Goal: Task Accomplishment & Management: Manage account settings

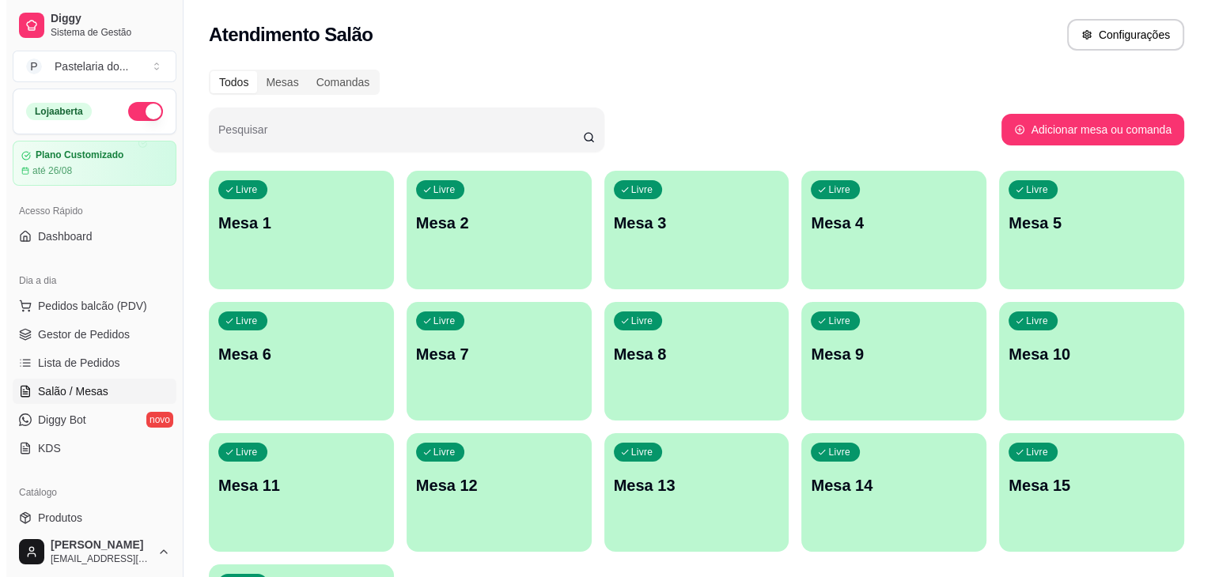
scroll to position [165, 0]
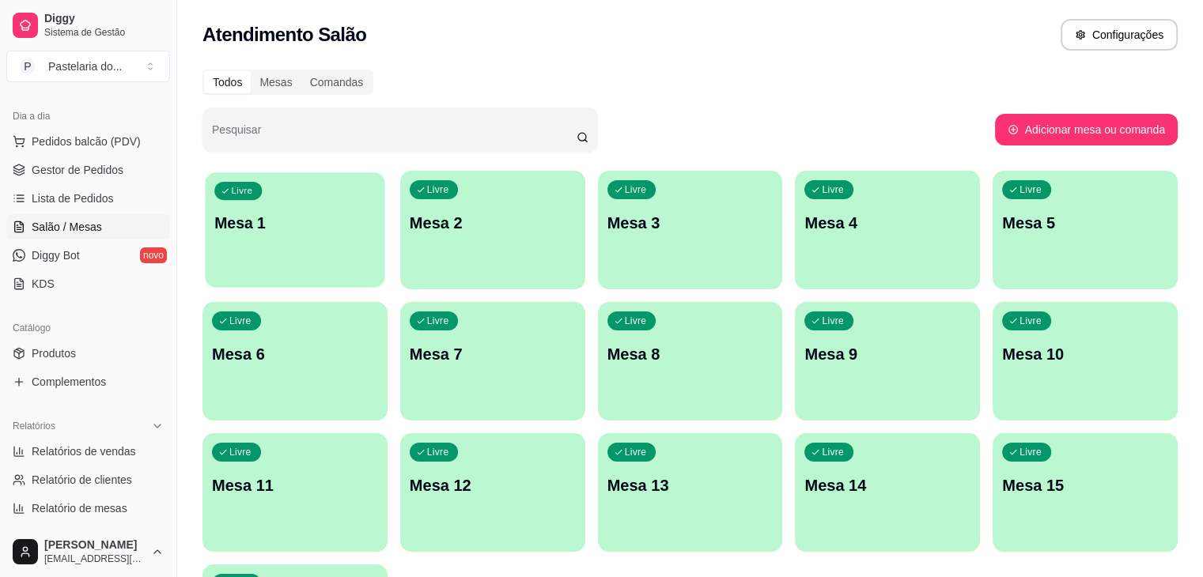
click at [239, 225] on p "Mesa 1" at bounding box center [294, 223] width 161 height 21
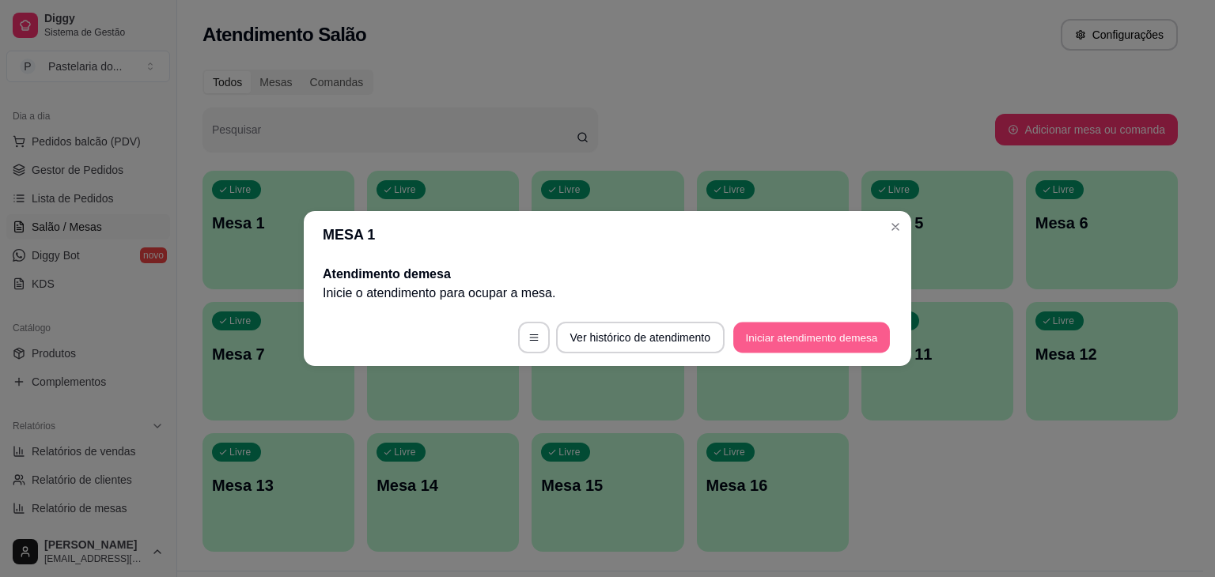
click at [836, 339] on button "Iniciar atendimento de mesa" at bounding box center [811, 338] width 157 height 31
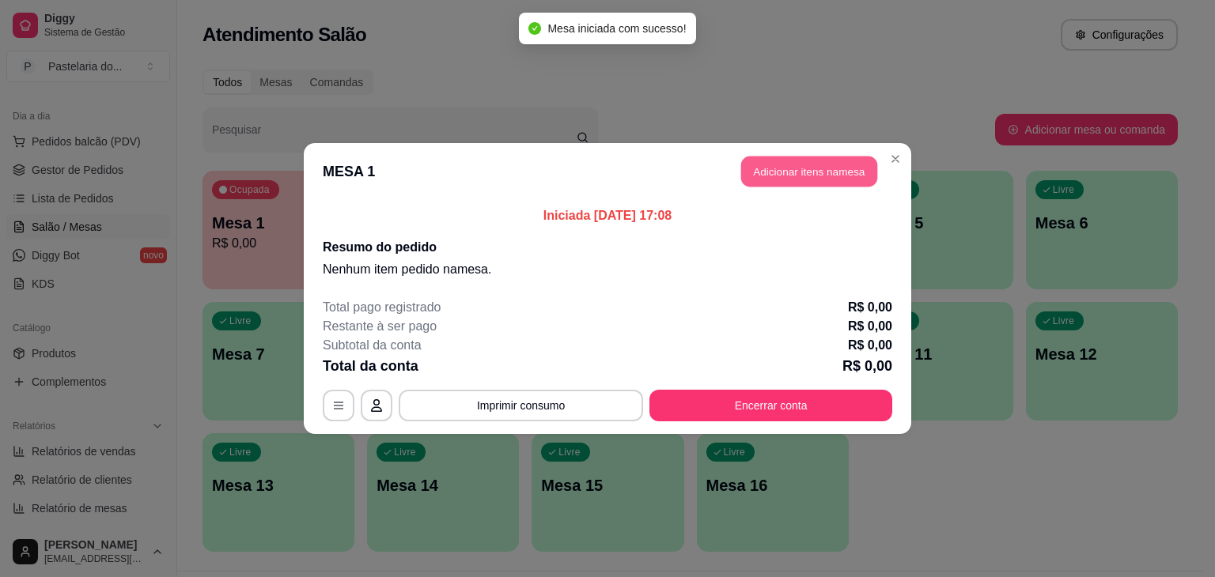
click at [844, 172] on button "Adicionar itens na mesa" at bounding box center [809, 172] width 136 height 31
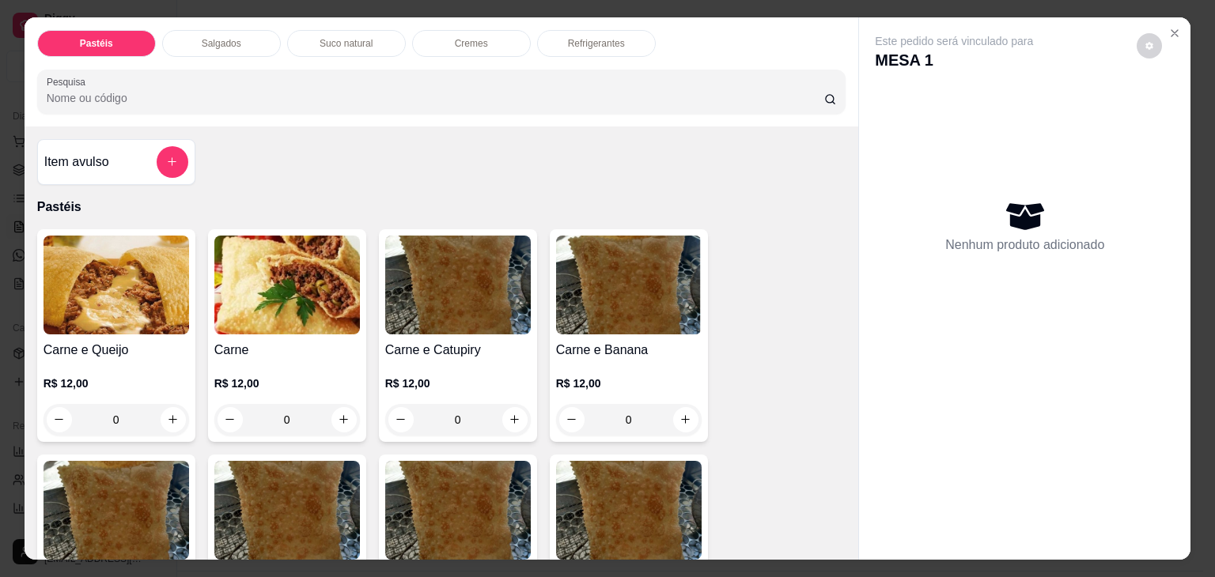
click at [202, 37] on p "Salgados" at bounding box center [222, 43] width 40 height 13
click at [200, 76] on div at bounding box center [442, 92] width 790 height 32
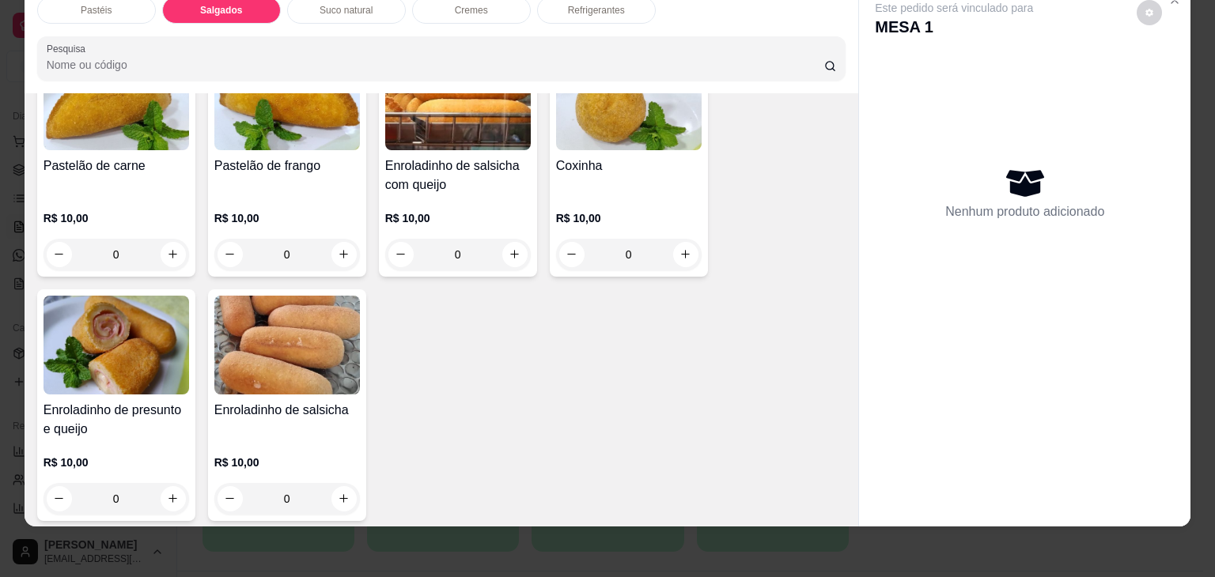
scroll to position [1838, 0]
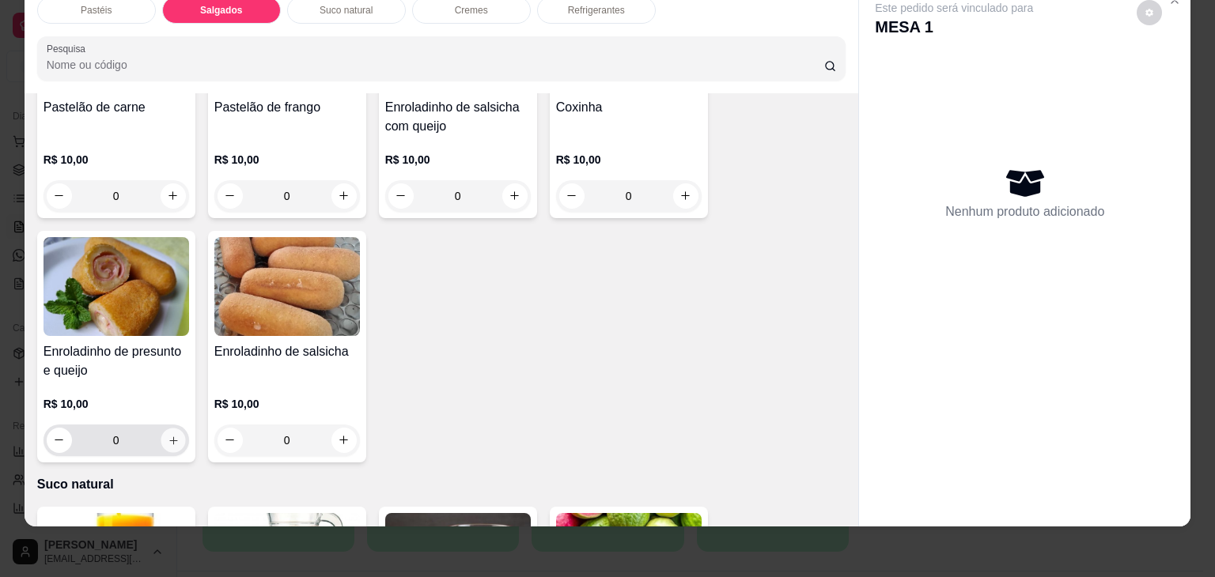
click at [171, 435] on icon "increase-product-quantity" at bounding box center [173, 441] width 12 height 12
type input "1"
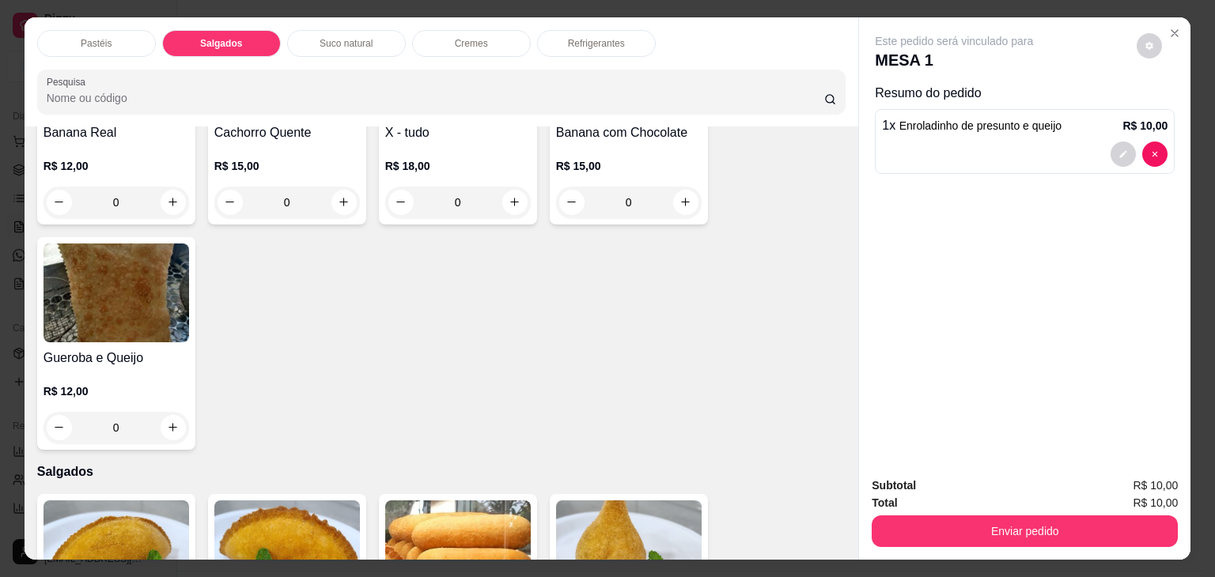
scroll to position [0, 0]
click at [592, 47] on div "Refrigerantes" at bounding box center [596, 43] width 119 height 27
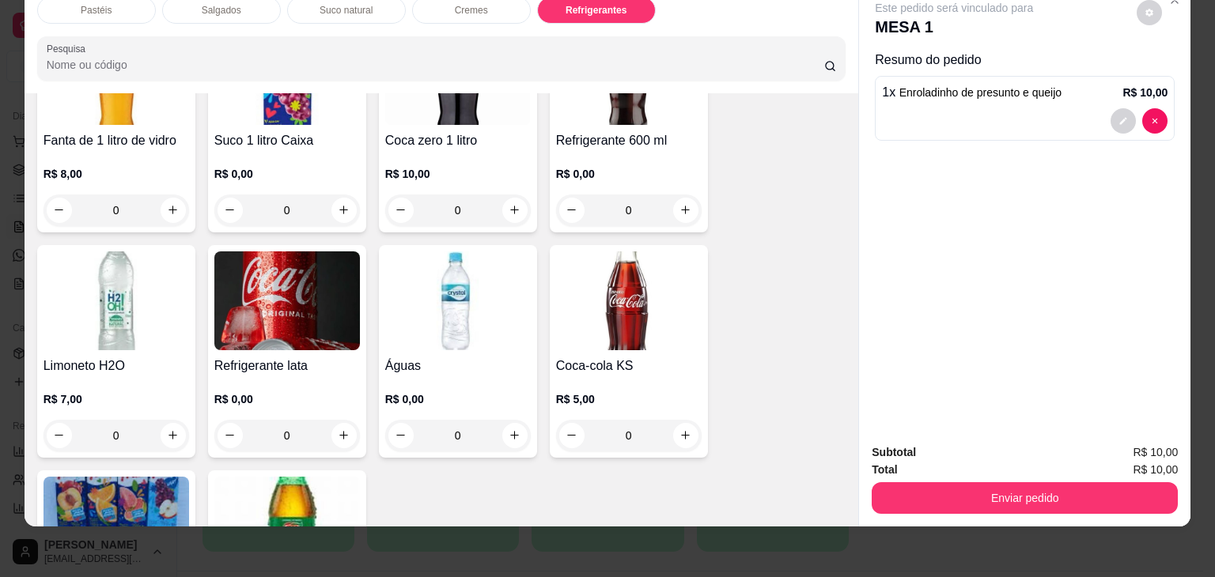
scroll to position [4289, 0]
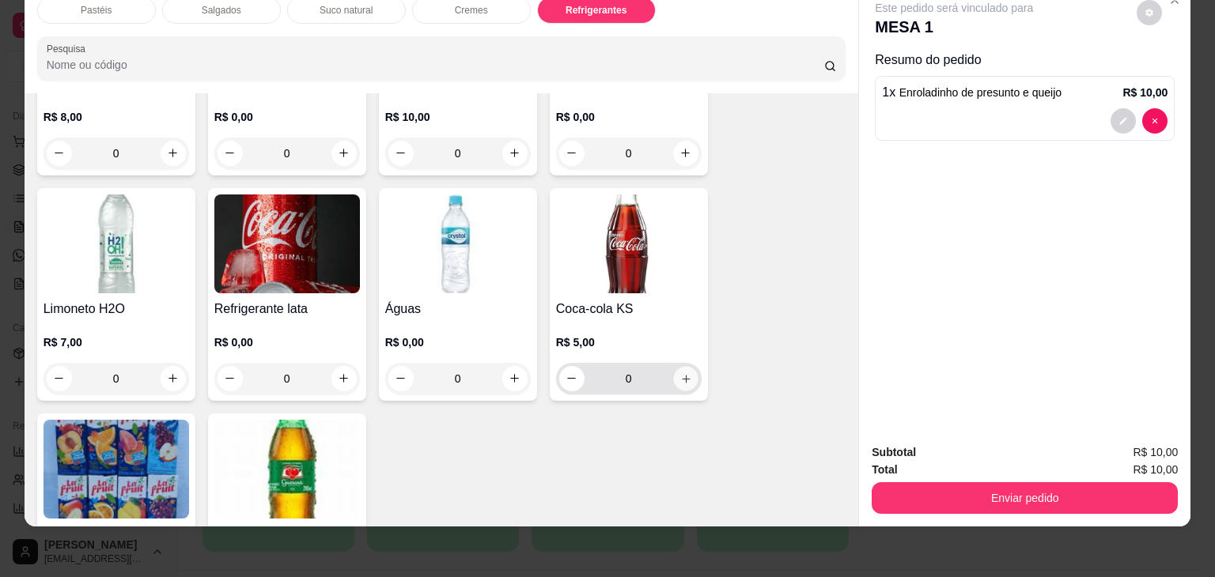
click at [679, 373] on icon "increase-product-quantity" at bounding box center [685, 379] width 12 height 12
type input "1"
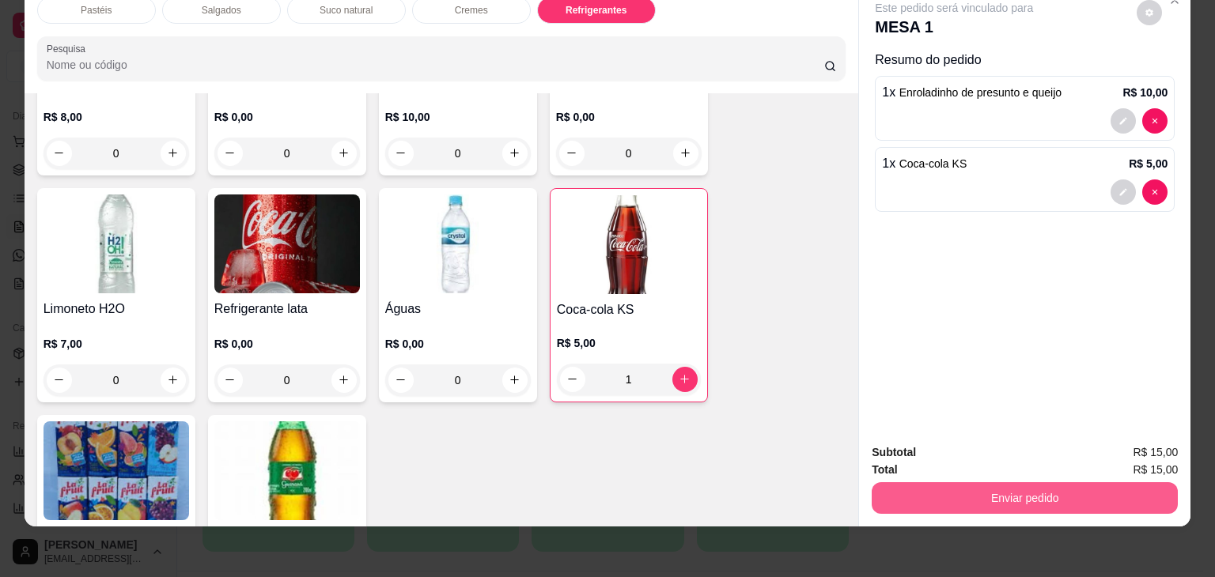
click at [1012, 487] on button "Enviar pedido" at bounding box center [1025, 499] width 306 height 32
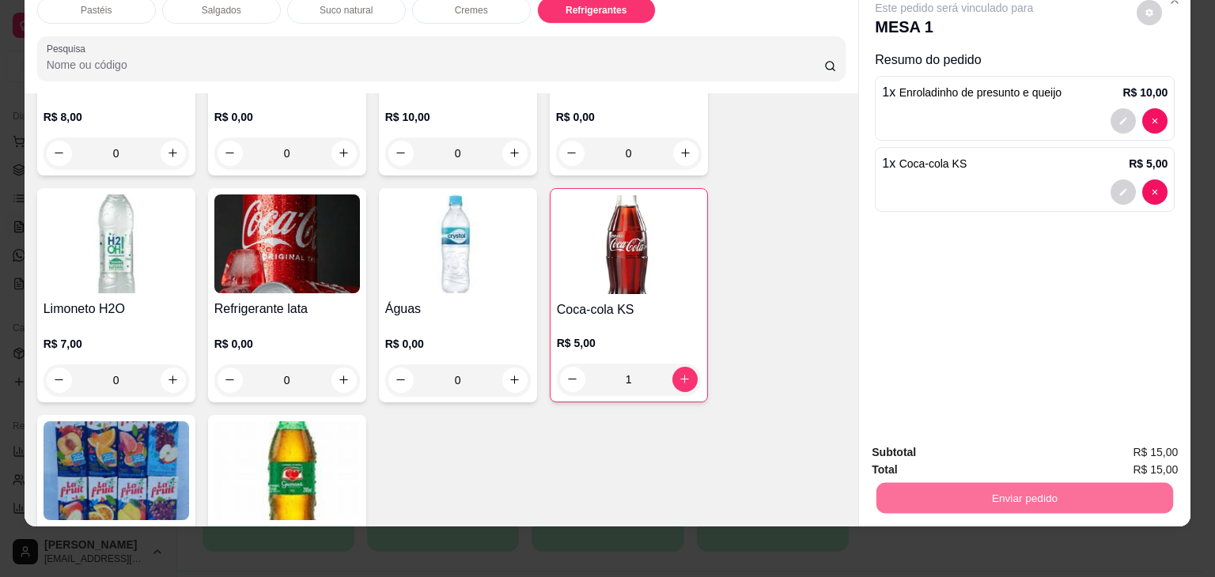
click at [1028, 446] on button "Não registrar e enviar pedido" at bounding box center [972, 447] width 160 height 29
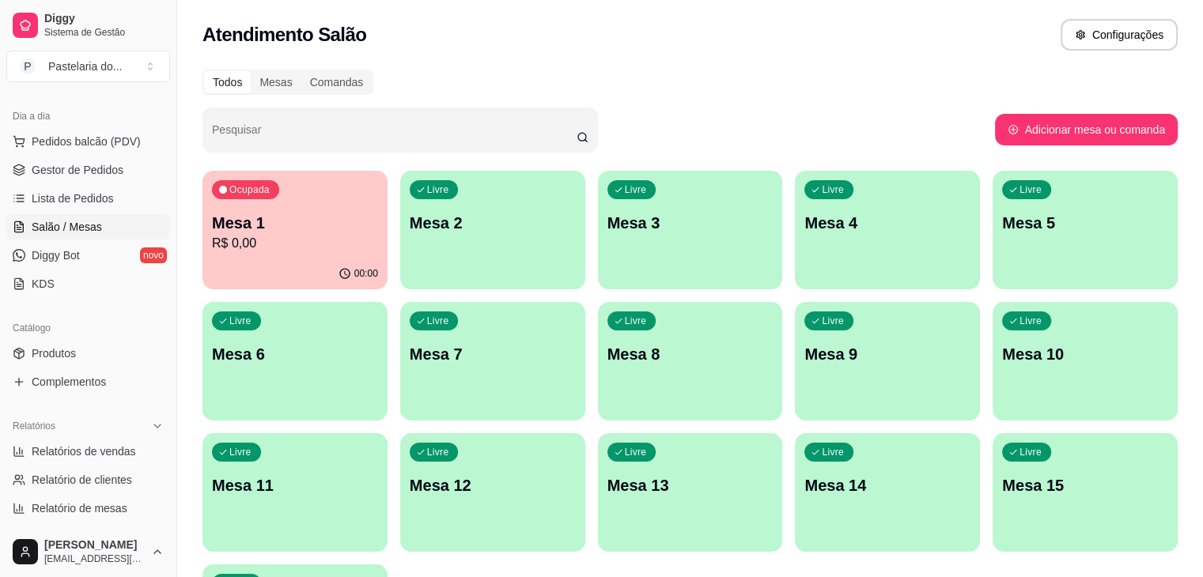
click at [608, 358] on p "Mesa 8" at bounding box center [691, 354] width 166 height 22
click at [610, 358] on p "Mesa 8" at bounding box center [690, 354] width 161 height 21
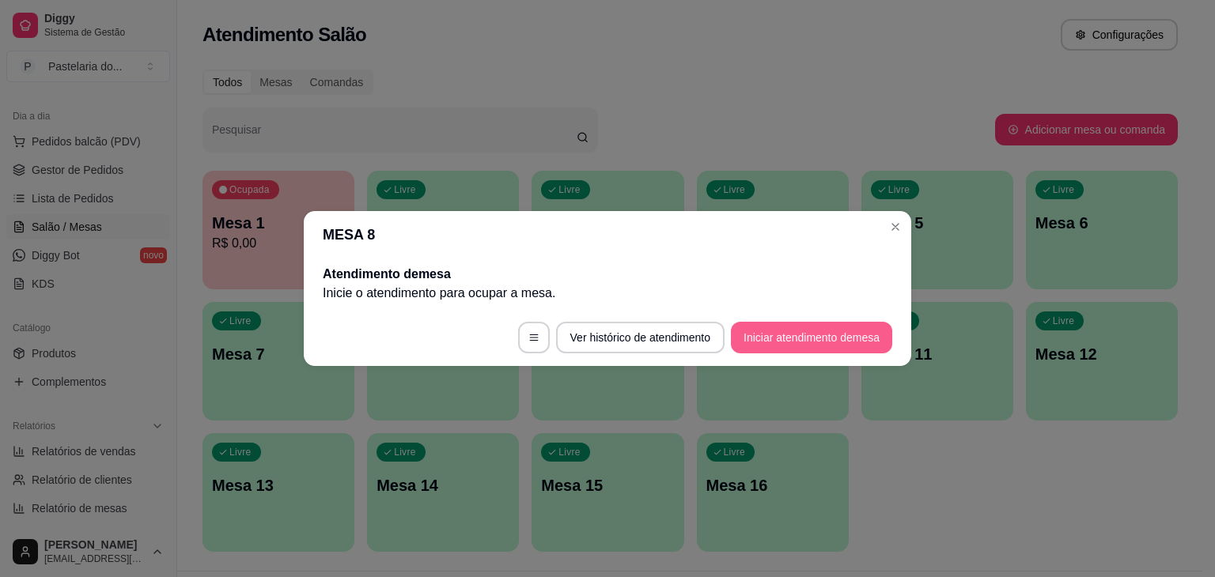
click at [779, 343] on button "Iniciar atendimento de mesa" at bounding box center [811, 338] width 161 height 32
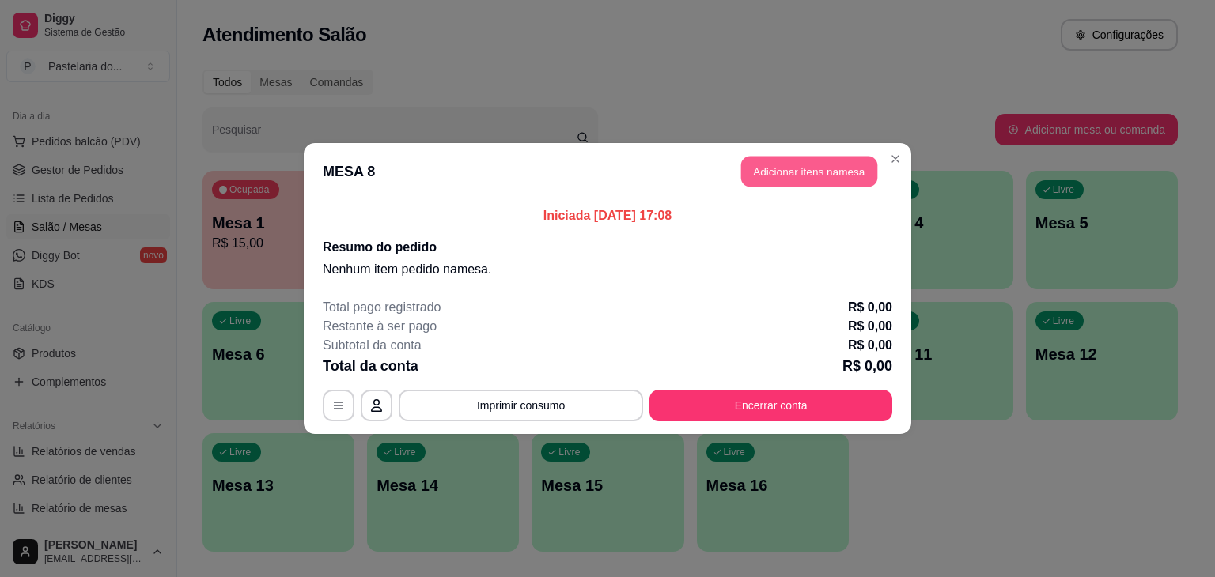
click at [827, 167] on button "Adicionar itens na mesa" at bounding box center [809, 172] width 136 height 31
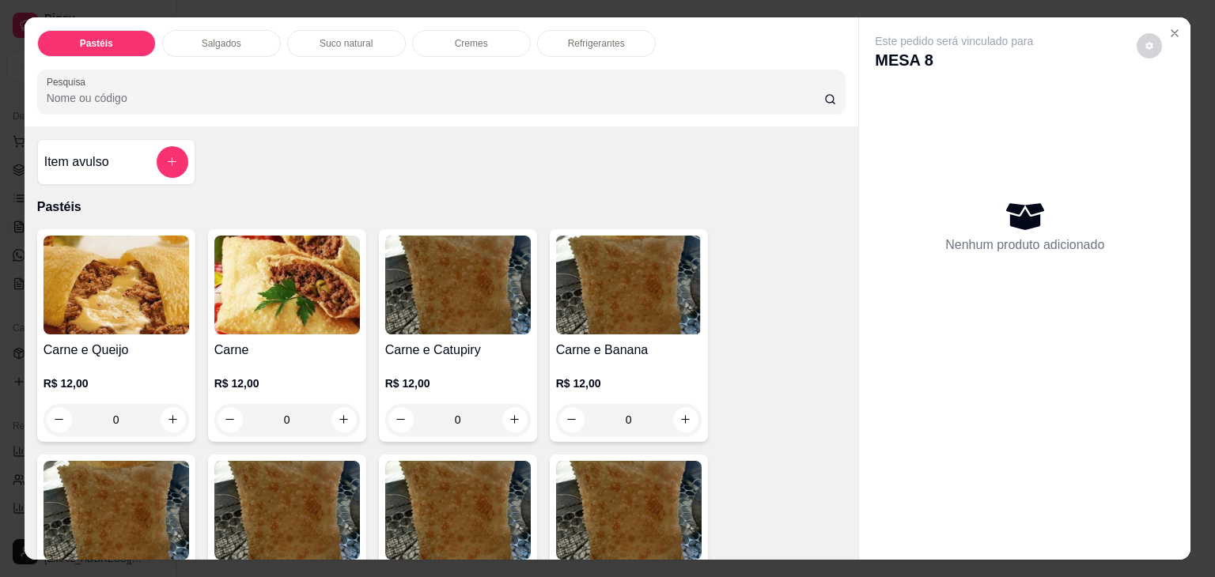
click at [202, 39] on p "Salgados" at bounding box center [222, 43] width 40 height 13
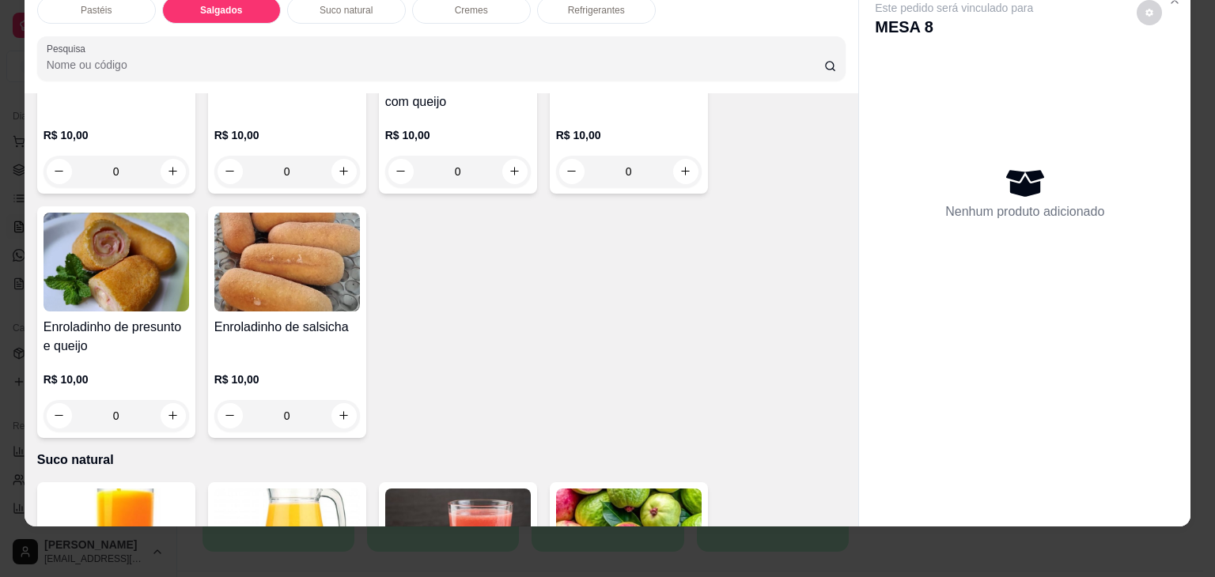
scroll to position [1917, 0]
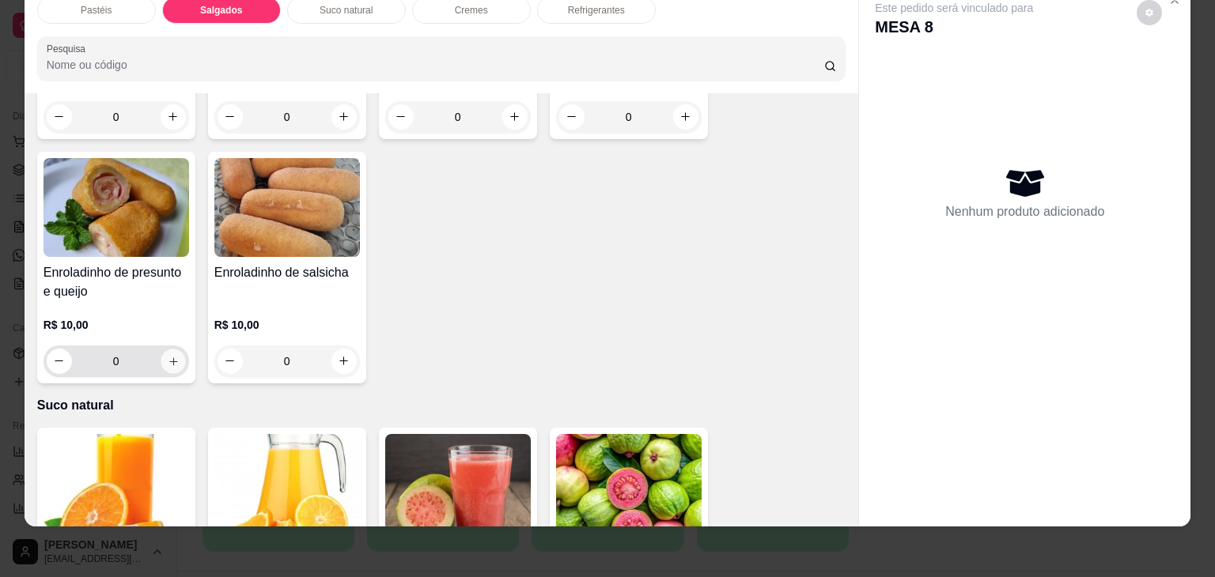
click at [167, 356] on icon "increase-product-quantity" at bounding box center [173, 362] width 12 height 12
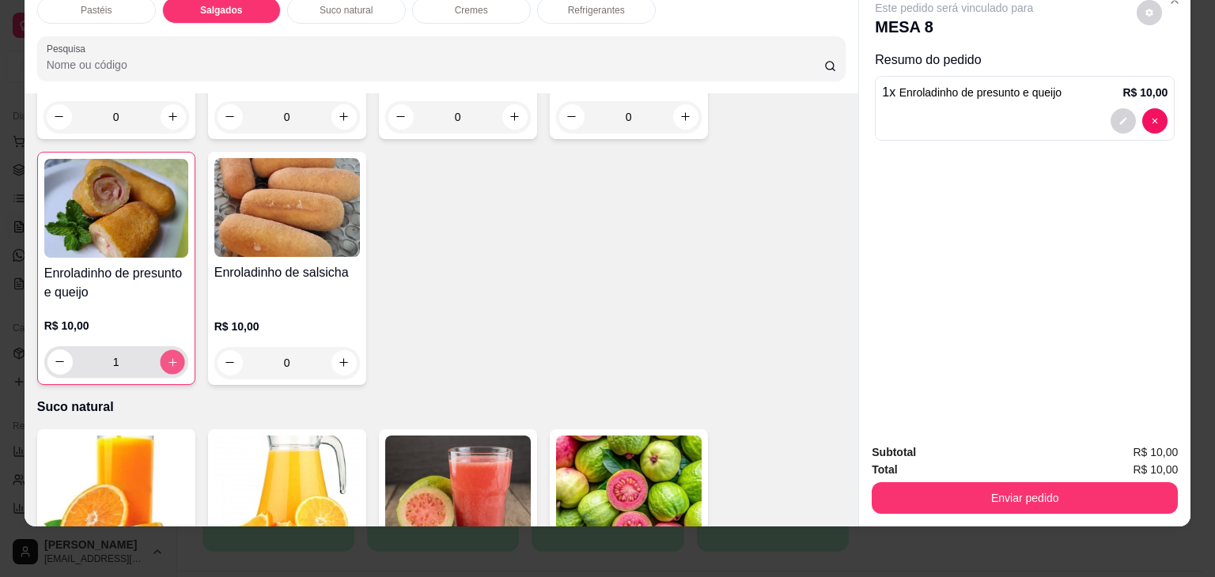
click at [166, 357] on icon "increase-product-quantity" at bounding box center [172, 363] width 12 height 12
type input "2"
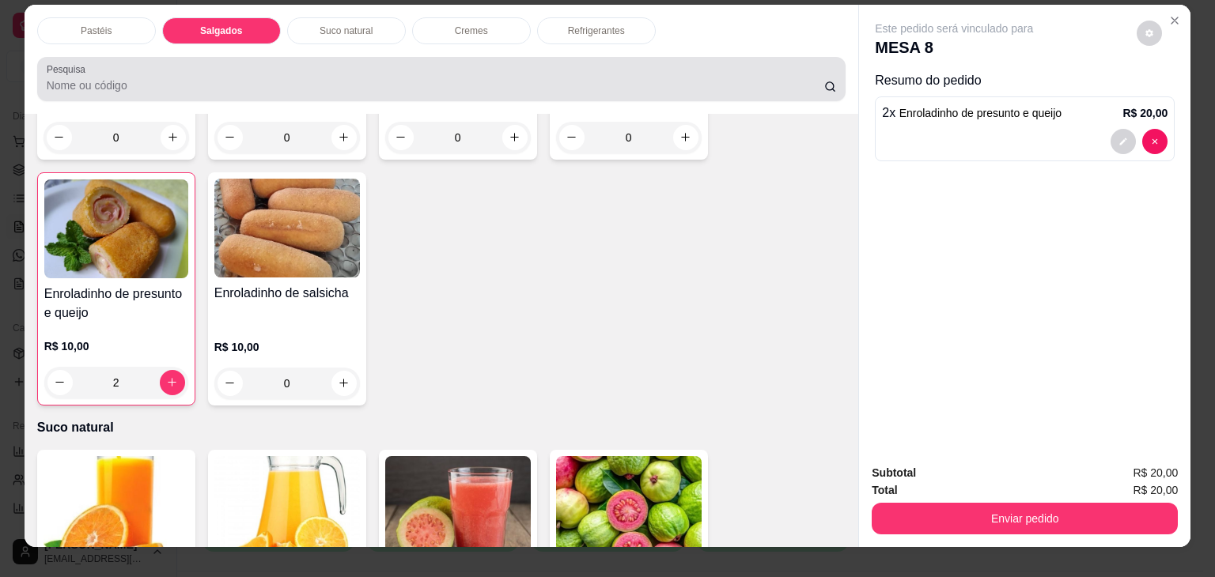
scroll to position [0, 0]
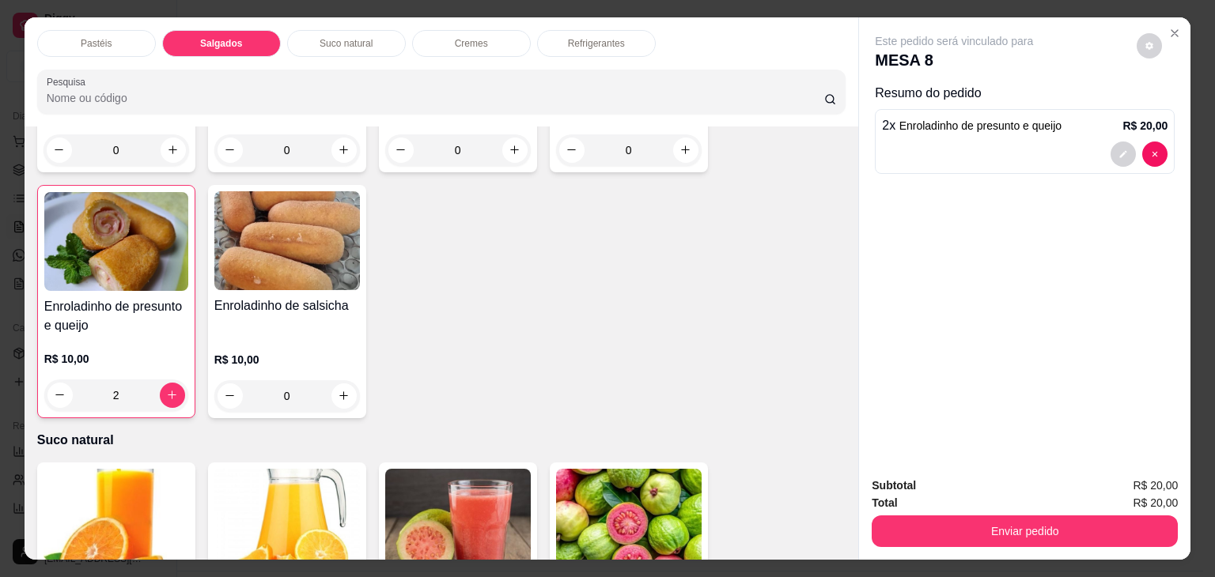
click at [87, 37] on p "Pastéis" at bounding box center [96, 43] width 31 height 13
click at [87, 76] on div at bounding box center [442, 92] width 790 height 32
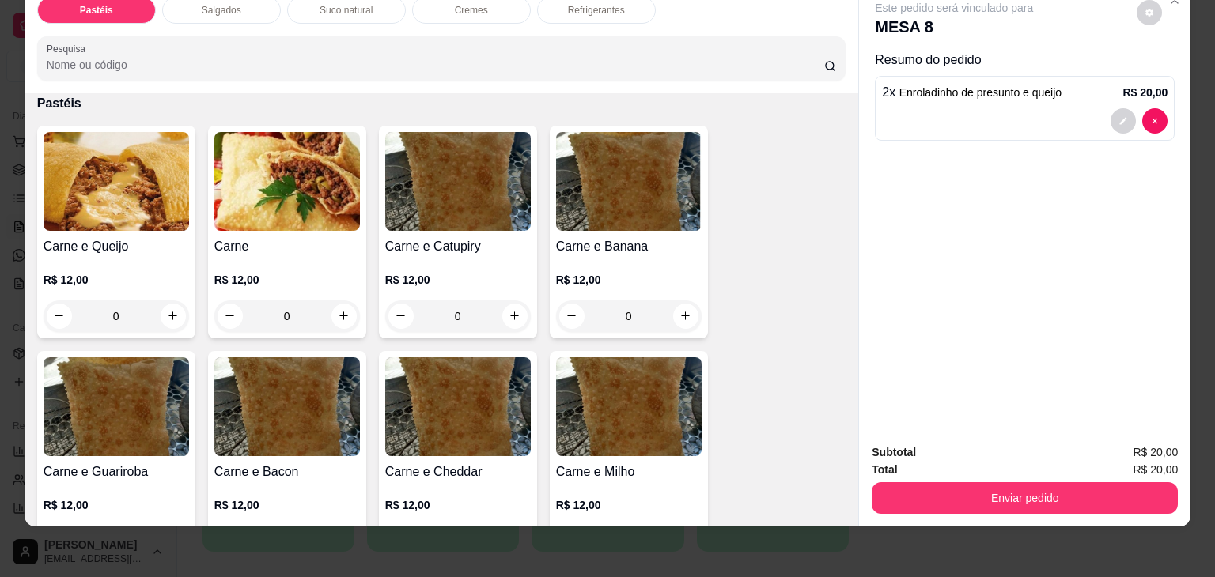
click at [161, 308] on div "0" at bounding box center [117, 317] width 146 height 32
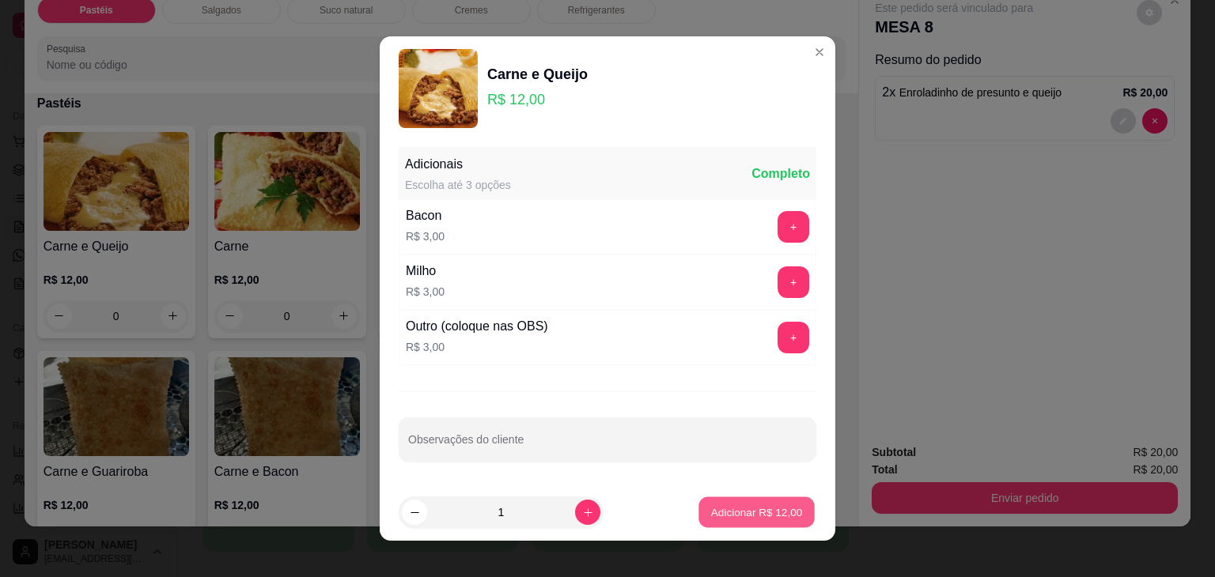
click at [711, 507] on p "Adicionar R$ 12,00" at bounding box center [757, 512] width 92 height 15
type input "1"
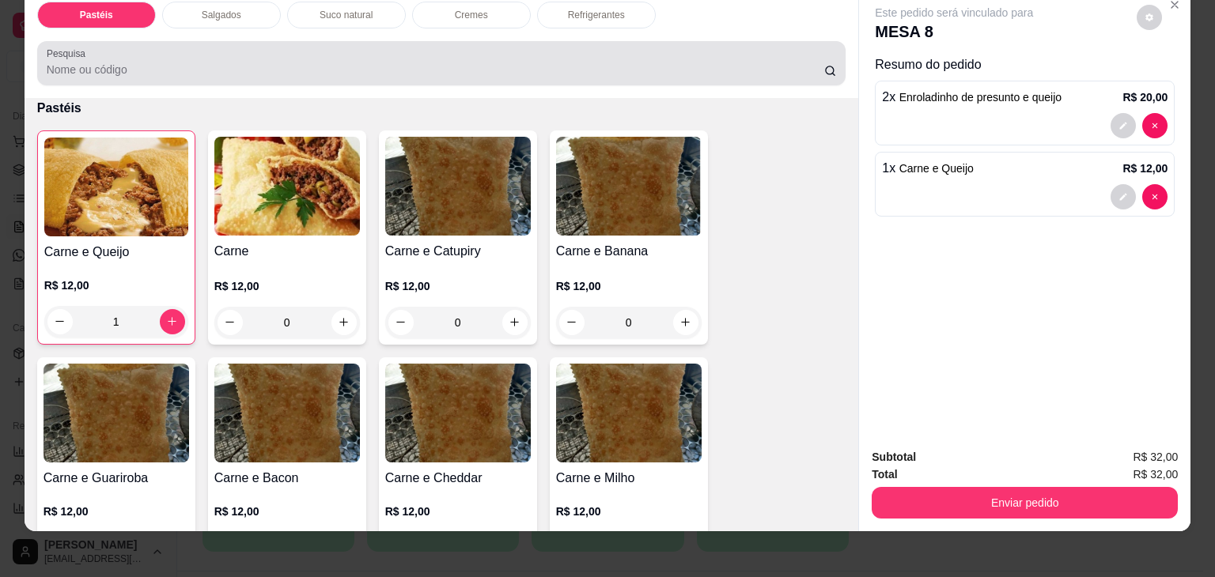
scroll to position [0, 0]
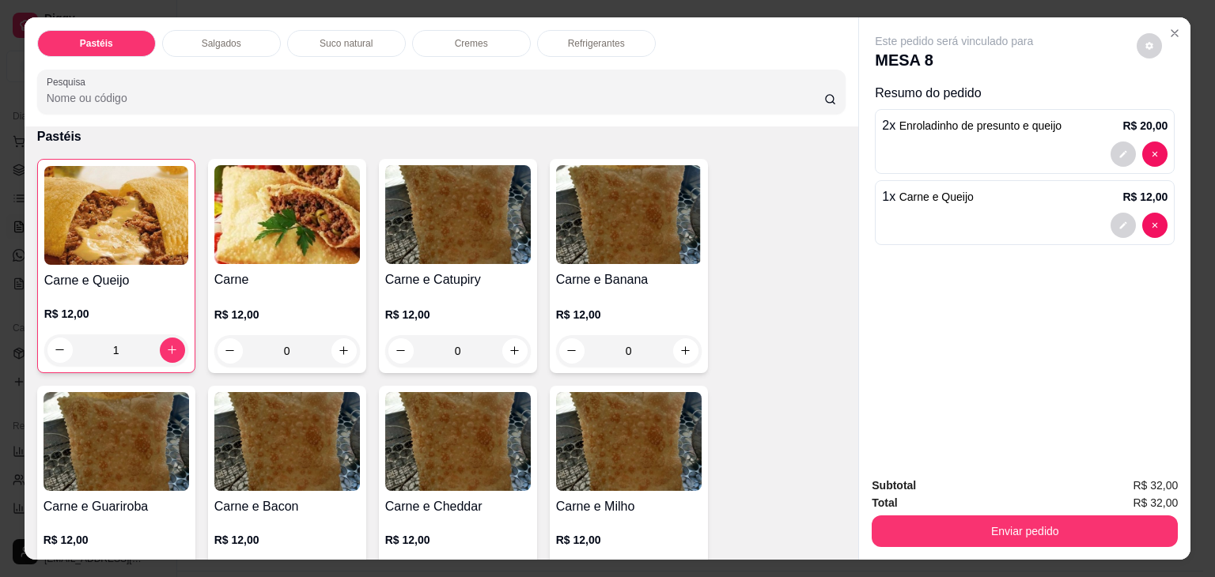
click at [598, 40] on p "Refrigerantes" at bounding box center [596, 43] width 57 height 13
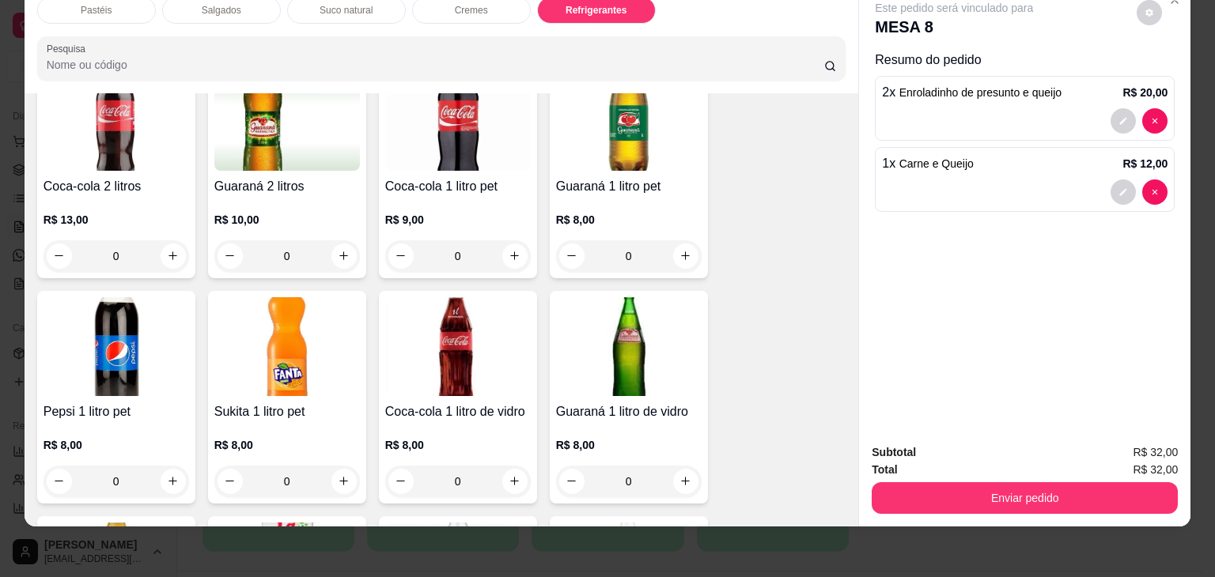
scroll to position [3816, 0]
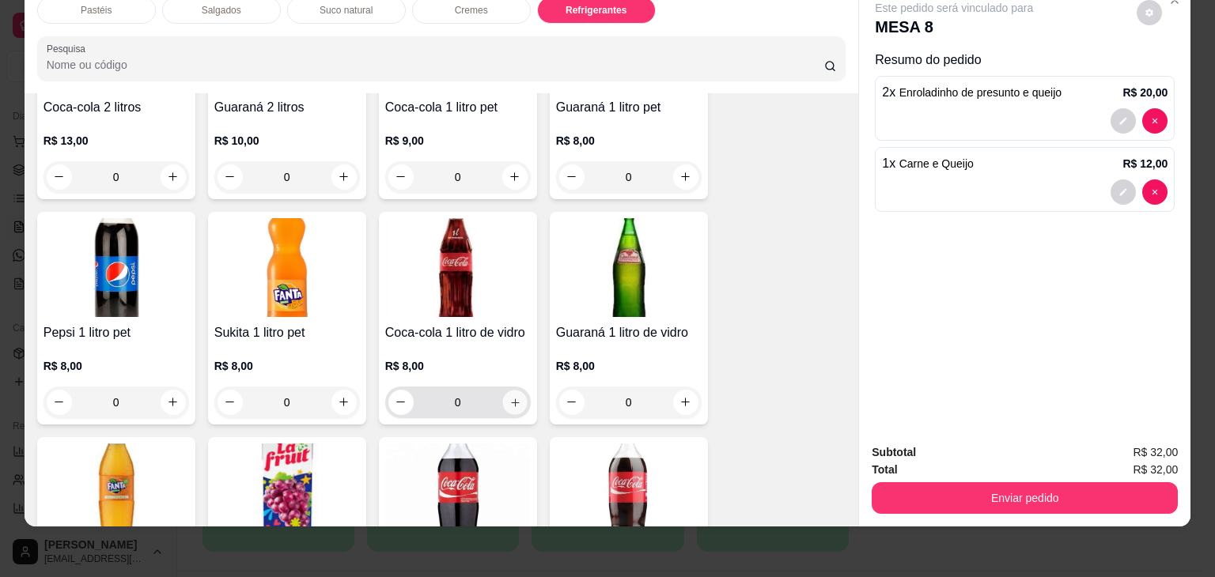
click at [511, 397] on icon "increase-product-quantity" at bounding box center [515, 403] width 12 height 12
type input "1"
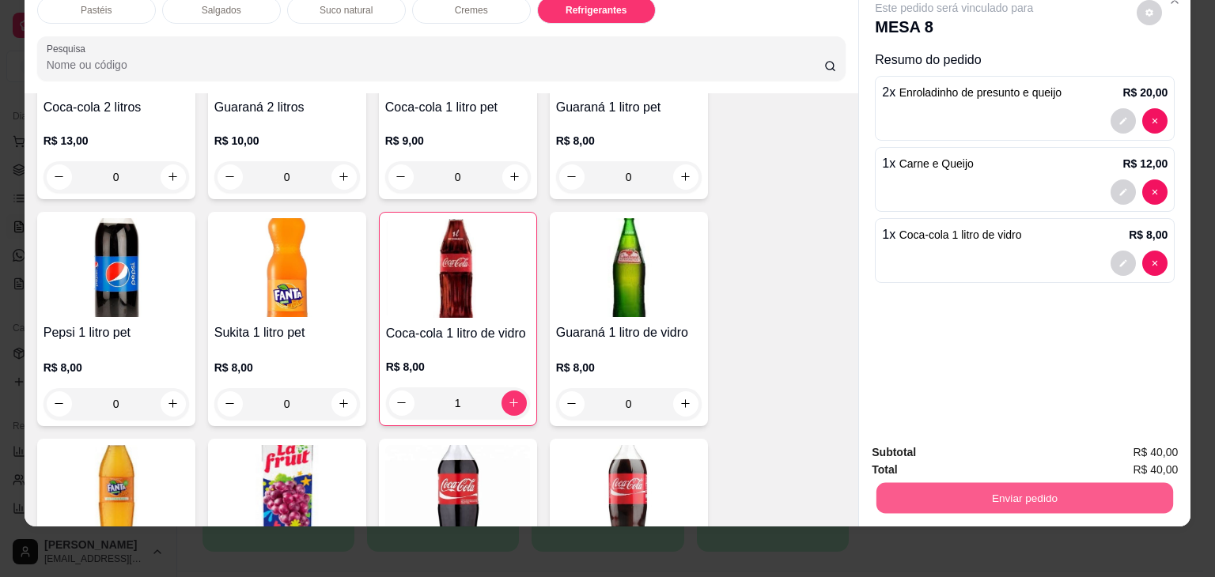
click at [902, 493] on button "Enviar pedido" at bounding box center [1024, 498] width 297 height 31
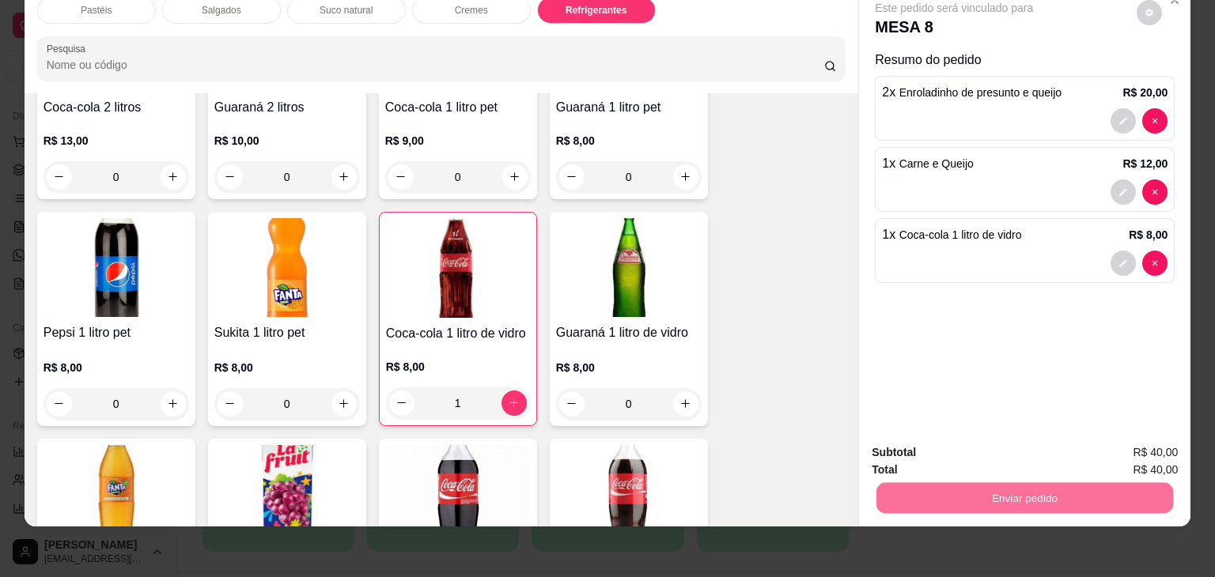
click at [978, 448] on button "Não registrar e enviar pedido" at bounding box center [972, 447] width 160 height 29
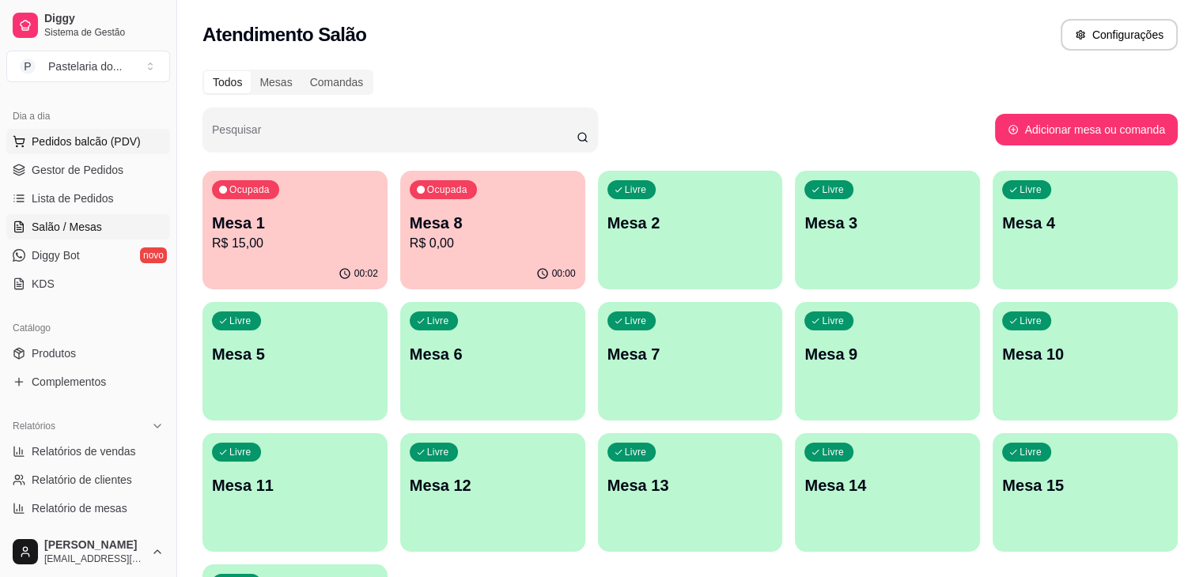
click at [106, 147] on span "Pedidos balcão (PDV)" at bounding box center [86, 142] width 109 height 16
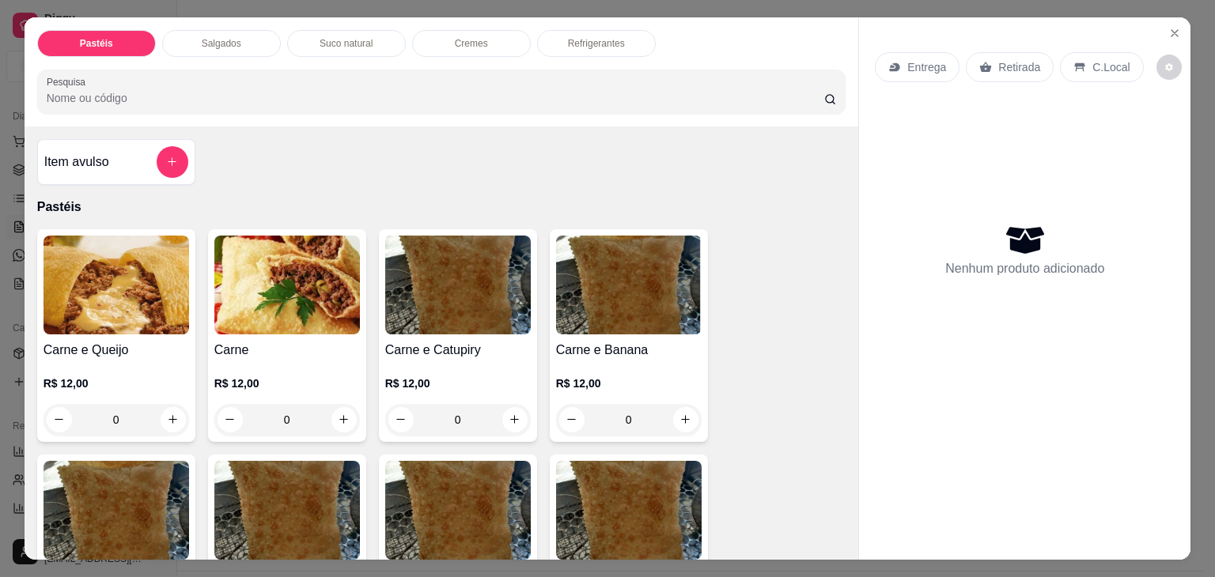
click at [187, 34] on div "Salgados" at bounding box center [221, 43] width 119 height 27
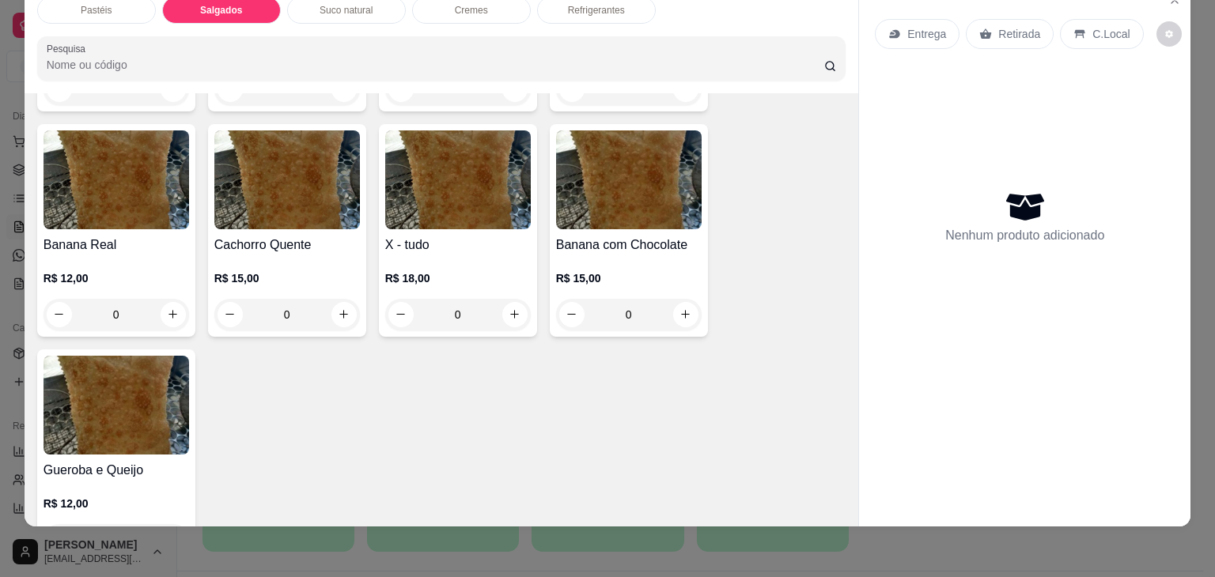
scroll to position [1206, 0]
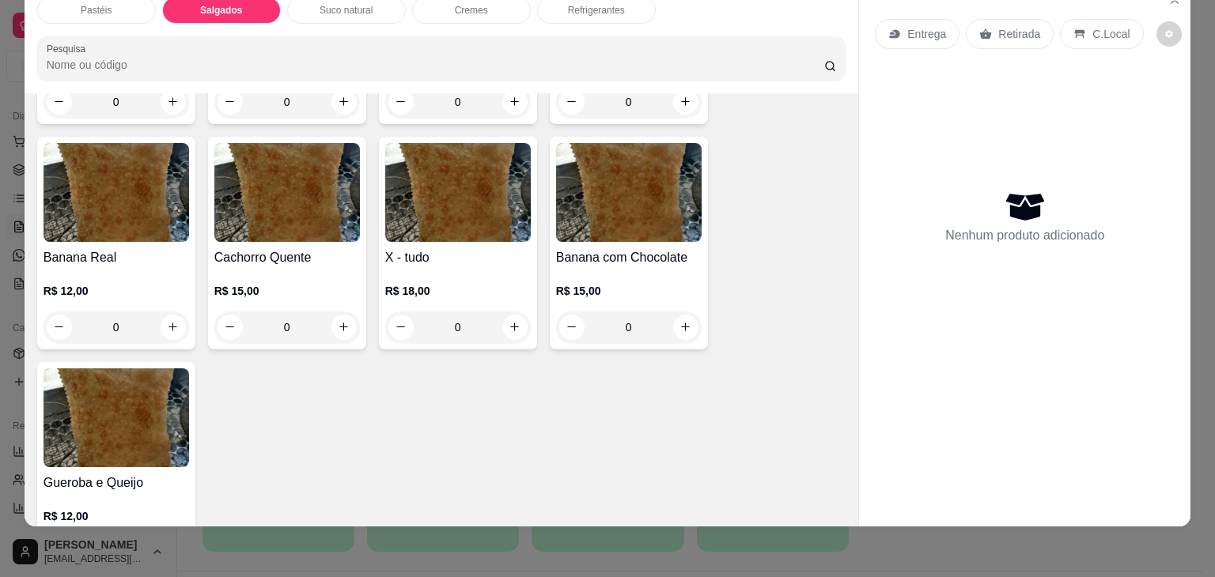
click at [0, 31] on div "Pastéis Salgados Suco natural Cremes Refrigerantes Pesquisa Item avulso Pastéis…" at bounding box center [607, 288] width 1215 height 577
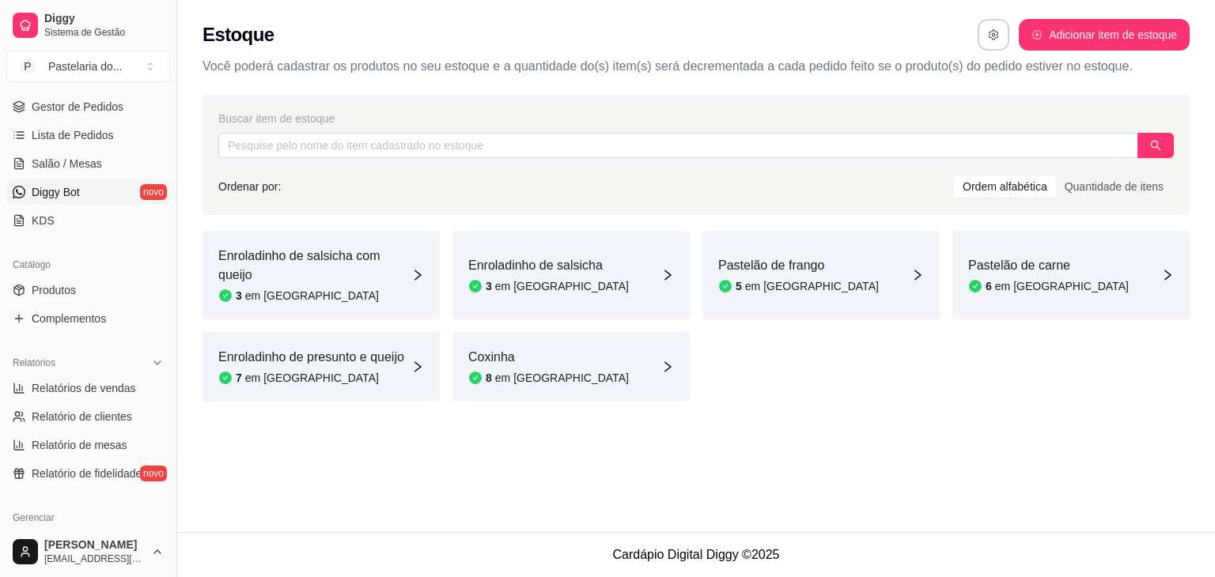
scroll to position [244, 0]
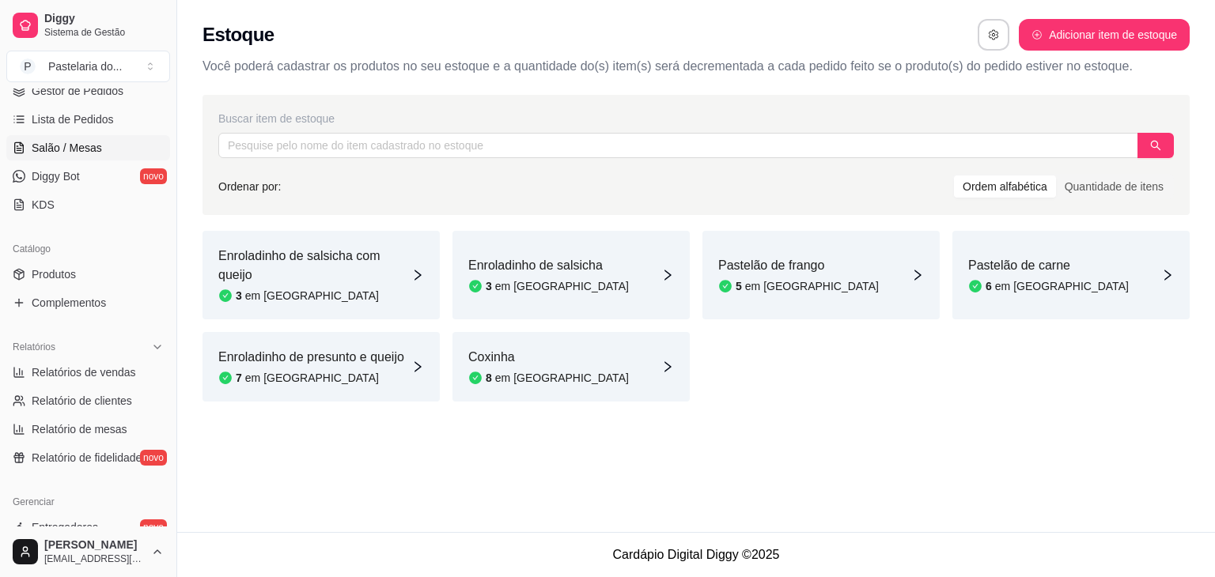
click at [36, 144] on span "Salão / Mesas" at bounding box center [67, 148] width 70 height 16
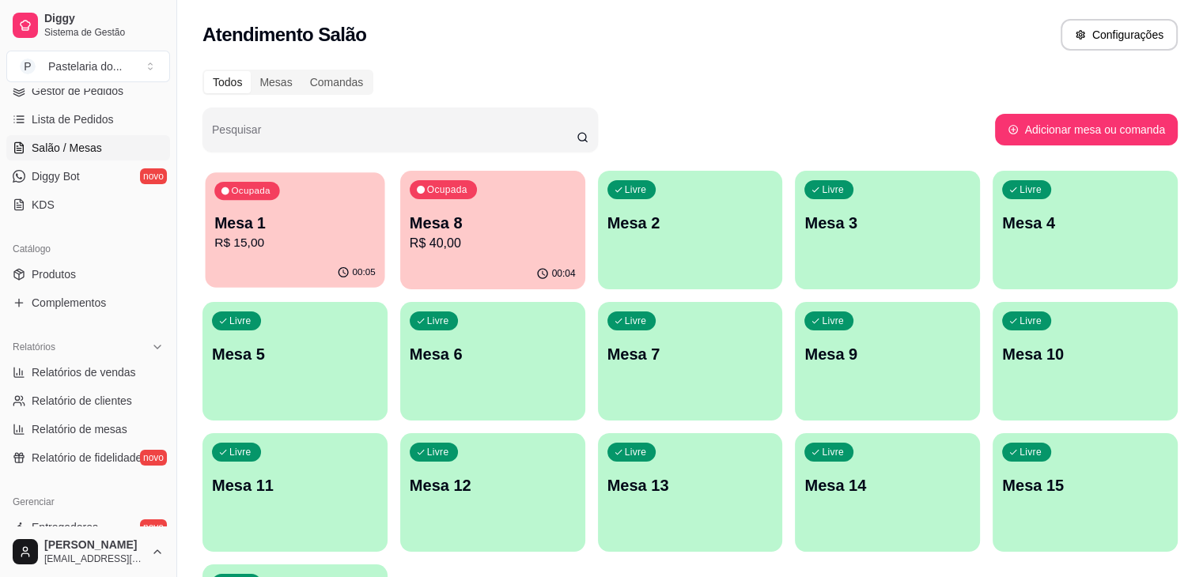
click at [240, 261] on div "00:05" at bounding box center [296, 273] width 180 height 30
click at [436, 257] on div "Ocupada Mesa 8 R$ 40,00" at bounding box center [492, 215] width 185 height 88
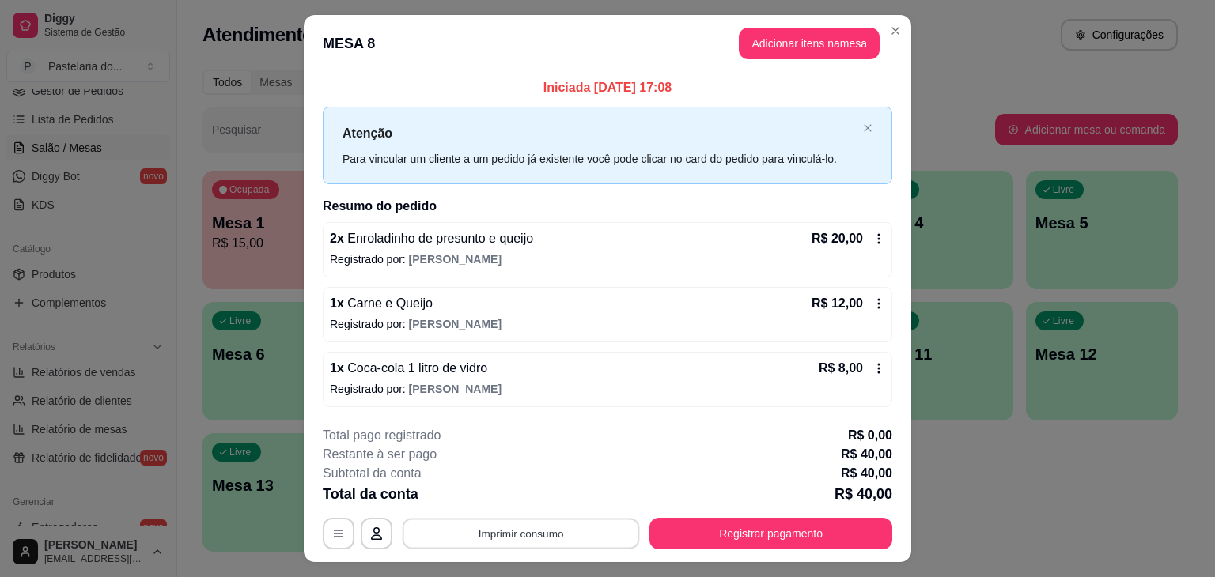
click at [518, 536] on button "Imprimir consumo" at bounding box center [521, 533] width 237 height 31
click at [513, 495] on button "IMPRESSORA" at bounding box center [519, 496] width 111 height 25
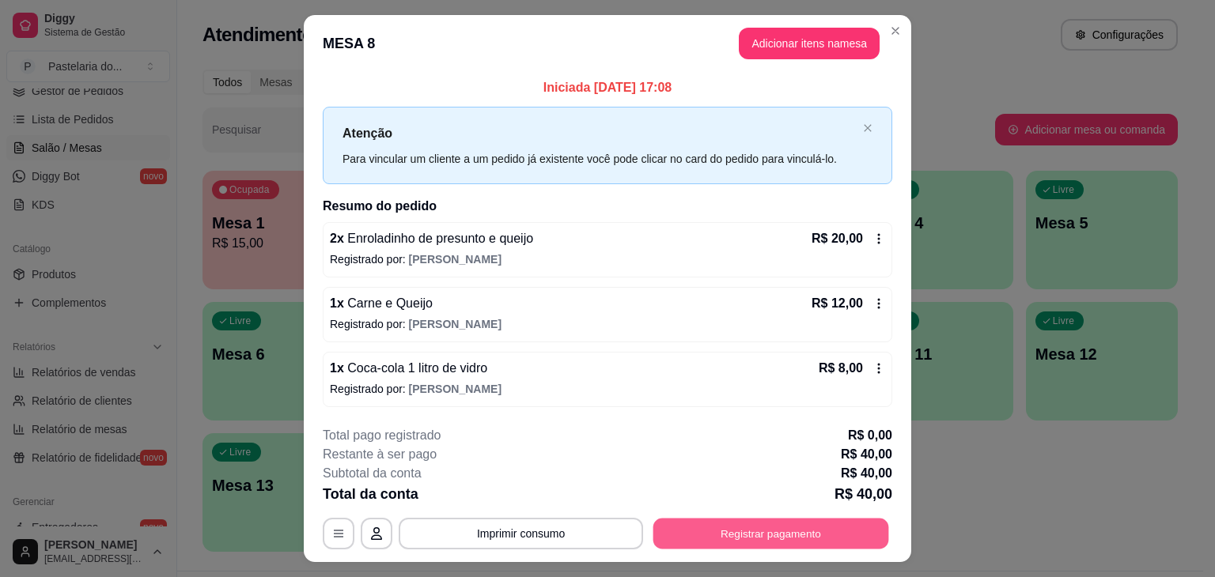
click at [753, 533] on button "Registrar pagamento" at bounding box center [771, 533] width 236 height 31
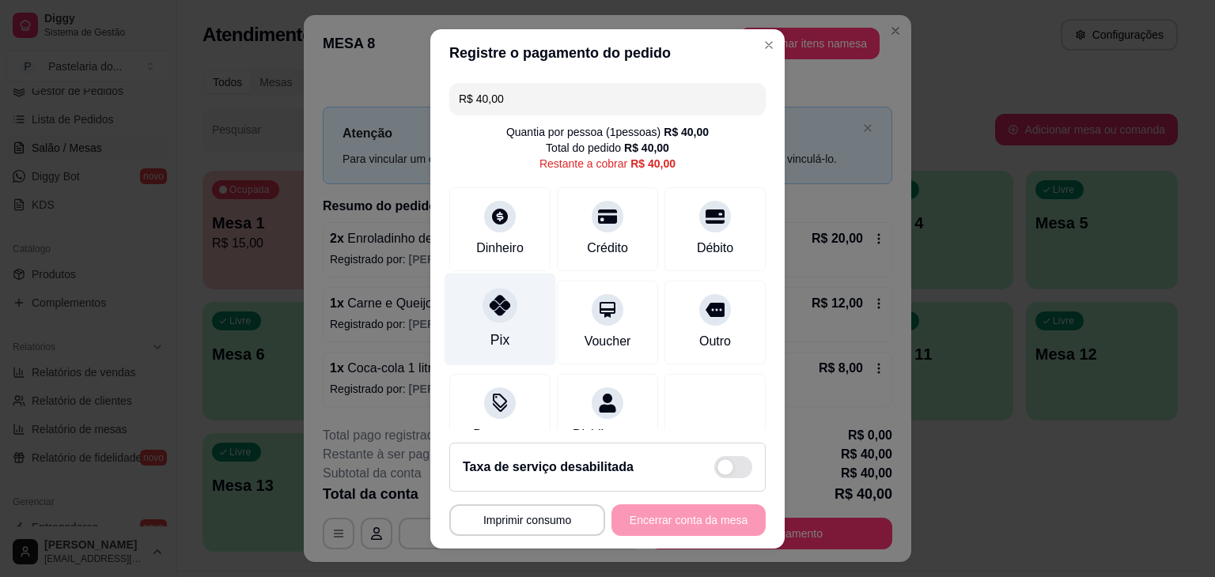
click at [490, 331] on div "Pix" at bounding box center [499, 340] width 19 height 21
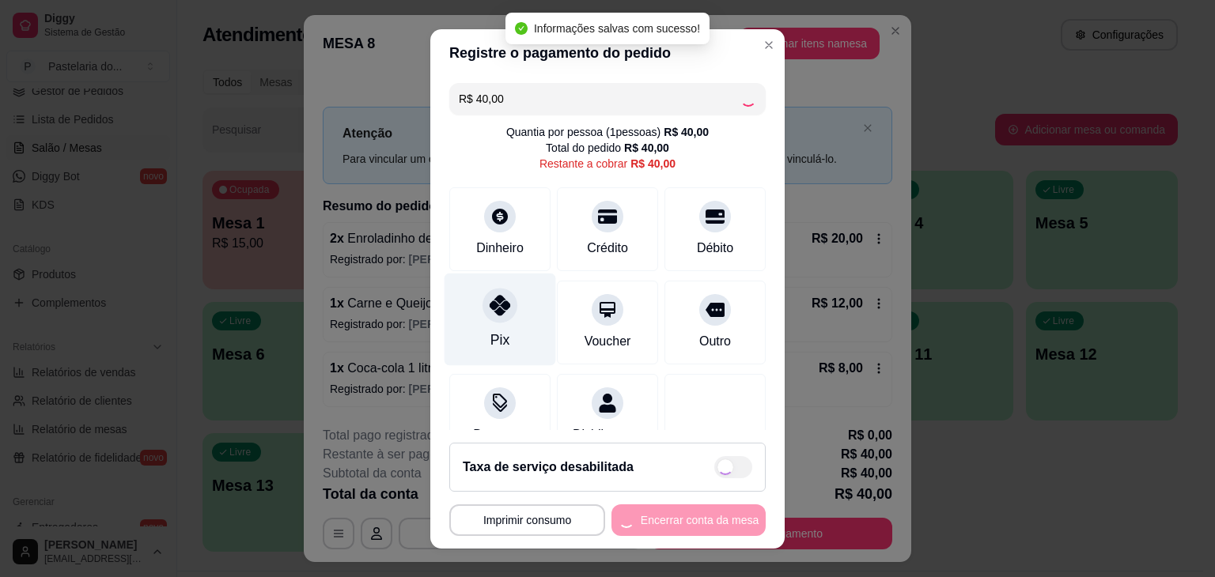
type input "R$ 0,00"
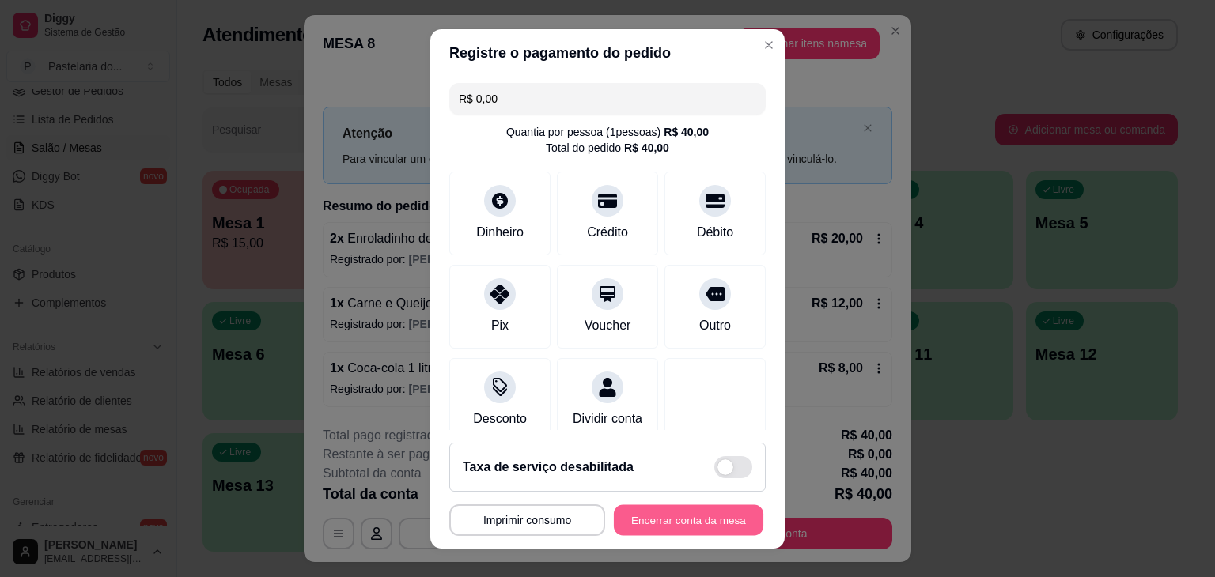
click at [662, 523] on button "Encerrar conta da mesa" at bounding box center [689, 520] width 150 height 31
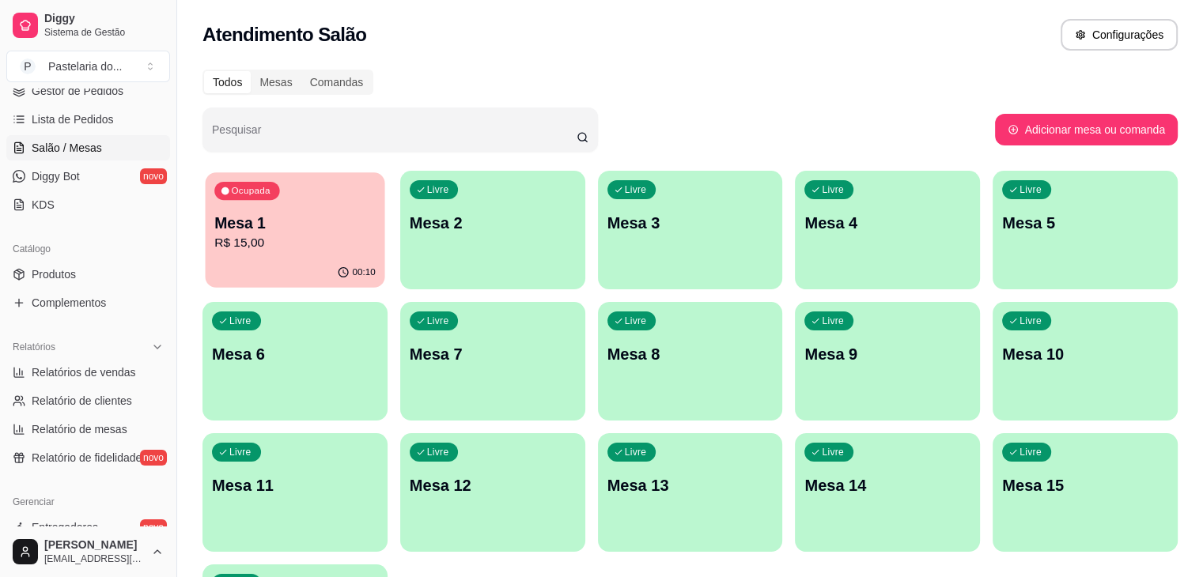
click at [265, 222] on p "Mesa 1" at bounding box center [294, 223] width 161 height 21
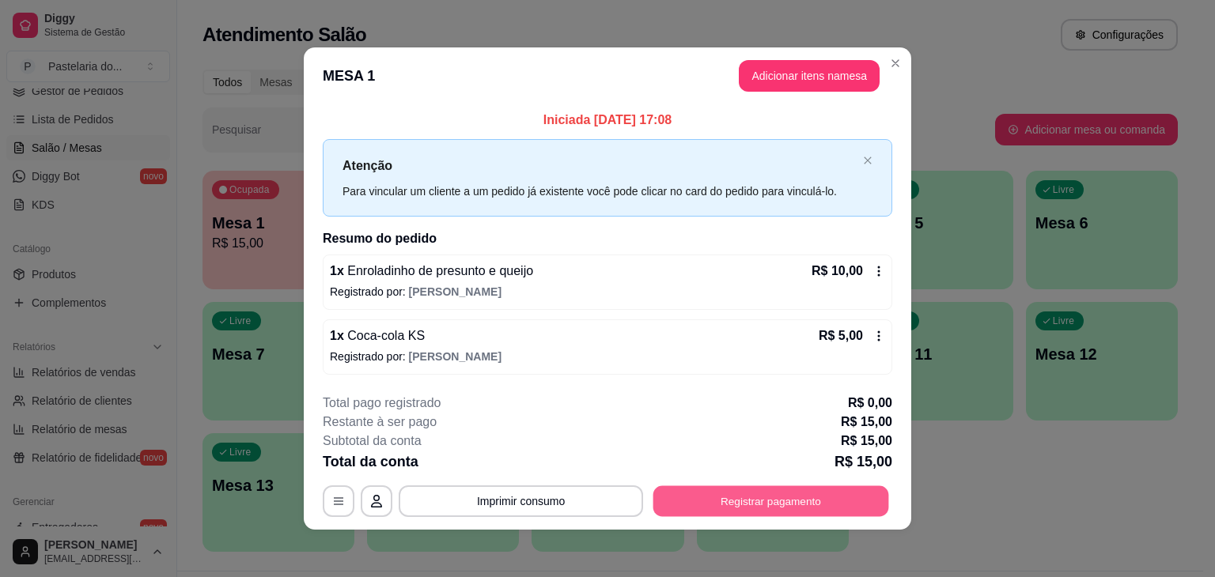
click at [726, 505] on button "Registrar pagamento" at bounding box center [771, 501] width 236 height 31
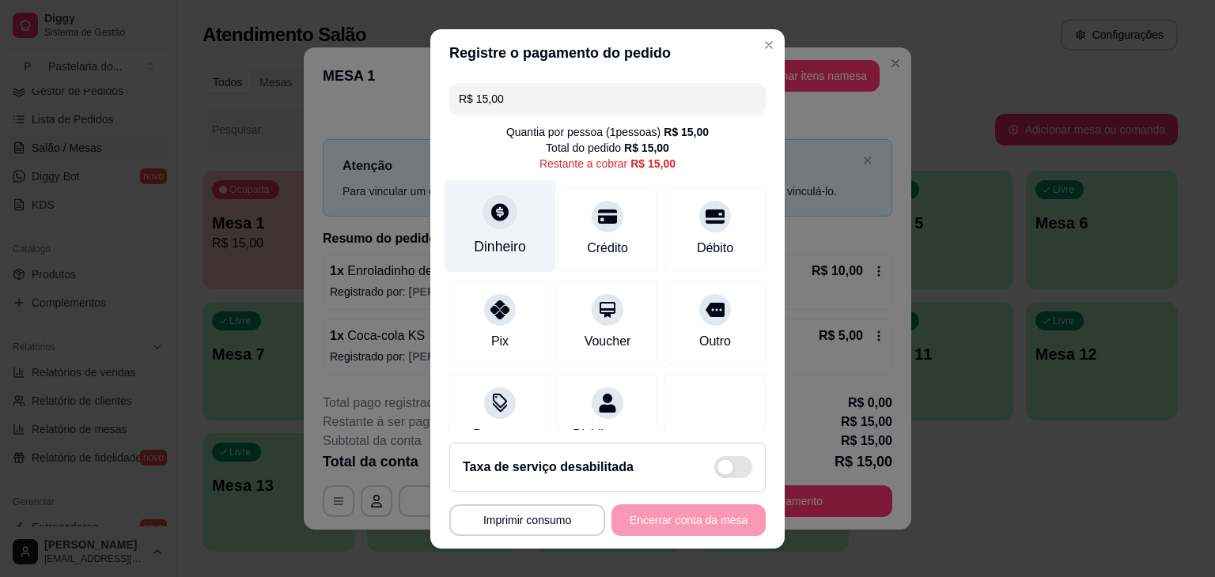
click at [489, 225] on div at bounding box center [500, 212] width 35 height 35
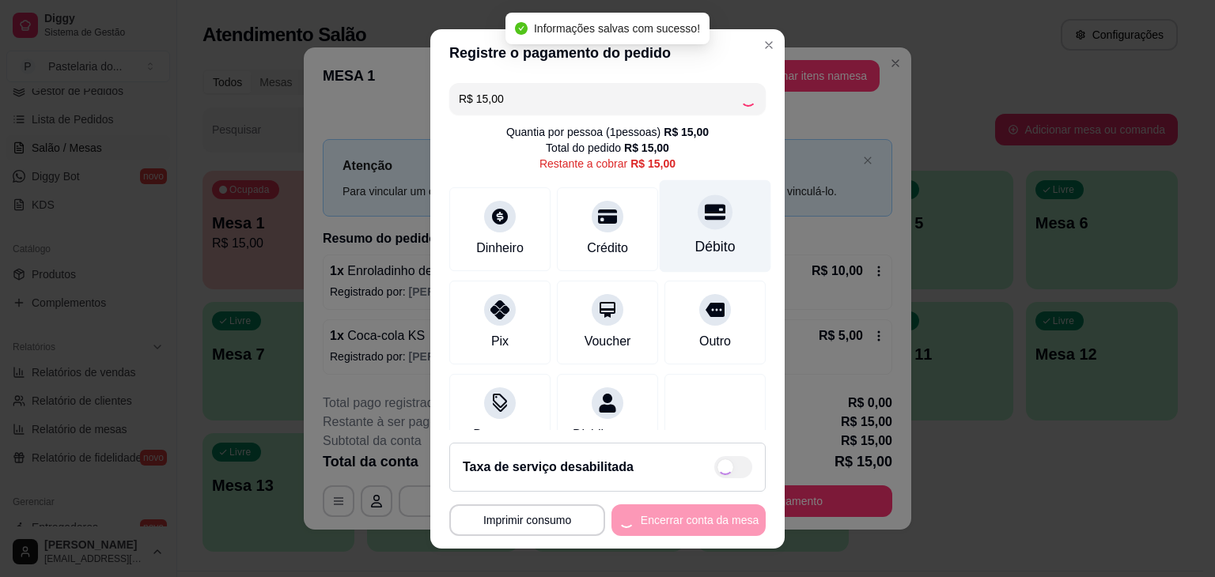
type input "R$ 0,00"
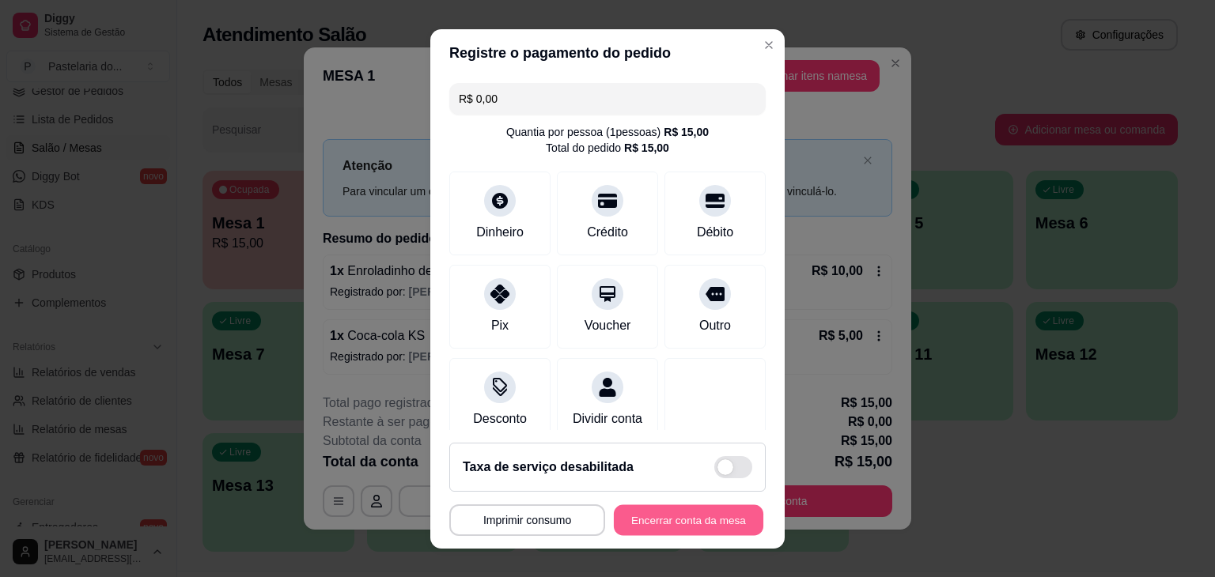
click at [623, 529] on button "Encerrar conta da mesa" at bounding box center [689, 520] width 150 height 31
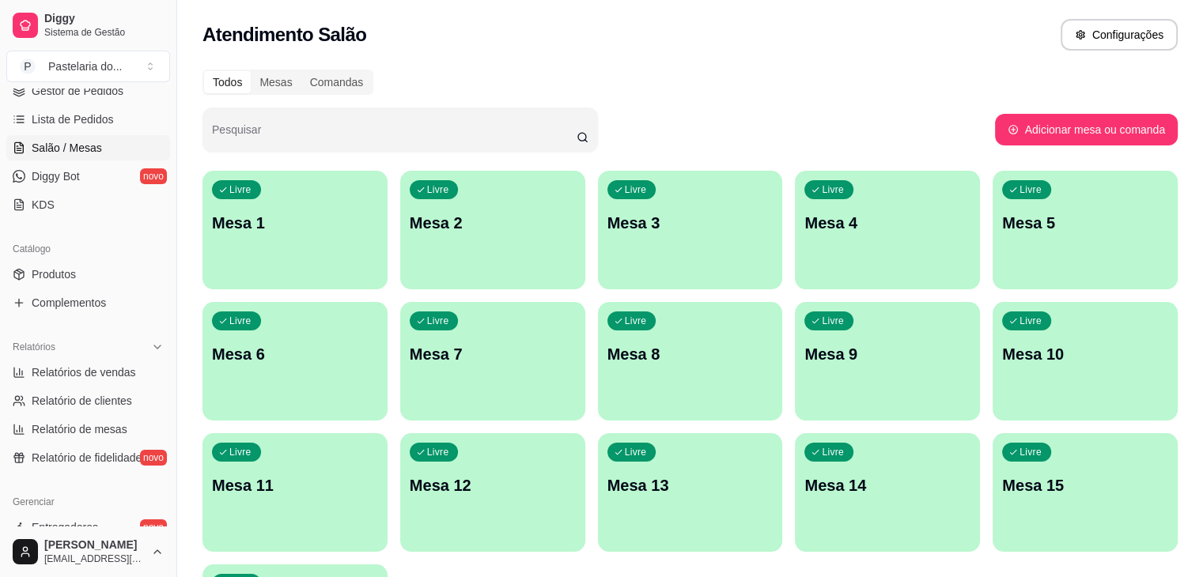
click at [619, 225] on p "Mesa 3" at bounding box center [691, 223] width 166 height 22
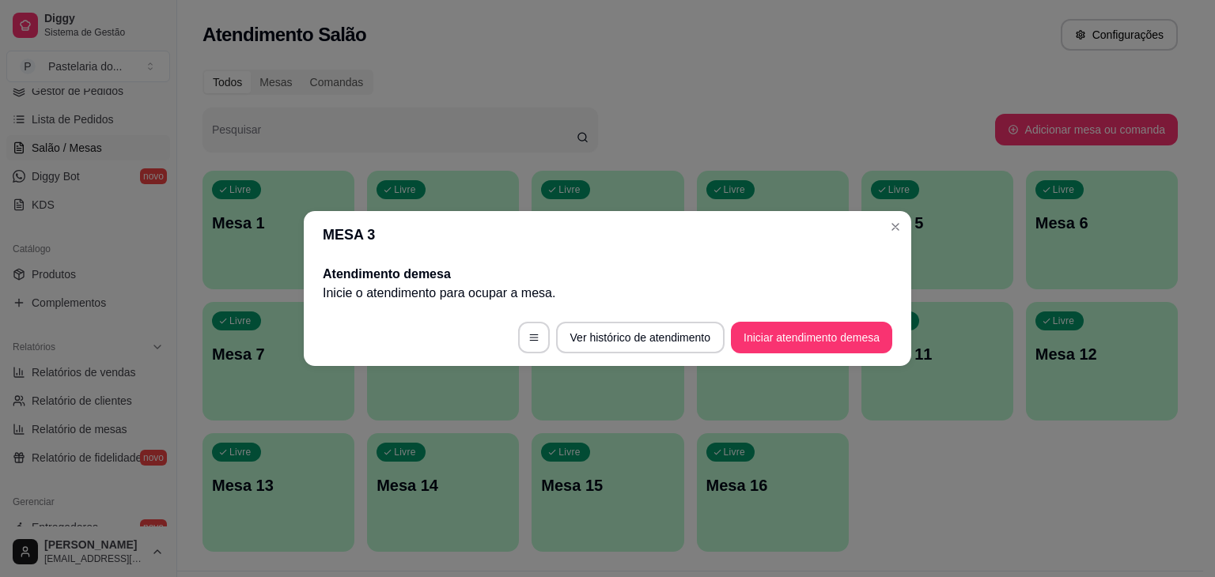
click at [775, 354] on footer "Ver histórico de atendimento Iniciar atendimento de mesa" at bounding box center [608, 337] width 608 height 57
click at [775, 349] on button "Iniciar atendimento de mesa" at bounding box center [811, 338] width 161 height 32
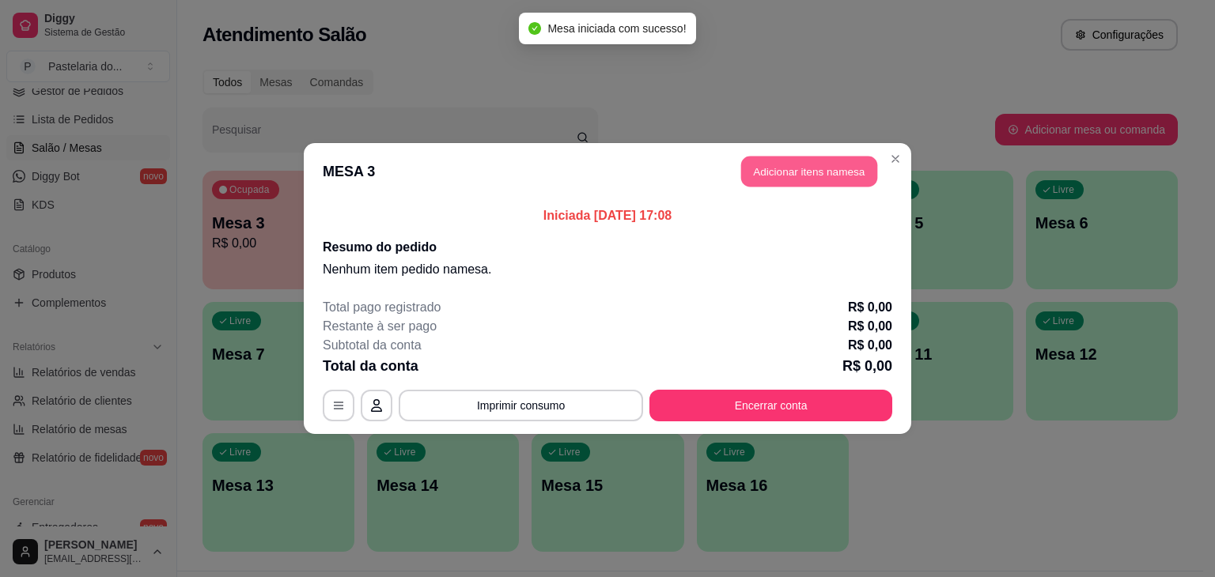
click at [781, 167] on button "Adicionar itens na mesa" at bounding box center [809, 172] width 136 height 31
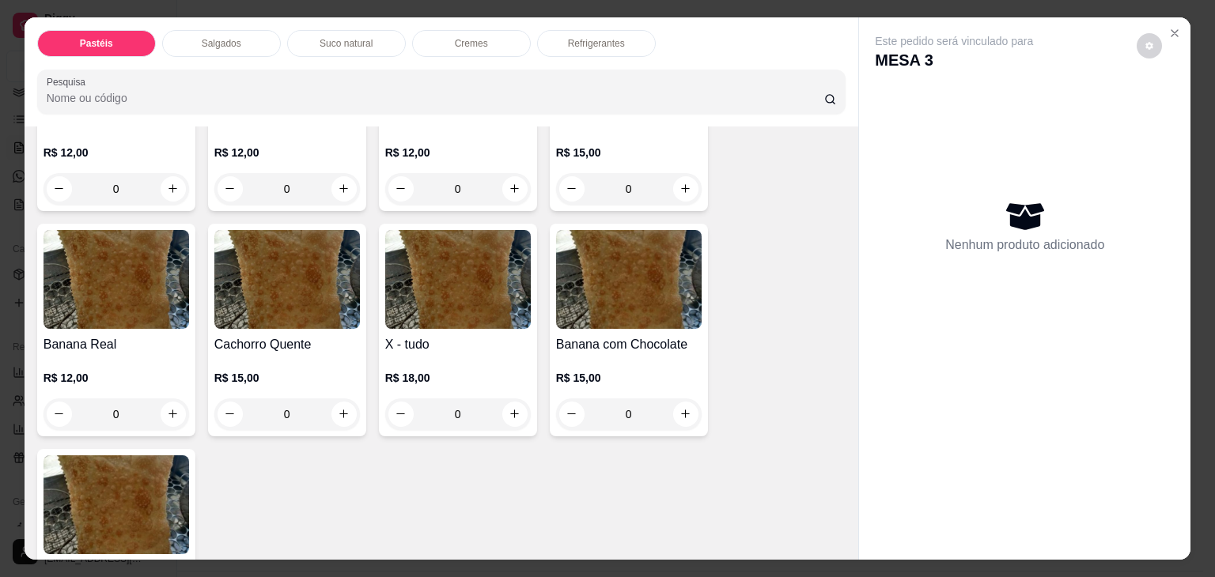
scroll to position [1187, 0]
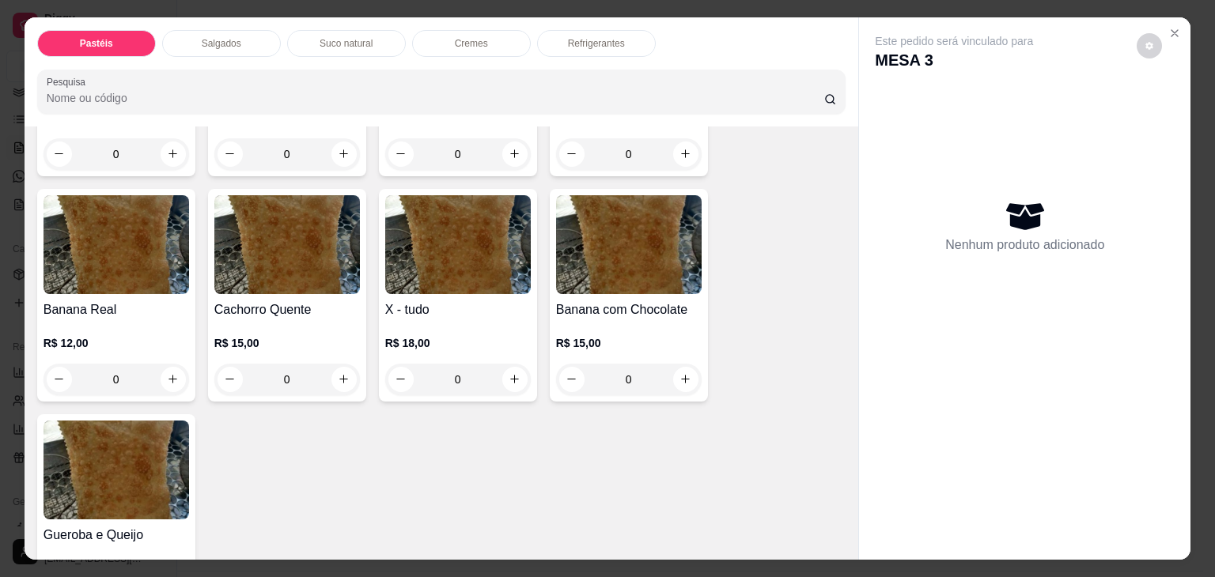
click at [509, 364] on div "0" at bounding box center [458, 380] width 146 height 32
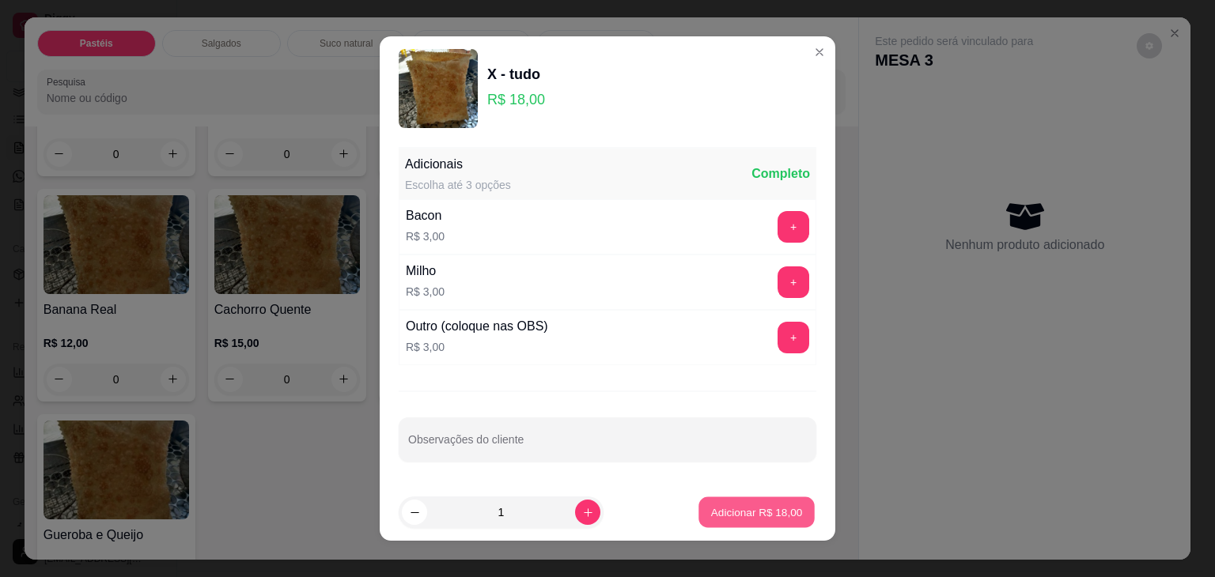
click at [734, 527] on button "Adicionar R$ 18,00" at bounding box center [756, 513] width 116 height 31
type input "1"
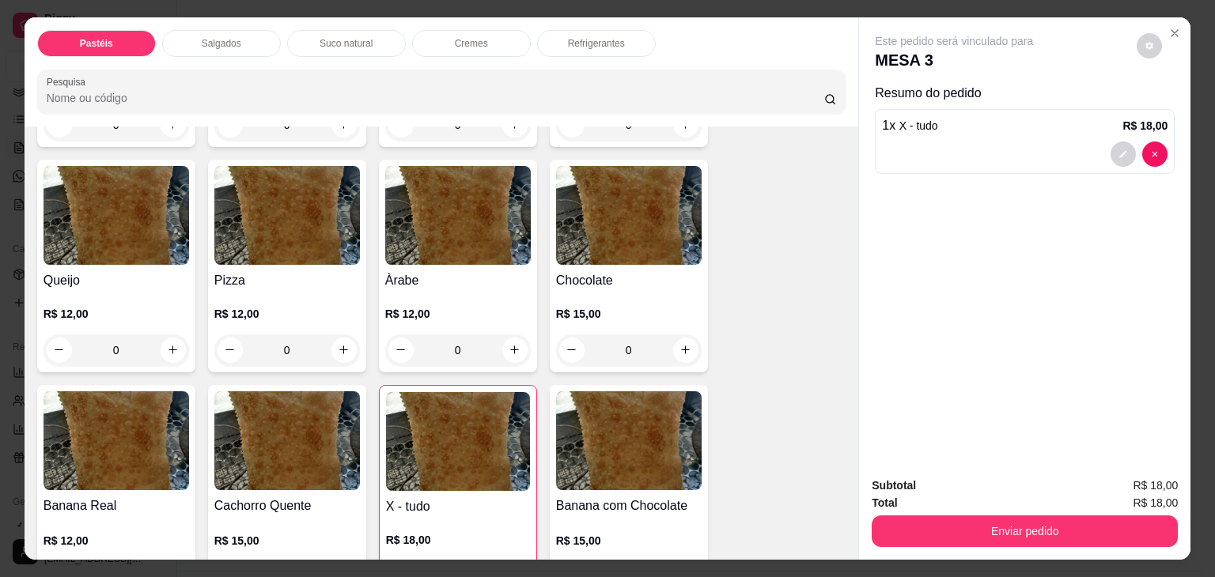
scroll to position [949, 0]
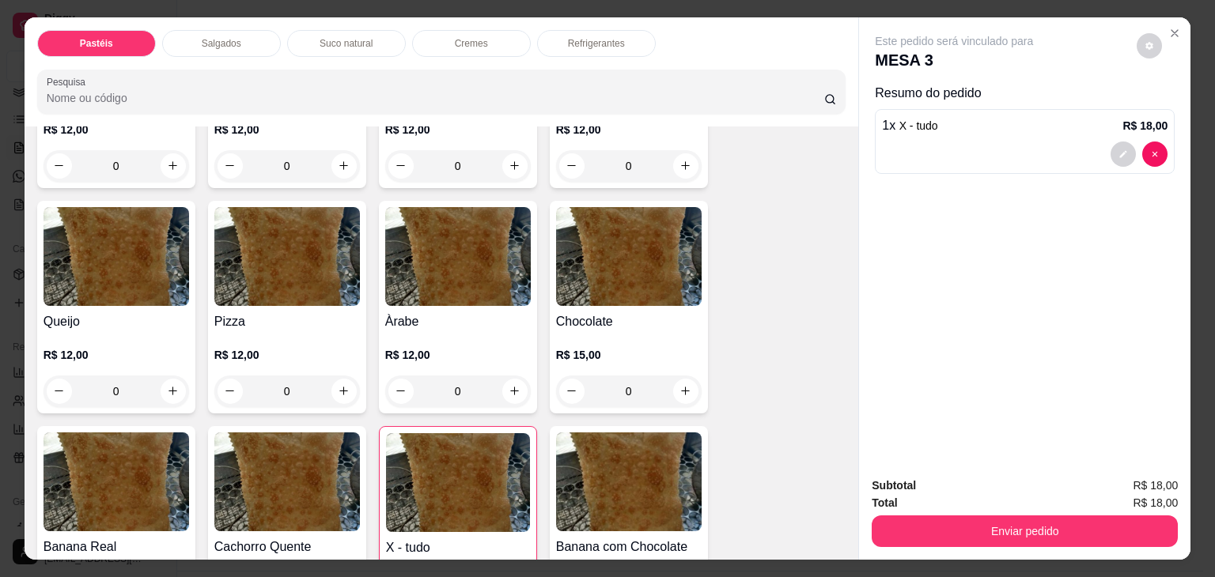
click at [169, 376] on div "0" at bounding box center [117, 392] width 146 height 32
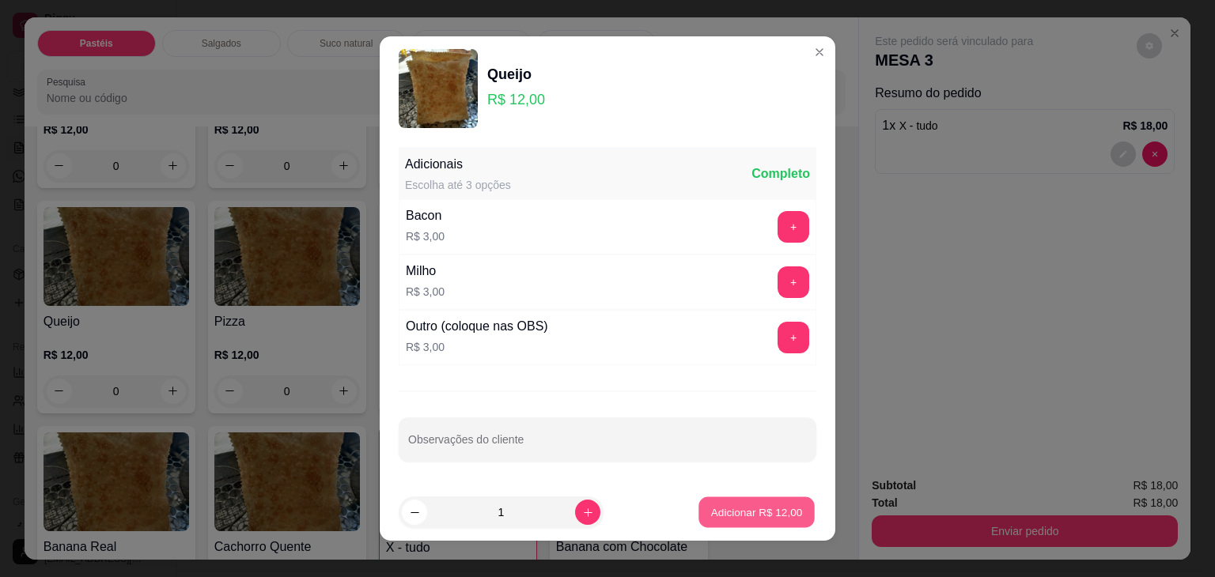
click at [725, 522] on button "Adicionar R$ 12,00" at bounding box center [756, 513] width 116 height 31
click at [725, 522] on div "Carne e Queijo R$ 12,00 0 Carne R$ 12,00 0 Carne e Catupiry R$ 12,00 0 Carne e …" at bounding box center [441, 73] width 809 height 1586
type input "1"
click at [725, 522] on div "Carne e Queijo R$ 12,00 0 Carne R$ 12,00 0 Carne e Catupiry R$ 12,00 0 Carne e …" at bounding box center [441, 73] width 809 height 1586
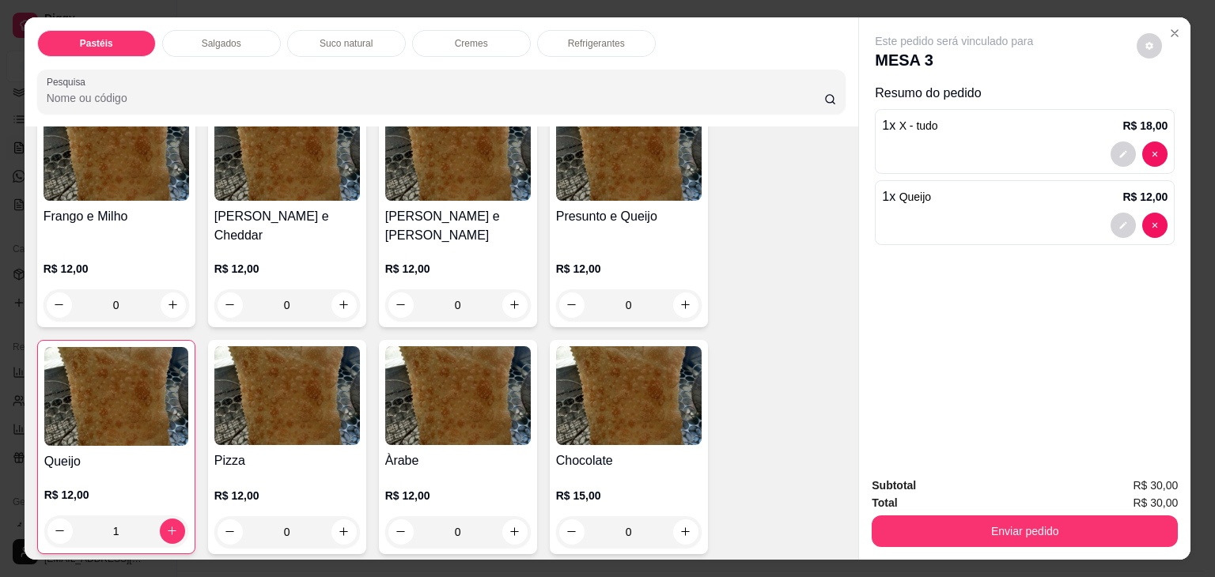
scroll to position [791, 0]
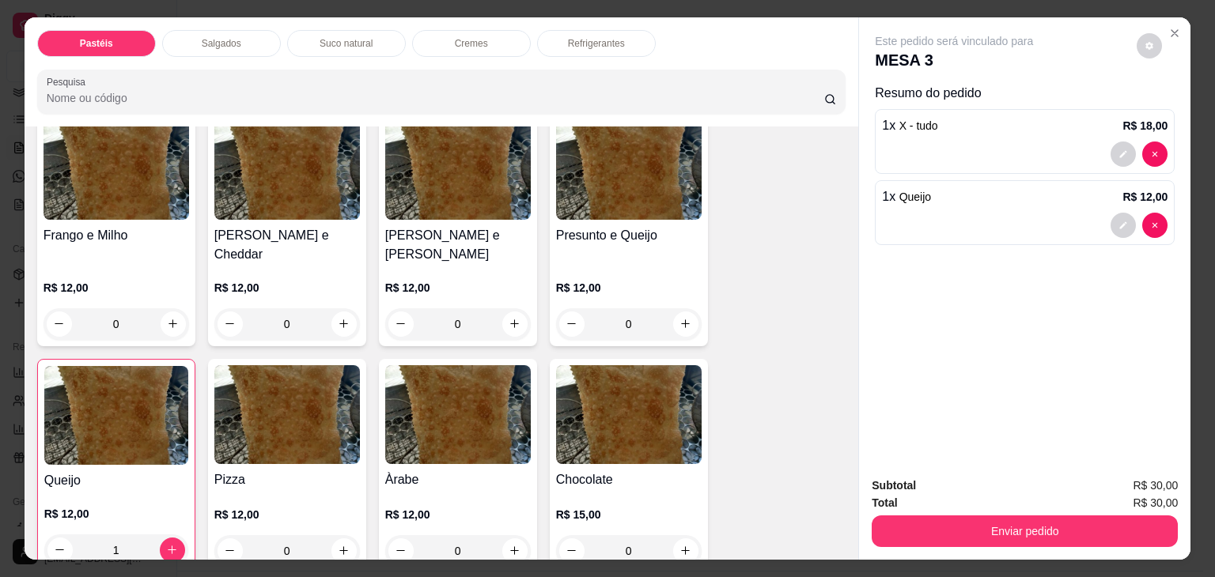
click at [576, 37] on p "Refrigerantes" at bounding box center [596, 43] width 57 height 13
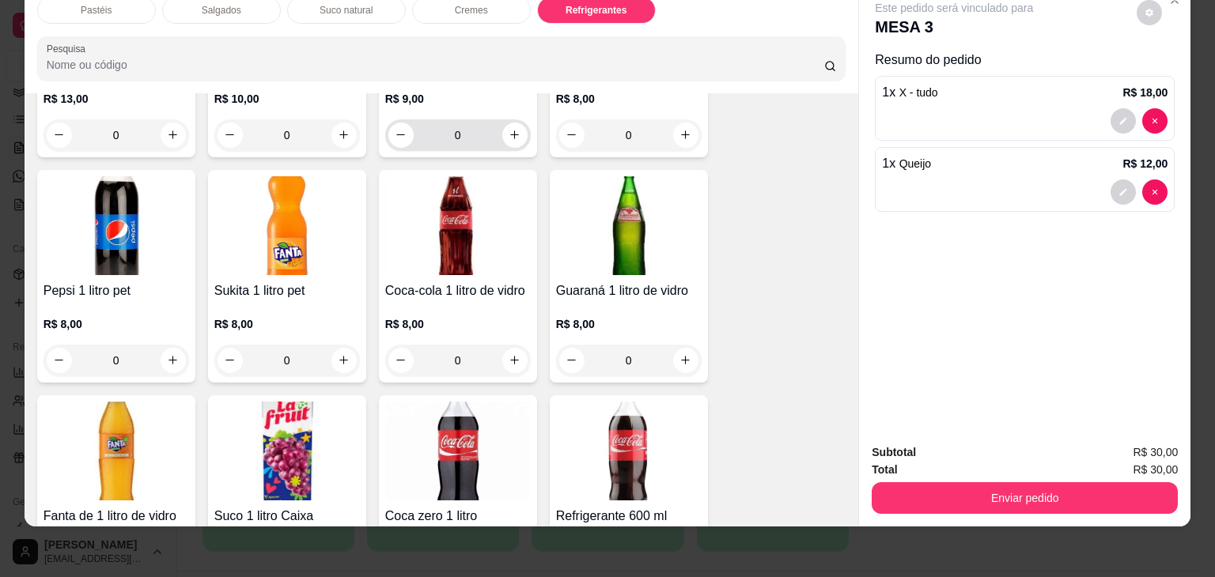
scroll to position [3895, 0]
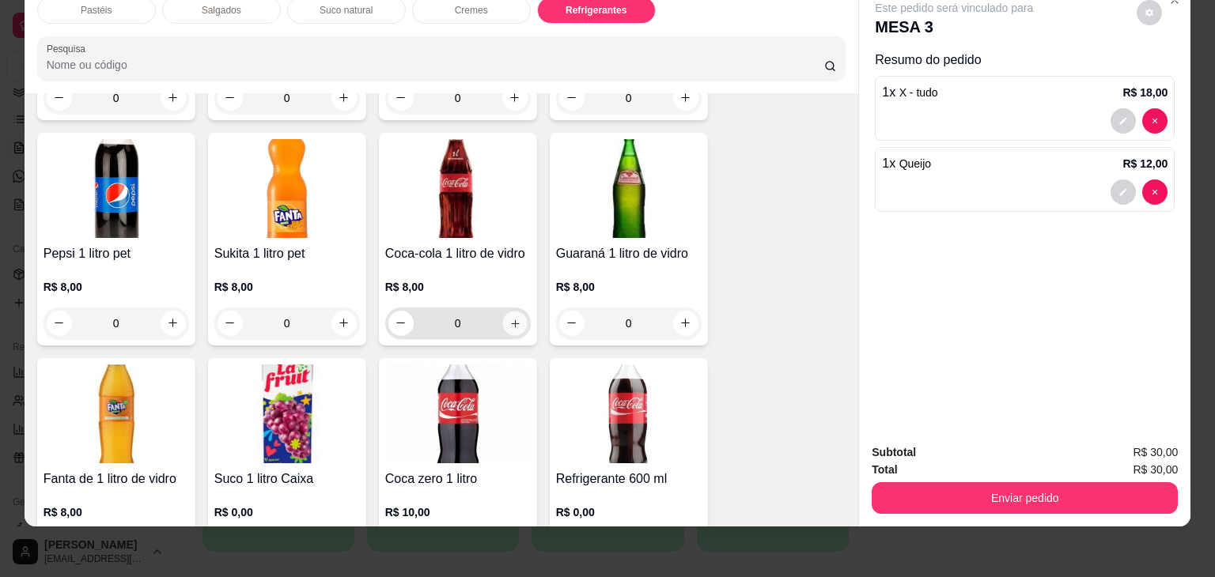
click at [512, 318] on icon "increase-product-quantity" at bounding box center [515, 324] width 12 height 12
type input "1"
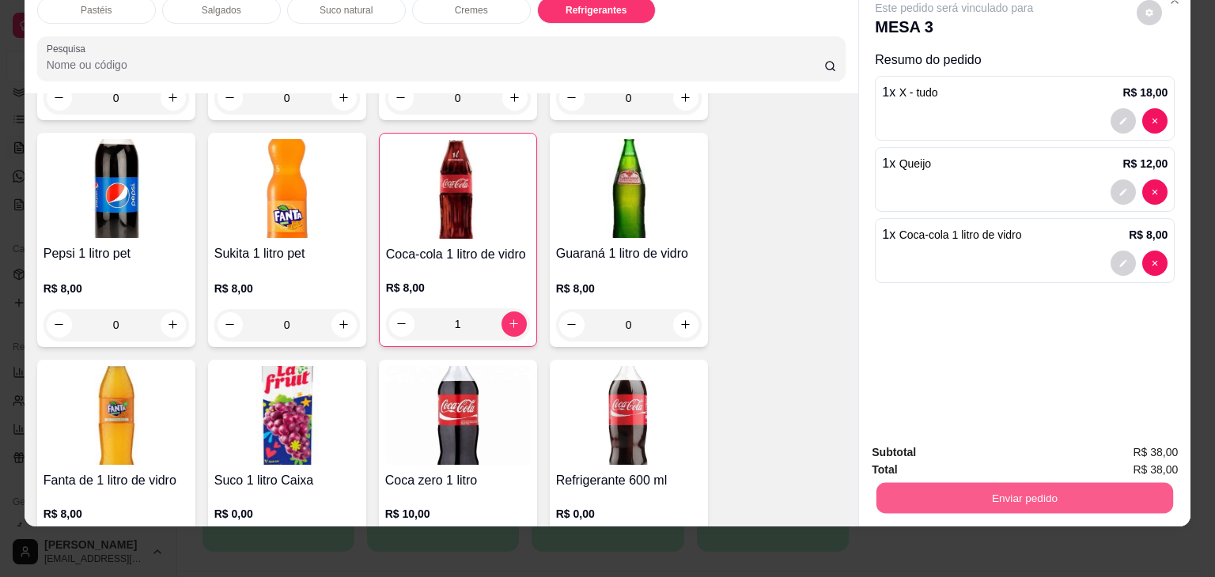
click at [975, 483] on button "Enviar pedido" at bounding box center [1024, 498] width 297 height 31
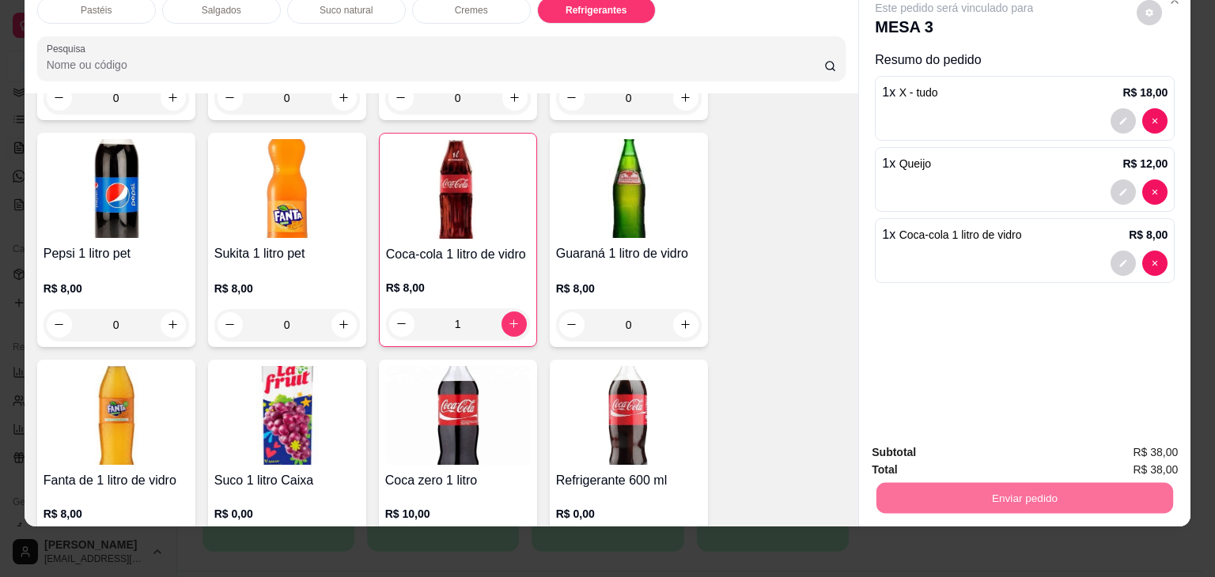
click at [971, 439] on button "Não registrar e enviar pedido" at bounding box center [972, 447] width 160 height 29
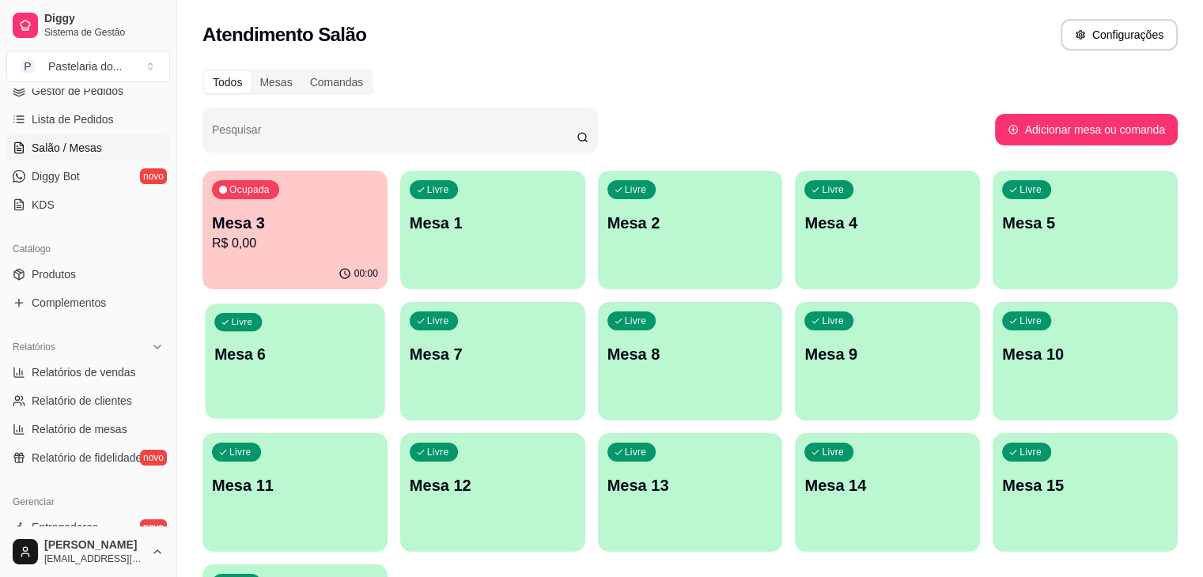
click at [385, 304] on div "Livre Mesa 6" at bounding box center [296, 352] width 180 height 97
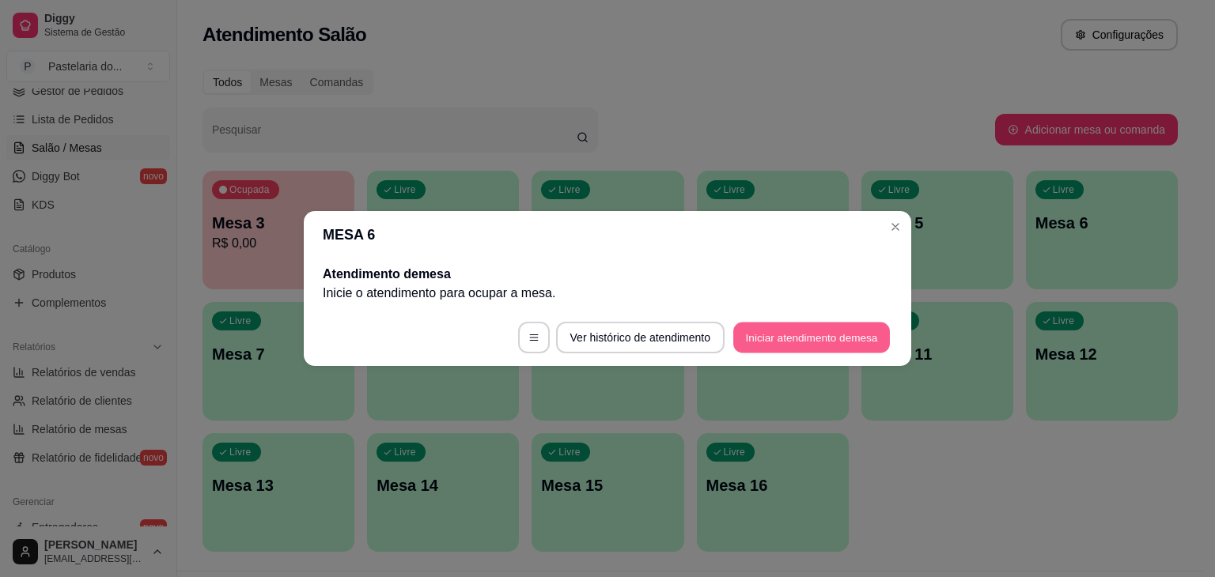
click at [814, 335] on button "Iniciar atendimento de mesa" at bounding box center [811, 338] width 157 height 31
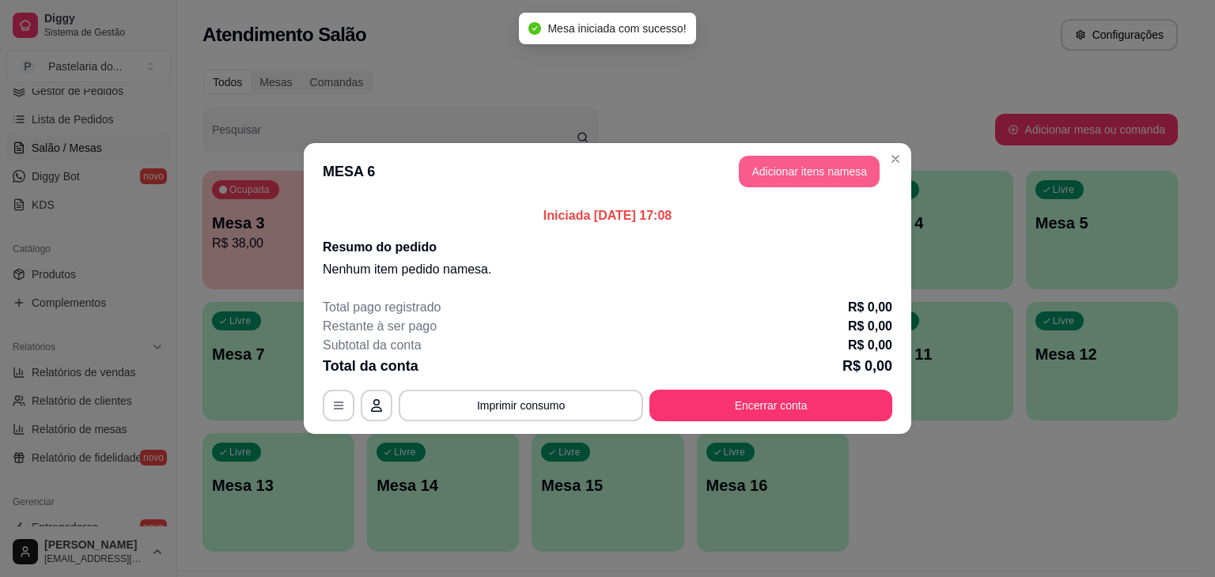
click at [813, 168] on button "Adicionar itens na mesa" at bounding box center [809, 172] width 141 height 32
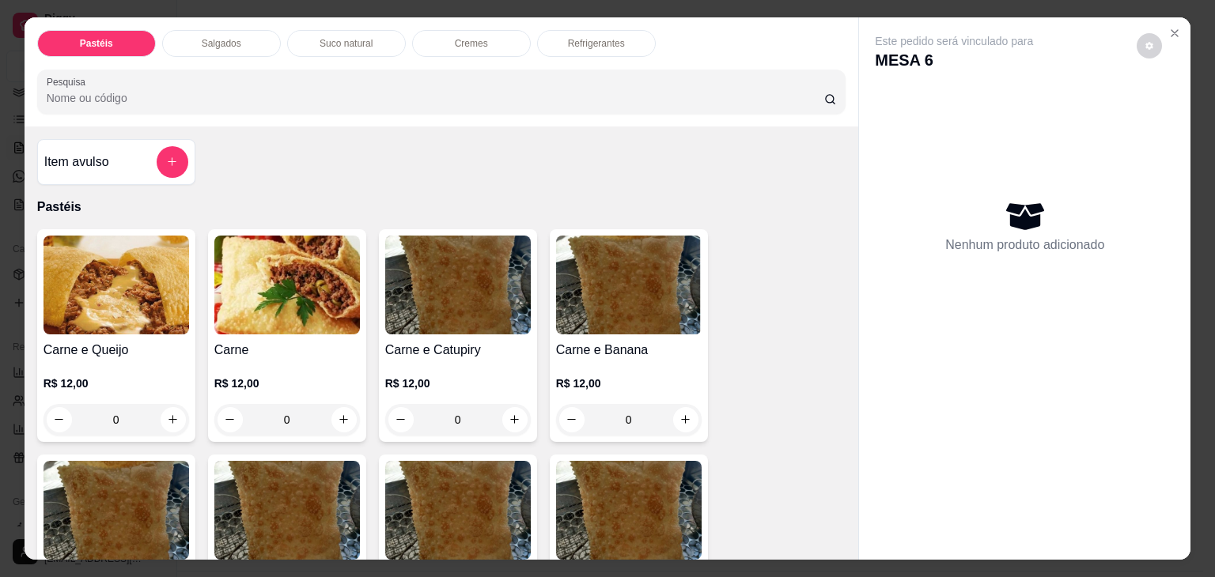
click at [222, 37] on p "Salgados" at bounding box center [222, 43] width 40 height 13
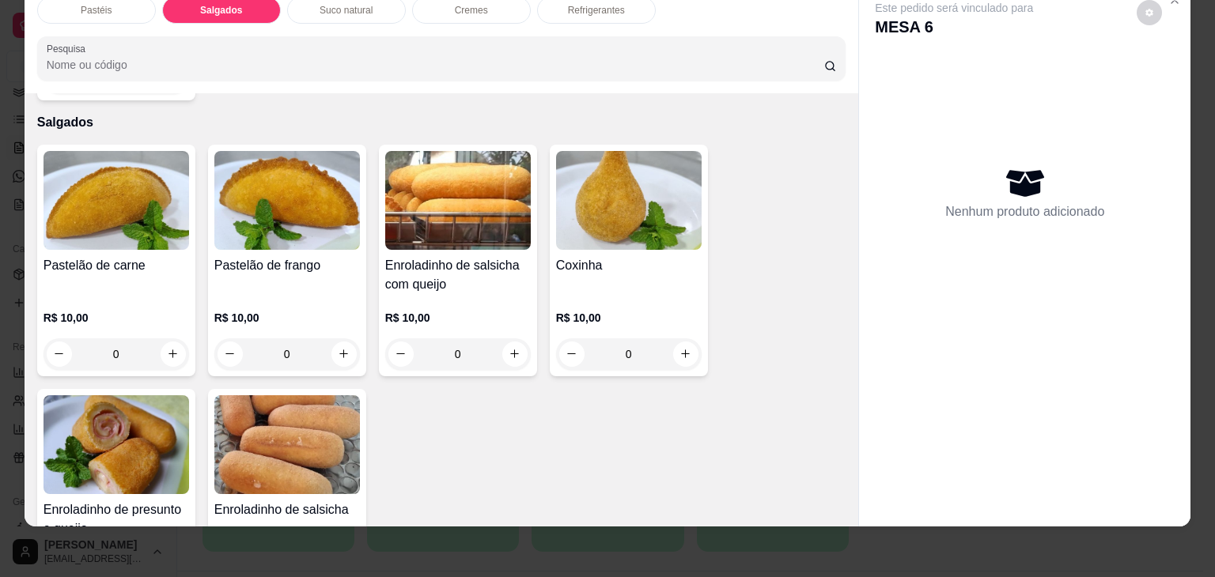
scroll to position [1838, 0]
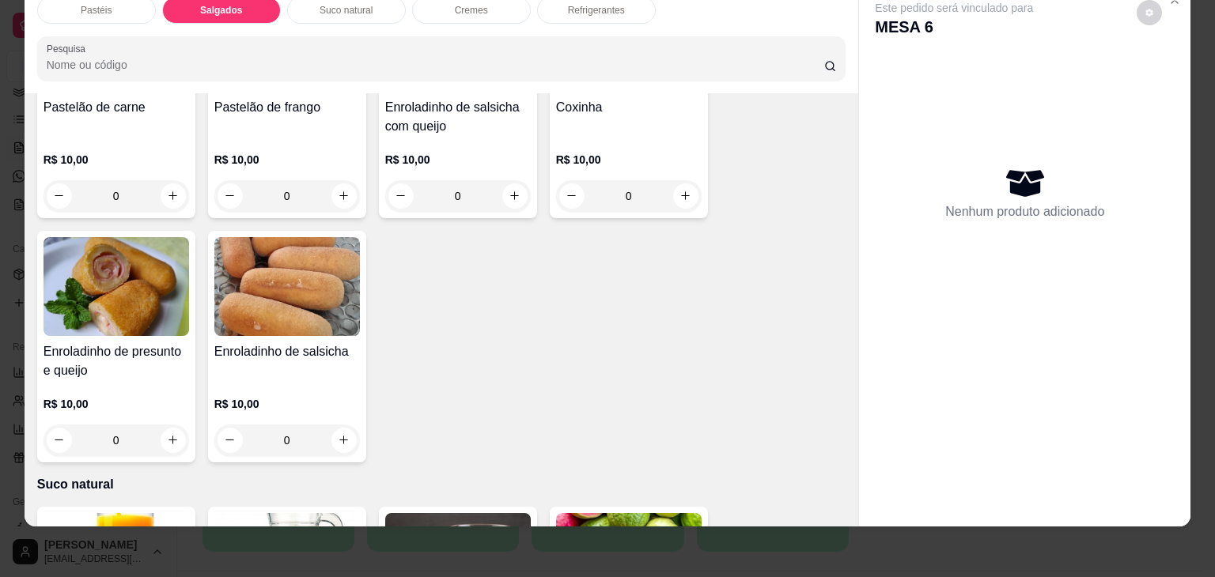
click at [181, 425] on div "0" at bounding box center [117, 441] width 146 height 32
click at [167, 435] on icon "increase-product-quantity" at bounding box center [173, 441] width 12 height 12
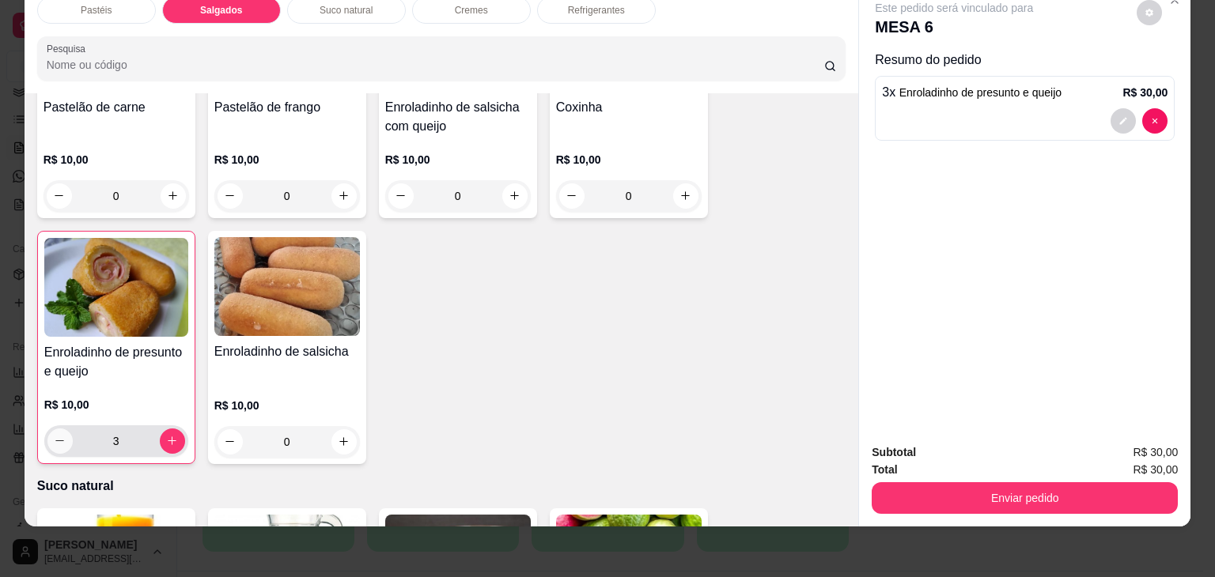
click at [54, 435] on icon "decrease-product-quantity" at bounding box center [60, 441] width 12 height 12
type input "2"
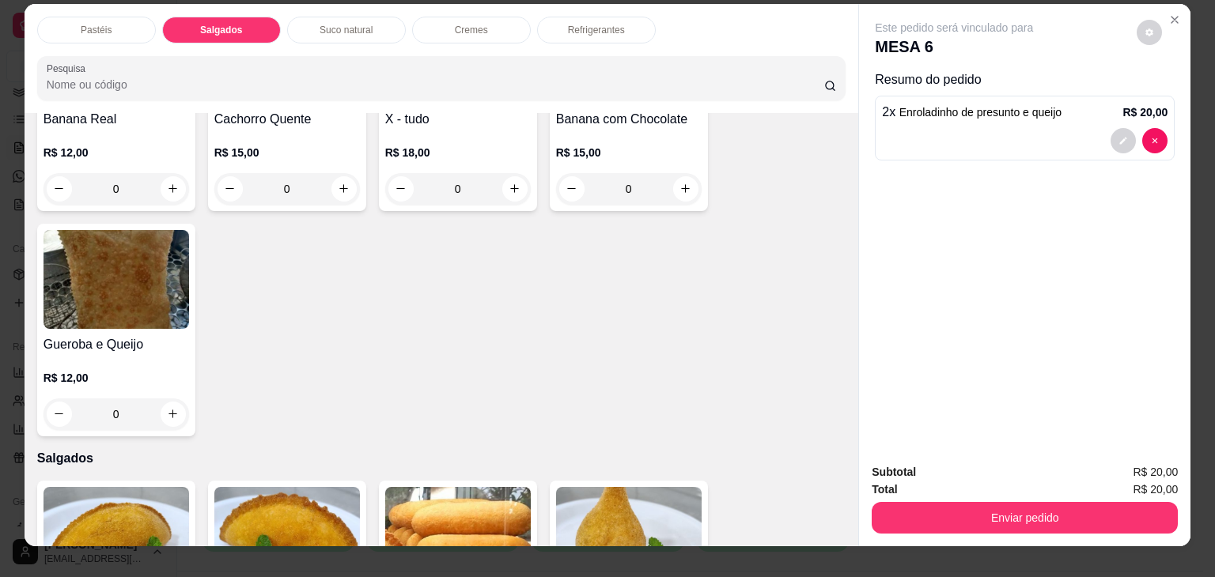
scroll to position [0, 0]
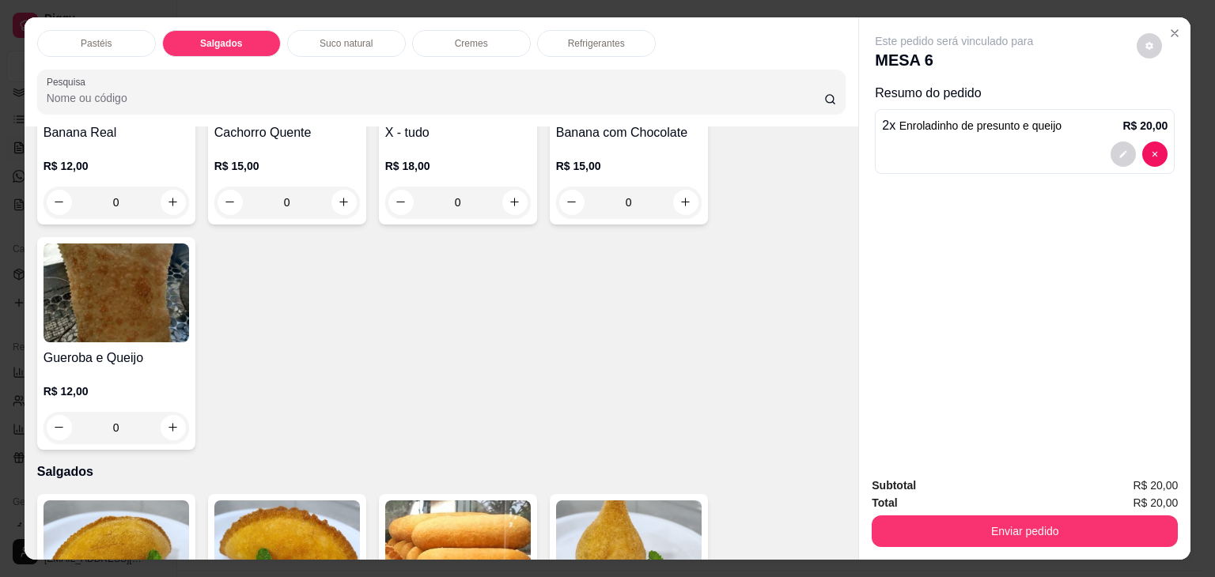
click at [597, 37] on p "Refrigerantes" at bounding box center [596, 43] width 57 height 13
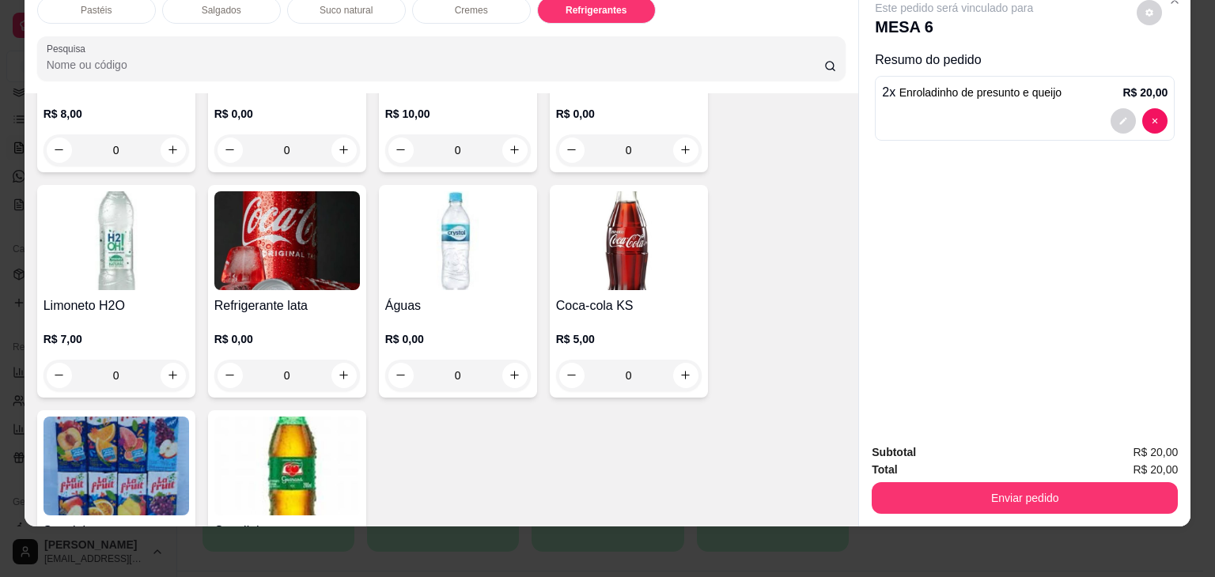
scroll to position [4368, 0]
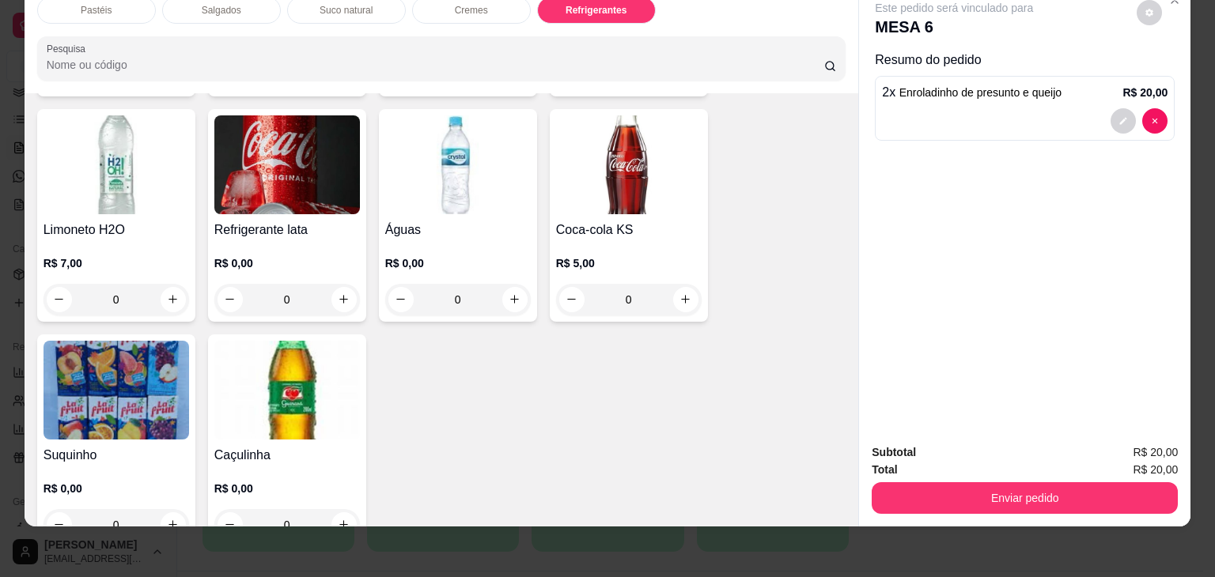
click at [333, 284] on div "0" at bounding box center [287, 300] width 146 height 32
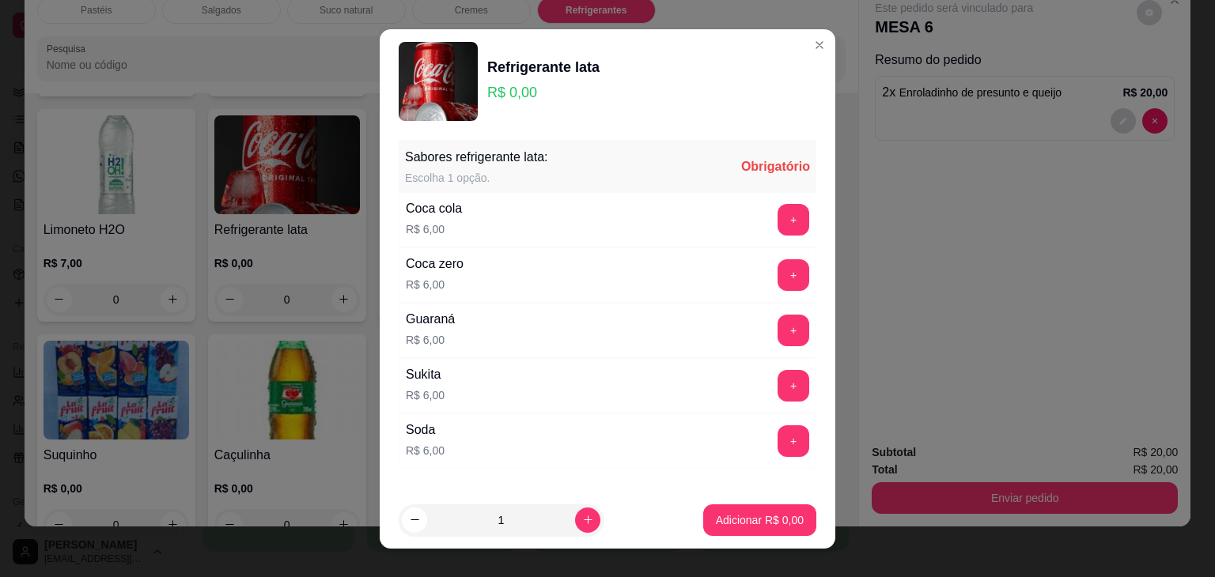
click at [448, 263] on div "Coca zero" at bounding box center [435, 264] width 58 height 19
click at [778, 265] on button "+" at bounding box center [793, 274] width 31 height 31
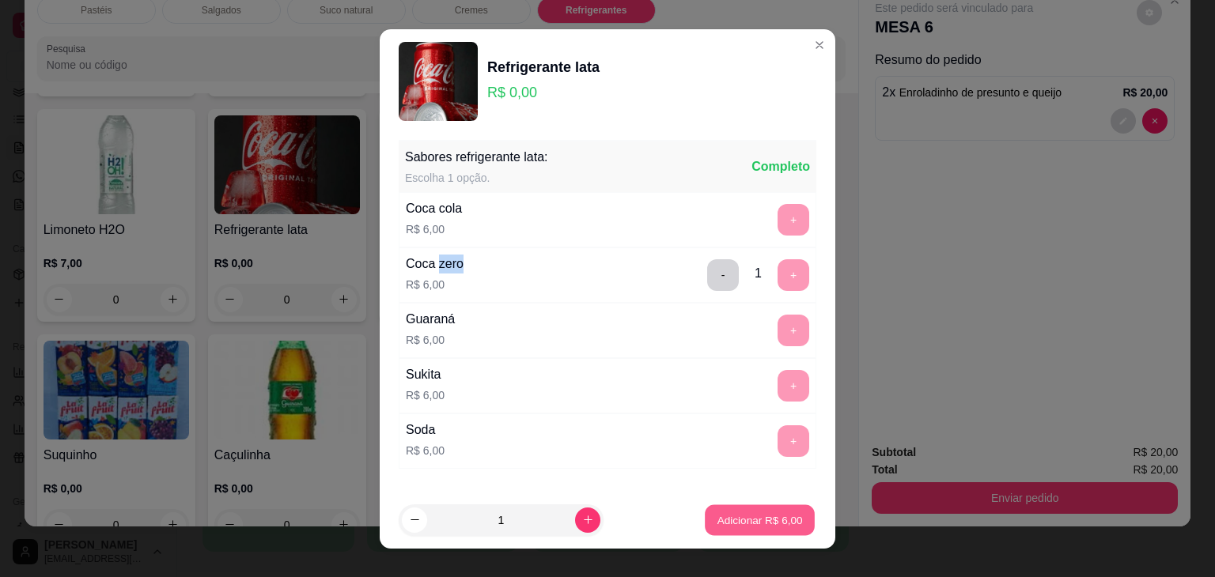
click at [734, 524] on p "Adicionar R$ 6,00" at bounding box center [759, 520] width 85 height 15
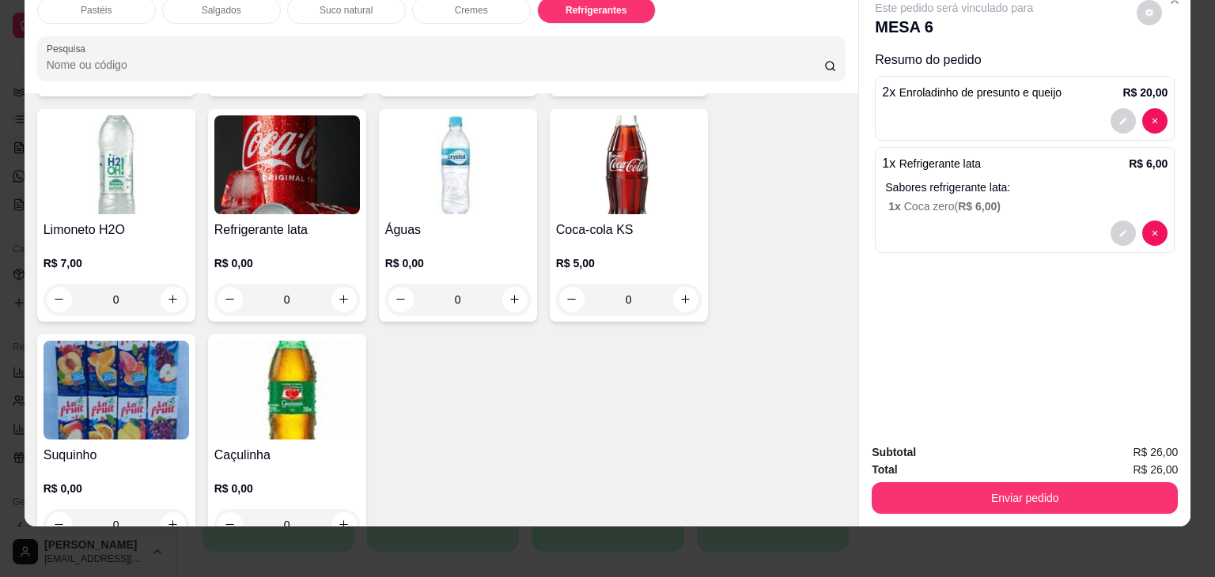
click at [377, 6] on div "Suco natural" at bounding box center [346, 10] width 119 height 27
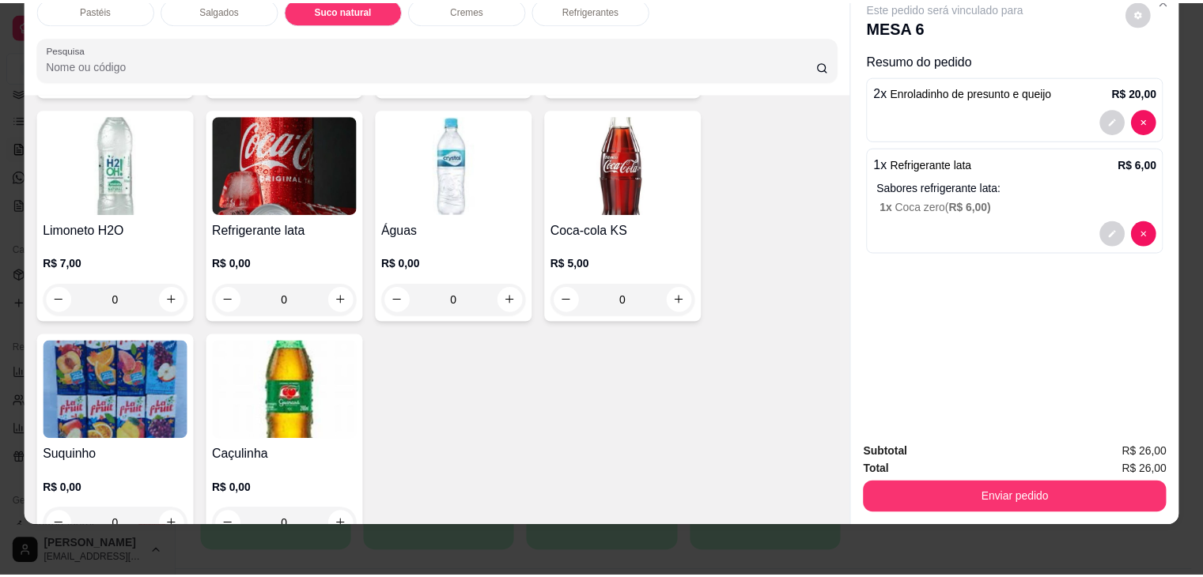
scroll to position [2202, 0]
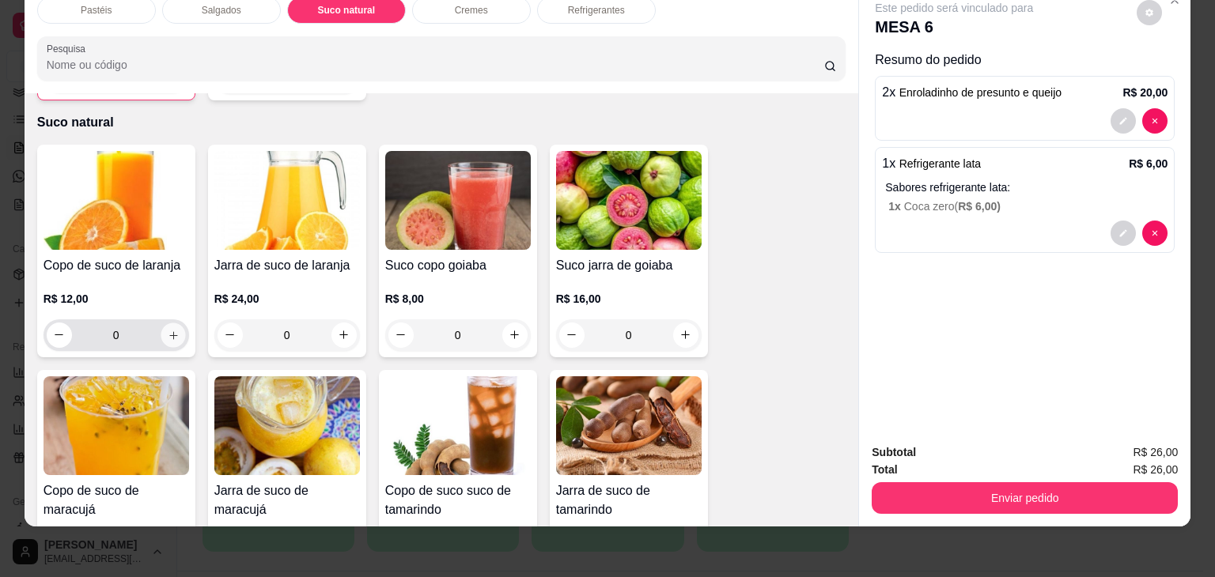
click at [169, 331] on icon "increase-product-quantity" at bounding box center [173, 335] width 8 height 8
type input "1"
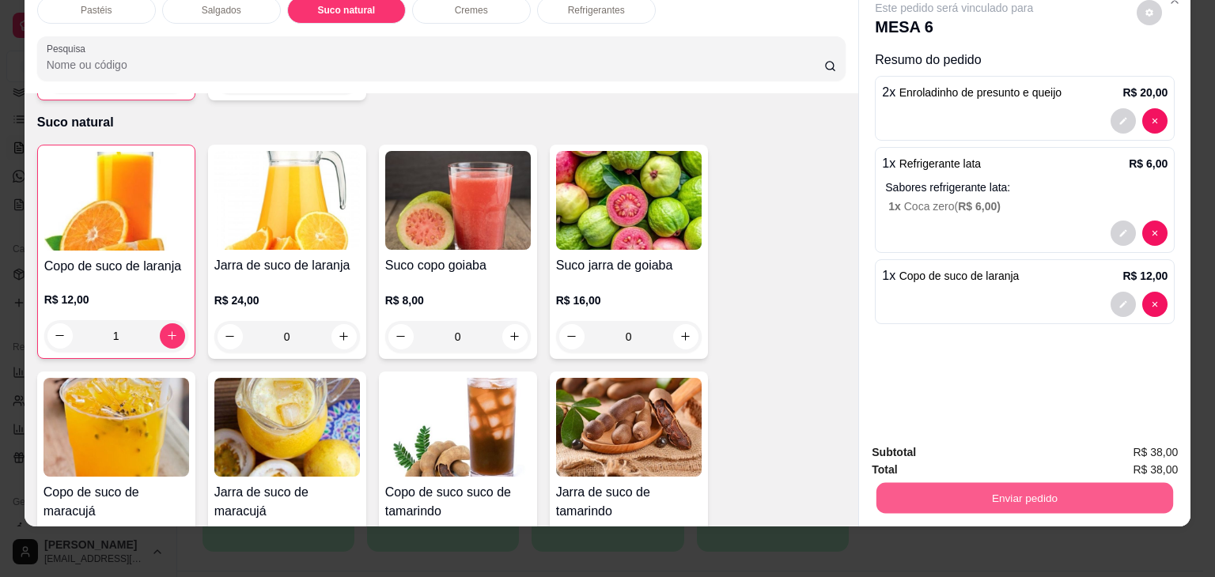
click at [1158, 491] on button "Enviar pedido" at bounding box center [1024, 498] width 297 height 31
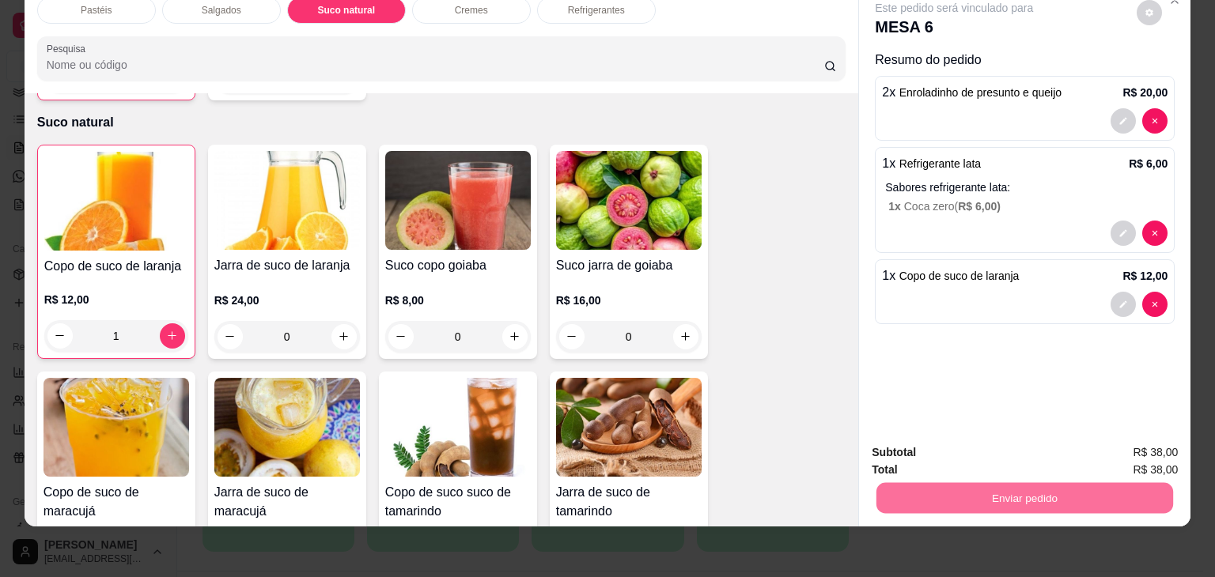
click at [1009, 452] on button "Não registrar e enviar pedido" at bounding box center [972, 447] width 160 height 29
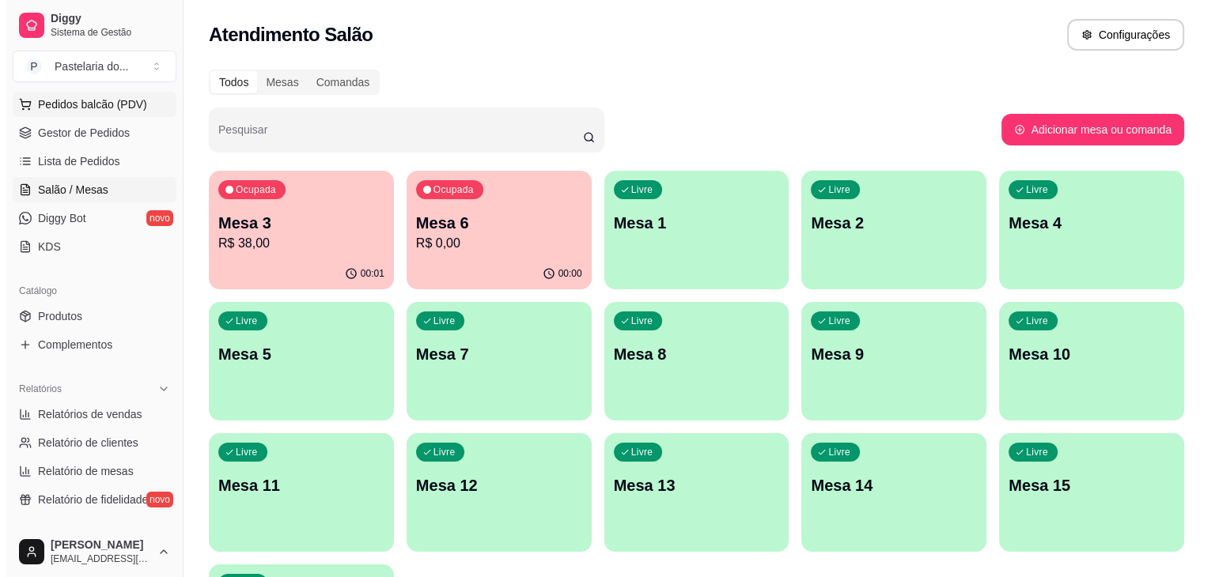
scroll to position [165, 0]
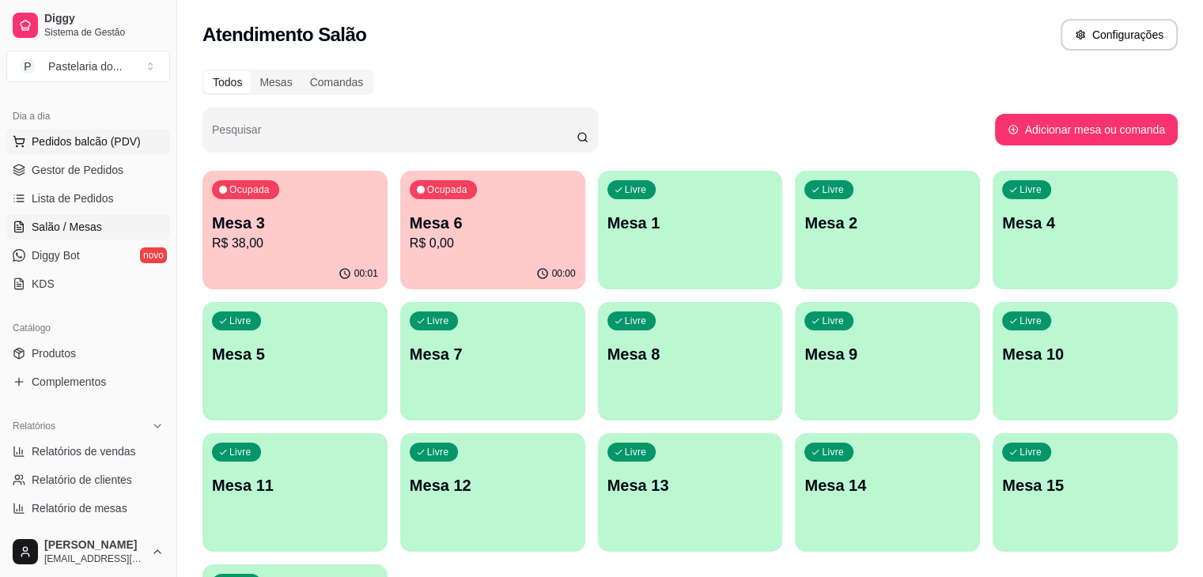
click at [106, 142] on span "Pedidos balcão (PDV)" at bounding box center [86, 142] width 109 height 16
click at [101, 143] on body "Diggy Sistema de Gestão P Pastelaria do ... Loja aberta Plano Customizado até 2…" at bounding box center [601, 288] width 1203 height 577
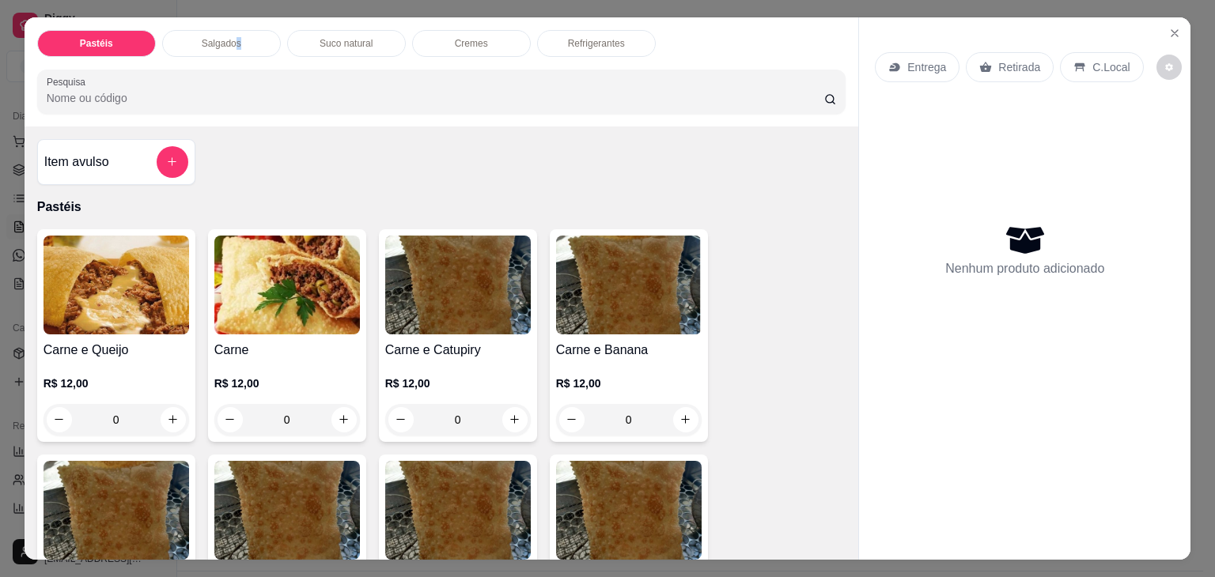
click at [232, 39] on p "Salgados" at bounding box center [222, 43] width 40 height 13
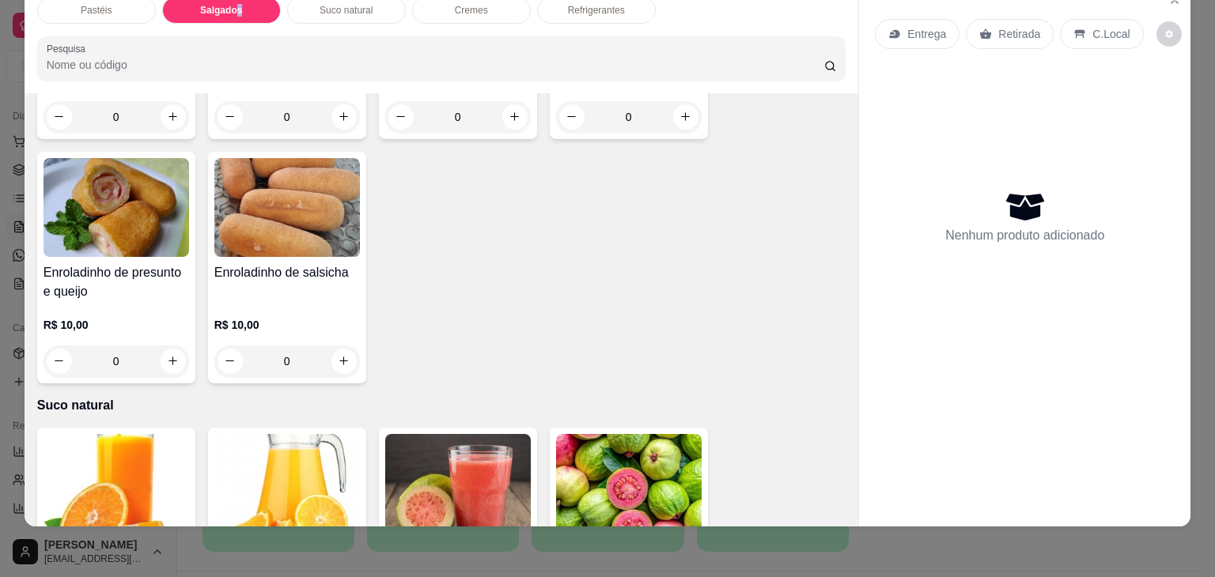
scroll to position [1997, 0]
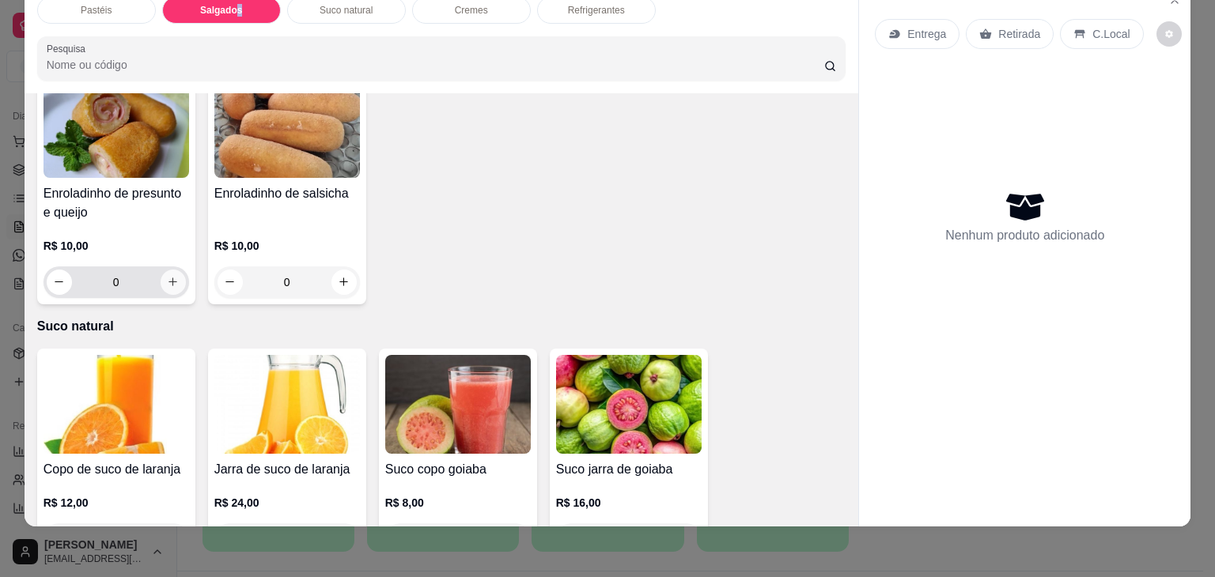
click at [171, 276] on icon "increase-product-quantity" at bounding box center [173, 282] width 12 height 12
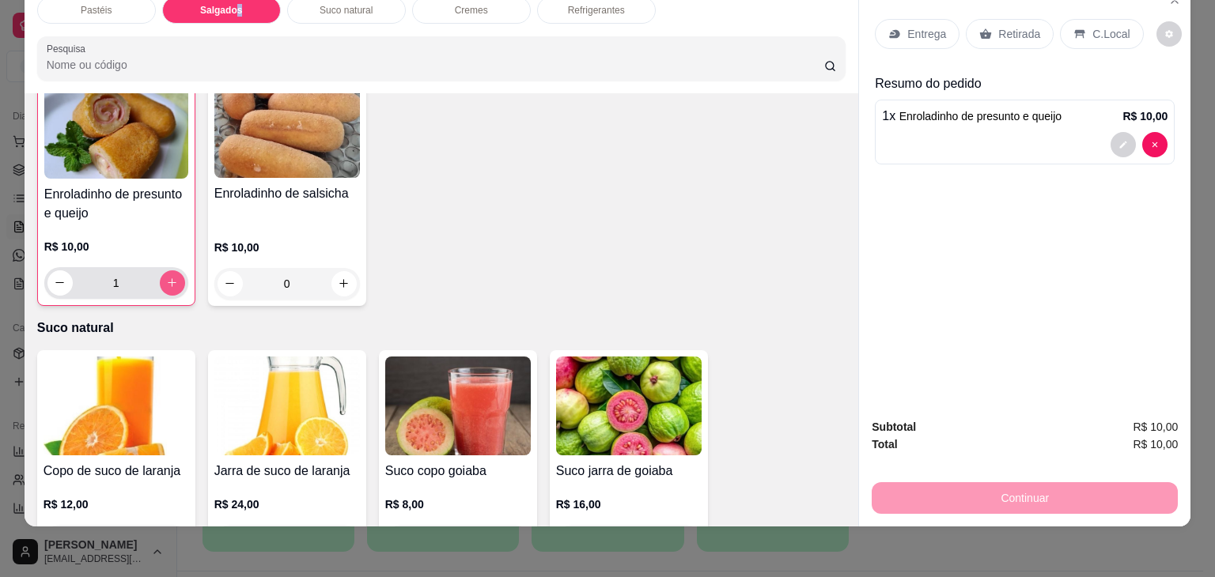
scroll to position [1997, 0]
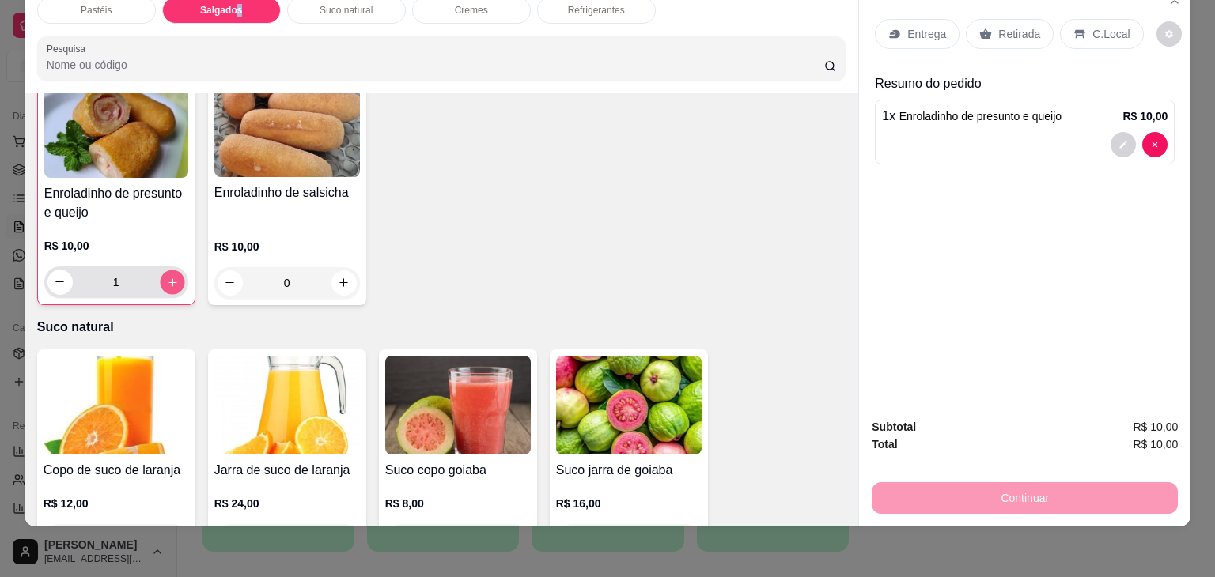
click at [171, 277] on icon "increase-product-quantity" at bounding box center [172, 283] width 12 height 12
type input "2"
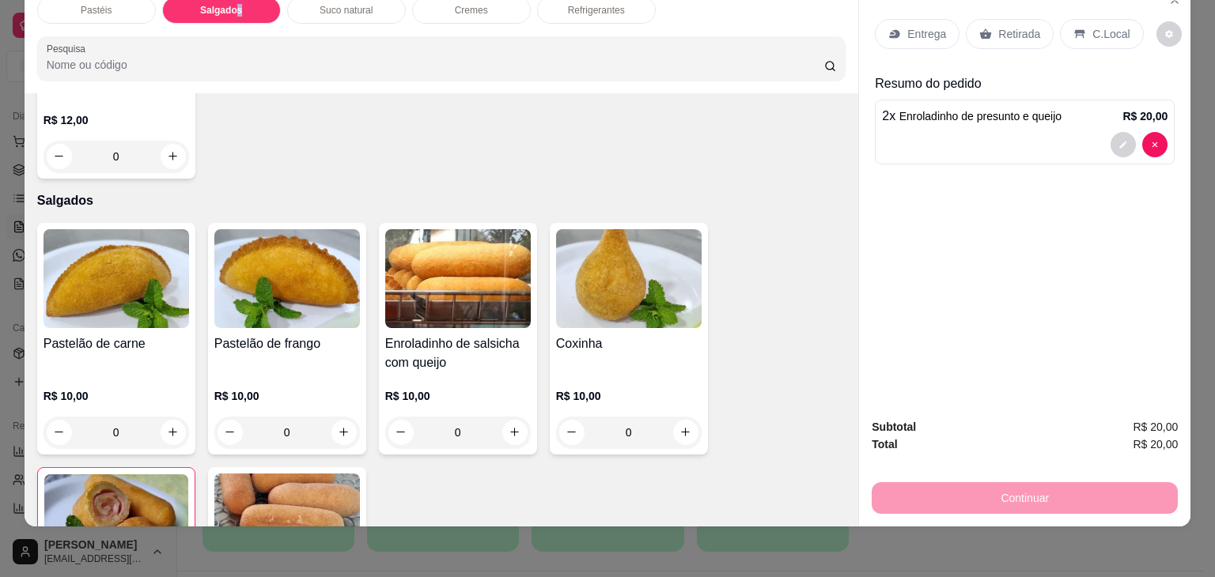
scroll to position [1681, 0]
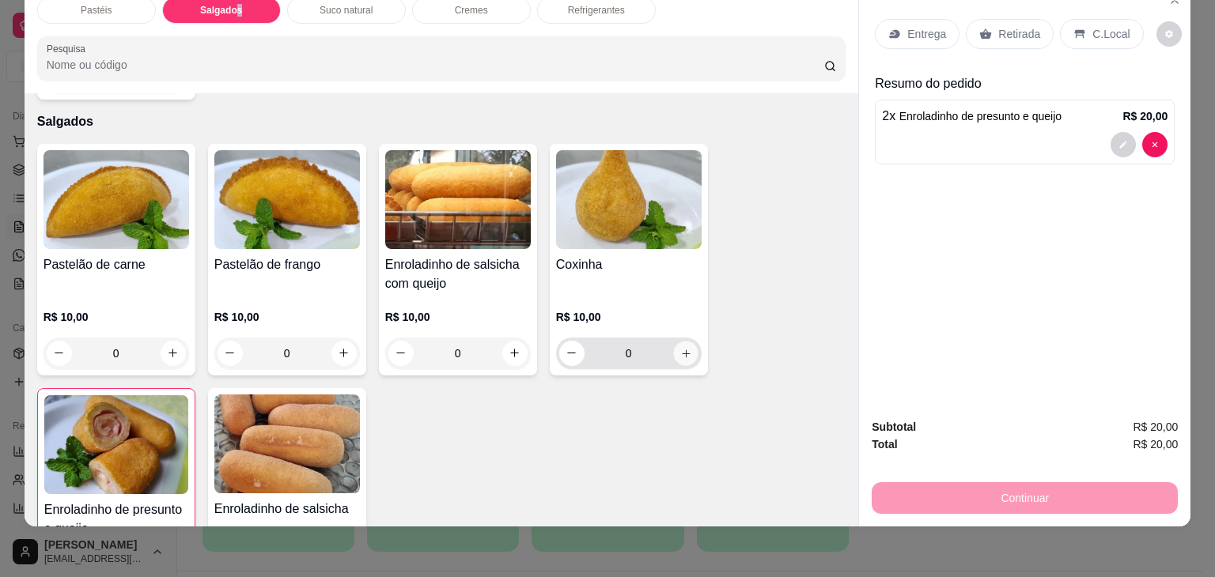
click at [679, 348] on icon "increase-product-quantity" at bounding box center [685, 354] width 12 height 12
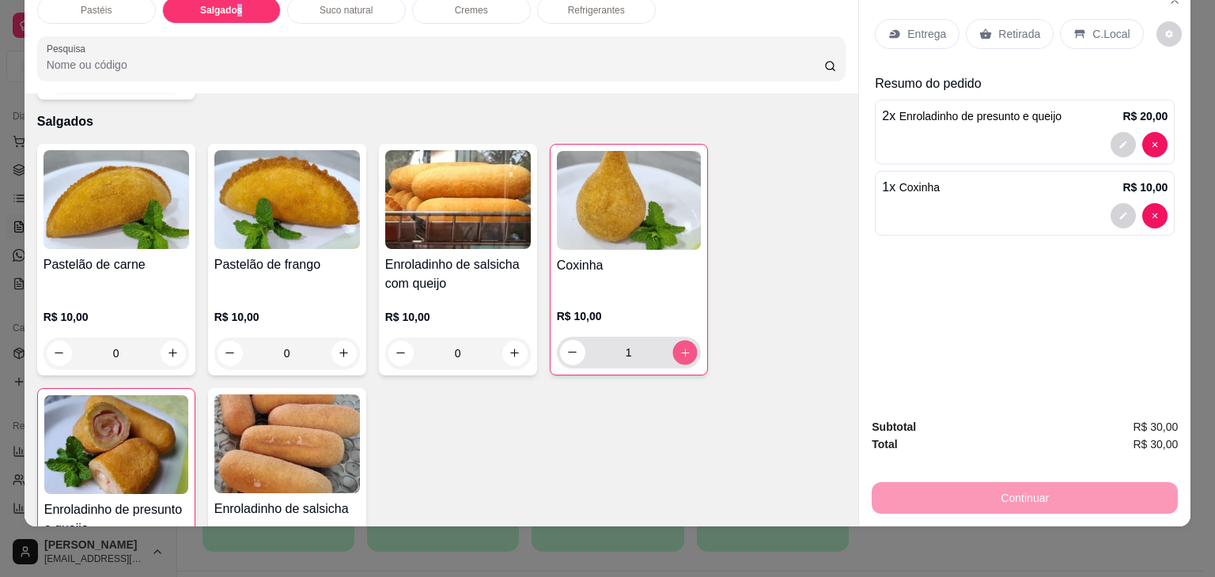
click at [679, 347] on icon "increase-product-quantity" at bounding box center [685, 353] width 12 height 12
type input "2"
click at [170, 350] on icon "increase-product-quantity" at bounding box center [173, 354] width 8 height 8
type input "1"
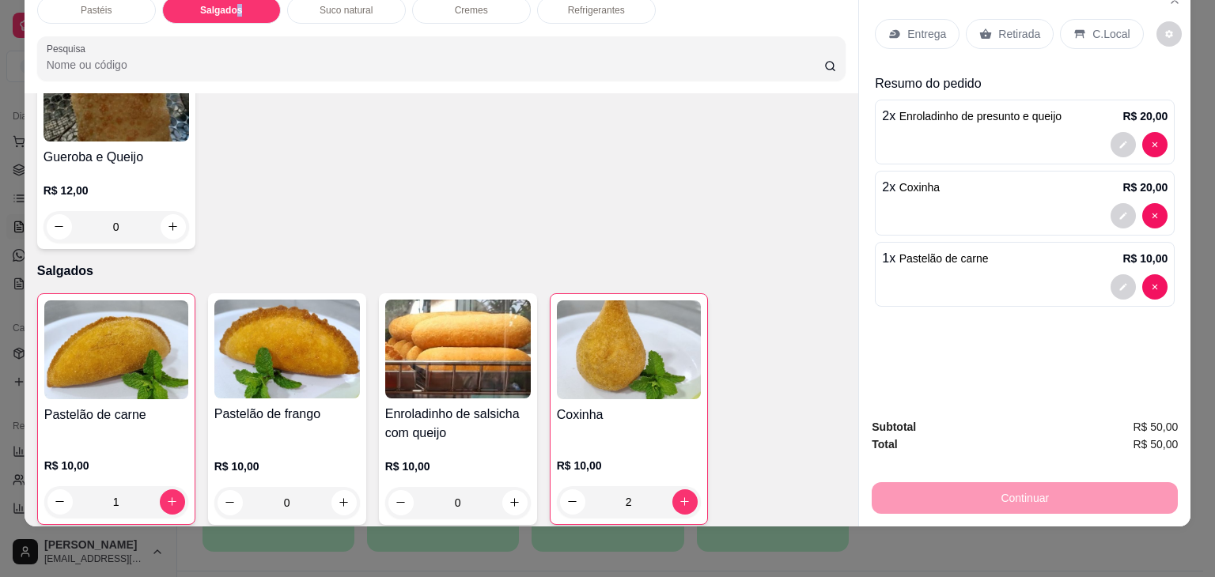
scroll to position [1602, 0]
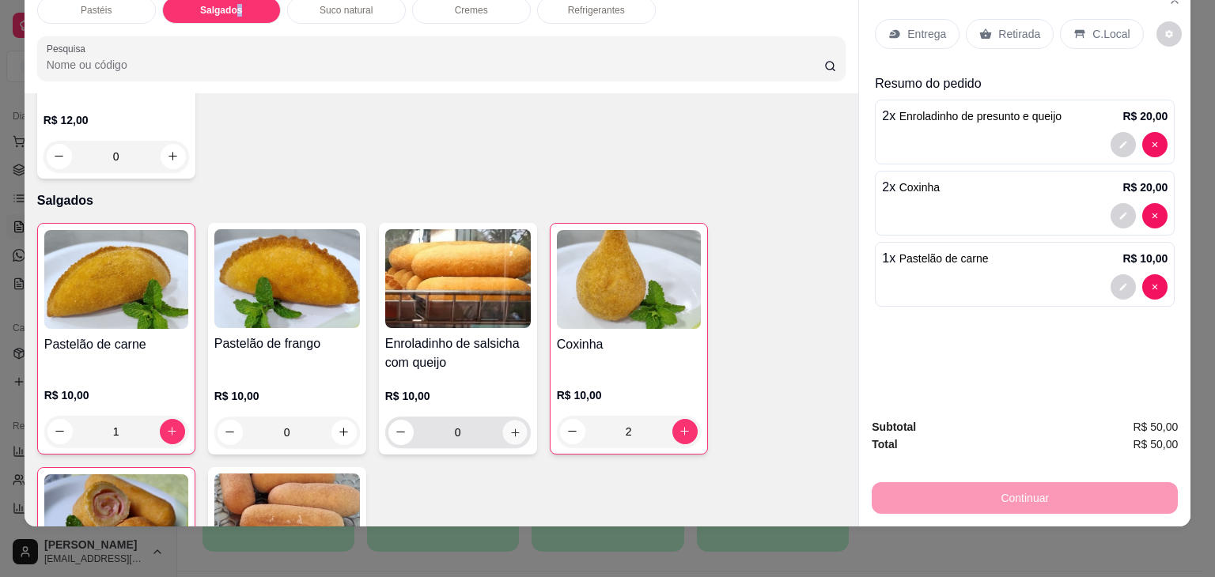
click at [513, 427] on icon "increase-product-quantity" at bounding box center [515, 433] width 12 height 12
type input "1"
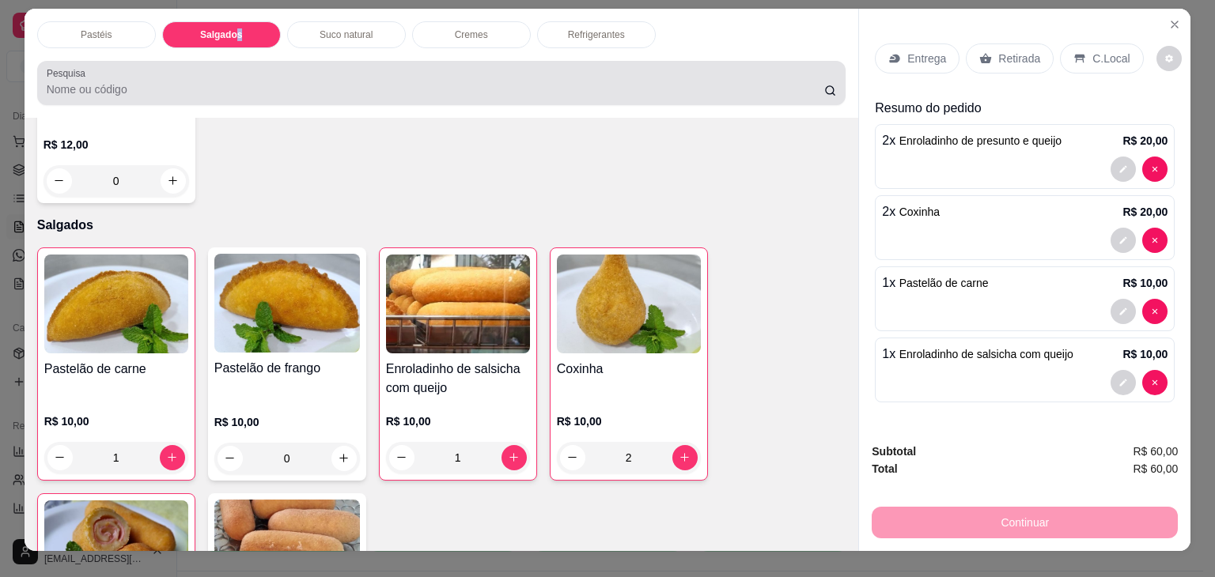
scroll to position [0, 0]
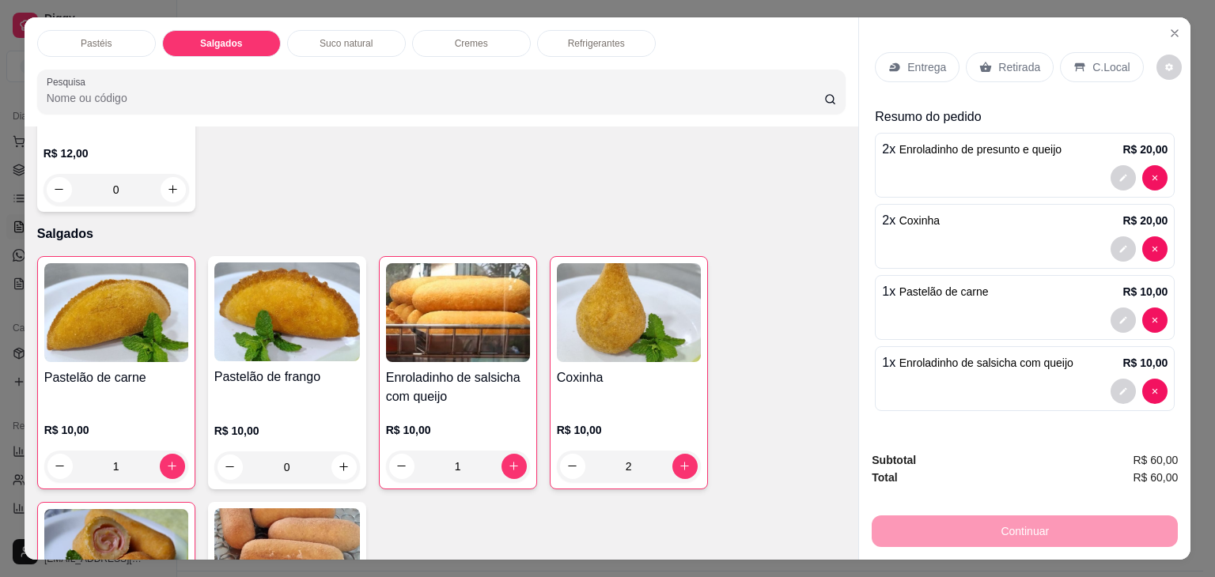
click at [593, 40] on p "Refrigerantes" at bounding box center [596, 43] width 57 height 13
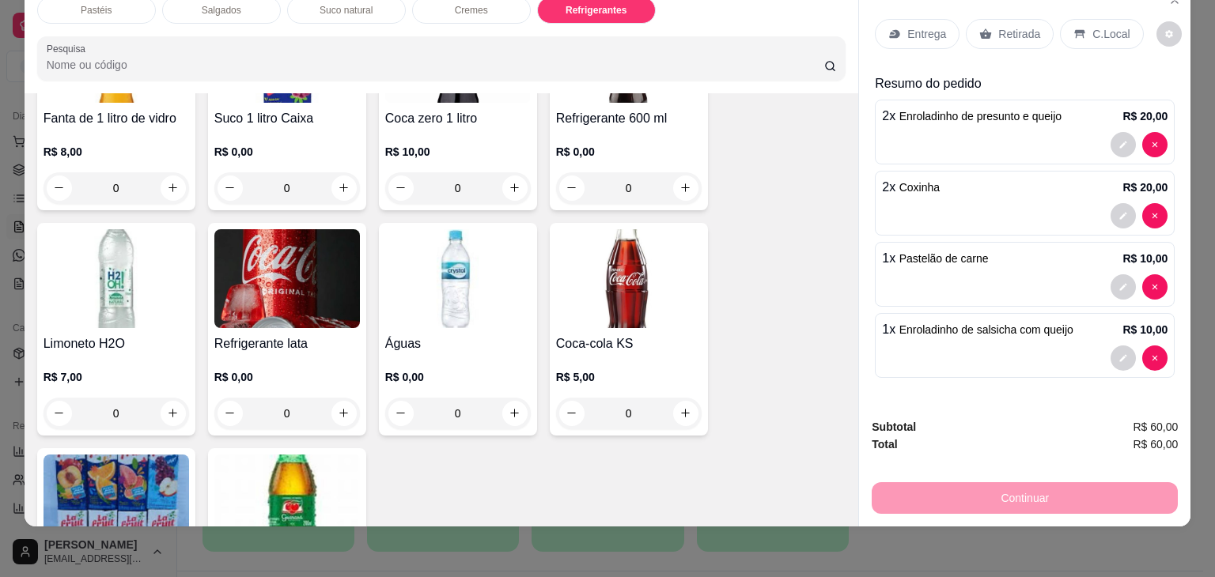
scroll to position [4291, 0]
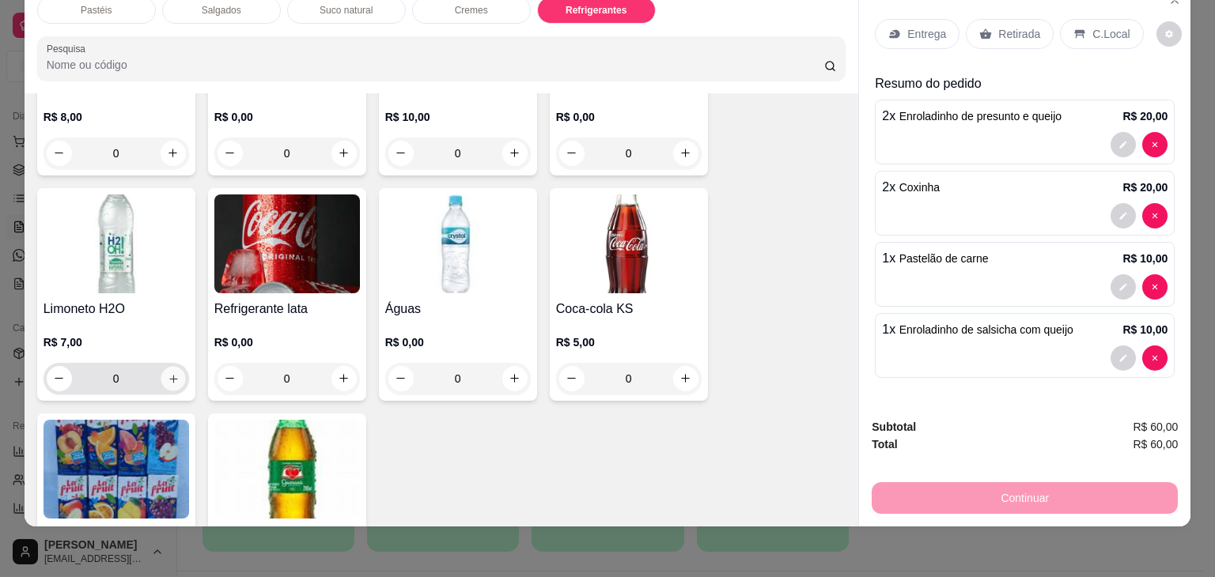
click at [172, 373] on icon "increase-product-quantity" at bounding box center [173, 379] width 12 height 12
type input "1"
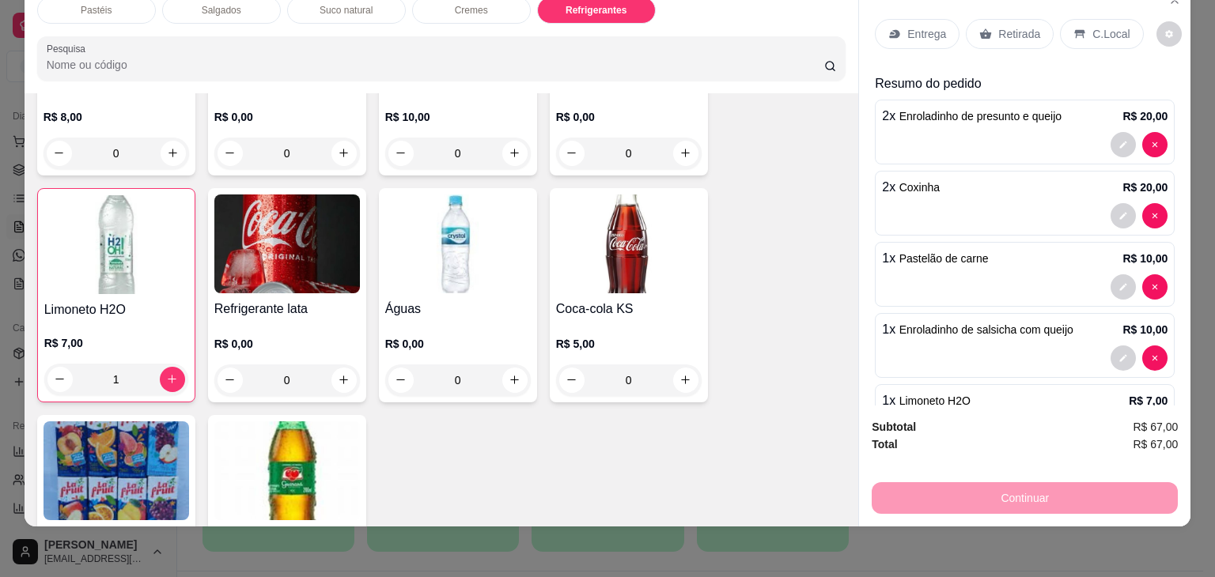
click at [1025, 492] on div "Continuar" at bounding box center [1025, 497] width 306 height 36
click at [1014, 28] on p "Retirada" at bounding box center [1019, 34] width 42 height 16
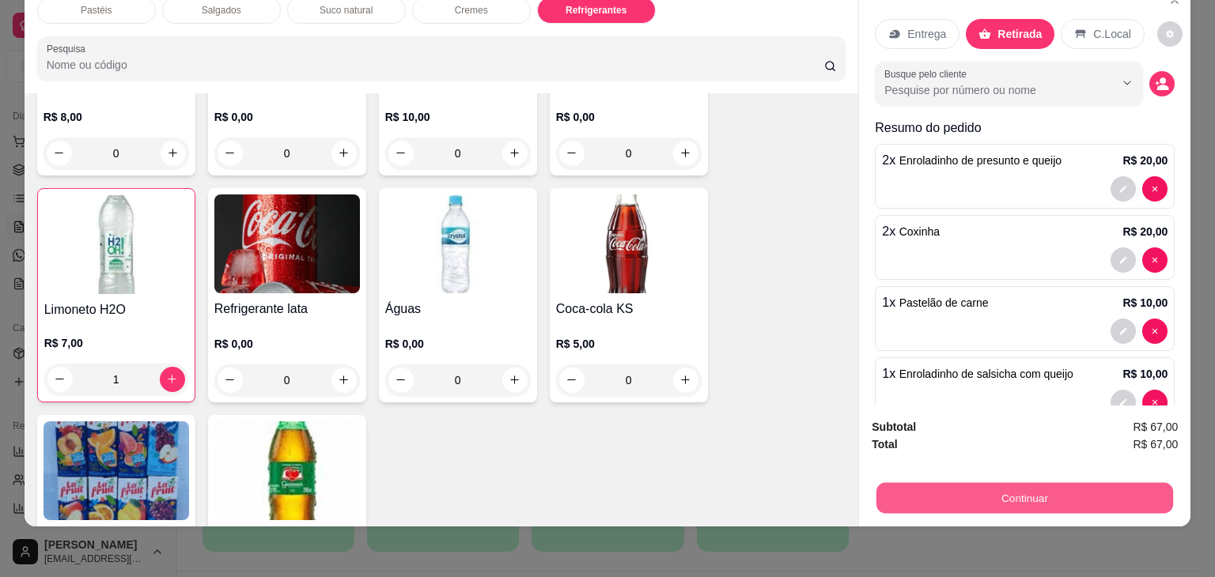
click at [994, 483] on button "Continuar" at bounding box center [1024, 498] width 297 height 31
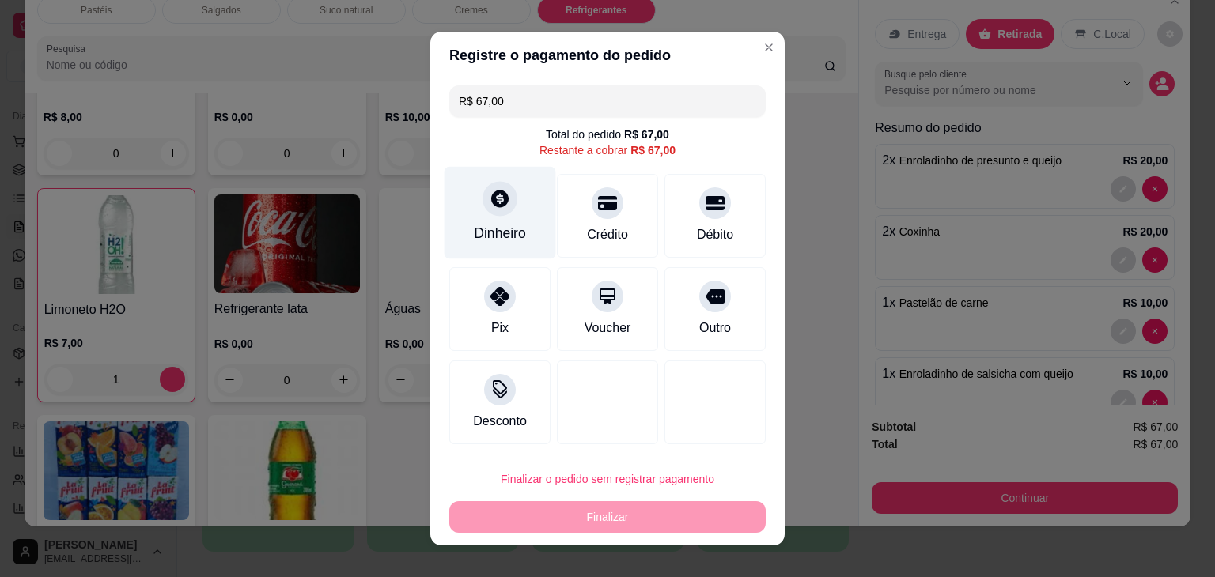
click at [497, 202] on icon at bounding box center [499, 198] width 17 height 17
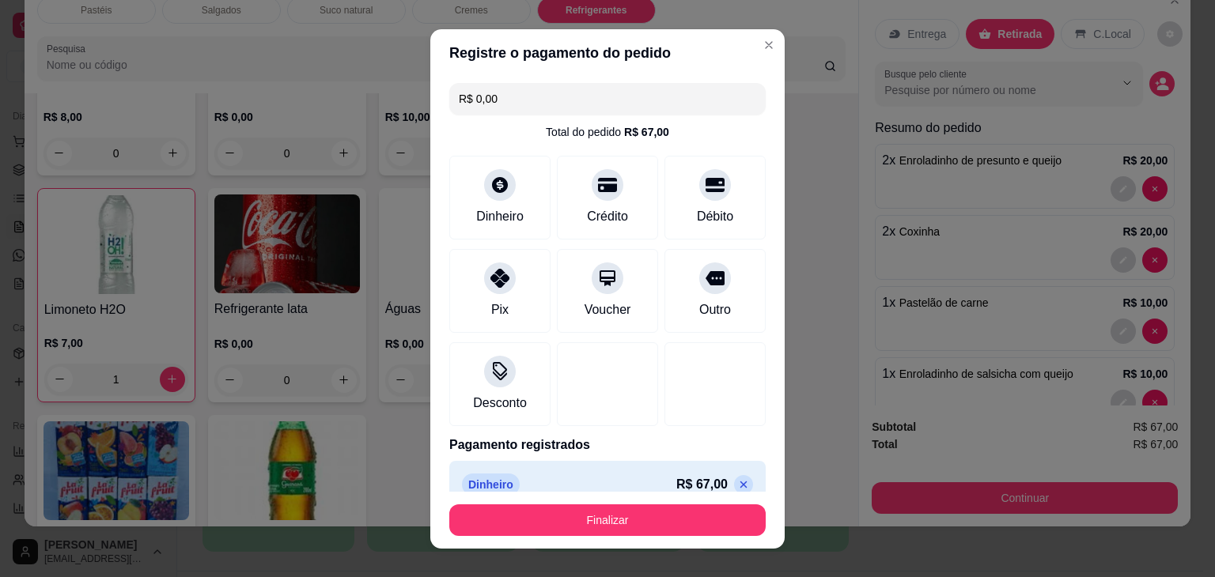
type input "R$ 0,00"
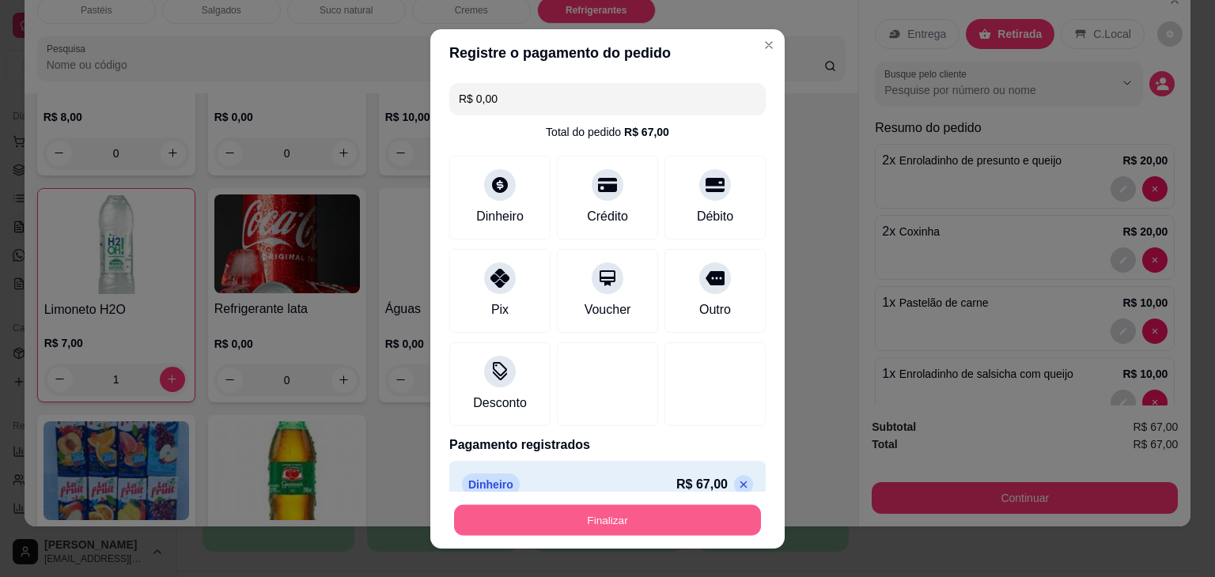
click at [642, 523] on button "Finalizar" at bounding box center [607, 520] width 307 height 31
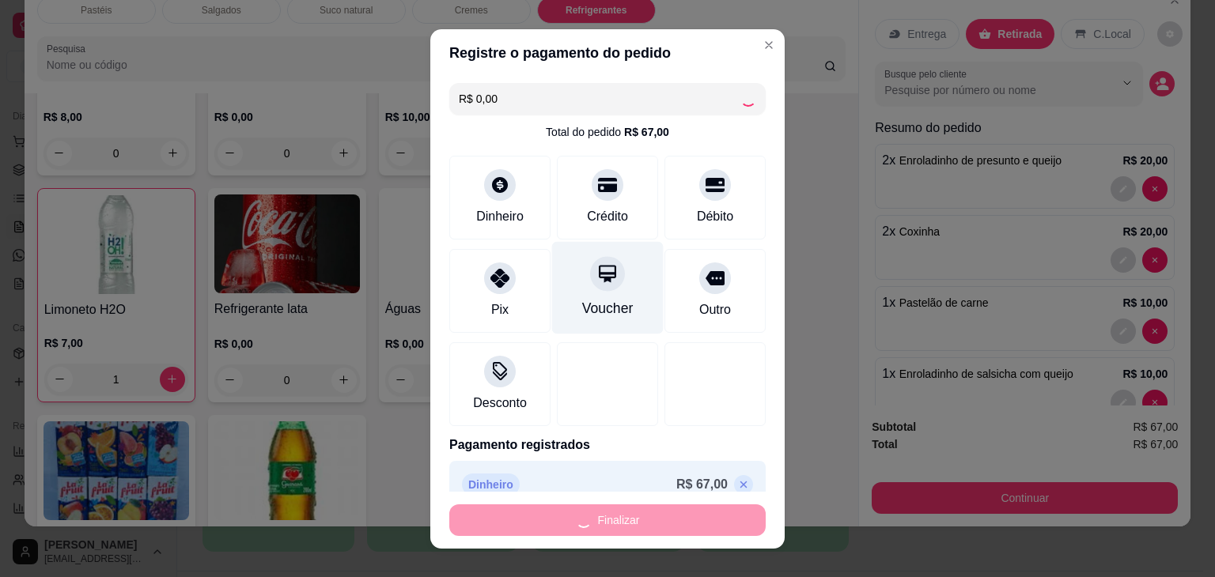
type input "0"
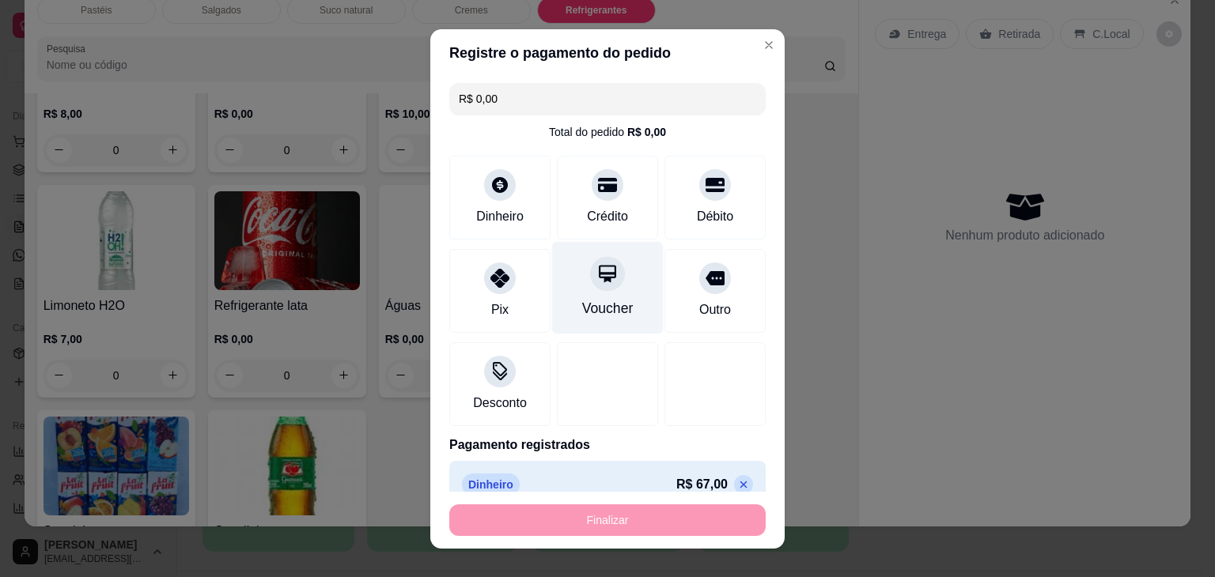
type input "-R$ 67,00"
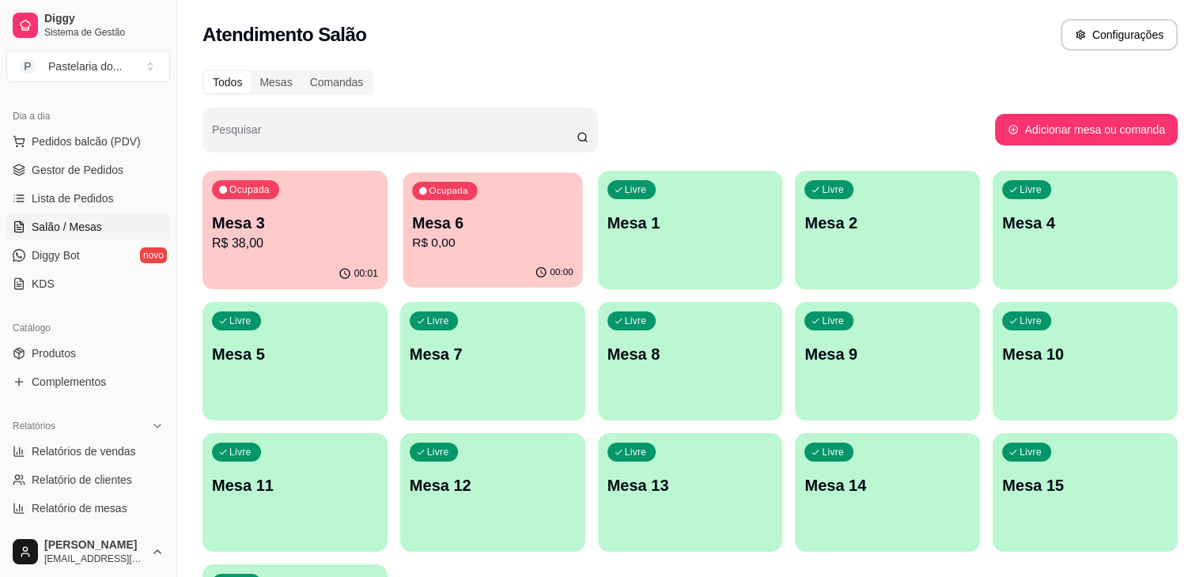
click at [429, 251] on p "R$ 0,00" at bounding box center [492, 243] width 161 height 18
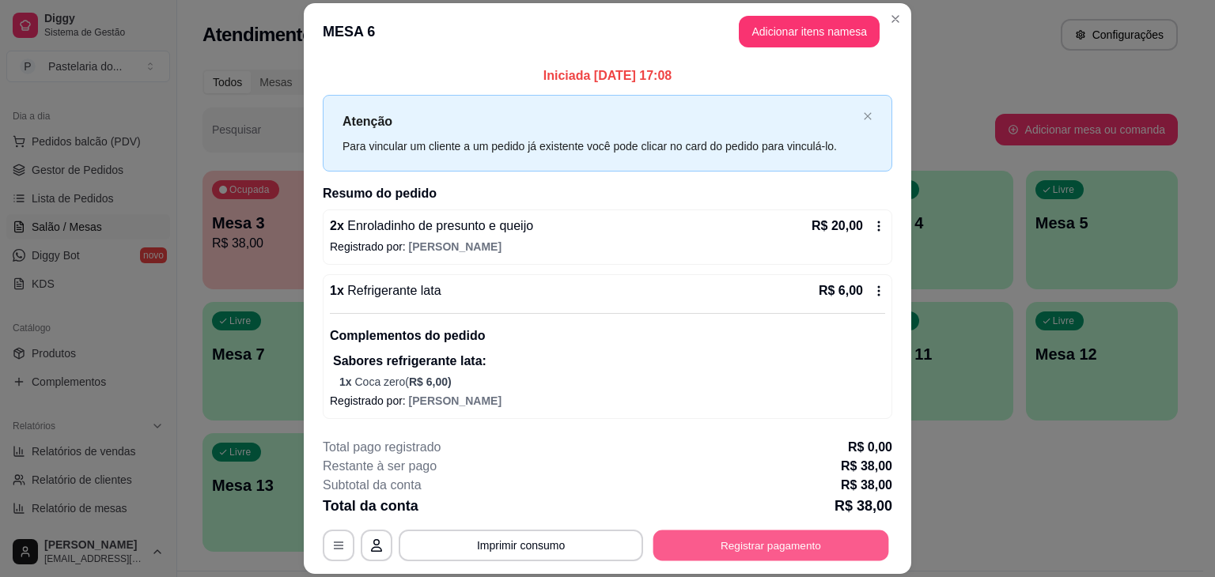
click at [718, 548] on button "Registrar pagamento" at bounding box center [771, 546] width 236 height 31
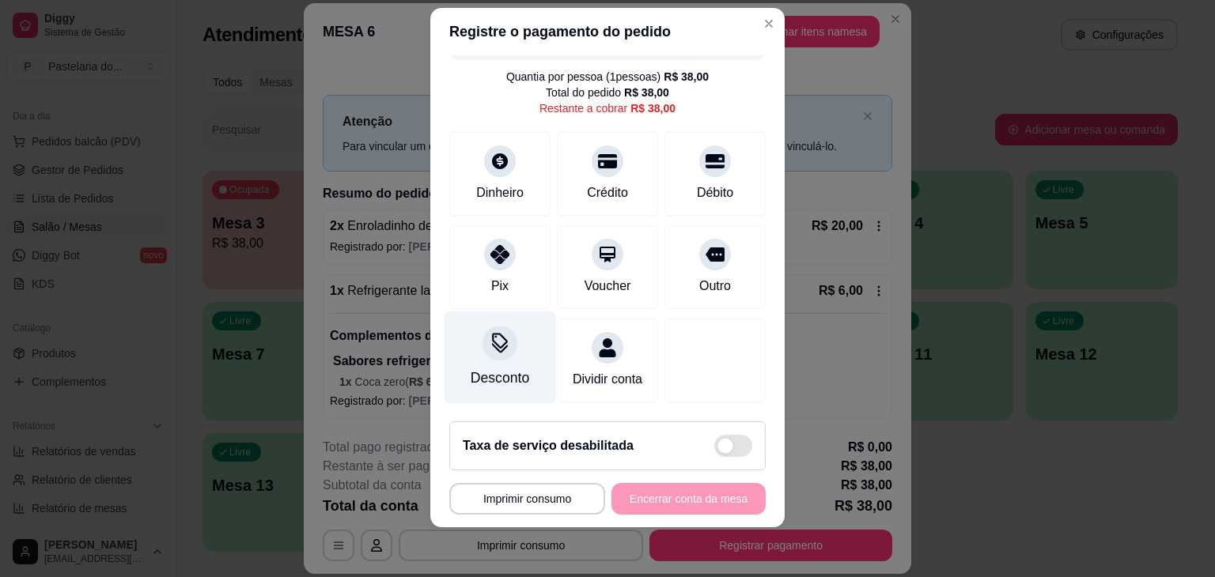
scroll to position [51, 0]
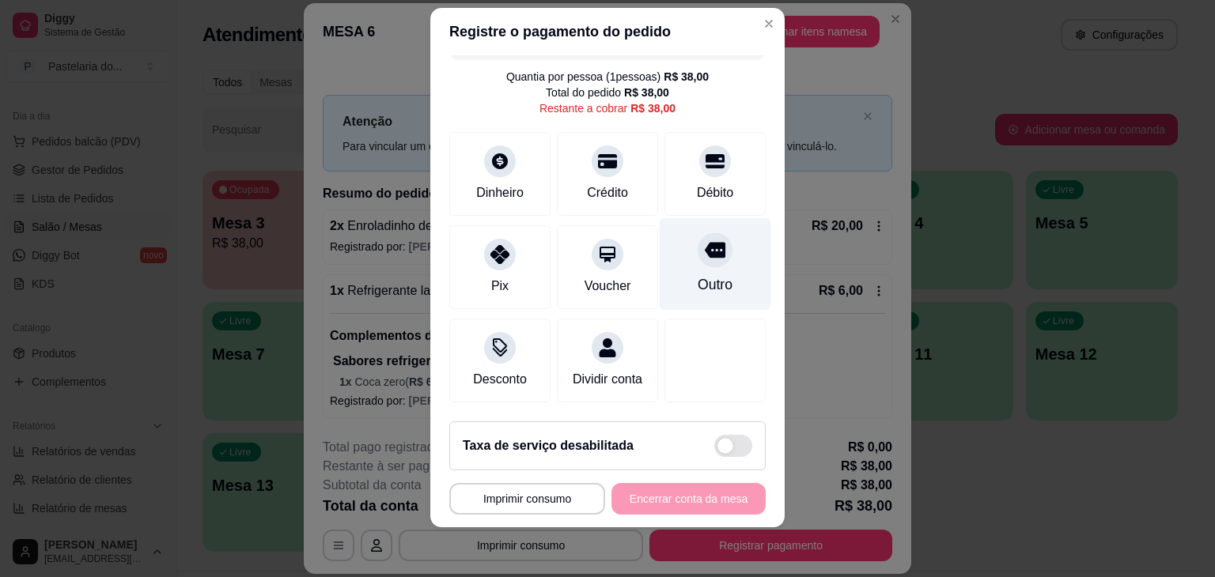
click at [698, 274] on div "Outro" at bounding box center [715, 284] width 35 height 21
click at [698, 244] on div at bounding box center [715, 250] width 35 height 35
type input "R$ 0,00"
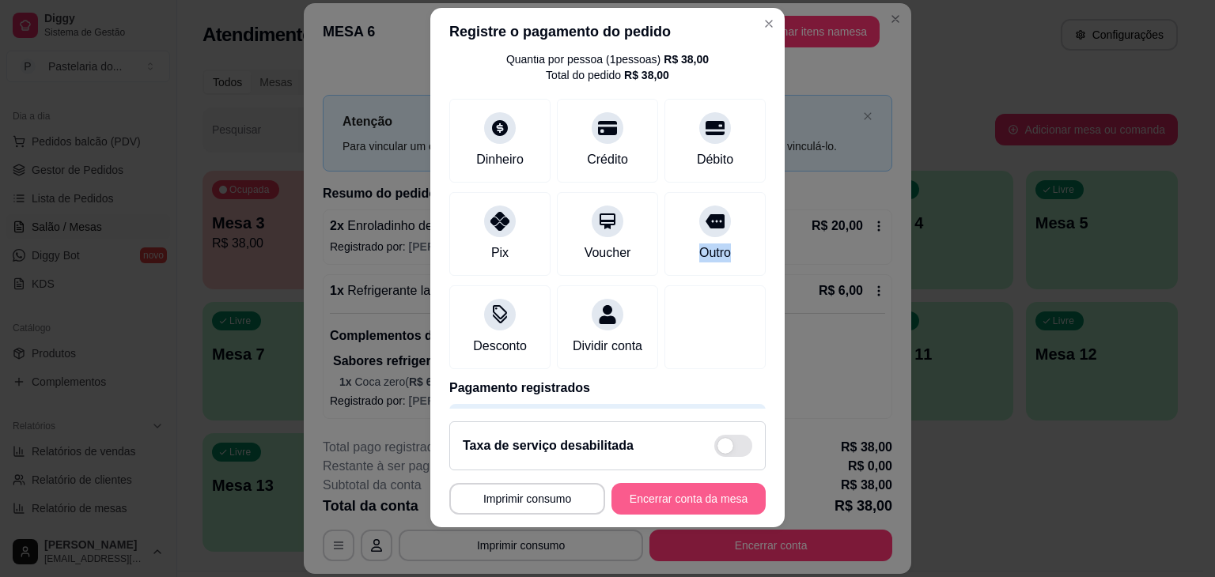
click at [653, 507] on button "Encerrar conta da mesa" at bounding box center [688, 499] width 154 height 32
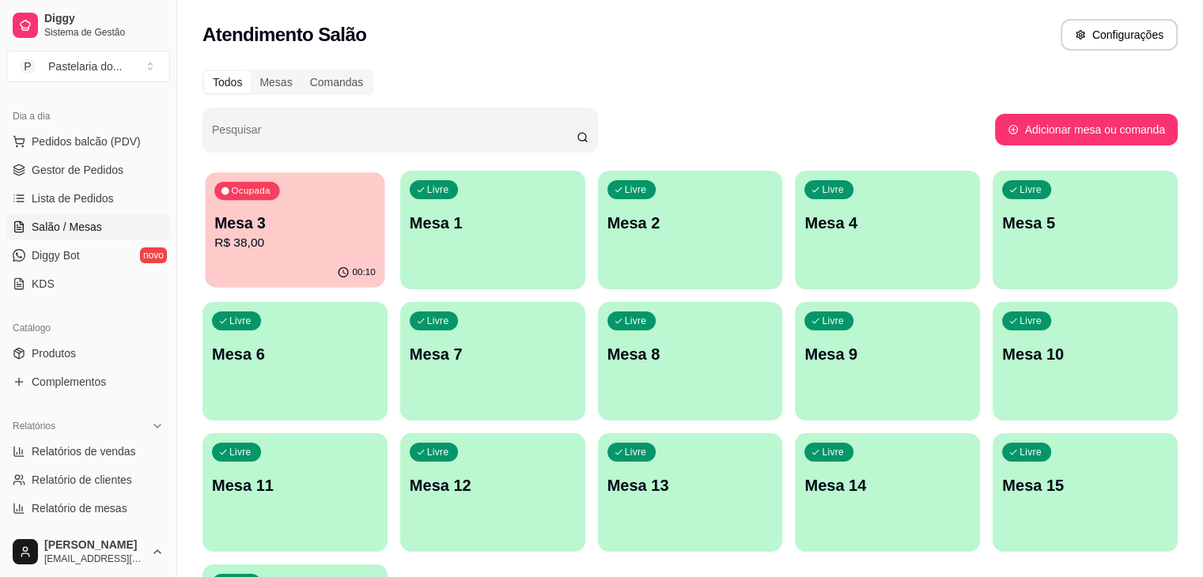
click at [263, 270] on div "00:10" at bounding box center [296, 273] width 180 height 30
click at [931, 83] on div "Todos Mesas Comandas" at bounding box center [690, 82] width 975 height 25
click at [303, 235] on p "R$ 38,00" at bounding box center [295, 243] width 166 height 19
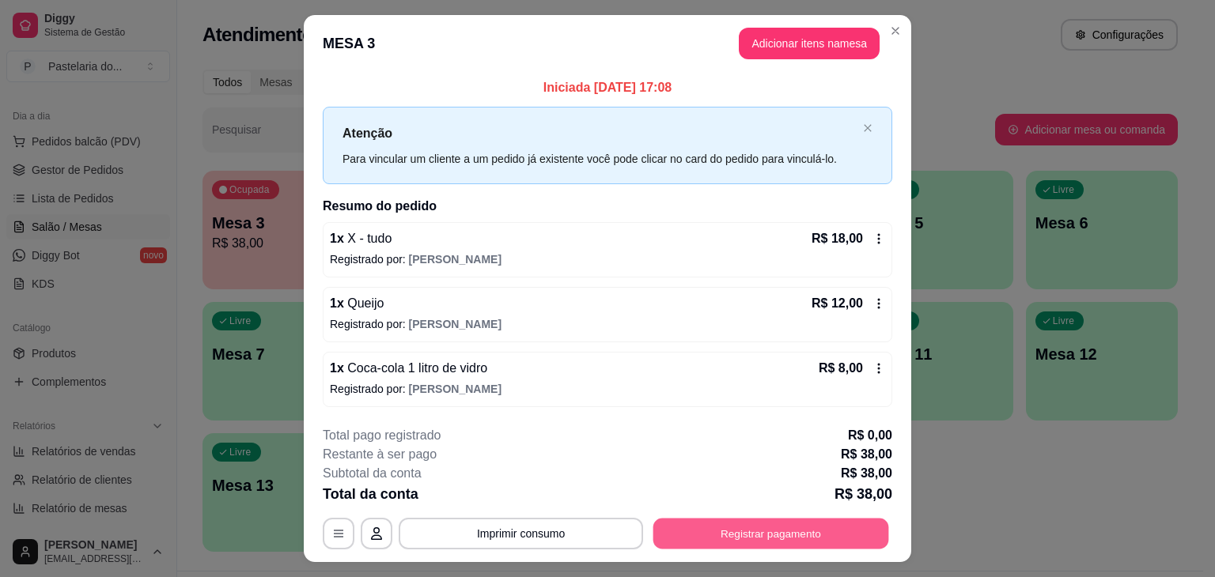
click at [751, 520] on button "Registrar pagamento" at bounding box center [771, 533] width 236 height 31
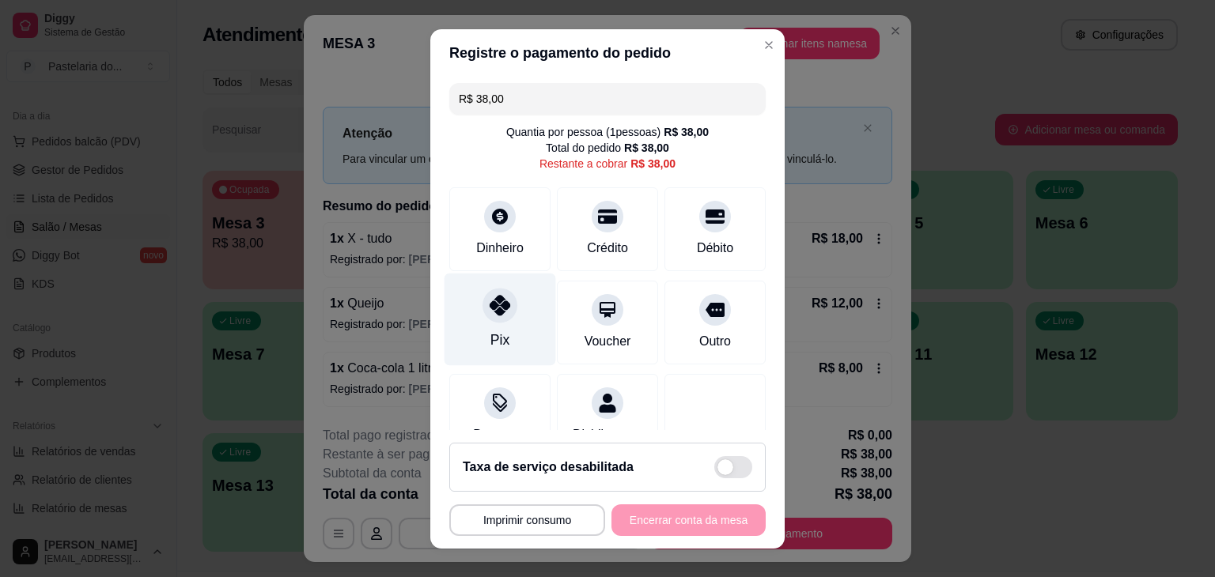
click at [478, 326] on div "Pix" at bounding box center [501, 319] width 112 height 93
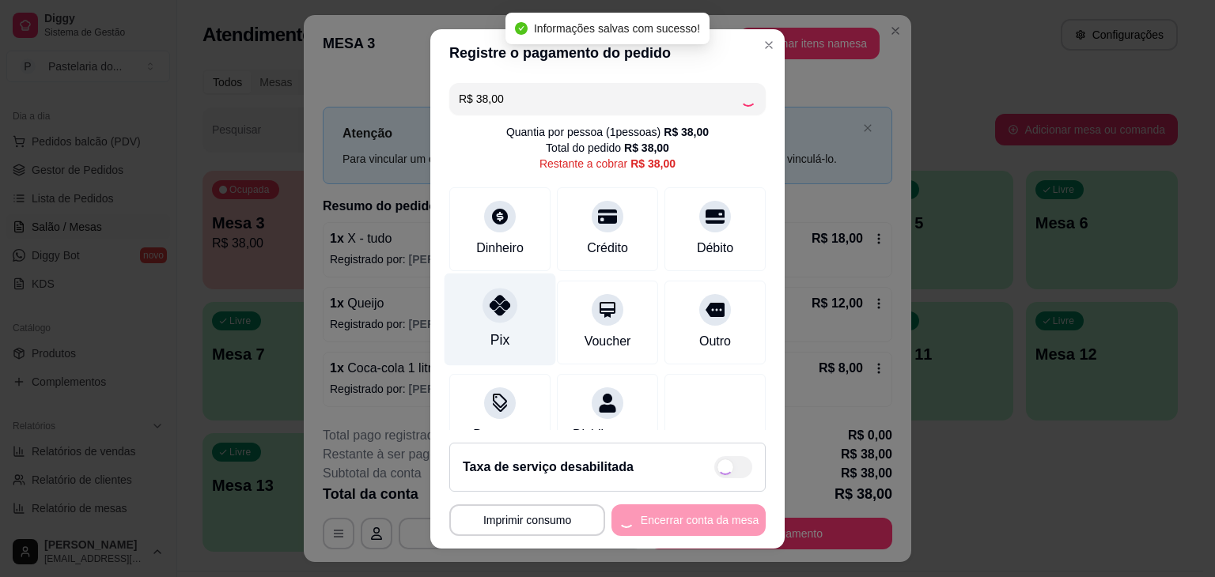
type input "R$ 0,00"
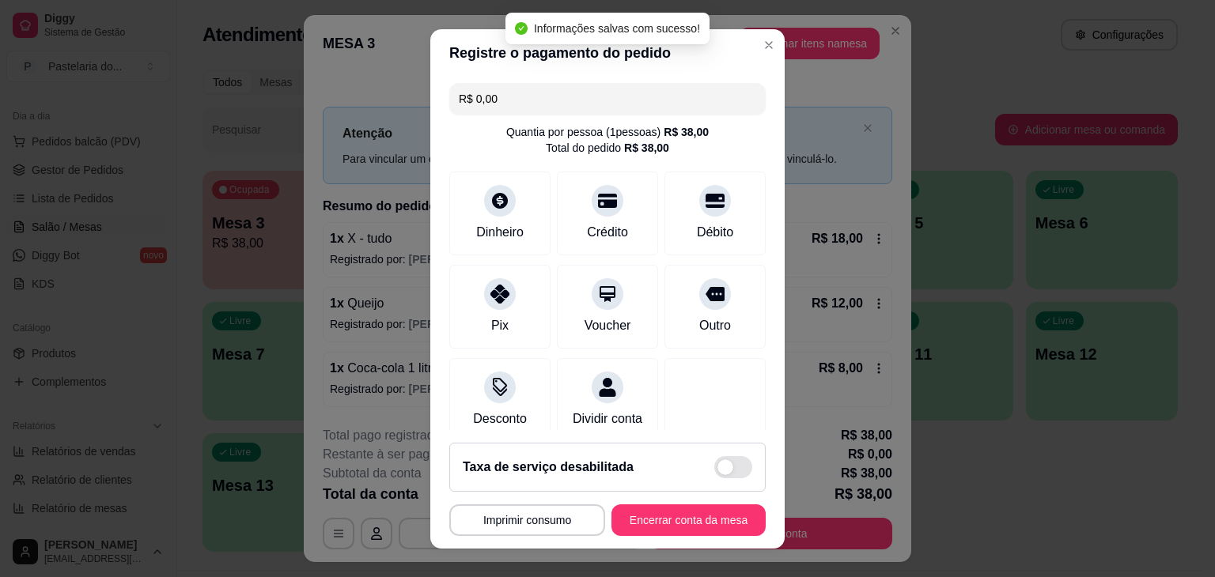
click at [673, 541] on footer "**********" at bounding box center [607, 489] width 354 height 119
click at [750, 52] on button "Adicionar itens na mesa" at bounding box center [809, 44] width 141 height 32
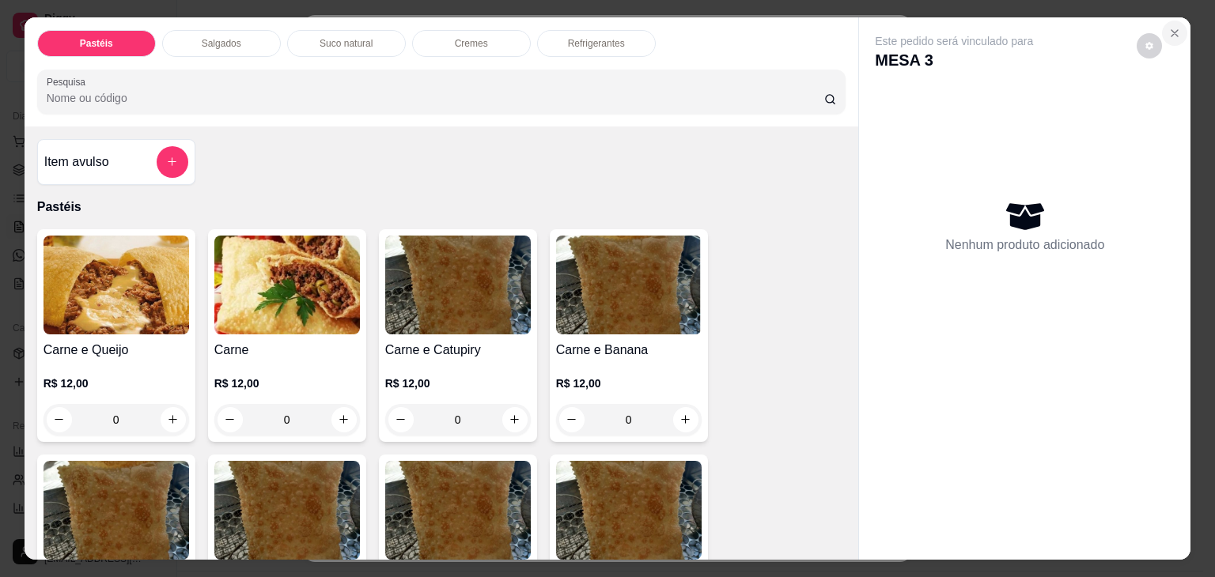
click at [1173, 27] on icon "Close" at bounding box center [1174, 33] width 13 height 13
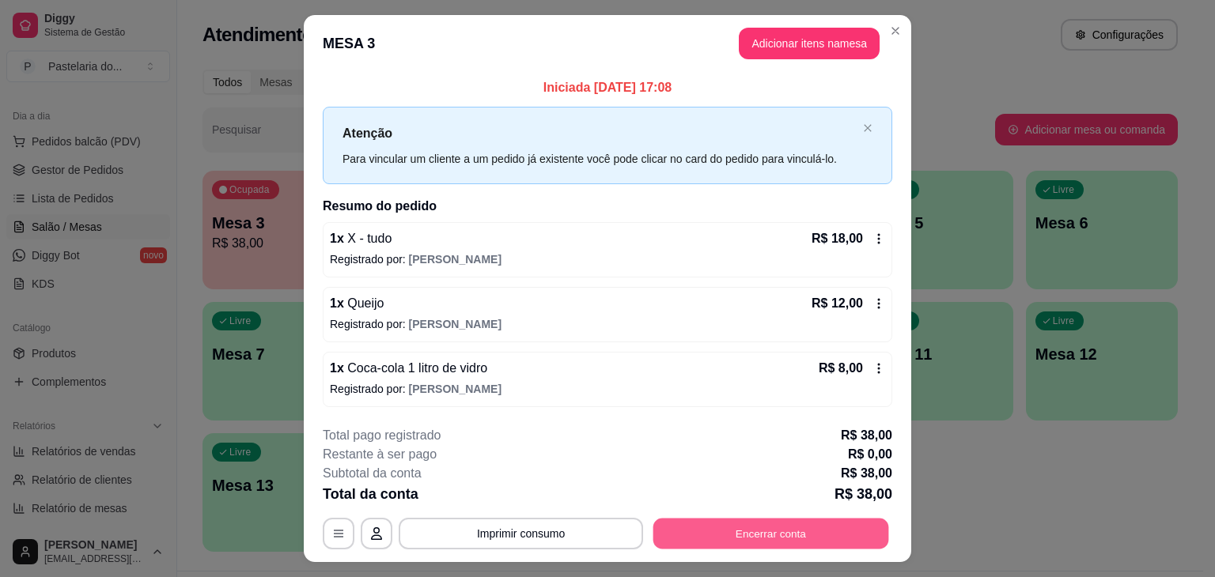
click at [778, 536] on button "Encerrar conta" at bounding box center [771, 533] width 236 height 31
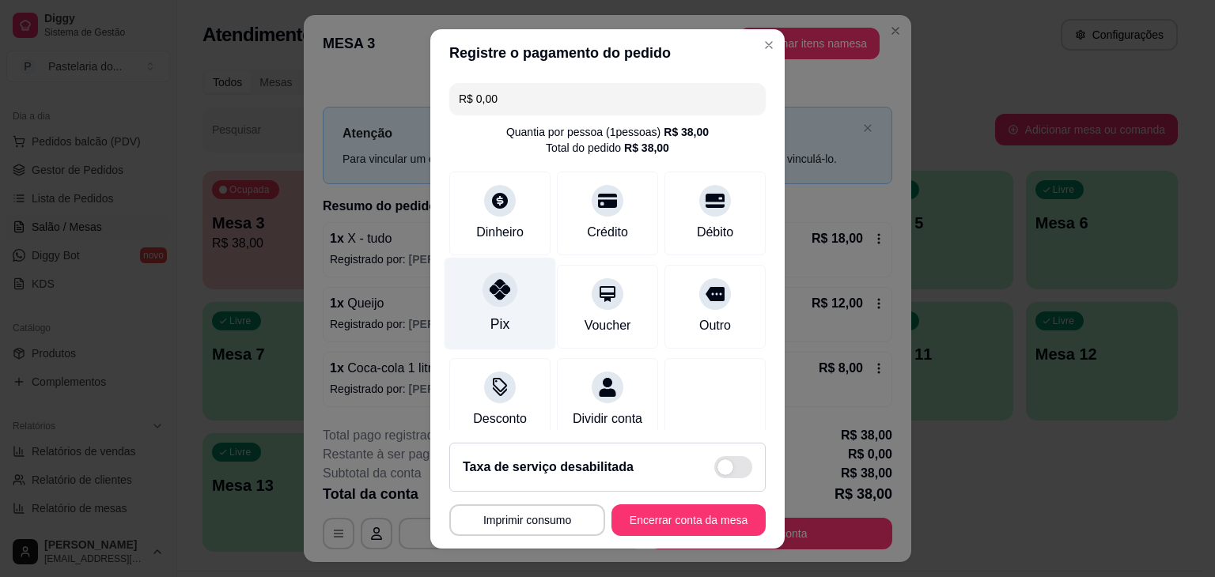
click at [497, 288] on icon at bounding box center [500, 289] width 21 height 21
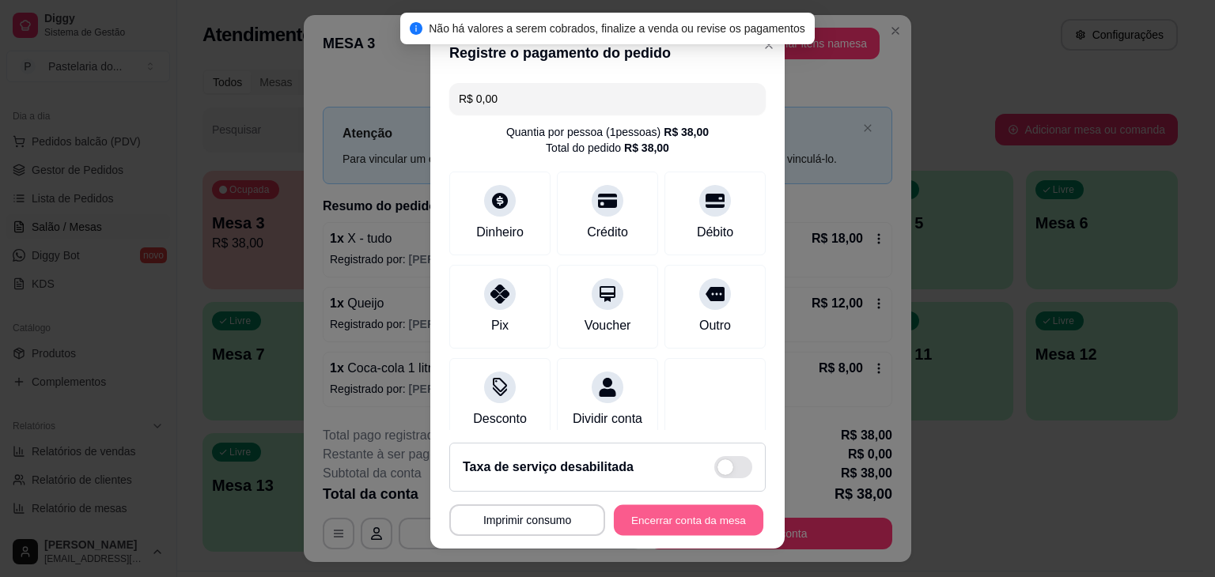
click at [631, 525] on button "Encerrar conta da mesa" at bounding box center [689, 520] width 150 height 31
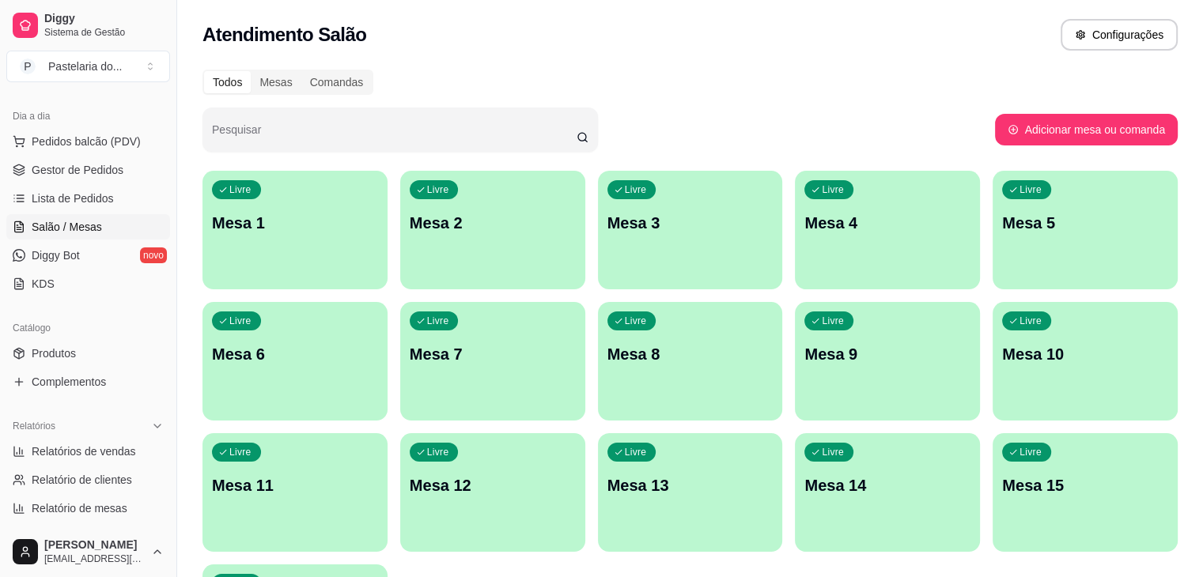
click at [410, 230] on p "Mesa 2" at bounding box center [493, 223] width 166 height 22
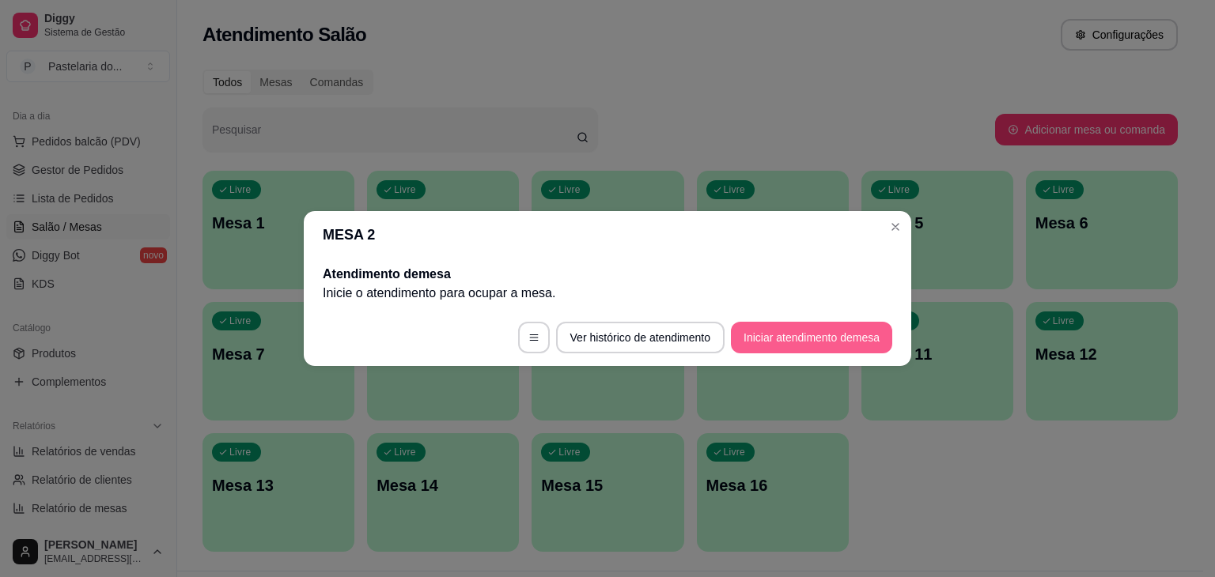
click at [838, 353] on button "Iniciar atendimento de mesa" at bounding box center [811, 338] width 161 height 32
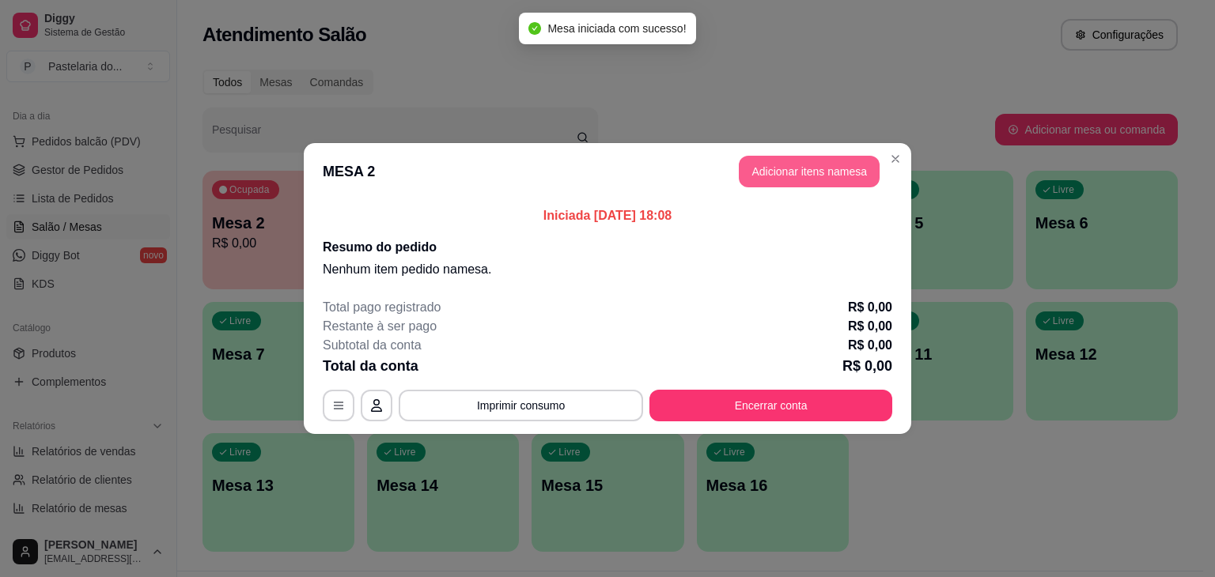
click at [838, 168] on button "Adicionar itens na mesa" at bounding box center [809, 172] width 141 height 32
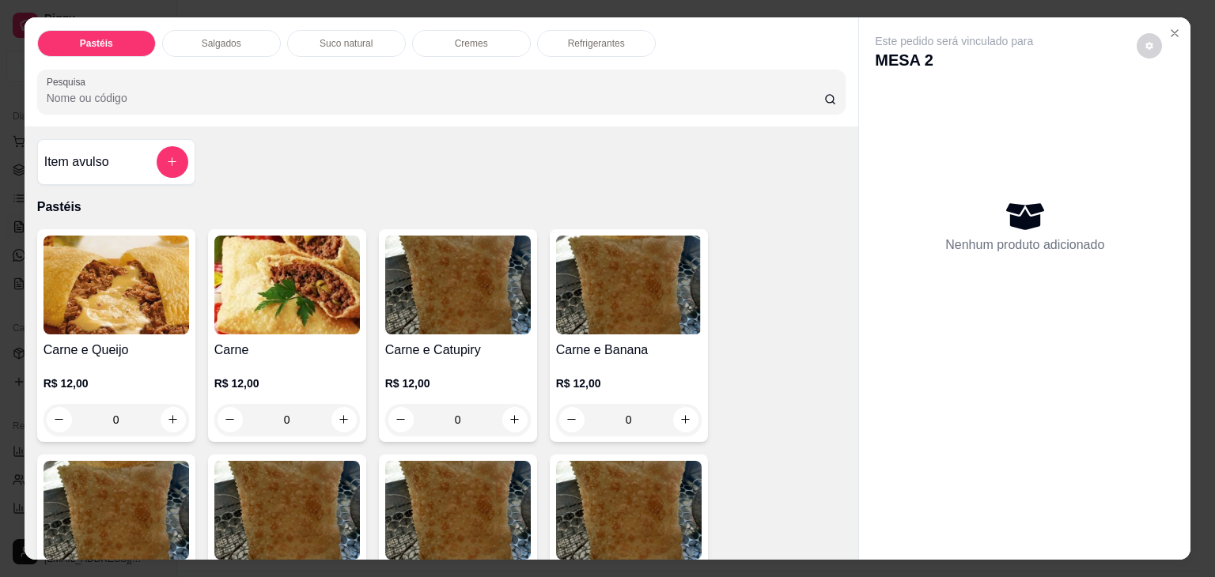
click at [202, 40] on p "Salgados" at bounding box center [222, 43] width 40 height 13
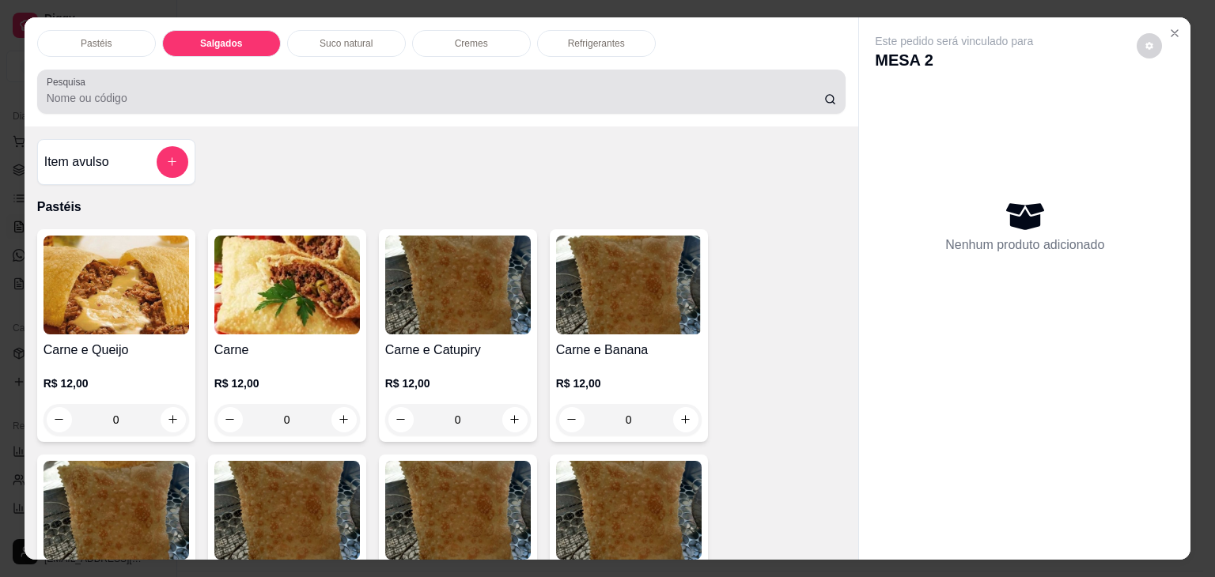
scroll to position [39, 0]
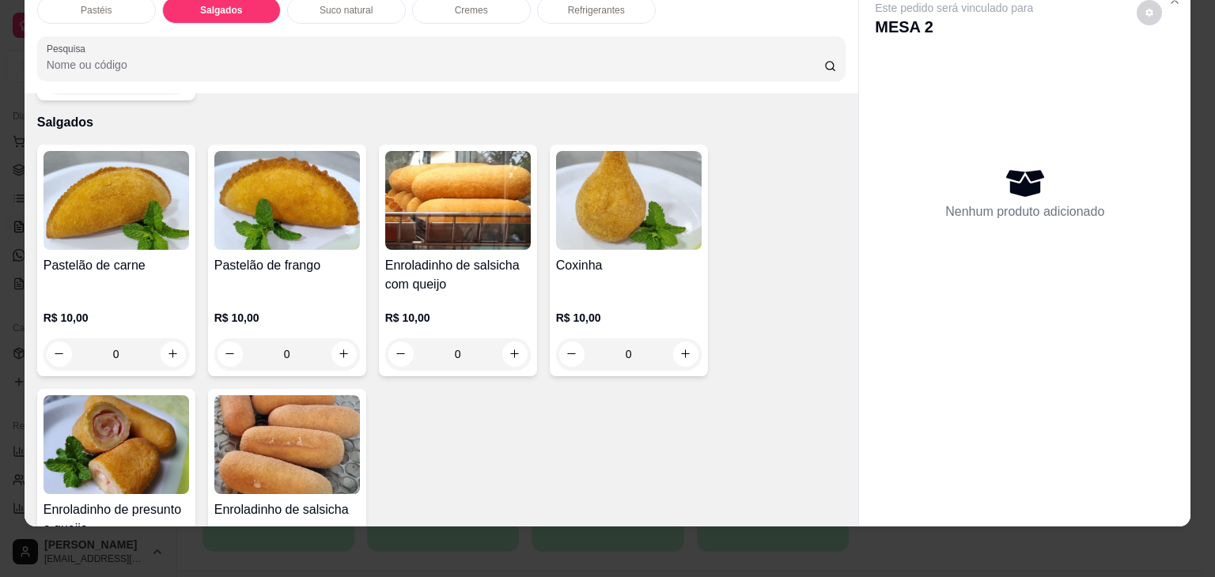
click at [619, 186] on img at bounding box center [629, 200] width 146 height 99
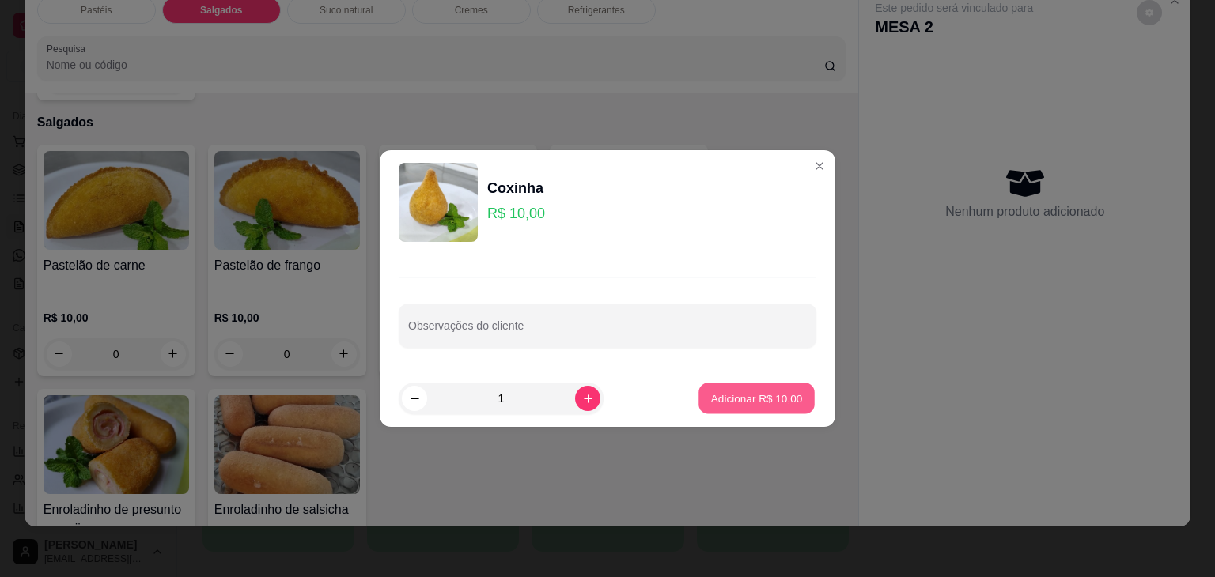
click at [770, 390] on button "Adicionar R$ 10,00" at bounding box center [756, 399] width 116 height 31
type input "1"
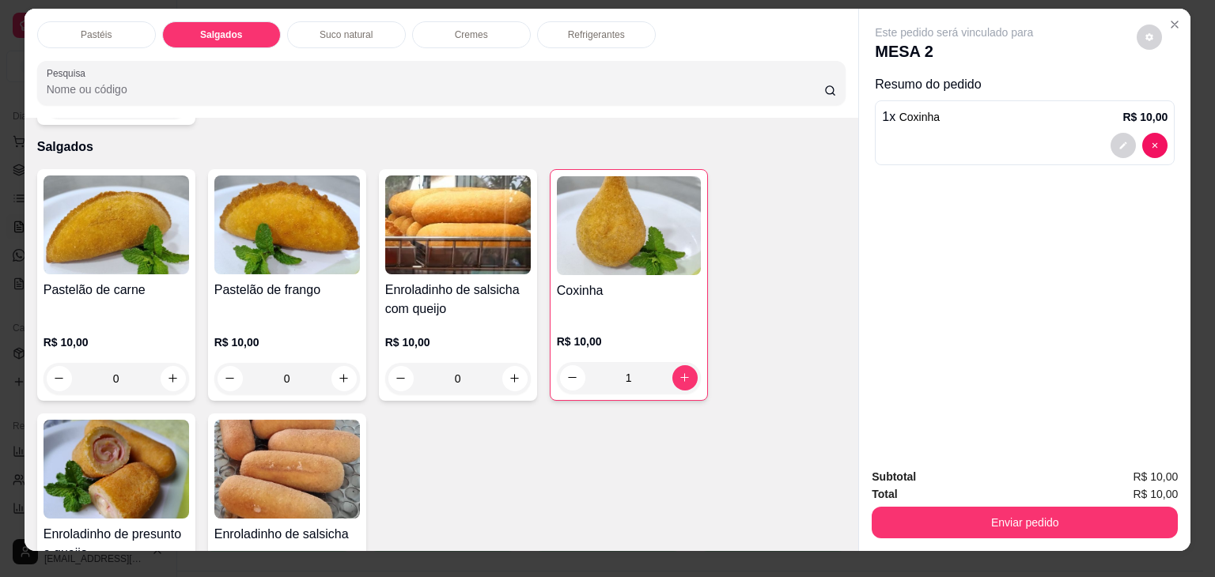
scroll to position [0, 0]
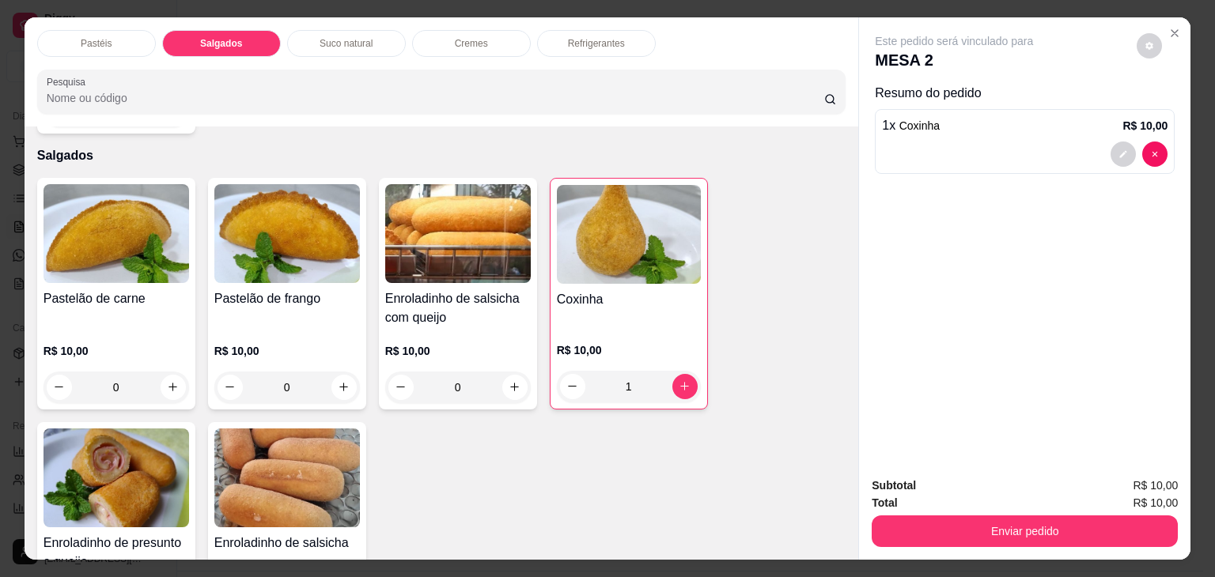
click at [128, 48] on div "Pastéis" at bounding box center [96, 43] width 119 height 27
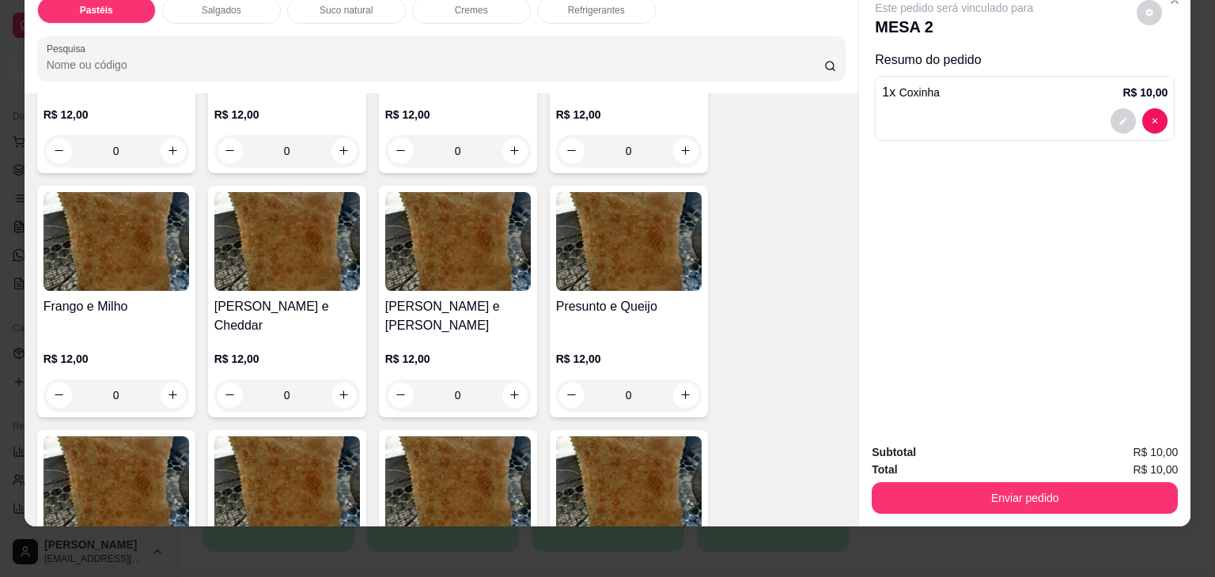
scroll to position [782, 0]
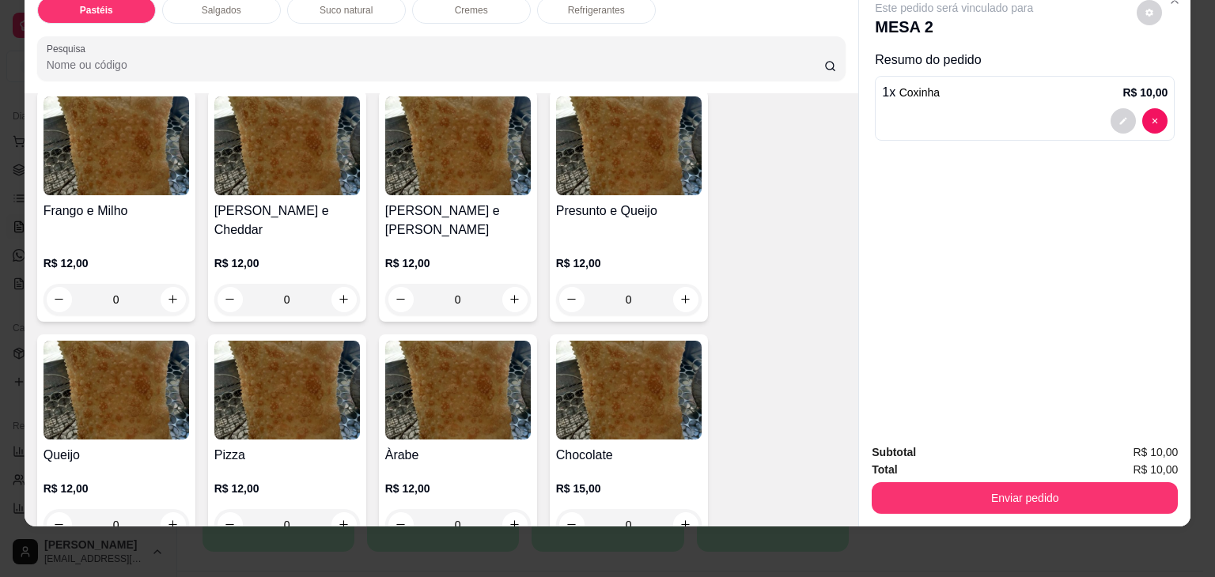
click at [266, 382] on img at bounding box center [287, 390] width 146 height 99
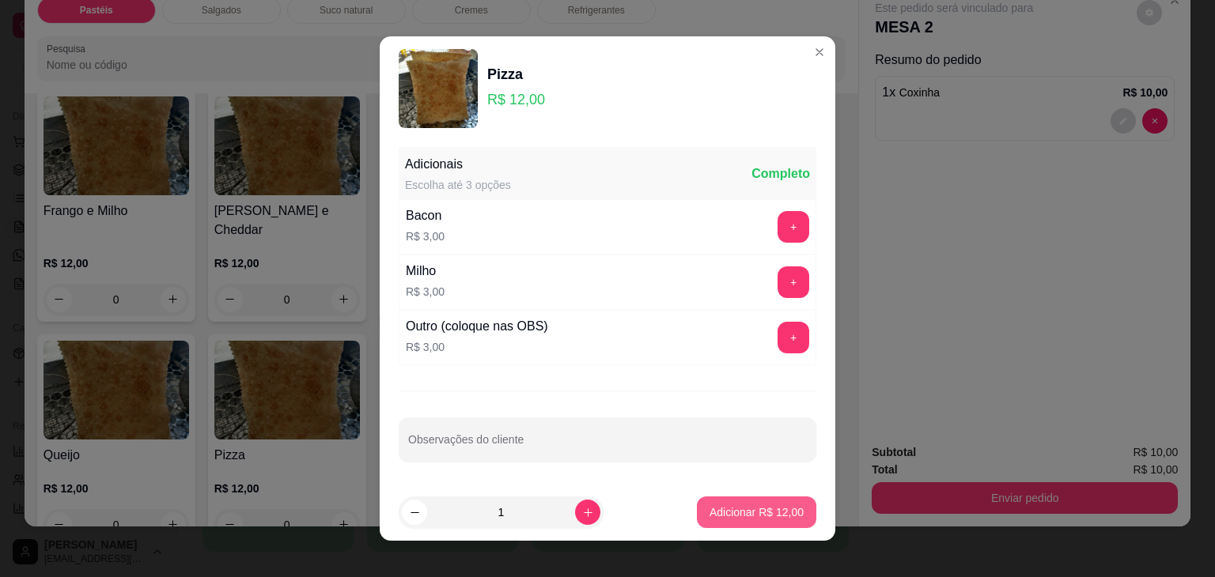
click at [740, 498] on button "Adicionar R$ 12,00" at bounding box center [756, 513] width 119 height 32
type input "1"
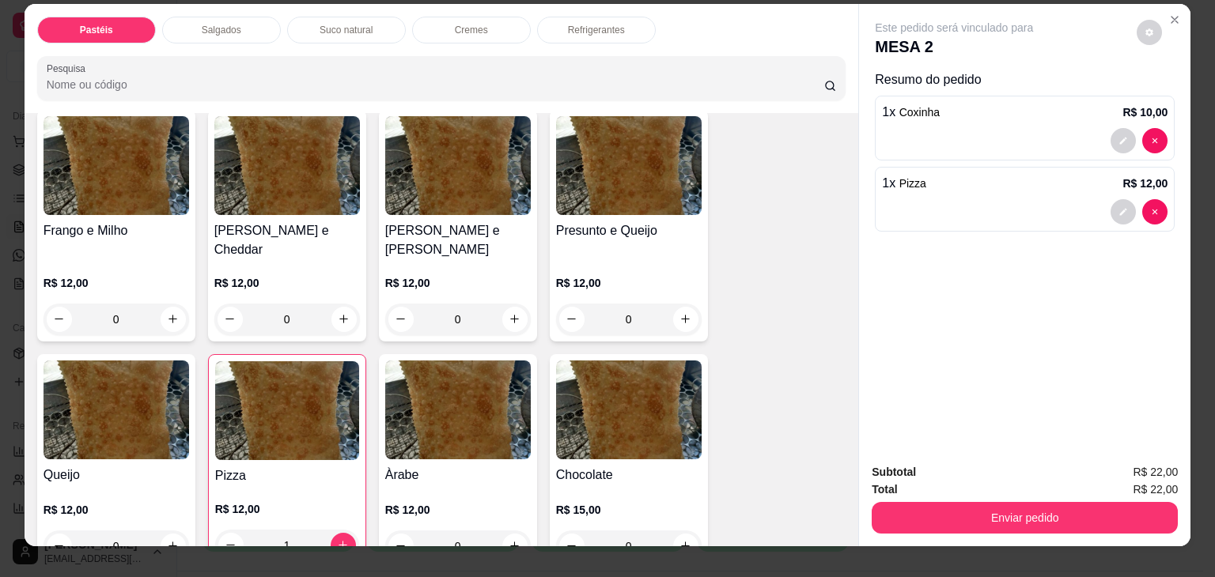
scroll to position [0, 0]
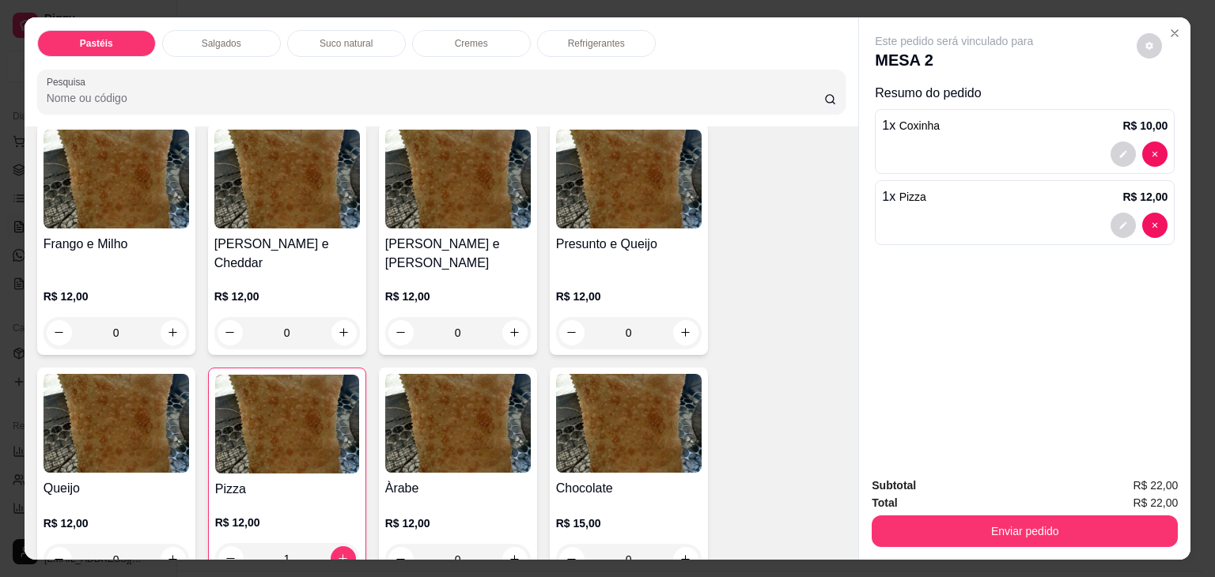
click at [639, 32] on div "Refrigerantes" at bounding box center [596, 43] width 119 height 27
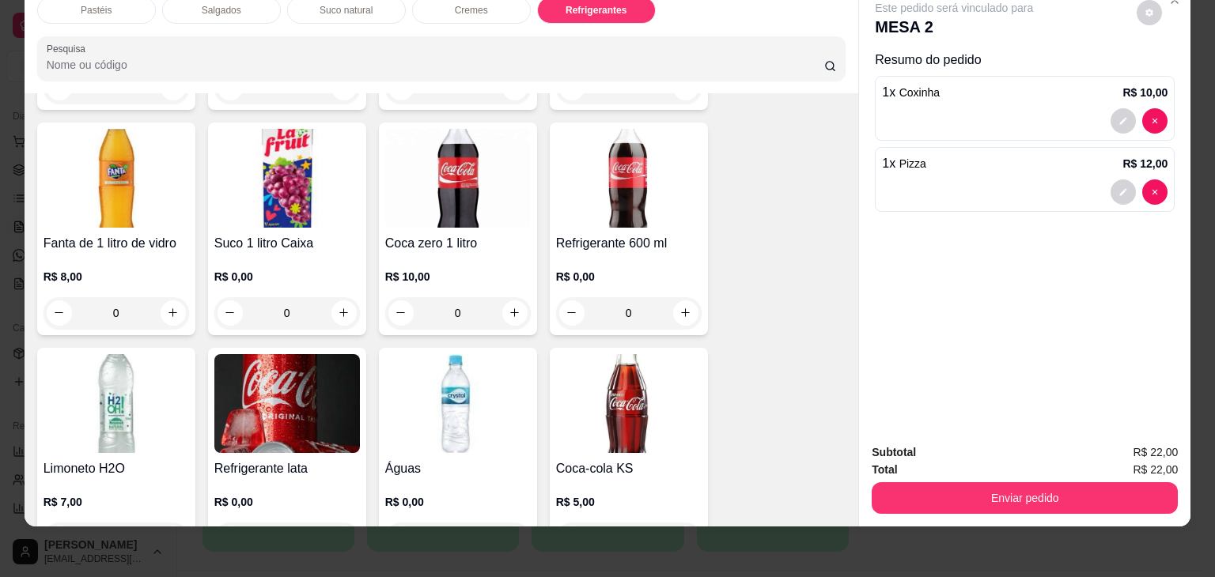
scroll to position [4131, 0]
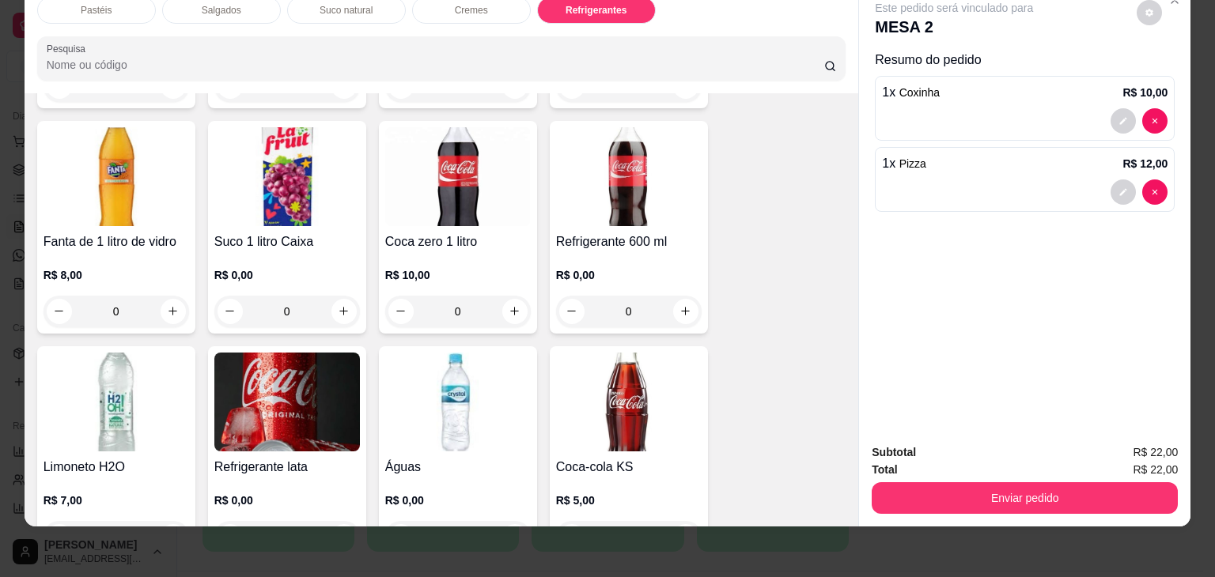
click at [643, 191] on img at bounding box center [629, 176] width 146 height 99
click at [562, 381] on img at bounding box center [629, 402] width 146 height 99
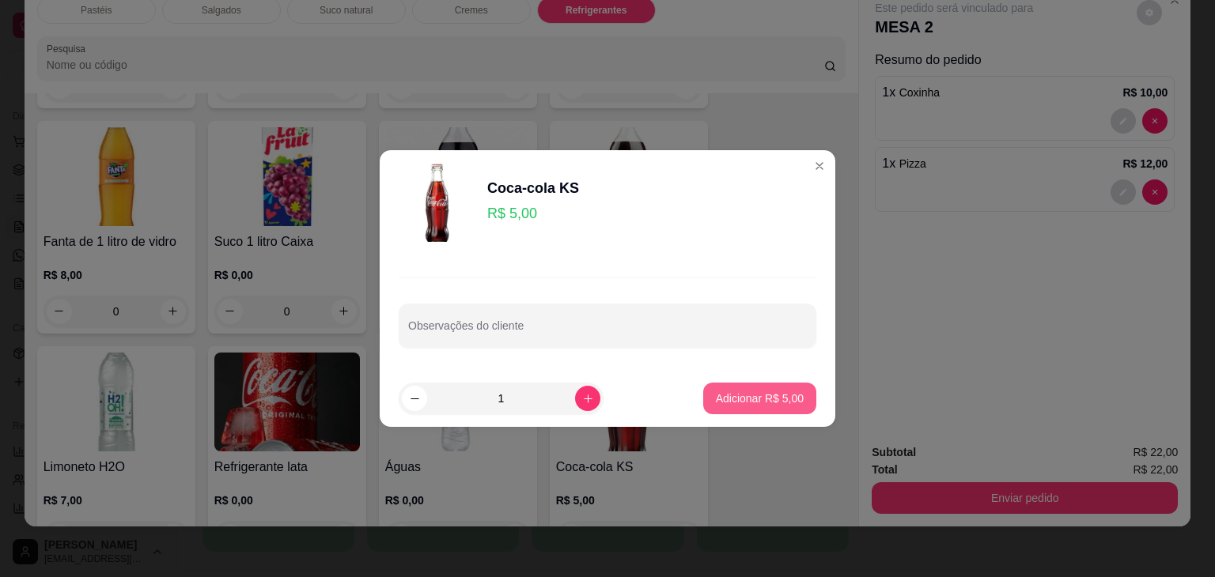
click at [738, 396] on p "Adicionar R$ 5,00" at bounding box center [760, 399] width 88 height 16
type input "1"
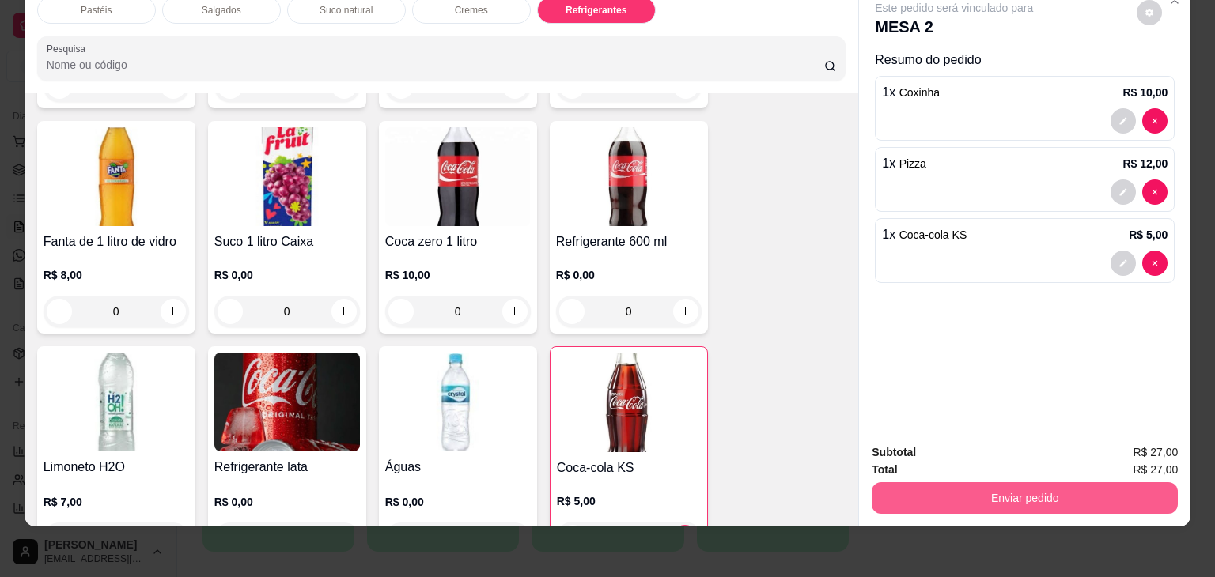
click at [933, 490] on button "Enviar pedido" at bounding box center [1025, 499] width 306 height 32
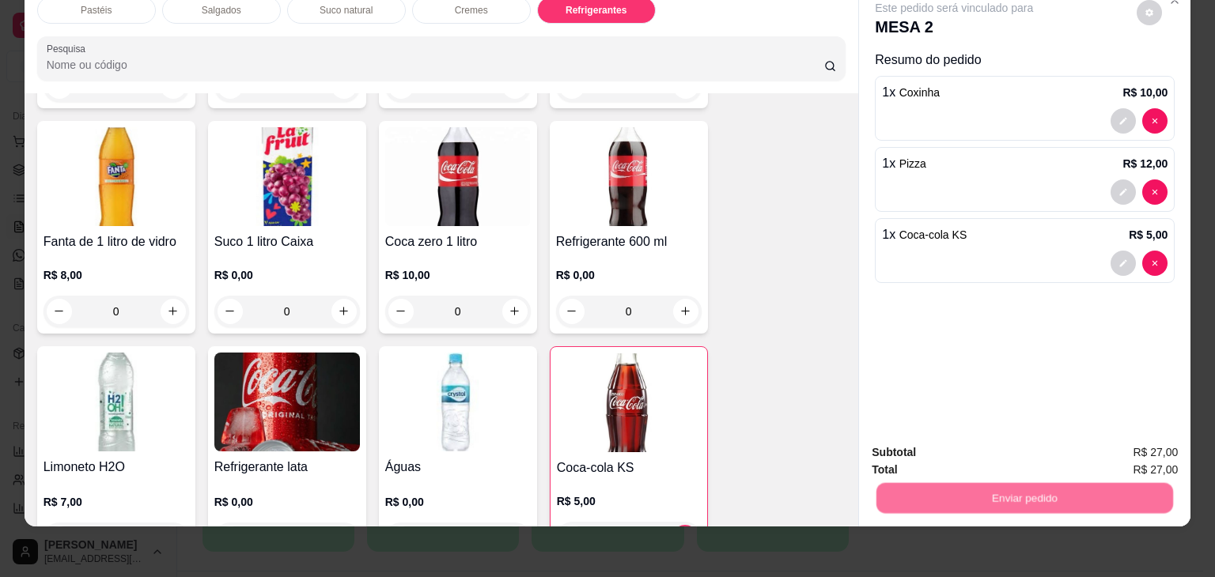
click at [952, 450] on button "Não registrar e enviar pedido" at bounding box center [972, 446] width 160 height 29
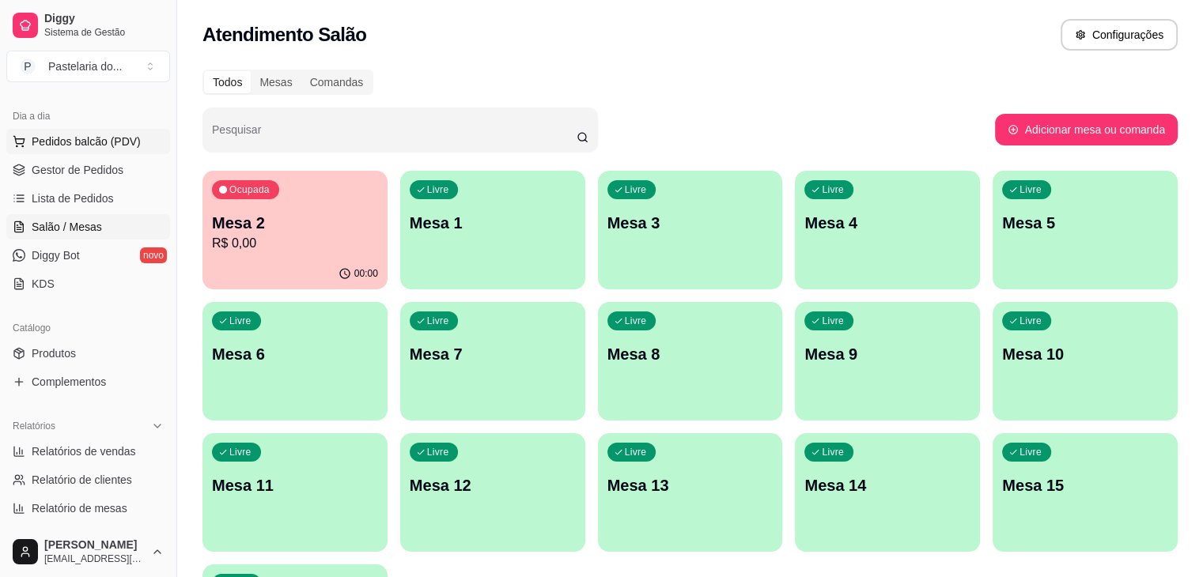
click at [73, 140] on span "Pedidos balcão (PDV)" at bounding box center [86, 142] width 109 height 16
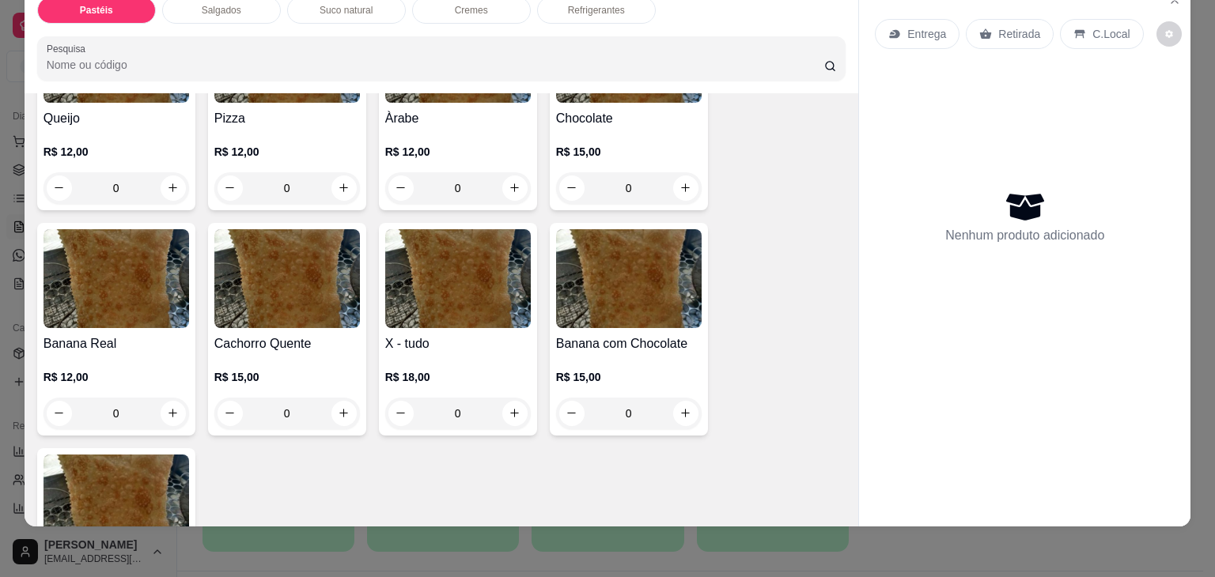
scroll to position [1028, 0]
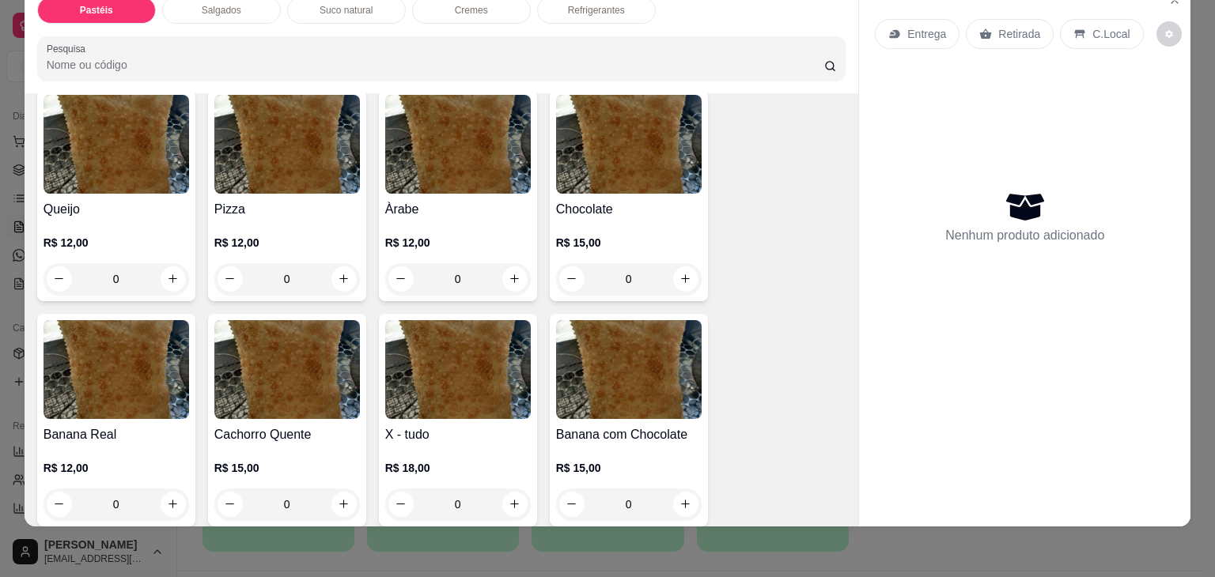
click at [169, 263] on div "0" at bounding box center [117, 279] width 146 height 32
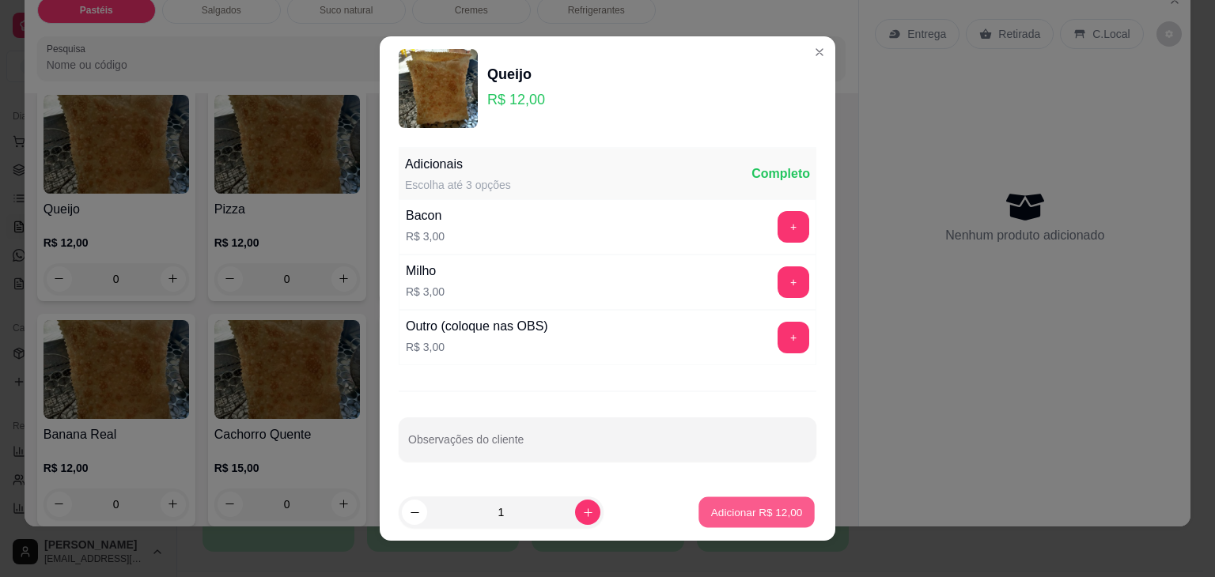
click at [731, 517] on p "Adicionar R$ 12,00" at bounding box center [757, 512] width 92 height 15
type input "1"
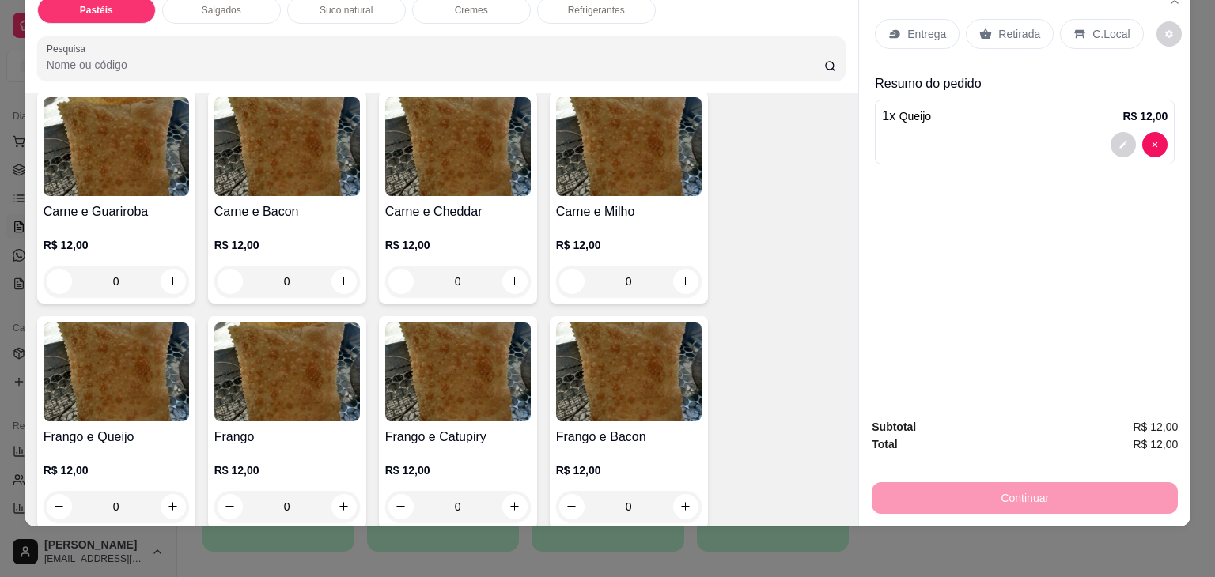
scroll to position [316, 0]
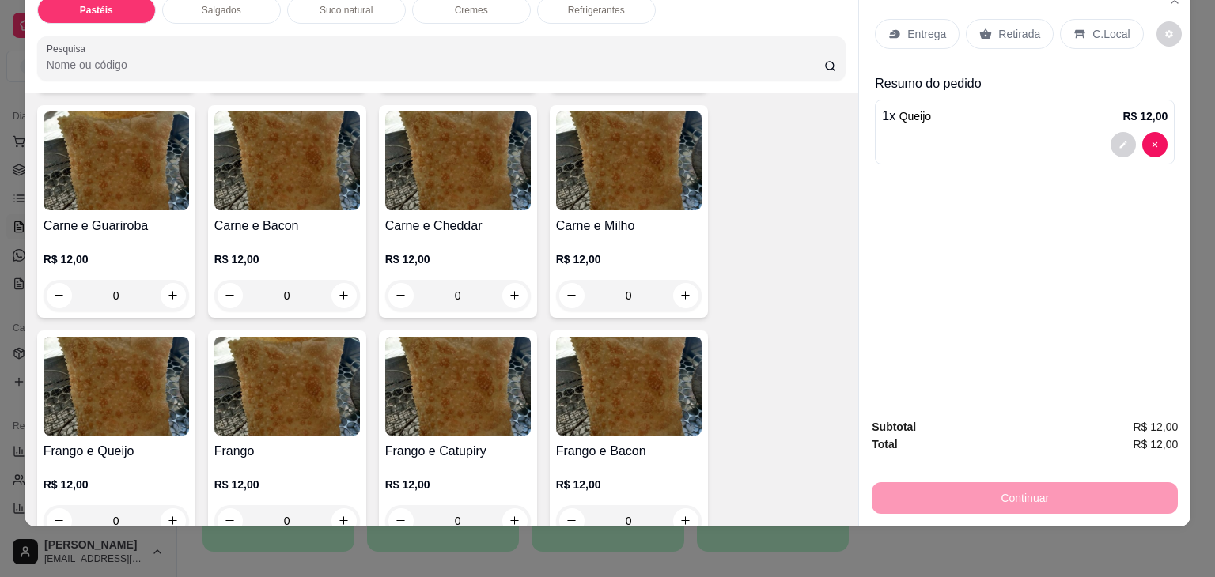
drag, startPoint x: 309, startPoint y: 30, endPoint x: 282, endPoint y: 162, distance: 134.8
click at [288, 115] on div "Pastéis Salgados Suco natural Cremes Refrigerantes Pesquisa Item avulso Pastéis…" at bounding box center [442, 255] width 835 height 543
click at [209, 5] on div "Salgados" at bounding box center [221, 10] width 119 height 27
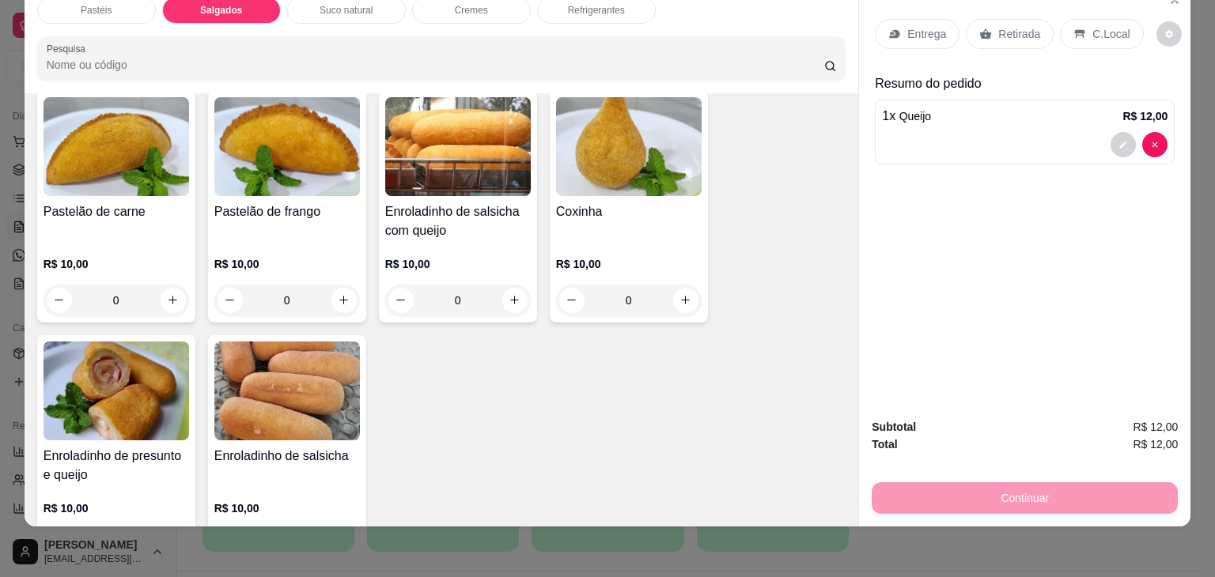
scroll to position [1761, 0]
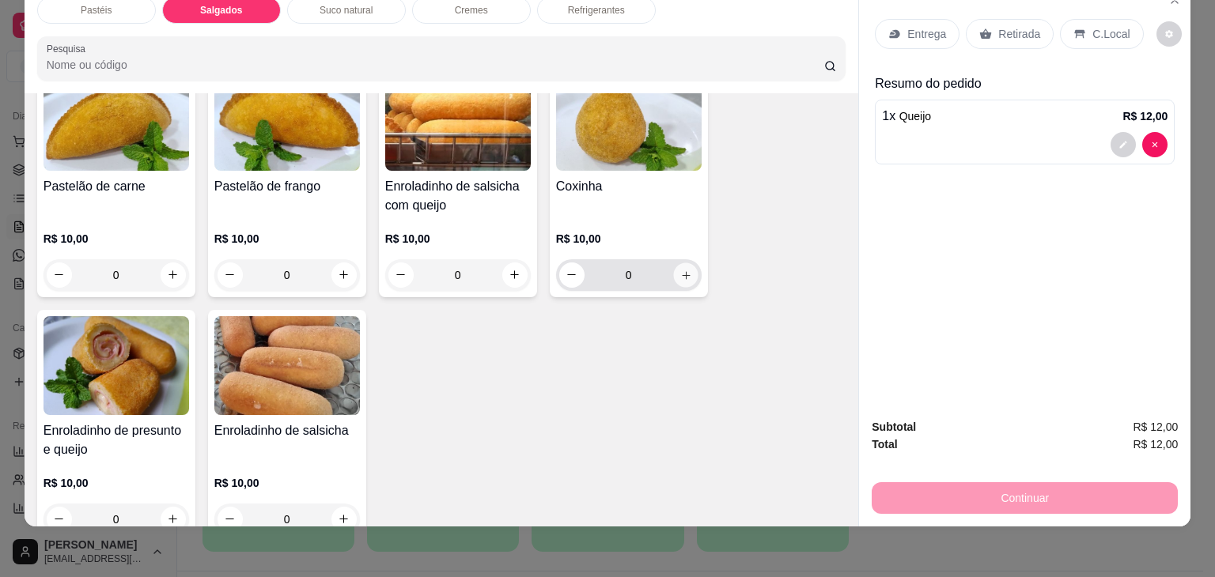
click at [682, 271] on icon "increase-product-quantity" at bounding box center [686, 275] width 8 height 8
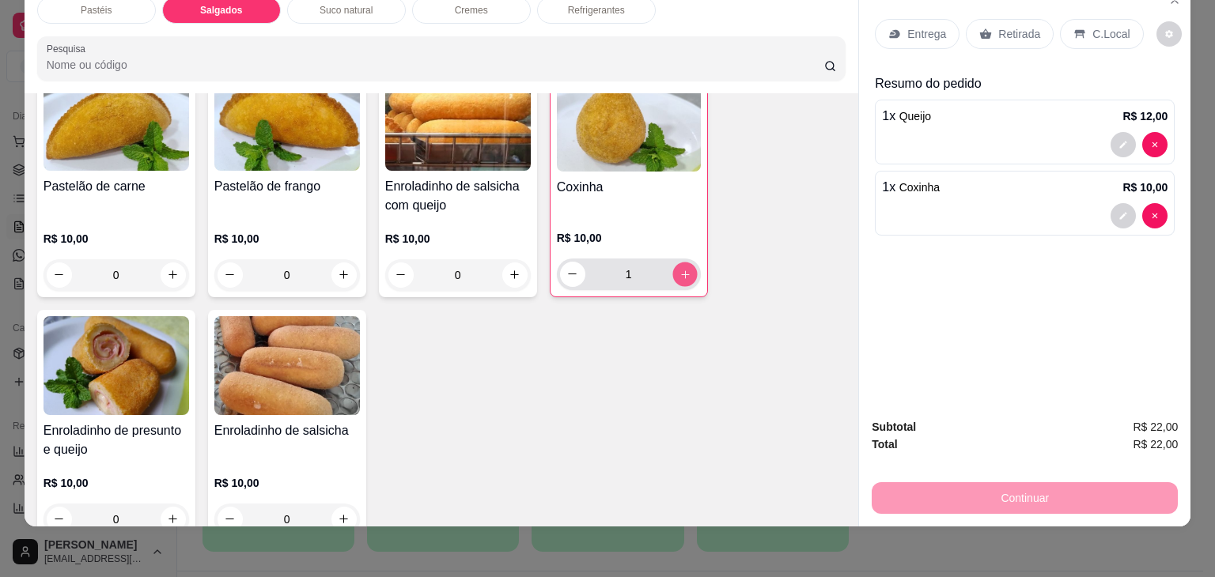
click at [679, 269] on icon "increase-product-quantity" at bounding box center [685, 275] width 12 height 12
click at [679, 268] on icon "increase-product-quantity" at bounding box center [685, 274] width 12 height 12
click at [679, 269] on icon "increase-product-quantity" at bounding box center [685, 275] width 12 height 12
type input "5"
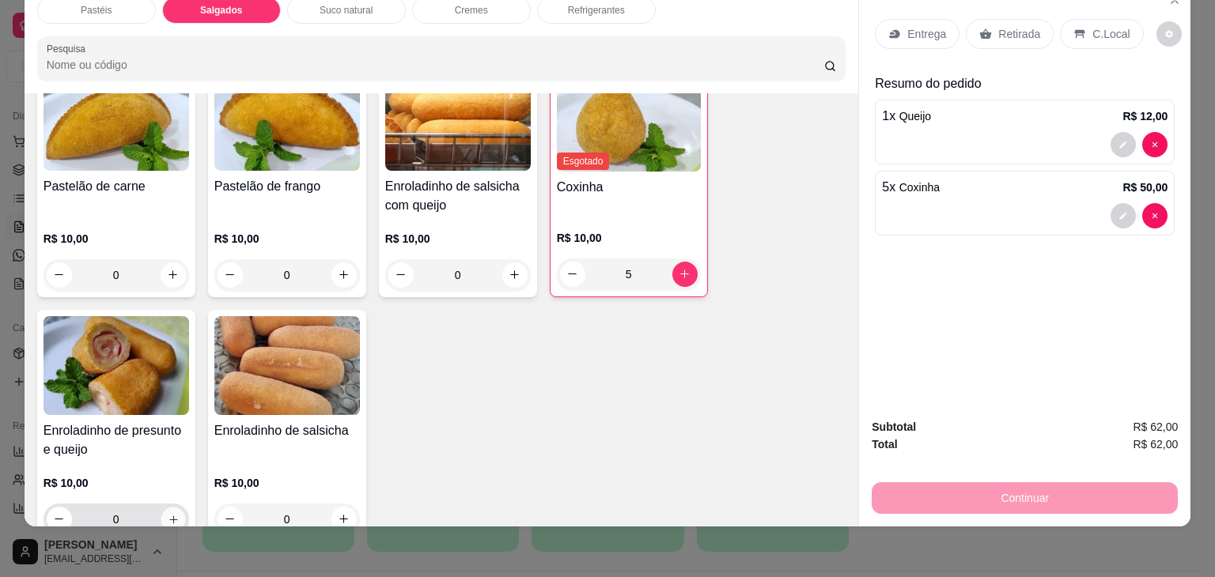
click at [167, 514] on icon "increase-product-quantity" at bounding box center [173, 520] width 12 height 12
type input "1"
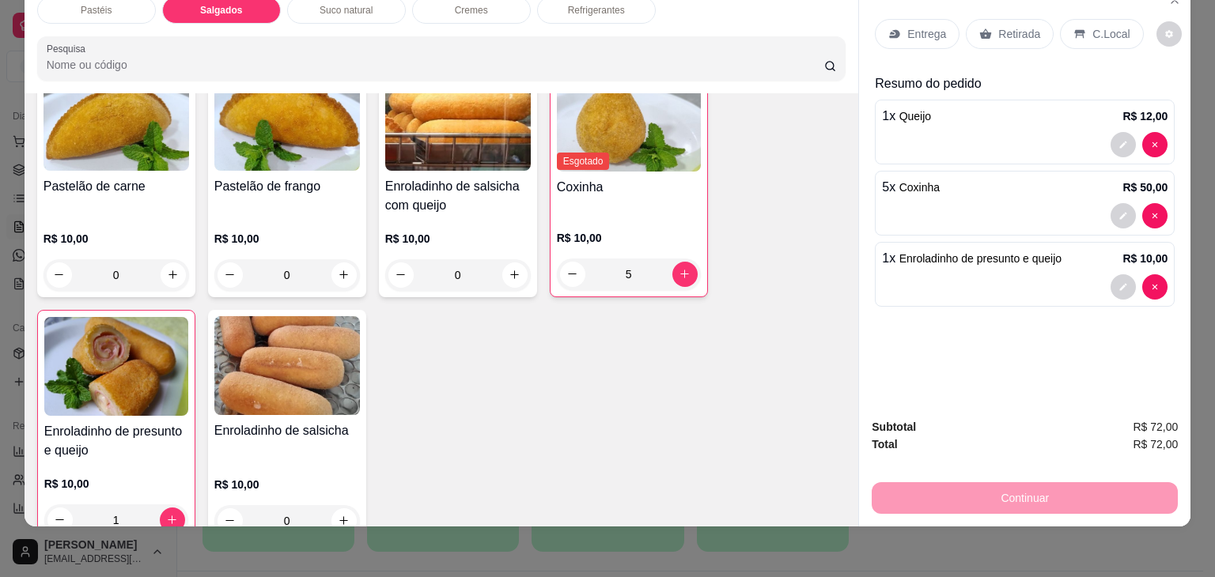
click at [580, 214] on div "R$ 10,00 5" at bounding box center [629, 252] width 144 height 76
click at [14, 61] on div "Pastéis Salgados Suco natural Cremes Refrigerantes Pesquisa Item avulso Pastéis…" at bounding box center [607, 288] width 1215 height 577
click at [9, 70] on div "Pastéis Salgados Suco natural Cremes Refrigerantes Pesquisa Item avulso Pastéis…" at bounding box center [607, 288] width 1215 height 577
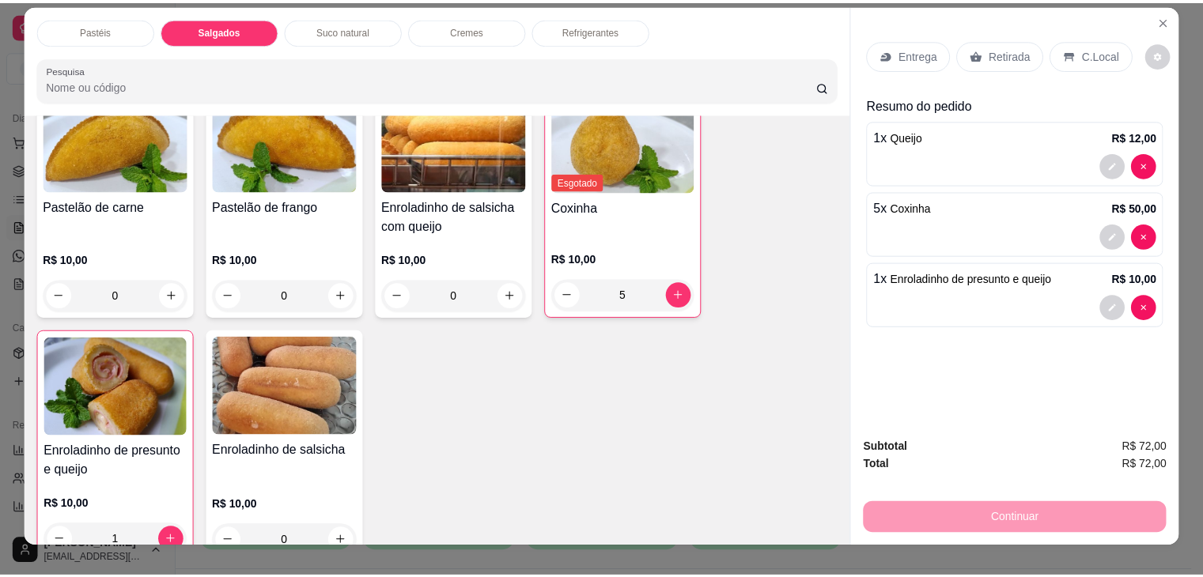
scroll to position [0, 0]
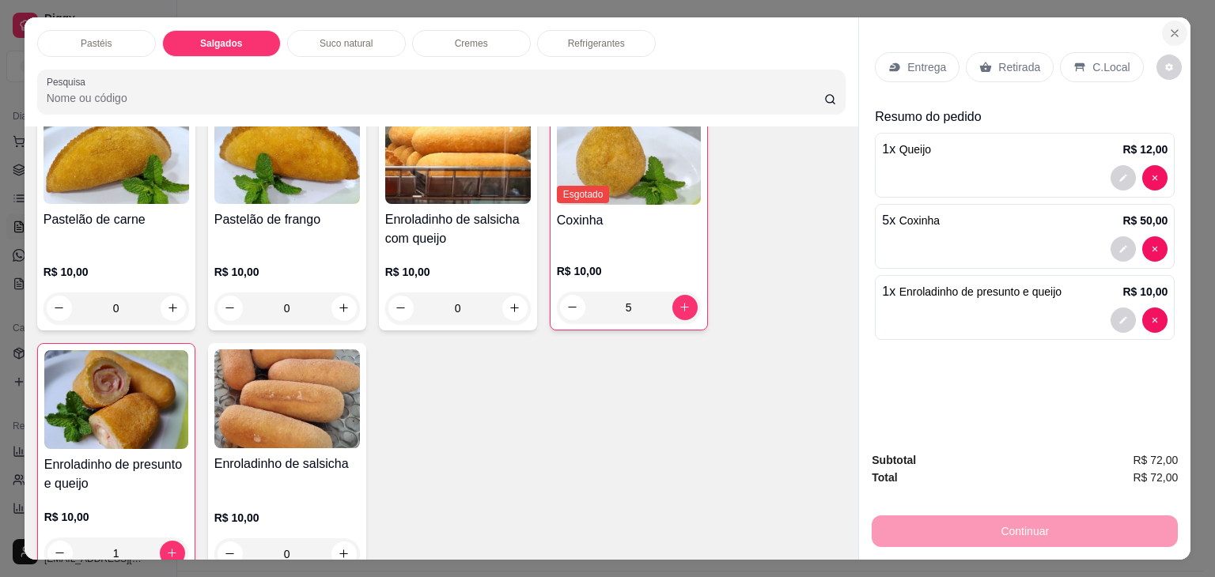
click at [1168, 27] on icon "Close" at bounding box center [1174, 33] width 13 height 13
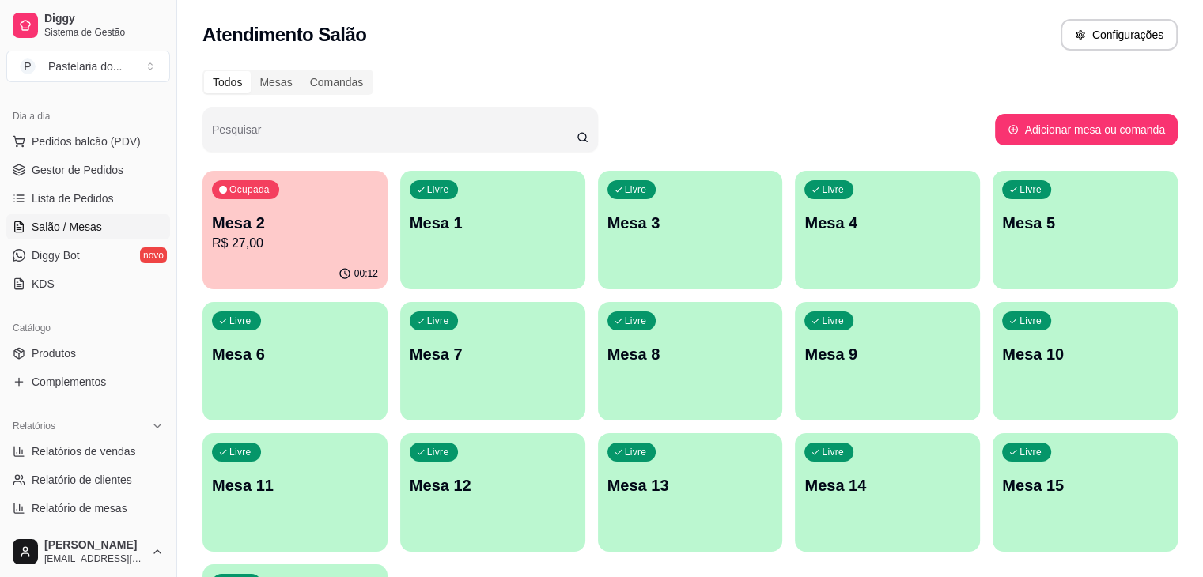
click at [241, 217] on p "Mesa 2" at bounding box center [295, 223] width 166 height 22
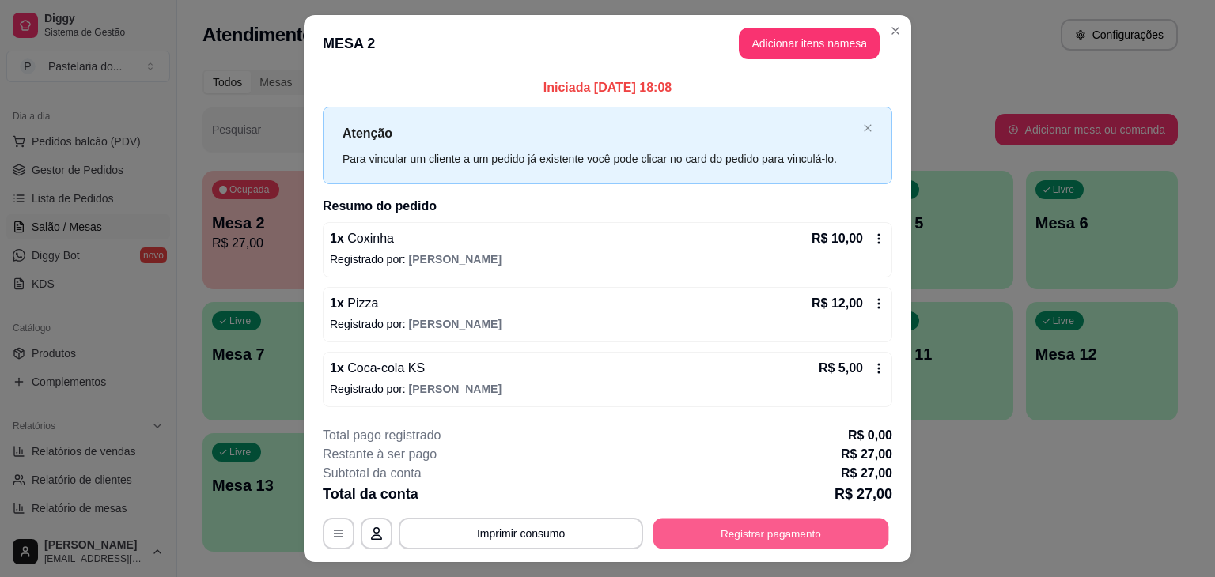
click at [794, 537] on button "Registrar pagamento" at bounding box center [771, 533] width 236 height 31
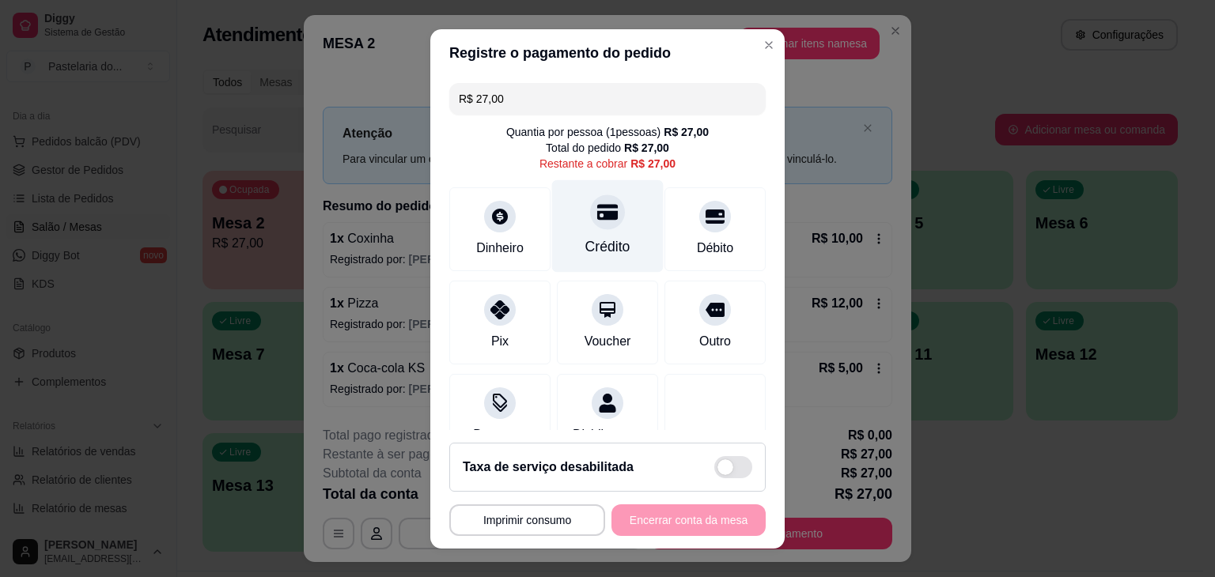
click at [592, 225] on div at bounding box center [607, 212] width 35 height 35
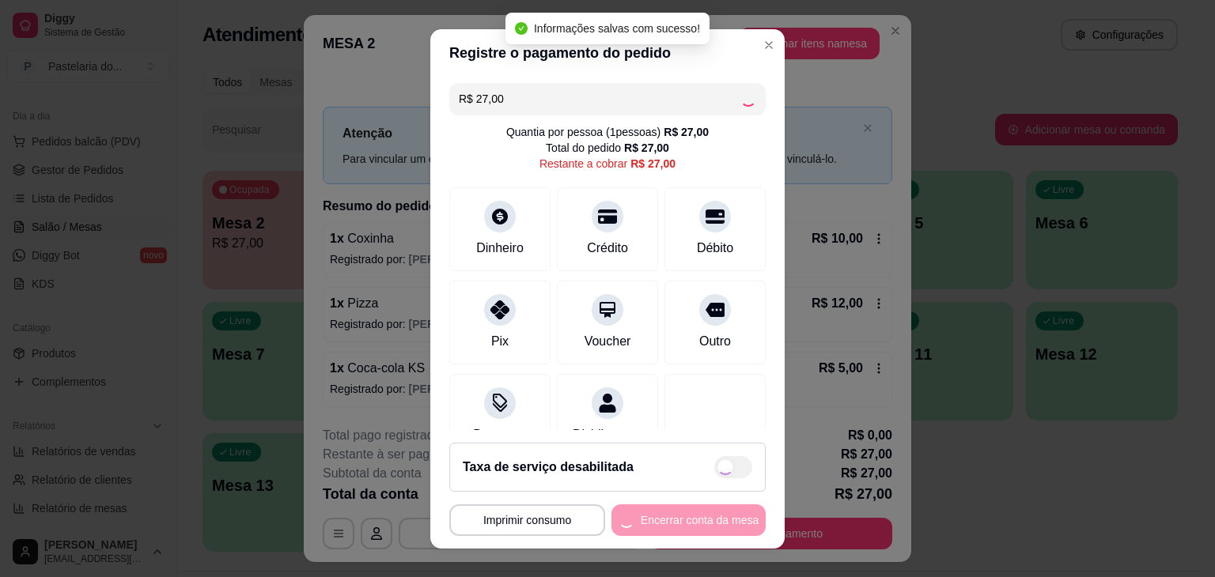
type input "R$ 0,00"
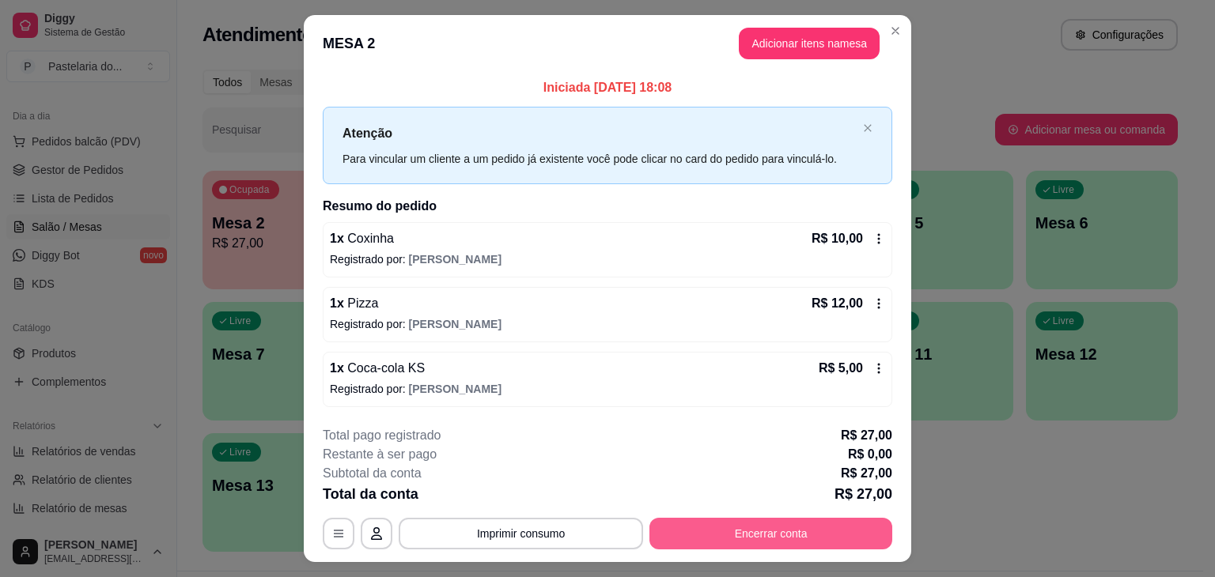
click at [763, 536] on button "Encerrar conta" at bounding box center [770, 534] width 243 height 32
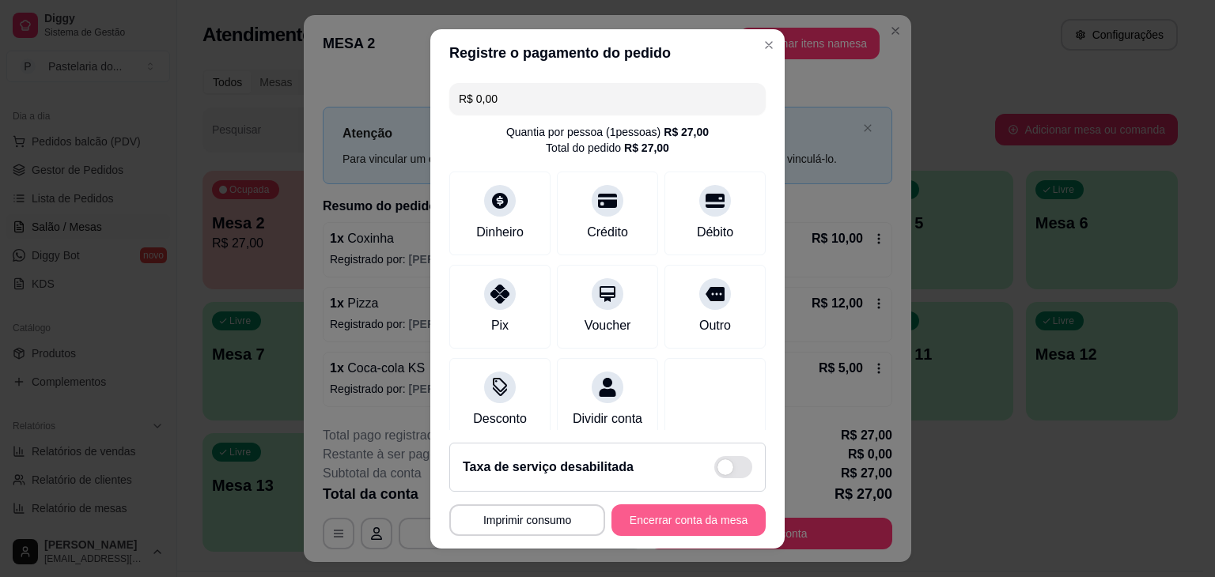
click at [693, 526] on button "Encerrar conta da mesa" at bounding box center [688, 521] width 154 height 32
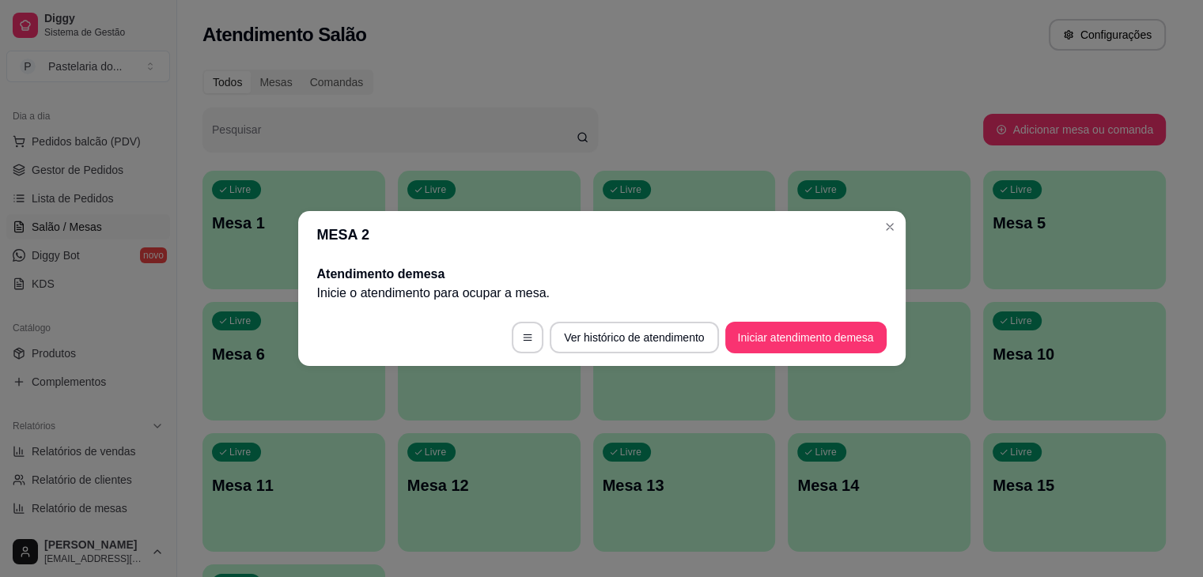
click at [559, 108] on div "Pesquisar" at bounding box center [401, 130] width 396 height 44
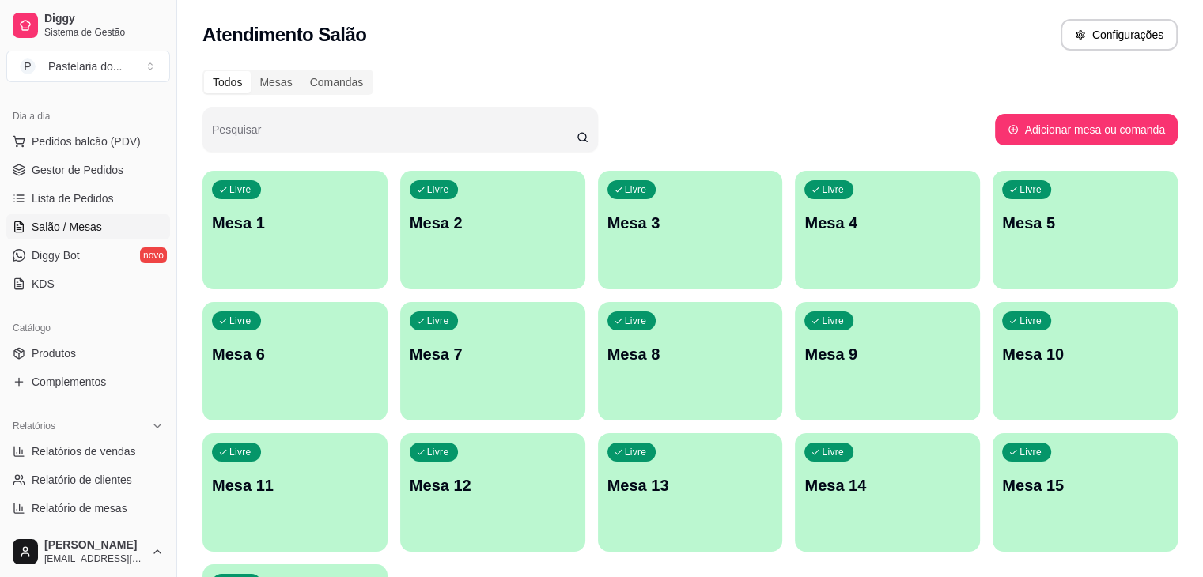
drag, startPoint x: 1098, startPoint y: 346, endPoint x: 520, endPoint y: 55, distance: 647.0
click at [520, 55] on div "Atendimento Salão Configurações" at bounding box center [690, 30] width 1026 height 60
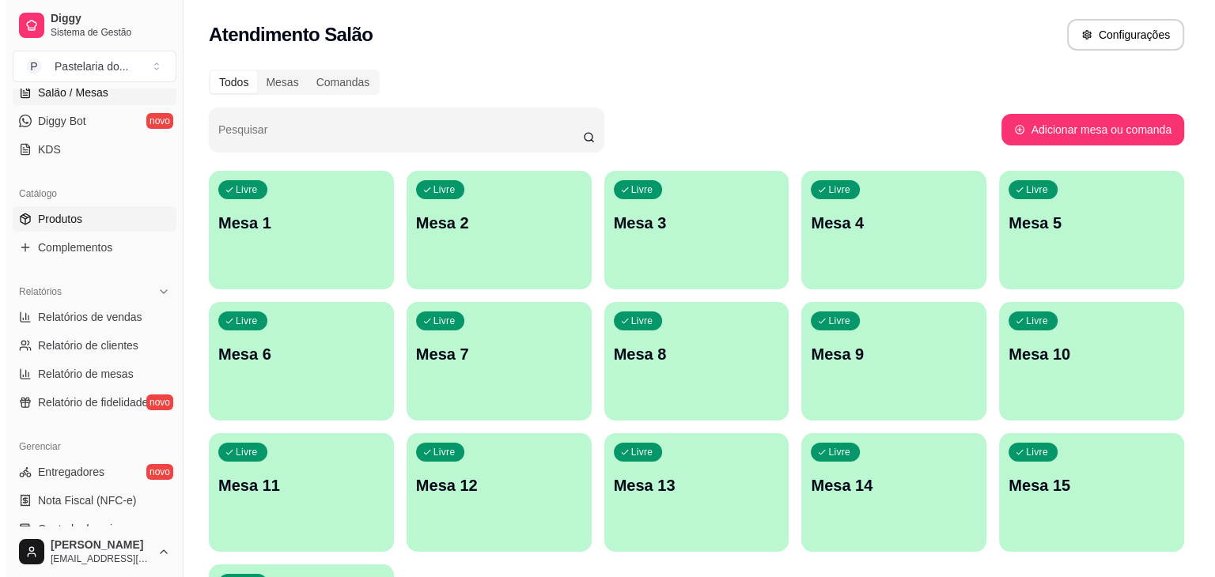
scroll to position [560, 0]
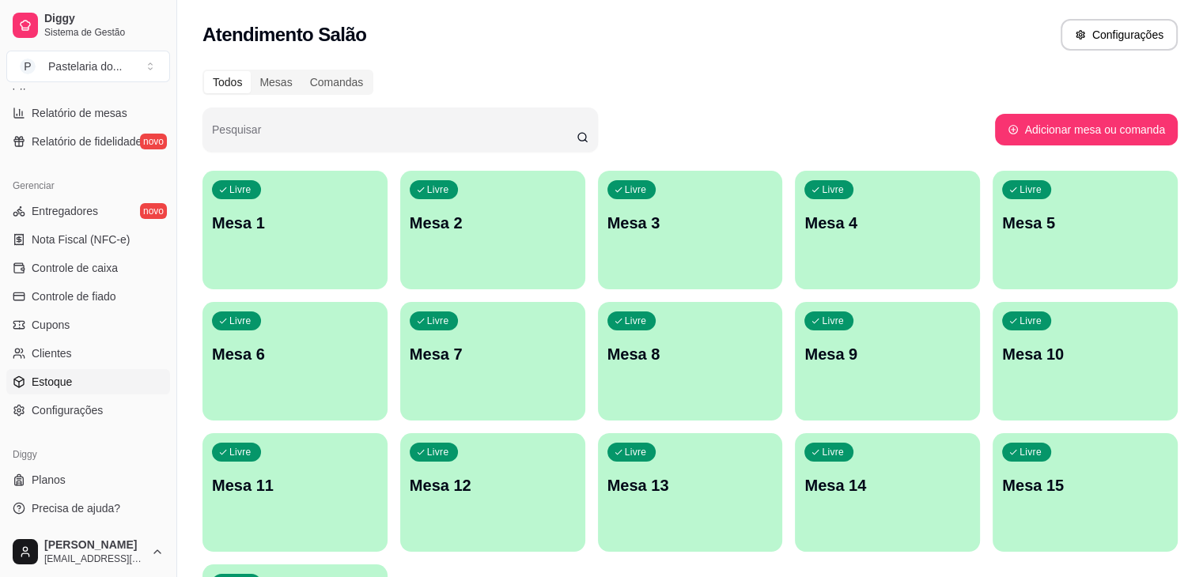
click at [35, 384] on span "Estoque" at bounding box center [52, 382] width 40 height 16
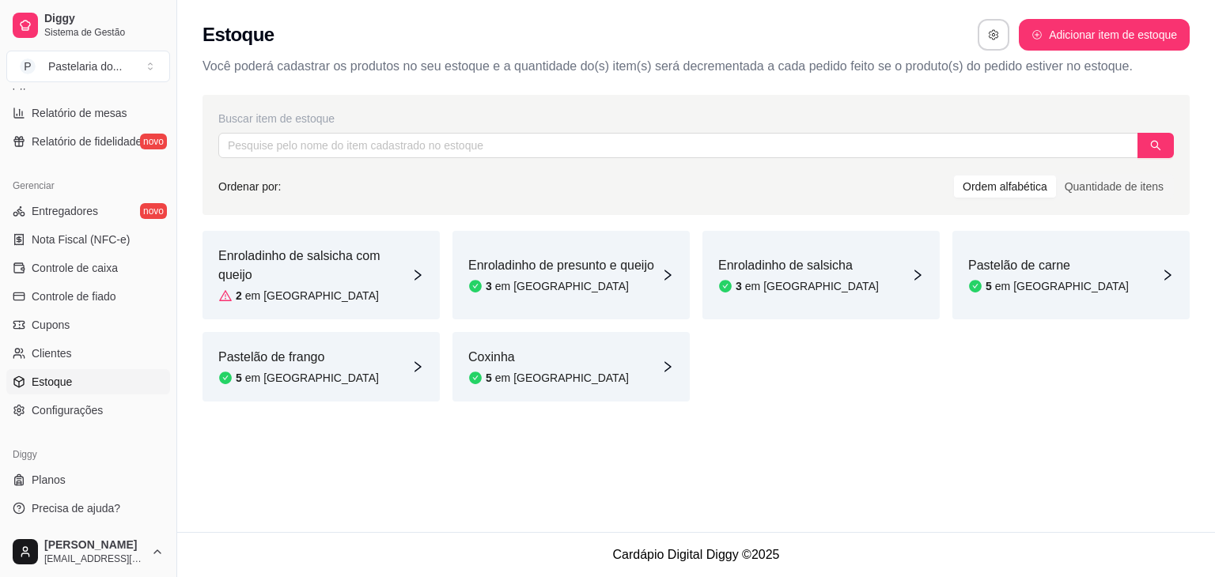
click at [579, 356] on div "Coxinha 5 em estoque" at bounding box center [570, 367] width 237 height 70
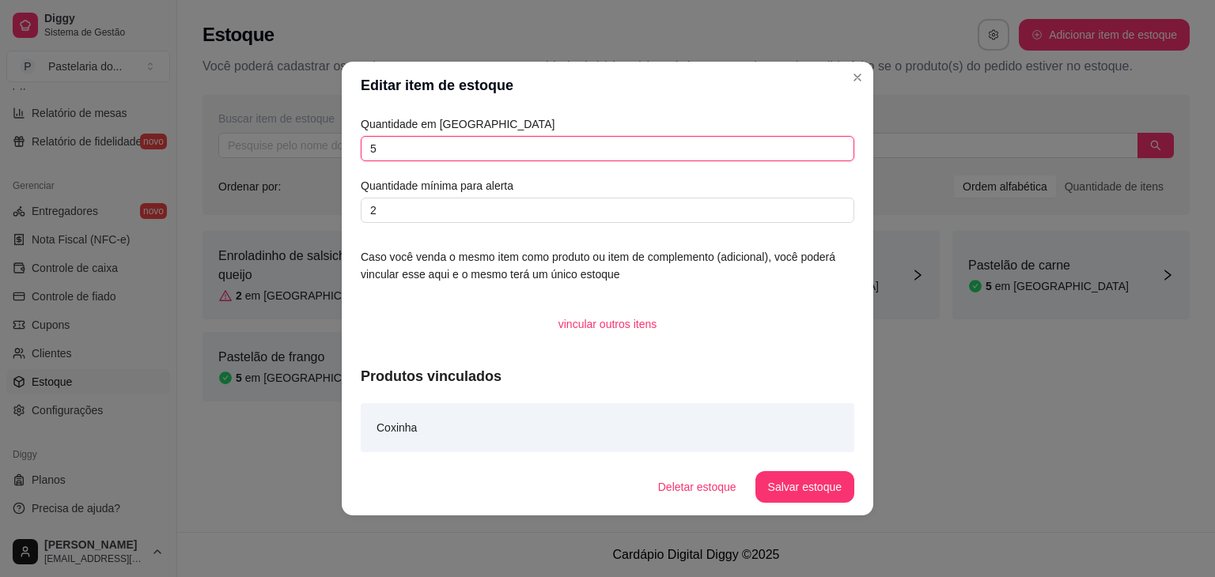
click at [569, 159] on input "5" at bounding box center [608, 148] width 494 height 25
type input "8"
click at [823, 509] on footer "Deletar estoque Salvar estoque" at bounding box center [608, 487] width 532 height 57
click at [823, 503] on footer "Deletar estoque Salvar estoque" at bounding box center [608, 487] width 532 height 57
click at [766, 490] on button "Salvar estoque" at bounding box center [804, 487] width 97 height 31
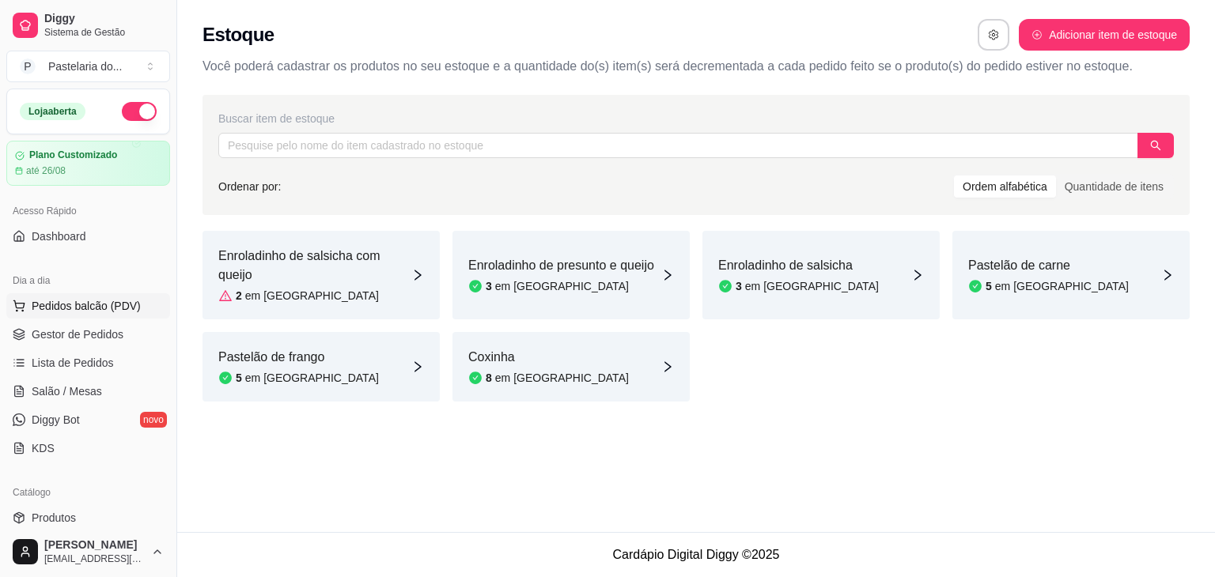
click at [52, 298] on span "Pedidos balcão (PDV)" at bounding box center [86, 306] width 109 height 16
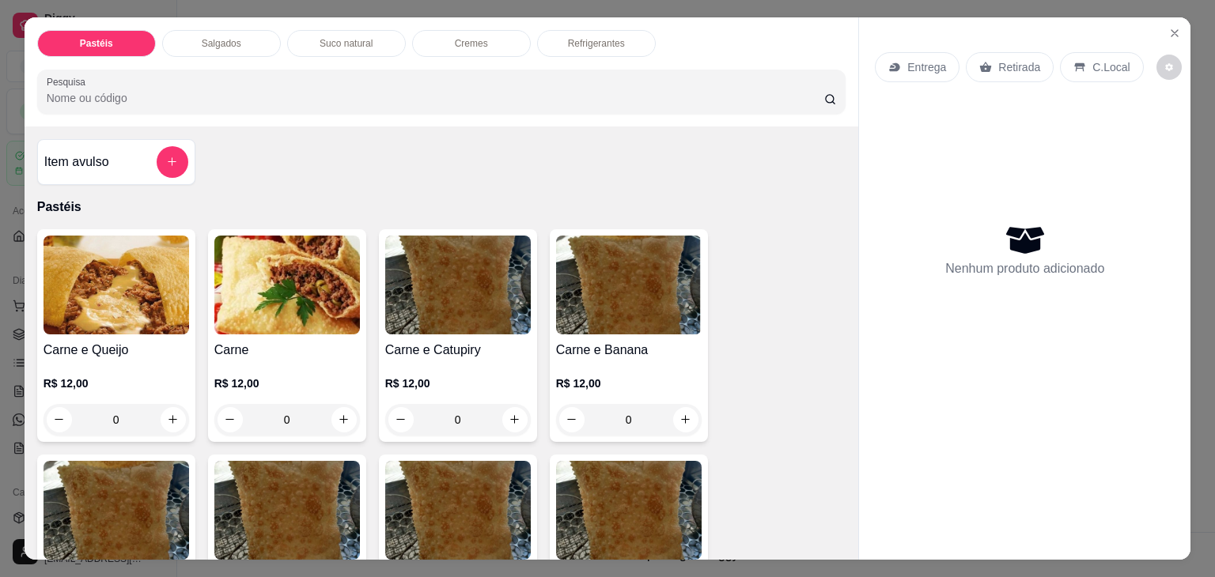
click at [225, 37] on p "Salgados" at bounding box center [222, 43] width 40 height 13
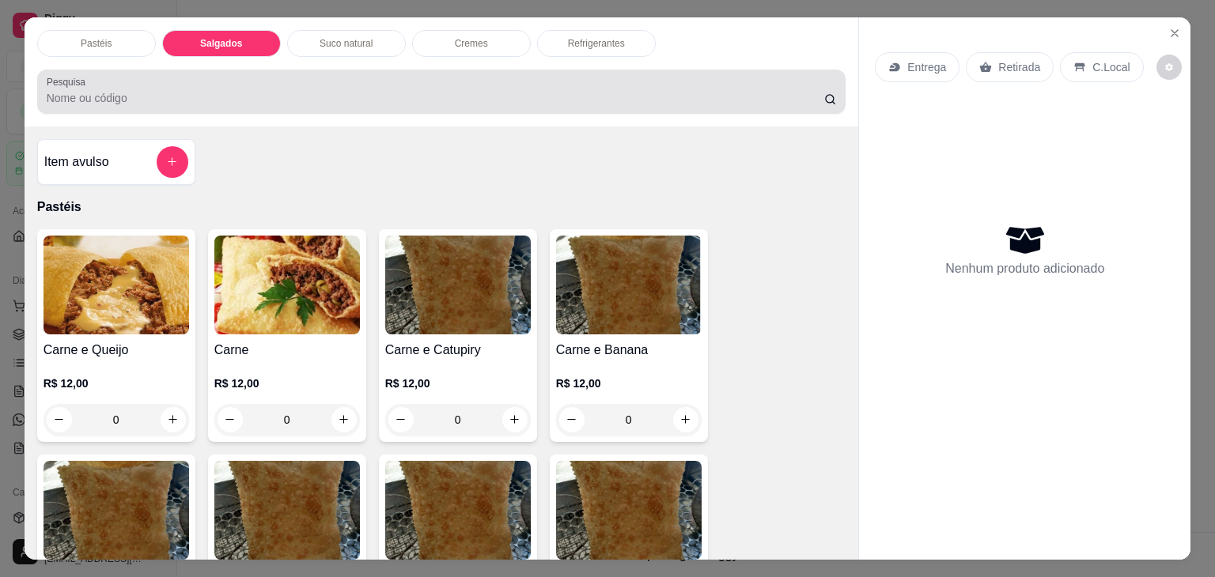
scroll to position [39, 0]
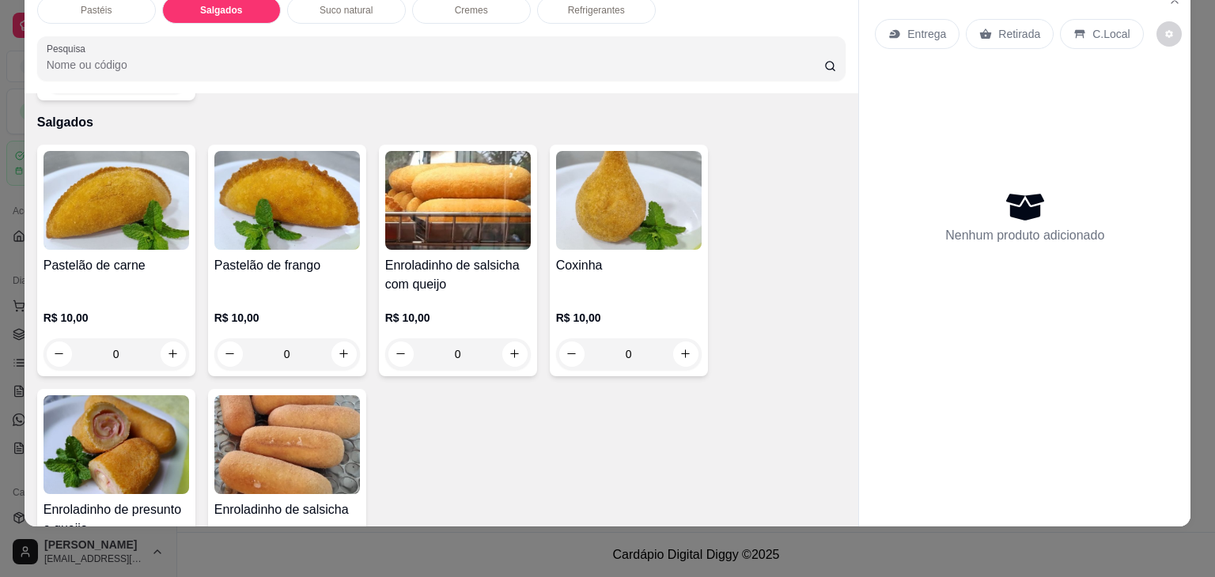
click at [604, 218] on div "Coxinha R$ 10,00 0" at bounding box center [629, 261] width 158 height 232
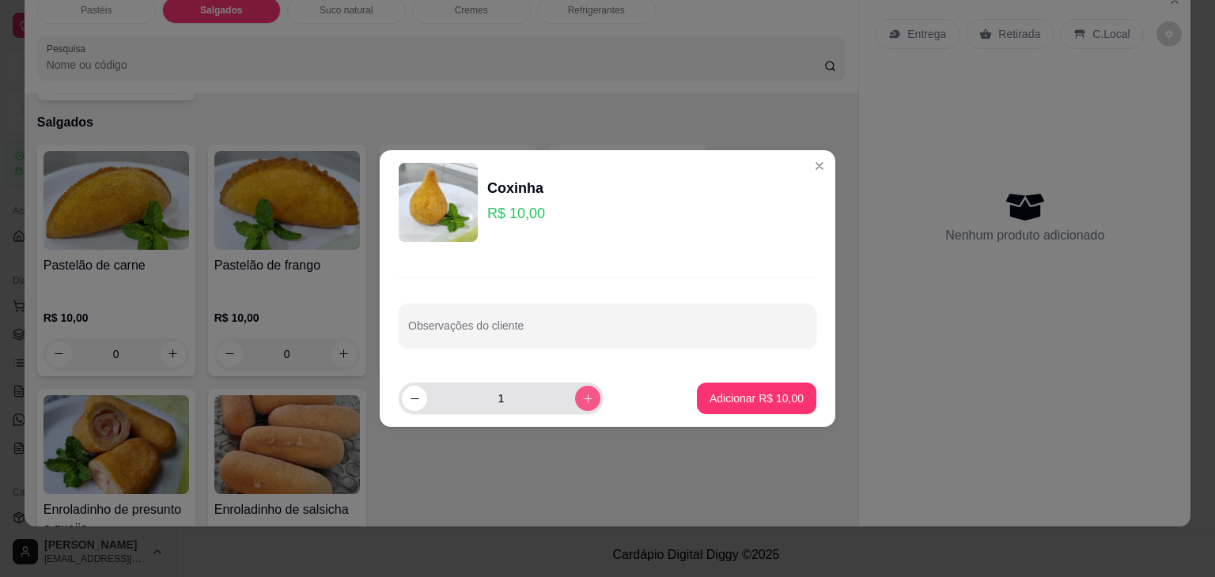
click at [577, 390] on button "increase-product-quantity" at bounding box center [587, 398] width 25 height 25
type input "5"
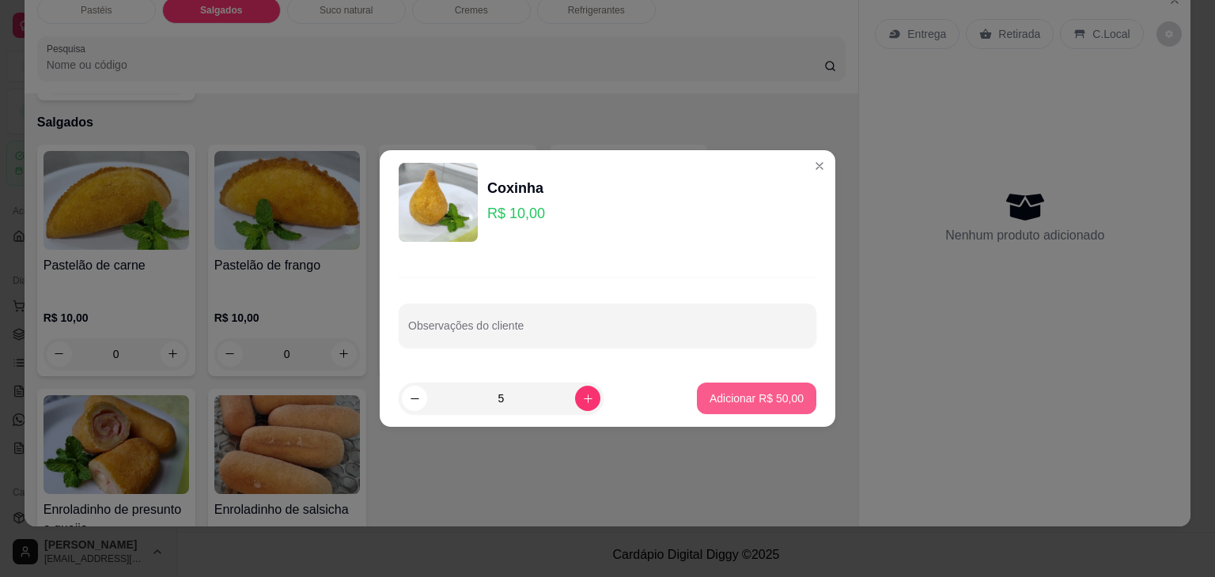
click at [763, 393] on p "Adicionar R$ 50,00" at bounding box center [757, 399] width 94 height 16
type input "5"
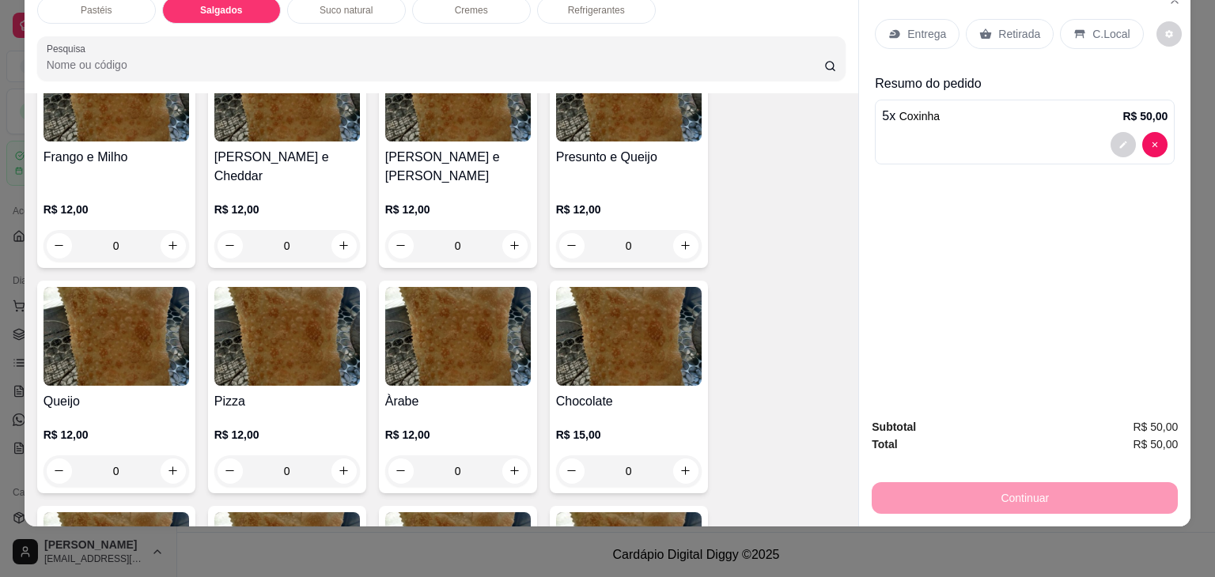
scroll to position [810, 0]
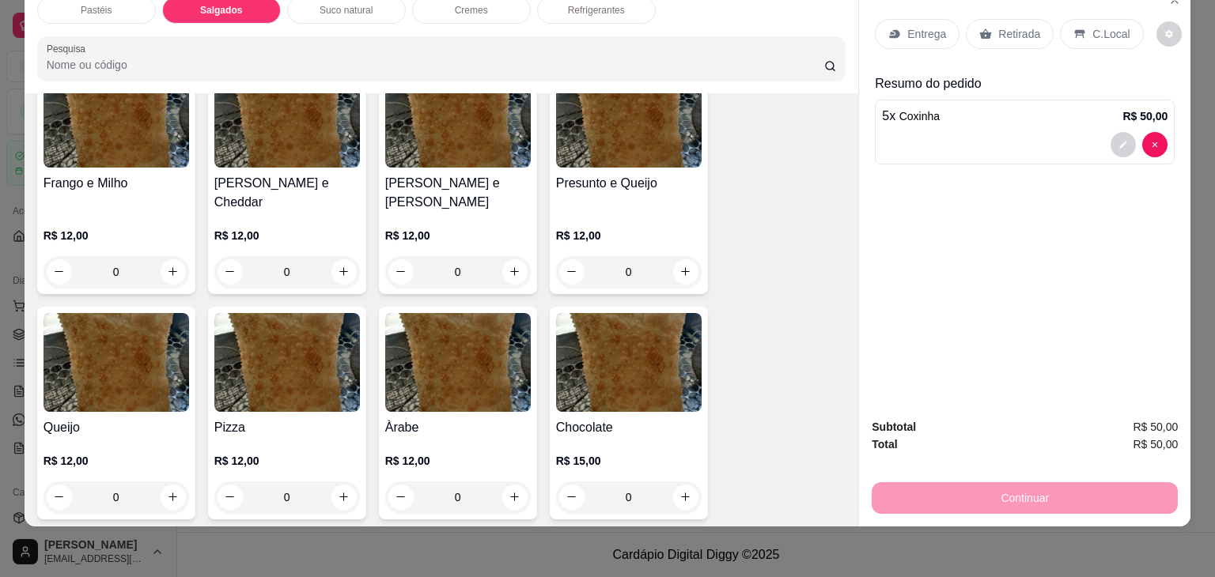
click at [112, 313] on img at bounding box center [117, 362] width 146 height 99
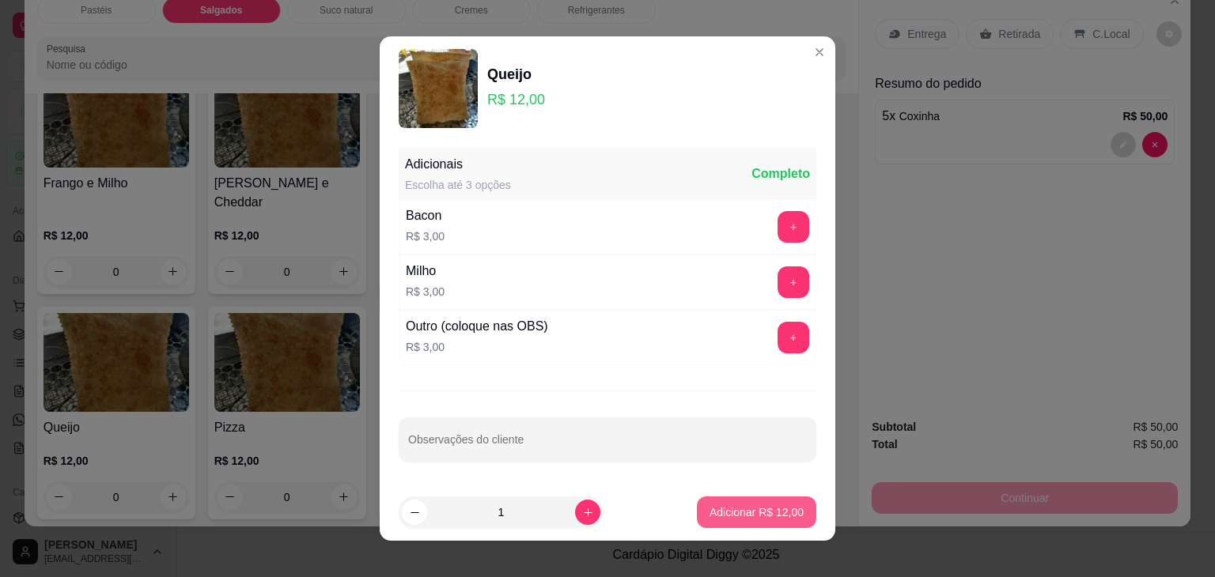
click at [765, 507] on p "Adicionar R$ 12,00" at bounding box center [757, 513] width 94 height 16
type input "1"
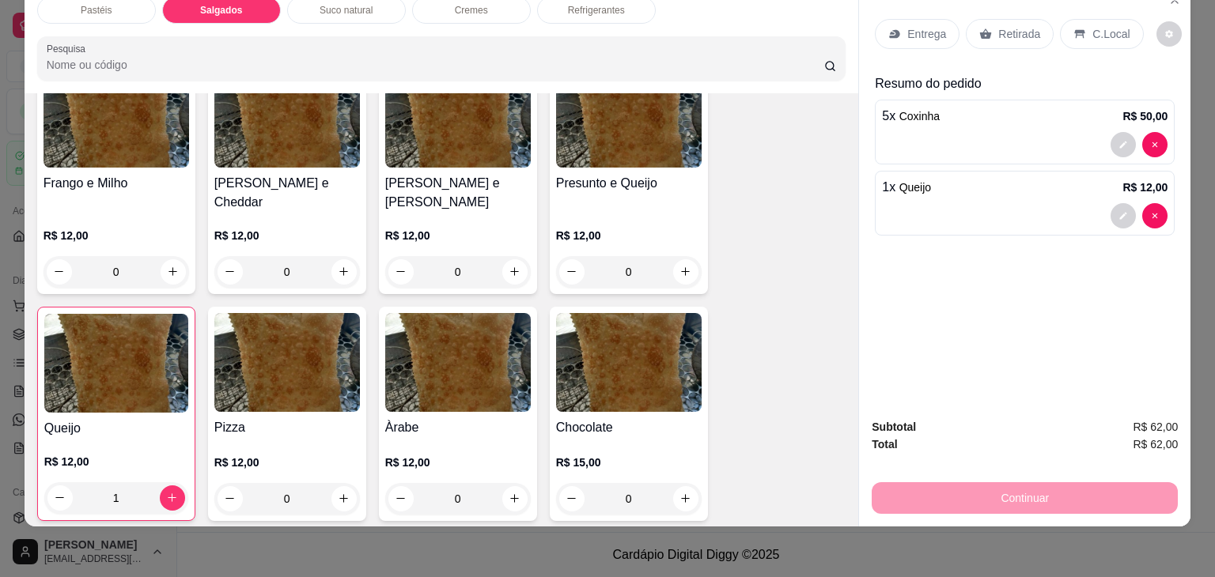
click at [1020, 19] on div "Retirada" at bounding box center [1010, 34] width 88 height 30
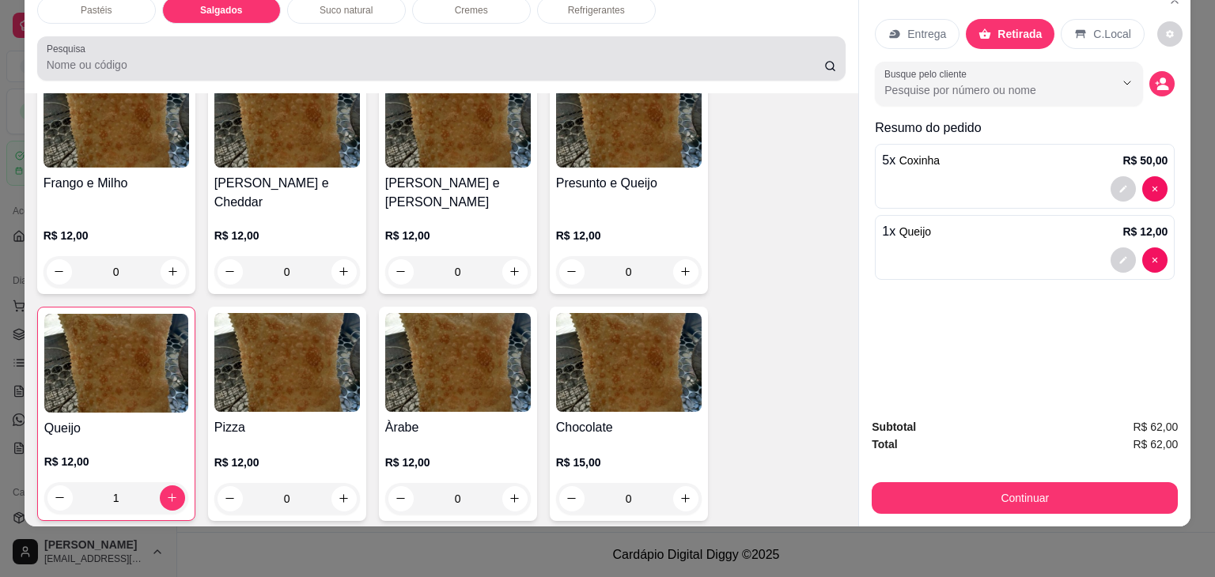
scroll to position [0, 0]
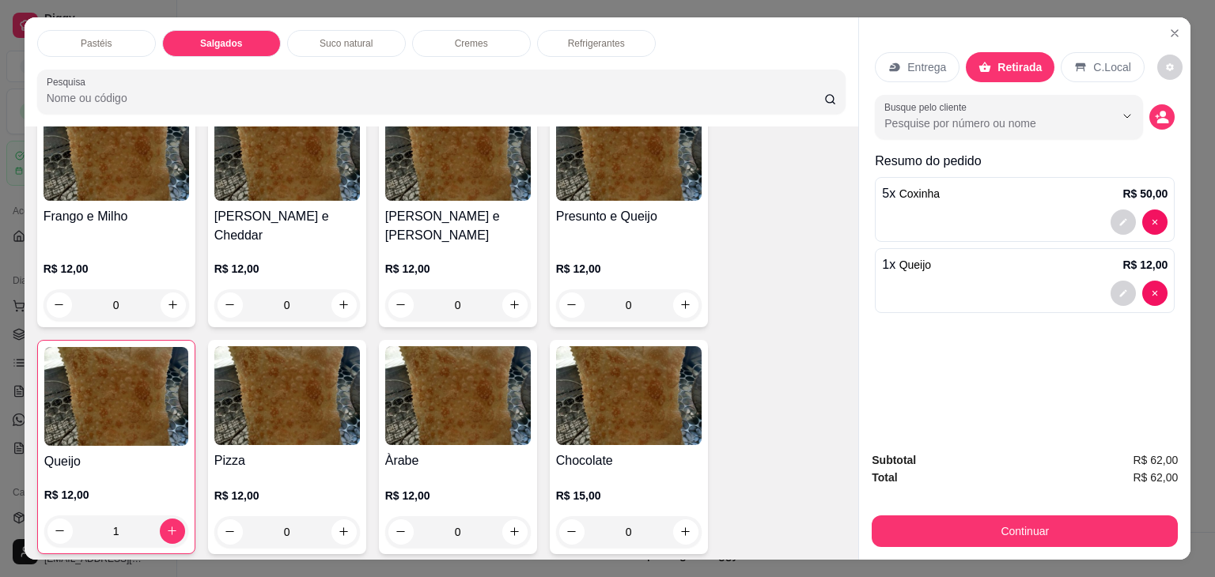
click at [212, 40] on p "Salgados" at bounding box center [221, 43] width 42 height 13
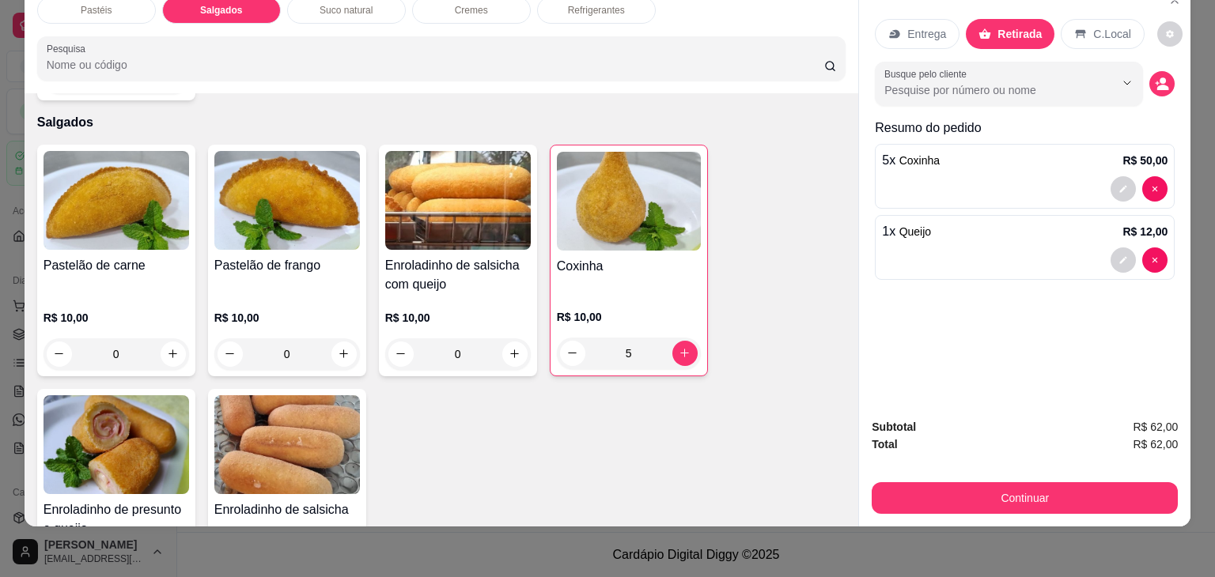
click at [140, 411] on img at bounding box center [117, 445] width 146 height 99
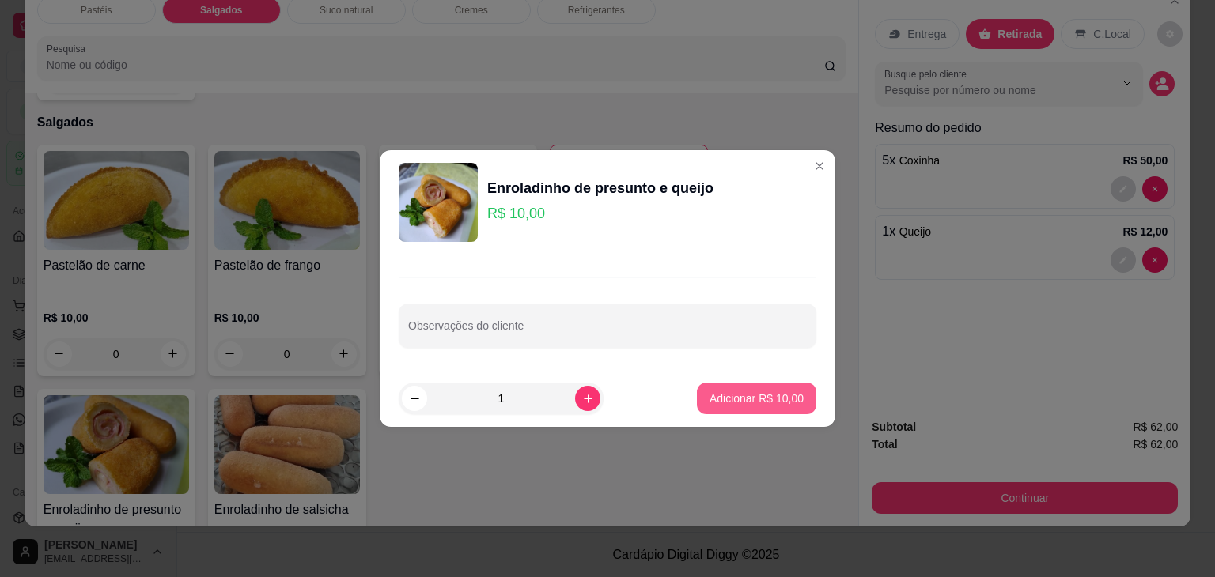
click at [766, 399] on p "Adicionar R$ 10,00" at bounding box center [757, 399] width 94 height 16
type input "1"
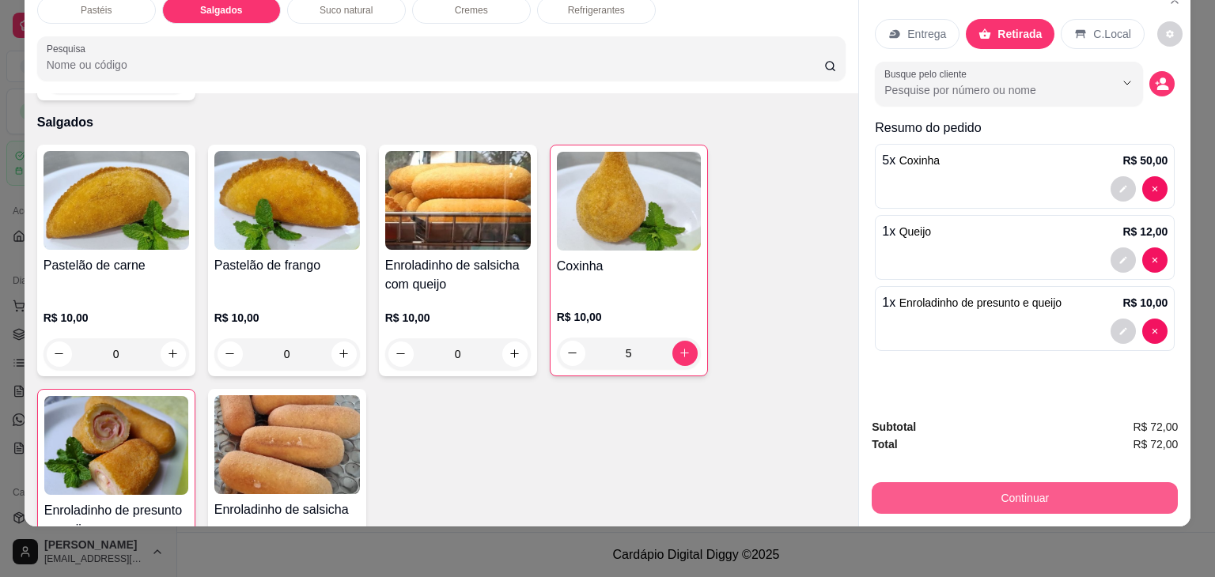
click at [1030, 489] on button "Continuar" at bounding box center [1025, 499] width 306 height 32
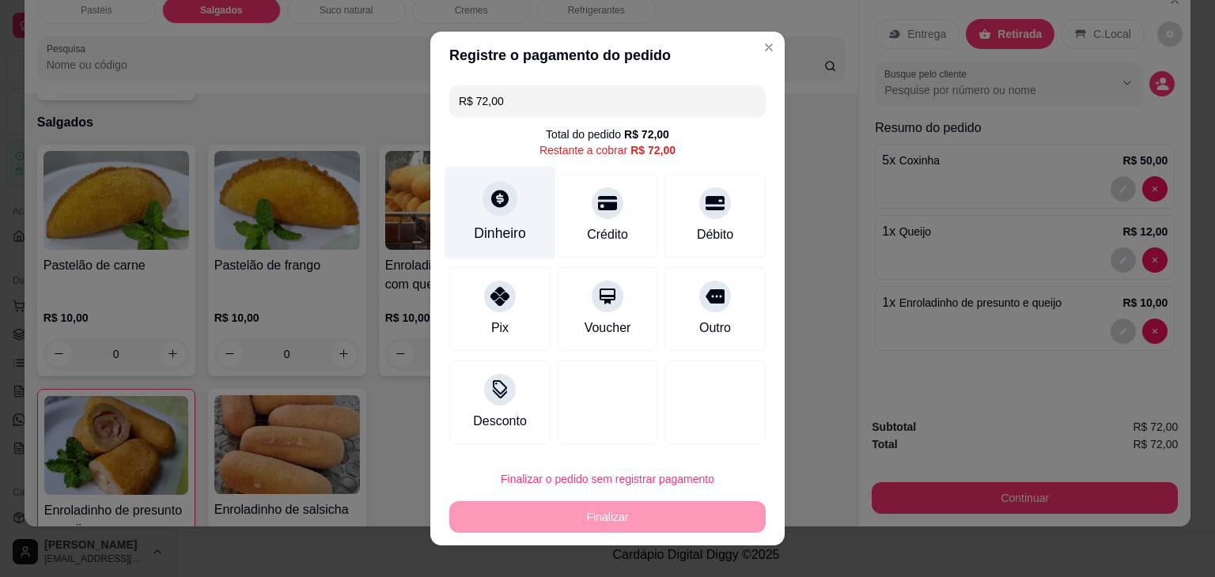
click at [510, 226] on div "Dinheiro" at bounding box center [500, 233] width 52 height 21
type input "R$ 0,00"
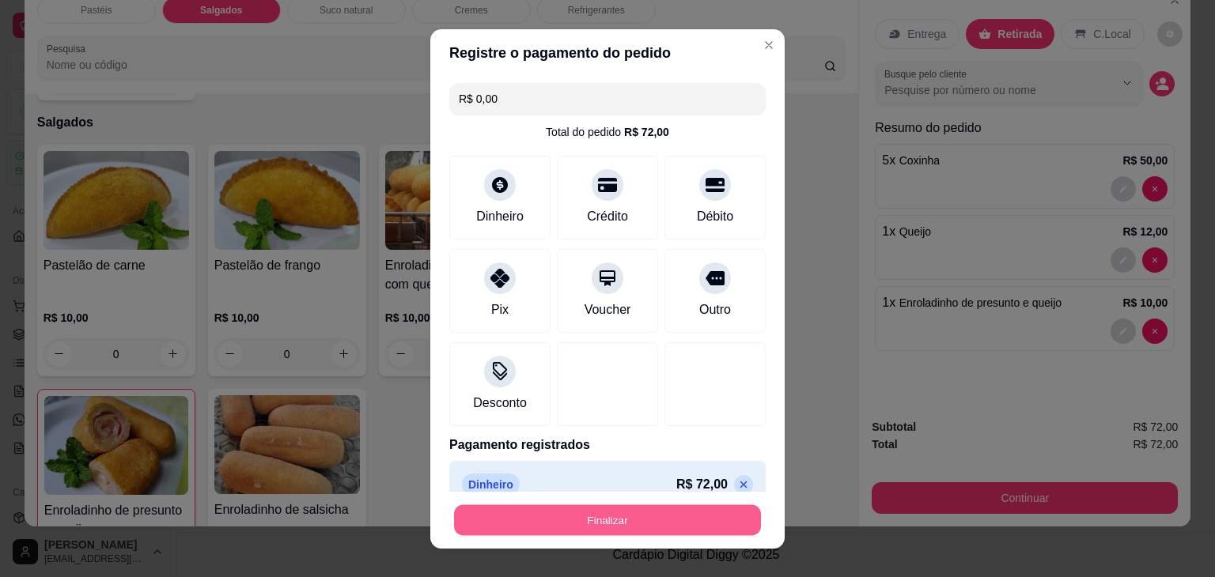
click at [657, 517] on button "Finalizar" at bounding box center [607, 520] width 307 height 31
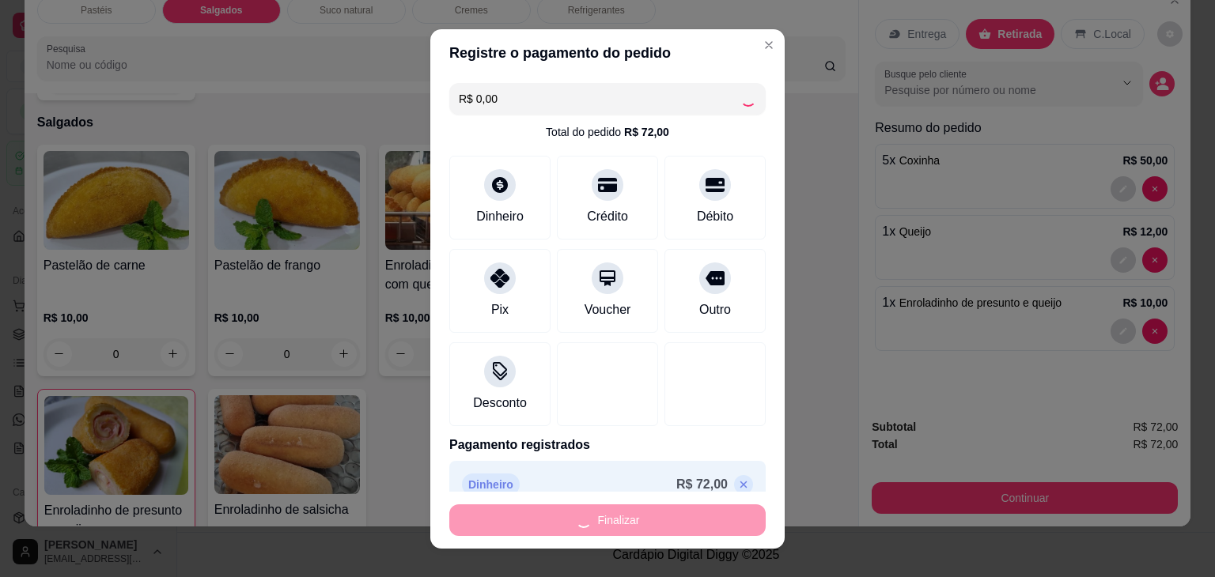
type input "0"
type input "-R$ 72,00"
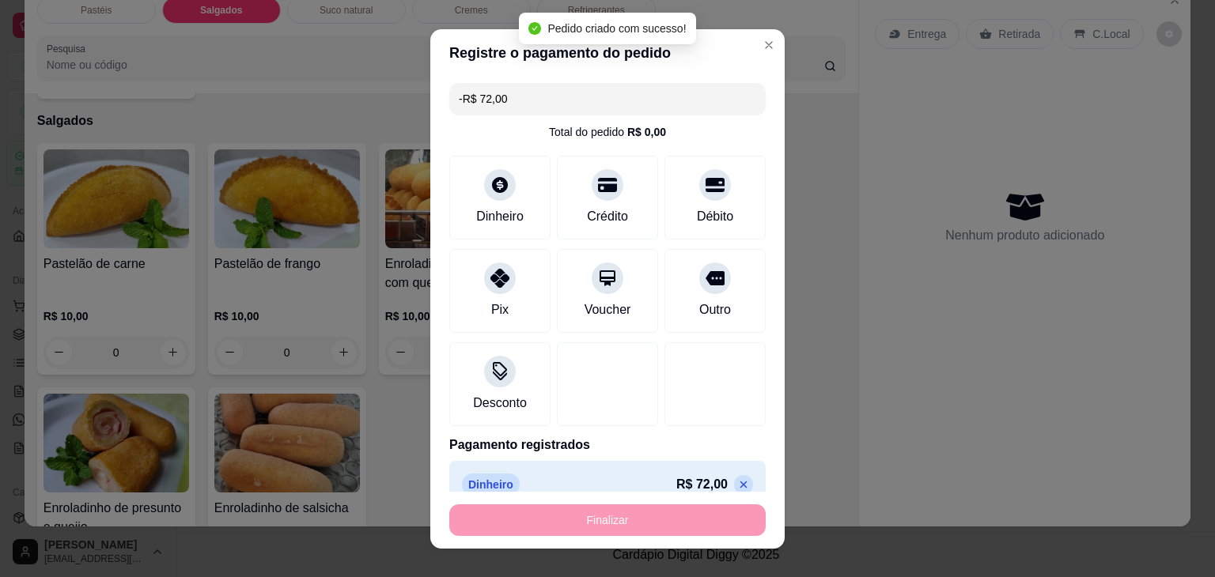
scroll to position [1680, 0]
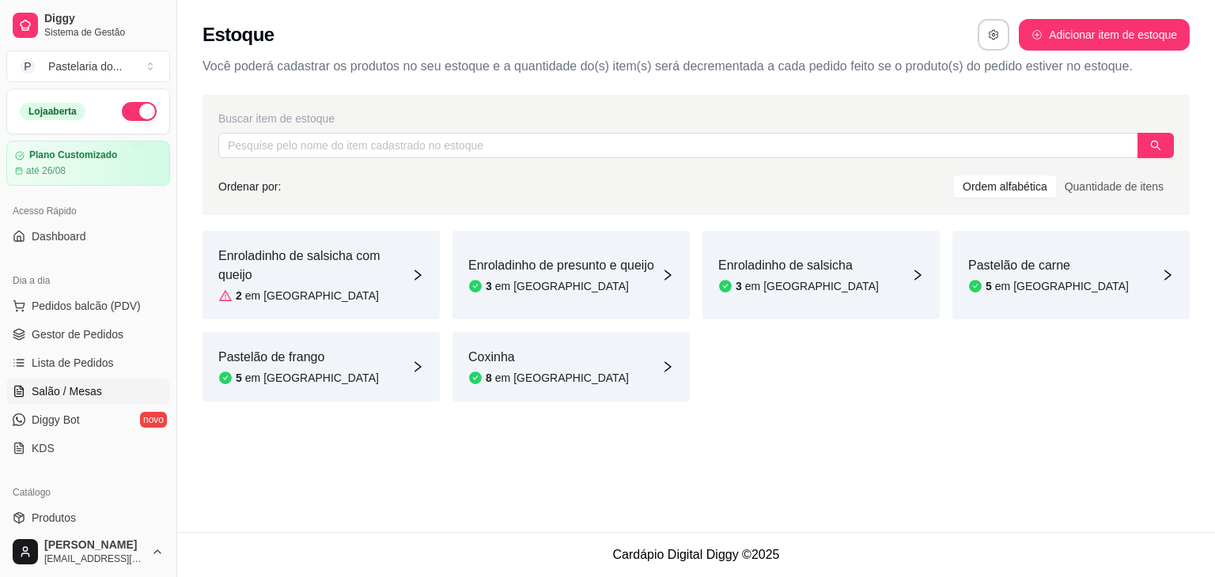
click at [94, 396] on span "Salão / Mesas" at bounding box center [67, 392] width 70 height 16
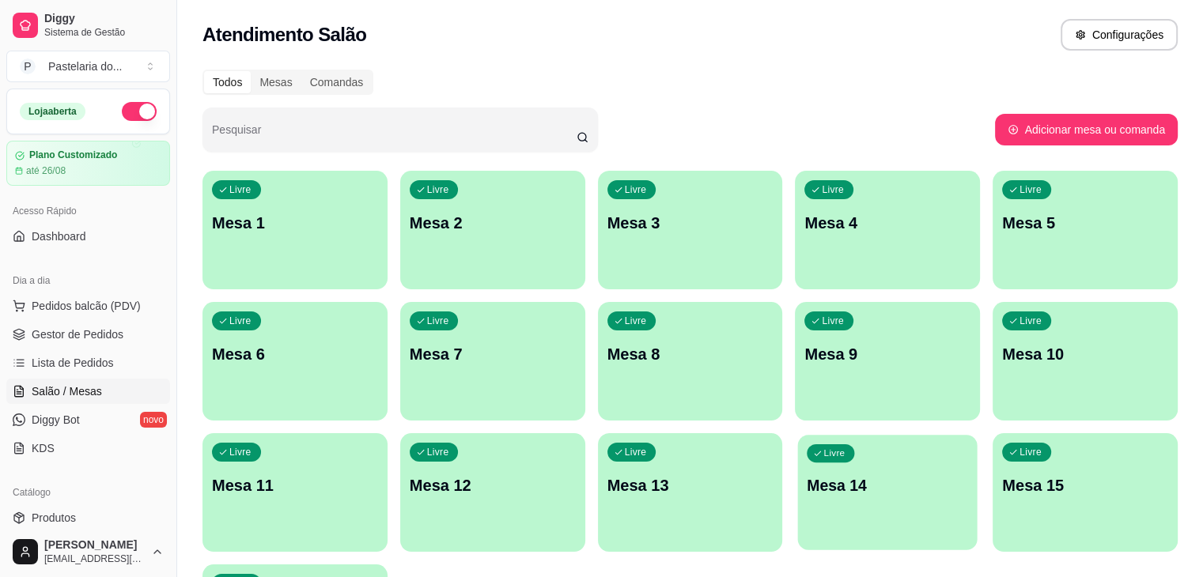
click at [798, 471] on div "Livre Mesa 14" at bounding box center [888, 483] width 180 height 97
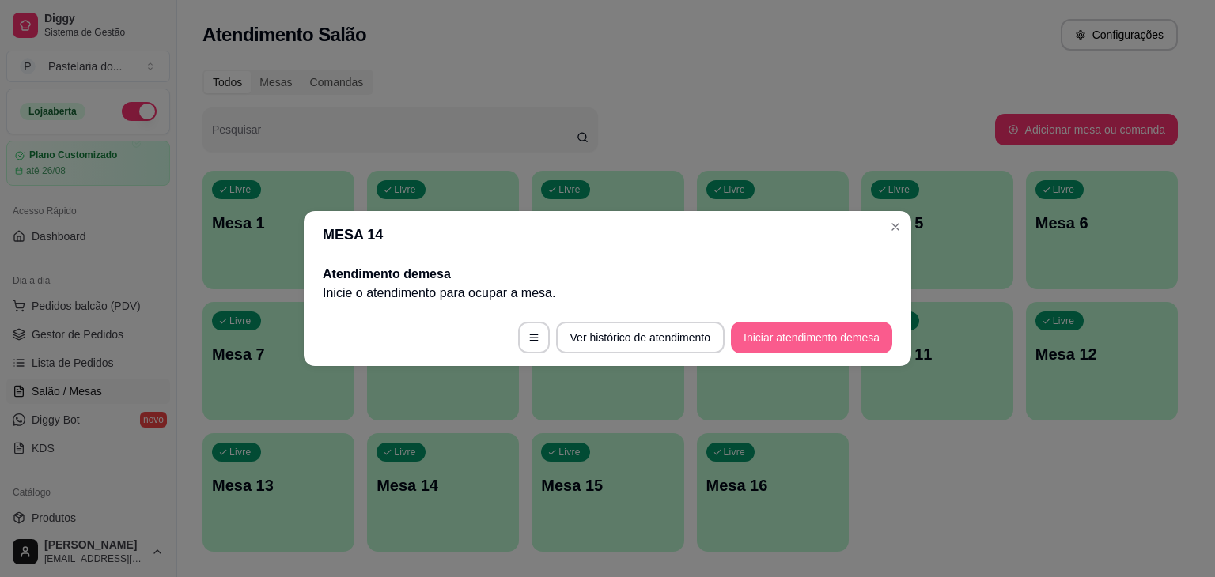
click at [808, 339] on button "Iniciar atendimento de mesa" at bounding box center [811, 338] width 161 height 32
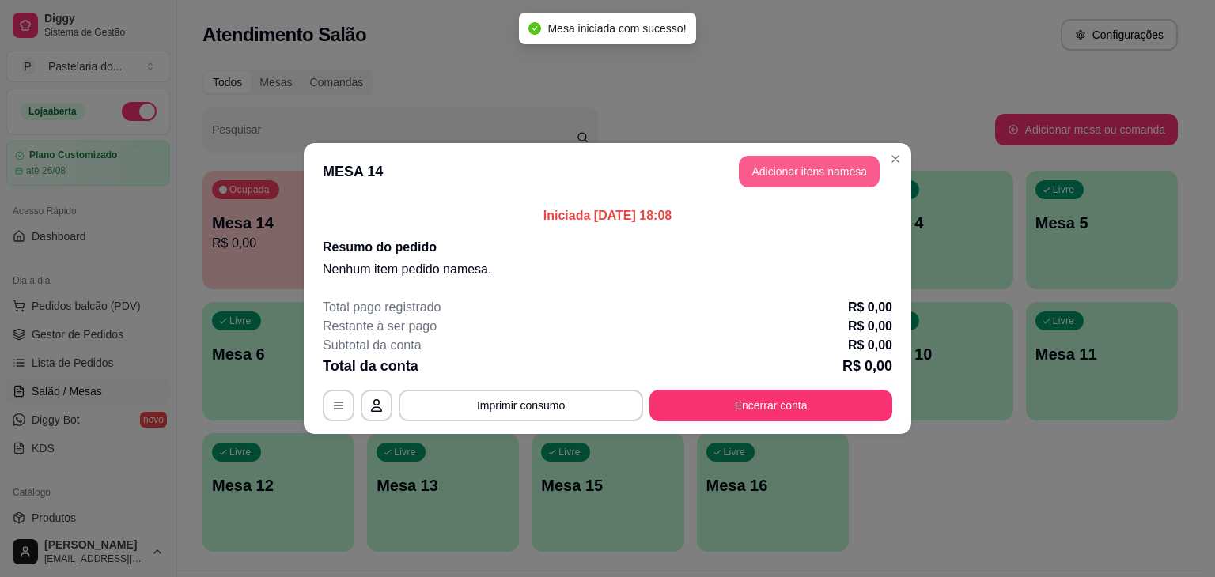
click at [810, 180] on button "Adicionar itens na mesa" at bounding box center [809, 172] width 141 height 32
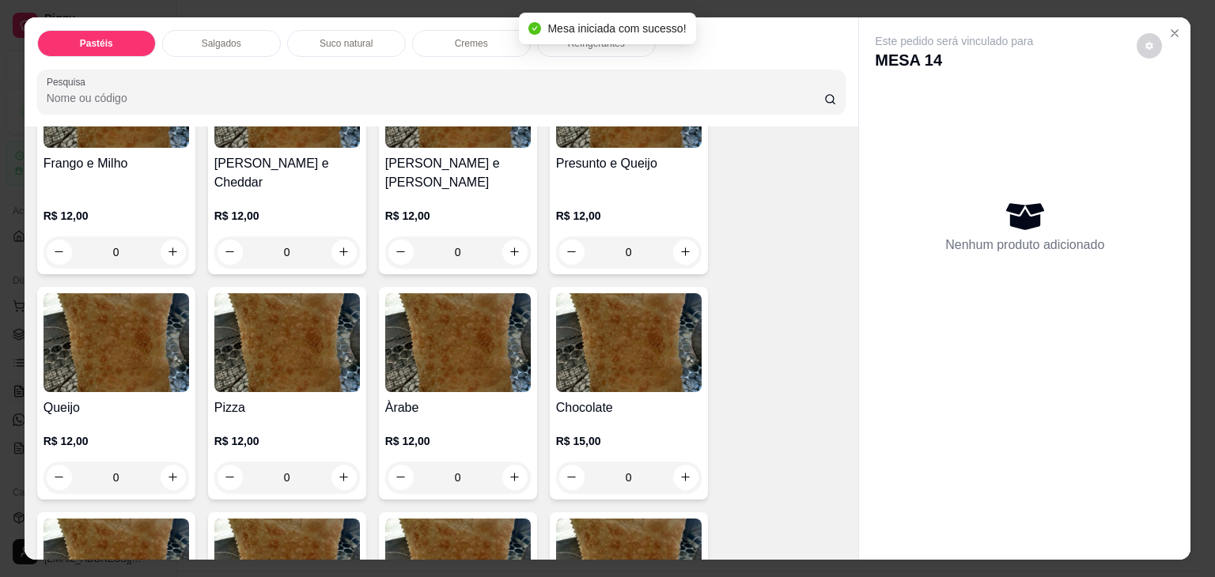
scroll to position [870, 0]
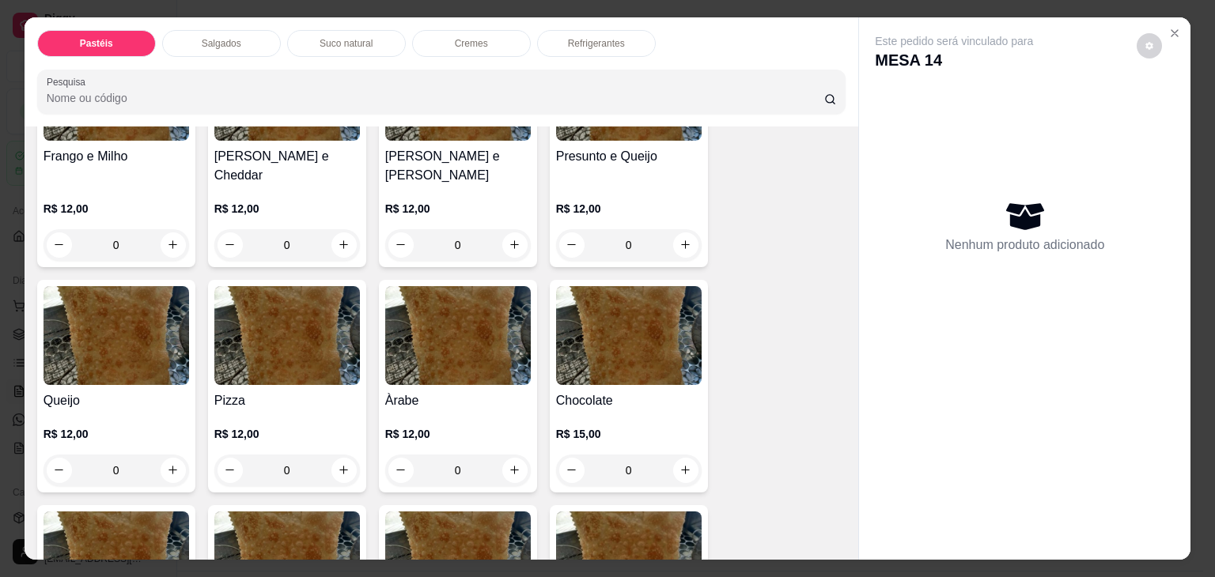
click at [449, 361] on div "Àrabe R$ 12,00 0" at bounding box center [458, 386] width 158 height 213
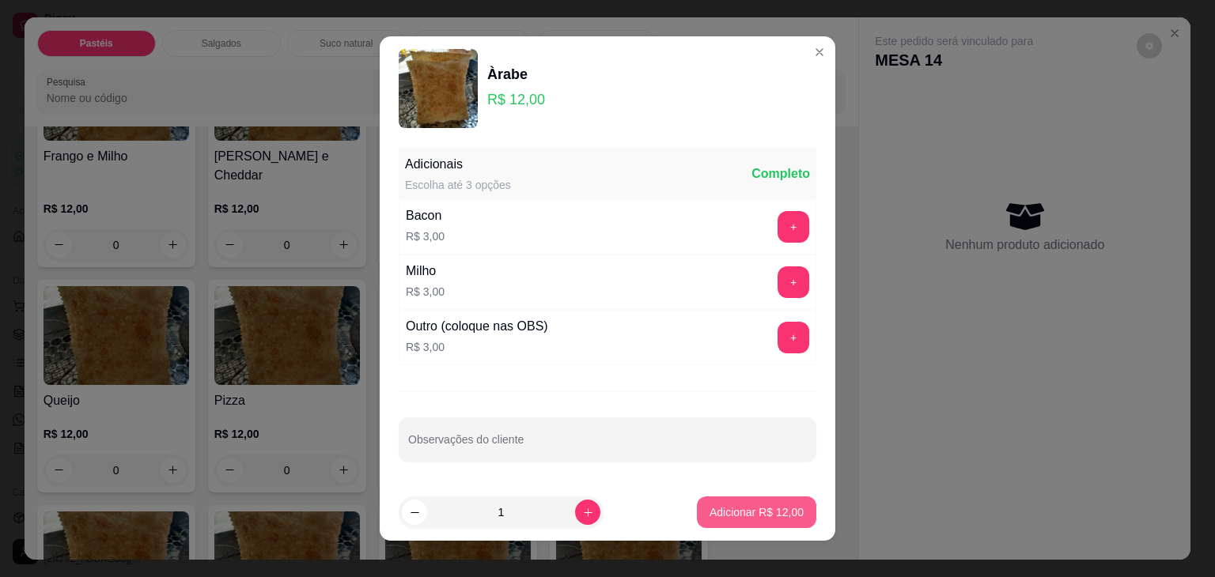
click at [763, 520] on button "Adicionar R$ 12,00" at bounding box center [756, 513] width 119 height 32
type input "1"
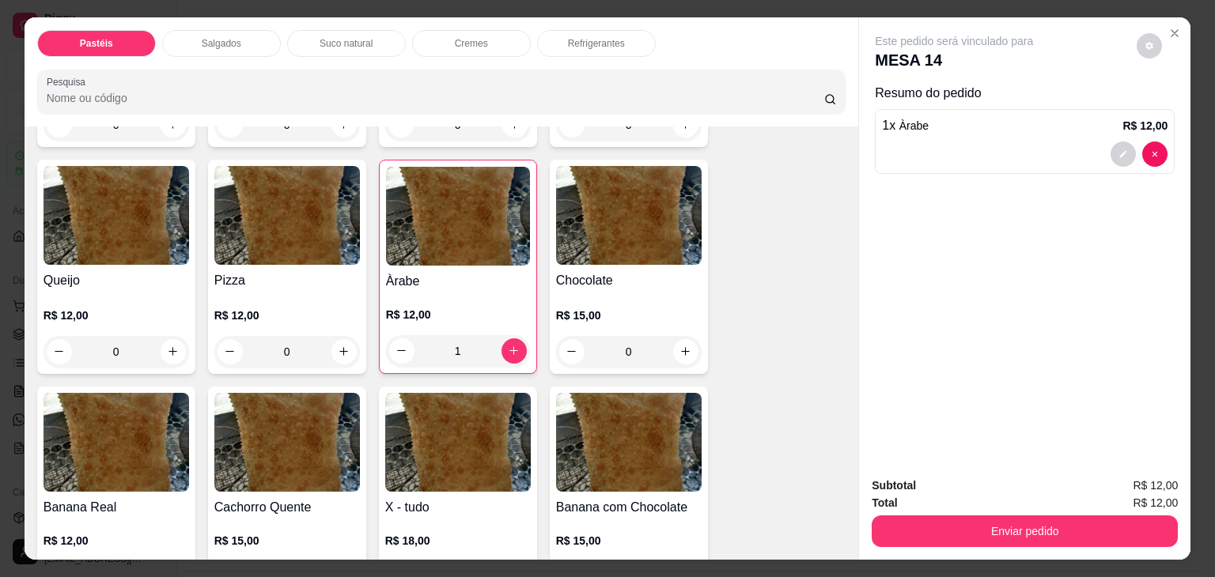
scroll to position [949, 0]
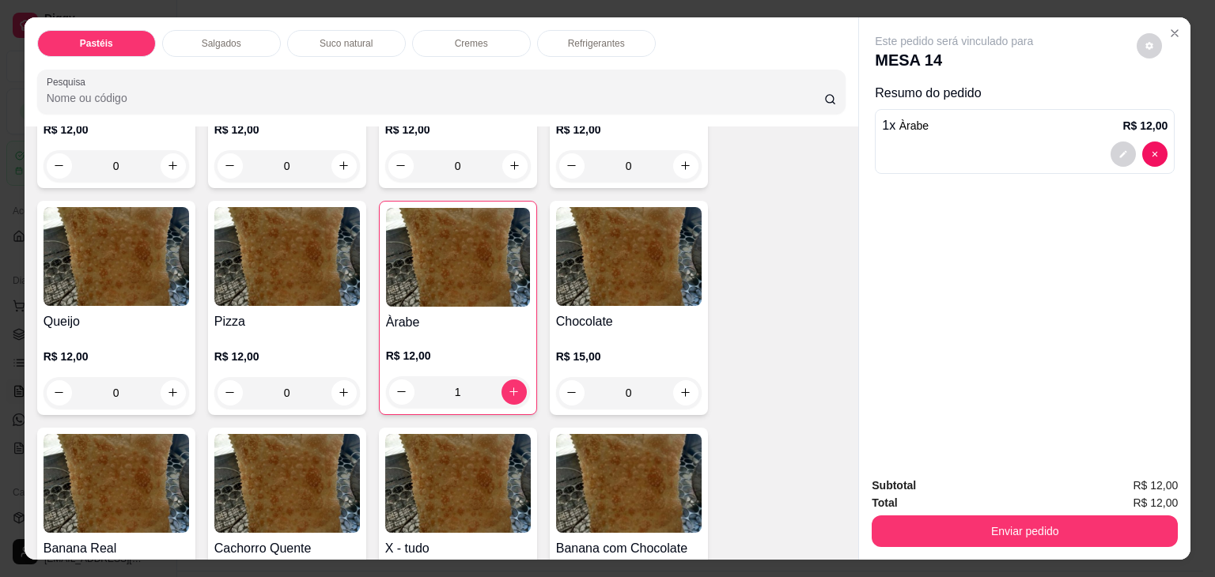
click at [272, 284] on div "Pizza R$ 12,00 0" at bounding box center [287, 308] width 158 height 214
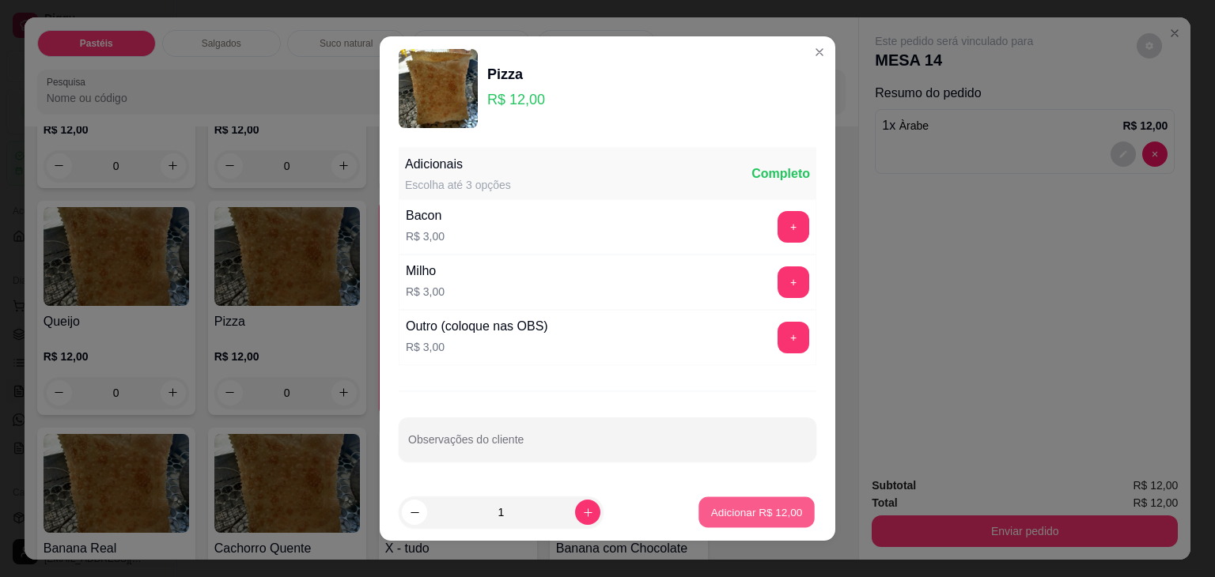
click at [728, 503] on button "Adicionar R$ 12,00" at bounding box center [756, 513] width 116 height 31
type input "1"
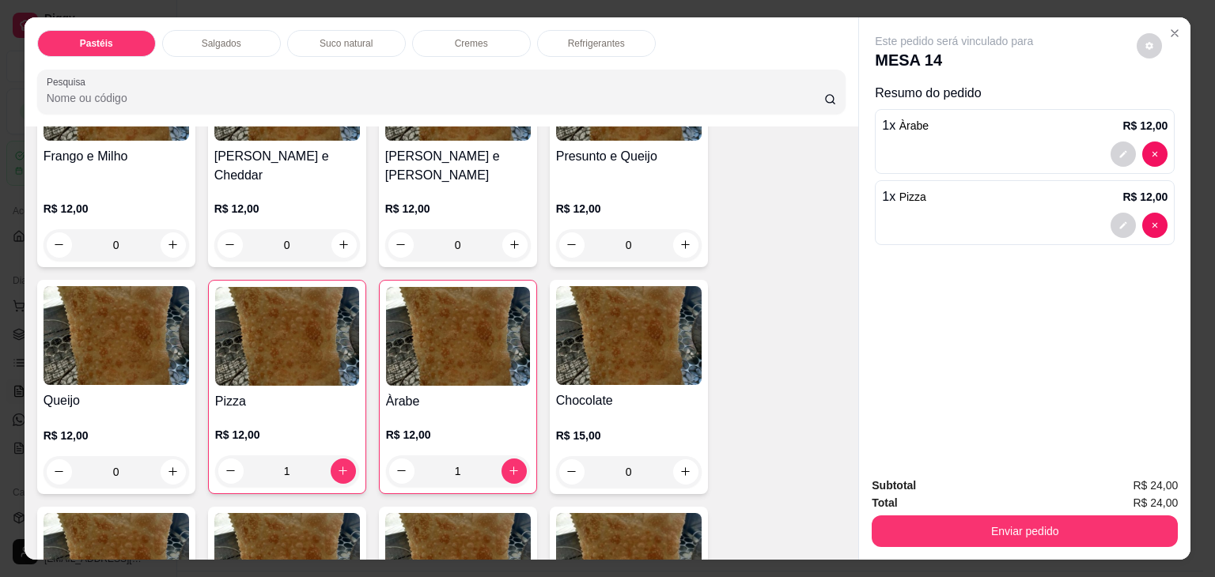
click at [614, 39] on p "Refrigerantes" at bounding box center [596, 43] width 57 height 13
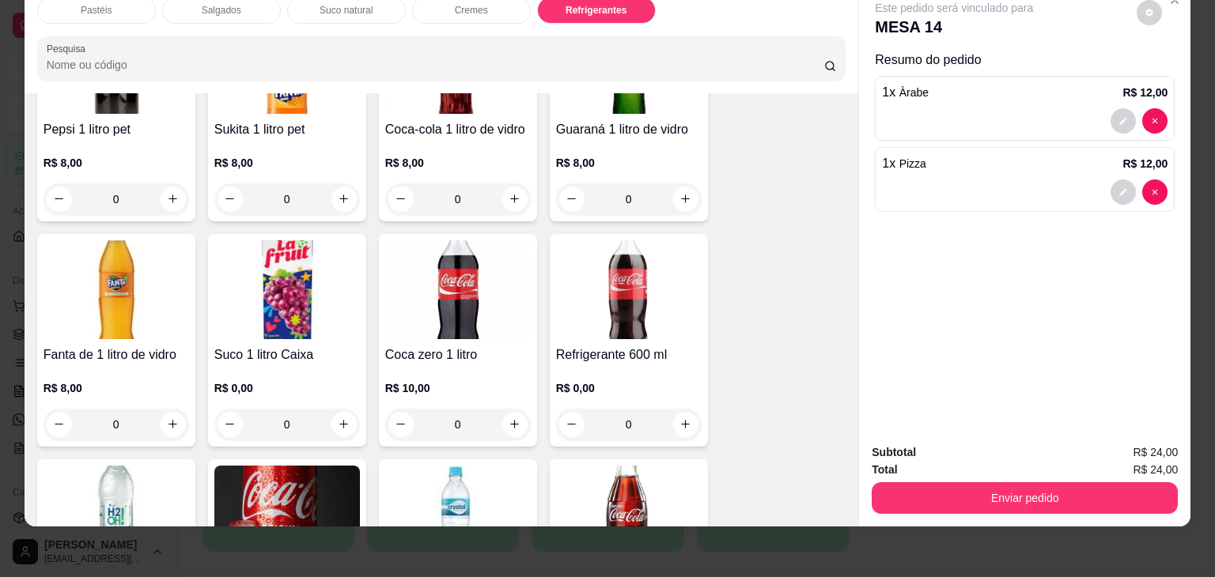
scroll to position [4052, 0]
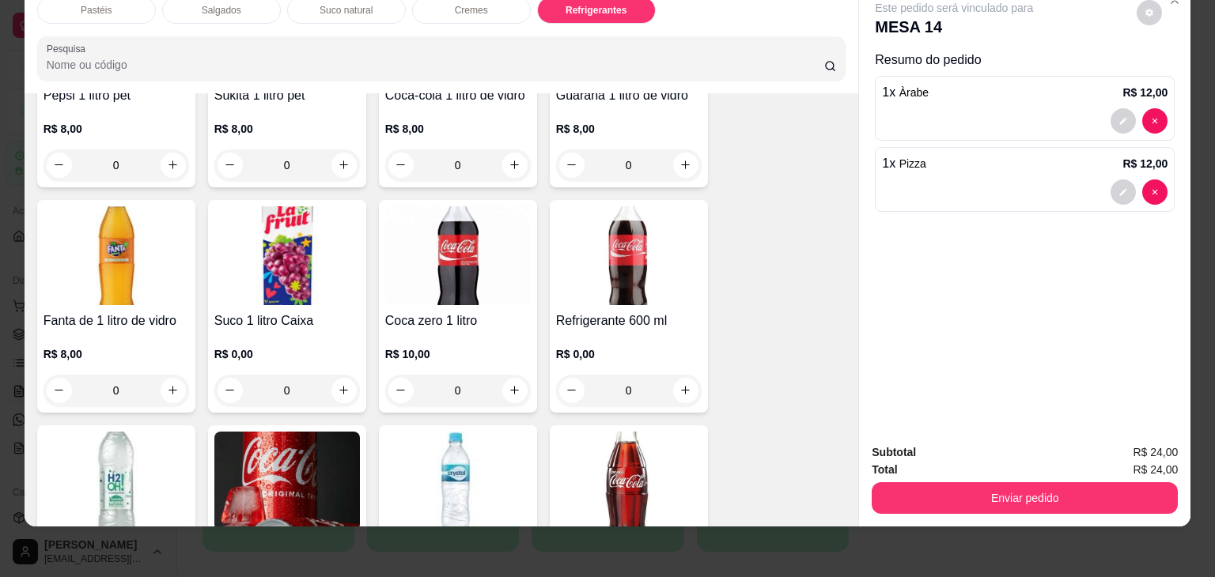
click at [305, 432] on img at bounding box center [287, 481] width 146 height 99
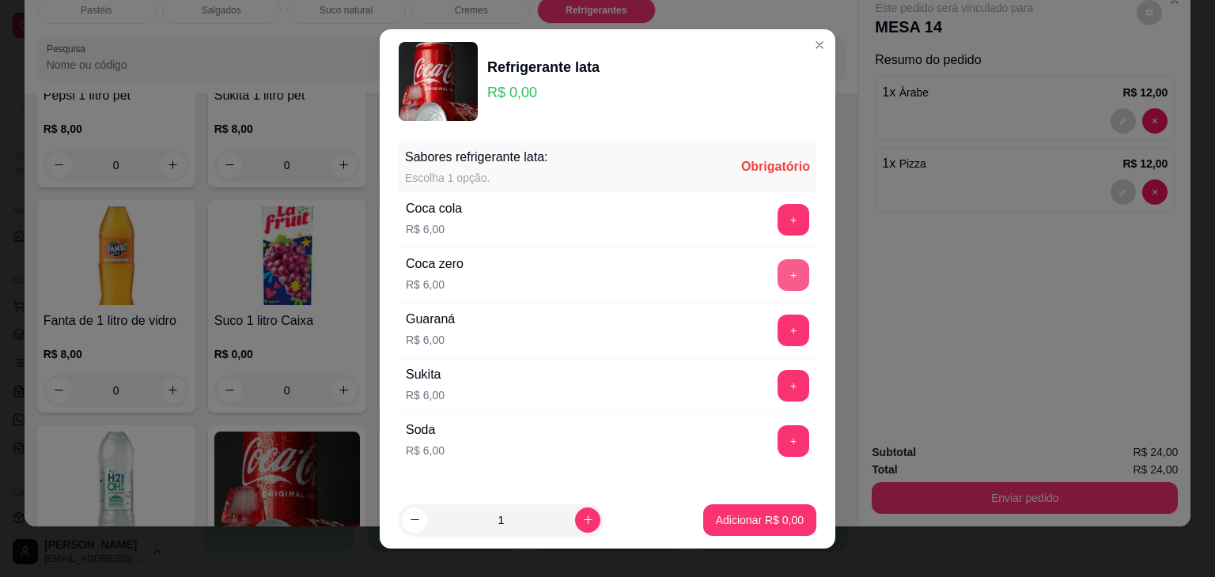
click at [778, 270] on button "+" at bounding box center [794, 275] width 32 height 32
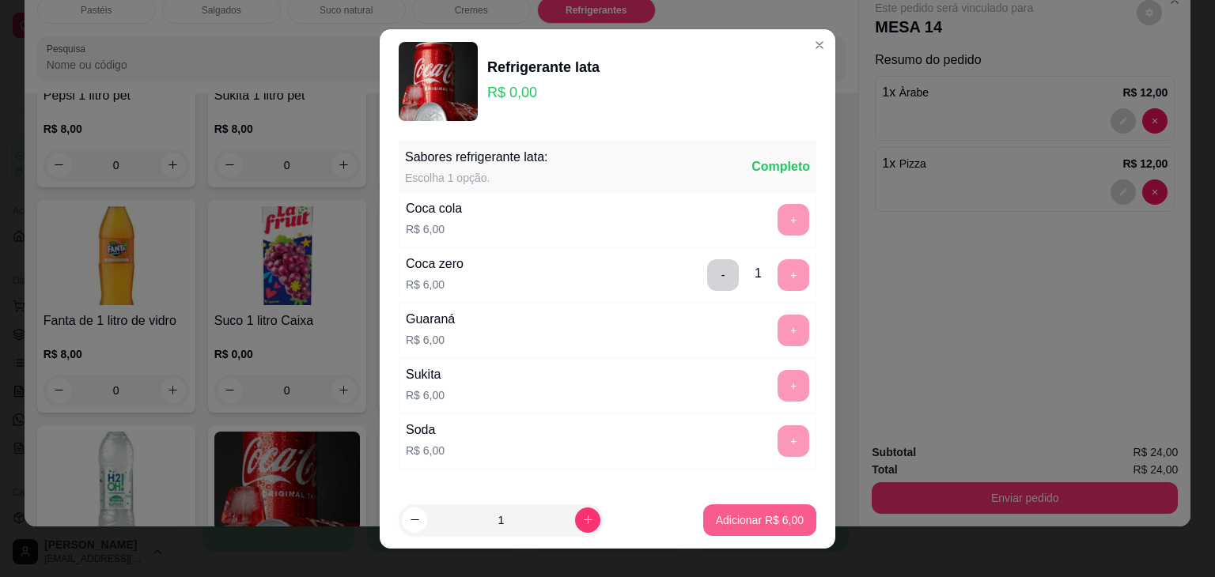
click at [755, 513] on p "Adicionar R$ 6,00" at bounding box center [760, 521] width 88 height 16
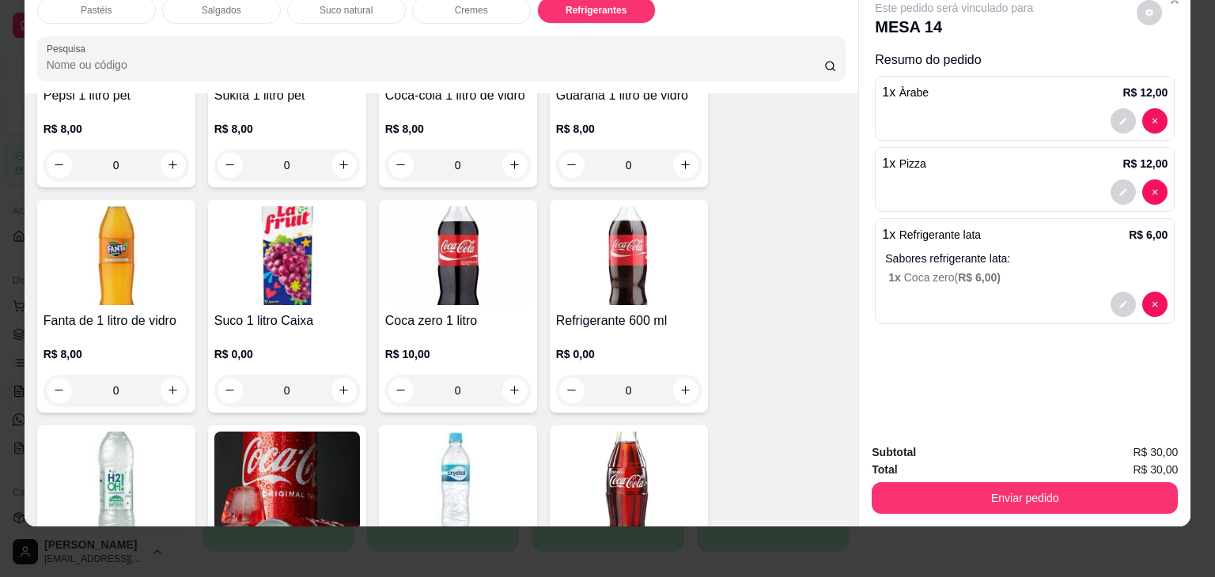
click at [953, 479] on div "Enviar pedido" at bounding box center [1025, 497] width 306 height 36
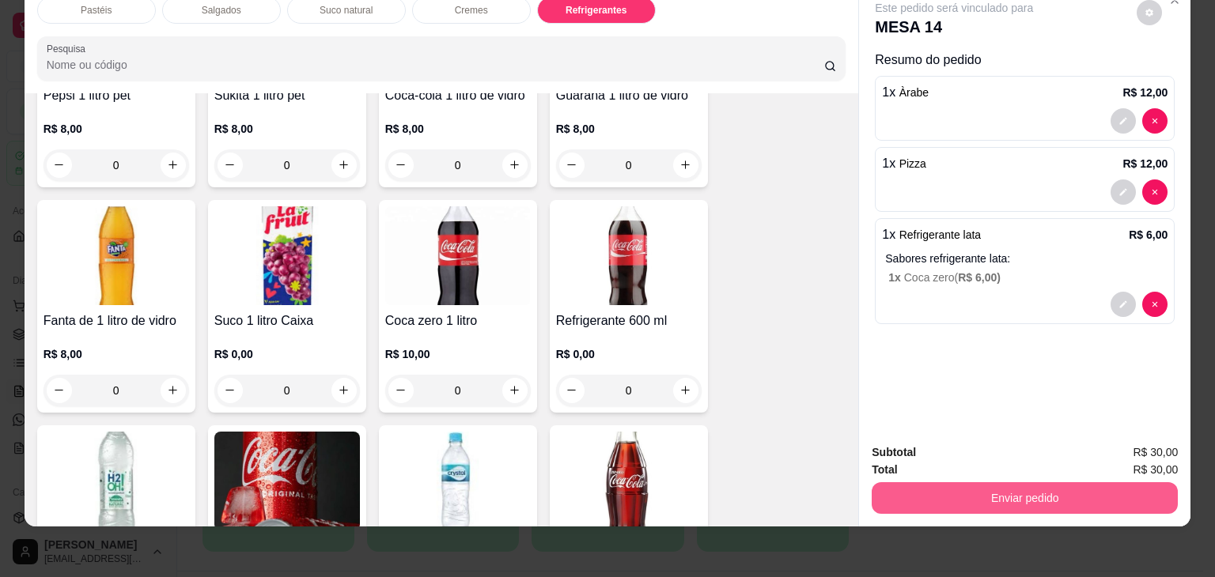
click at [963, 483] on button "Enviar pedido" at bounding box center [1025, 499] width 306 height 32
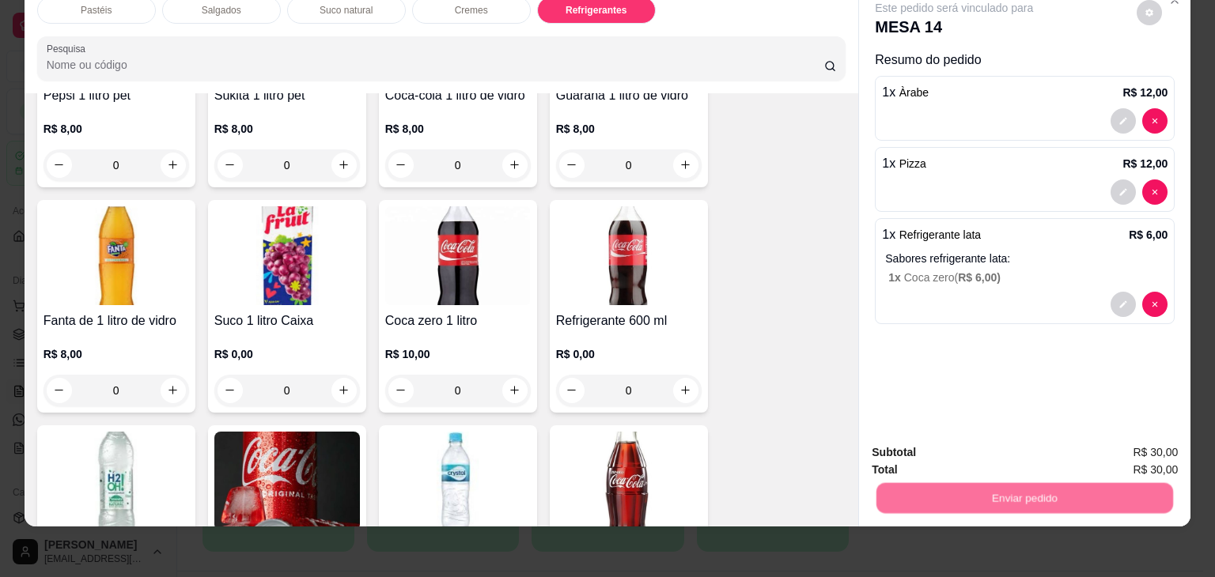
click at [981, 452] on button "Não registrar e enviar pedido" at bounding box center [972, 447] width 165 height 30
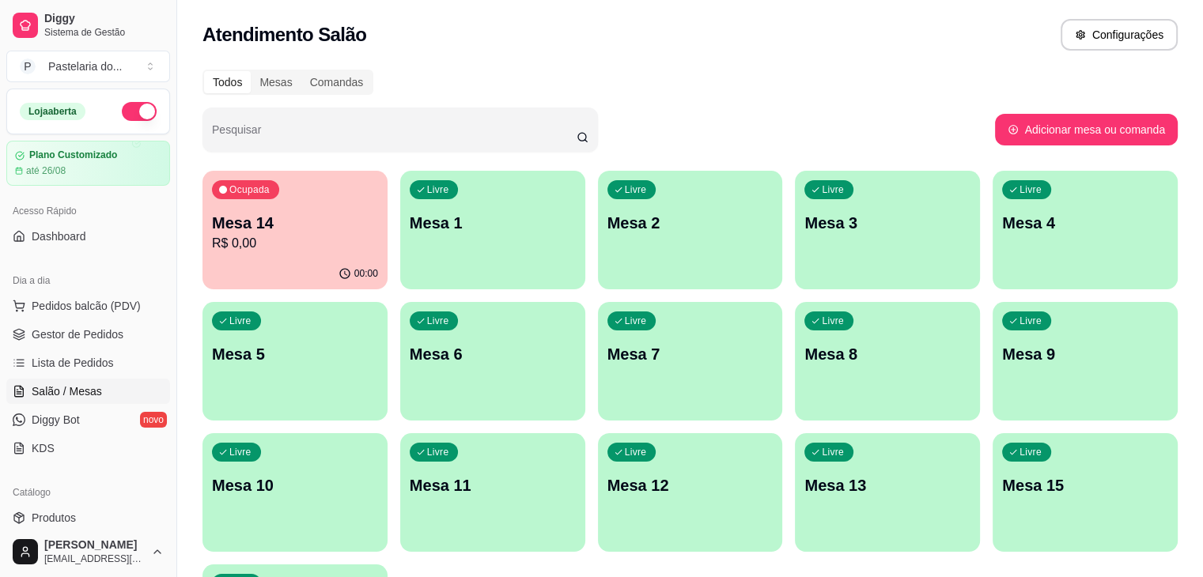
click at [378, 343] on p "Mesa 5" at bounding box center [295, 354] width 166 height 22
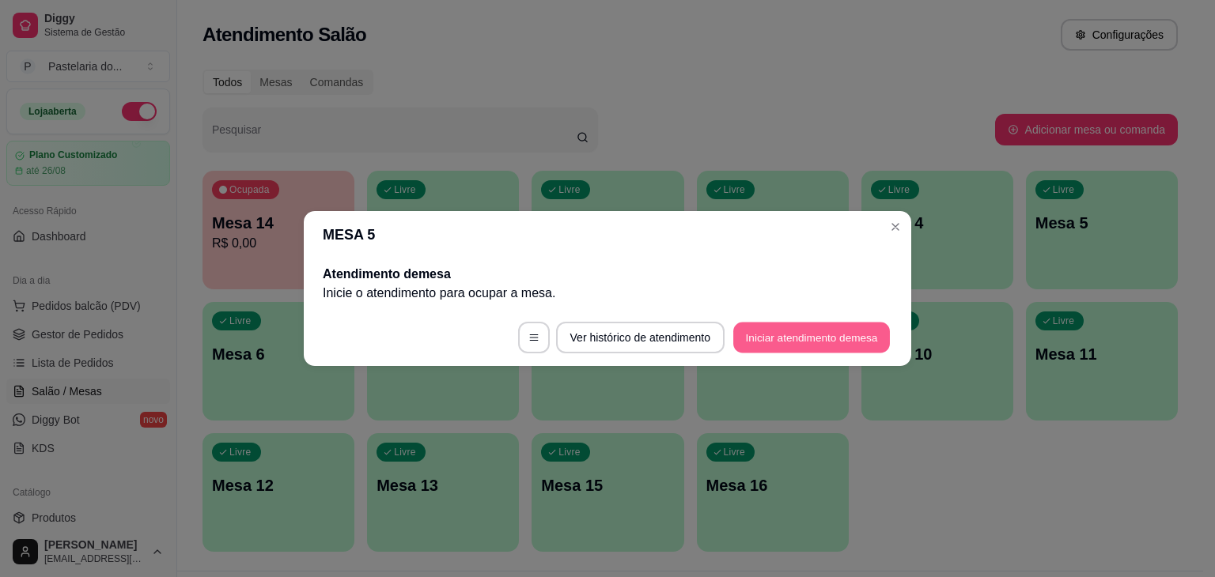
click at [869, 333] on button "Iniciar atendimento de mesa" at bounding box center [811, 338] width 157 height 31
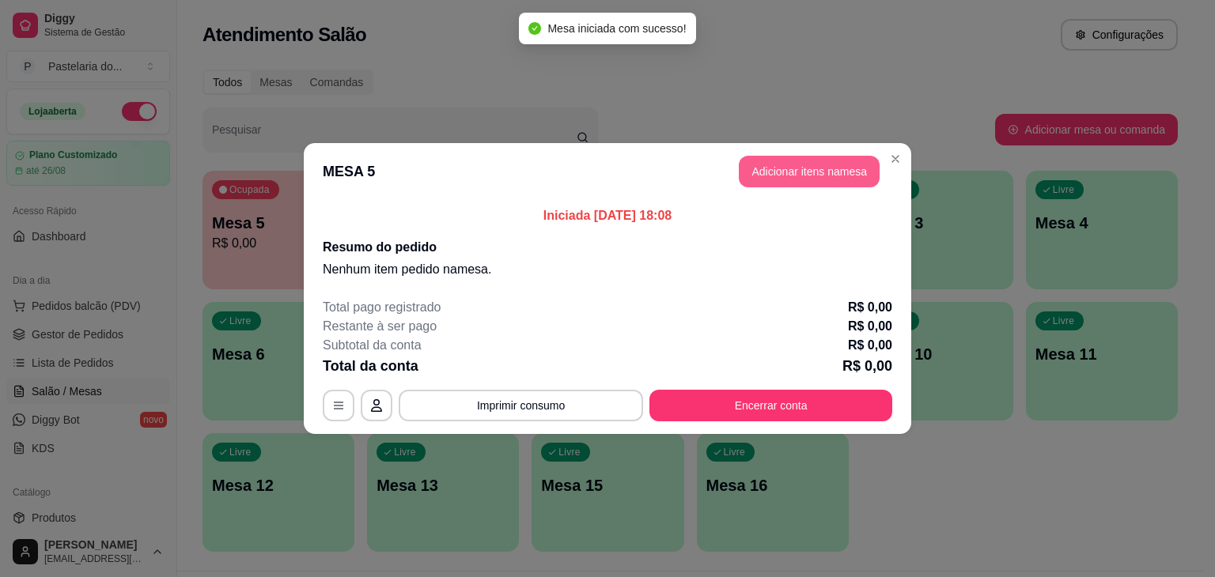
click at [841, 180] on button "Adicionar itens na mesa" at bounding box center [809, 172] width 141 height 32
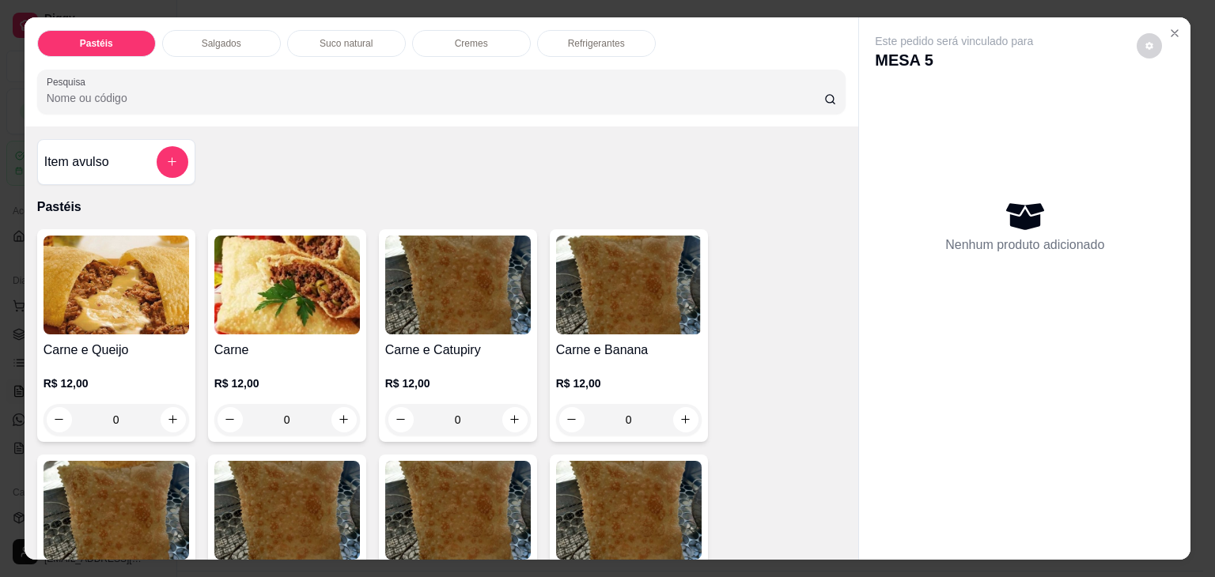
click at [227, 37] on p "Salgados" at bounding box center [222, 43] width 40 height 13
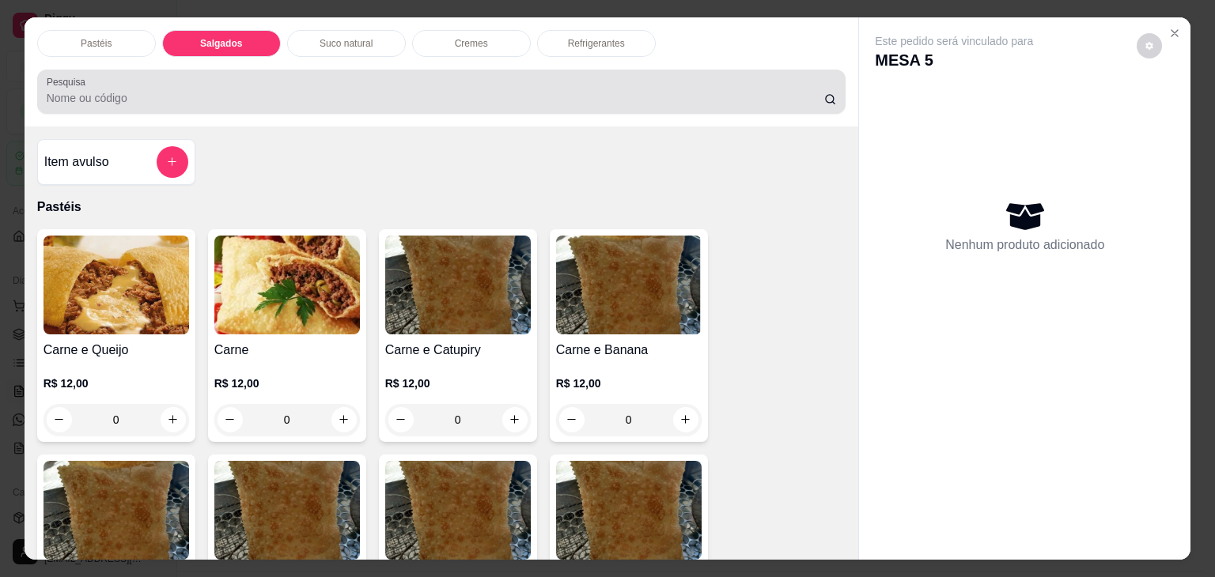
scroll to position [39, 0]
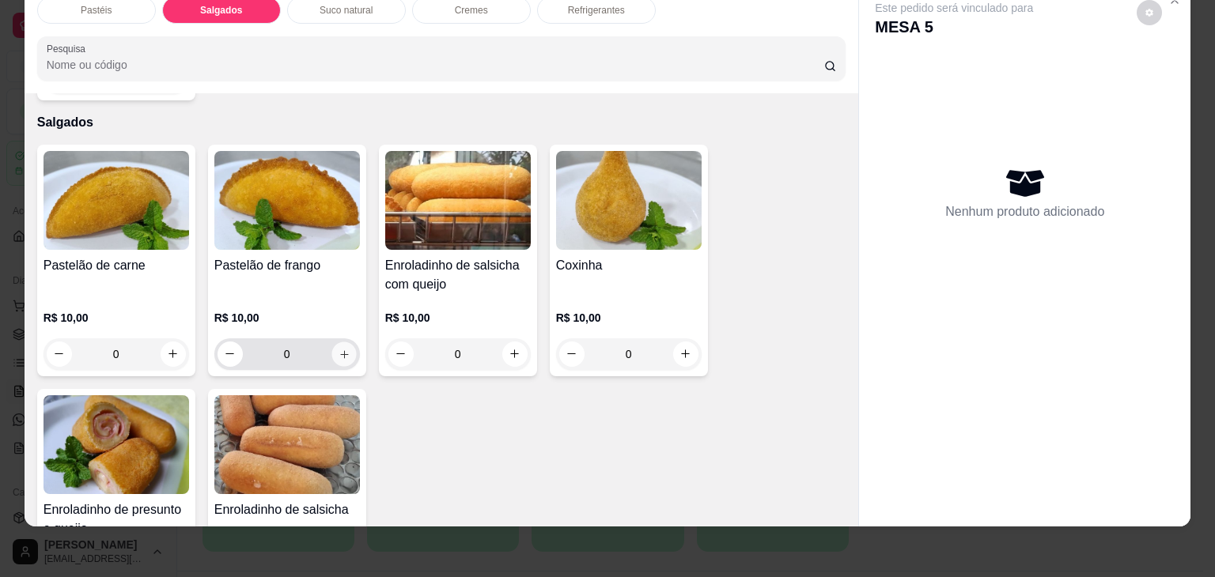
click at [342, 349] on icon "increase-product-quantity" at bounding box center [344, 355] width 12 height 12
type input "1"
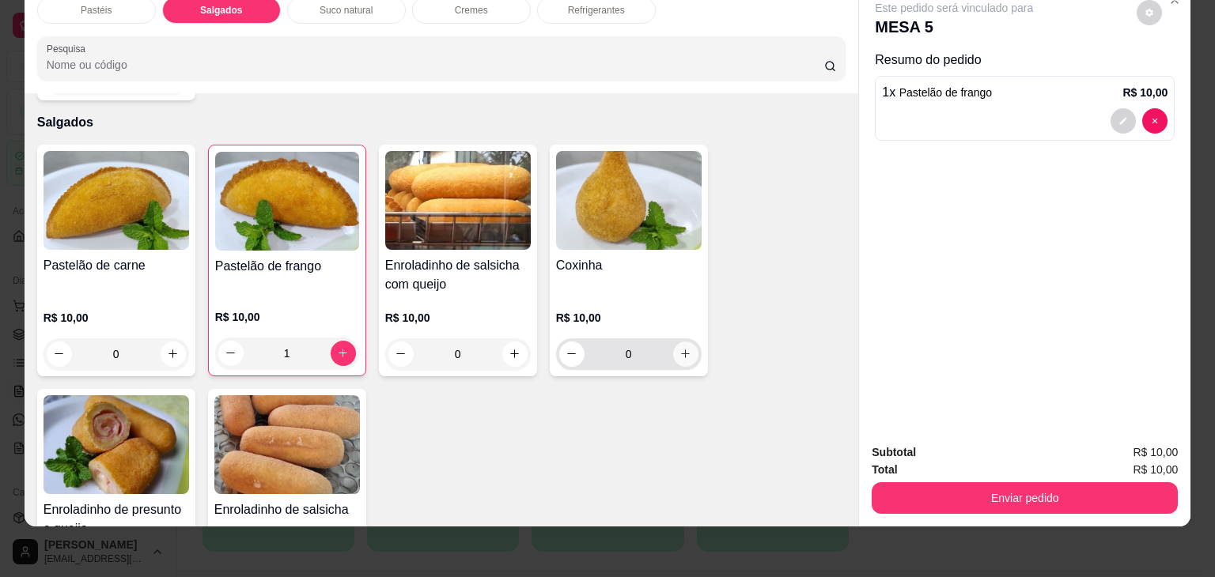
click at [683, 348] on icon "increase-product-quantity" at bounding box center [685, 354] width 12 height 12
type input "1"
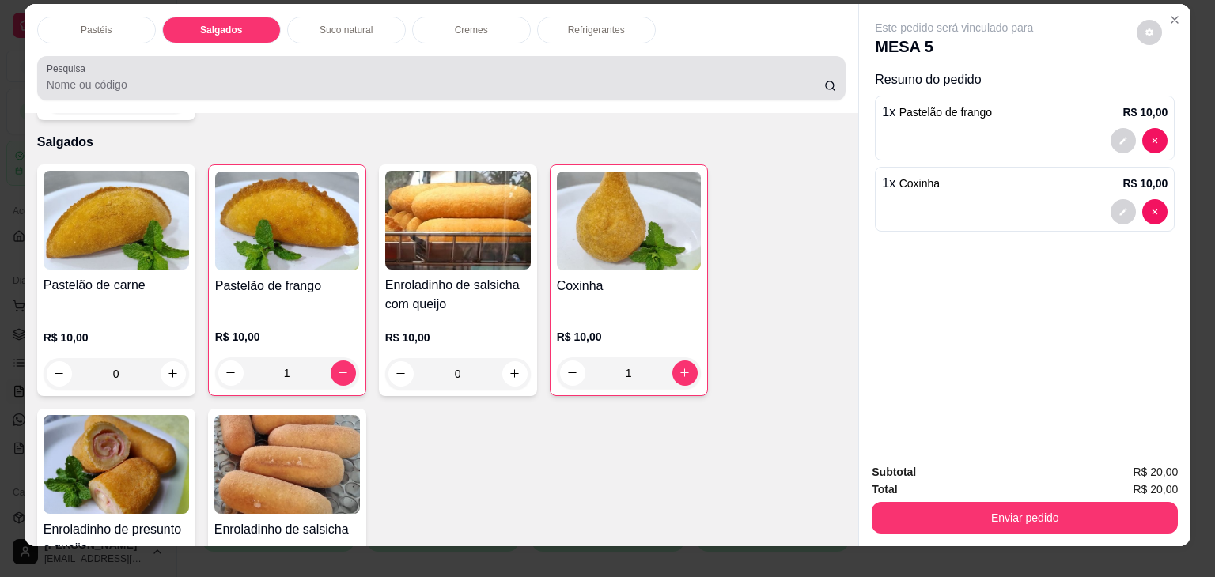
scroll to position [0, 0]
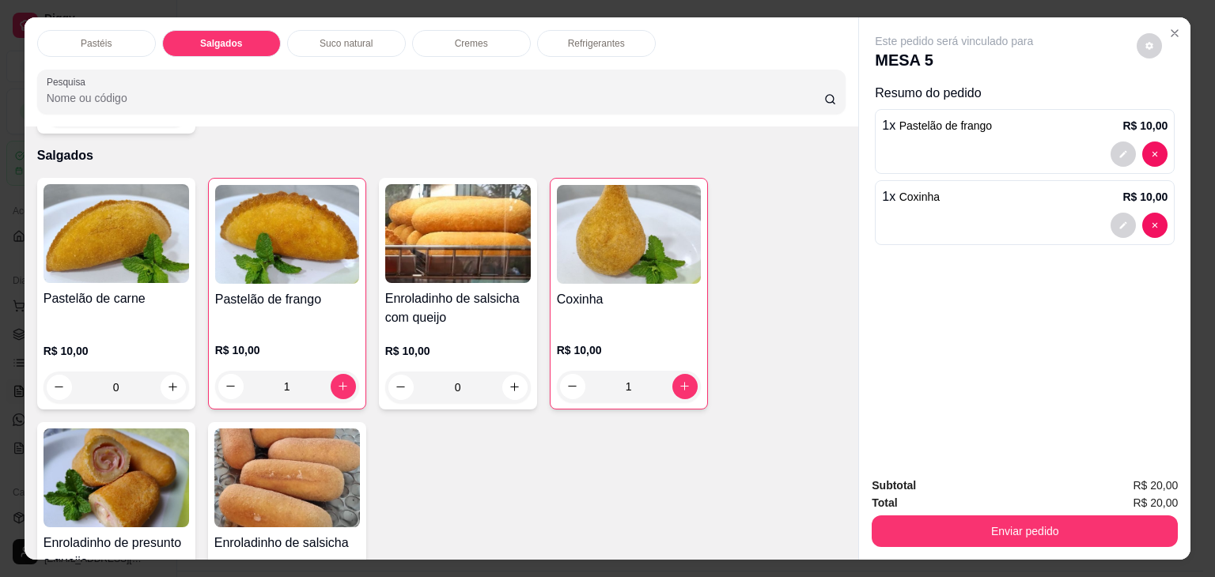
click at [596, 43] on p "Refrigerantes" at bounding box center [596, 43] width 57 height 13
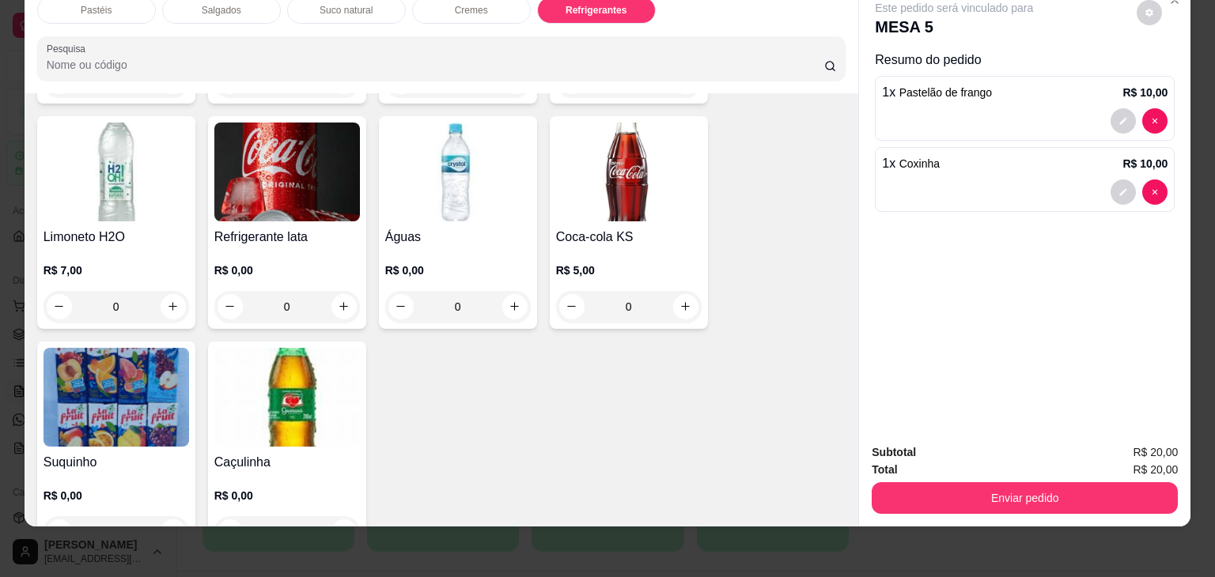
scroll to position [4366, 0]
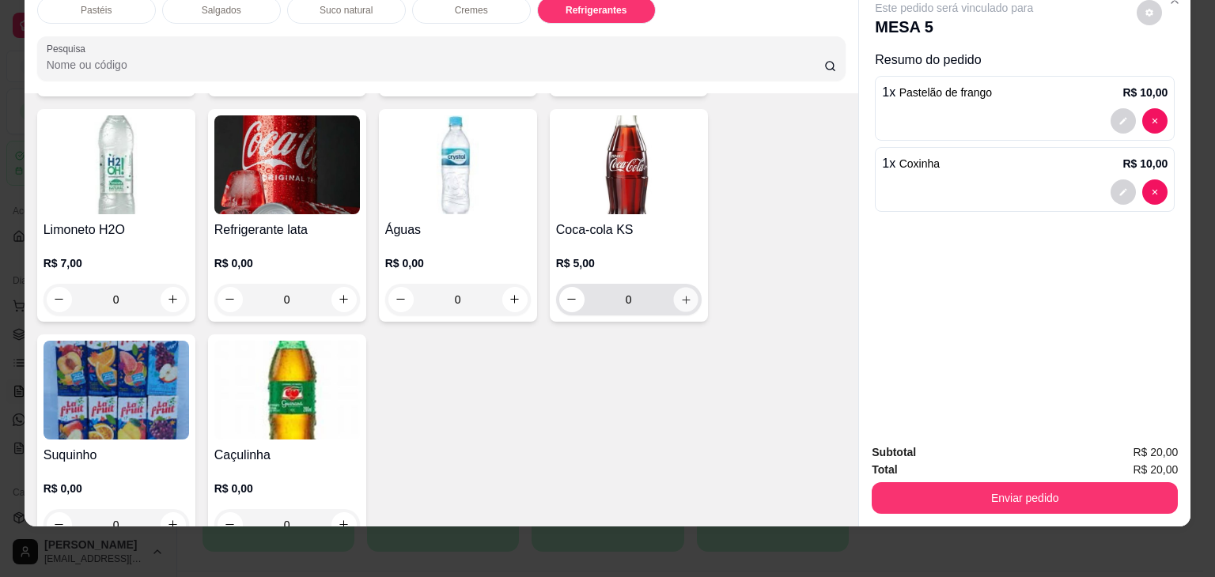
click at [682, 294] on icon "increase-product-quantity" at bounding box center [685, 300] width 12 height 12
type input "1"
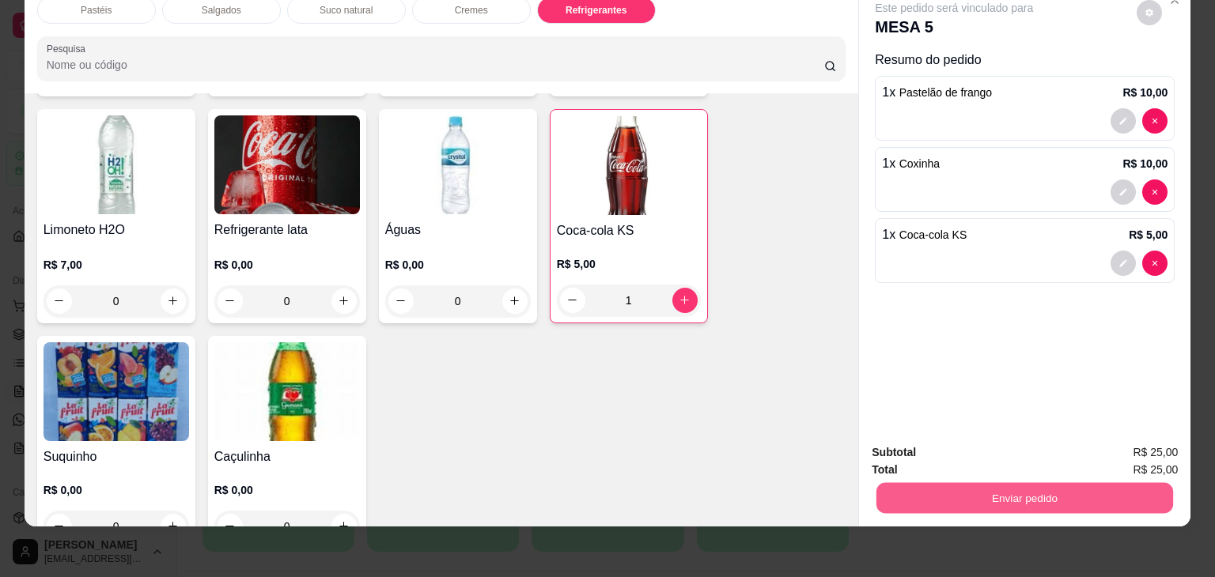
click at [986, 483] on button "Enviar pedido" at bounding box center [1024, 498] width 297 height 31
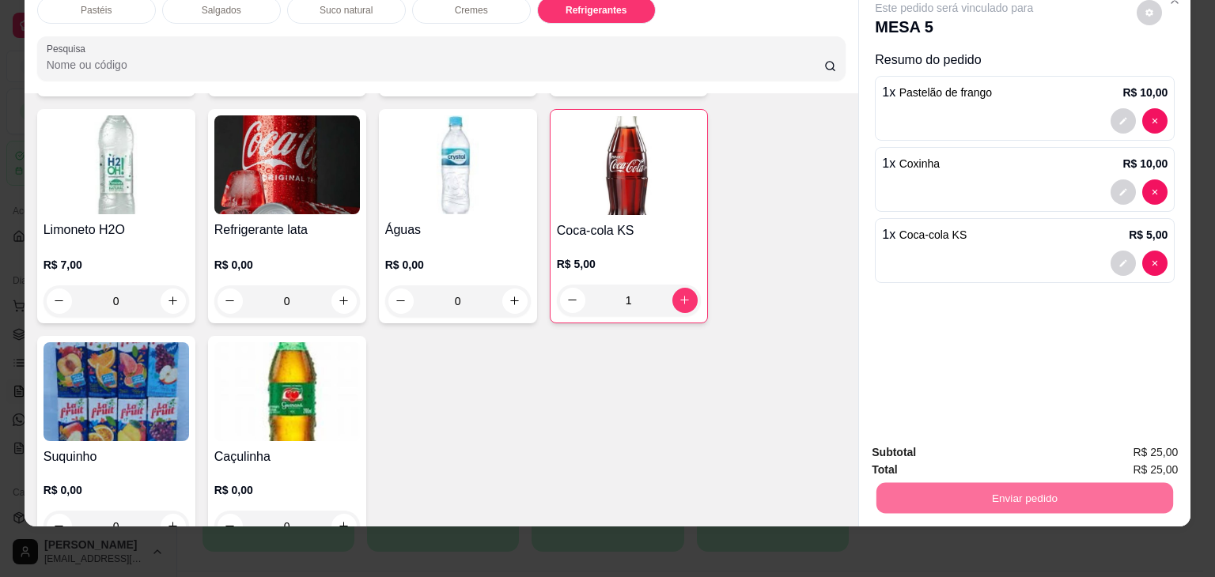
click at [979, 446] on button "Não registrar e enviar pedido" at bounding box center [972, 447] width 160 height 29
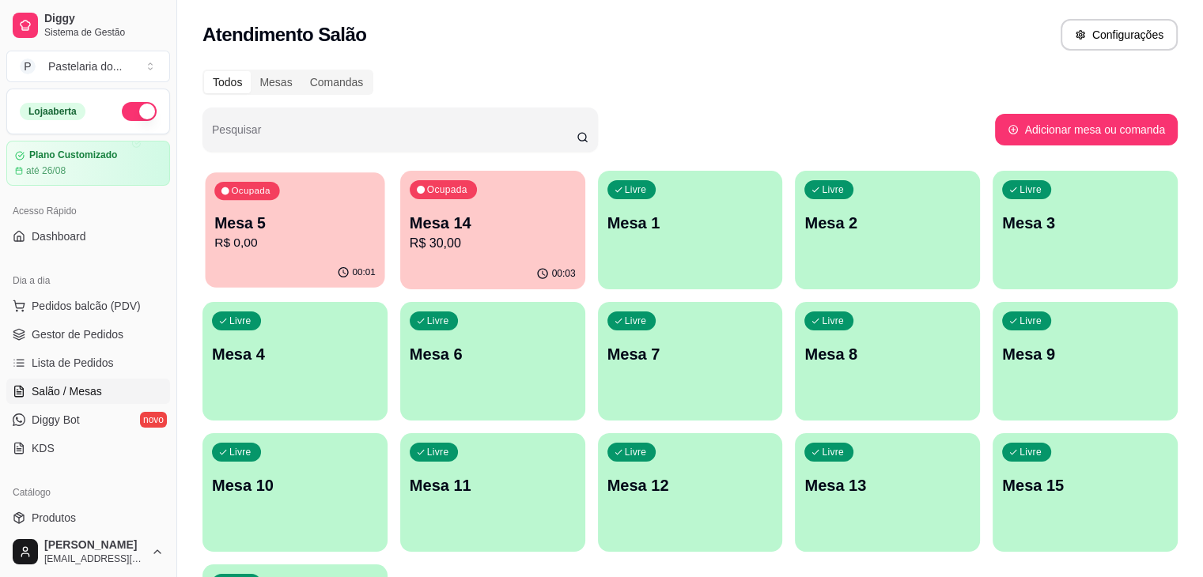
click at [320, 218] on p "Mesa 5" at bounding box center [294, 223] width 161 height 21
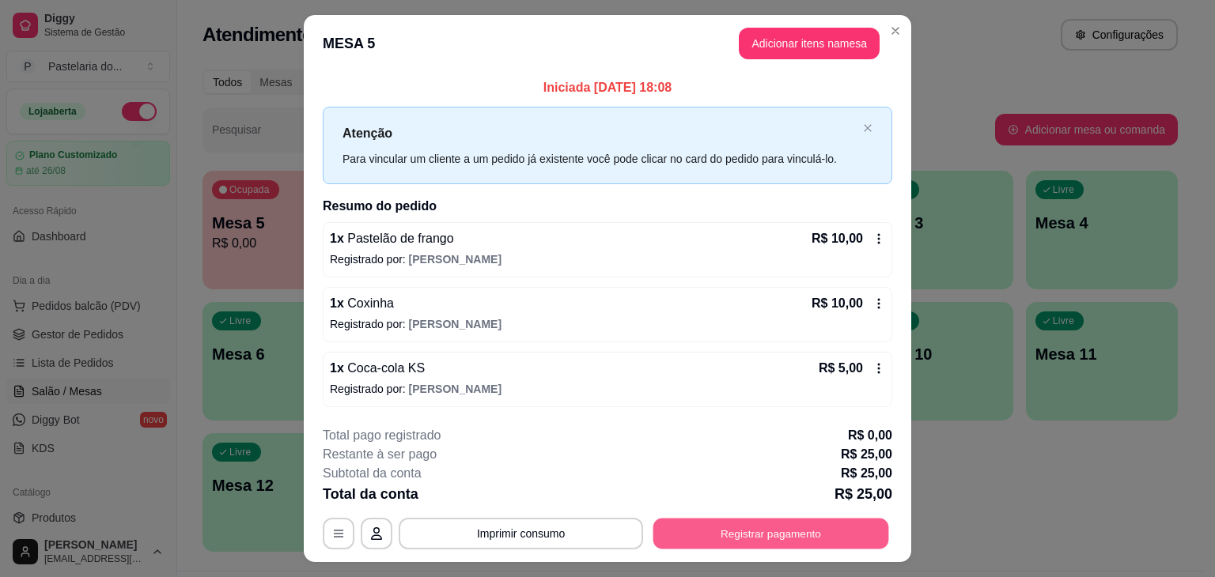
click at [720, 526] on button "Registrar pagamento" at bounding box center [771, 533] width 236 height 31
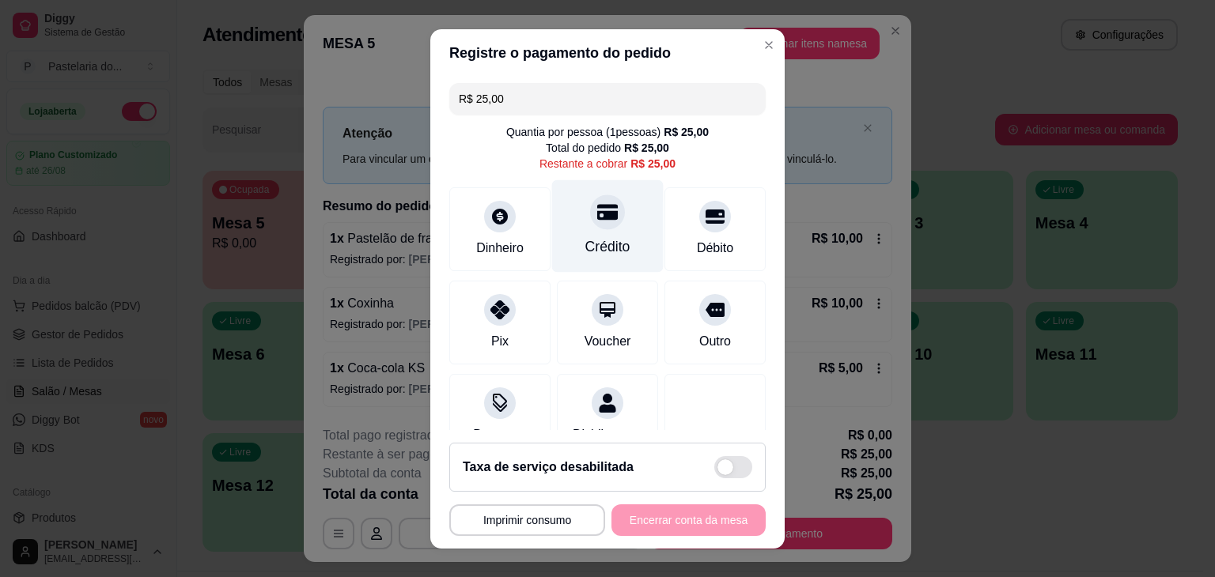
click at [600, 229] on div "Crédito" at bounding box center [608, 226] width 112 height 93
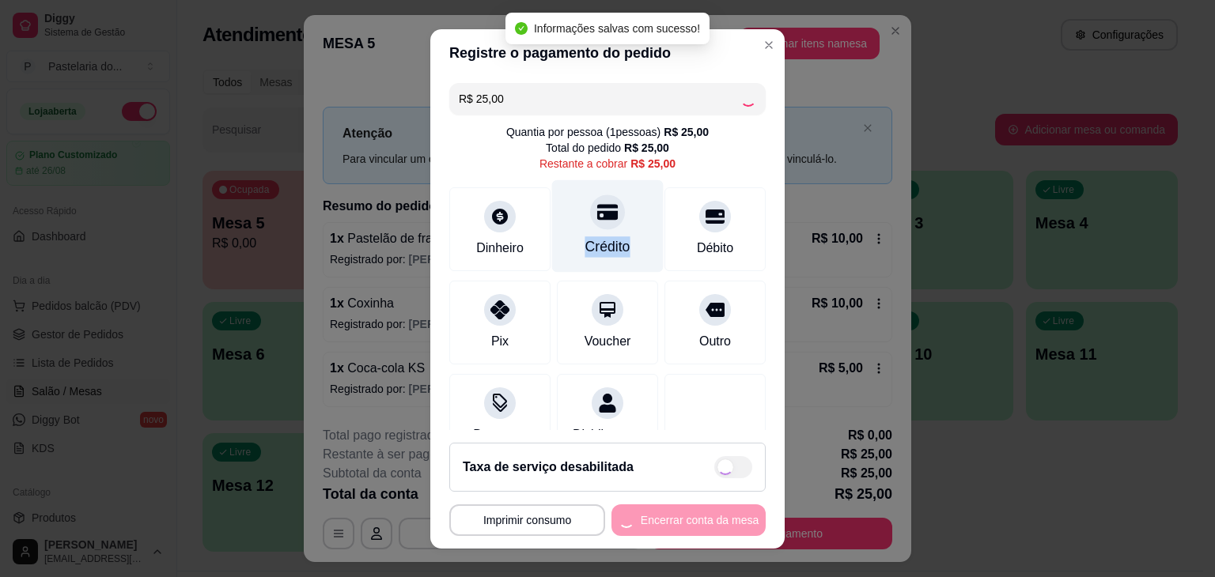
type input "R$ 0,00"
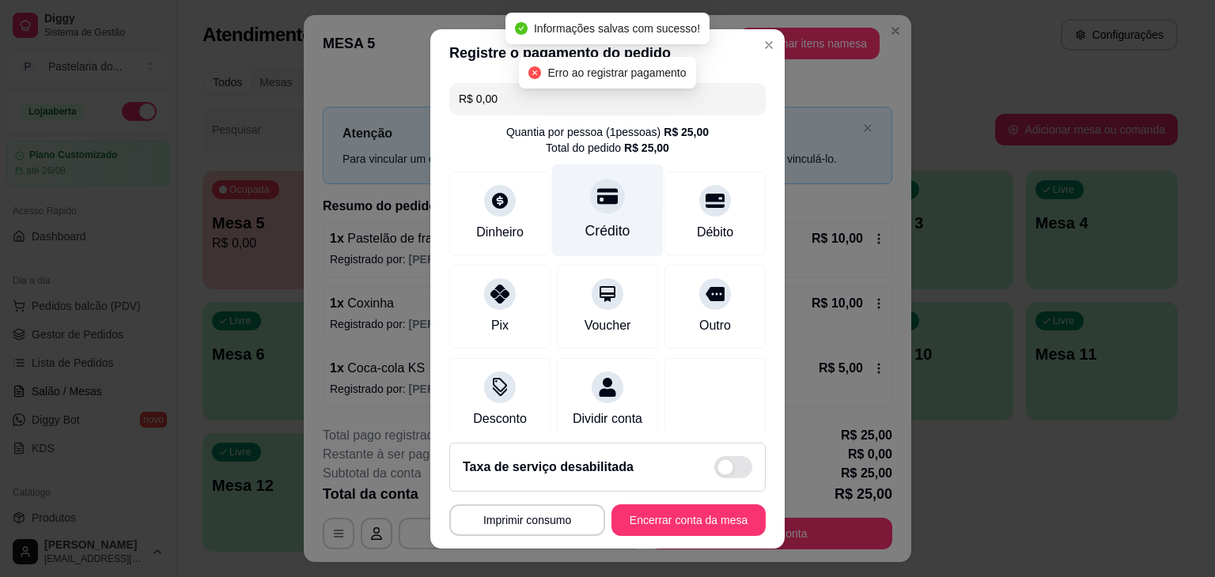
click at [598, 187] on icon at bounding box center [607, 196] width 21 height 21
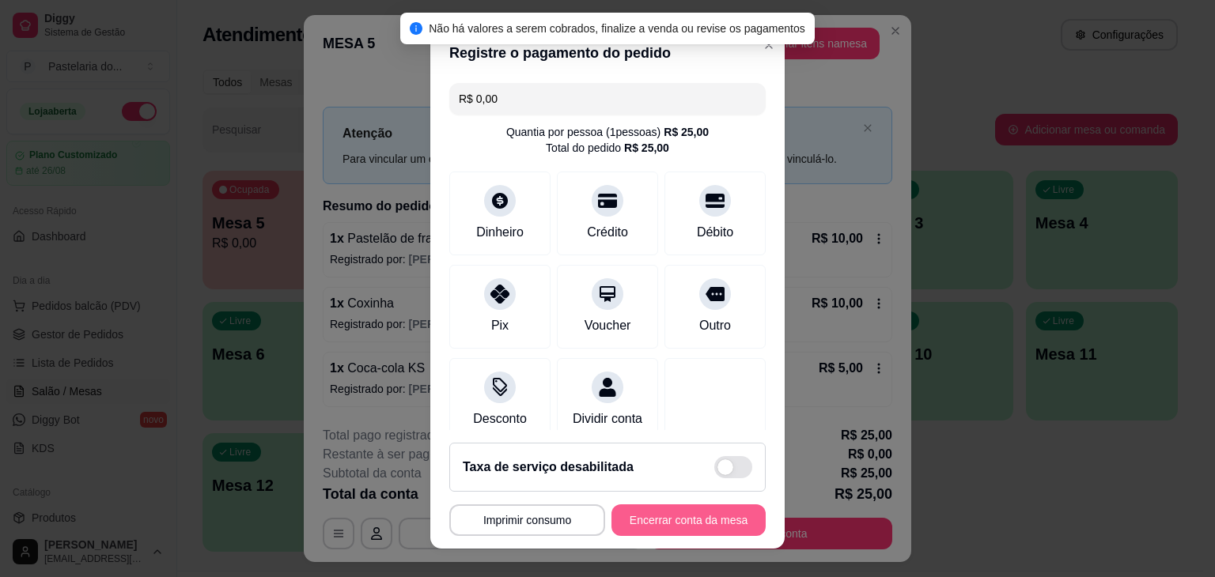
click at [668, 528] on button "Encerrar conta da mesa" at bounding box center [688, 521] width 154 height 32
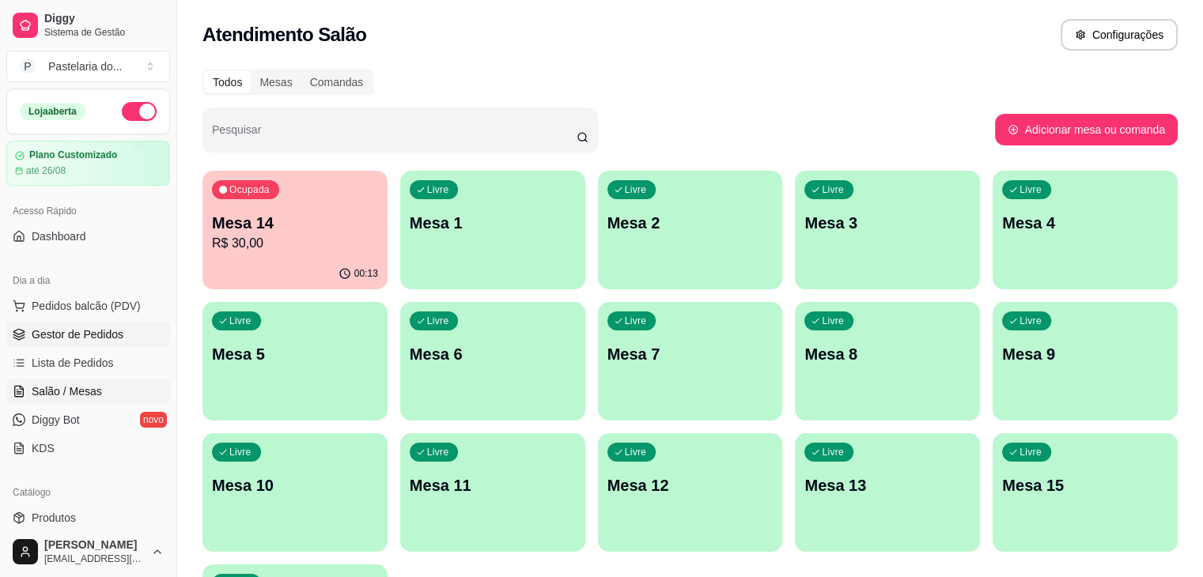
click at [89, 327] on span "Gestor de Pedidos" at bounding box center [78, 335] width 92 height 16
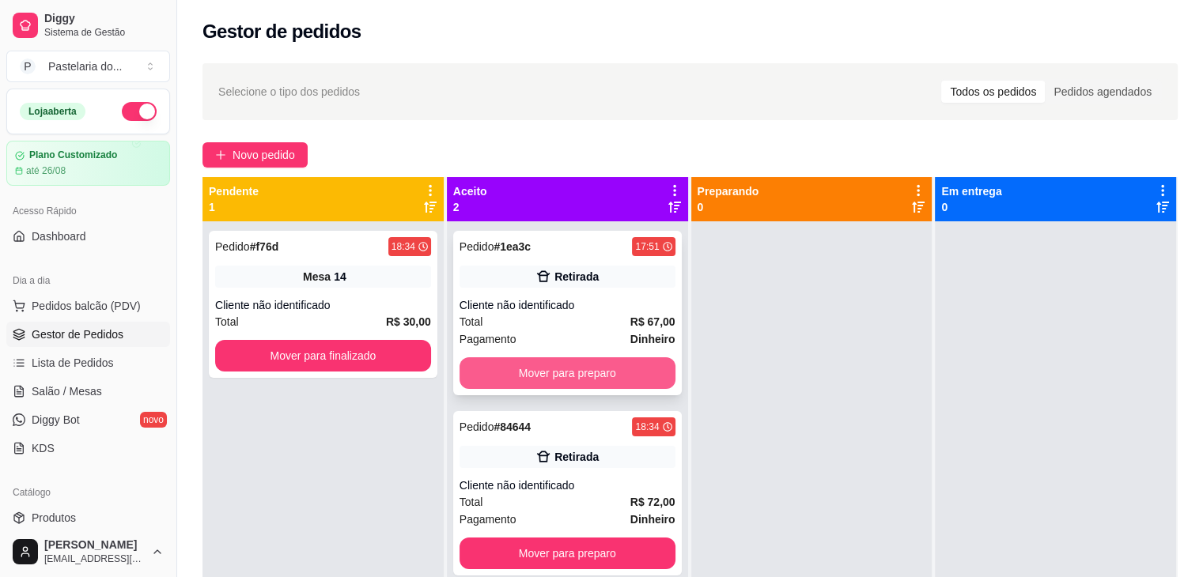
click at [557, 361] on button "Mover para preparo" at bounding box center [568, 374] width 216 height 32
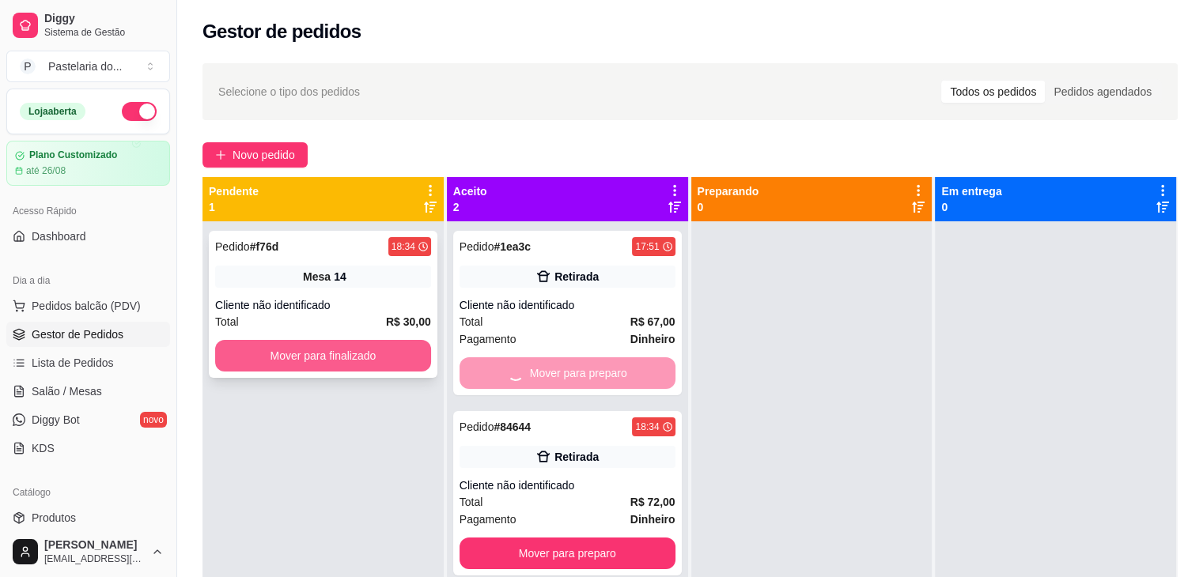
click at [394, 340] on button "Mover para finalizado" at bounding box center [323, 356] width 216 height 32
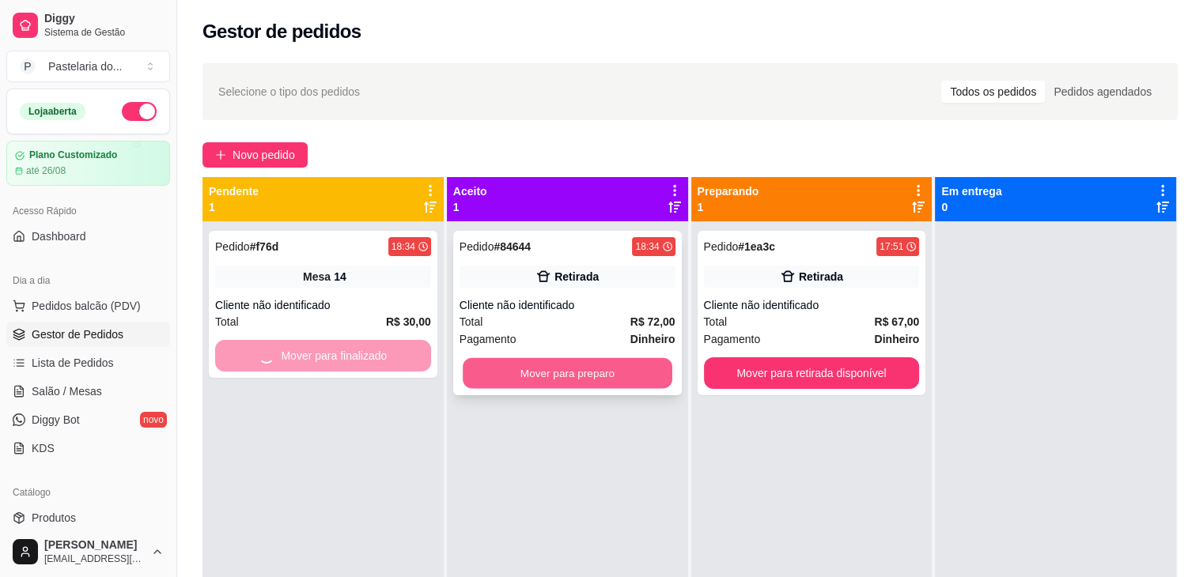
click at [585, 374] on button "Mover para preparo" at bounding box center [568, 373] width 210 height 31
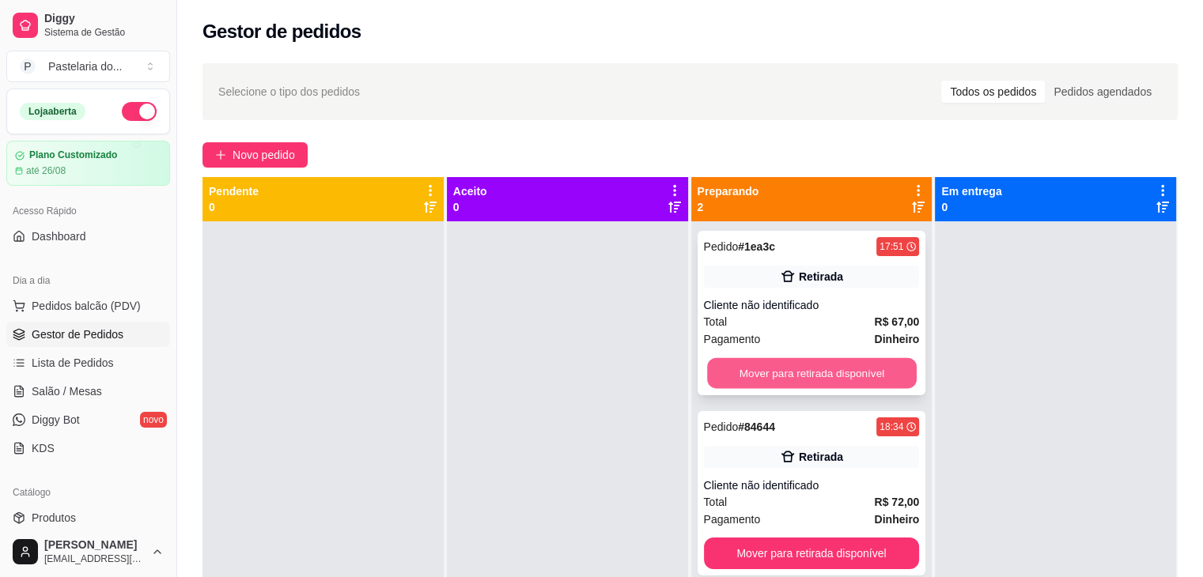
click at [788, 379] on button "Mover para retirada disponível" at bounding box center [812, 373] width 210 height 31
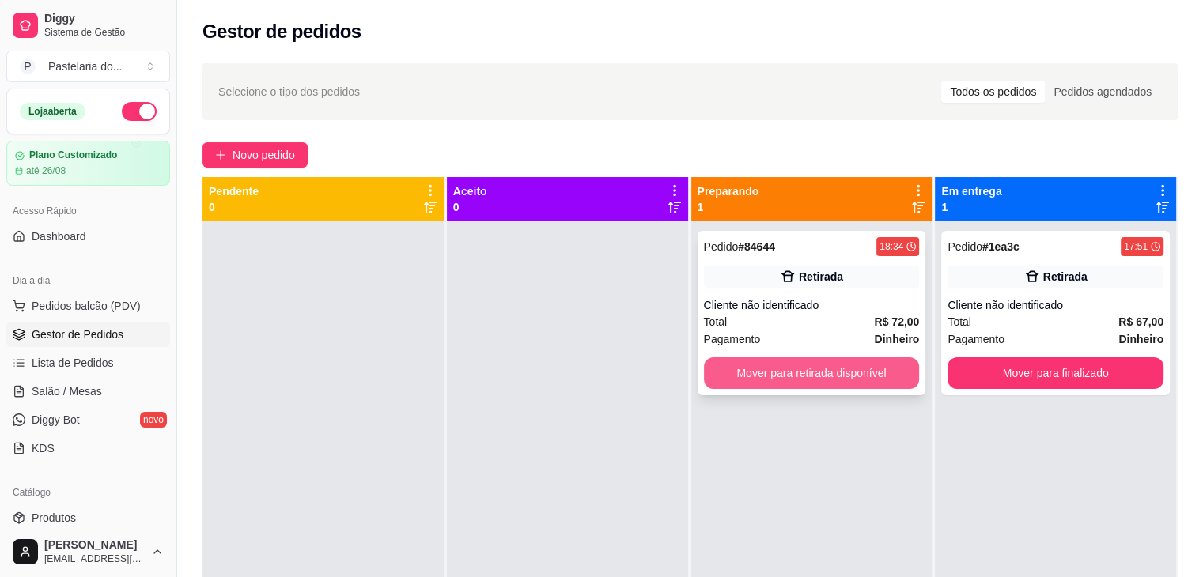
click at [830, 366] on button "Mover para retirada disponível" at bounding box center [812, 374] width 216 height 32
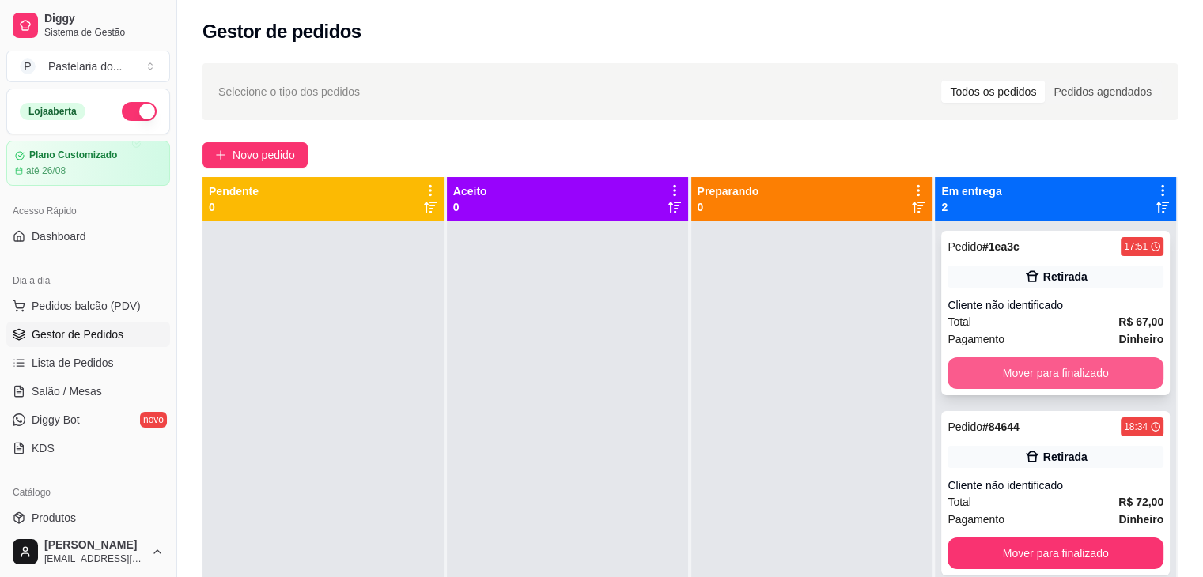
click at [1016, 376] on button "Mover para finalizado" at bounding box center [1056, 374] width 216 height 32
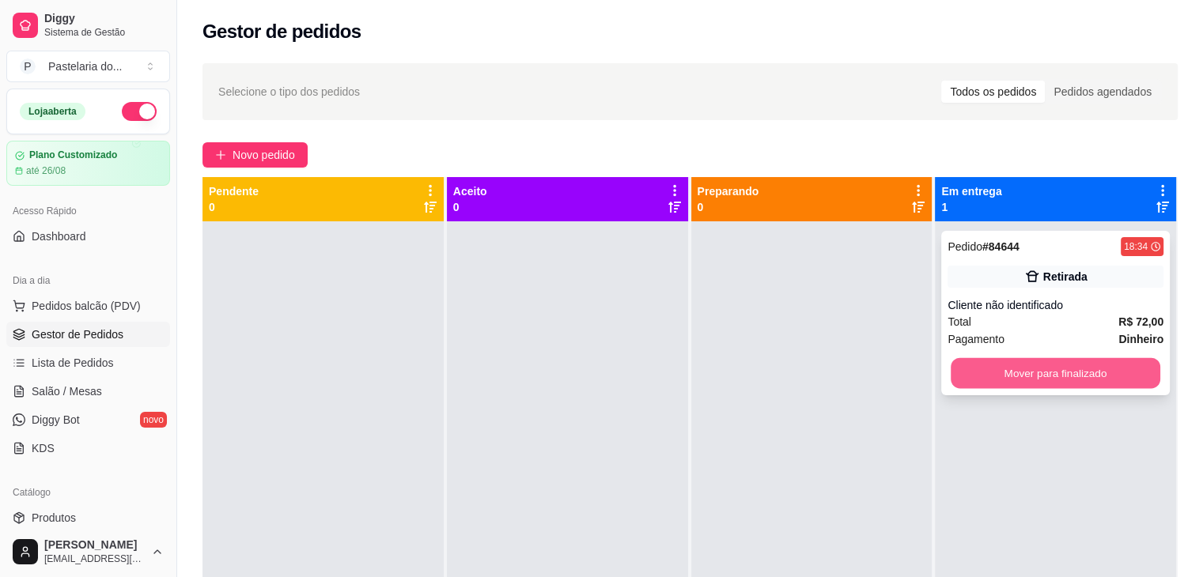
click at [997, 370] on button "Mover para finalizado" at bounding box center [1056, 373] width 210 height 31
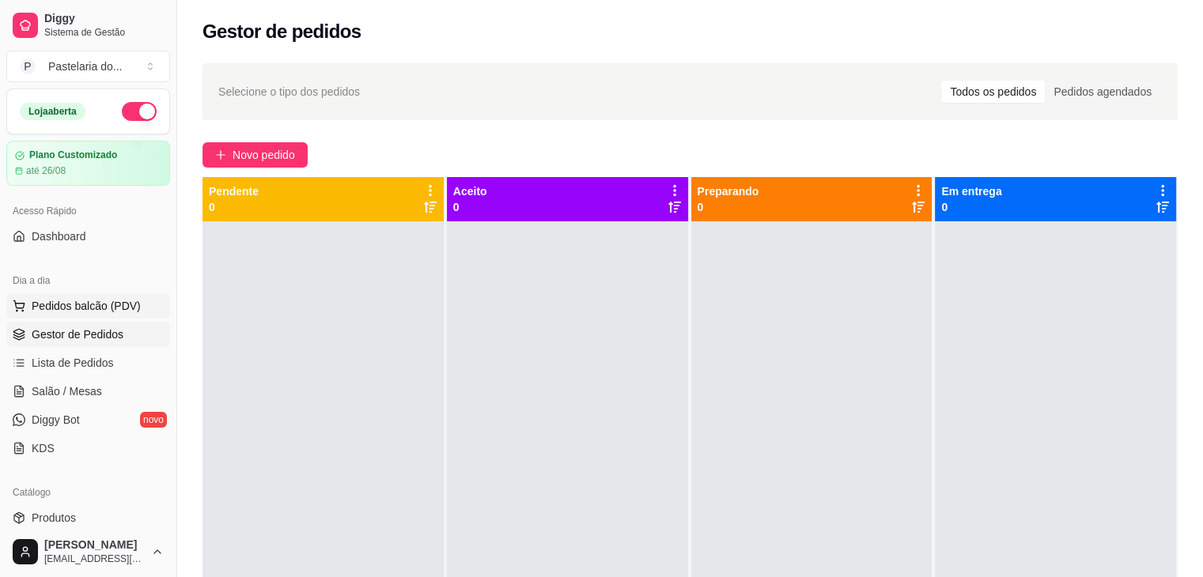
click at [86, 299] on span "Pedidos balcão (PDV)" at bounding box center [86, 306] width 109 height 16
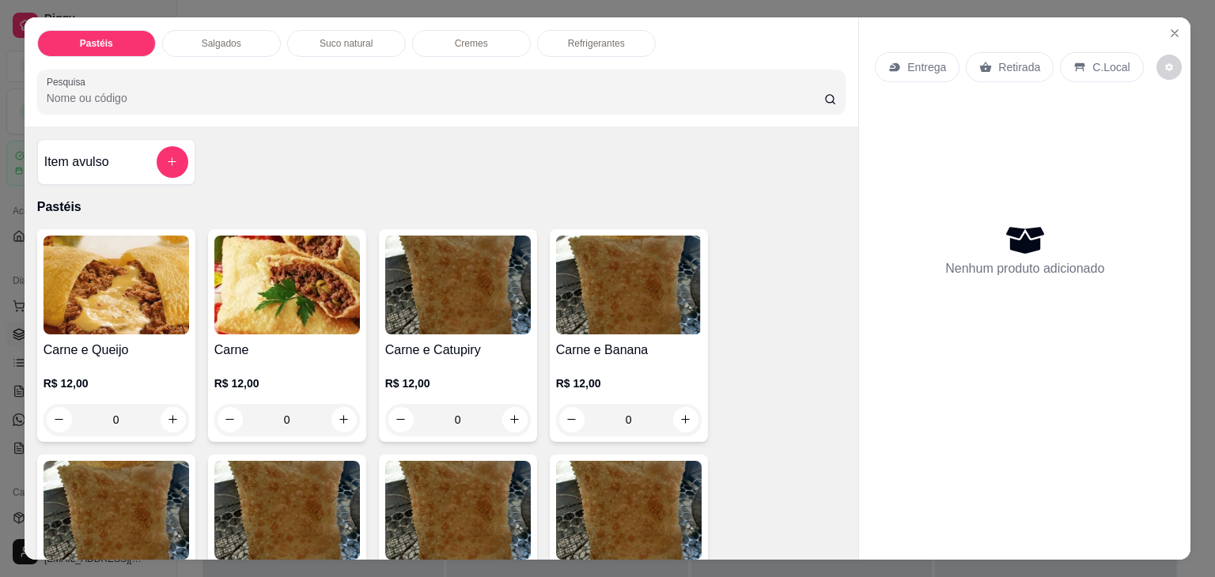
click at [310, 279] on img at bounding box center [287, 285] width 146 height 99
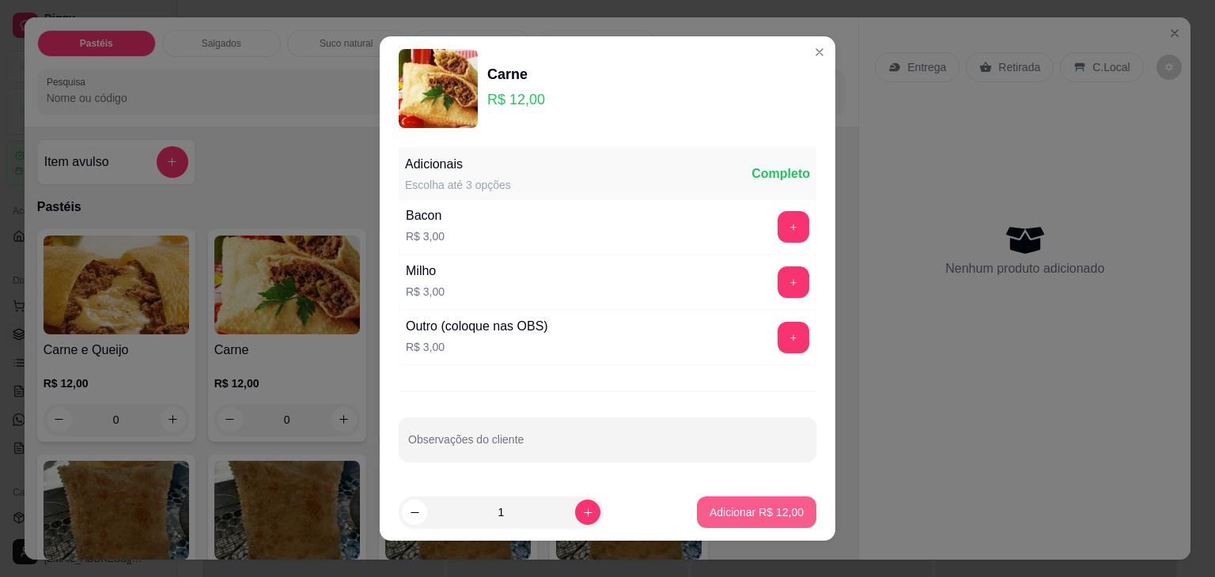
click at [776, 513] on p "Adicionar R$ 12,00" at bounding box center [757, 513] width 94 height 16
type input "1"
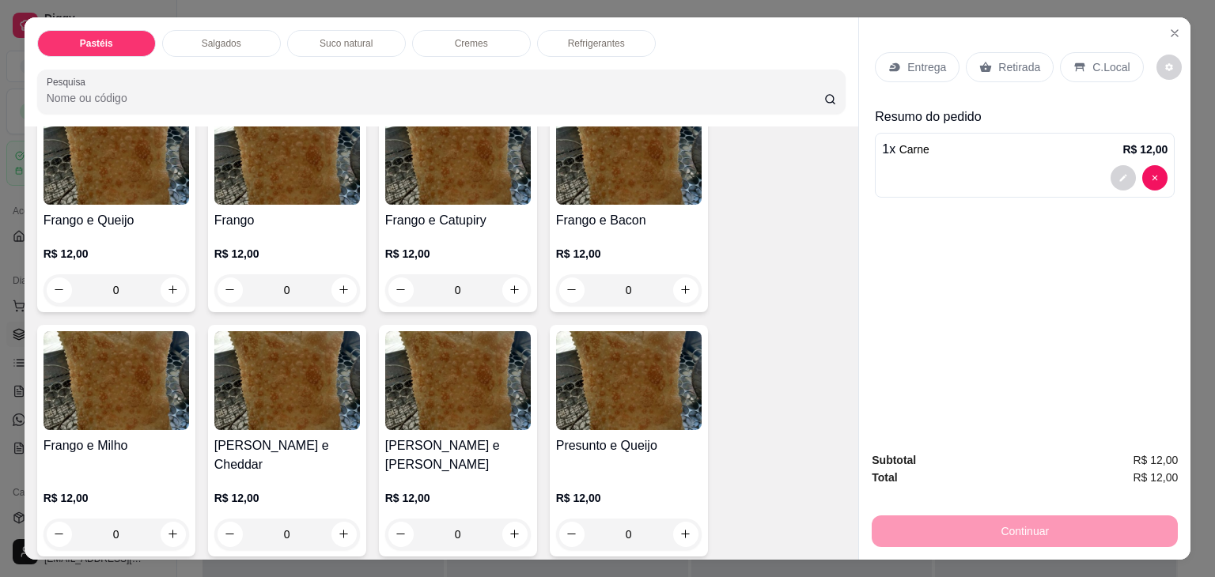
scroll to position [633, 0]
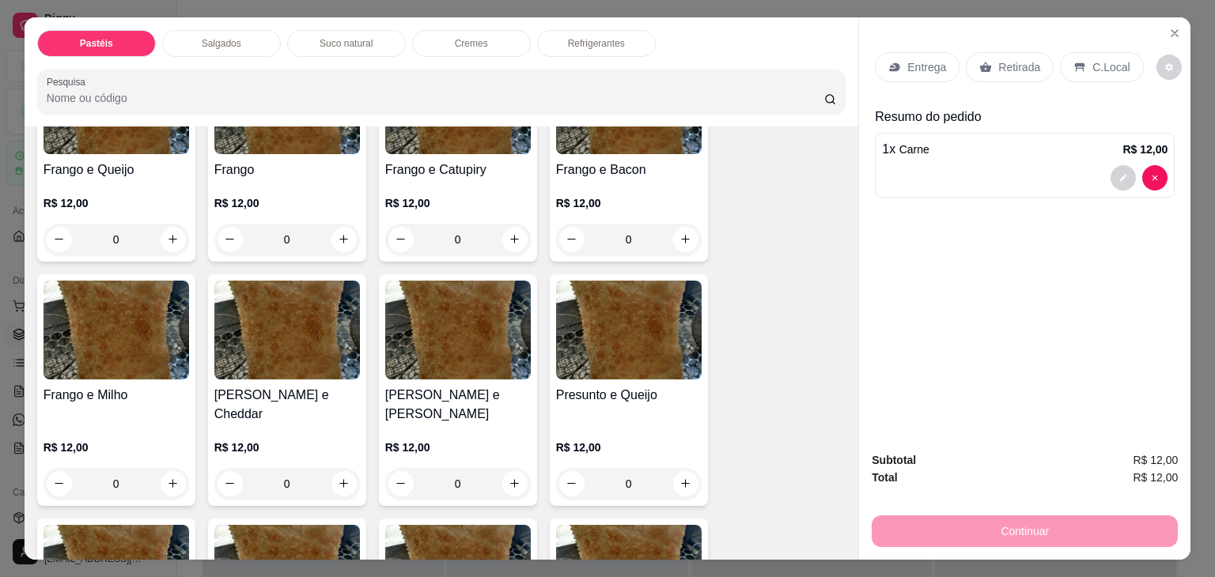
click at [576, 343] on img at bounding box center [629, 330] width 146 height 99
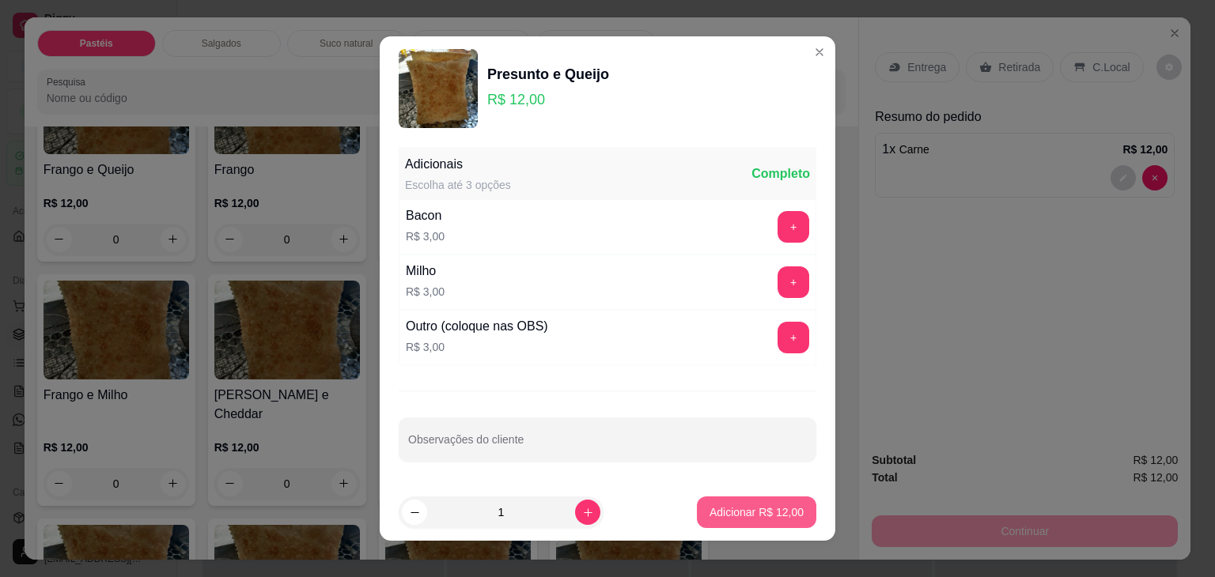
click at [787, 513] on button "Adicionar R$ 12,00" at bounding box center [756, 513] width 119 height 32
type input "1"
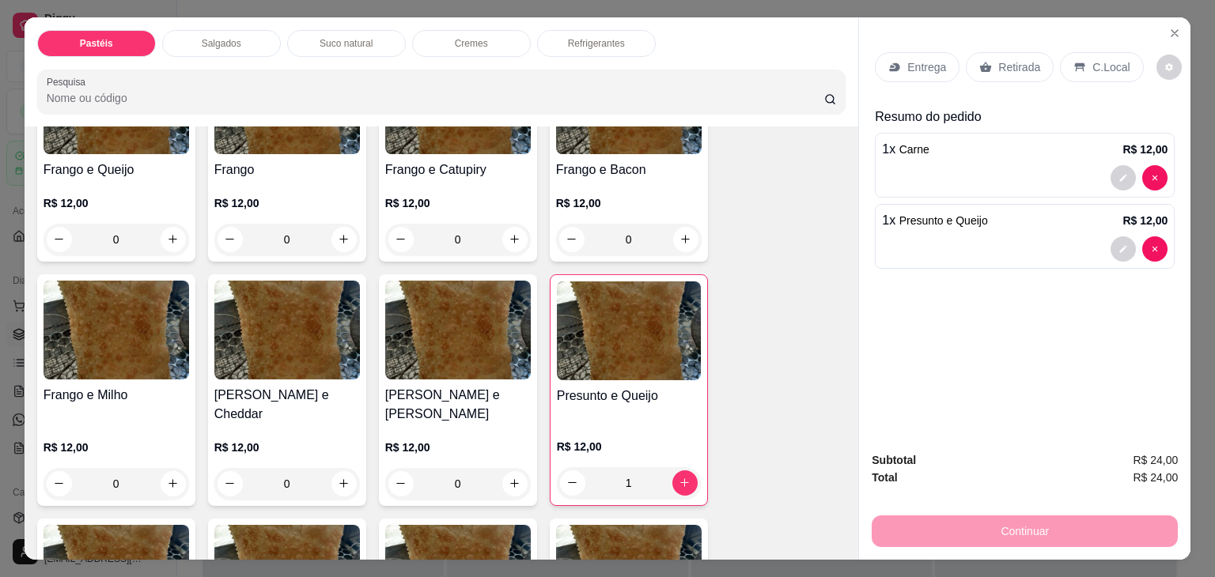
click at [1020, 66] on p "Retirada" at bounding box center [1019, 67] width 42 height 16
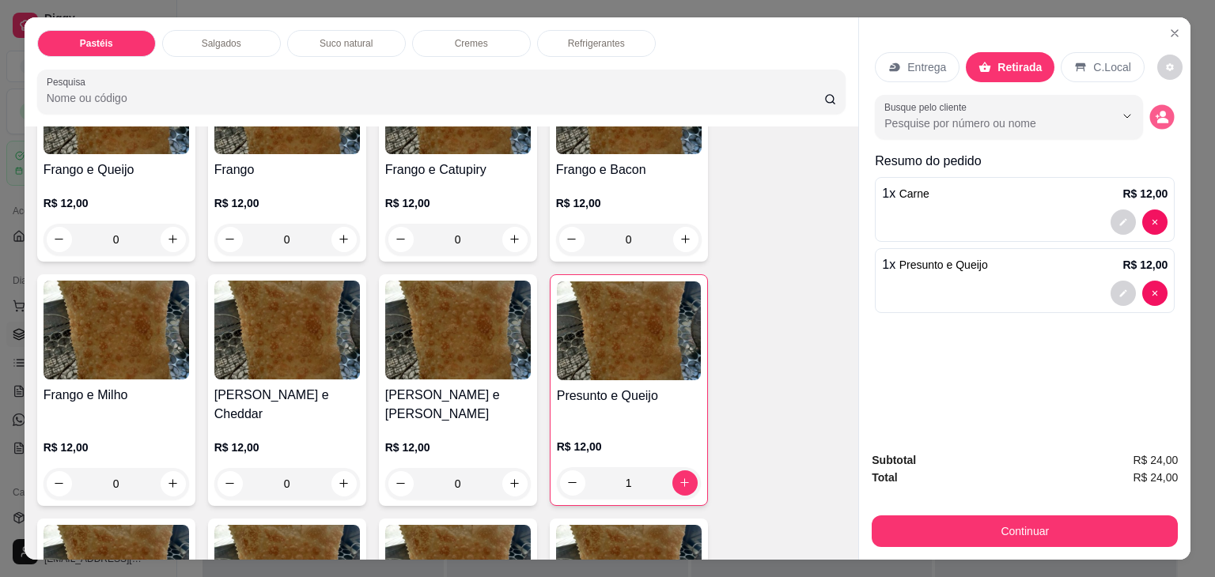
click at [1164, 119] on button "decrease-product-quantity" at bounding box center [1162, 116] width 25 height 25
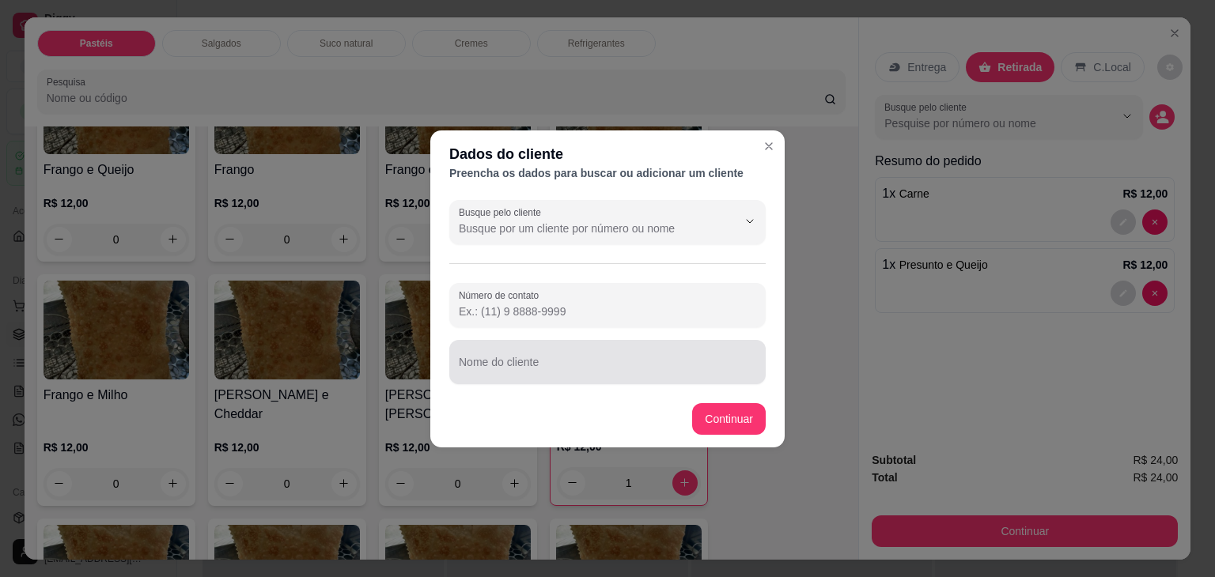
click at [512, 354] on div at bounding box center [607, 362] width 297 height 32
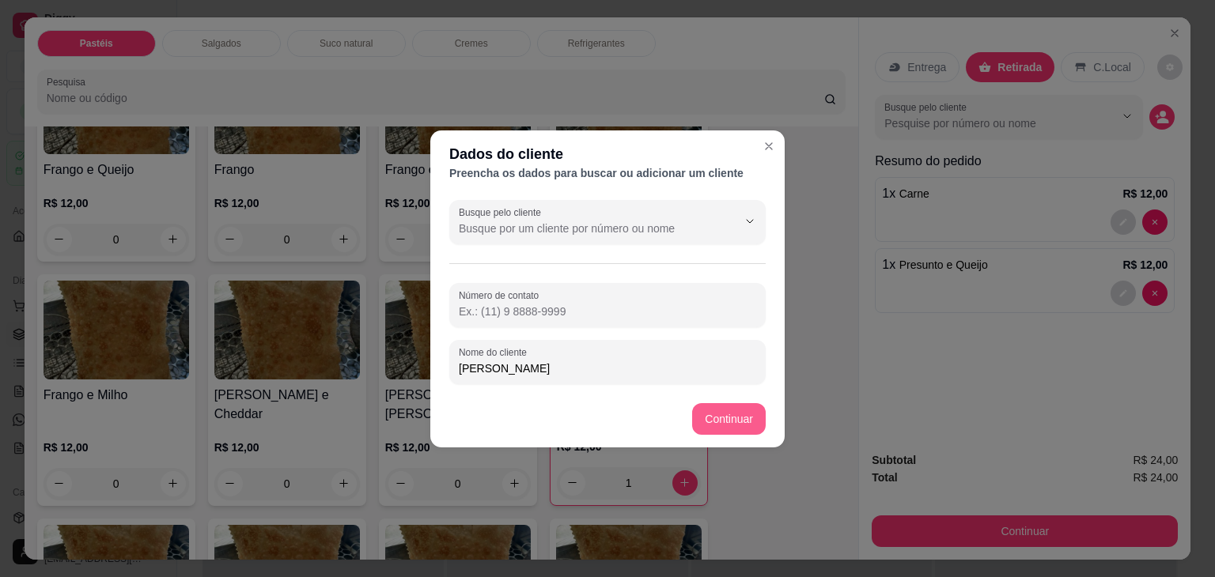
type input "angela"
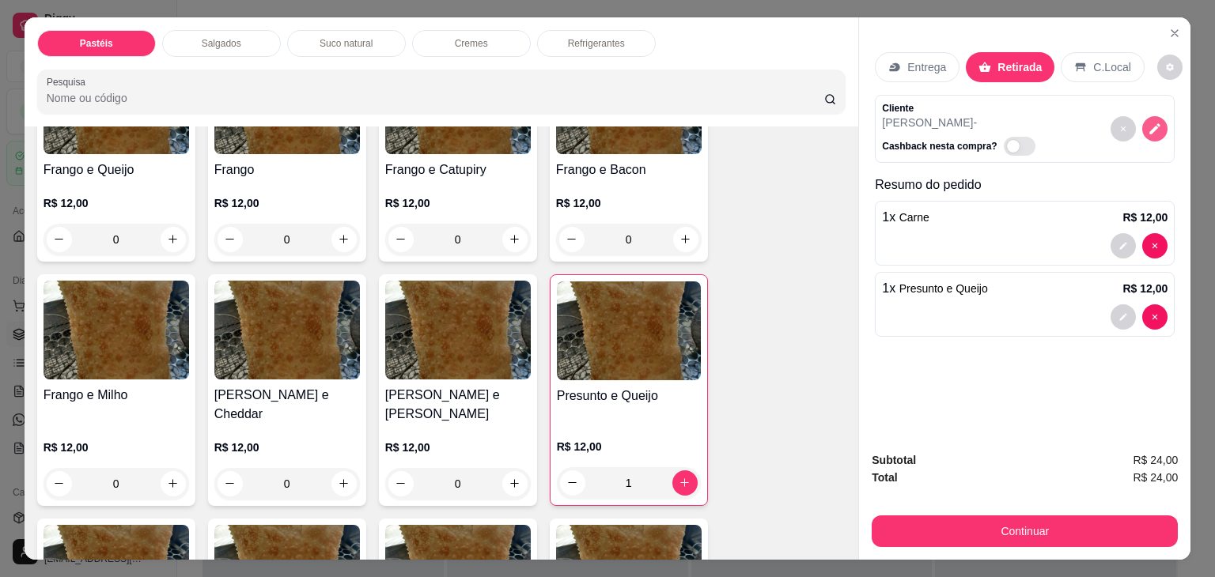
click at [1149, 116] on button "decrease-product-quantity" at bounding box center [1154, 128] width 25 height 25
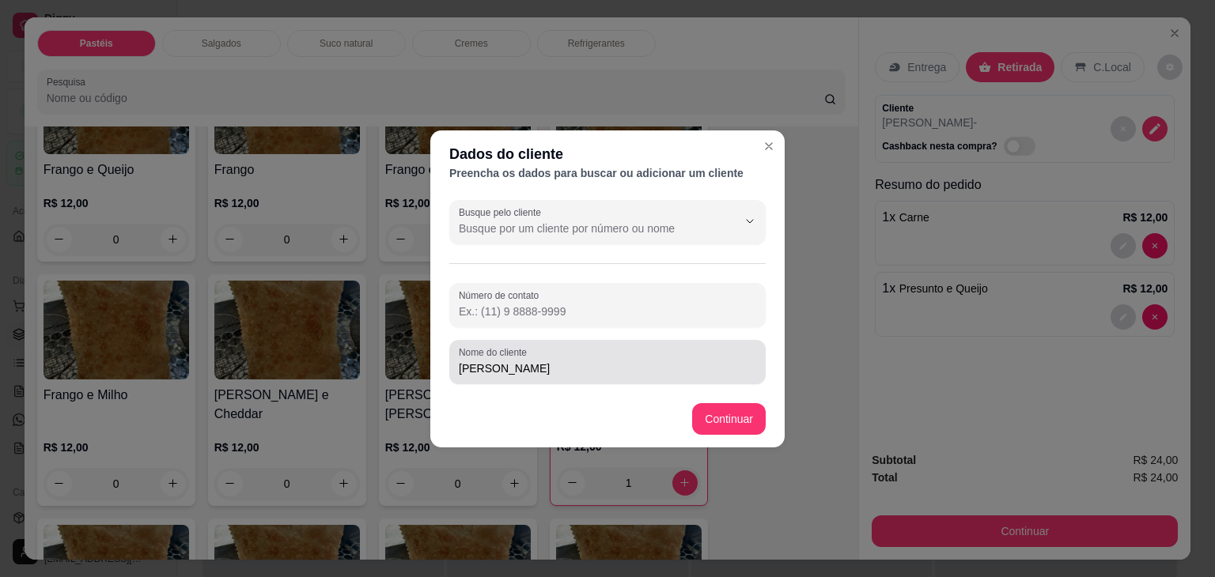
click at [685, 352] on div "angela" at bounding box center [607, 362] width 297 height 32
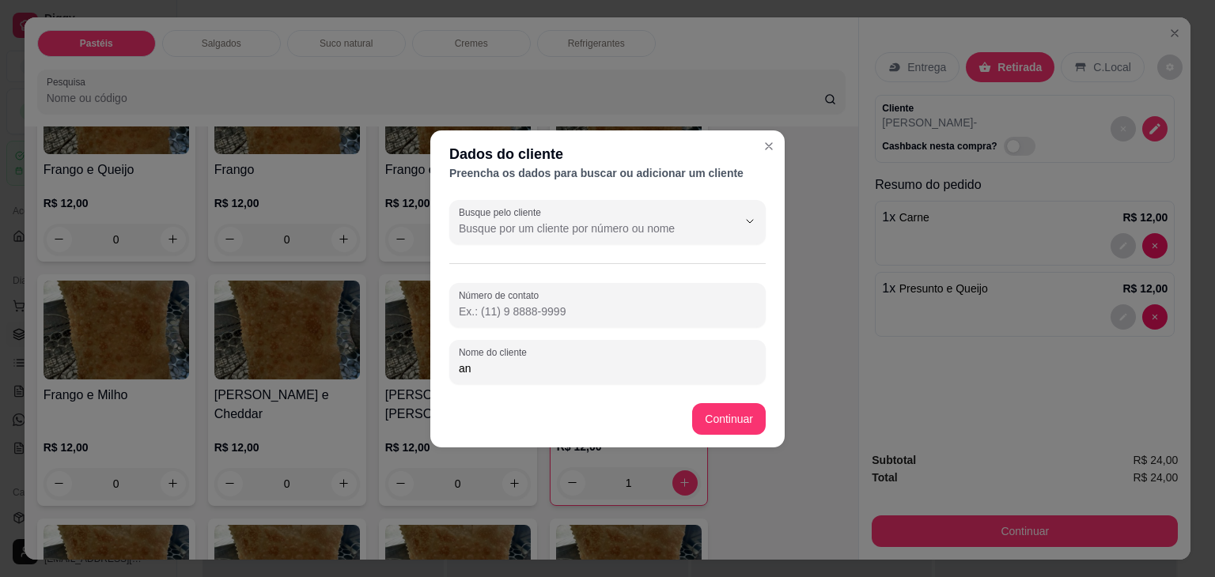
type input "a"
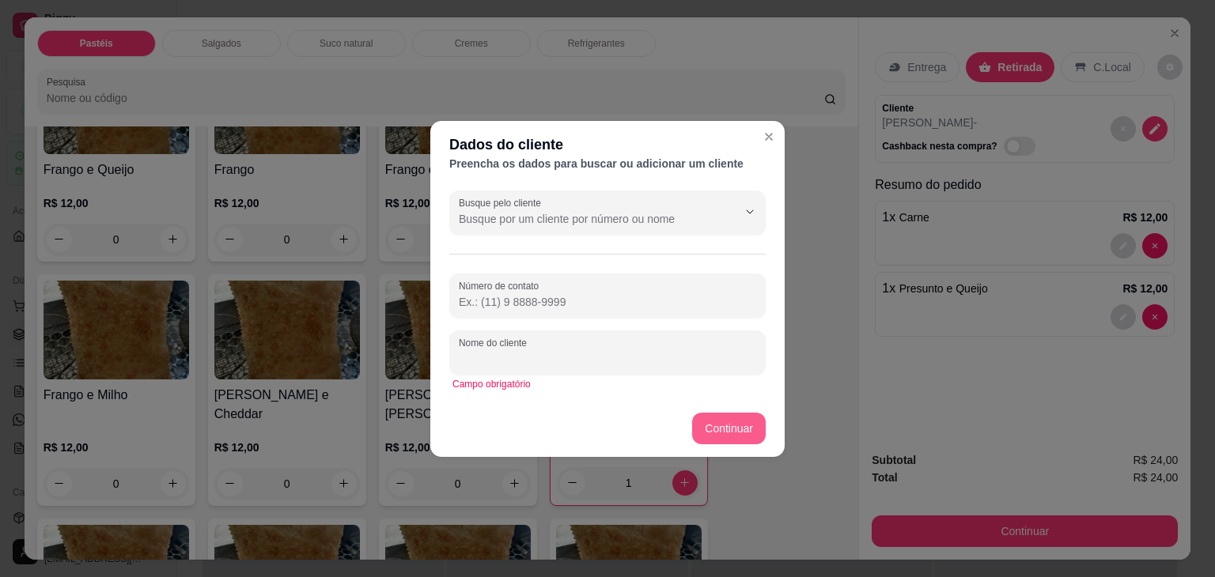
click at [738, 434] on button "Continuar" at bounding box center [729, 429] width 74 height 32
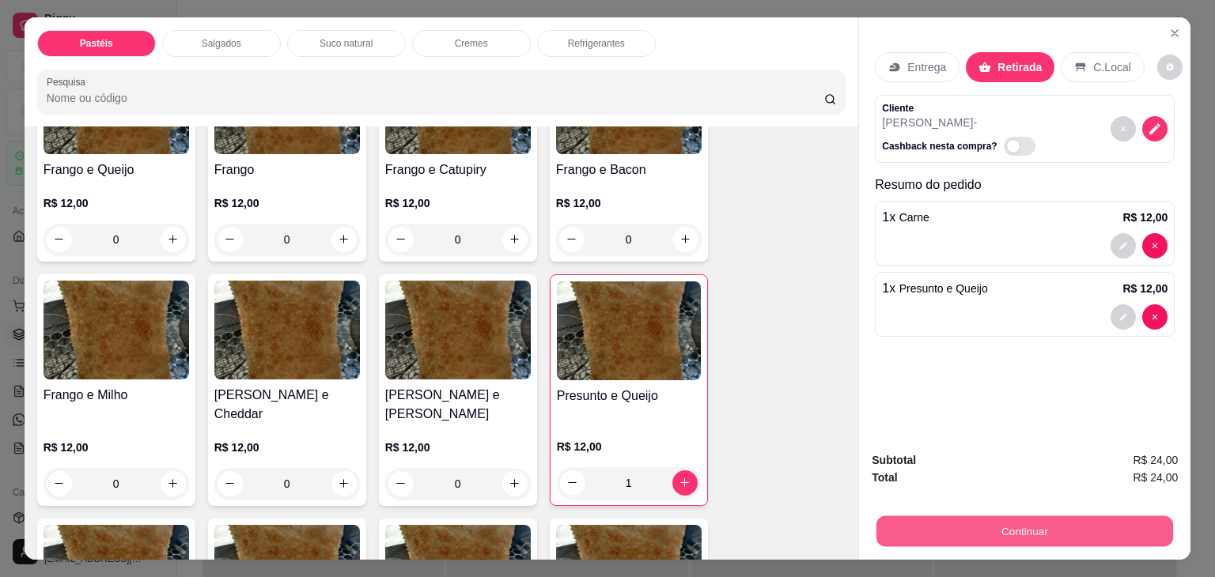
click at [1080, 523] on button "Continuar" at bounding box center [1024, 532] width 297 height 31
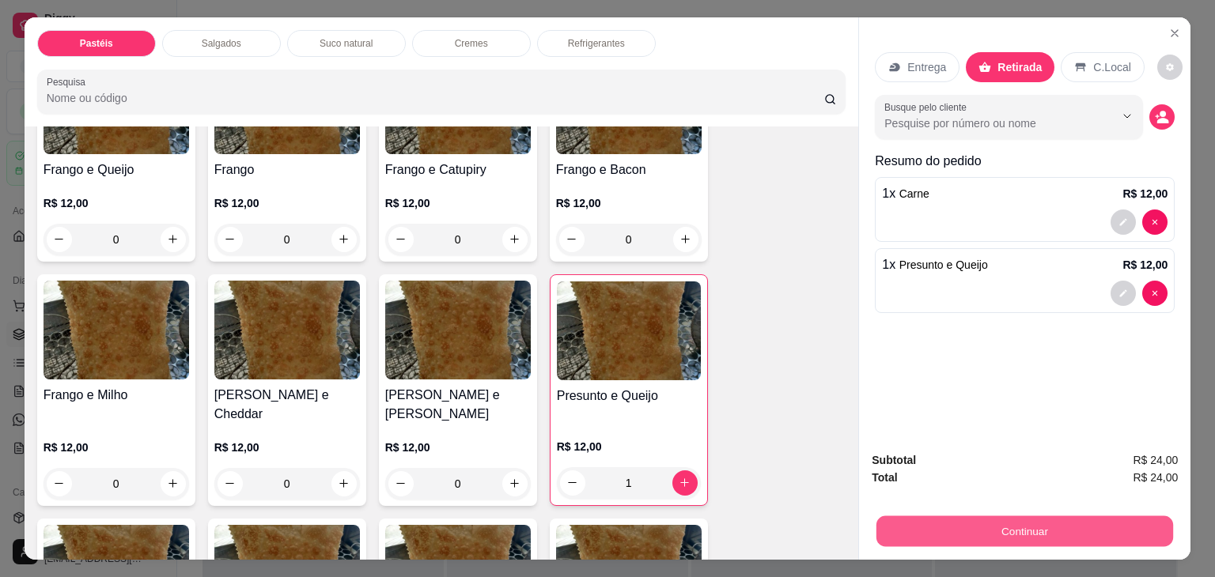
click at [1106, 517] on button "Continuar" at bounding box center [1024, 532] width 297 height 31
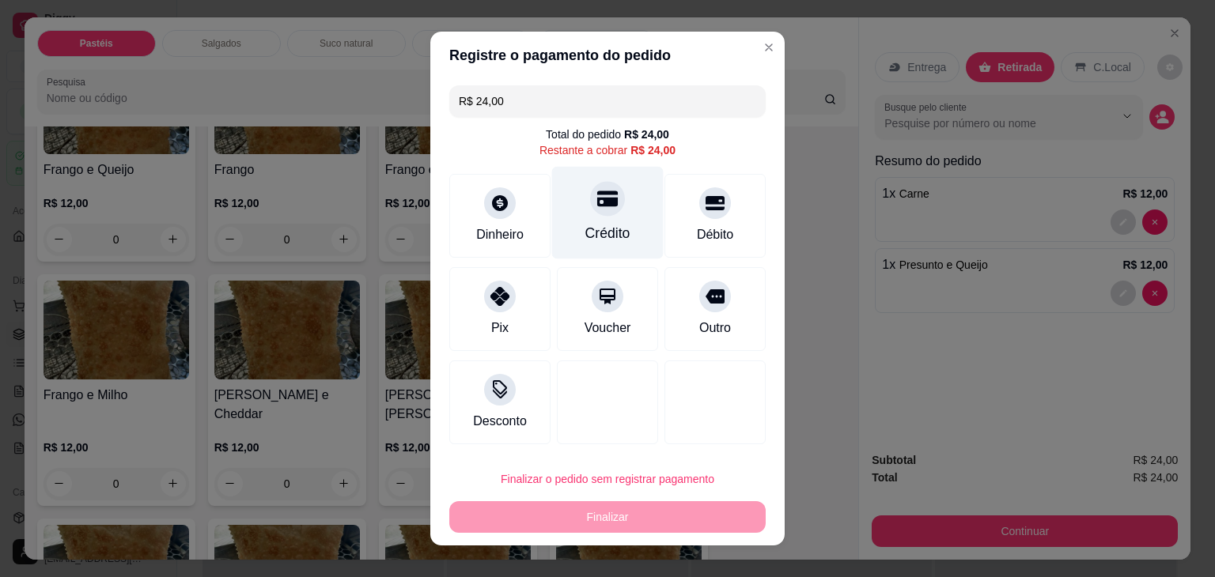
click at [600, 225] on div "Crédito" at bounding box center [607, 233] width 45 height 21
type input "R$ 0,00"
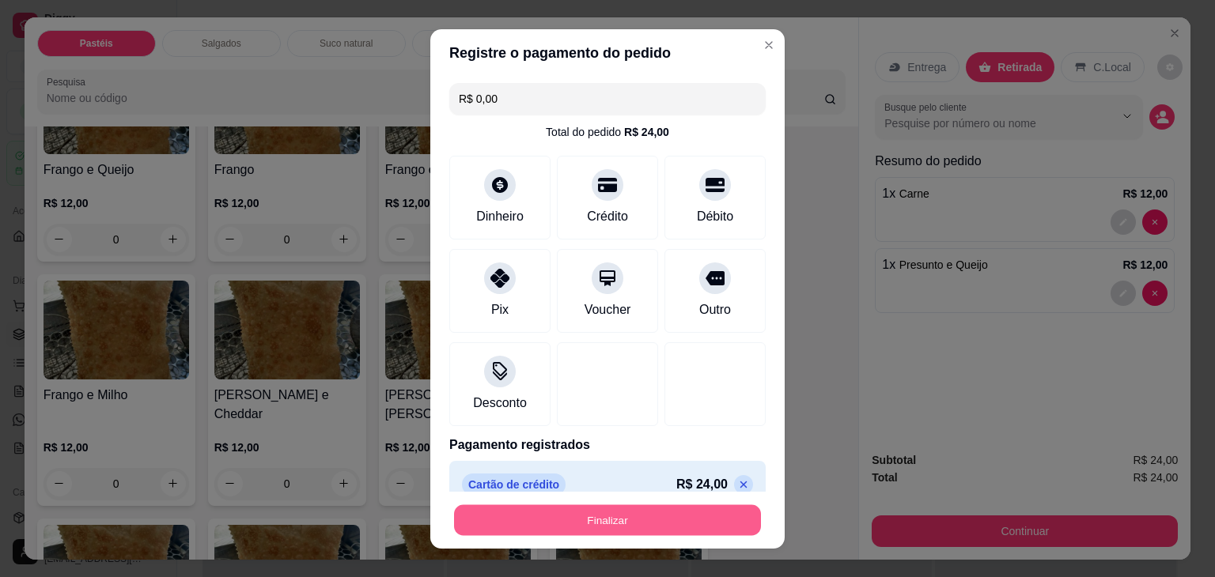
click at [672, 524] on button "Finalizar" at bounding box center [607, 520] width 307 height 31
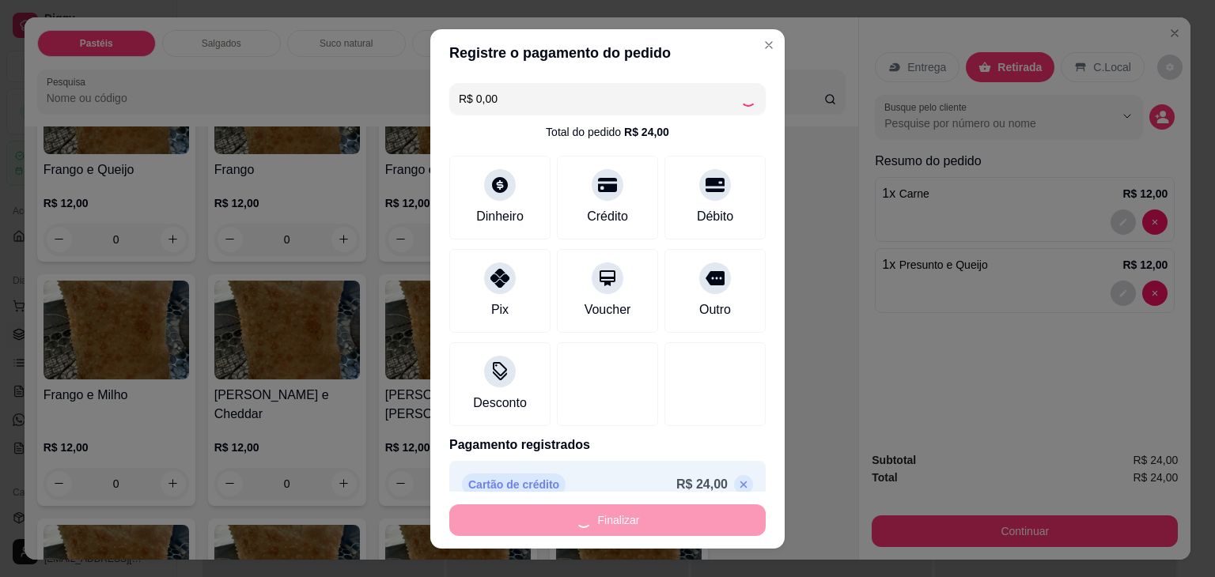
type input "0"
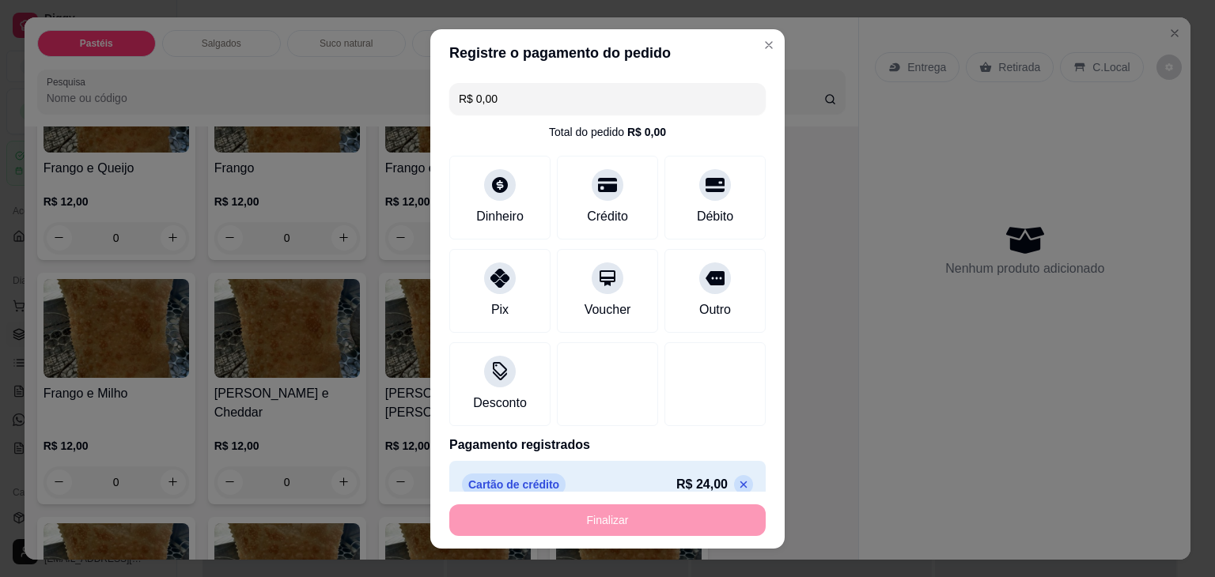
type input "-R$ 24,00"
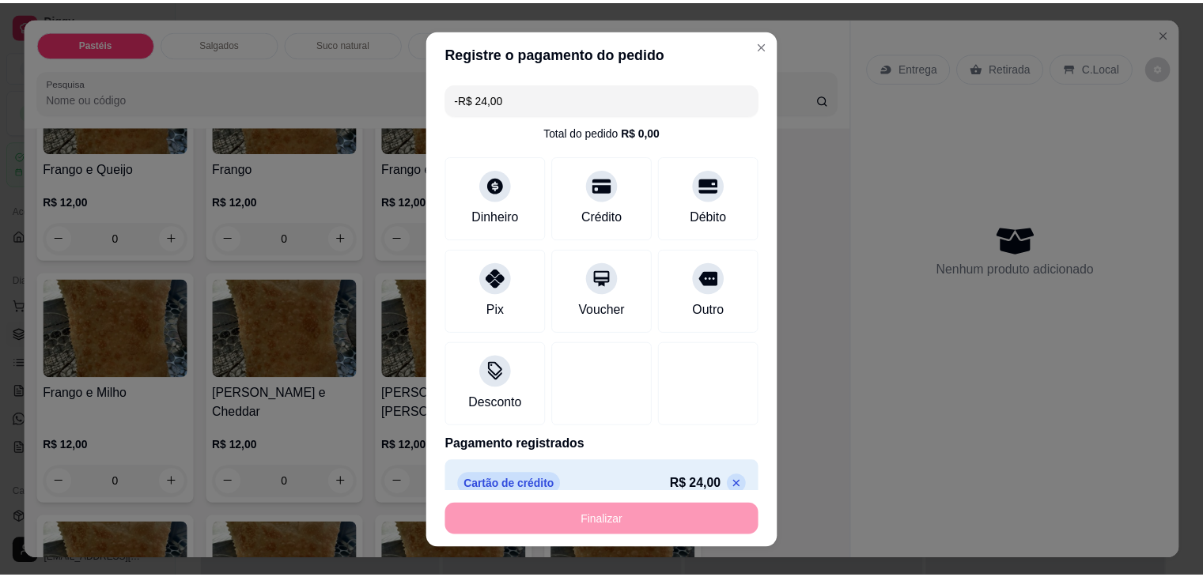
scroll to position [631, 0]
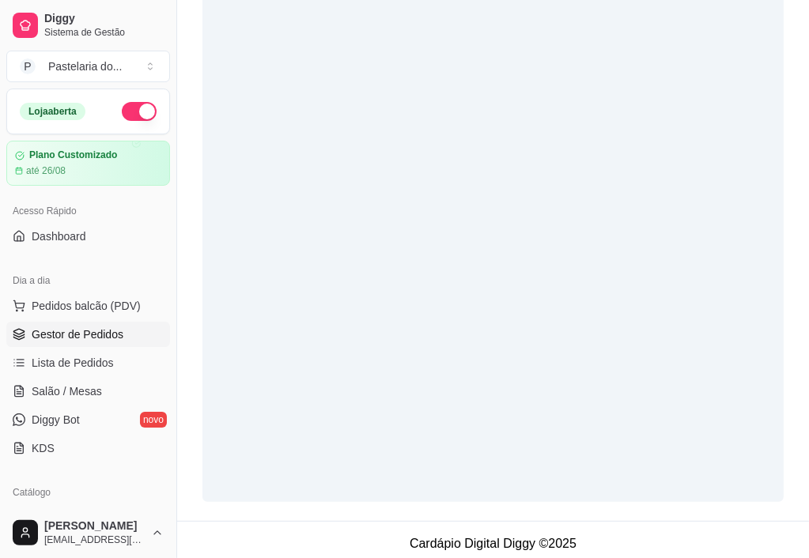
scroll to position [282, 0]
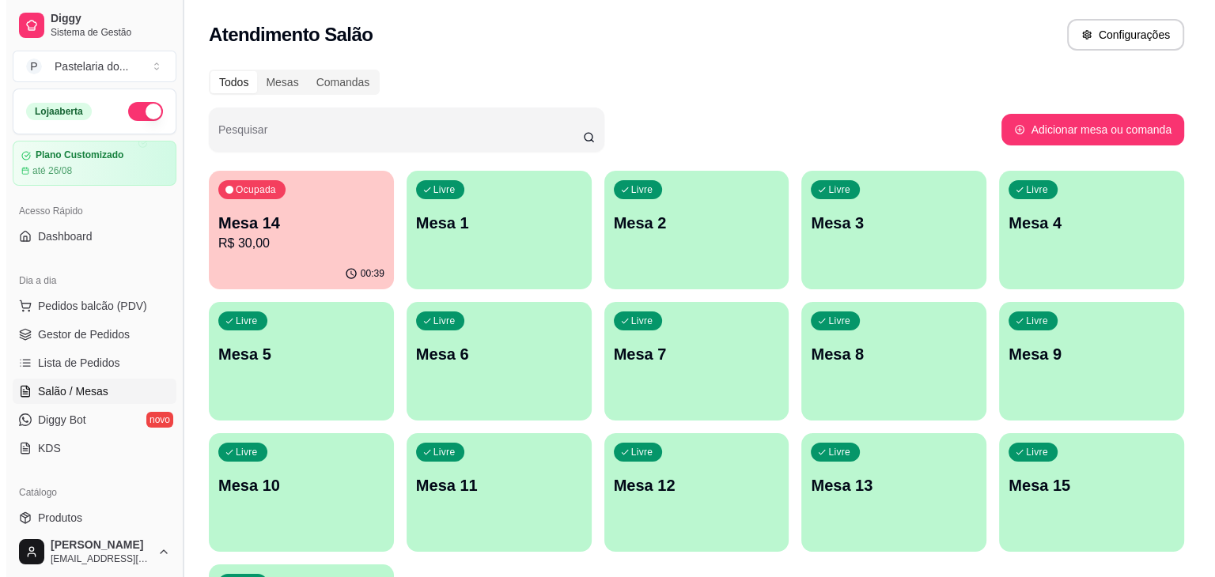
scroll to position [79, 0]
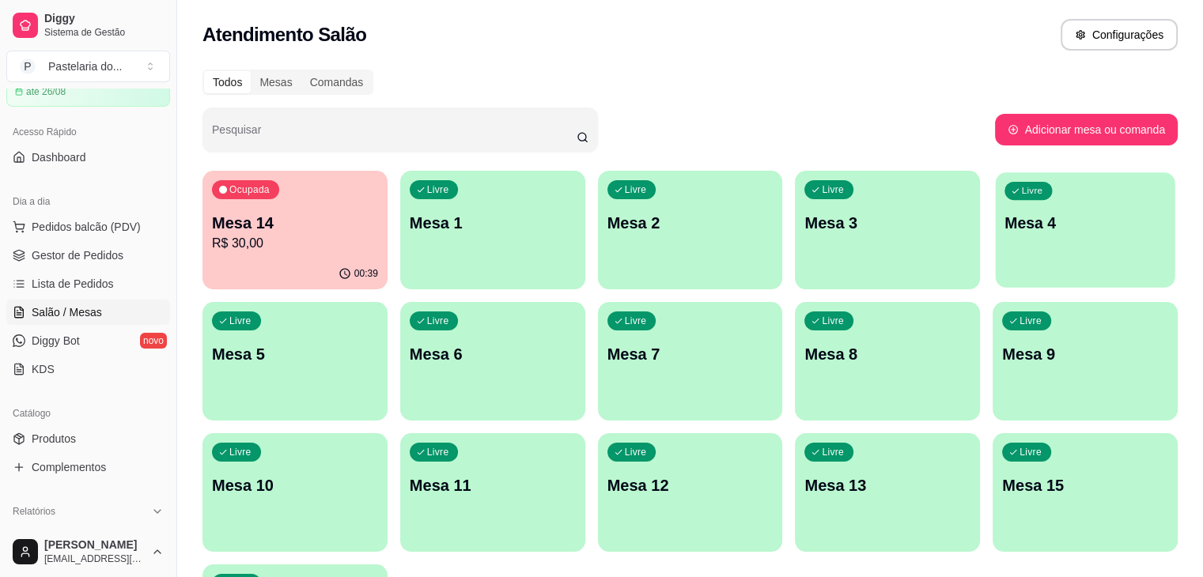
click at [1005, 225] on p "Mesa 4" at bounding box center [1085, 223] width 161 height 21
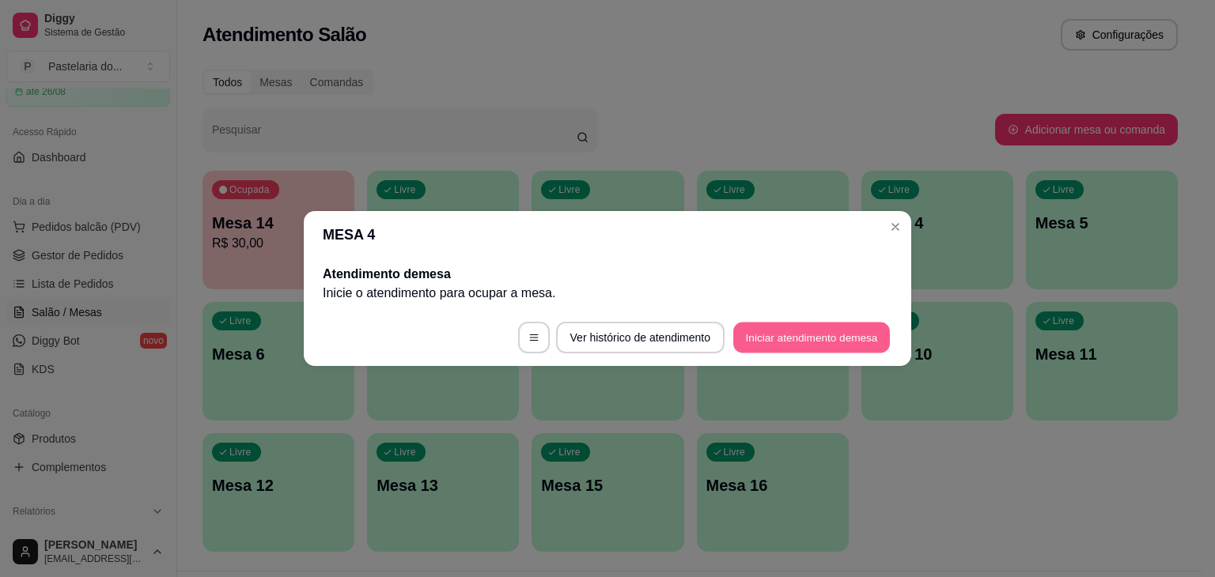
click at [810, 333] on button "Iniciar atendimento de mesa" at bounding box center [811, 338] width 157 height 31
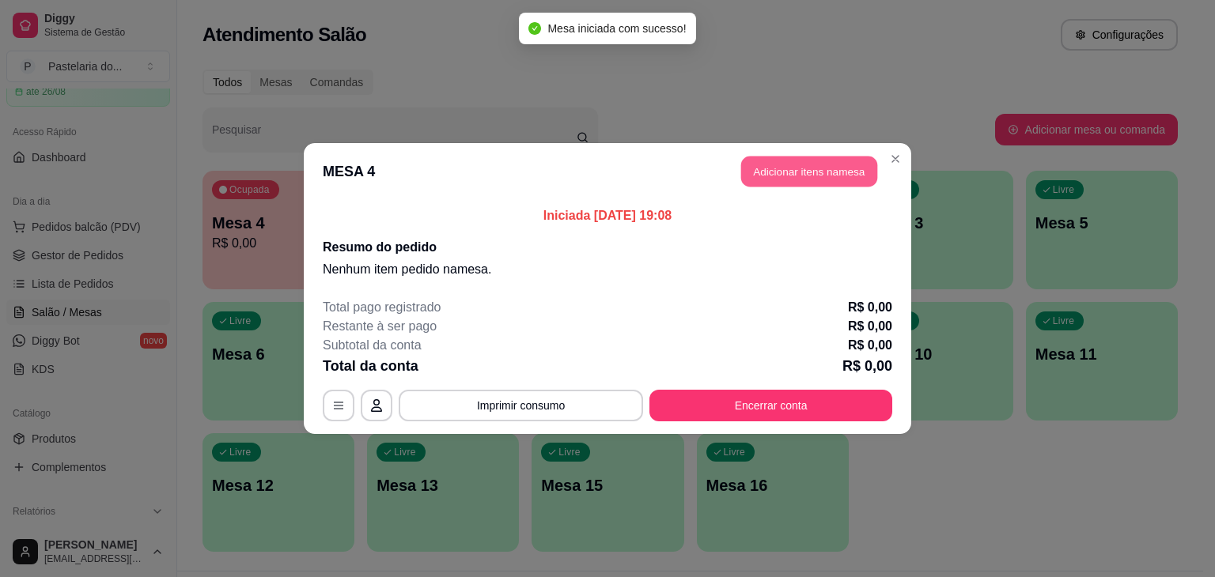
click at [799, 167] on button "Adicionar itens na mesa" at bounding box center [809, 172] width 136 height 31
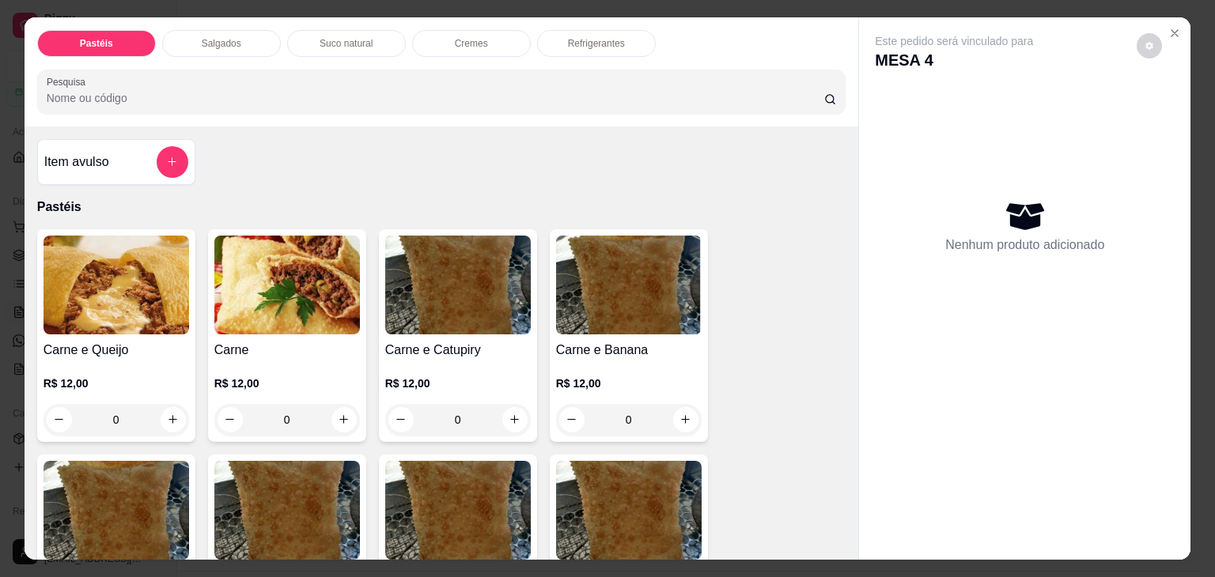
click at [170, 416] on div "0" at bounding box center [117, 420] width 146 height 32
click at [163, 412] on div "0" at bounding box center [117, 420] width 146 height 32
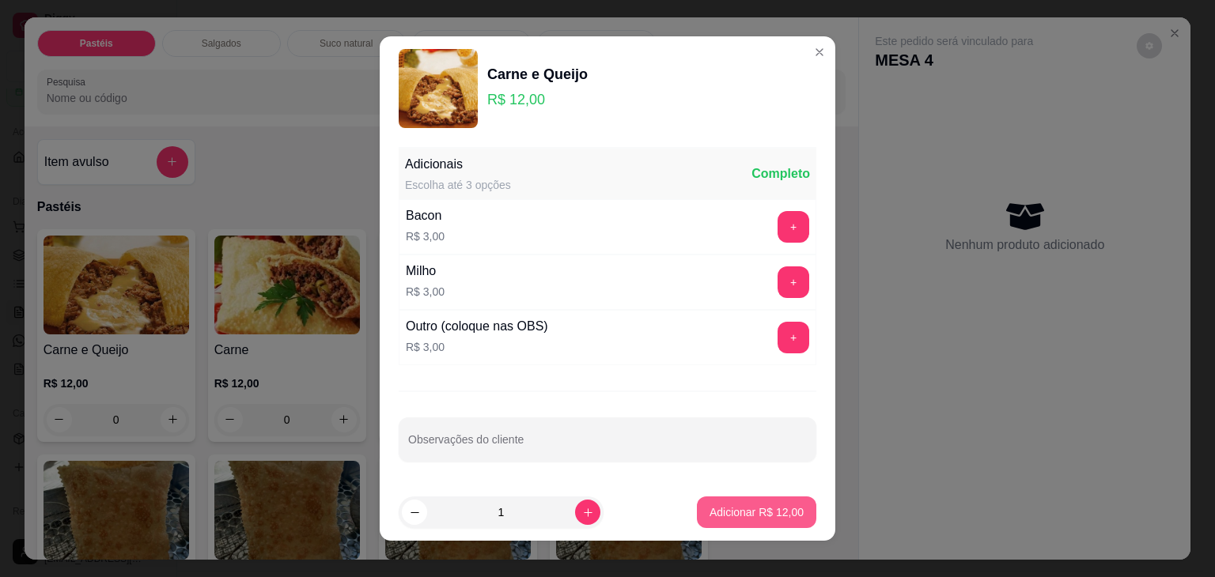
click at [729, 505] on p "Adicionar R$ 12,00" at bounding box center [757, 513] width 94 height 16
type input "1"
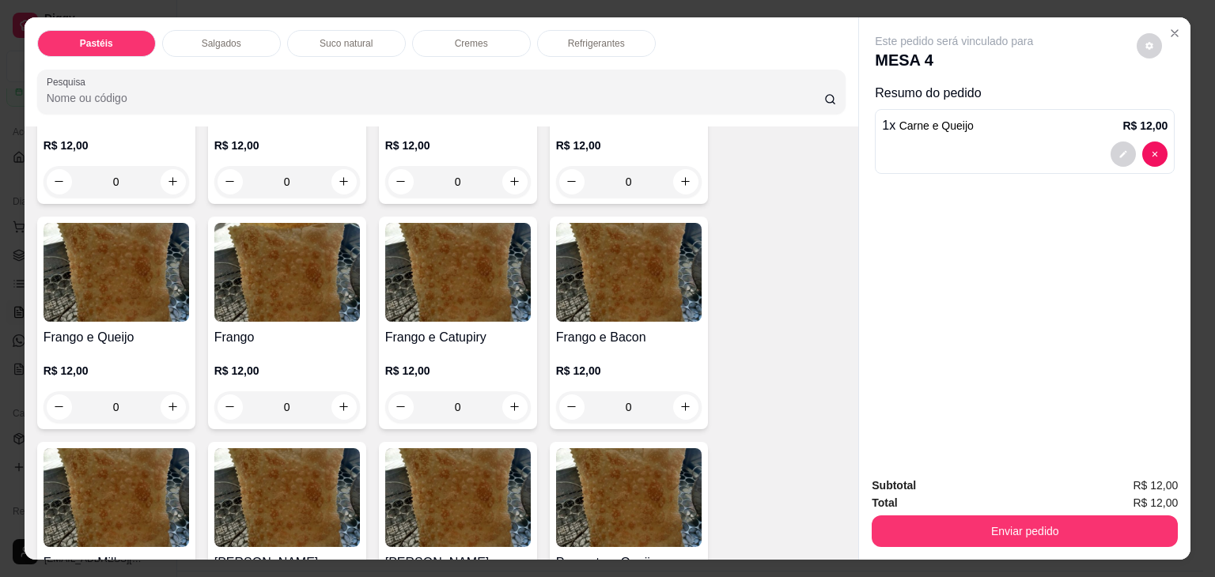
scroll to position [475, 0]
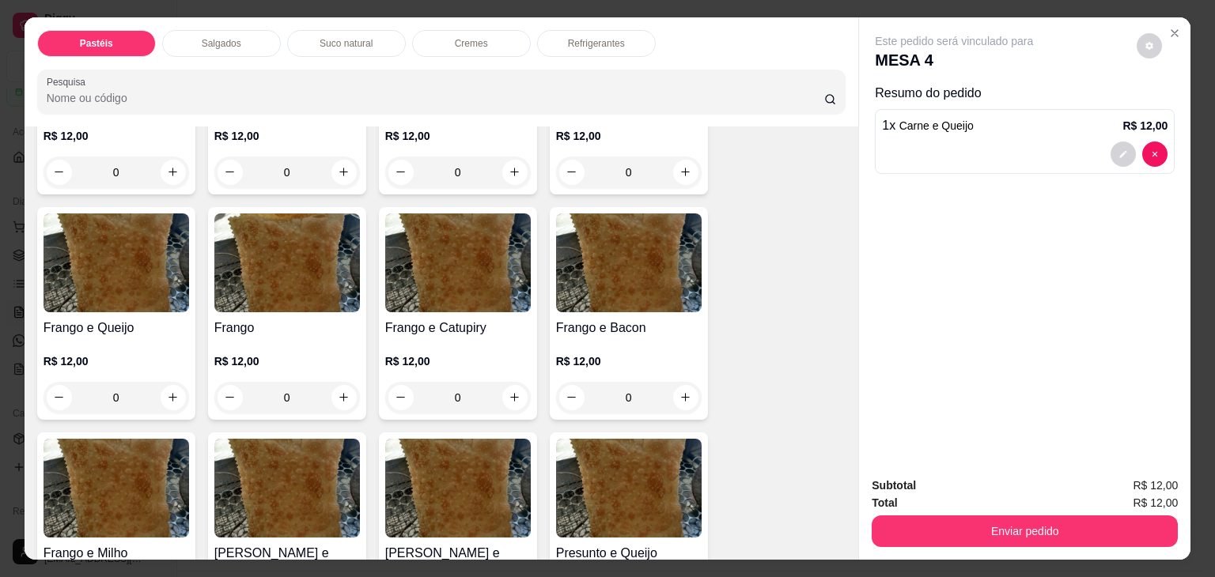
click at [165, 386] on div "0" at bounding box center [117, 398] width 146 height 32
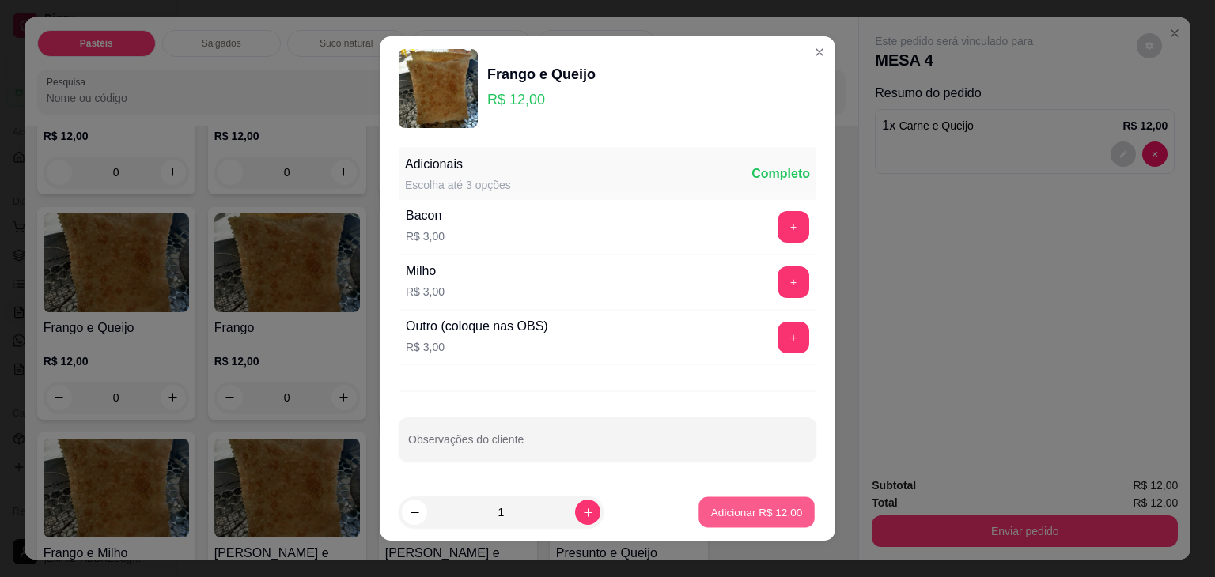
click at [698, 502] on button "Adicionar R$ 12,00" at bounding box center [756, 513] width 116 height 31
type input "1"
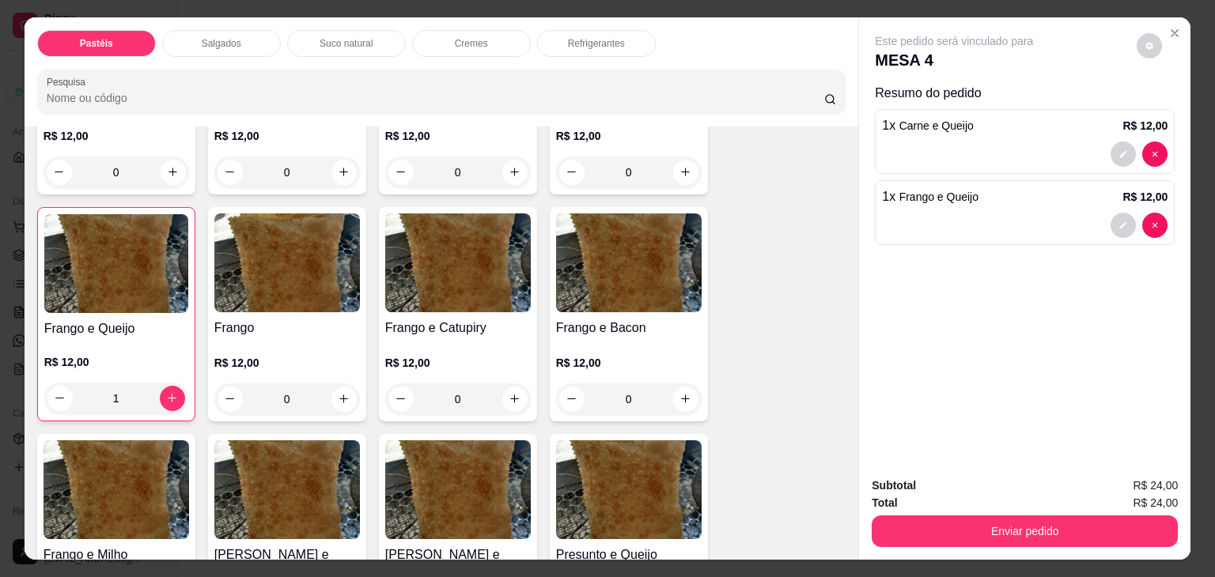
click at [604, 38] on p "Refrigerantes" at bounding box center [596, 43] width 57 height 13
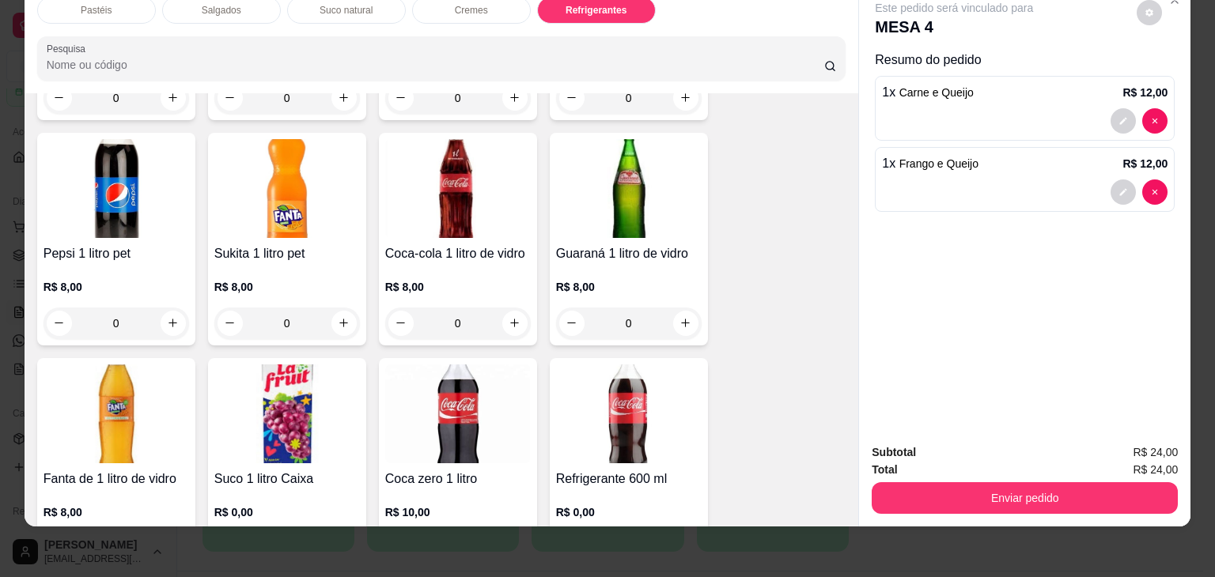
scroll to position [3974, 0]
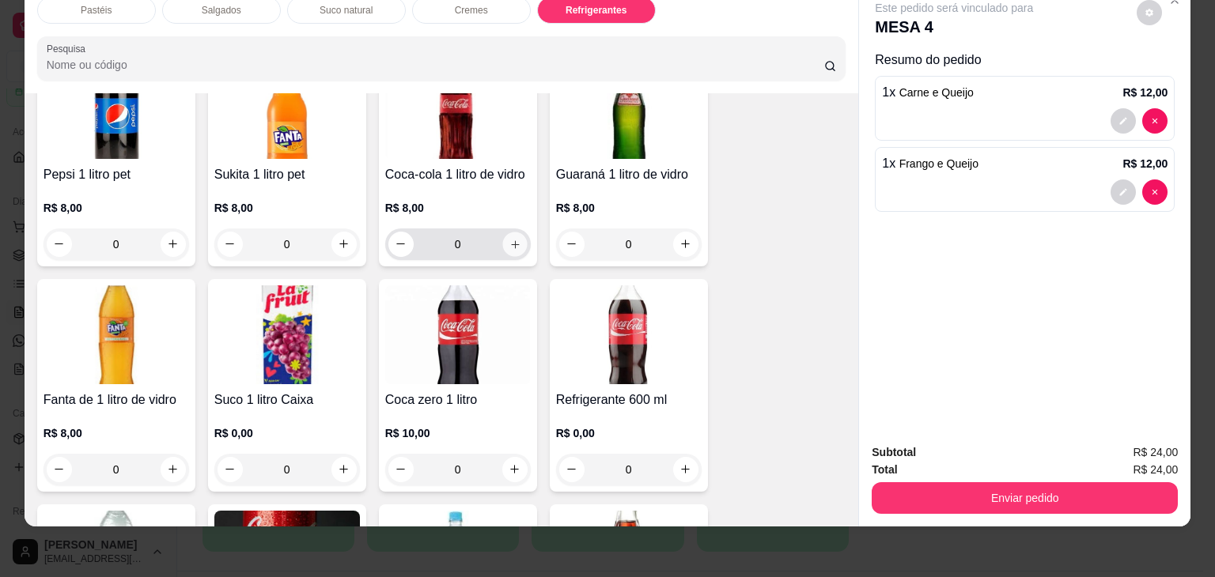
click at [509, 239] on icon "increase-product-quantity" at bounding box center [515, 245] width 12 height 12
type input "1"
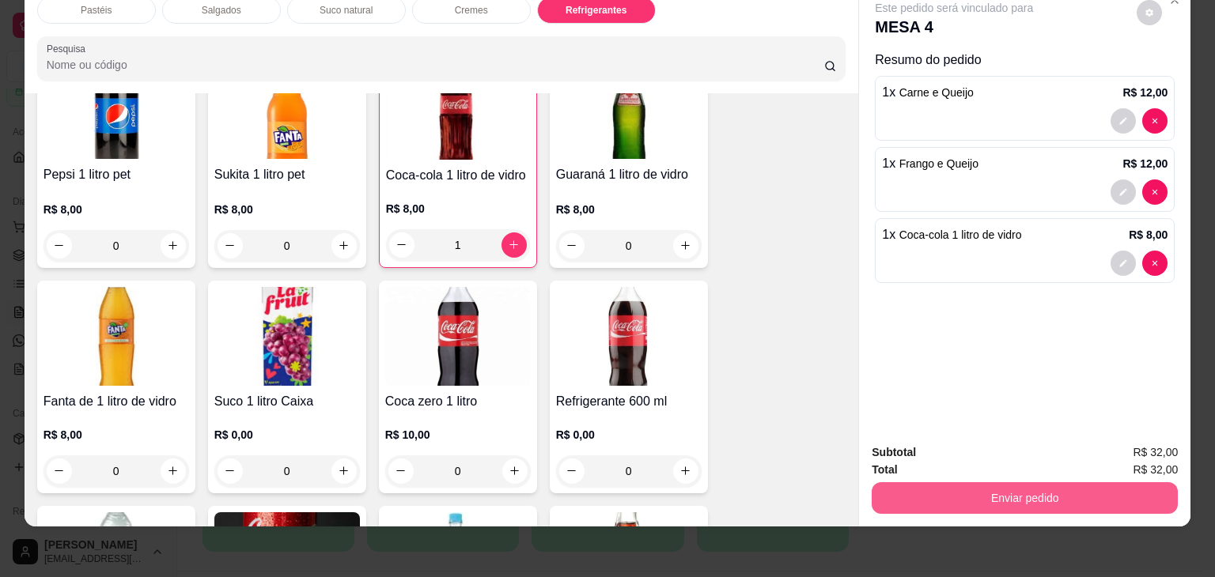
click at [1095, 483] on button "Enviar pedido" at bounding box center [1025, 499] width 306 height 32
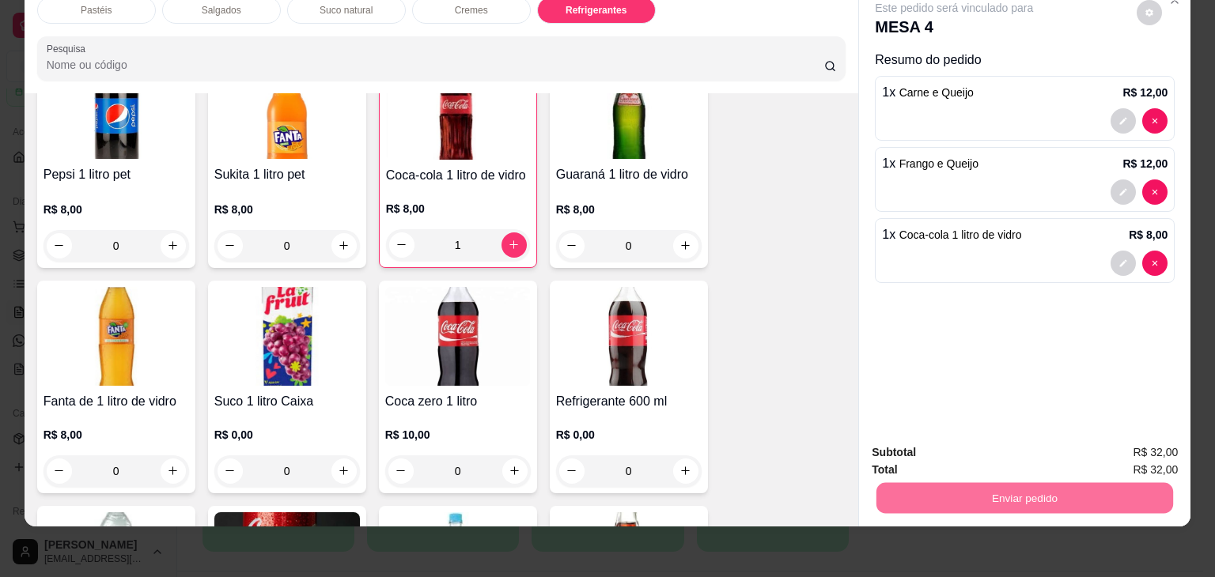
click at [1005, 441] on button "Não registrar e enviar pedido" at bounding box center [972, 447] width 160 height 29
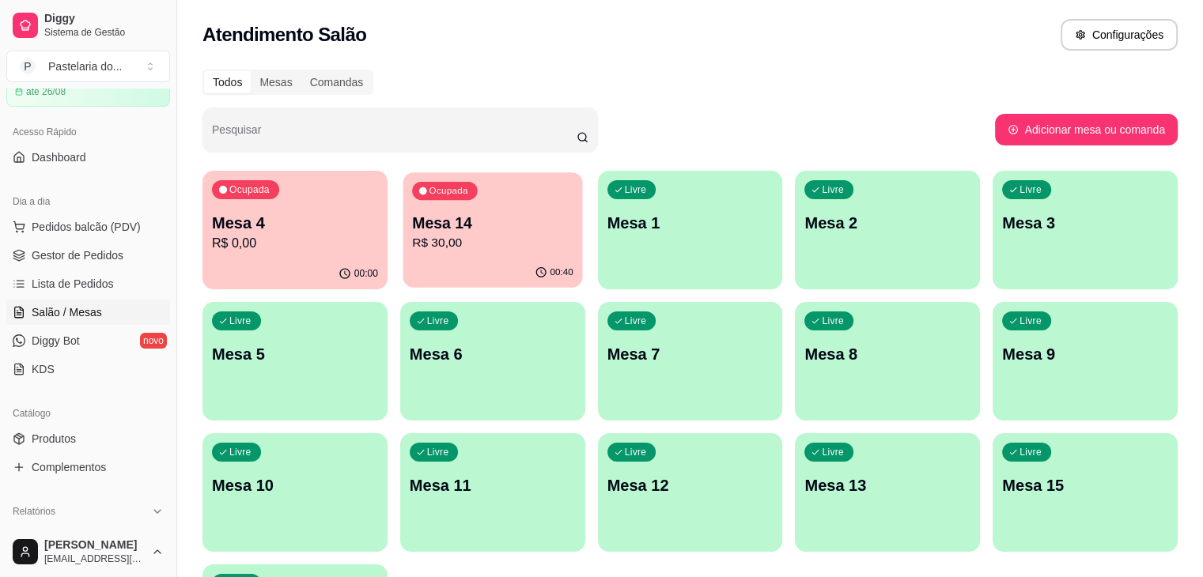
click at [492, 240] on p "R$ 30,00" at bounding box center [492, 243] width 161 height 18
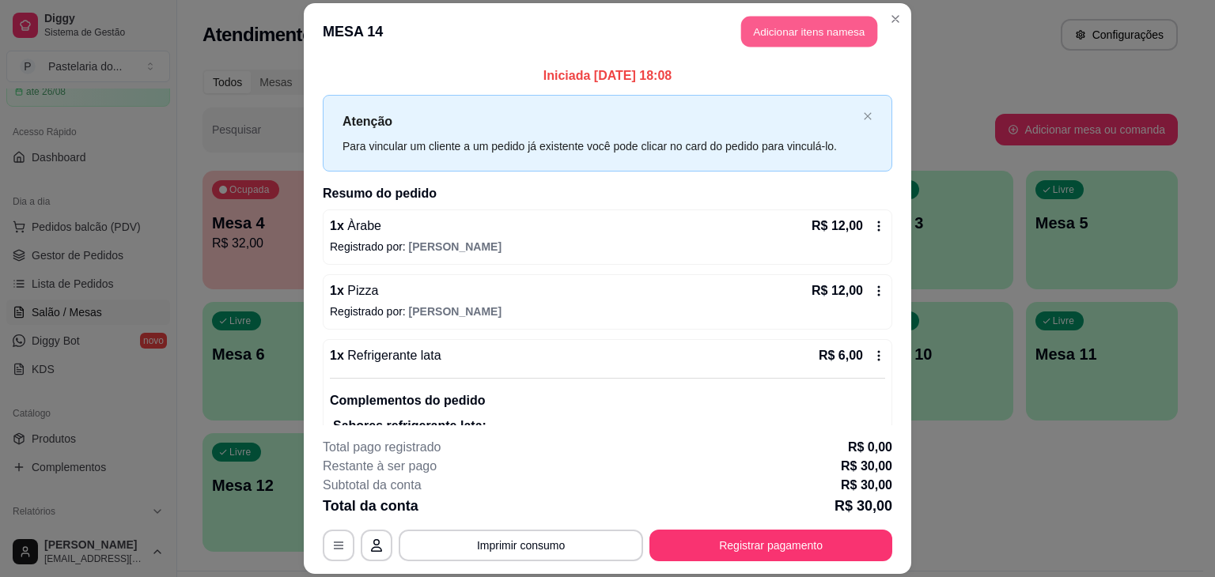
click at [803, 30] on button "Adicionar itens na mesa" at bounding box center [809, 31] width 136 height 31
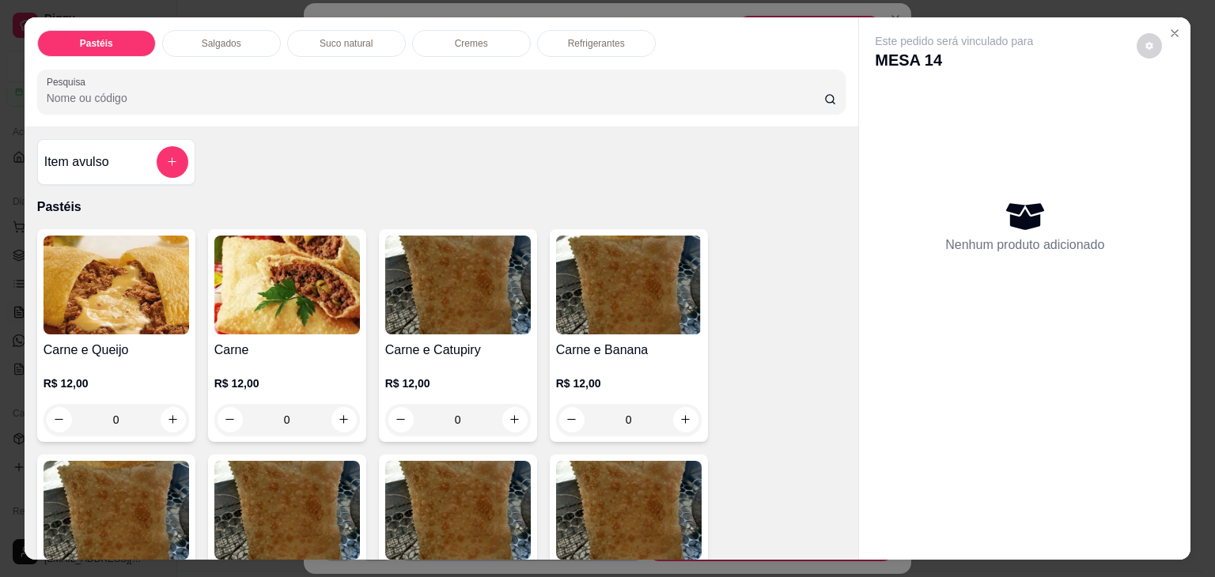
click at [202, 38] on p "Salgados" at bounding box center [222, 43] width 40 height 13
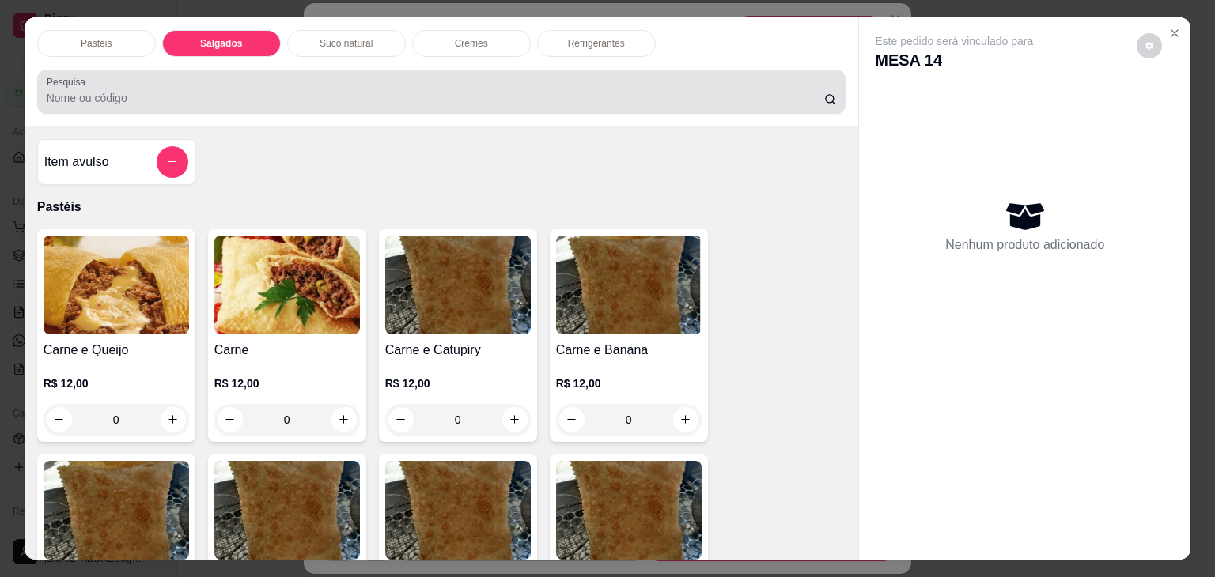
scroll to position [39, 0]
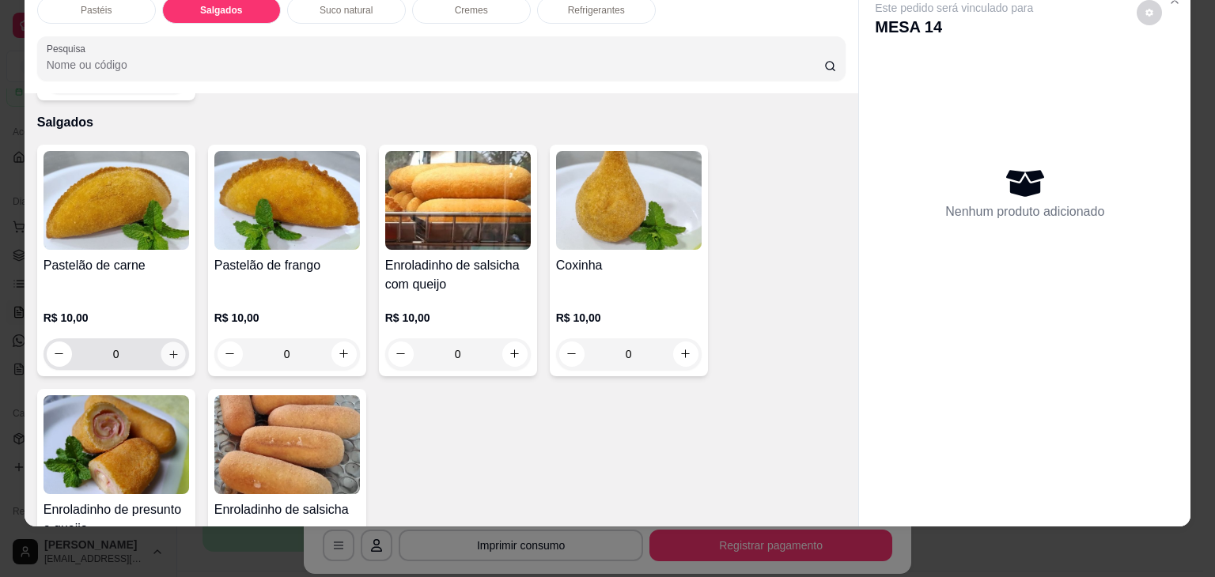
click at [167, 349] on icon "increase-product-quantity" at bounding box center [173, 355] width 12 height 12
type input "1"
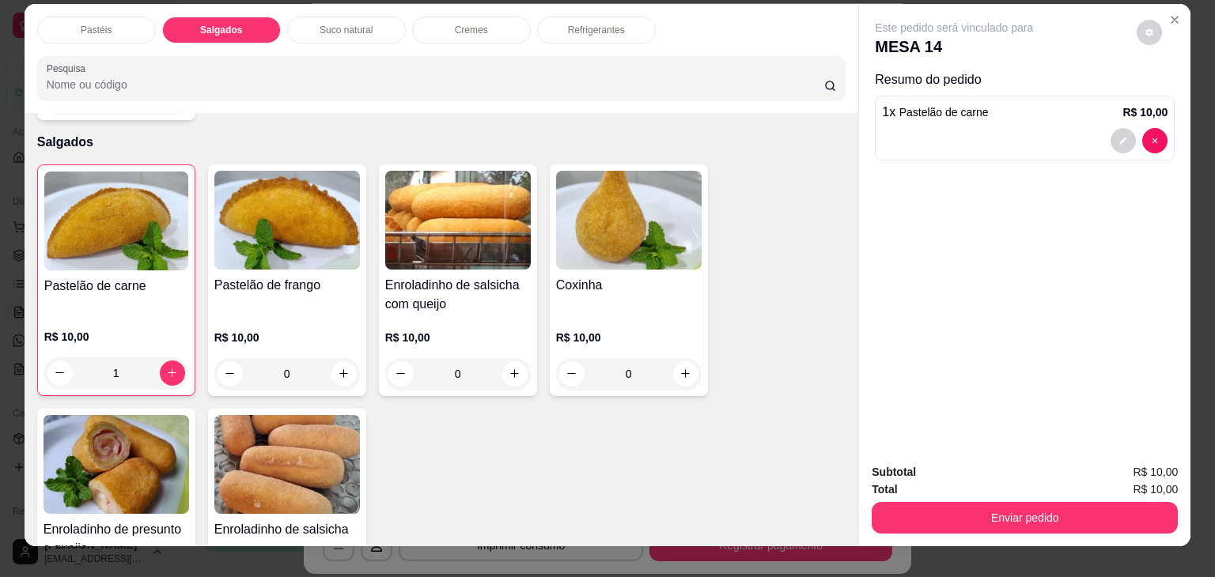
scroll to position [0, 0]
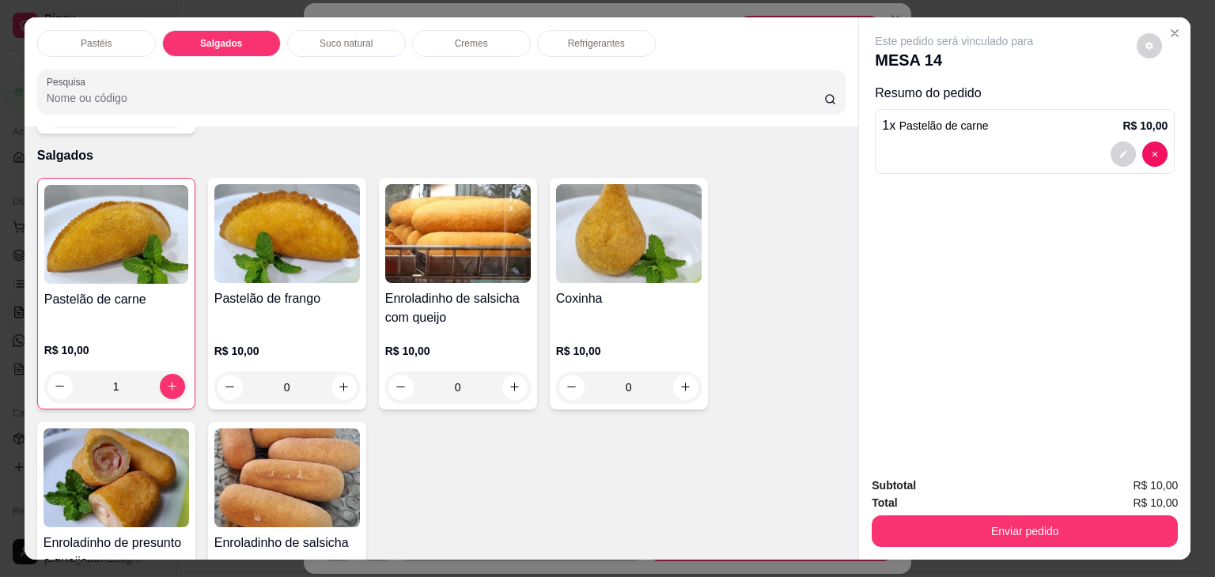
click at [608, 37] on p "Refrigerantes" at bounding box center [596, 43] width 57 height 13
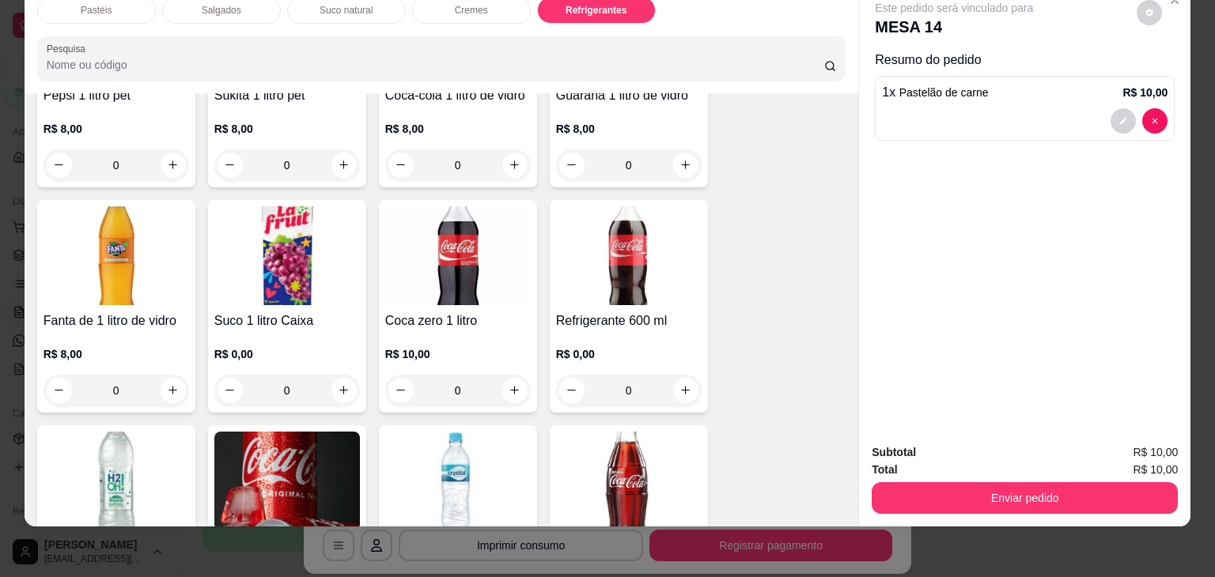
scroll to position [4287, 0]
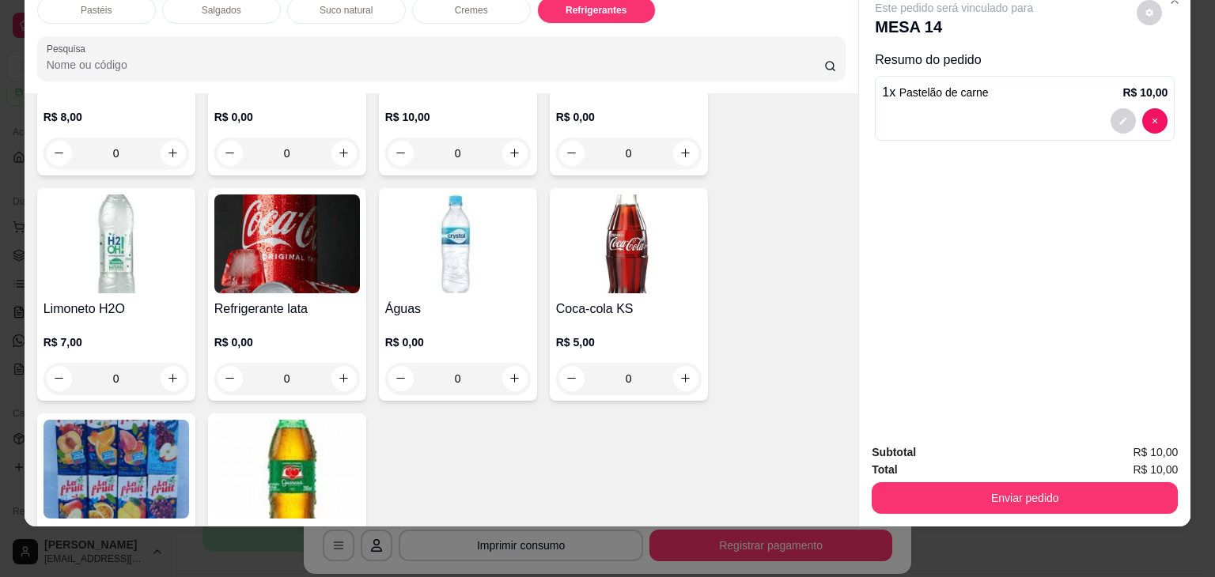
click at [282, 335] on p "R$ 0,00" at bounding box center [287, 343] width 146 height 16
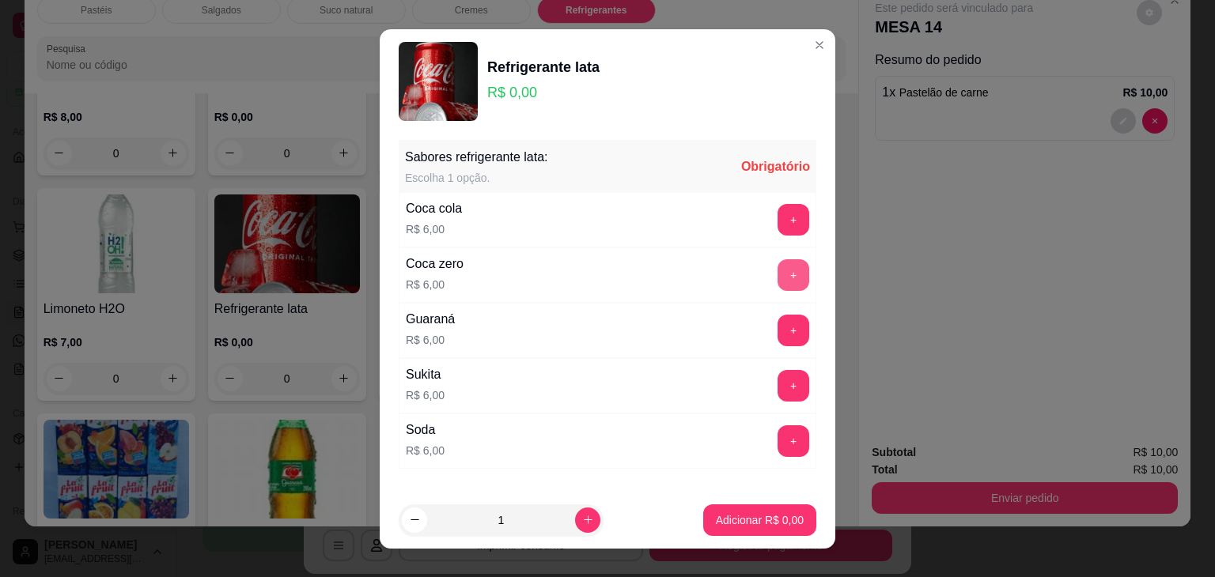
click at [778, 267] on button "+" at bounding box center [794, 275] width 32 height 32
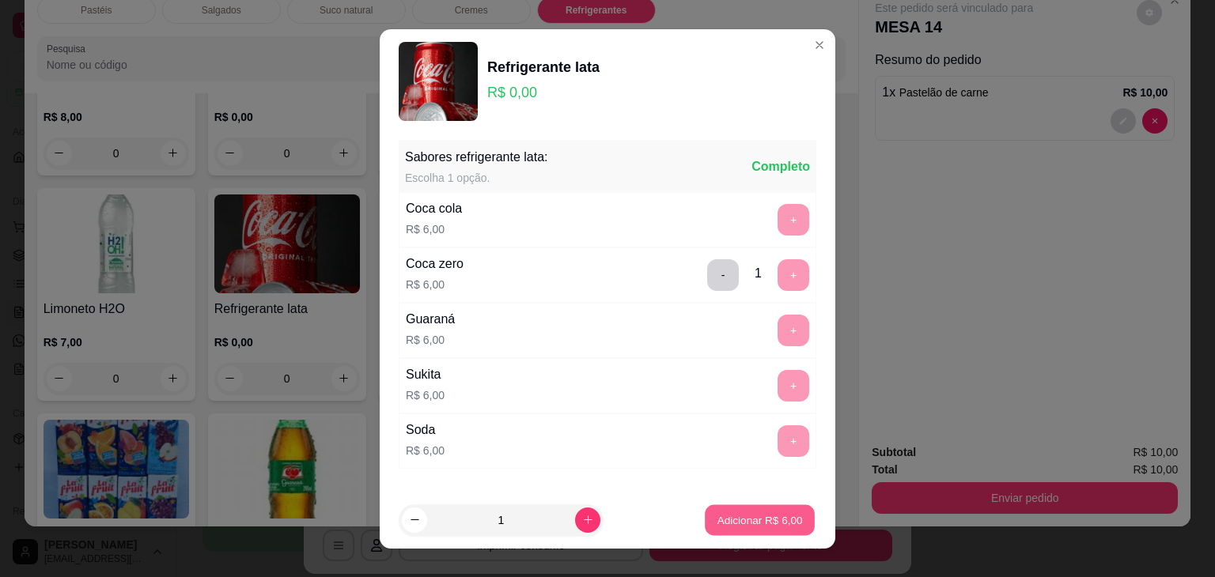
click at [751, 520] on p "Adicionar R$ 6,00" at bounding box center [759, 520] width 85 height 15
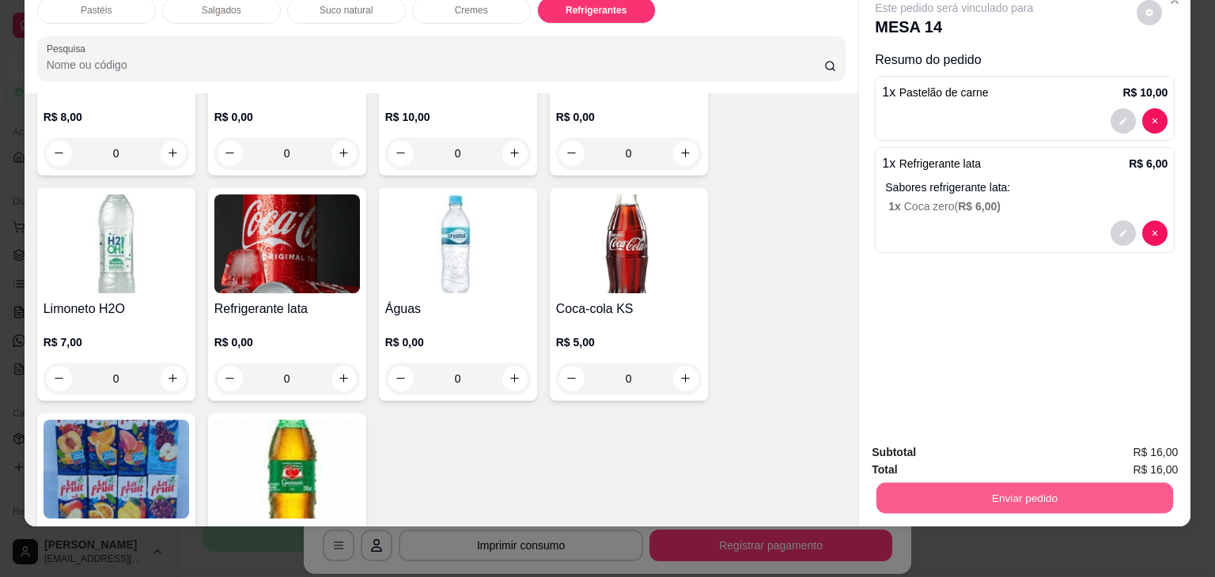
click at [899, 483] on button "Enviar pedido" at bounding box center [1024, 498] width 297 height 31
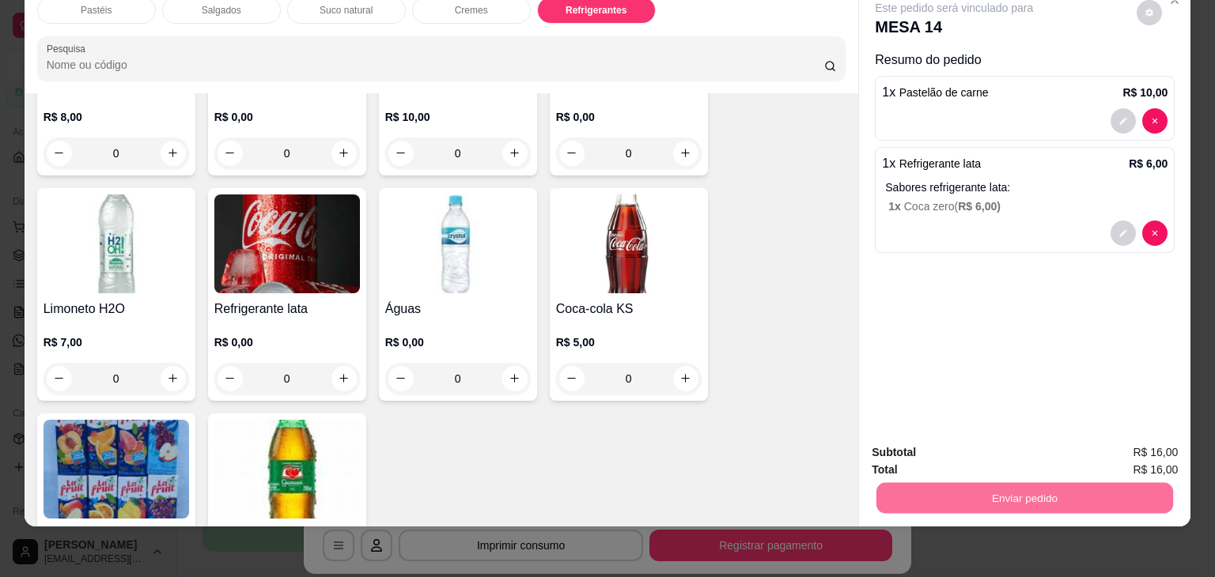
click at [997, 451] on button "Não registrar e enviar pedido" at bounding box center [972, 447] width 160 height 29
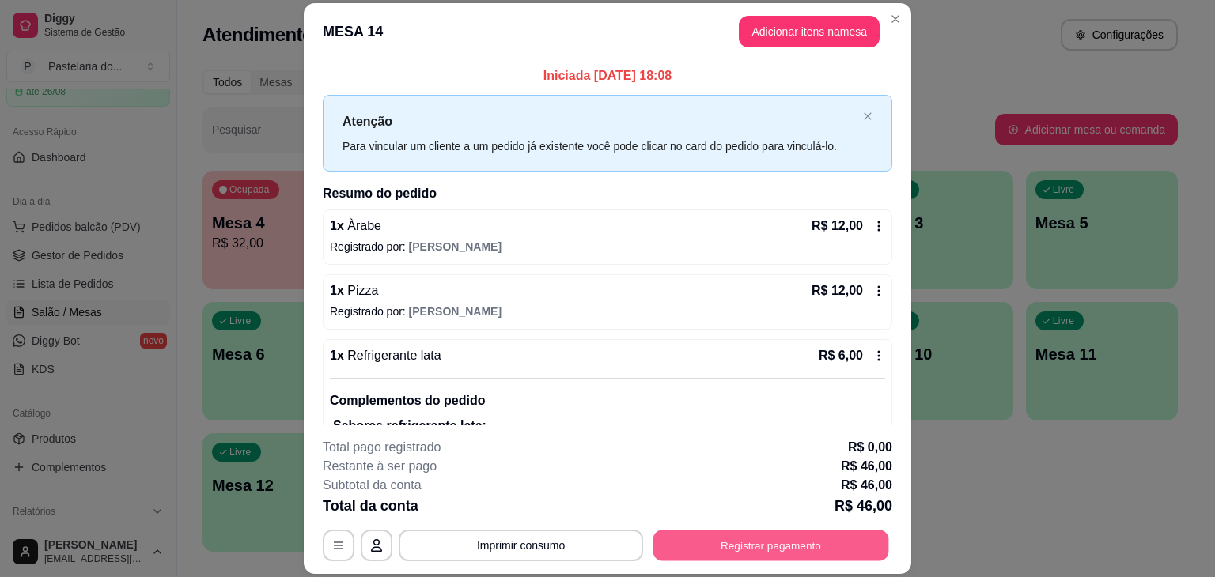
click at [744, 546] on button "Registrar pagamento" at bounding box center [771, 546] width 236 height 31
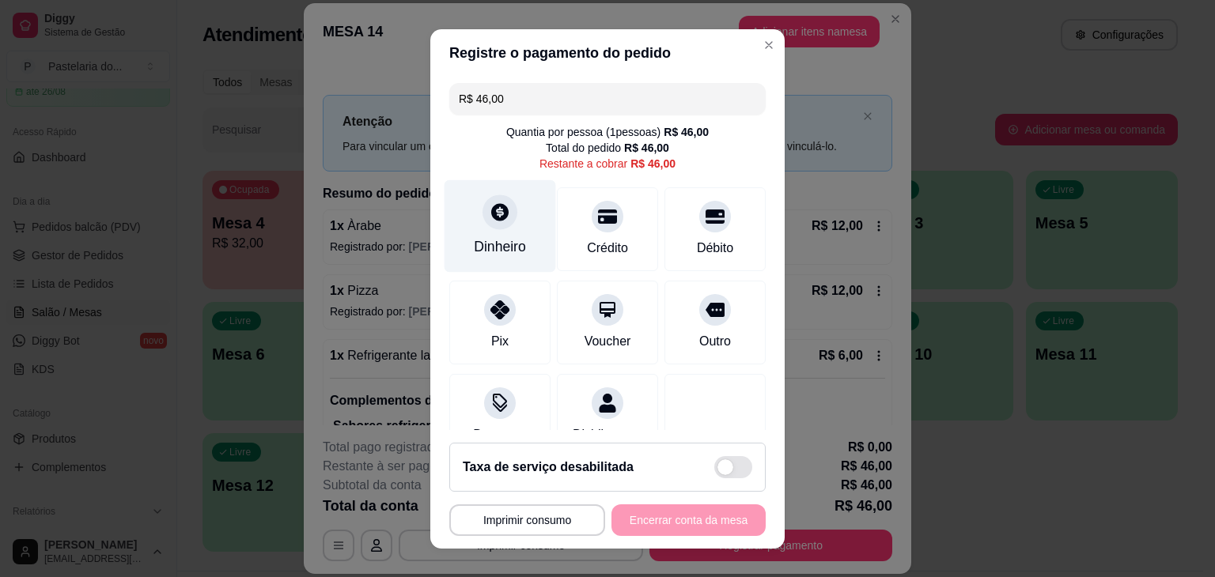
click at [490, 218] on icon at bounding box center [500, 212] width 21 height 21
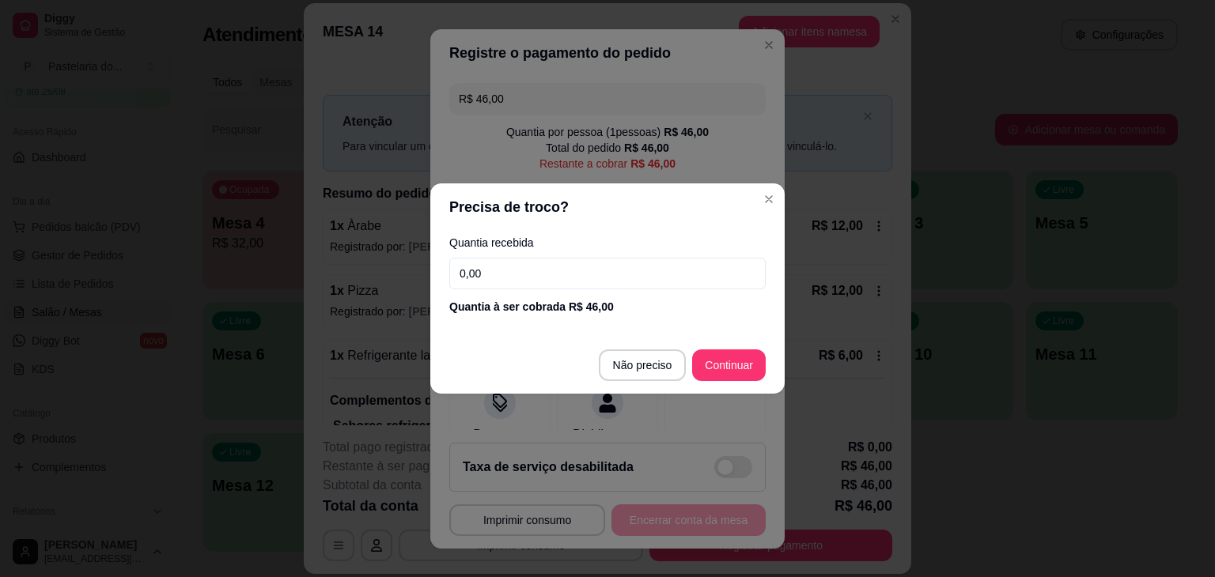
click at [592, 278] on input "0,00" at bounding box center [607, 274] width 316 height 32
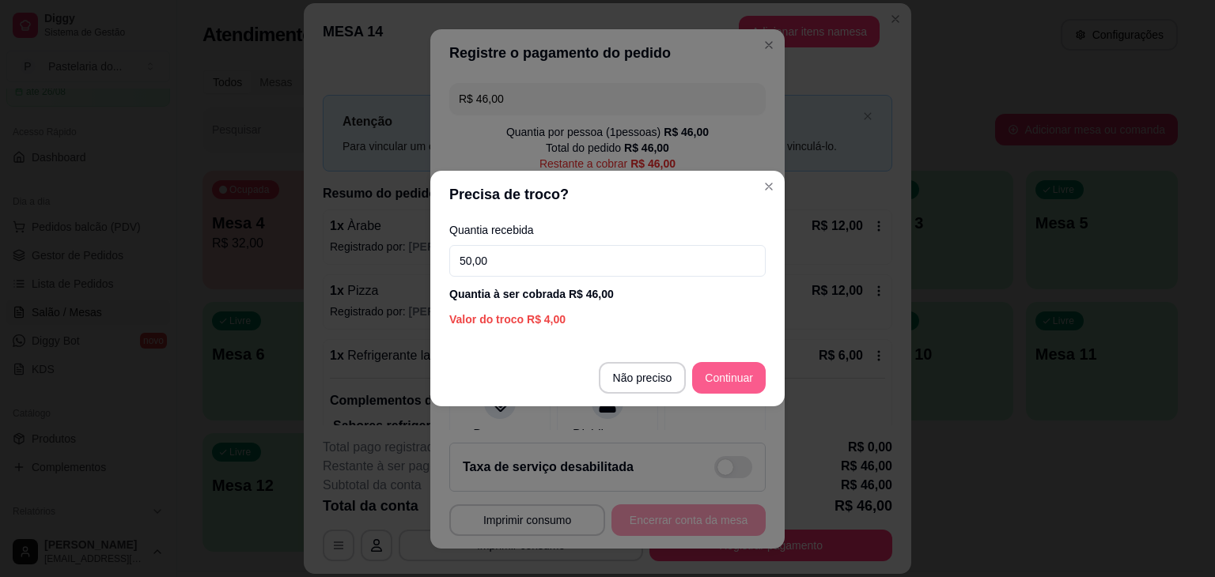
type input "50,00"
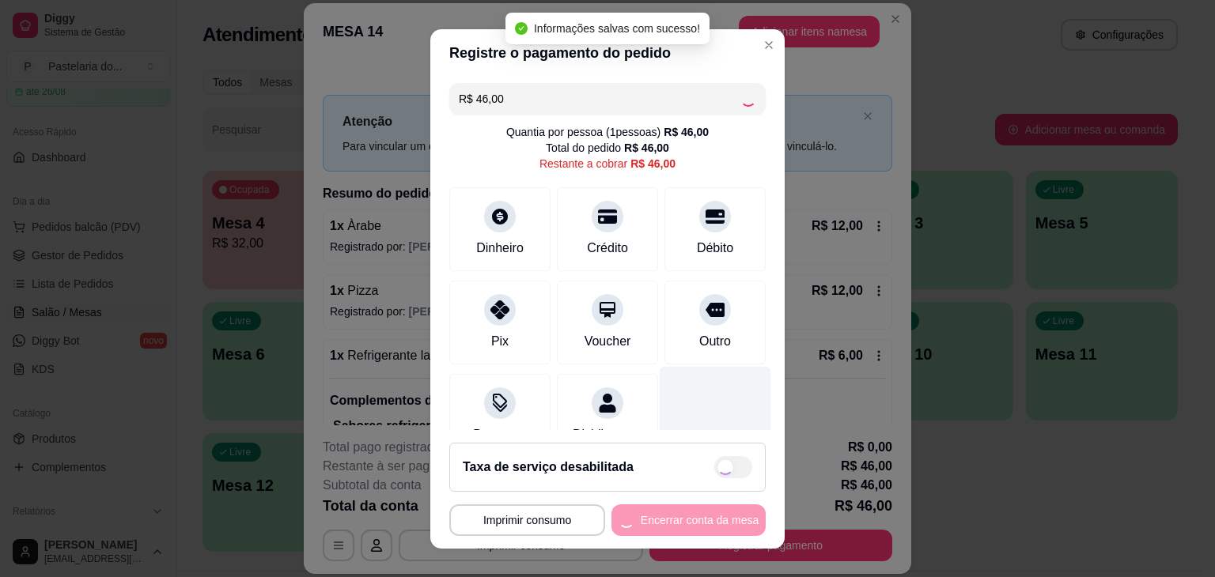
type input "R$ 0,00"
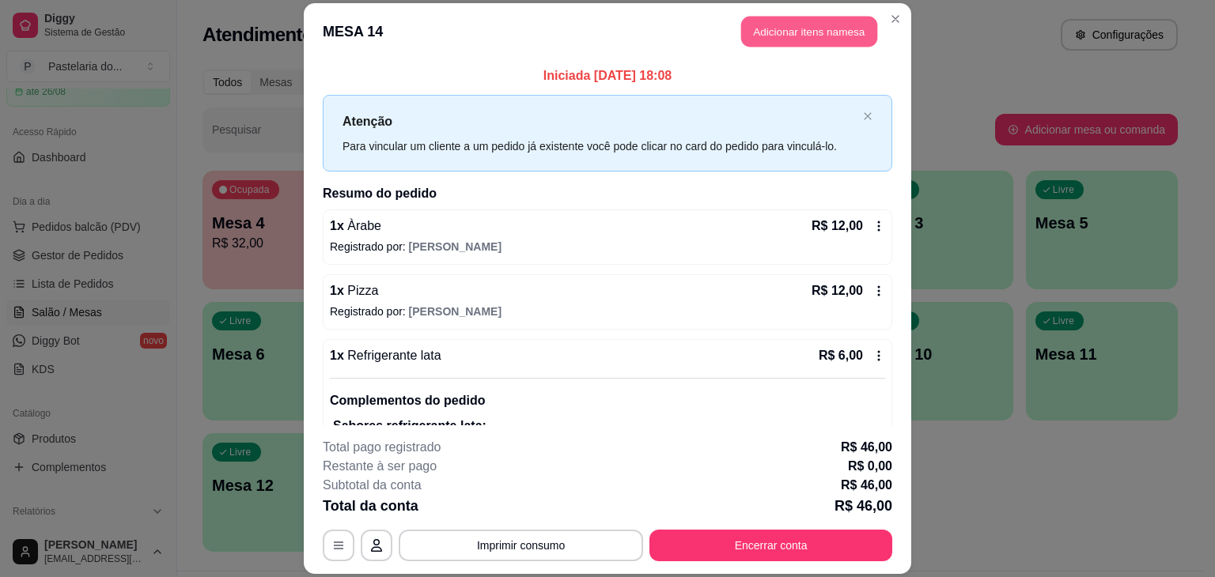
click at [744, 42] on button "Adicionar itens na mesa" at bounding box center [809, 31] width 136 height 31
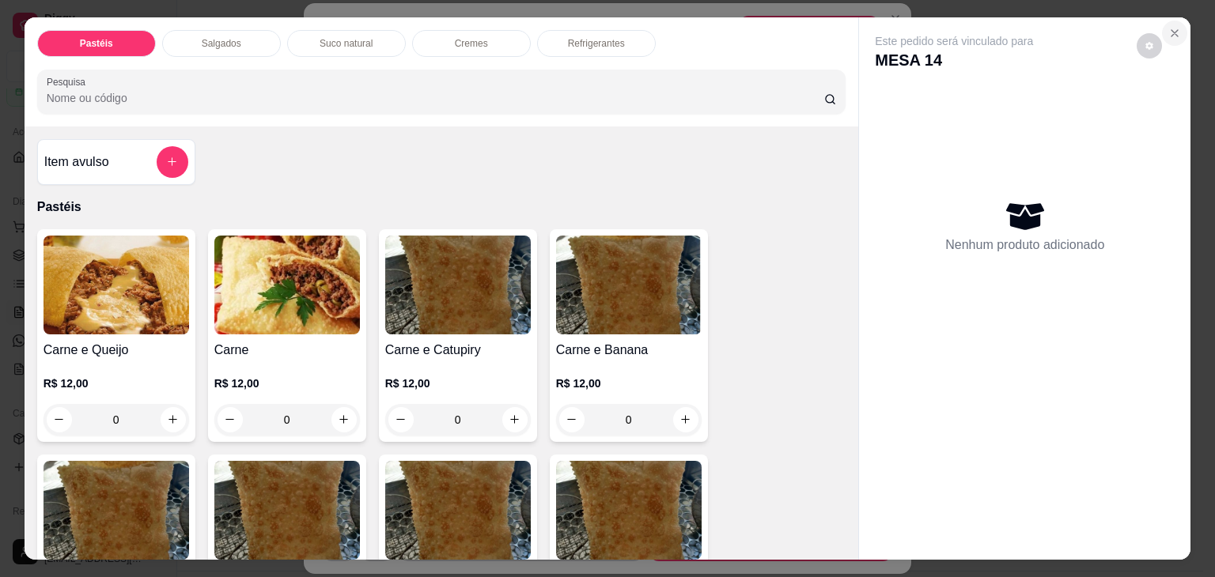
click at [1172, 30] on icon "Close" at bounding box center [1175, 33] width 6 height 6
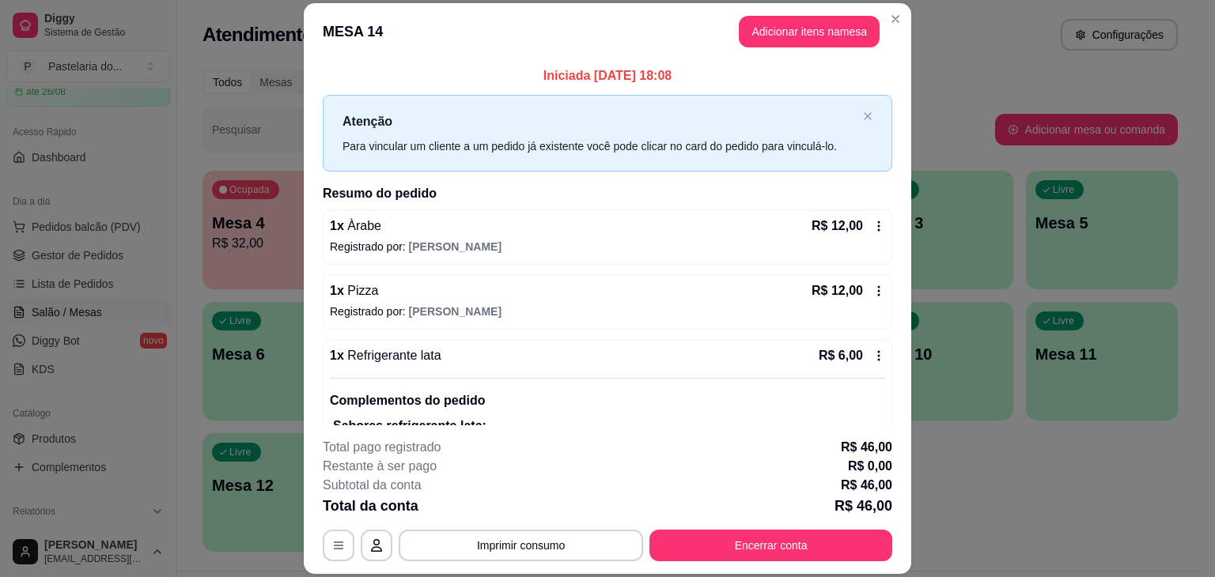
drag, startPoint x: 892, startPoint y: 21, endPoint x: 887, endPoint y: 13, distance: 9.0
click at [892, 21] on div "Atendimento Salão Configurações" at bounding box center [690, 35] width 975 height 32
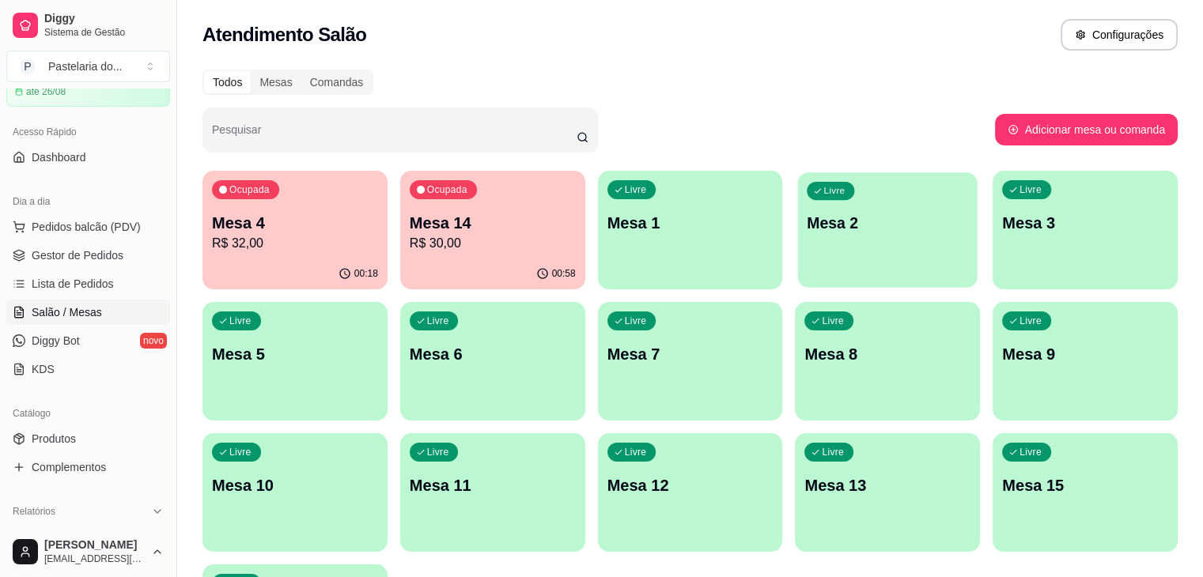
click at [808, 227] on p "Mesa 2" at bounding box center [888, 223] width 161 height 21
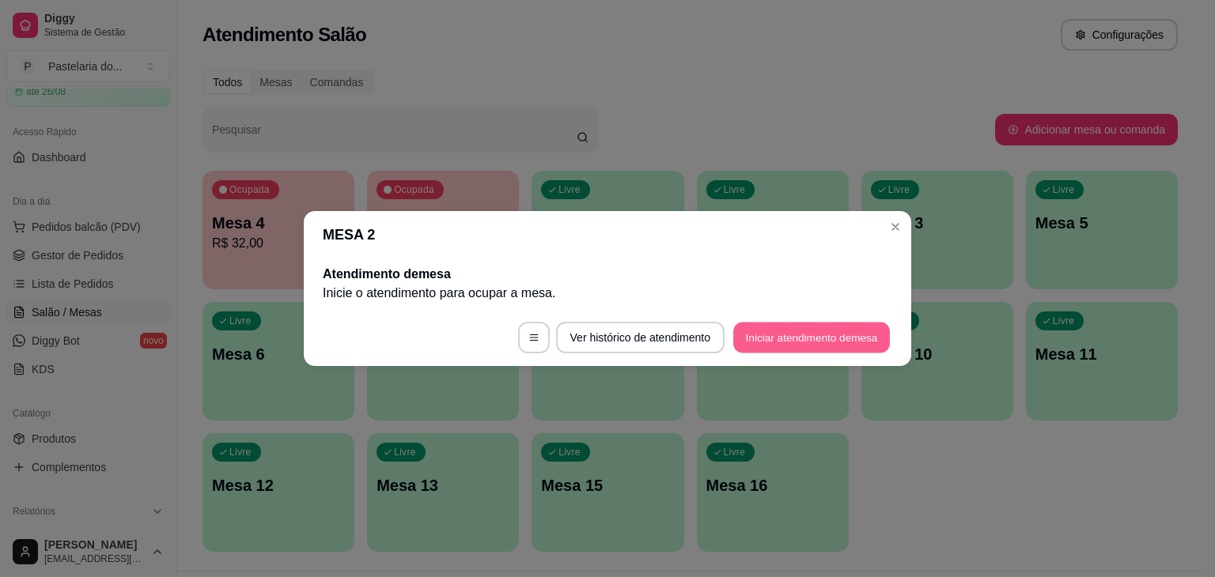
click at [799, 340] on button "Iniciar atendimento de mesa" at bounding box center [811, 338] width 157 height 31
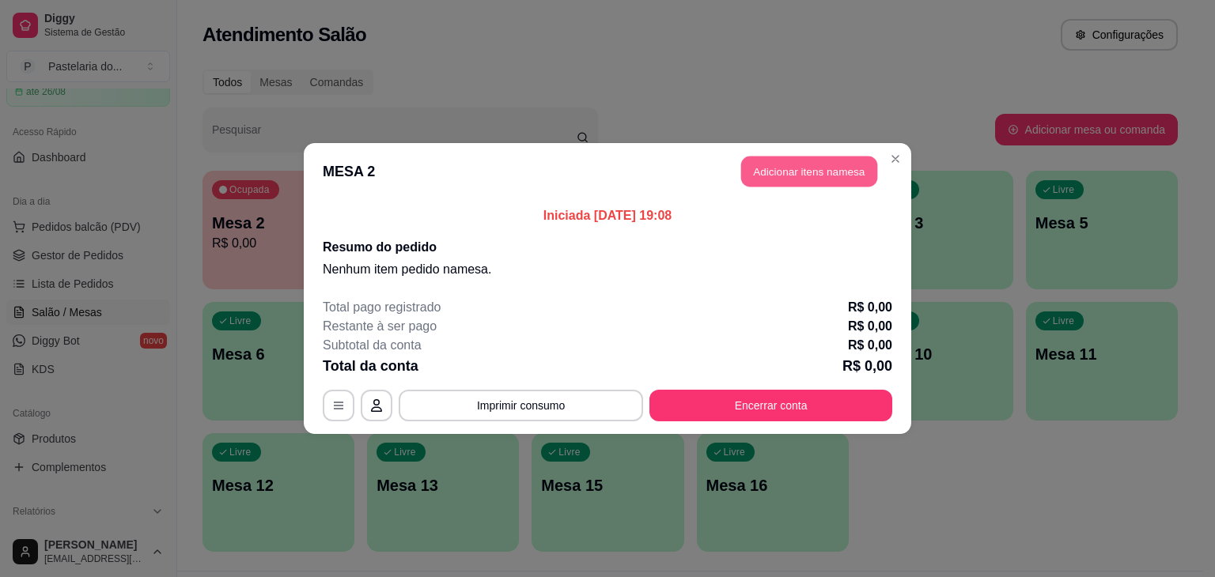
click at [815, 172] on button "Adicionar itens na mesa" at bounding box center [809, 172] width 136 height 31
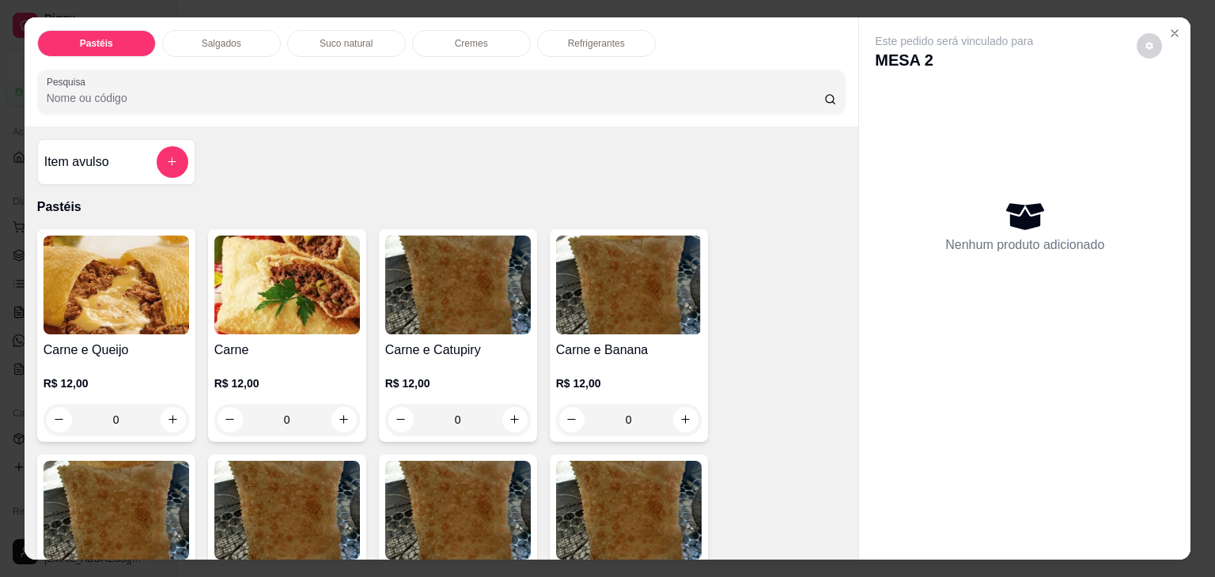
click at [218, 40] on p "Salgados" at bounding box center [222, 43] width 40 height 13
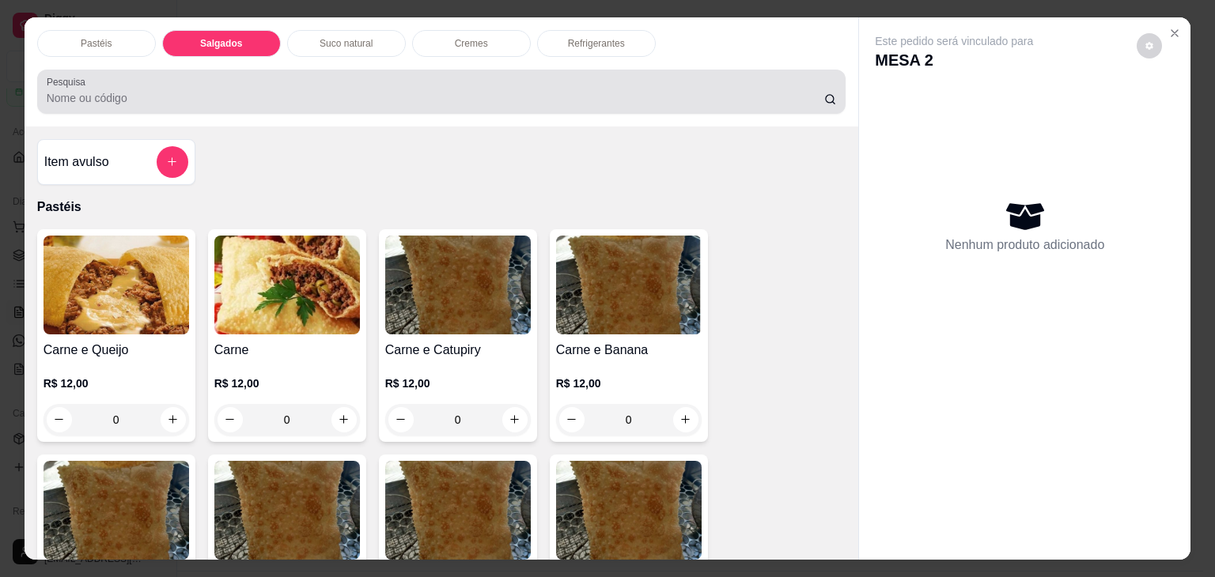
scroll to position [39, 0]
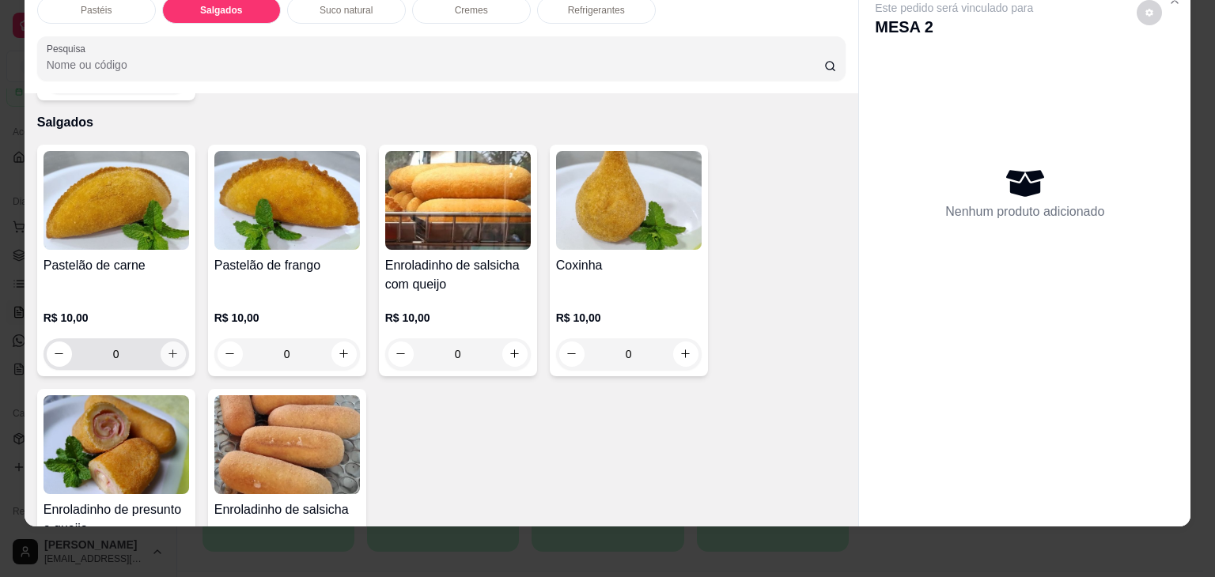
click at [168, 348] on icon "increase-product-quantity" at bounding box center [173, 354] width 12 height 12
type input "1"
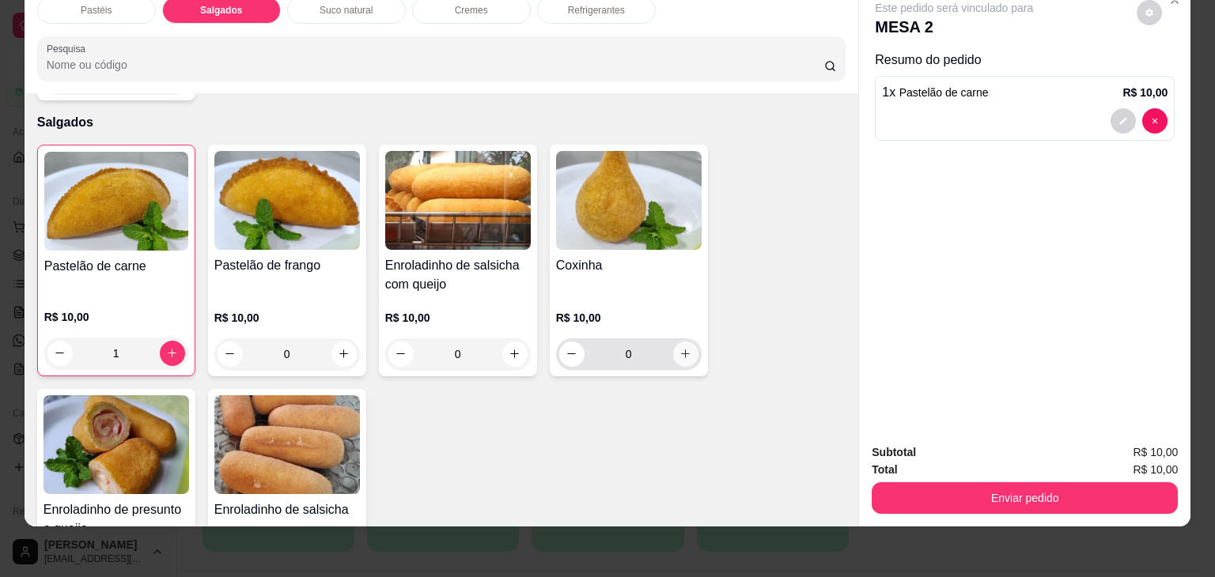
click at [673, 342] on button "increase-product-quantity" at bounding box center [685, 354] width 25 height 25
type input "1"
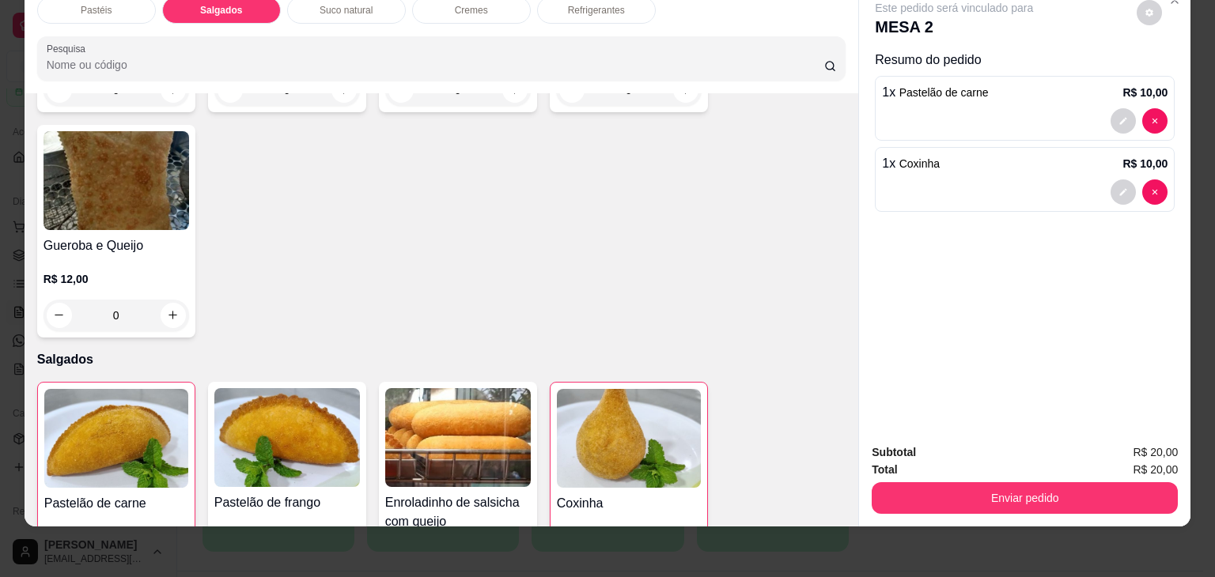
scroll to position [0, 0]
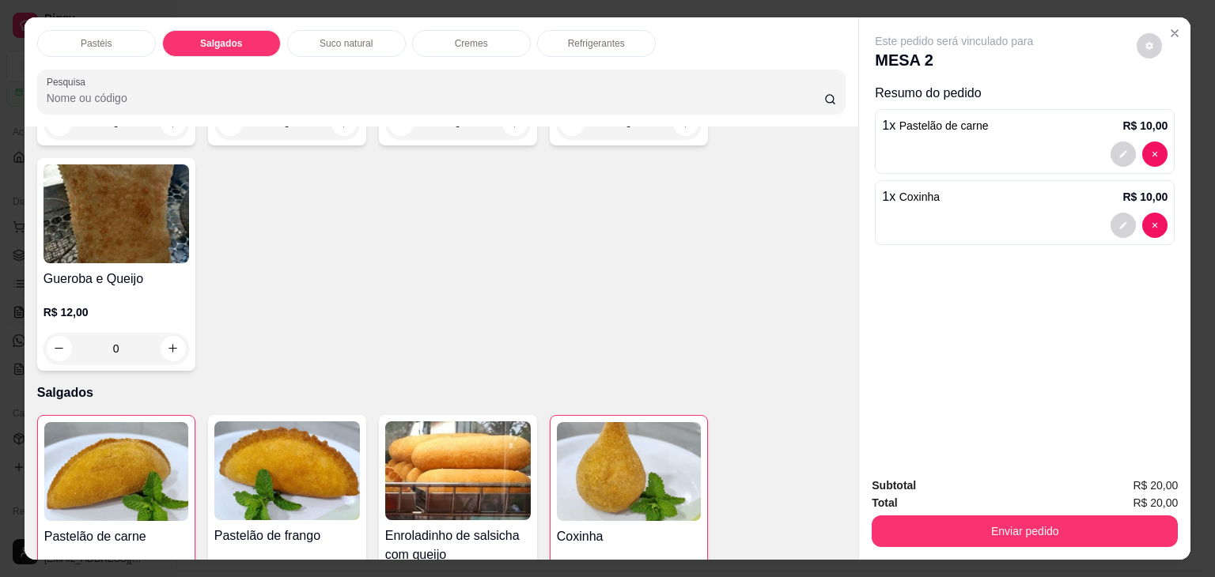
click at [585, 37] on p "Refrigerantes" at bounding box center [596, 43] width 57 height 13
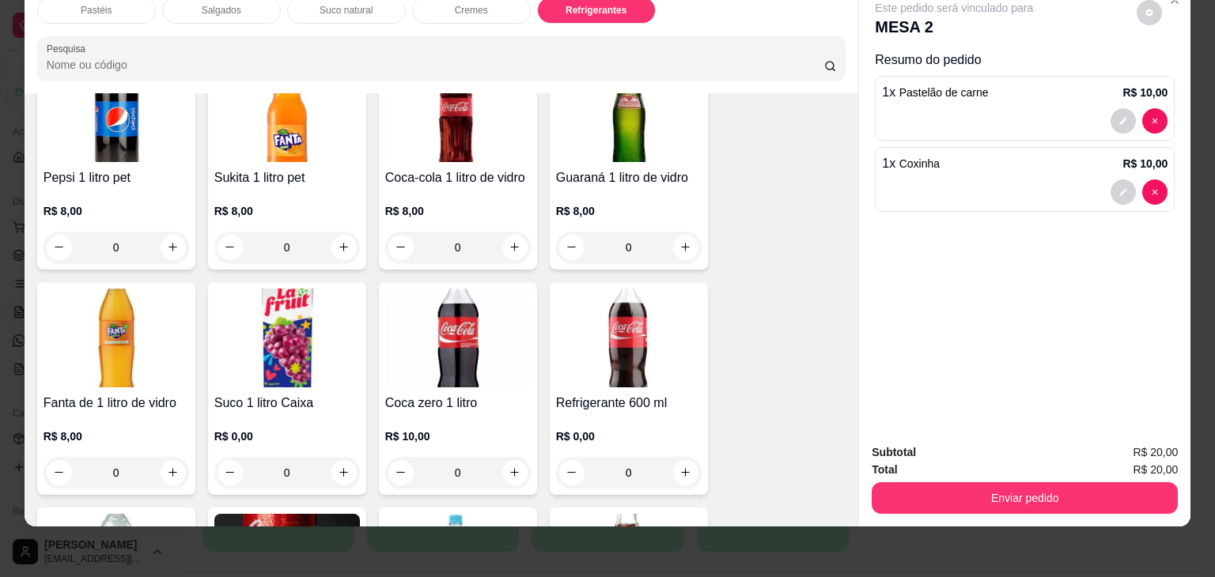
scroll to position [4050, 0]
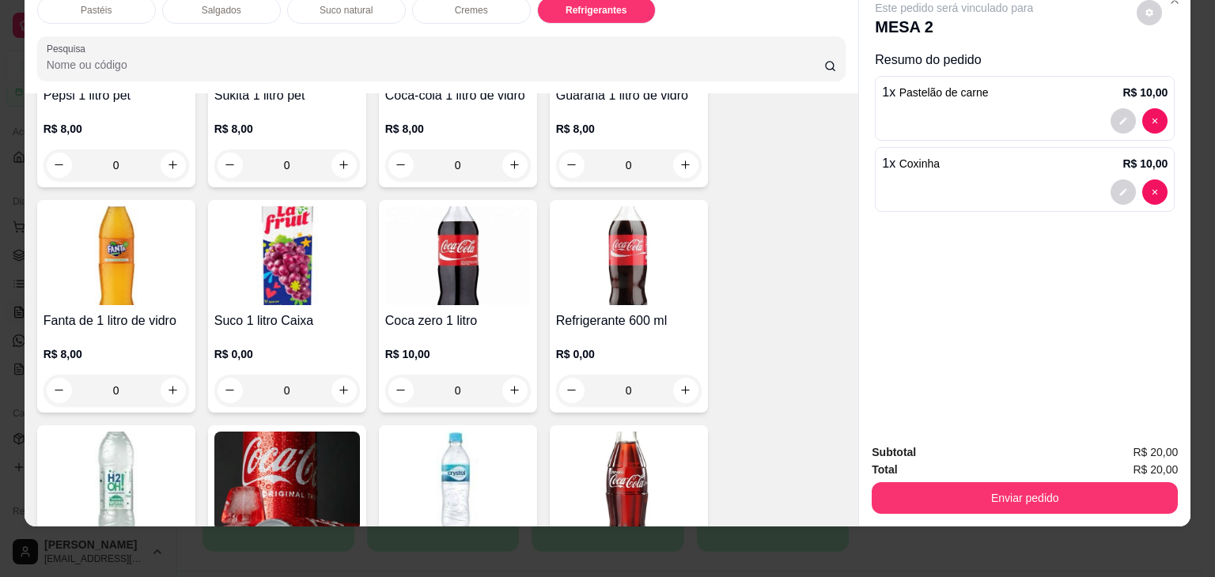
click at [335, 375] on div "0" at bounding box center [287, 391] width 146 height 32
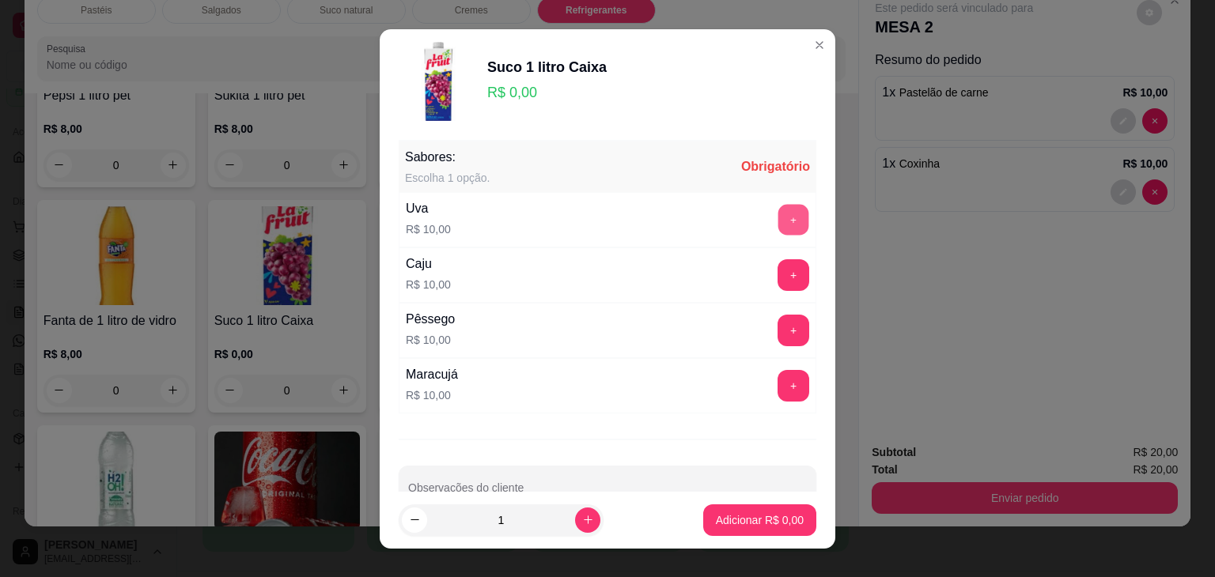
click at [778, 210] on button "+" at bounding box center [793, 219] width 31 height 31
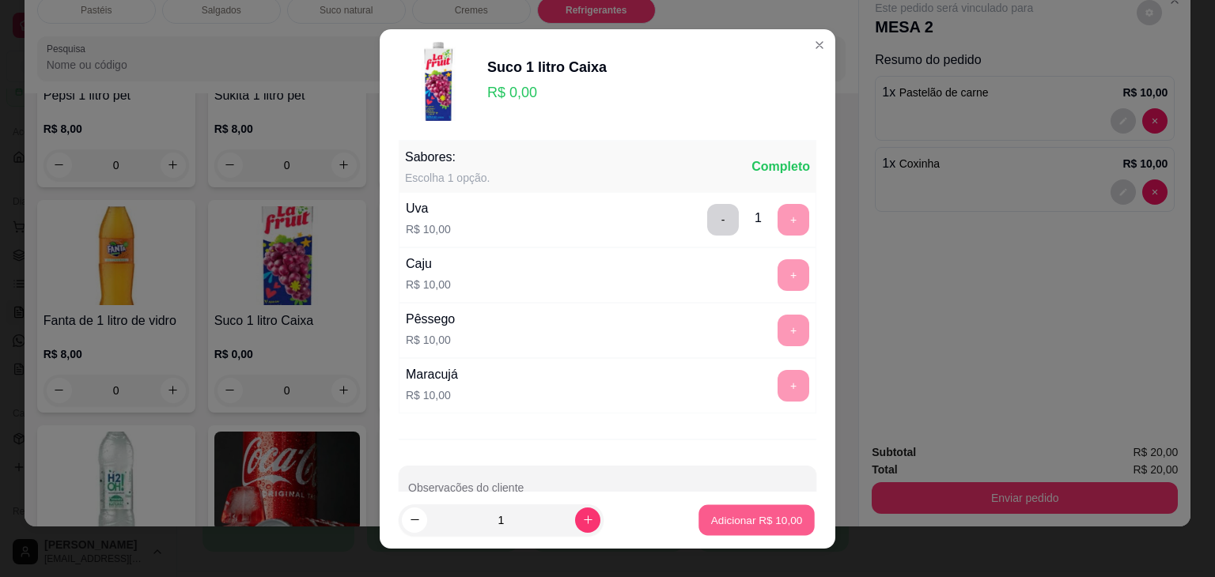
click at [744, 520] on p "Adicionar R$ 10,00" at bounding box center [757, 520] width 92 height 15
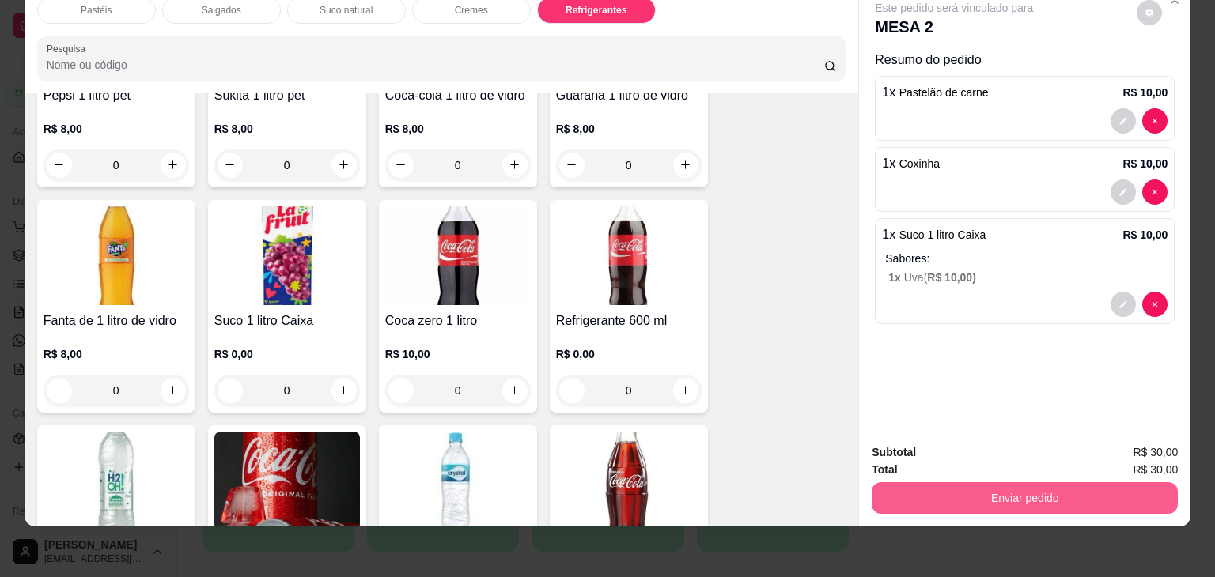
click at [948, 483] on button "Enviar pedido" at bounding box center [1025, 499] width 306 height 32
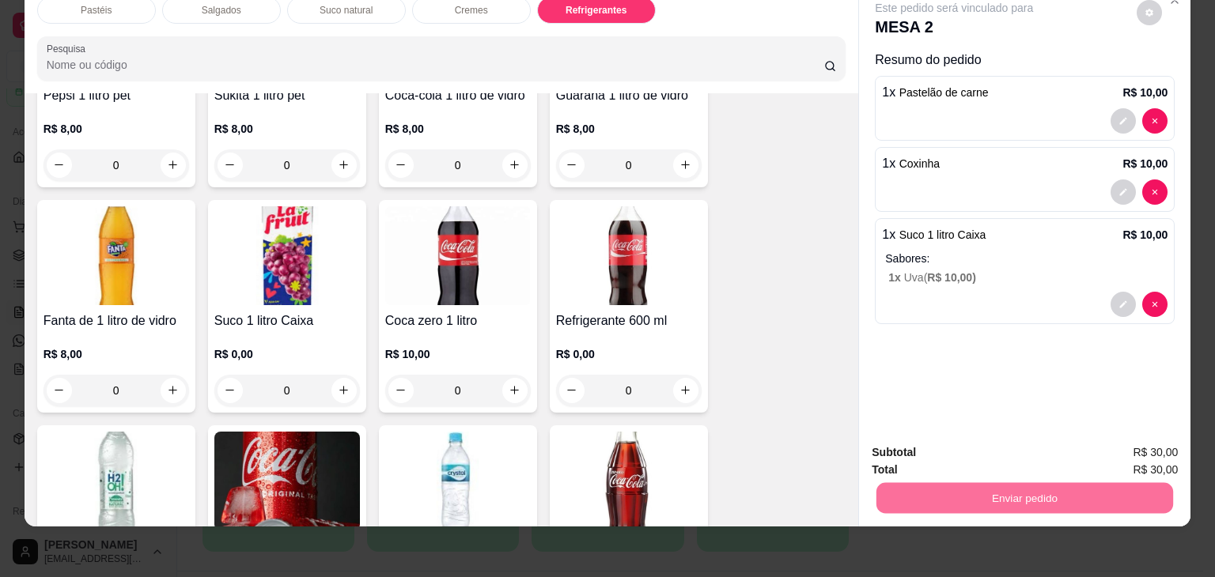
click at [962, 449] on button "Não registrar e enviar pedido" at bounding box center [972, 447] width 160 height 29
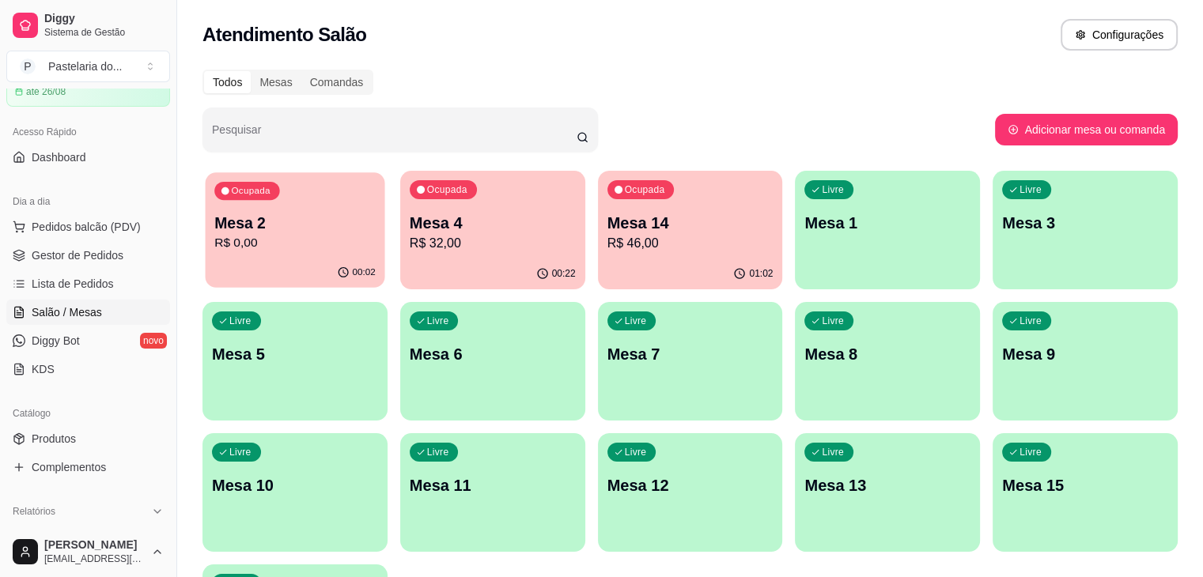
click at [267, 231] on p "Mesa 2" at bounding box center [294, 223] width 161 height 21
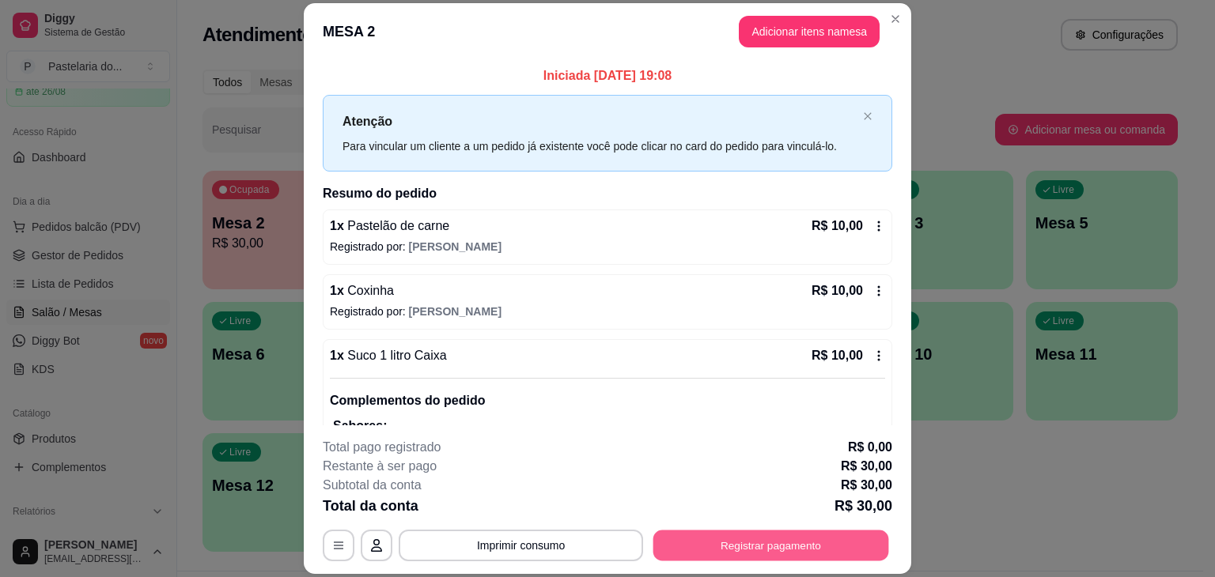
click at [783, 542] on button "Registrar pagamento" at bounding box center [771, 546] width 236 height 31
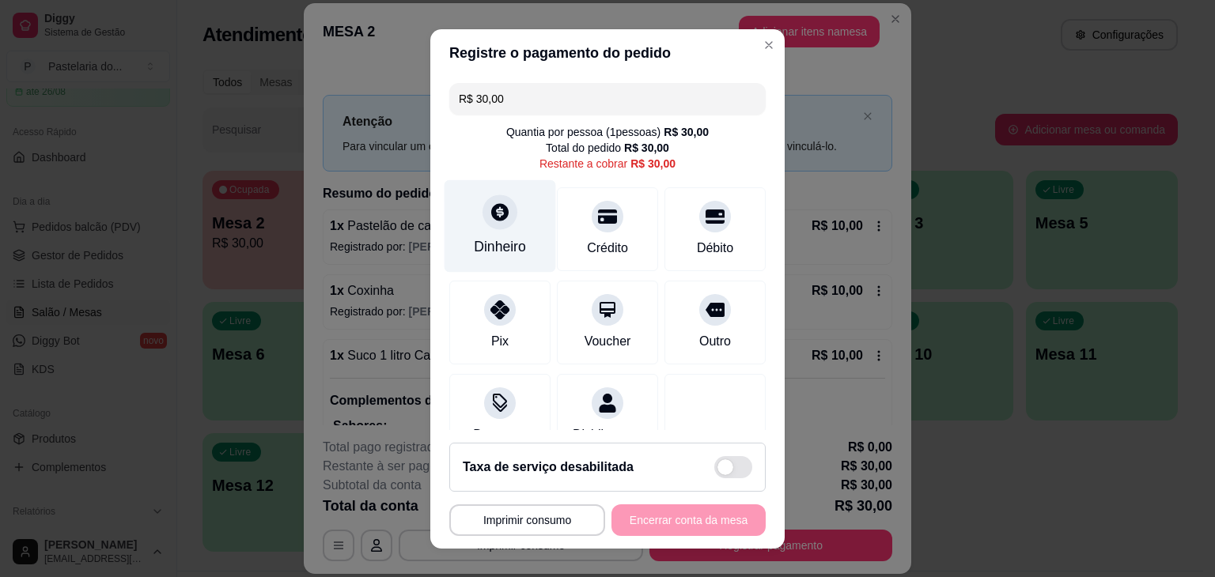
click at [502, 206] on div at bounding box center [500, 212] width 35 height 35
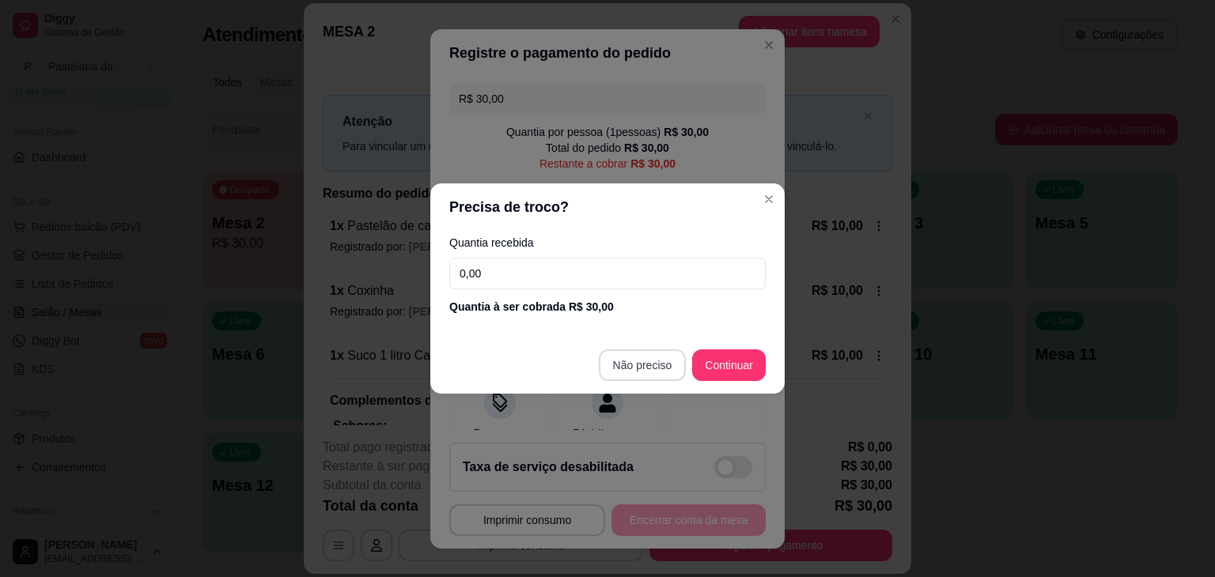
click at [638, 359] on div "Pix Voucher Outro" at bounding box center [607, 323] width 316 height 84
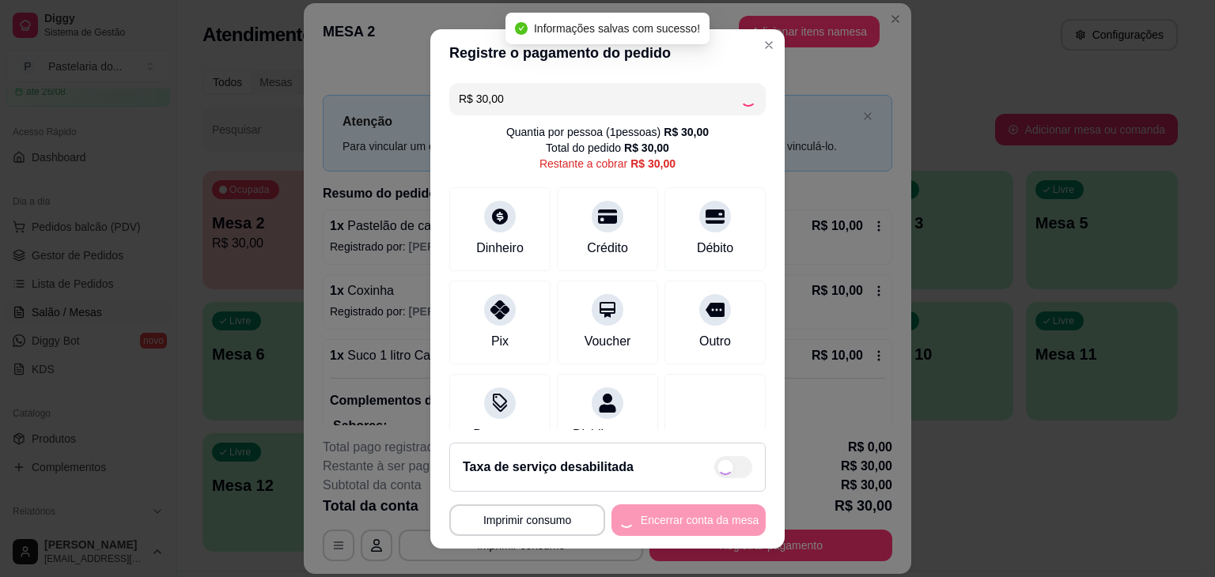
type input "R$ 0,00"
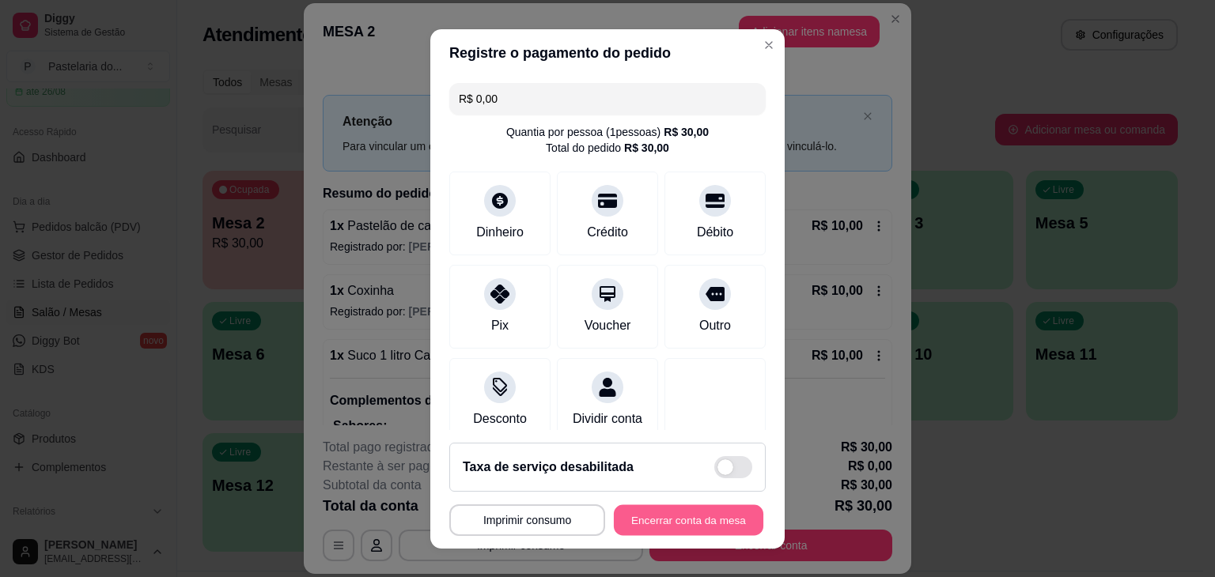
click at [676, 520] on button "Encerrar conta da mesa" at bounding box center [689, 520] width 150 height 31
click at [676, 520] on div "**********" at bounding box center [607, 521] width 316 height 32
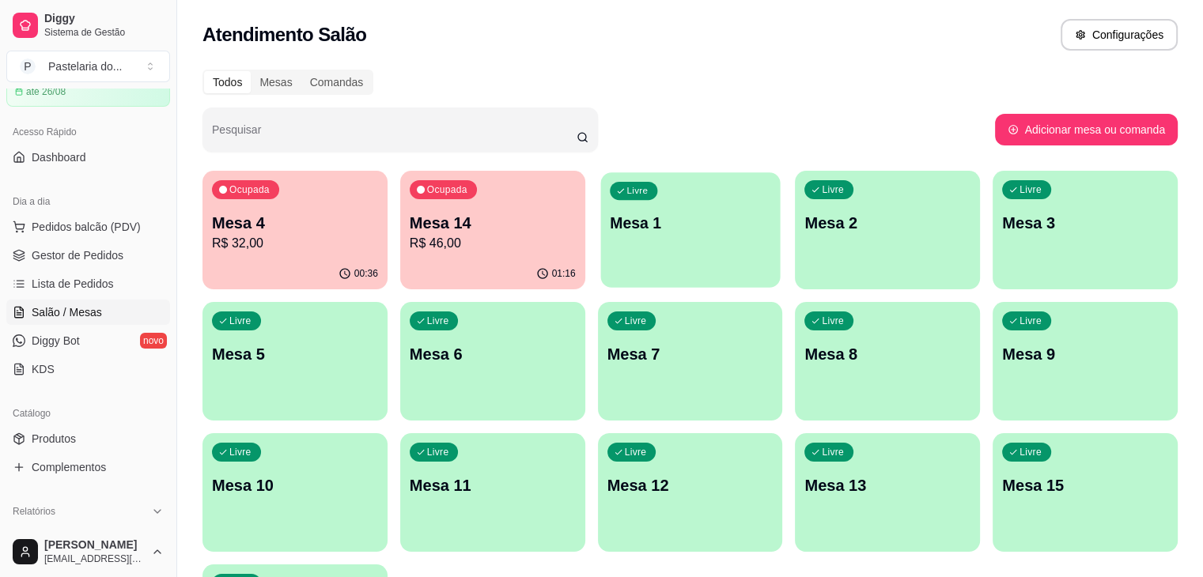
click at [631, 248] on div "Livre Mesa 1" at bounding box center [690, 220] width 180 height 97
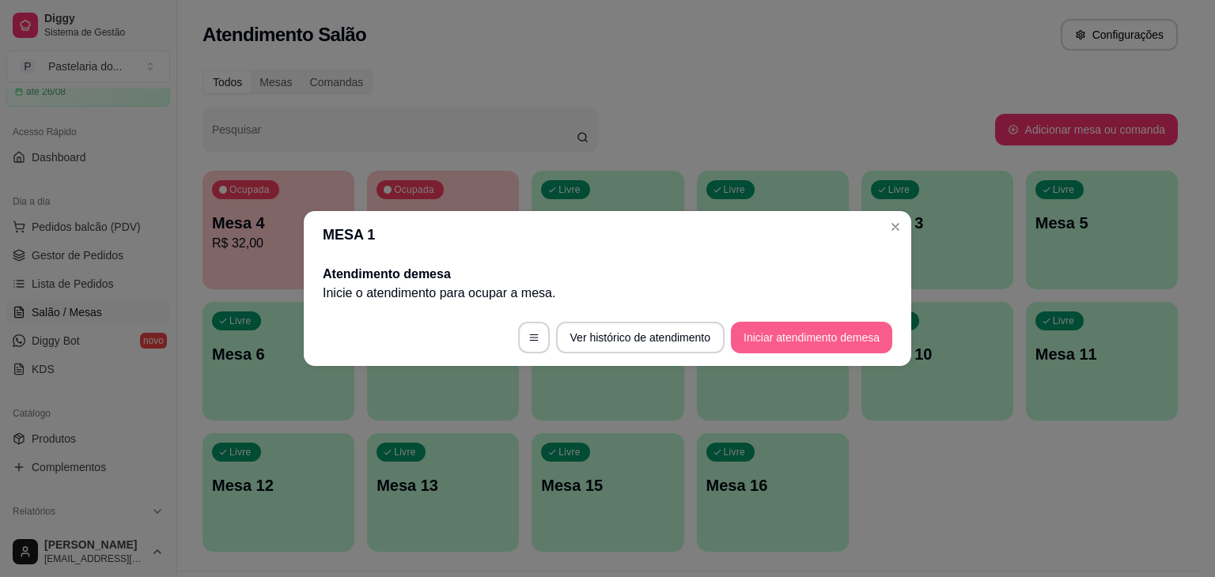
click at [785, 345] on button "Iniciar atendimento de mesa" at bounding box center [811, 338] width 161 height 32
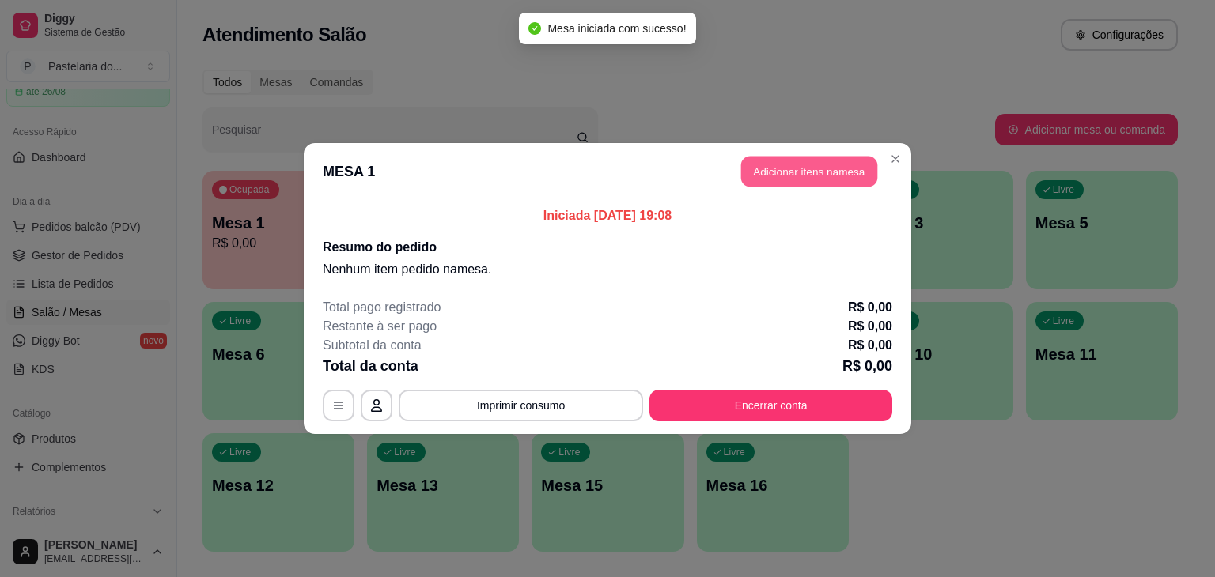
click at [860, 168] on button "Adicionar itens na mesa" at bounding box center [809, 172] width 136 height 31
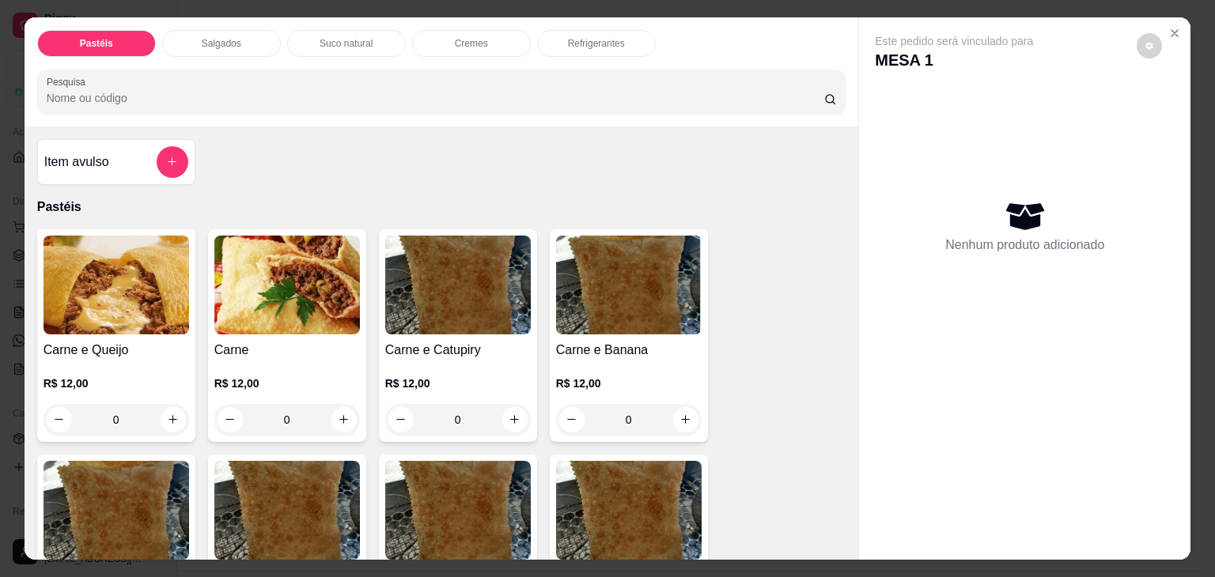
click at [245, 33] on div "Salgados" at bounding box center [221, 43] width 119 height 27
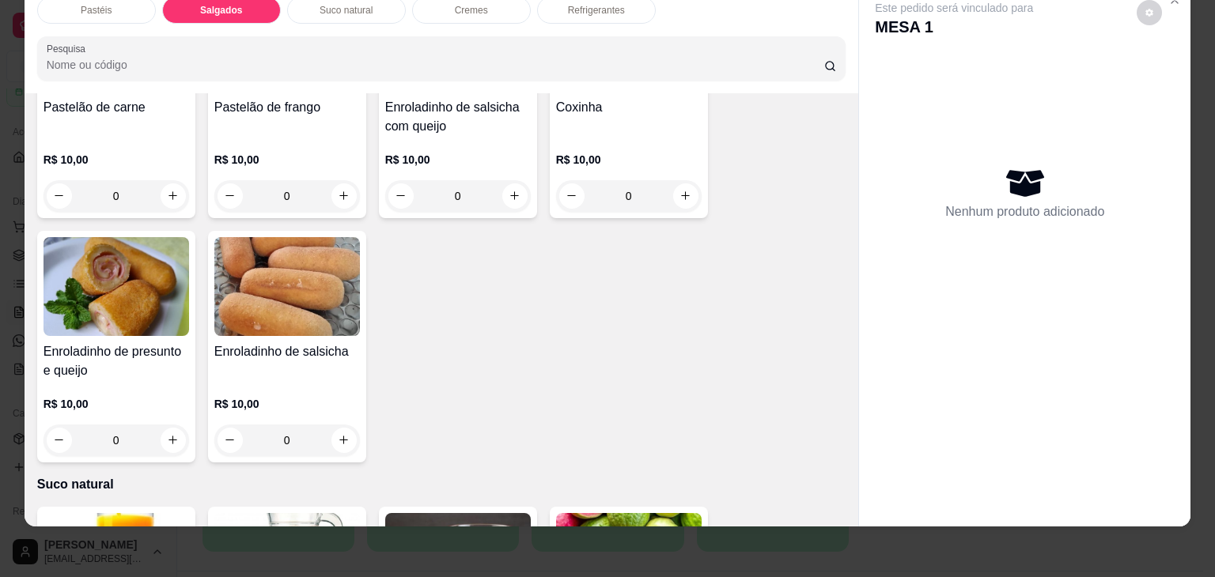
scroll to position [1601, 0]
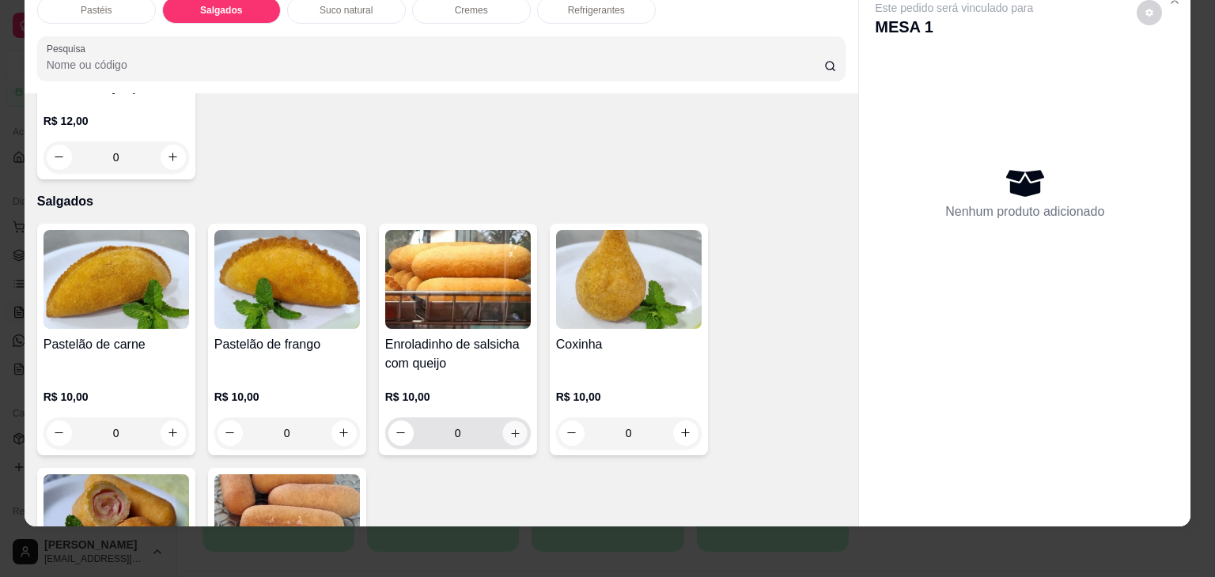
click at [505, 421] on button "increase-product-quantity" at bounding box center [514, 433] width 25 height 25
type input "1"
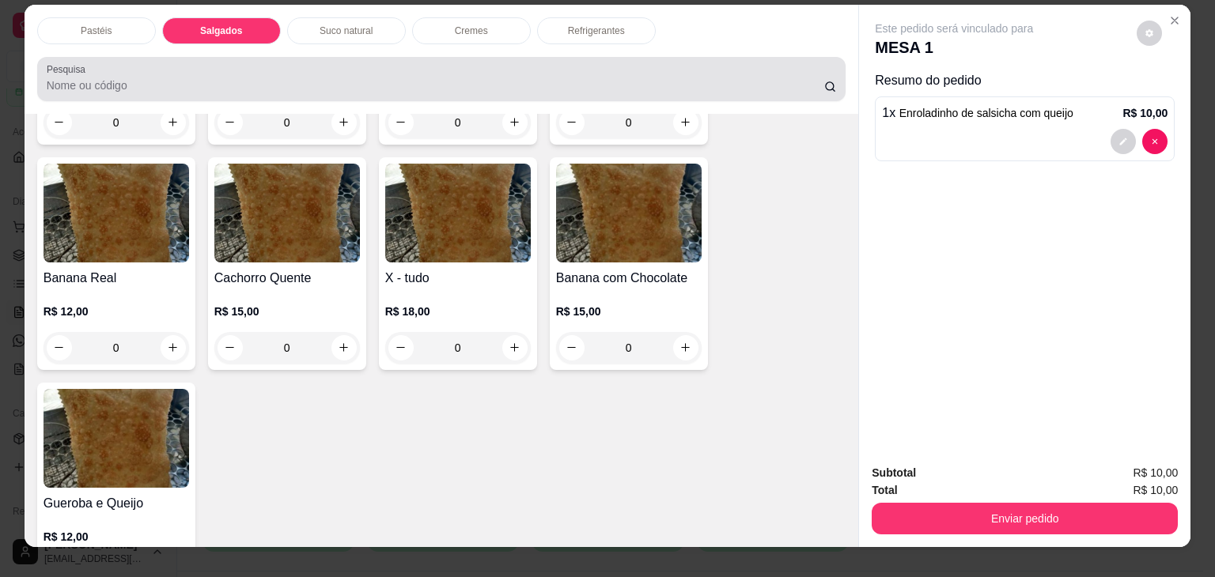
scroll to position [0, 0]
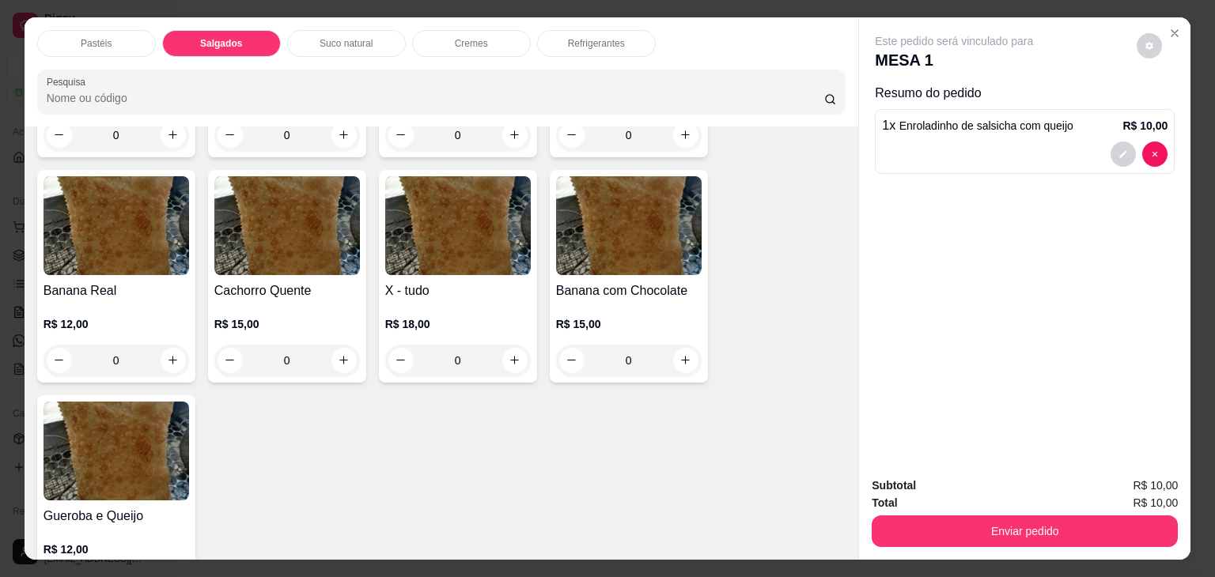
click at [577, 37] on p "Refrigerantes" at bounding box center [596, 43] width 57 height 13
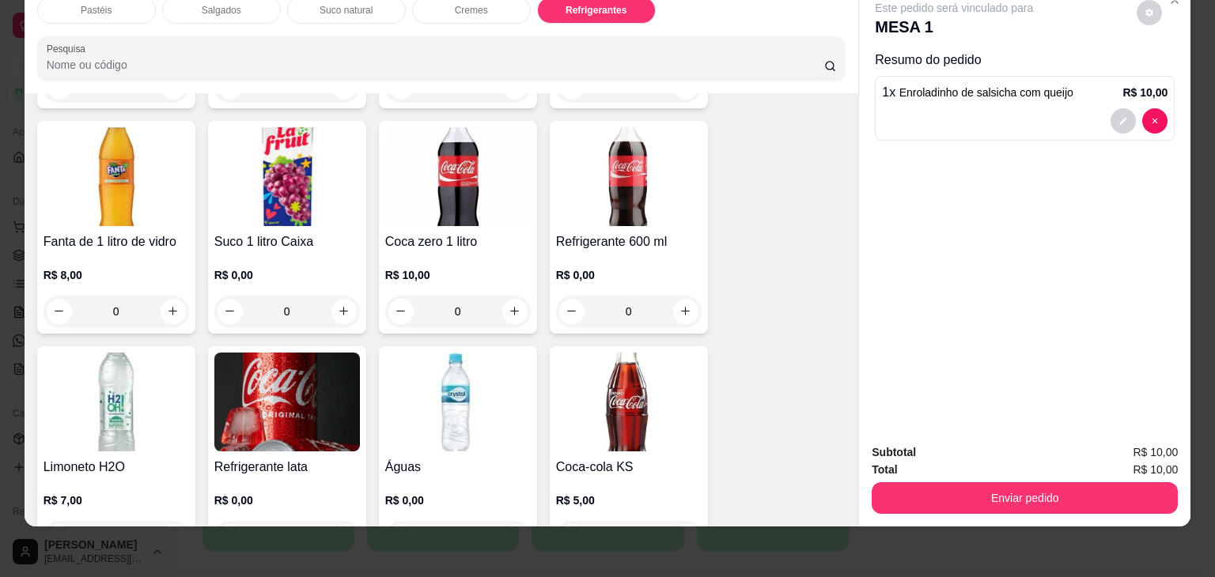
scroll to position [4289, 0]
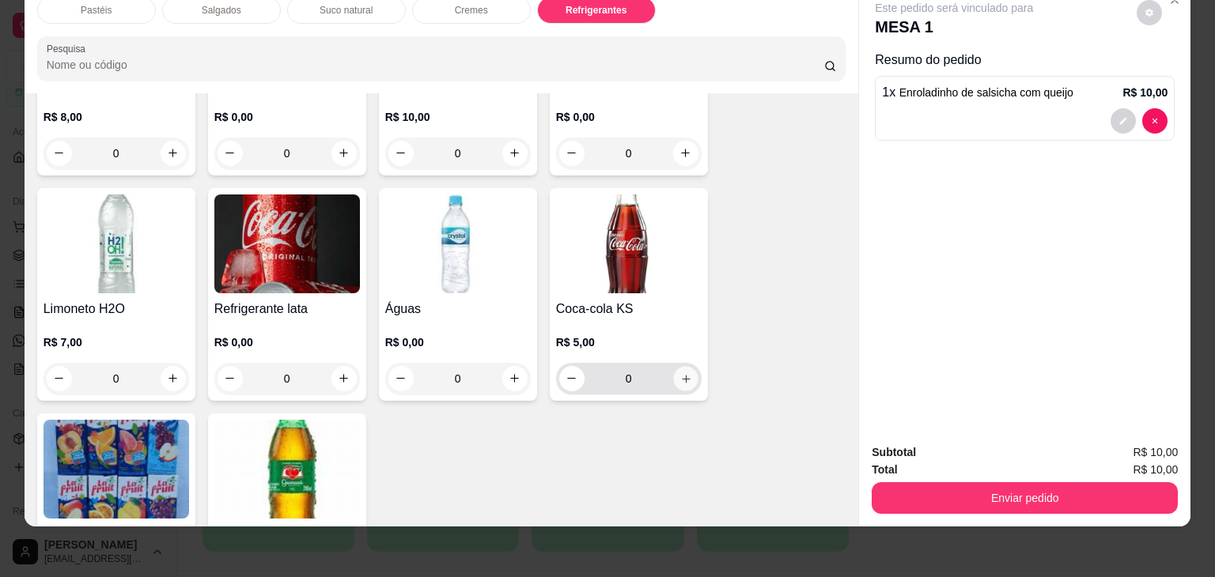
click at [682, 373] on icon "increase-product-quantity" at bounding box center [685, 379] width 12 height 12
type input "1"
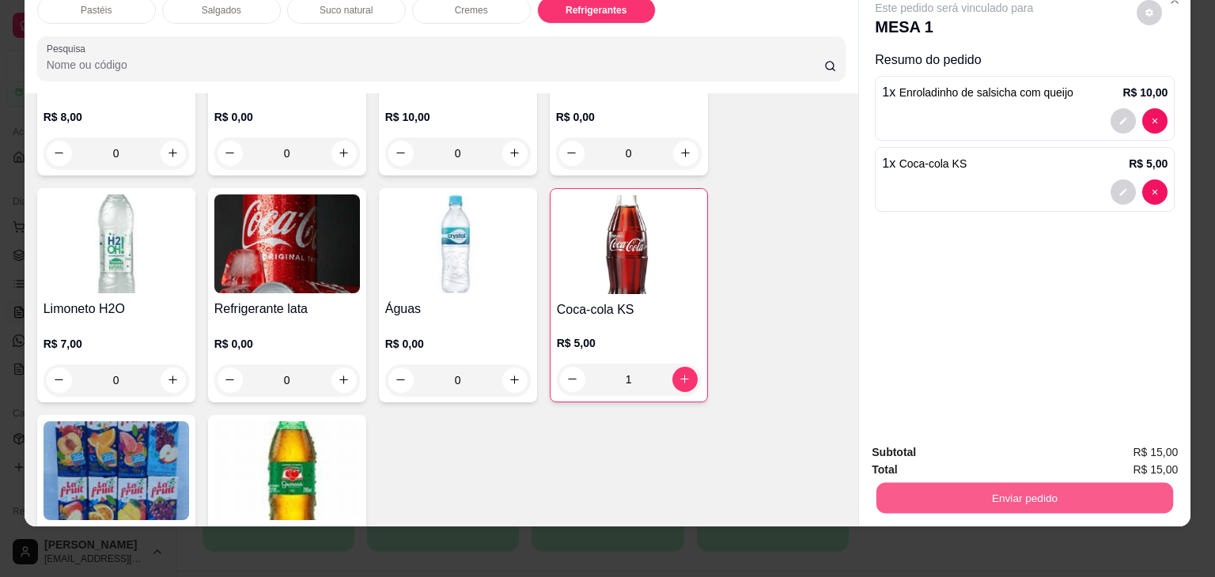
click at [982, 487] on button "Enviar pedido" at bounding box center [1024, 498] width 297 height 31
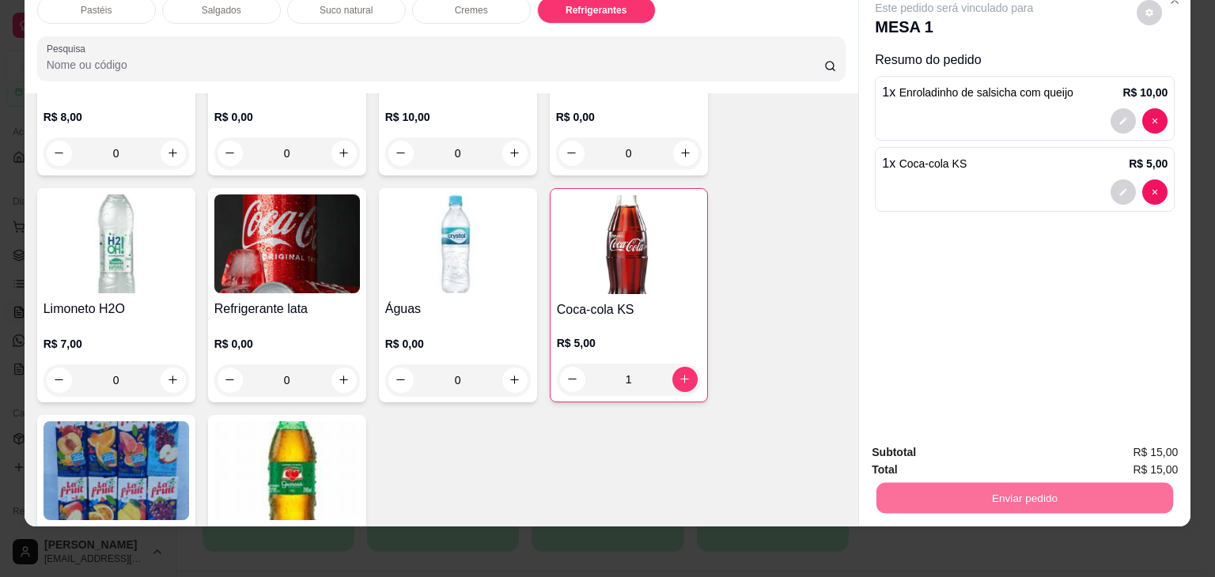
click at [994, 445] on button "Não registrar e enviar pedido" at bounding box center [972, 447] width 160 height 29
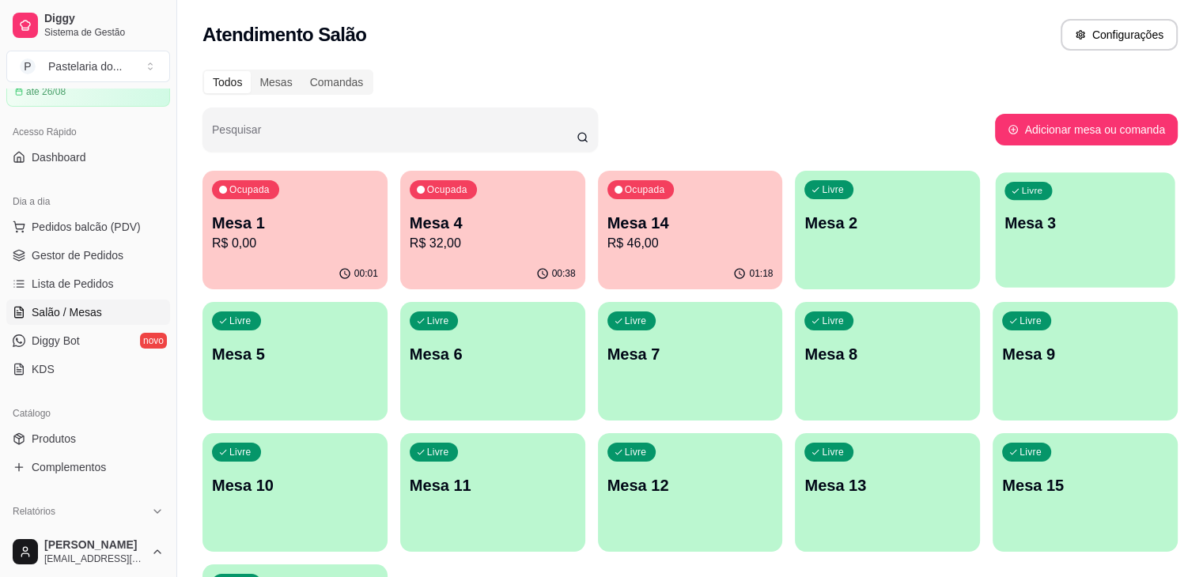
click at [1005, 230] on p "Mesa 3" at bounding box center [1085, 223] width 161 height 21
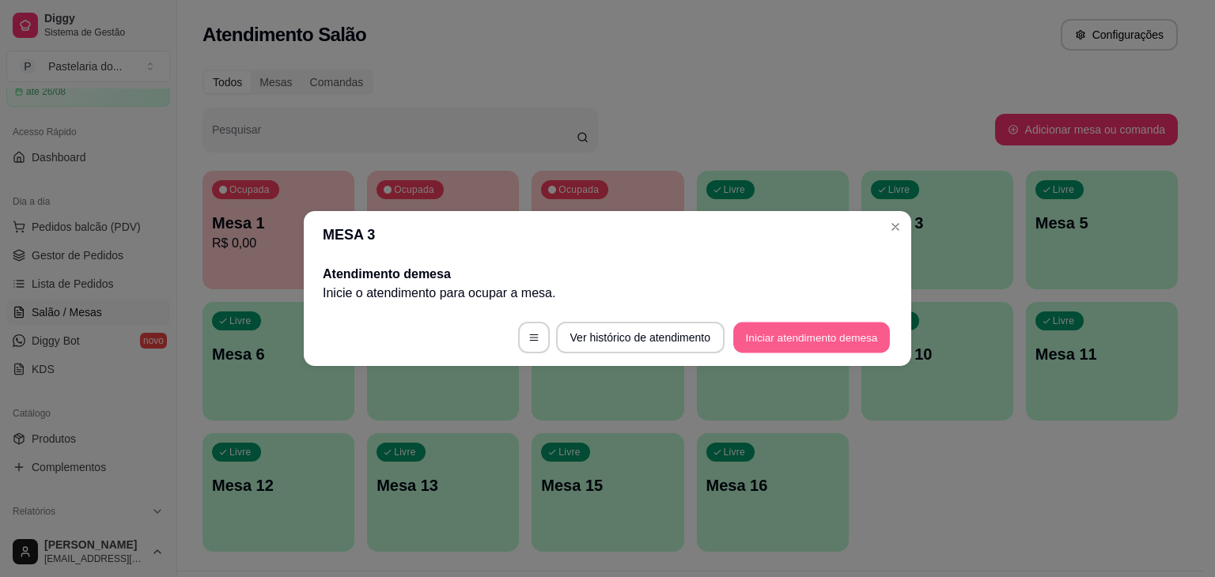
click at [775, 339] on button "Iniciar atendimento de mesa" at bounding box center [811, 338] width 157 height 31
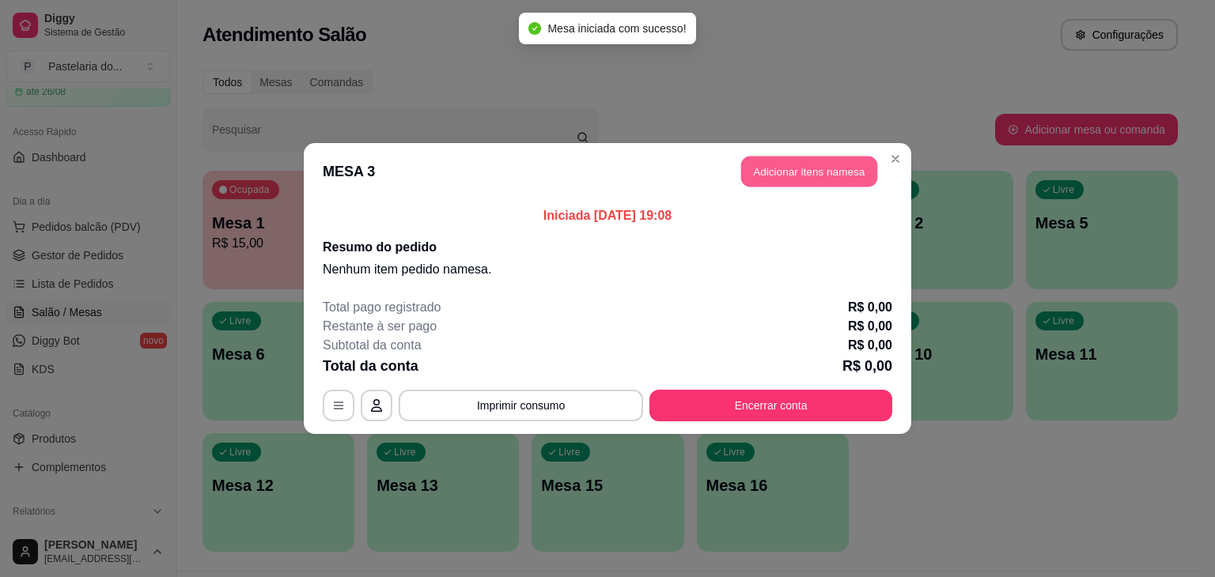
click at [865, 165] on button "Adicionar itens na mesa" at bounding box center [809, 172] width 136 height 31
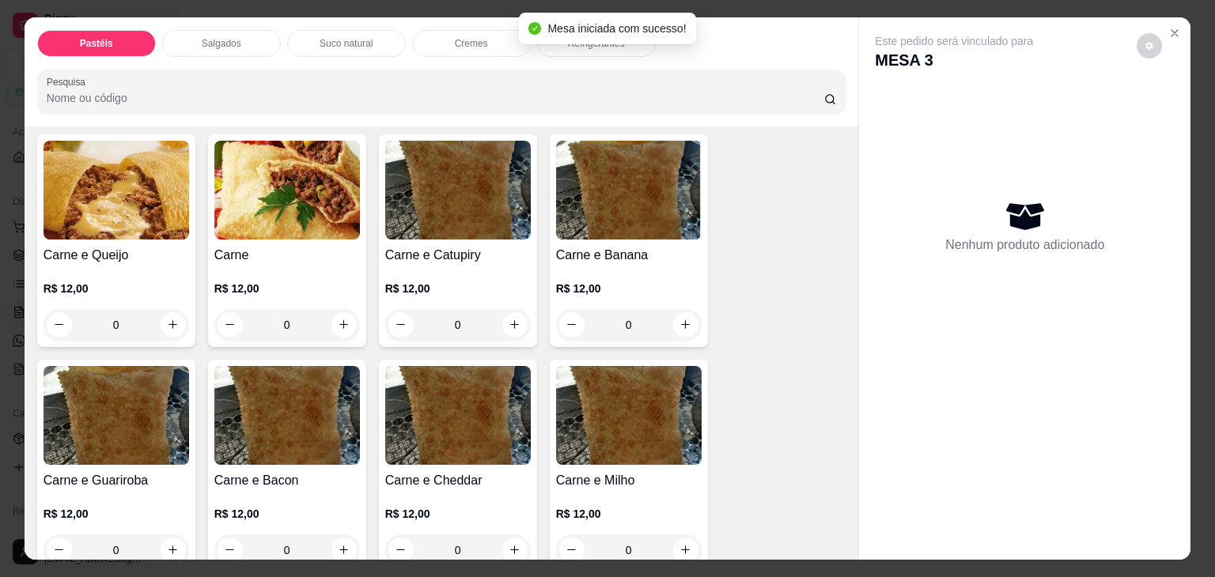
scroll to position [158, 0]
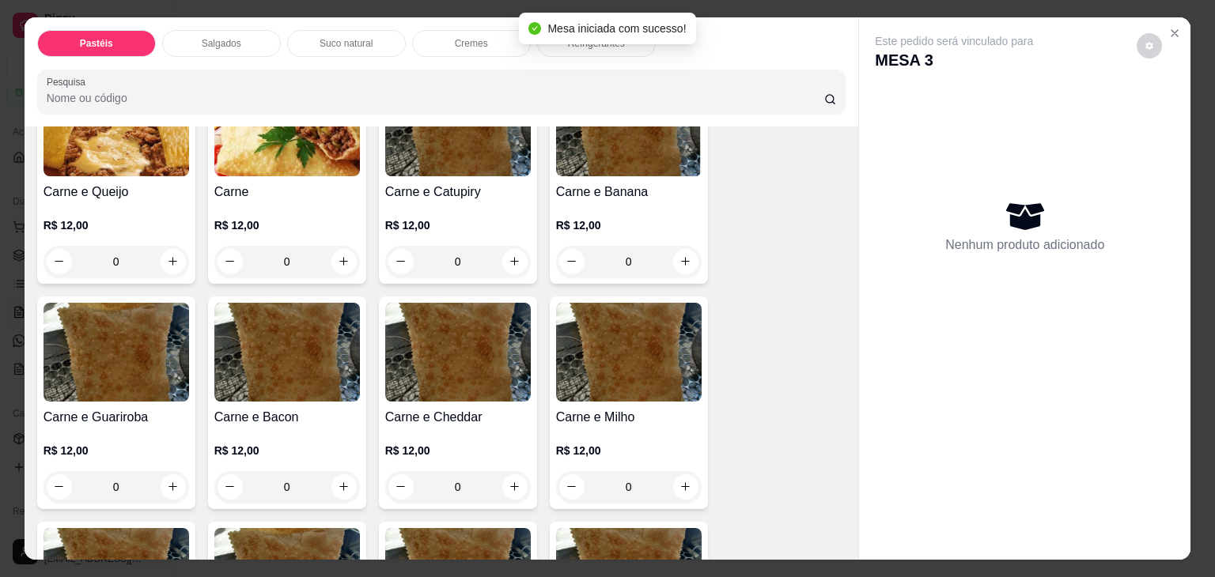
click at [210, 39] on p "Salgados" at bounding box center [222, 43] width 40 height 13
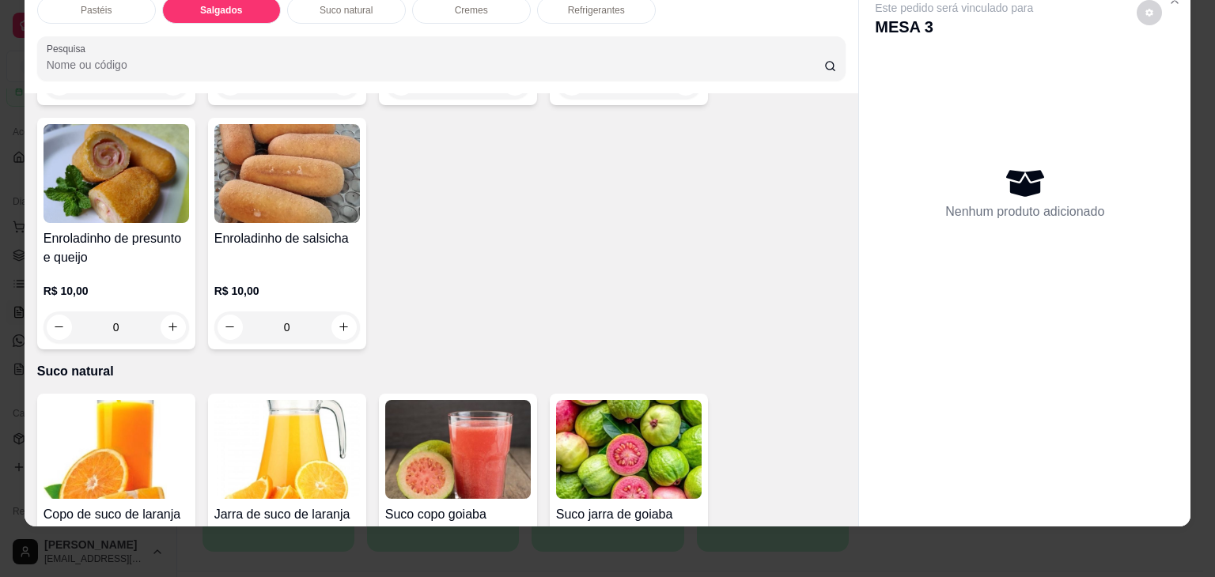
scroll to position [1997, 0]
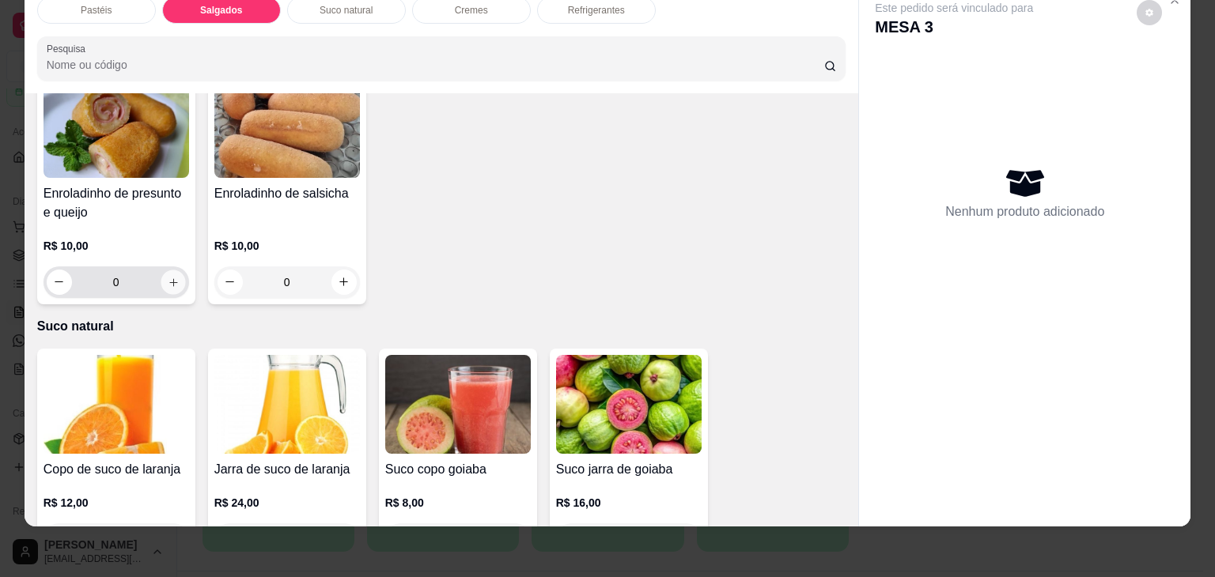
click at [167, 277] on icon "increase-product-quantity" at bounding box center [173, 283] width 12 height 12
type input "1"
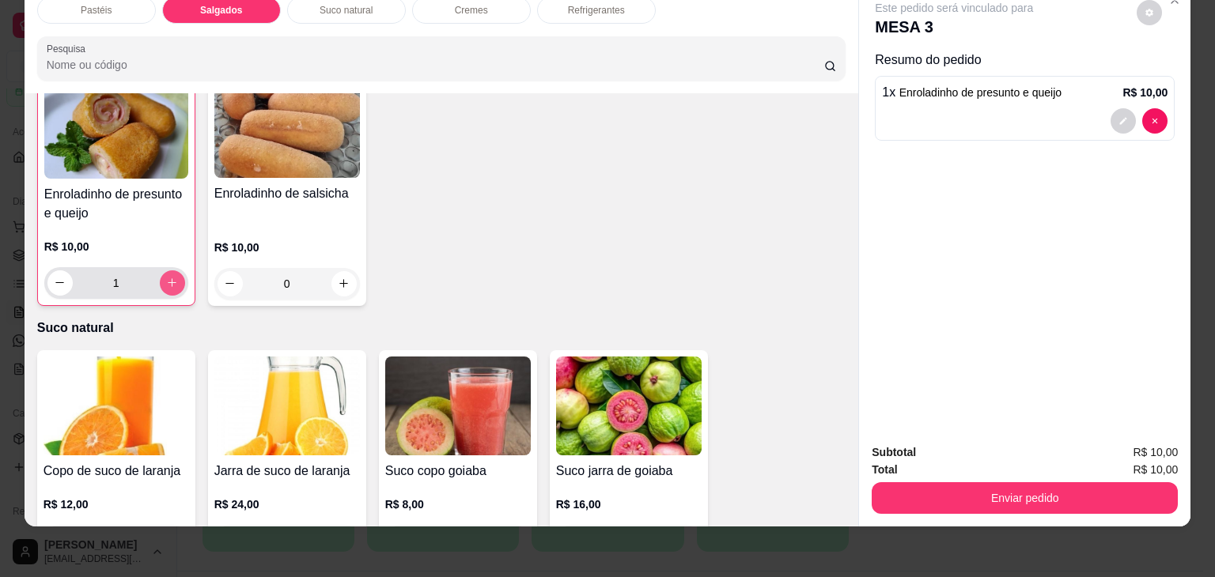
scroll to position [1997, 0]
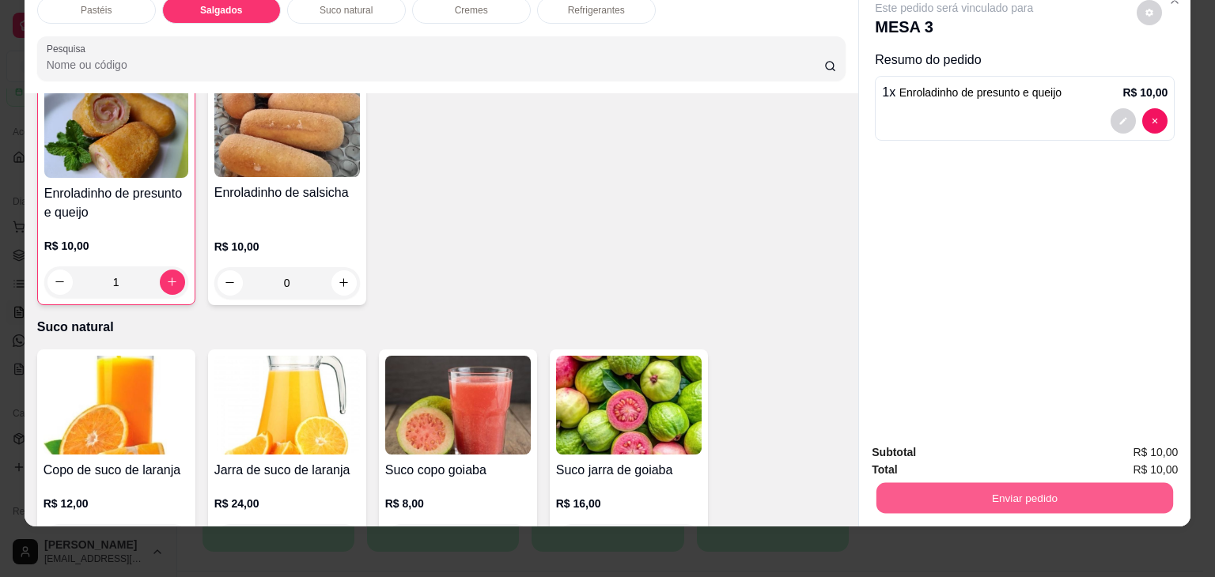
click at [1028, 483] on button "Enviar pedido" at bounding box center [1024, 498] width 297 height 31
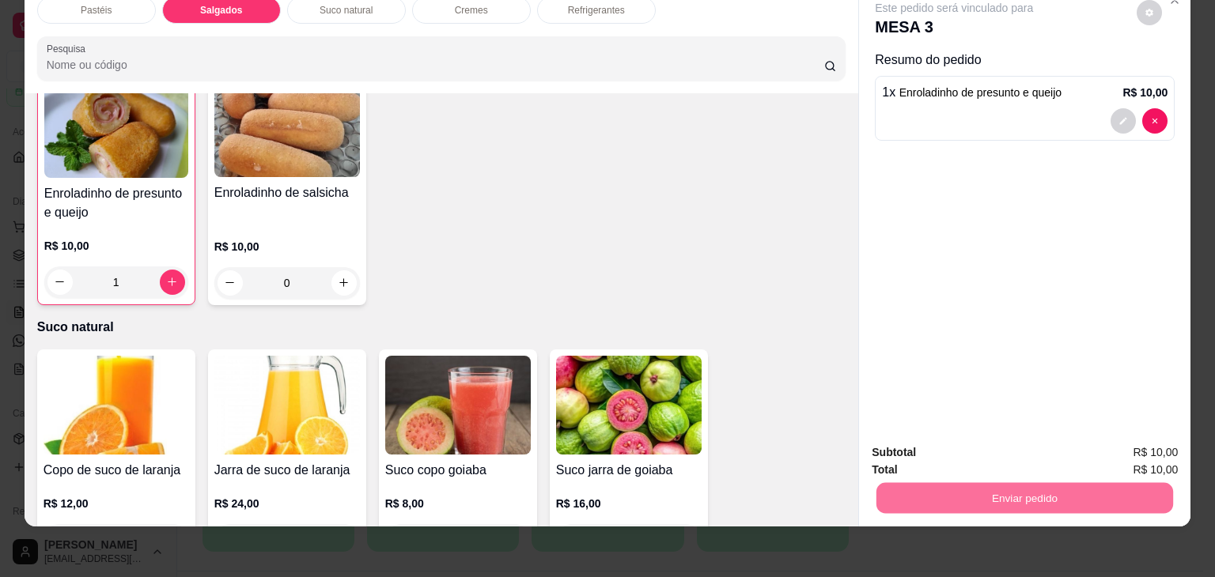
click at [1012, 433] on button "Não registrar e enviar pedido" at bounding box center [972, 447] width 160 height 29
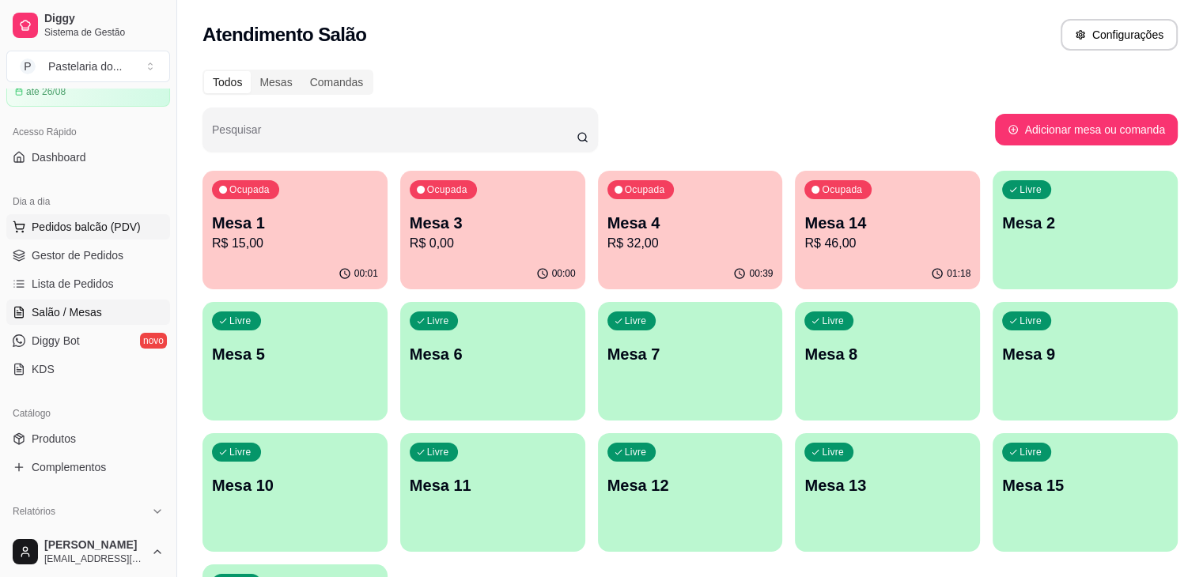
click at [78, 219] on span "Pedidos balcão (PDV)" at bounding box center [86, 227] width 109 height 16
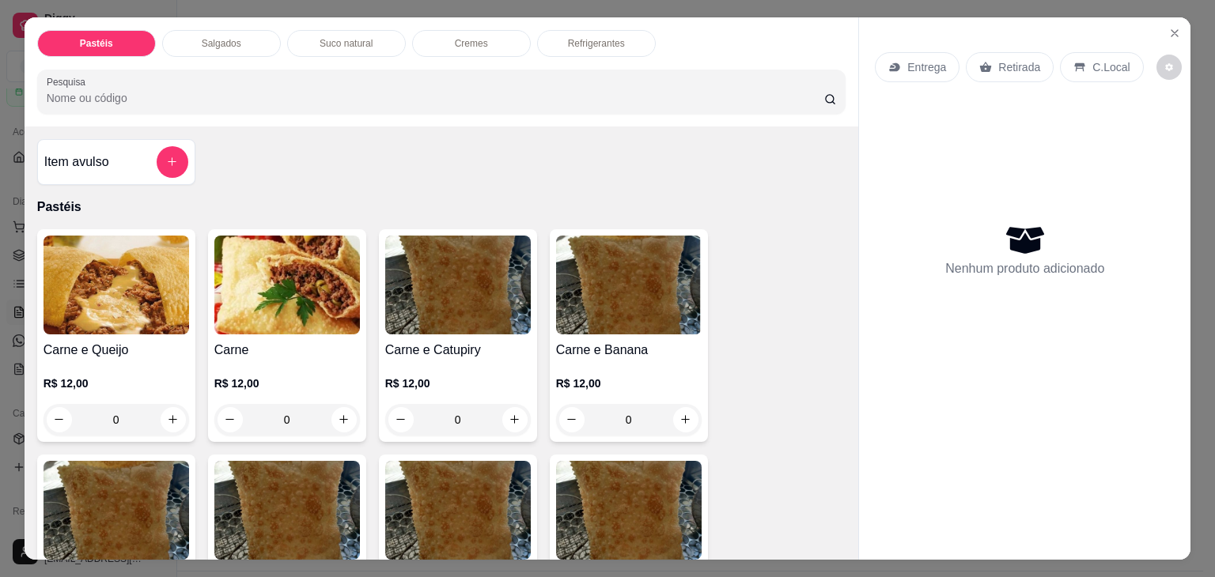
click at [233, 37] on p "Salgados" at bounding box center [222, 43] width 40 height 13
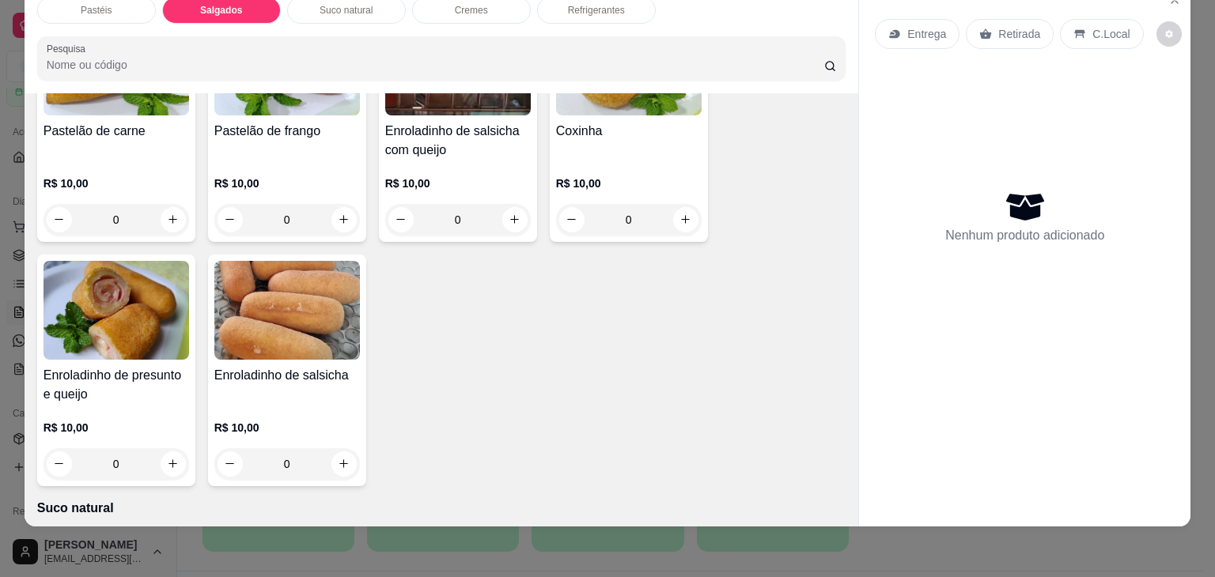
scroll to position [1838, 0]
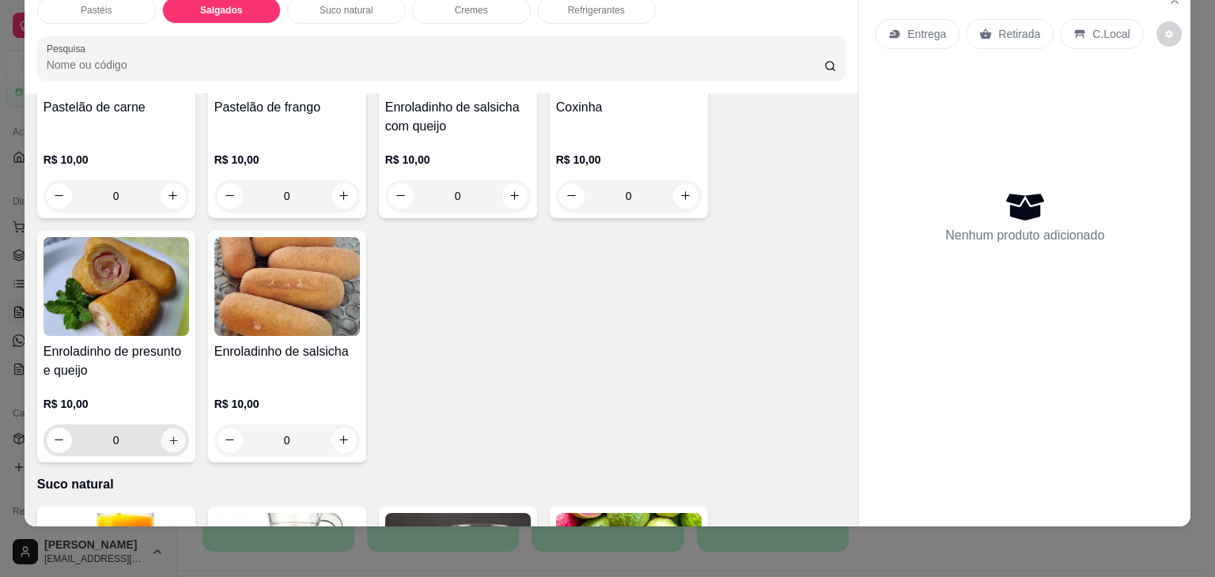
click at [170, 435] on icon "increase-product-quantity" at bounding box center [173, 441] width 12 height 12
type input "1"
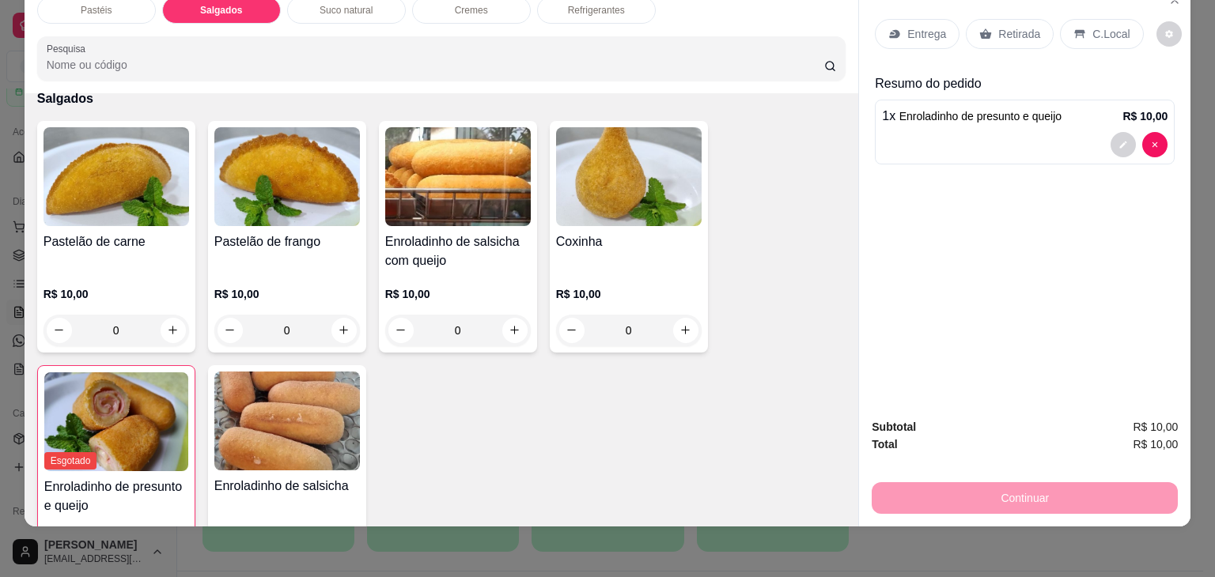
scroll to position [1680, 0]
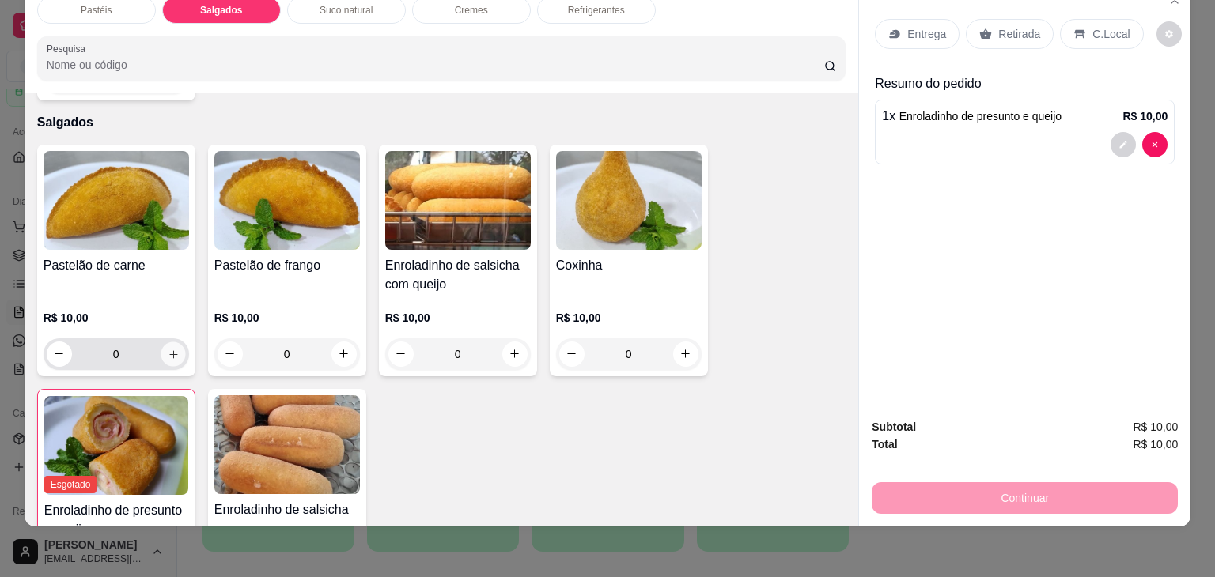
click at [169, 350] on icon "increase-product-quantity" at bounding box center [173, 354] width 8 height 8
type input "1"
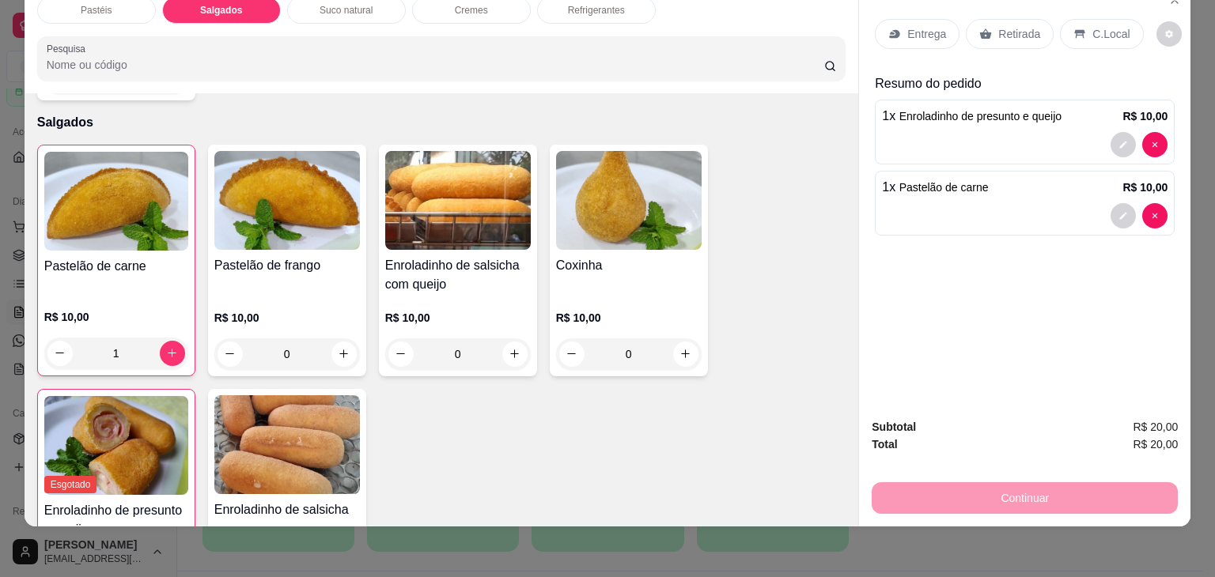
click at [1006, 26] on p "Retirada" at bounding box center [1019, 34] width 42 height 16
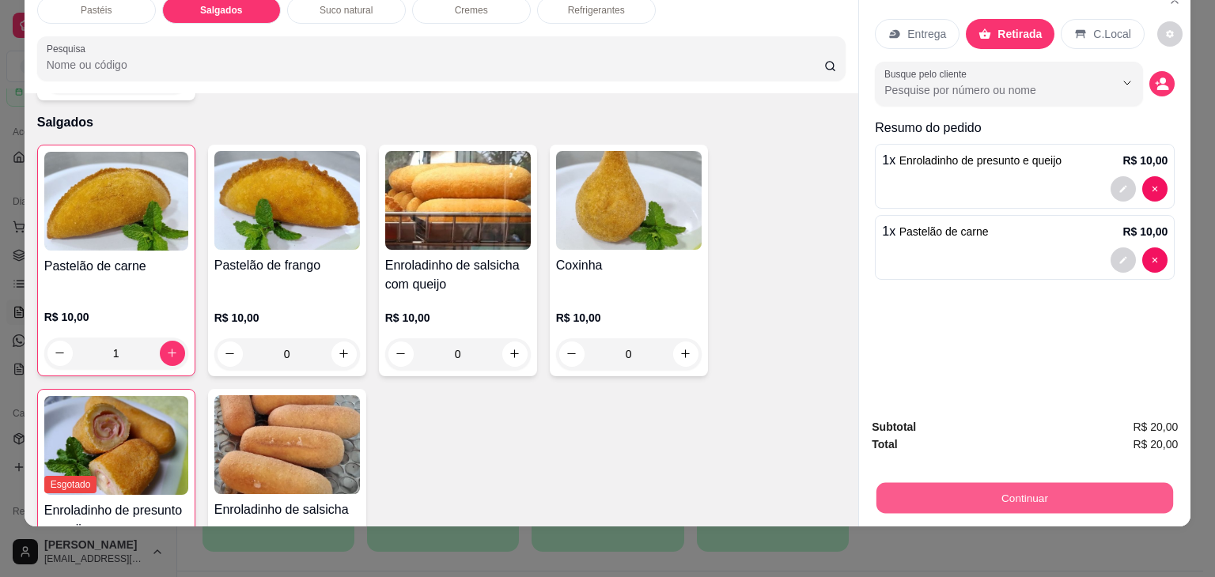
click at [1038, 487] on button "Continuar" at bounding box center [1024, 498] width 297 height 31
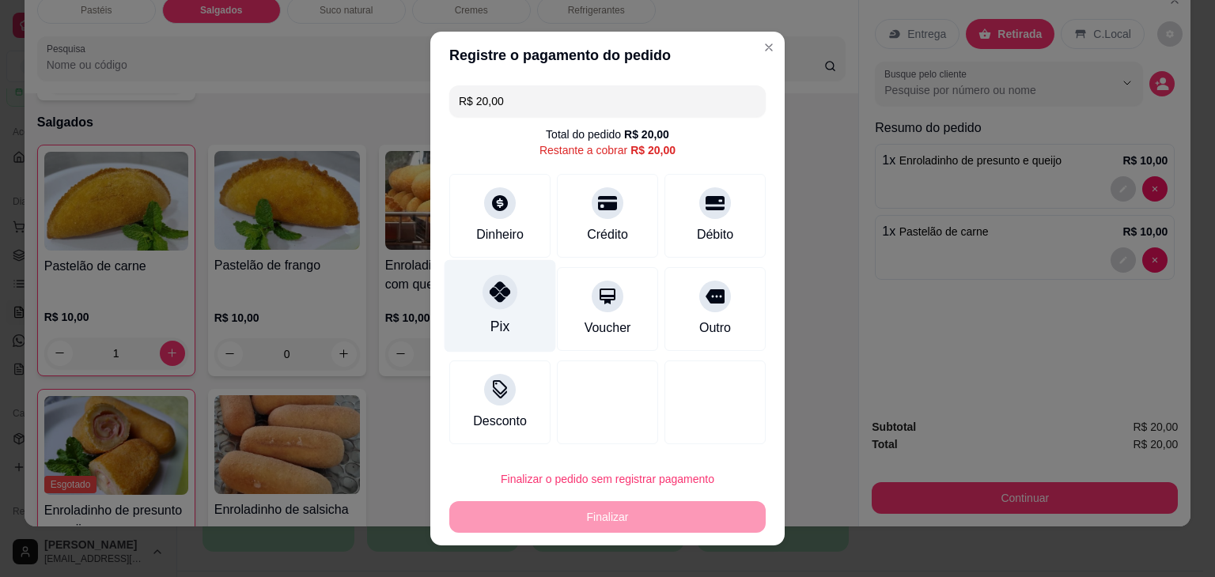
click at [500, 311] on div "Pix" at bounding box center [501, 306] width 112 height 93
type input "R$ 0,00"
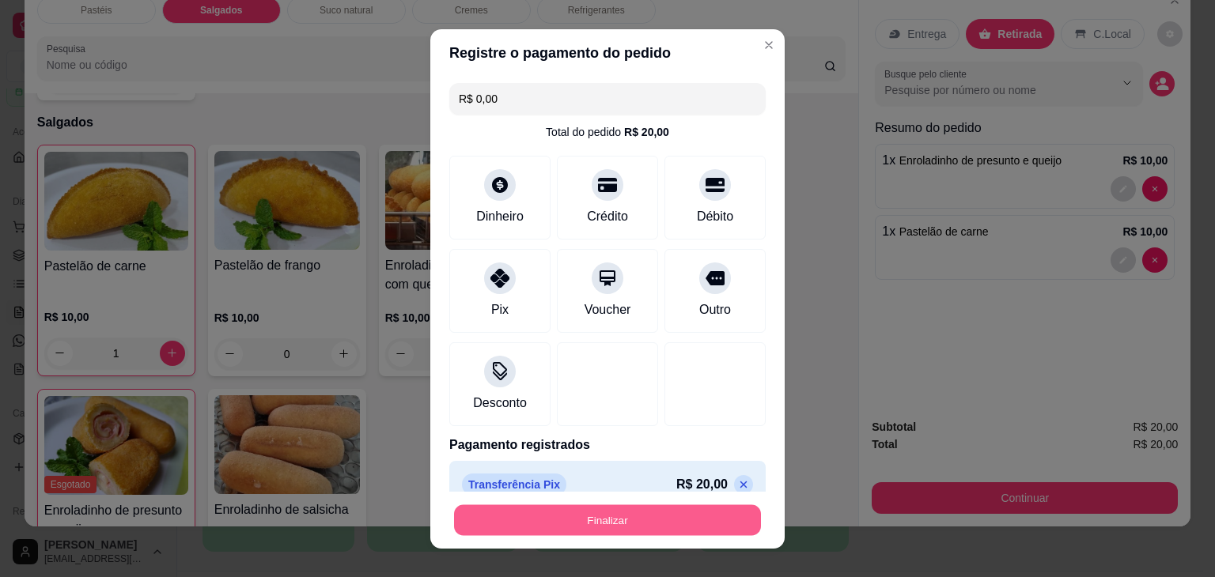
click at [620, 530] on button "Finalizar" at bounding box center [607, 520] width 307 height 31
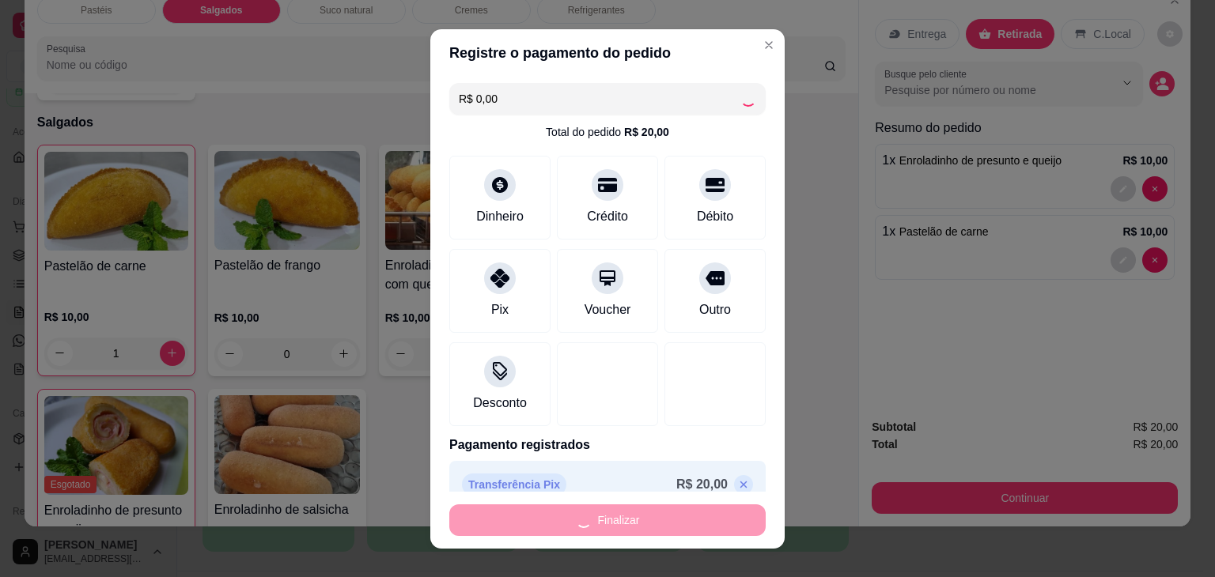
type input "0"
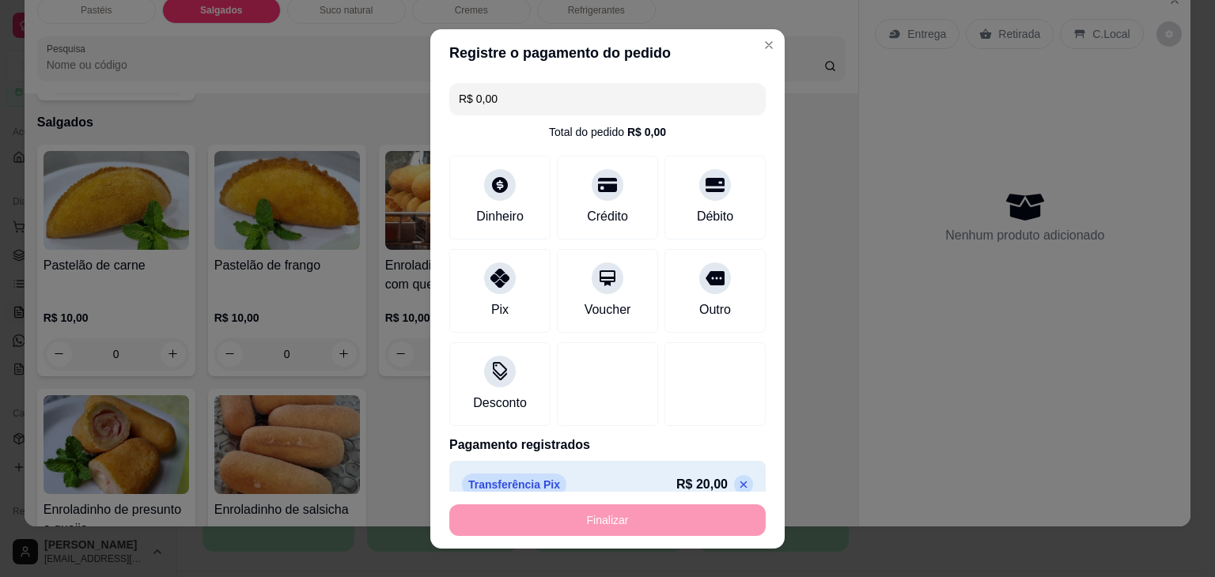
type input "-R$ 20,00"
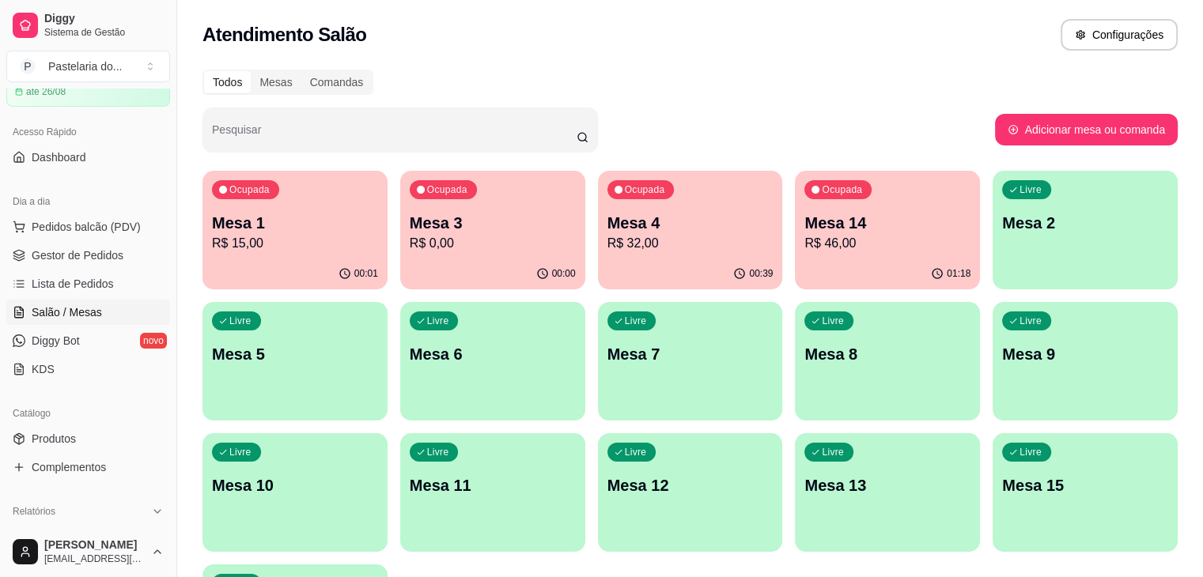
click at [804, 250] on p "R$ 46,00" at bounding box center [887, 243] width 166 height 19
click at [798, 180] on div "Ocupada Mesa 14 R$ 46,00" at bounding box center [888, 214] width 180 height 85
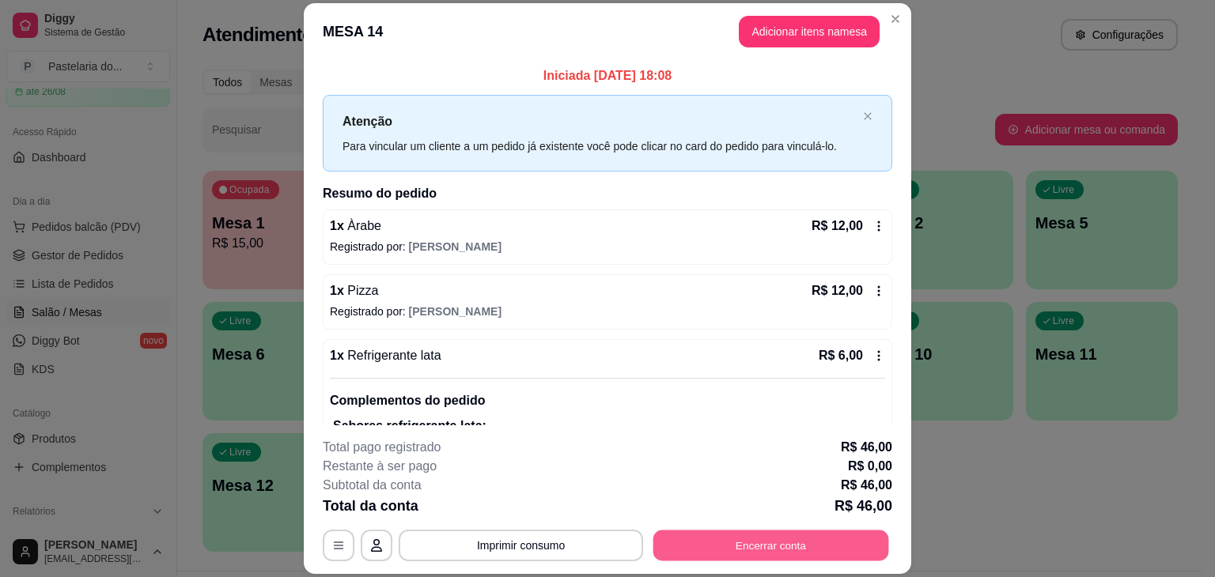
click at [849, 534] on button "Encerrar conta" at bounding box center [771, 546] width 236 height 31
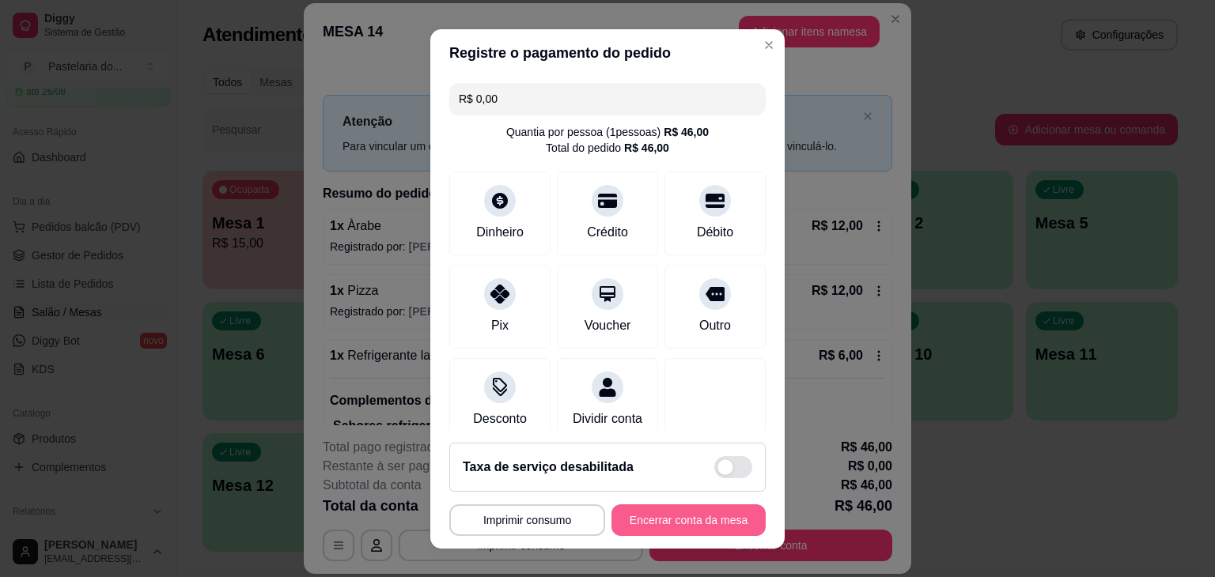
click at [727, 527] on button "Encerrar conta da mesa" at bounding box center [688, 521] width 154 height 32
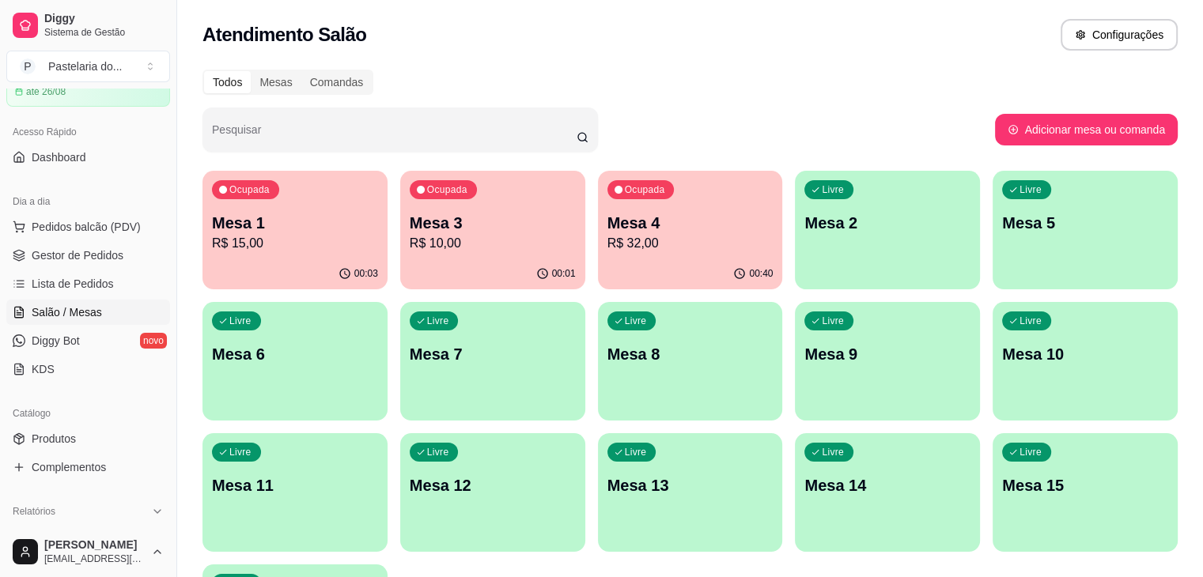
click at [244, 219] on p "Mesa 1" at bounding box center [295, 223] width 166 height 22
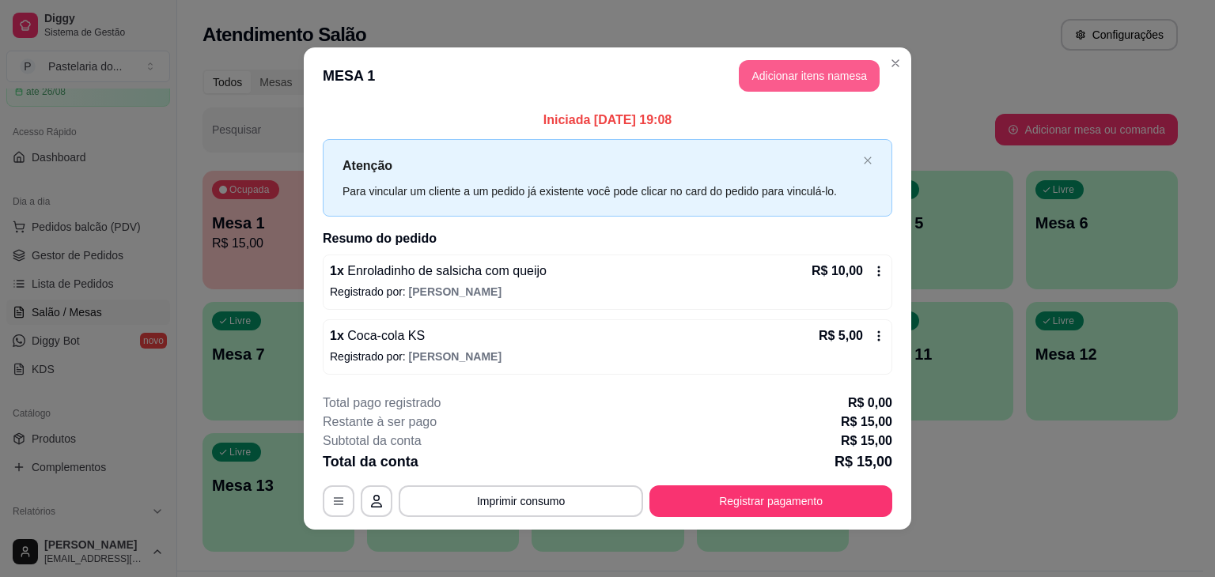
click at [818, 74] on button "Adicionar itens na mesa" at bounding box center [809, 76] width 141 height 32
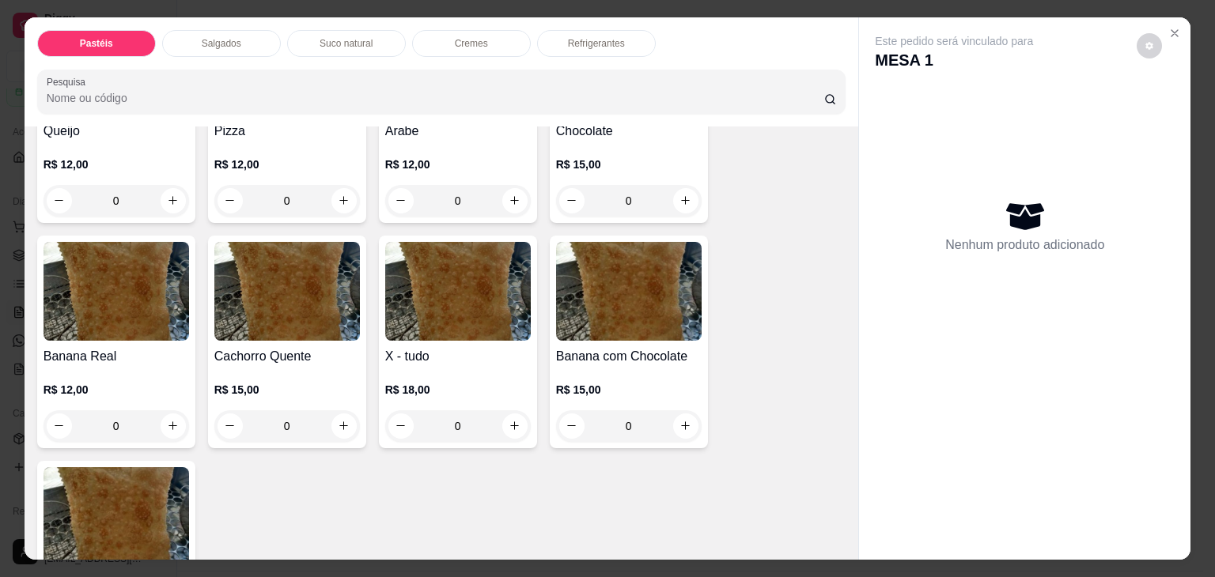
scroll to position [1187, 0]
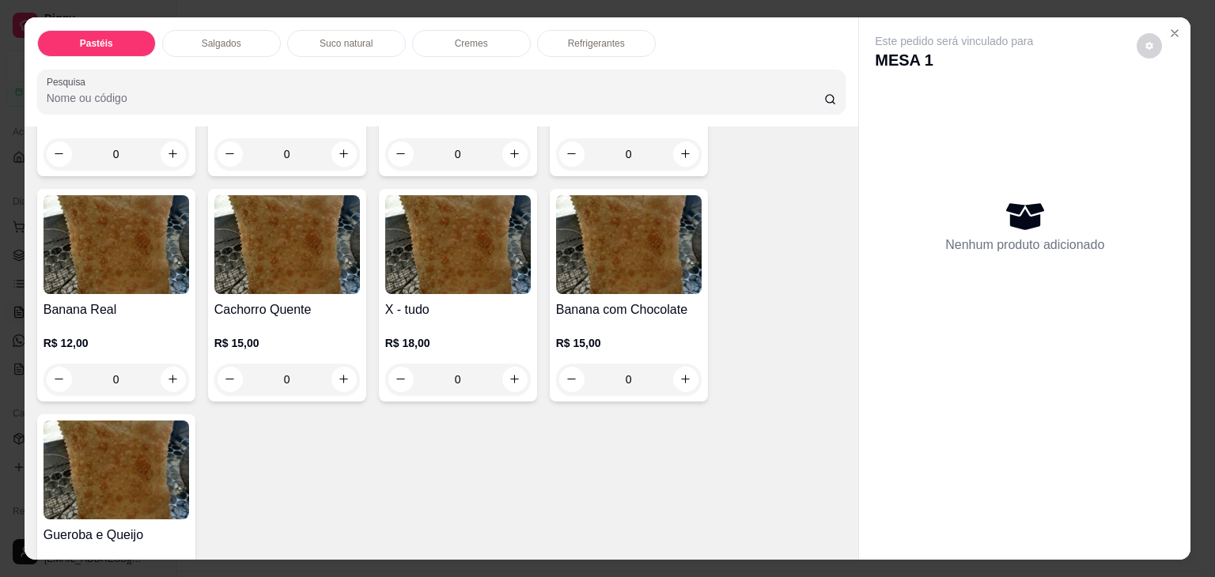
click at [509, 364] on div "0" at bounding box center [458, 380] width 146 height 32
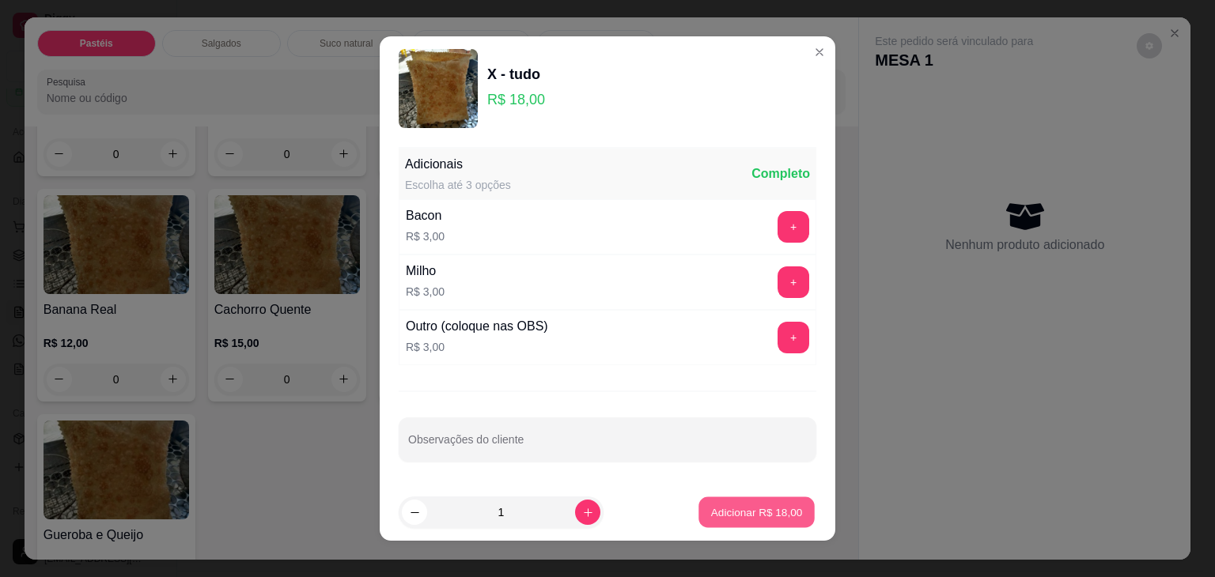
click at [731, 512] on p "Adicionar R$ 18,00" at bounding box center [757, 512] width 92 height 15
type input "1"
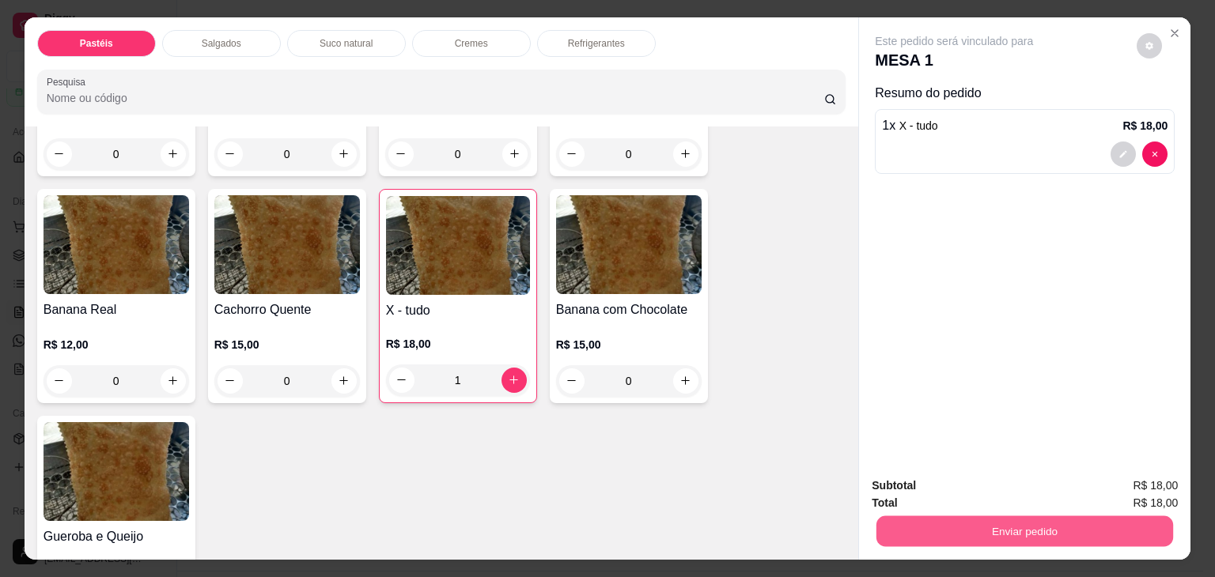
click at [1035, 517] on button "Enviar pedido" at bounding box center [1024, 532] width 297 height 31
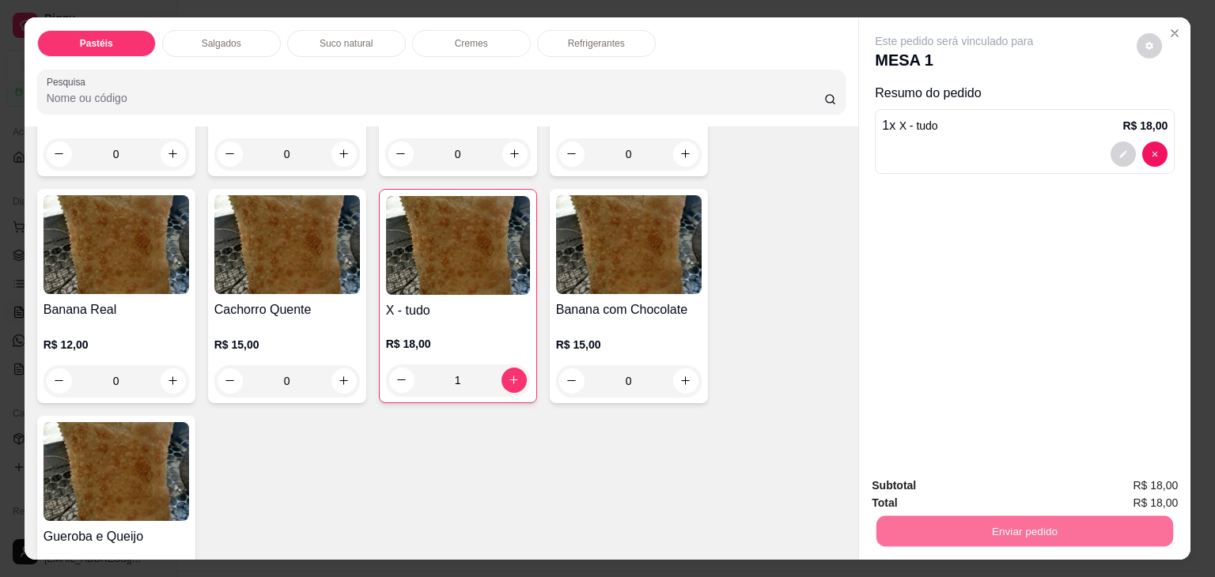
click at [1031, 494] on button "Não registrar e enviar pedido" at bounding box center [972, 485] width 160 height 29
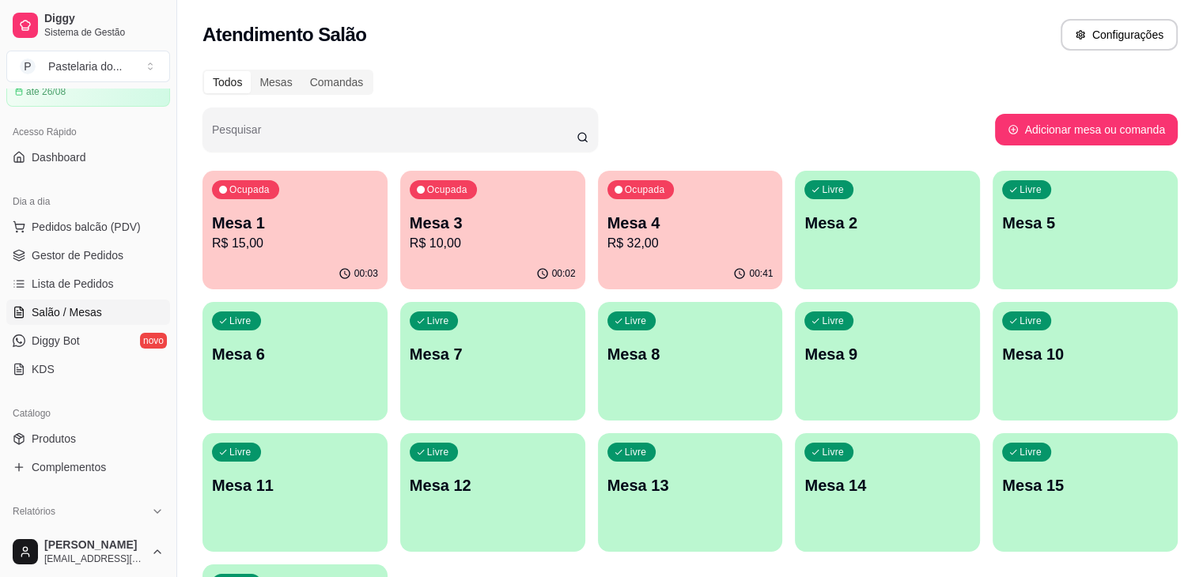
click at [447, 229] on p "Mesa 3" at bounding box center [493, 223] width 166 height 22
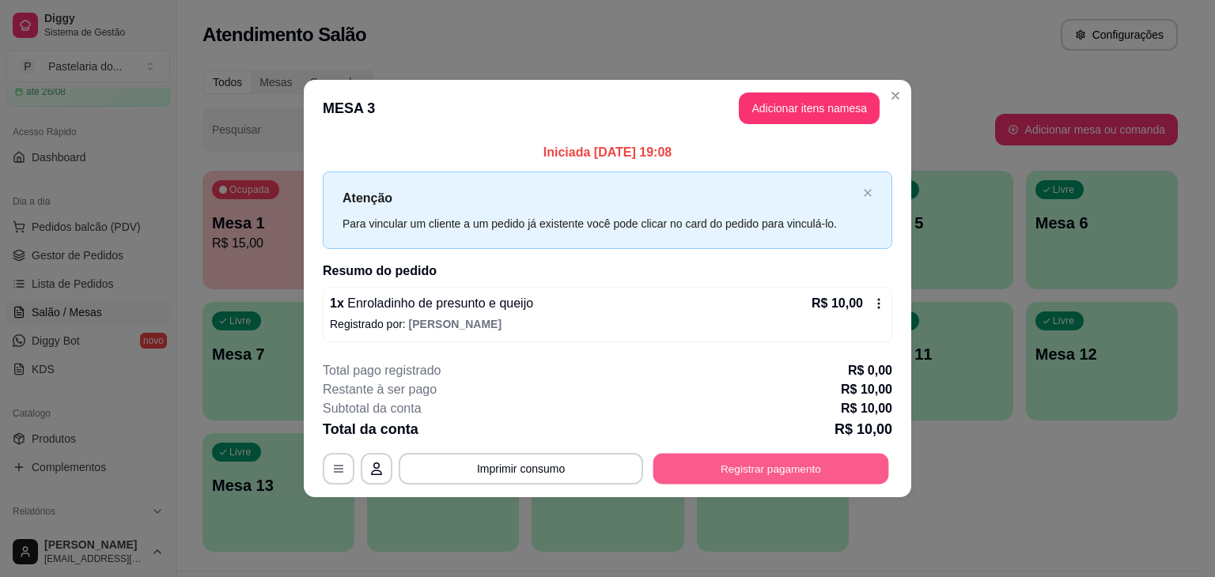
click at [743, 462] on button "Registrar pagamento" at bounding box center [771, 468] width 236 height 31
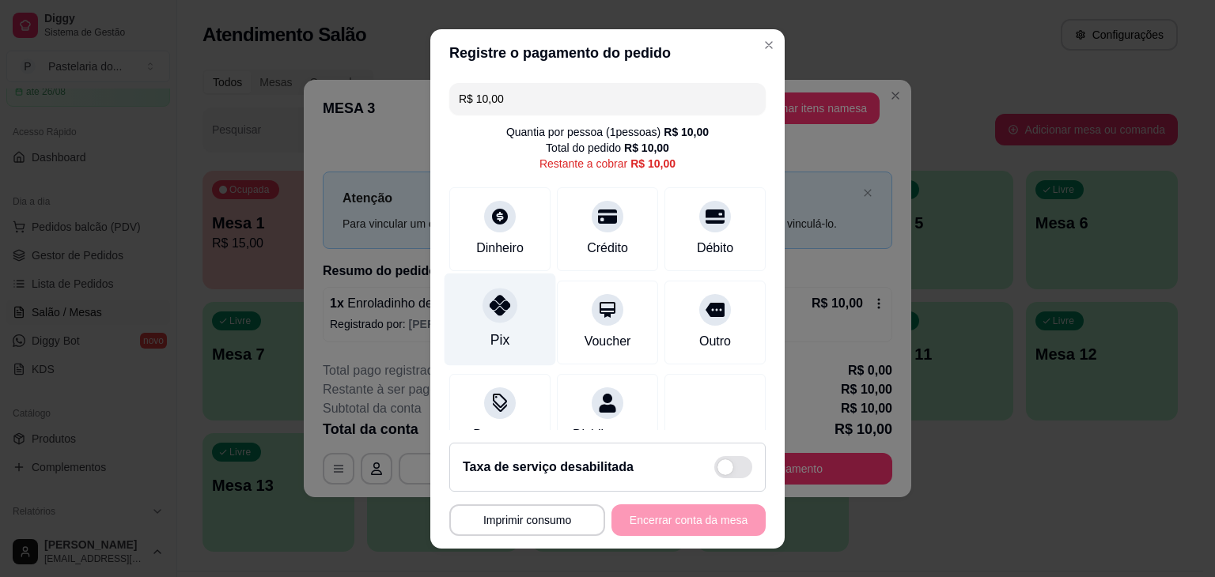
click at [508, 326] on div "Pix" at bounding box center [501, 319] width 112 height 93
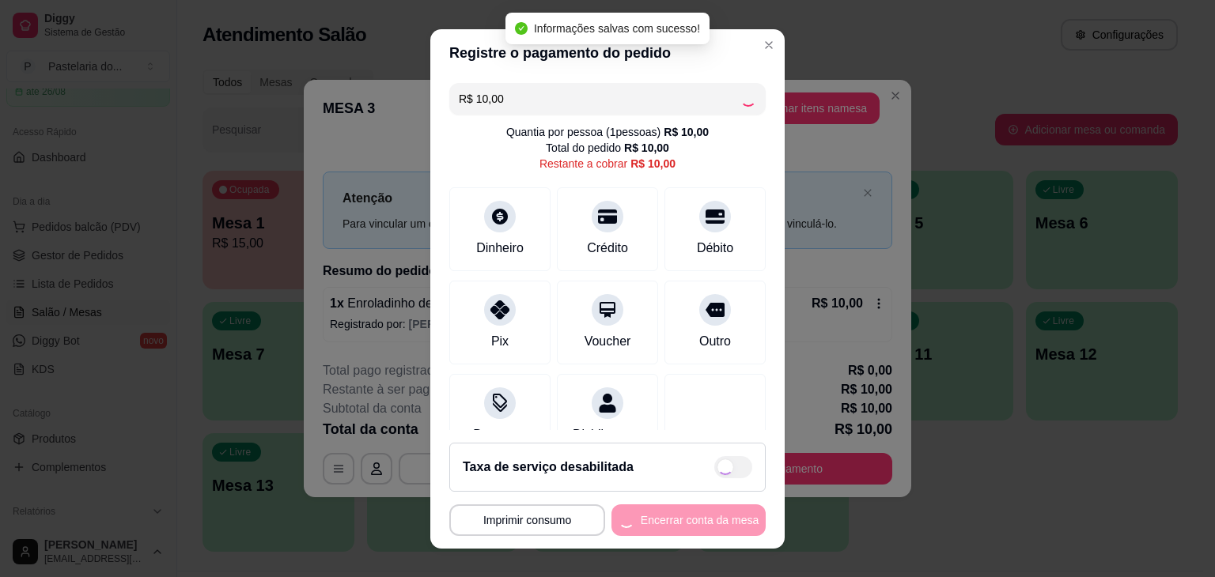
type input "R$ 0,00"
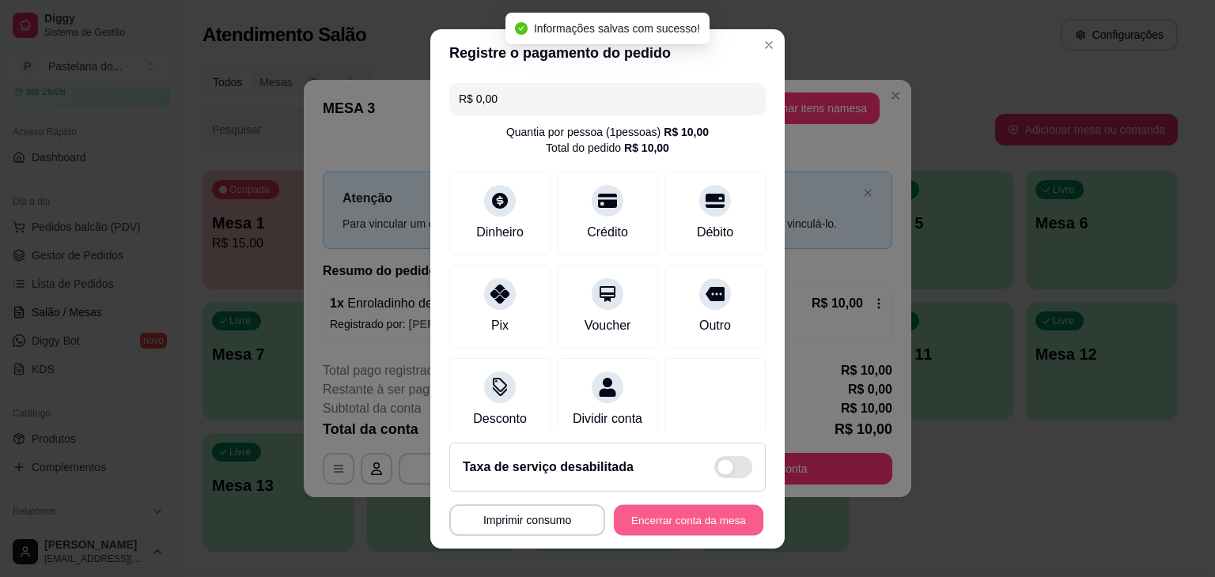
click at [687, 505] on button "Encerrar conta da mesa" at bounding box center [689, 520] width 150 height 31
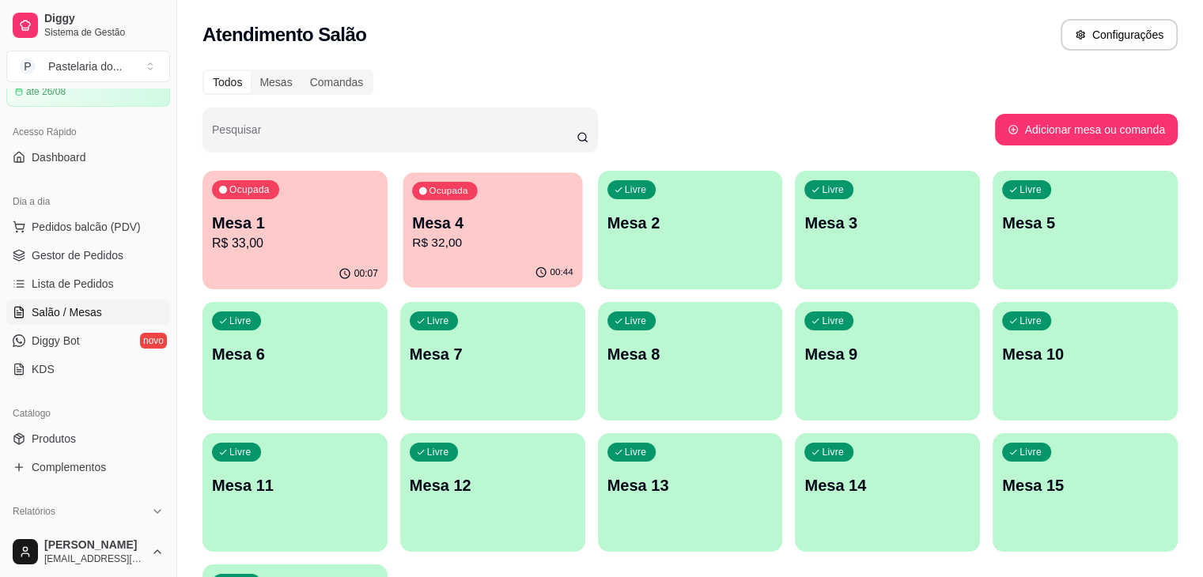
click at [439, 246] on p "R$ 32,00" at bounding box center [492, 243] width 161 height 18
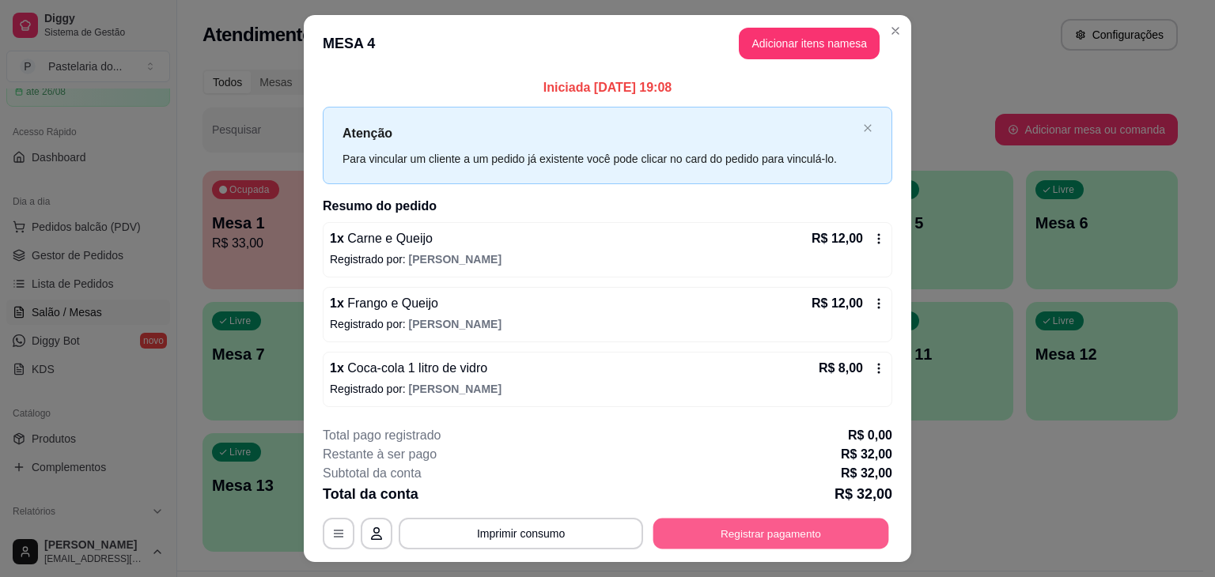
click at [833, 526] on button "Registrar pagamento" at bounding box center [771, 533] width 236 height 31
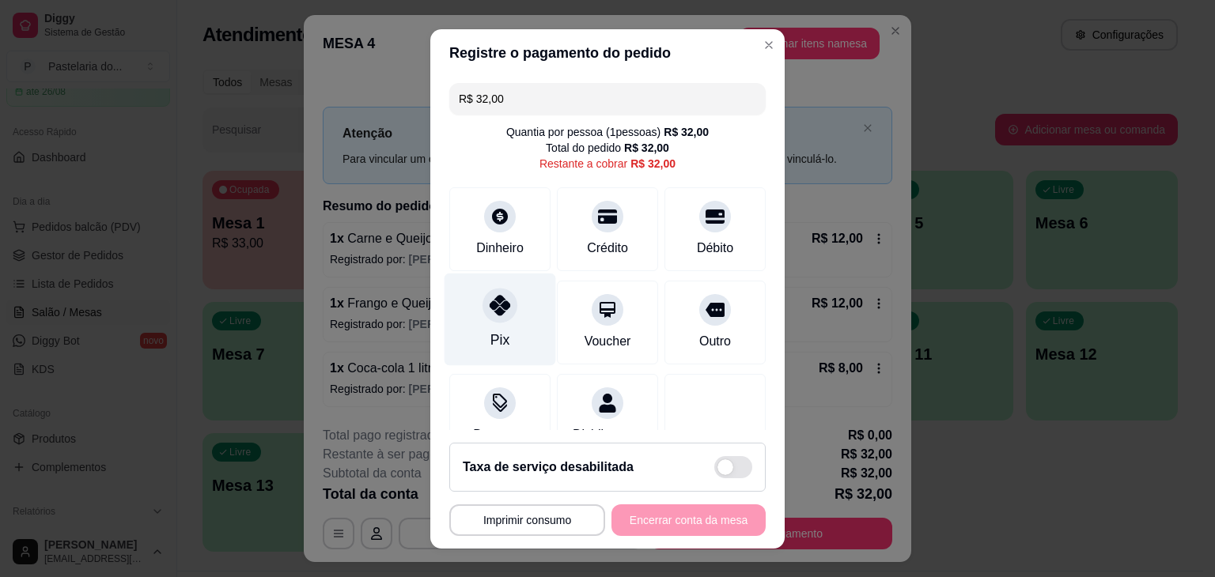
click at [471, 327] on div "Pix" at bounding box center [501, 319] width 112 height 93
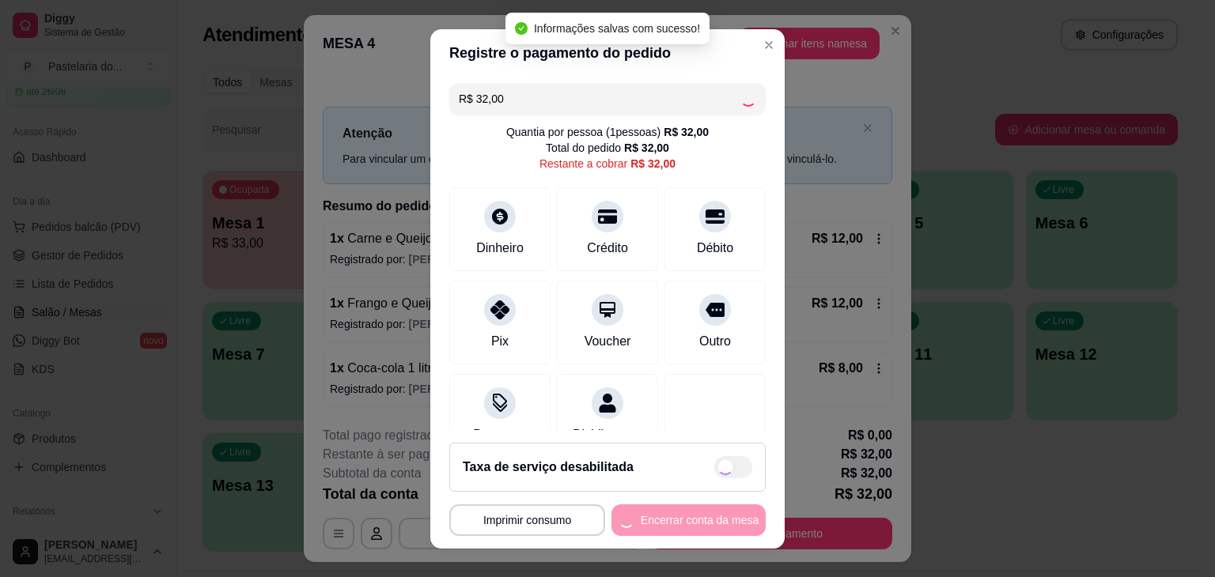
type input "R$ 0,00"
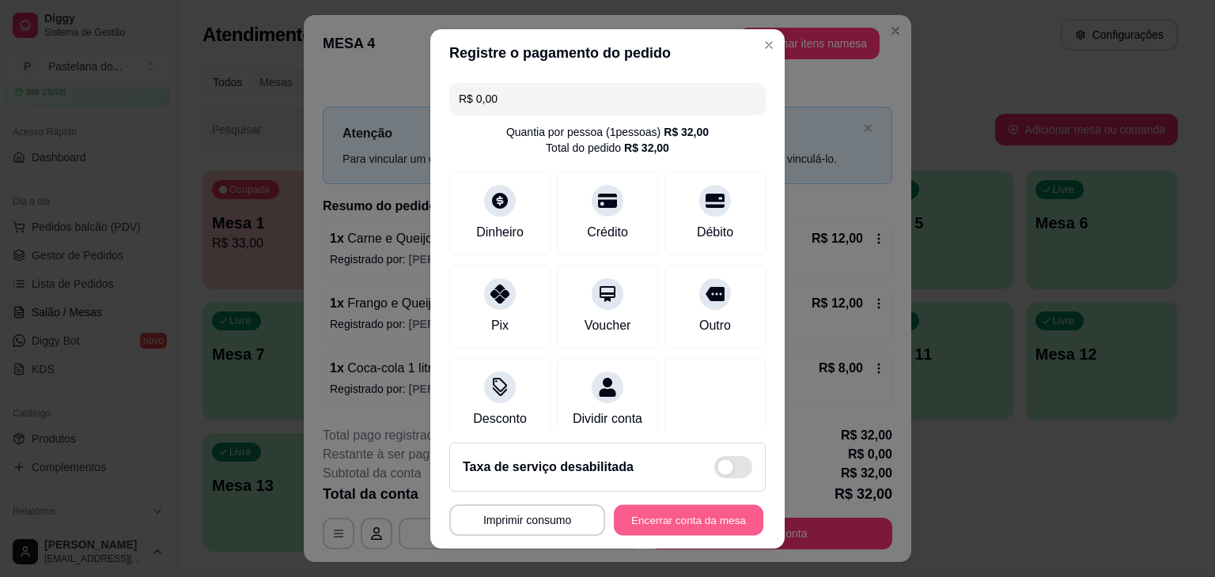
click at [683, 515] on button "Encerrar conta da mesa" at bounding box center [689, 520] width 150 height 31
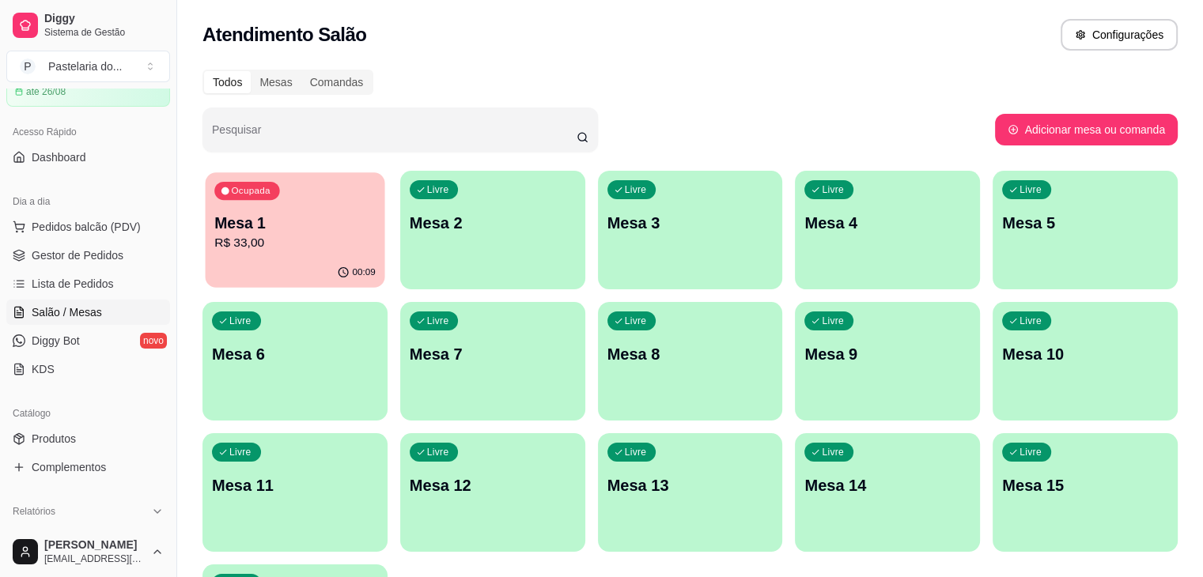
click at [289, 250] on p "R$ 33,00" at bounding box center [294, 243] width 161 height 18
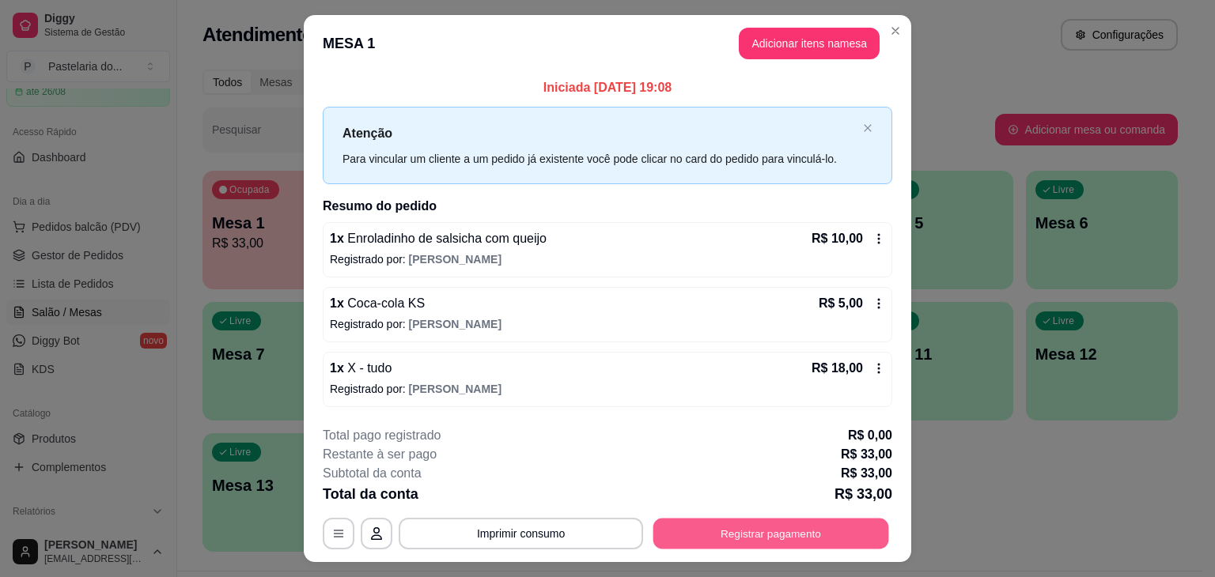
click at [780, 541] on button "Registrar pagamento" at bounding box center [771, 533] width 236 height 31
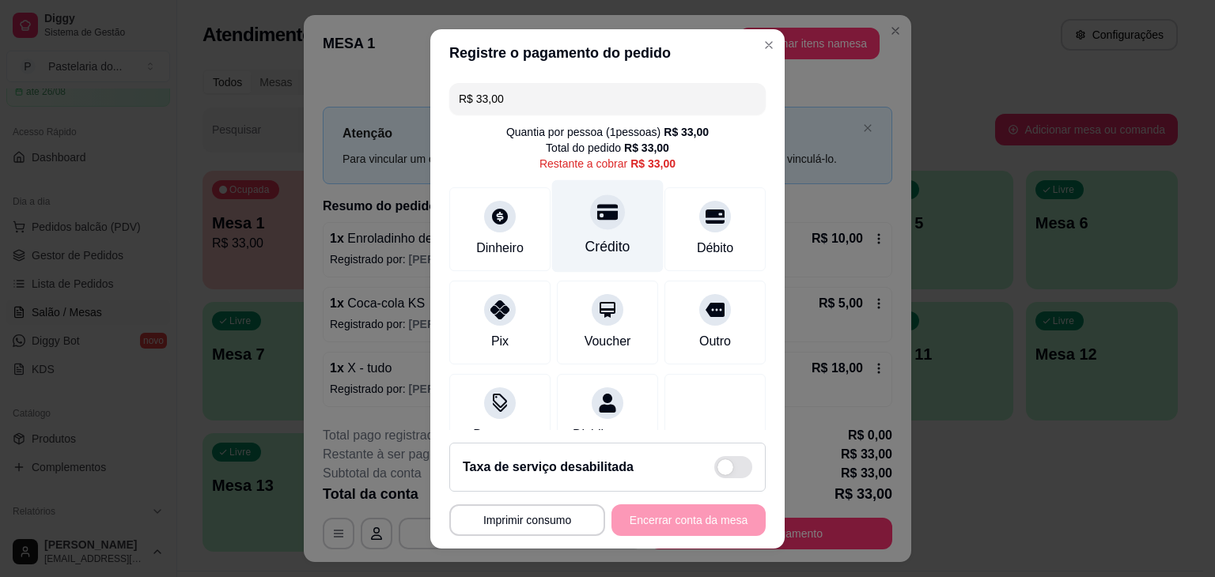
click at [606, 225] on div "Crédito" at bounding box center [608, 226] width 112 height 93
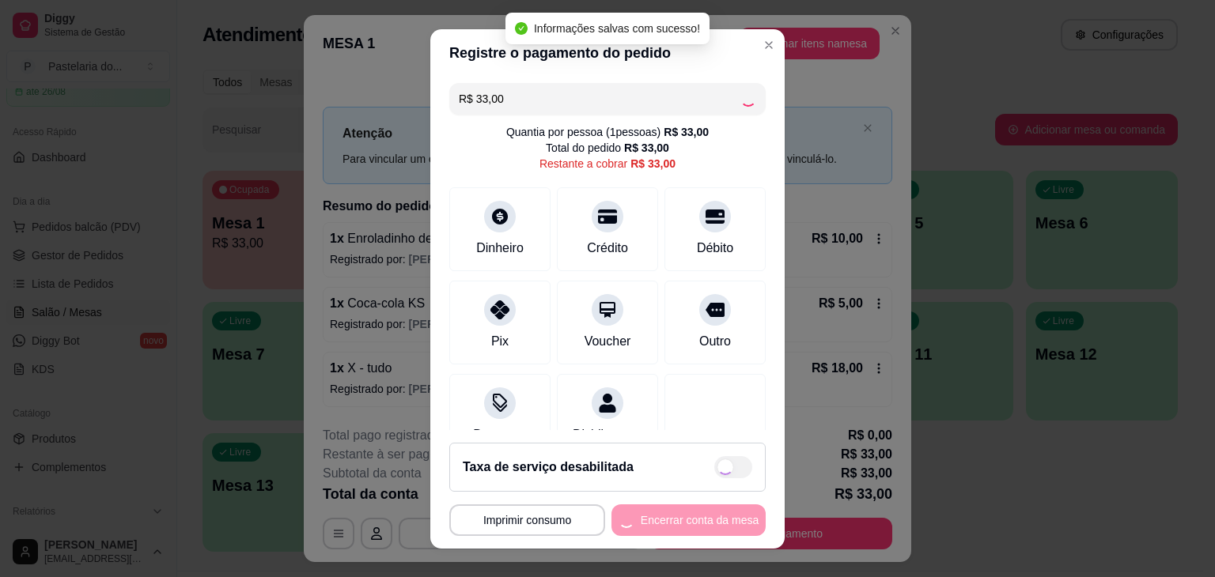
type input "R$ 0,00"
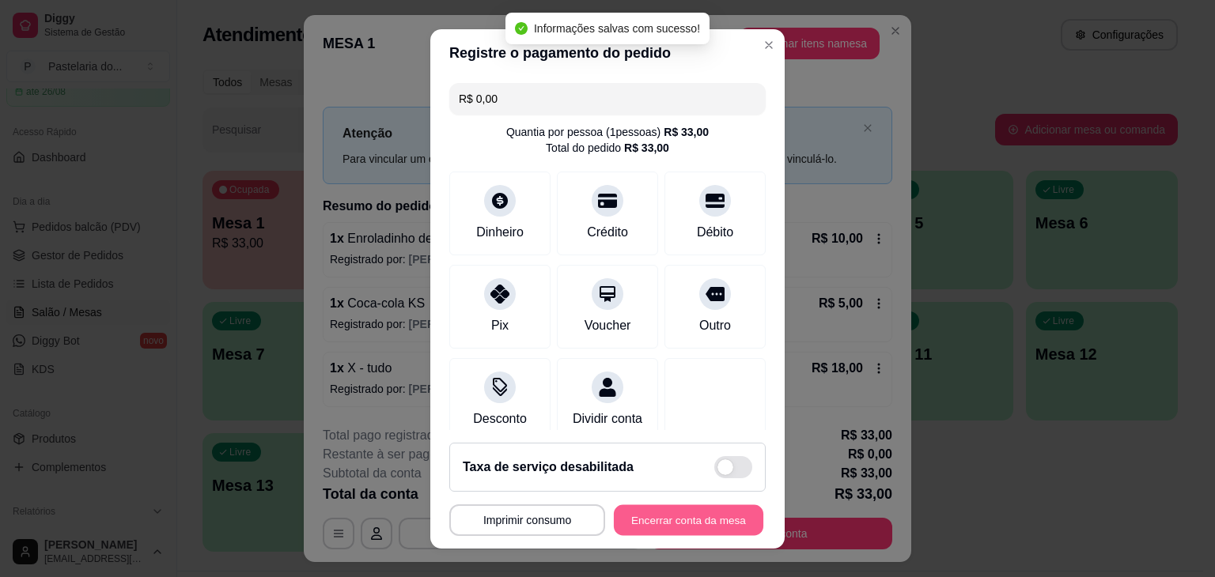
click at [690, 520] on button "Encerrar conta da mesa" at bounding box center [689, 520] width 150 height 31
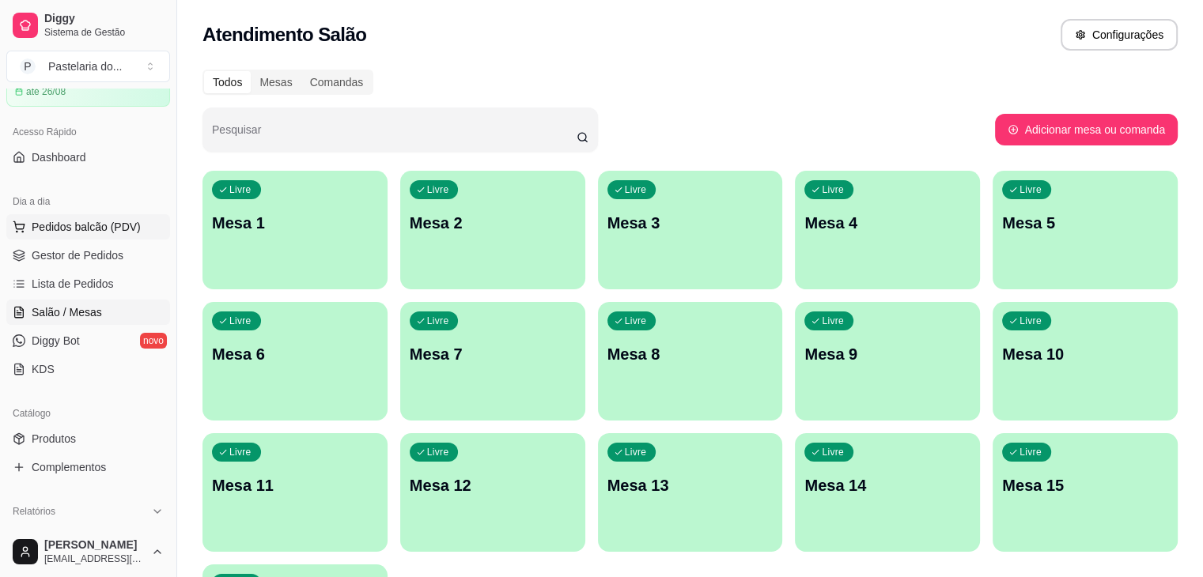
click at [59, 226] on span "Pedidos balcão (PDV)" at bounding box center [86, 227] width 109 height 16
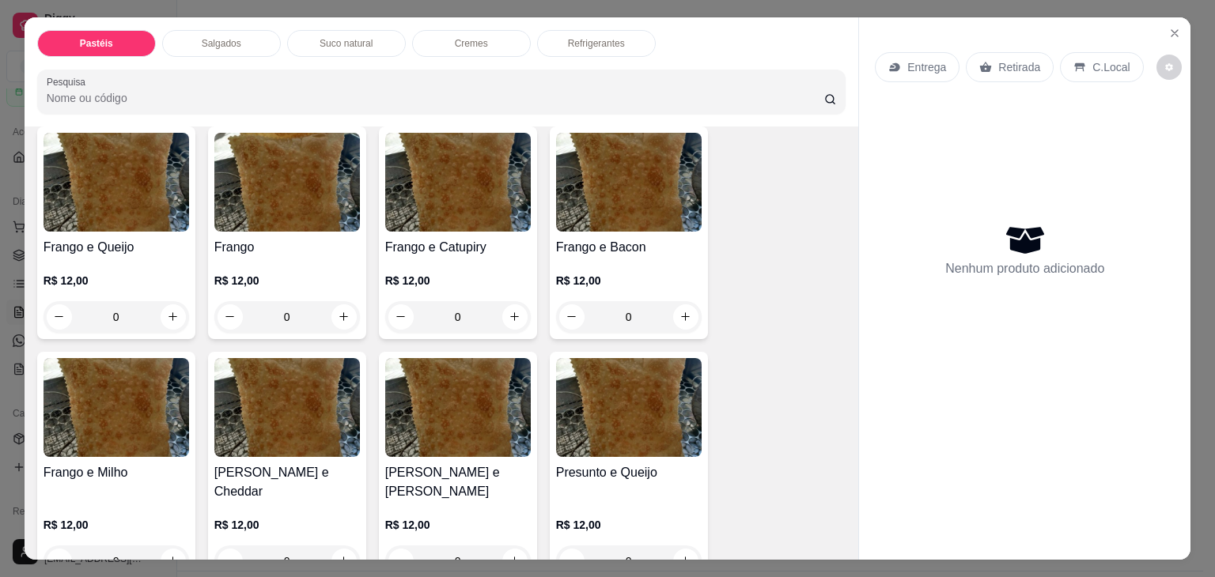
scroll to position [316, 0]
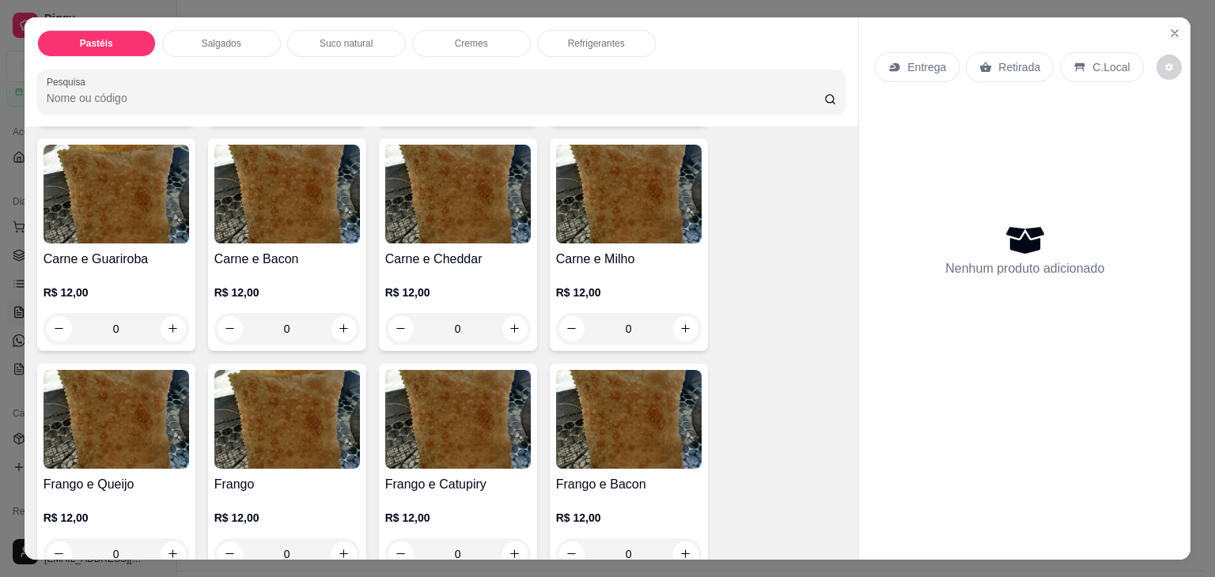
click at [170, 321] on div "0" at bounding box center [117, 329] width 146 height 32
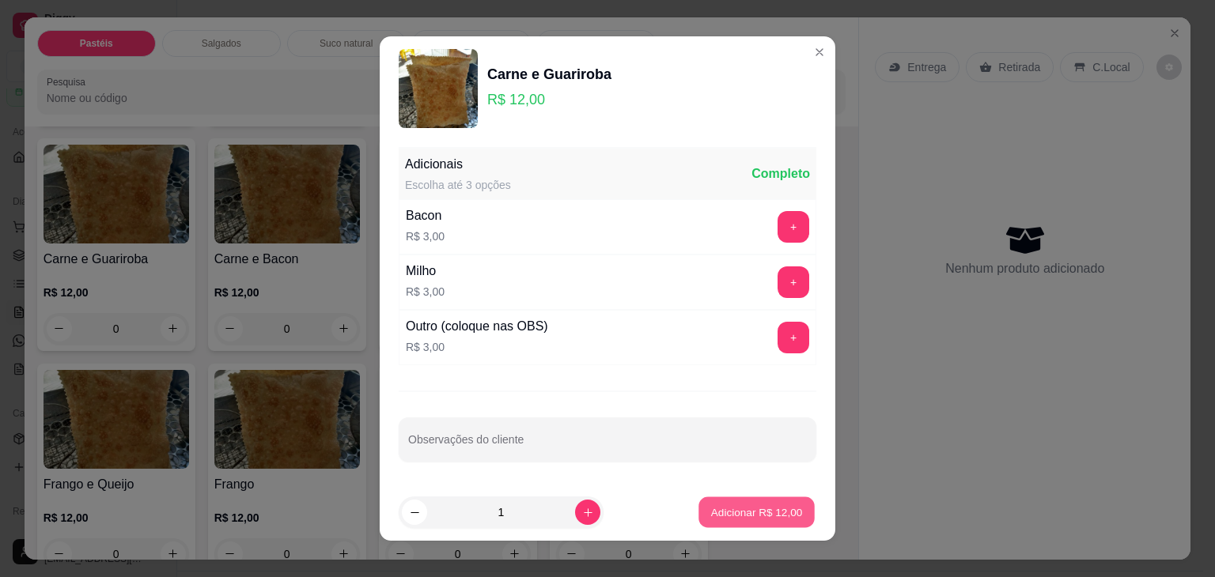
click at [718, 498] on button "Adicionar R$ 12,00" at bounding box center [756, 513] width 116 height 31
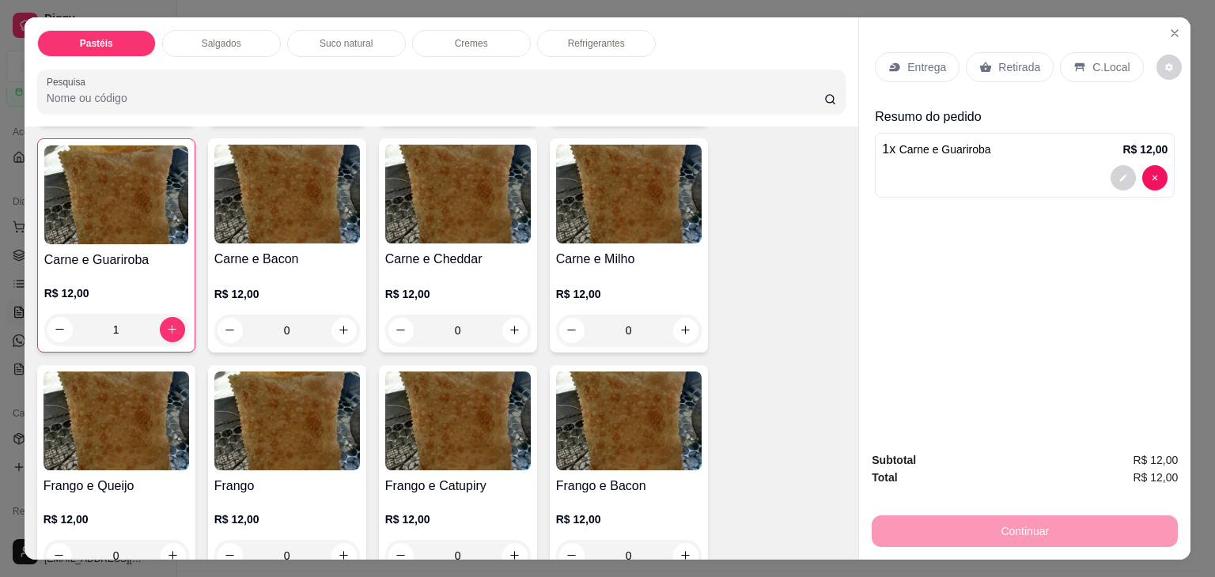
click at [161, 324] on div "1" at bounding box center [116, 330] width 144 height 32
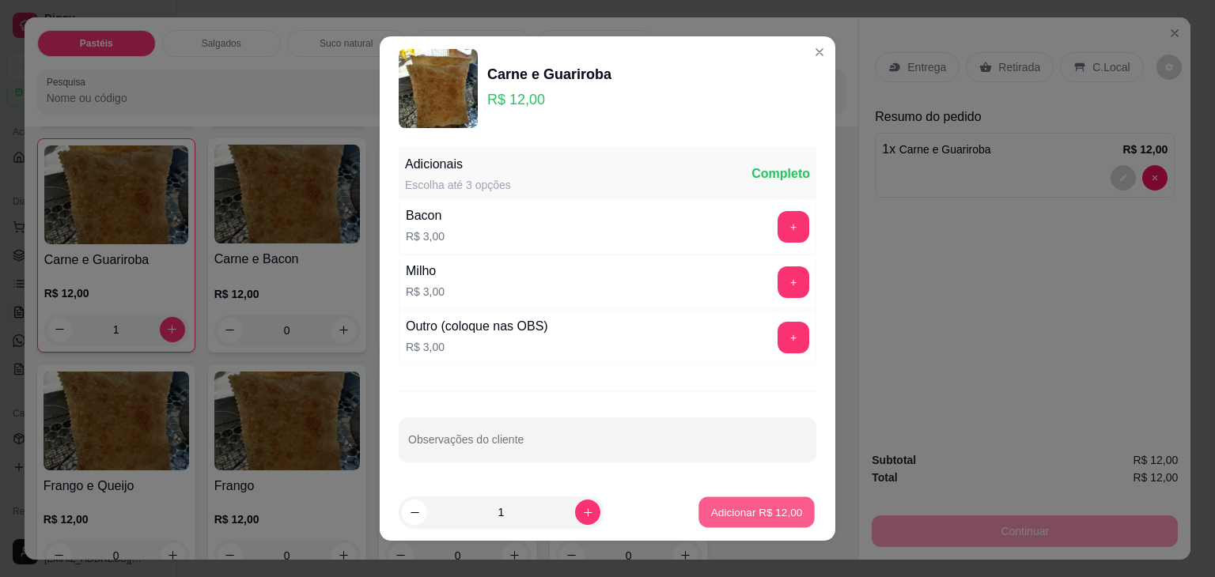
click at [772, 520] on button "Adicionar R$ 12,00" at bounding box center [756, 513] width 116 height 31
type input "2"
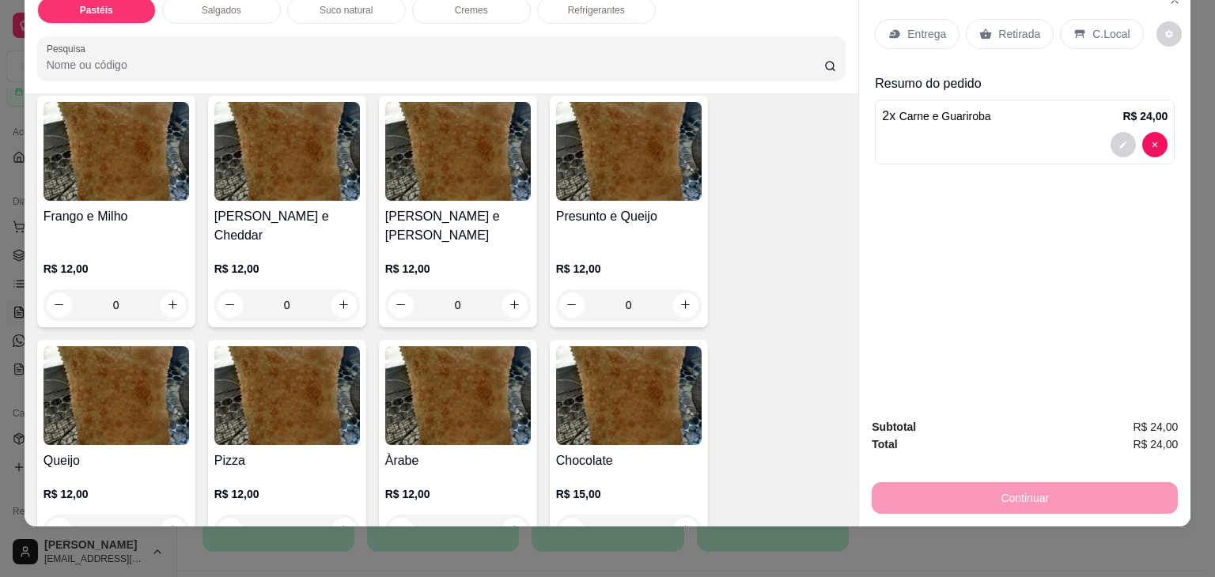
scroll to position [870, 0]
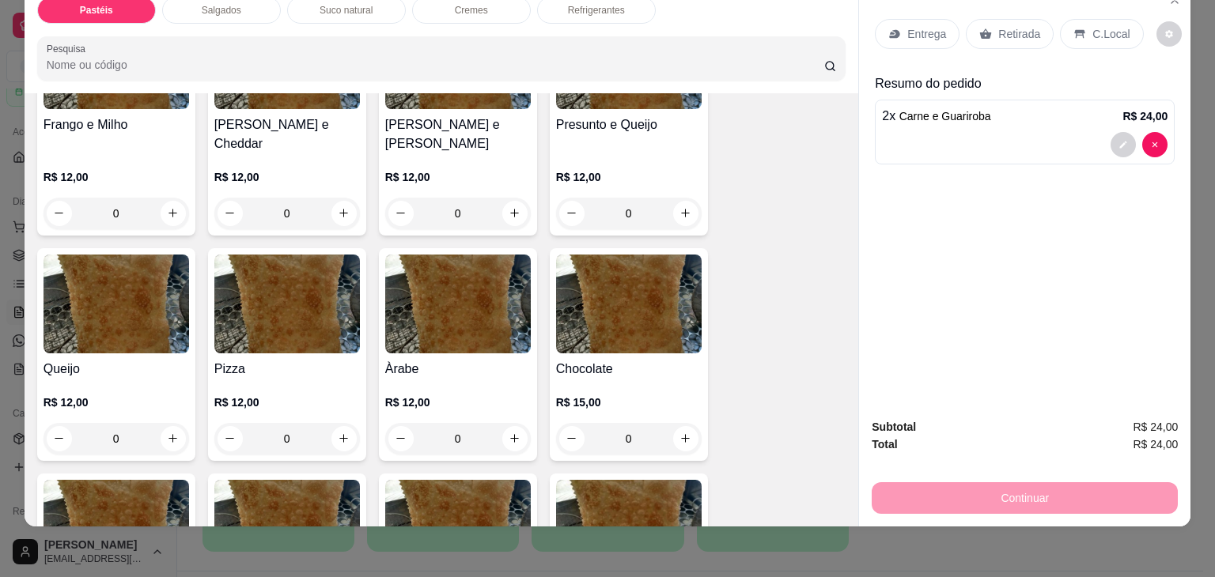
click at [168, 423] on div "0" at bounding box center [117, 439] width 146 height 32
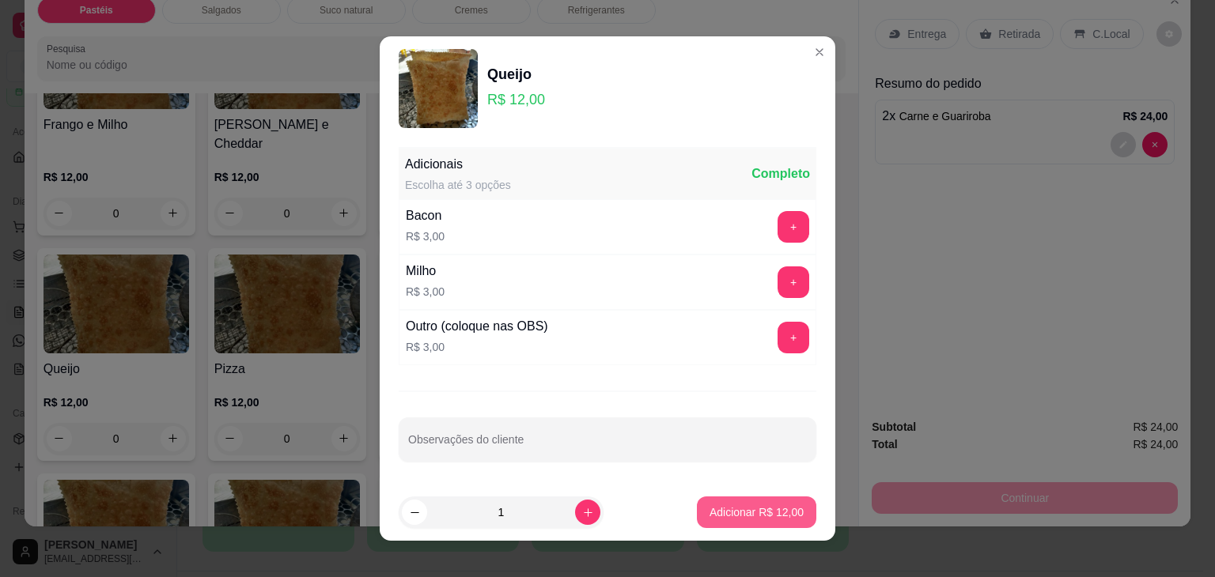
click at [735, 513] on p "Adicionar R$ 12,00" at bounding box center [757, 513] width 94 height 16
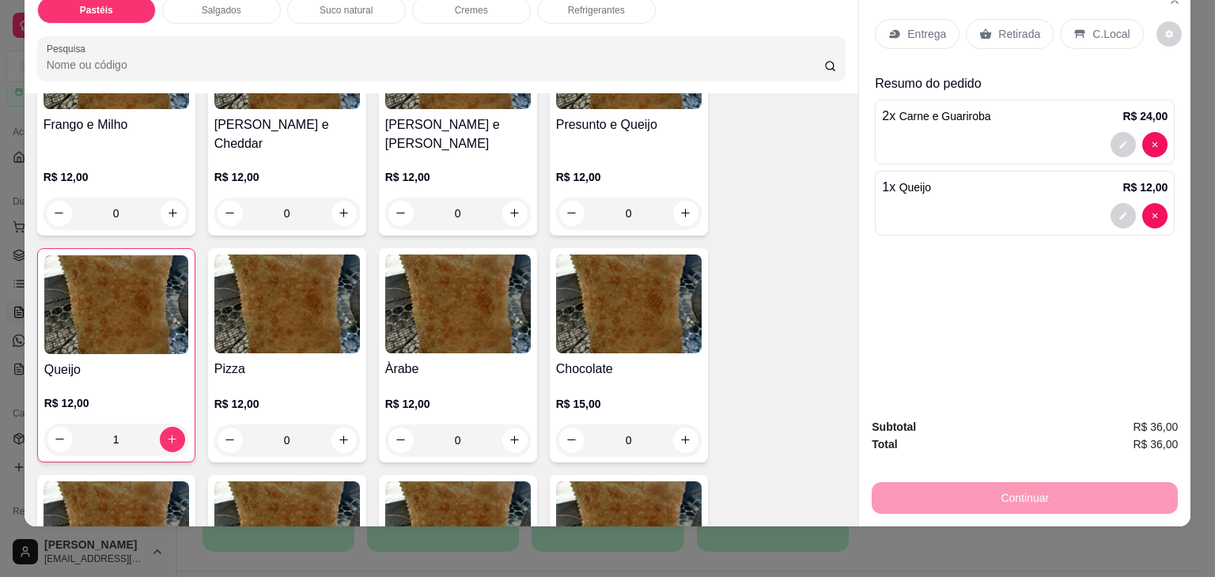
type input "1"
click at [1004, 26] on p "Retirada" at bounding box center [1019, 34] width 42 height 16
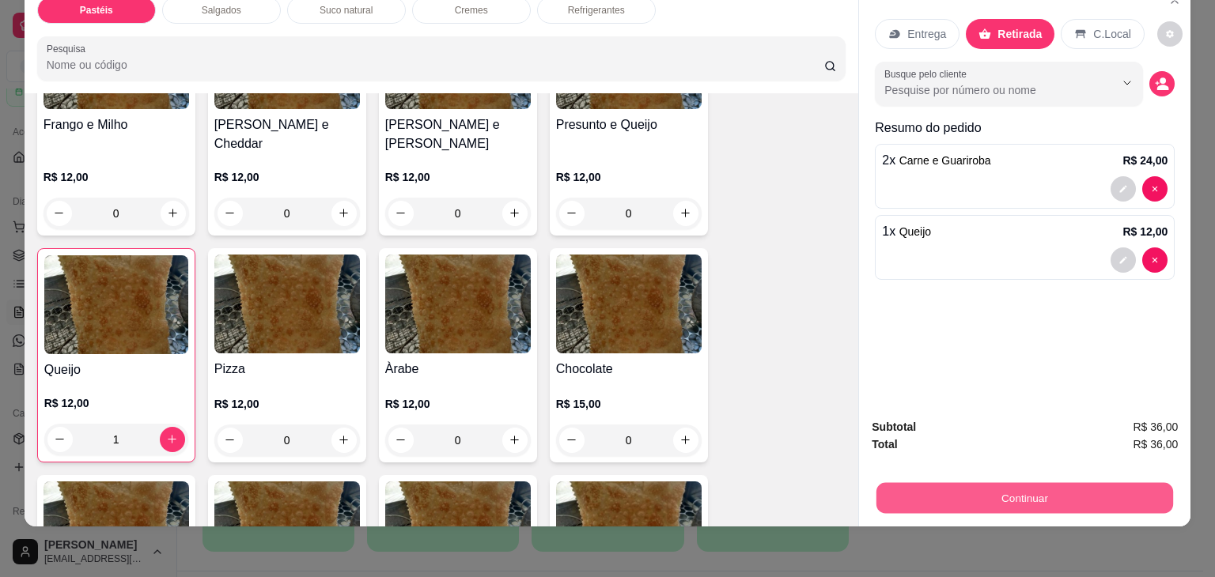
click at [968, 483] on button "Continuar" at bounding box center [1024, 498] width 297 height 31
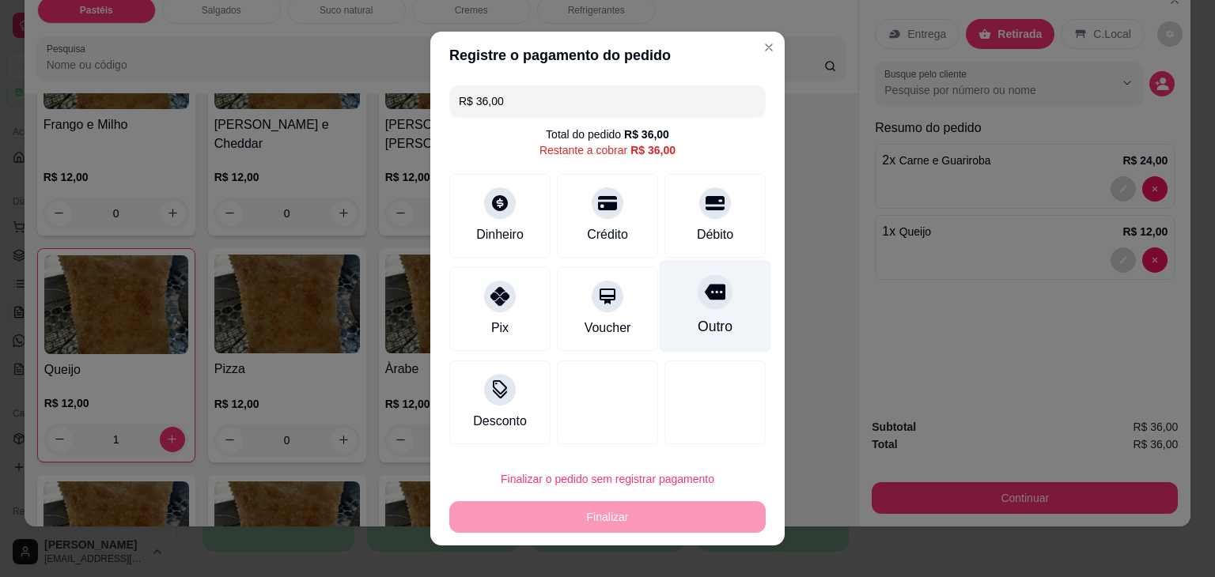
click at [698, 321] on div "Outro" at bounding box center [715, 326] width 35 height 21
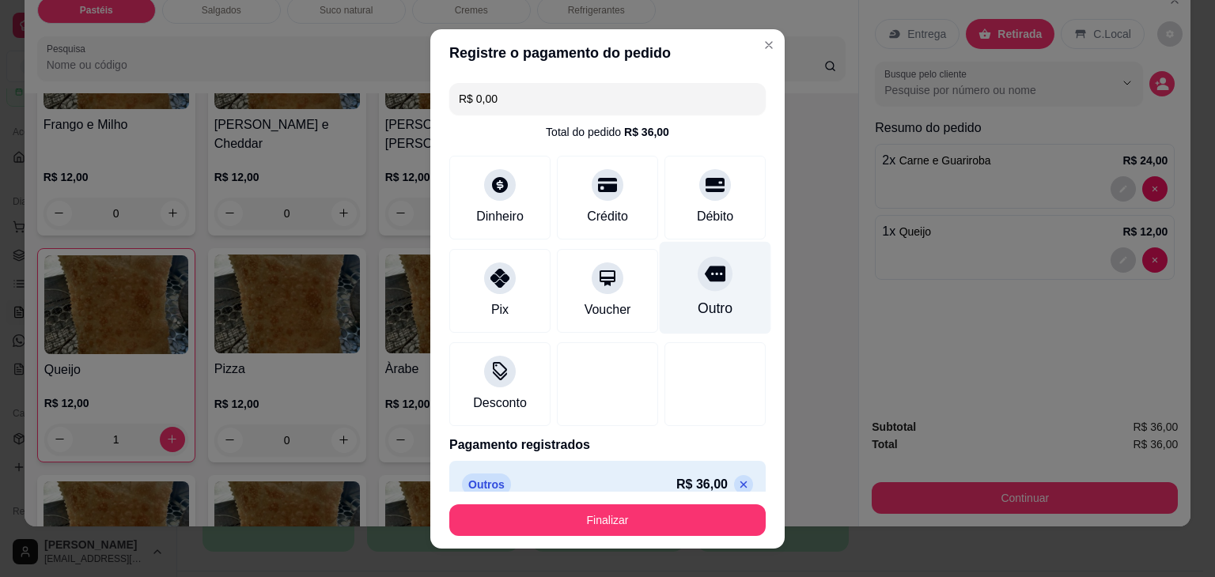
type input "R$ 0,00"
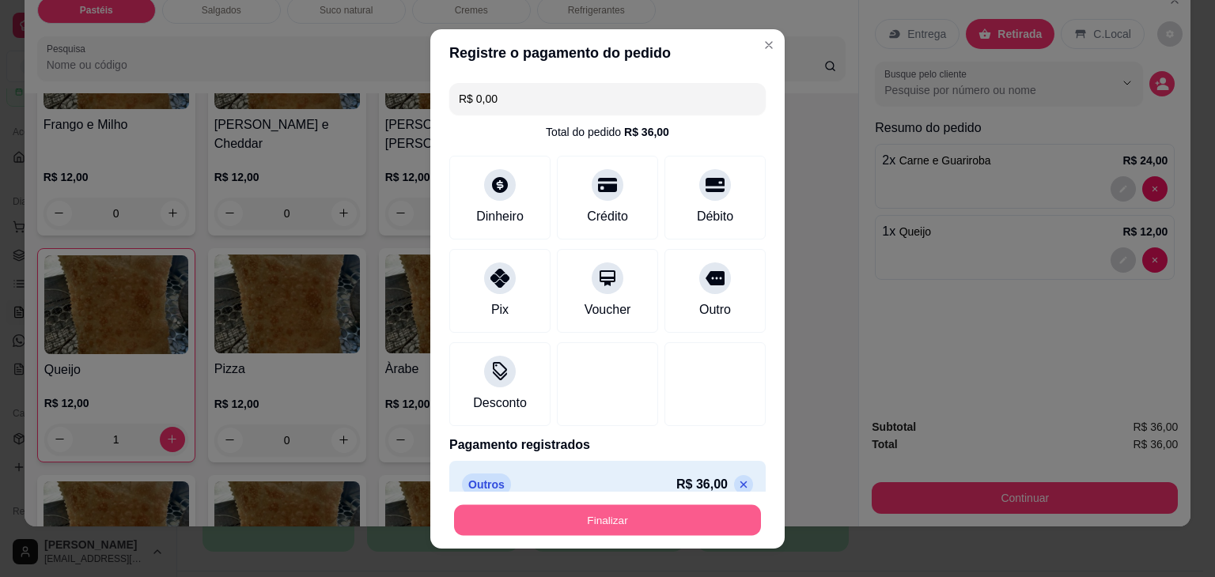
click at [667, 520] on button "Finalizar" at bounding box center [607, 520] width 307 height 31
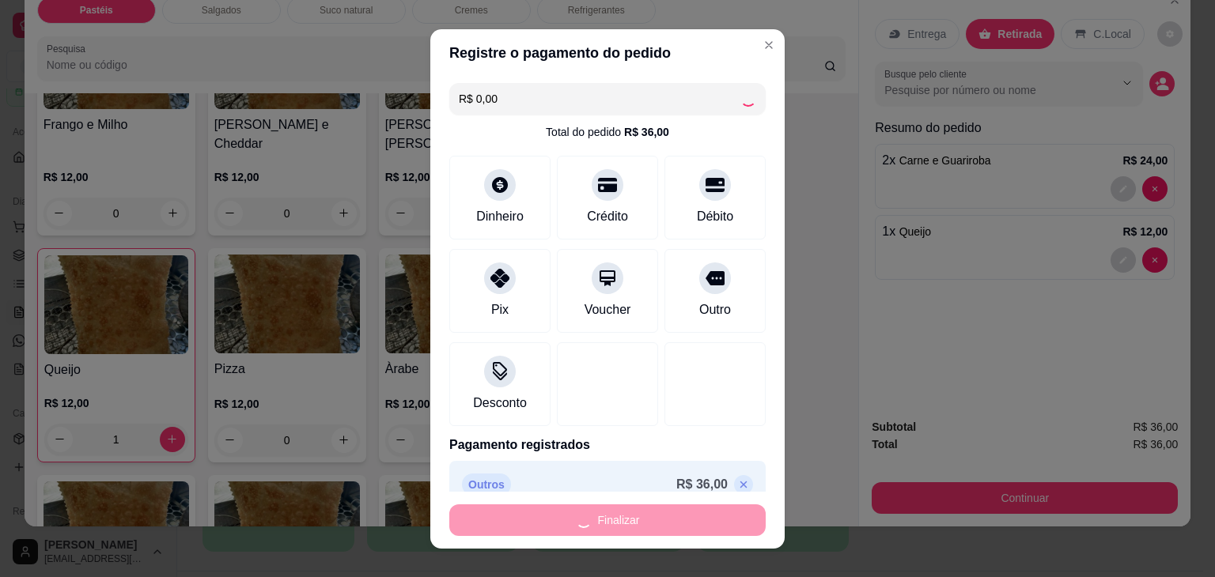
type input "0"
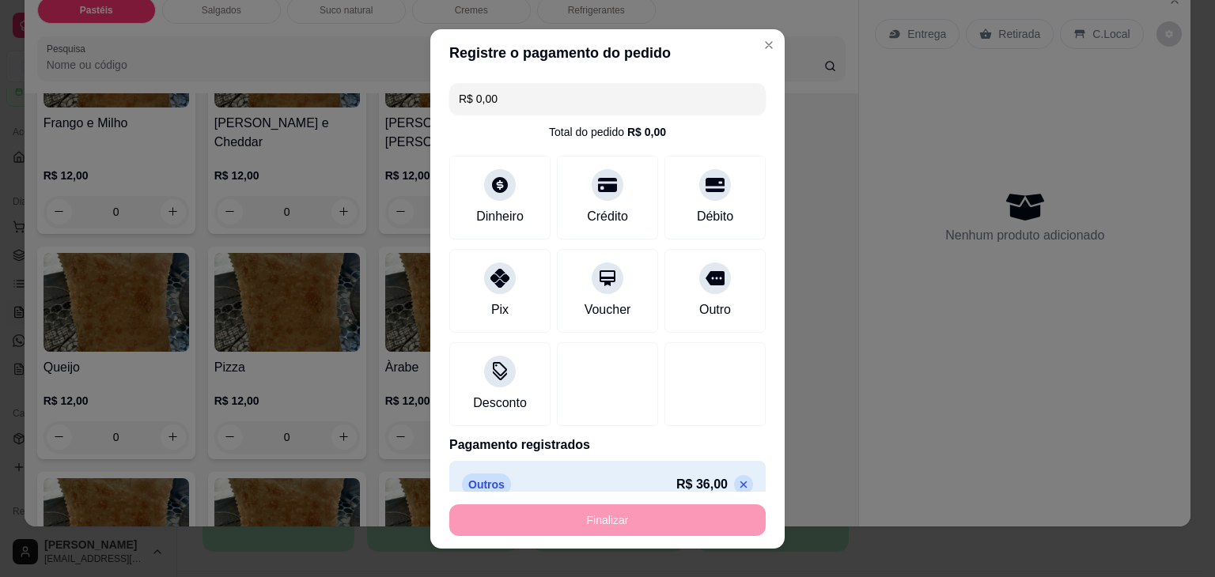
type input "-R$ 36,00"
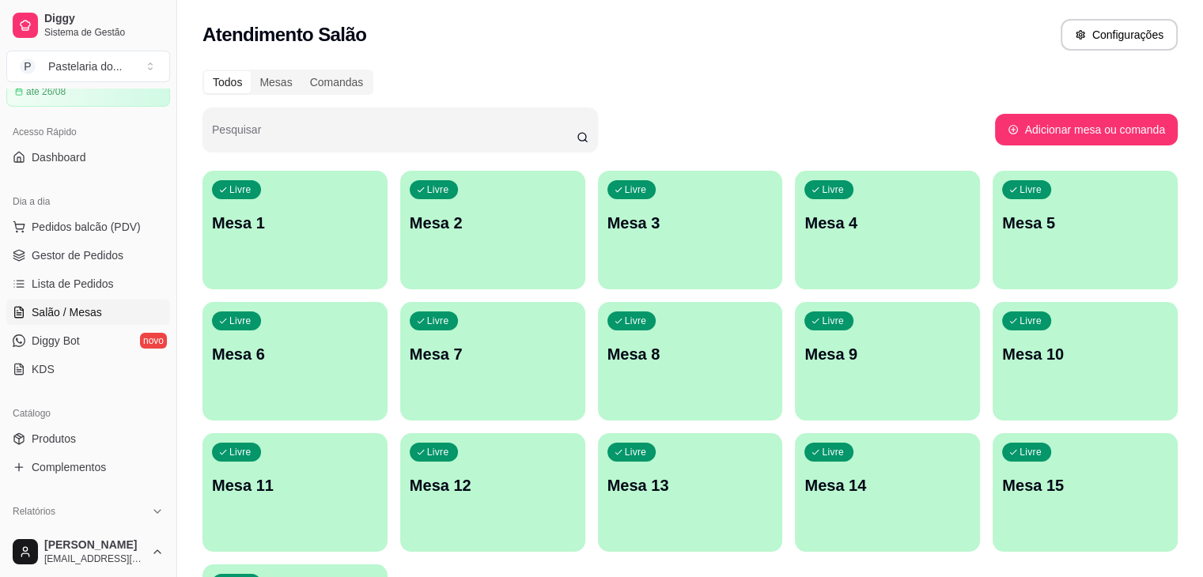
drag, startPoint x: 0, startPoint y: 157, endPoint x: 784, endPoint y: 134, distance: 784.2
click at [808, 82] on div "Todos Mesas Comandas" at bounding box center [690, 82] width 975 height 25
click at [610, 361] on p "Mesa 8" at bounding box center [690, 354] width 161 height 21
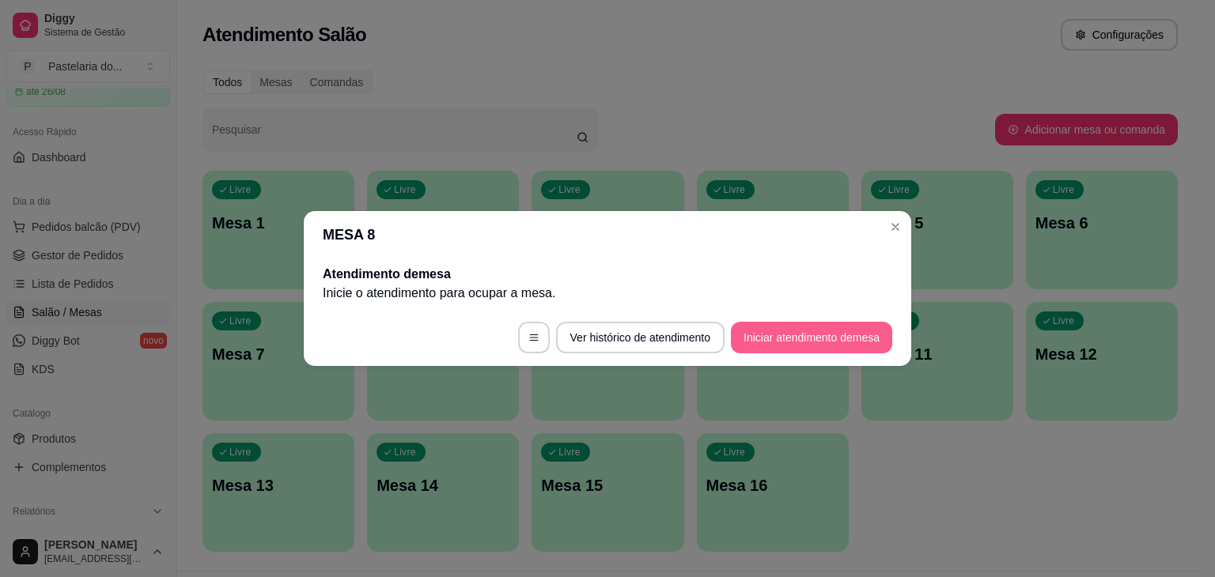
click at [809, 343] on button "Iniciar atendimento de mesa" at bounding box center [811, 338] width 161 height 32
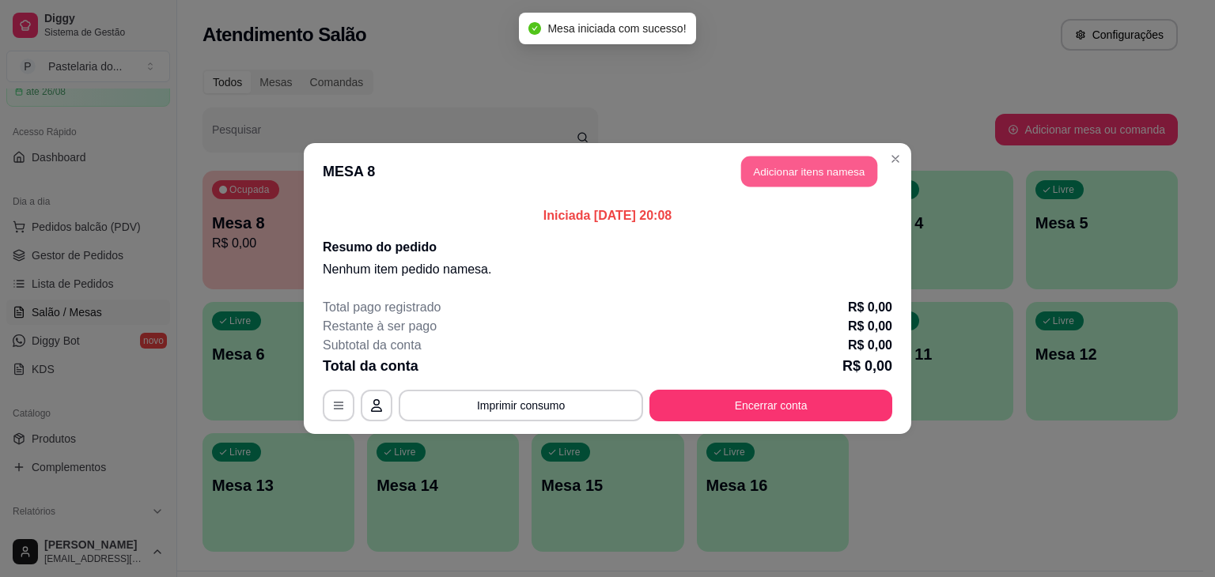
click at [750, 168] on button "Adicionar itens na mesa" at bounding box center [809, 172] width 136 height 31
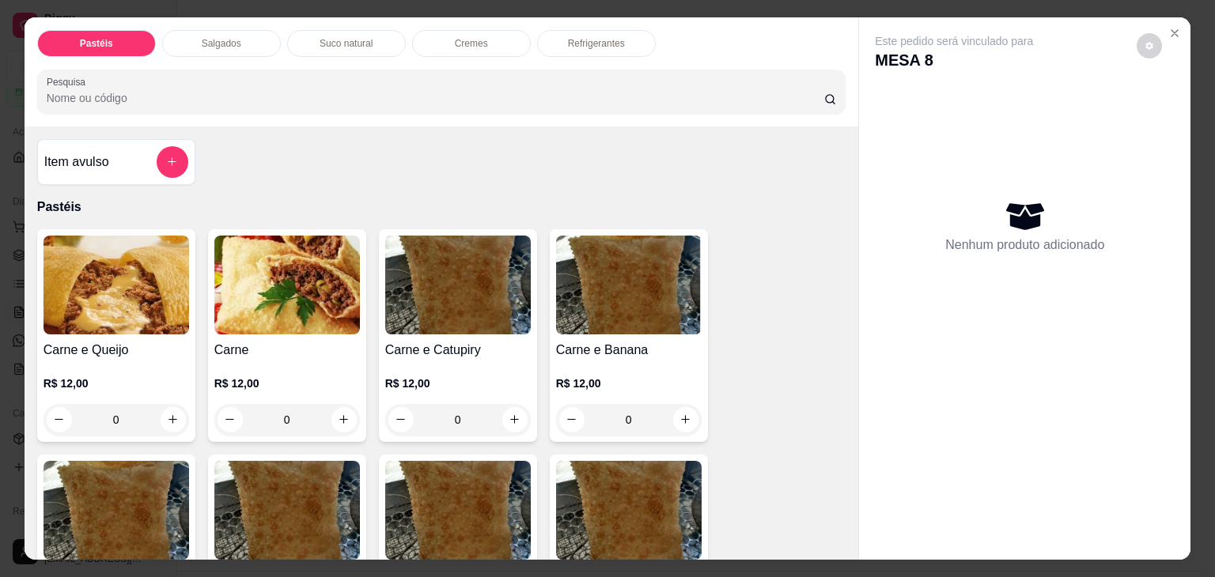
click at [170, 414] on div "0" at bounding box center [117, 420] width 146 height 32
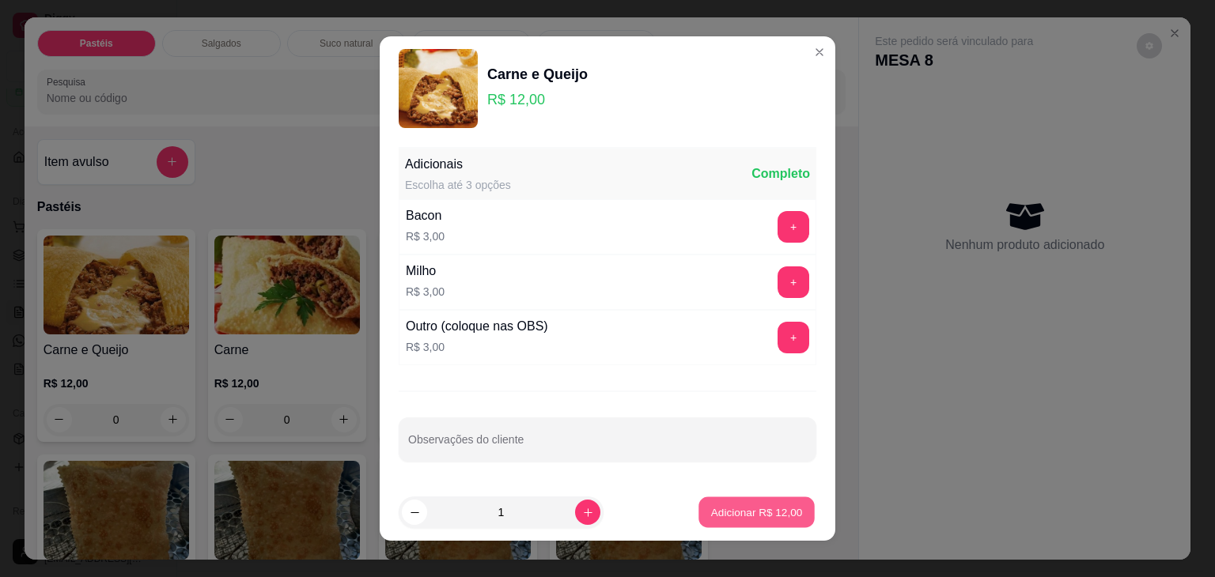
click at [711, 513] on p "Adicionar R$ 12,00" at bounding box center [757, 512] width 92 height 15
type input "1"
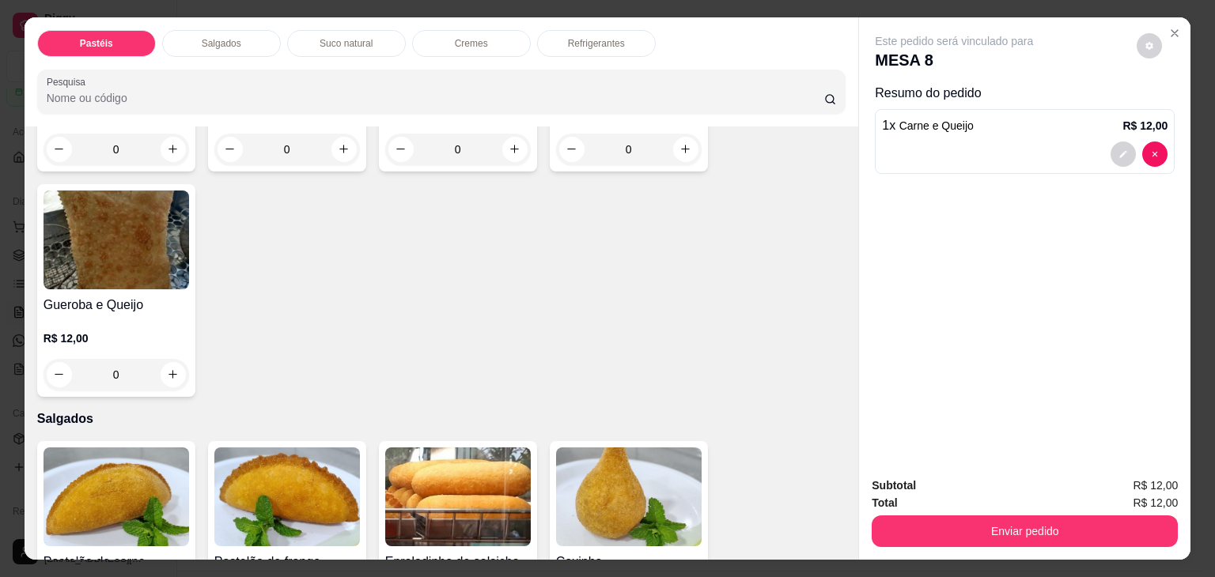
scroll to position [1503, 0]
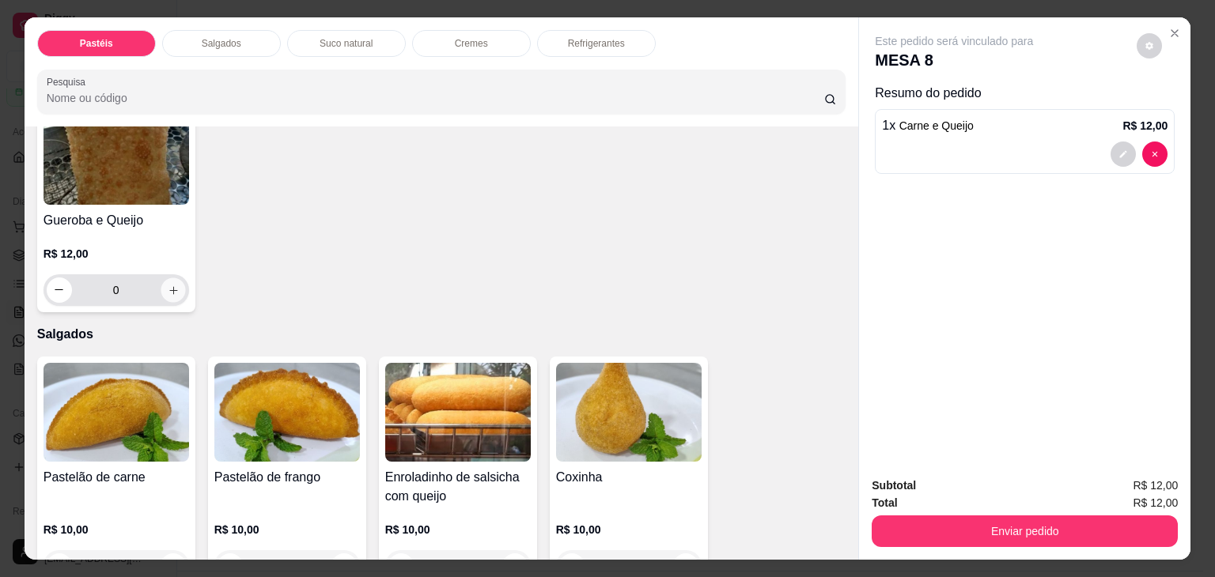
click at [161, 278] on button "increase-product-quantity" at bounding box center [173, 290] width 25 height 25
type input "1"
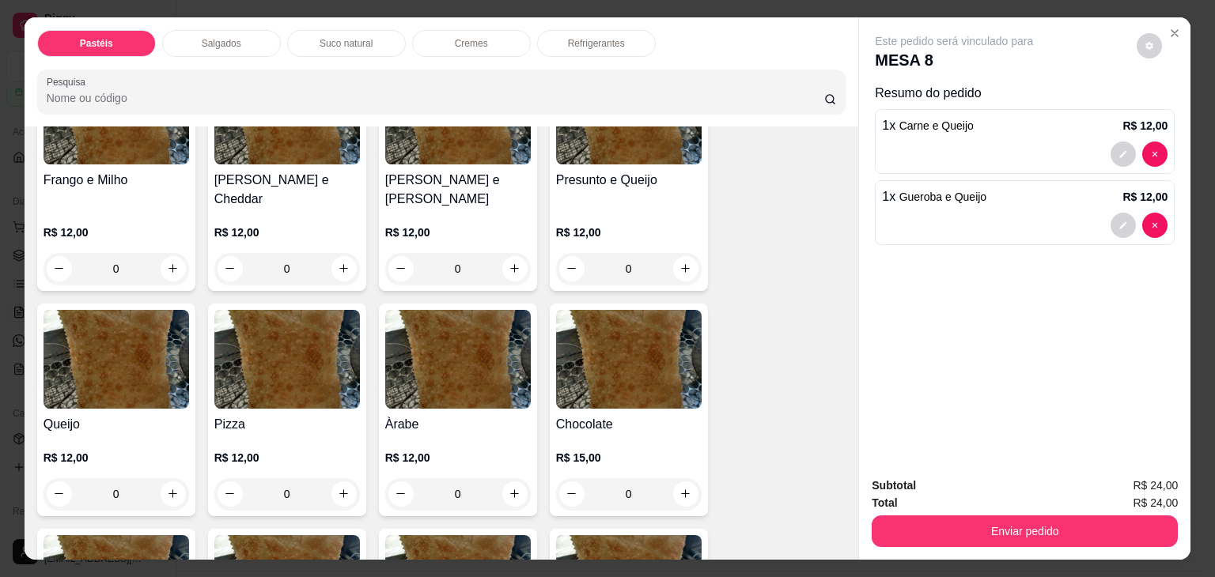
scroll to position [870, 0]
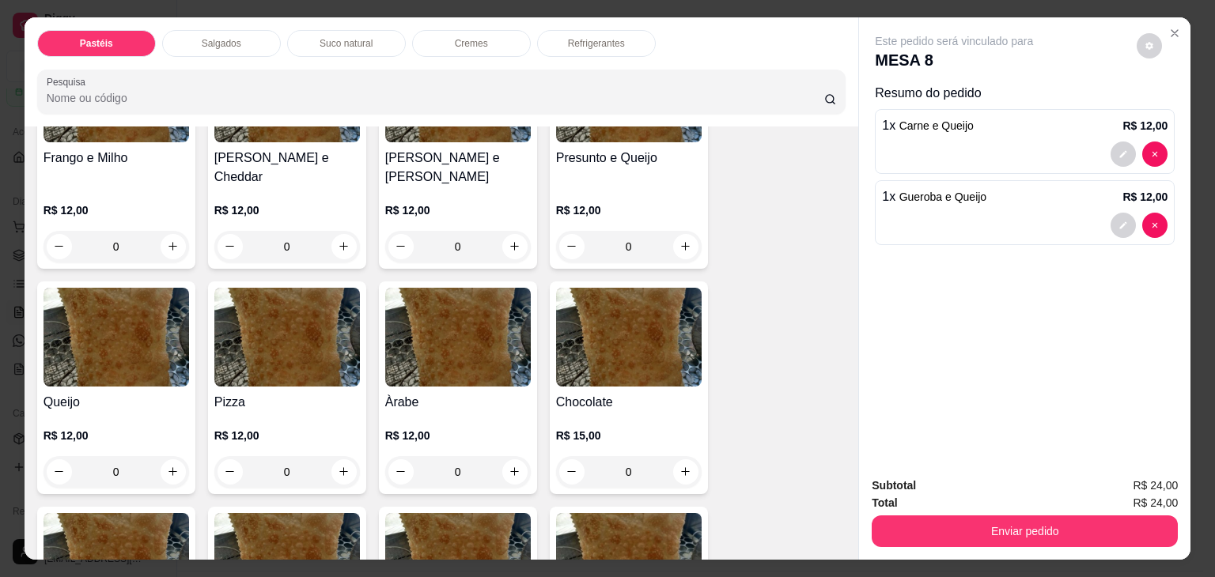
click at [509, 231] on div "0" at bounding box center [458, 247] width 146 height 32
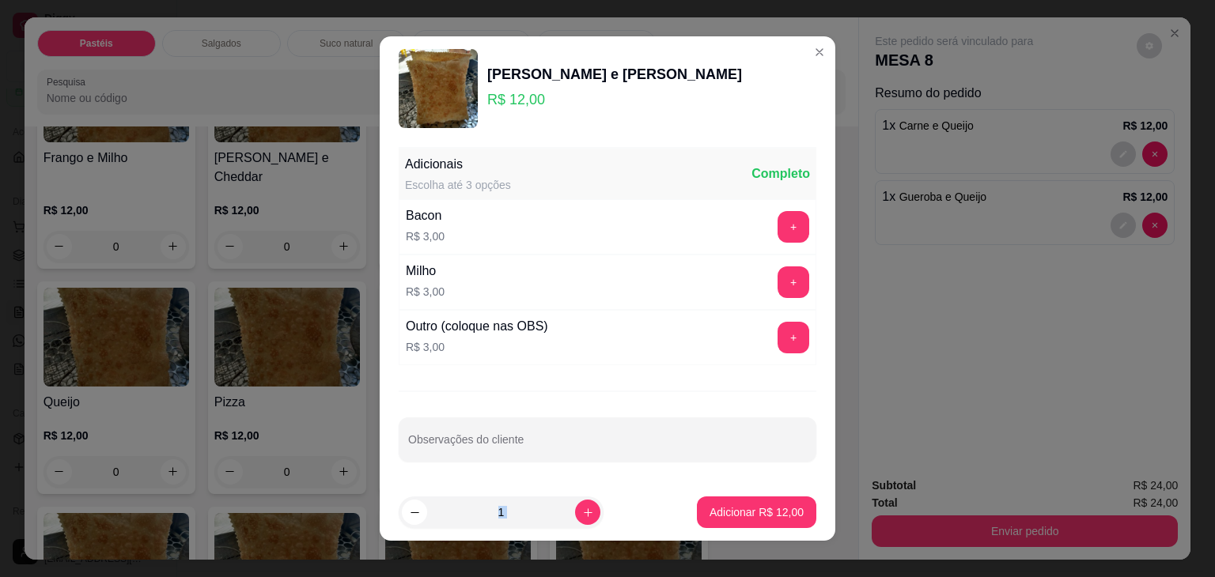
drag, startPoint x: 699, startPoint y: 472, endPoint x: 711, endPoint y: 494, distance: 24.4
click at [711, 494] on section "Frango e Guariroba R$ 12,00 Adicionais Escolha até 3 opções Completo Bacon R$ 3…" at bounding box center [608, 288] width 456 height 505
click at [715, 510] on p "Adicionar R$ 12,00" at bounding box center [757, 513] width 94 height 16
type input "1"
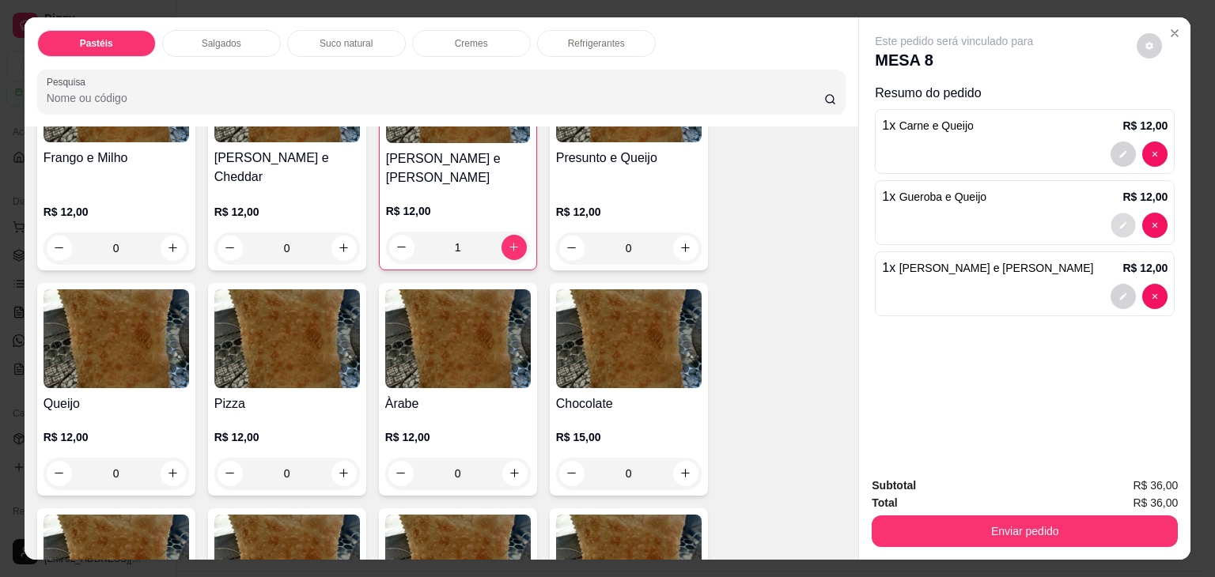
click at [1111, 214] on button "decrease-product-quantity" at bounding box center [1123, 225] width 25 height 25
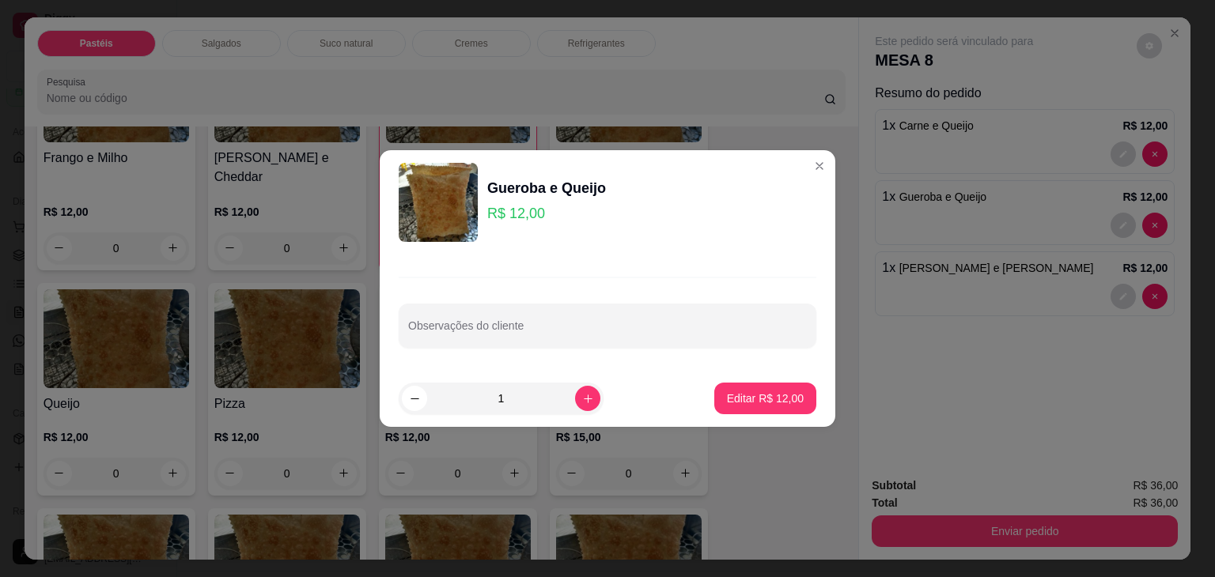
click at [750, 352] on div "Observações do cliente" at bounding box center [608, 312] width 456 height 115
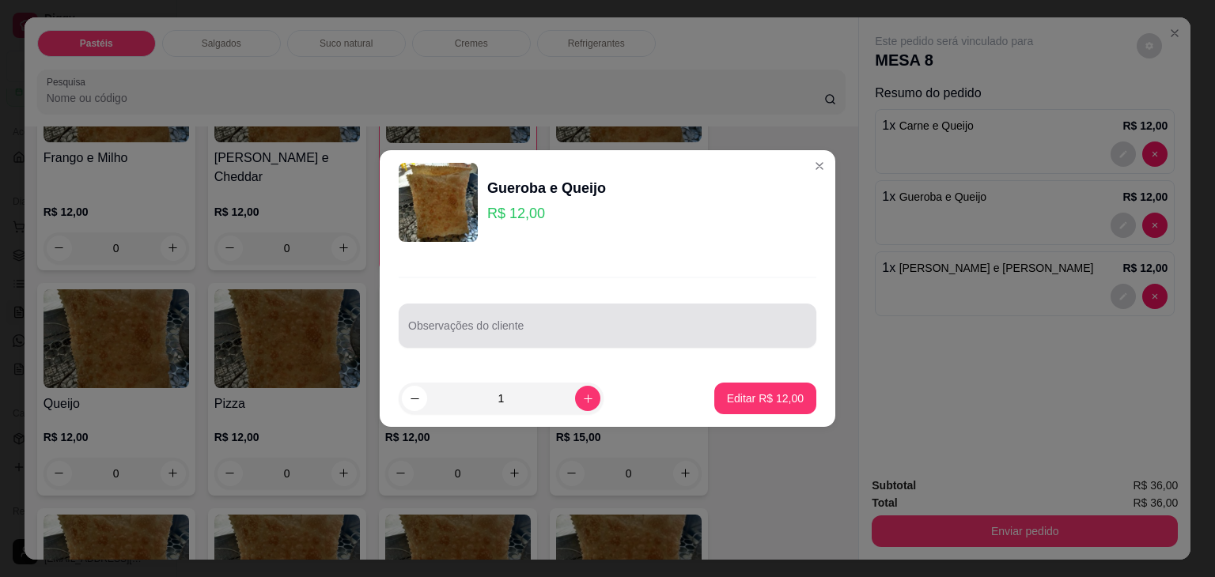
click at [729, 324] on input "Observações do cliente" at bounding box center [607, 332] width 399 height 16
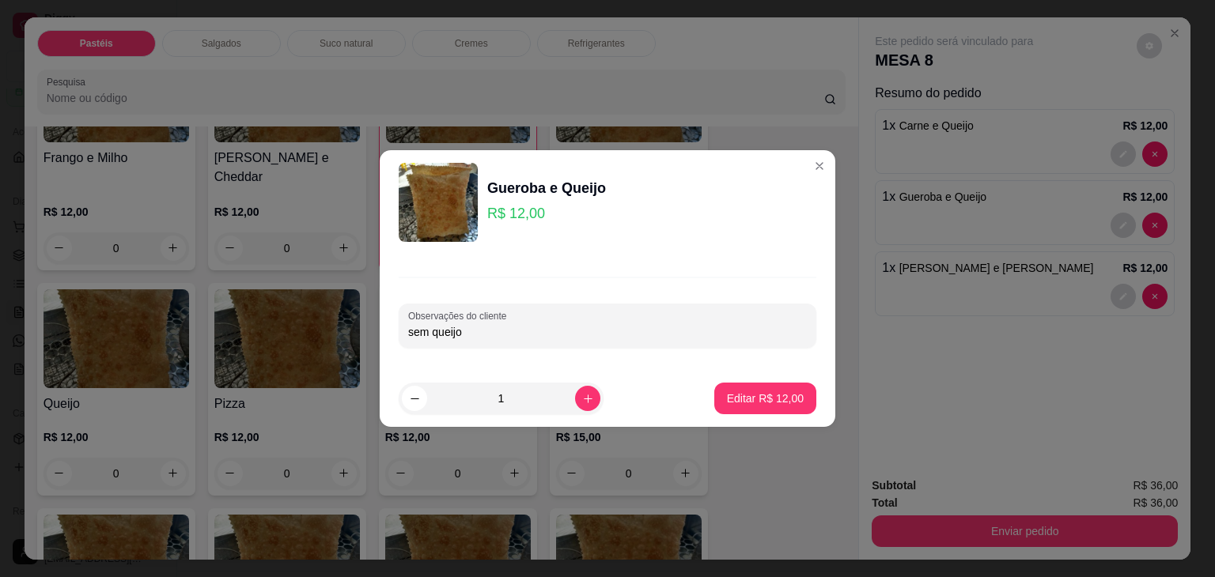
type input "sem queijo"
click at [740, 415] on footer "1 Editar R$ 12,00" at bounding box center [608, 398] width 456 height 57
click at [751, 392] on p "Editar R$ 12,00" at bounding box center [765, 398] width 74 height 15
type input "0"
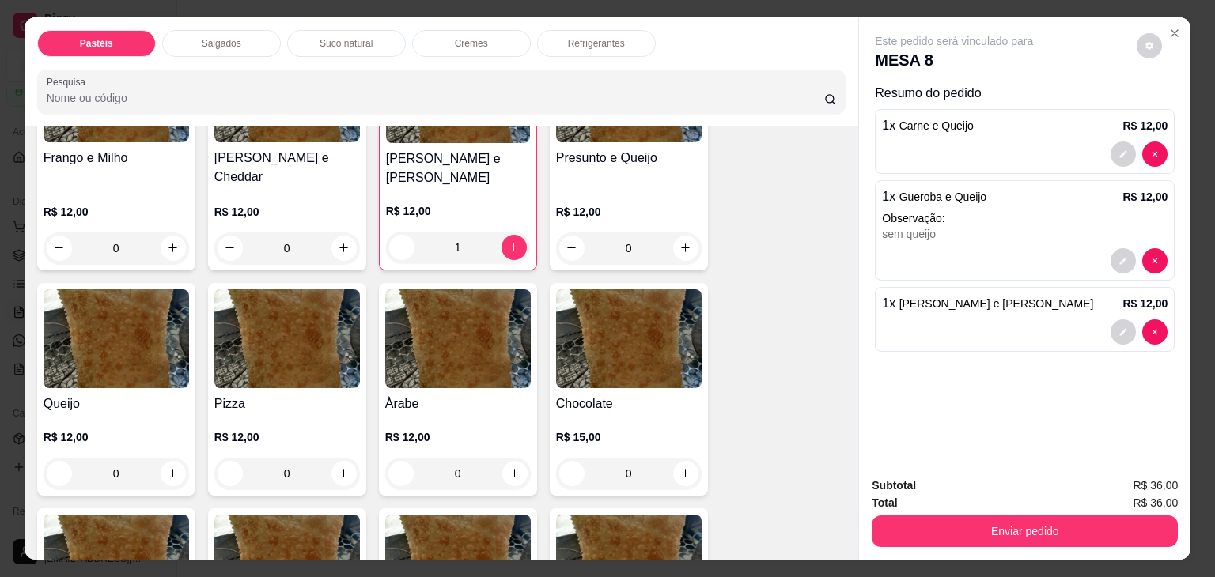
click at [472, 37] on p "Cremes" at bounding box center [471, 43] width 33 height 13
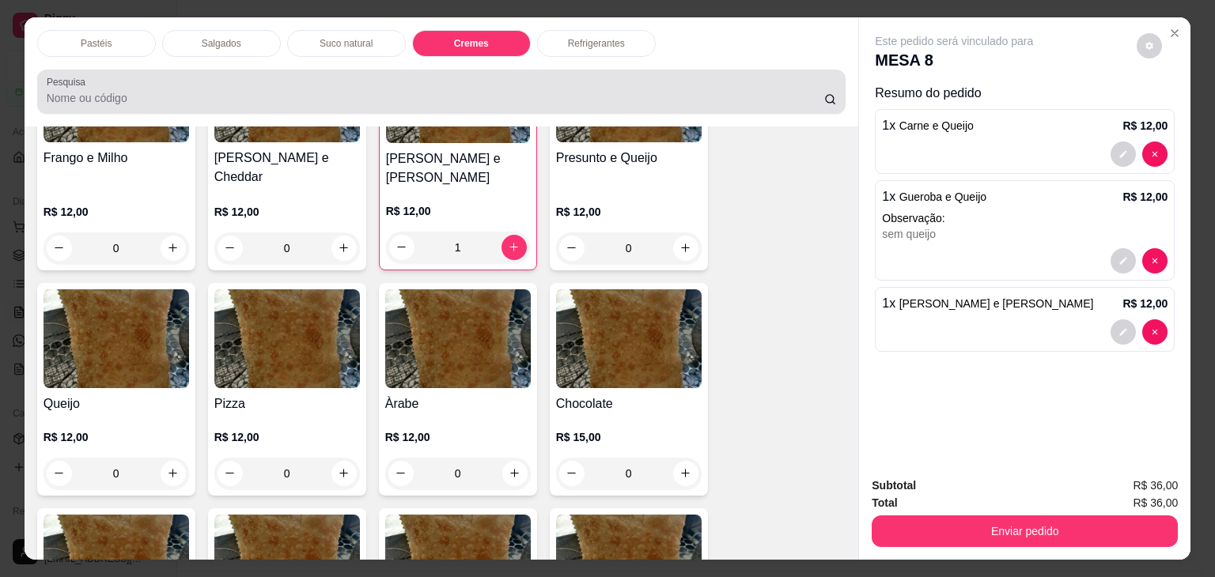
scroll to position [39, 0]
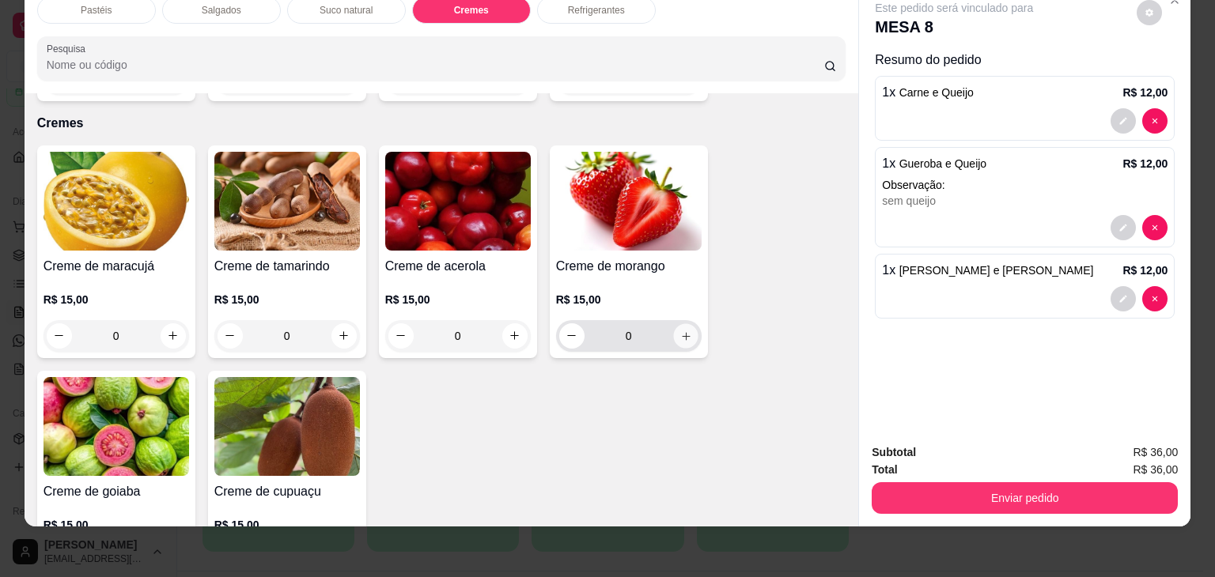
click at [684, 331] on icon "increase-product-quantity" at bounding box center [685, 337] width 12 height 12
type input "1"
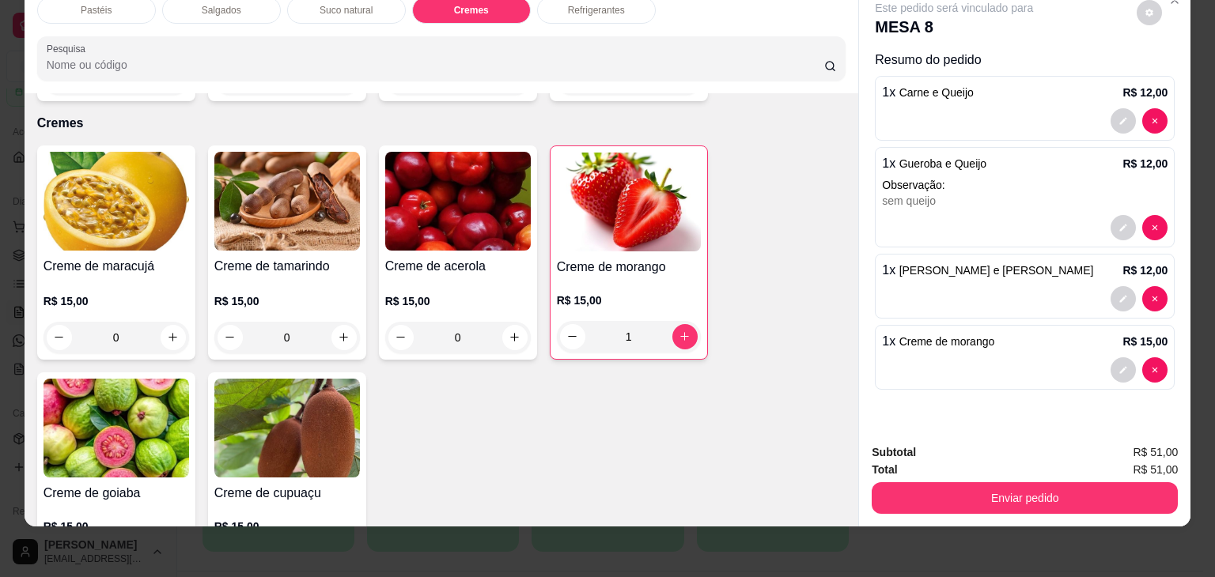
click at [357, 4] on p "Suco natural" at bounding box center [346, 10] width 53 height 13
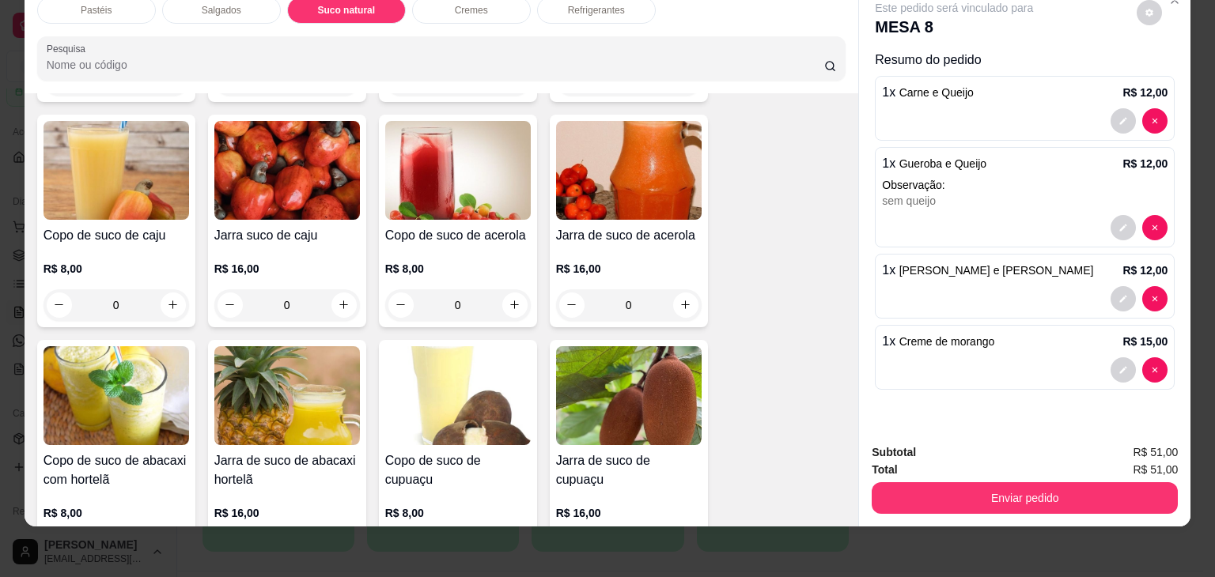
scroll to position [2836, 0]
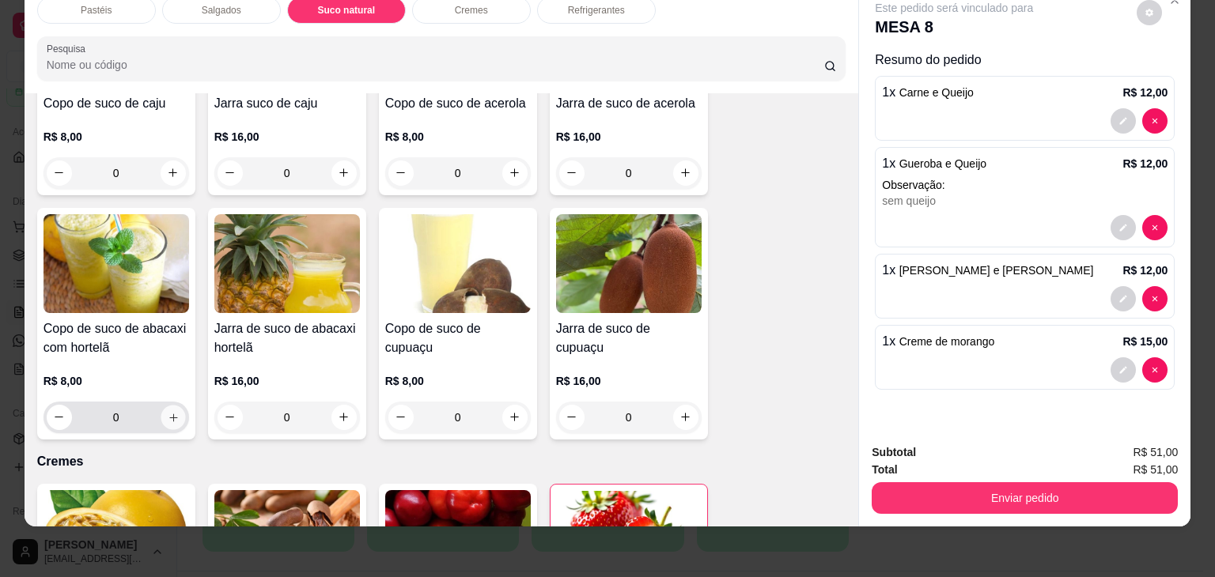
click at [172, 412] on icon "increase-product-quantity" at bounding box center [173, 418] width 12 height 12
type input "1"
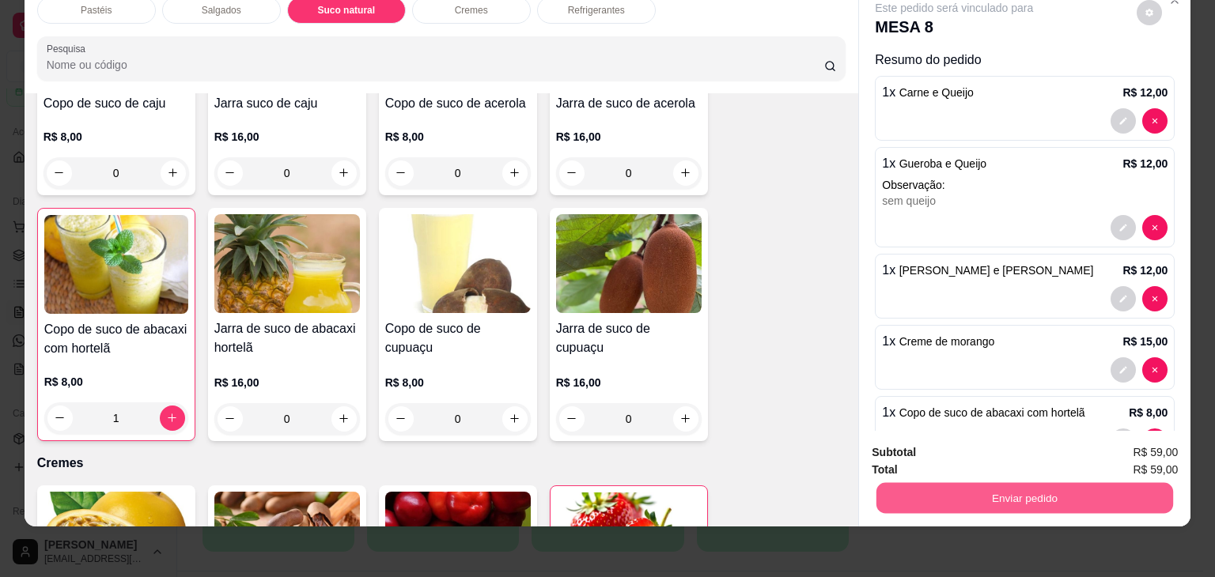
click at [1033, 485] on button "Enviar pedido" at bounding box center [1024, 498] width 297 height 31
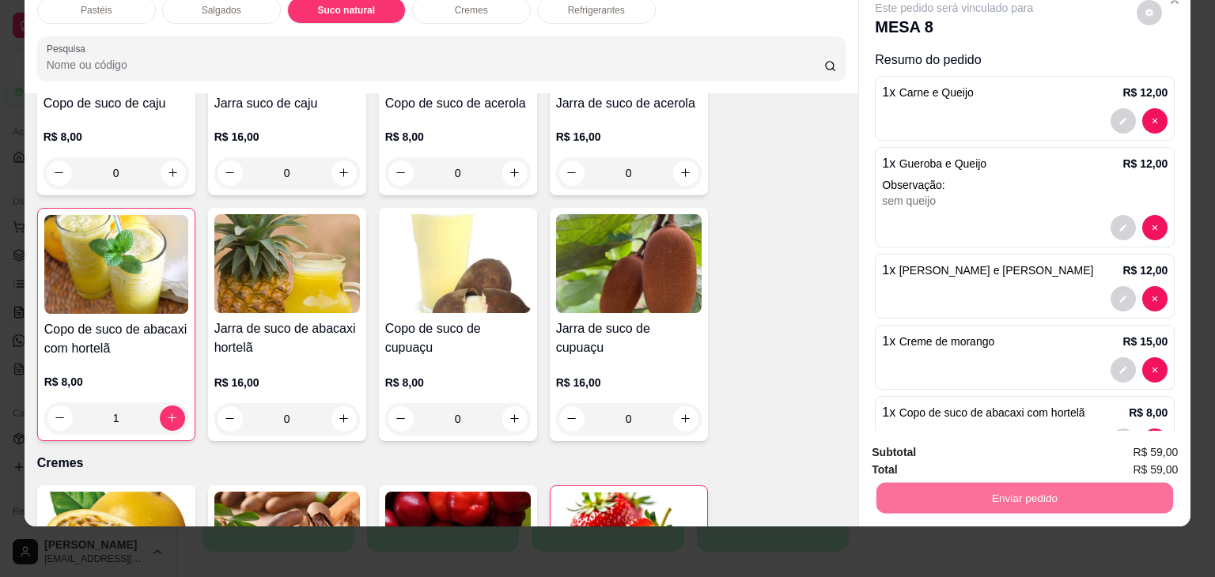
click at [1007, 451] on button "Não registrar e enviar pedido" at bounding box center [972, 447] width 160 height 29
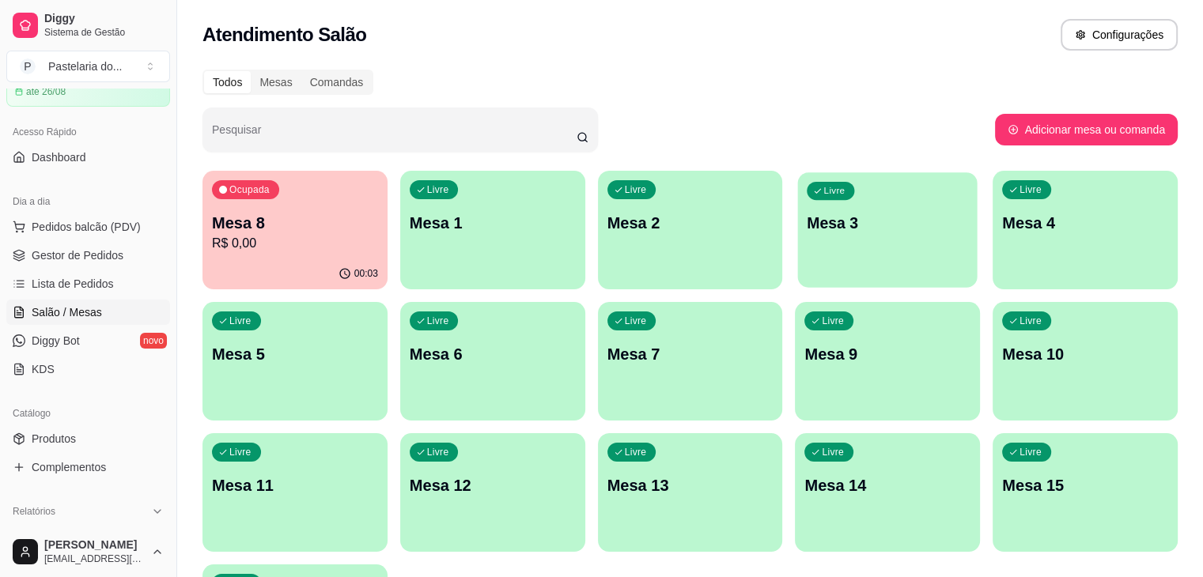
click at [798, 258] on div "Livre Mesa 3" at bounding box center [888, 220] width 180 height 97
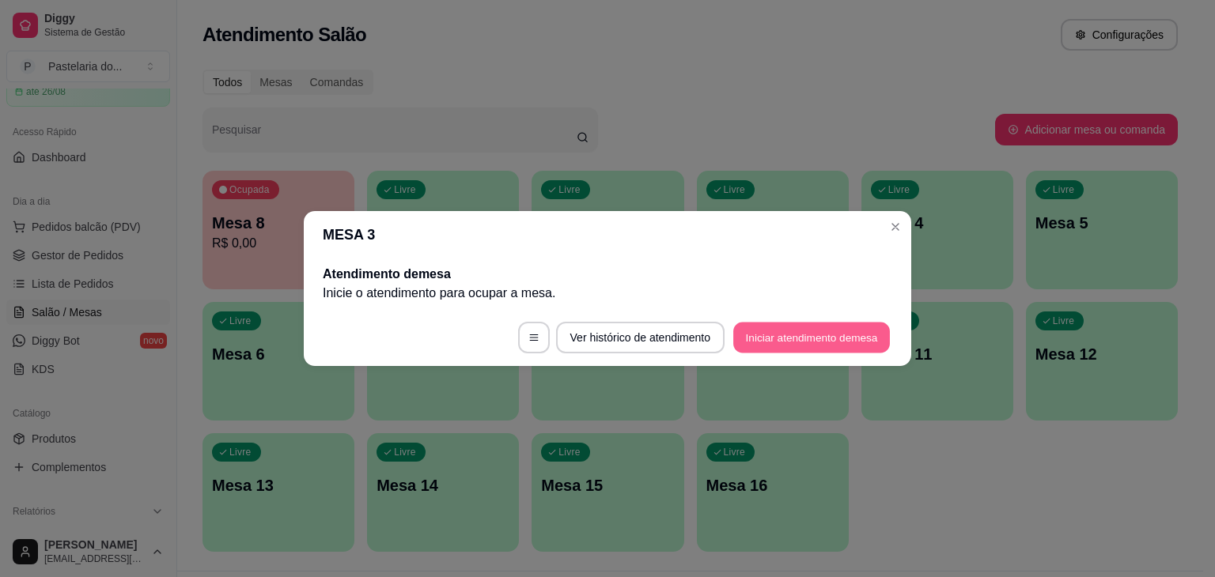
click at [778, 335] on button "Iniciar atendimento de mesa" at bounding box center [811, 338] width 157 height 31
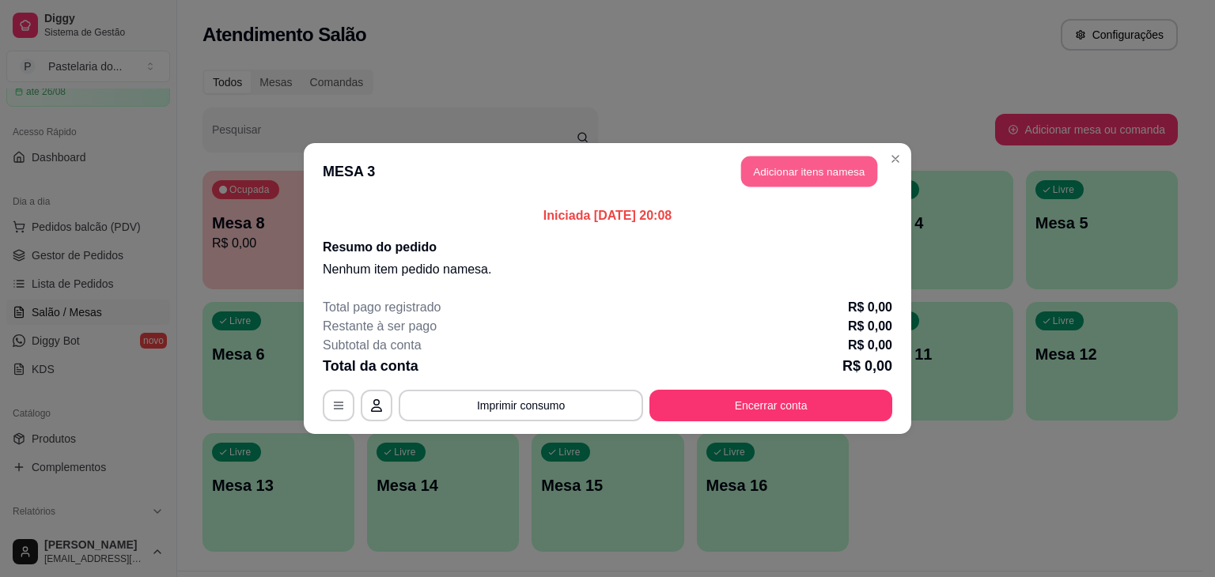
click at [816, 176] on button "Adicionar itens na mesa" at bounding box center [809, 172] width 136 height 31
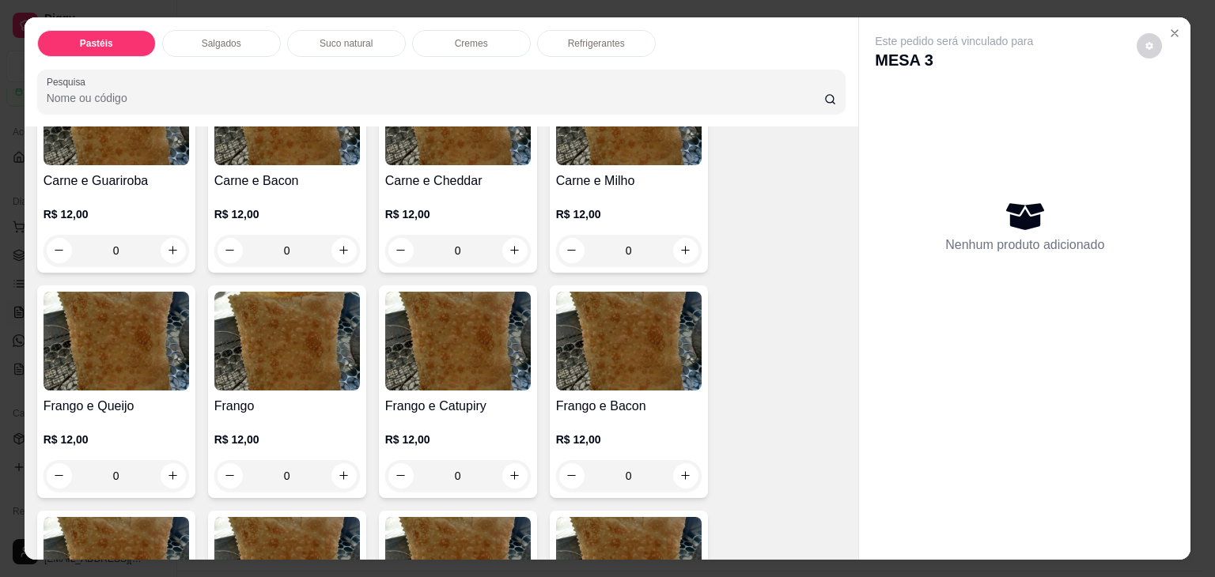
scroll to position [396, 0]
click at [339, 246] on div "0" at bounding box center [287, 250] width 146 height 32
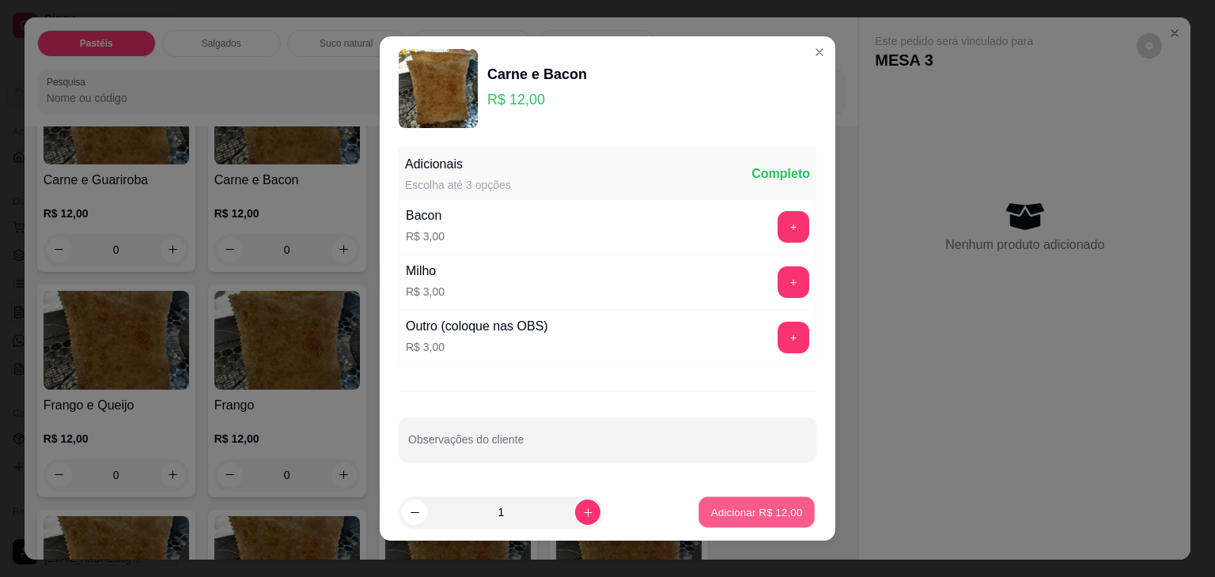
click at [714, 506] on p "Adicionar R$ 12,00" at bounding box center [757, 512] width 92 height 15
type input "1"
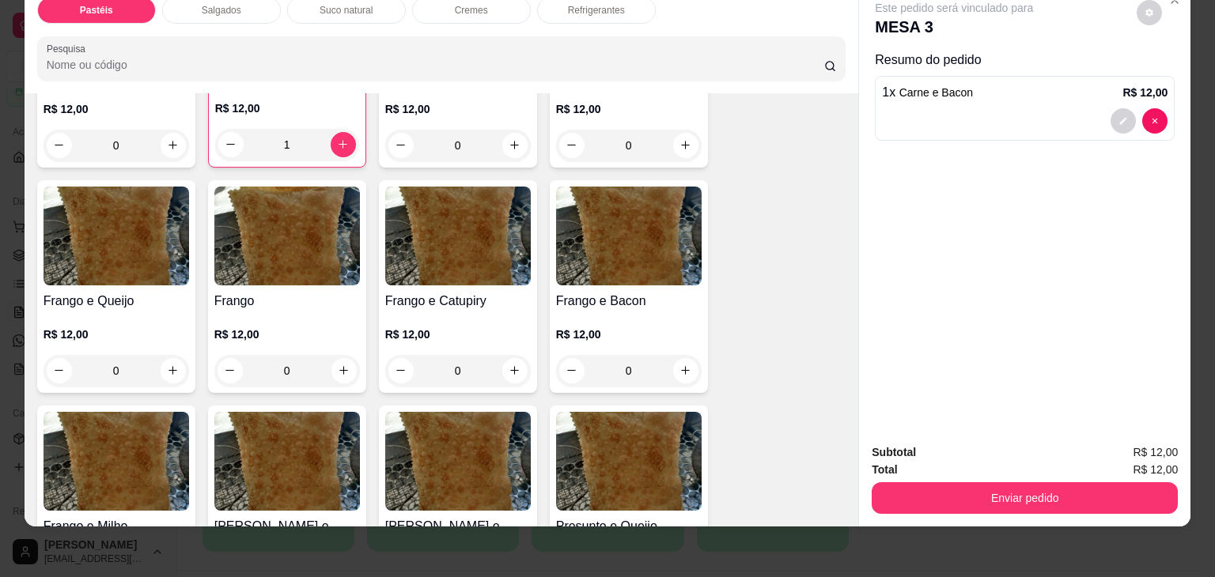
scroll to position [475, 0]
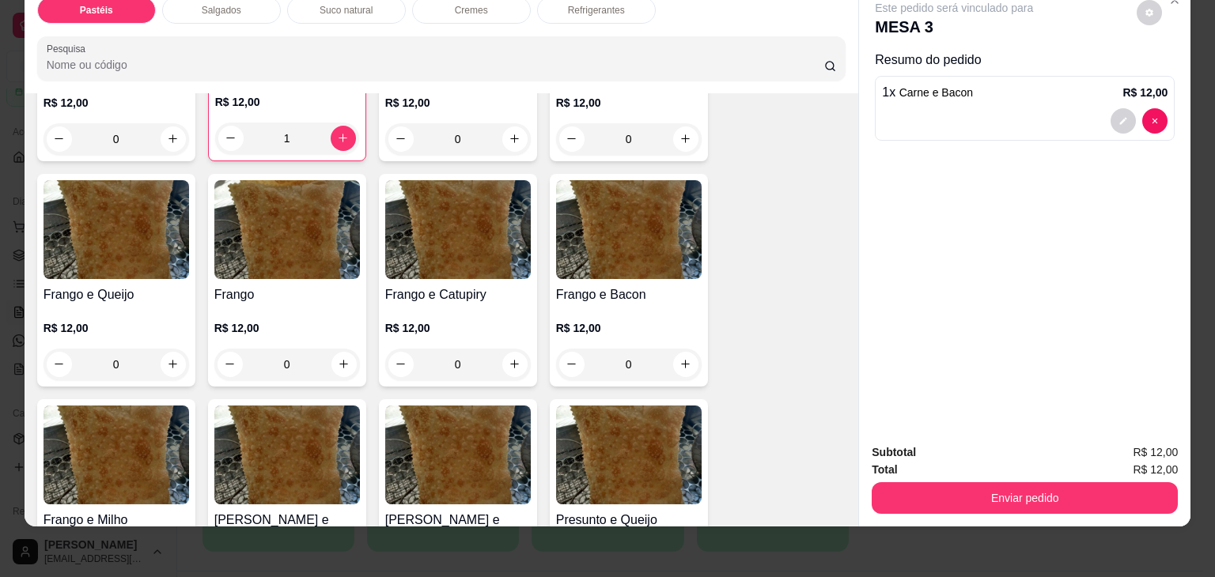
click at [338, 352] on div "0" at bounding box center [287, 365] width 146 height 32
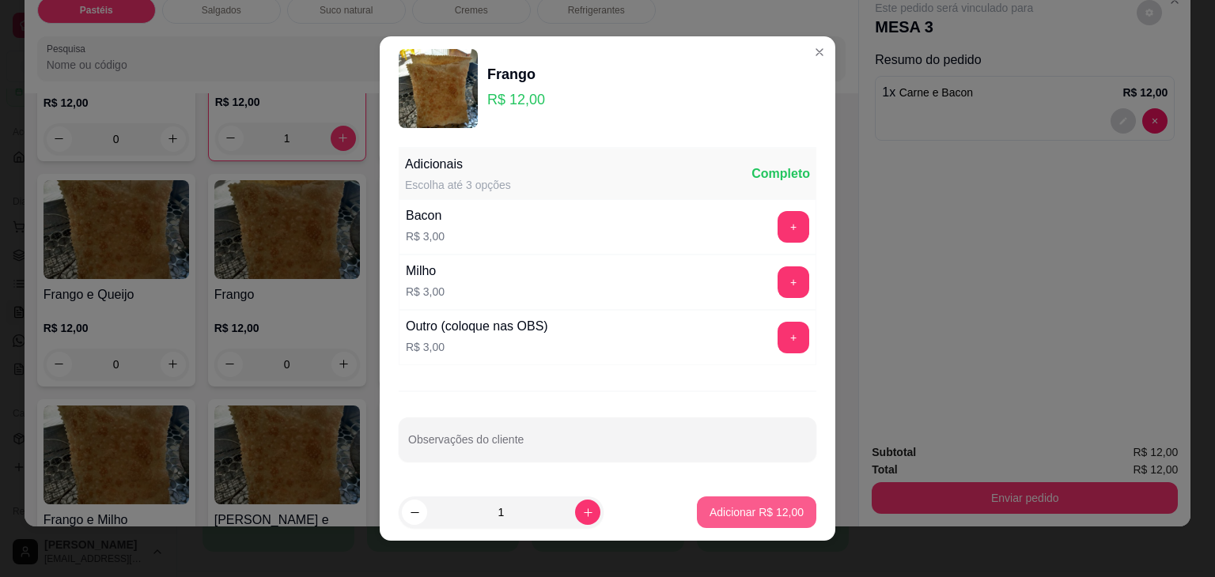
click at [750, 505] on p "Adicionar R$ 12,00" at bounding box center [757, 513] width 94 height 16
type input "1"
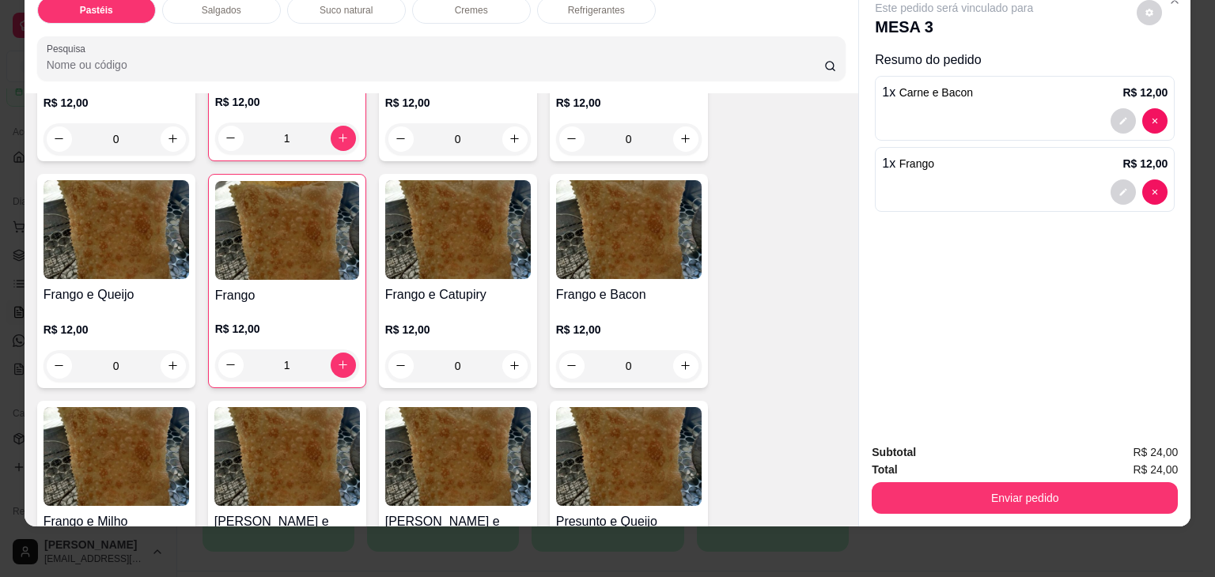
click at [172, 350] on div "0" at bounding box center [117, 366] width 146 height 32
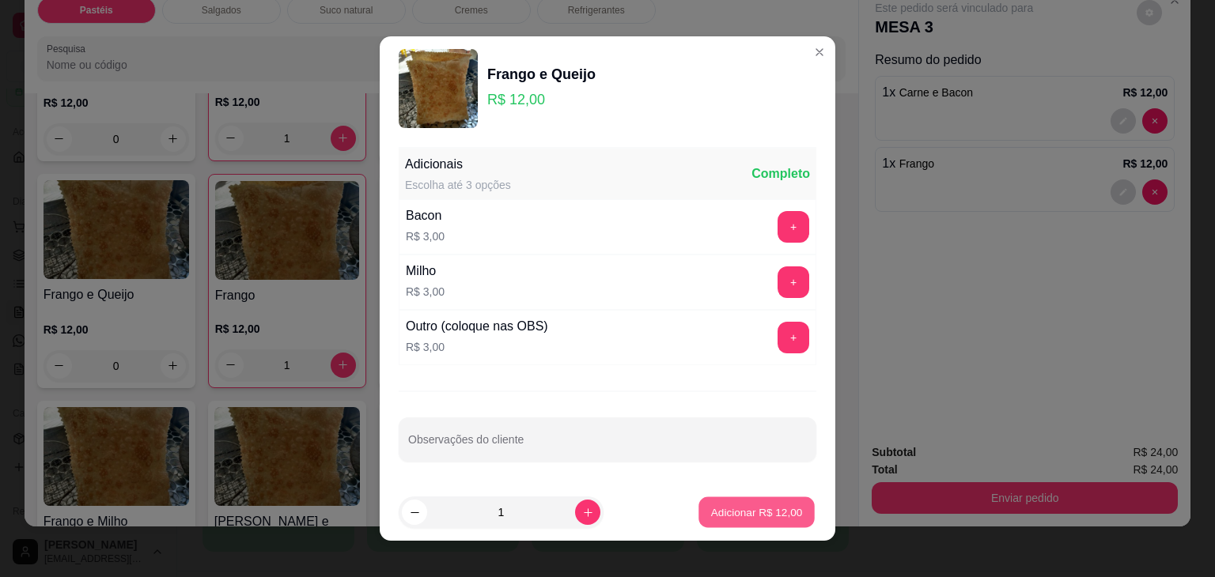
click at [730, 517] on p "Adicionar R$ 12,00" at bounding box center [757, 512] width 92 height 15
type input "1"
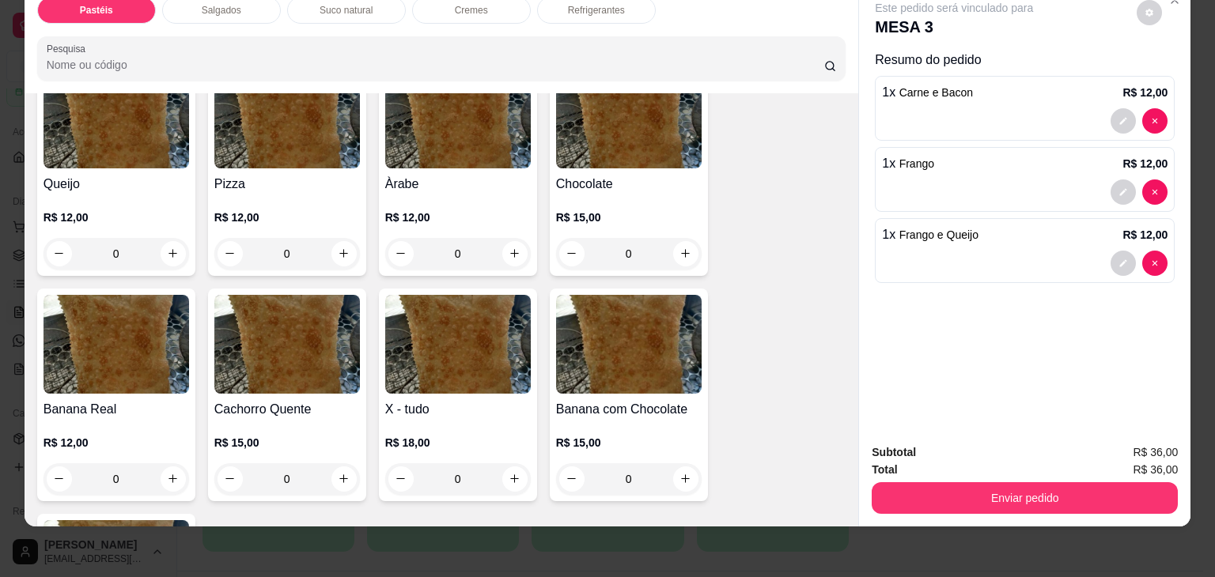
scroll to position [1028, 0]
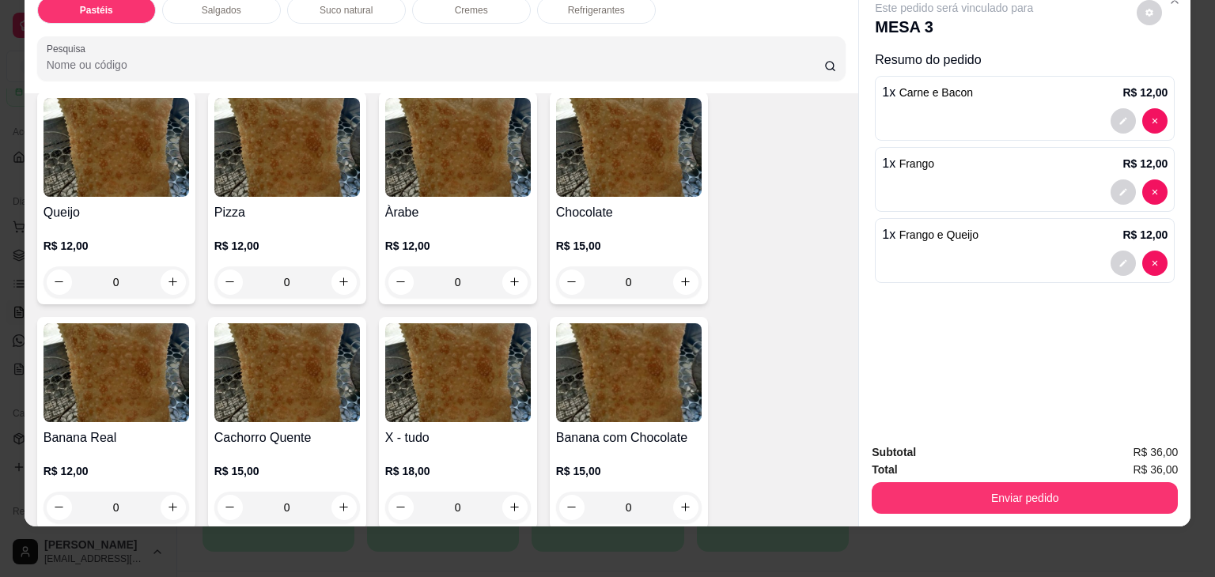
click at [163, 267] on div "0" at bounding box center [117, 283] width 146 height 32
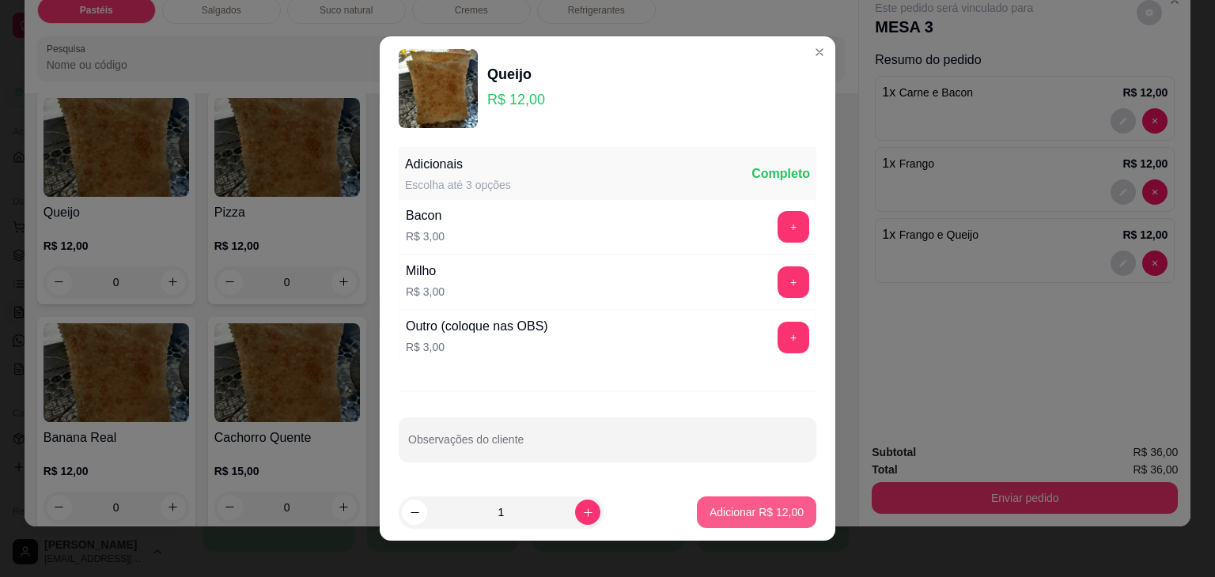
click at [734, 507] on p "Adicionar R$ 12,00" at bounding box center [757, 513] width 94 height 16
type input "1"
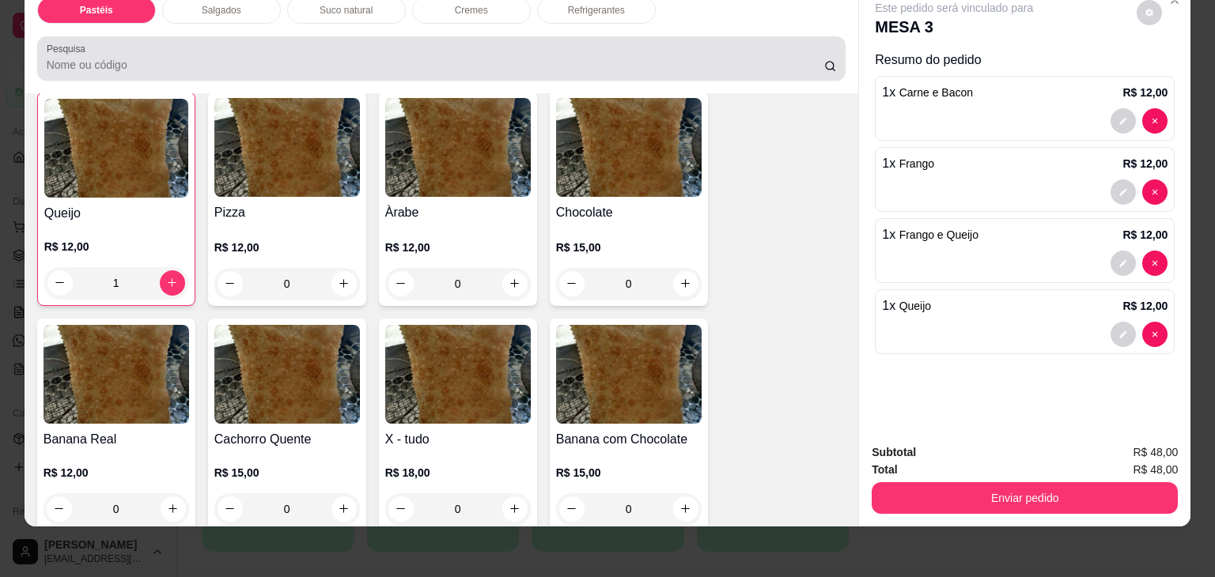
scroll to position [0, 0]
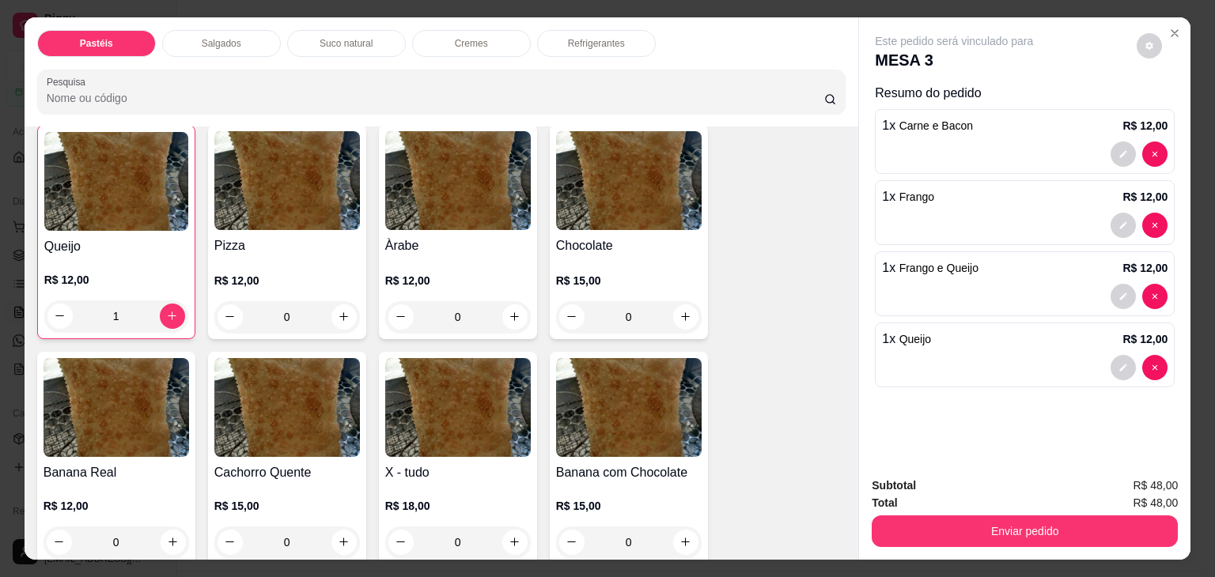
click at [601, 37] on p "Refrigerantes" at bounding box center [596, 43] width 57 height 13
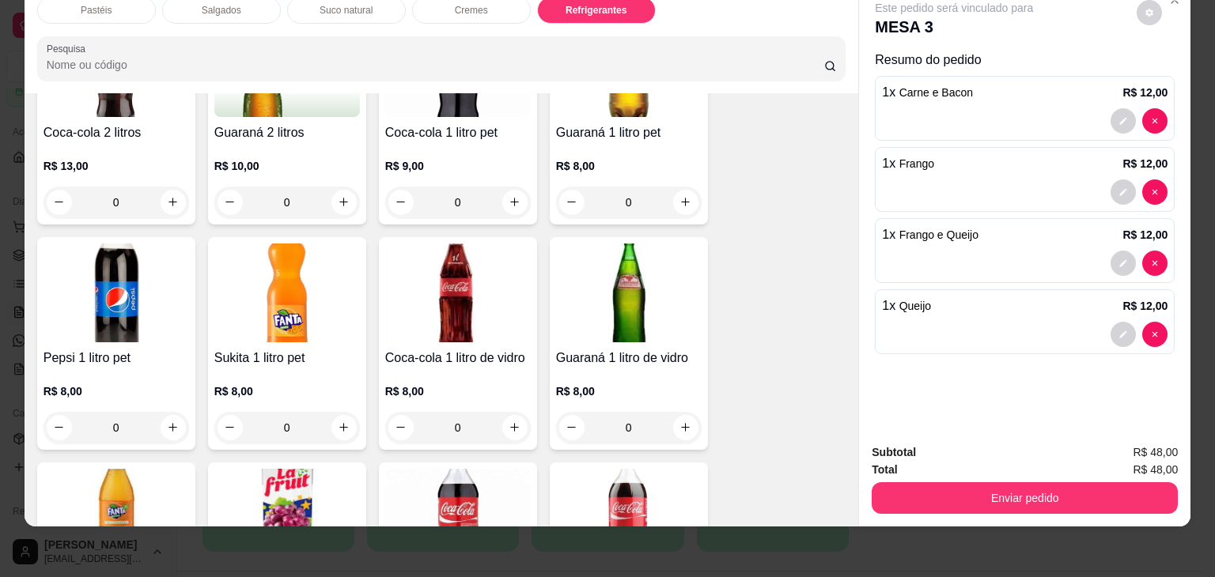
scroll to position [3817, 0]
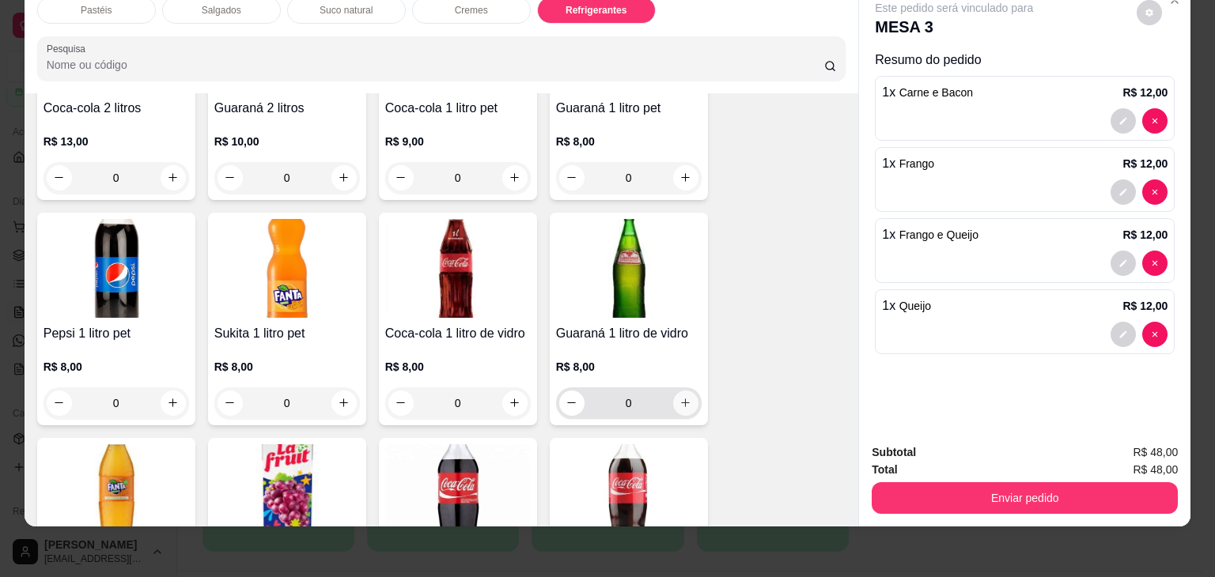
click at [673, 391] on button "increase-product-quantity" at bounding box center [685, 403] width 25 height 25
type input "1"
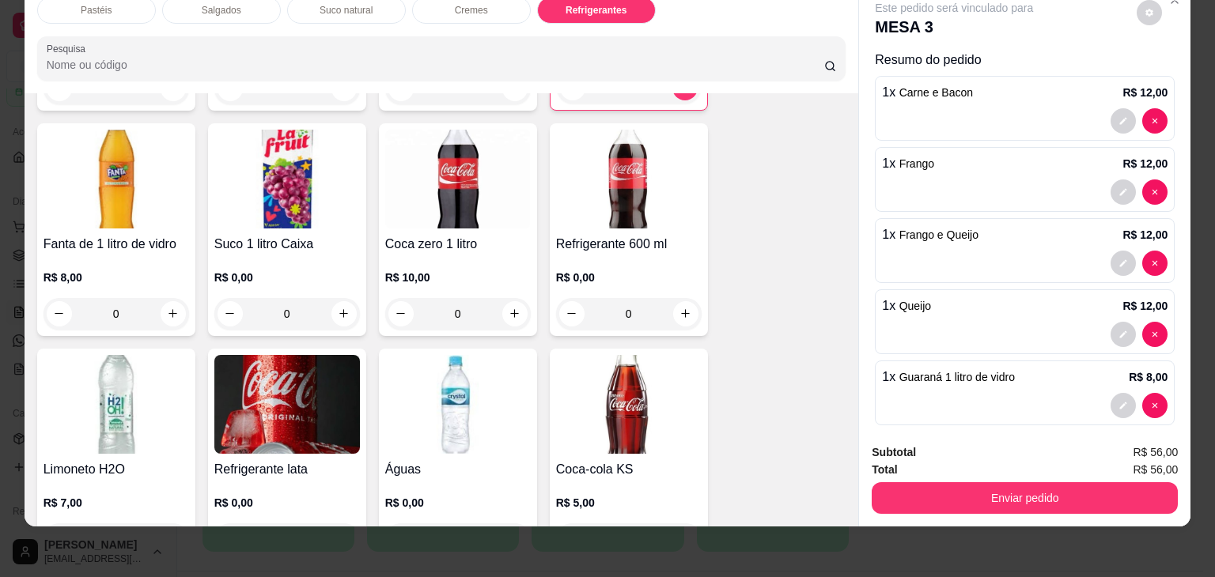
scroll to position [4291, 0]
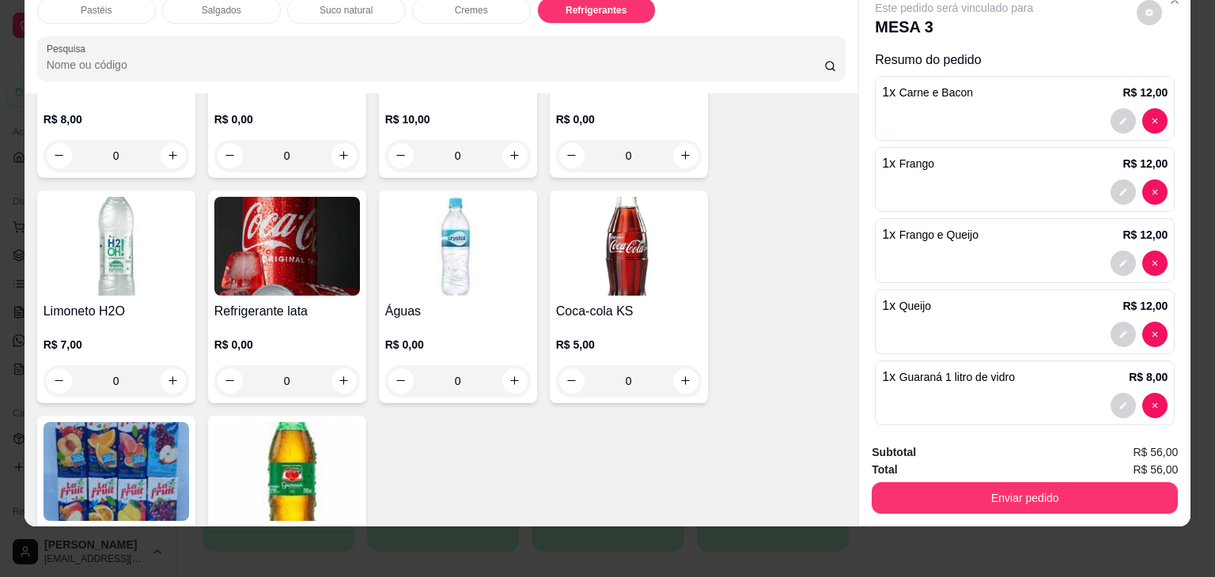
click at [504, 365] on div "0" at bounding box center [458, 381] width 146 height 32
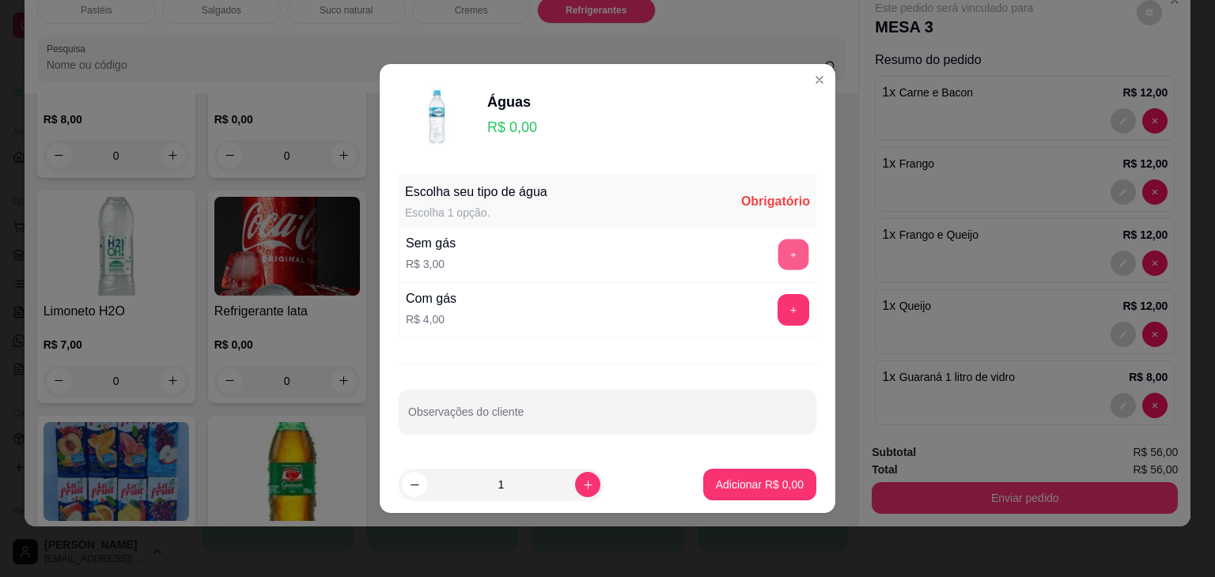
click at [784, 256] on button "+" at bounding box center [793, 255] width 31 height 31
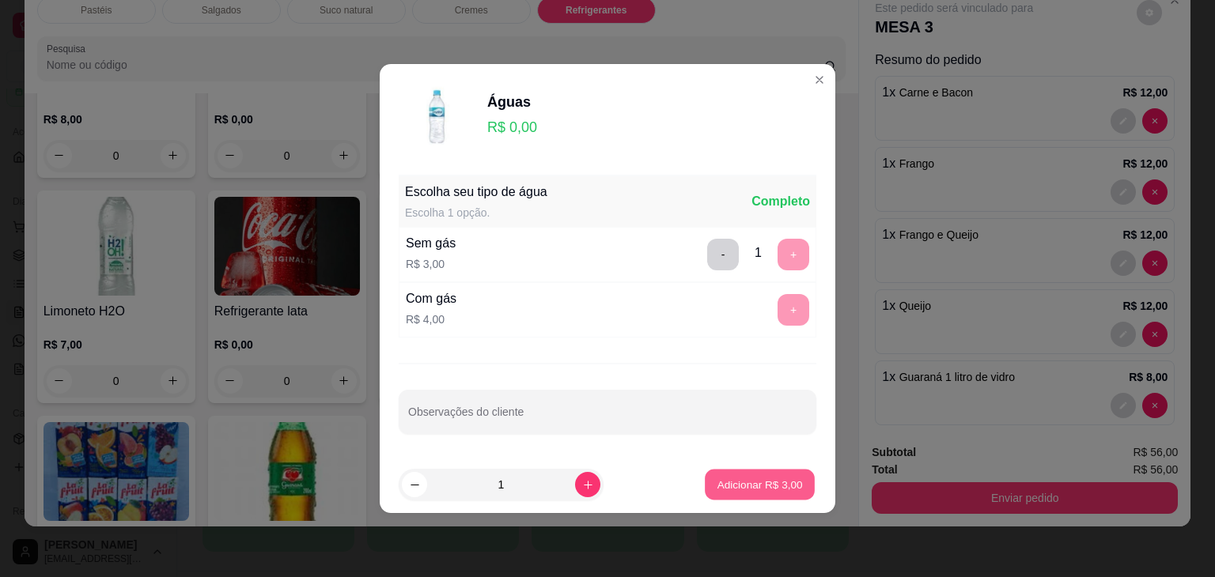
click at [744, 481] on p "Adicionar R$ 3,00" at bounding box center [759, 484] width 85 height 15
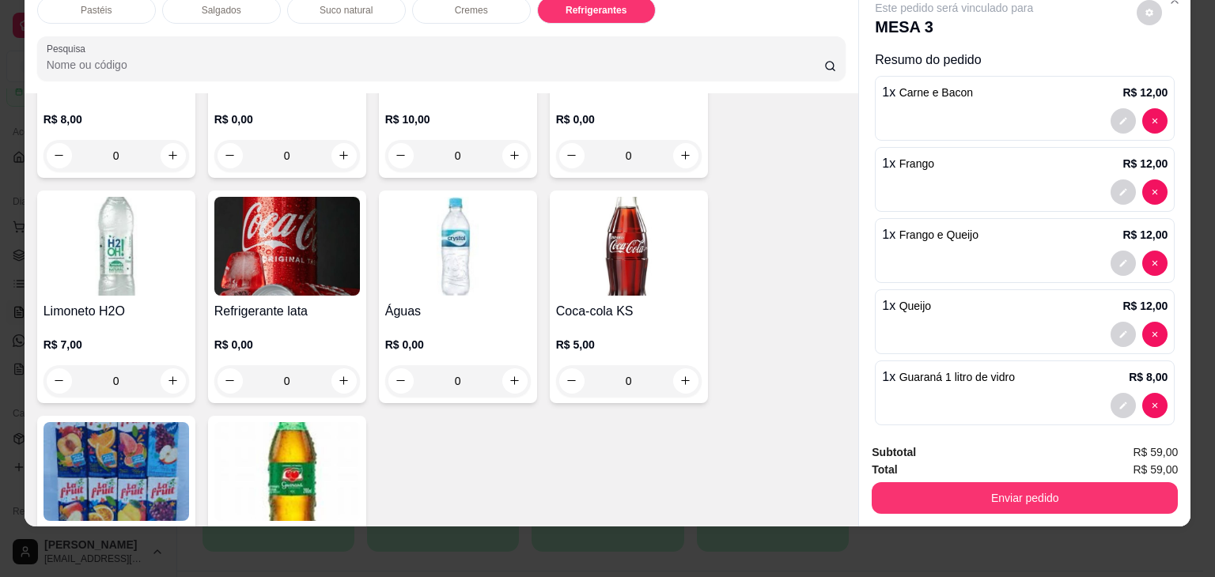
click at [933, 502] on div "Subtotal R$ 59,00 Total R$ 59,00 Enviar pedido" at bounding box center [1024, 479] width 331 height 96
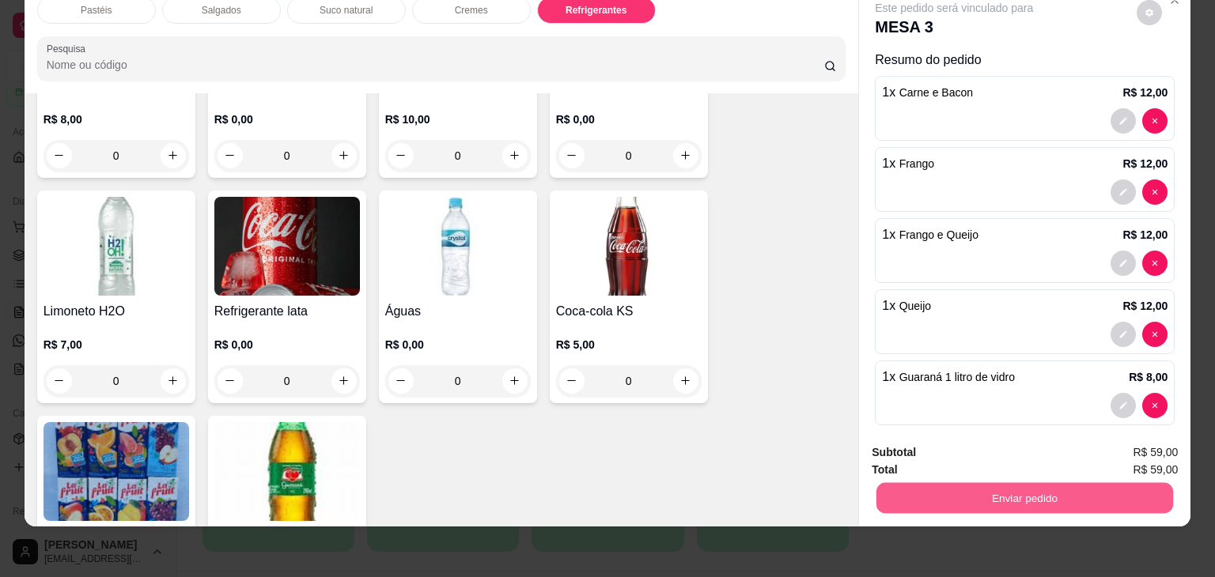
click at [941, 494] on button "Enviar pedido" at bounding box center [1024, 498] width 297 height 31
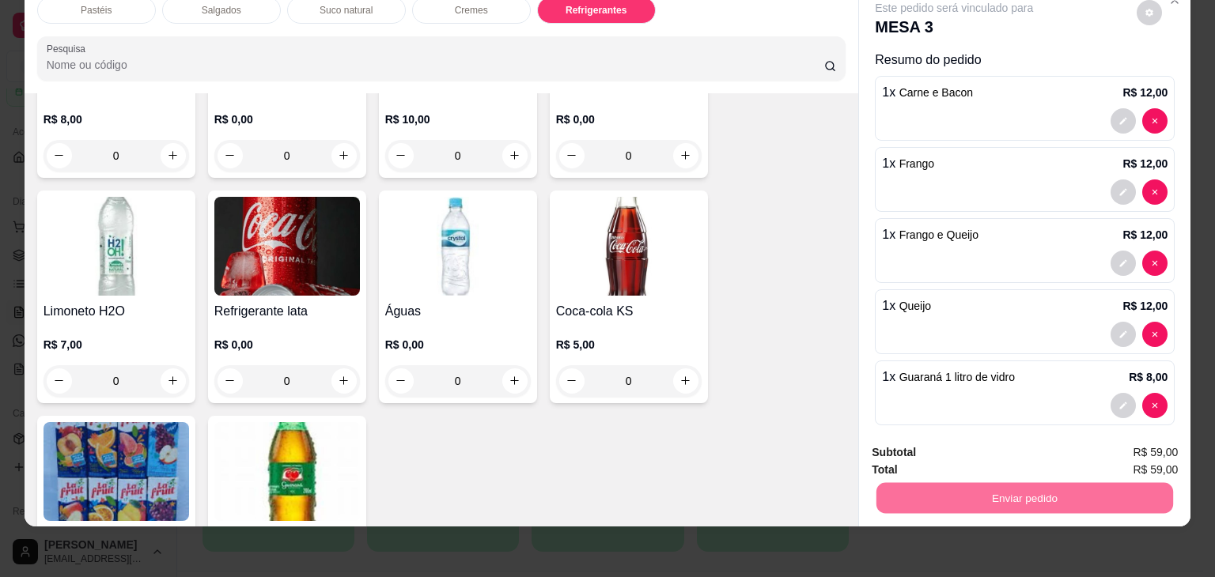
click at [991, 442] on button "Não registrar e enviar pedido" at bounding box center [972, 447] width 160 height 29
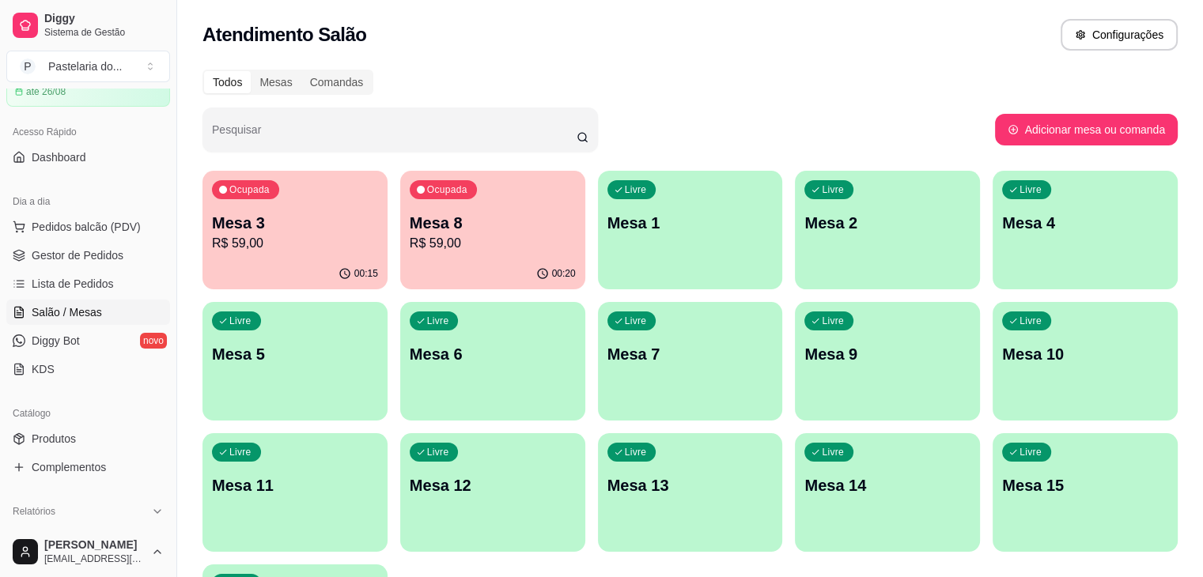
click at [435, 227] on p "Mesa 8" at bounding box center [493, 223] width 166 height 22
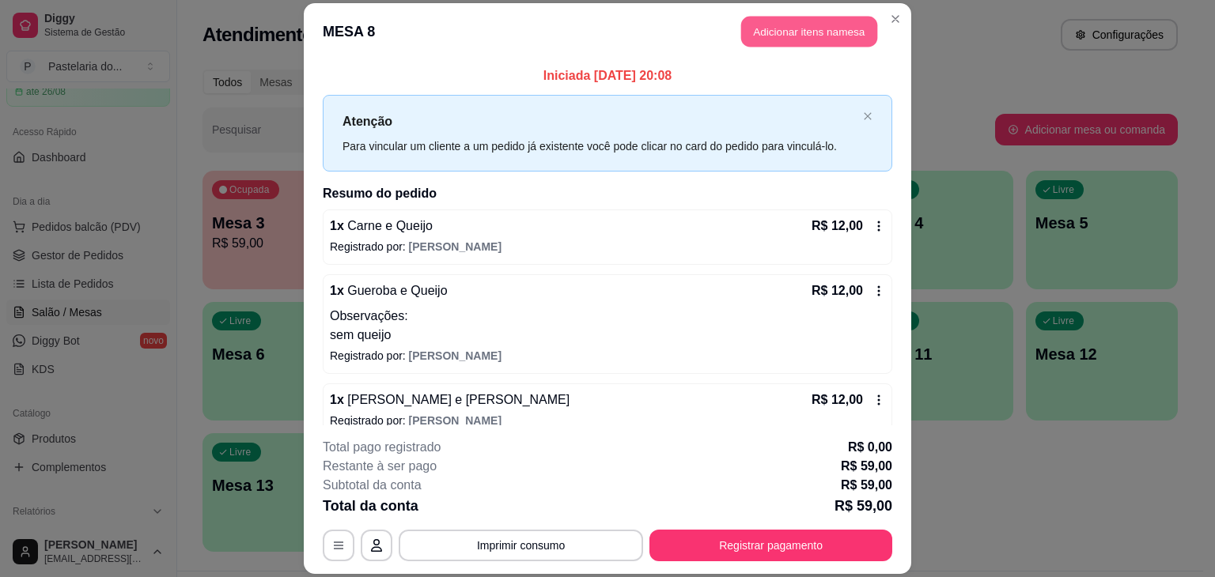
click at [782, 23] on button "Adicionar itens na mesa" at bounding box center [809, 31] width 136 height 31
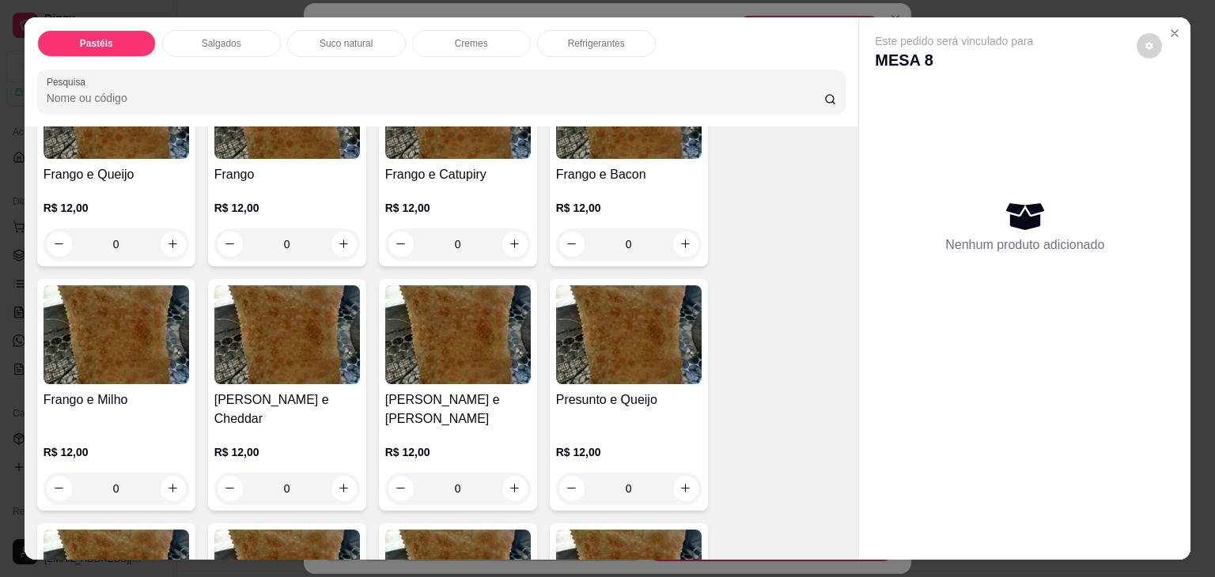
scroll to position [633, 0]
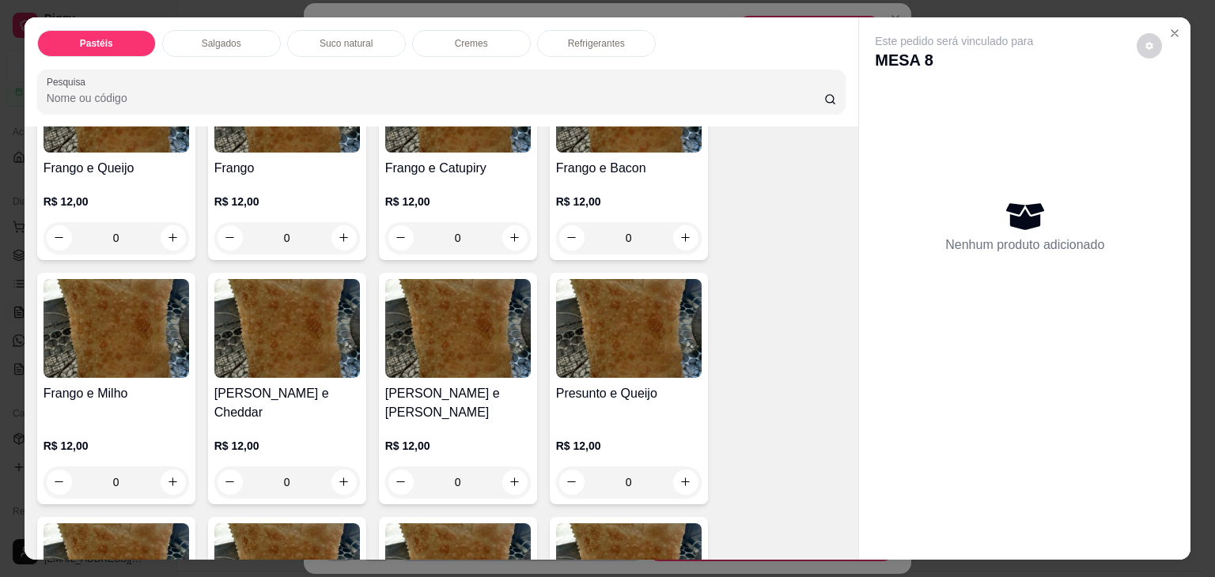
click at [681, 467] on div "0" at bounding box center [629, 483] width 146 height 32
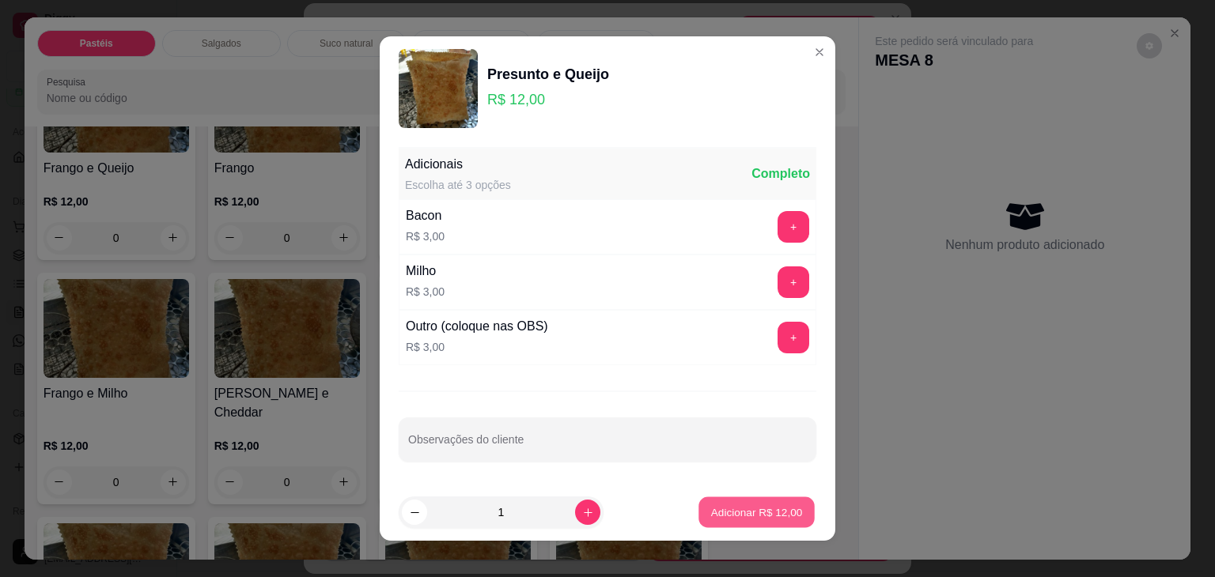
click at [719, 502] on button "Adicionar R$ 12,00" at bounding box center [756, 513] width 116 height 31
type input "1"
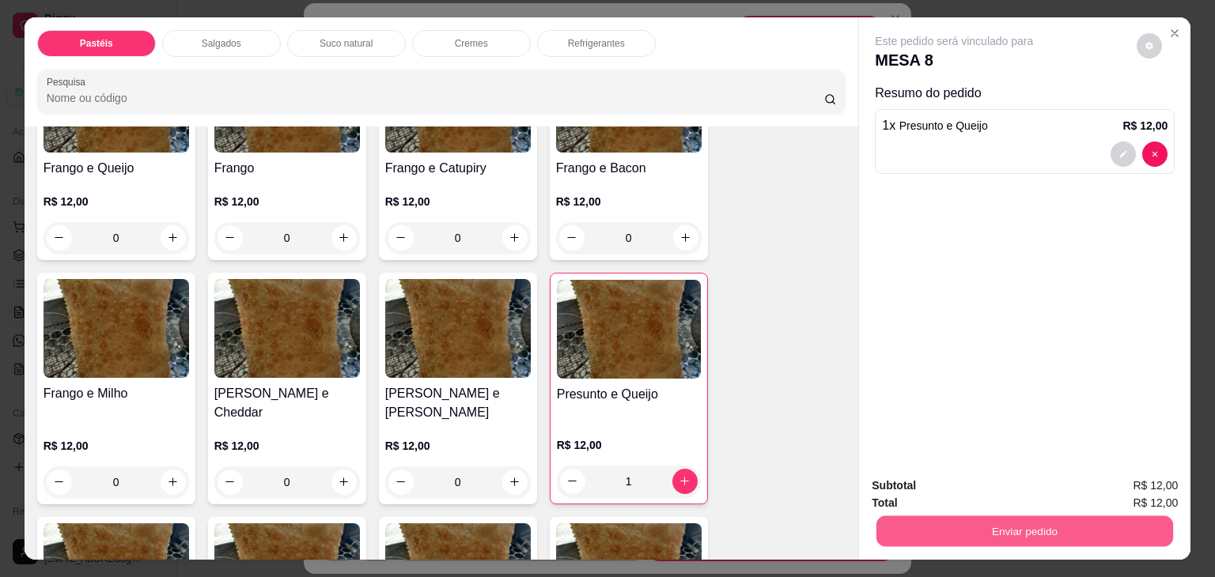
click at [982, 523] on button "Enviar pedido" at bounding box center [1024, 532] width 297 height 31
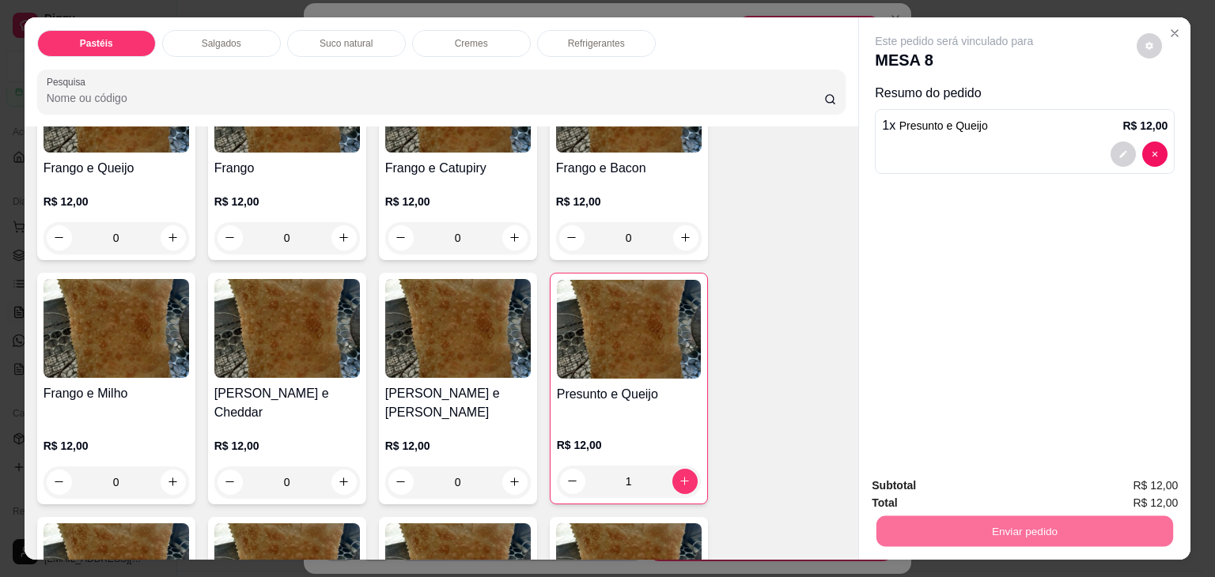
click at [1003, 489] on button "Não registrar e enviar pedido" at bounding box center [972, 486] width 165 height 30
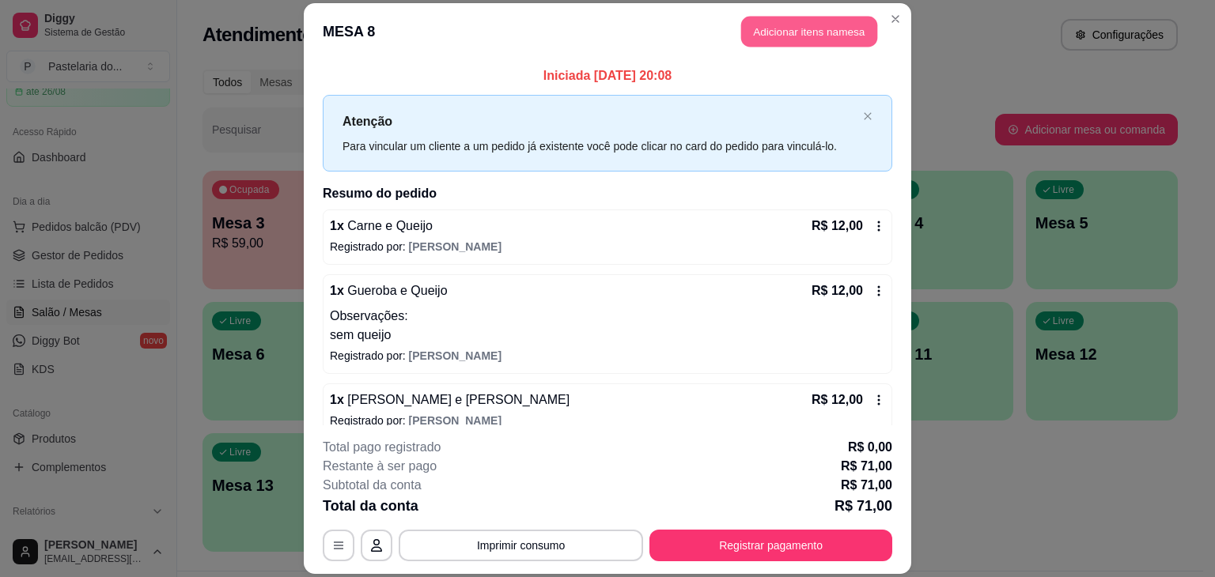
click at [780, 40] on button "Adicionar itens na mesa" at bounding box center [809, 31] width 136 height 31
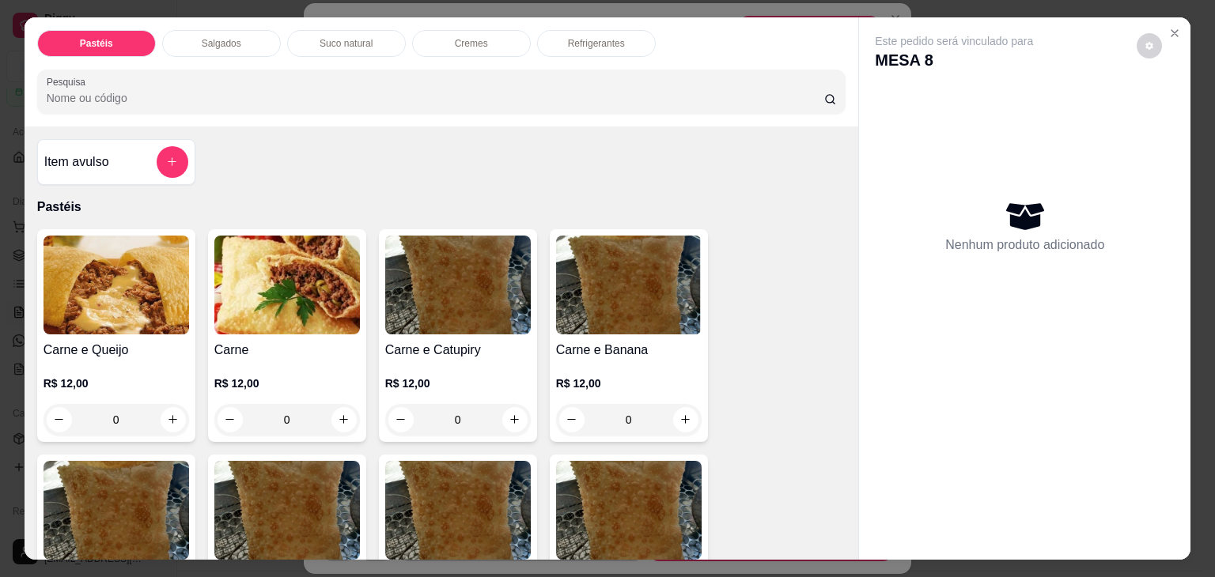
click at [601, 30] on div "Refrigerantes" at bounding box center [596, 43] width 119 height 27
click at [601, 76] on div at bounding box center [442, 92] width 790 height 32
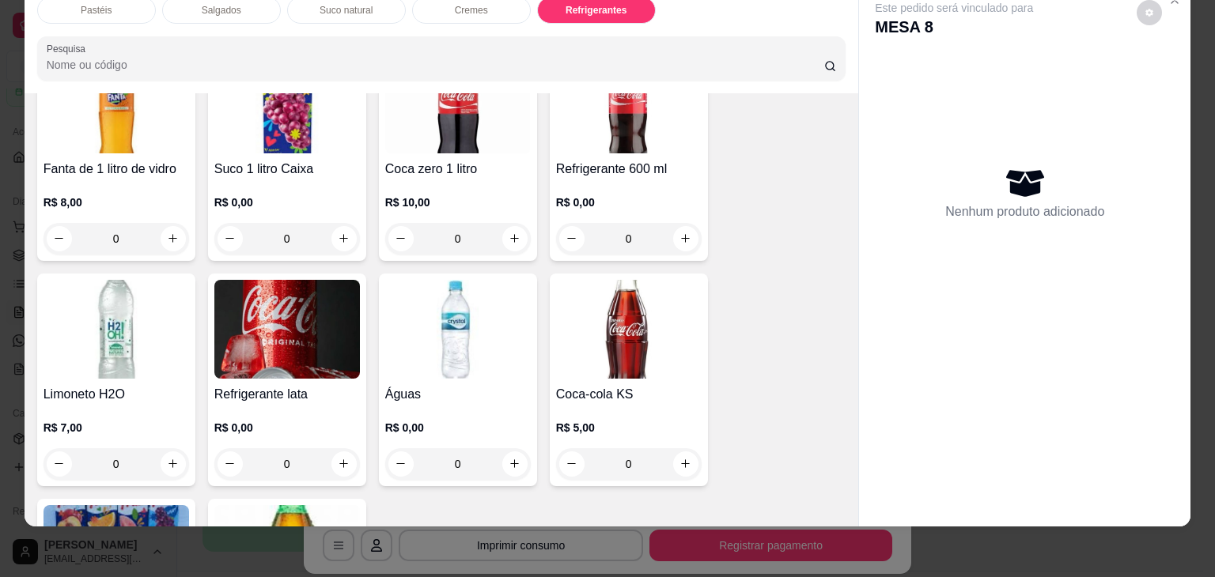
scroll to position [4208, 0]
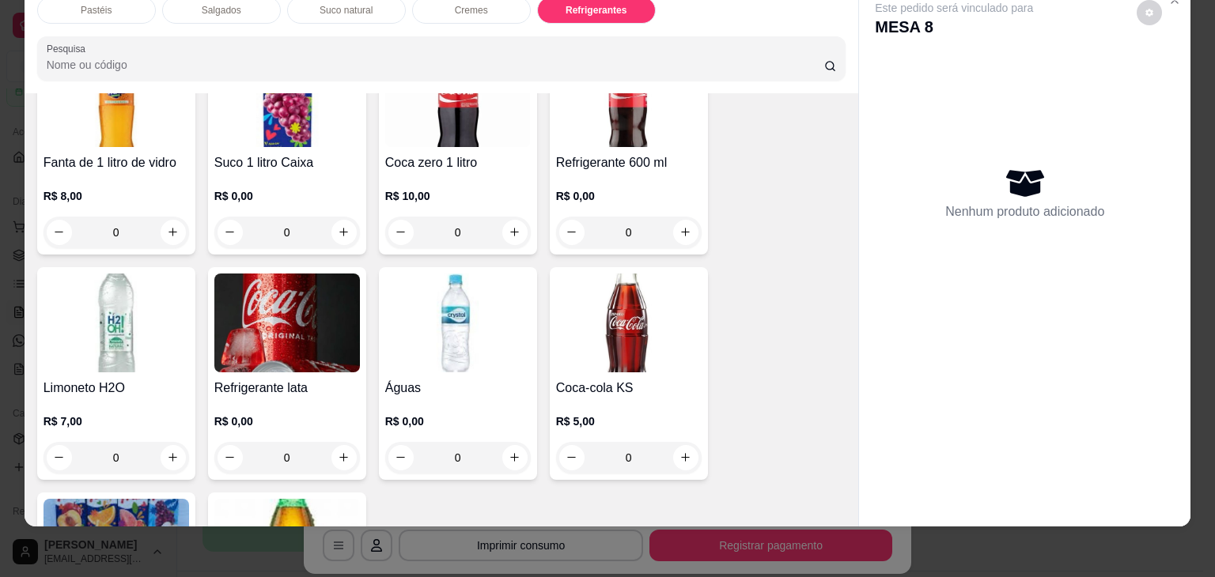
click at [331, 442] on div "0" at bounding box center [287, 458] width 146 height 32
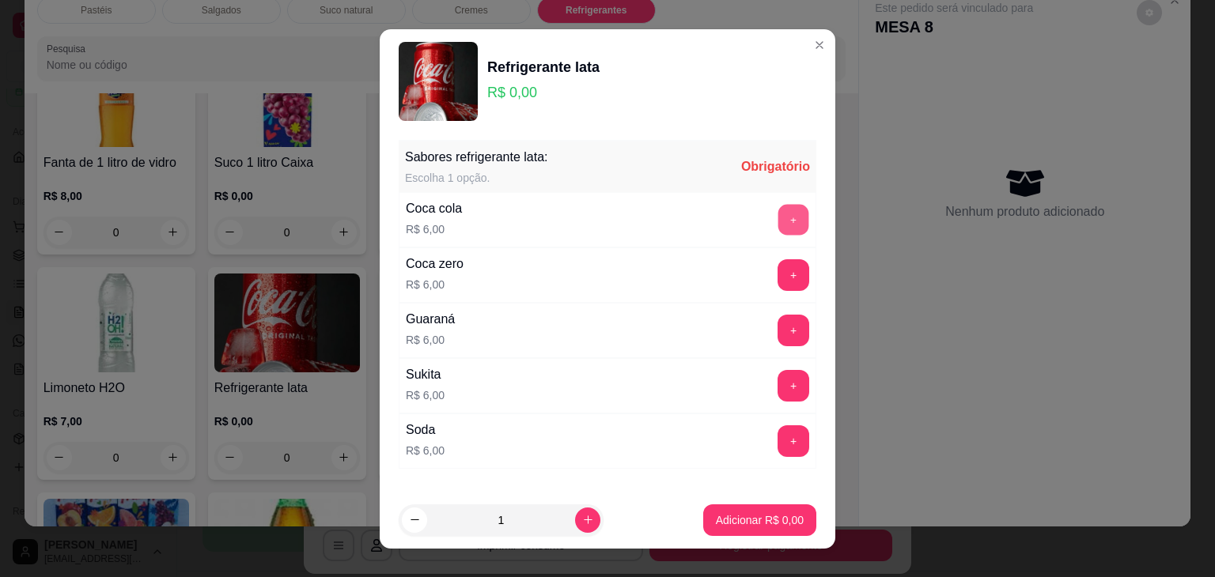
click at [778, 215] on button "+" at bounding box center [793, 219] width 31 height 31
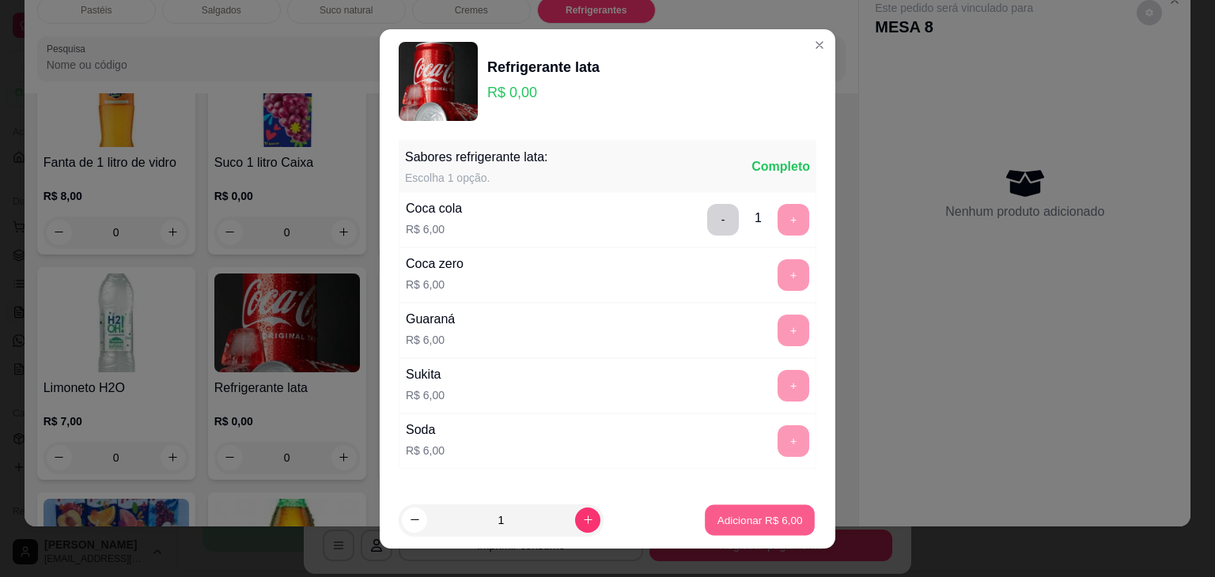
click at [720, 513] on p "Adicionar R$ 6,00" at bounding box center [759, 520] width 85 height 15
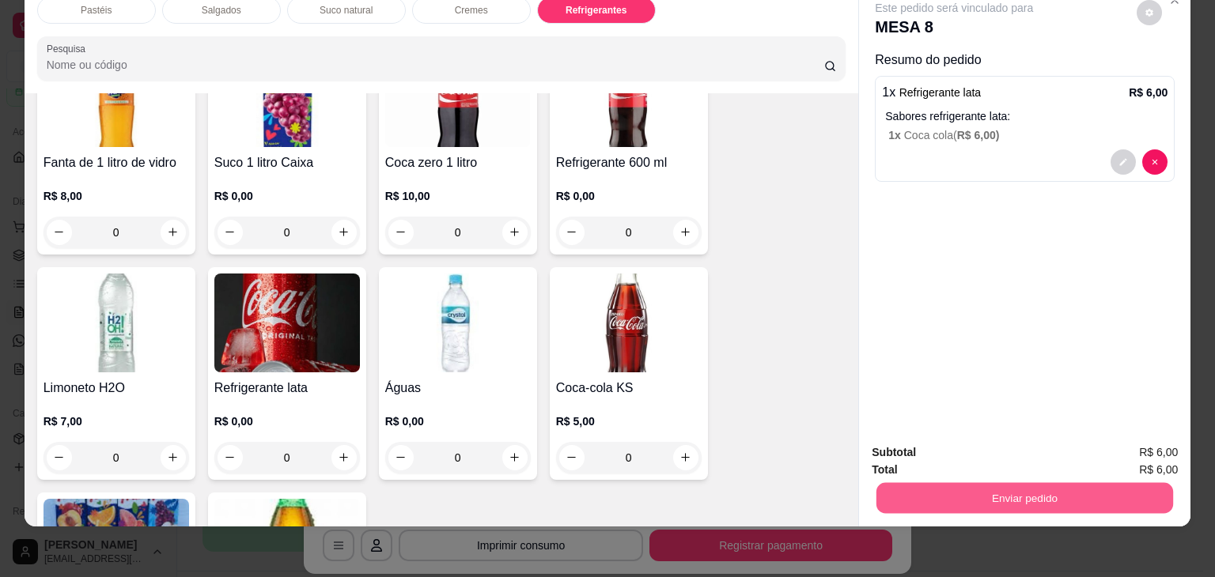
click at [987, 484] on button "Enviar pedido" at bounding box center [1024, 498] width 297 height 31
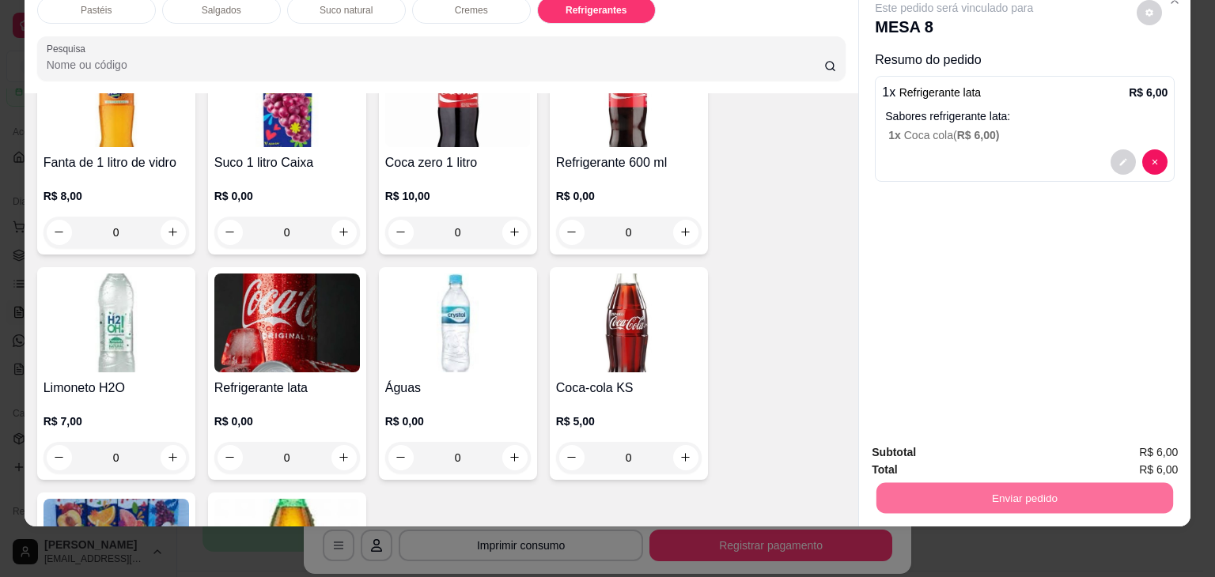
click at [1013, 452] on button "Não registrar e enviar pedido" at bounding box center [972, 447] width 160 height 29
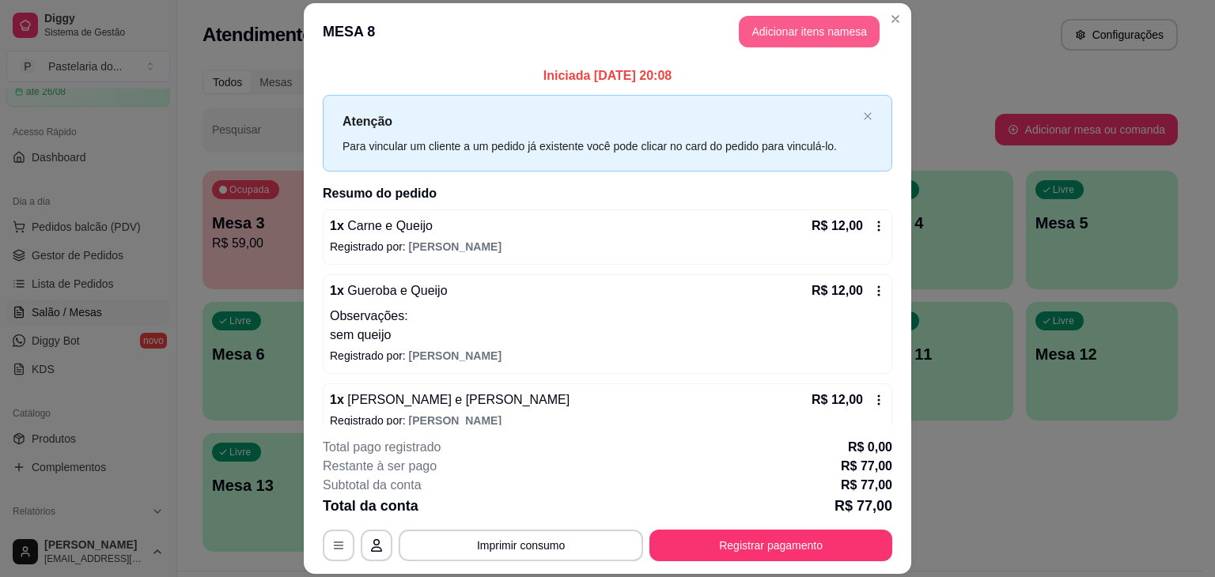
click at [828, 30] on button "Adicionar itens na mesa" at bounding box center [809, 32] width 141 height 32
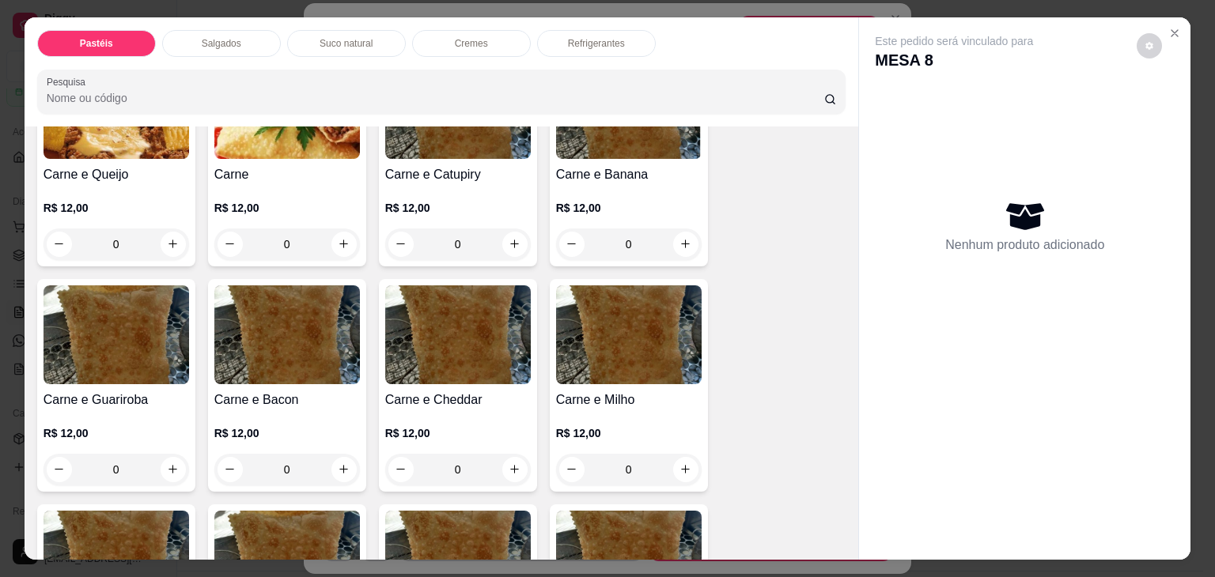
scroll to position [158, 0]
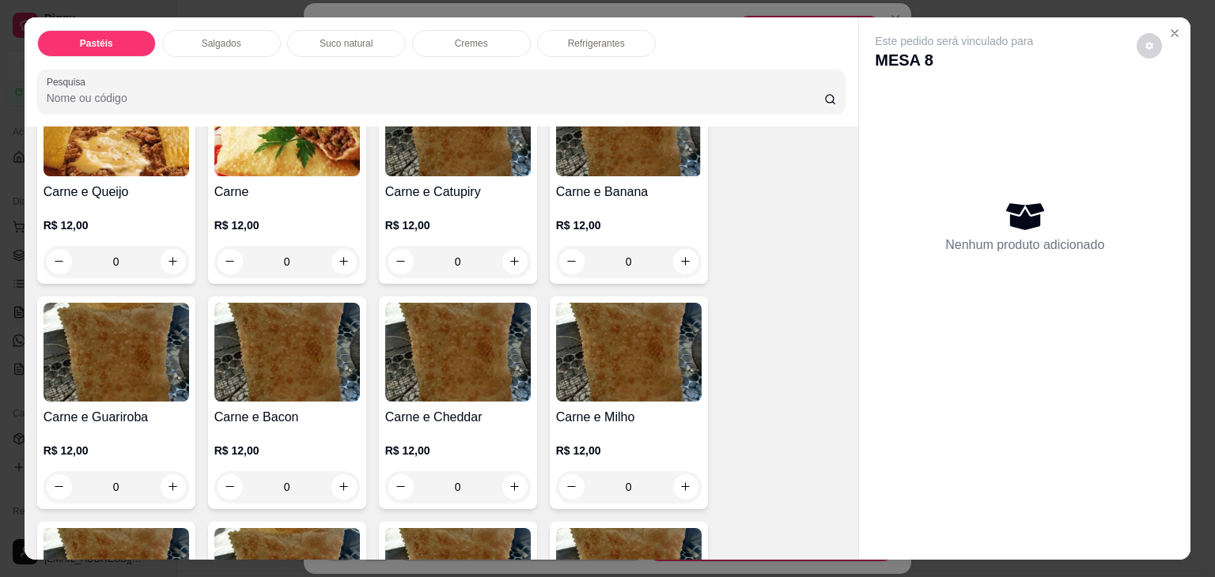
click at [166, 252] on div "0" at bounding box center [117, 262] width 146 height 32
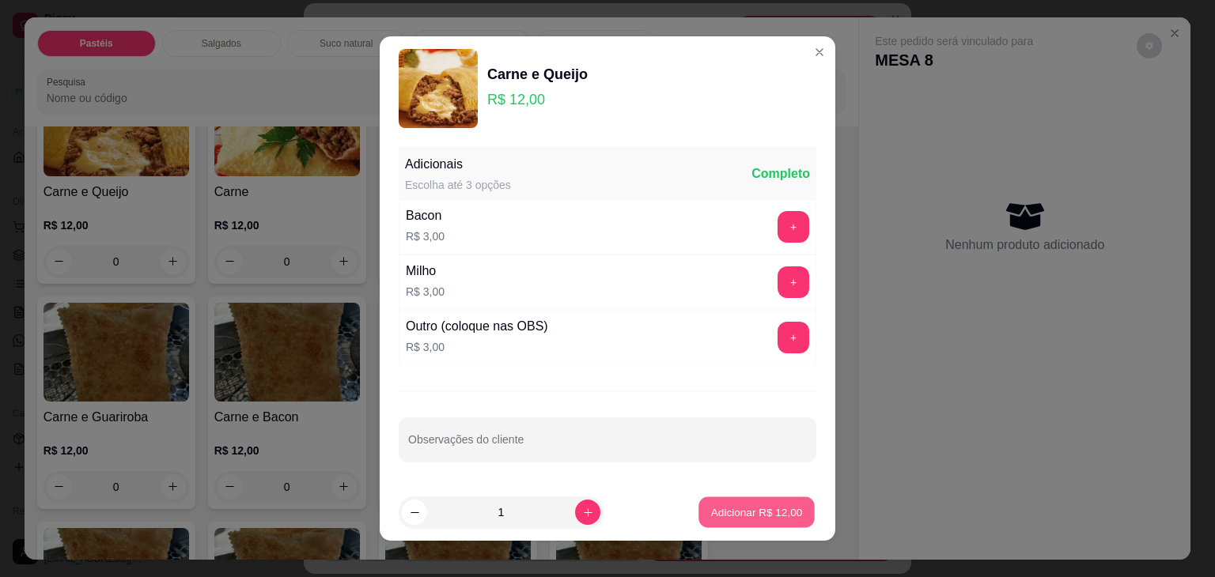
click at [736, 505] on p "Adicionar R$ 12,00" at bounding box center [757, 512] width 92 height 15
type input "1"
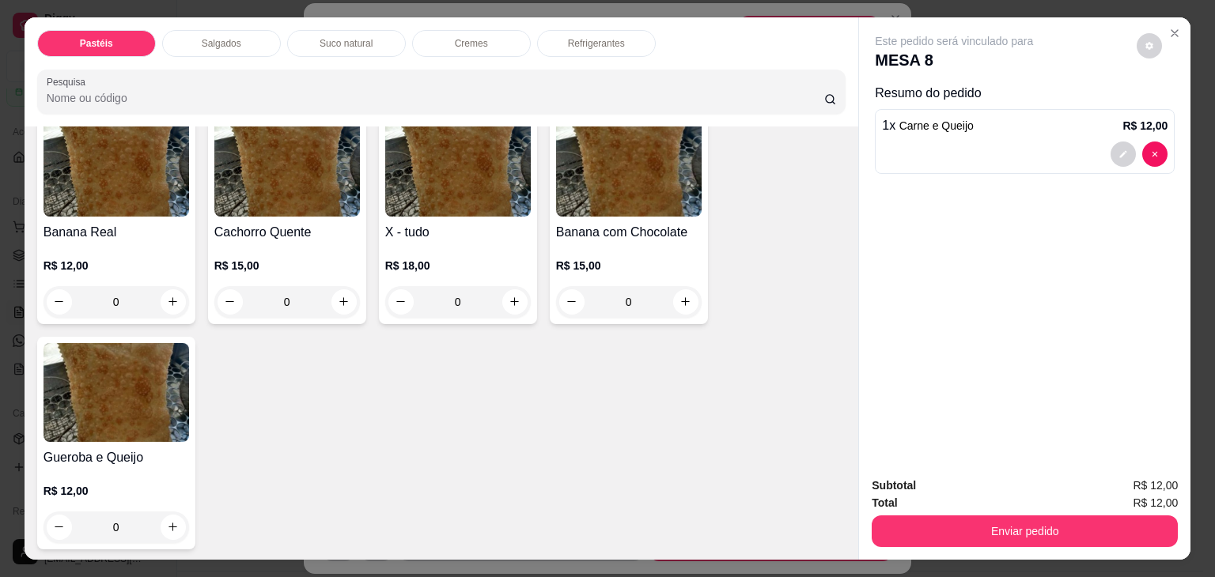
scroll to position [1345, 0]
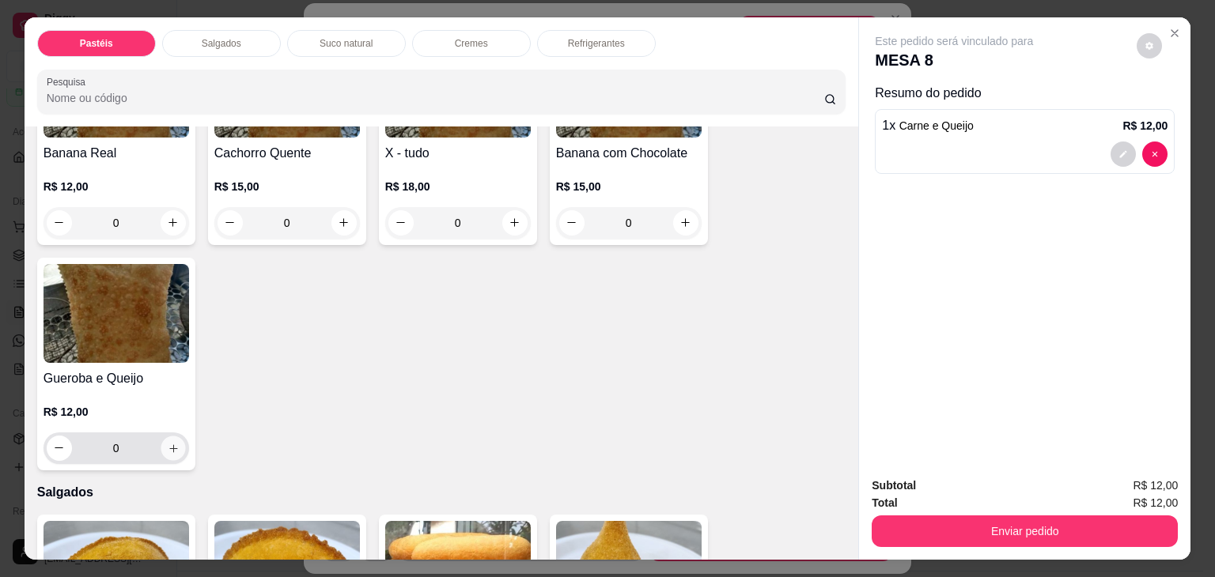
click at [170, 443] on icon "increase-product-quantity" at bounding box center [173, 449] width 12 height 12
type input "1"
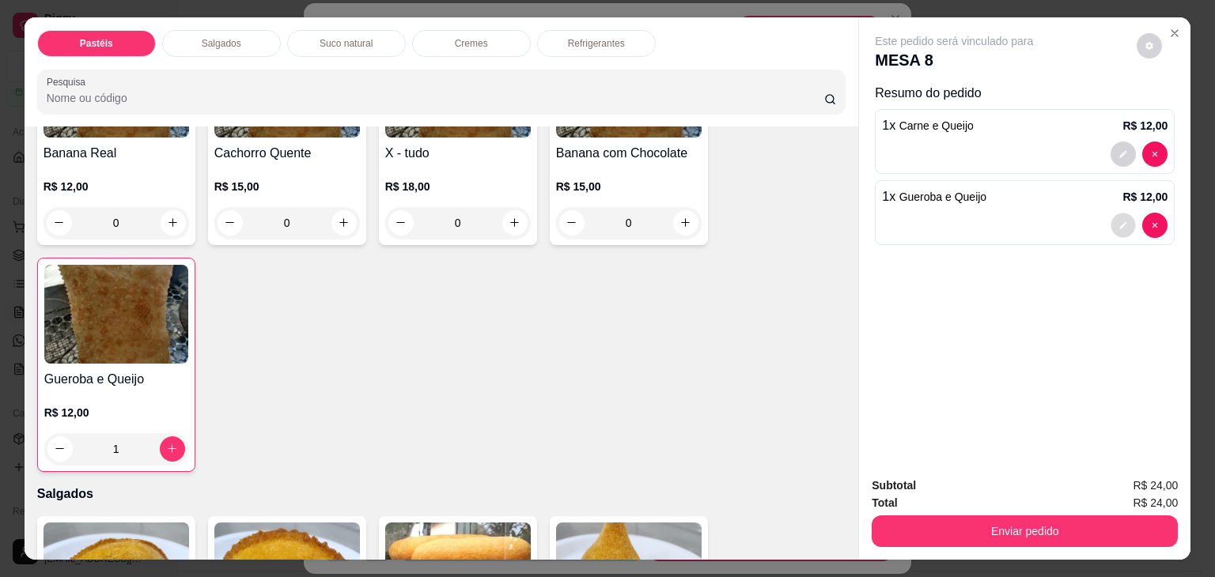
click at [1111, 216] on button "decrease-product-quantity" at bounding box center [1123, 225] width 25 height 25
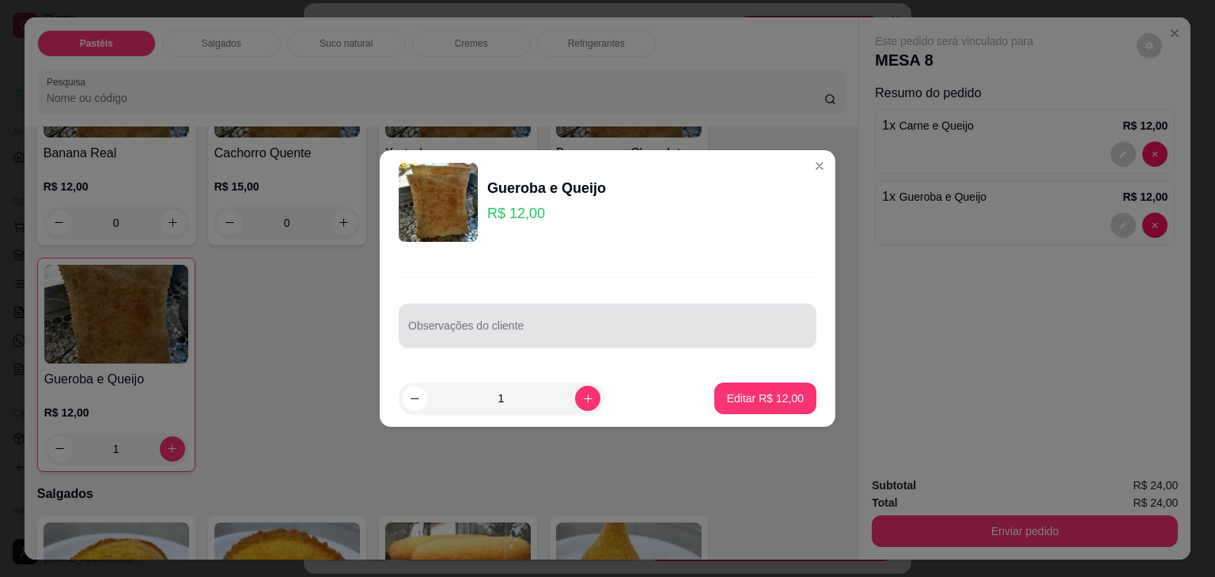
click at [754, 319] on div at bounding box center [607, 326] width 399 height 32
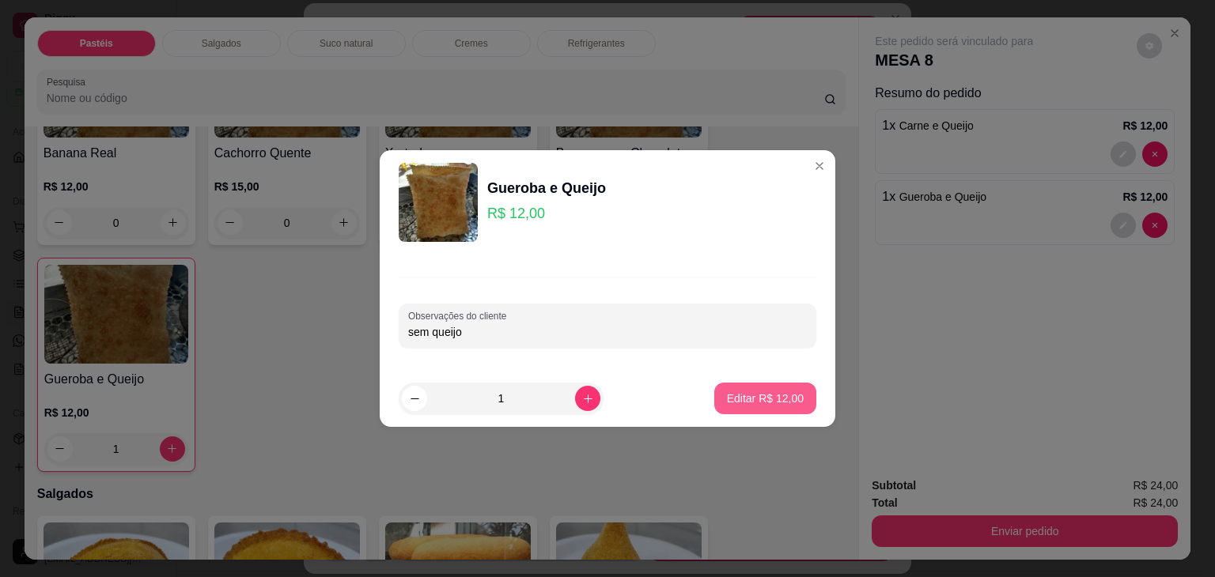
type input "sem queijo"
click at [778, 399] on p "Editar R$ 12,00" at bounding box center [765, 398] width 74 height 15
type input "0"
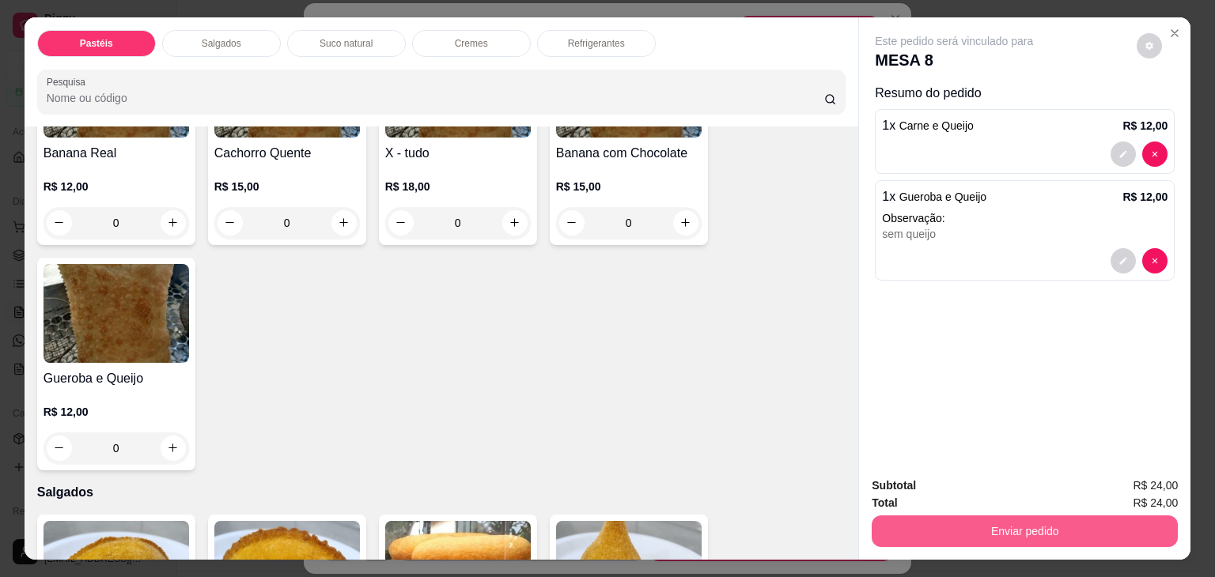
click at [974, 529] on button "Enviar pedido" at bounding box center [1025, 532] width 306 height 32
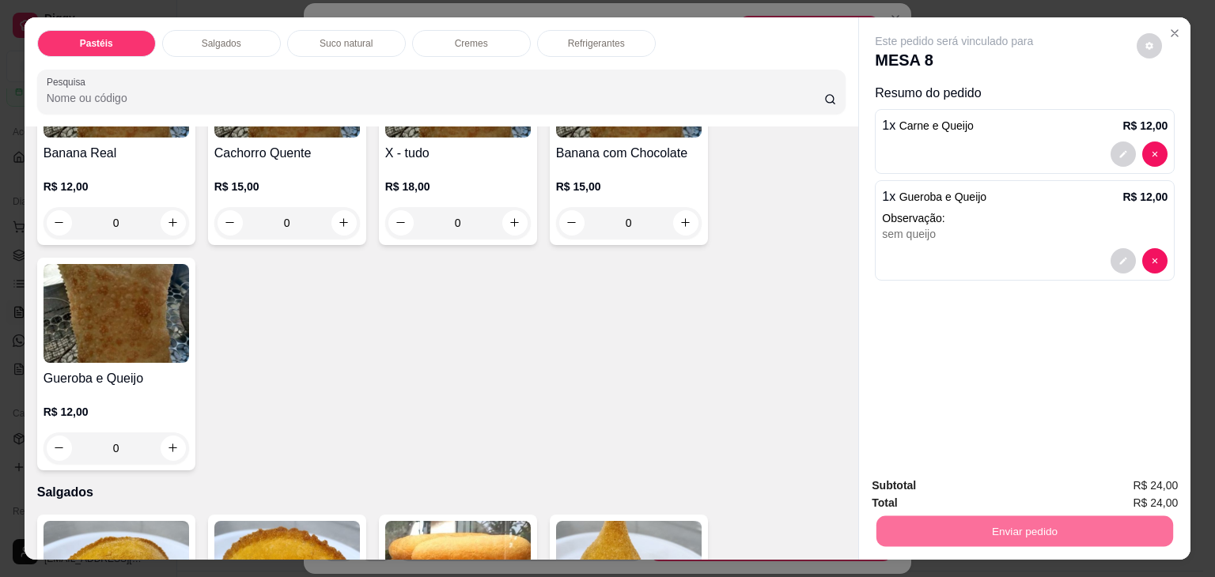
click at [1003, 489] on button "Não registrar e enviar pedido" at bounding box center [972, 485] width 160 height 29
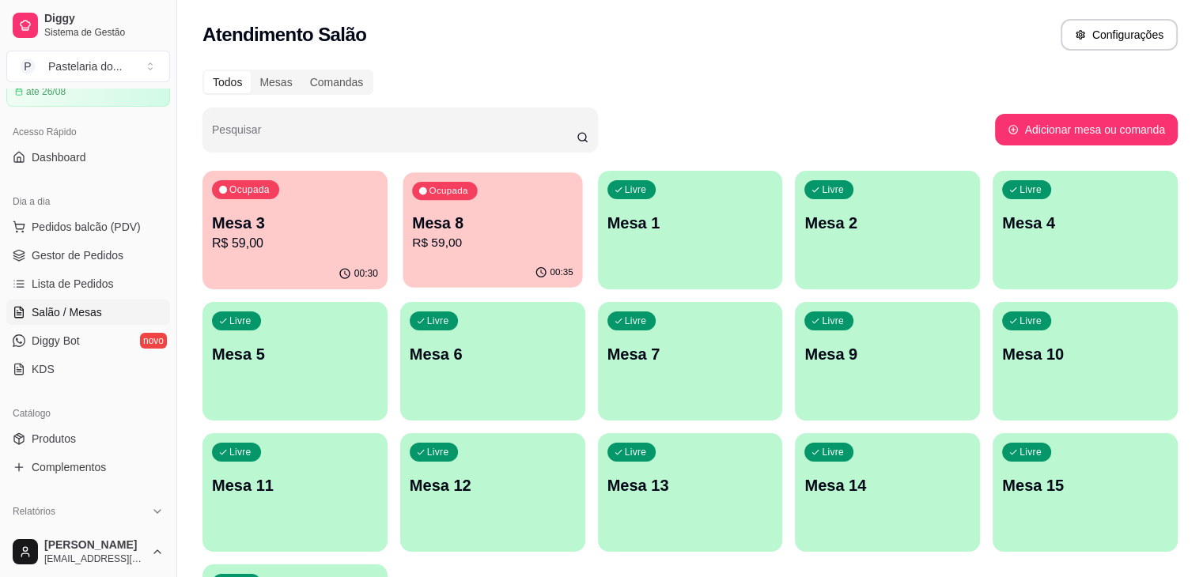
click at [482, 244] on p "R$ 59,00" at bounding box center [492, 243] width 161 height 18
click at [284, 236] on p "R$ 59,00" at bounding box center [294, 243] width 161 height 18
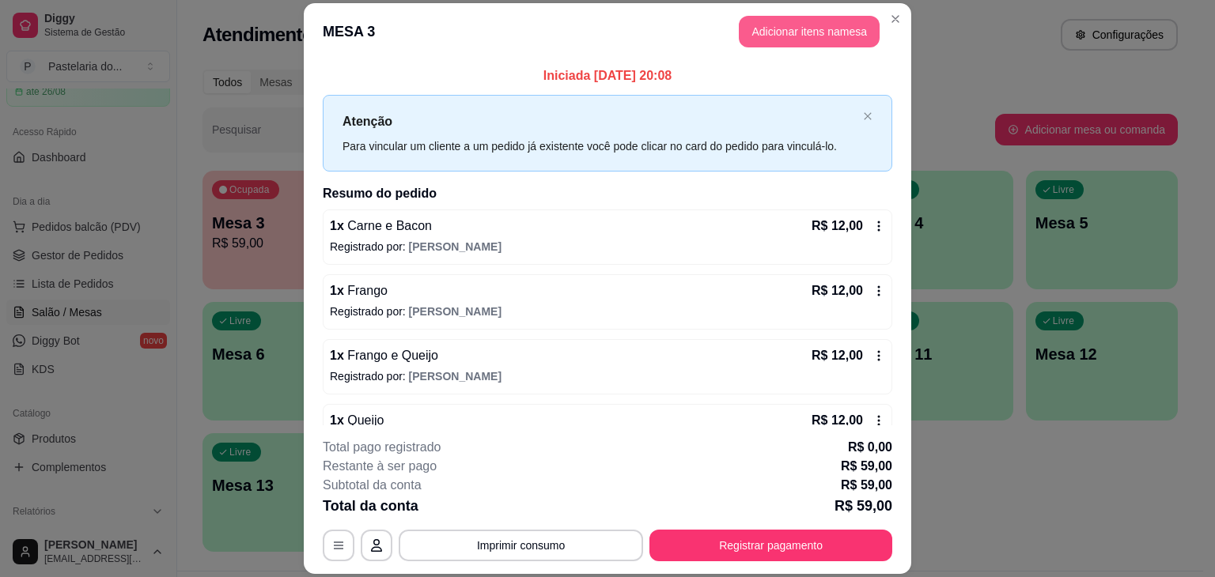
click at [799, 28] on button "Adicionar itens na mesa" at bounding box center [809, 32] width 141 height 32
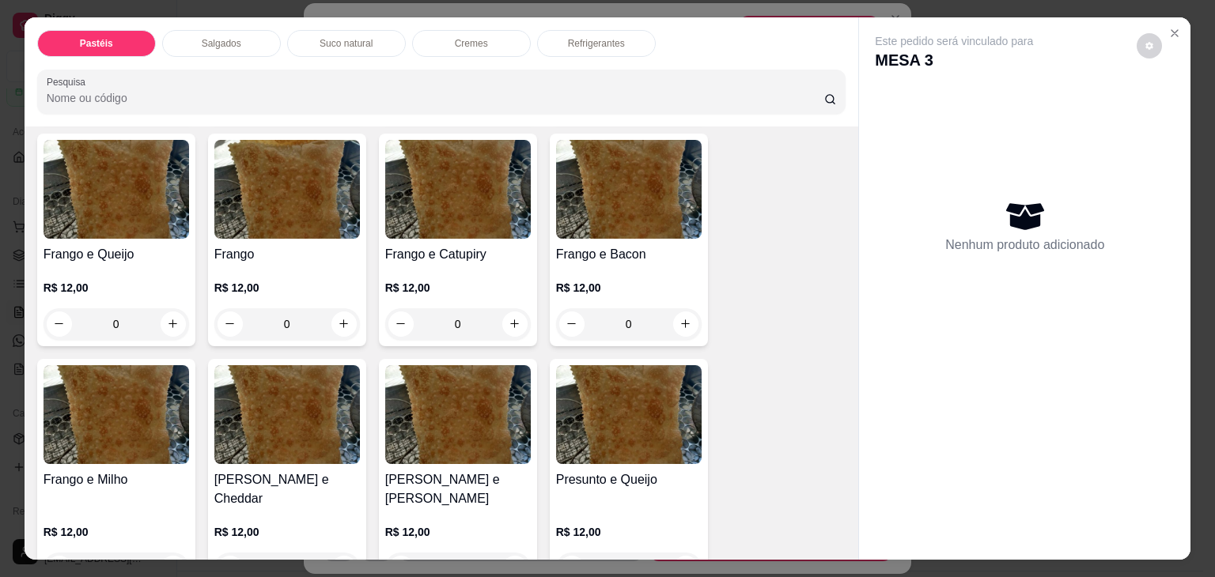
scroll to position [554, 0]
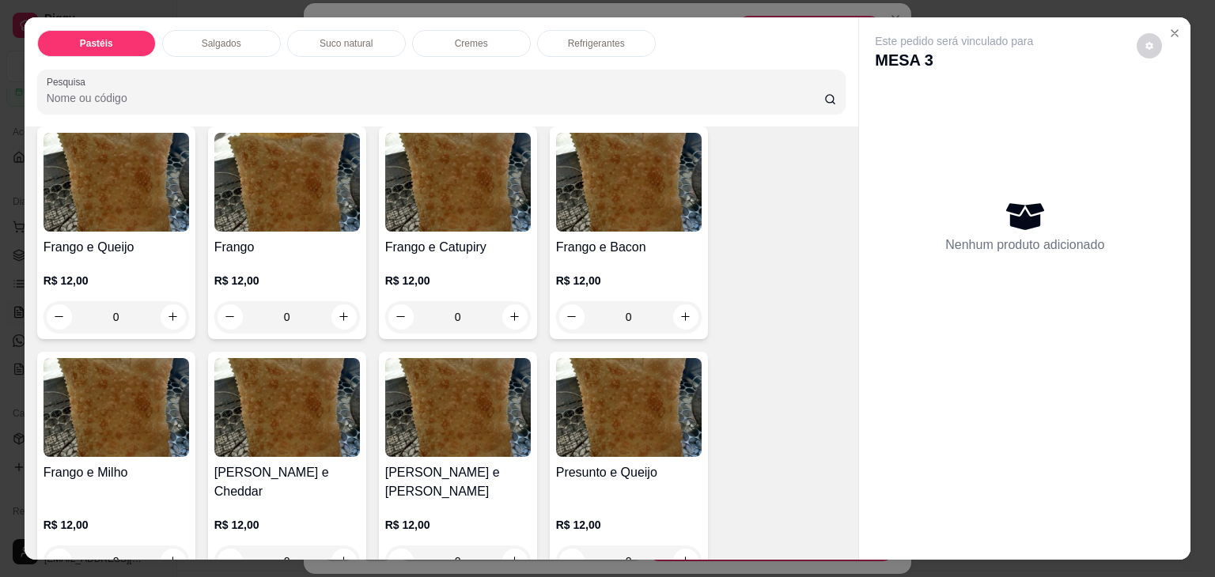
click at [339, 315] on div "0" at bounding box center [287, 317] width 146 height 32
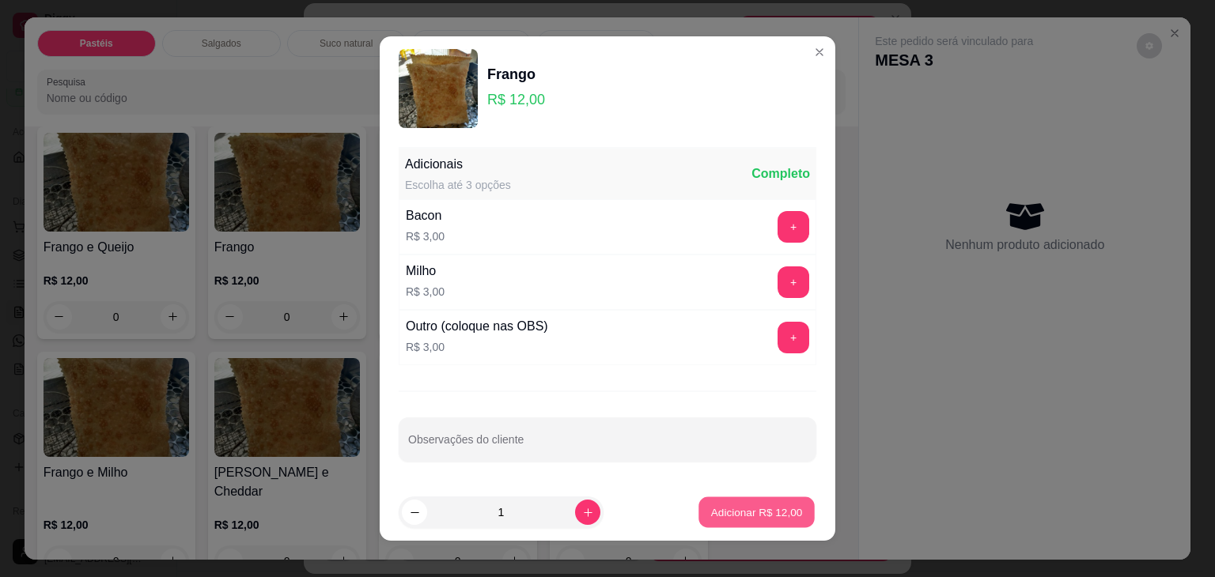
click at [772, 516] on p "Adicionar R$ 12,00" at bounding box center [757, 512] width 92 height 15
type input "1"
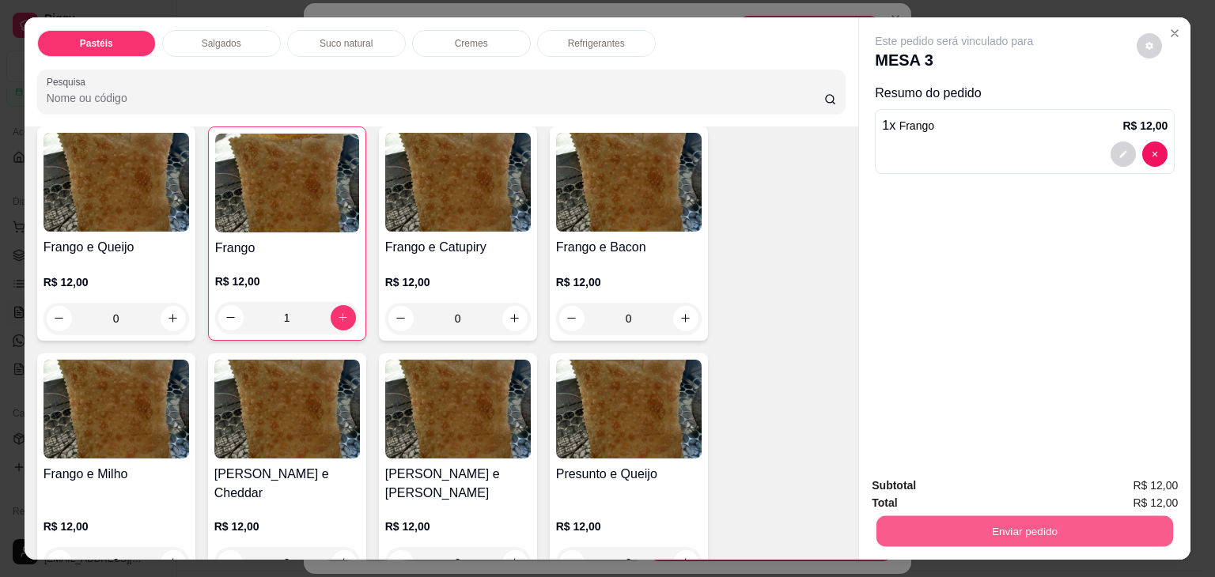
click at [1119, 525] on button "Enviar pedido" at bounding box center [1024, 532] width 297 height 31
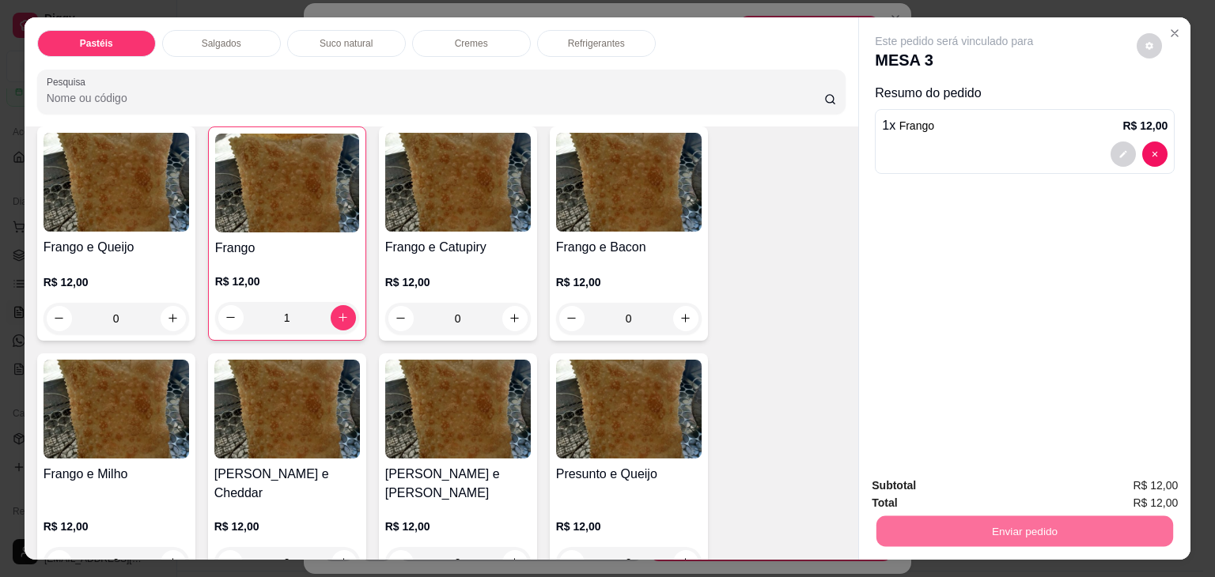
click at [965, 498] on button "Não registrar e enviar pedido" at bounding box center [972, 485] width 160 height 29
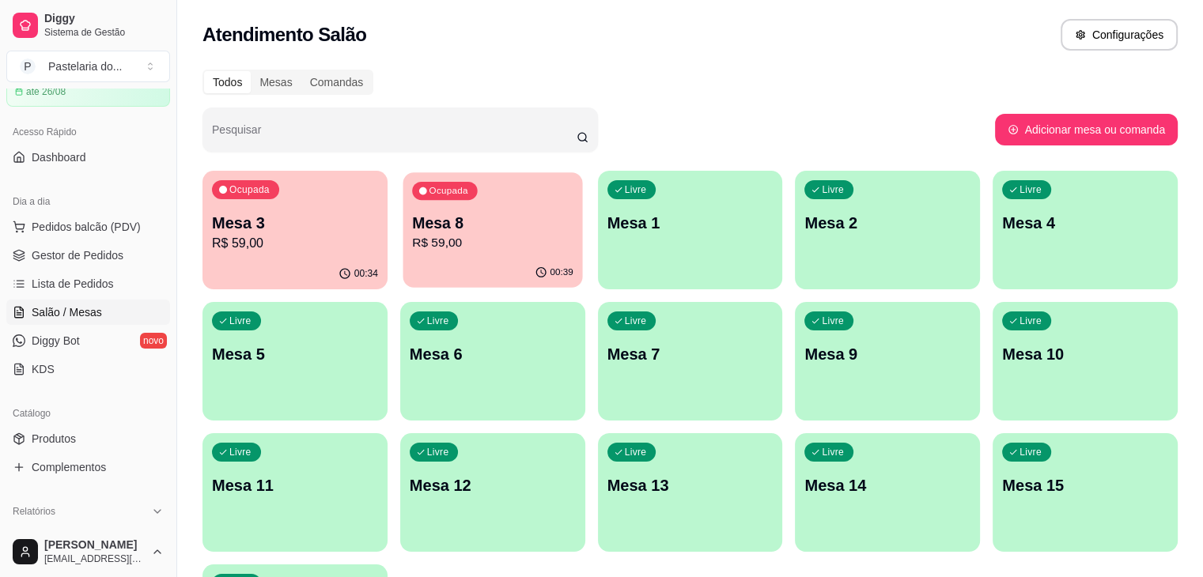
click at [437, 237] on p "R$ 59,00" at bounding box center [492, 243] width 161 height 18
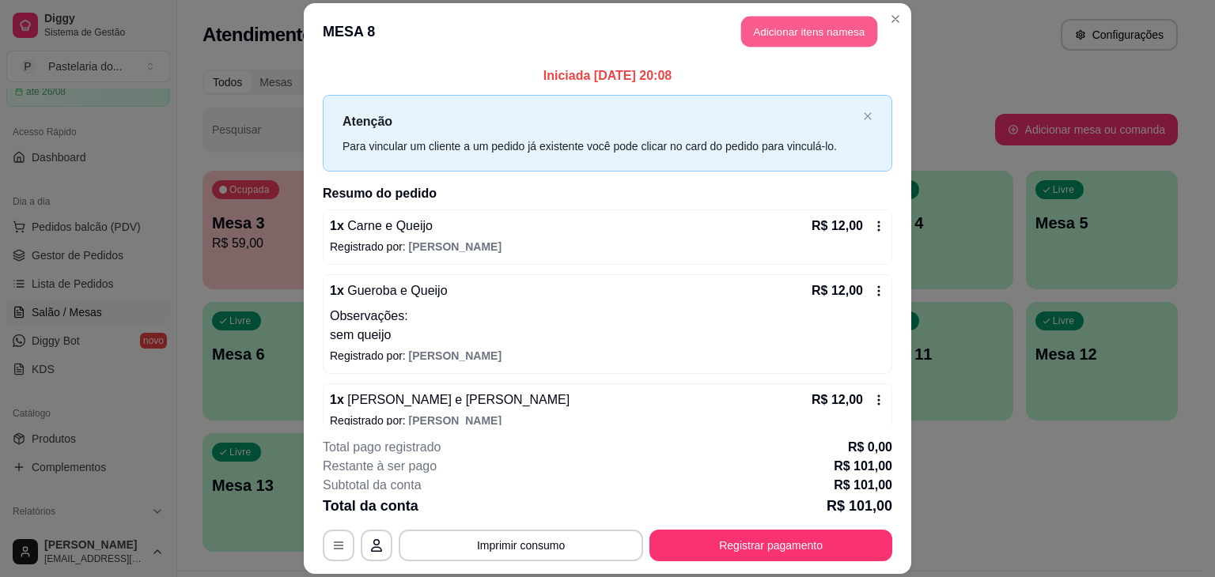
click at [768, 31] on button "Adicionar itens na mesa" at bounding box center [809, 31] width 136 height 31
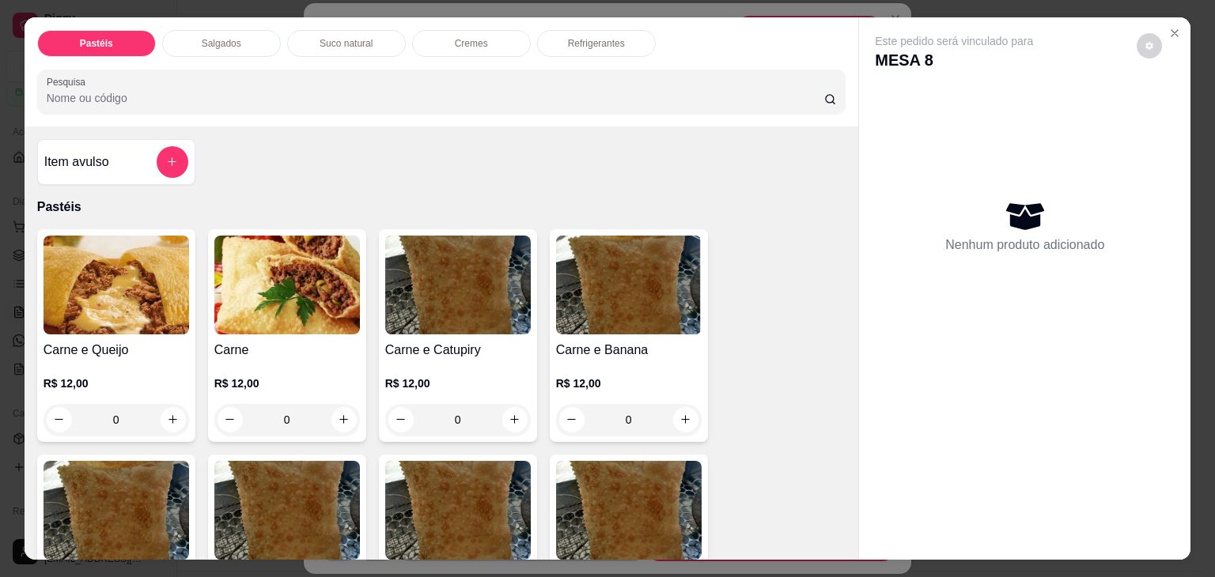
click at [240, 38] on div "Salgados" at bounding box center [221, 43] width 119 height 27
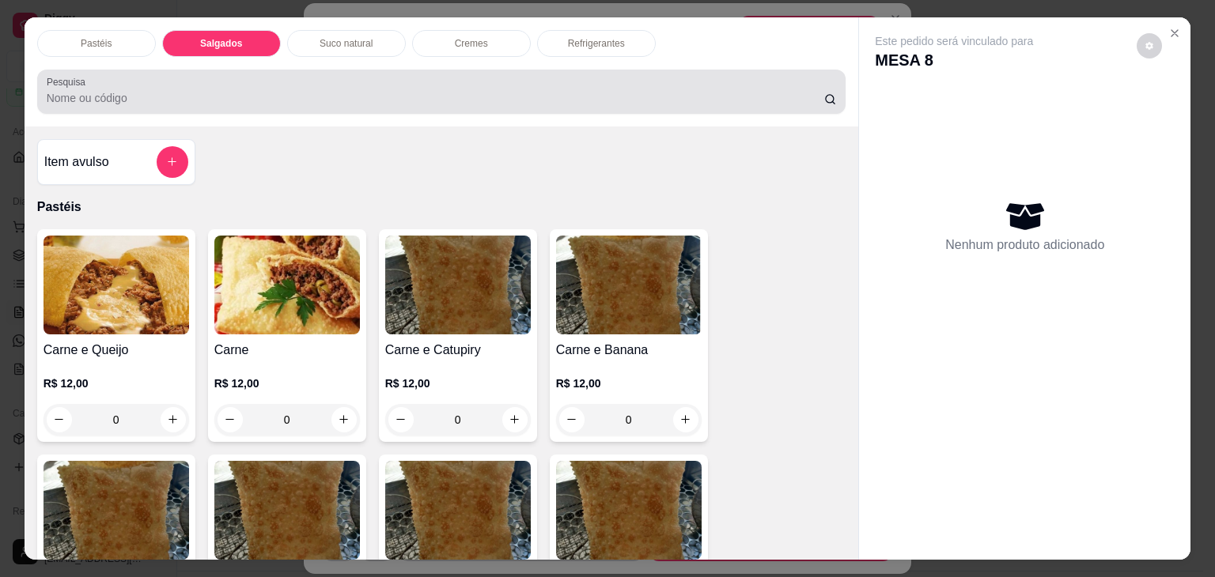
scroll to position [39, 0]
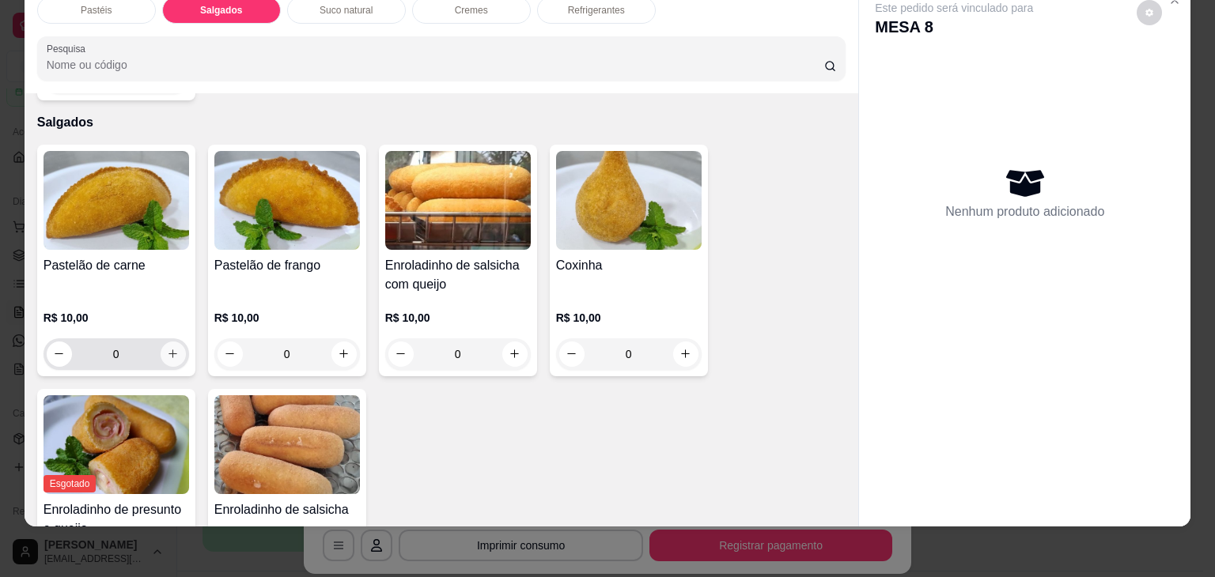
click at [170, 348] on icon "increase-product-quantity" at bounding box center [173, 354] width 12 height 12
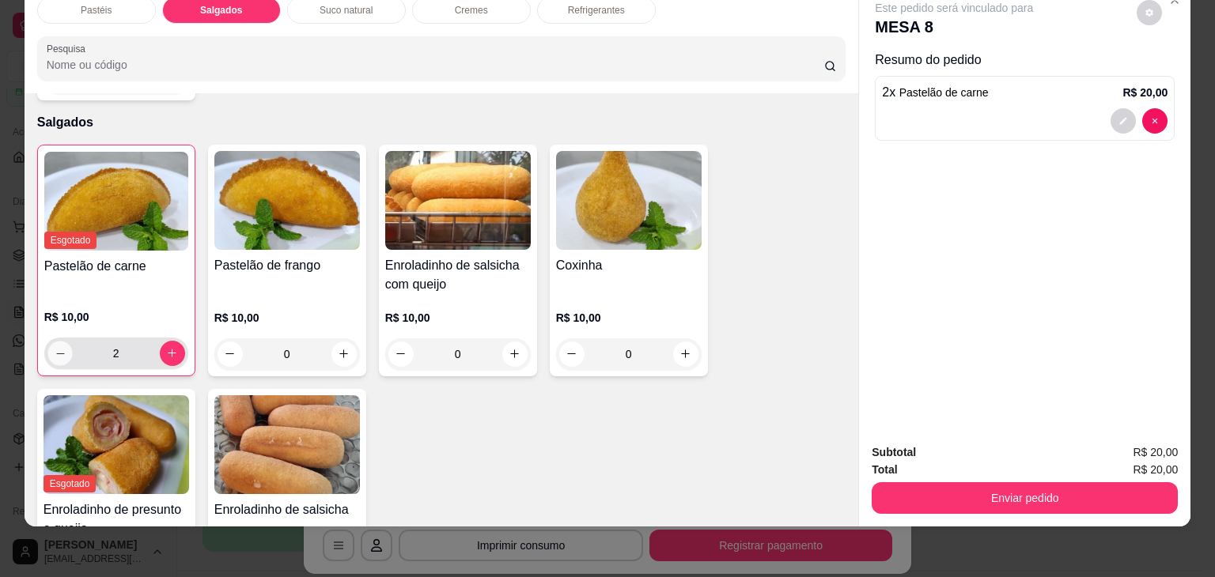
click at [59, 348] on icon "decrease-product-quantity" at bounding box center [60, 354] width 12 height 12
type input "1"
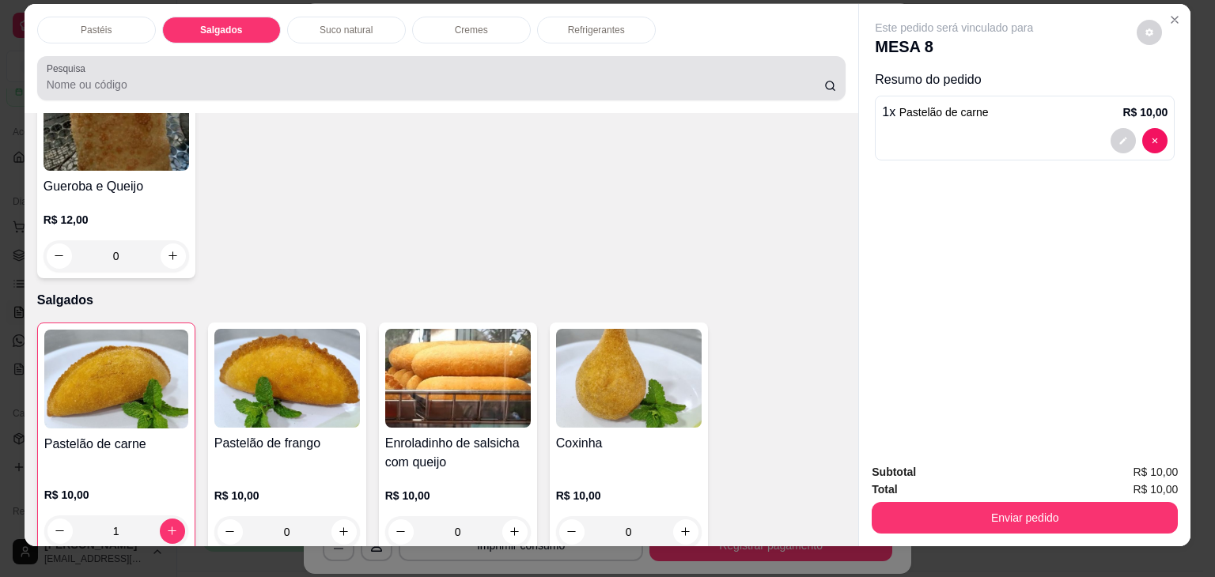
scroll to position [0, 0]
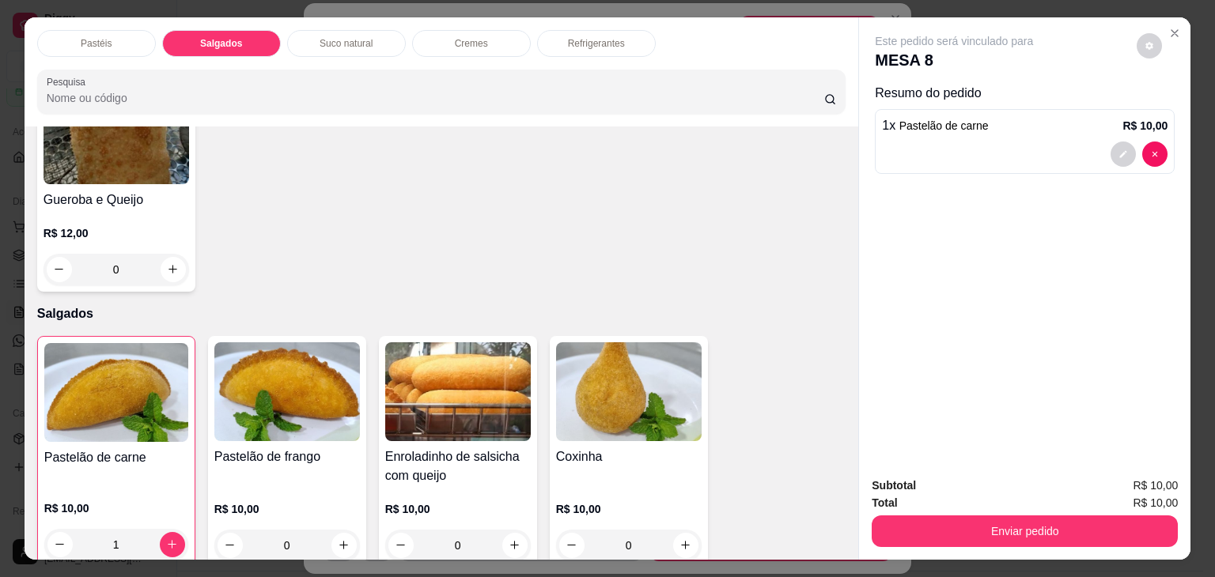
click at [597, 37] on p "Refrigerantes" at bounding box center [596, 43] width 57 height 13
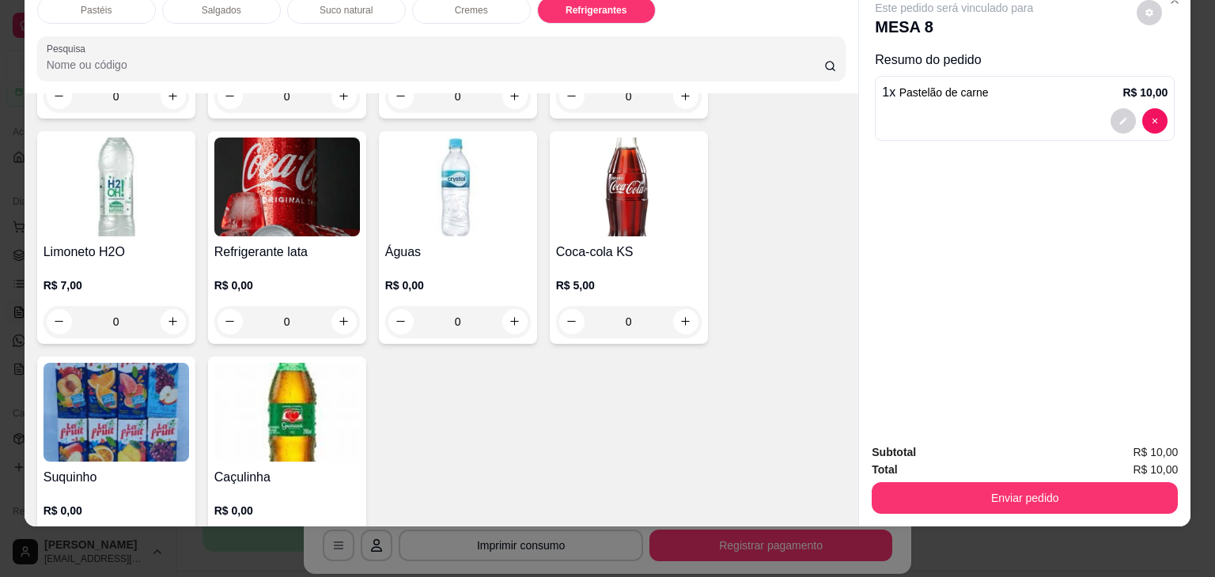
scroll to position [4366, 0]
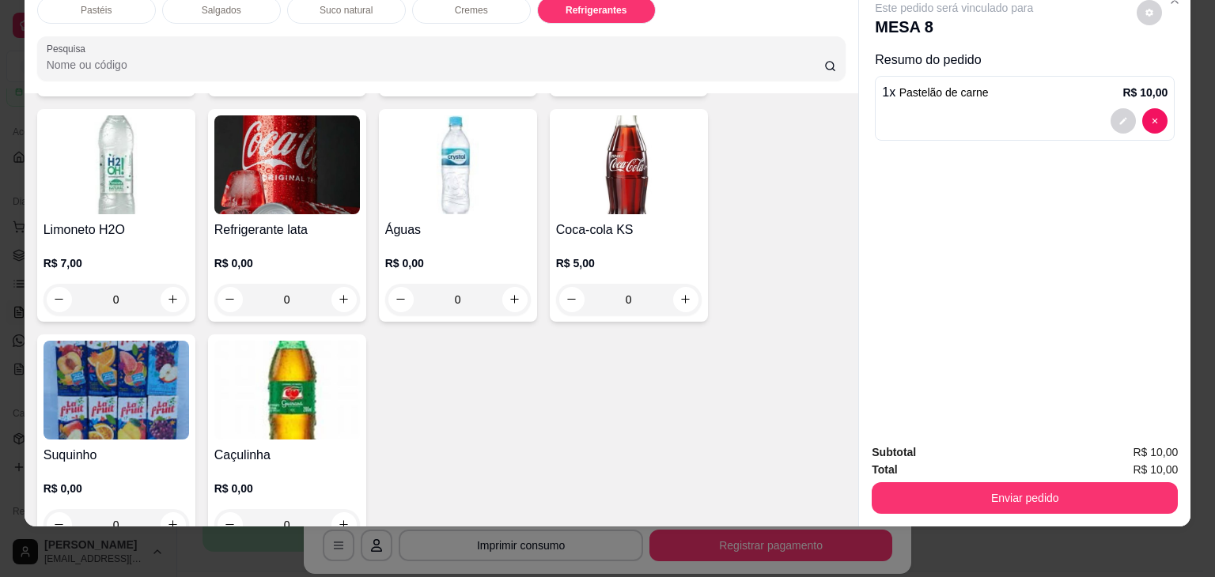
click at [336, 284] on div "0" at bounding box center [287, 300] width 146 height 32
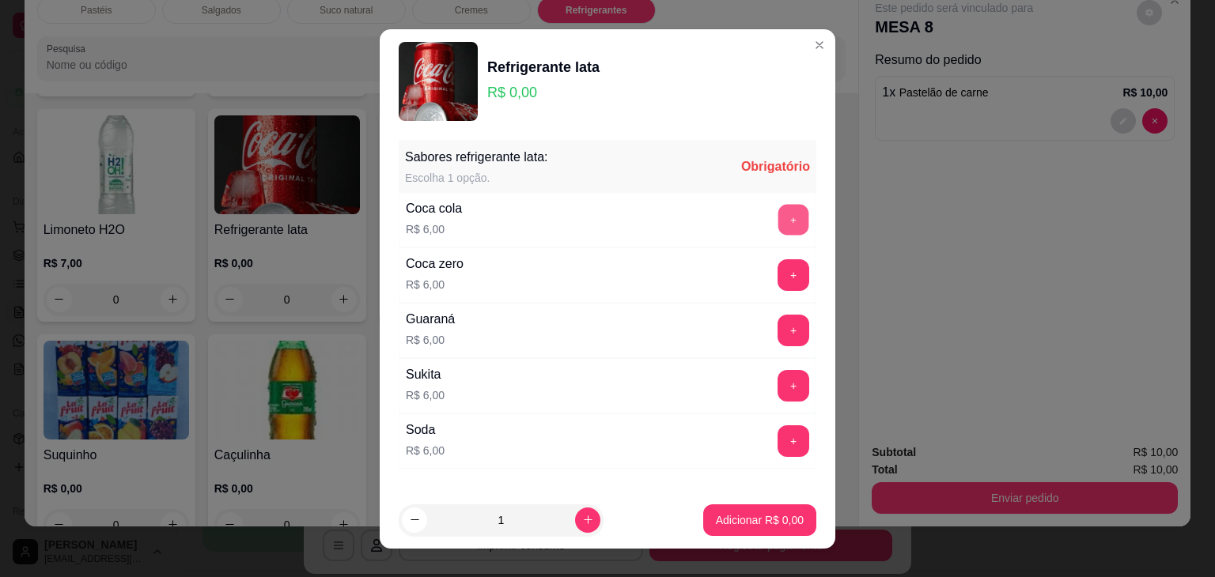
click at [778, 215] on button "+" at bounding box center [793, 219] width 31 height 31
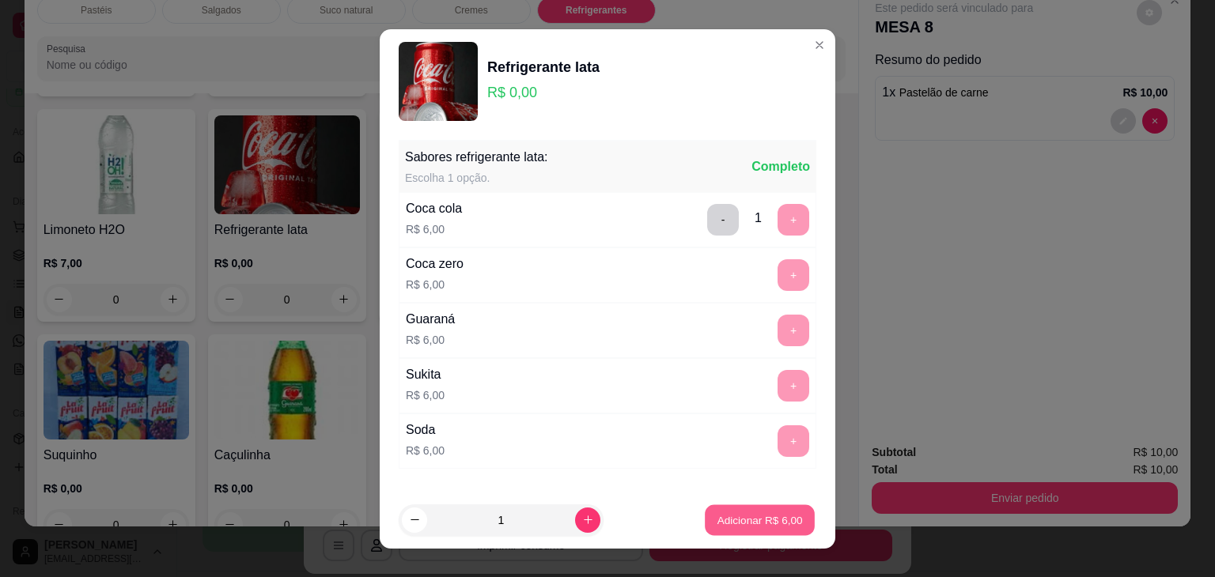
click at [734, 520] on p "Adicionar R$ 6,00" at bounding box center [759, 520] width 85 height 15
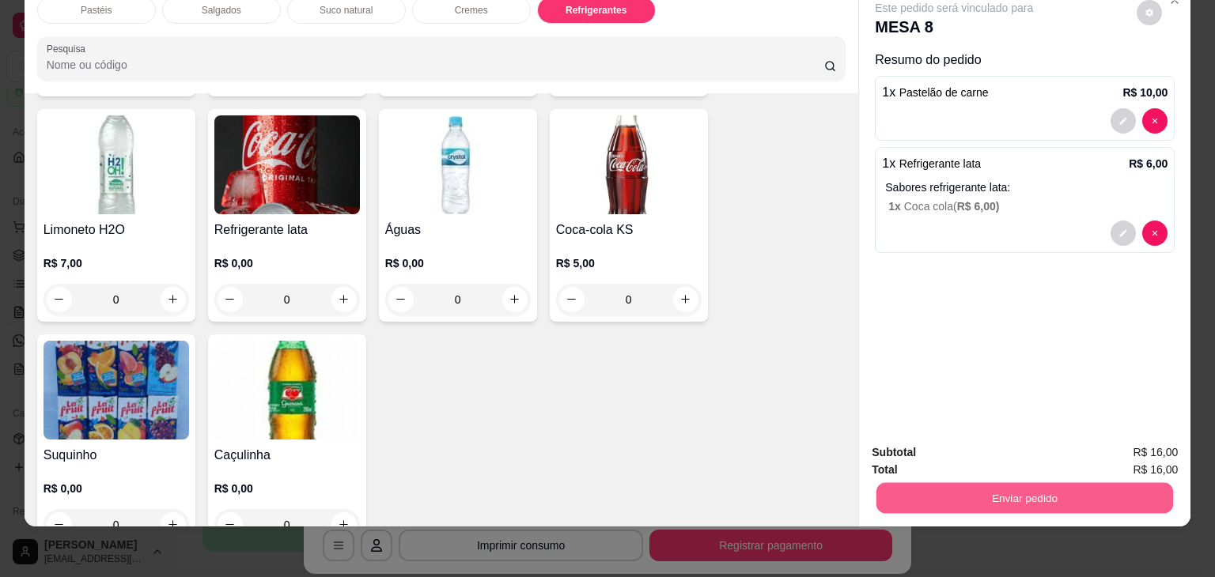
click at [962, 483] on button "Enviar pedido" at bounding box center [1024, 498] width 297 height 31
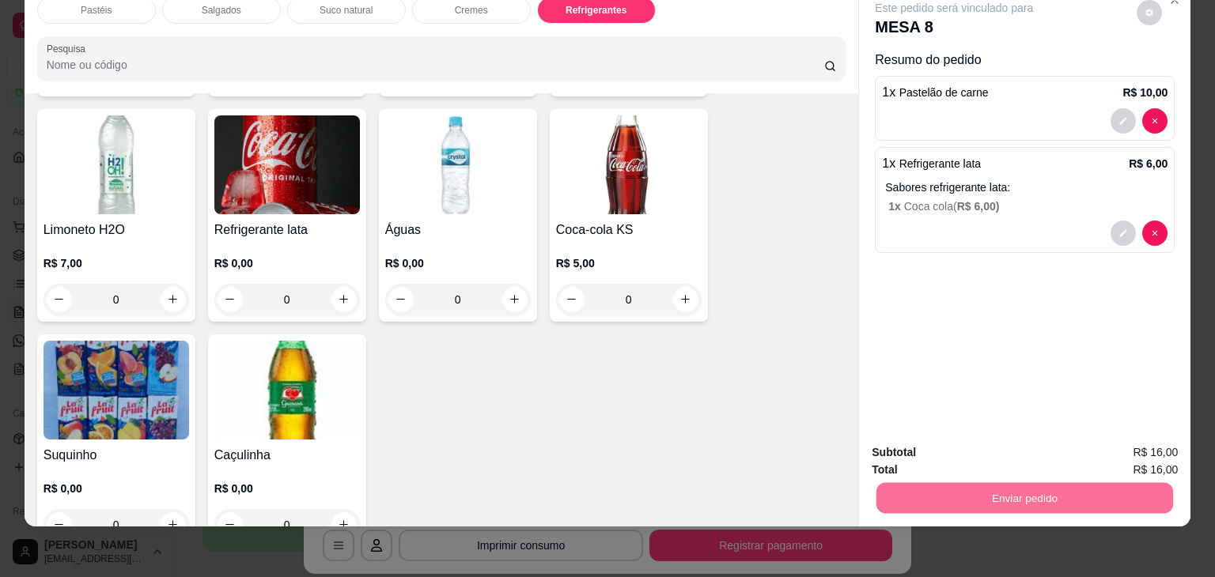
click at [956, 453] on button "Não registrar e enviar pedido" at bounding box center [972, 447] width 160 height 29
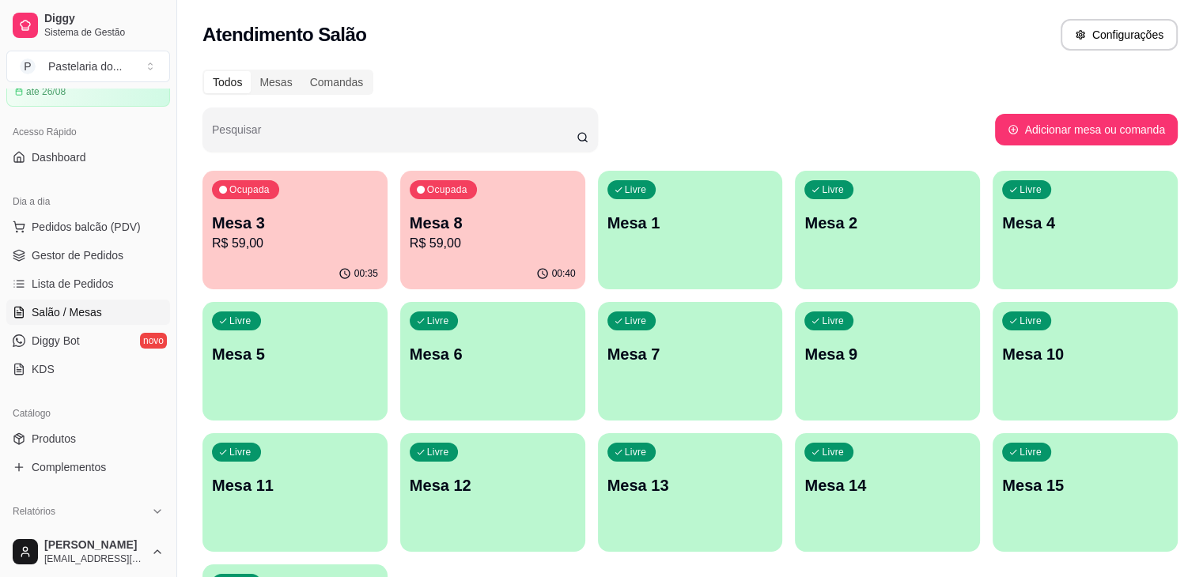
click at [388, 302] on div "Livre Mesa 5" at bounding box center [295, 352] width 185 height 100
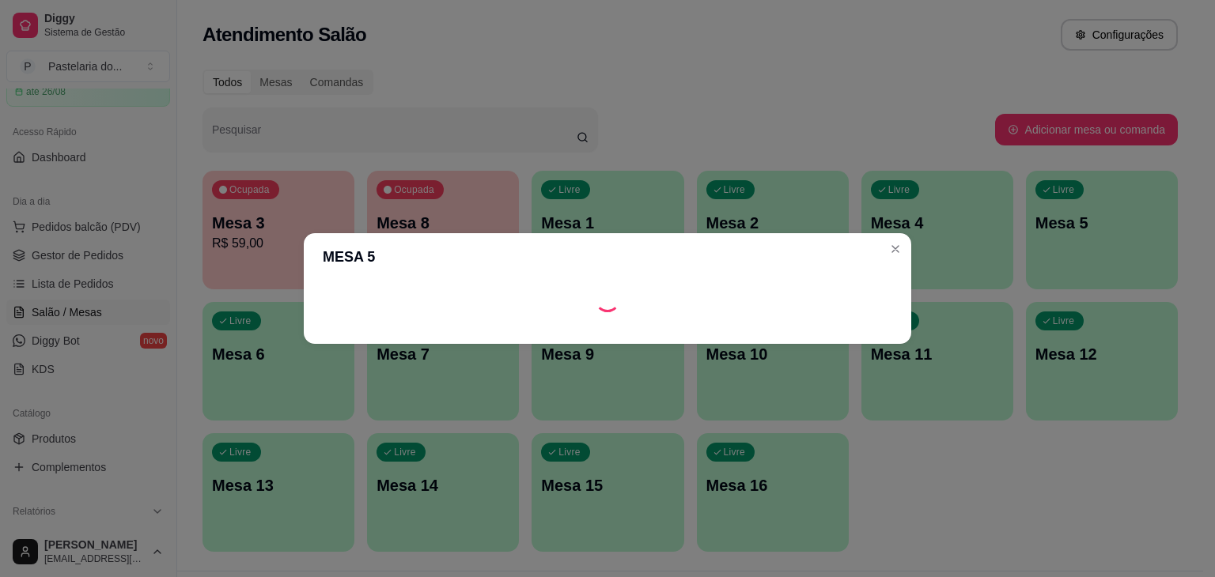
click at [787, 277] on header "MESA 5" at bounding box center [608, 256] width 608 height 47
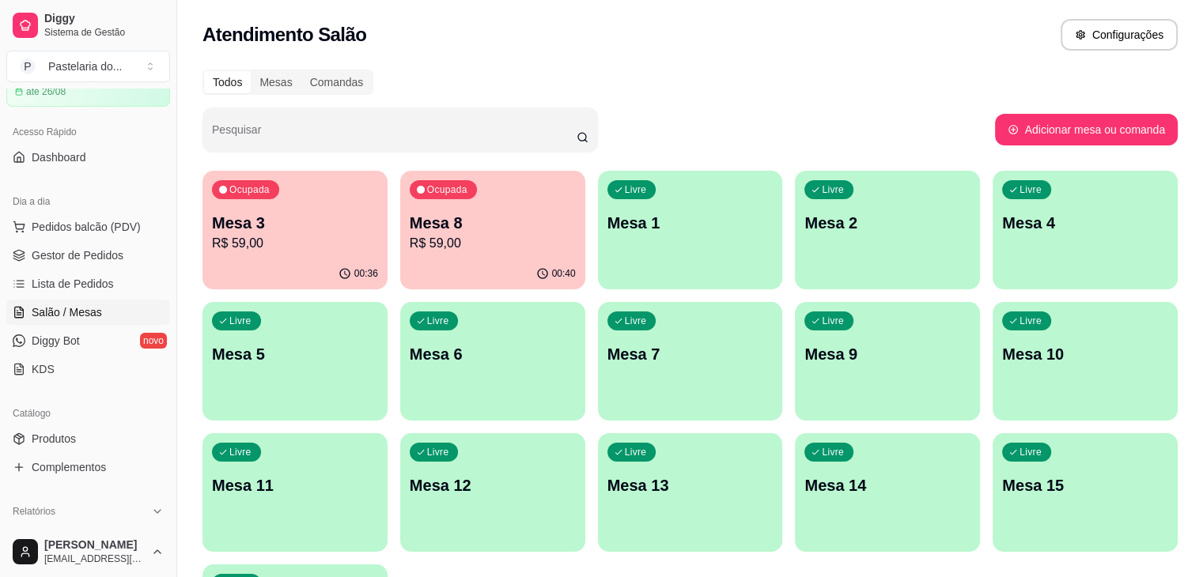
click at [378, 343] on p "Mesa 5" at bounding box center [295, 354] width 166 height 22
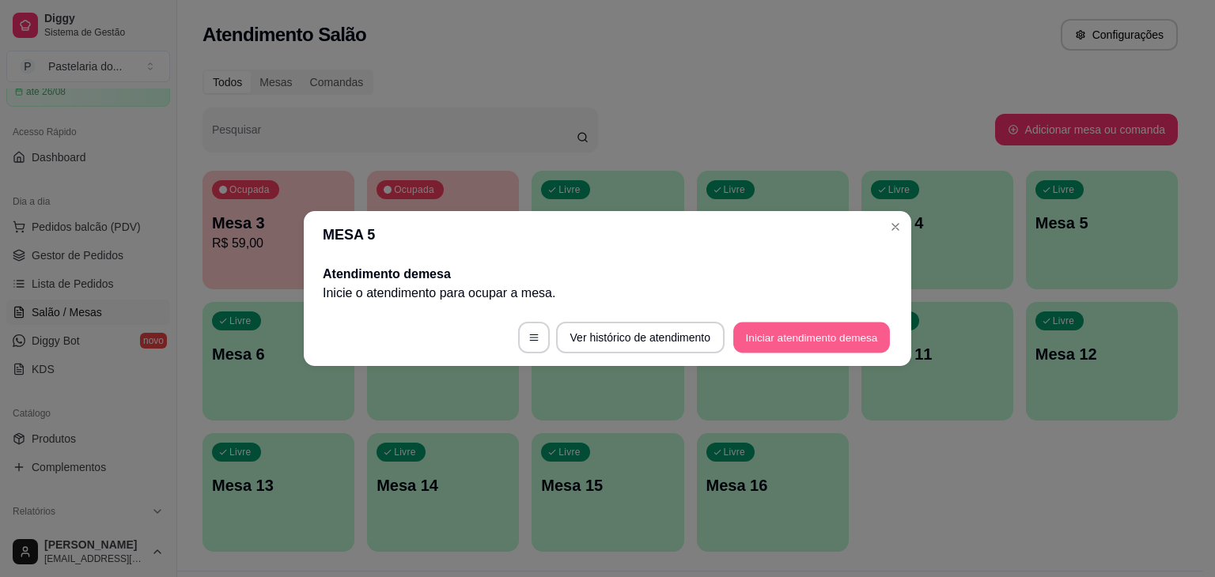
click at [797, 343] on button "Iniciar atendimento de mesa" at bounding box center [811, 338] width 157 height 31
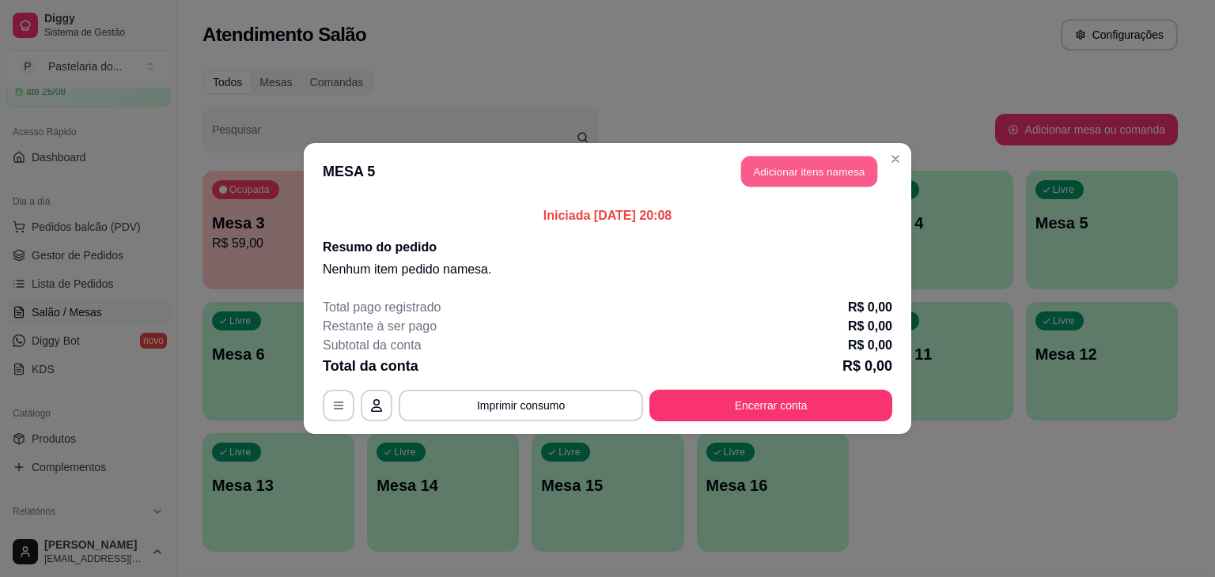
click at [793, 174] on button "Adicionar itens na mesa" at bounding box center [809, 172] width 136 height 31
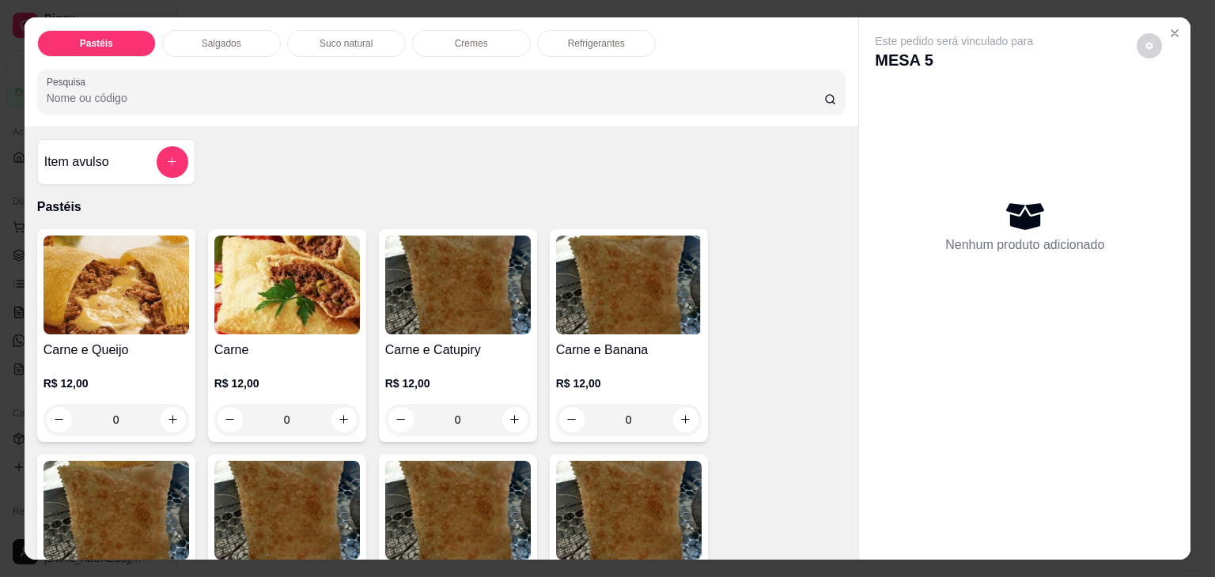
click at [240, 32] on div "Salgados" at bounding box center [221, 43] width 119 height 27
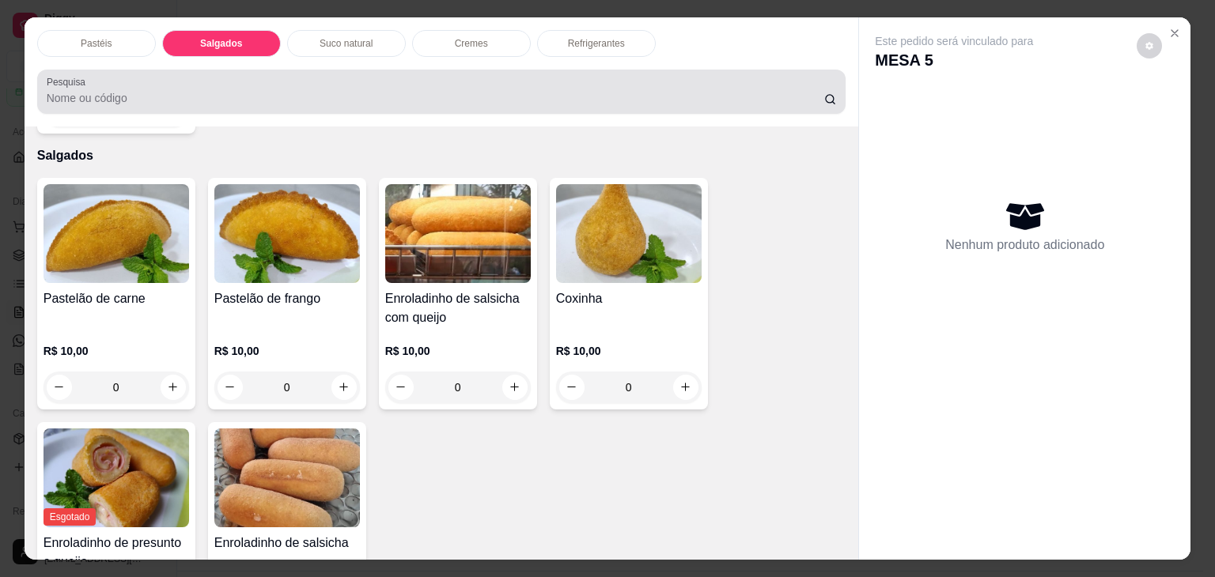
scroll to position [39, 0]
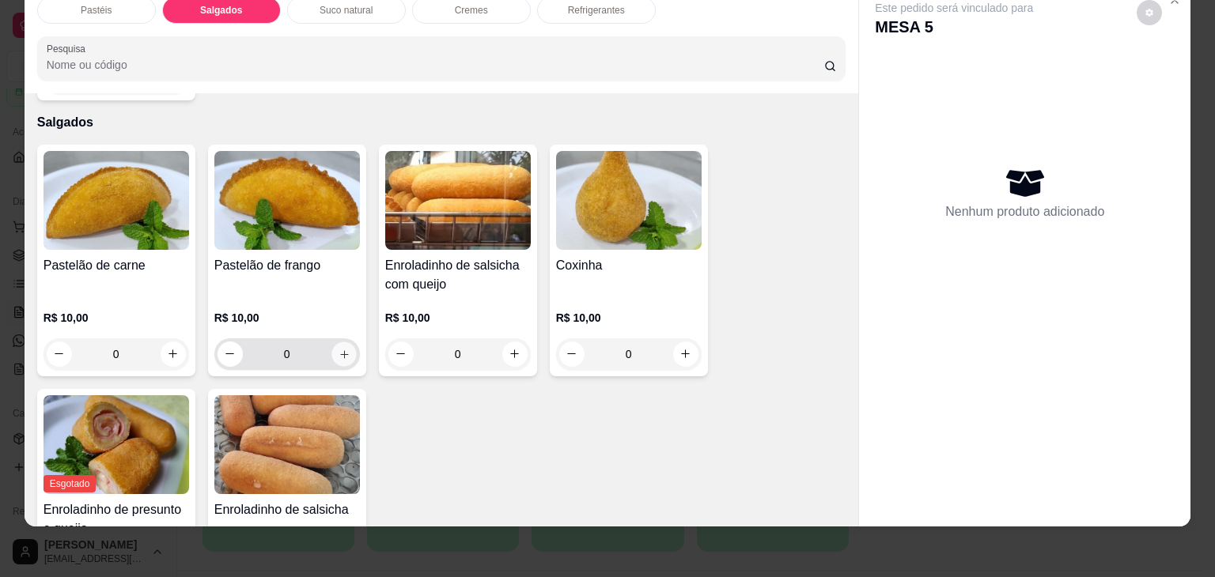
click at [340, 350] on icon "increase-product-quantity" at bounding box center [344, 354] width 8 height 8
type input "1"
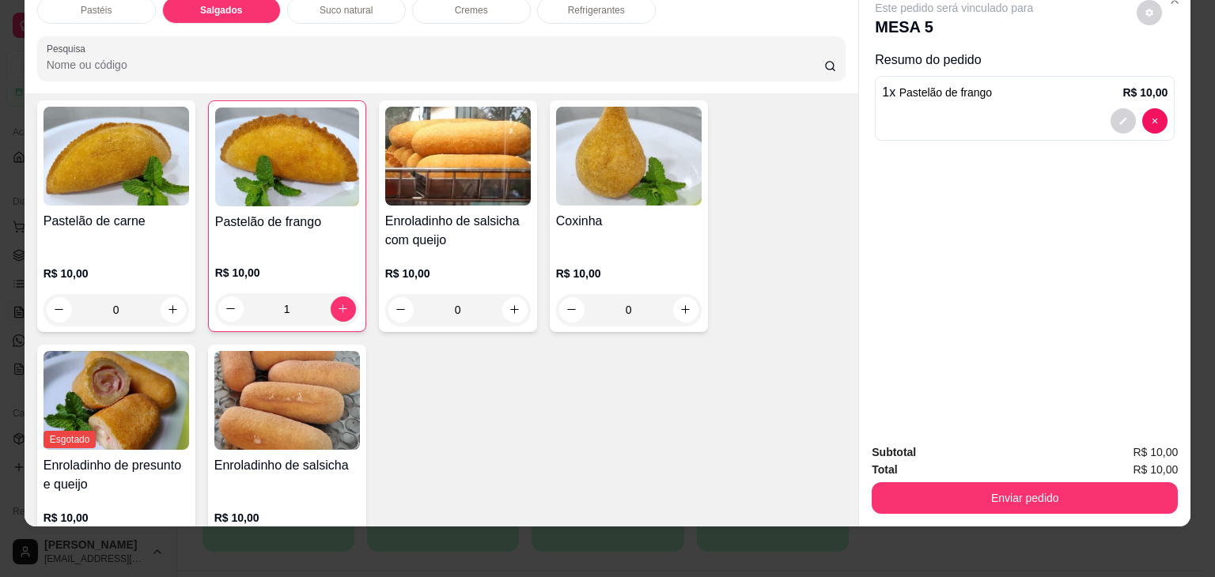
scroll to position [1759, 0]
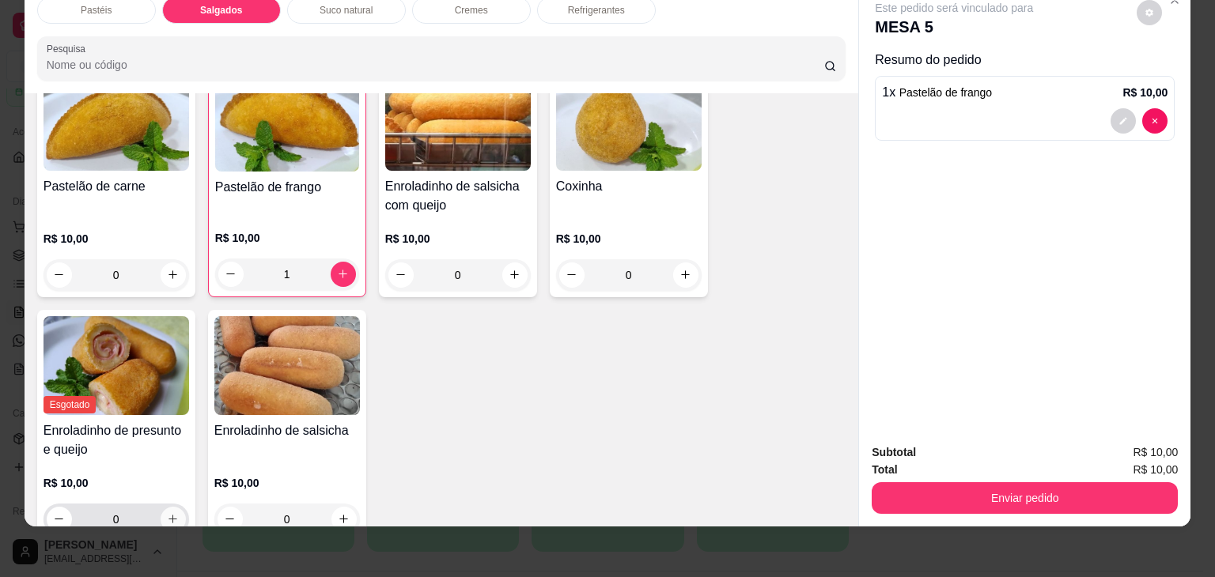
click at [167, 513] on icon "increase-product-quantity" at bounding box center [173, 519] width 12 height 12
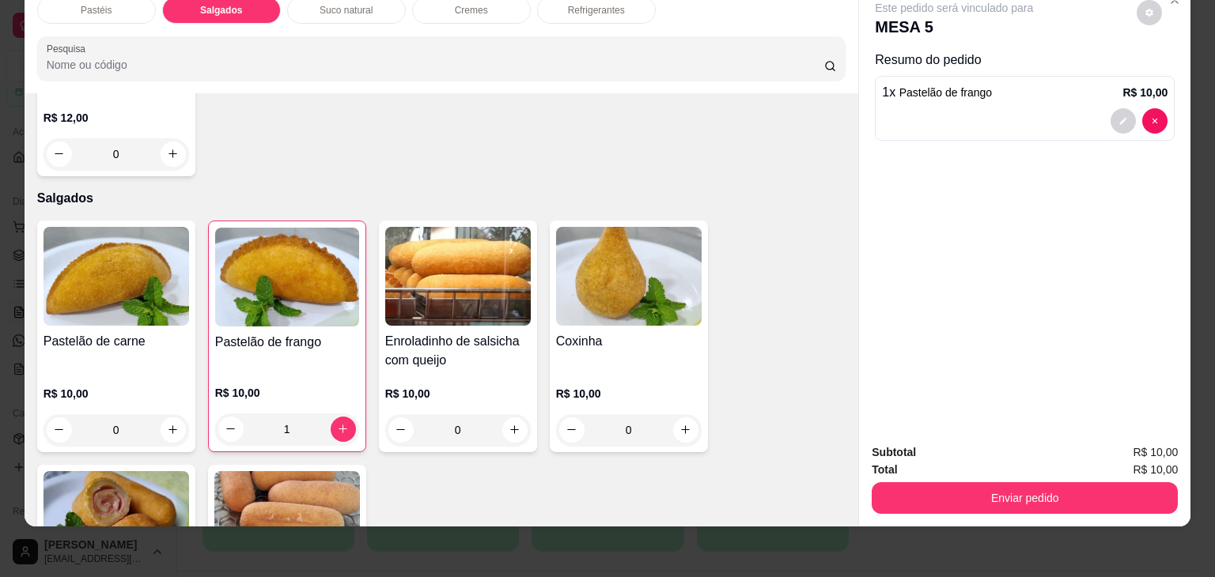
scroll to position [1601, 0]
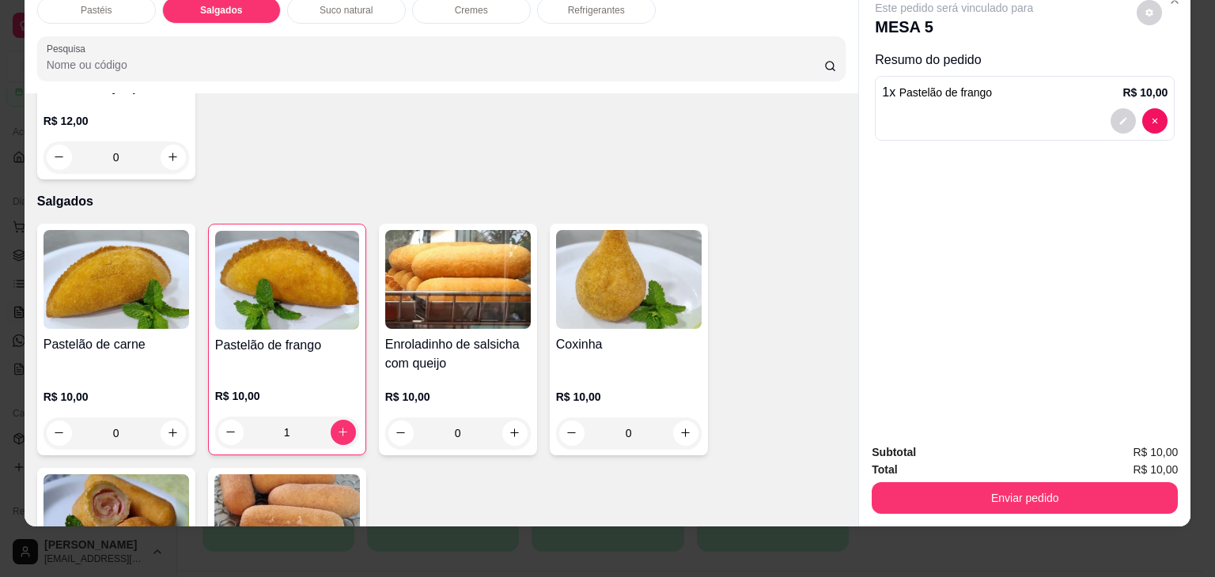
click at [12, 210] on div "Pastéis Salgados Suco natural Cremes Refrigerantes Pesquisa Item avulso Pastéis…" at bounding box center [607, 288] width 1215 height 577
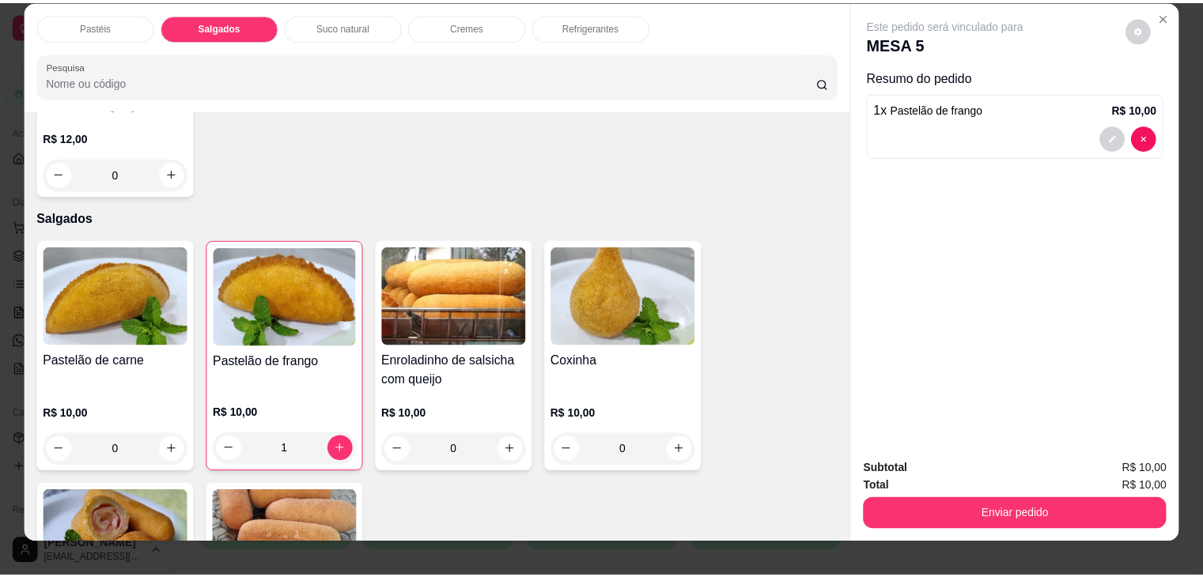
scroll to position [0, 0]
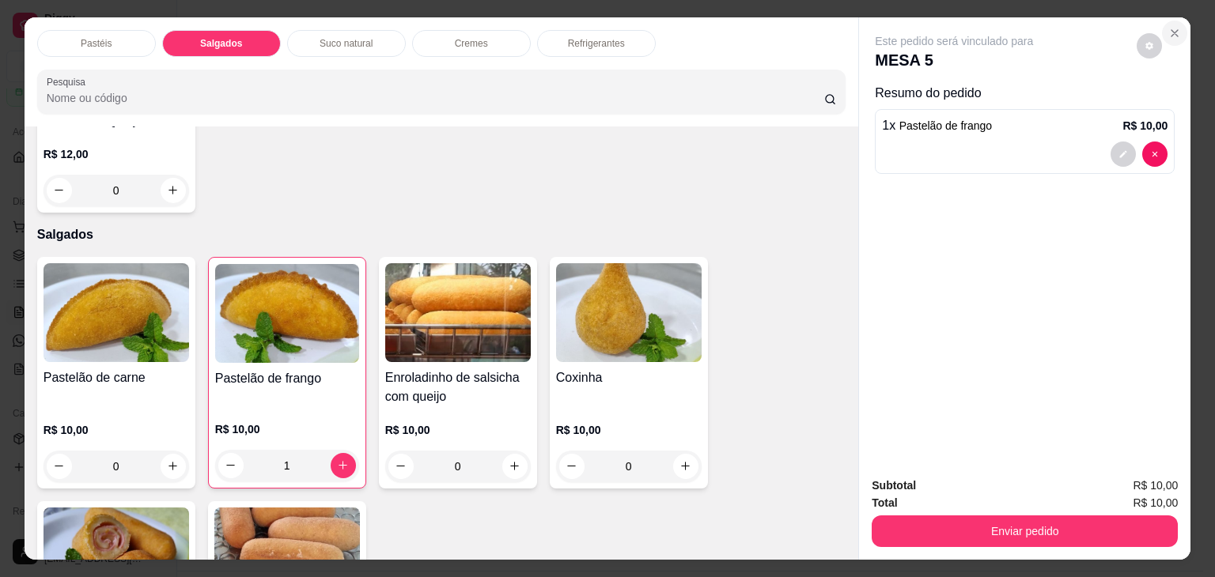
click at [1179, 27] on button "Close" at bounding box center [1174, 33] width 25 height 25
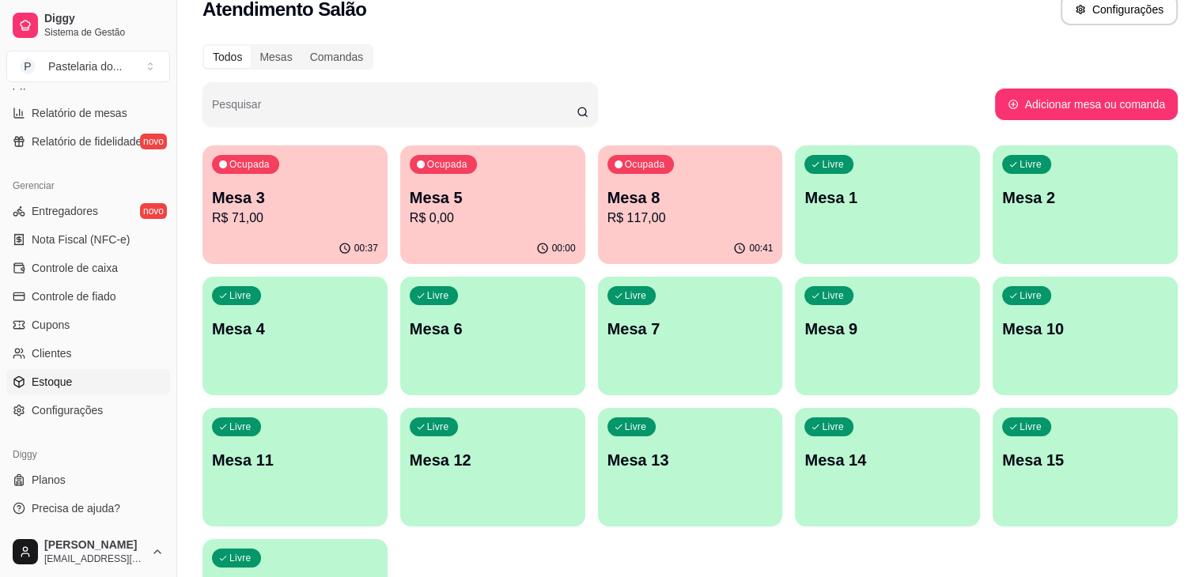
scroll to position [39, 0]
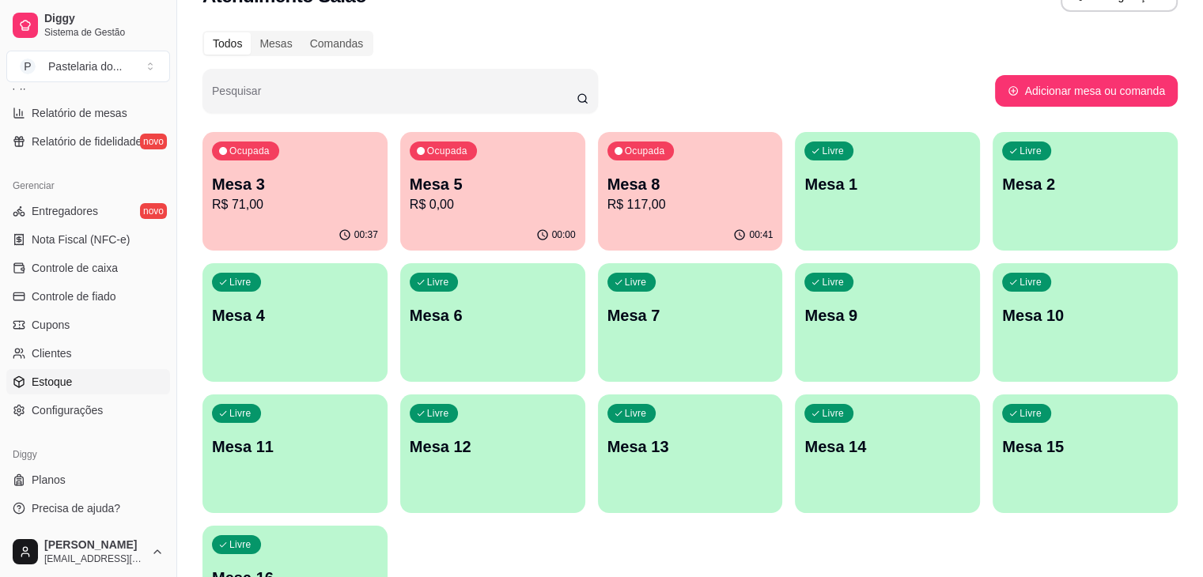
click at [36, 369] on link "Estoque" at bounding box center [88, 381] width 164 height 25
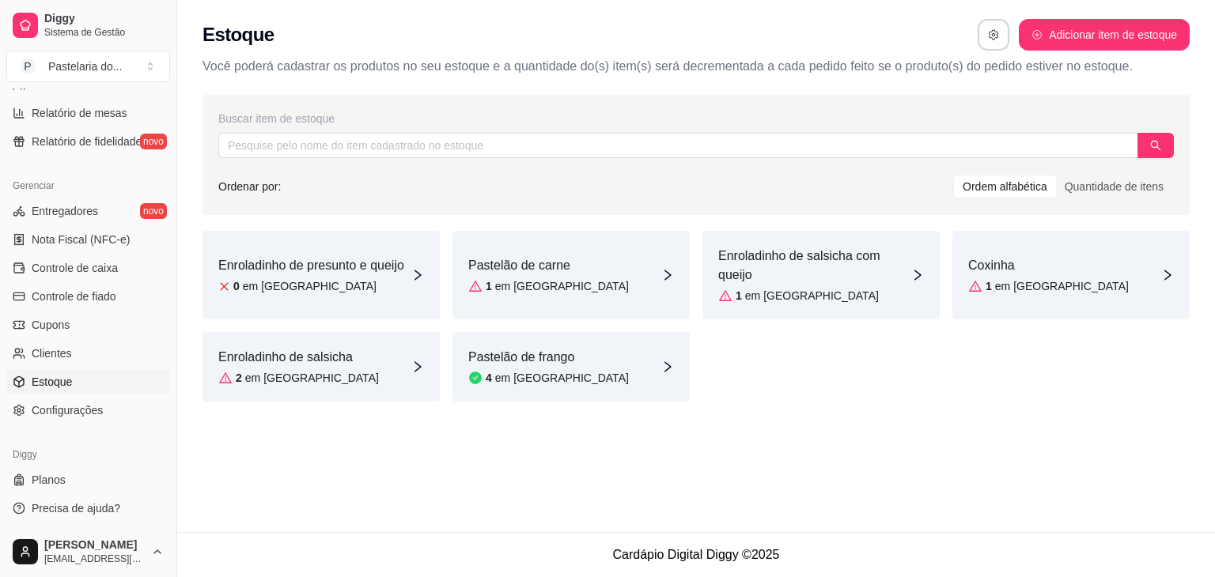
click at [364, 299] on div "Enroladinho de presunto e queijo 0 em [GEOGRAPHIC_DATA]" at bounding box center [321, 275] width 237 height 89
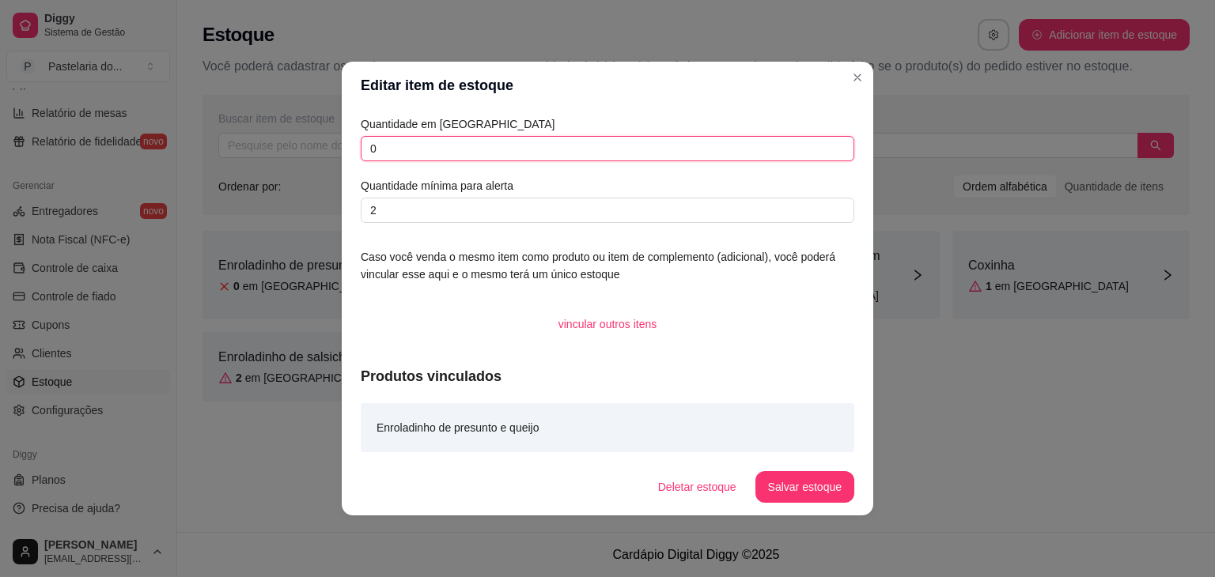
click at [437, 153] on input "0" at bounding box center [608, 148] width 494 height 25
type input "1"
click at [816, 470] on footer "Deletar estoque Salvar estoque" at bounding box center [608, 487] width 532 height 57
click at [816, 485] on button "Salvar estoque" at bounding box center [804, 487] width 97 height 31
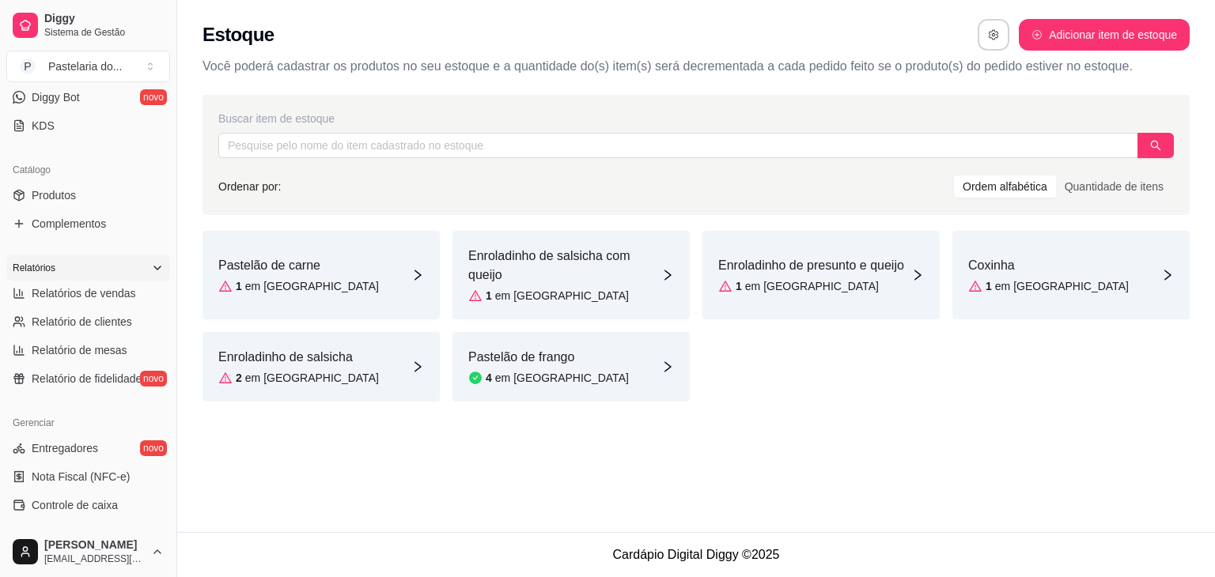
scroll to position [85, 0]
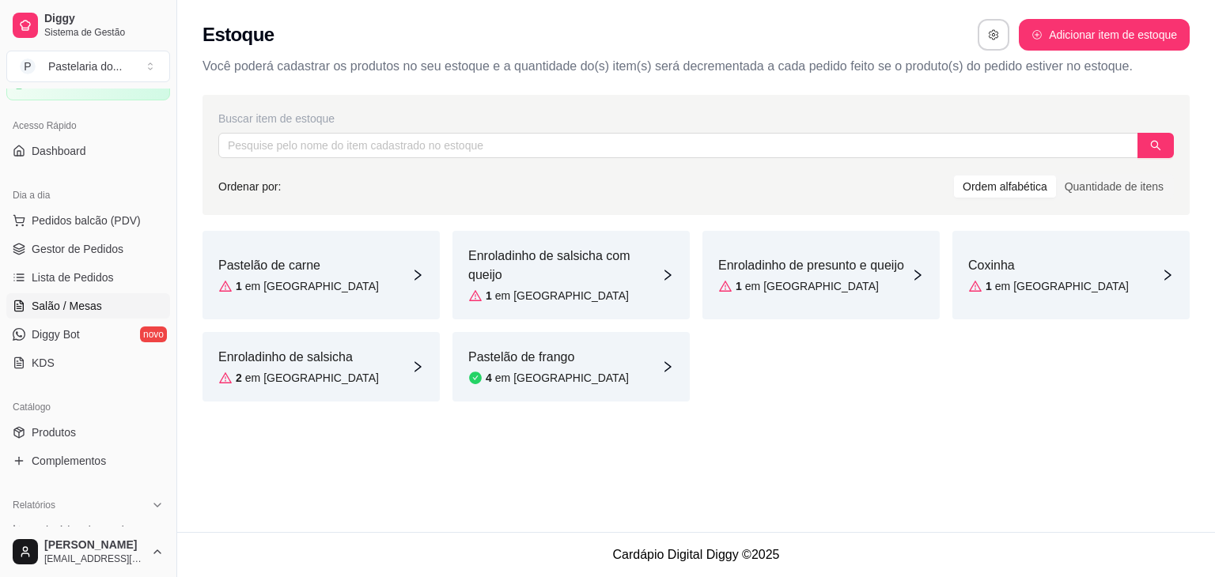
click at [51, 301] on span "Salão / Mesas" at bounding box center [67, 306] width 70 height 16
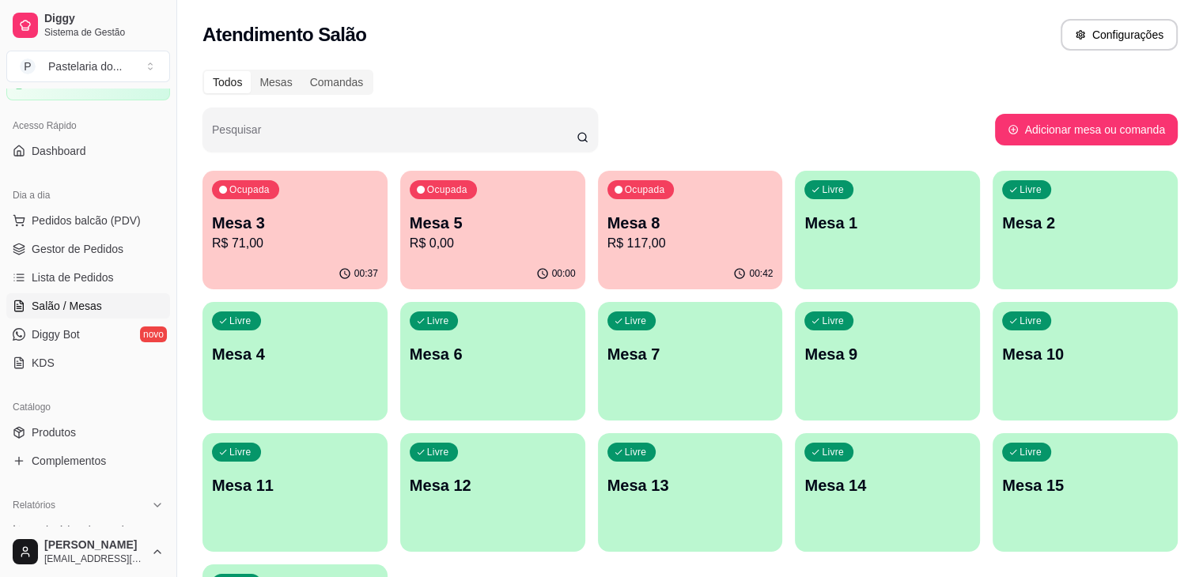
click at [425, 246] on p "R$ 0,00" at bounding box center [493, 243] width 166 height 19
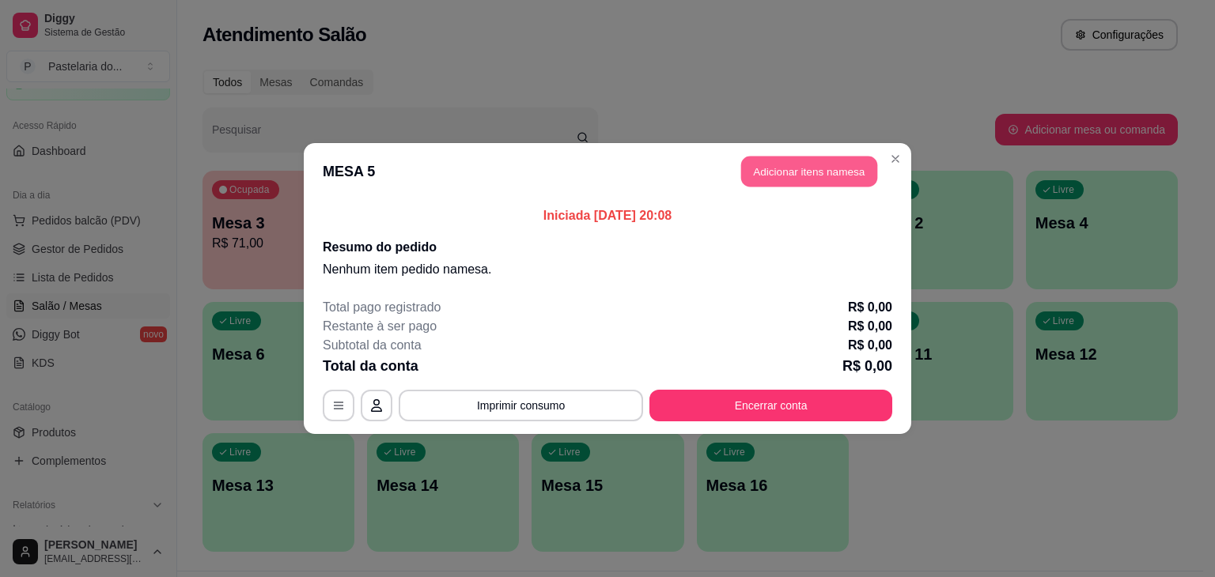
click at [756, 168] on button "Adicionar itens na mesa" at bounding box center [809, 172] width 136 height 31
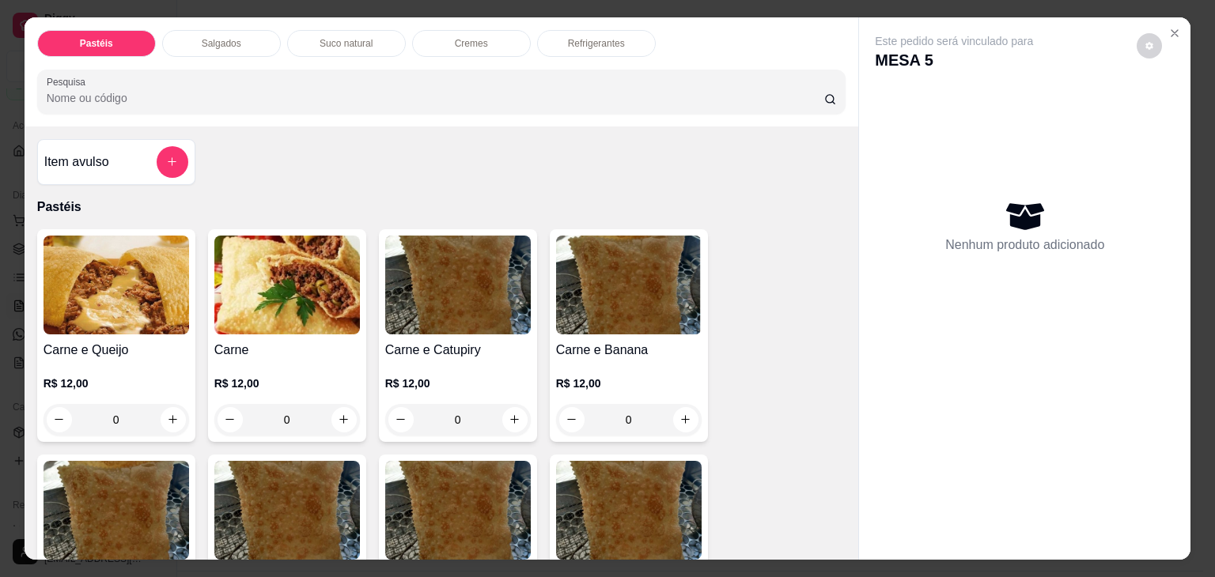
click at [225, 37] on p "Salgados" at bounding box center [222, 43] width 40 height 13
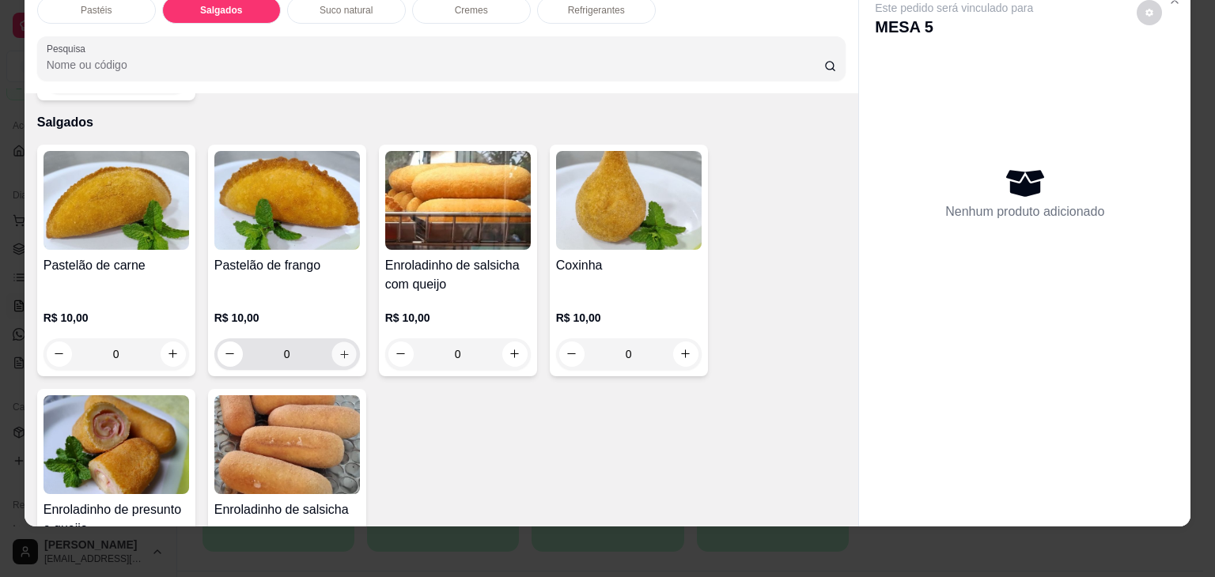
click at [334, 342] on button "increase-product-quantity" at bounding box center [343, 354] width 25 height 25
type input "1"
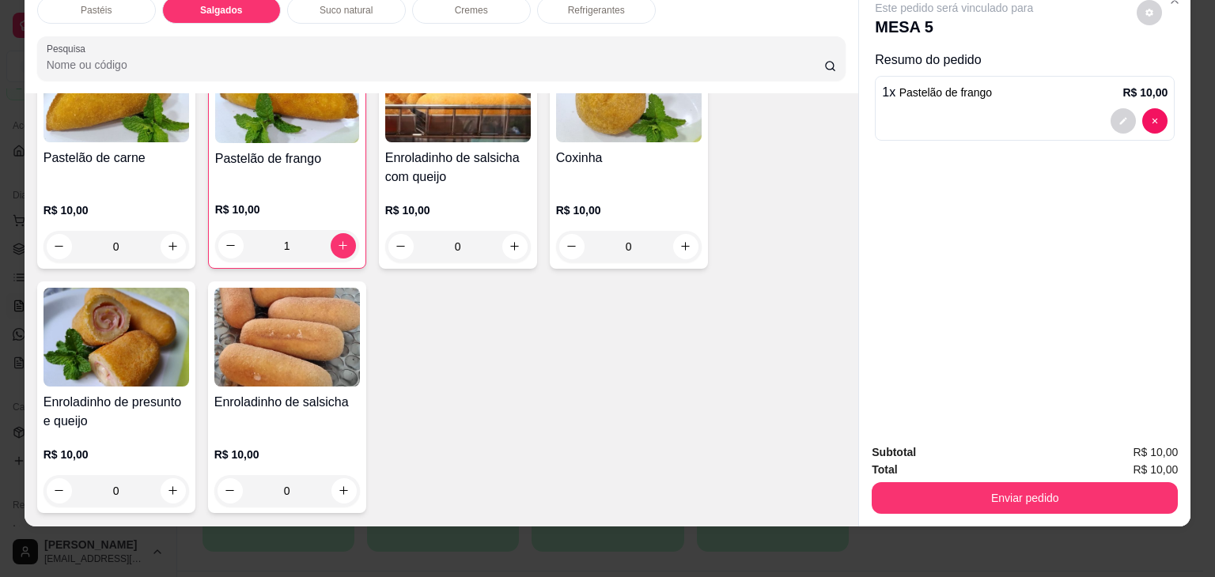
scroll to position [1838, 0]
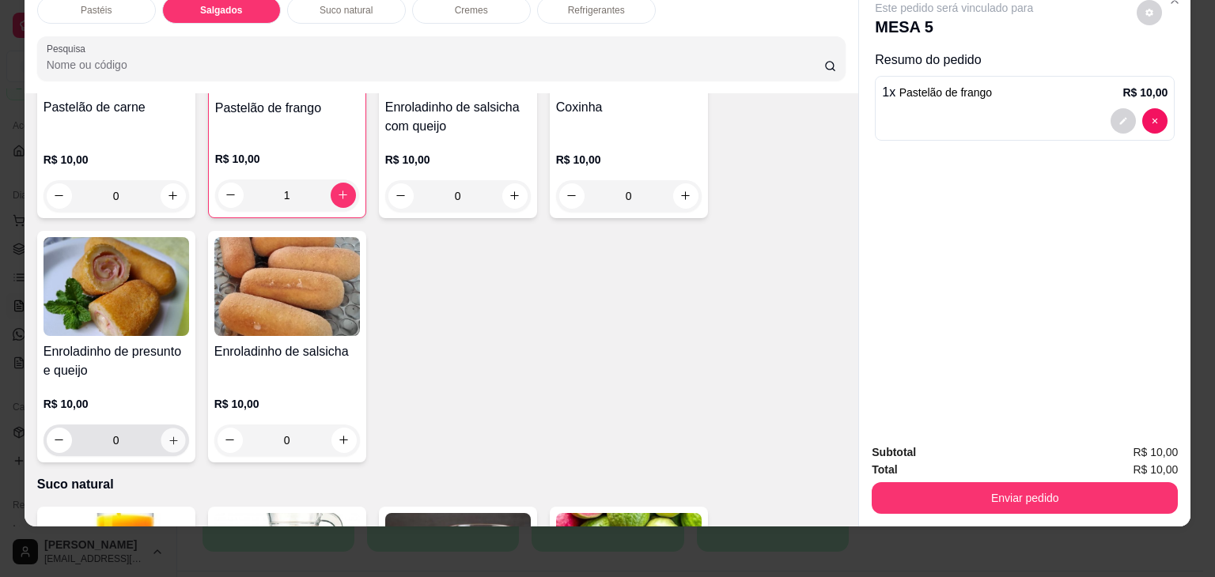
click at [161, 428] on button "increase-product-quantity" at bounding box center [173, 440] width 25 height 25
type input "1"
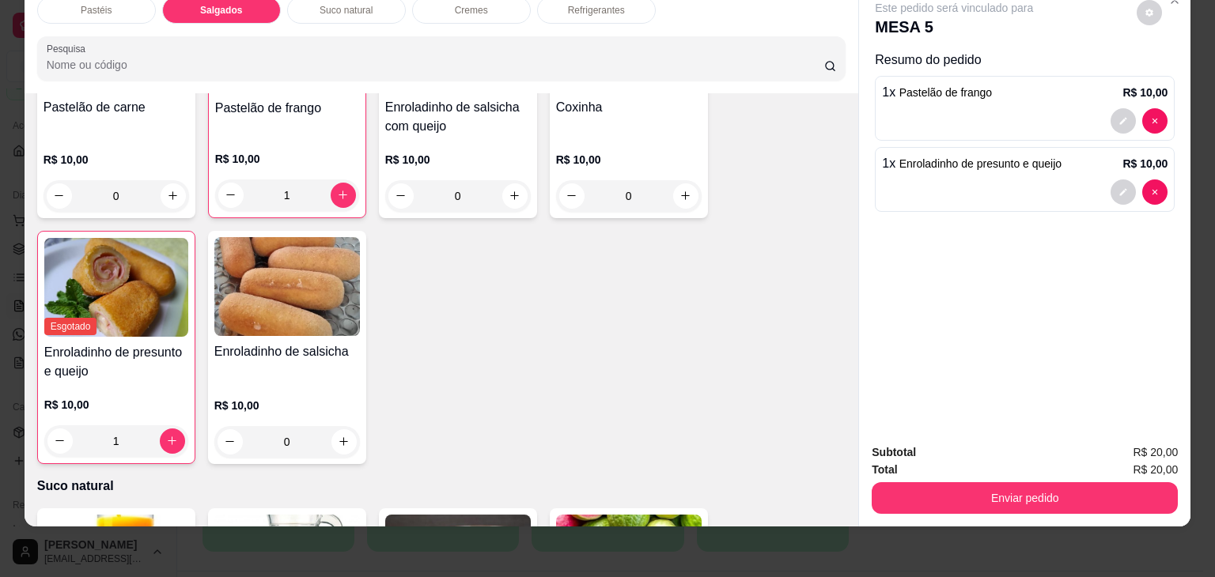
click at [556, 307] on div "Pastelão de carne R$ 10,00 0 Pastelão de frango R$ 10,00 1 Enroladinho de salsi…" at bounding box center [441, 226] width 809 height 478
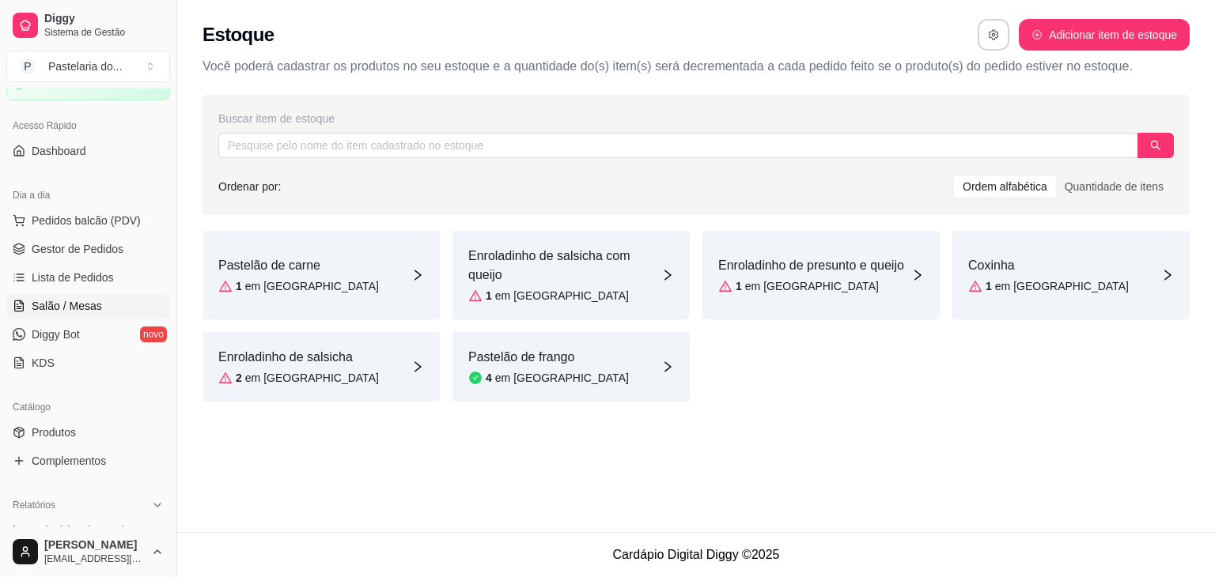
click at [41, 303] on span "Salão / Mesas" at bounding box center [67, 306] width 70 height 16
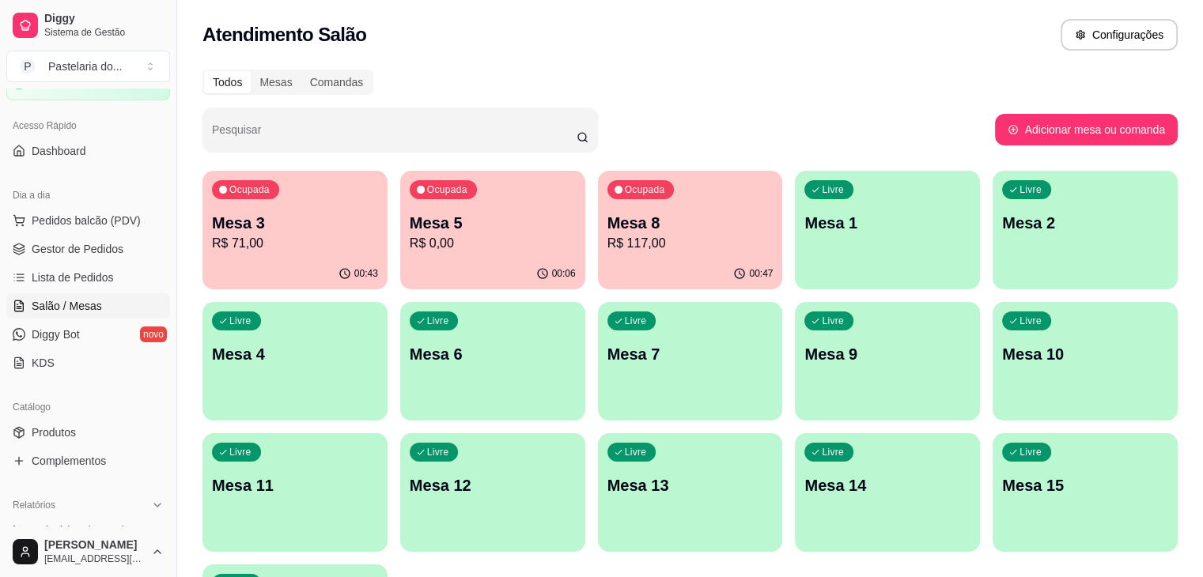
click at [608, 245] on p "R$ 117,00" at bounding box center [691, 243] width 166 height 19
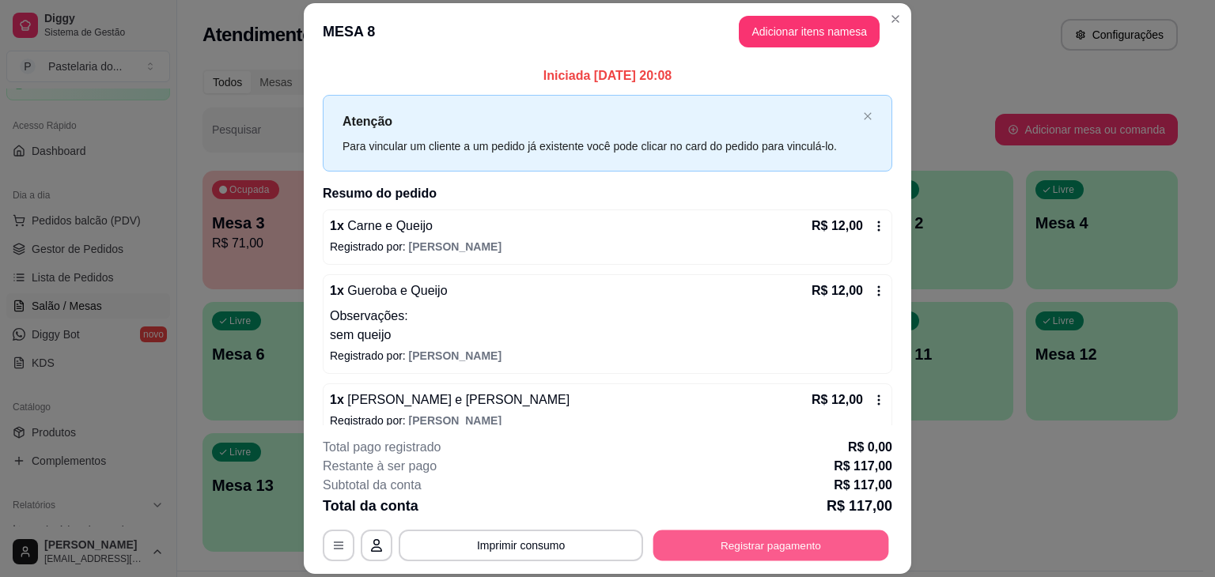
click at [773, 558] on button "Registrar pagamento" at bounding box center [771, 546] width 236 height 31
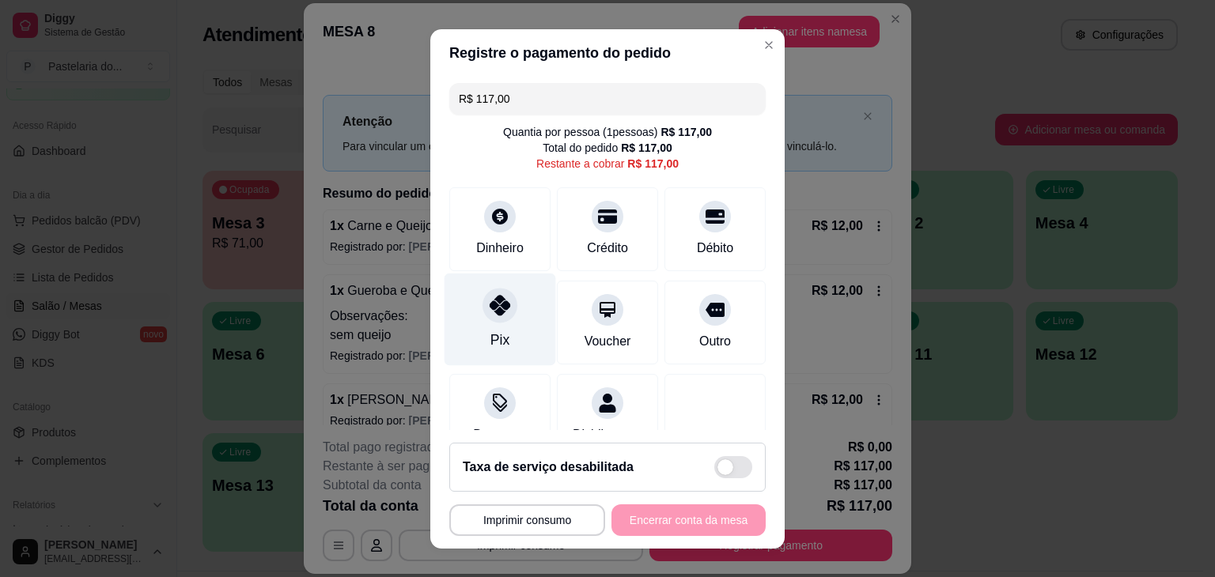
click at [483, 316] on div at bounding box center [500, 305] width 35 height 35
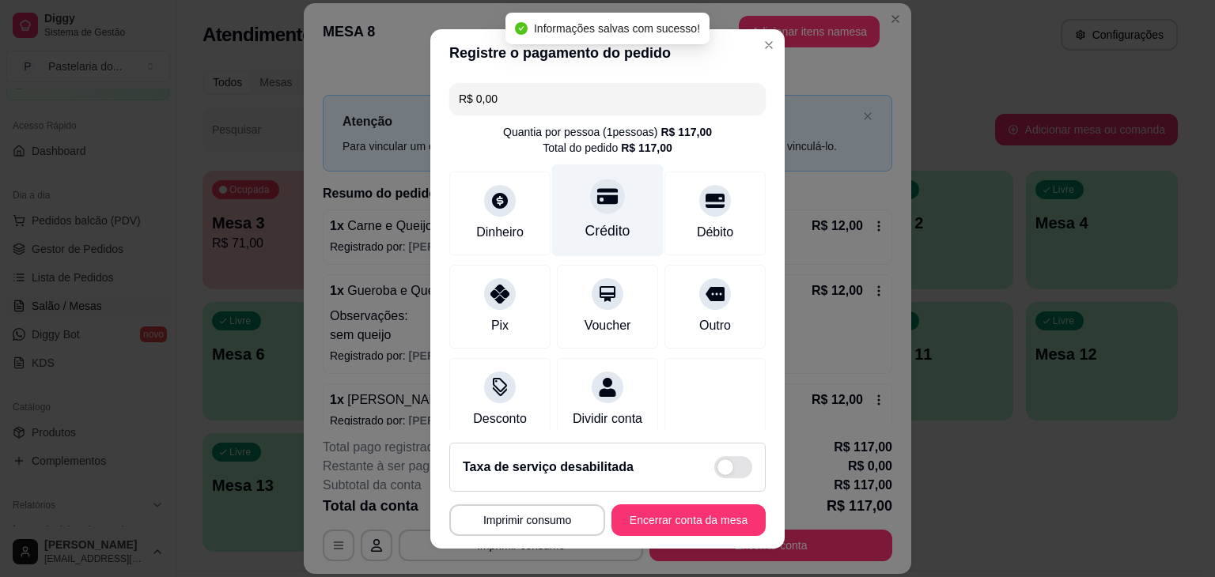
type input "R$ 0,00"
click at [699, 536] on div "**********" at bounding box center [607, 521] width 316 height 32
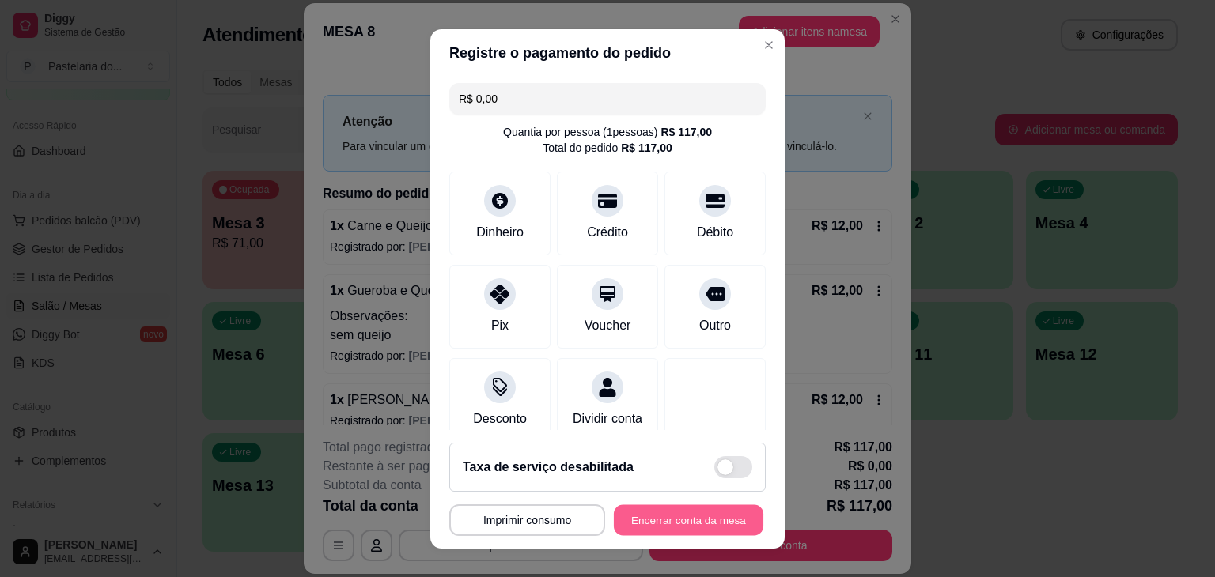
click at [700, 516] on button "Encerrar conta da mesa" at bounding box center [689, 520] width 150 height 31
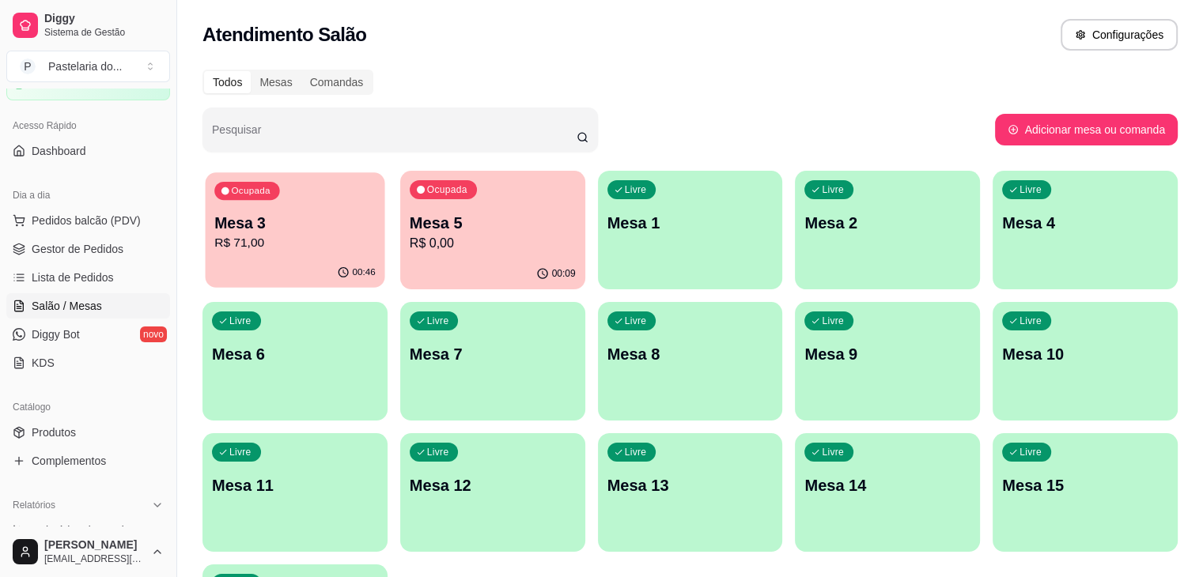
click at [262, 231] on p "Mesa 3" at bounding box center [294, 223] width 161 height 21
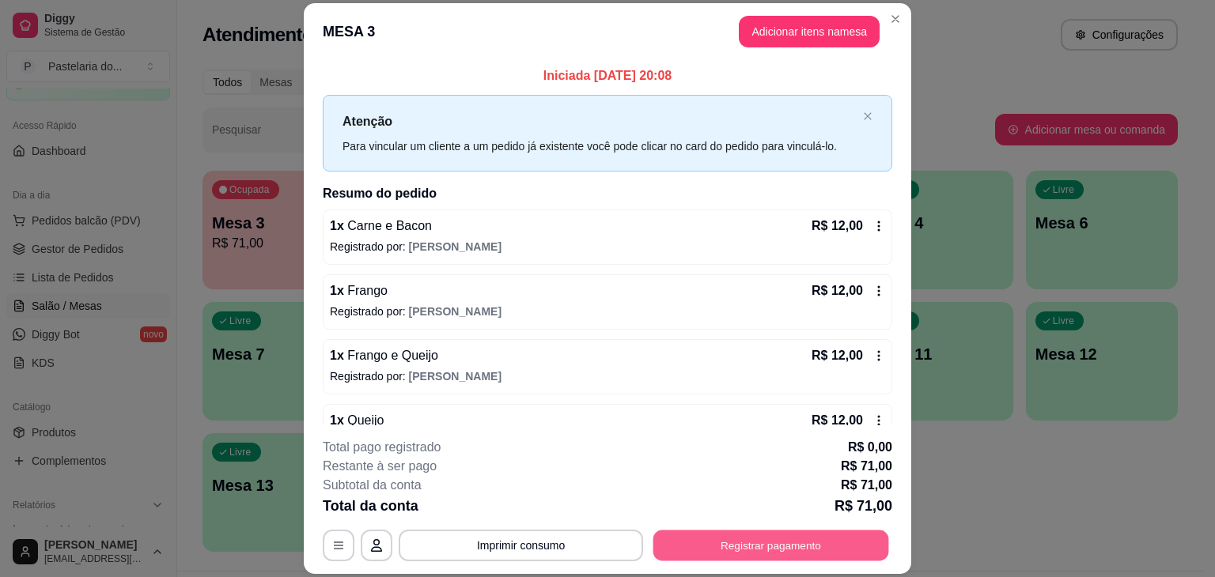
click at [744, 551] on button "Registrar pagamento" at bounding box center [771, 546] width 236 height 31
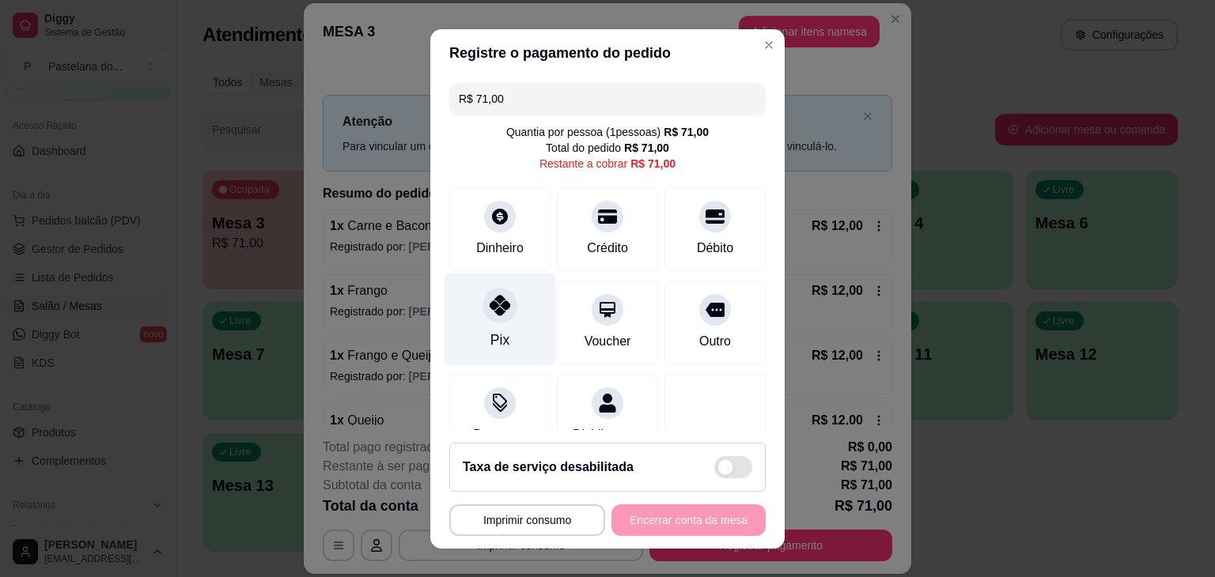
click at [486, 320] on div at bounding box center [500, 305] width 35 height 35
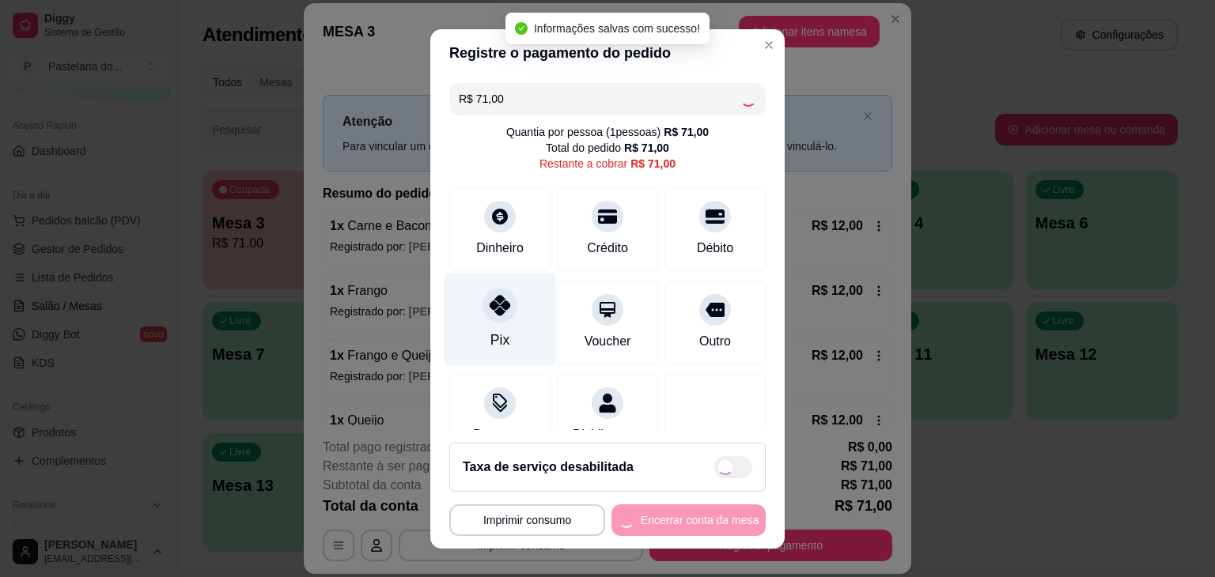
type input "R$ 0,00"
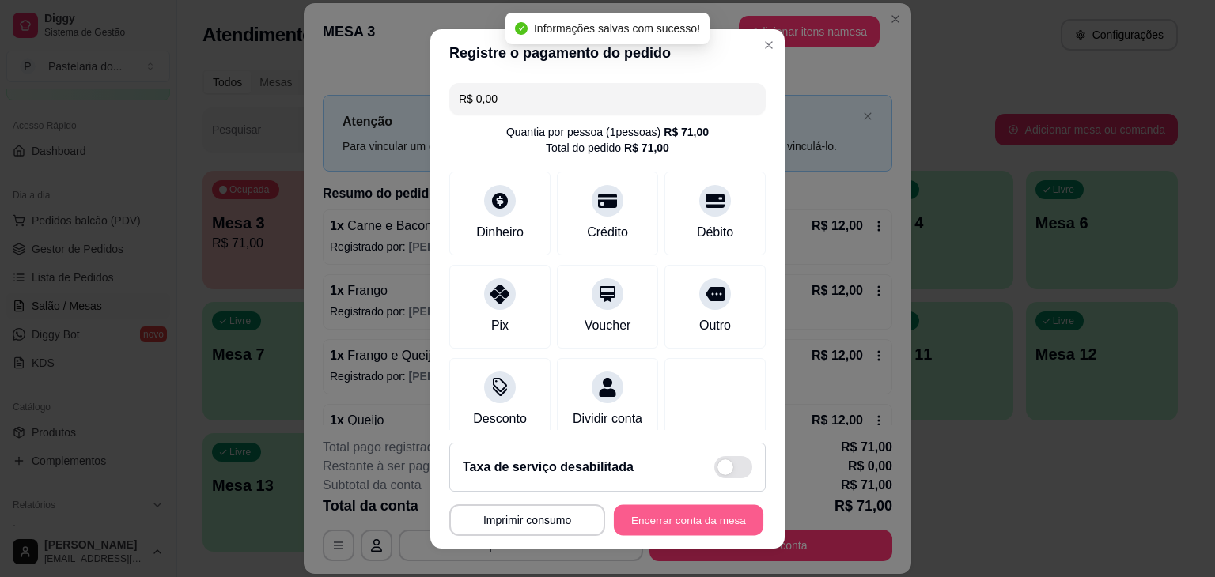
click at [630, 513] on button "Encerrar conta da mesa" at bounding box center [689, 520] width 150 height 31
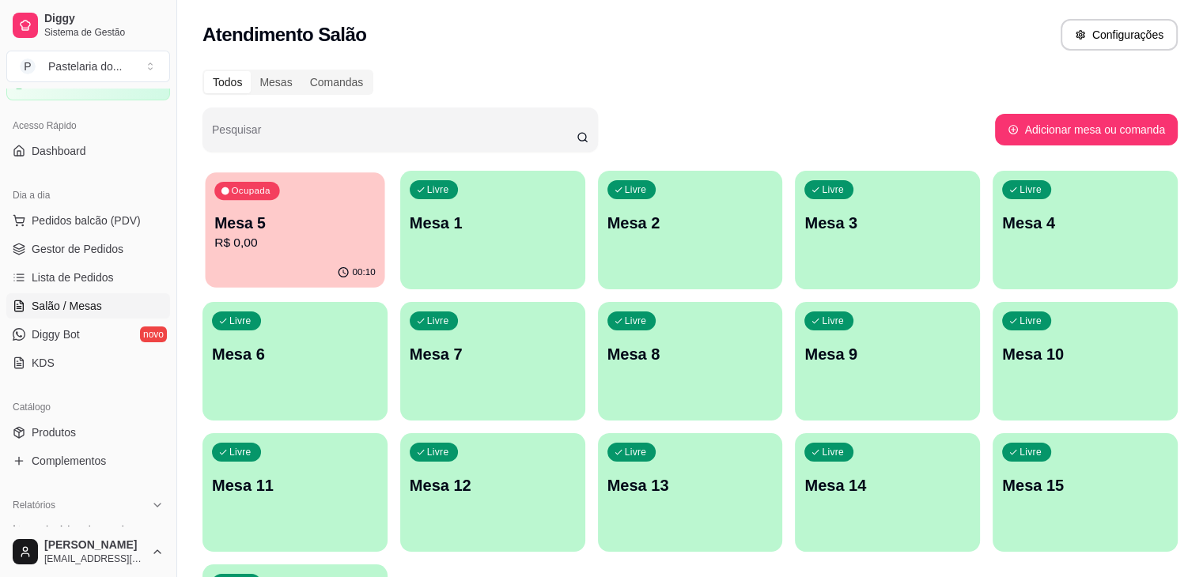
click at [287, 244] on p "R$ 0,00" at bounding box center [294, 243] width 161 height 18
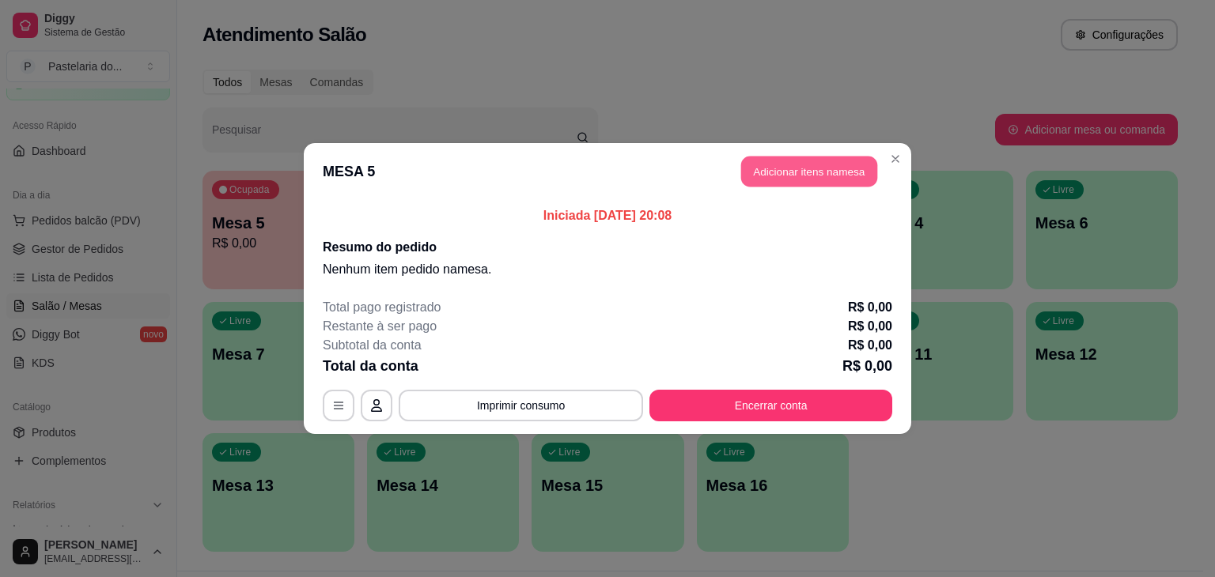
click at [826, 162] on button "Adicionar itens na mesa" at bounding box center [809, 172] width 136 height 31
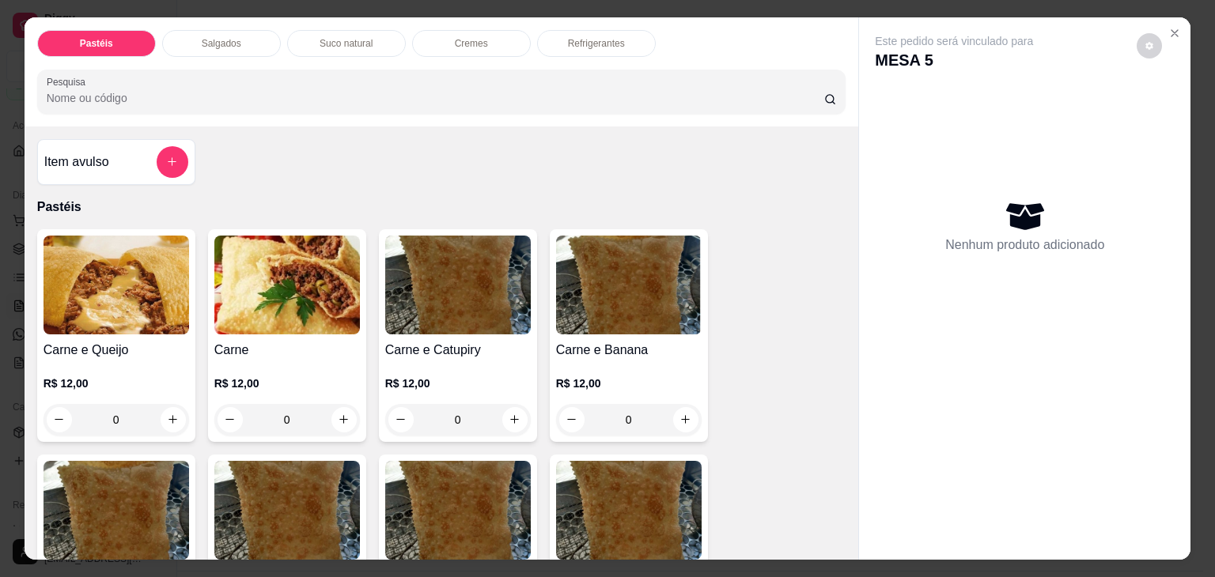
click at [259, 32] on div "Salgados" at bounding box center [221, 43] width 119 height 27
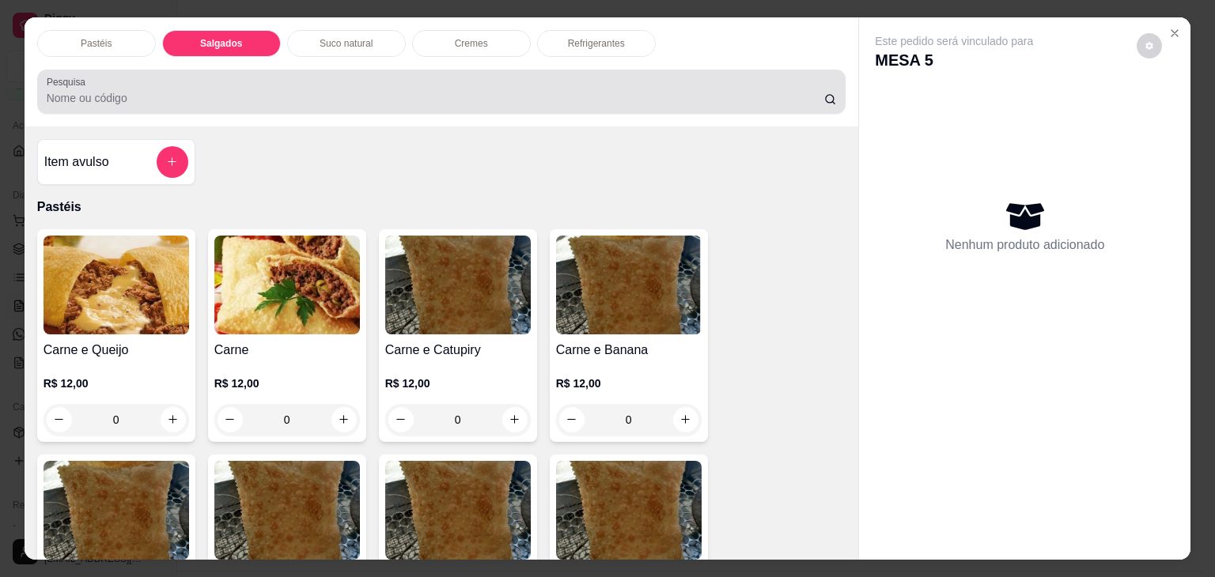
scroll to position [39, 0]
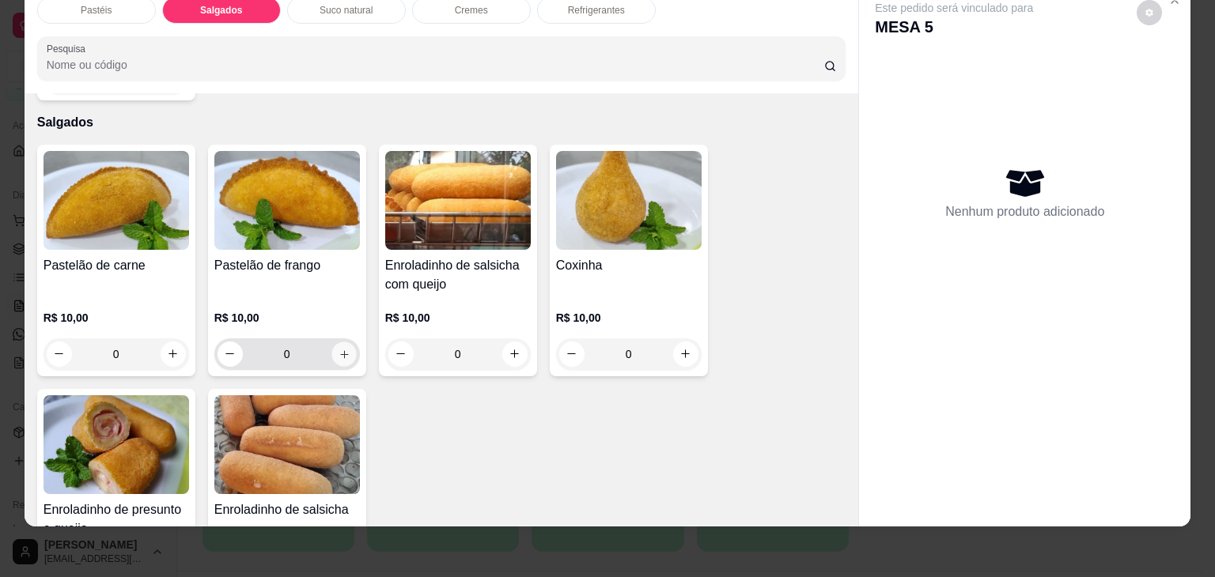
click at [340, 350] on icon "increase-product-quantity" at bounding box center [344, 354] width 8 height 8
type input "1"
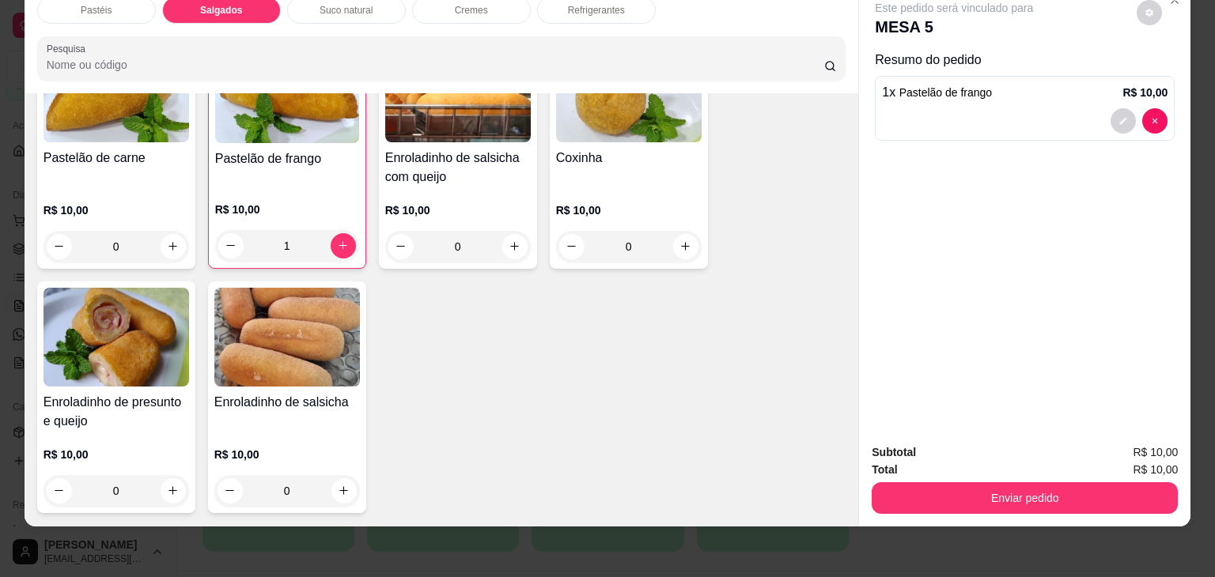
scroll to position [1838, 0]
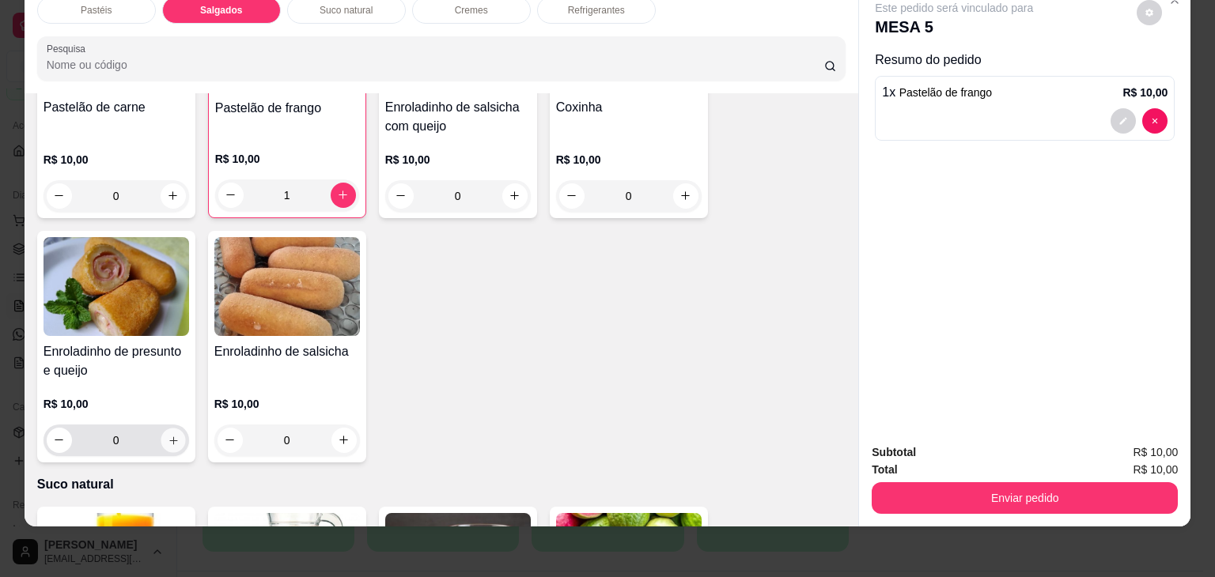
click at [169, 435] on icon "increase-product-quantity" at bounding box center [173, 441] width 12 height 12
type input "1"
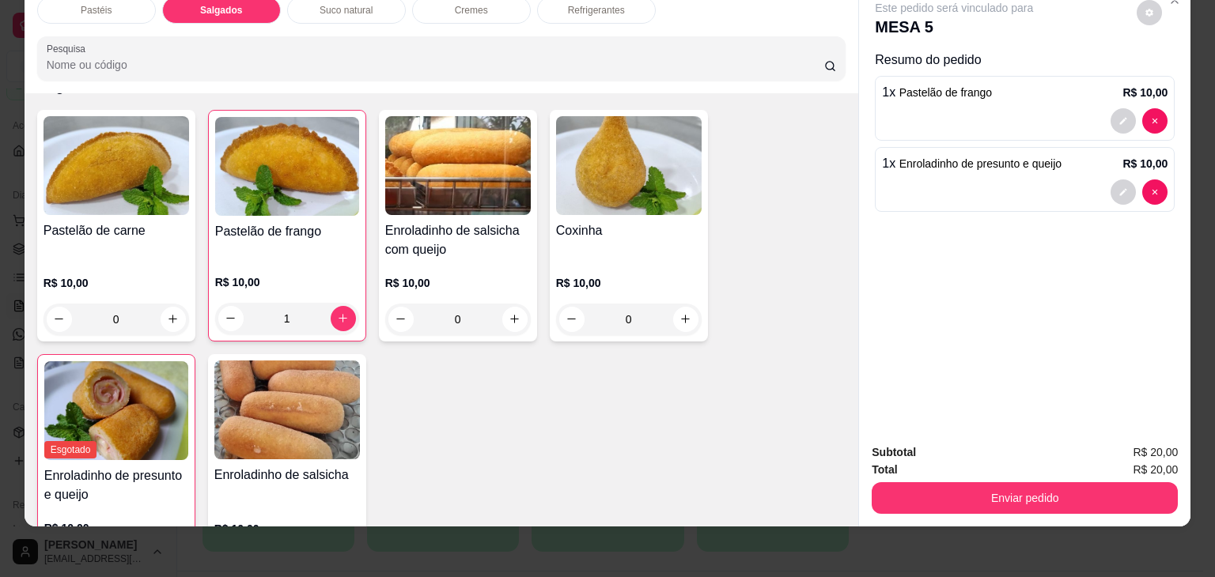
scroll to position [1680, 0]
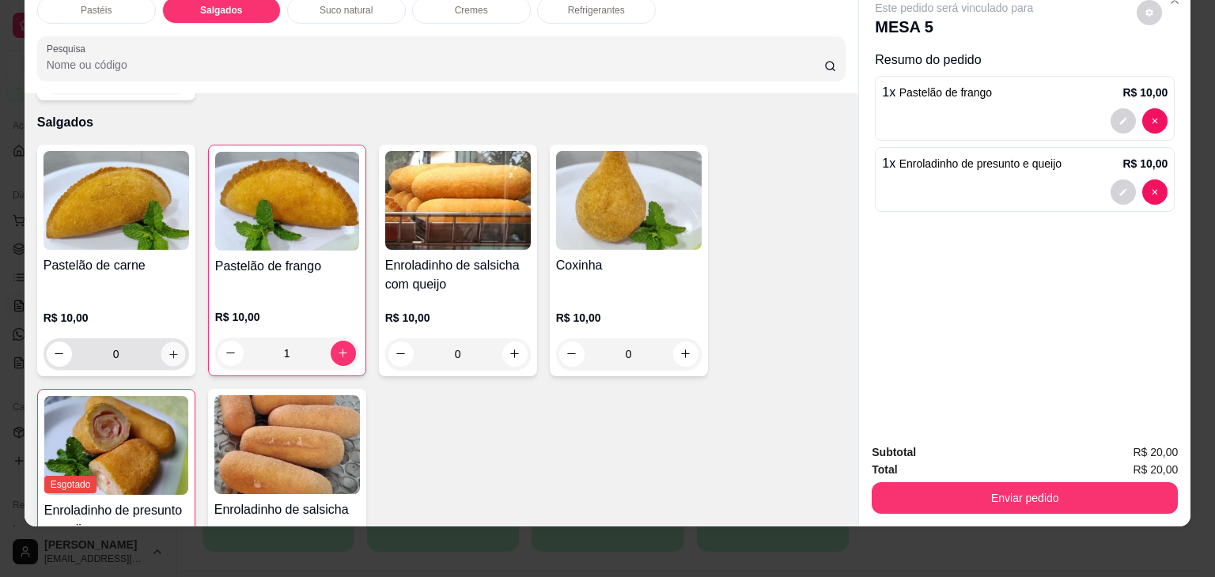
click at [169, 349] on icon "increase-product-quantity" at bounding box center [173, 355] width 12 height 12
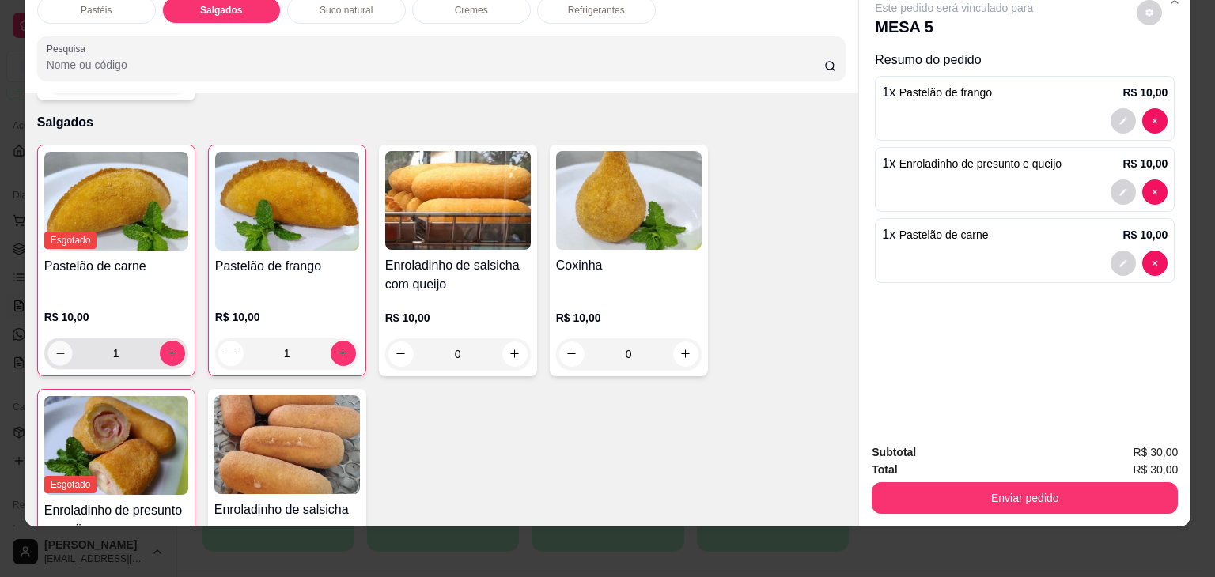
click at [54, 348] on icon "decrease-product-quantity" at bounding box center [60, 354] width 12 height 12
type input "0"
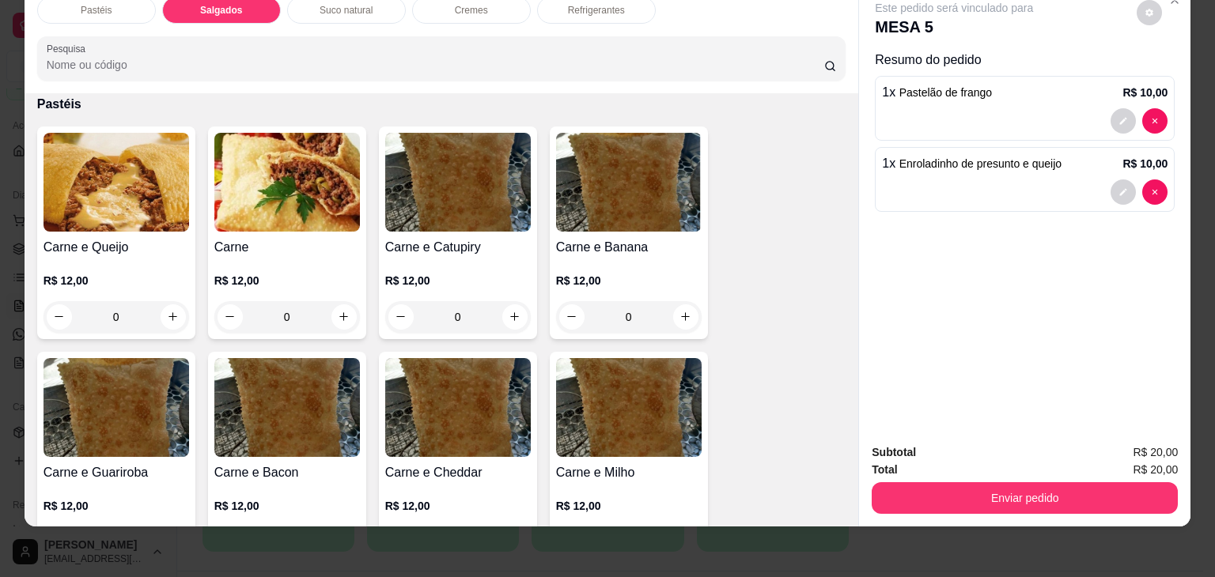
scroll to position [79, 0]
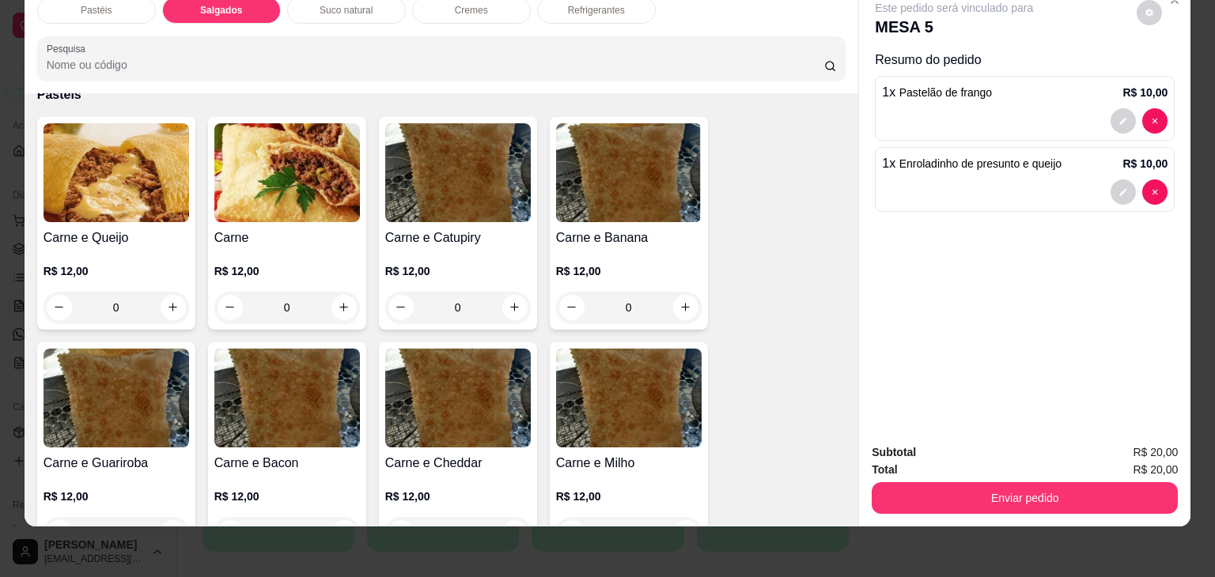
click at [340, 298] on div "0" at bounding box center [287, 308] width 146 height 32
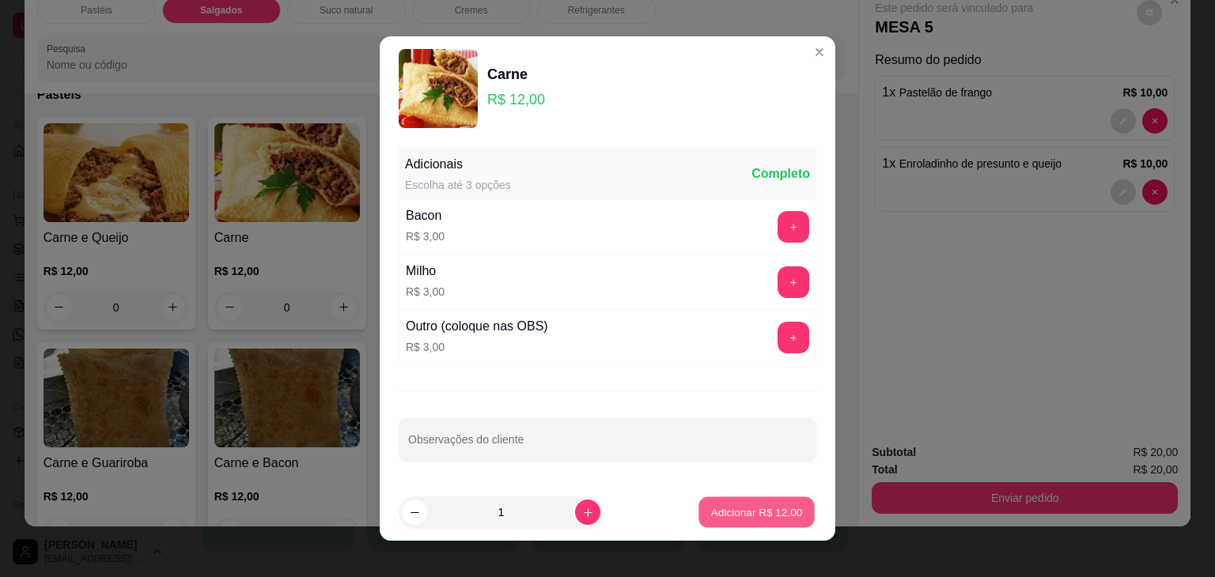
click at [721, 515] on p "Adicionar R$ 12,00" at bounding box center [757, 512] width 92 height 15
type input "1"
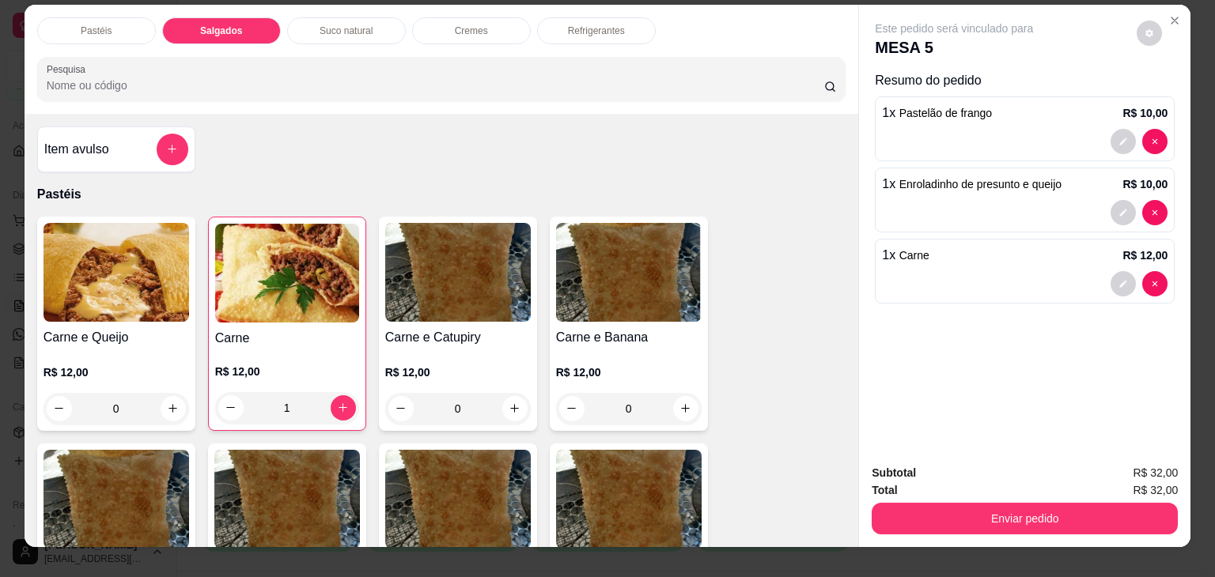
scroll to position [0, 0]
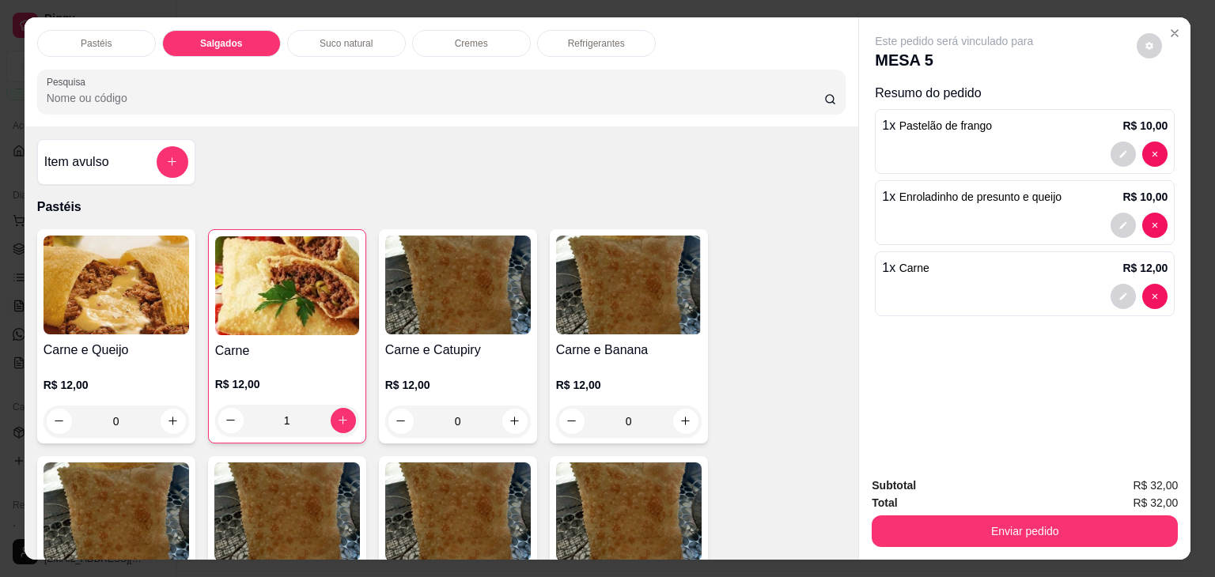
click at [586, 37] on p "Refrigerantes" at bounding box center [596, 43] width 57 height 13
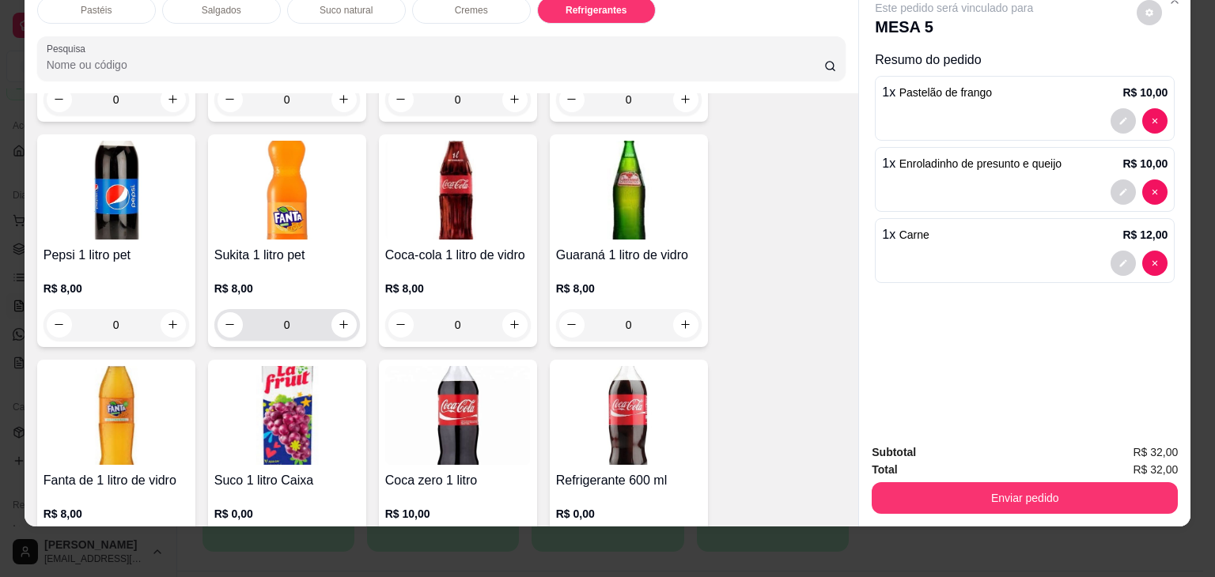
scroll to position [3895, 0]
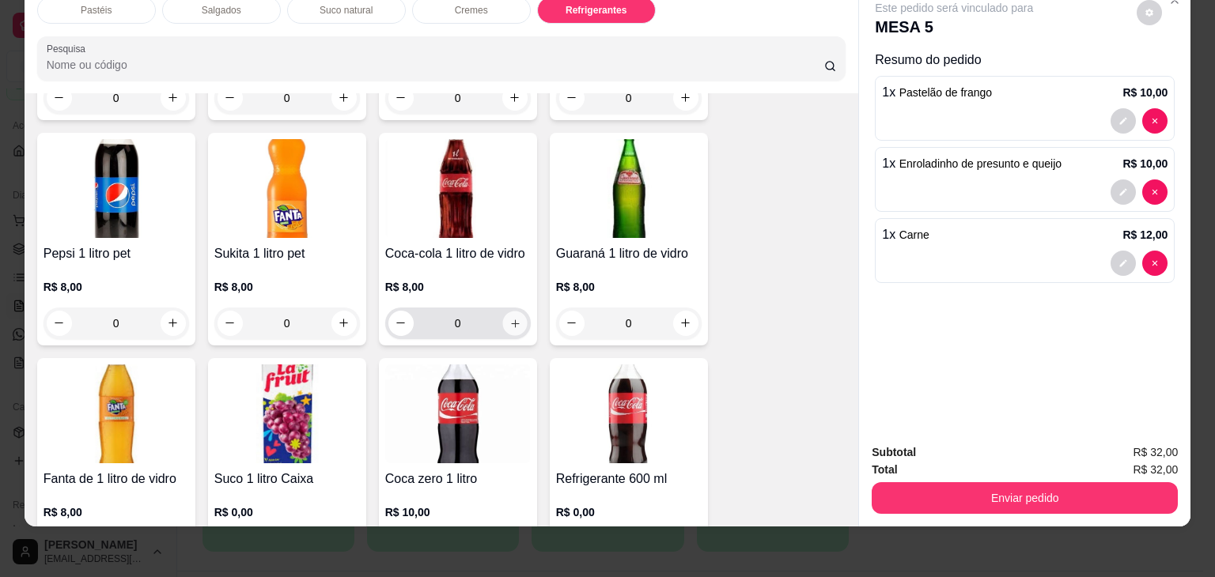
click at [502, 311] on button "increase-product-quantity" at bounding box center [514, 323] width 25 height 25
type input "1"
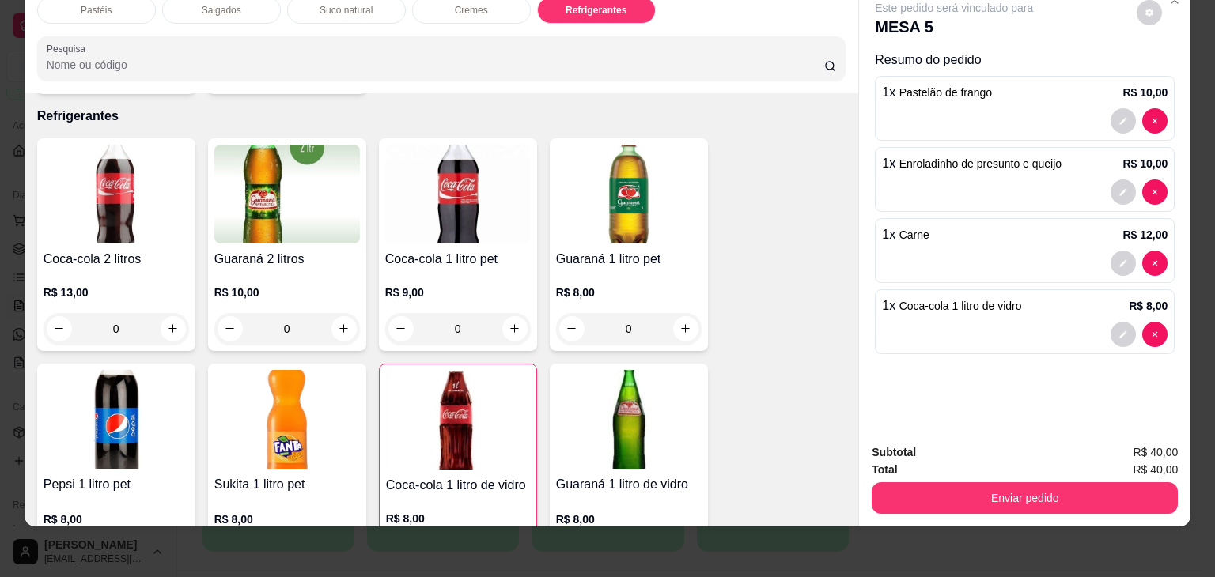
scroll to position [3658, 0]
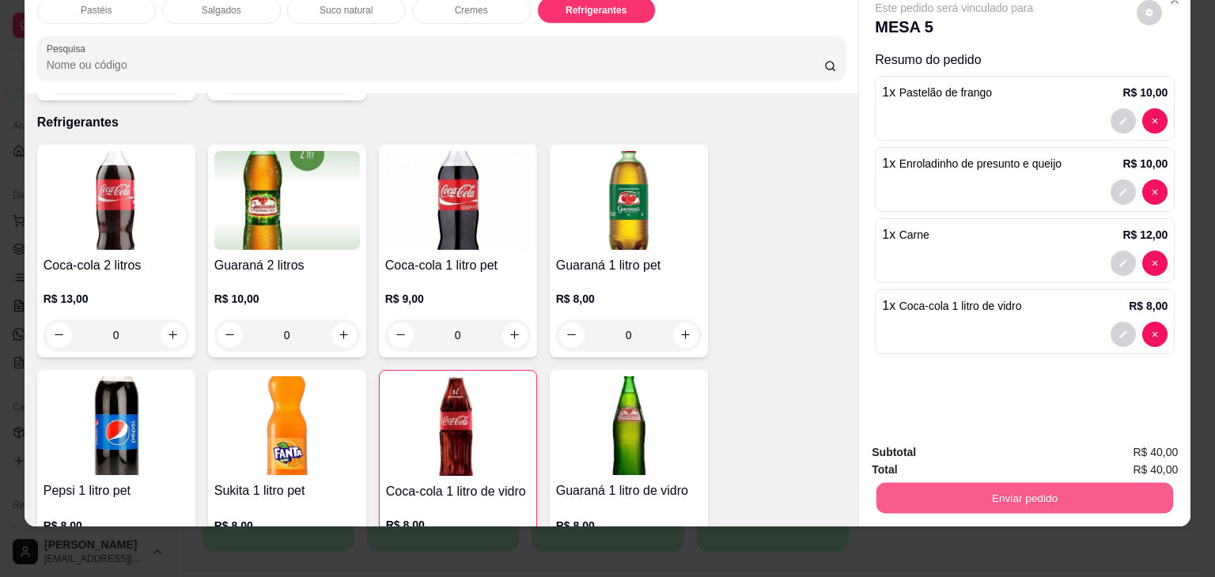
click at [967, 484] on button "Enviar pedido" at bounding box center [1024, 498] width 297 height 31
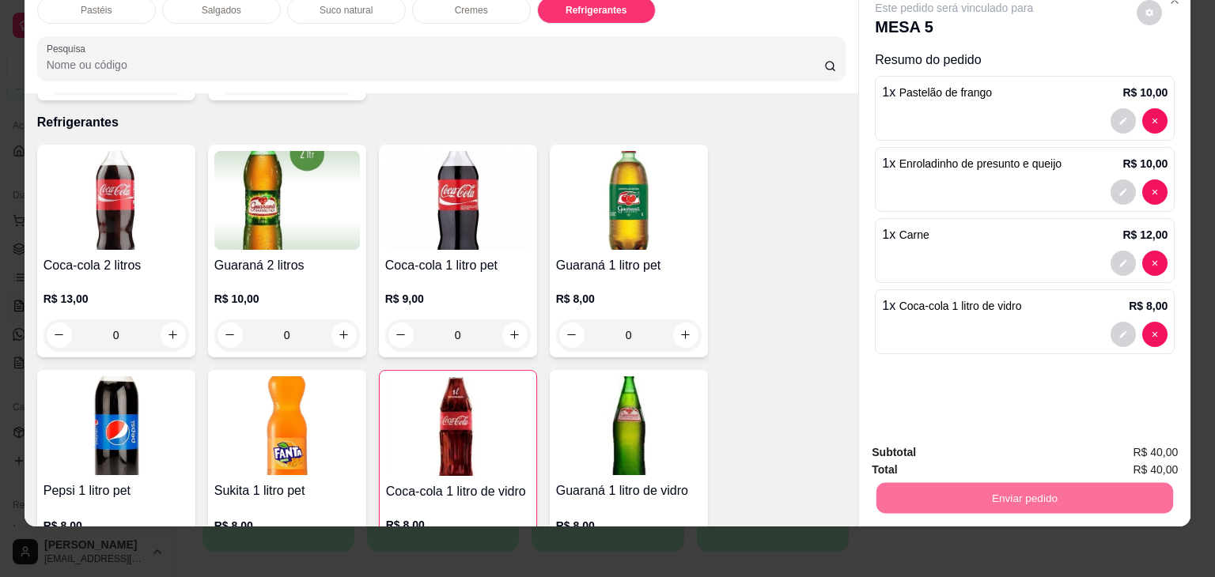
click at [958, 443] on button "Não registrar e enviar pedido" at bounding box center [972, 447] width 160 height 29
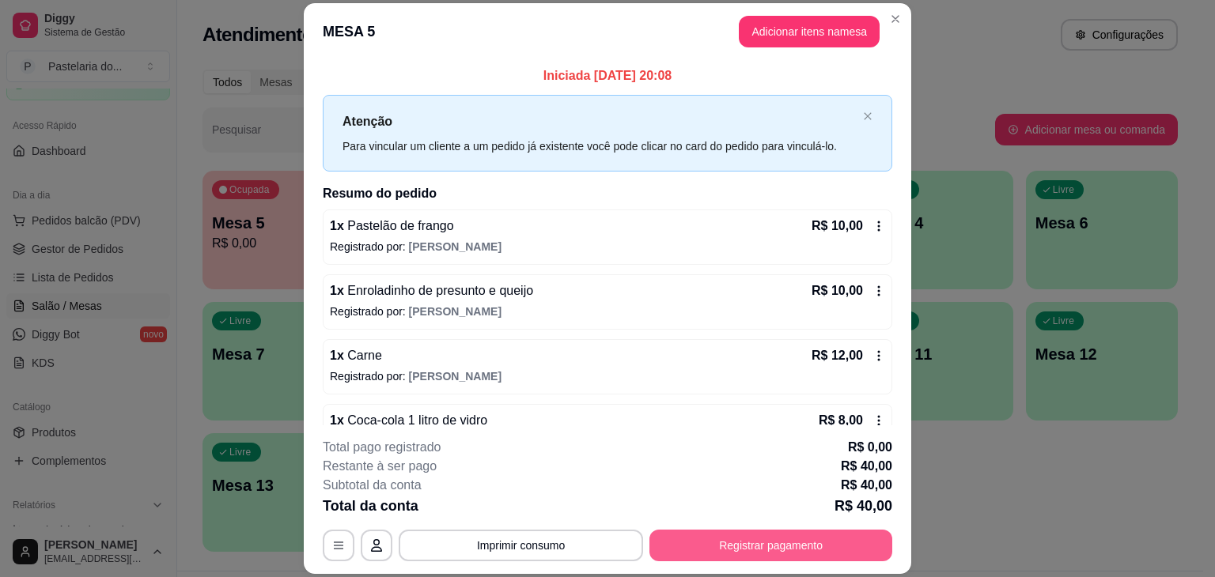
click at [755, 541] on button "Registrar pagamento" at bounding box center [770, 546] width 243 height 32
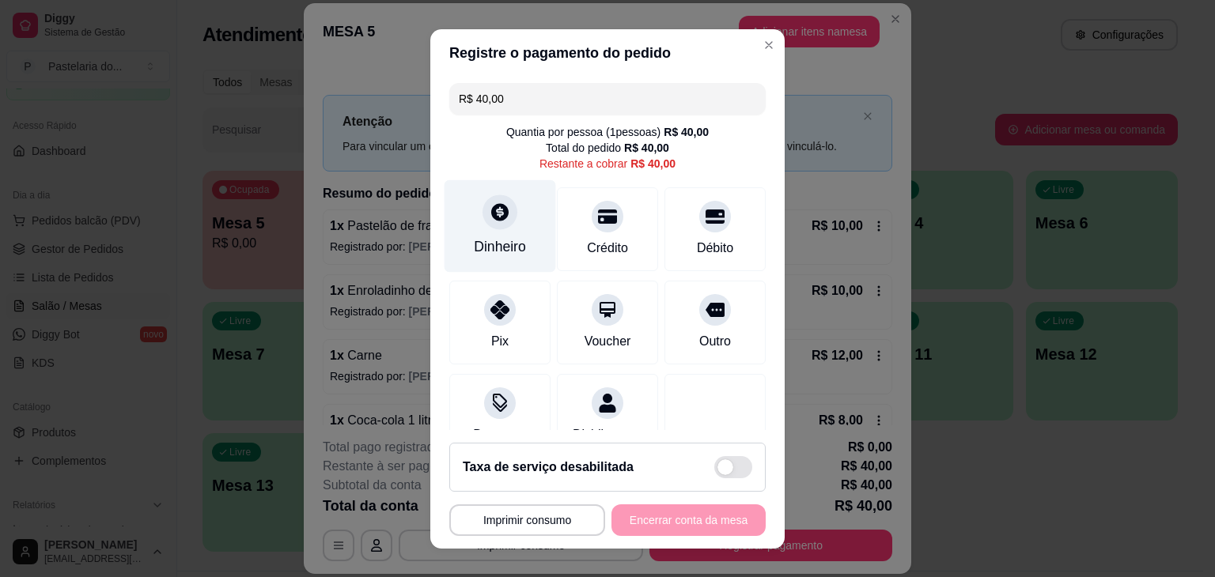
click at [509, 225] on div "Dinheiro" at bounding box center [501, 226] width 112 height 93
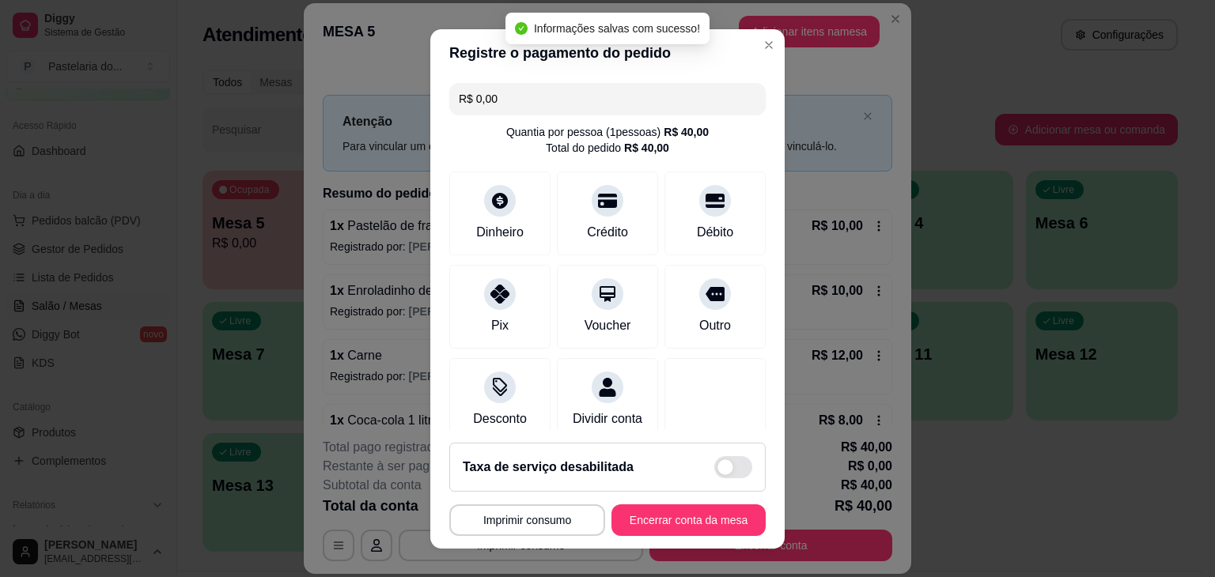
type input "R$ 0,00"
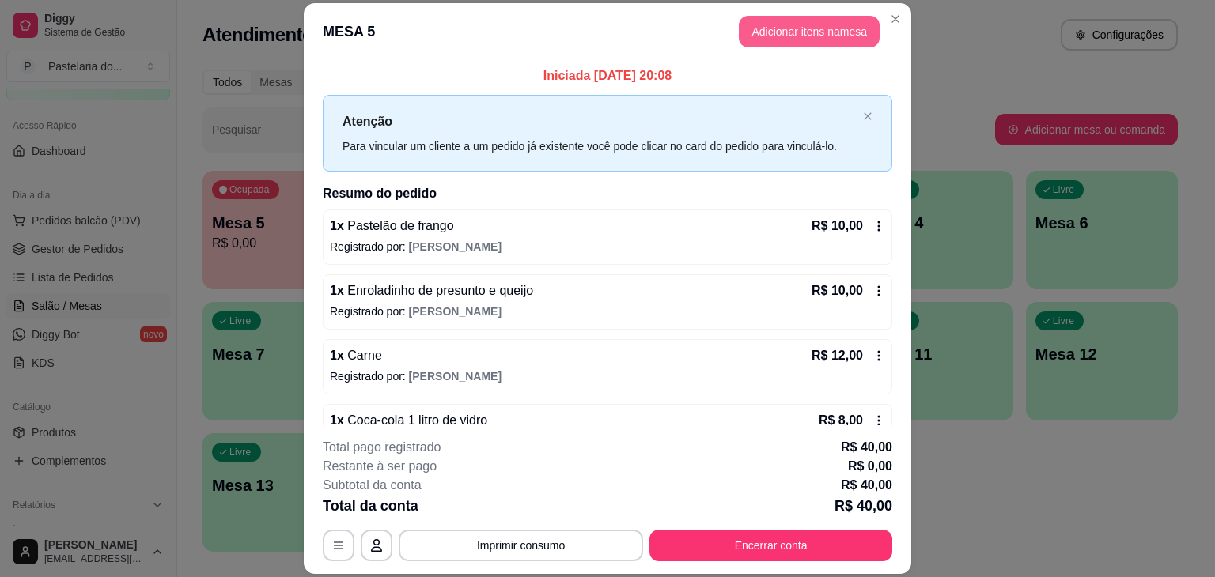
click at [772, 24] on button "Adicionar itens na mesa" at bounding box center [809, 32] width 141 height 32
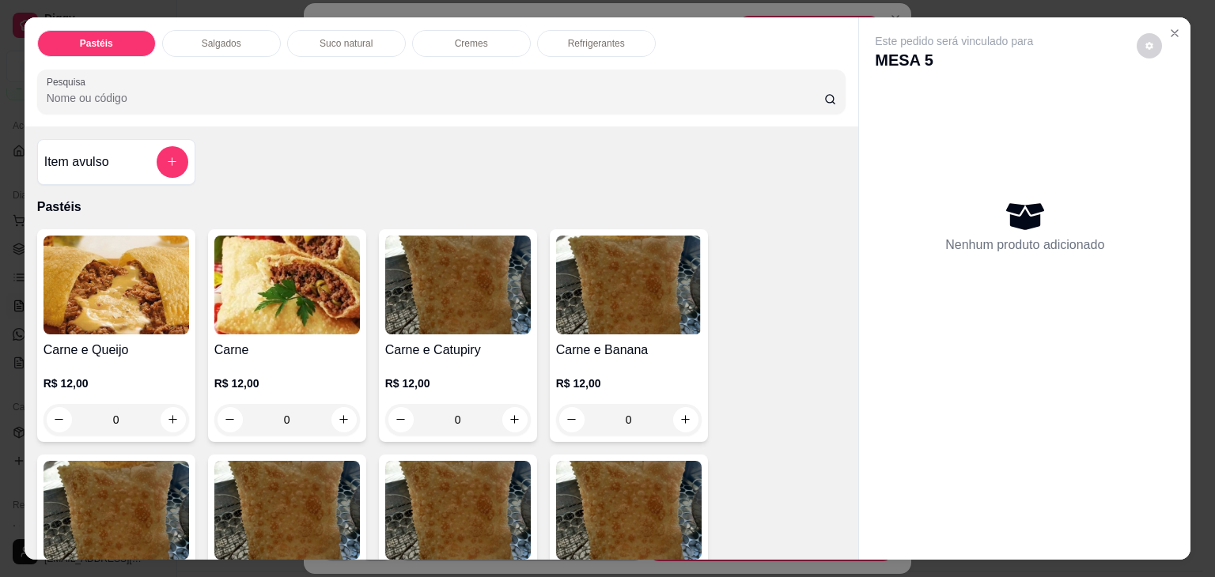
click at [232, 38] on p "Salgados" at bounding box center [222, 43] width 40 height 13
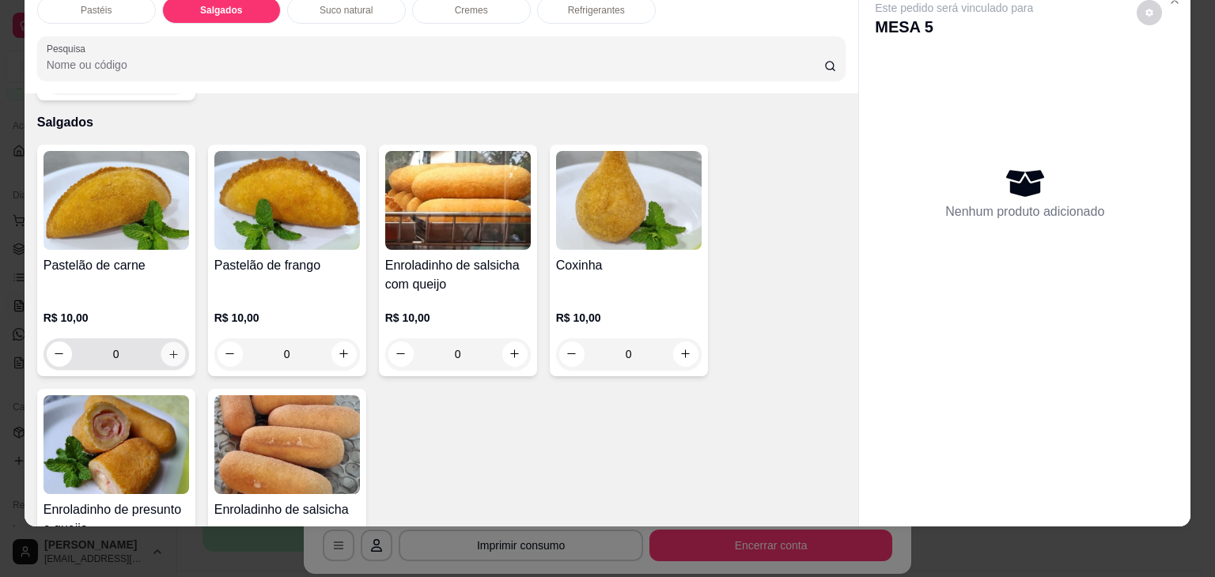
click at [168, 349] on icon "increase-product-quantity" at bounding box center [173, 355] width 12 height 12
type input "1"
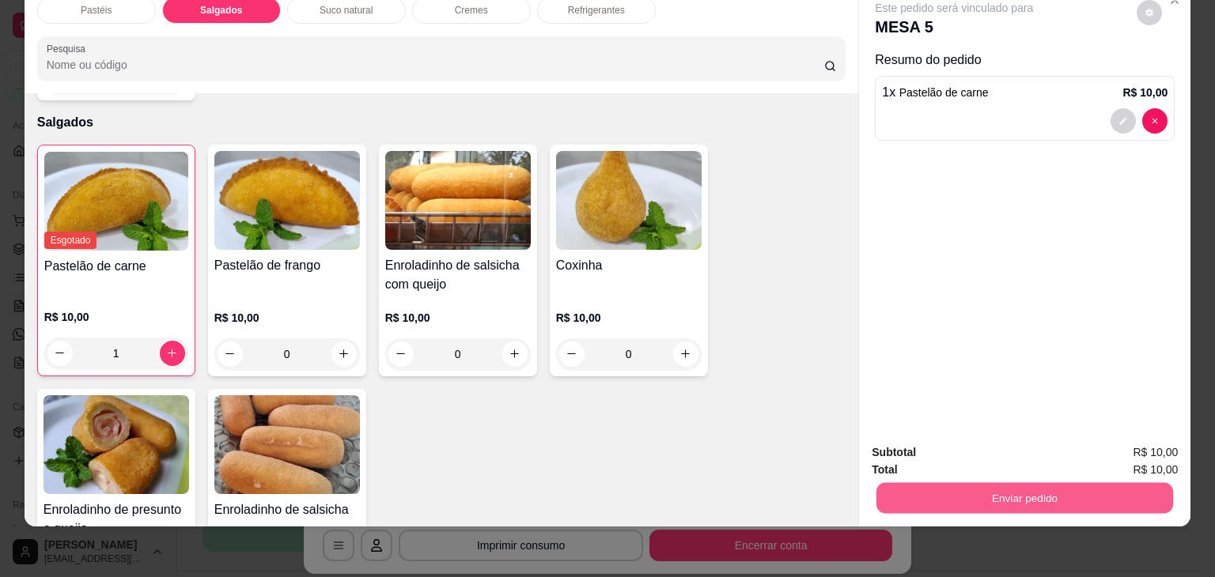
click at [960, 486] on button "Enviar pedido" at bounding box center [1024, 498] width 297 height 31
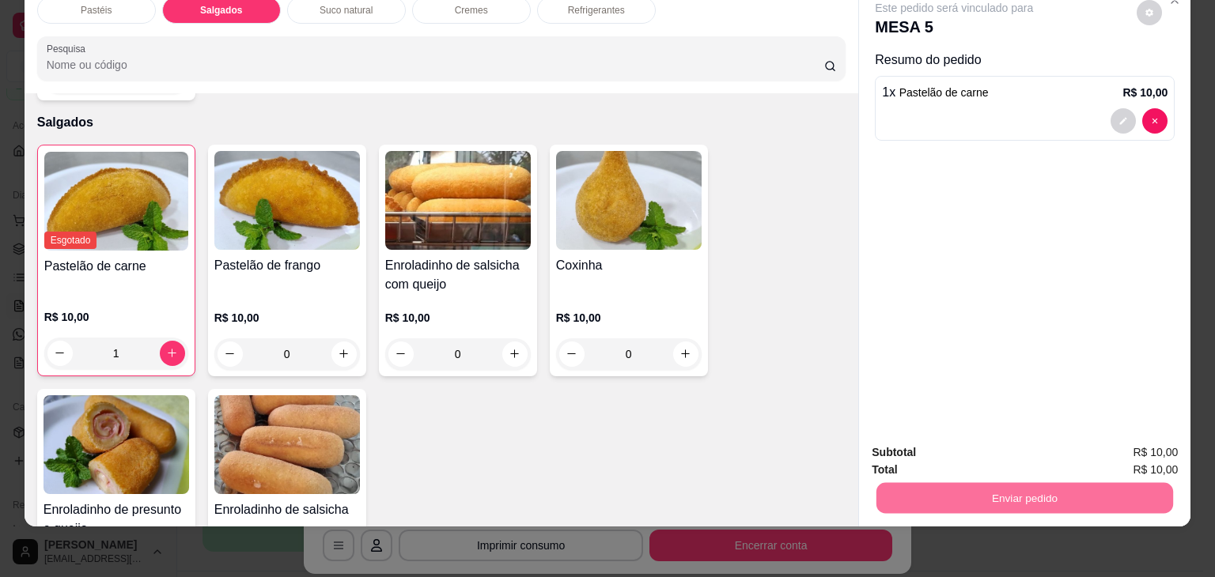
click at [981, 450] on button "Não registrar e enviar pedido" at bounding box center [972, 447] width 160 height 29
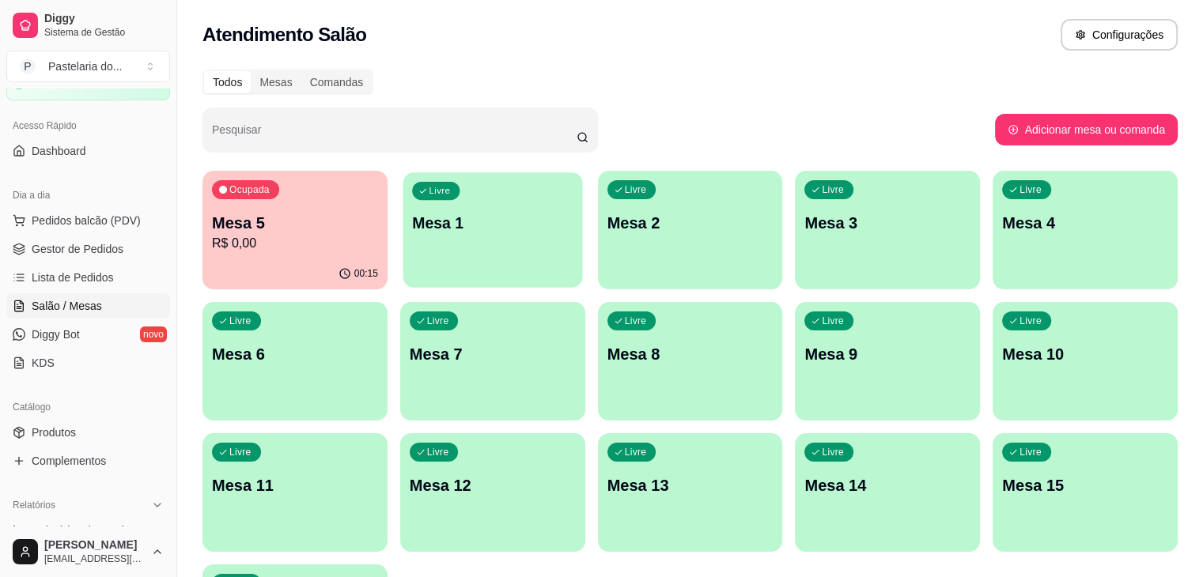
click at [411, 244] on div "Livre Mesa 1" at bounding box center [493, 220] width 180 height 97
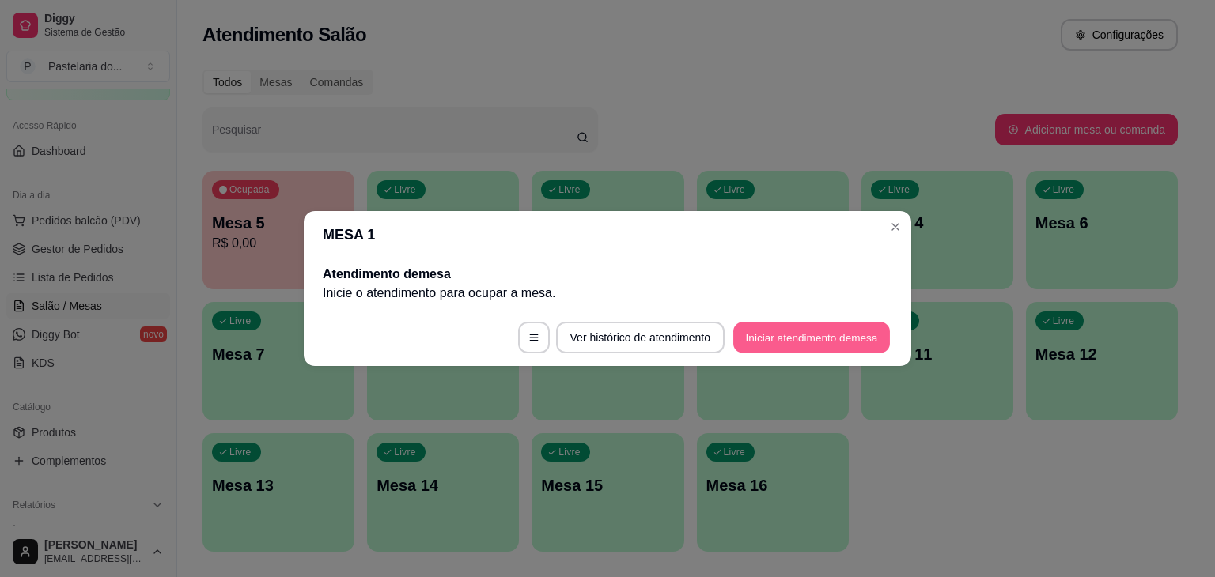
click at [756, 334] on button "Iniciar atendimento de mesa" at bounding box center [811, 338] width 157 height 31
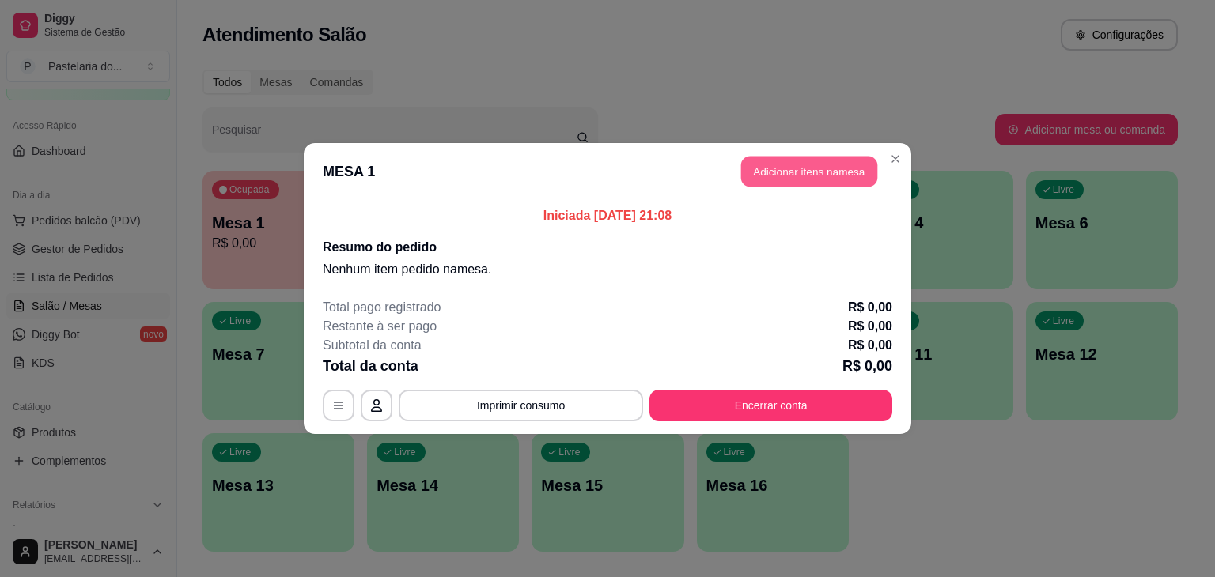
click at [819, 166] on button "Adicionar itens na mesa" at bounding box center [809, 172] width 136 height 31
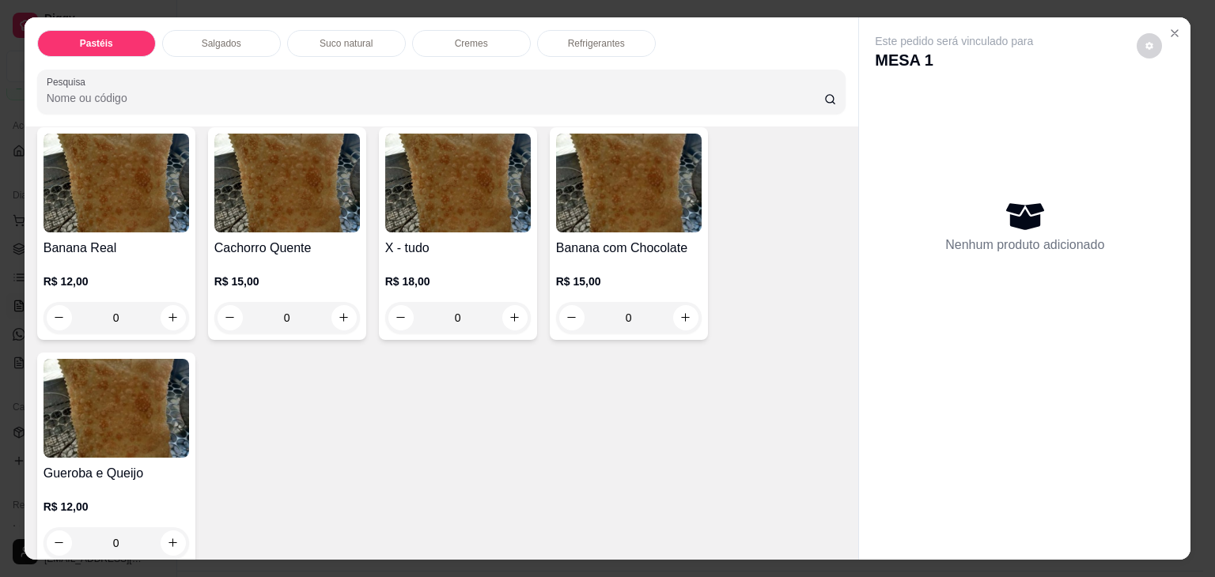
scroll to position [1187, 0]
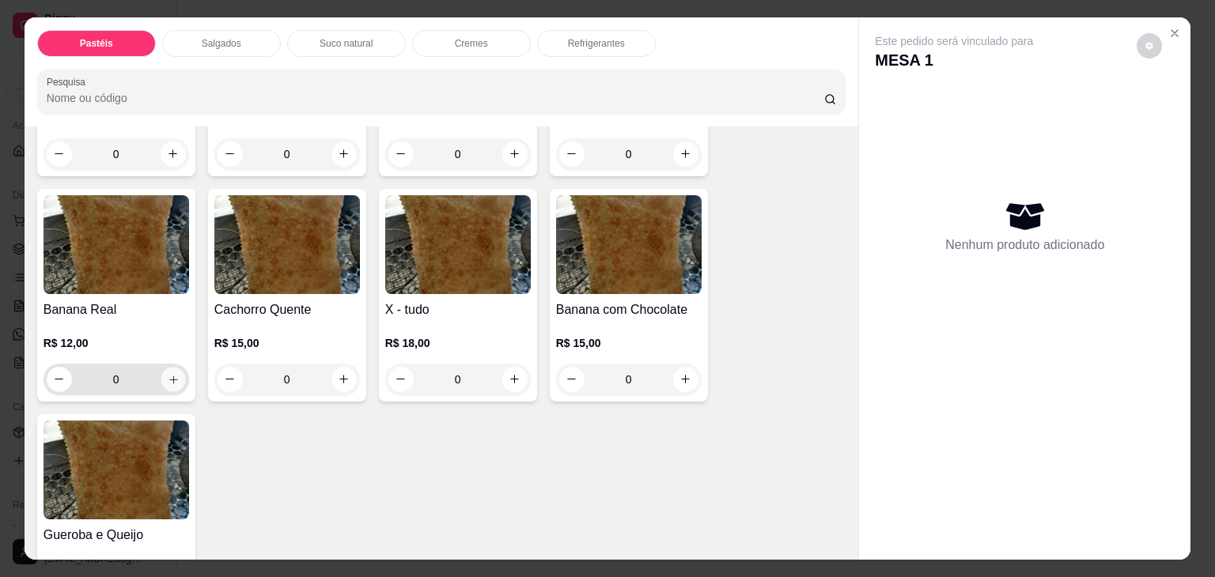
click at [171, 374] on icon "increase-product-quantity" at bounding box center [173, 380] width 12 height 12
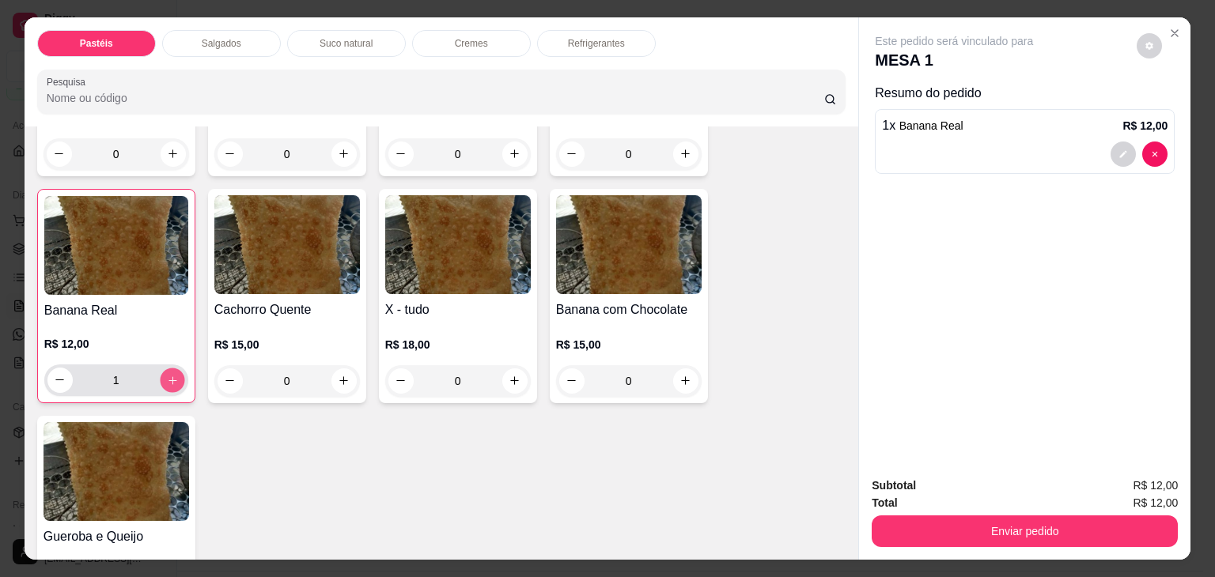
click at [168, 375] on icon "increase-product-quantity" at bounding box center [172, 381] width 12 height 12
type input "2"
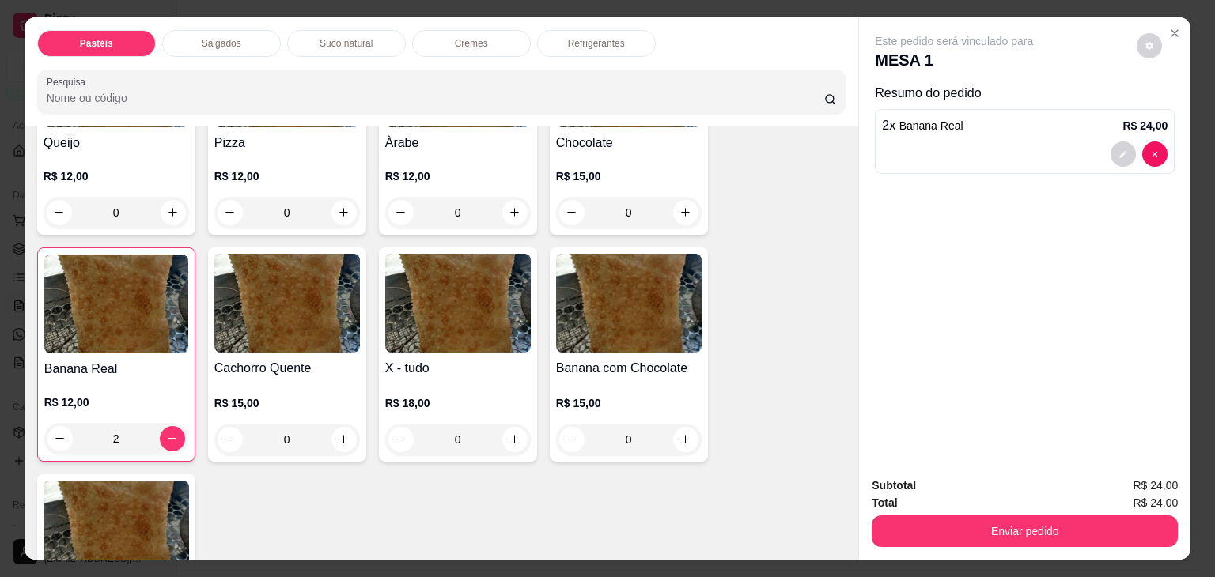
scroll to position [1028, 0]
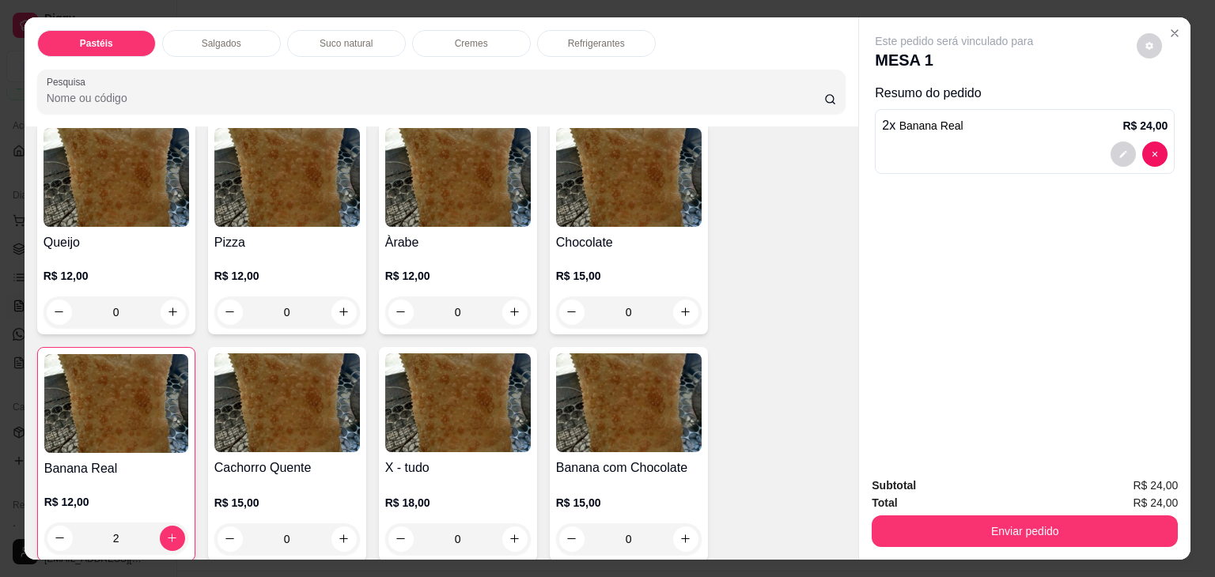
click at [504, 297] on div "0" at bounding box center [458, 313] width 146 height 32
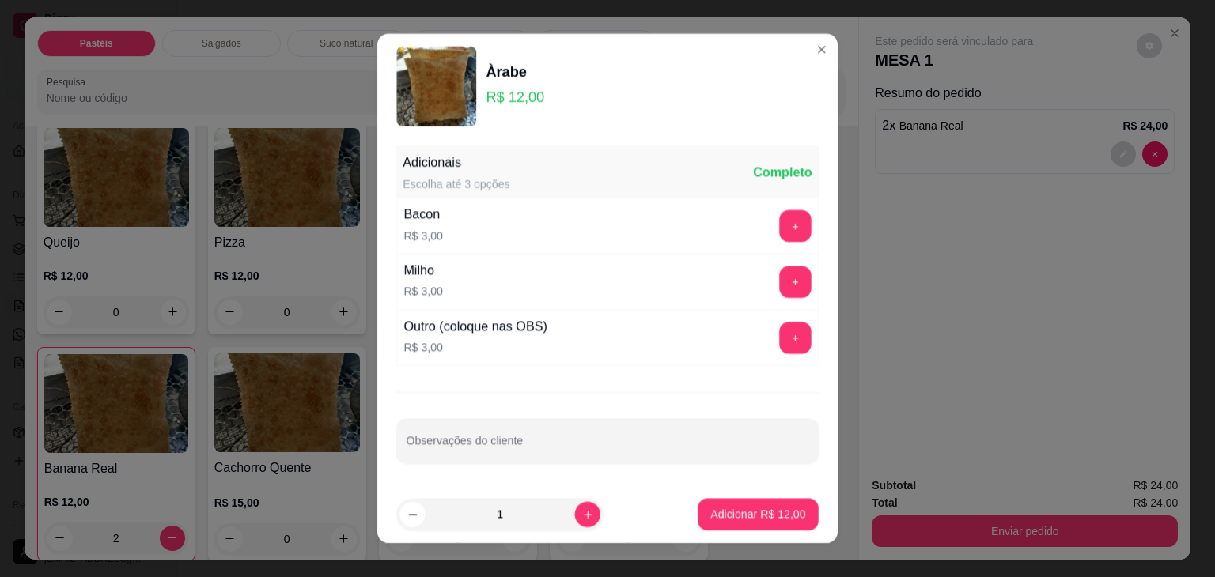
click at [504, 285] on div "Milho R$ 3,00 +" at bounding box center [607, 283] width 422 height 56
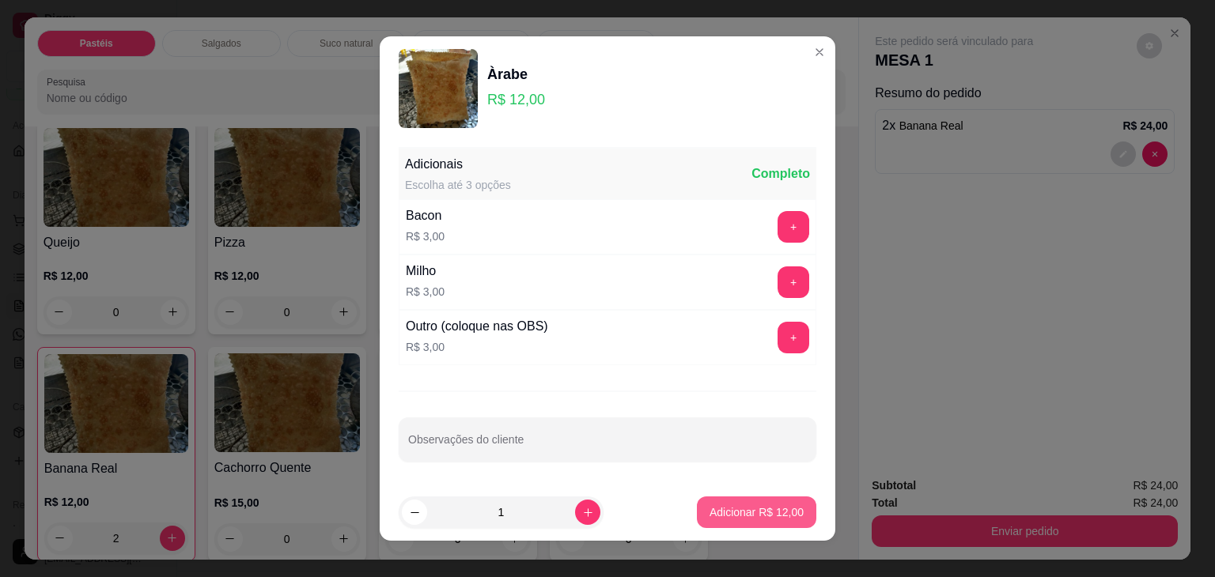
drag, startPoint x: 699, startPoint y: 488, endPoint x: 703, endPoint y: 498, distance: 10.3
click at [703, 498] on footer "1 Adicionar R$ 12,00" at bounding box center [608, 512] width 456 height 57
click at [711, 505] on p "Adicionar R$ 12,00" at bounding box center [757, 512] width 92 height 15
type input "1"
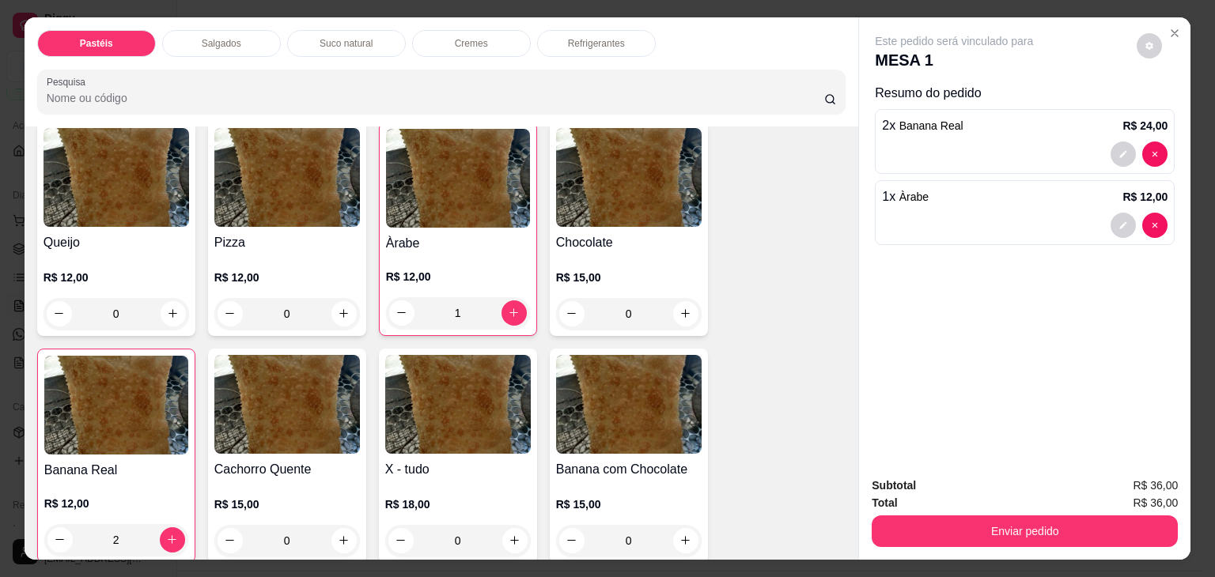
click at [503, 297] on div "1" at bounding box center [458, 313] width 144 height 32
click at [503, 286] on div "Milho R$ 3,00 +" at bounding box center [608, 282] width 418 height 55
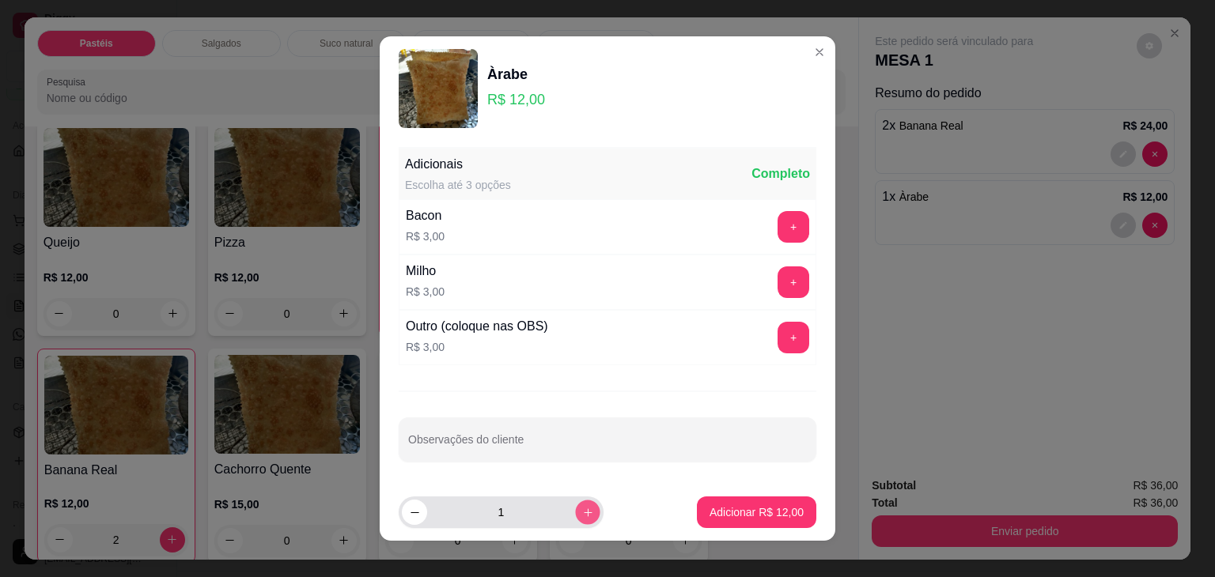
click at [575, 510] on button "increase-product-quantity" at bounding box center [587, 512] width 25 height 25
type input "3"
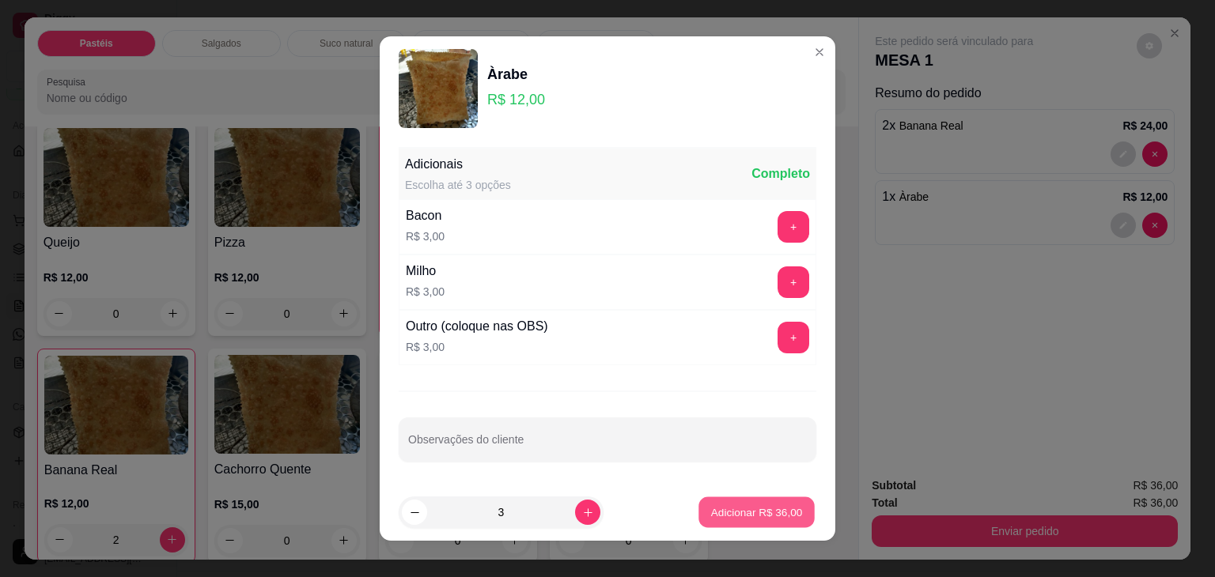
click at [736, 520] on button "Adicionar R$ 36,00" at bounding box center [756, 513] width 116 height 31
type input "4"
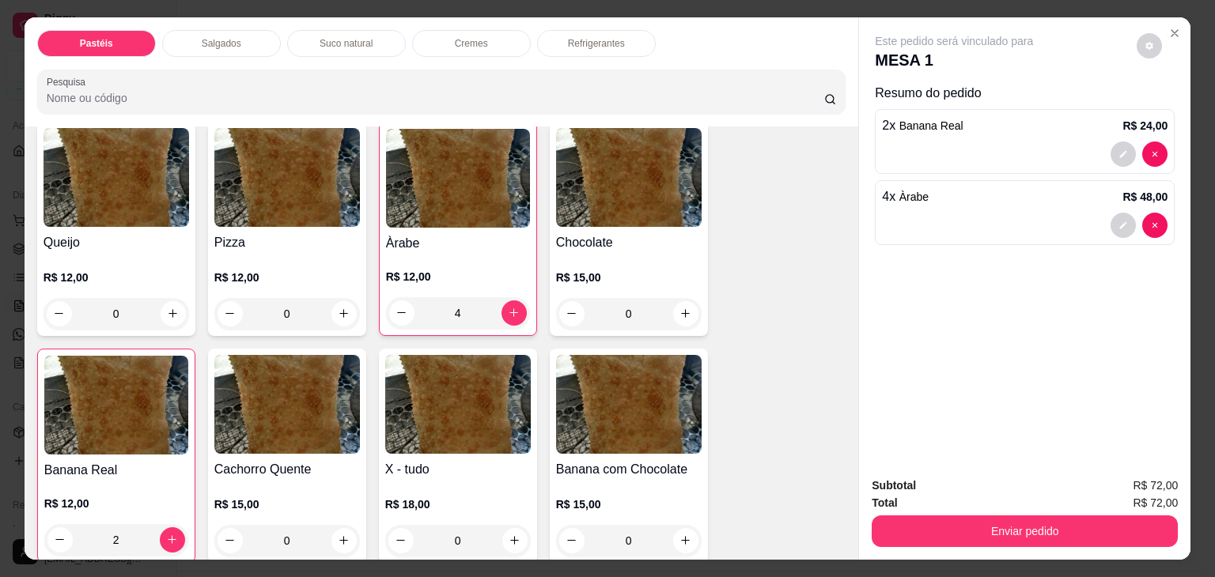
click at [395, 297] on div "4" at bounding box center [458, 313] width 144 height 32
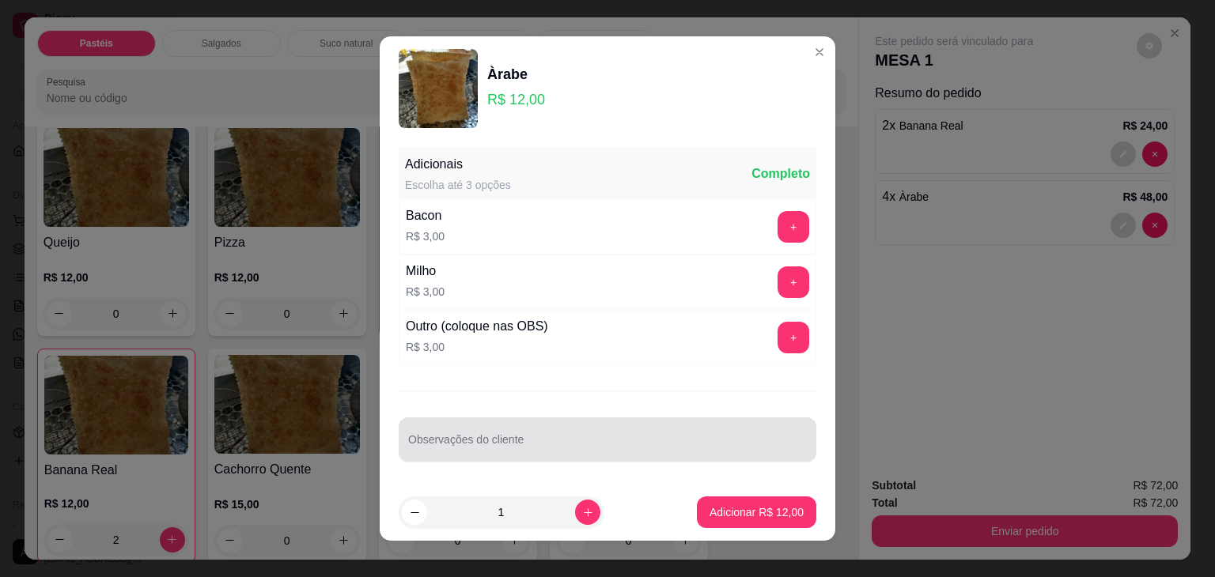
click at [625, 418] on div "Observações do cliente" at bounding box center [608, 440] width 418 height 44
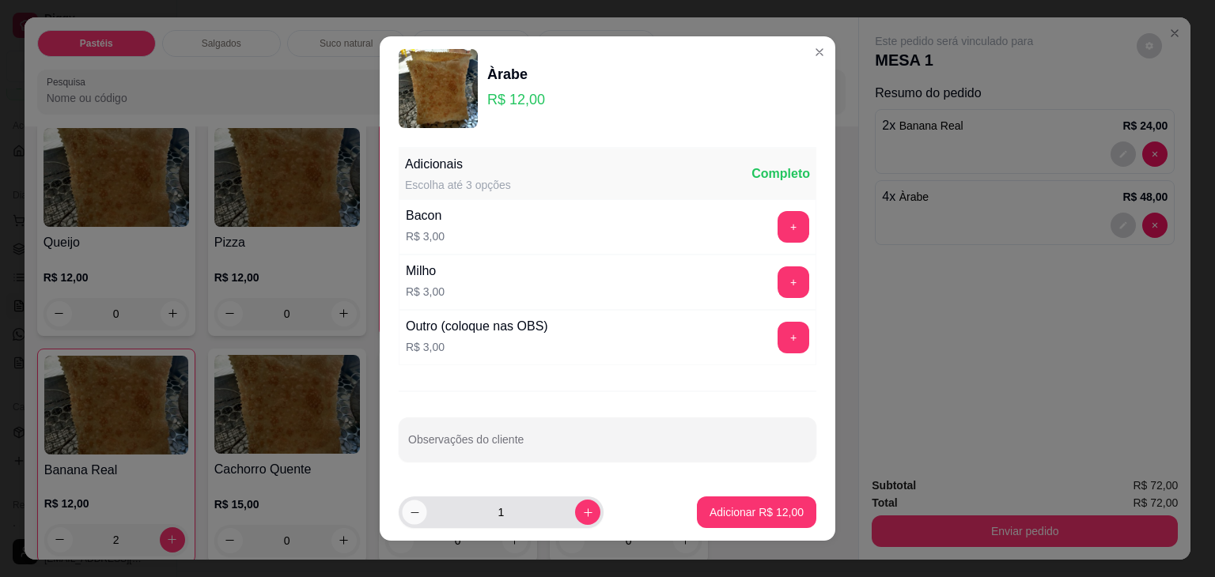
click at [411, 503] on button "decrease-product-quantity" at bounding box center [414, 512] width 25 height 25
type input "0"
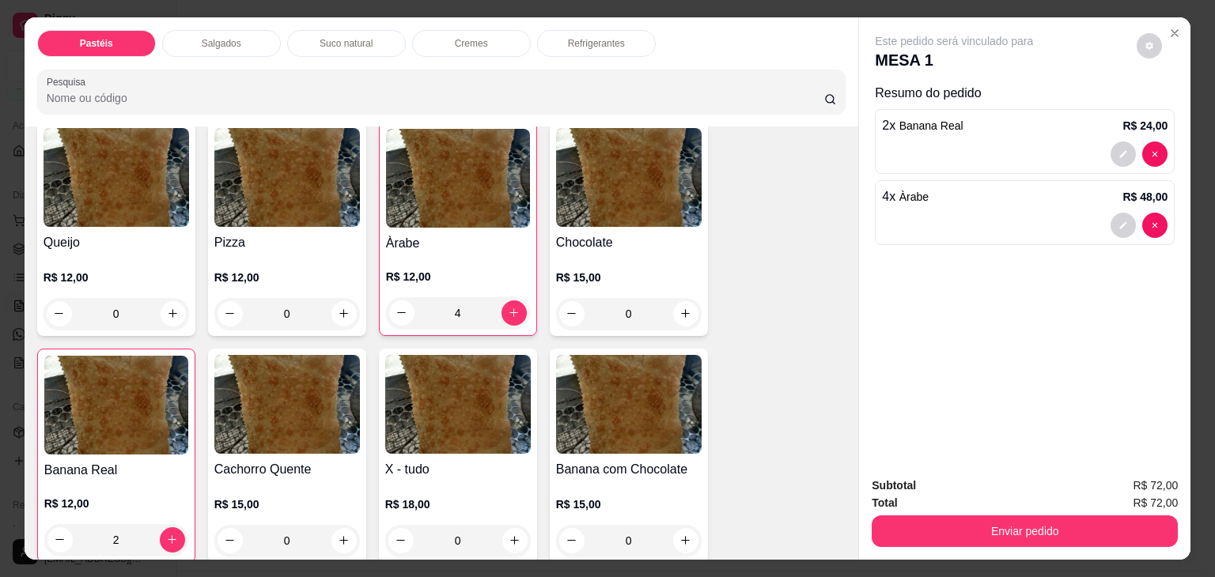
click at [401, 297] on div "4" at bounding box center [458, 313] width 144 height 32
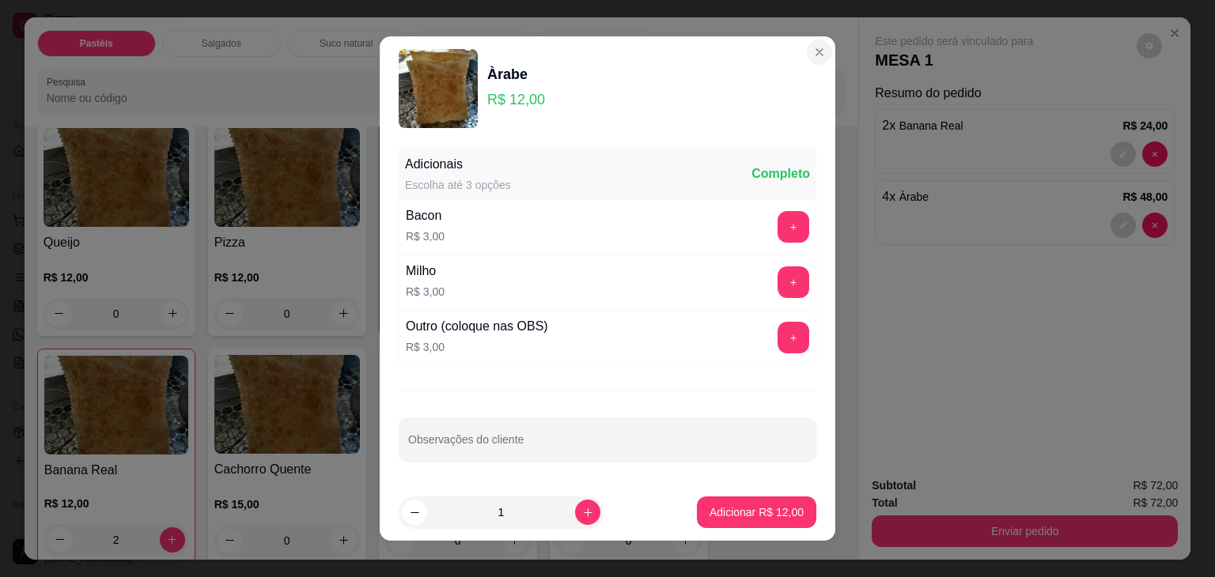
click at [704, 112] on section "Àrabe R$ 12,00 Adicionais Escolha até 3 opções Completo Bacon R$ 3,00 + Milho R…" at bounding box center [608, 288] width 456 height 505
click at [736, 146] on section "Àrabe R$ 12,00 Adicionais Escolha até 3 opções Completo Bacon R$ 3,00 + Milho R…" at bounding box center [608, 288] width 456 height 505
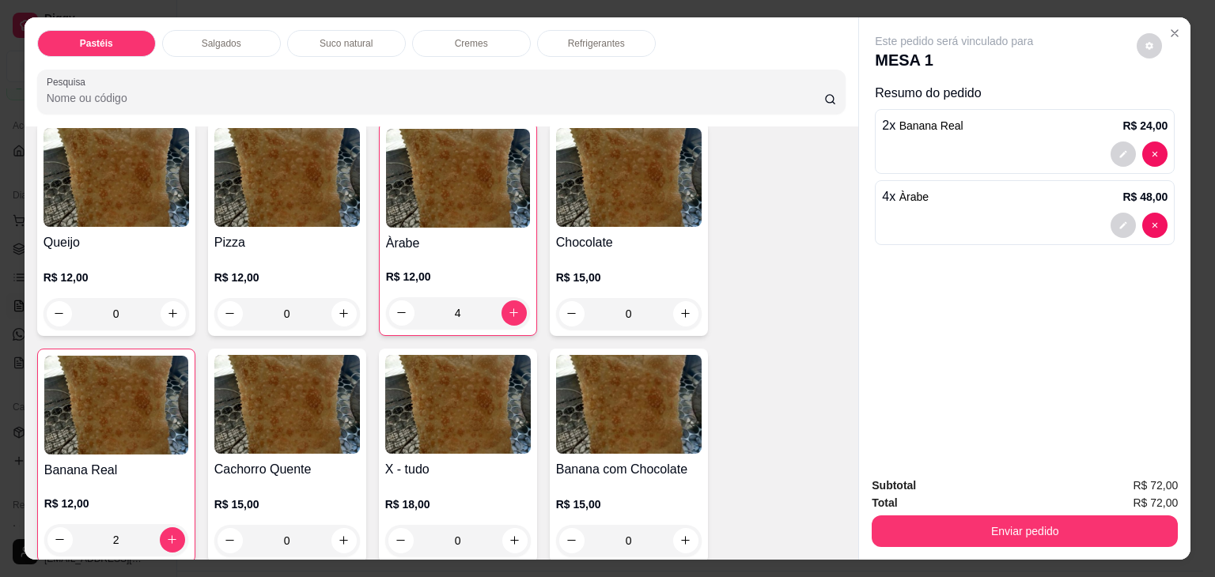
click at [477, 297] on div "4" at bounding box center [458, 313] width 144 height 32
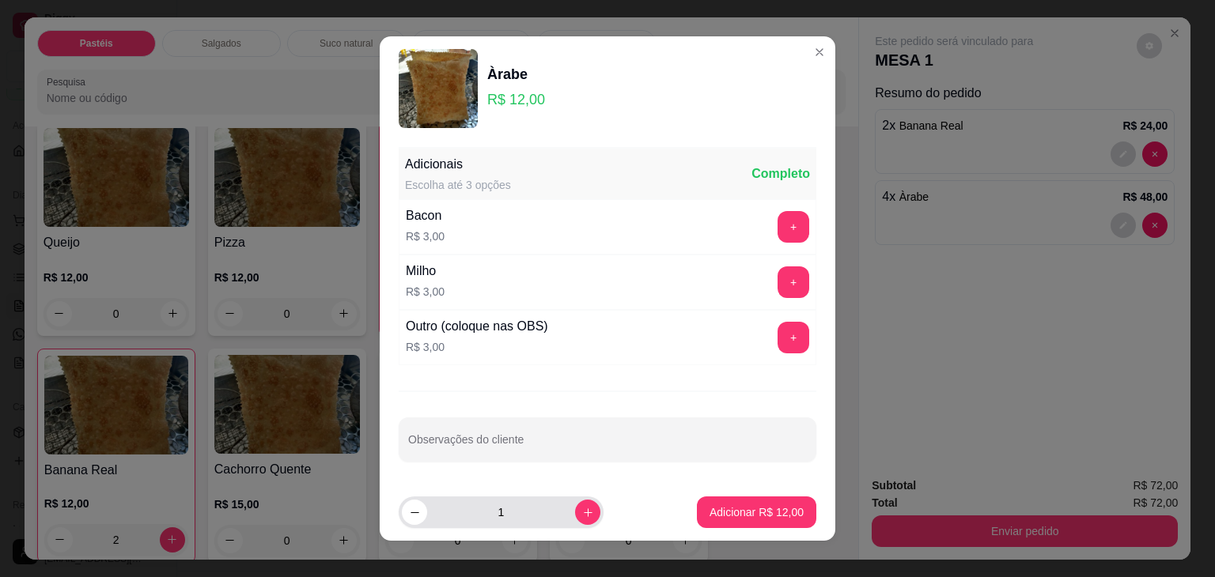
click at [515, 507] on input "1" at bounding box center [501, 513] width 148 height 32
type input "3"
click at [765, 499] on button "Adicionar R$ 36,00" at bounding box center [756, 513] width 116 height 31
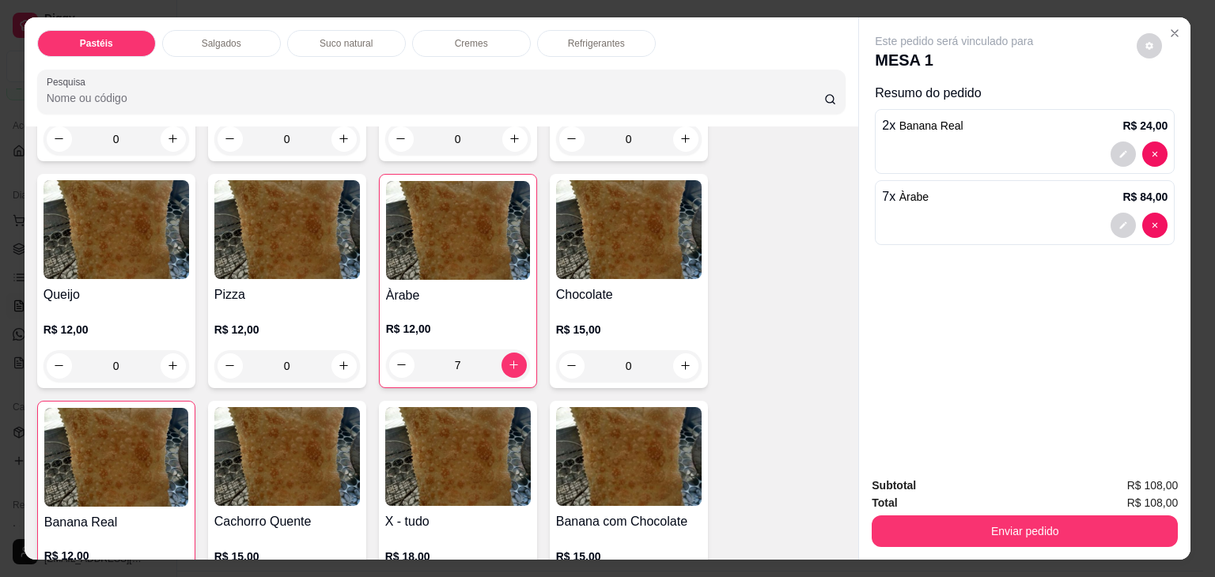
scroll to position [949, 0]
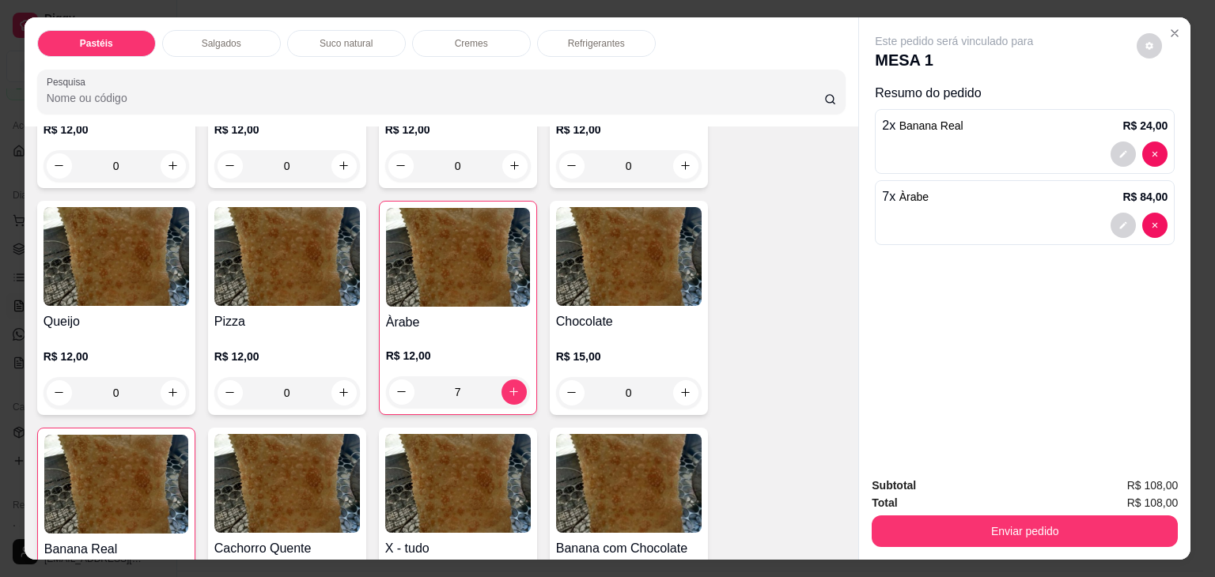
click at [466, 377] on div "7" at bounding box center [458, 393] width 144 height 32
type input "0"
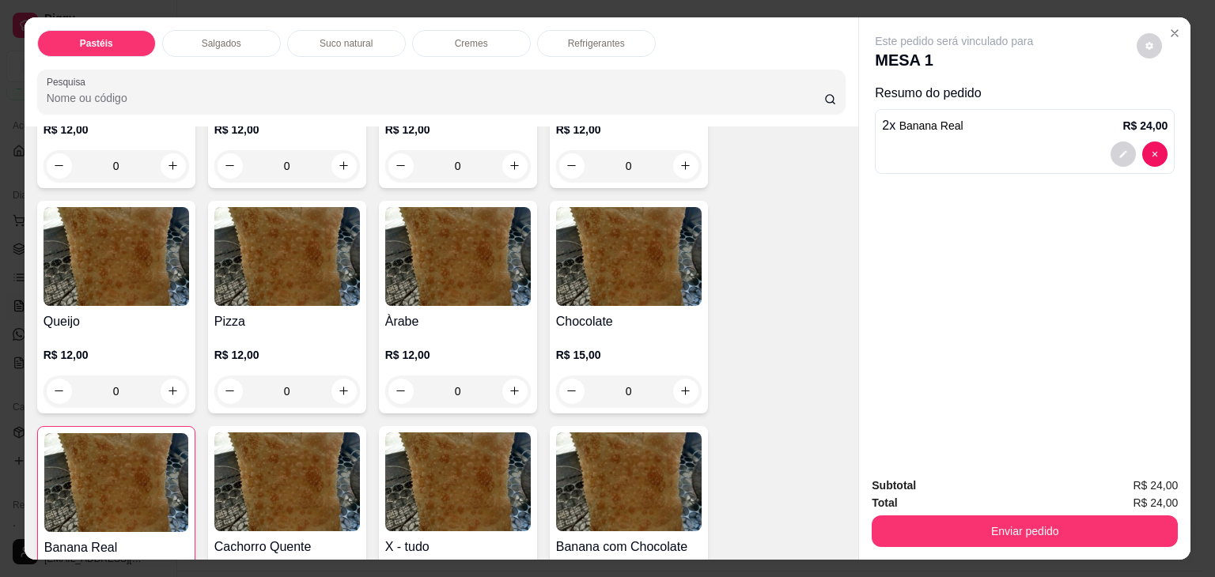
click at [503, 376] on div "0" at bounding box center [458, 392] width 146 height 32
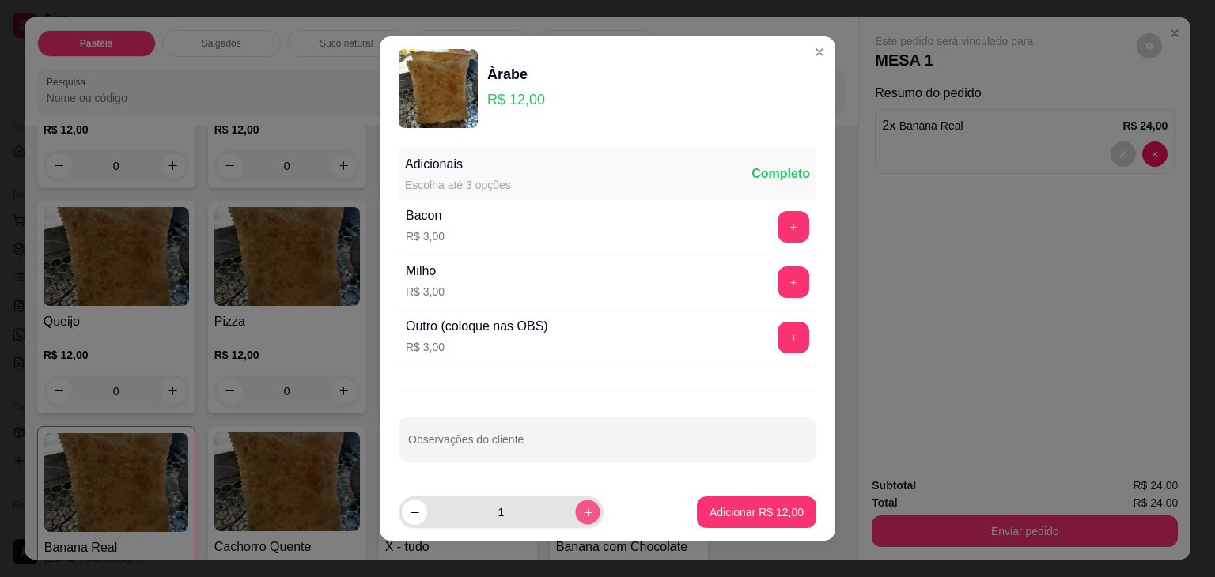
click at [582, 513] on icon "increase-product-quantity" at bounding box center [588, 513] width 12 height 12
type input "3"
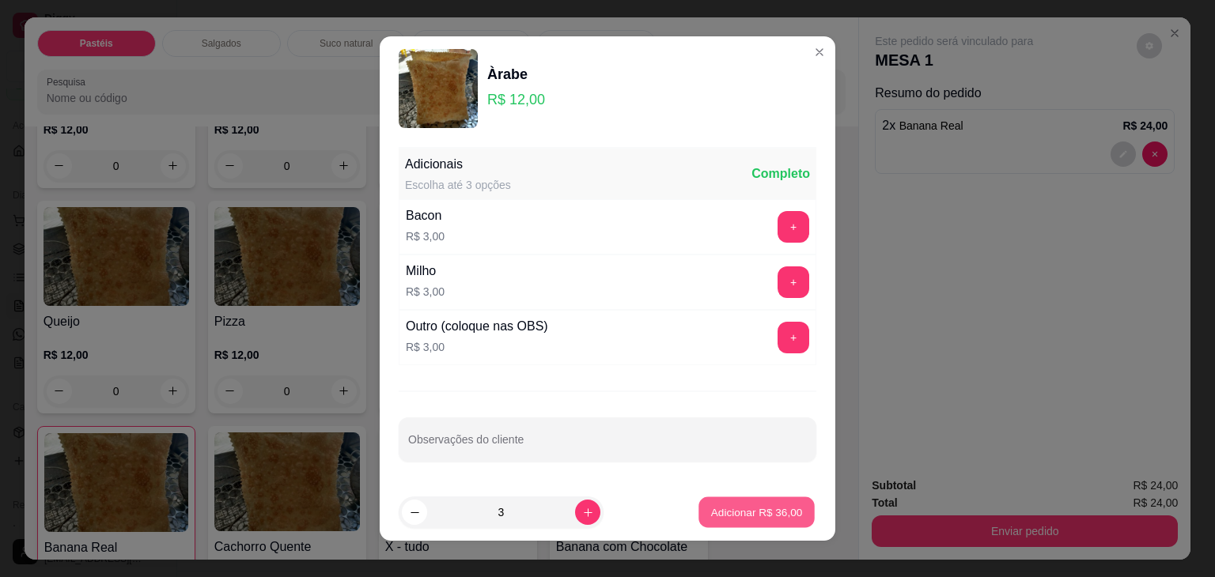
click at [721, 498] on button "Adicionar R$ 36,00" at bounding box center [756, 513] width 116 height 31
type input "3"
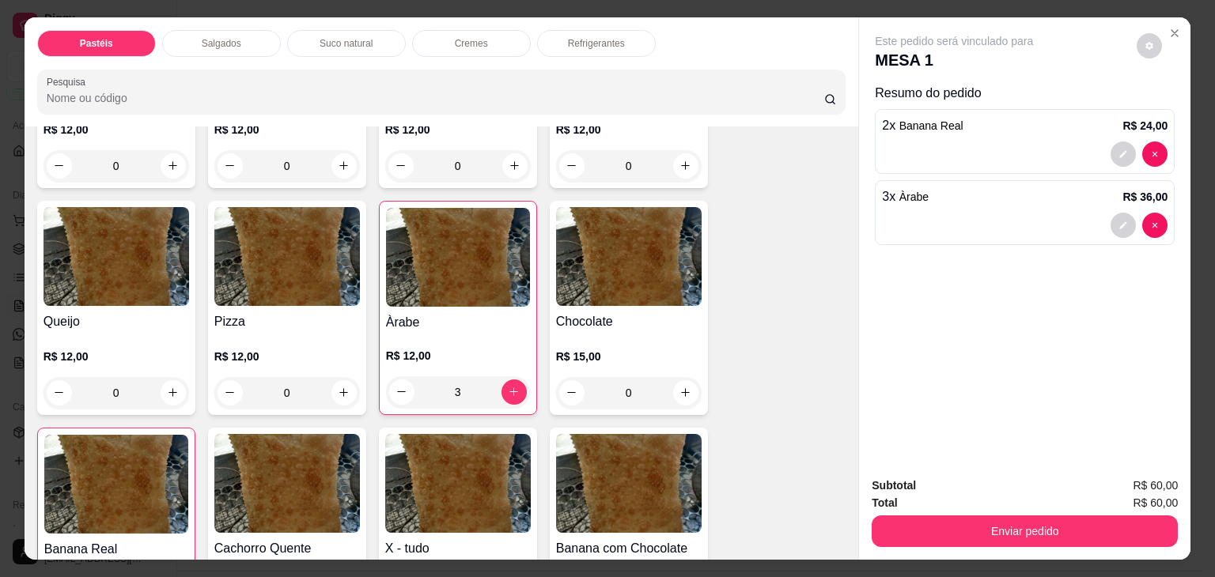
click at [339, 377] on div "0" at bounding box center [287, 393] width 146 height 32
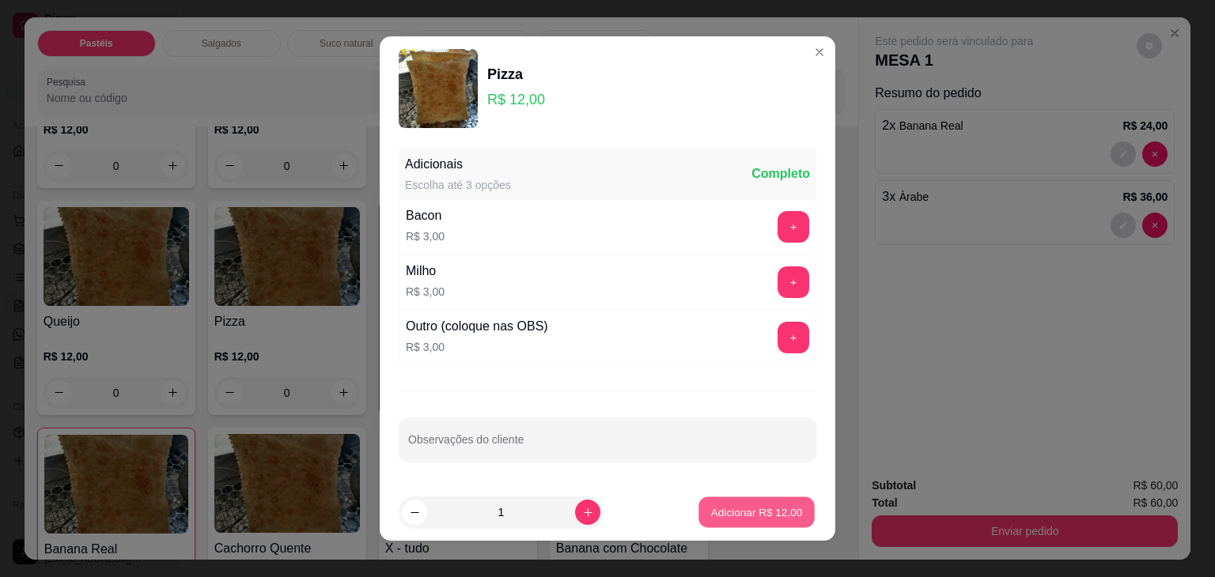
click at [706, 526] on button "Adicionar R$ 12,00" at bounding box center [756, 513] width 116 height 31
type input "1"
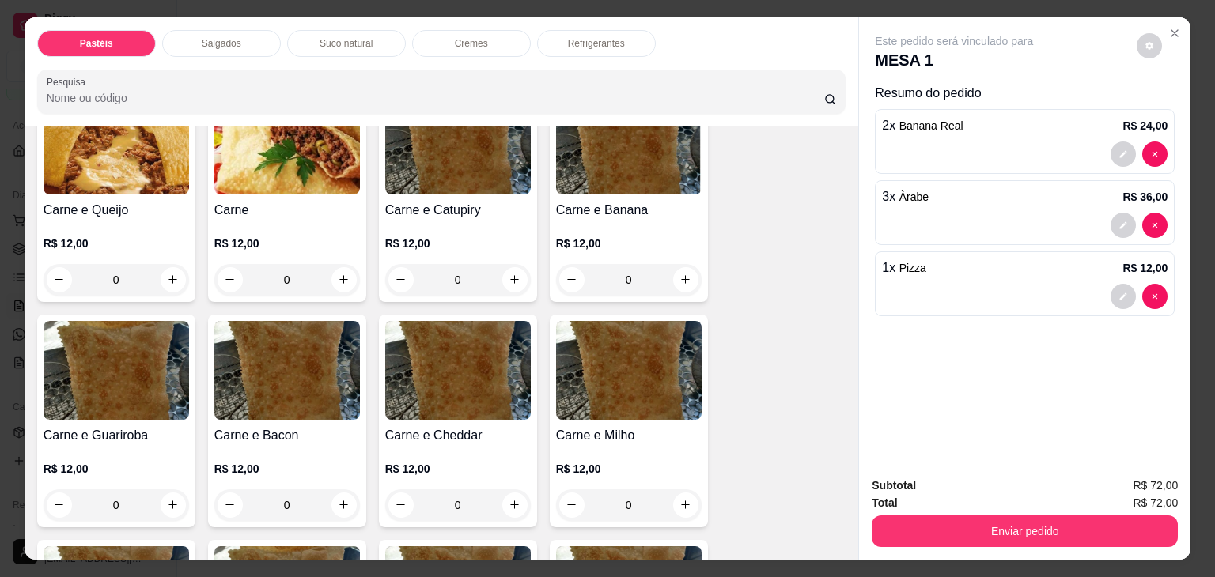
scroll to position [79, 0]
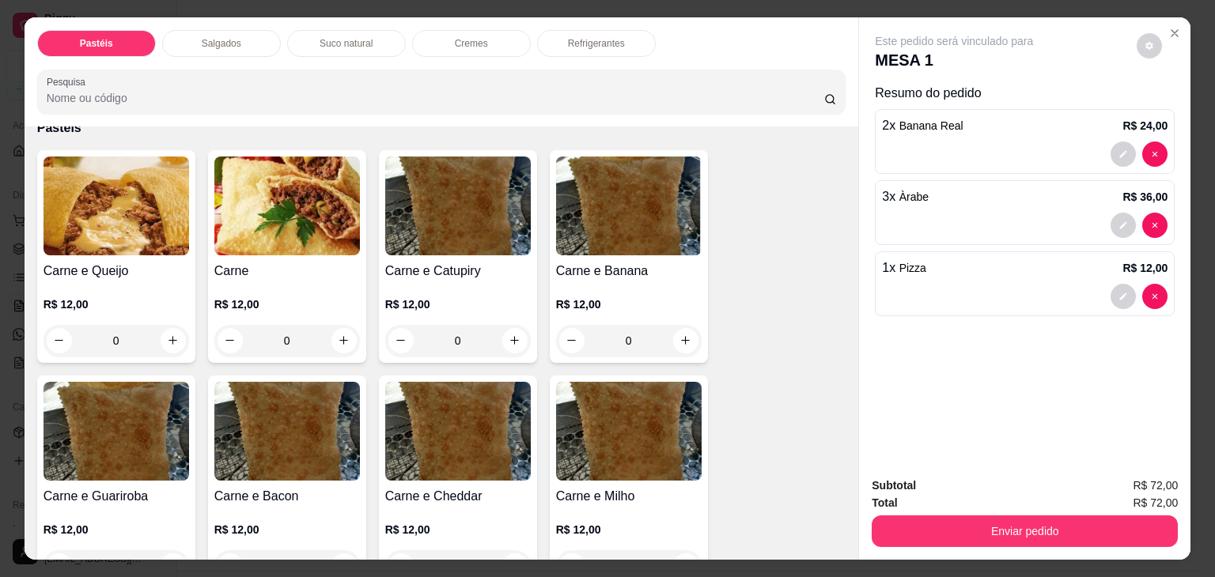
click at [162, 329] on div "0" at bounding box center [117, 341] width 146 height 32
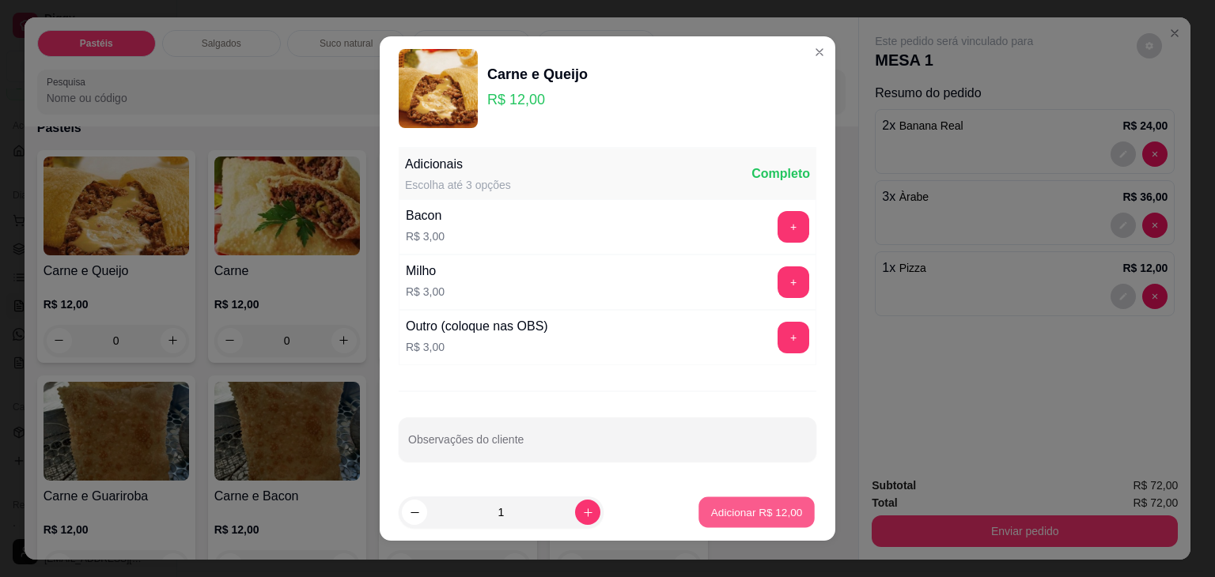
click at [756, 523] on button "Adicionar R$ 12,00" at bounding box center [756, 513] width 116 height 31
type input "1"
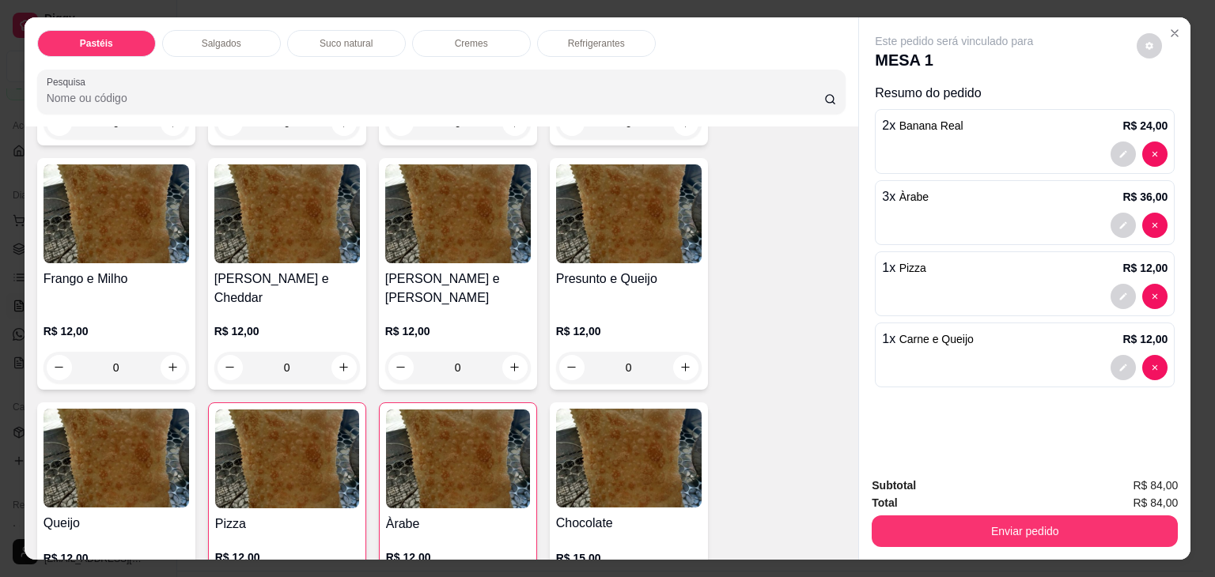
scroll to position [633, 0]
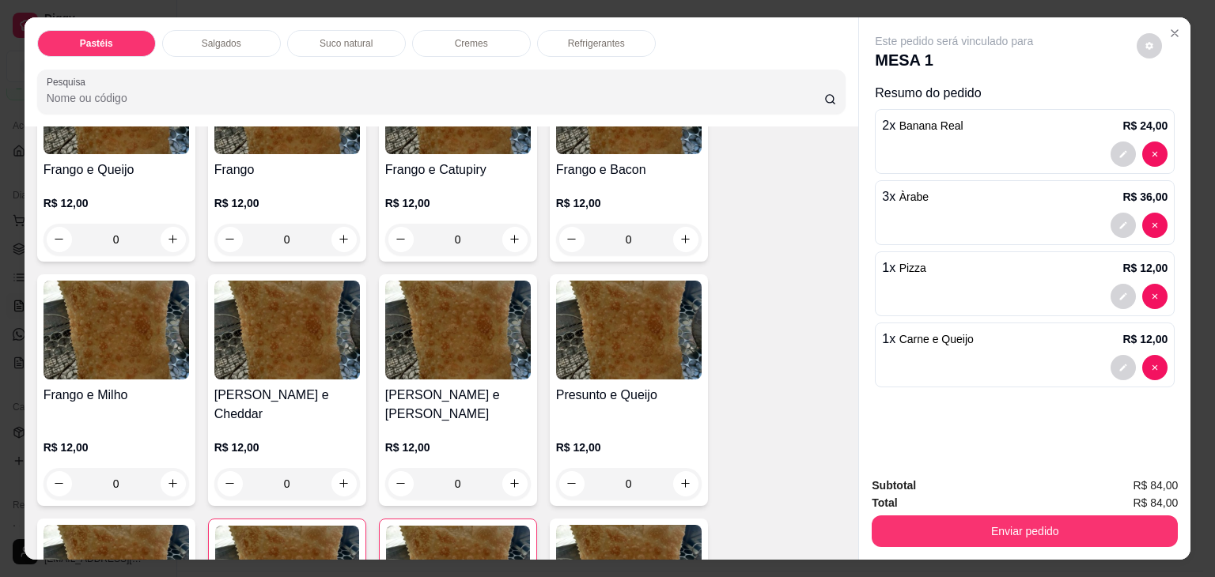
click at [511, 228] on div "0" at bounding box center [458, 240] width 146 height 32
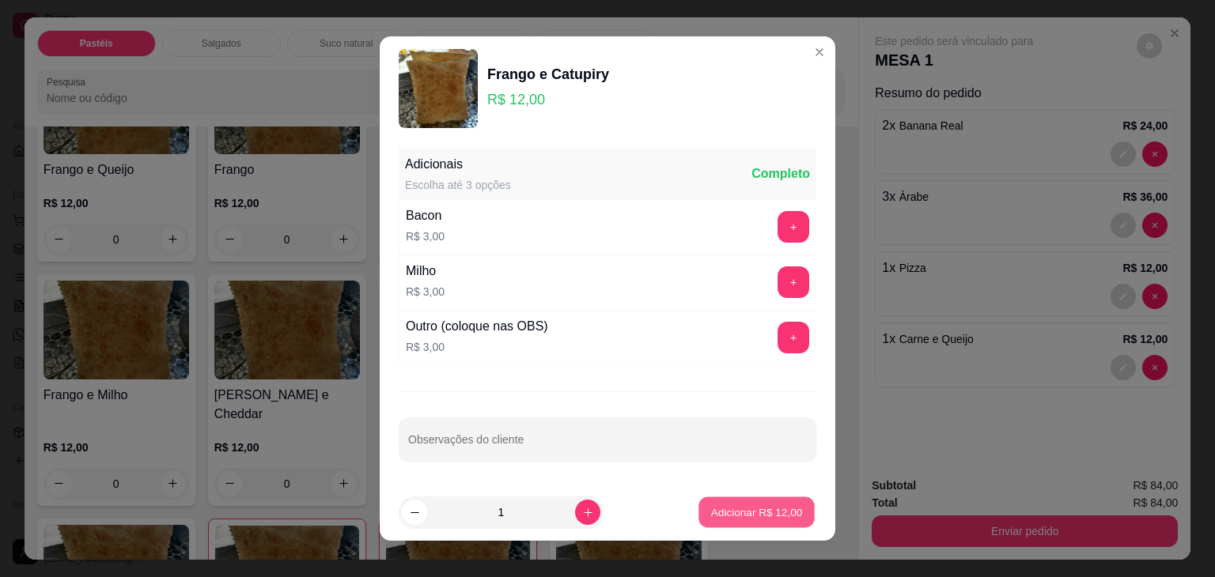
click at [698, 507] on button "Adicionar R$ 12,00" at bounding box center [756, 513] width 116 height 31
type input "1"
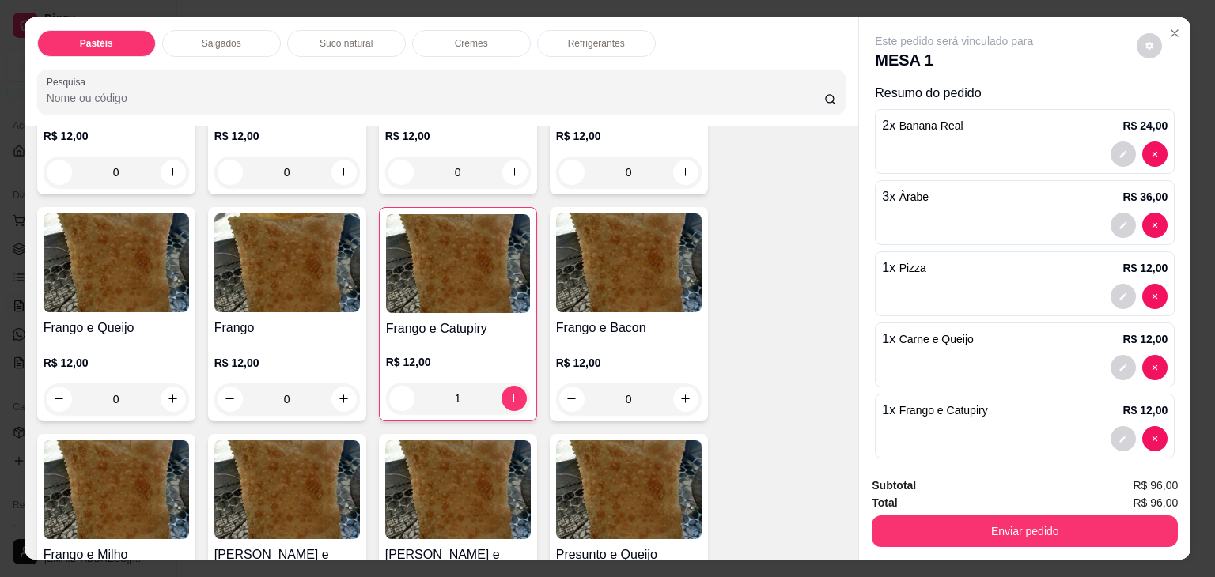
scroll to position [396, 0]
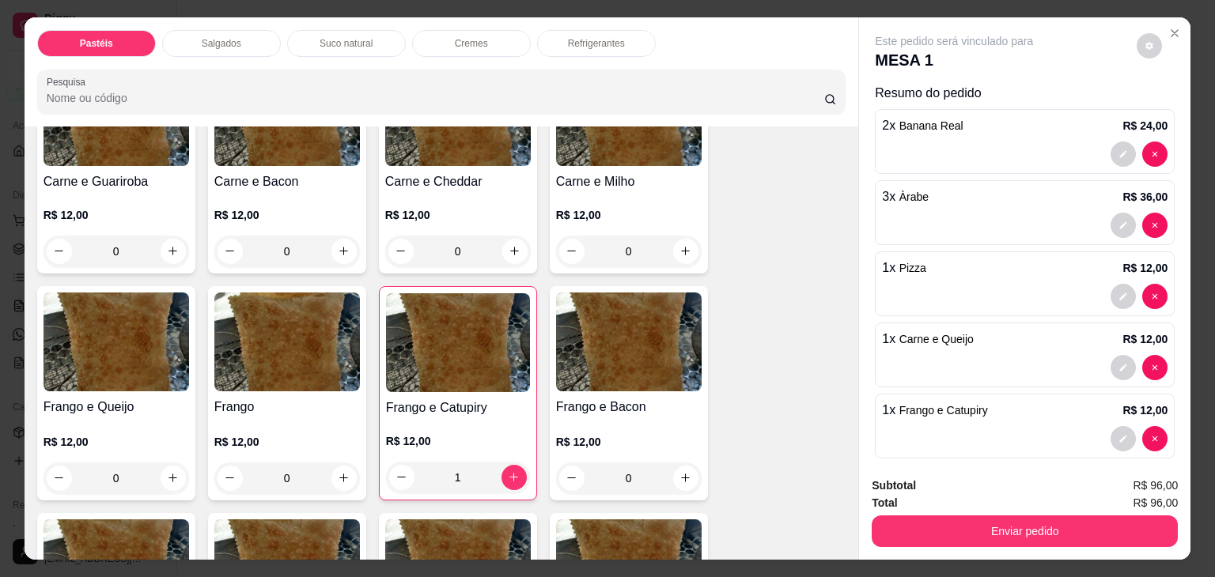
click at [171, 244] on div "0" at bounding box center [117, 252] width 146 height 32
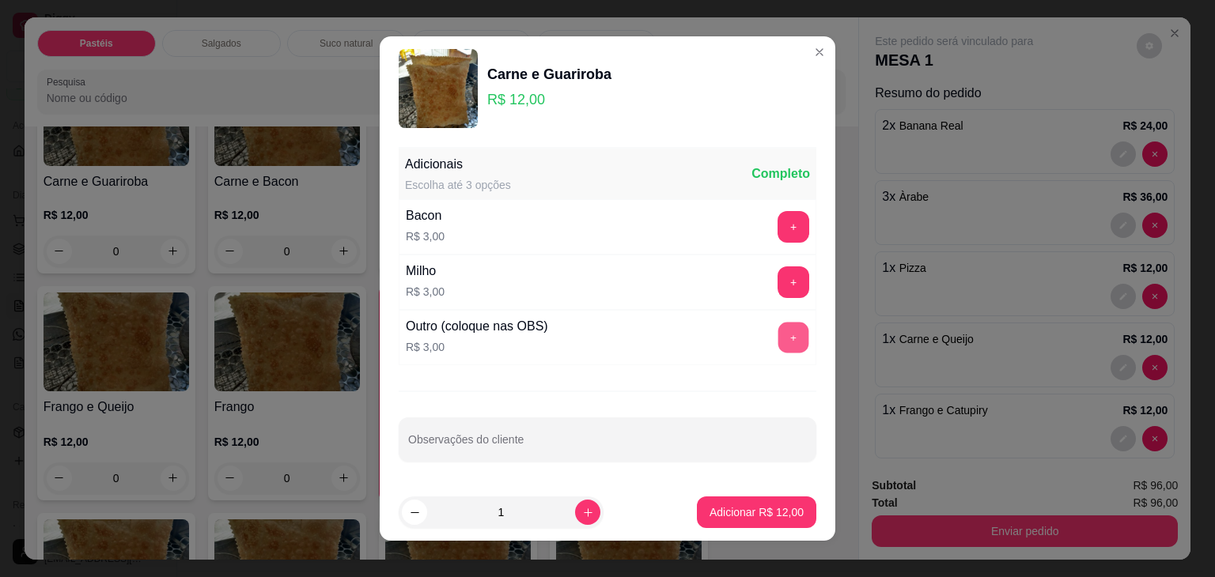
click at [788, 330] on button "+" at bounding box center [793, 338] width 31 height 31
click at [531, 440] on input "Observações do cliente" at bounding box center [607, 446] width 399 height 16
type input "queijo"
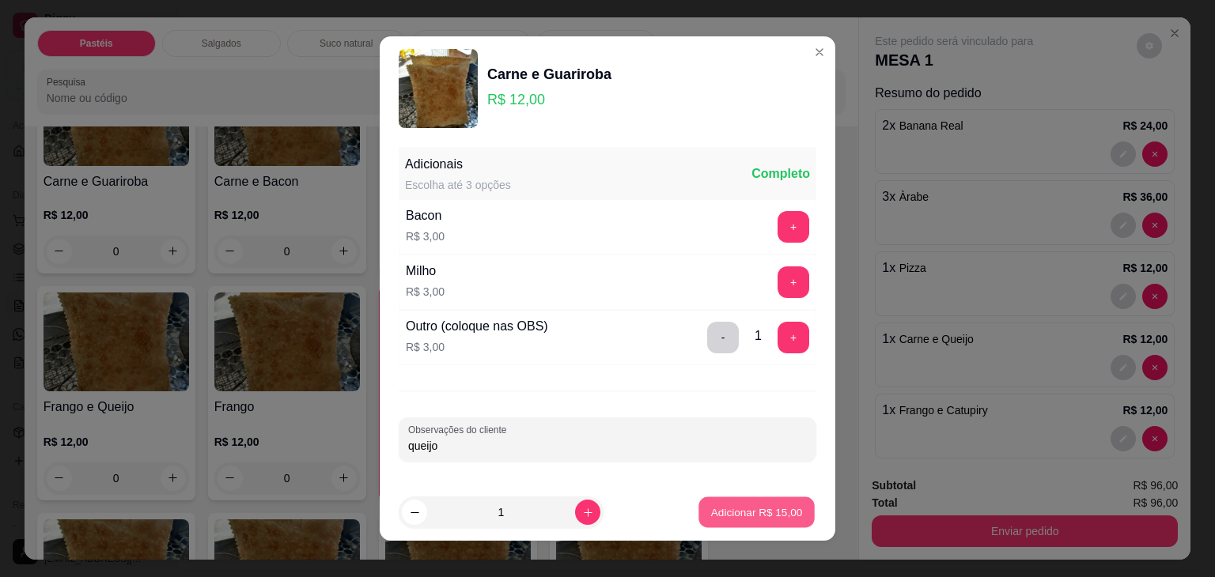
click at [778, 514] on p "Adicionar R$ 15,00" at bounding box center [757, 512] width 92 height 15
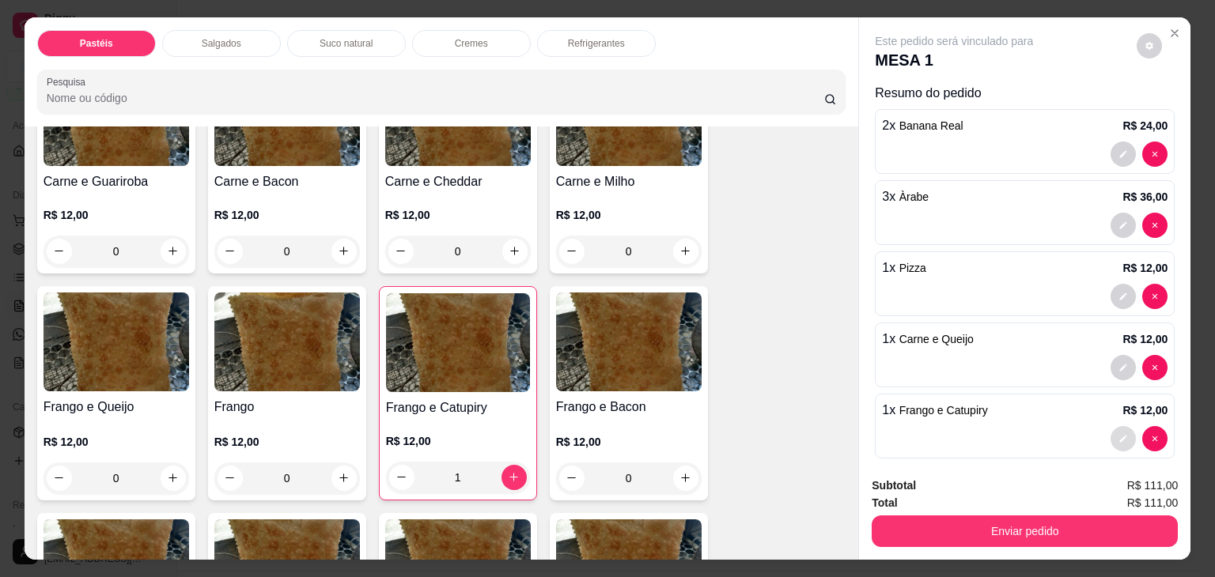
click at [1111, 437] on button "decrease-product-quantity" at bounding box center [1123, 438] width 25 height 25
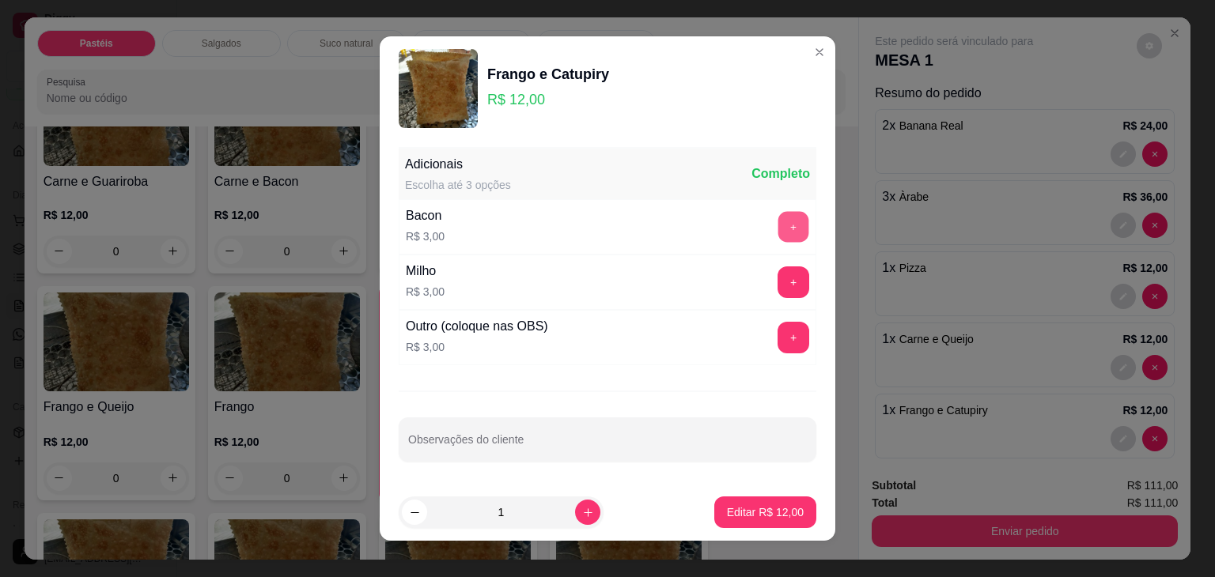
click at [778, 218] on button "+" at bounding box center [793, 227] width 31 height 31
click at [774, 520] on button "Editar R$ 15,00" at bounding box center [765, 513] width 102 height 32
type input "0"
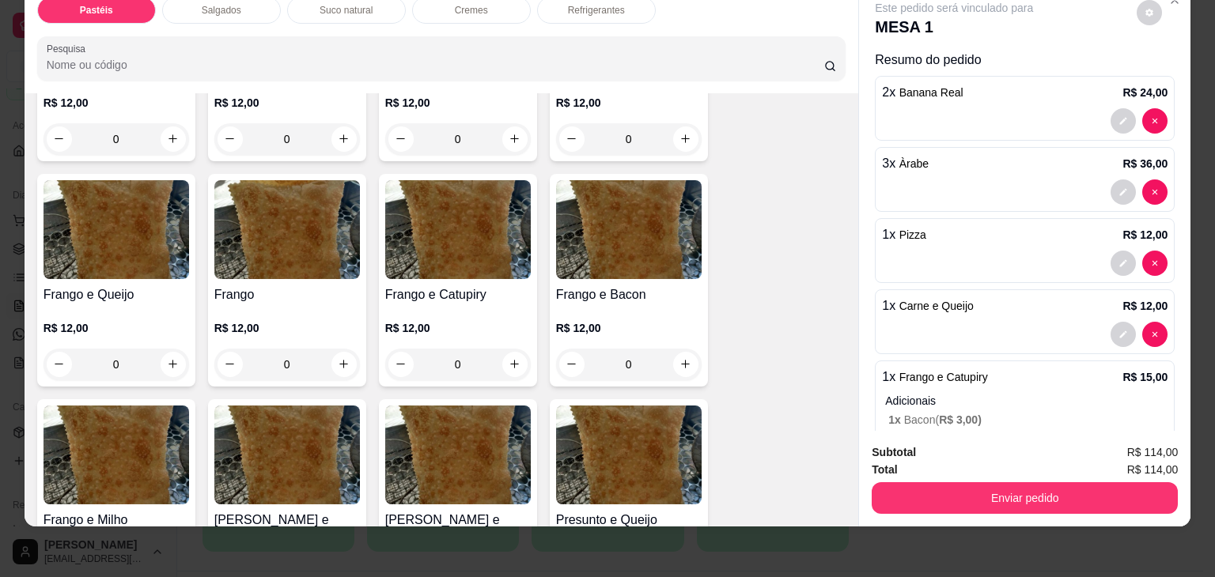
scroll to position [0, 0]
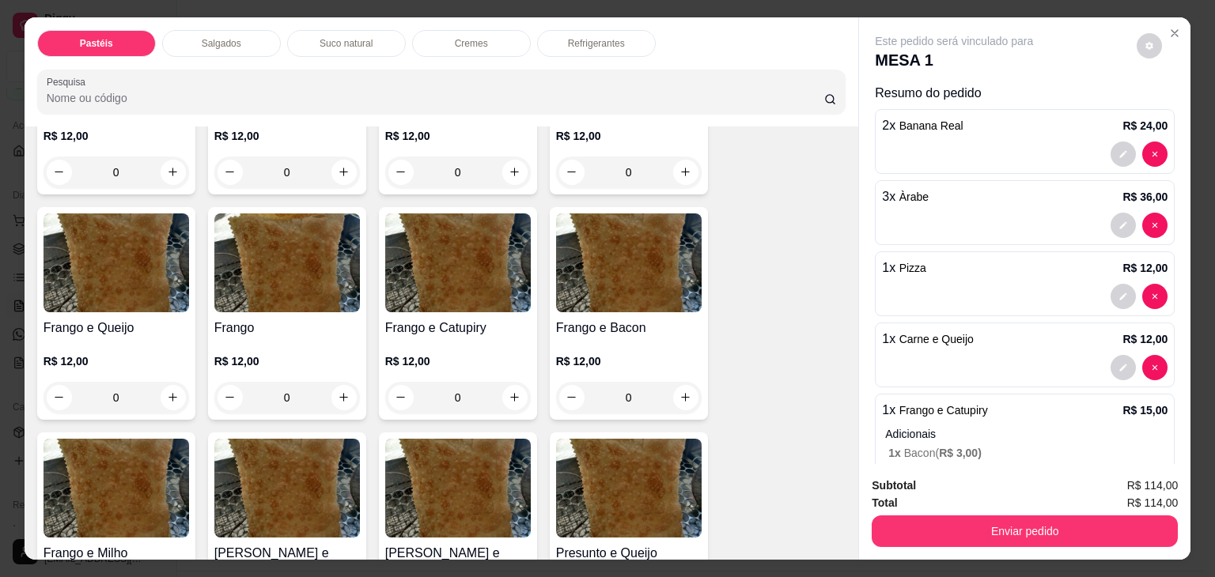
click at [329, 37] on p "Suco natural" at bounding box center [346, 43] width 53 height 13
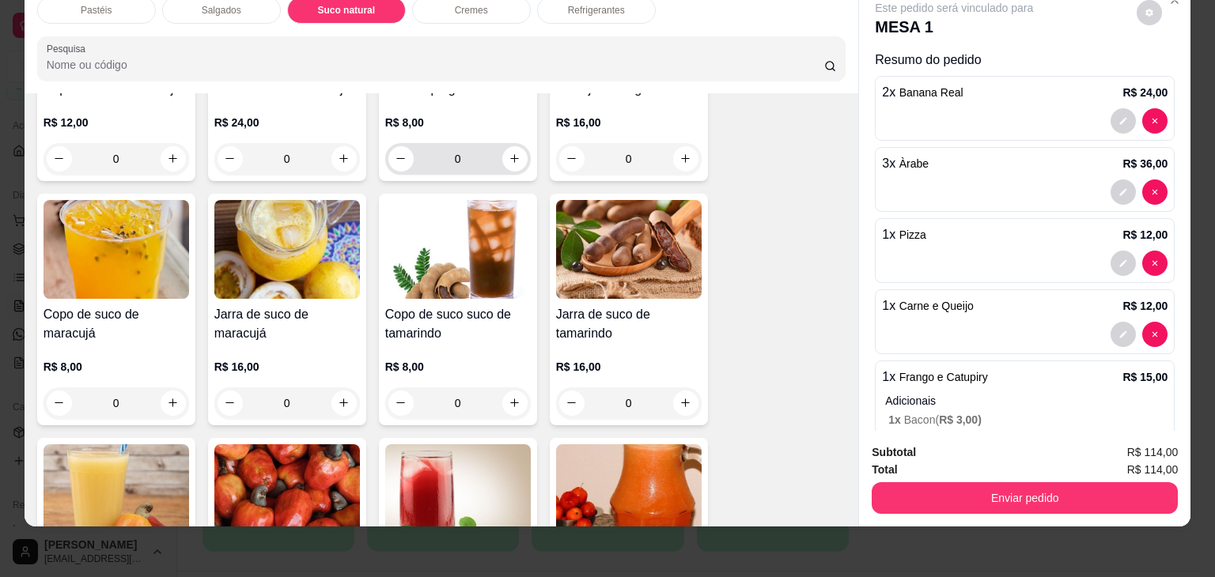
scroll to position [2442, 0]
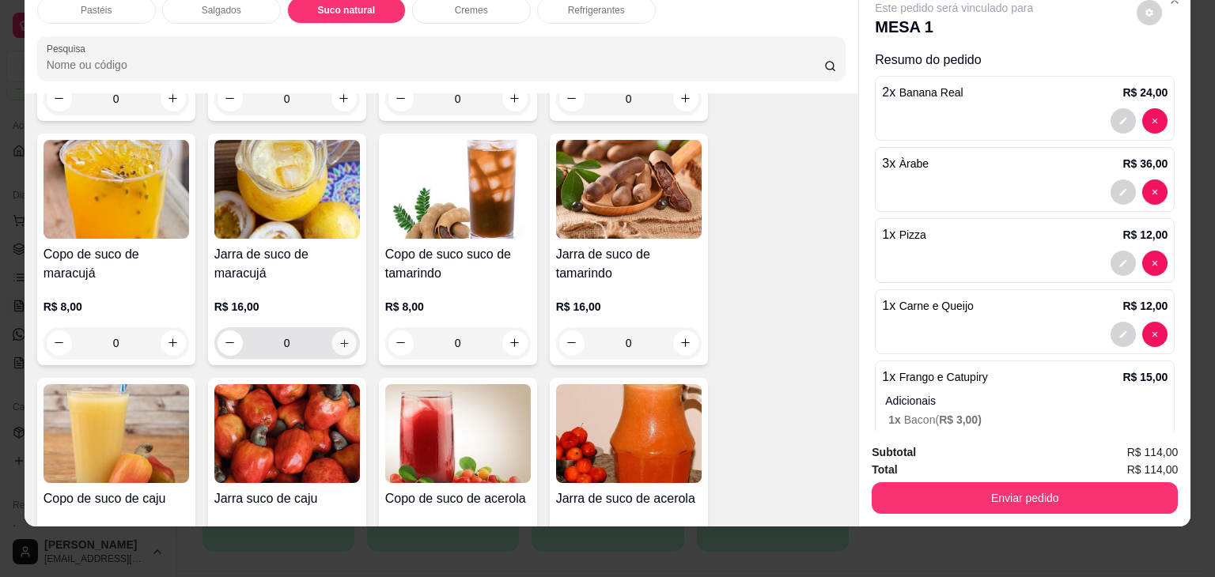
click at [344, 331] on button "increase-product-quantity" at bounding box center [343, 343] width 25 height 25
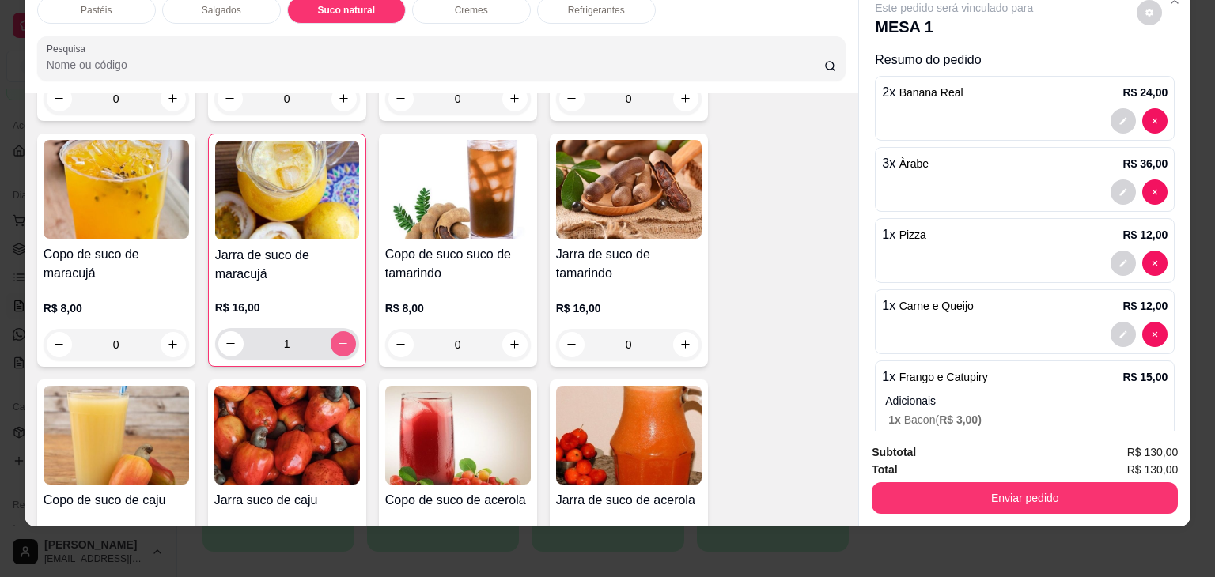
click at [337, 338] on icon "increase-product-quantity" at bounding box center [343, 344] width 12 height 12
type input "2"
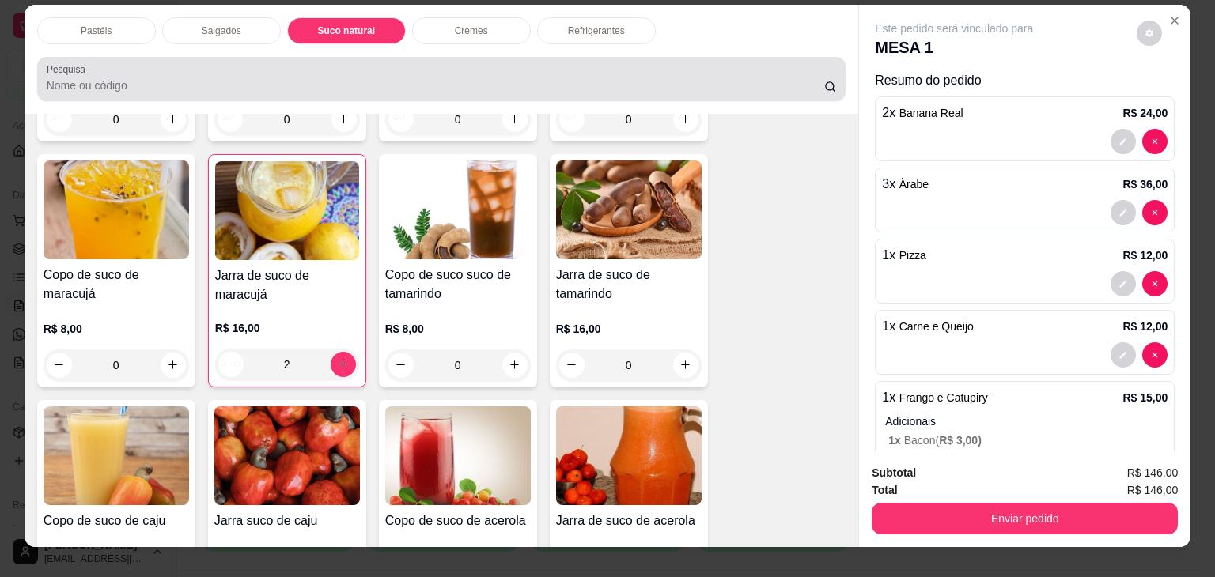
scroll to position [0, 0]
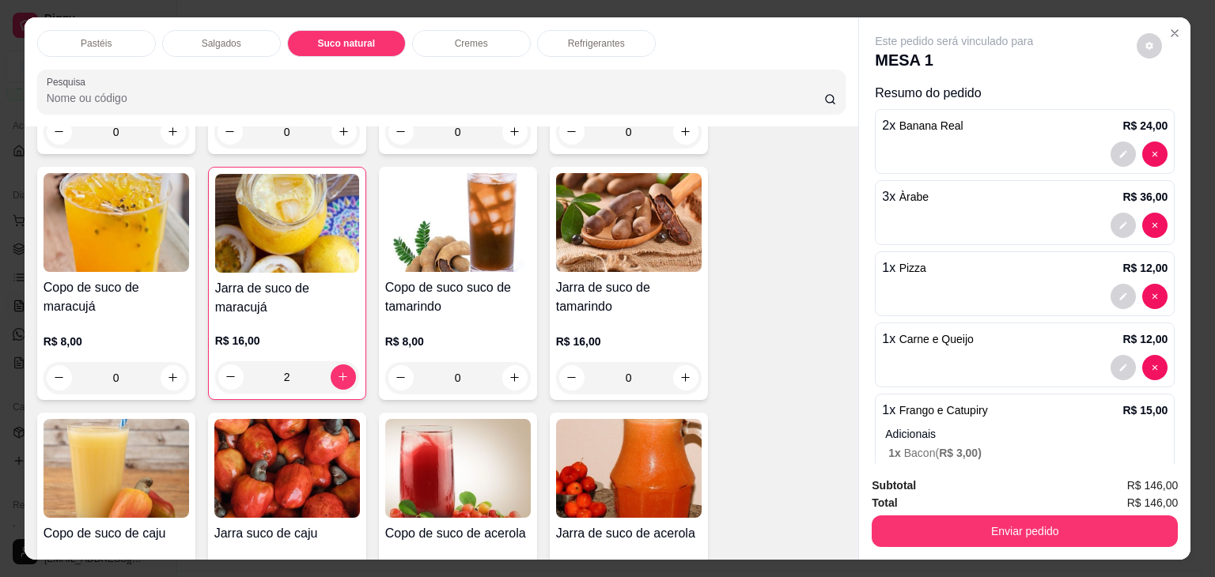
click at [380, 36] on div "Suco natural" at bounding box center [346, 43] width 119 height 27
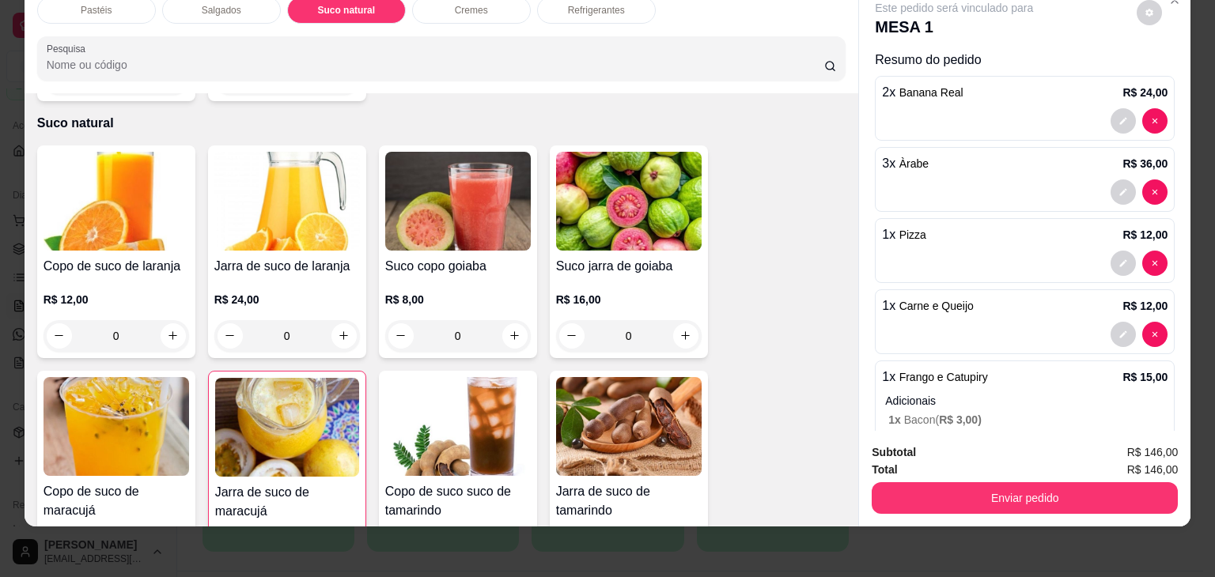
click at [269, 390] on img at bounding box center [287, 427] width 144 height 99
click at [280, 414] on img at bounding box center [287, 427] width 144 height 99
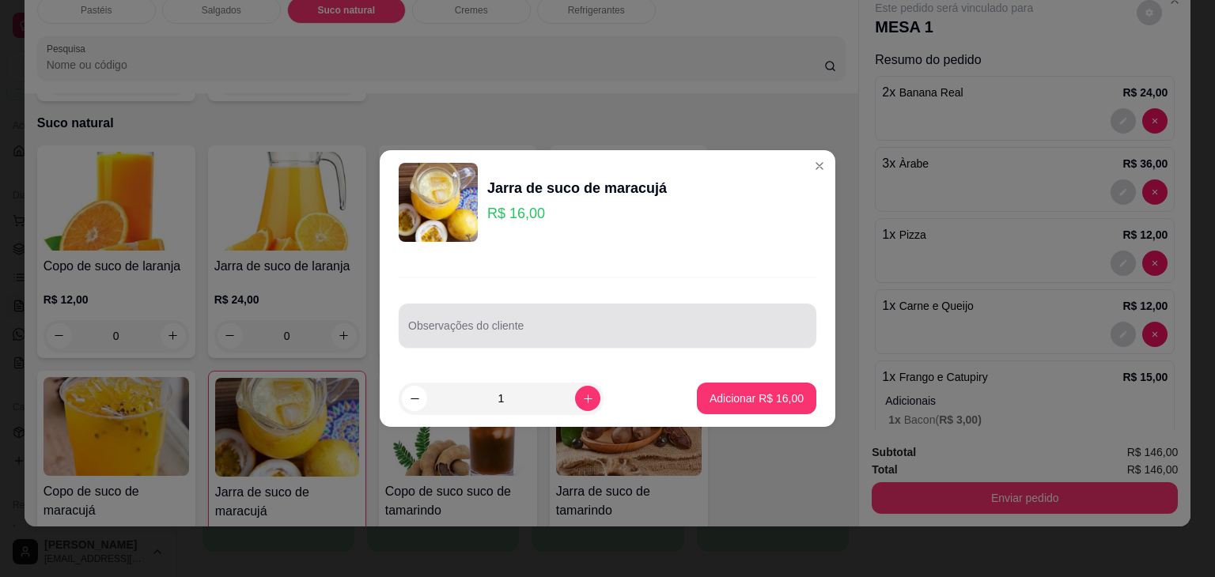
click at [604, 321] on div at bounding box center [607, 326] width 399 height 32
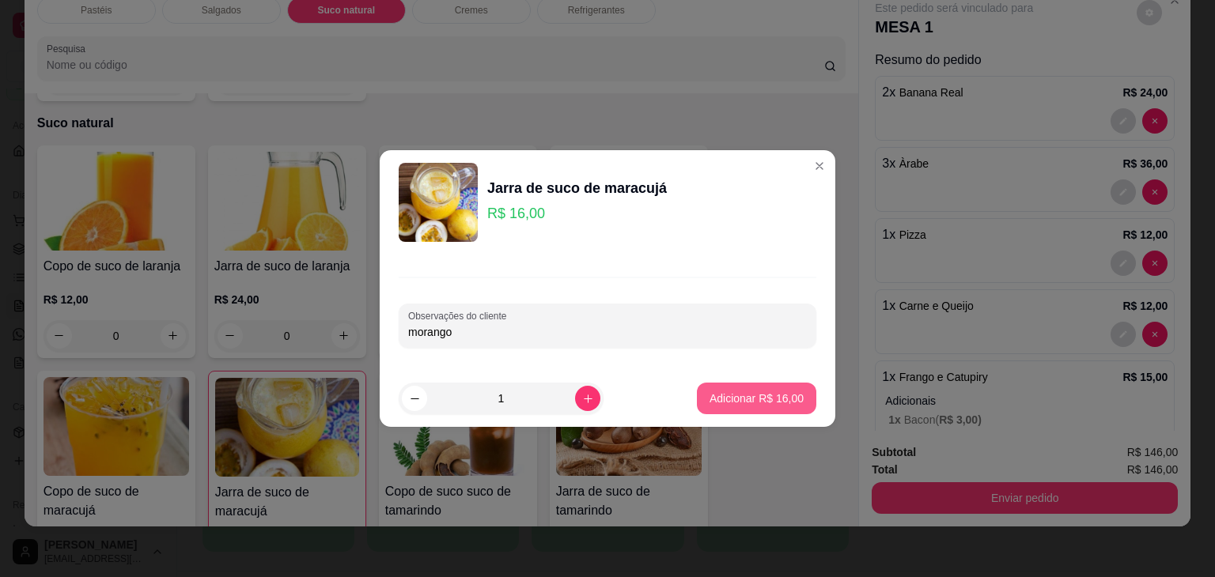
type input "morango"
click at [737, 406] on button "Adicionar R$ 16,00" at bounding box center [756, 399] width 119 height 32
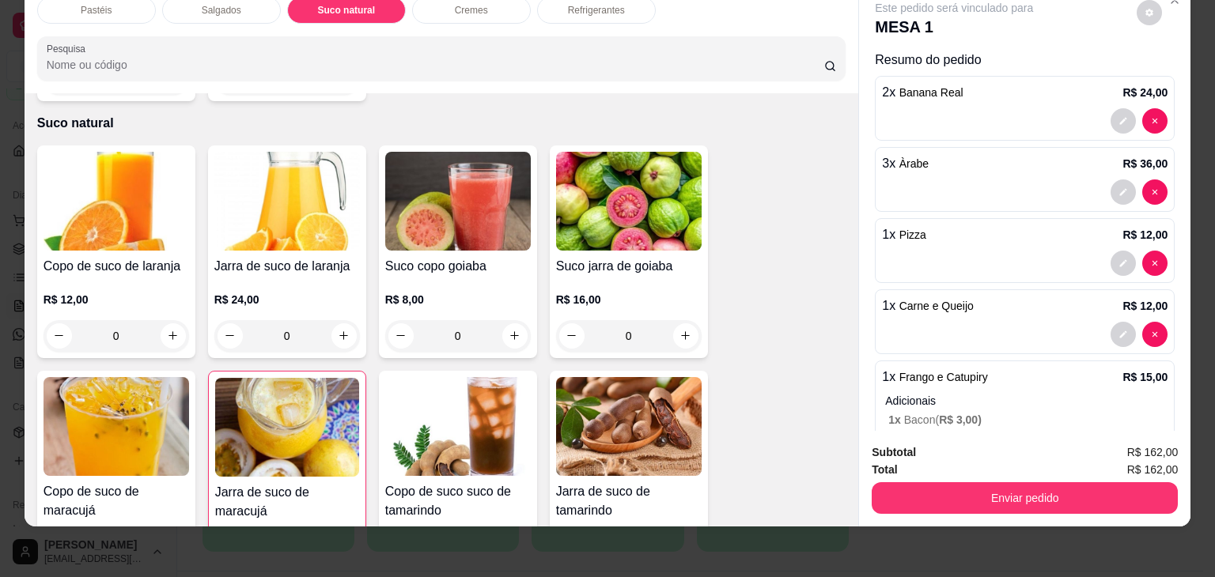
scroll to position [380, 0]
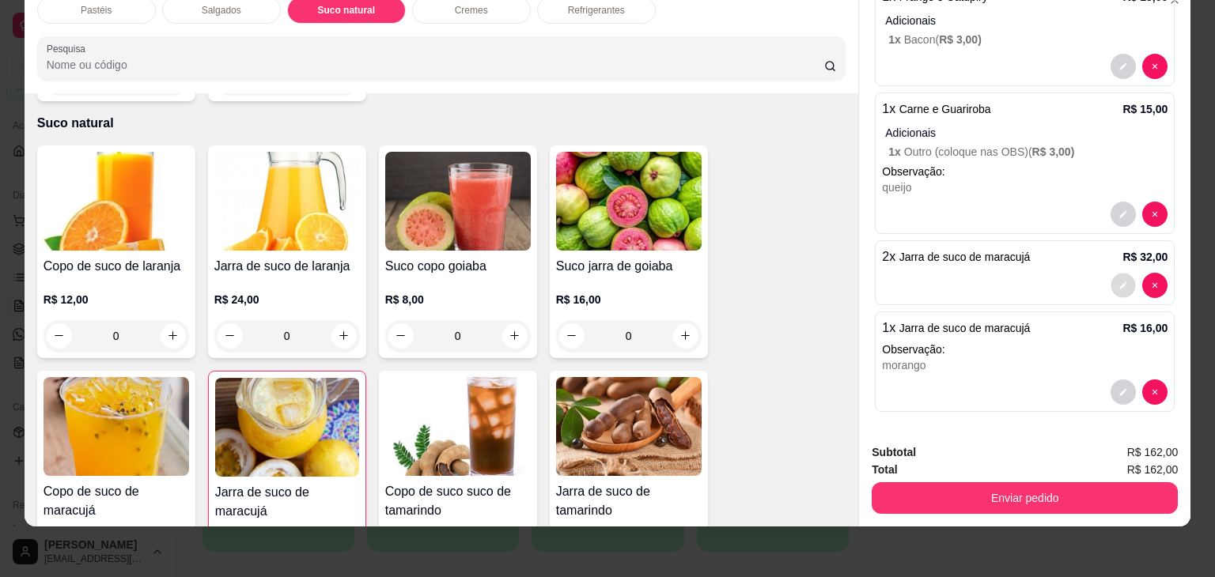
click at [1119, 281] on icon "decrease-product-quantity" at bounding box center [1123, 285] width 9 height 9
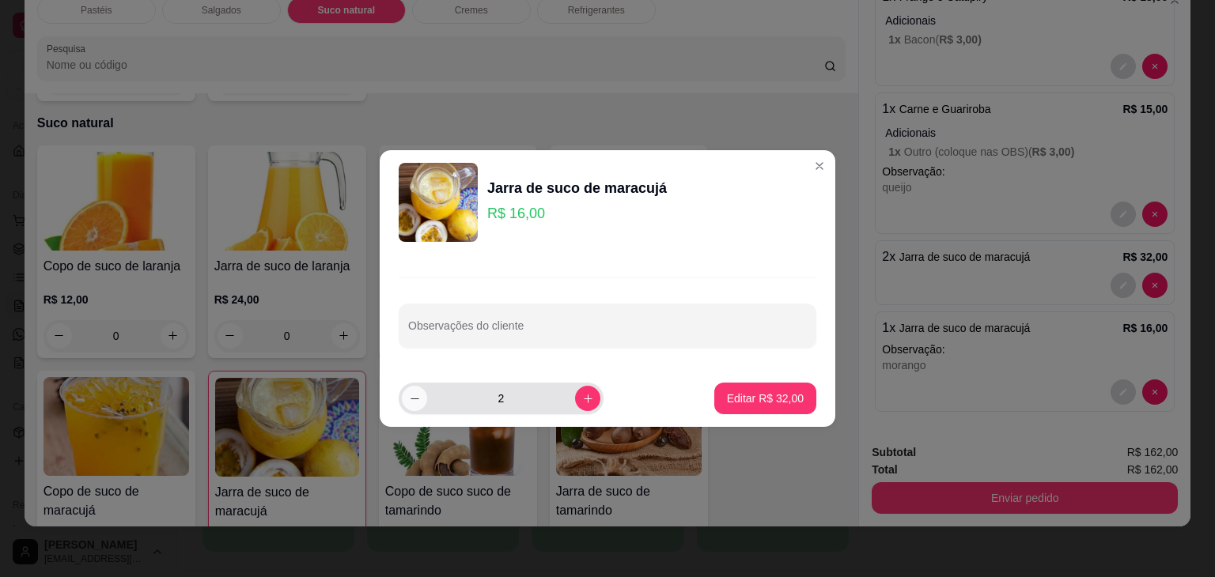
click at [424, 399] on button "decrease-product-quantity" at bounding box center [414, 398] width 25 height 25
type input "1"
click at [696, 399] on footer "1 Editar R$ 16,00" at bounding box center [608, 398] width 456 height 57
click at [744, 402] on p "Editar R$ 16,00" at bounding box center [765, 398] width 74 height 15
type input "1"
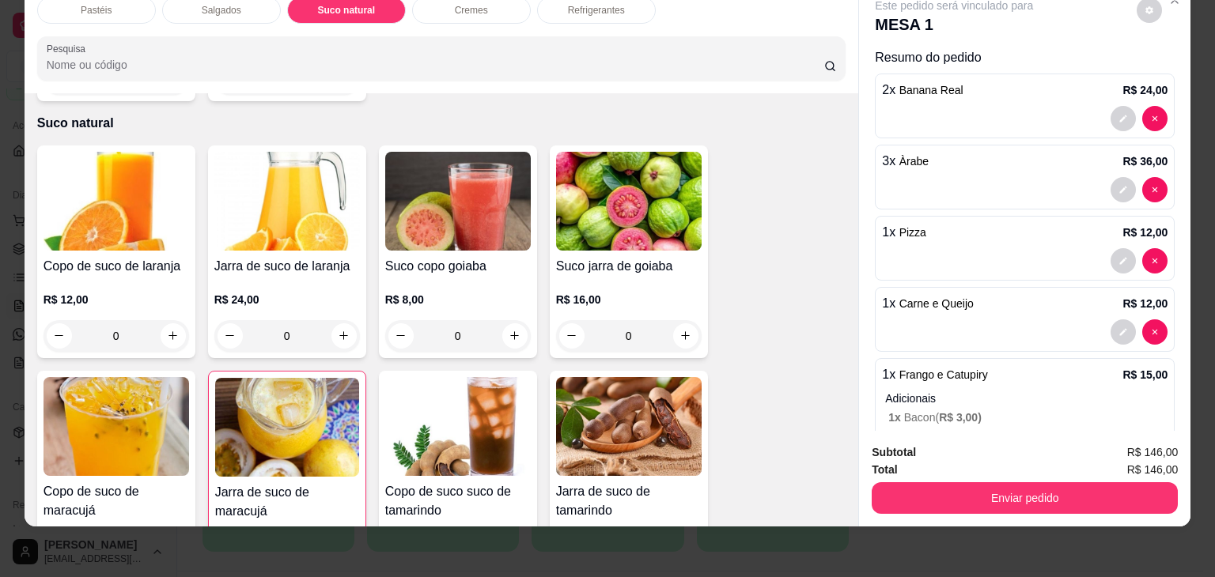
scroll to position [0, 0]
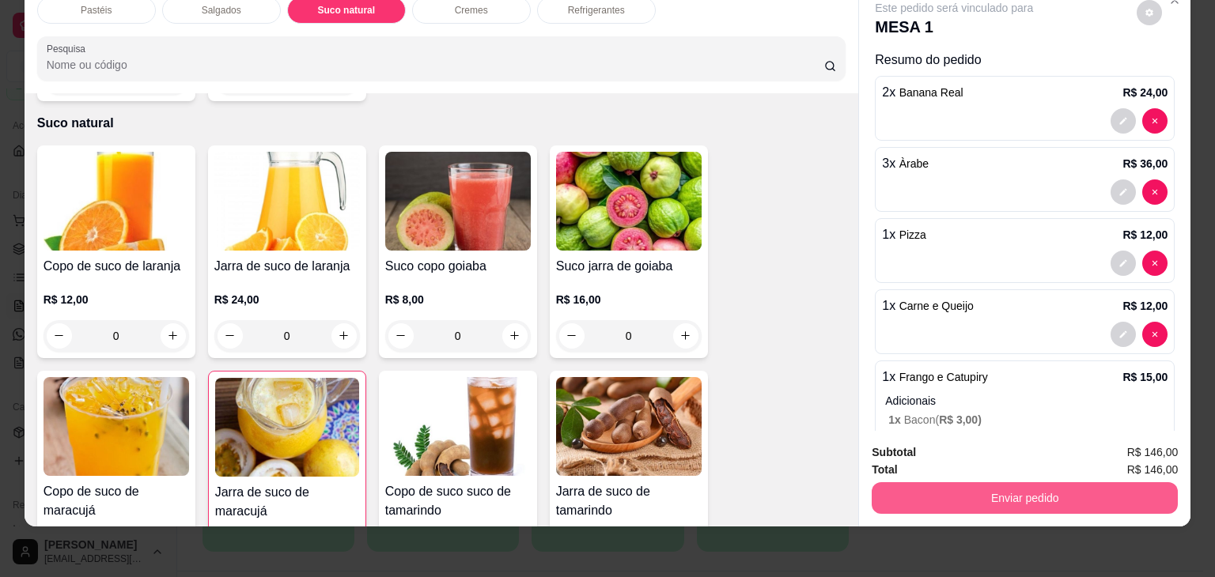
click at [965, 490] on button "Enviar pedido" at bounding box center [1025, 499] width 306 height 32
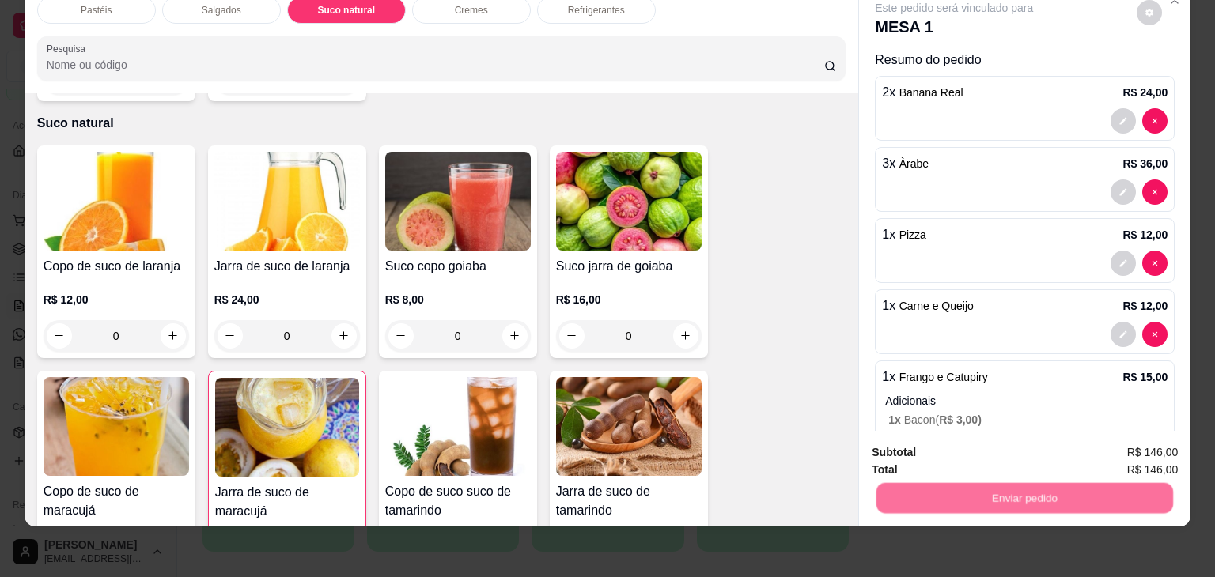
click at [970, 446] on button "Não registrar e enviar pedido" at bounding box center [972, 447] width 165 height 30
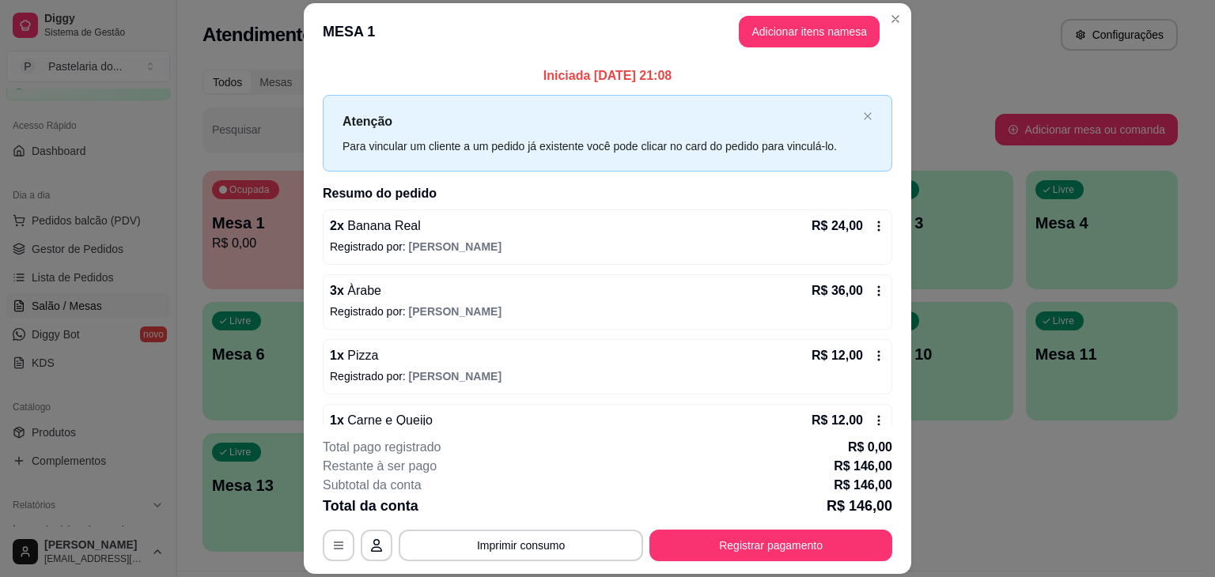
click at [812, 358] on p "R$ 12,00" at bounding box center [837, 355] width 51 height 19
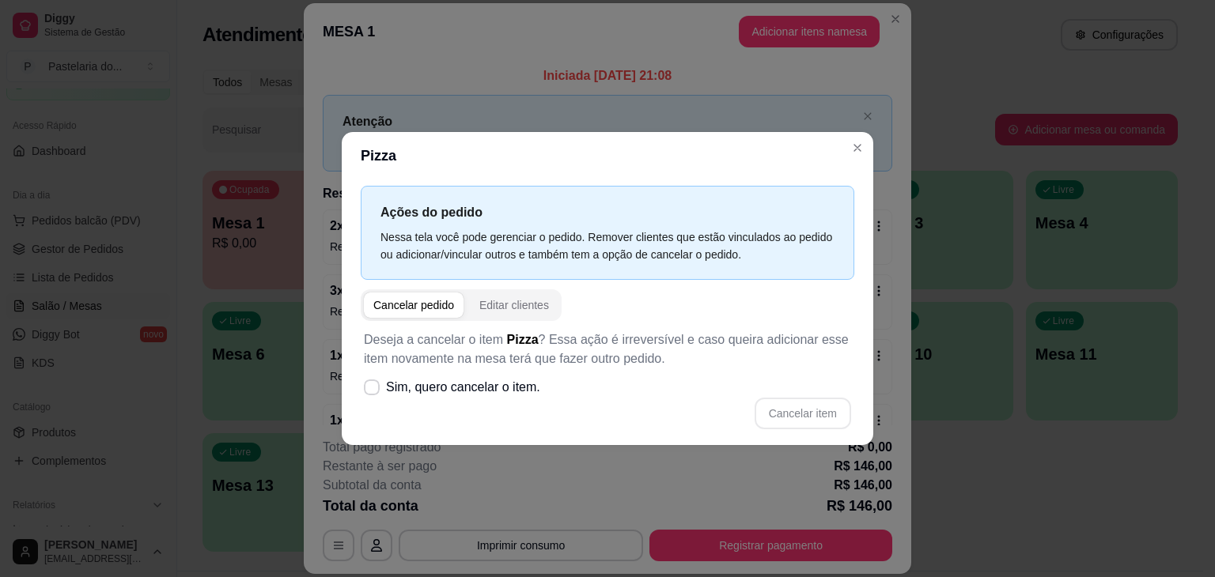
click at [866, 314] on div "Ações do pedido Nessa tela você pode gerenciar o pedido. Remover clientes que e…" at bounding box center [608, 313] width 532 height 266
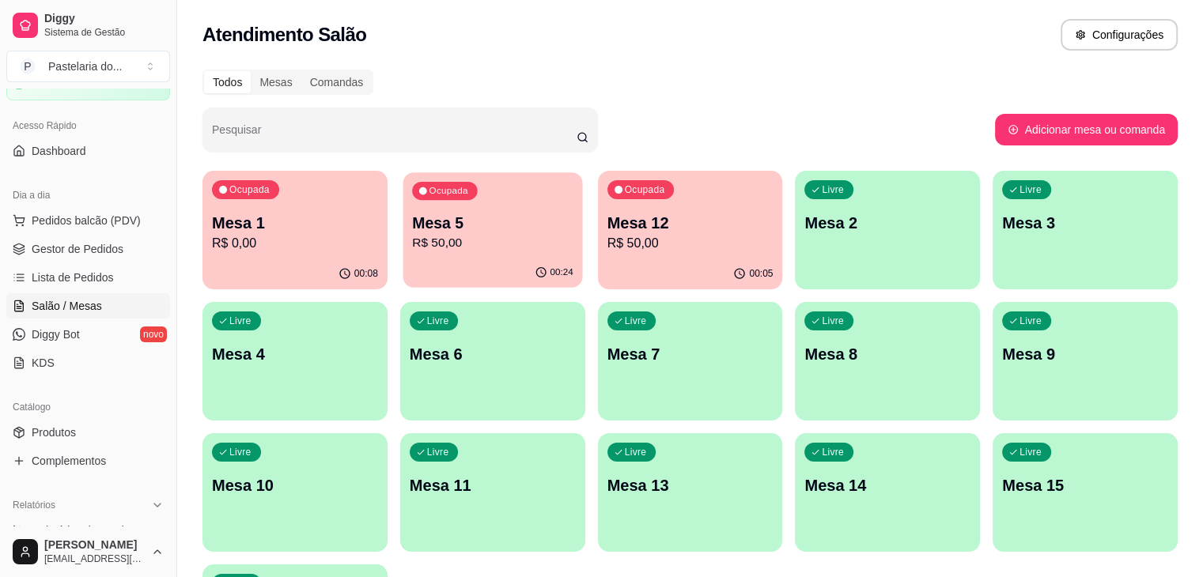
click at [483, 238] on p "R$ 50,00" at bounding box center [492, 243] width 161 height 18
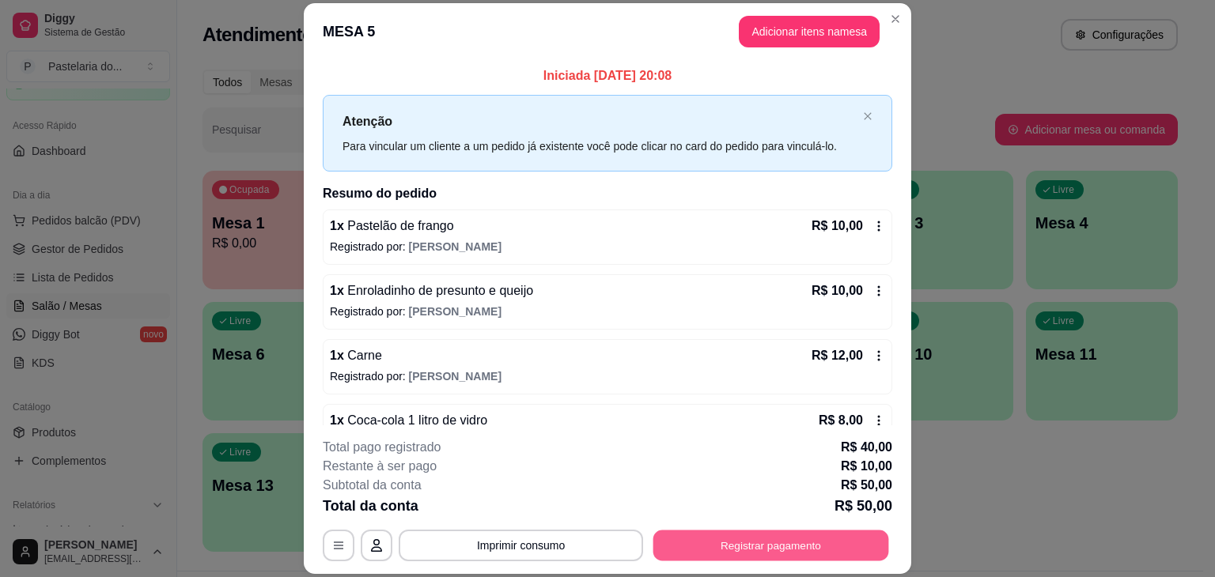
click at [749, 541] on button "Registrar pagamento" at bounding box center [771, 546] width 236 height 31
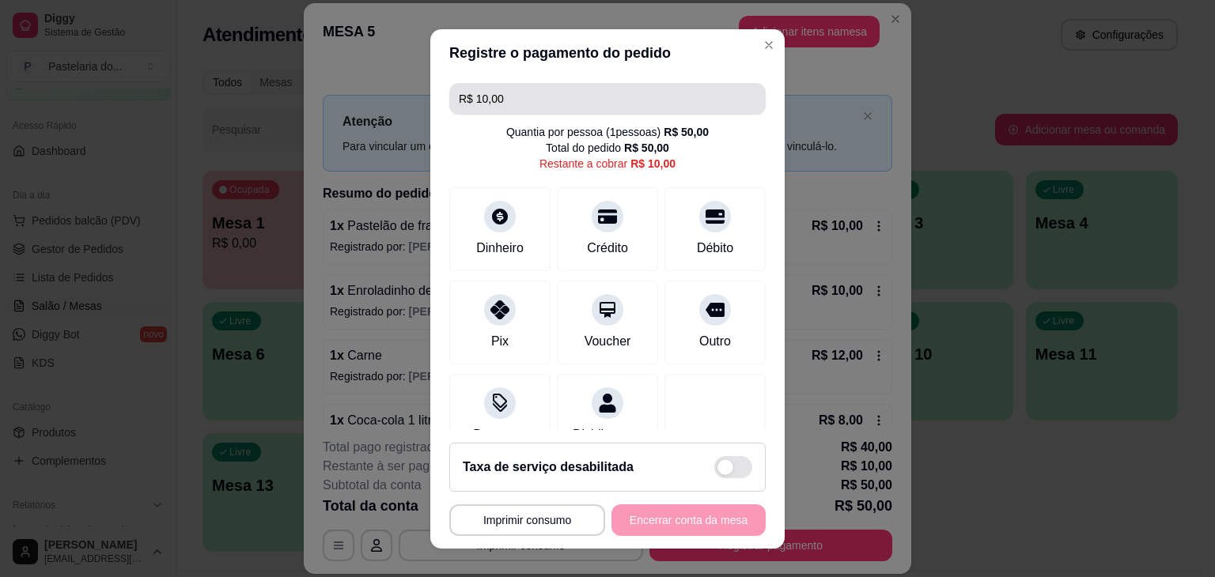
click at [680, 98] on input "R$ 10,00" at bounding box center [607, 99] width 297 height 32
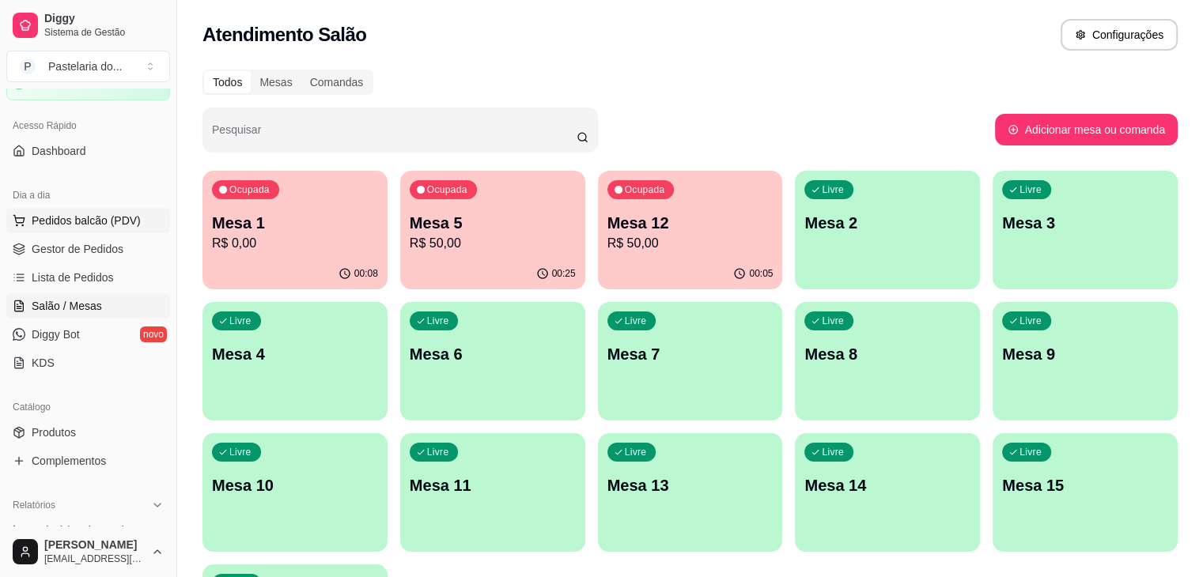
click at [51, 209] on button "Pedidos balcão (PDV)" at bounding box center [88, 220] width 164 height 25
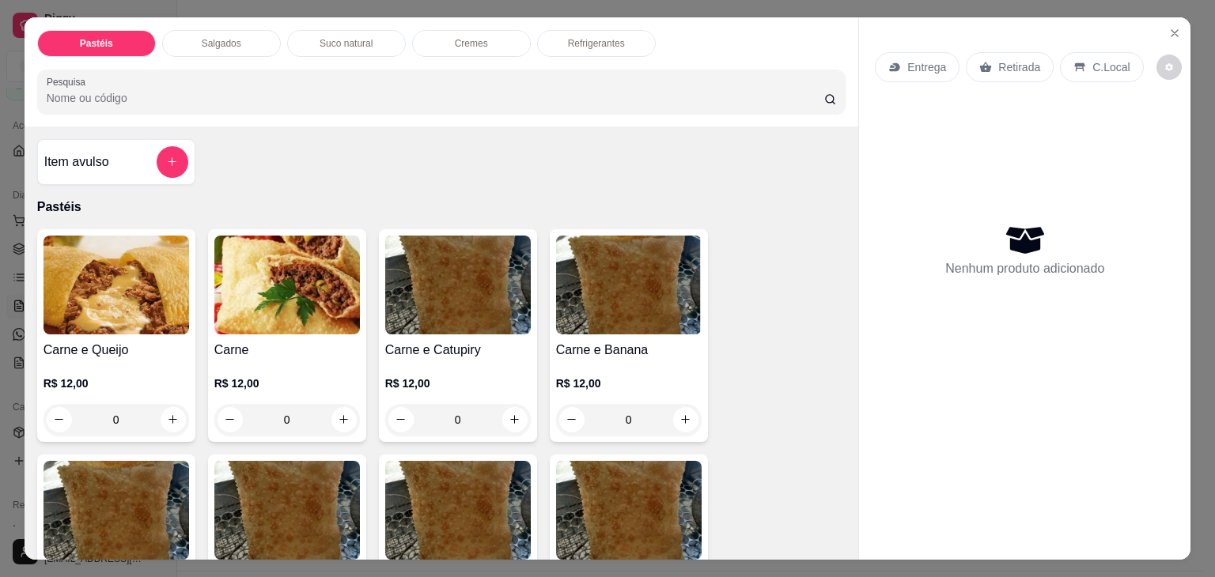
click at [337, 407] on div "0" at bounding box center [287, 420] width 146 height 32
click at [335, 407] on div "0" at bounding box center [287, 420] width 146 height 32
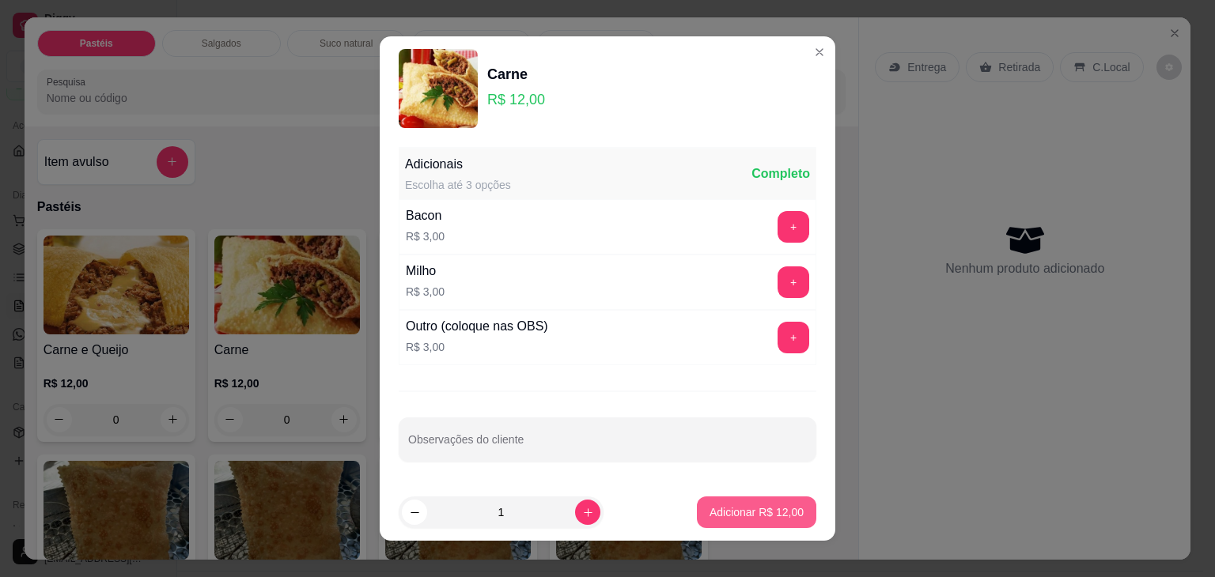
click at [744, 509] on p "Adicionar R$ 12,00" at bounding box center [757, 513] width 94 height 16
type input "1"
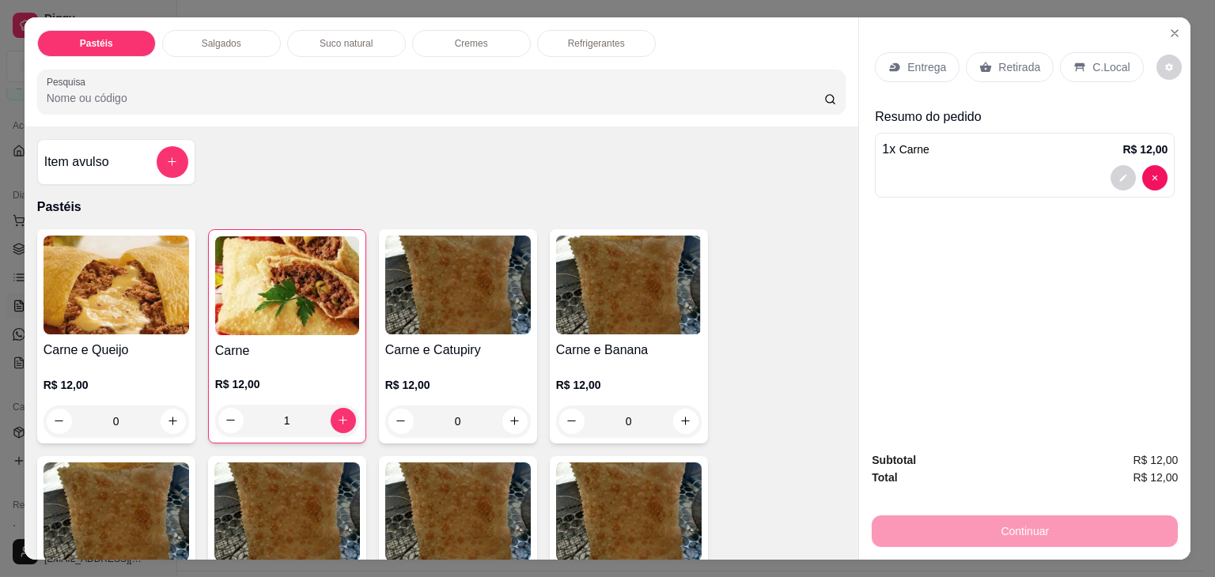
click at [335, 411] on div "1" at bounding box center [287, 421] width 144 height 32
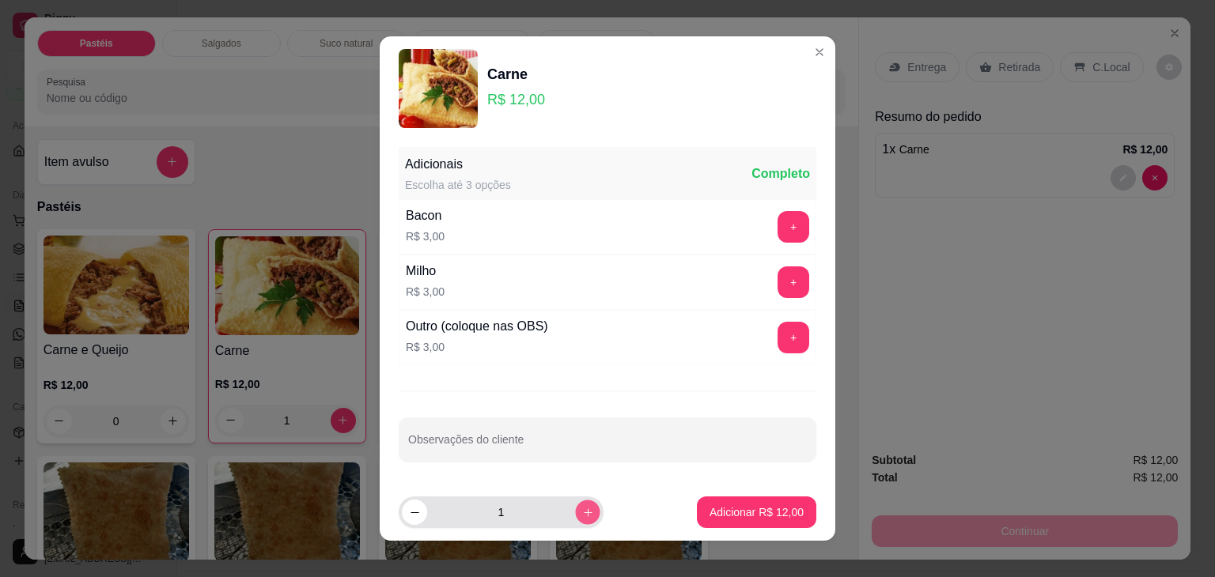
click at [582, 509] on icon "increase-product-quantity" at bounding box center [588, 513] width 12 height 12
click at [582, 507] on icon "increase-product-quantity" at bounding box center [588, 513] width 12 height 12
type input "3"
click at [710, 504] on button "Adicionar R$ 36,00" at bounding box center [756, 513] width 119 height 32
type input "4"
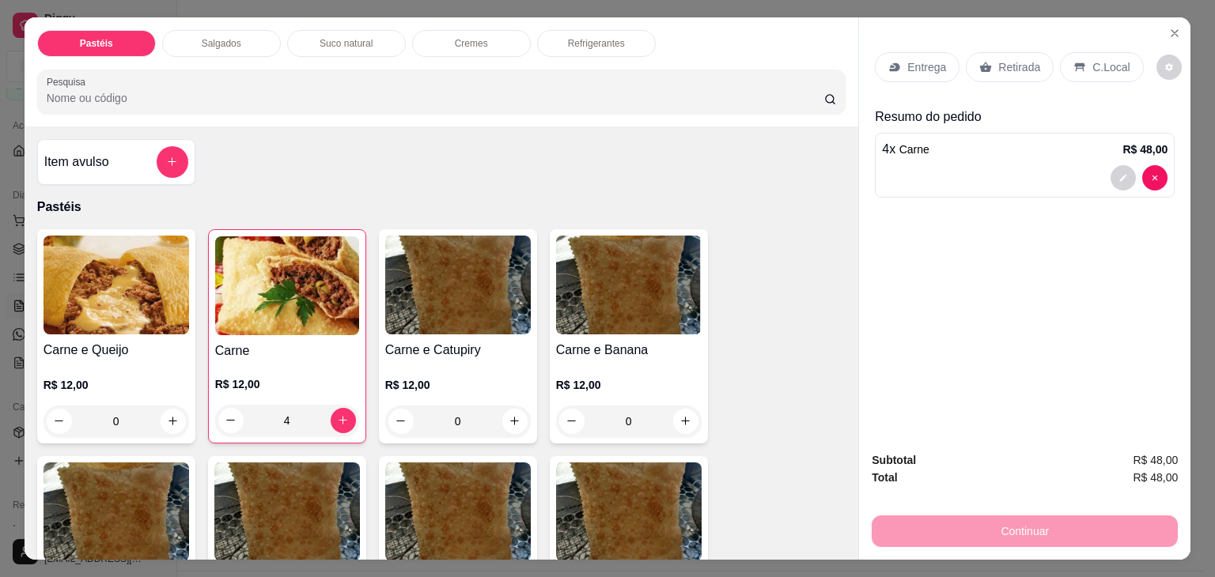
drag, startPoint x: 221, startPoint y: 418, endPoint x: 232, endPoint y: 393, distance: 27.3
click at [232, 393] on div "R$ 12,00 4" at bounding box center [287, 407] width 144 height 60
click at [1180, 13] on div "Pastéis Salgados Suco natural Cremes Refrigerantes Pesquisa Item avulso Pastéis…" at bounding box center [607, 288] width 1215 height 577
click at [1171, 27] on icon "Close" at bounding box center [1174, 33] width 13 height 13
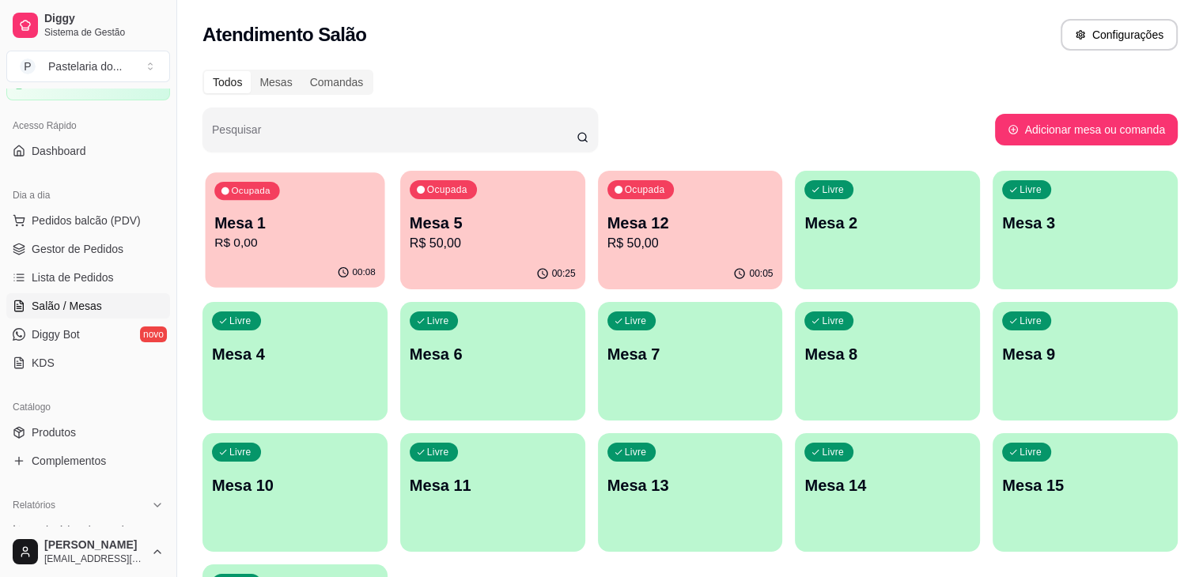
click at [301, 239] on p "R$ 0,00" at bounding box center [294, 243] width 161 height 18
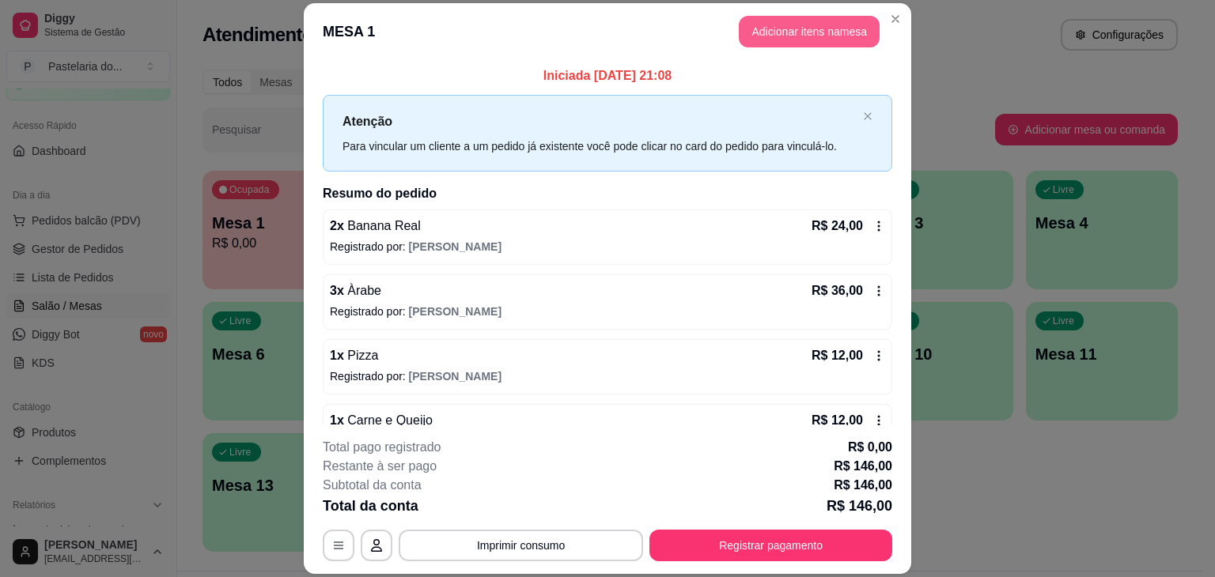
click at [755, 35] on button "Adicionar itens na mesa" at bounding box center [809, 32] width 141 height 32
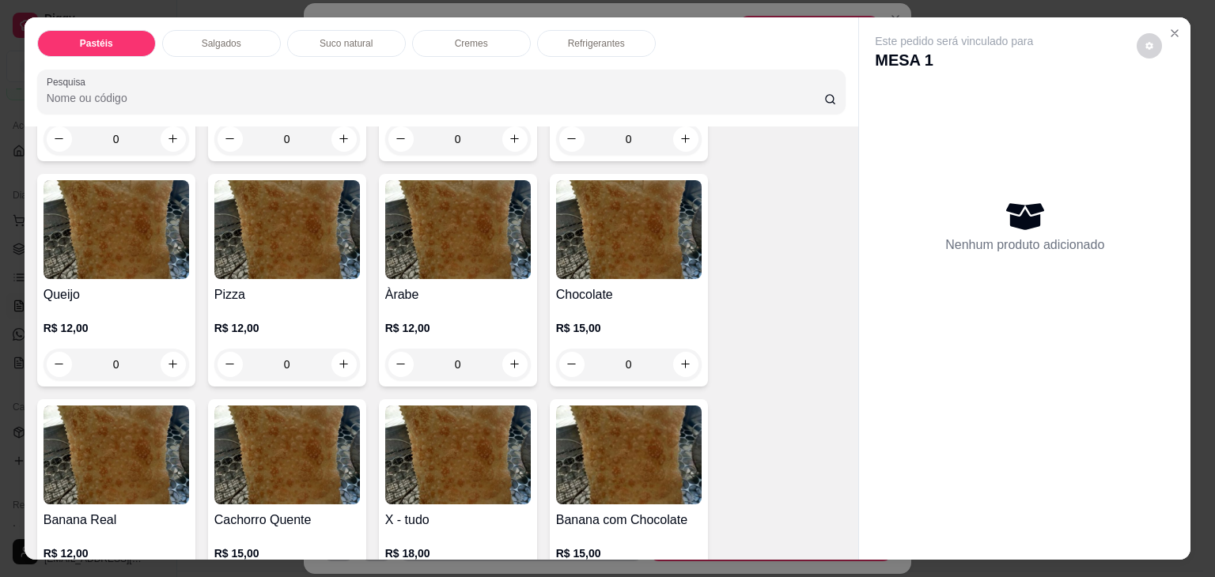
scroll to position [949, 0]
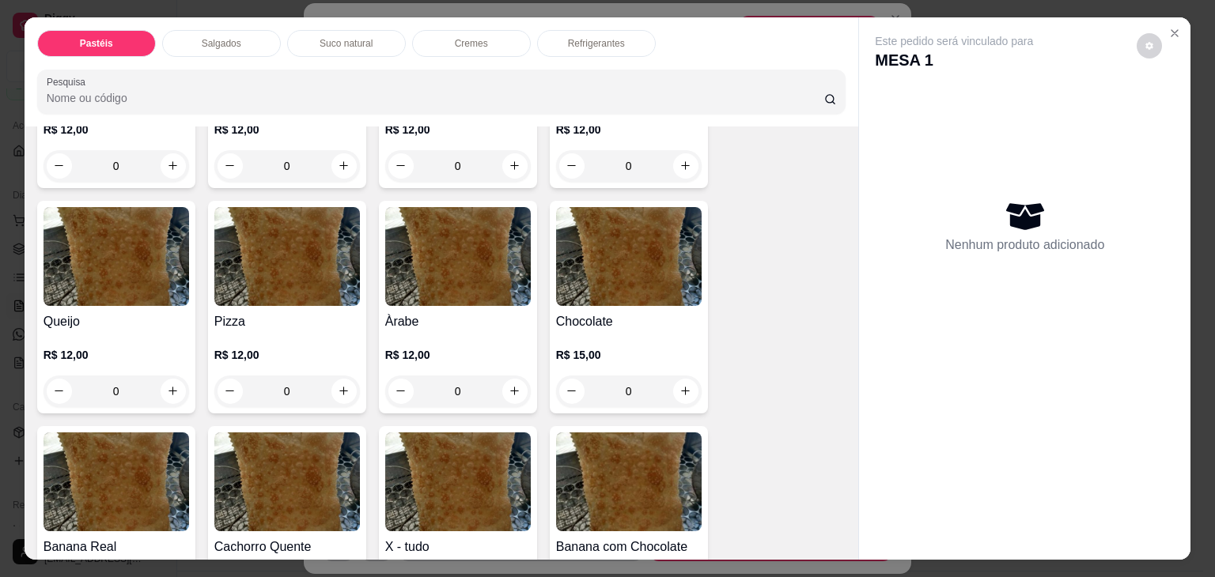
click at [161, 271] on img at bounding box center [117, 256] width 146 height 99
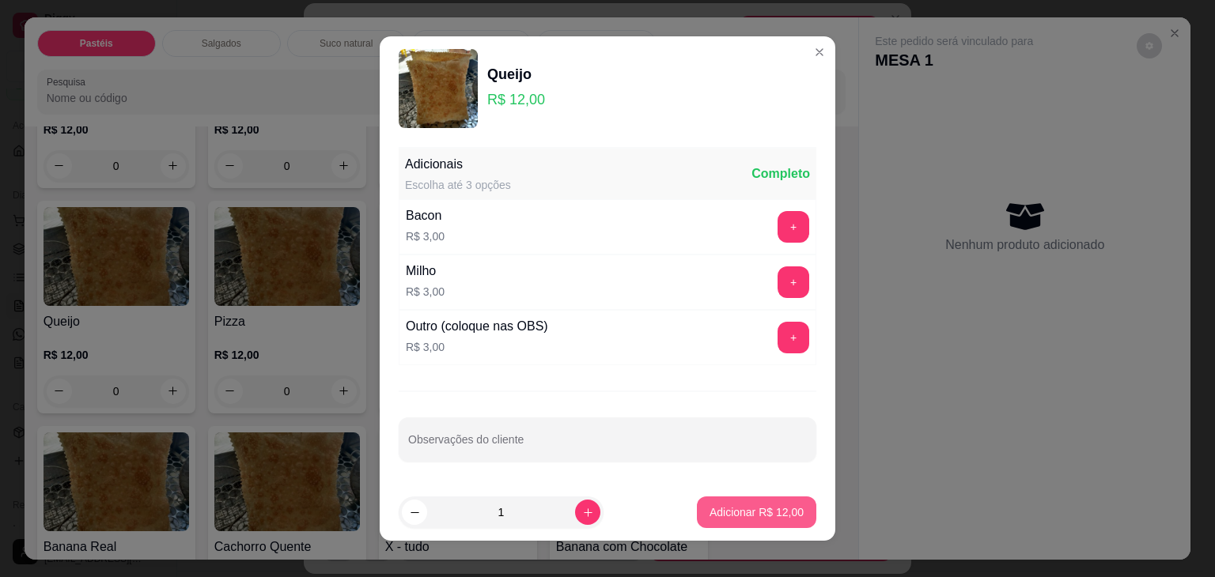
click at [739, 507] on p "Adicionar R$ 12,00" at bounding box center [757, 513] width 94 height 16
type input "1"
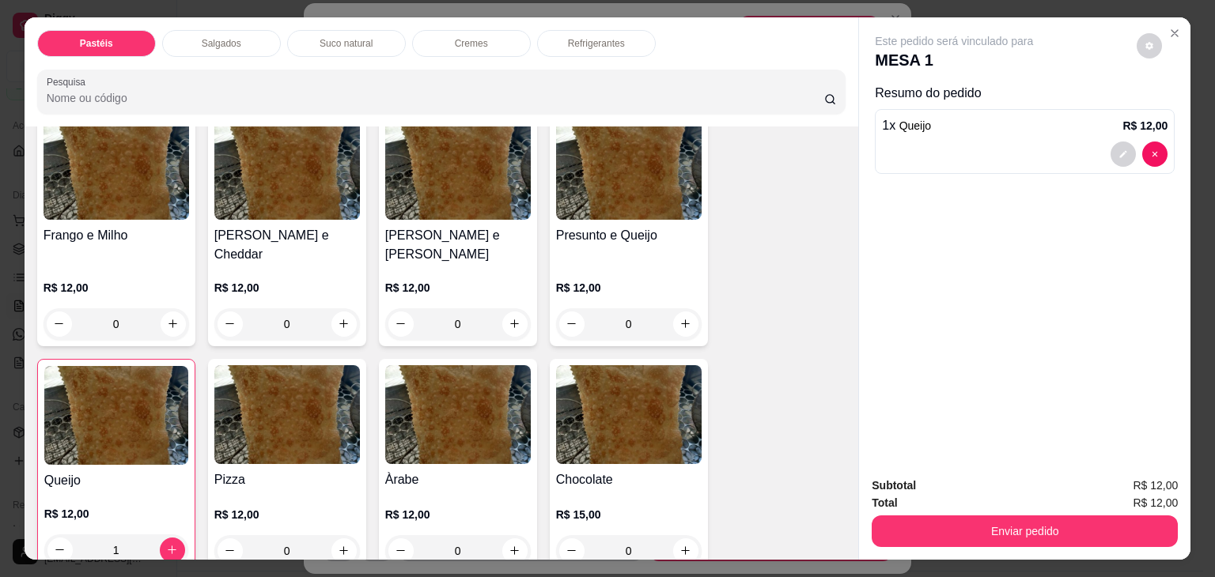
scroll to position [791, 0]
click at [441, 406] on img at bounding box center [458, 414] width 146 height 99
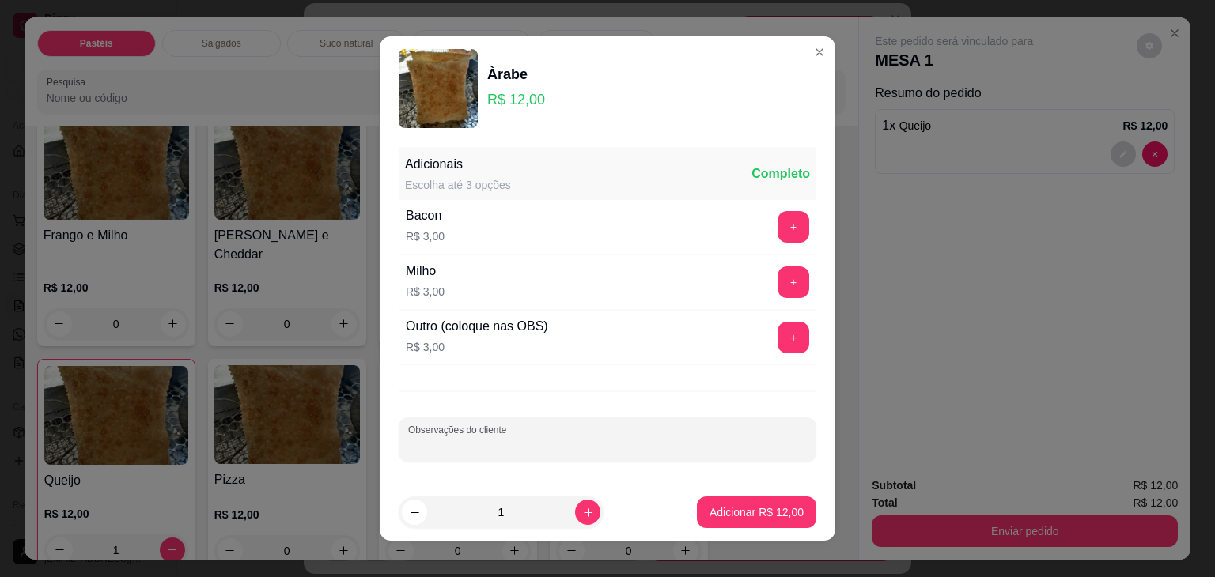
click at [560, 442] on input "Observações do cliente" at bounding box center [607, 446] width 399 height 16
type input "m"
type input "dividir pra 2"
click at [710, 511] on p "Adicionar R$ 12,00" at bounding box center [757, 513] width 94 height 16
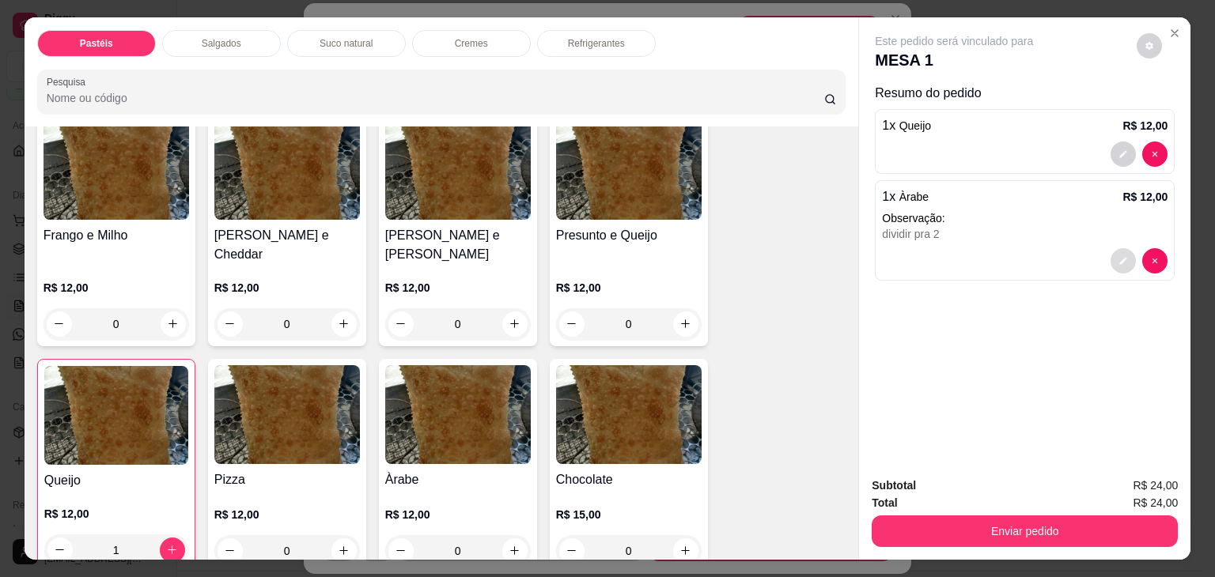
click at [1122, 261] on button "decrease-product-quantity" at bounding box center [1123, 260] width 25 height 25
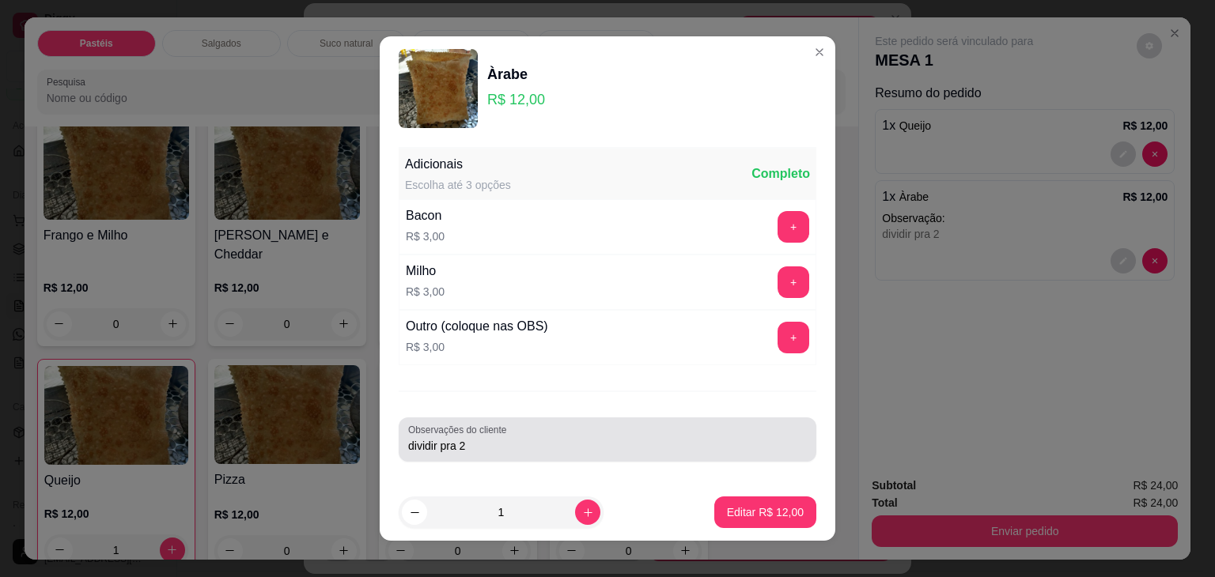
click at [625, 450] on input "dividir pra 2" at bounding box center [607, 446] width 399 height 16
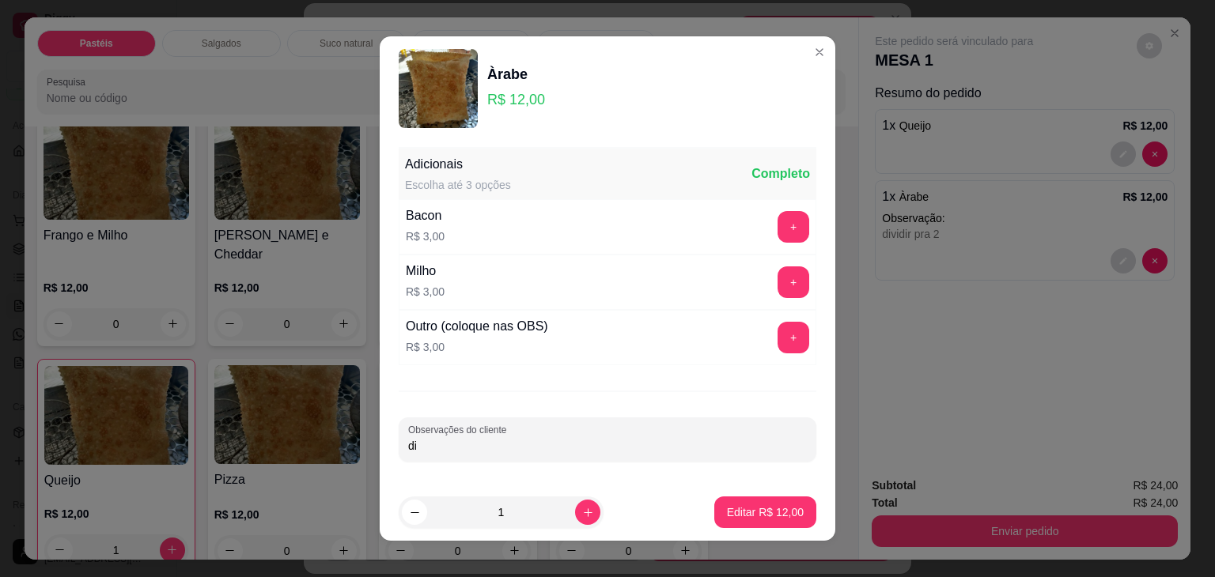
type input "d"
type input "dividir pra 2"
click at [782, 501] on button "Editar R$ 12,00" at bounding box center [765, 513] width 102 height 32
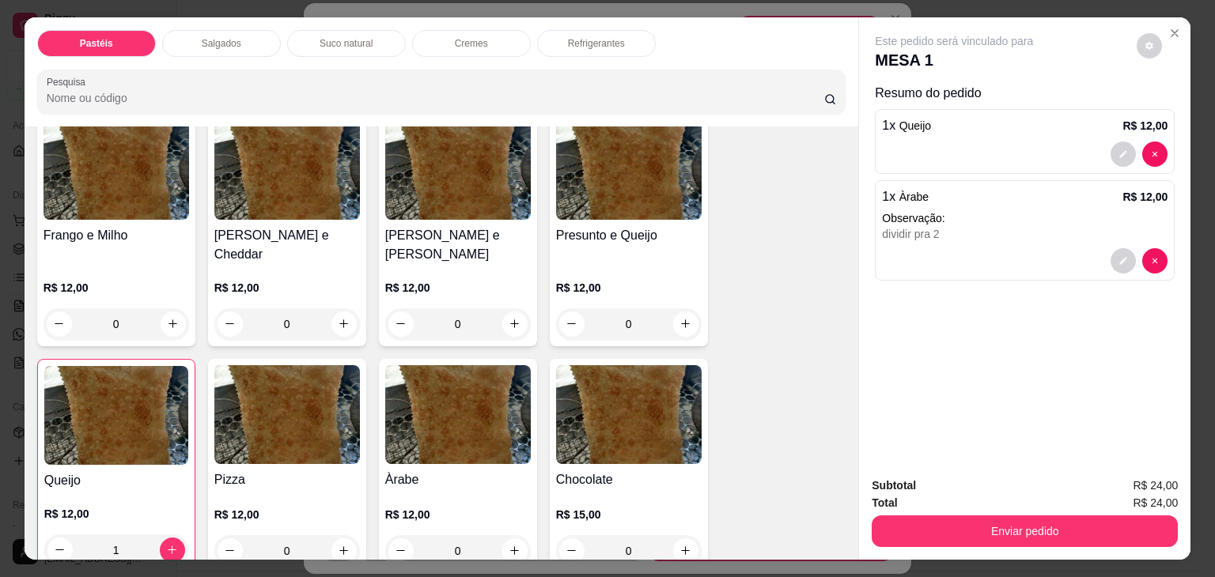
click at [124, 471] on h4 "Queijo" at bounding box center [116, 480] width 144 height 19
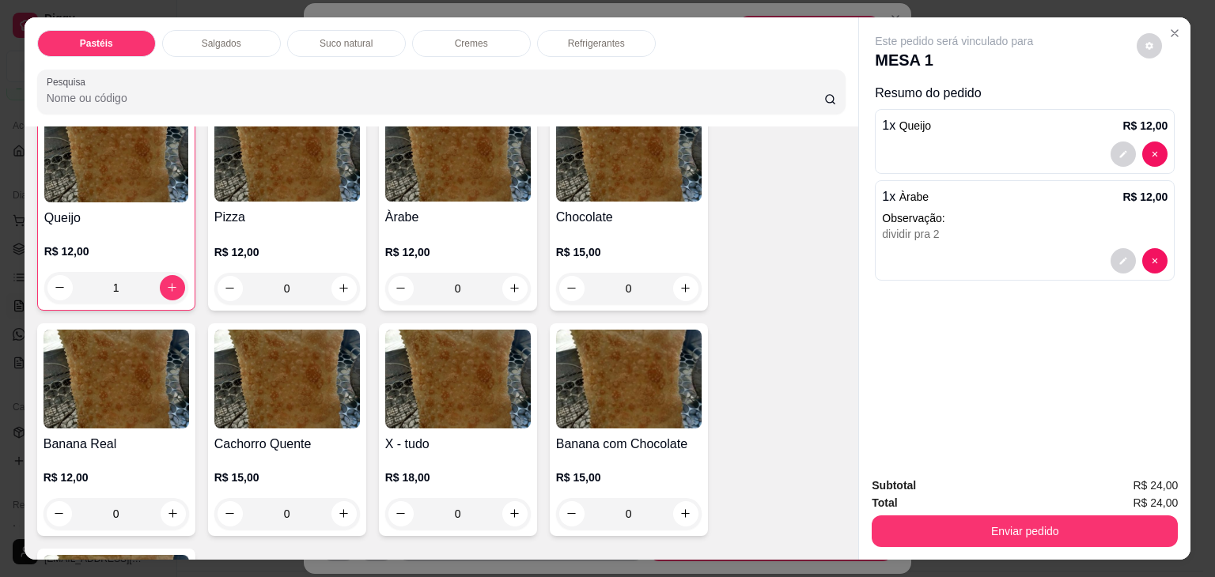
scroll to position [1028, 0]
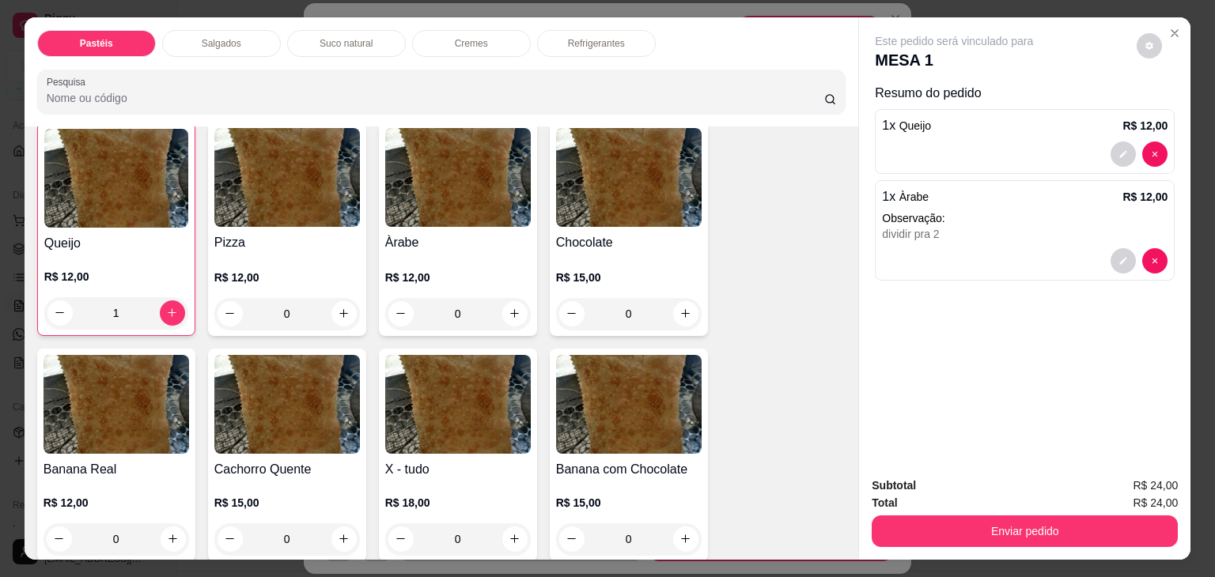
click at [466, 233] on h4 "Àrabe" at bounding box center [458, 242] width 146 height 19
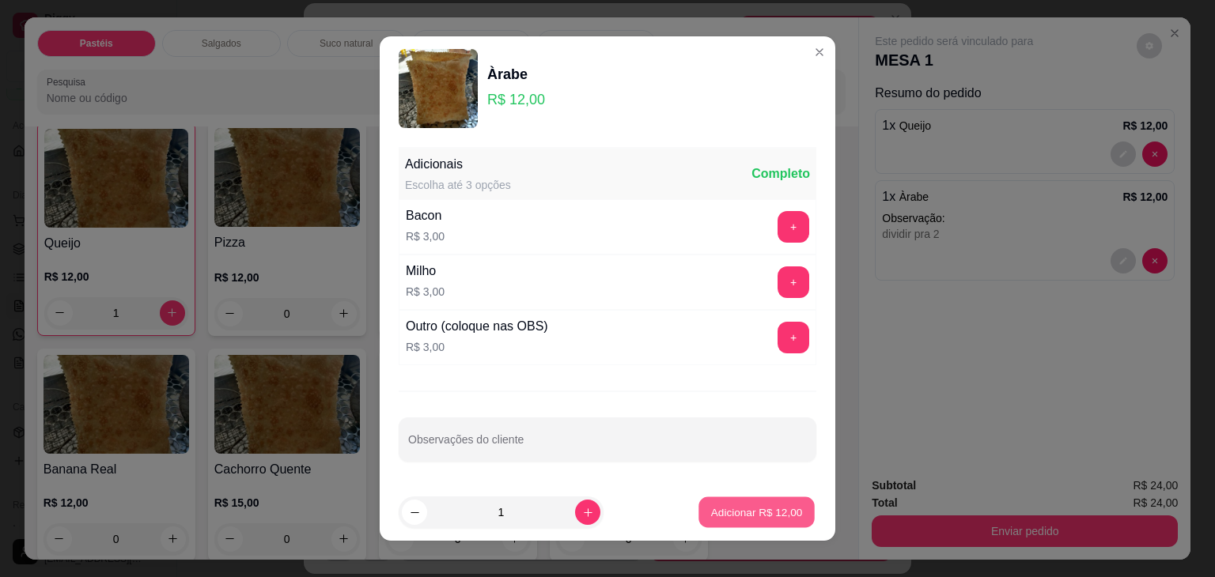
click at [777, 501] on button "Adicionar R$ 12,00" at bounding box center [756, 513] width 116 height 31
type input "1"
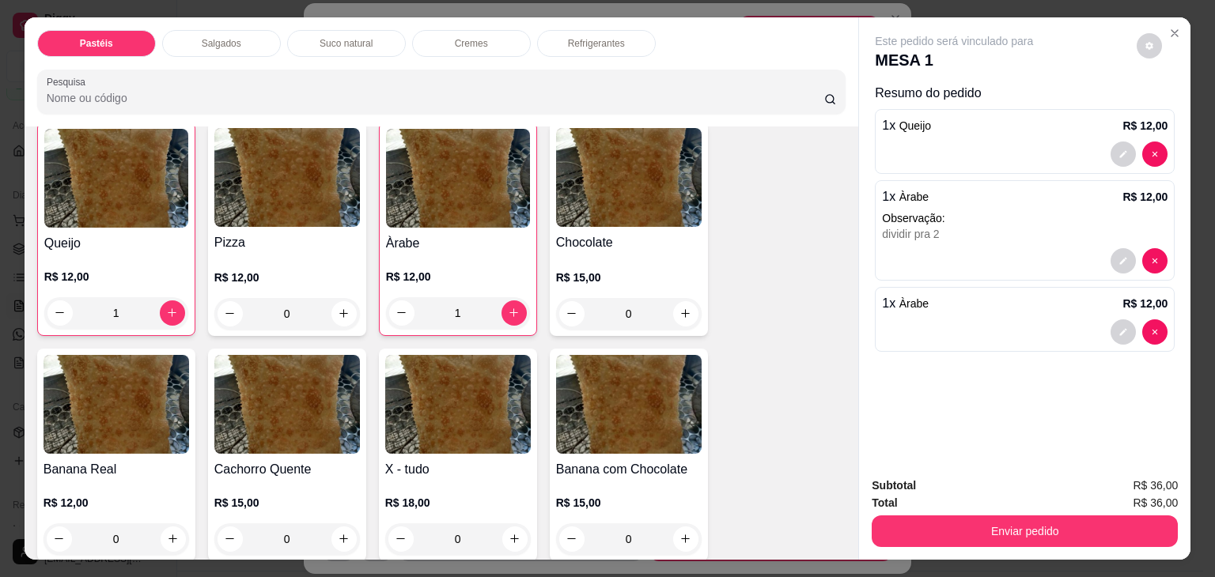
click at [897, 542] on div "Subtotal R$ 36,00 Total R$ 36,00 Enviar pedido" at bounding box center [1024, 512] width 331 height 96
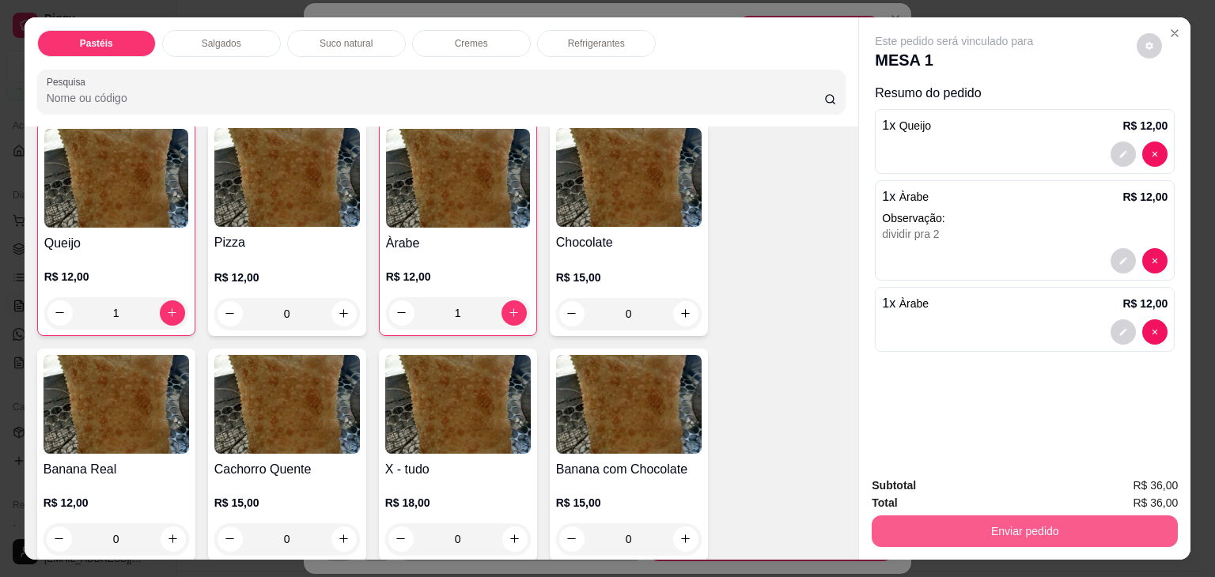
click at [912, 520] on button "Enviar pedido" at bounding box center [1025, 532] width 306 height 32
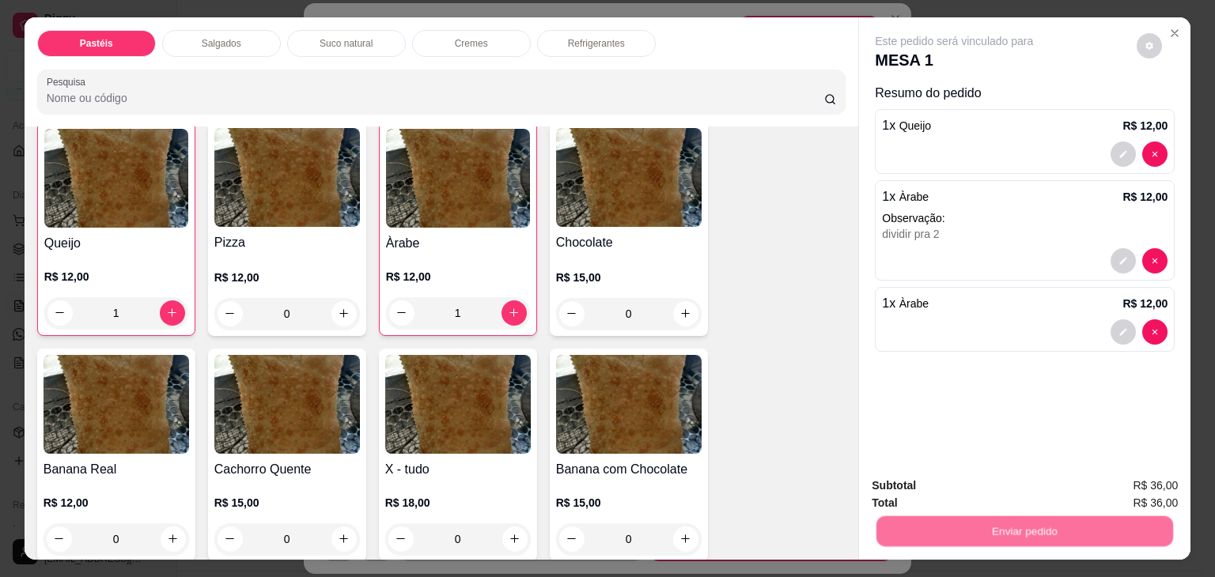
click at [927, 482] on button "Não registrar e enviar pedido" at bounding box center [972, 486] width 165 height 30
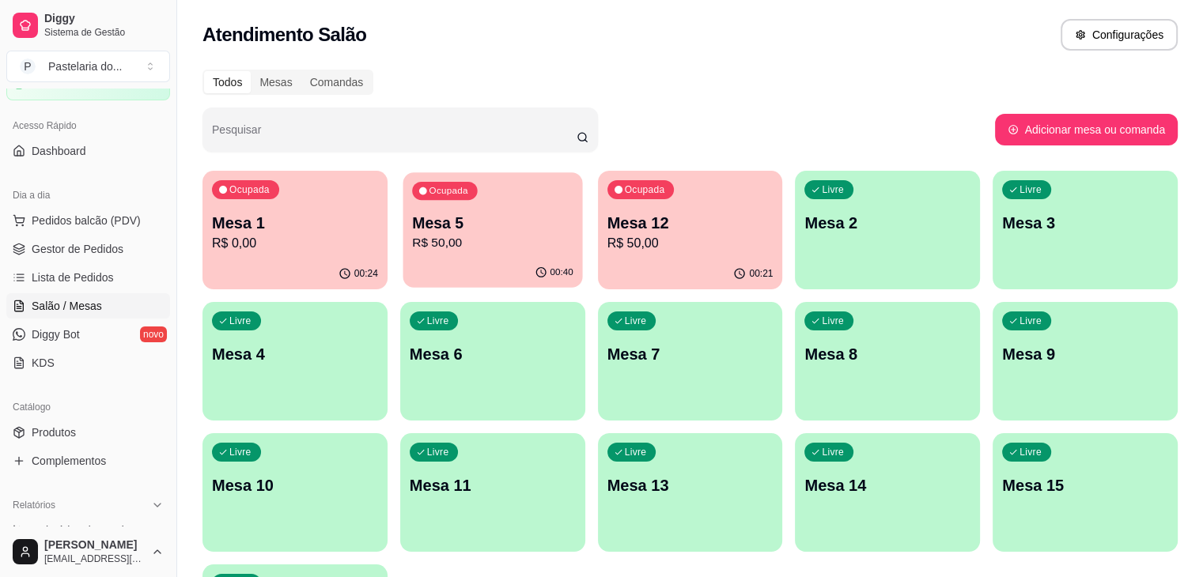
click at [479, 240] on p "R$ 50,00" at bounding box center [492, 243] width 161 height 18
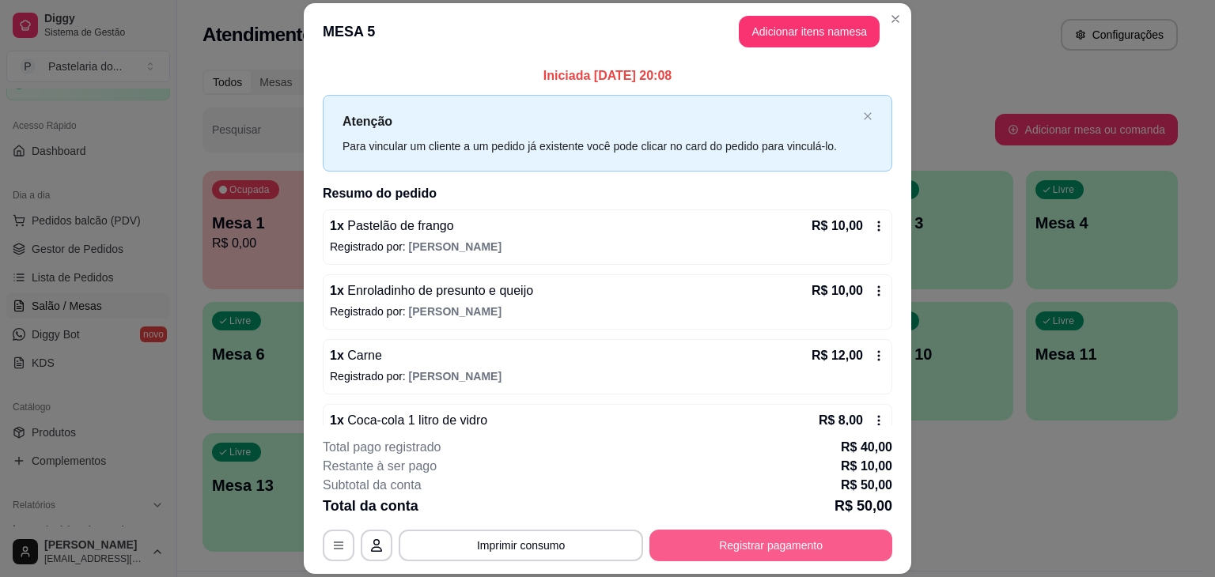
click at [750, 536] on button "Registrar pagamento" at bounding box center [770, 546] width 243 height 32
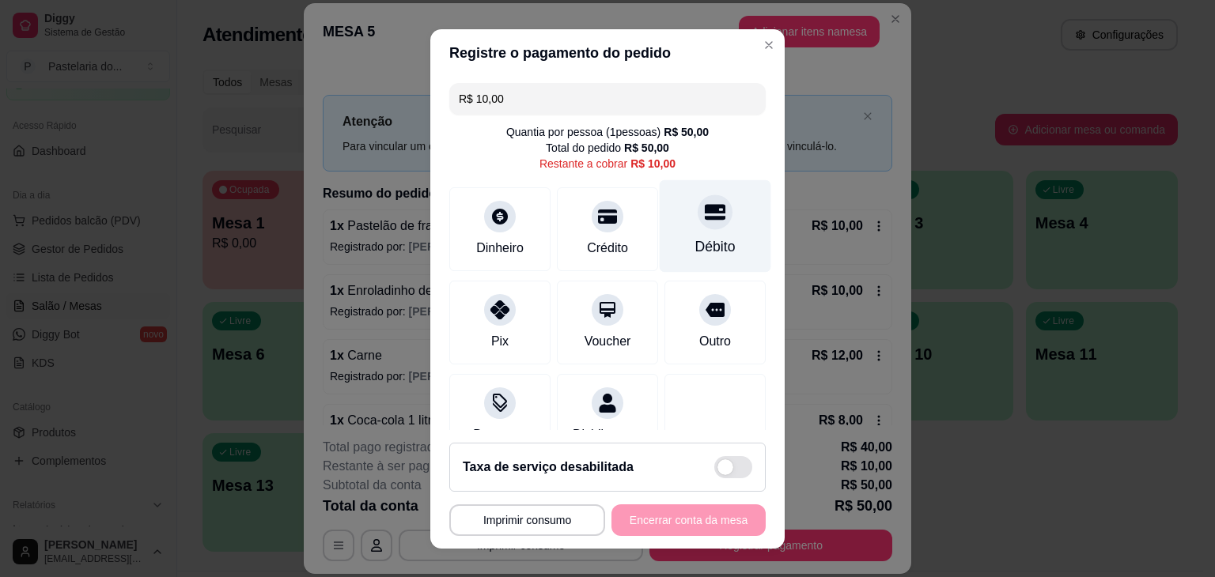
click at [698, 203] on div at bounding box center [715, 212] width 35 height 35
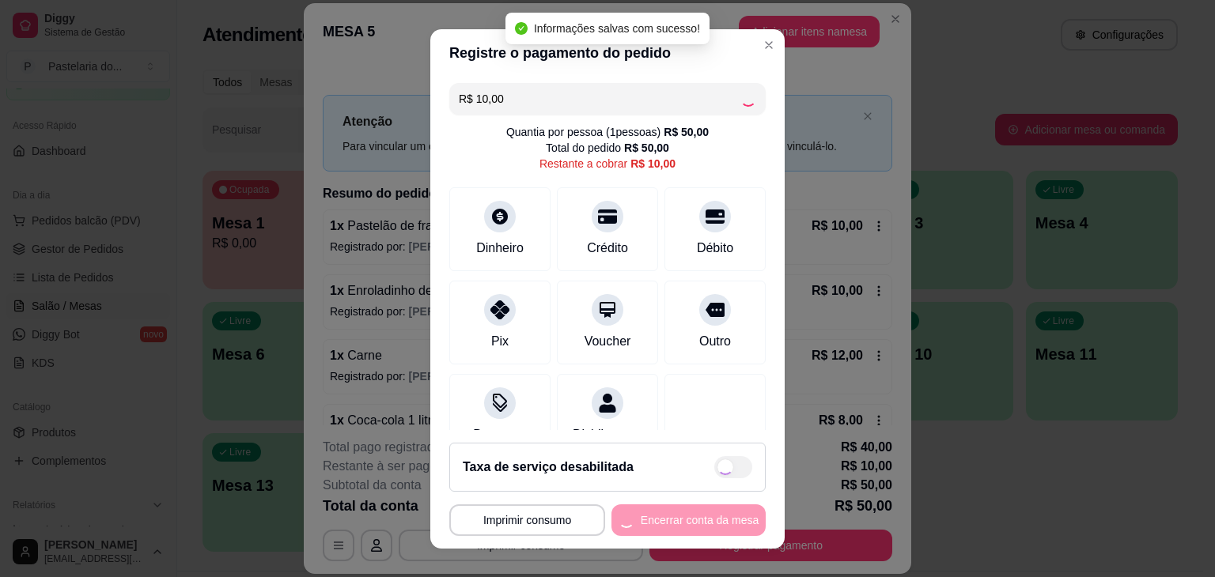
type input "R$ 0,00"
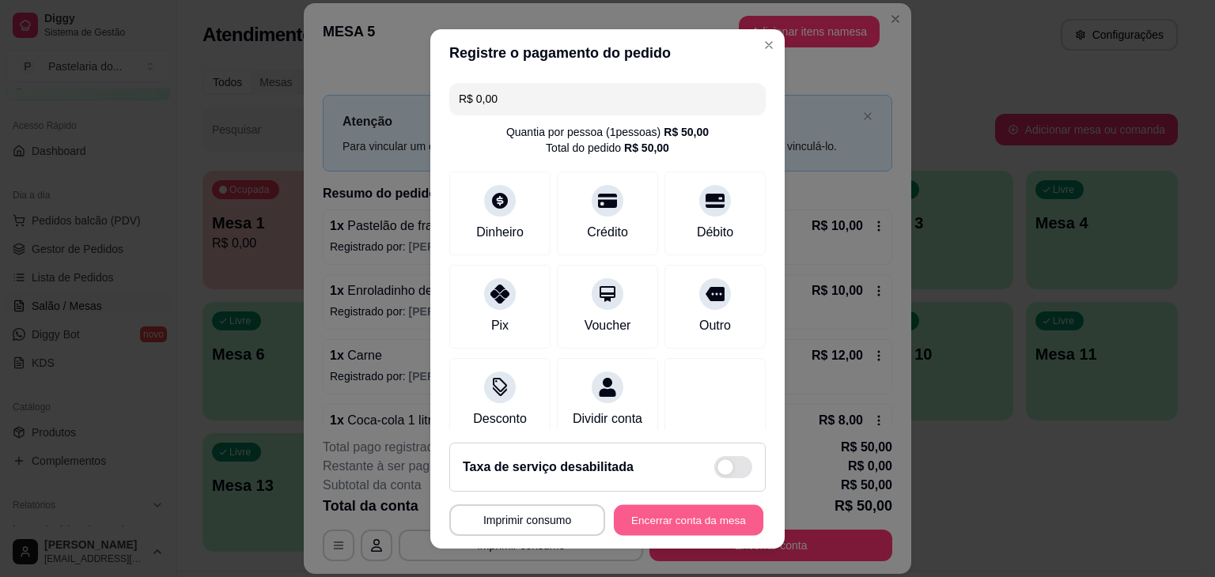
click at [718, 526] on button "Encerrar conta da mesa" at bounding box center [689, 520] width 150 height 31
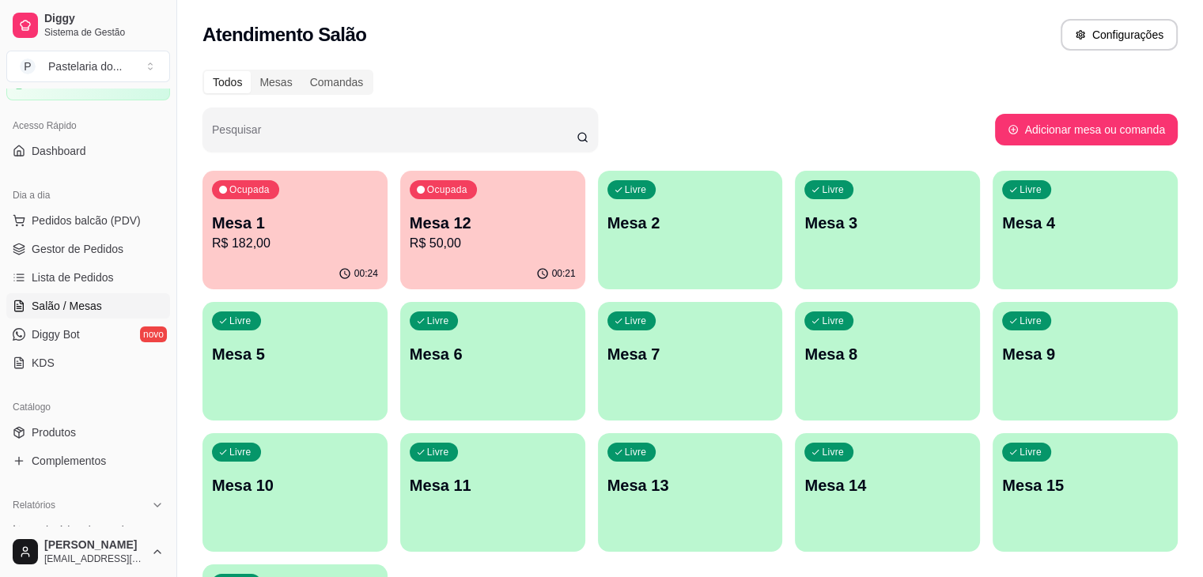
click at [804, 356] on p "Mesa 8" at bounding box center [887, 354] width 166 height 22
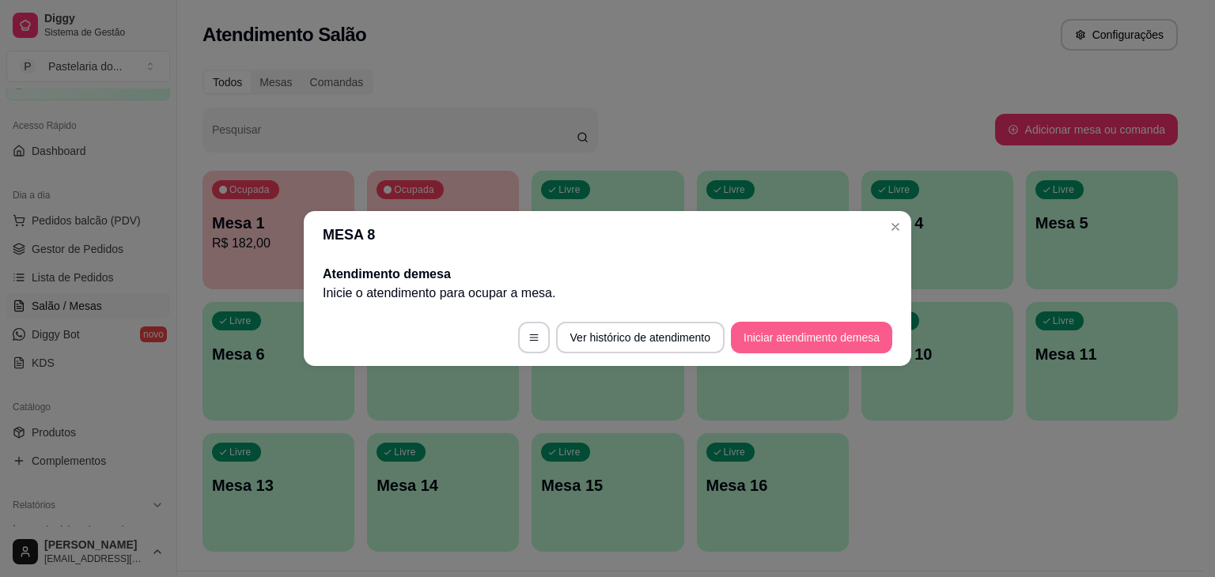
click at [816, 330] on button "Iniciar atendimento de mesa" at bounding box center [811, 338] width 161 height 32
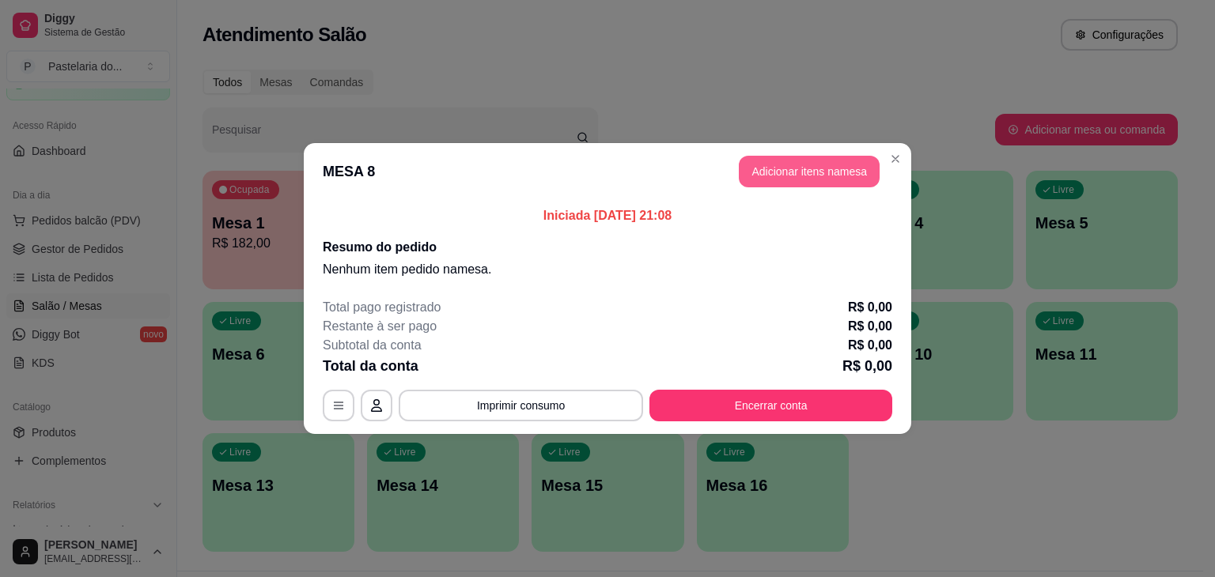
click at [805, 172] on button "Adicionar itens na mesa" at bounding box center [809, 172] width 141 height 32
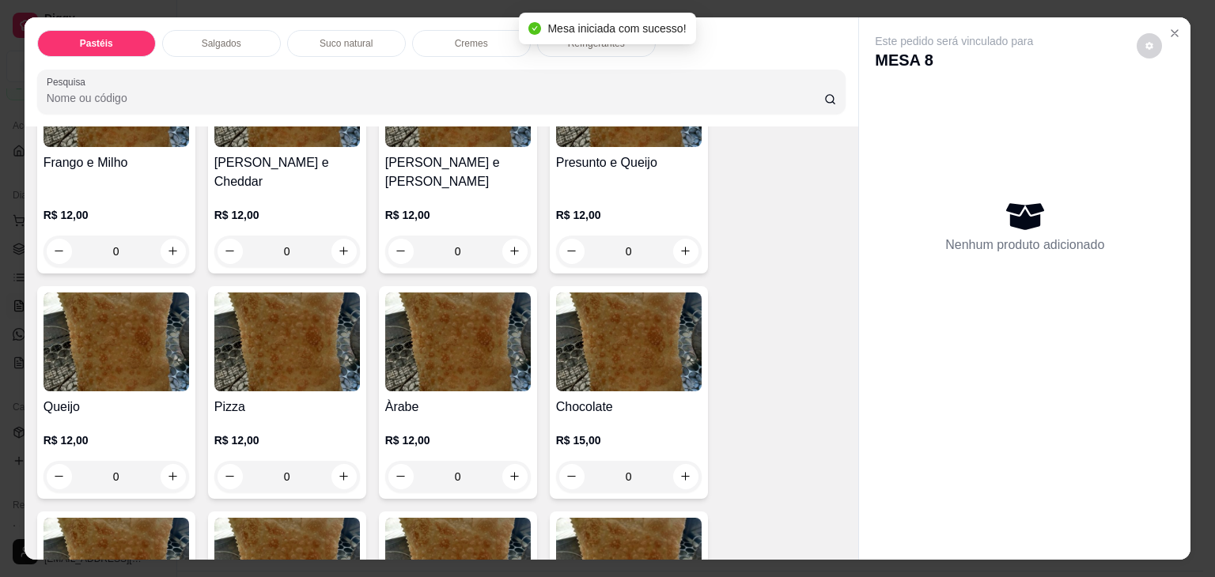
scroll to position [870, 0]
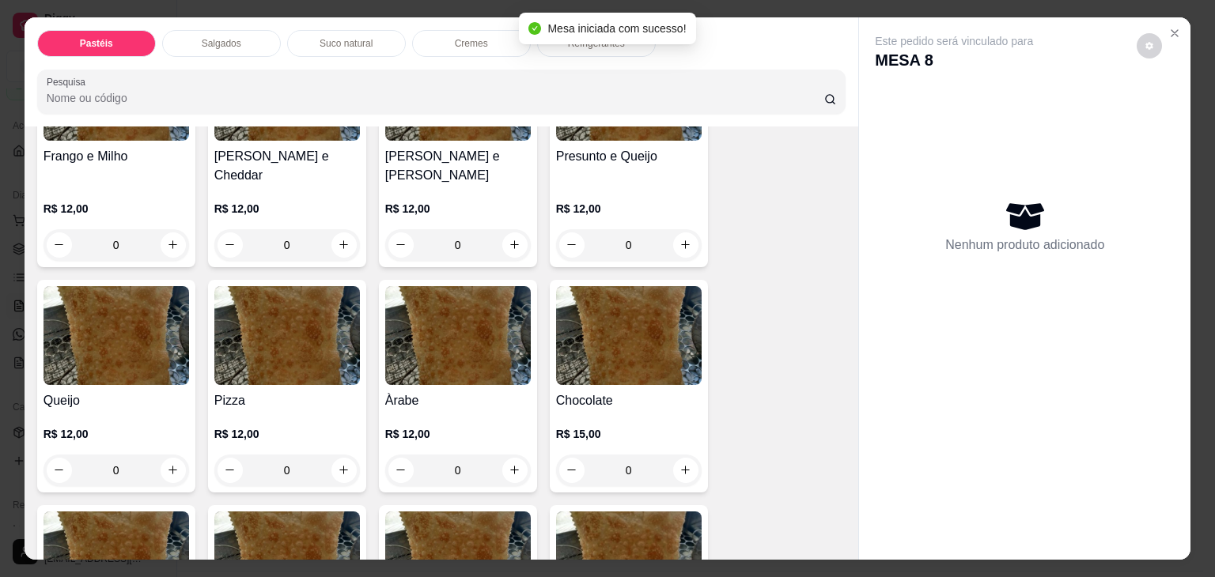
click at [130, 325] on img at bounding box center [117, 335] width 146 height 99
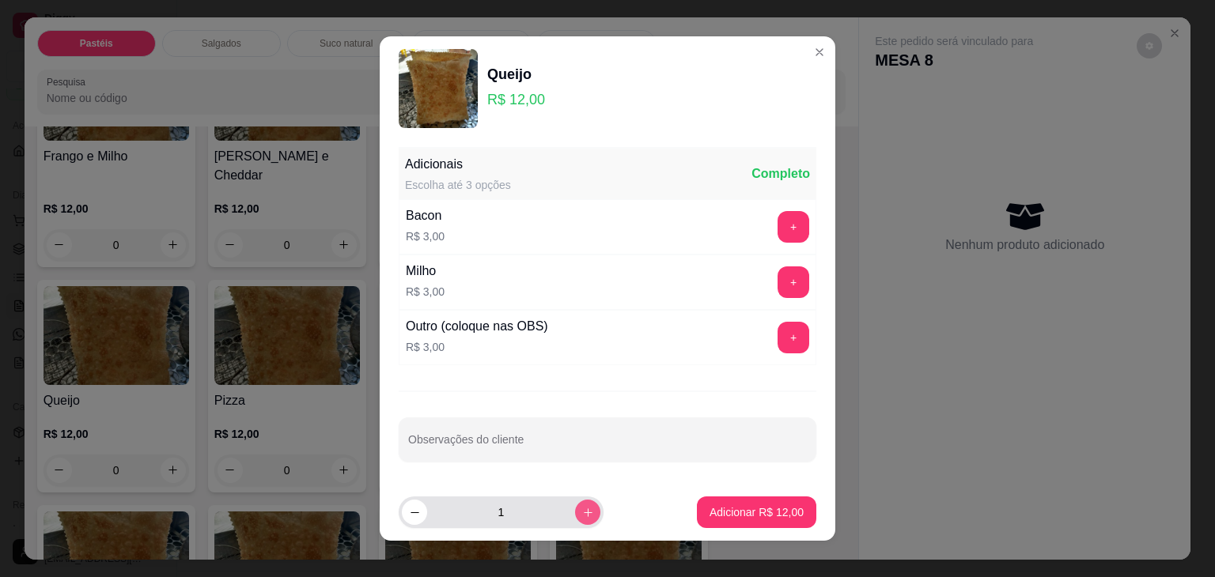
click at [575, 502] on button "increase-product-quantity" at bounding box center [587, 512] width 25 height 25
type input "2"
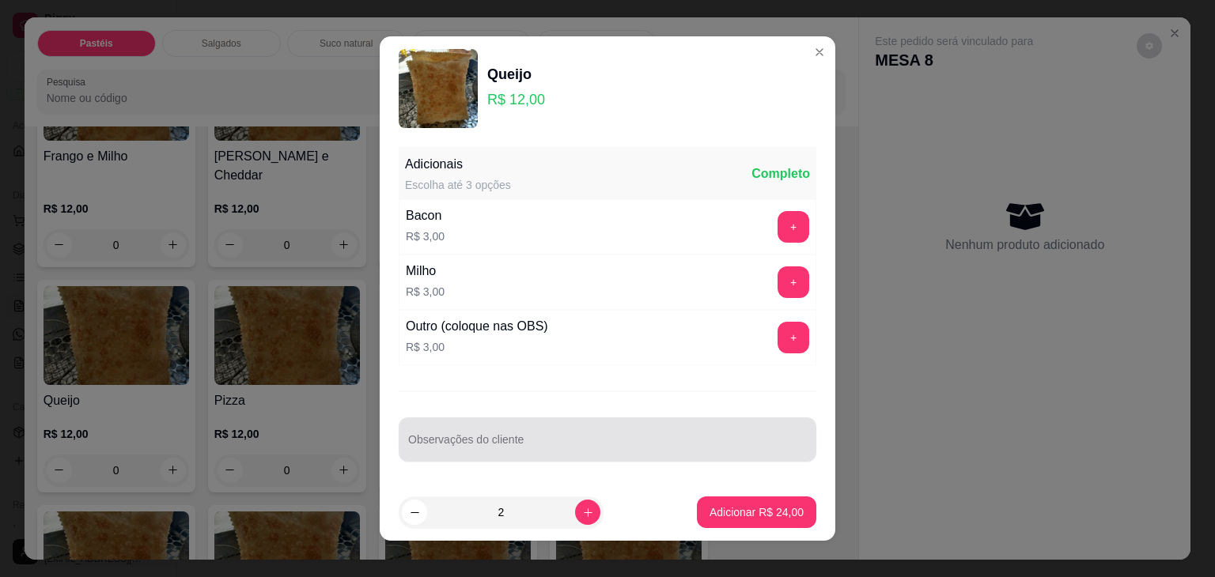
click at [564, 442] on input "Observações do cliente" at bounding box center [607, 446] width 399 height 16
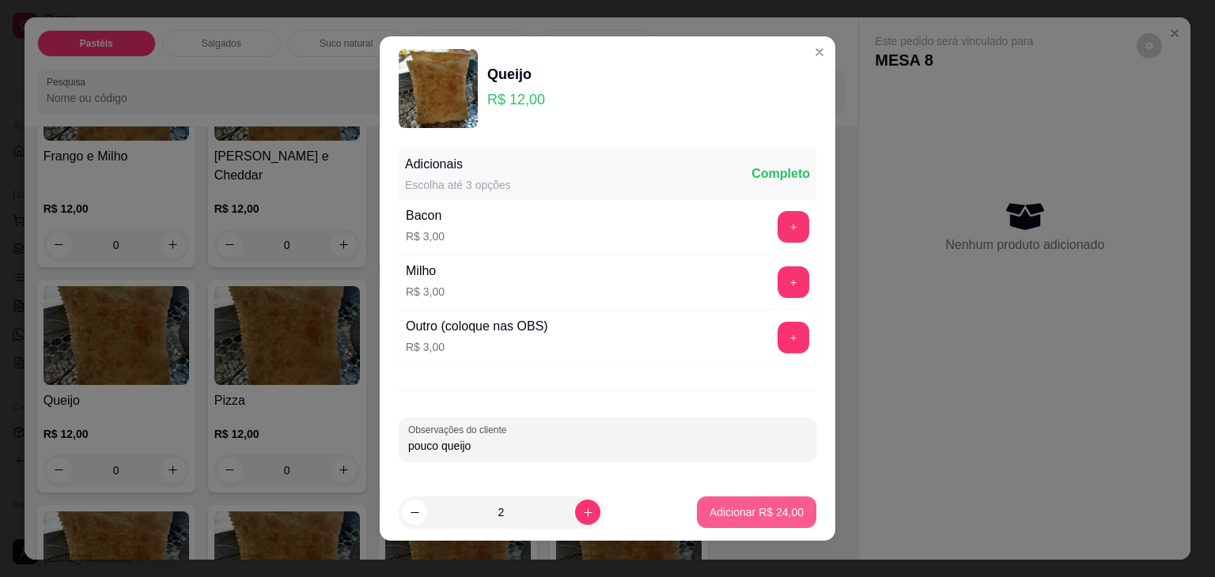
type input "pouco queijo"
click at [769, 503] on button "Adicionar R$ 24,00" at bounding box center [756, 513] width 119 height 32
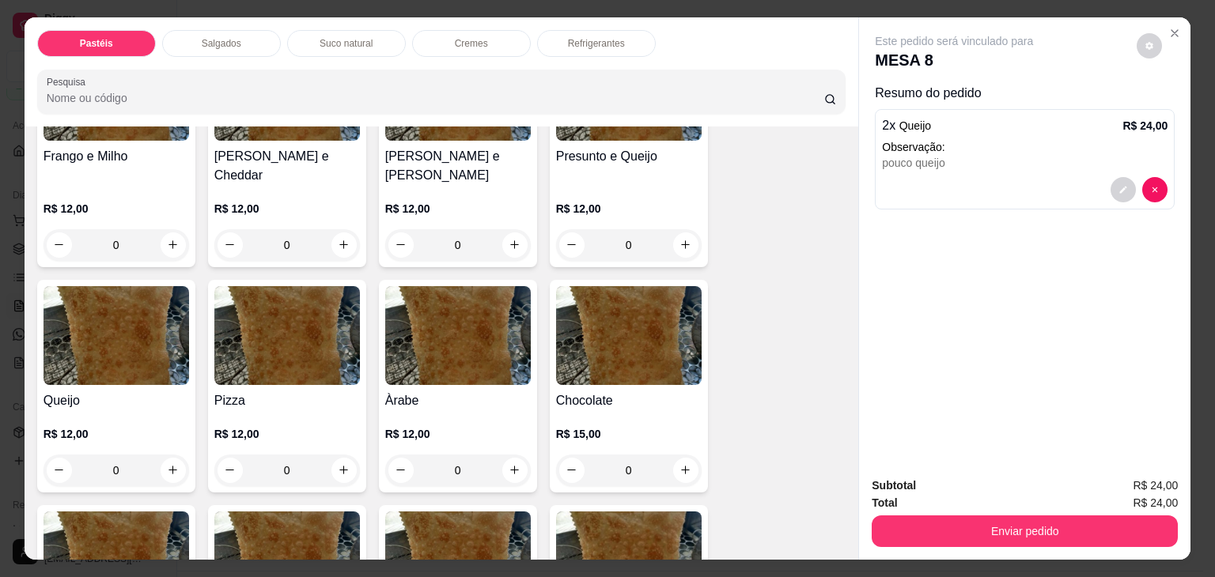
click at [402, 342] on img at bounding box center [458, 335] width 146 height 99
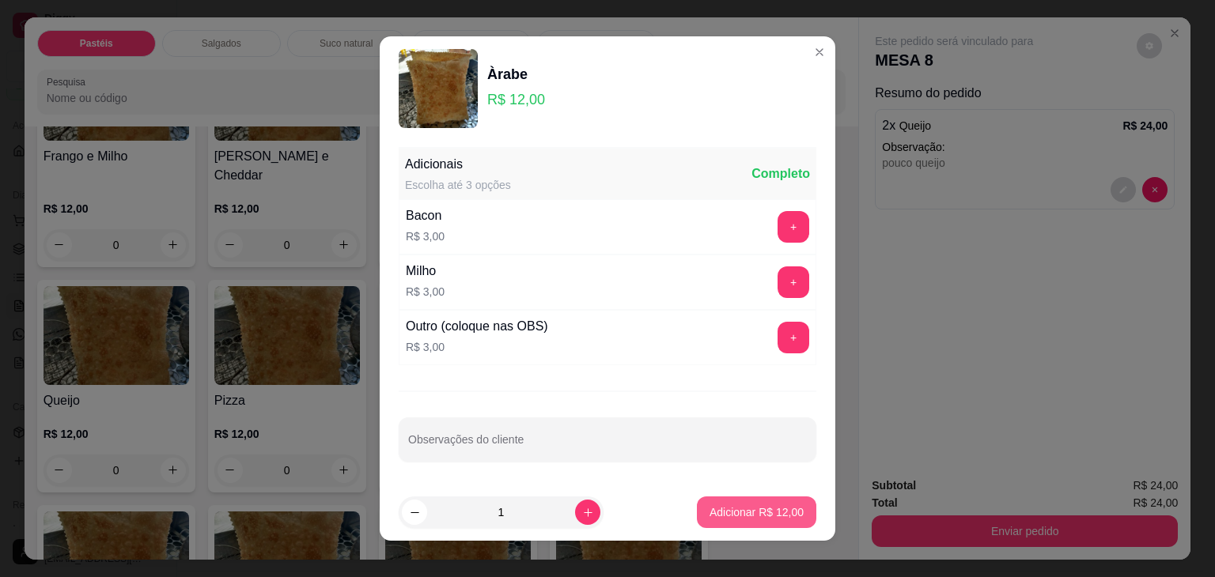
click at [710, 514] on p "Adicionar R$ 12,00" at bounding box center [757, 513] width 94 height 16
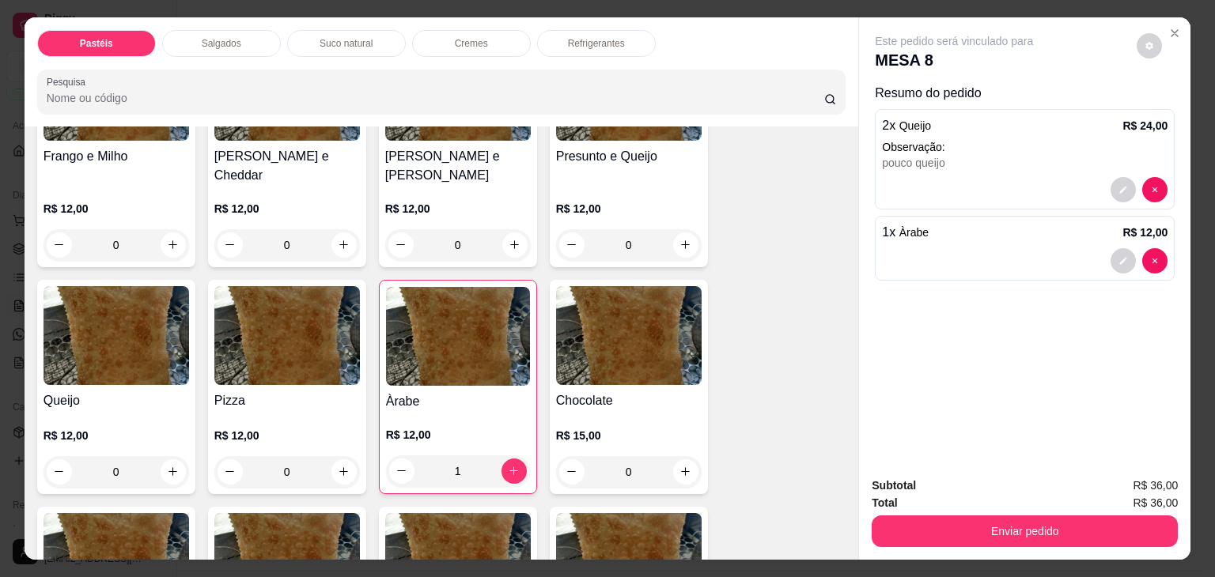
type input "1"
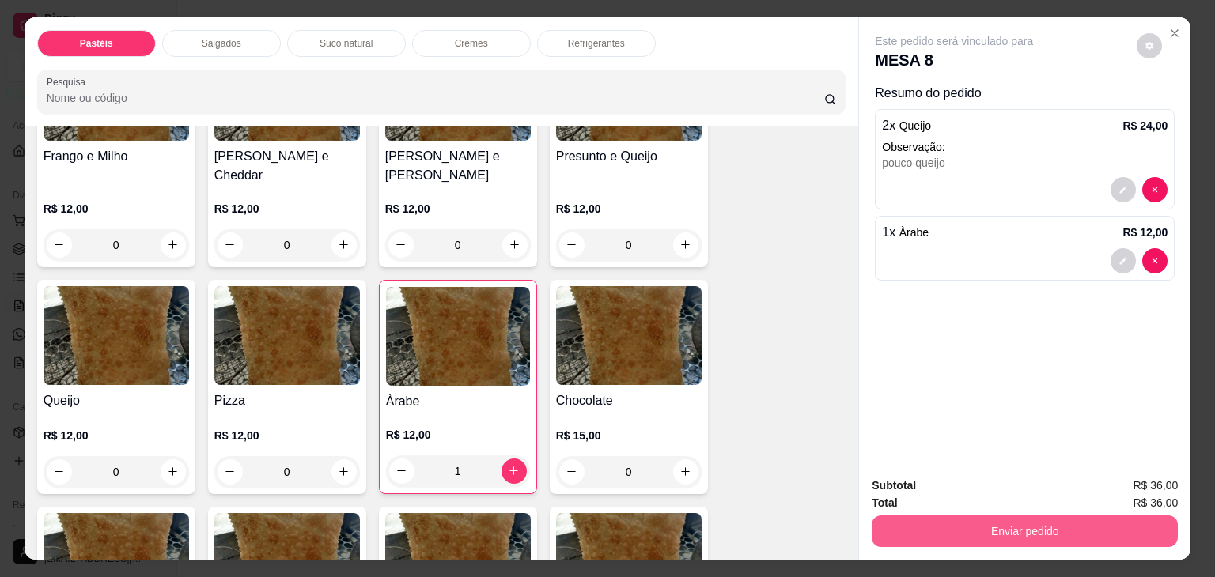
click at [974, 520] on button "Enviar pedido" at bounding box center [1025, 532] width 306 height 32
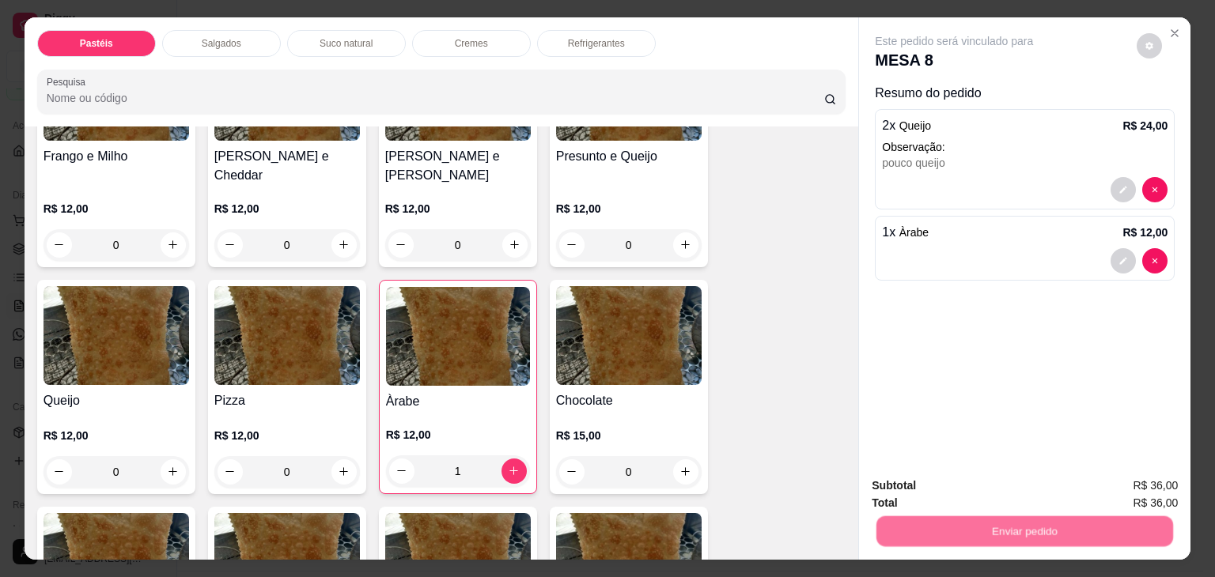
click at [971, 475] on button "Não registrar e enviar pedido" at bounding box center [972, 486] width 165 height 30
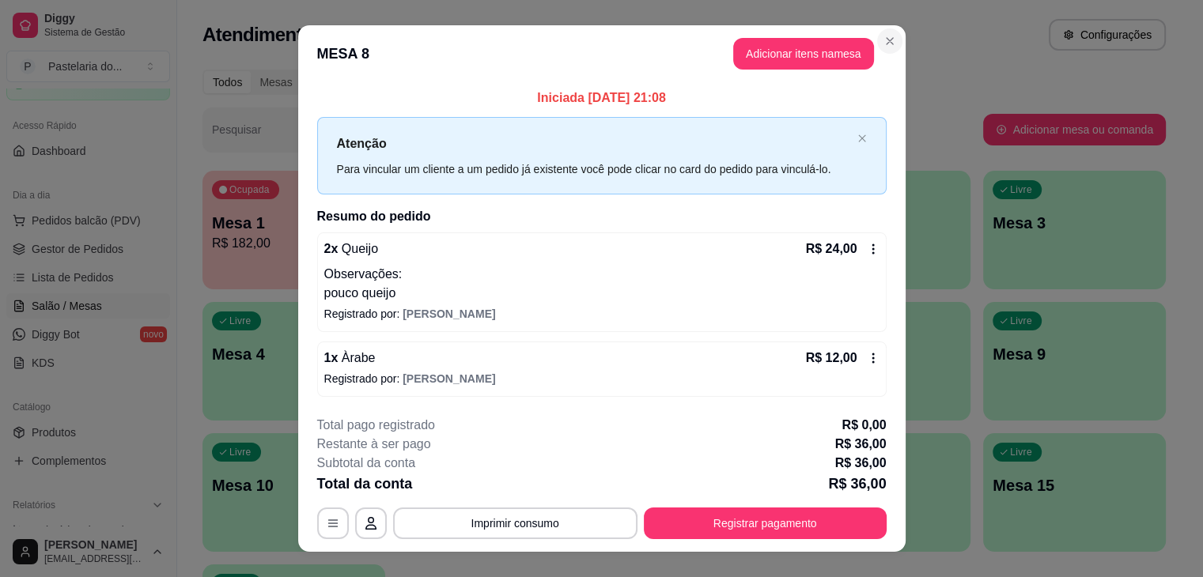
click at [883, 45] on div "Atendimento Salão Configurações" at bounding box center [684, 35] width 963 height 32
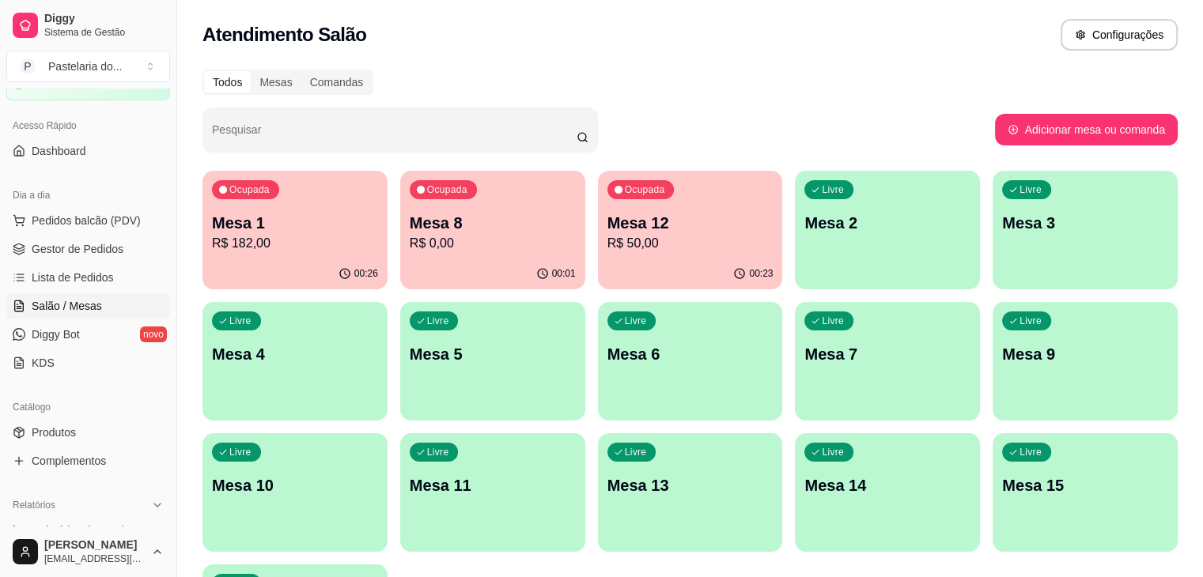
click at [417, 225] on p "Mesa 8" at bounding box center [493, 223] width 166 height 22
click at [245, 210] on div "Ocupada Mesa 1 R$ 182,00" at bounding box center [295, 215] width 185 height 88
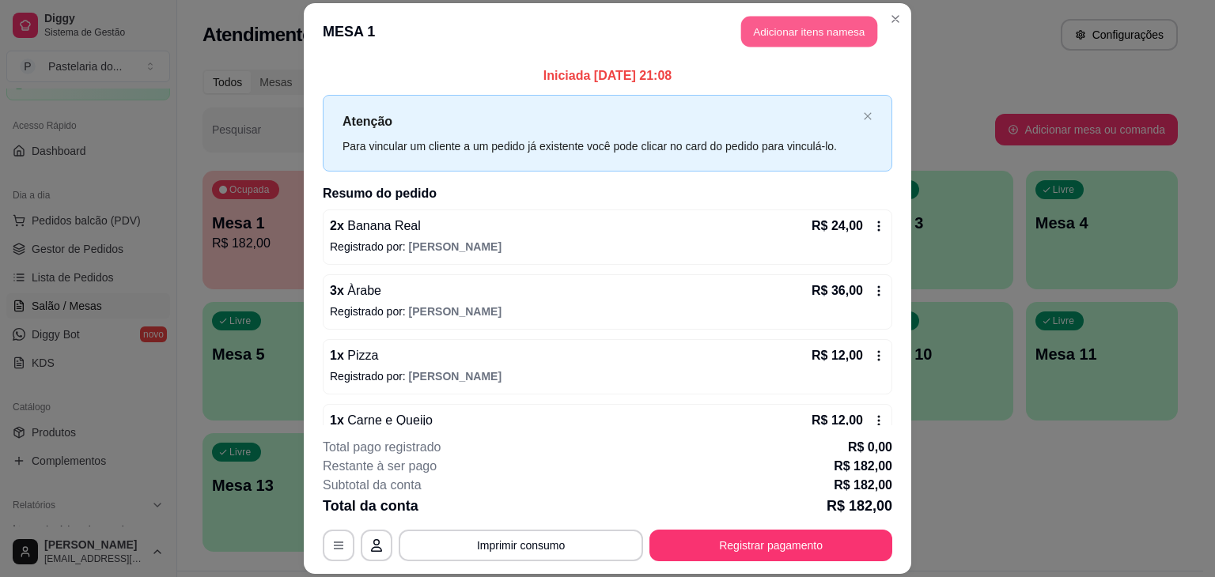
click at [818, 28] on button "Adicionar itens na mesa" at bounding box center [809, 31] width 136 height 31
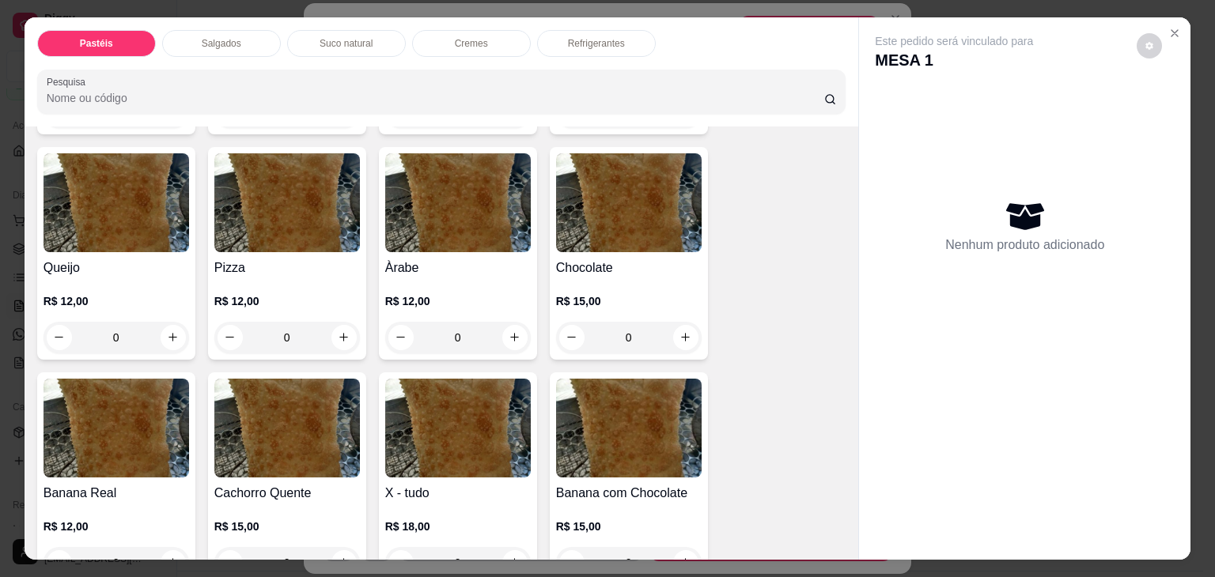
scroll to position [1028, 0]
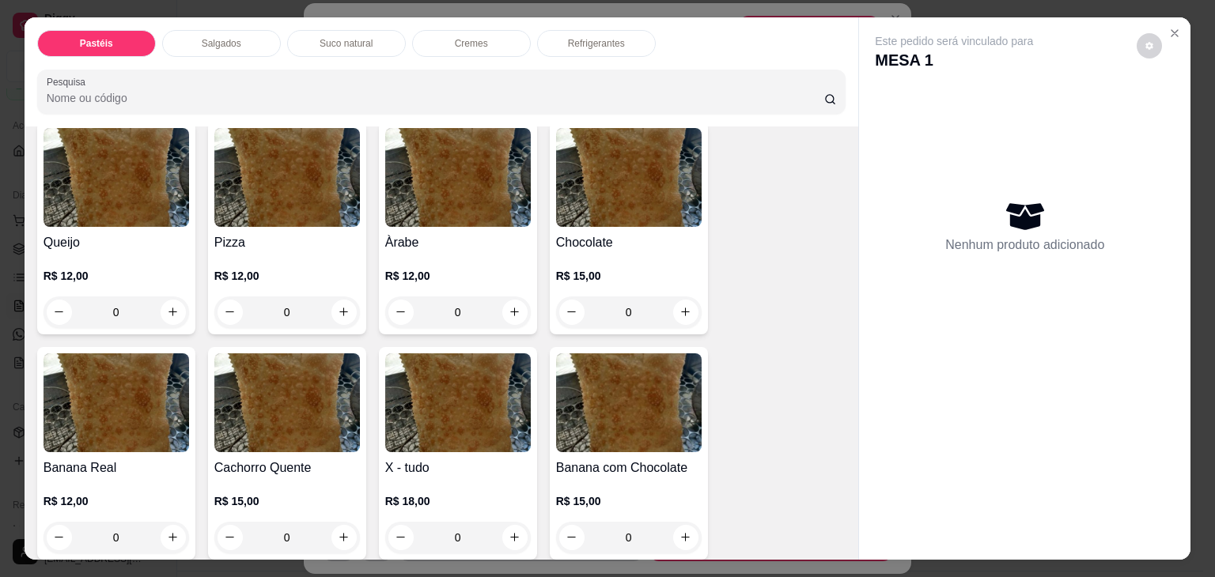
click at [145, 424] on img at bounding box center [117, 403] width 146 height 99
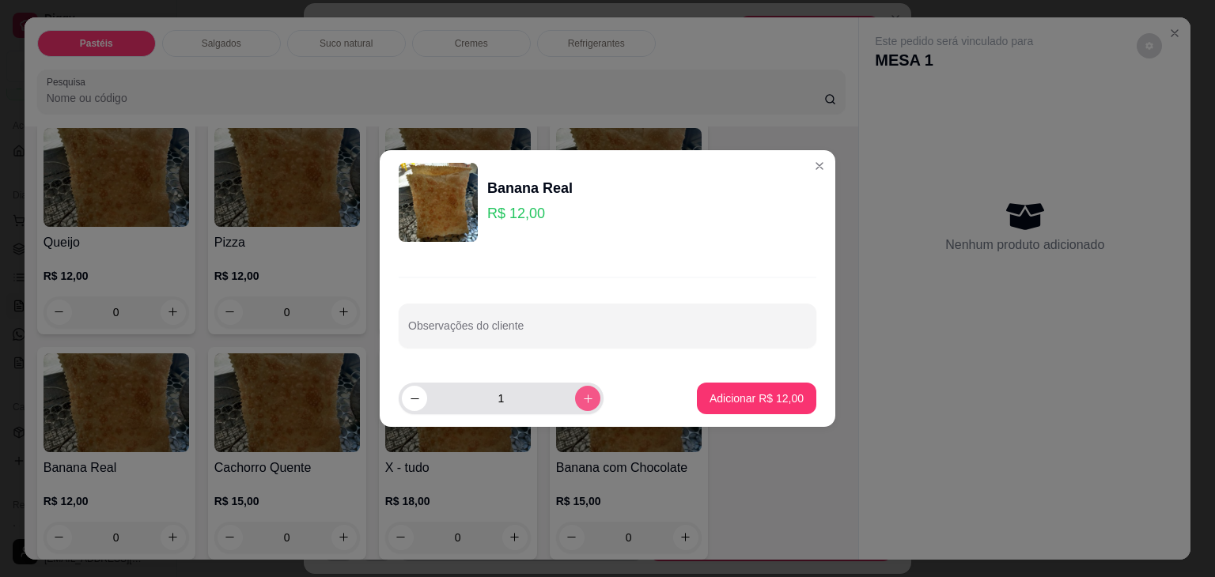
click at [582, 399] on icon "increase-product-quantity" at bounding box center [588, 399] width 12 height 12
type input "2"
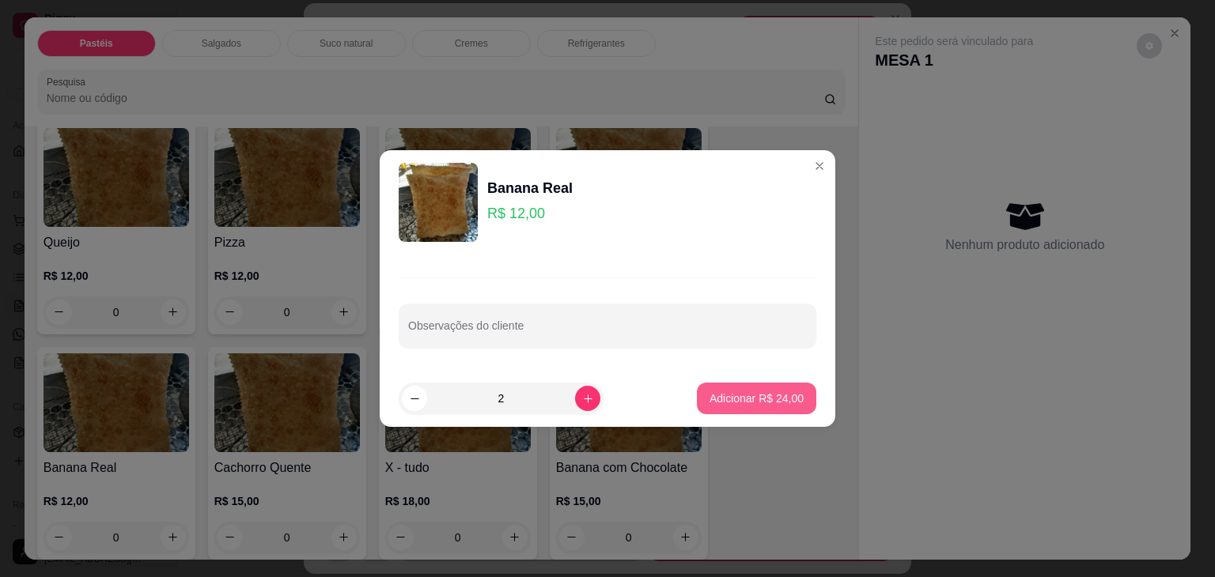
click at [775, 398] on p "Adicionar R$ 24,00" at bounding box center [757, 399] width 94 height 16
type input "2"
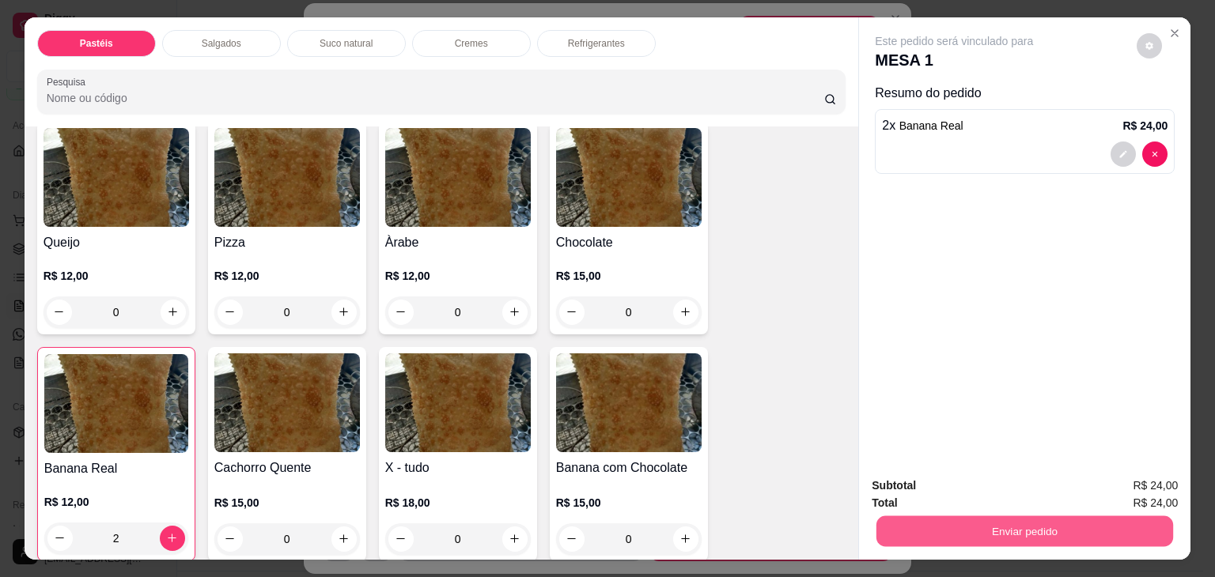
click at [941, 520] on button "Enviar pedido" at bounding box center [1024, 532] width 297 height 31
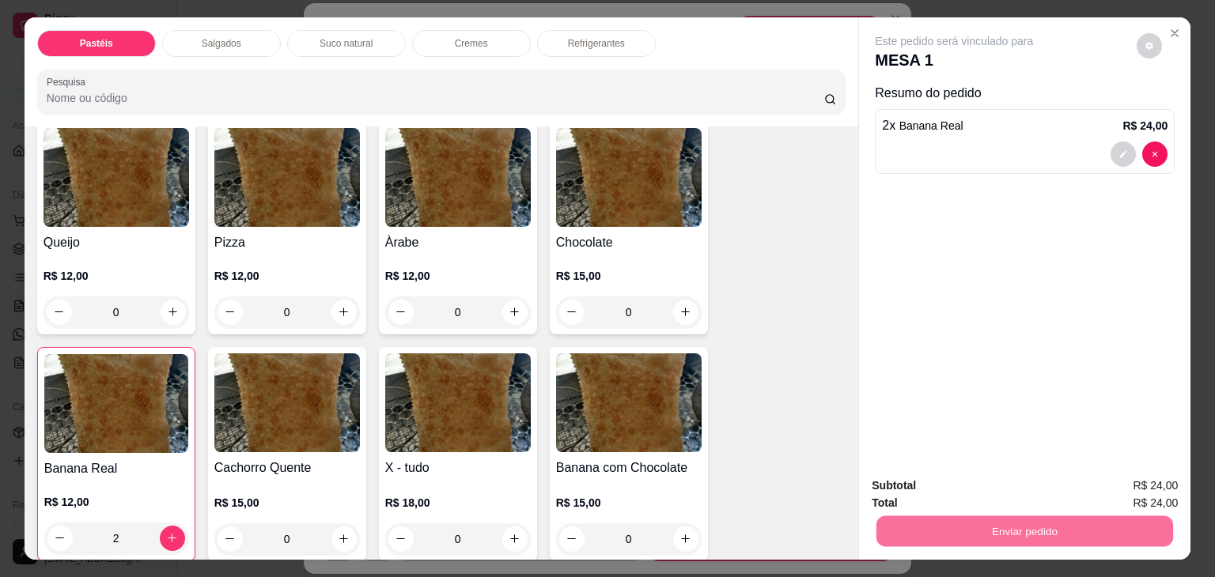
click at [949, 488] on button "Não registrar e enviar pedido" at bounding box center [972, 486] width 165 height 30
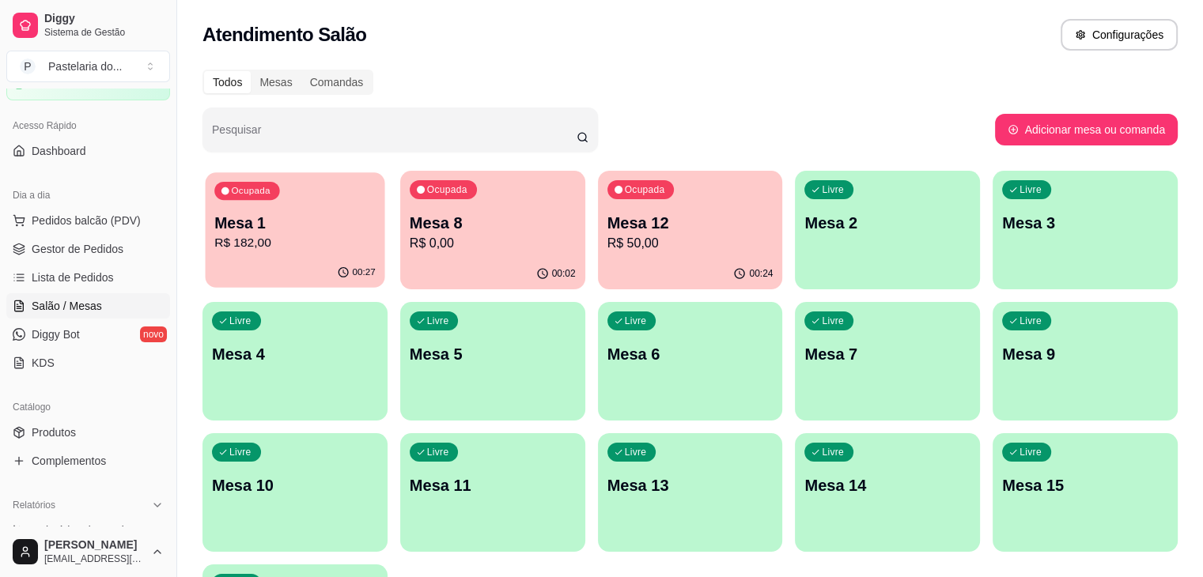
click at [269, 229] on p "Mesa 1" at bounding box center [294, 223] width 161 height 21
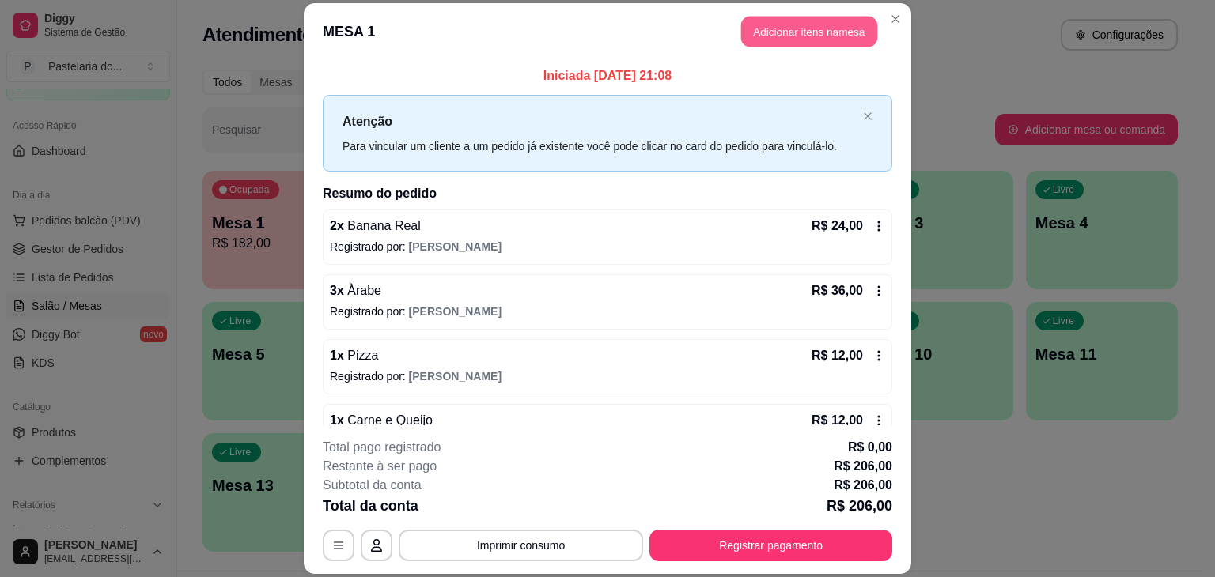
click at [848, 38] on button "Adicionar itens na mesa" at bounding box center [809, 31] width 136 height 31
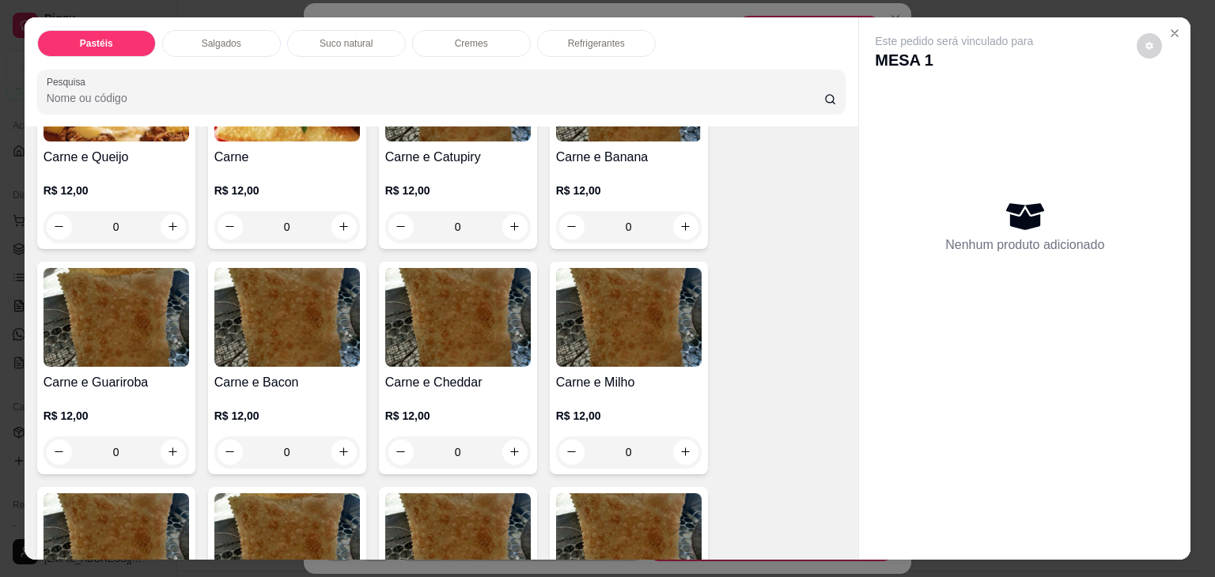
scroll to position [79, 0]
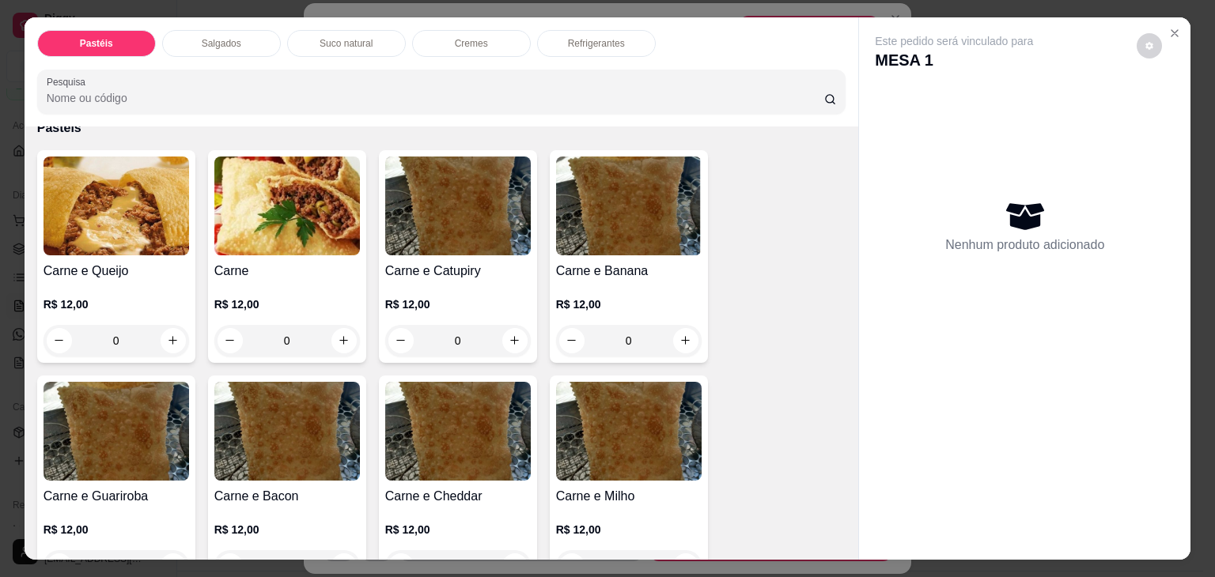
click at [112, 401] on img at bounding box center [117, 431] width 146 height 99
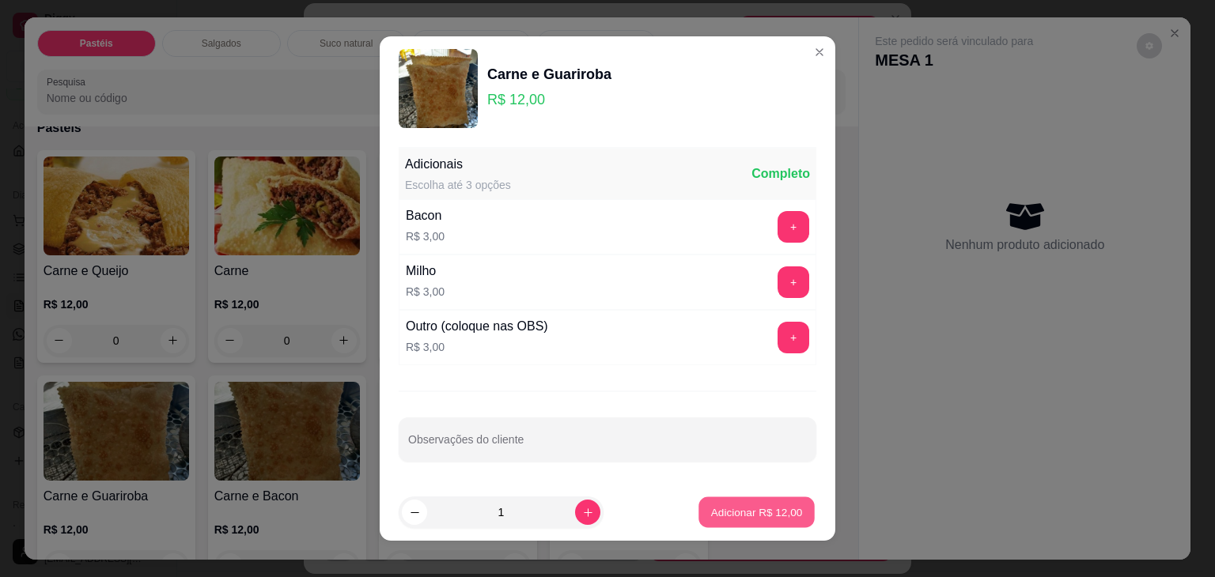
click at [759, 520] on button "Adicionar R$ 12,00" at bounding box center [756, 513] width 116 height 31
type input "1"
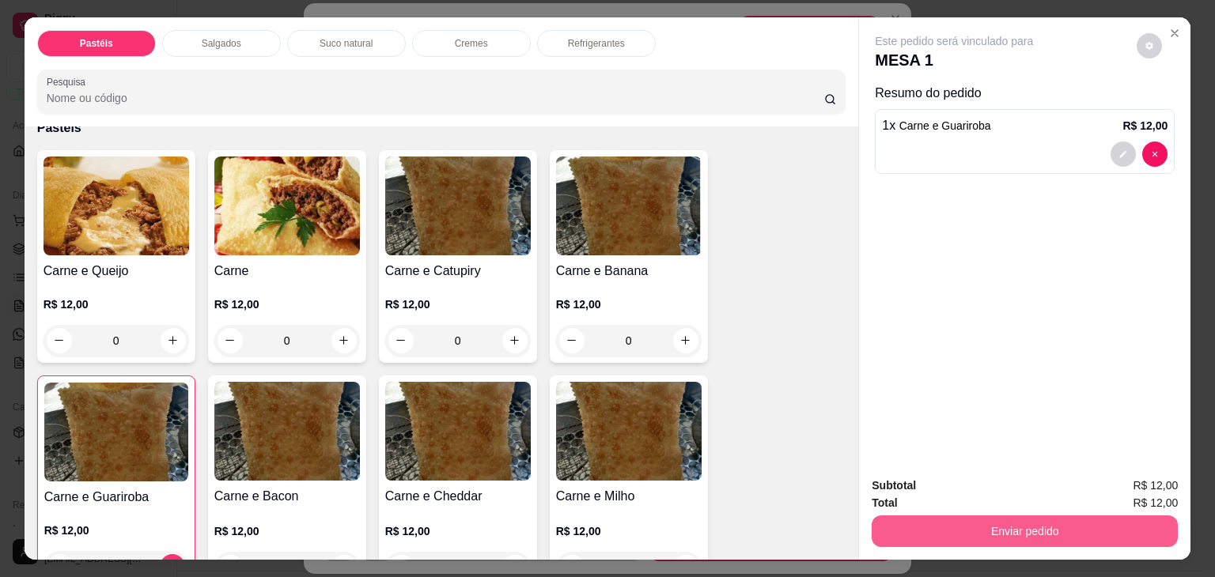
click at [964, 516] on button "Enviar pedido" at bounding box center [1025, 532] width 306 height 32
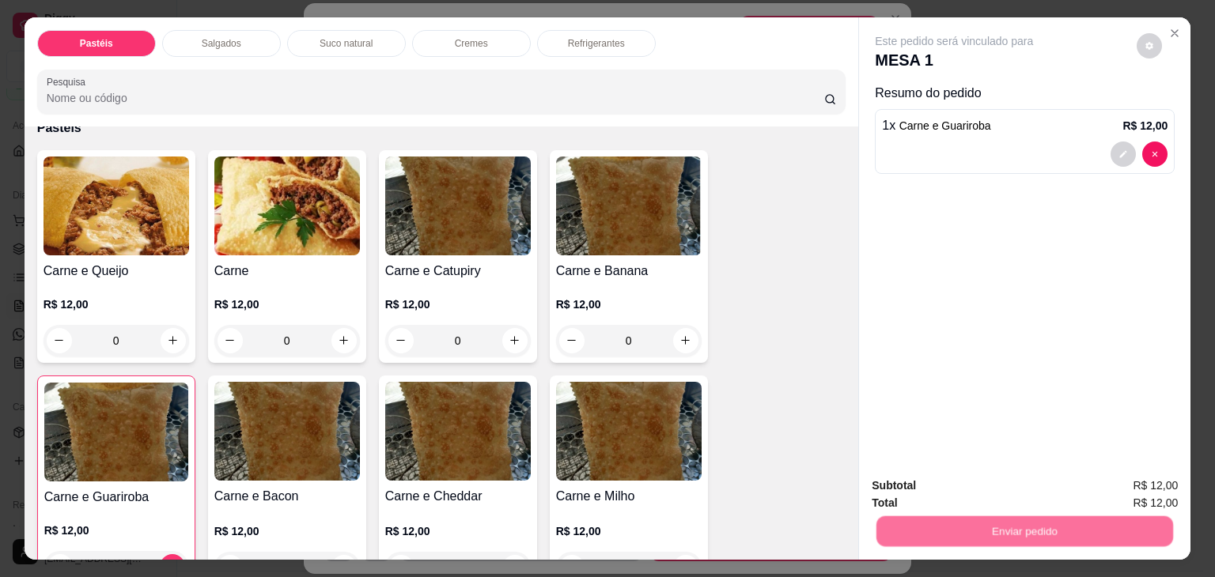
click at [966, 488] on button "Não registrar e enviar pedido" at bounding box center [972, 485] width 160 height 29
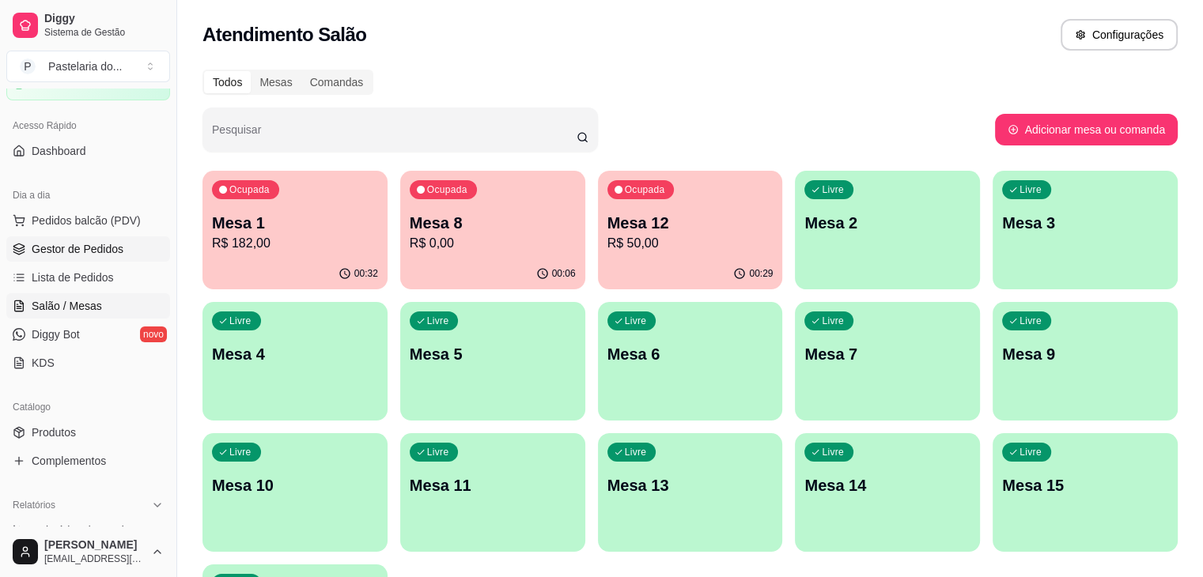
click at [132, 248] on link "Gestor de Pedidos" at bounding box center [88, 249] width 164 height 25
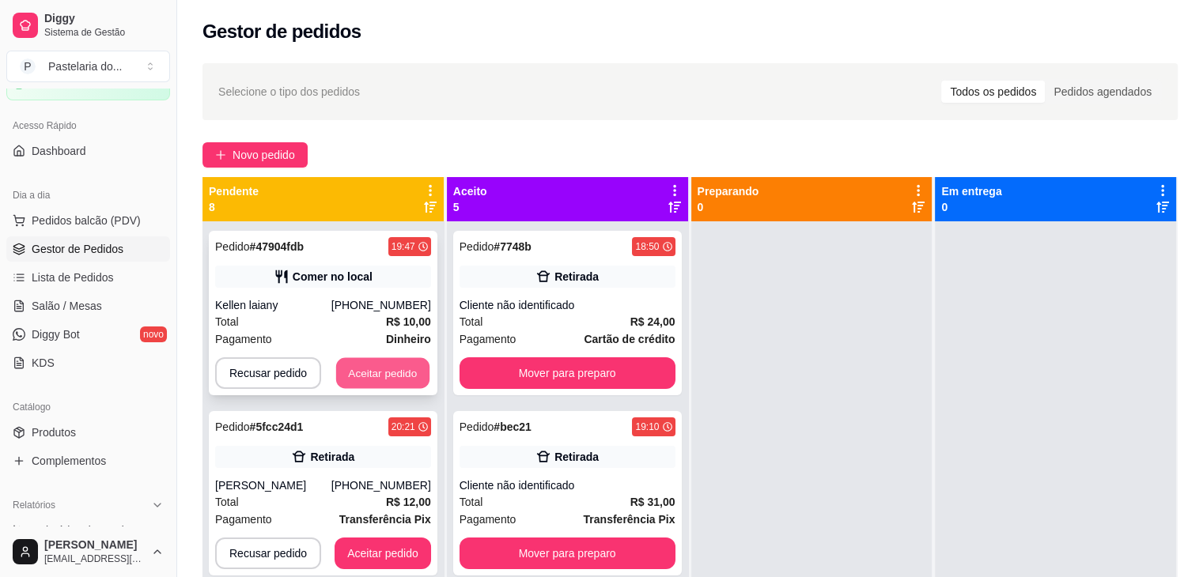
click at [402, 370] on button "Aceitar pedido" at bounding box center [382, 373] width 93 height 31
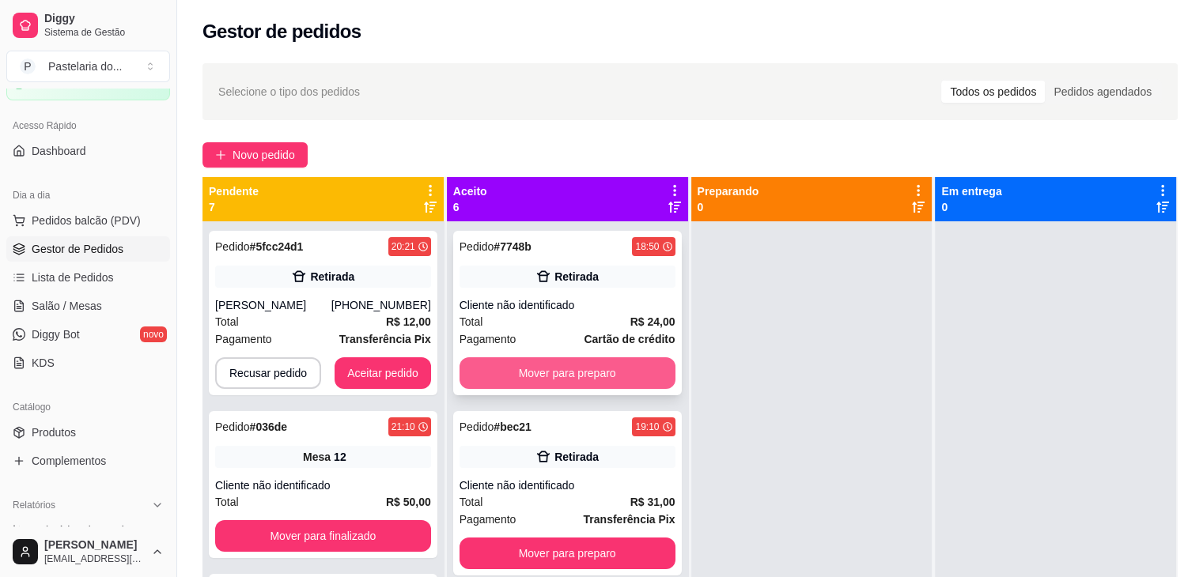
click at [570, 376] on button "Mover para preparo" at bounding box center [568, 374] width 216 height 32
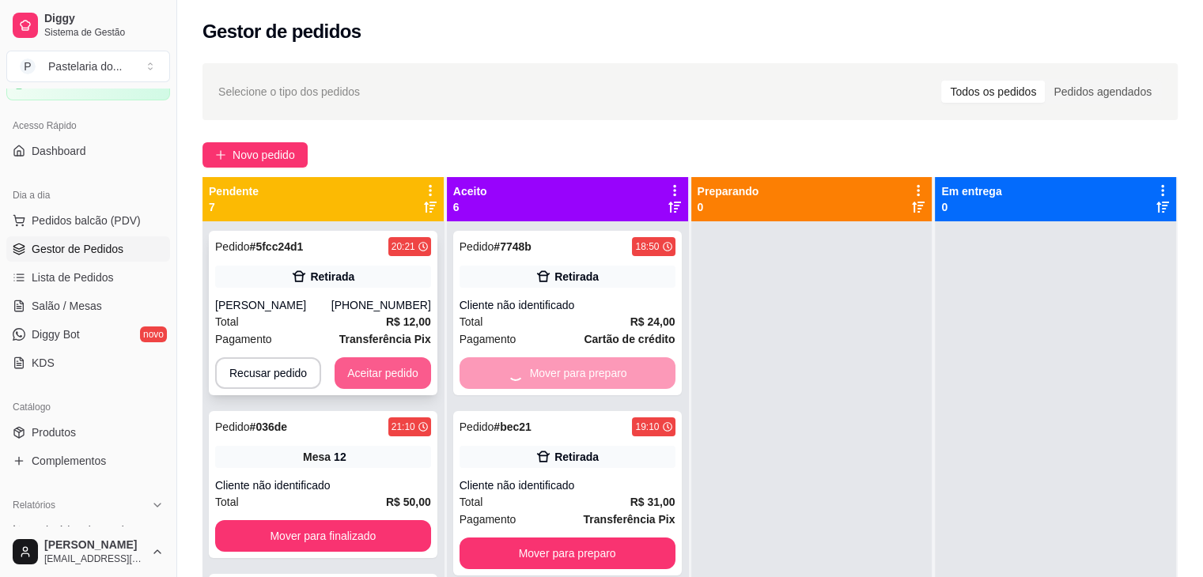
click at [373, 380] on button "Aceitar pedido" at bounding box center [383, 374] width 97 height 32
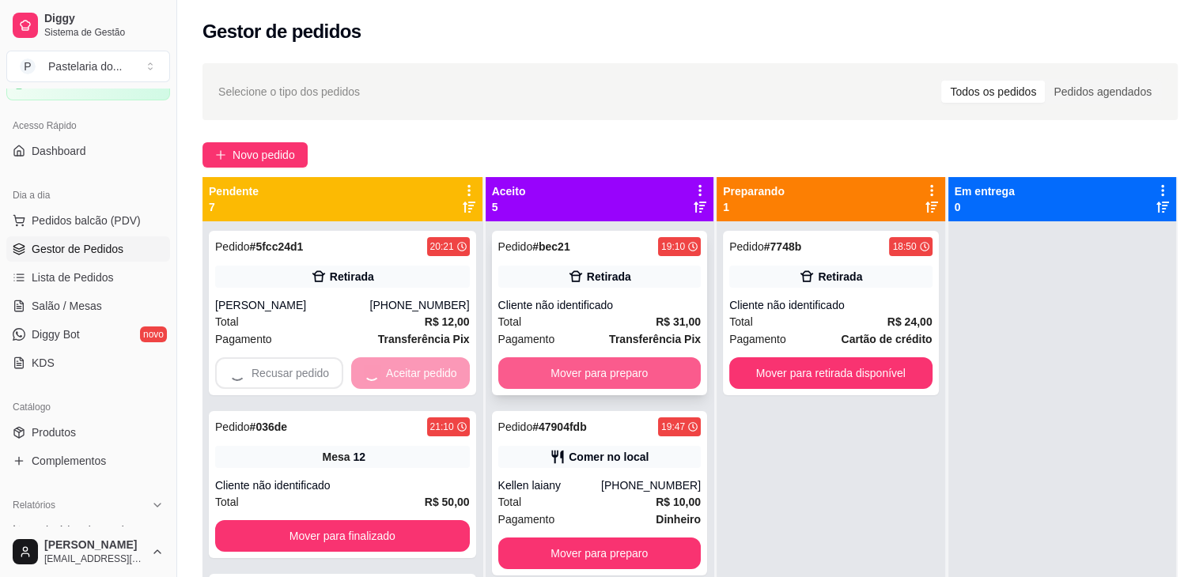
click at [536, 373] on button "Mover para preparo" at bounding box center [599, 374] width 203 height 32
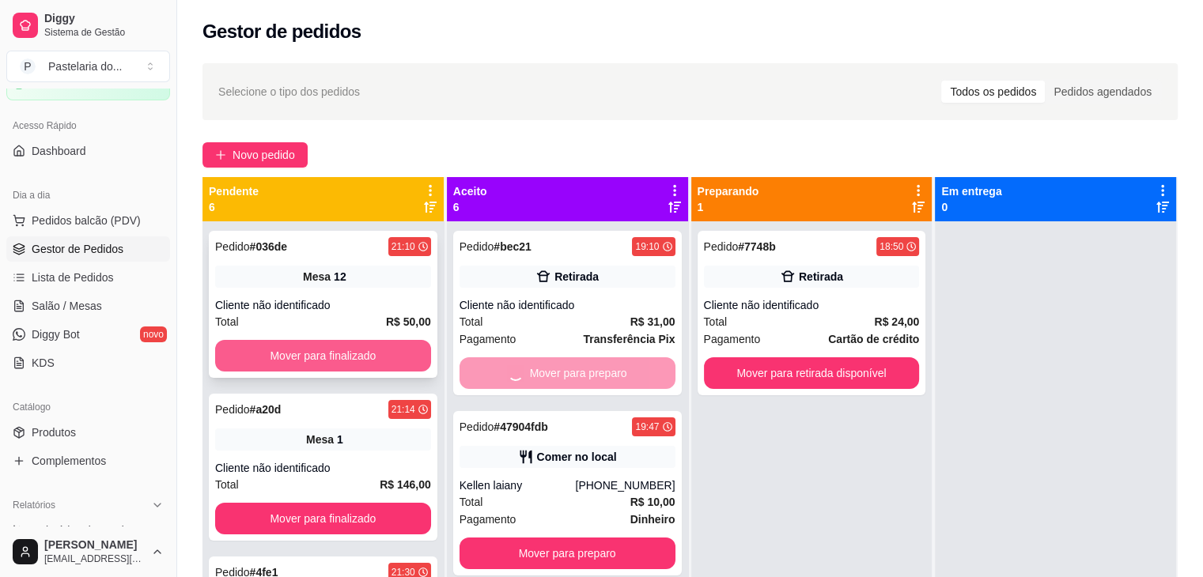
click at [396, 356] on button "Mover para finalizado" at bounding box center [323, 356] width 216 height 32
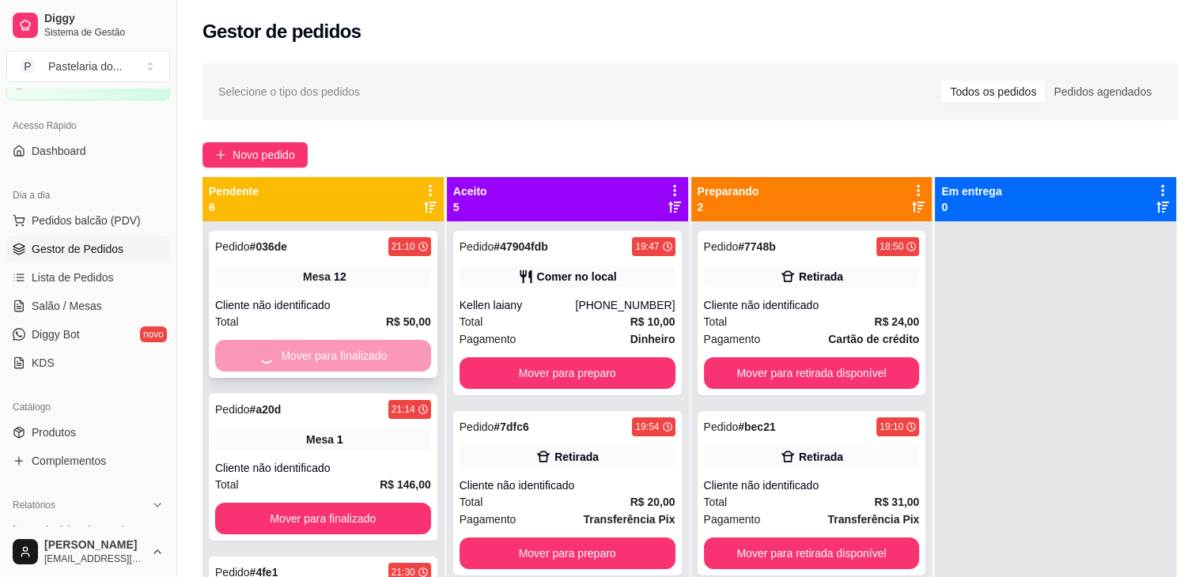
click at [368, 361] on div "Mover para finalizado" at bounding box center [323, 356] width 216 height 32
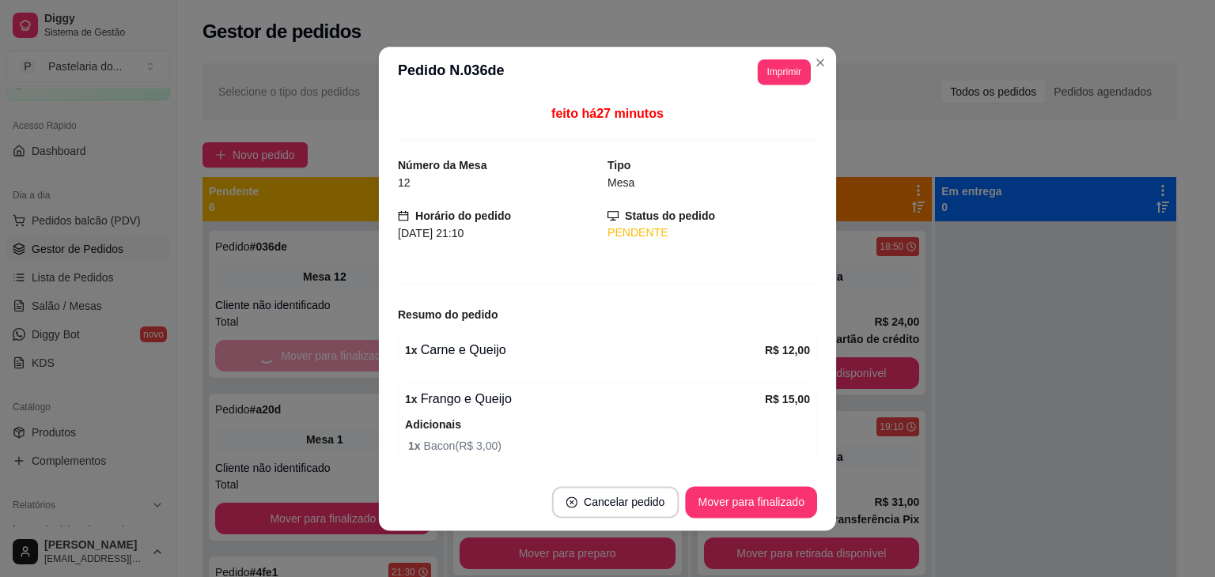
click at [531, 364] on div "1 x Carne e Queijo R$ 12,00" at bounding box center [607, 349] width 419 height 33
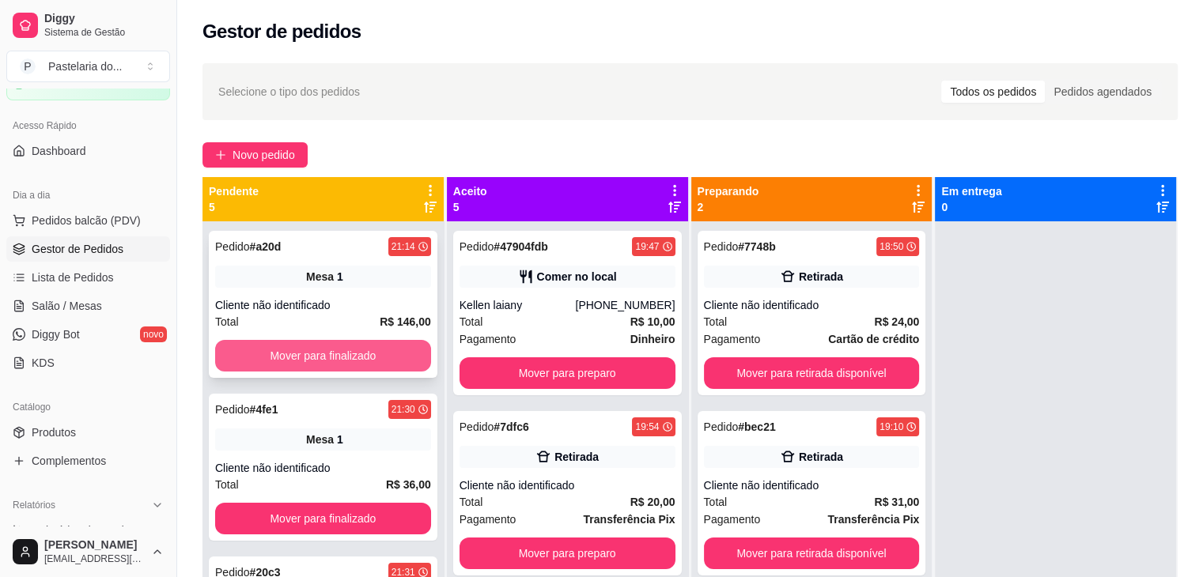
click at [333, 353] on button "Mover para finalizado" at bounding box center [323, 356] width 216 height 32
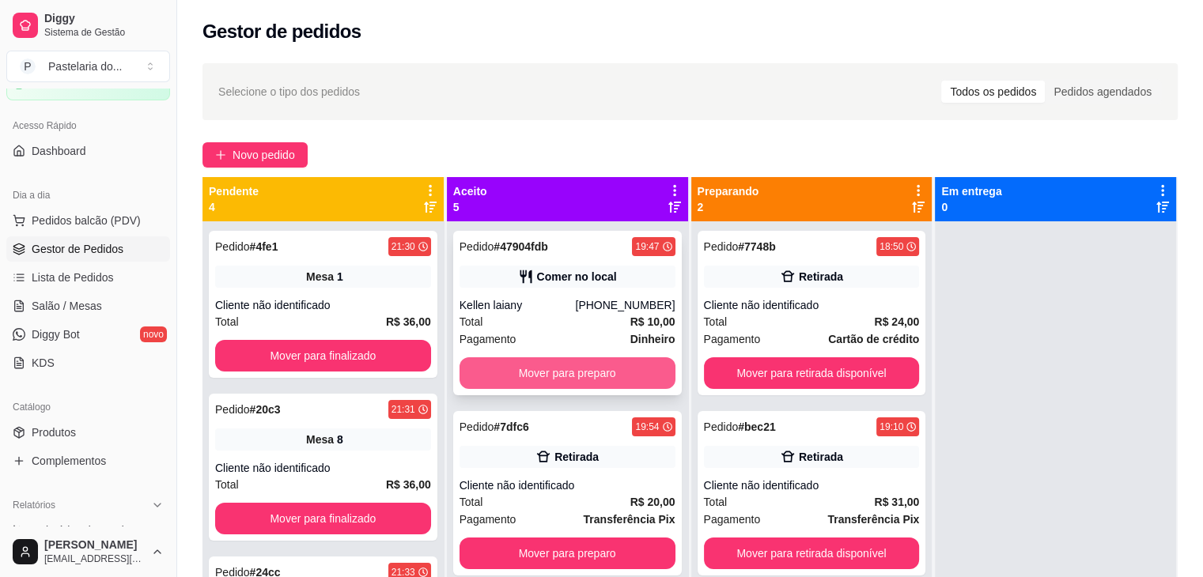
click at [513, 358] on button "Mover para preparo" at bounding box center [568, 374] width 216 height 32
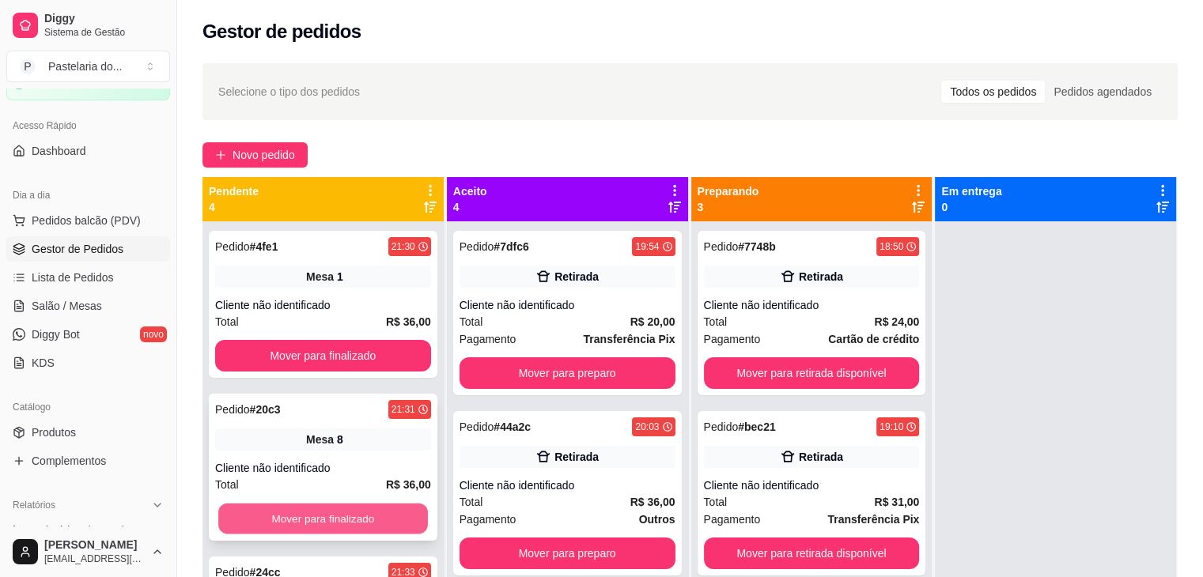
click at [384, 513] on button "Mover para finalizado" at bounding box center [323, 519] width 210 height 31
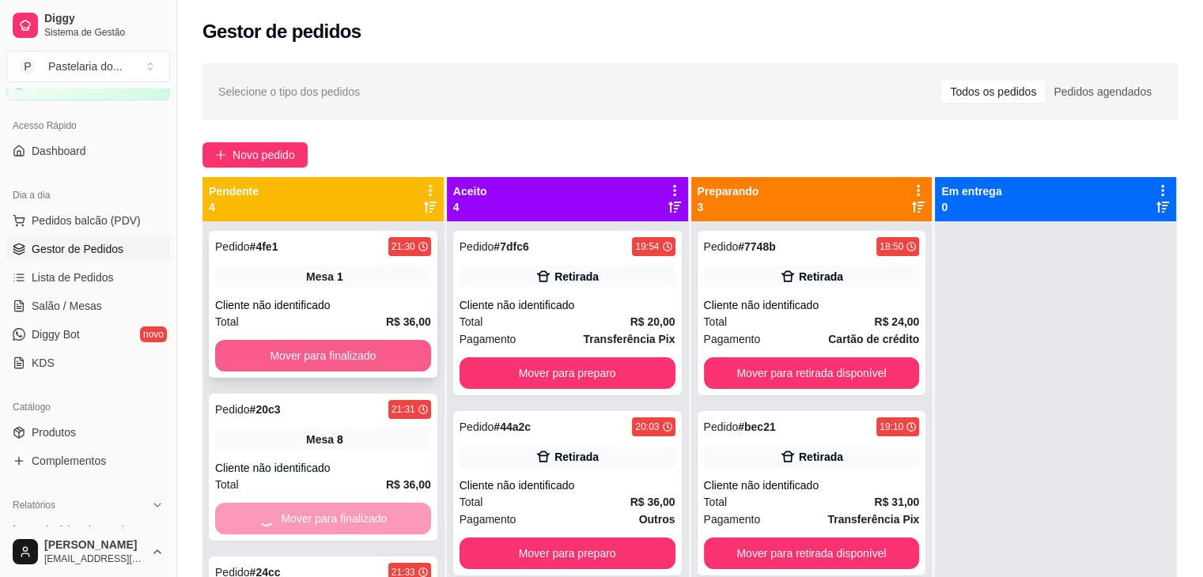
click at [397, 349] on button "Mover para finalizado" at bounding box center [323, 356] width 216 height 32
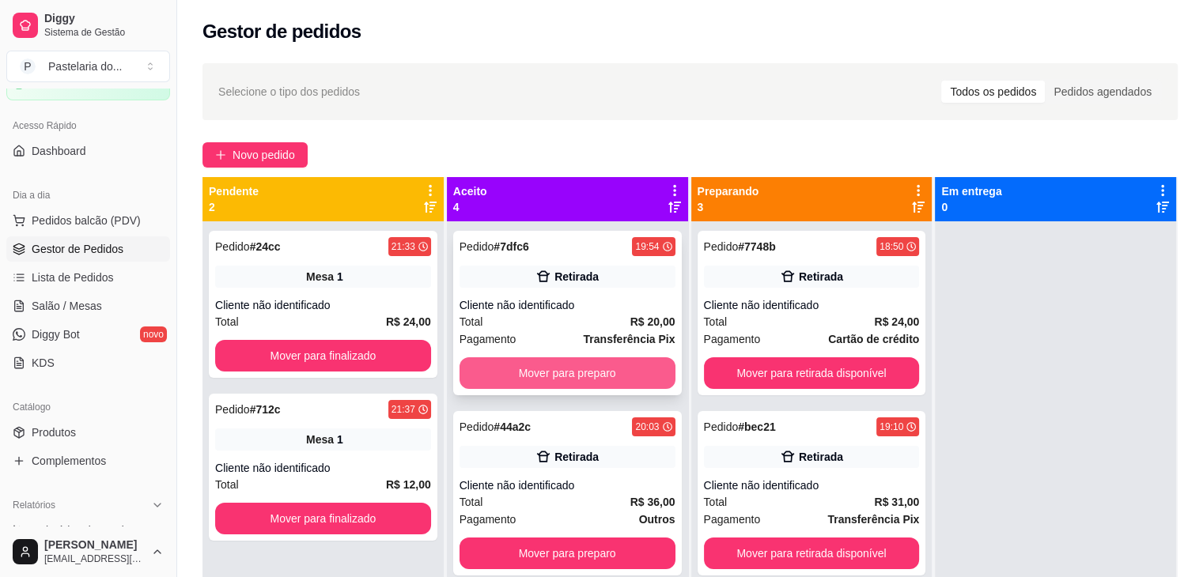
click at [623, 371] on button "Mover para preparo" at bounding box center [568, 374] width 216 height 32
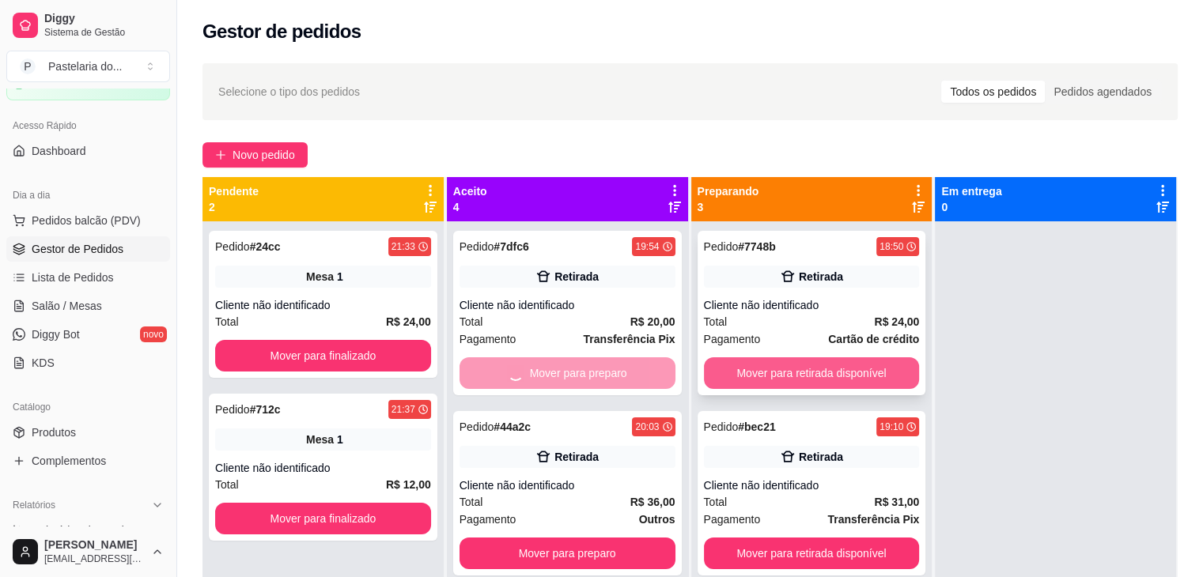
click at [733, 360] on button "Mover para retirada disponível" at bounding box center [812, 374] width 216 height 32
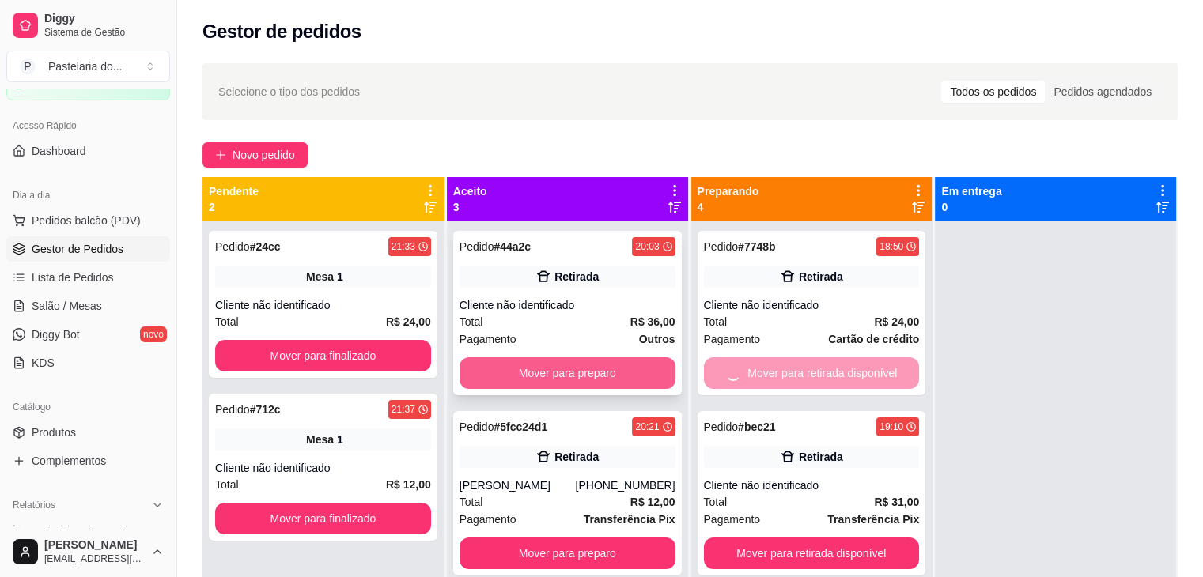
click at [604, 372] on button "Mover para preparo" at bounding box center [568, 374] width 216 height 32
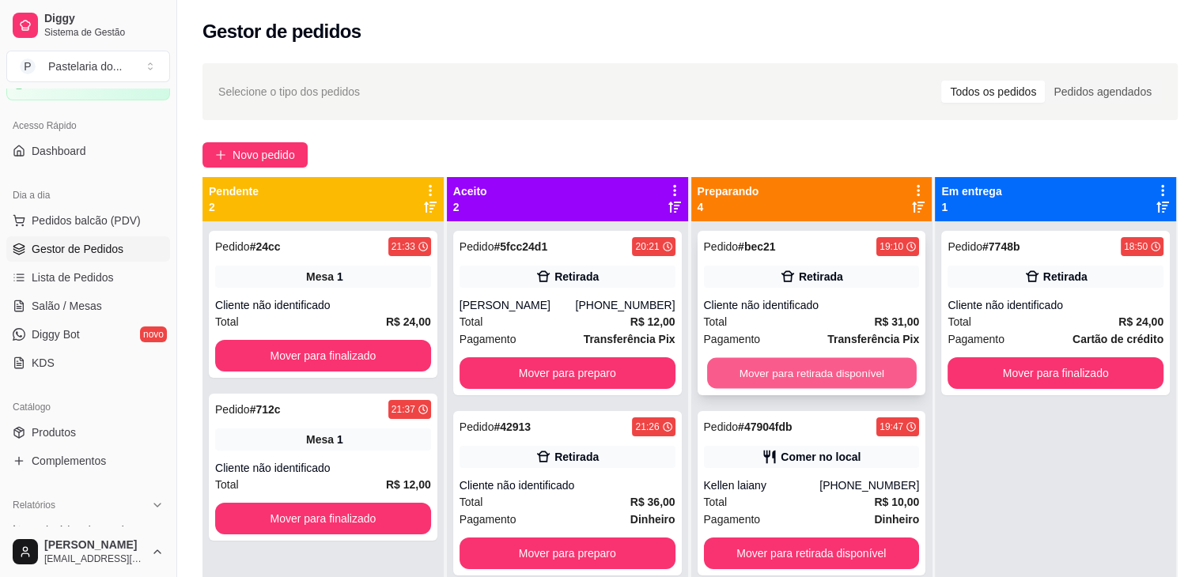
click at [789, 365] on button "Mover para retirada disponível" at bounding box center [812, 373] width 210 height 31
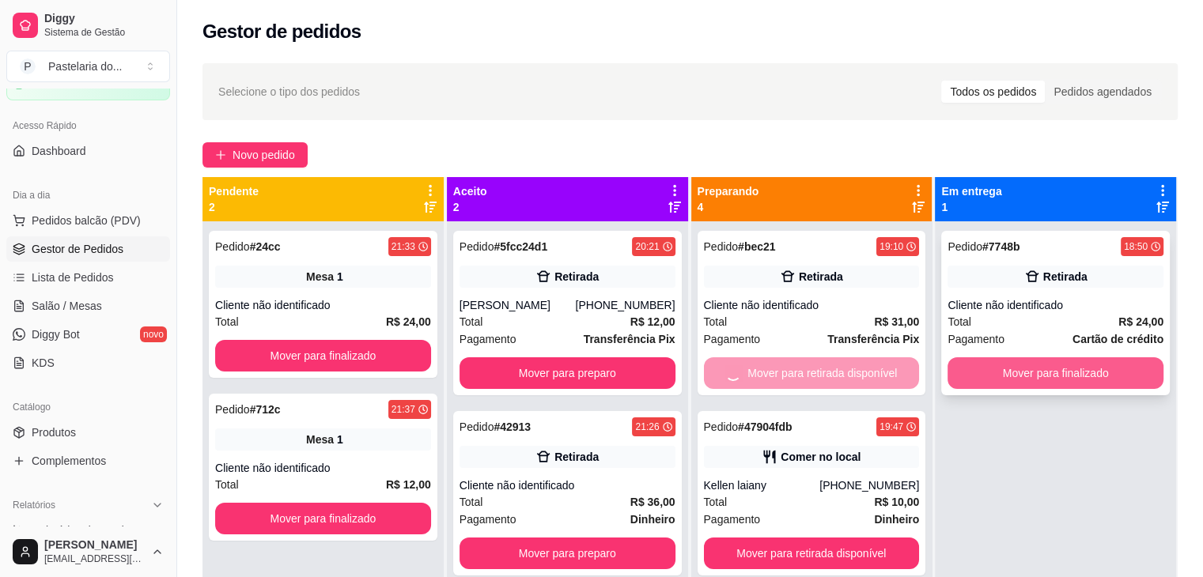
click at [1003, 367] on button "Mover para finalizado" at bounding box center [1056, 374] width 216 height 32
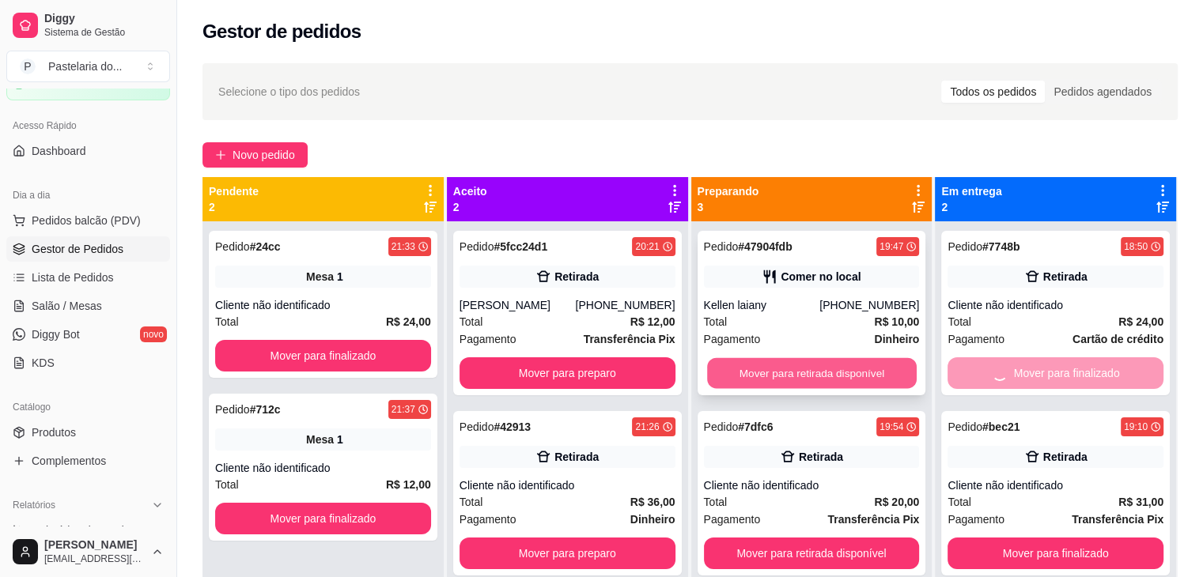
click at [831, 382] on button "Mover para retirada disponível" at bounding box center [812, 373] width 210 height 31
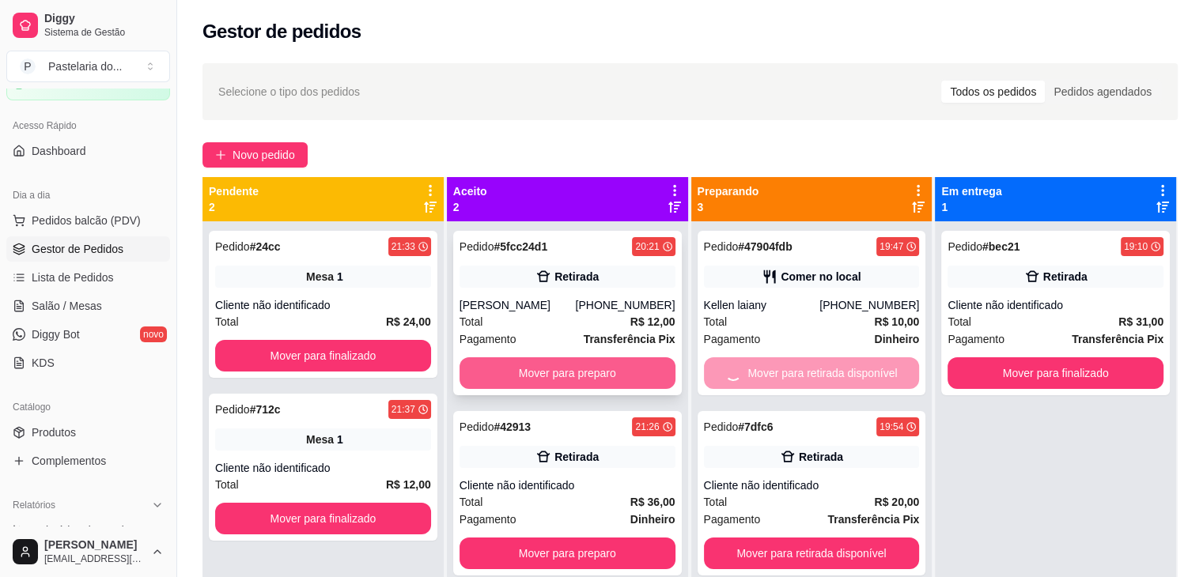
click at [650, 382] on button "Mover para preparo" at bounding box center [568, 374] width 216 height 32
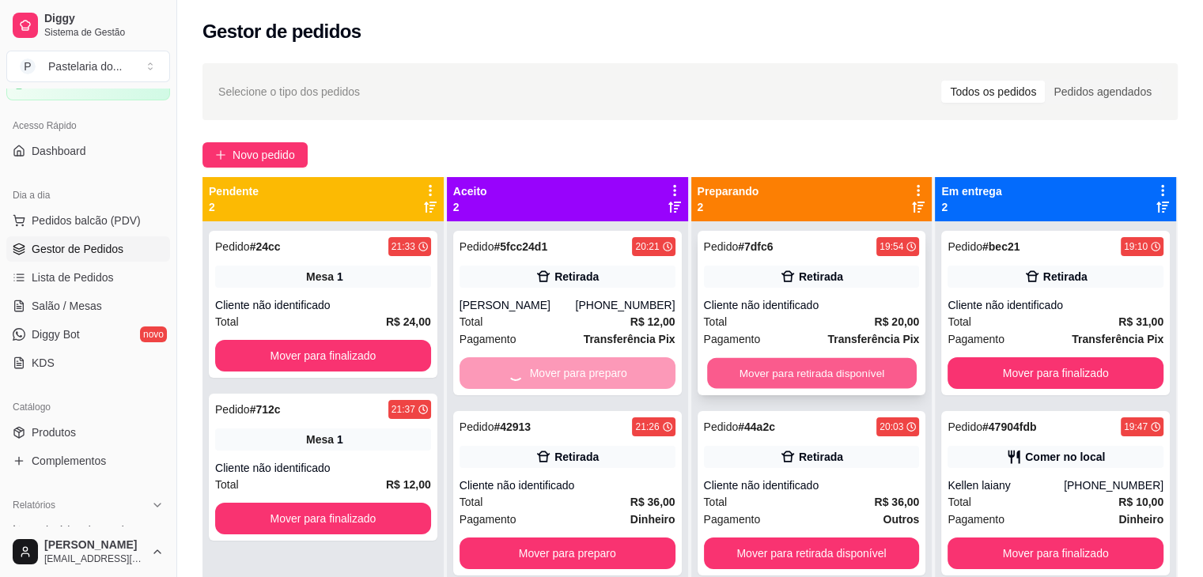
click at [785, 369] on button "Mover para retirada disponível" at bounding box center [812, 373] width 210 height 31
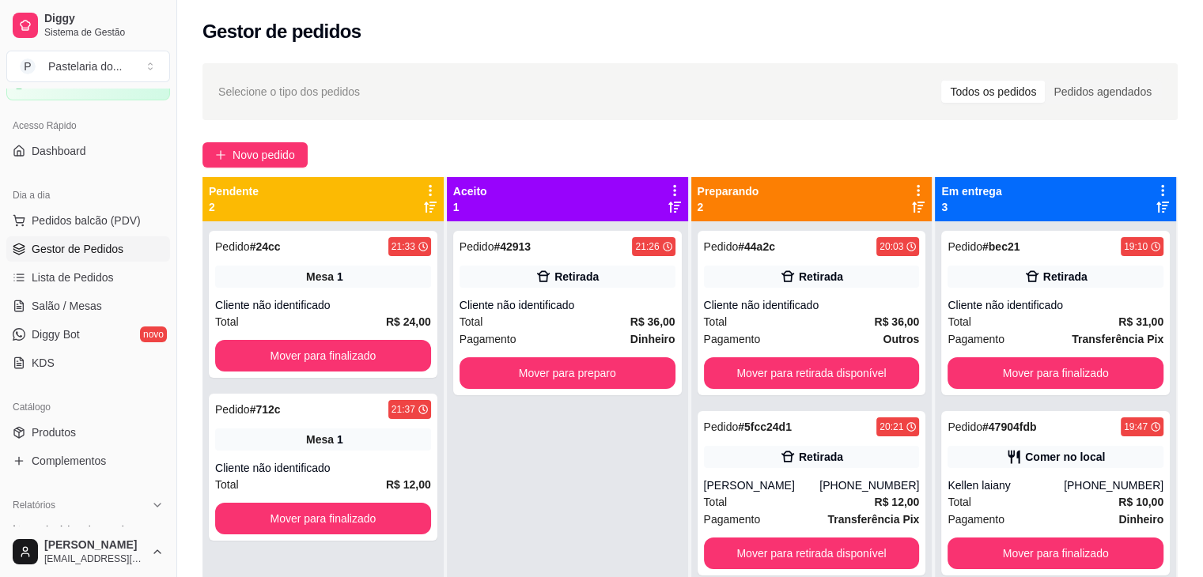
click at [677, 373] on div "Pedido # 42913 21:26 Retirada Cliente não identificado Total R$ 36,00 Pagamento…" at bounding box center [567, 509] width 241 height 577
click at [810, 365] on button "Mover para retirada disponível" at bounding box center [812, 373] width 210 height 31
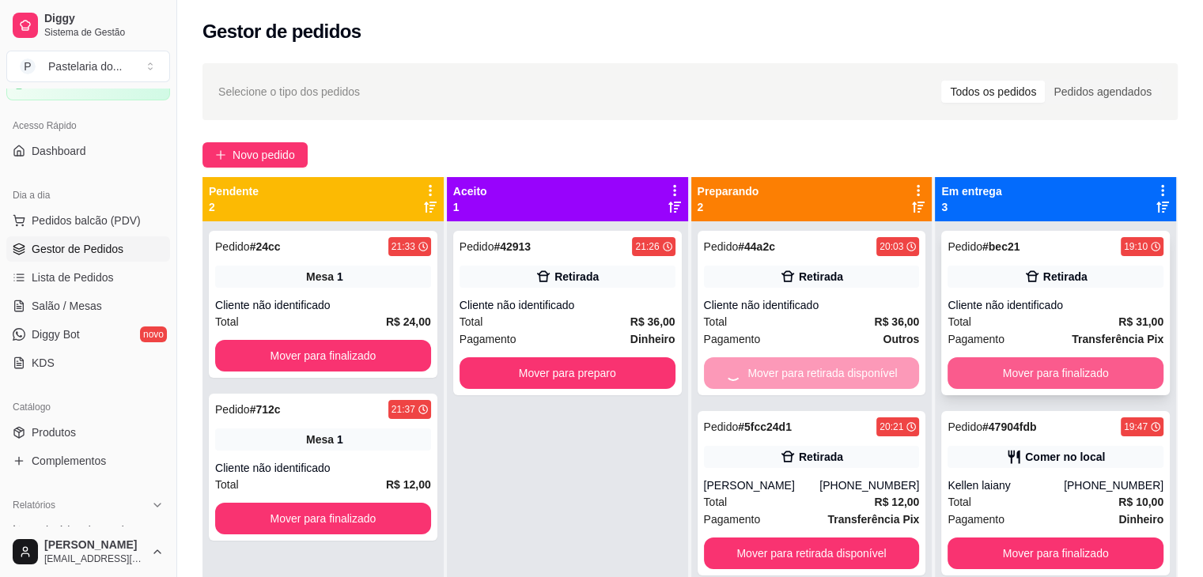
click at [982, 362] on button "Mover para finalizado" at bounding box center [1056, 374] width 216 height 32
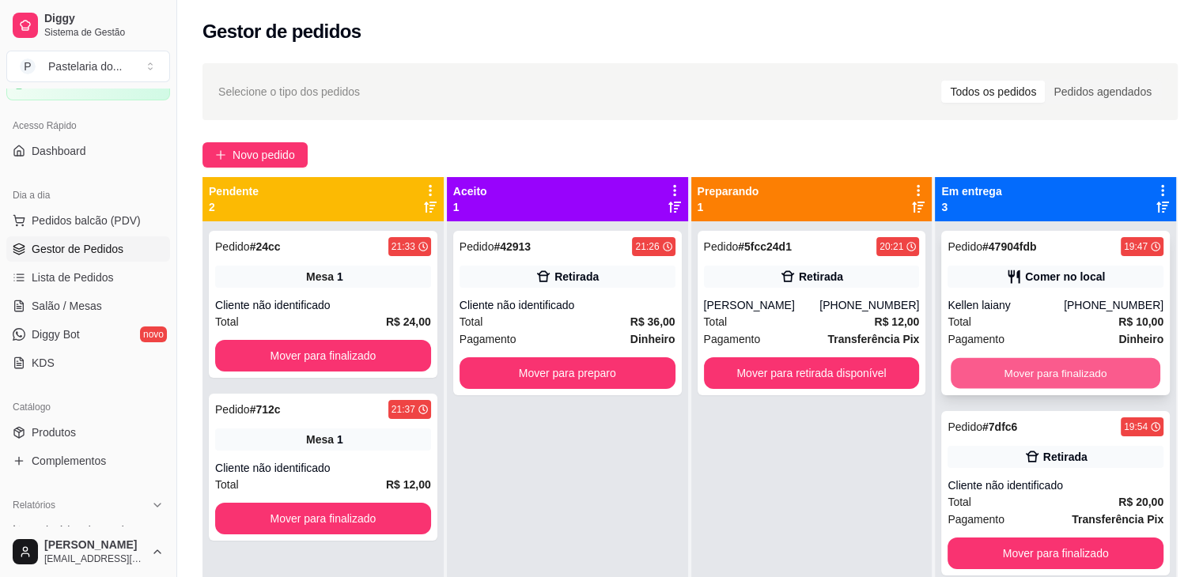
click at [1022, 368] on button "Mover para finalizado" at bounding box center [1056, 373] width 210 height 31
click at [1007, 373] on div "Mover para finalizado" at bounding box center [1056, 374] width 216 height 32
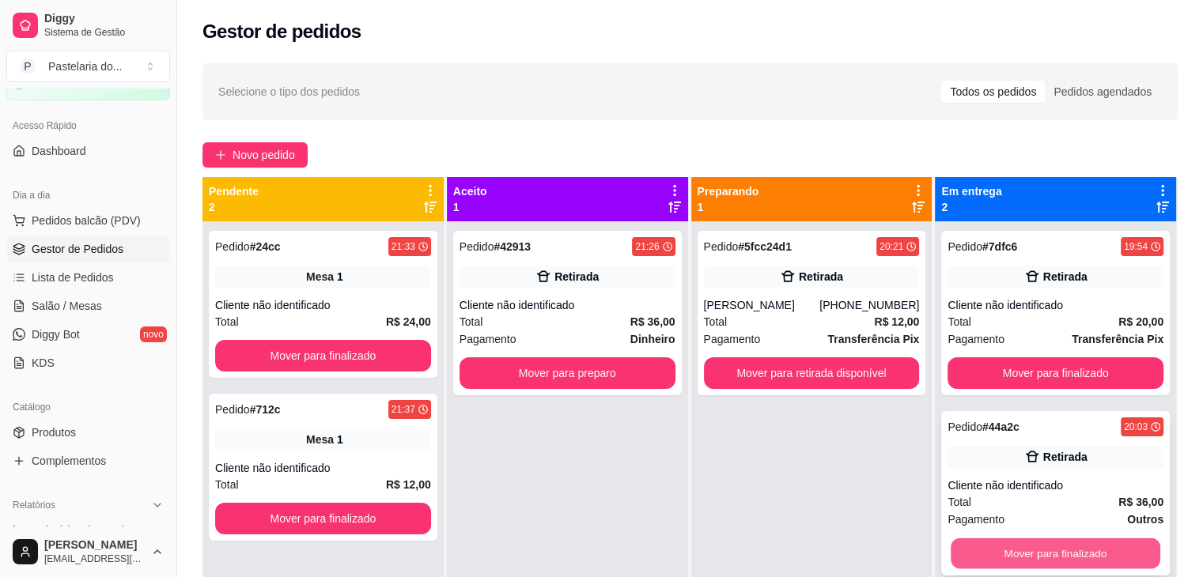
click at [1081, 542] on button "Mover para finalizado" at bounding box center [1056, 554] width 210 height 31
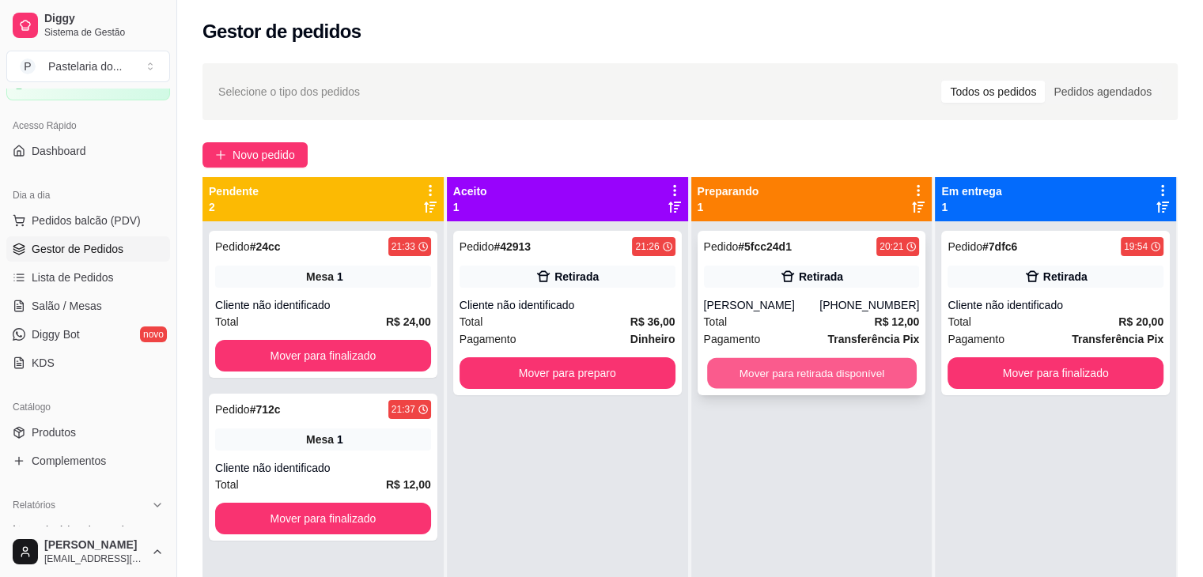
click at [871, 365] on button "Mover para retirada disponível" at bounding box center [812, 373] width 210 height 31
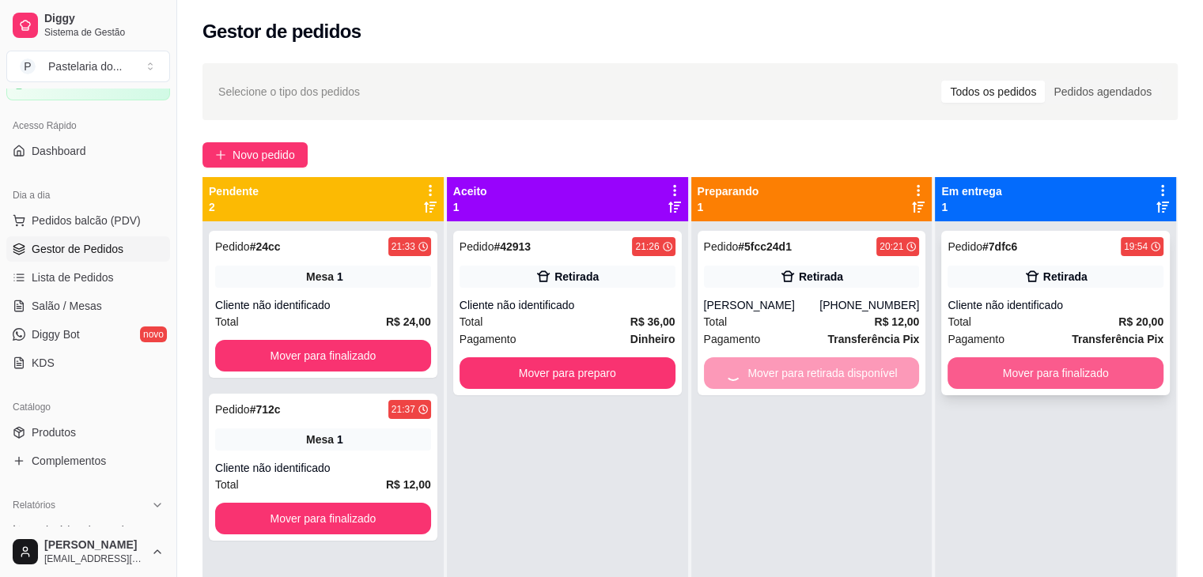
click at [986, 367] on button "Mover para finalizado" at bounding box center [1056, 374] width 216 height 32
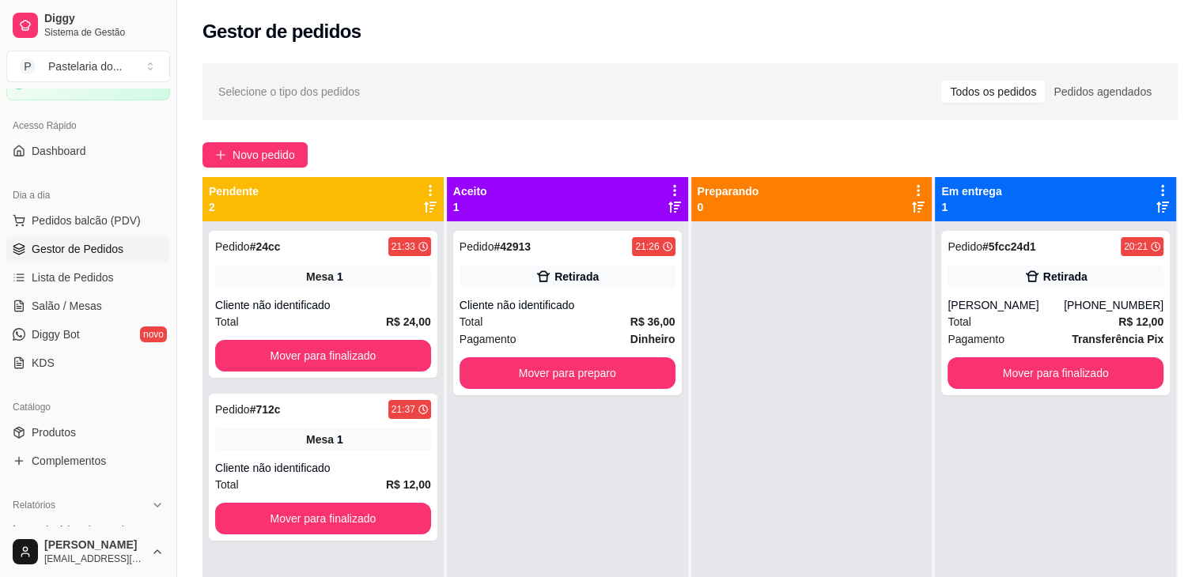
drag, startPoint x: 695, startPoint y: 377, endPoint x: 703, endPoint y: 374, distance: 9.0
click at [695, 376] on div at bounding box center [811, 509] width 241 height 577
click at [612, 371] on button "Mover para preparo" at bounding box center [568, 374] width 216 height 32
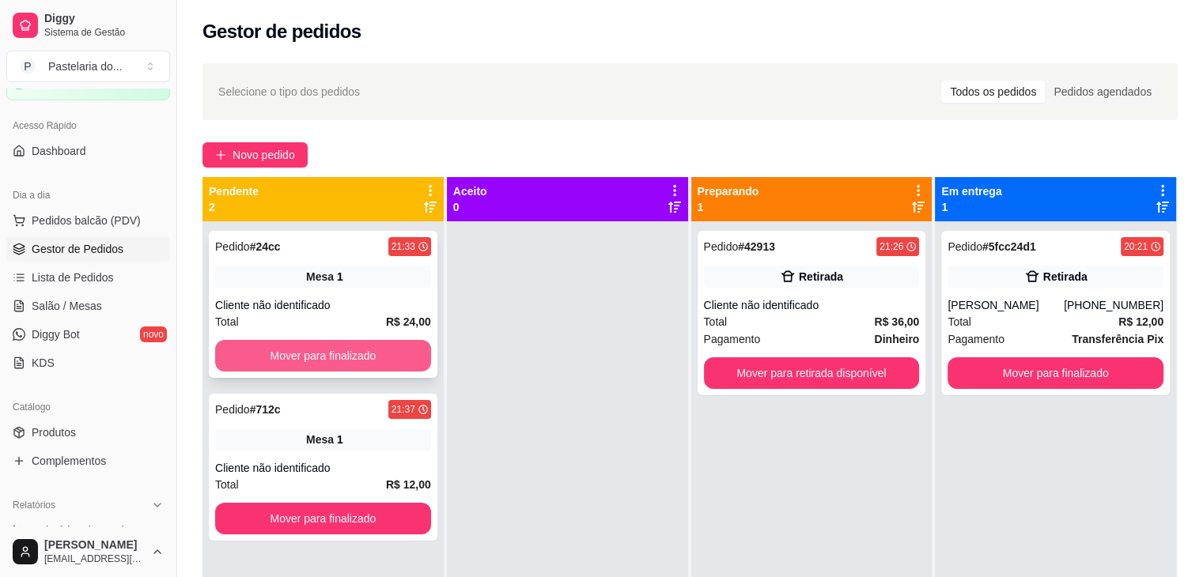
click at [351, 358] on button "Mover para finalizado" at bounding box center [323, 356] width 216 height 32
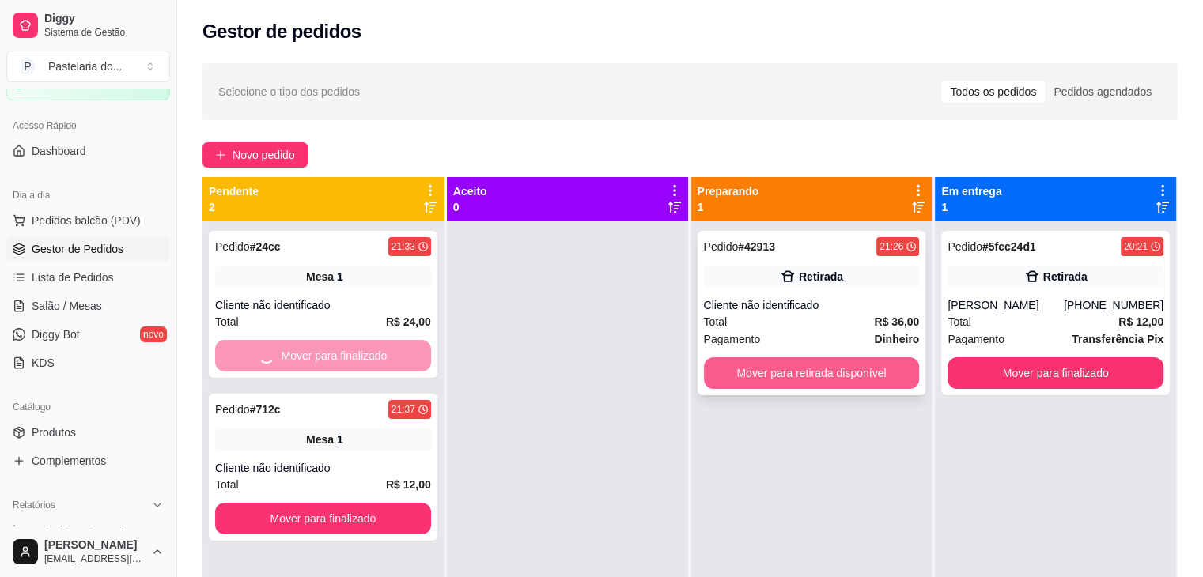
click at [758, 368] on button "Mover para retirada disponível" at bounding box center [812, 374] width 216 height 32
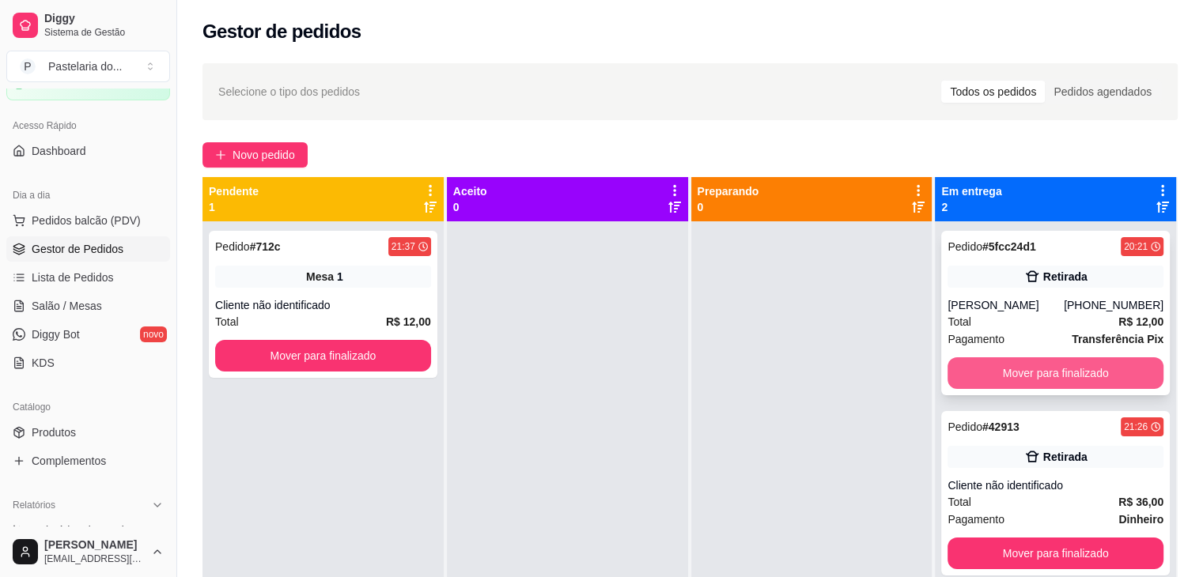
click at [984, 371] on button "Mover para finalizado" at bounding box center [1056, 374] width 216 height 32
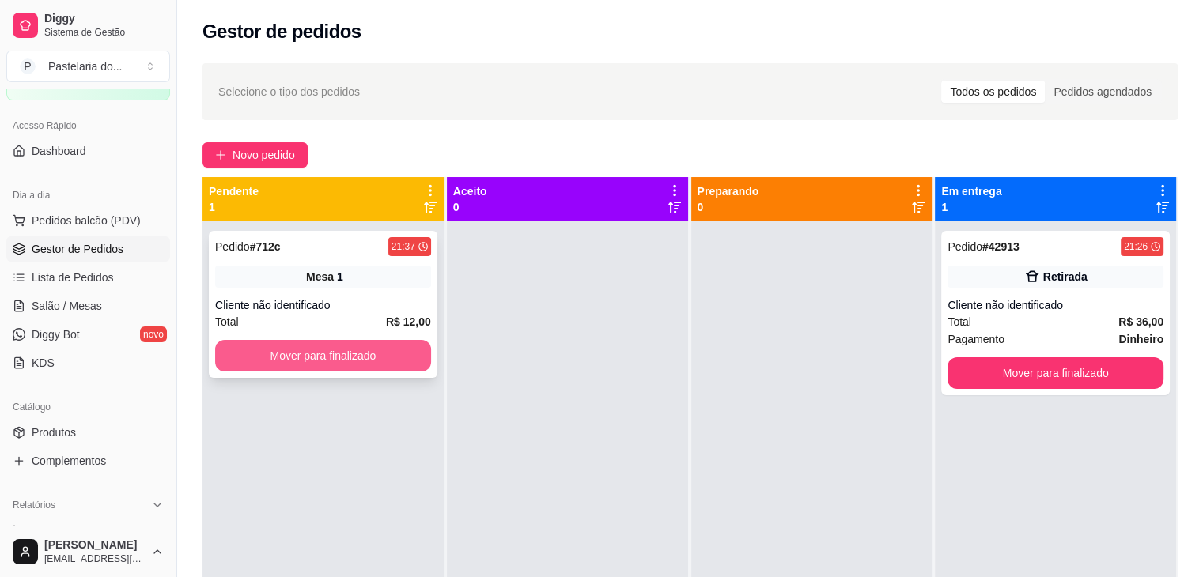
click at [373, 365] on button "Mover para finalizado" at bounding box center [323, 356] width 216 height 32
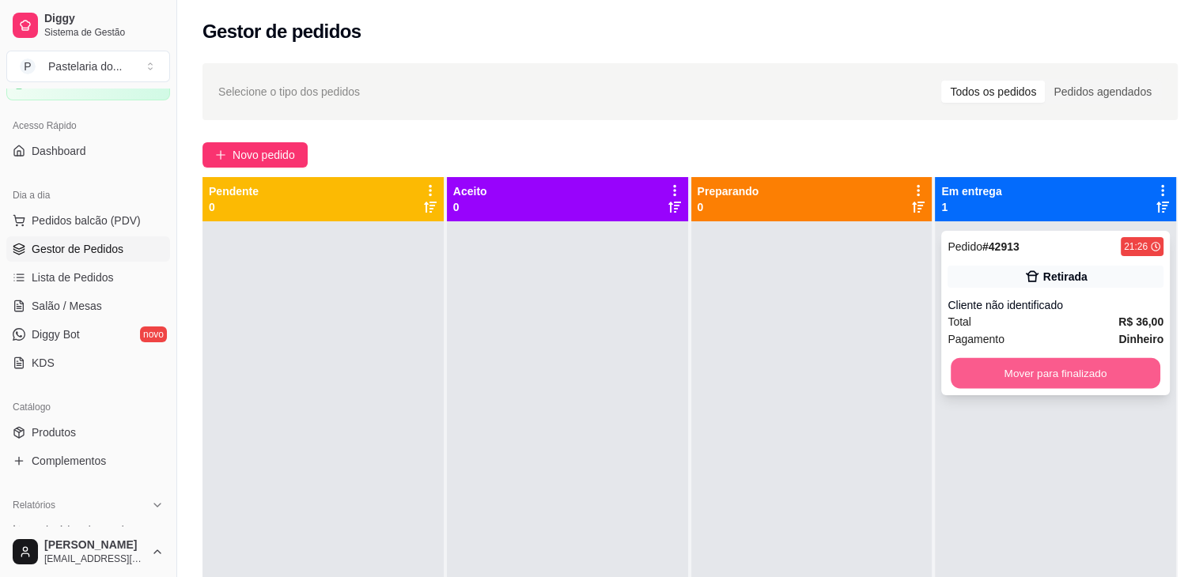
click at [1066, 374] on button "Mover para finalizado" at bounding box center [1056, 373] width 210 height 31
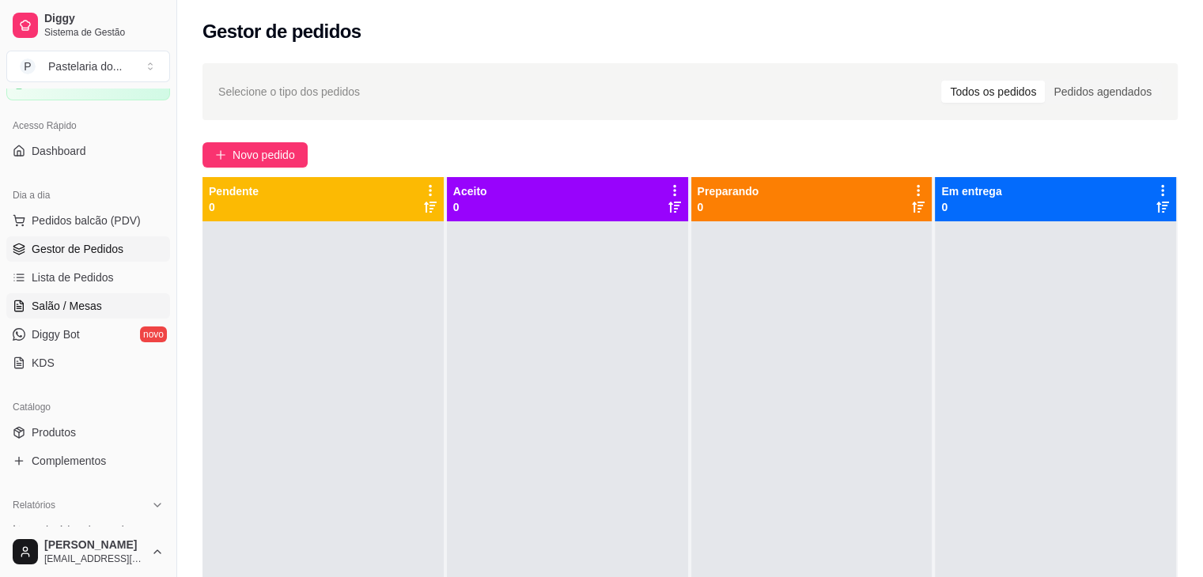
click at [83, 311] on span "Salão / Mesas" at bounding box center [67, 306] width 70 height 16
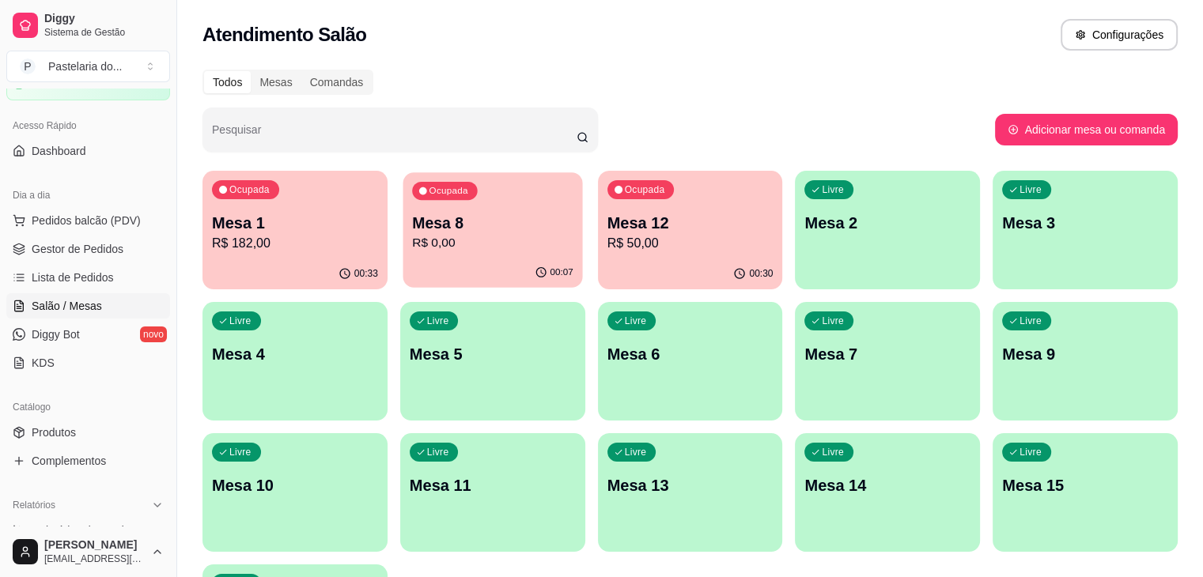
click at [445, 207] on div "Ocupada Mesa 8 R$ 0,00" at bounding box center [493, 214] width 180 height 85
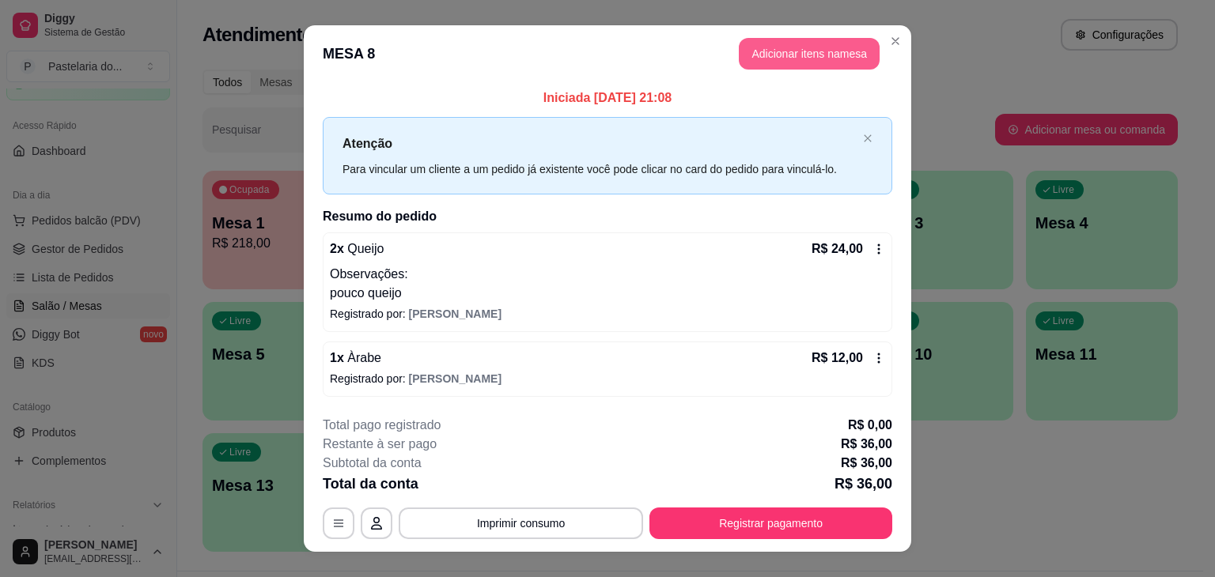
click at [804, 45] on button "Adicionar itens na mesa" at bounding box center [809, 54] width 141 height 32
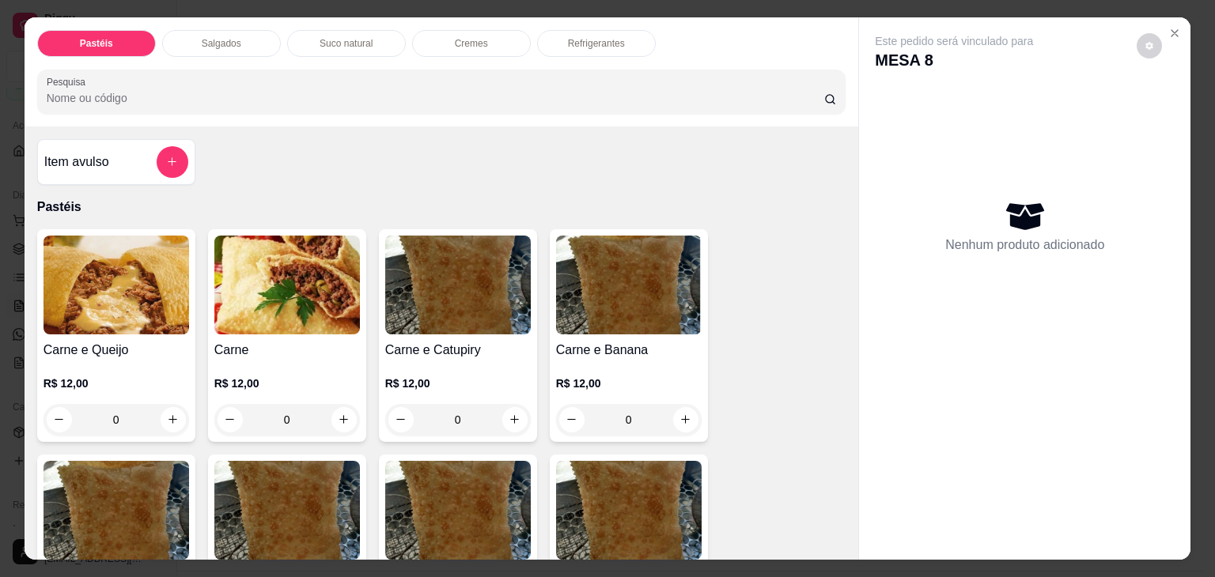
click at [335, 43] on p "Suco natural" at bounding box center [346, 43] width 53 height 13
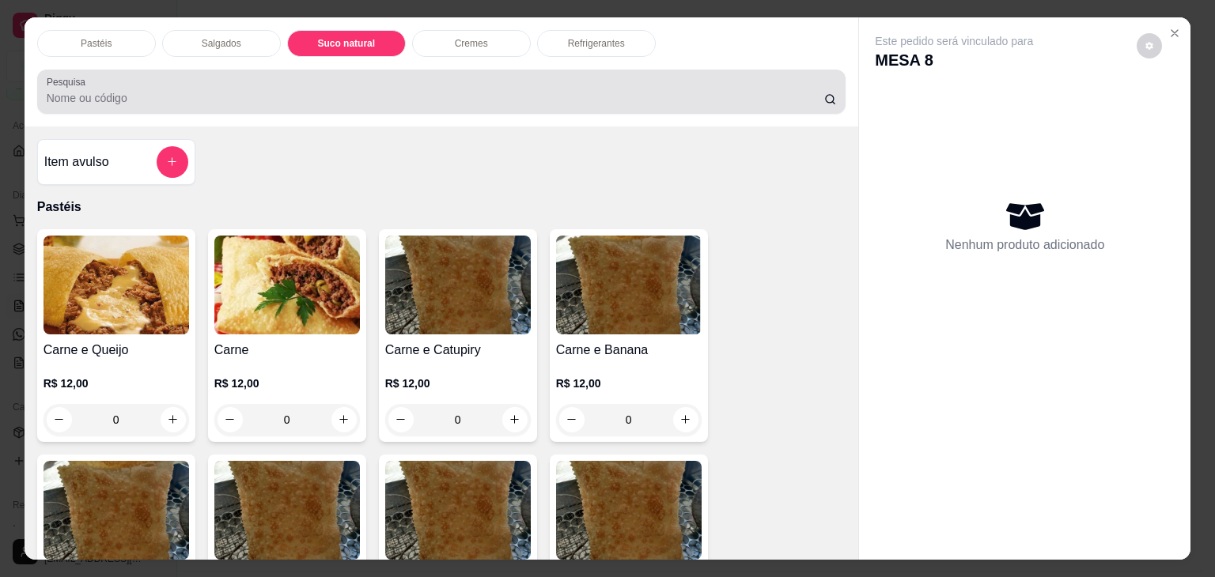
scroll to position [39, 0]
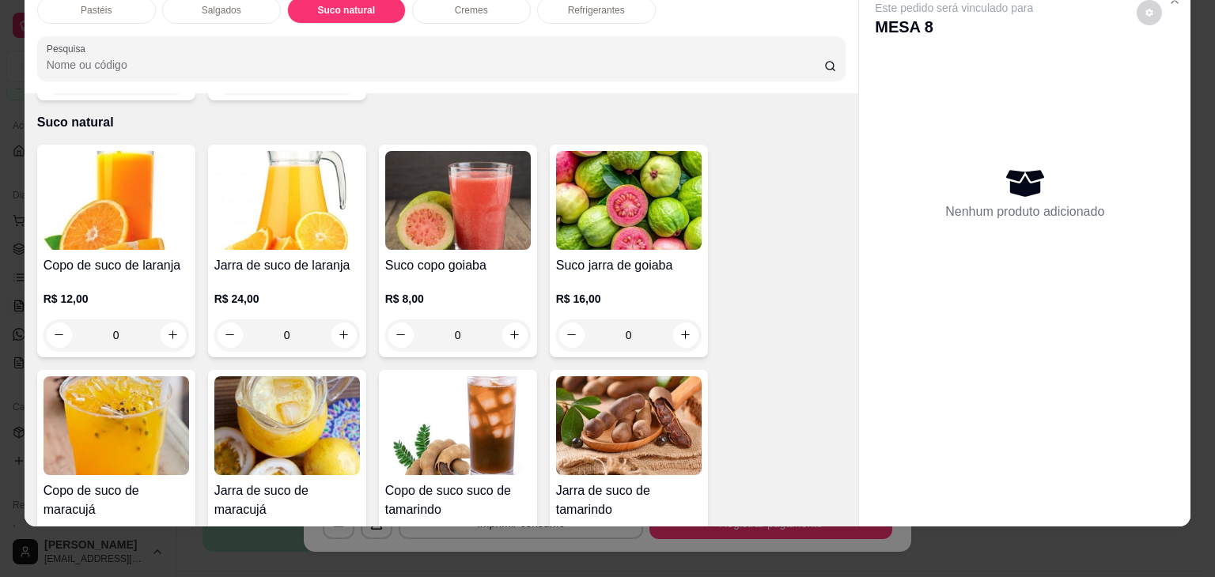
drag, startPoint x: 299, startPoint y: 22, endPoint x: 93, endPoint y: 203, distance: 274.7
click at [93, 203] on img at bounding box center [117, 200] width 146 height 99
click at [154, 213] on img at bounding box center [117, 200] width 146 height 99
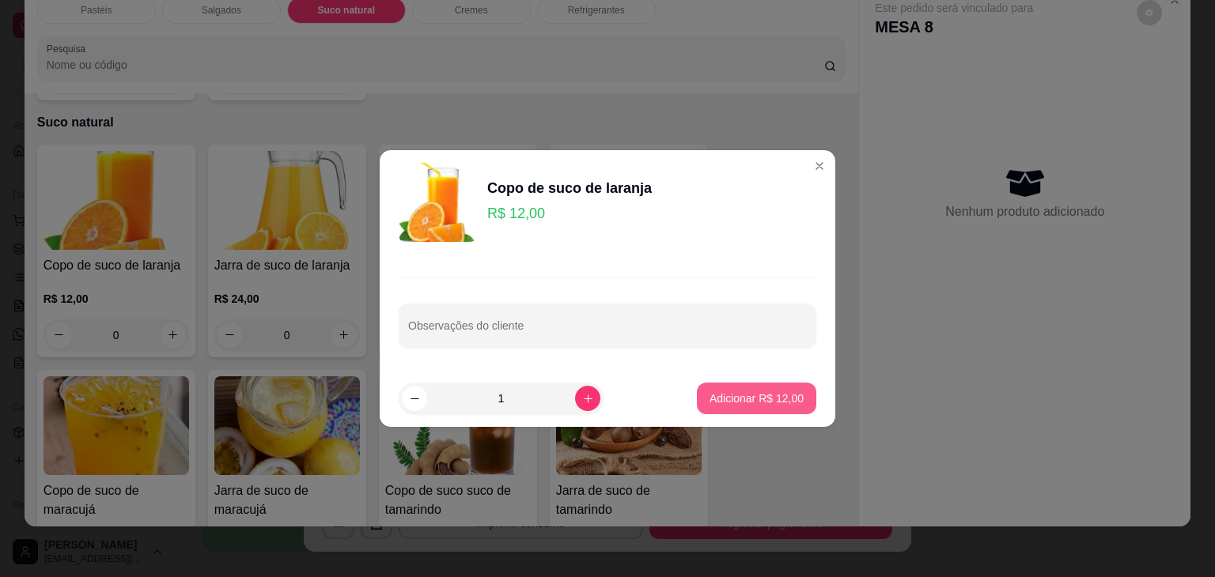
click at [744, 405] on p "Adicionar R$ 12,00" at bounding box center [757, 399] width 94 height 16
type input "1"
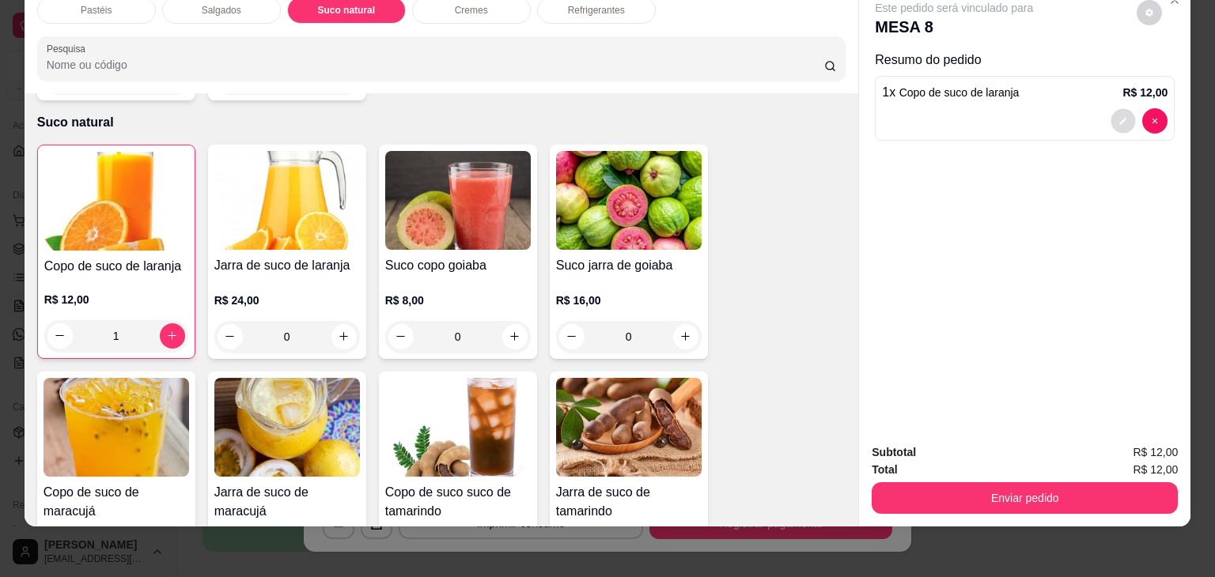
click at [1122, 108] on button "decrease-product-quantity" at bounding box center [1123, 120] width 25 height 25
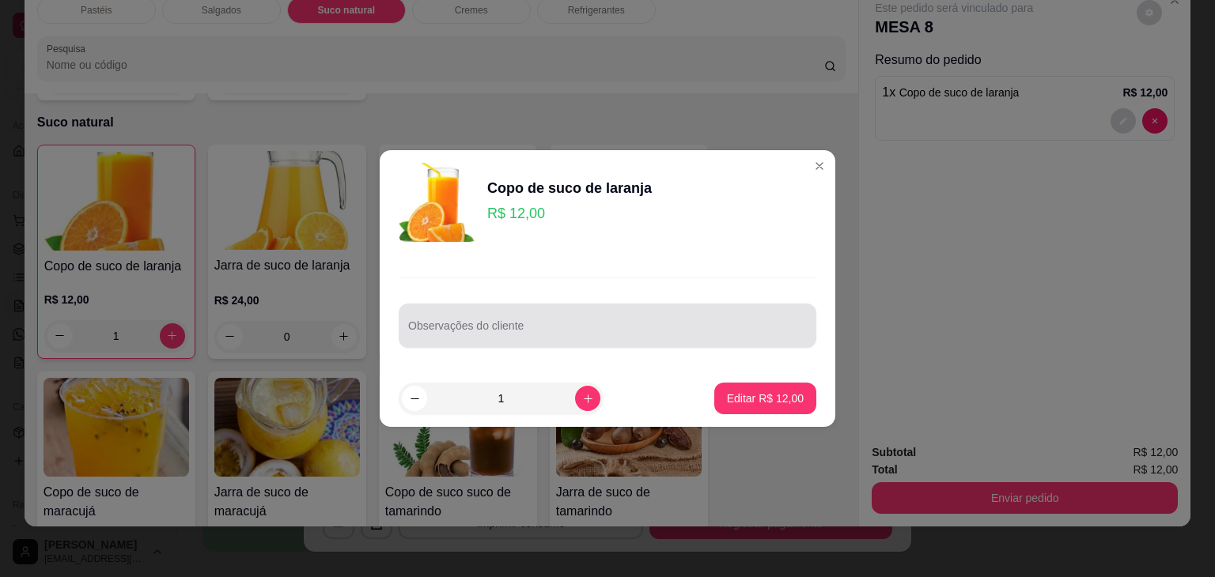
click at [672, 317] on div at bounding box center [607, 326] width 399 height 32
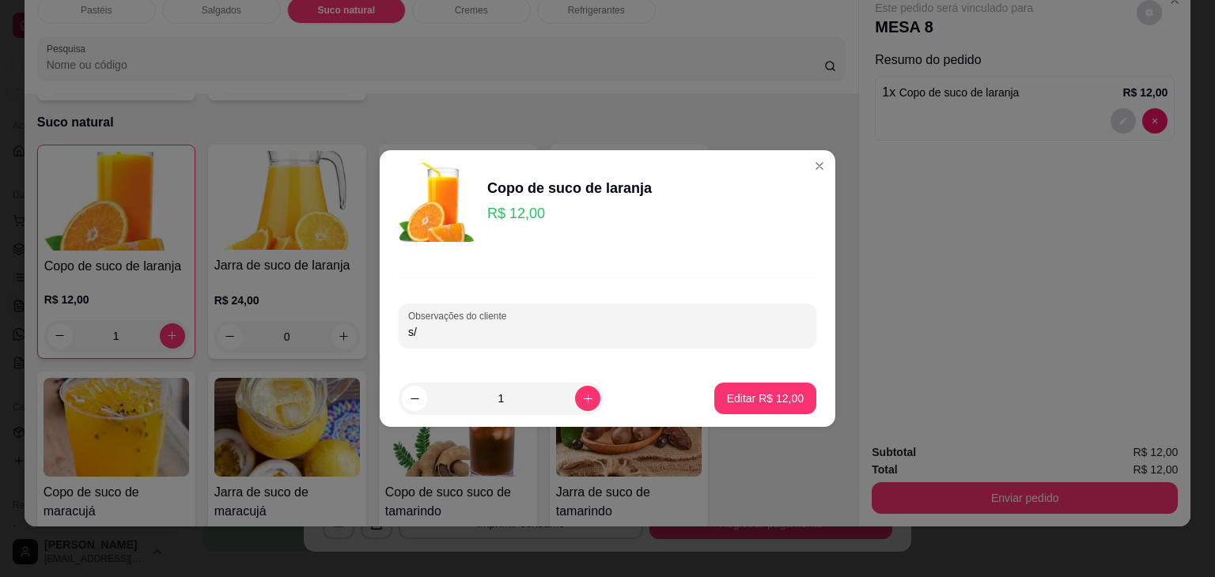
type input "s/a"
click at [769, 402] on p "Editar R$ 12,00" at bounding box center [765, 398] width 74 height 15
type input "0"
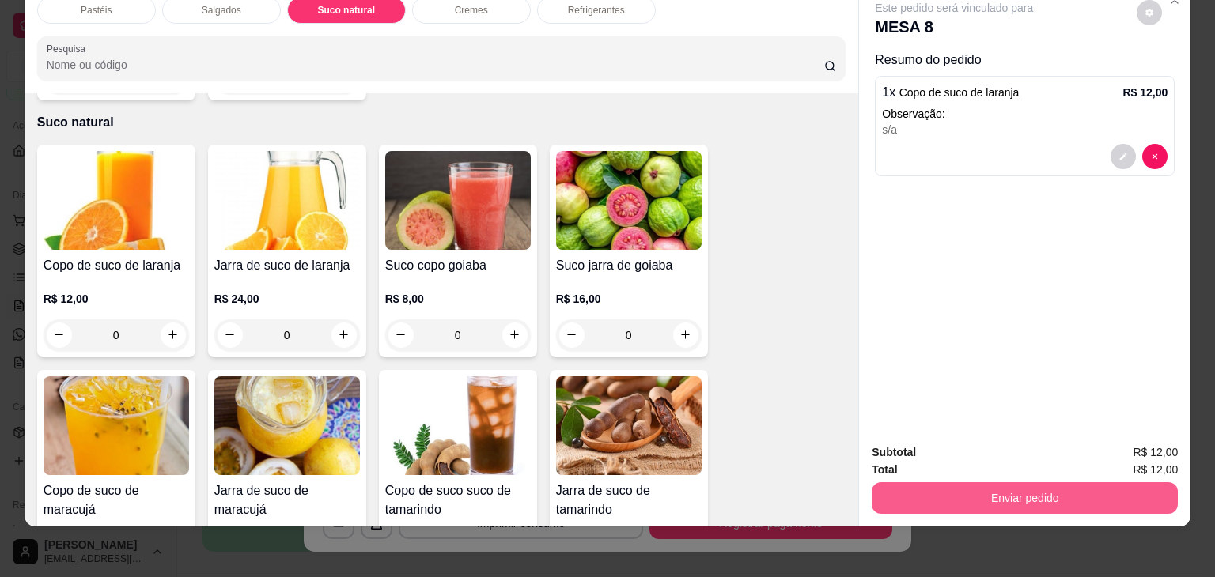
click at [955, 497] on div "Subtotal R$ 12,00 Total R$ 12,00 Enviar pedido" at bounding box center [1024, 479] width 331 height 96
click at [970, 483] on button "Enviar pedido" at bounding box center [1025, 499] width 306 height 32
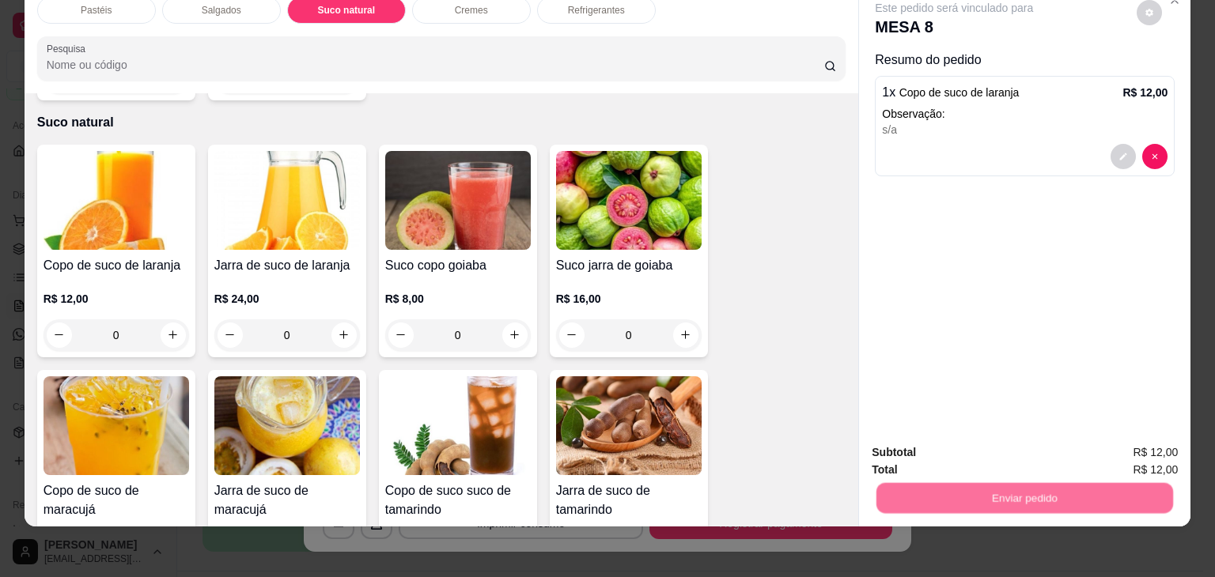
click at [978, 452] on button "Não registrar e enviar pedido" at bounding box center [972, 447] width 165 height 30
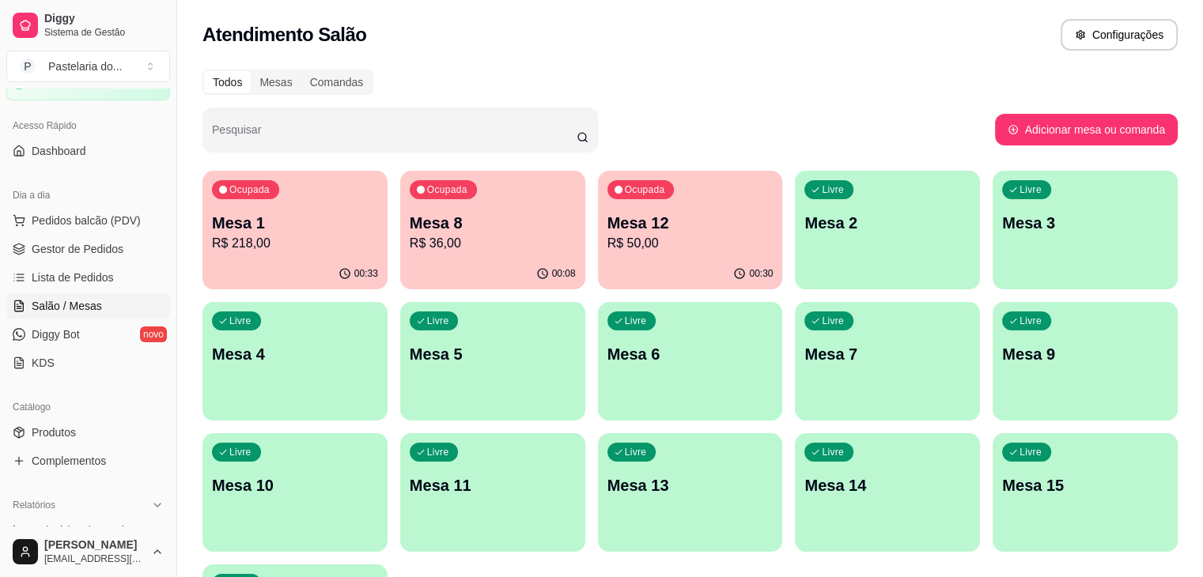
click at [484, 232] on p "Mesa 8" at bounding box center [493, 223] width 166 height 22
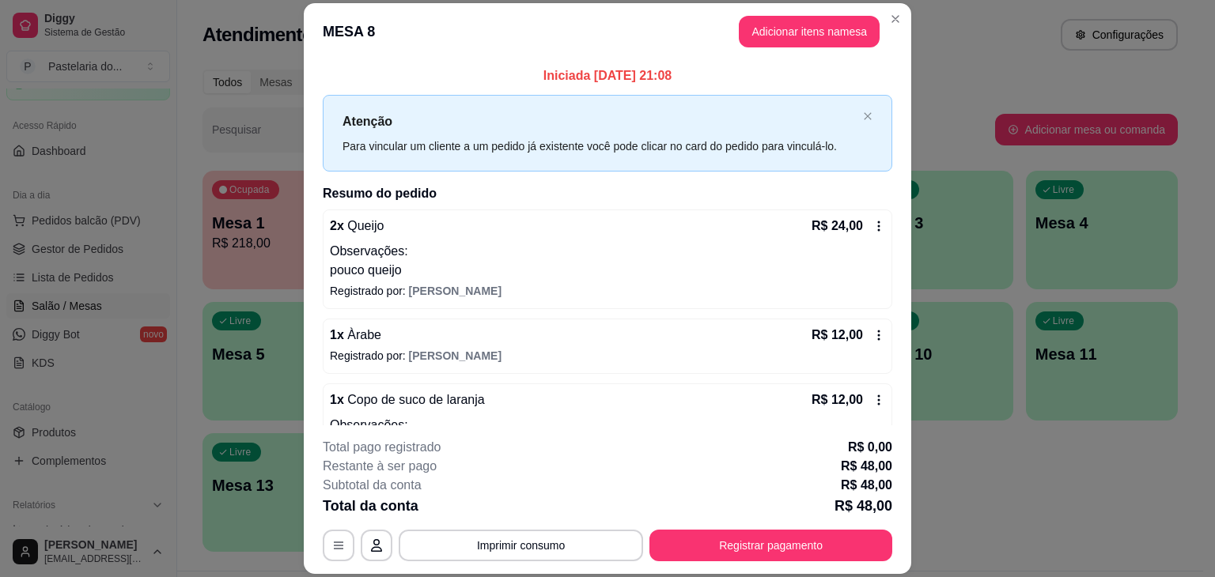
scroll to position [62, 0]
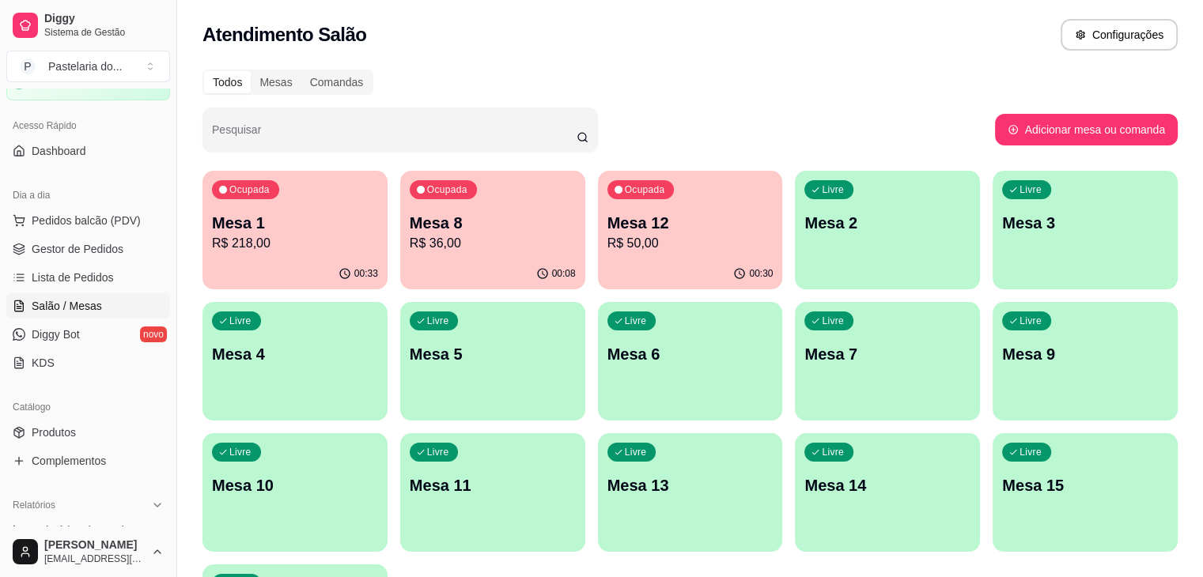
click at [679, 235] on div "Ocupada Mesa 12 R$ 50,00" at bounding box center [690, 215] width 185 height 88
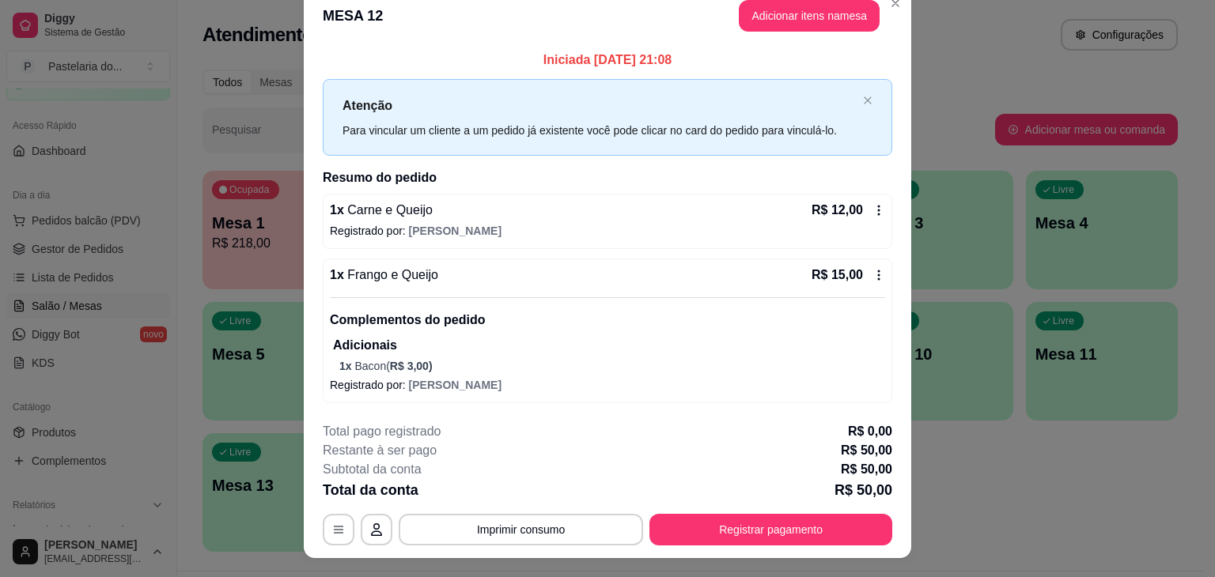
scroll to position [0, 0]
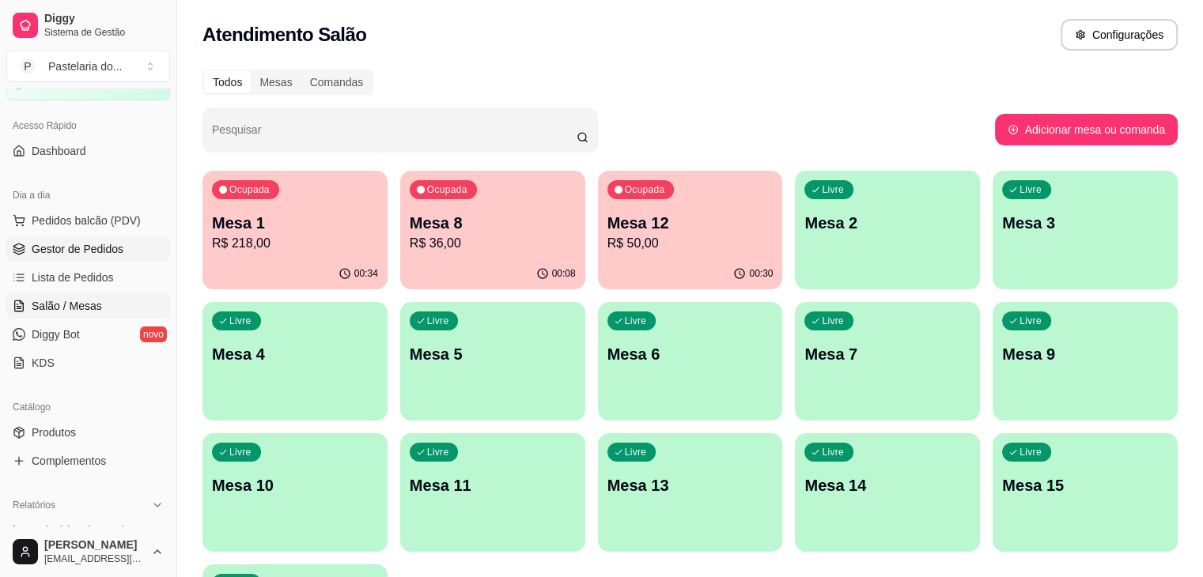
click at [144, 254] on link "Gestor de Pedidos" at bounding box center [88, 249] width 164 height 25
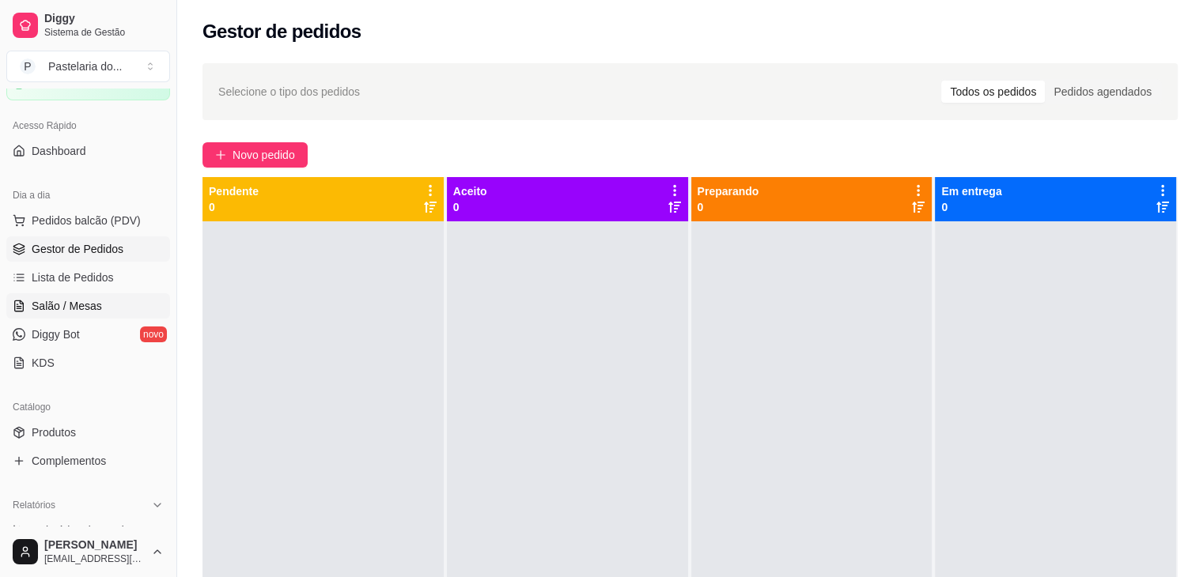
click at [93, 300] on span "Salão / Mesas" at bounding box center [67, 306] width 70 height 16
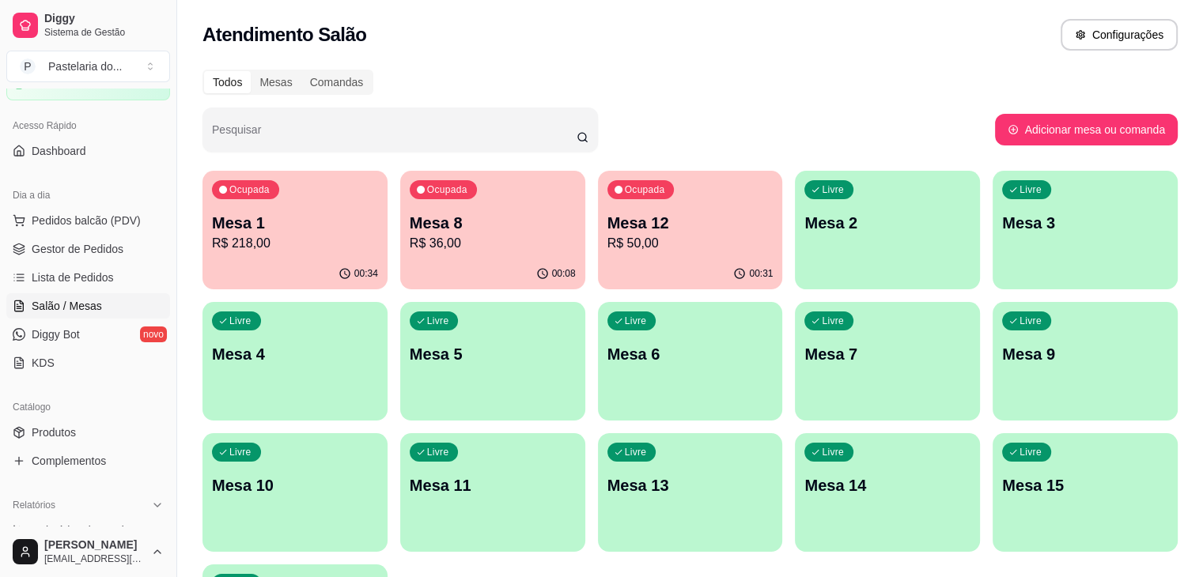
click at [629, 219] on p "Mesa 12" at bounding box center [691, 223] width 166 height 22
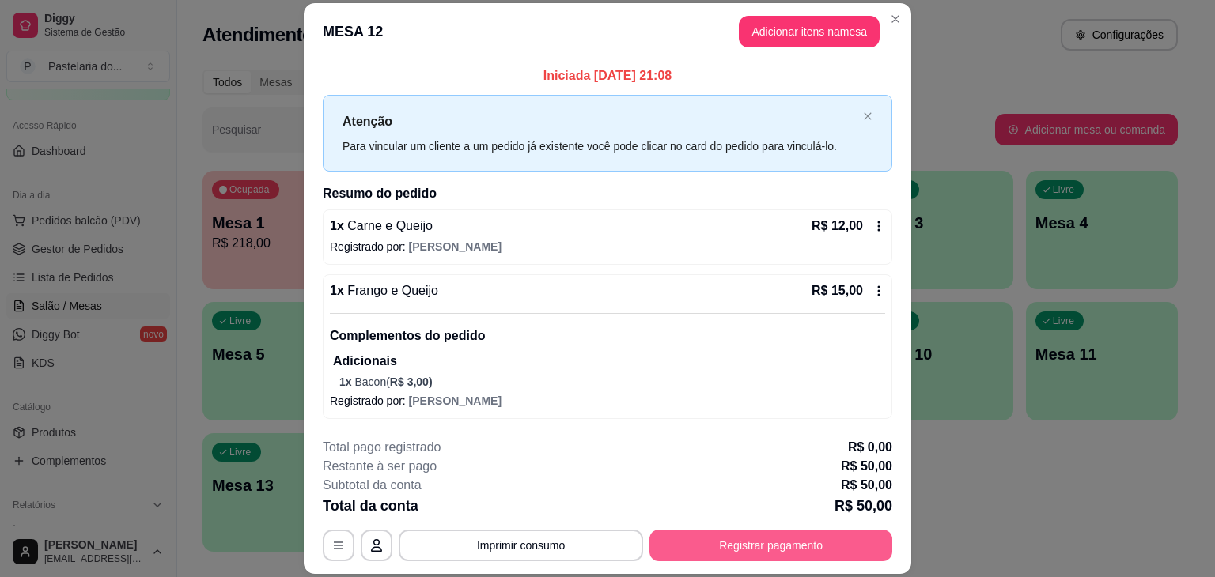
click at [831, 542] on button "Registrar pagamento" at bounding box center [770, 546] width 243 height 32
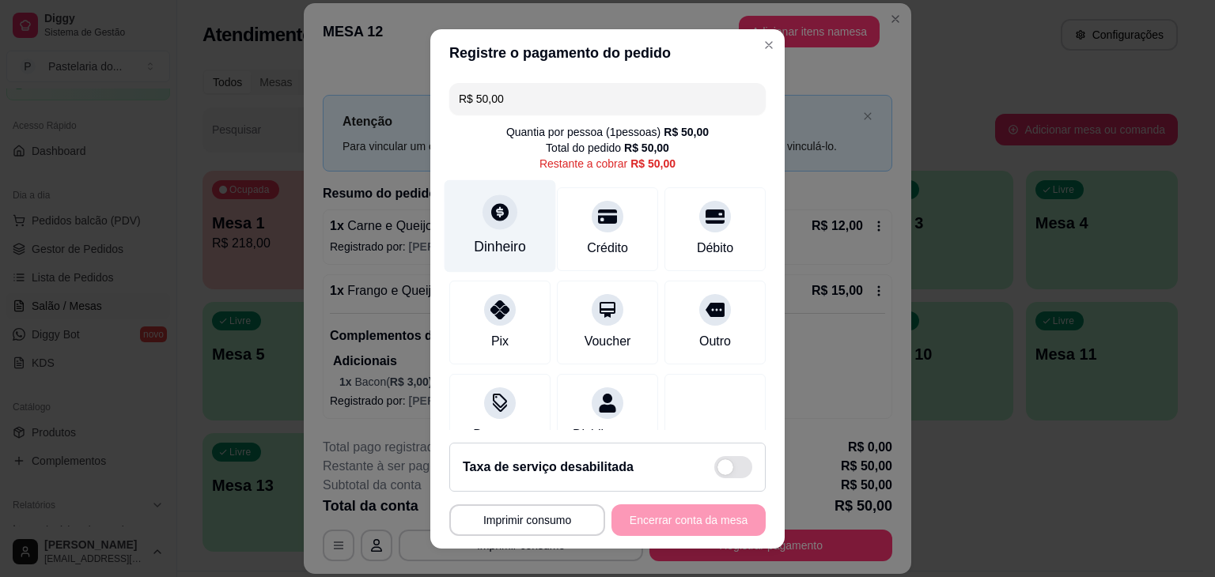
click at [490, 222] on div at bounding box center [500, 212] width 35 height 35
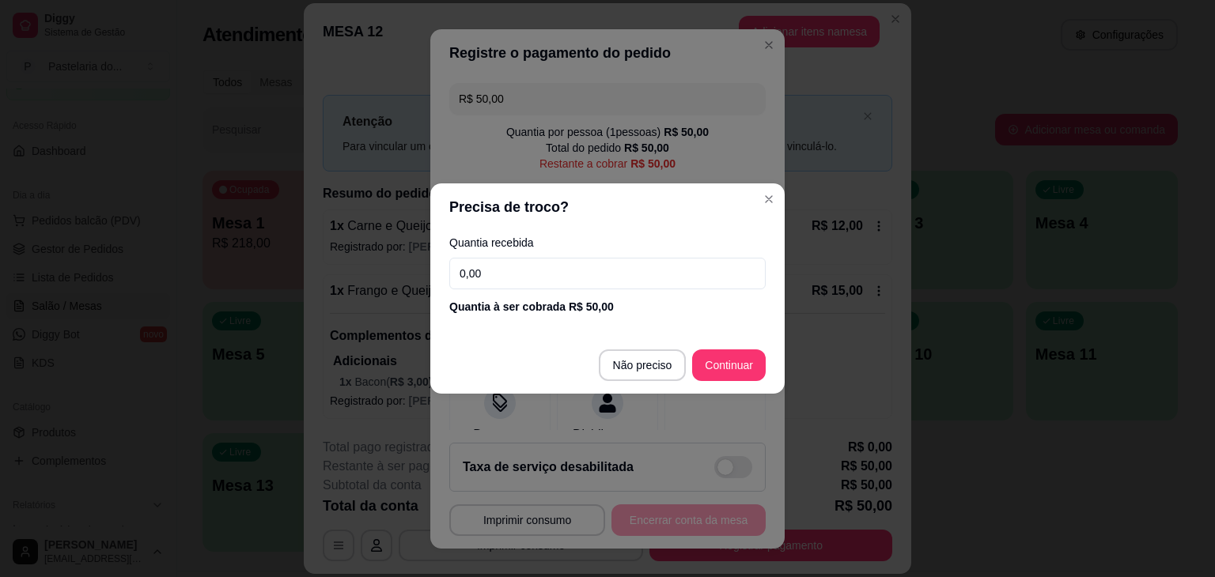
click at [520, 278] on input "0,00" at bounding box center [607, 274] width 316 height 32
type input "100,00"
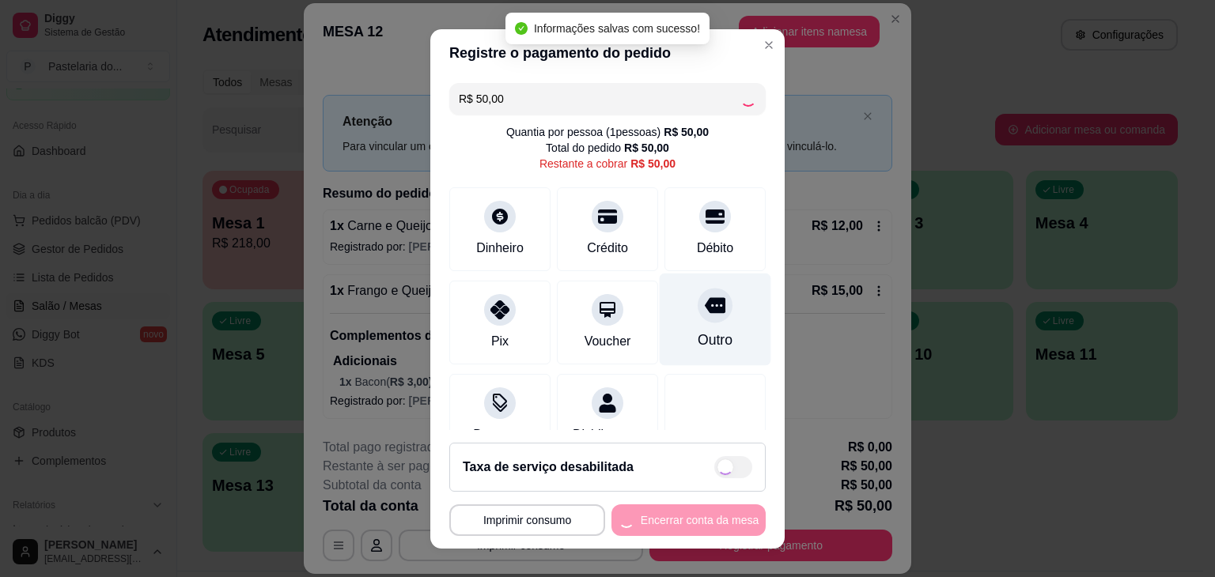
type input "R$ 0,00"
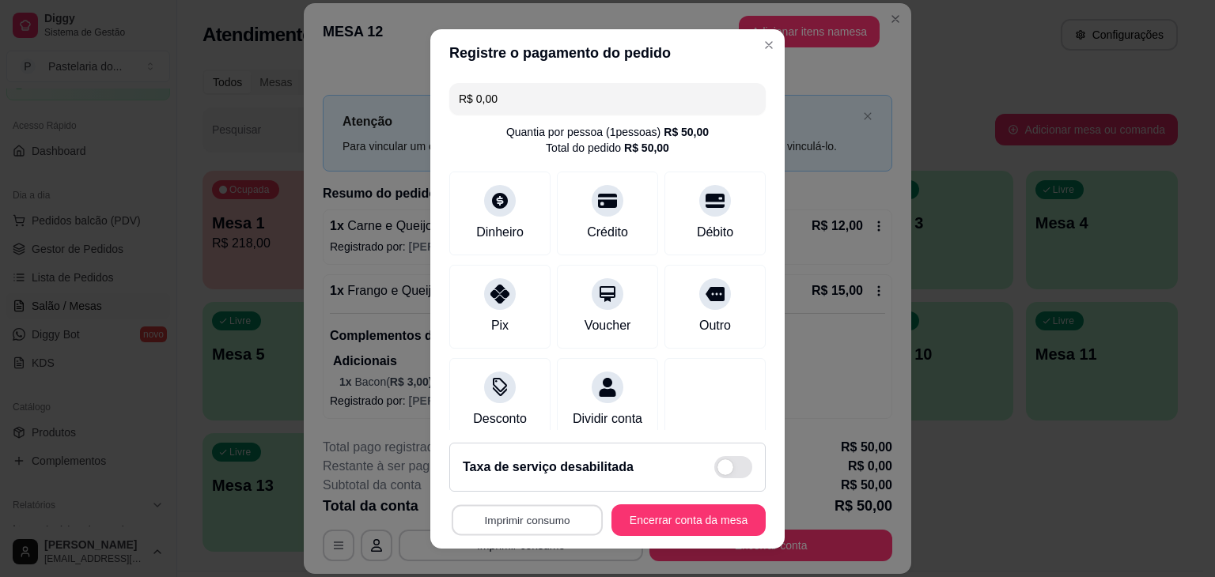
click at [522, 516] on button "Imprimir consumo" at bounding box center [527, 520] width 151 height 31
click at [535, 485] on button "IMPRESSORA" at bounding box center [523, 483] width 115 height 25
click at [685, 527] on button "Encerrar conta da mesa" at bounding box center [688, 521] width 154 height 32
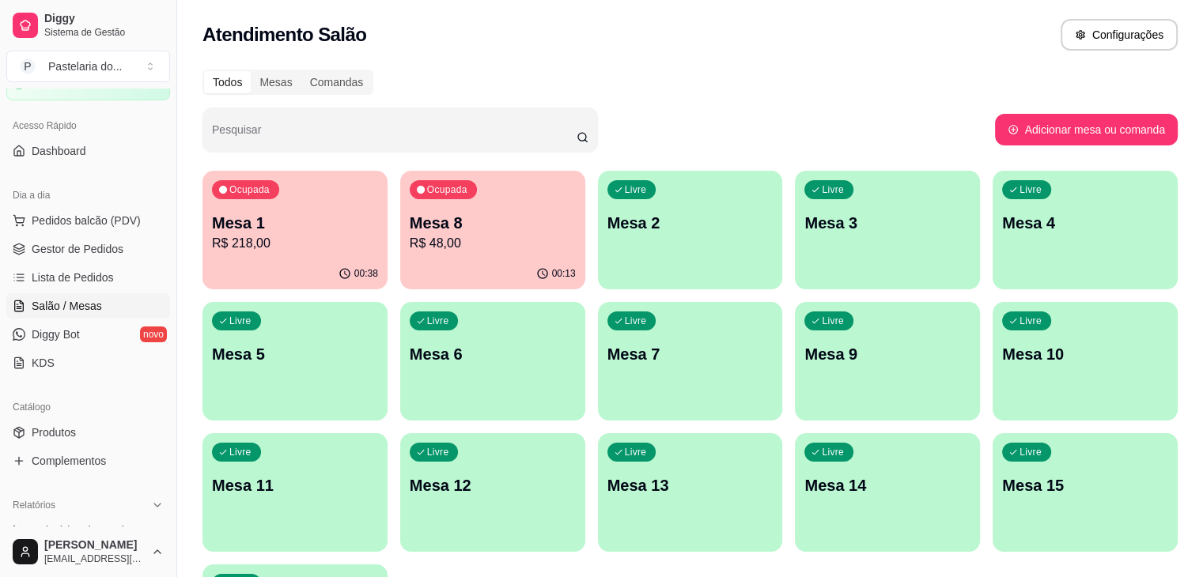
click at [642, 229] on p "Mesa 2" at bounding box center [691, 223] width 166 height 22
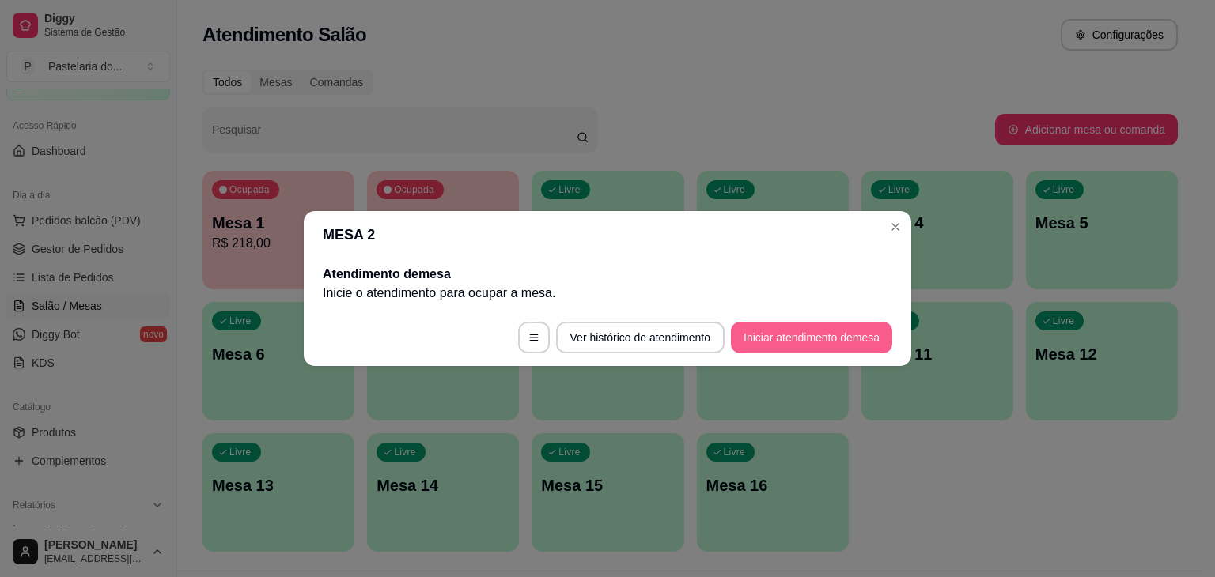
click at [850, 343] on button "Iniciar atendimento de mesa" at bounding box center [811, 338] width 161 height 32
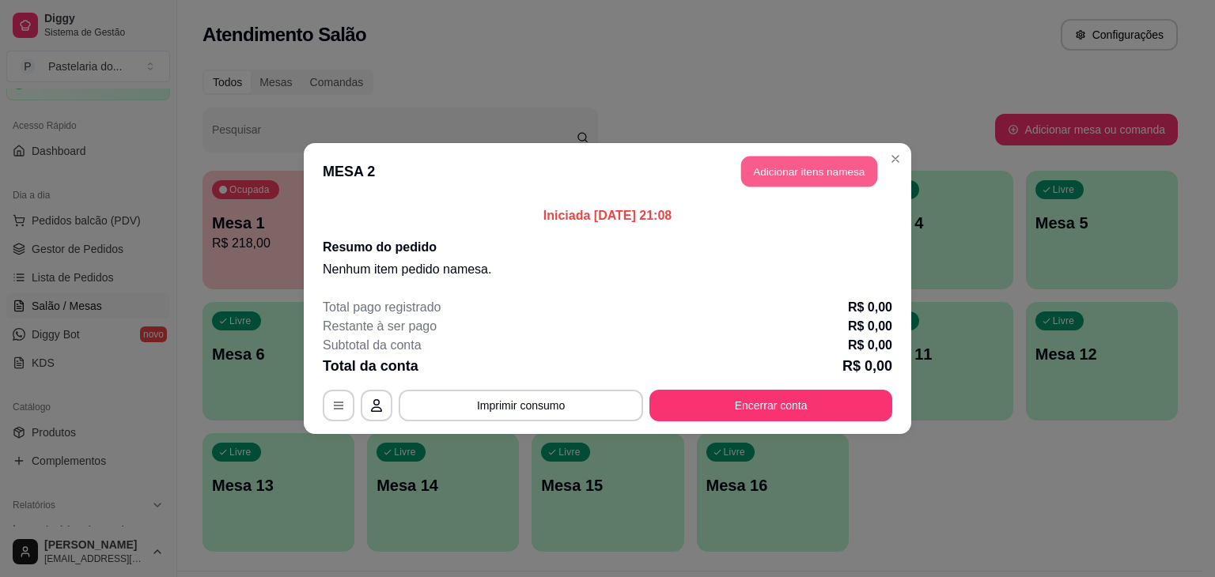
click at [838, 168] on button "Adicionar itens na mesa" at bounding box center [809, 172] width 136 height 31
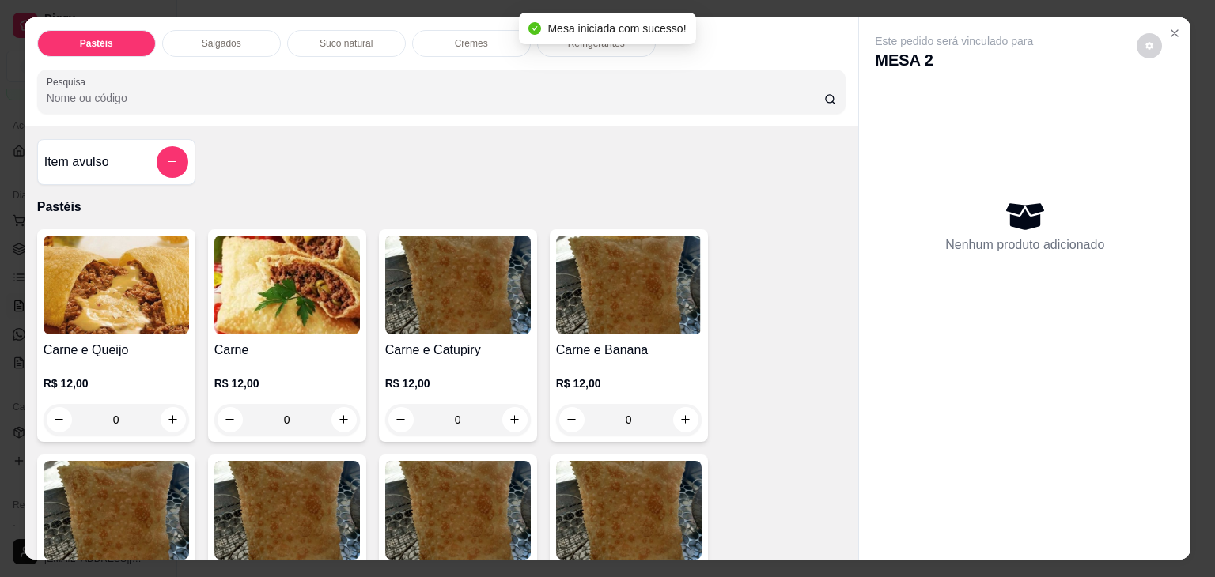
click at [605, 48] on div "Refrigerantes" at bounding box center [596, 43] width 119 height 27
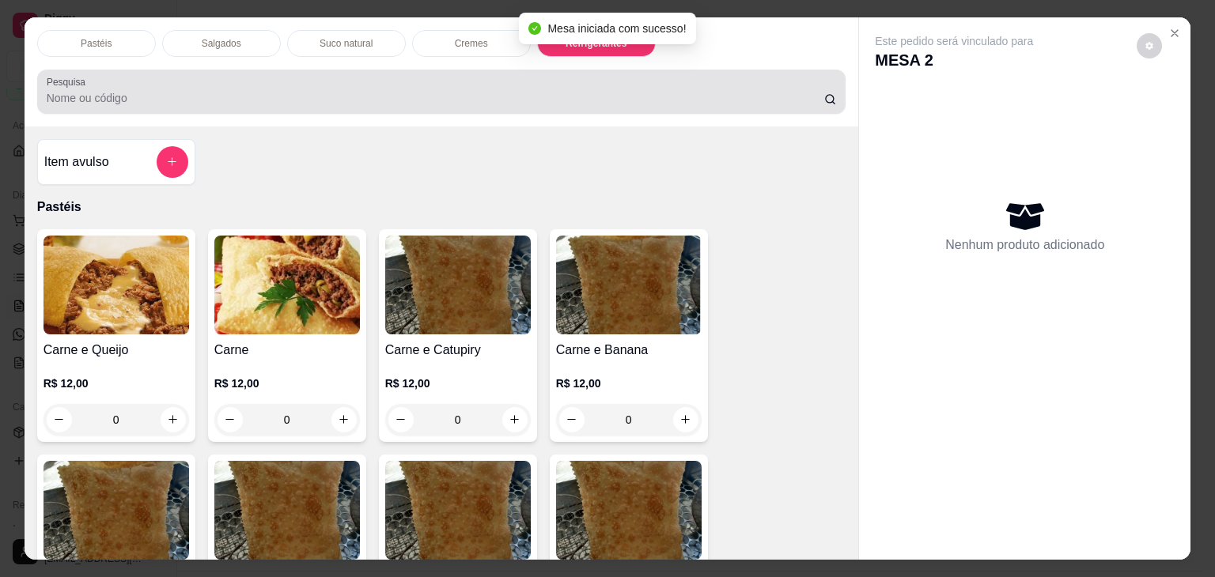
scroll to position [39, 0]
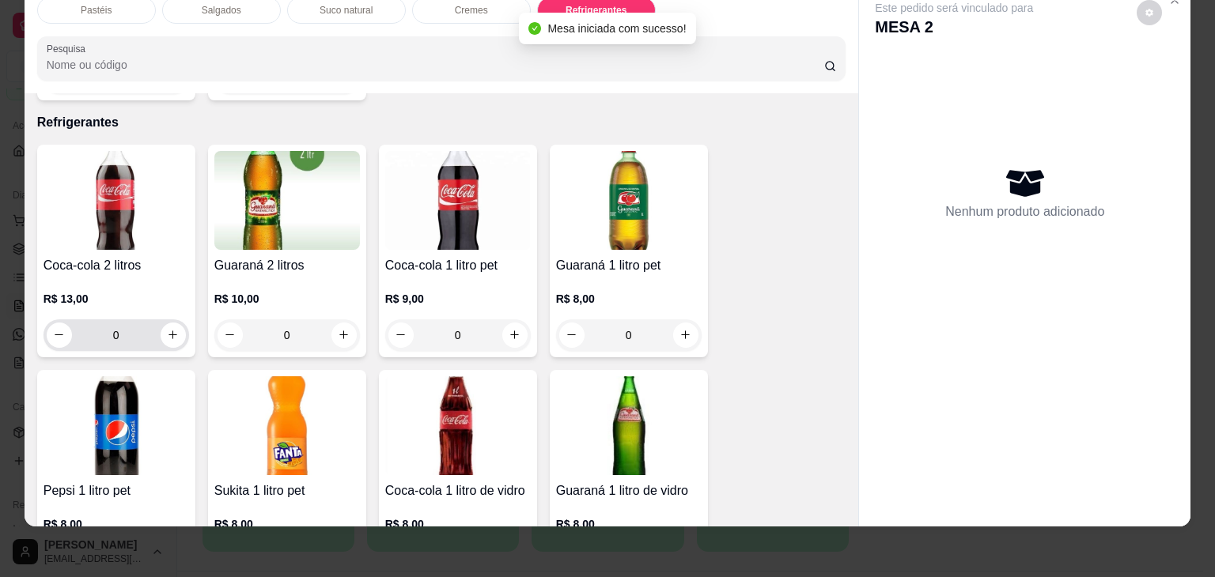
click at [106, 291] on p "R$ 13,00" at bounding box center [117, 299] width 146 height 16
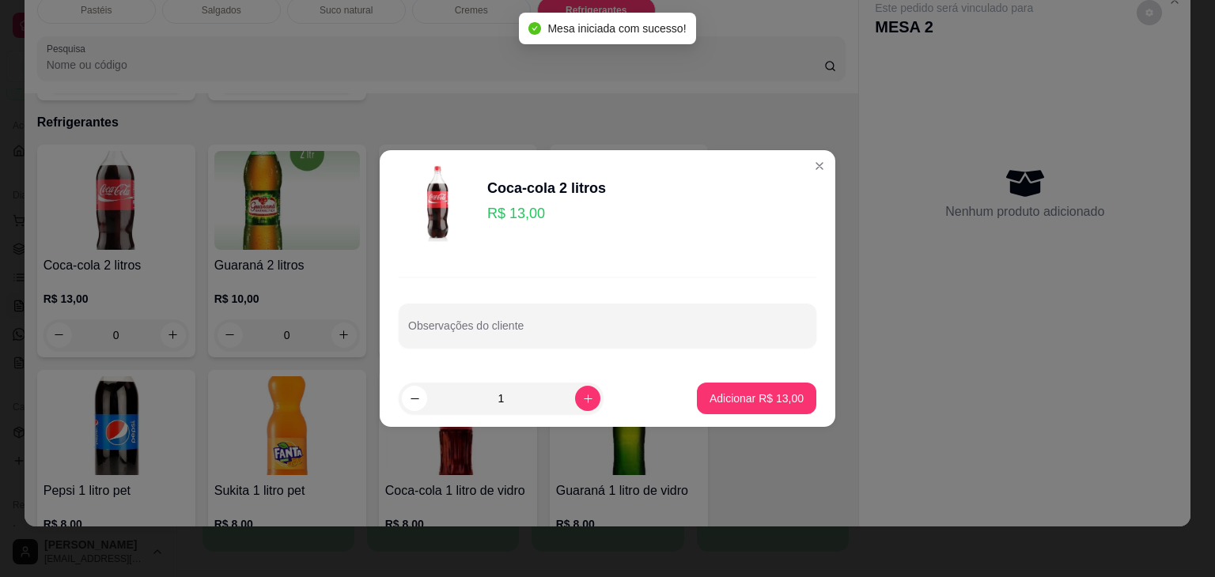
click at [731, 374] on footer "1 Adicionar R$ 13,00" at bounding box center [608, 398] width 456 height 57
click at [731, 387] on button "Adicionar R$ 13,00" at bounding box center [756, 399] width 119 height 32
type input "1"
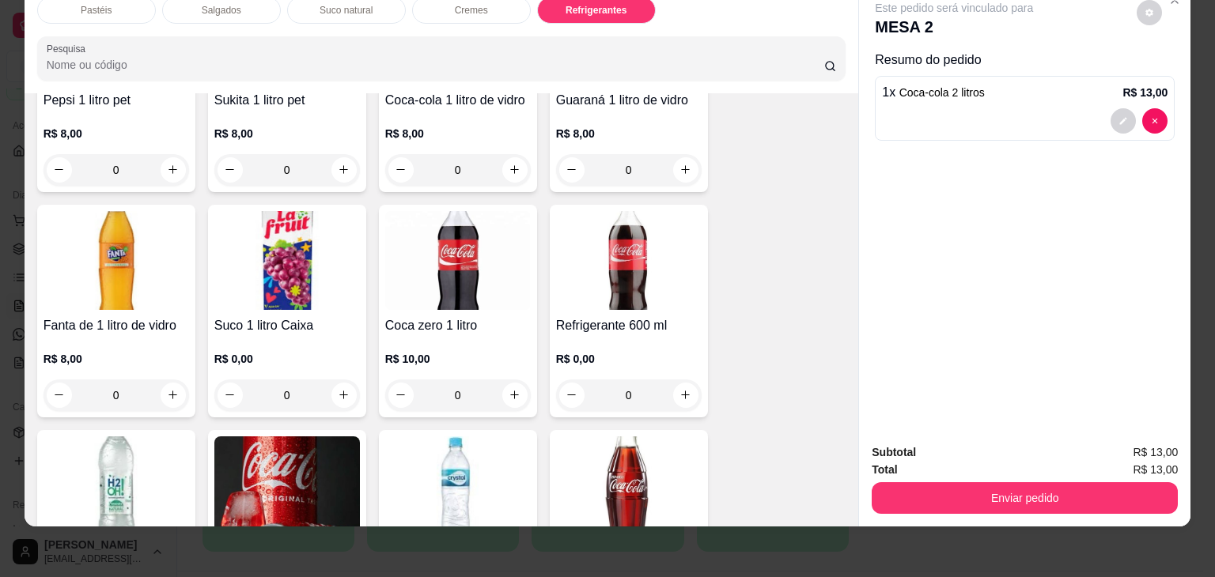
scroll to position [4050, 0]
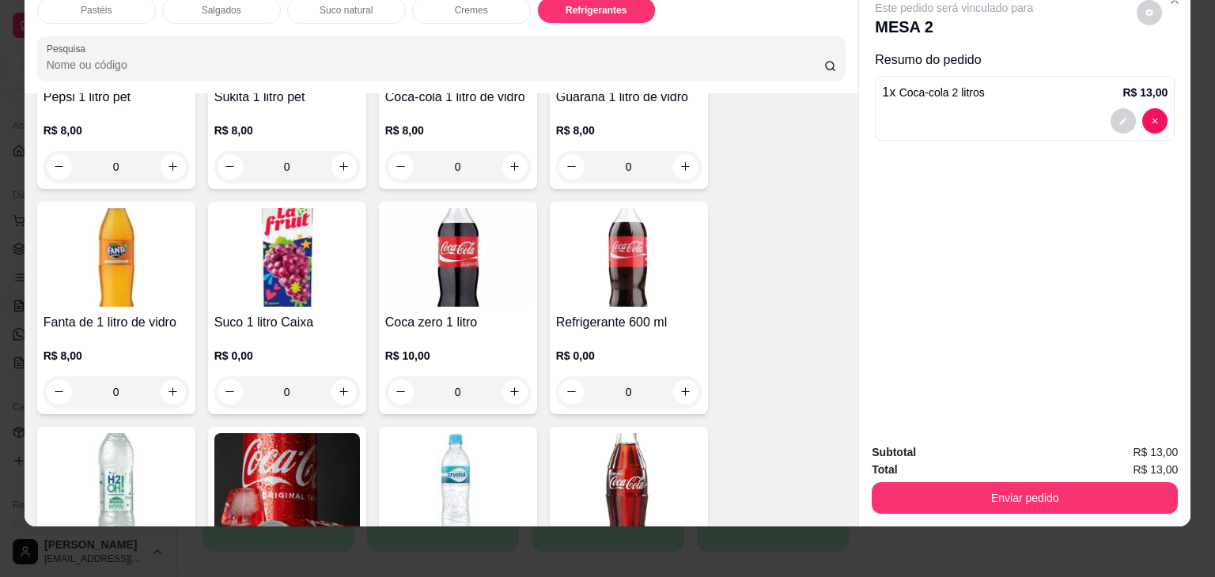
click at [154, 433] on img at bounding box center [117, 482] width 146 height 99
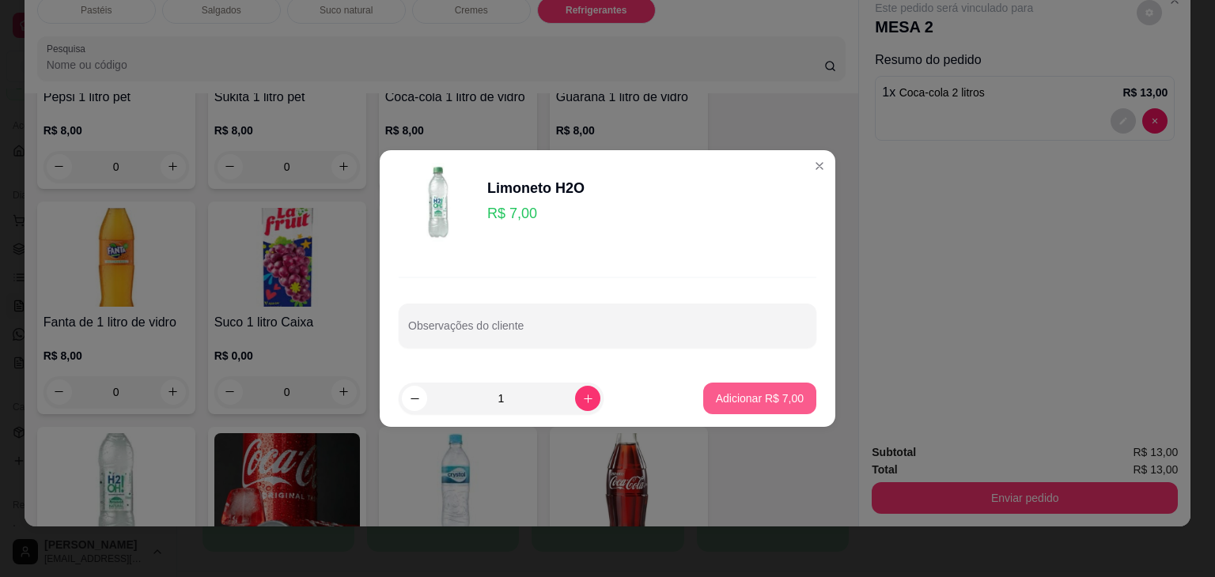
click at [776, 395] on p "Adicionar R$ 7,00" at bounding box center [760, 399] width 88 height 16
click at [776, 395] on div "Coca-cola 2 litros R$ 13,00 1 Guaraná 2 litros R$ 10,00 0 Coca-cola 1 litro pet…" at bounding box center [441, 307] width 809 height 1116
type input "1"
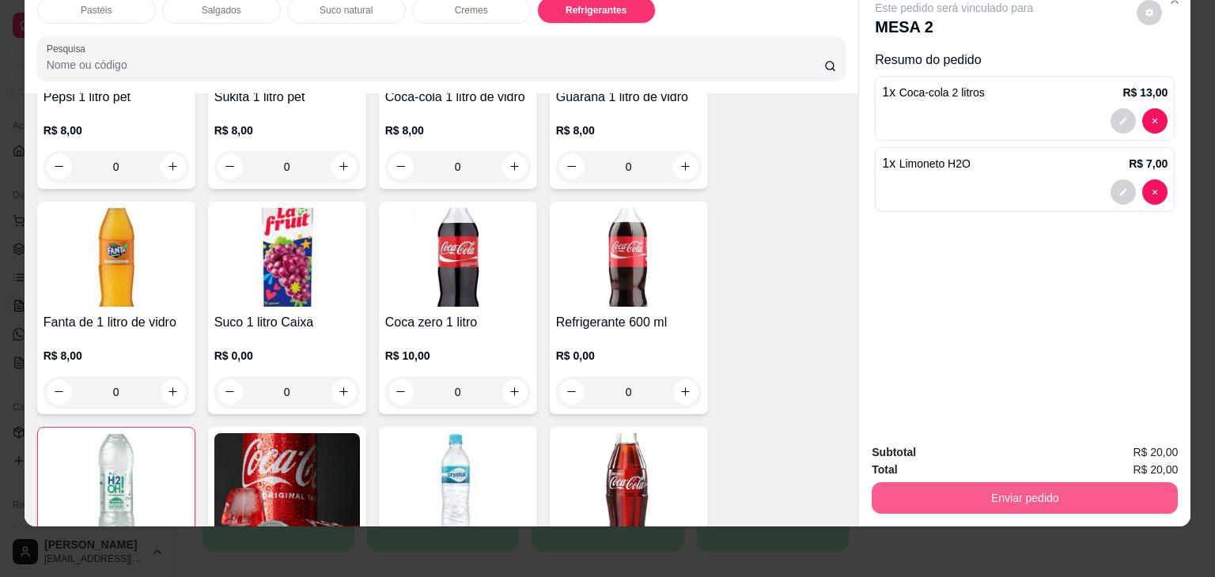
click at [960, 488] on button "Enviar pedido" at bounding box center [1025, 499] width 306 height 32
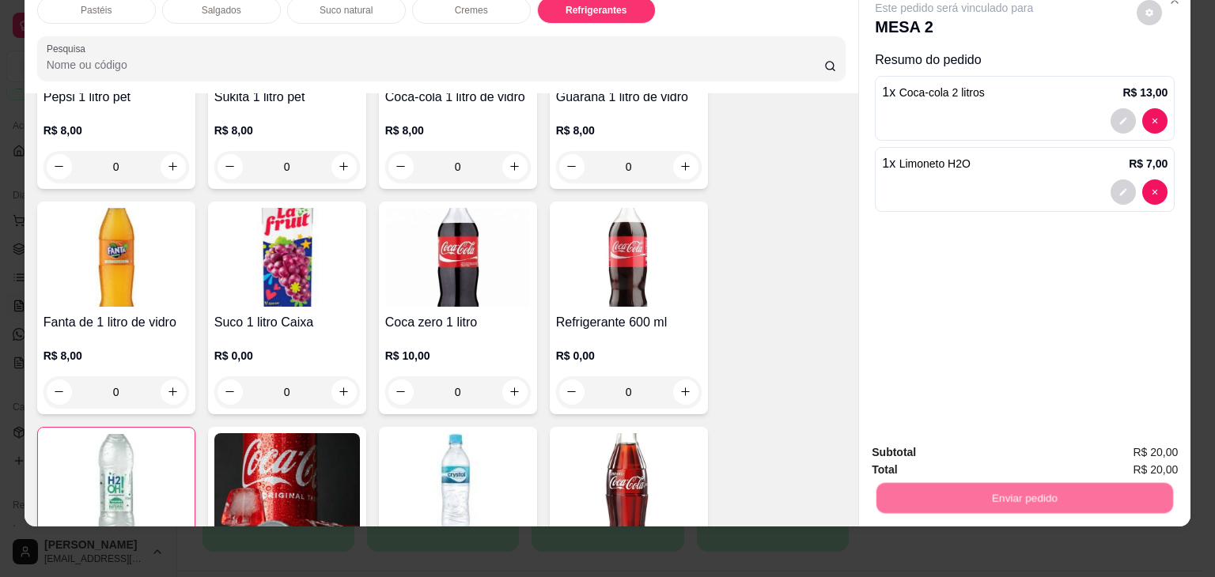
click at [967, 450] on button "Não registrar e enviar pedido" at bounding box center [972, 446] width 160 height 29
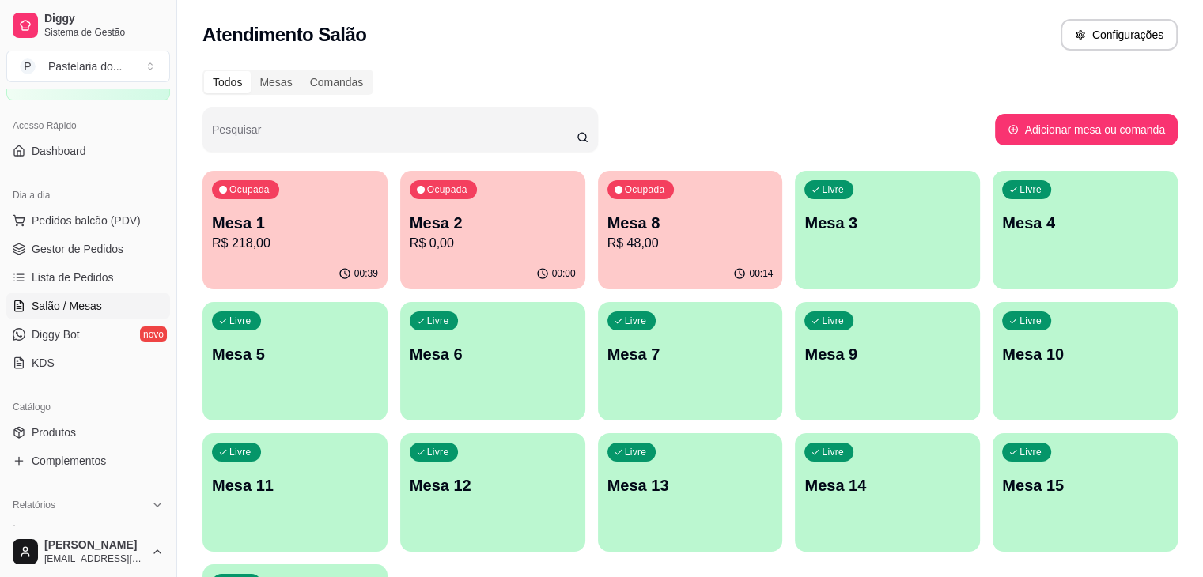
click at [400, 221] on div "Ocupada Mesa 2 R$ 0,00" at bounding box center [492, 215] width 185 height 88
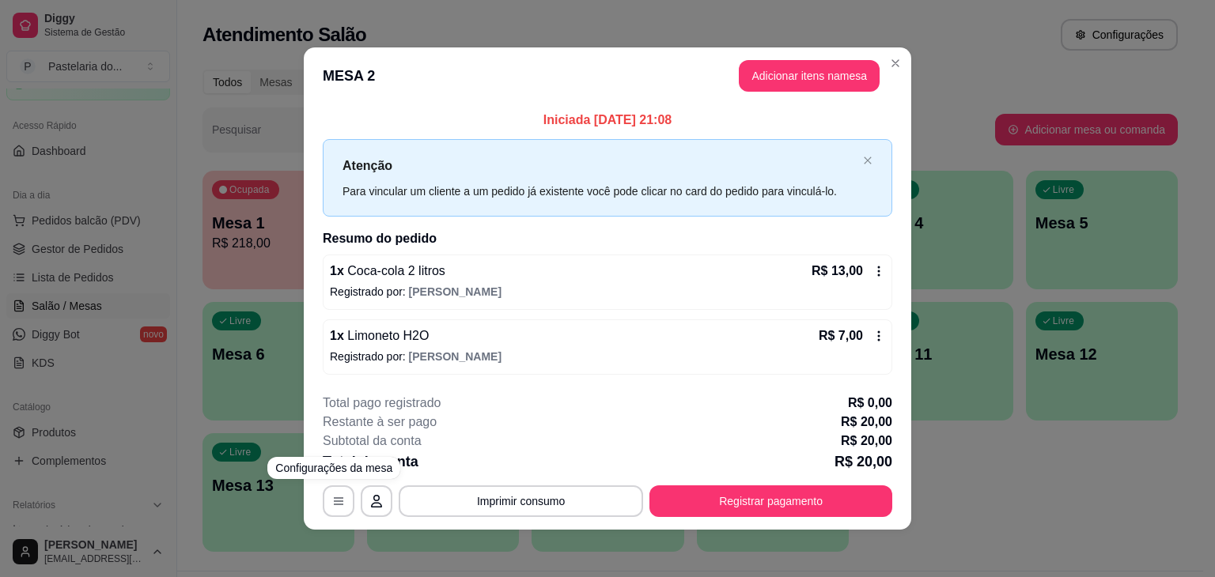
click at [342, 520] on footer "**********" at bounding box center [608, 455] width 608 height 149
click at [341, 508] on button "button" at bounding box center [339, 502] width 32 height 32
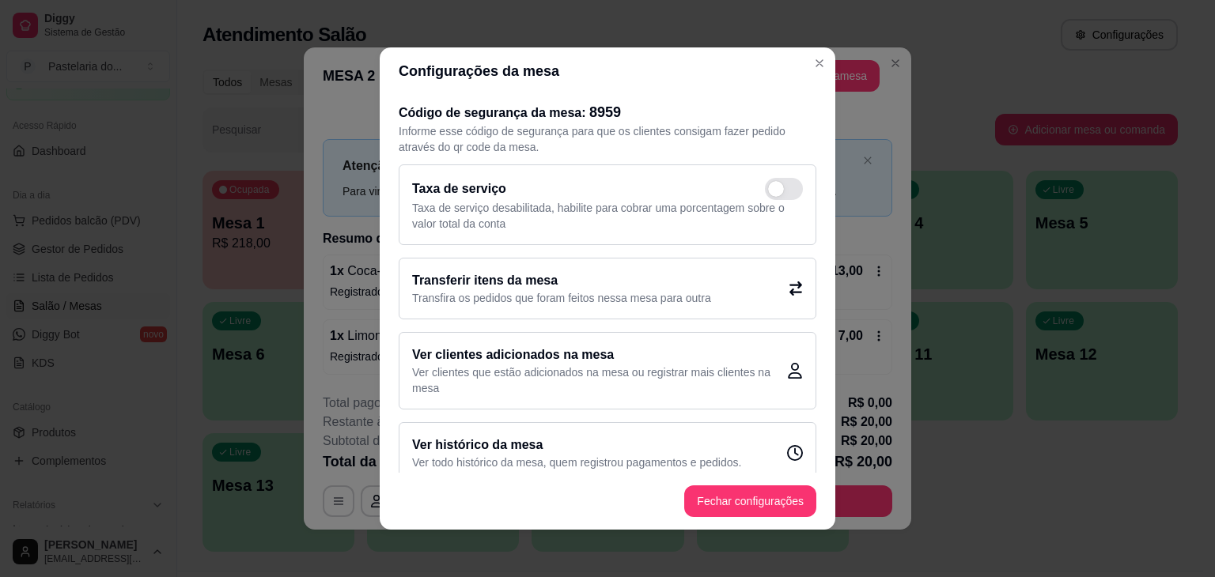
click at [623, 283] on h2 "Transferir itens da mesa" at bounding box center [561, 280] width 299 height 19
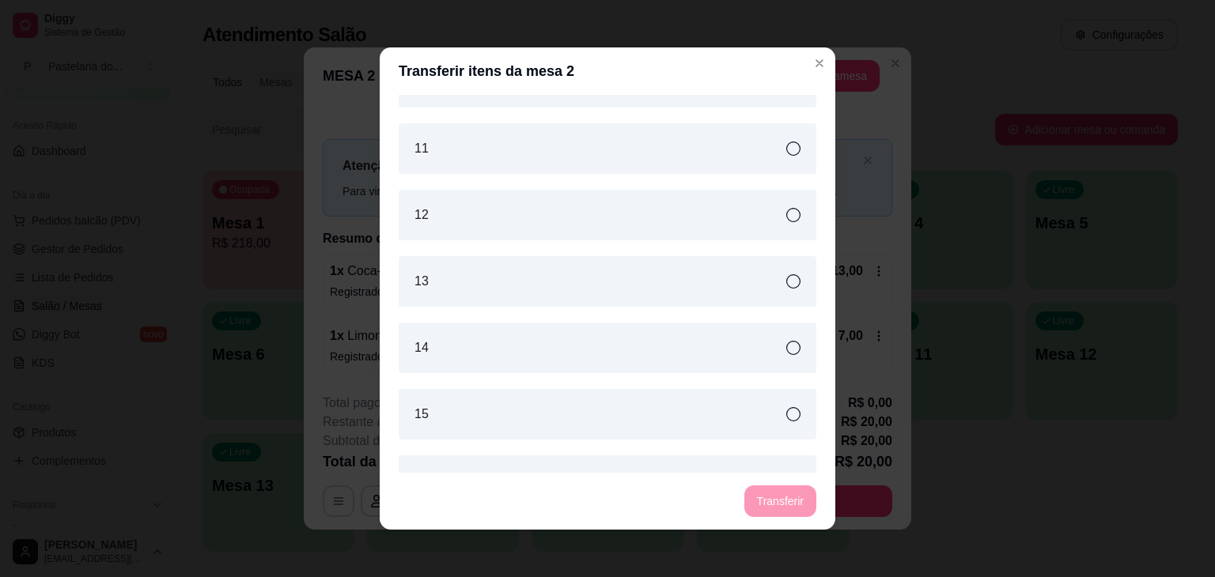
scroll to position [79, 0]
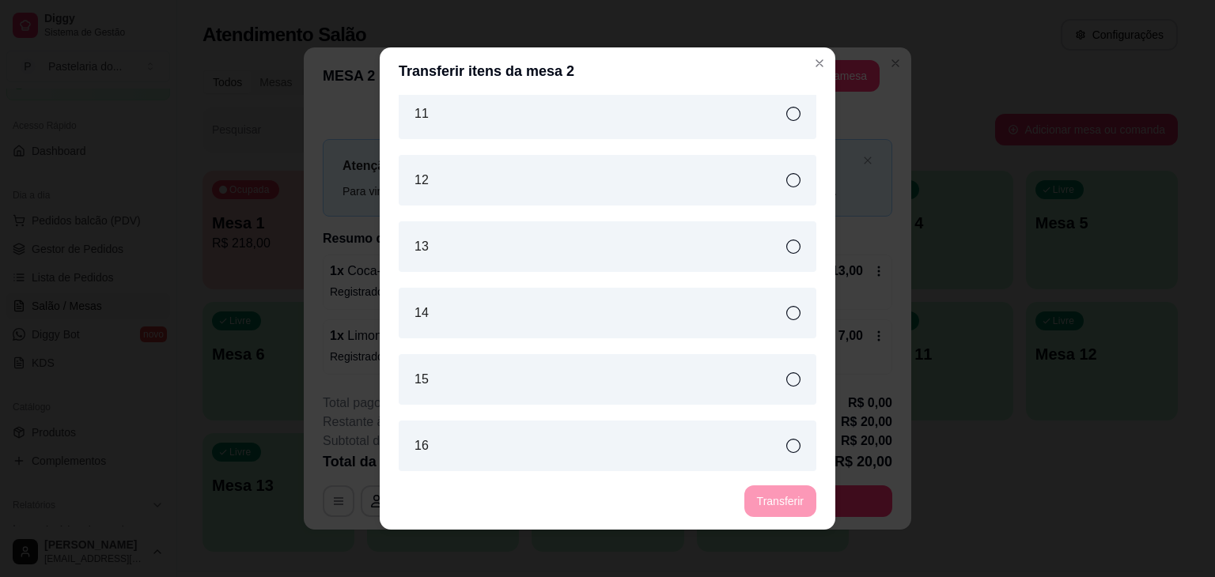
click at [519, 440] on div "16" at bounding box center [608, 446] width 418 height 51
click at [776, 482] on footer "Transferir" at bounding box center [608, 501] width 456 height 57
click at [776, 498] on button "Transferir" at bounding box center [780, 502] width 72 height 32
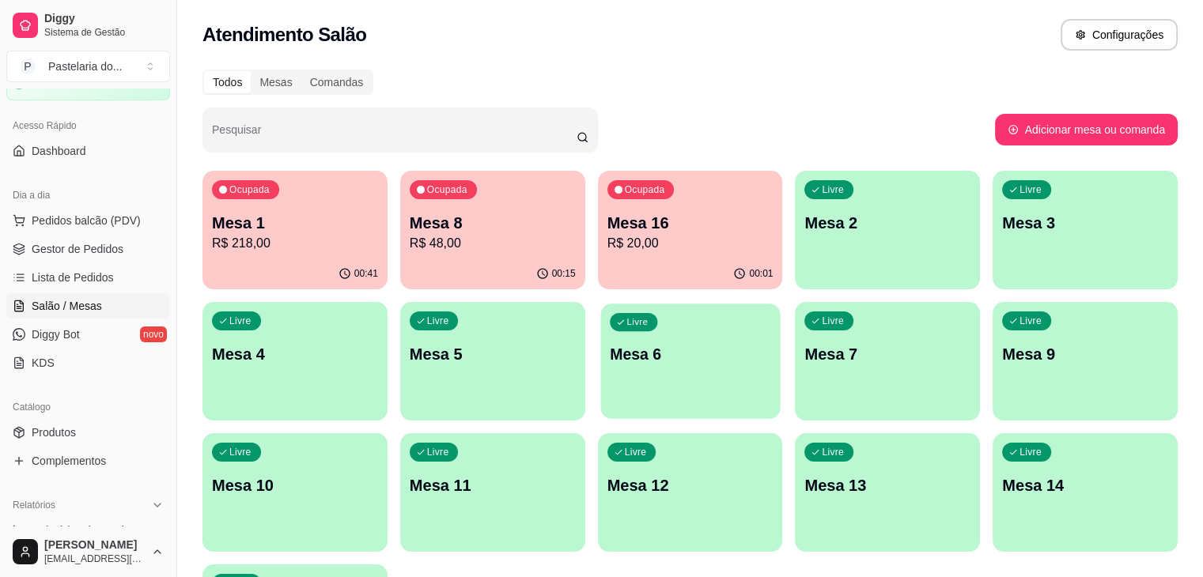
click at [600, 372] on div "Livre Mesa 6" at bounding box center [690, 352] width 180 height 97
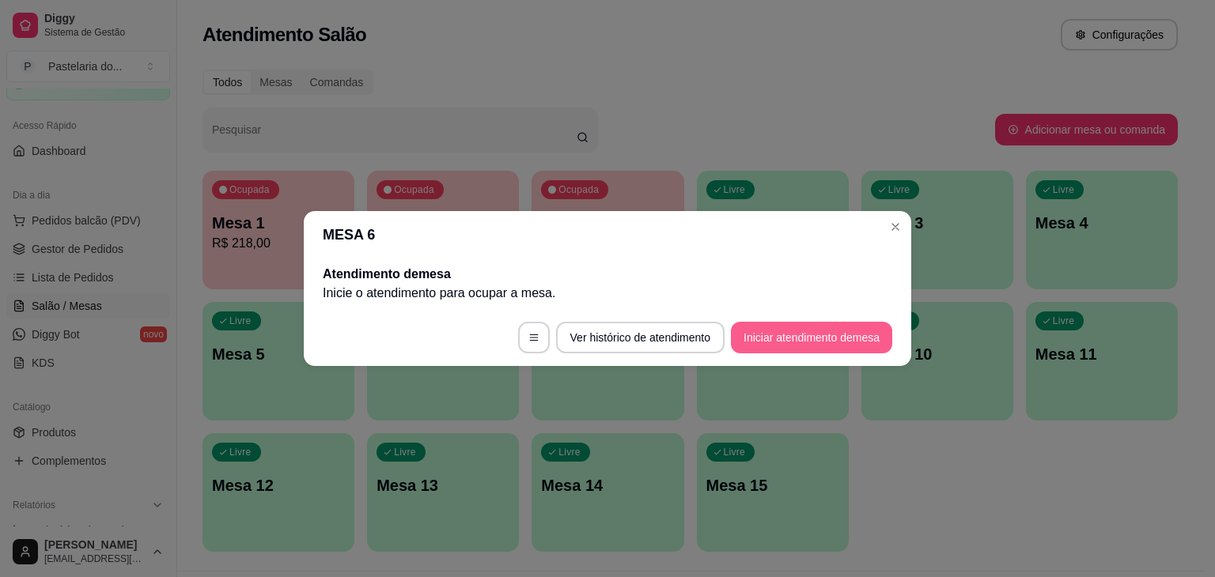
click at [844, 346] on button "Iniciar atendimento de mesa" at bounding box center [811, 338] width 161 height 32
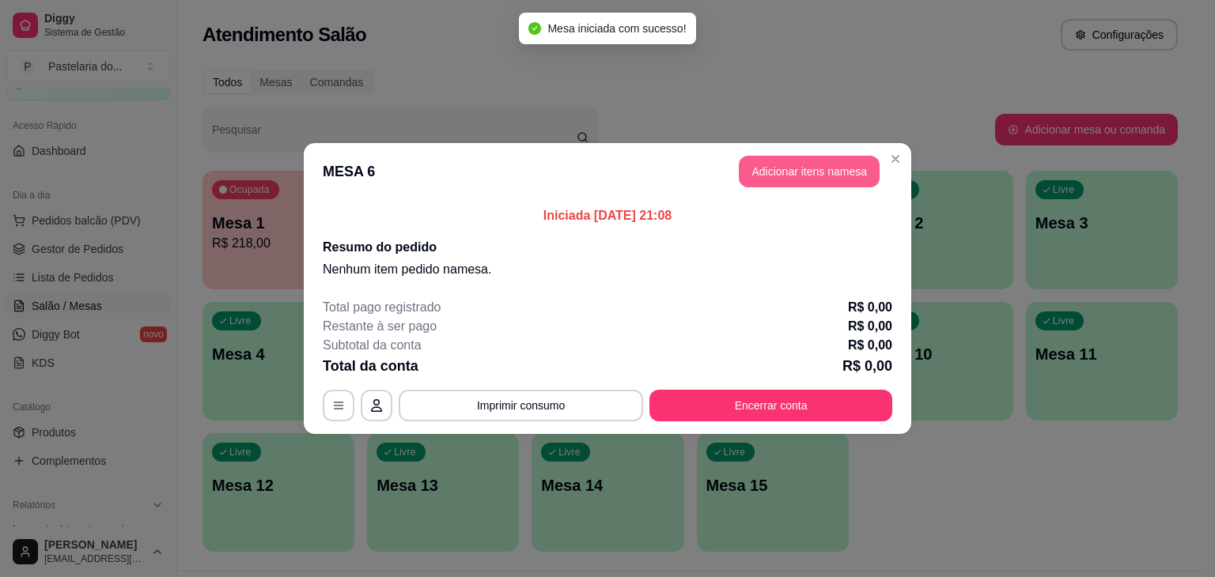
click at [817, 165] on button "Adicionar itens na mesa" at bounding box center [809, 172] width 141 height 32
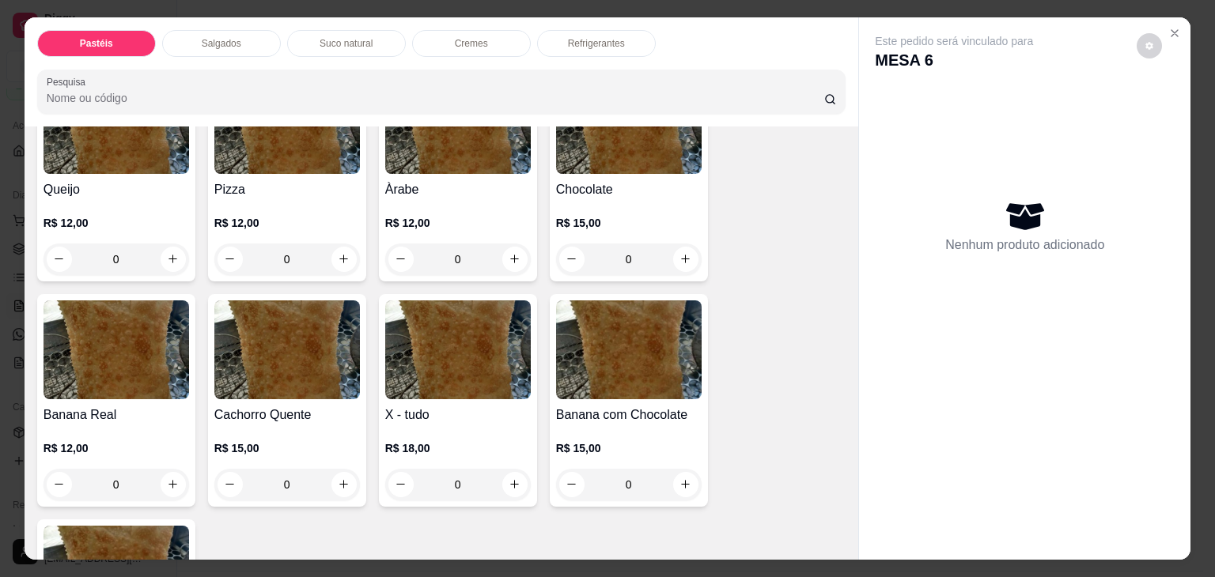
scroll to position [1107, 0]
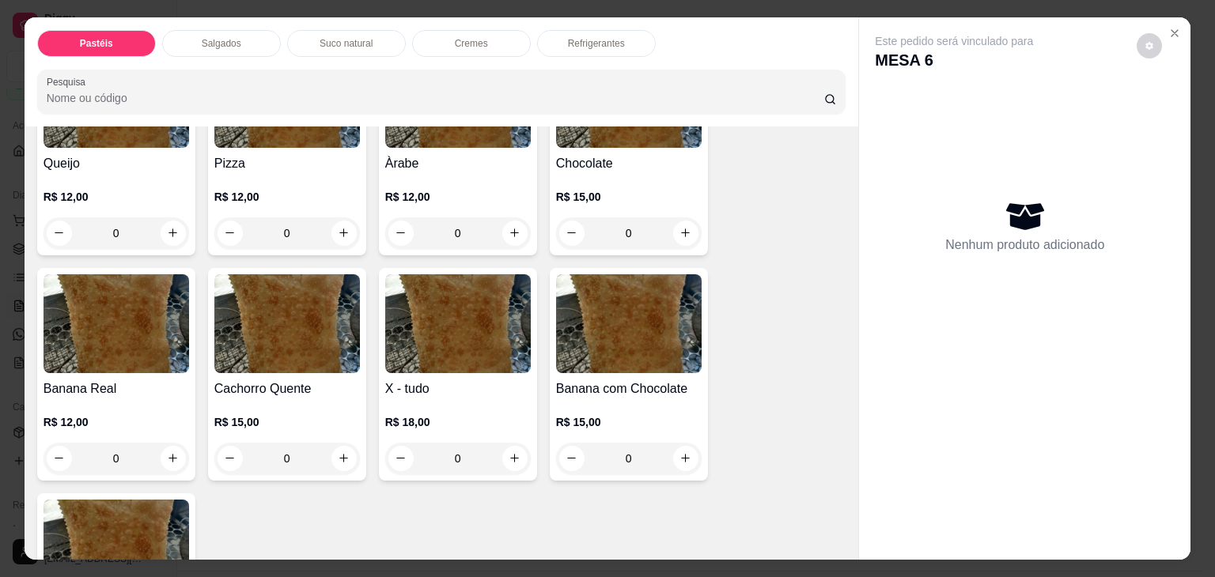
click at [428, 380] on h4 "X - tudo" at bounding box center [458, 389] width 146 height 19
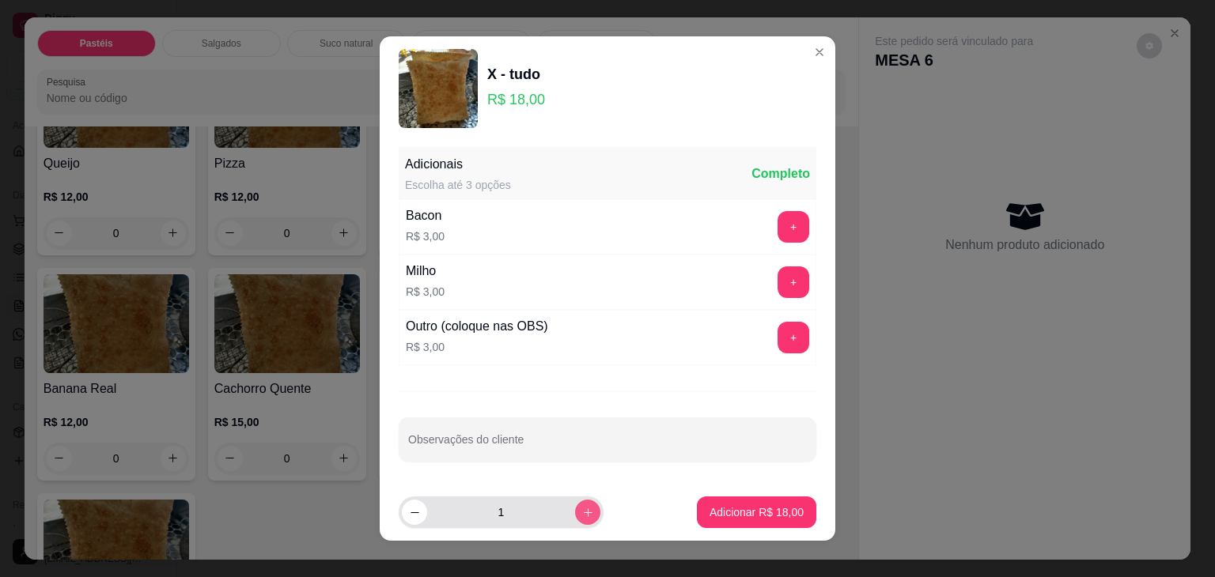
click at [582, 513] on icon "increase-product-quantity" at bounding box center [588, 513] width 12 height 12
type input "2"
click at [746, 510] on p "Adicionar R$ 36,00" at bounding box center [757, 513] width 94 height 16
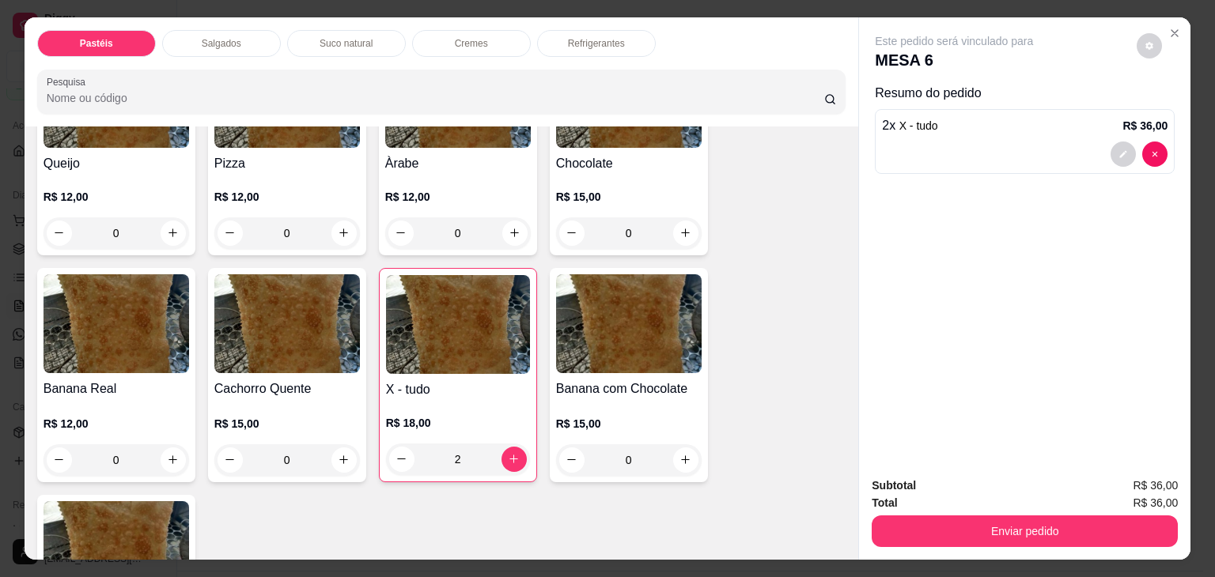
type input "2"
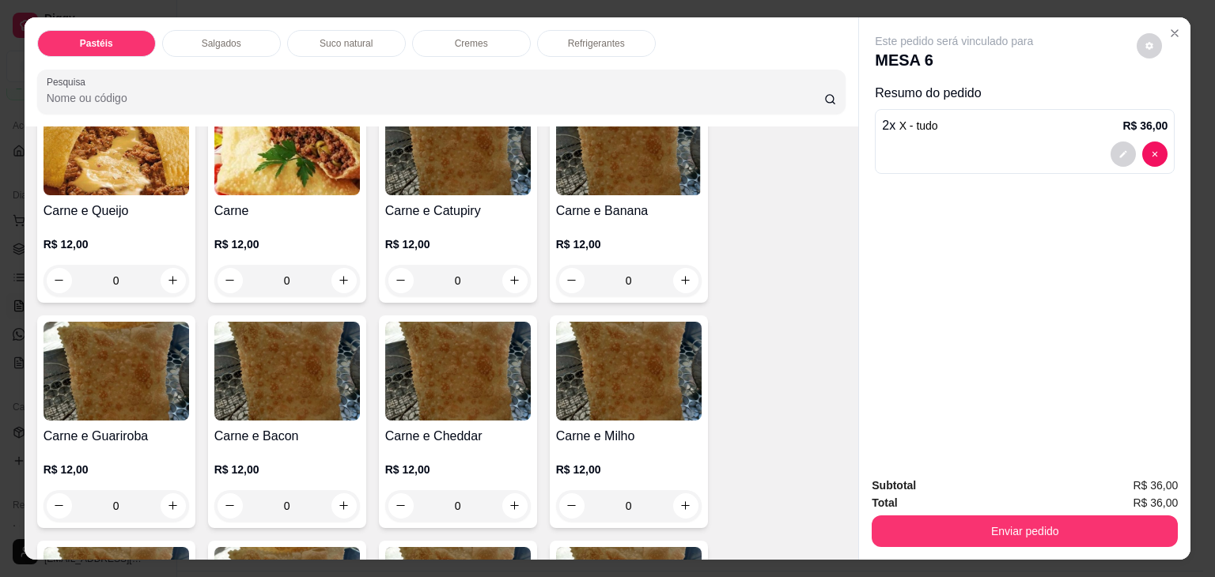
scroll to position [0, 0]
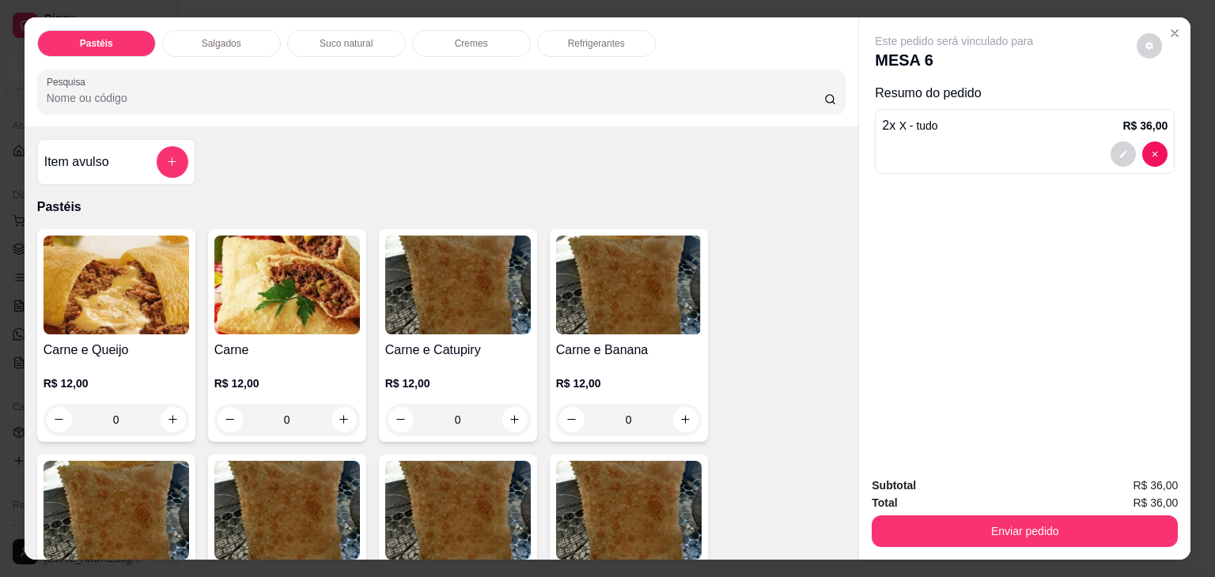
click at [172, 170] on div at bounding box center [173, 162] width 32 height 32
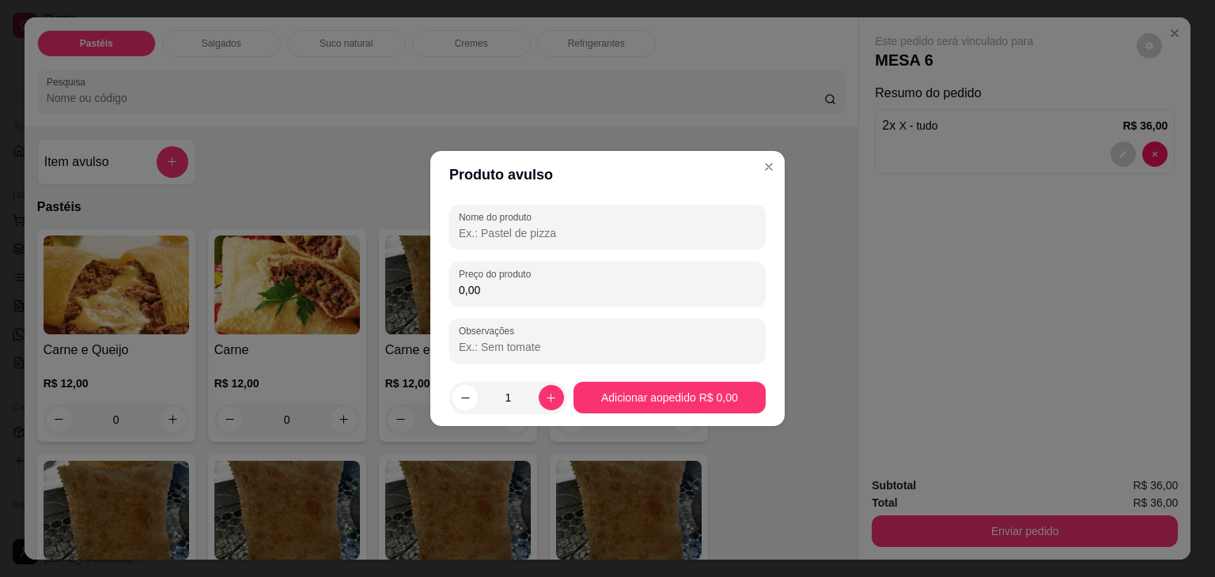
click at [594, 230] on input "Nome do produto" at bounding box center [607, 233] width 297 height 16
type input "x"
type input "x paulete"
click at [576, 286] on input "0,00" at bounding box center [607, 290] width 297 height 16
type input "15,00"
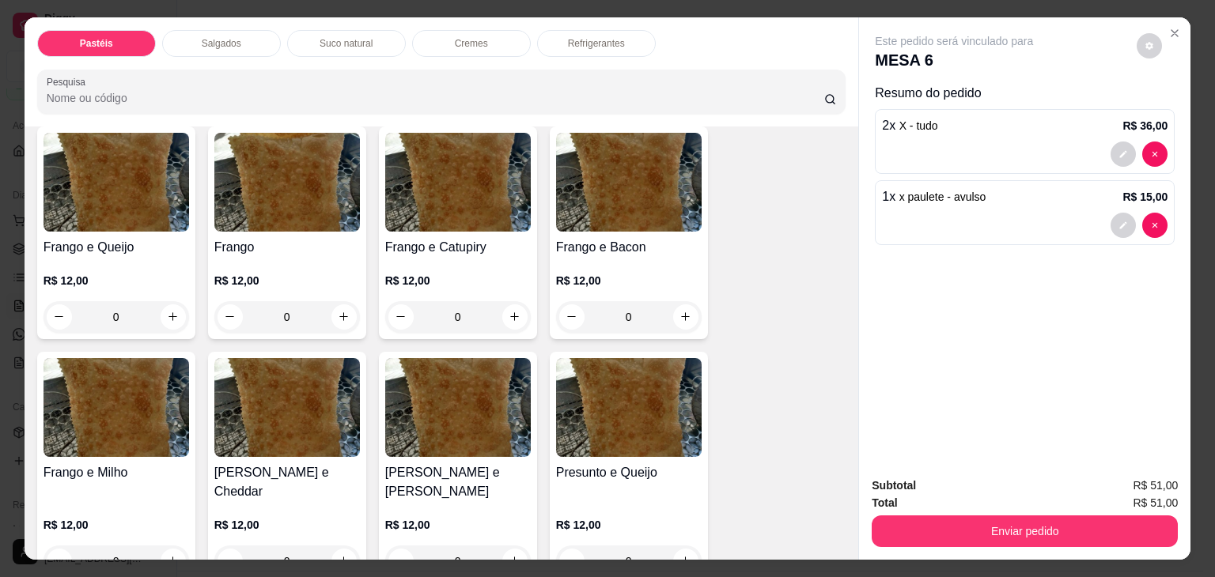
scroll to position [475, 0]
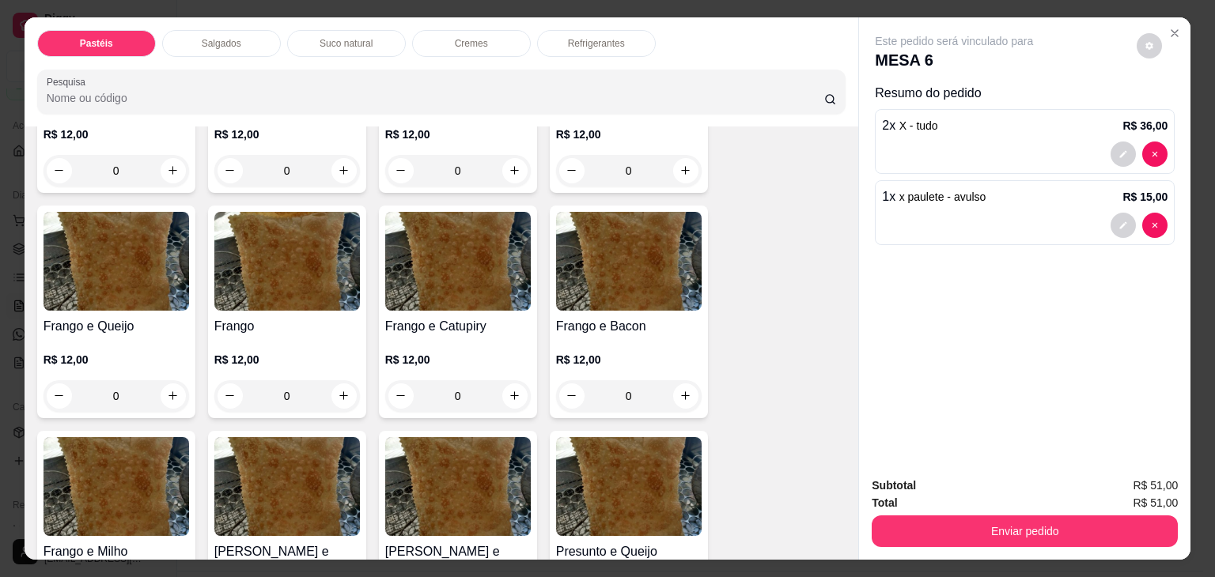
click at [490, 317] on h4 "Frango e Catupiry" at bounding box center [458, 326] width 146 height 19
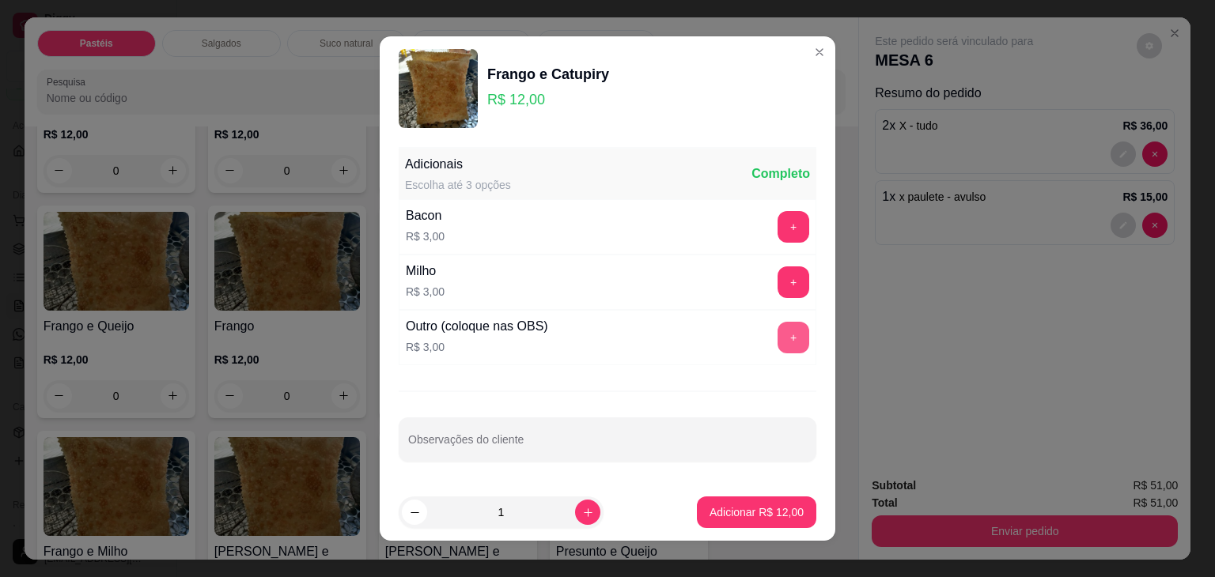
click at [778, 338] on button "+" at bounding box center [794, 338] width 32 height 32
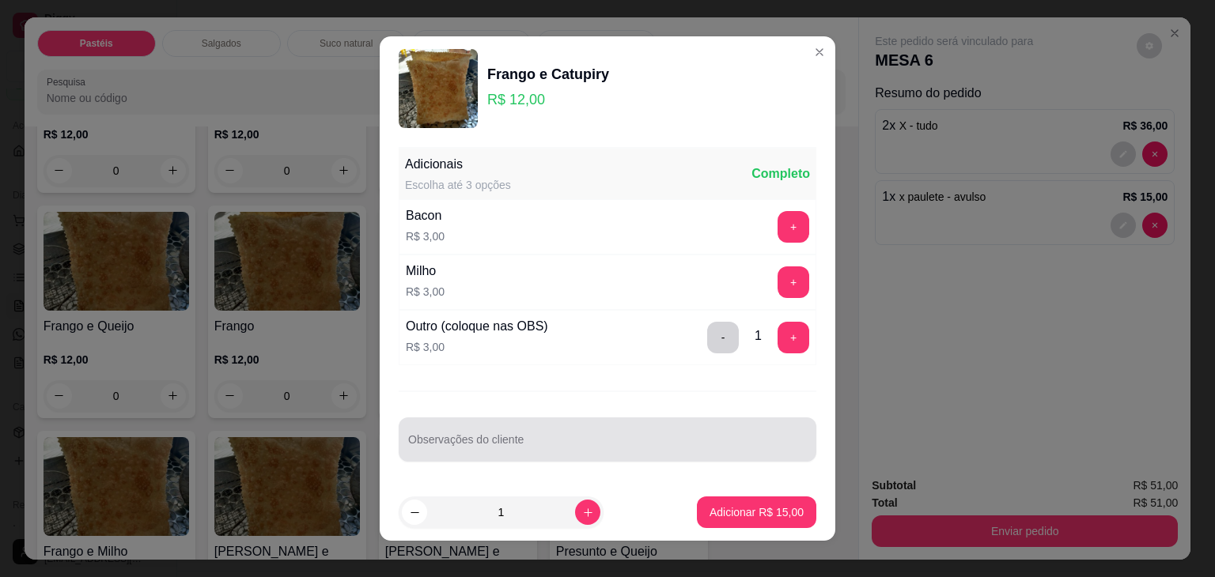
click at [627, 438] on input "Observações do cliente" at bounding box center [607, 446] width 399 height 16
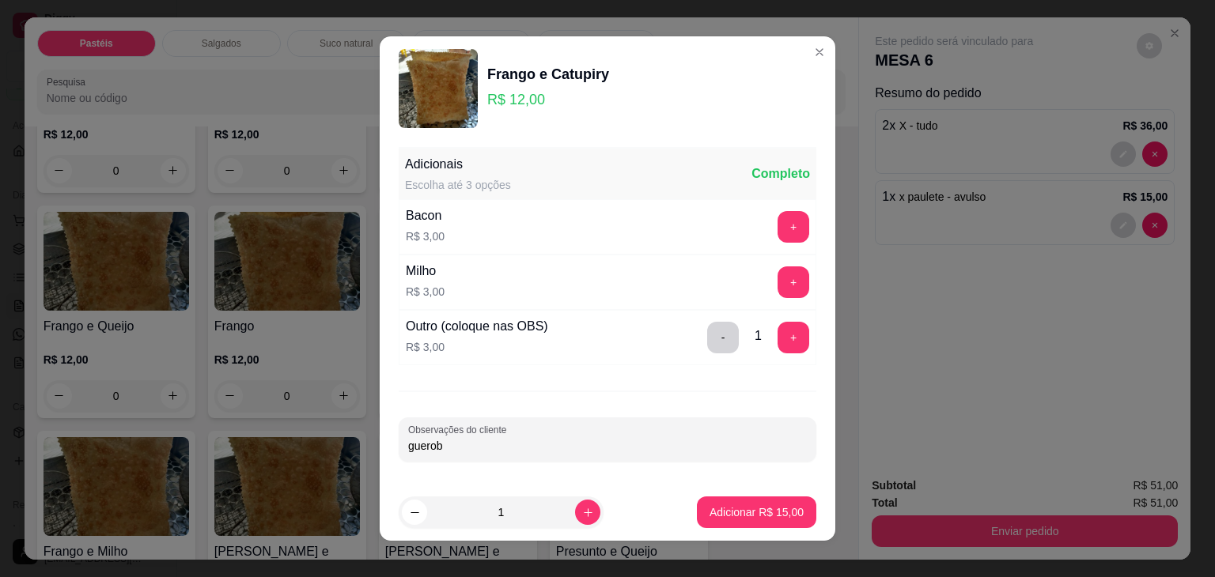
type input "gueroba"
click at [774, 498] on button "Adicionar R$ 15,00" at bounding box center [756, 513] width 119 height 32
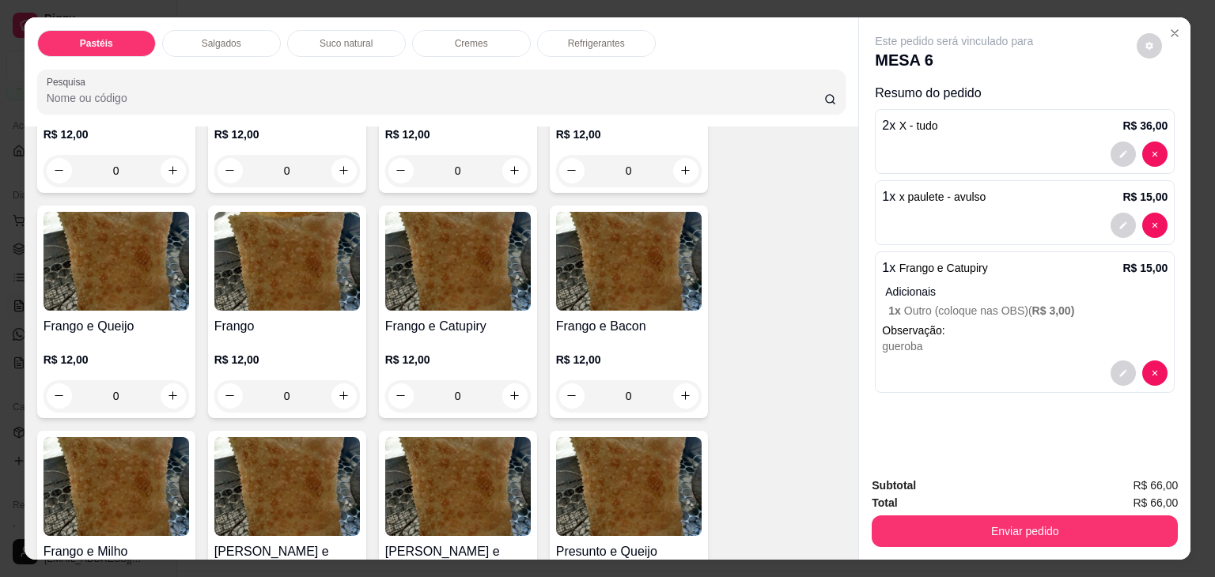
click at [362, 37] on p "Suco natural" at bounding box center [346, 43] width 53 height 13
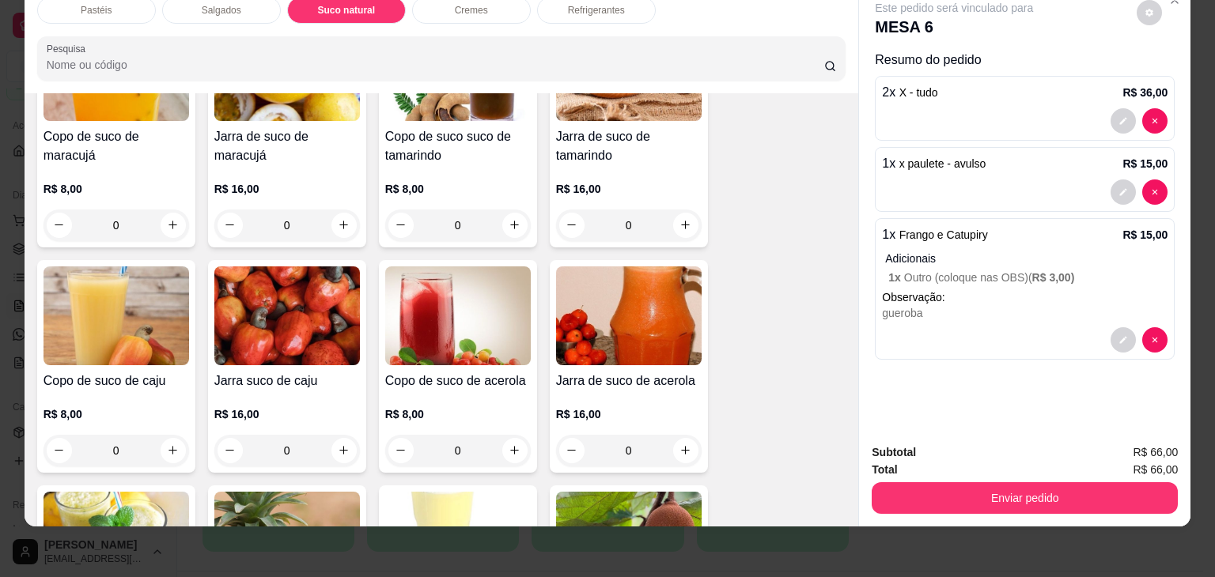
scroll to position [2440, 0]
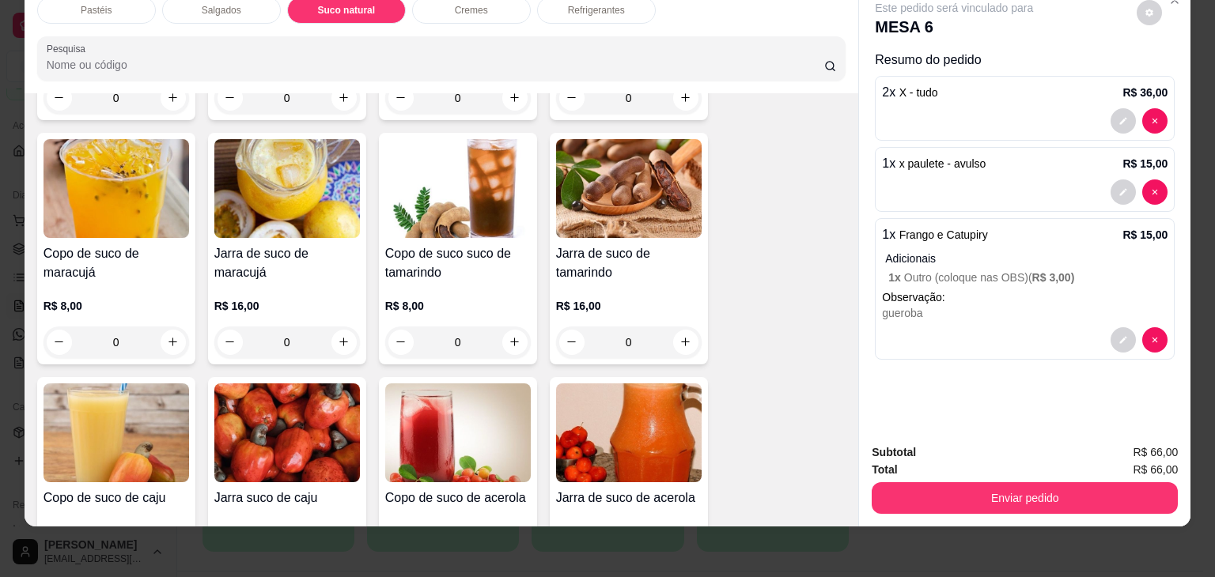
click at [288, 414] on img at bounding box center [287, 433] width 146 height 99
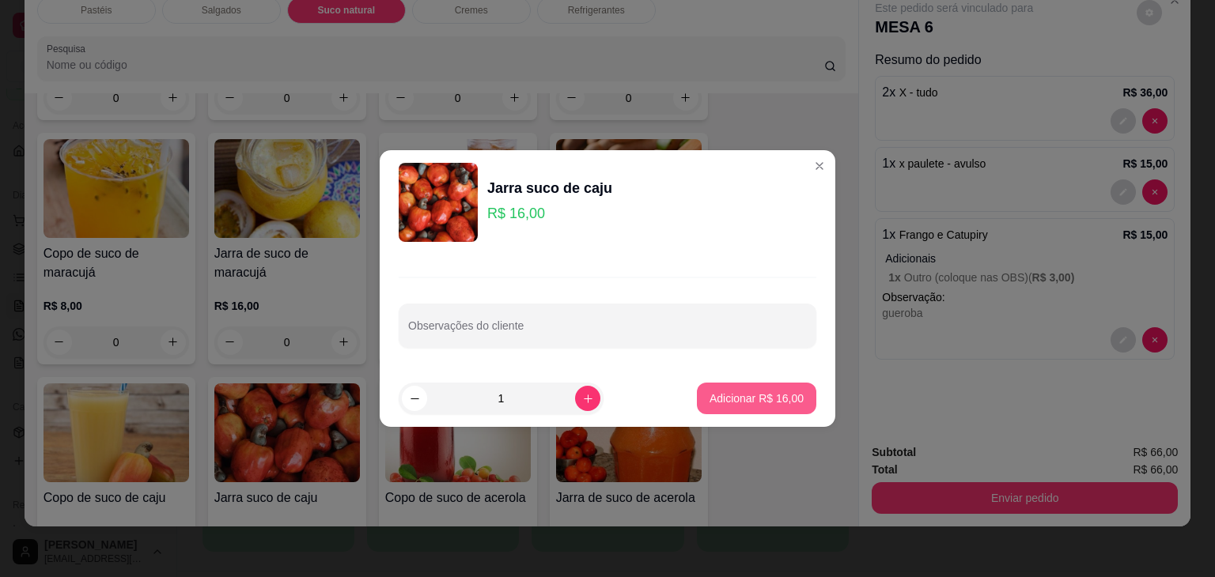
click at [739, 399] on p "Adicionar R$ 16,00" at bounding box center [757, 399] width 94 height 16
type input "1"
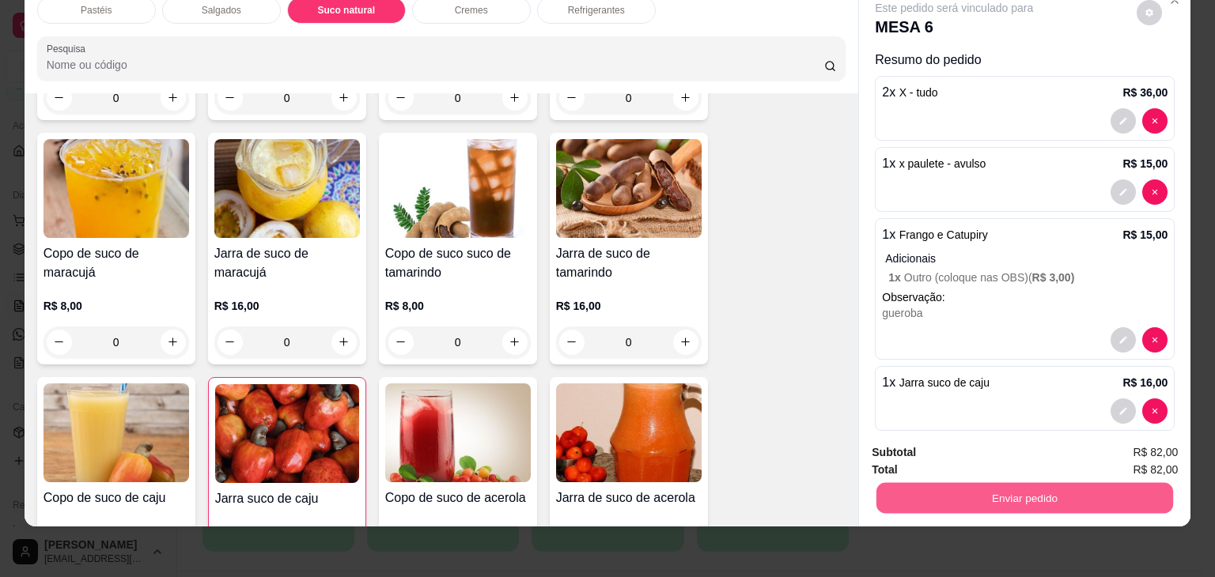
click at [950, 483] on button "Enviar pedido" at bounding box center [1024, 498] width 297 height 31
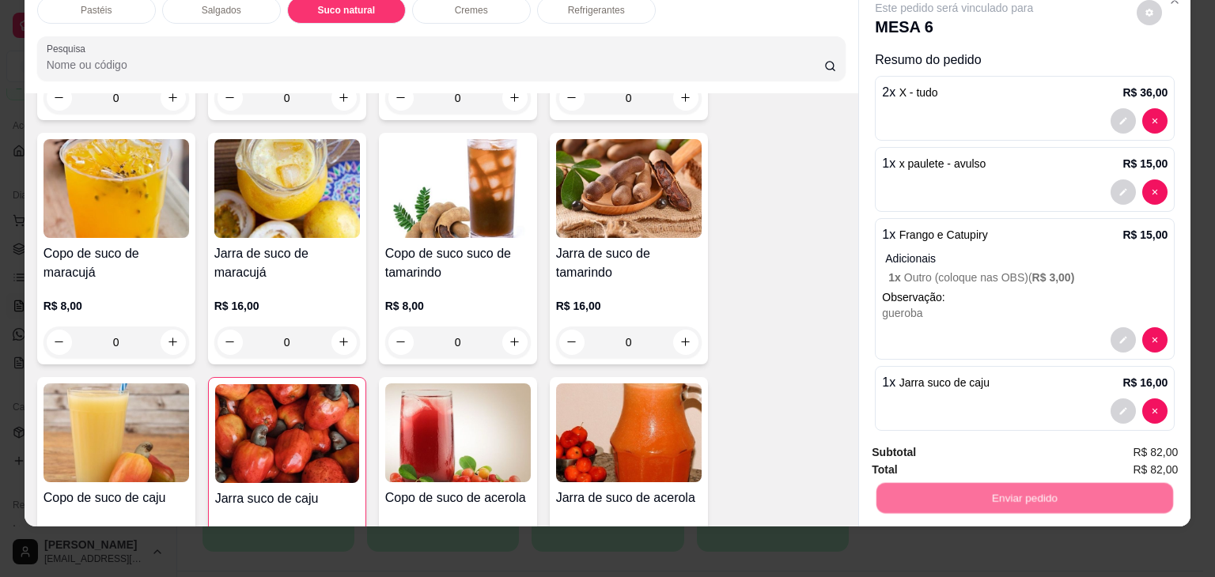
click at [986, 433] on button "Não registrar e enviar pedido" at bounding box center [972, 447] width 160 height 29
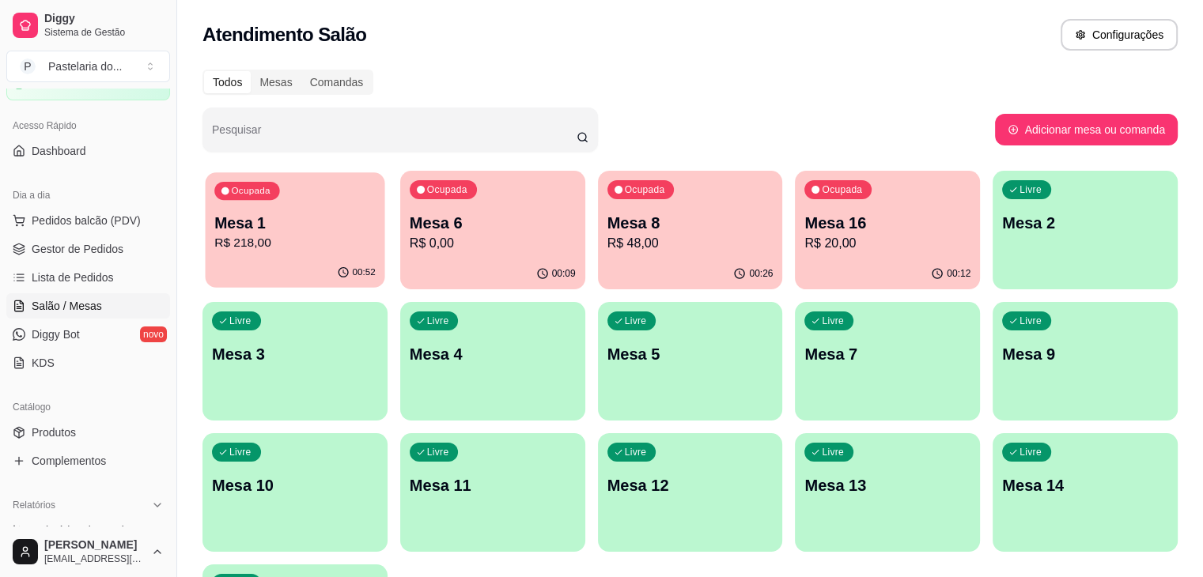
click at [239, 229] on p "Mesa 1" at bounding box center [294, 223] width 161 height 21
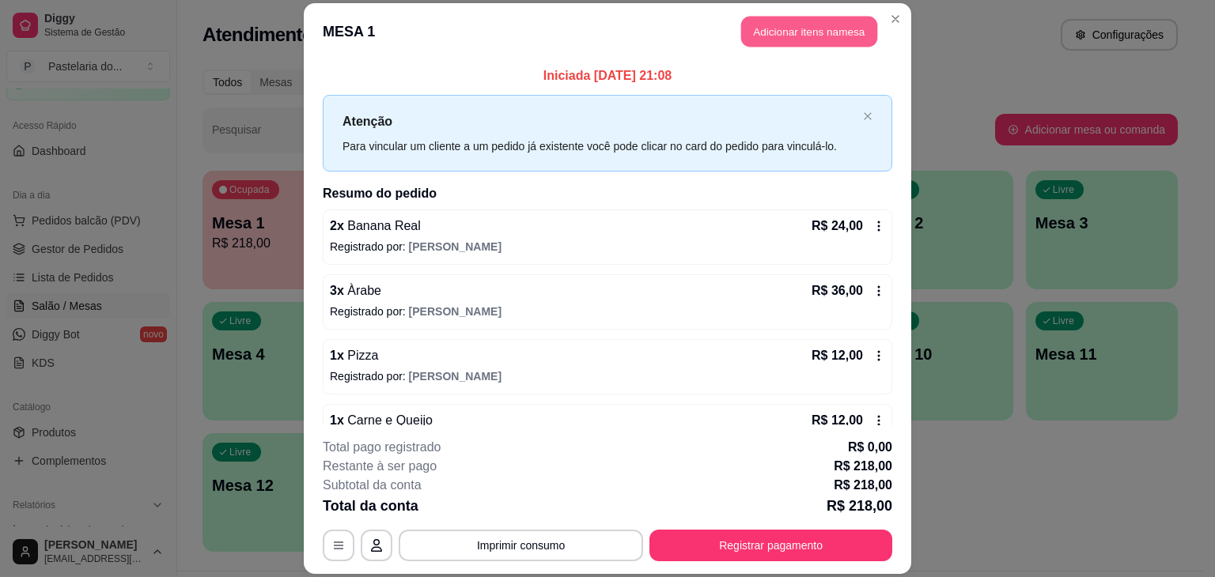
click at [846, 32] on button "Adicionar itens na mesa" at bounding box center [809, 31] width 136 height 31
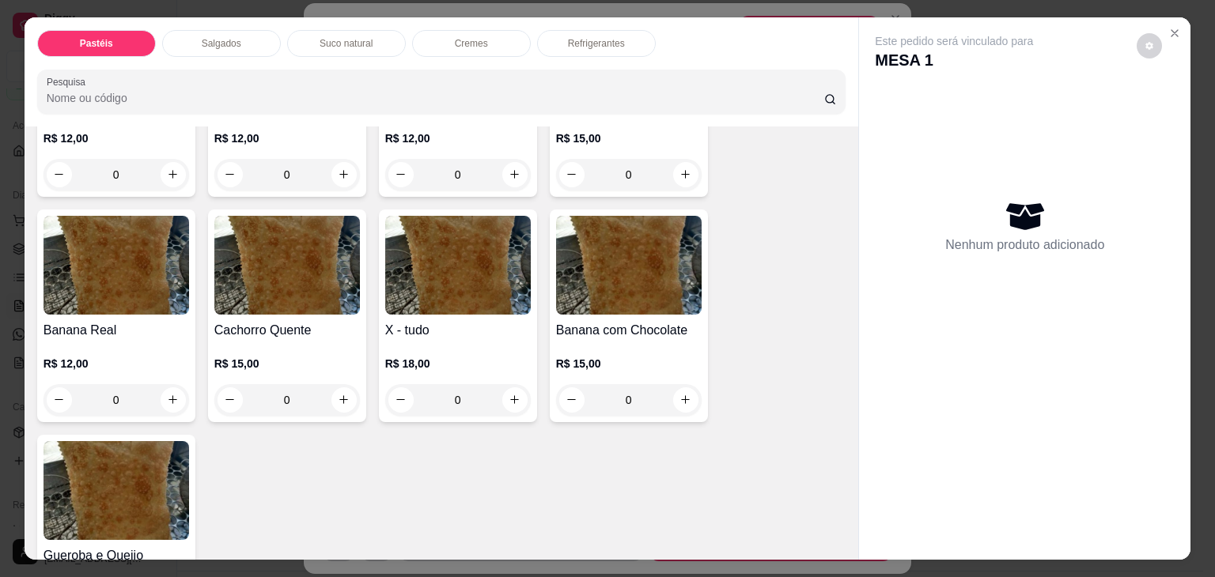
scroll to position [1187, 0]
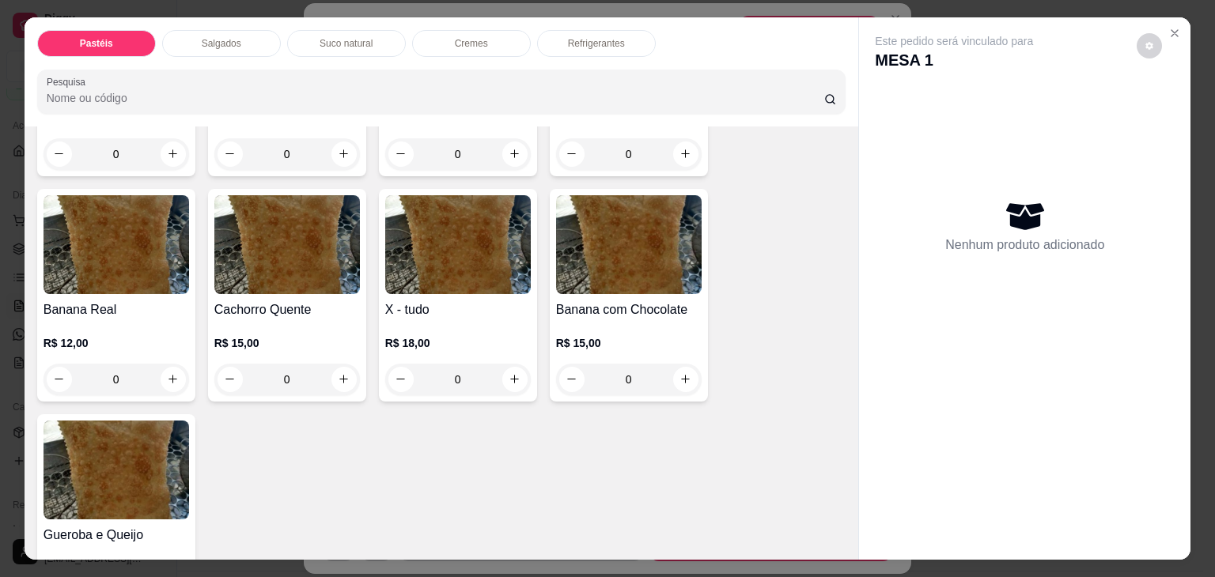
click at [85, 320] on div "R$ 12,00 0" at bounding box center [117, 358] width 146 height 76
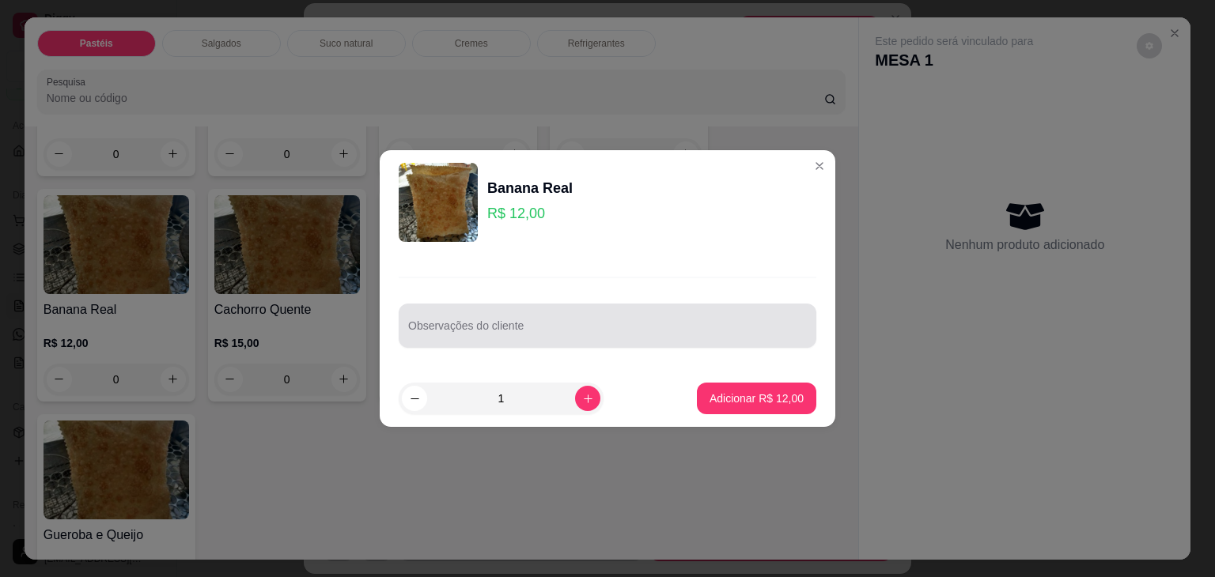
click at [495, 340] on div at bounding box center [607, 326] width 399 height 32
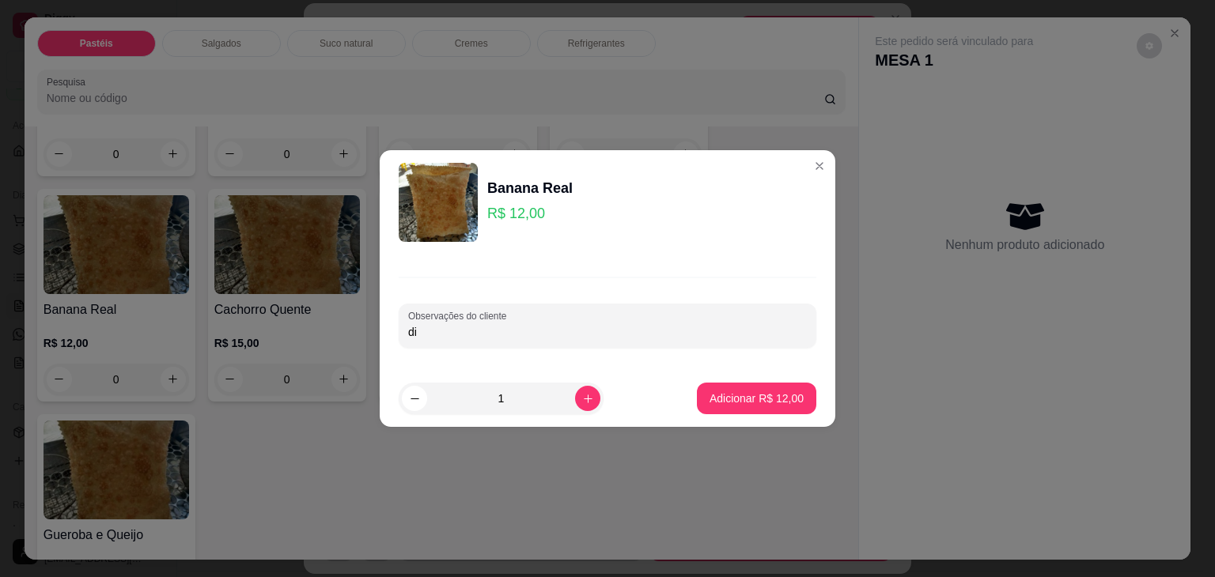
type input "d"
type input "dividido pra 2"
click at [765, 398] on p "Adicionar R$ 12,00" at bounding box center [757, 398] width 92 height 15
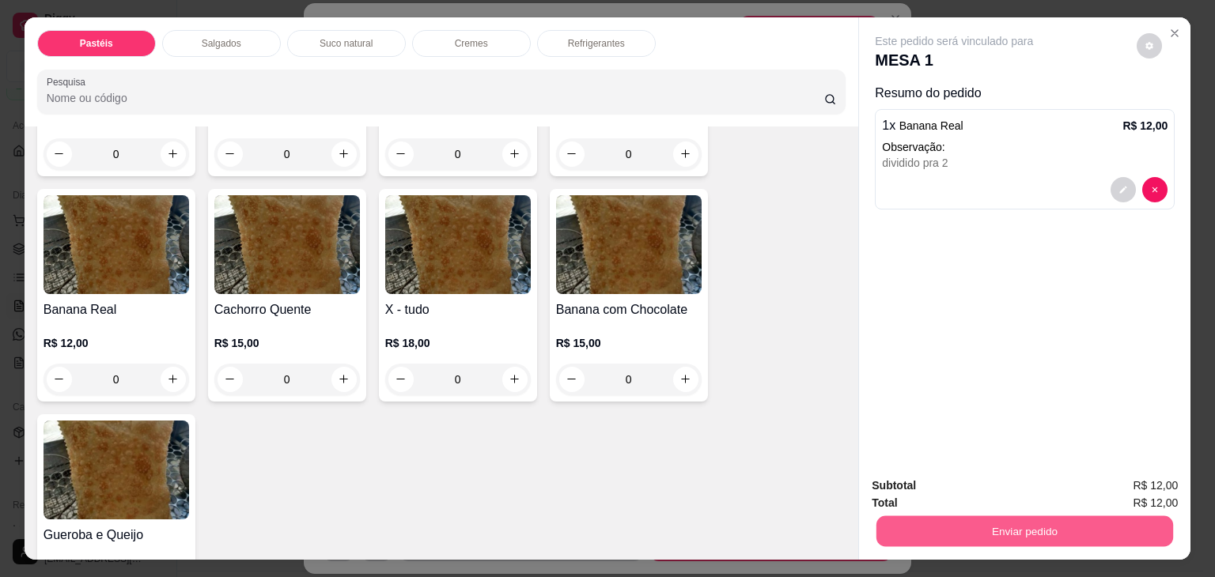
click at [960, 526] on button "Enviar pedido" at bounding box center [1024, 532] width 297 height 31
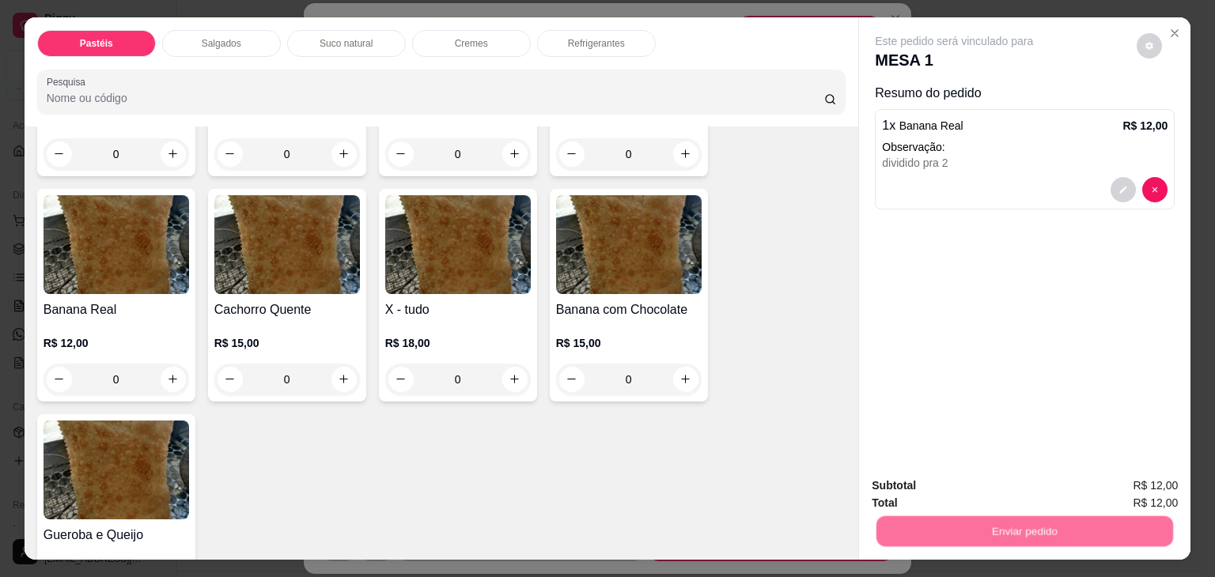
click at [965, 494] on button "Não registrar e enviar pedido" at bounding box center [972, 486] width 165 height 30
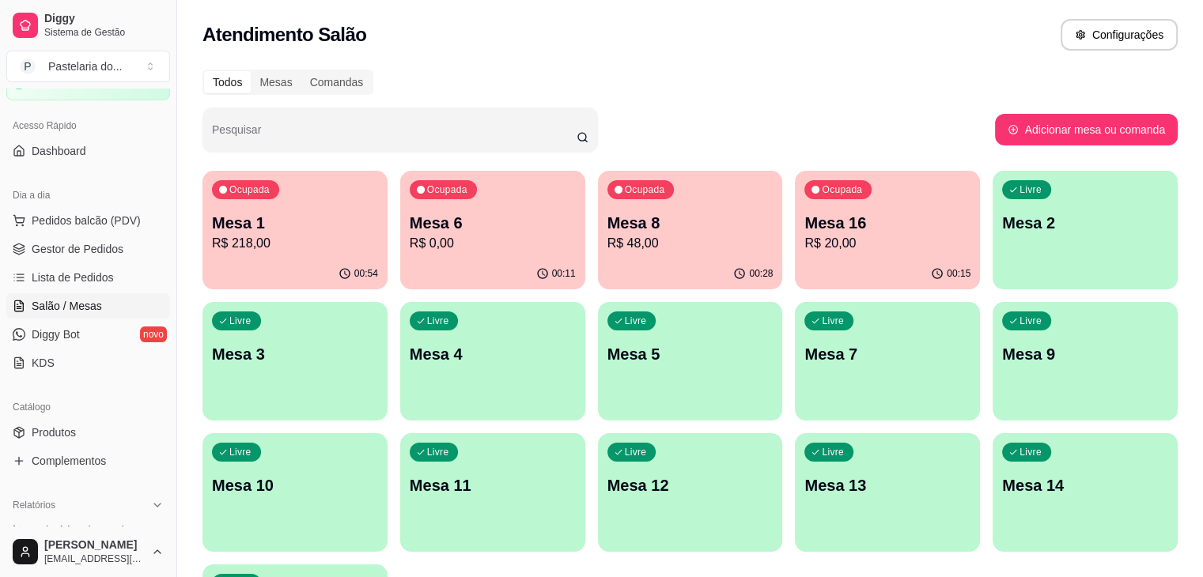
click at [804, 229] on p "Mesa 16" at bounding box center [887, 223] width 166 height 22
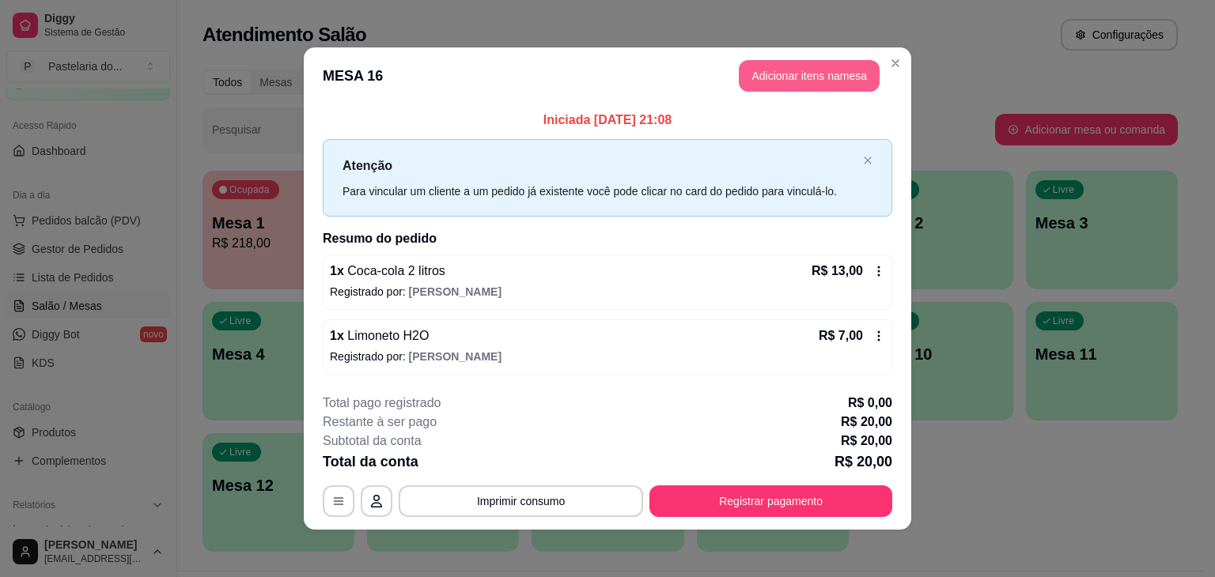
click at [849, 75] on button "Adicionar itens na mesa" at bounding box center [809, 76] width 141 height 32
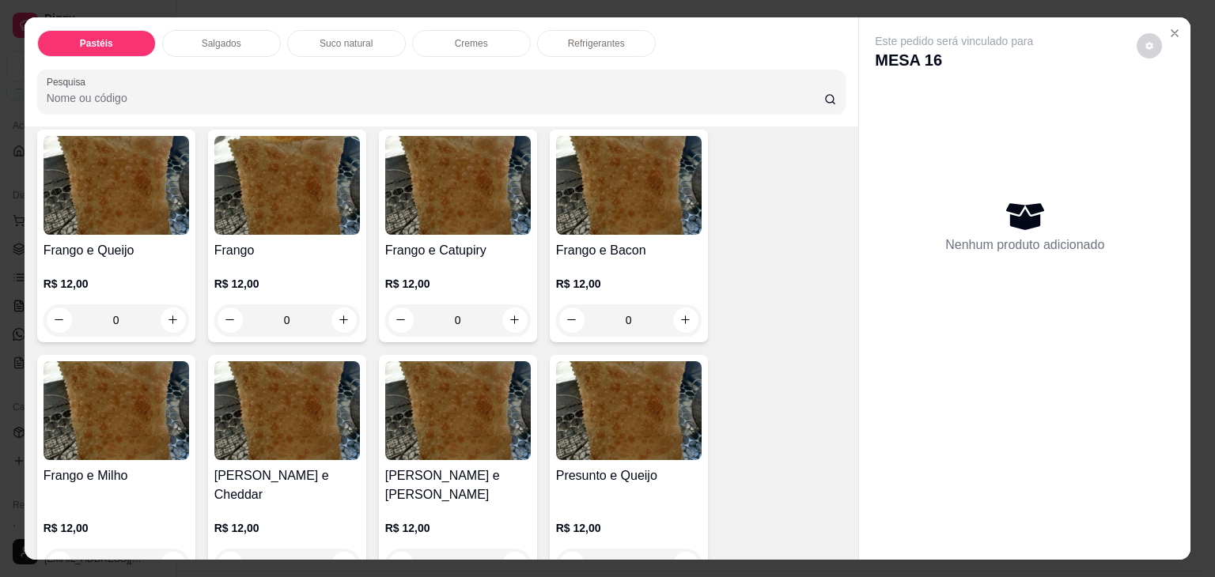
scroll to position [554, 0]
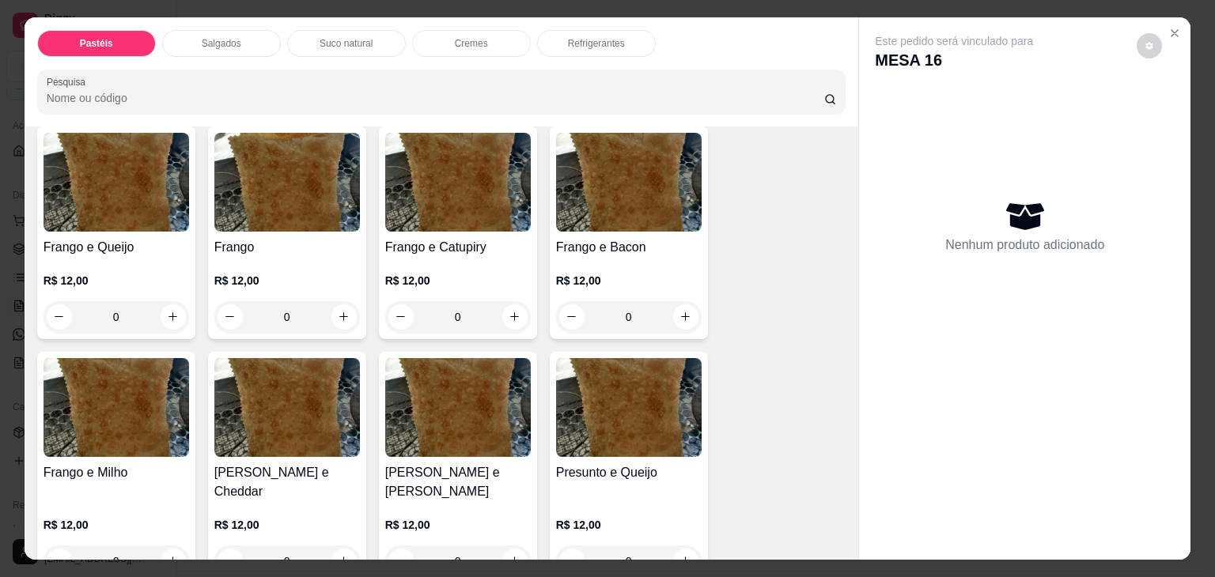
click at [45, 229] on div "Frango e Queijo R$ 12,00 0" at bounding box center [116, 233] width 158 height 213
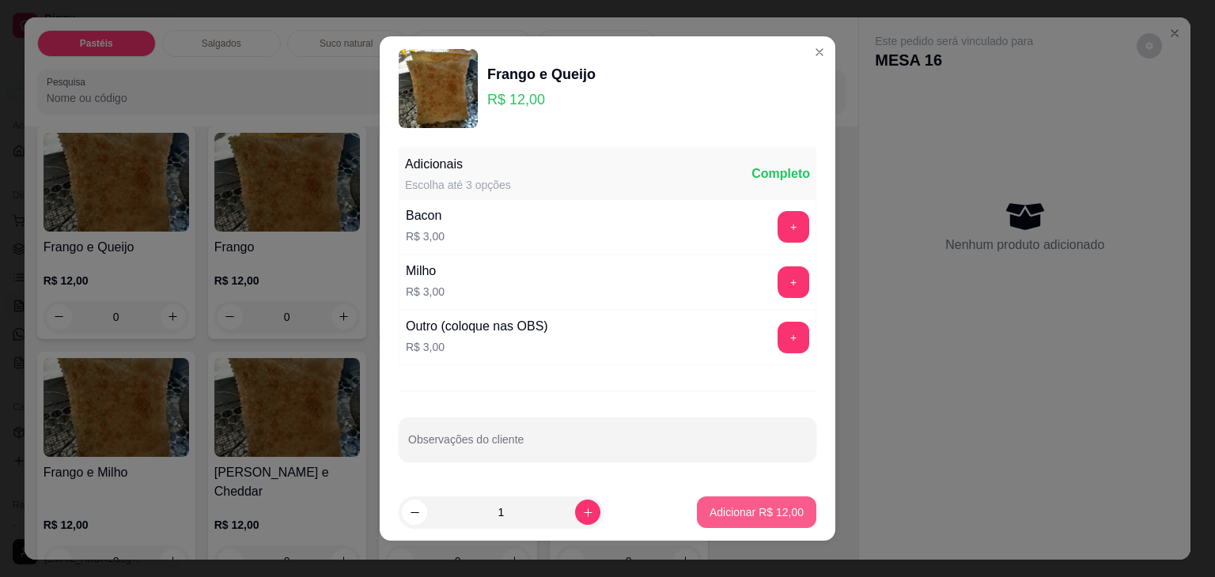
click at [737, 498] on button "Adicionar R$ 12,00" at bounding box center [756, 513] width 119 height 32
type input "1"
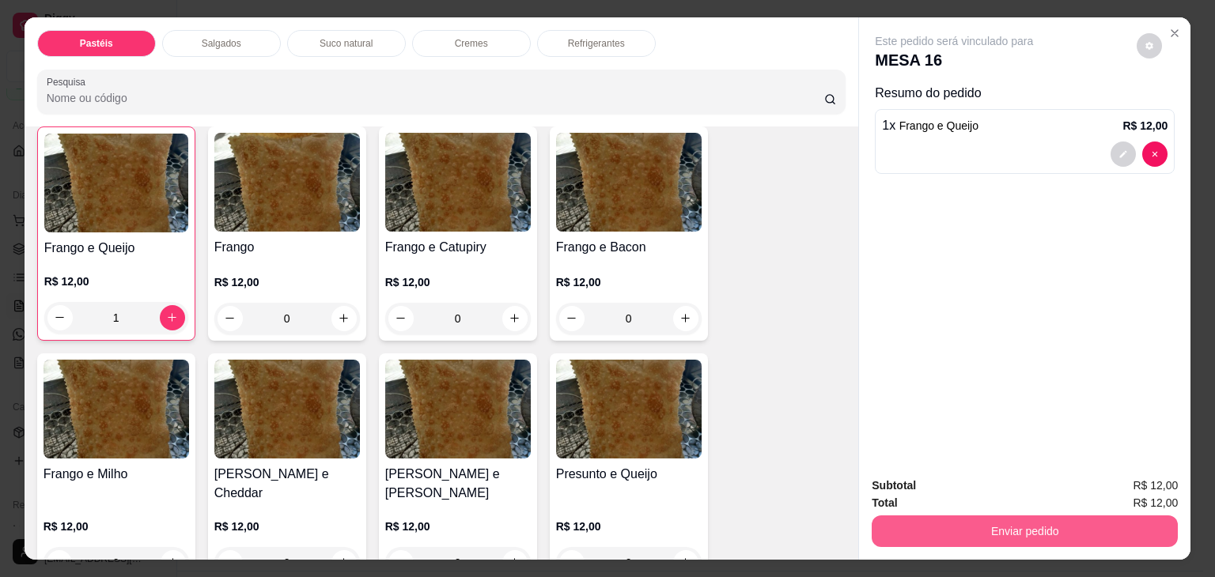
click at [994, 533] on button "Enviar pedido" at bounding box center [1025, 532] width 306 height 32
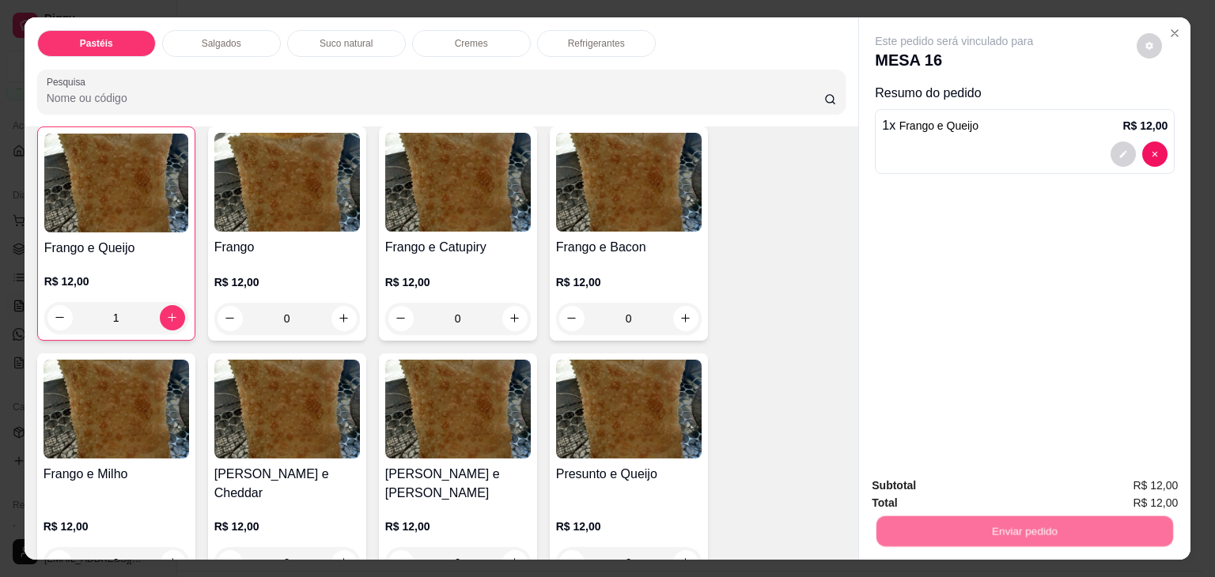
click at [995, 490] on button "Não registrar e enviar pedido" at bounding box center [972, 486] width 165 height 30
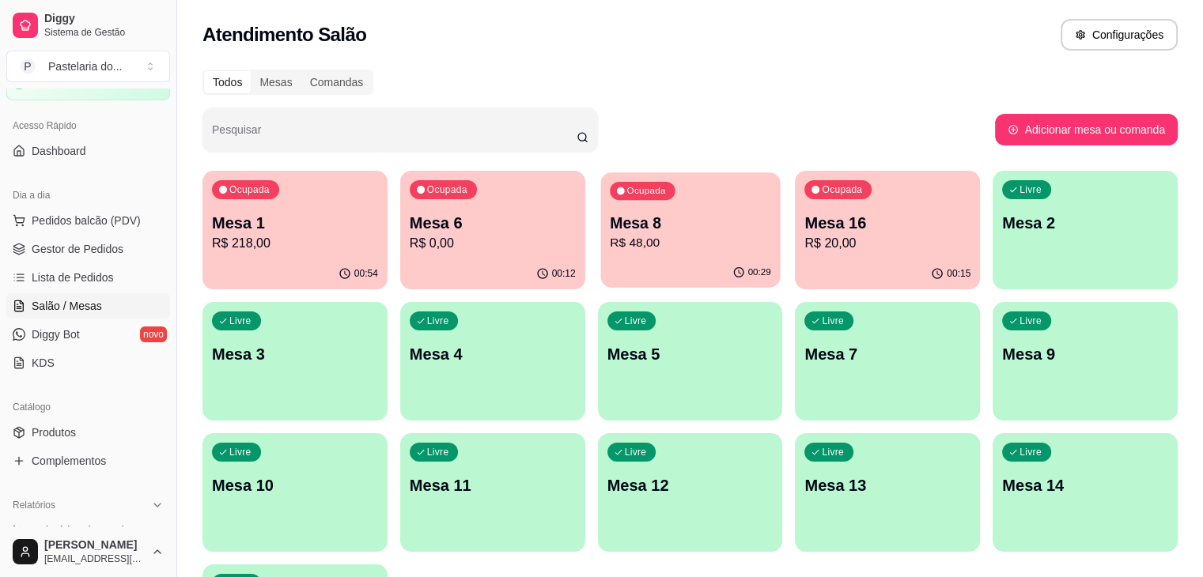
click at [610, 251] on p "R$ 48,00" at bounding box center [690, 243] width 161 height 18
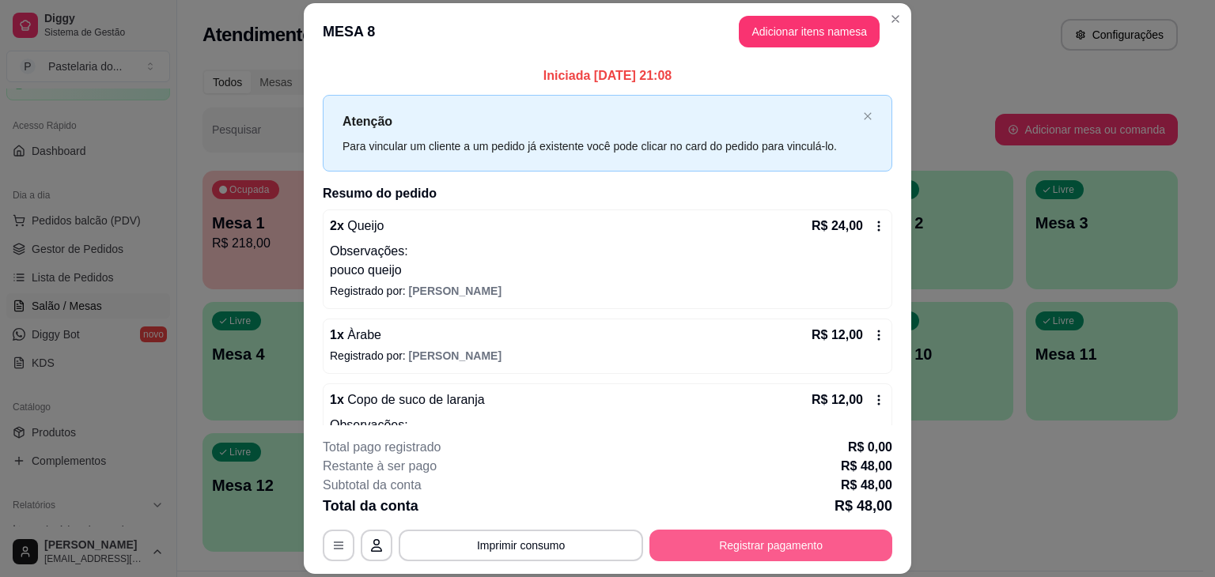
click at [736, 538] on button "Registrar pagamento" at bounding box center [770, 546] width 243 height 32
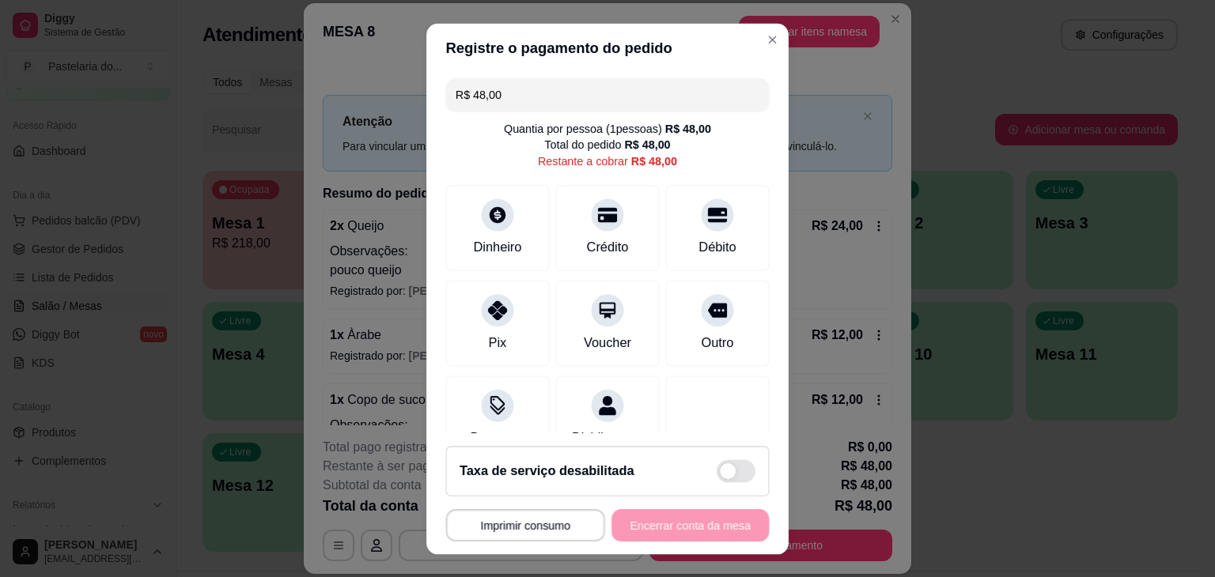
click at [736, 538] on div "**********" at bounding box center [608, 525] width 324 height 32
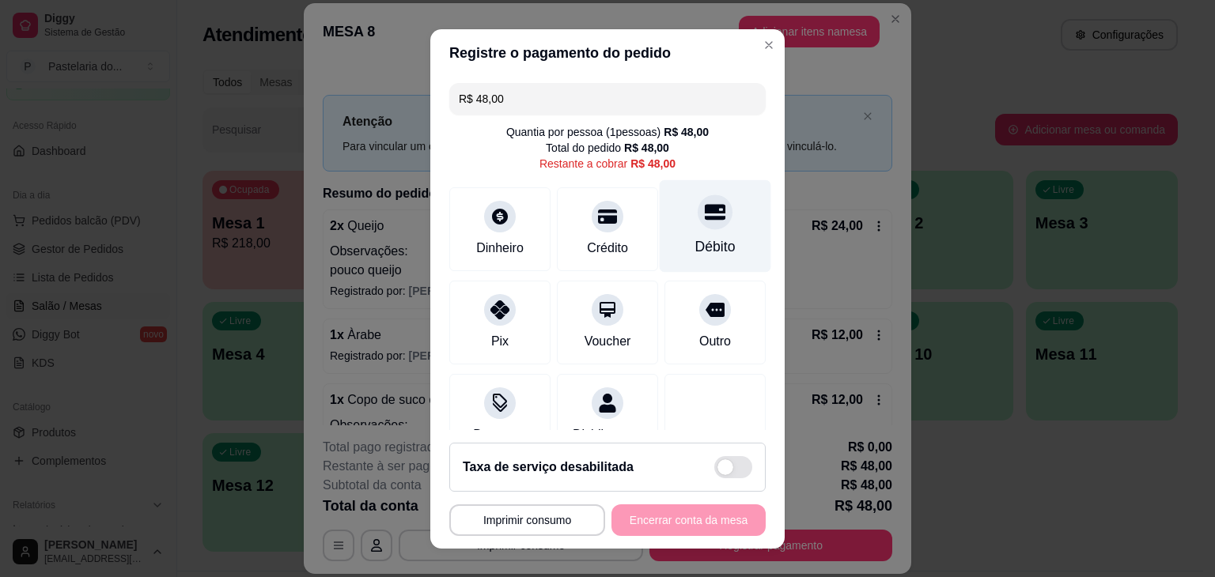
click at [679, 235] on div "Débito" at bounding box center [716, 226] width 112 height 93
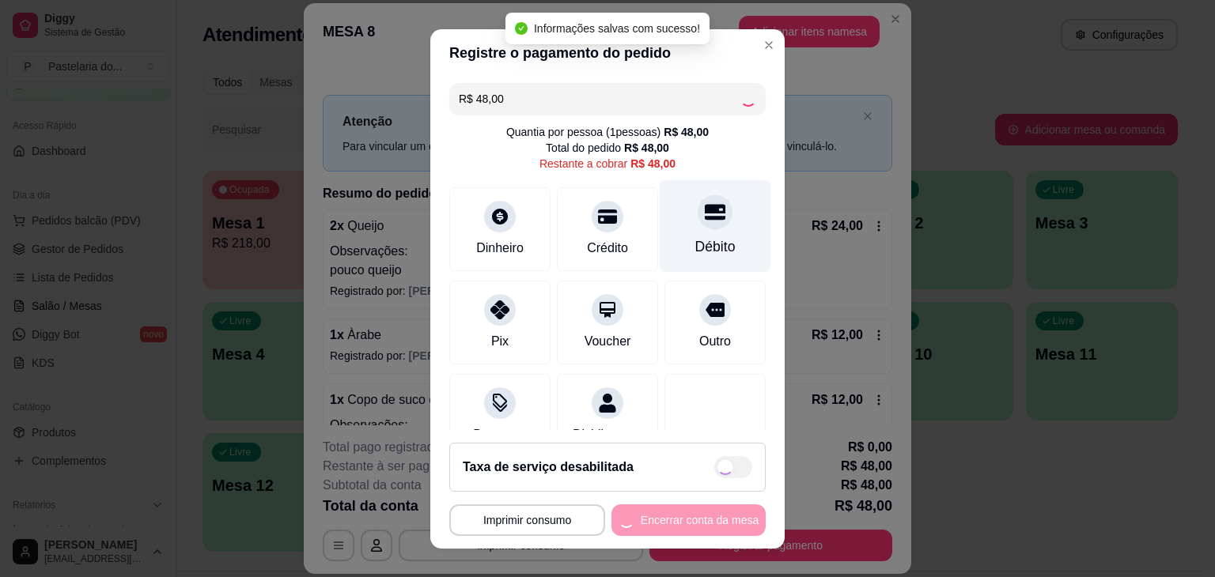
type input "R$ 0,00"
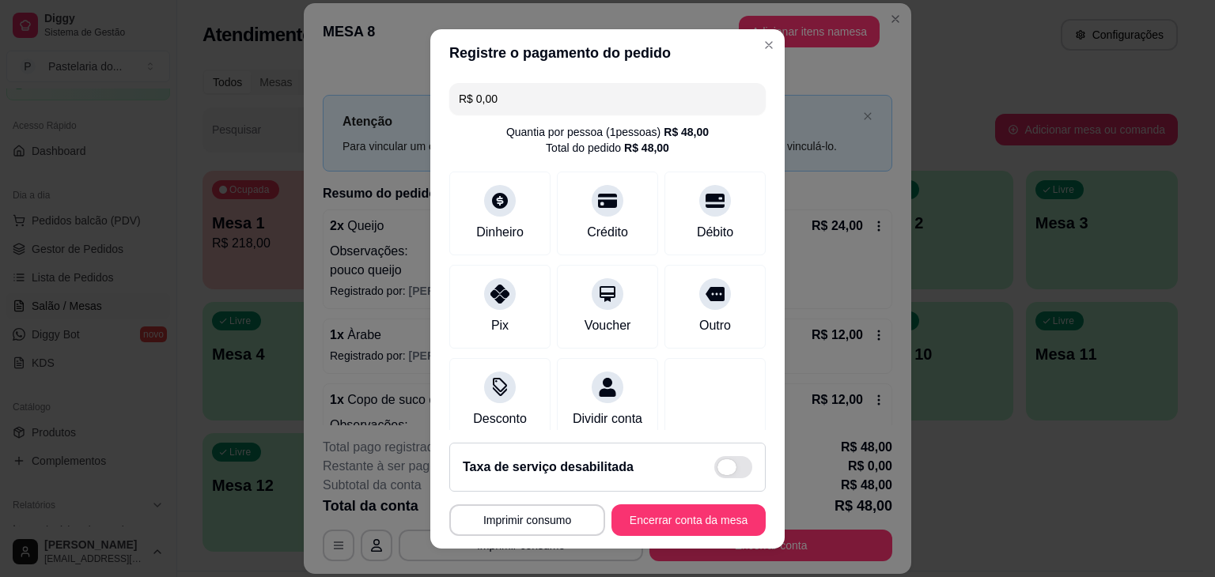
click at [715, 462] on span at bounding box center [733, 467] width 38 height 22
click at [715, 470] on input "checkbox" at bounding box center [719, 475] width 10 height 10
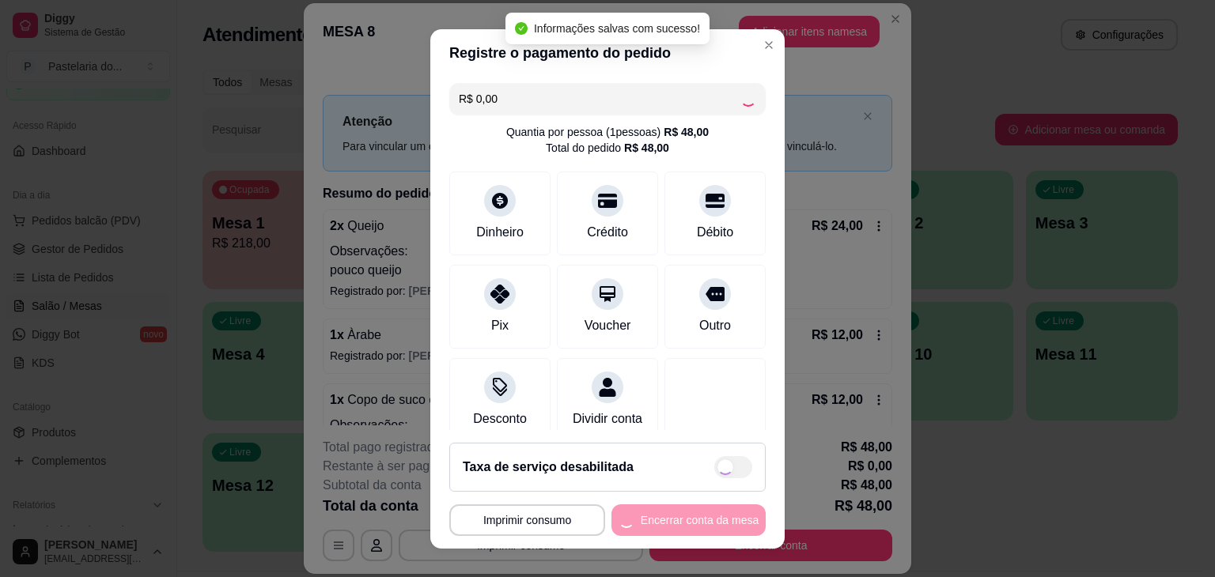
checkbox input "true"
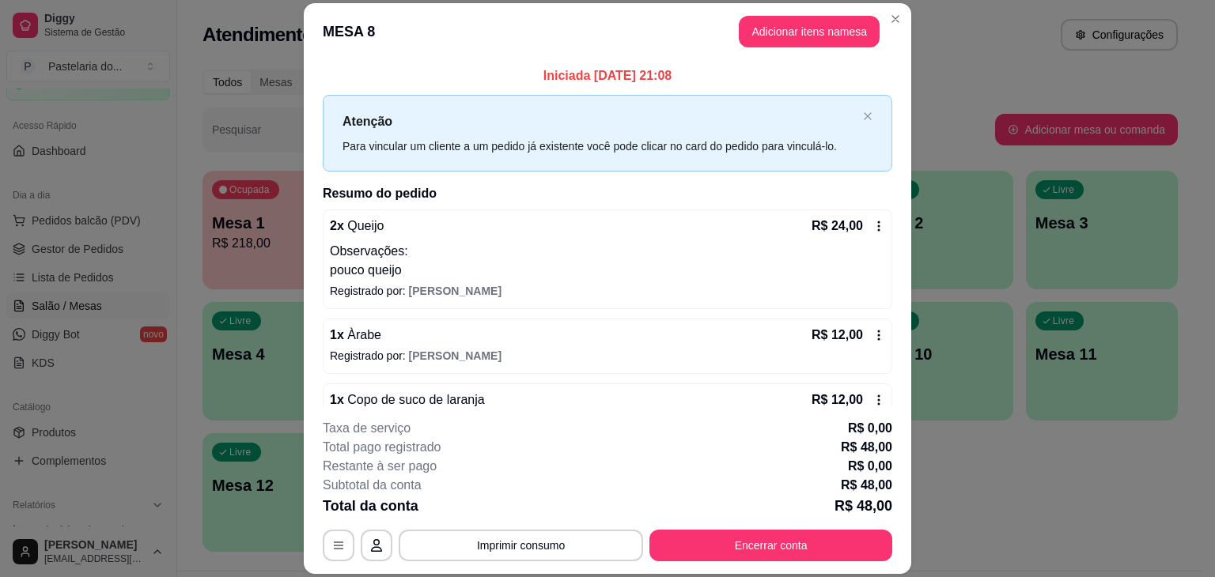
click at [883, 19] on div "Atendimento Salão Configurações" at bounding box center [690, 35] width 975 height 32
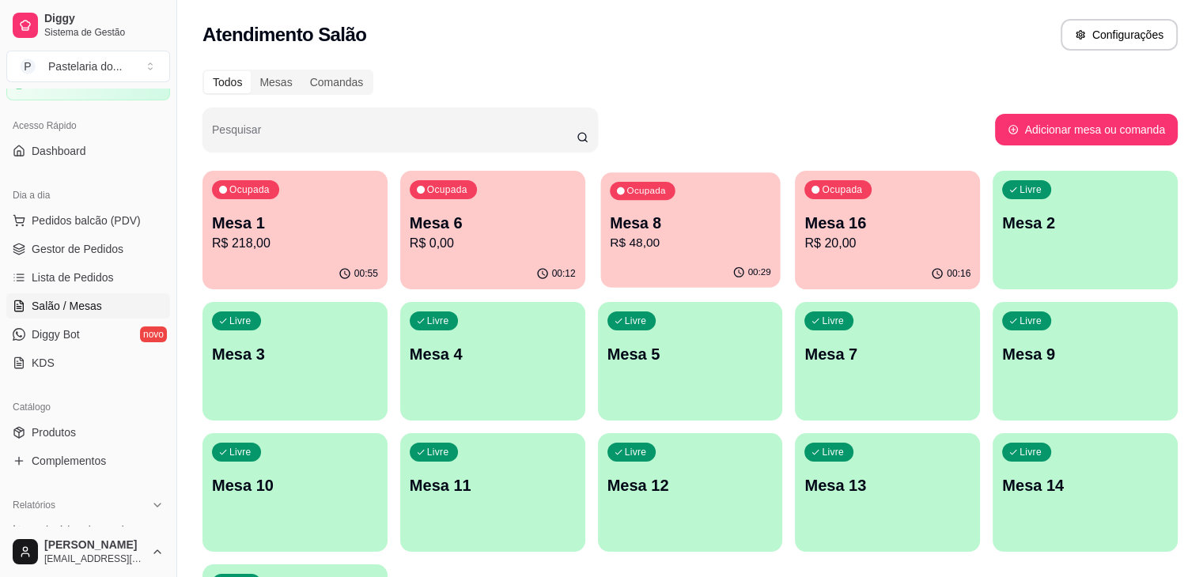
click at [629, 235] on p "R$ 48,00" at bounding box center [690, 243] width 161 height 18
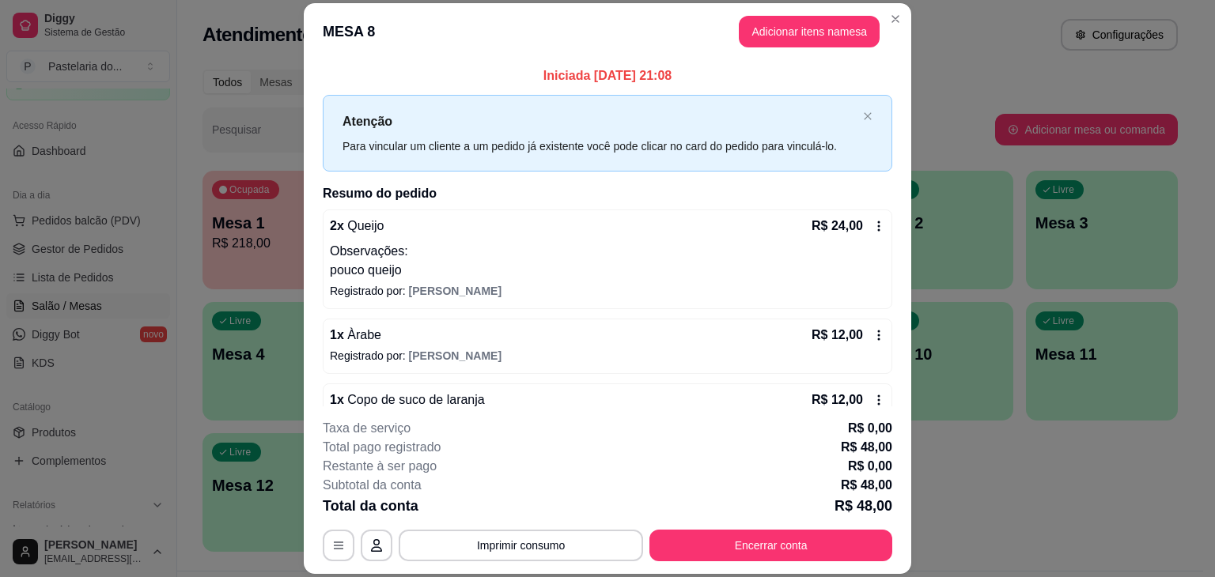
scroll to position [0, 0]
drag, startPoint x: 695, startPoint y: 252, endPoint x: 615, endPoint y: 77, distance: 192.6
click at [615, 77] on p "Iniciada [DATE] 21:08" at bounding box center [608, 75] width 570 height 19
click at [861, 533] on button "Encerrar conta" at bounding box center [770, 546] width 243 height 32
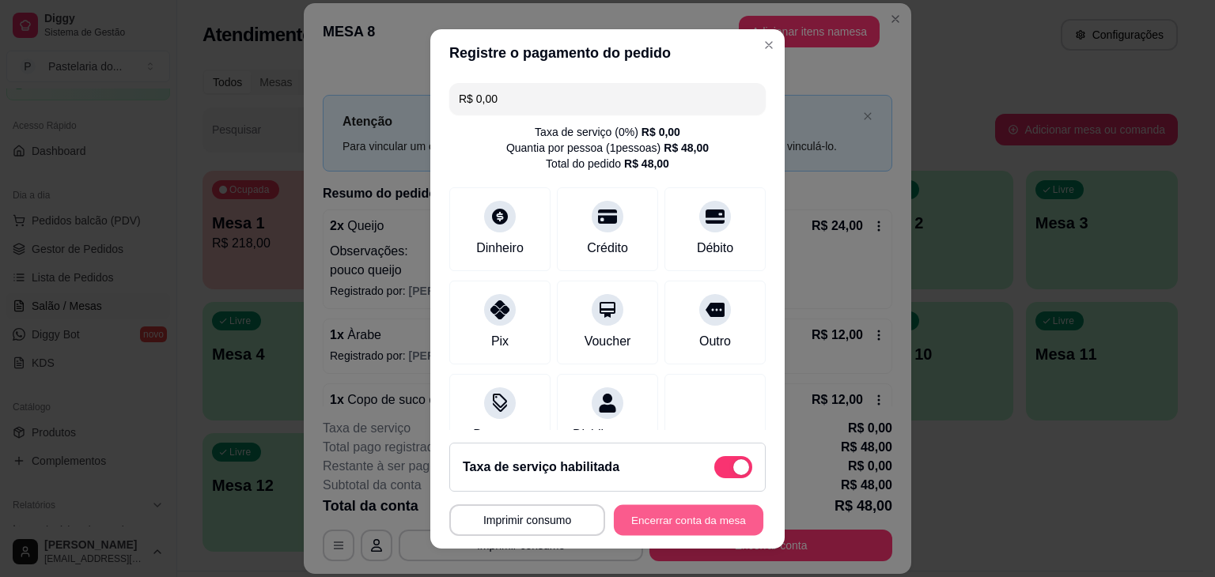
click at [719, 530] on button "Encerrar conta da mesa" at bounding box center [689, 520] width 150 height 31
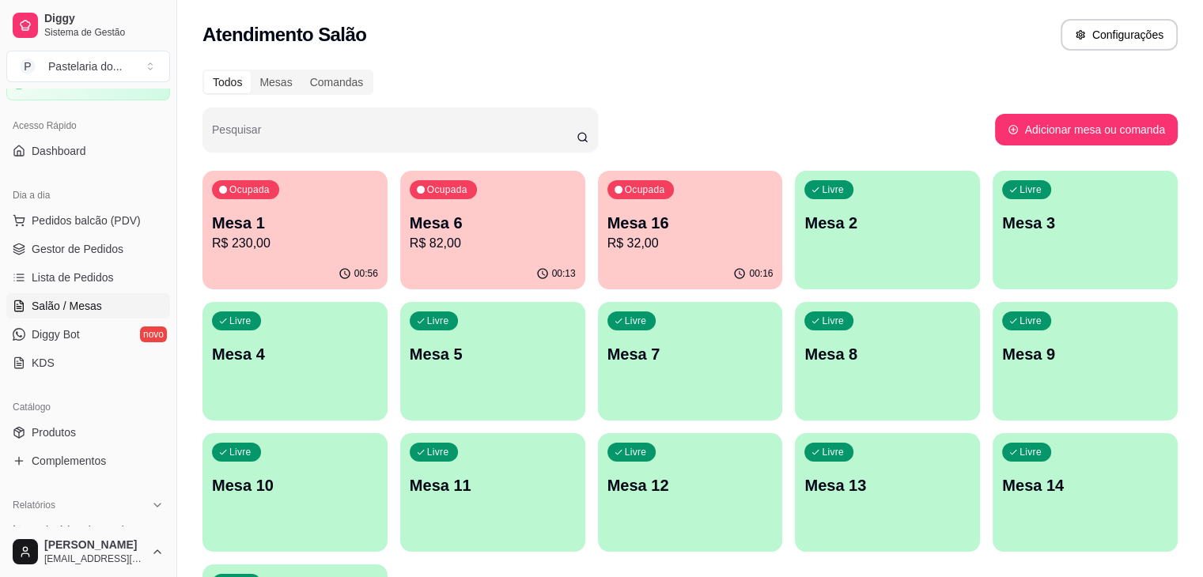
click at [290, 251] on p "R$ 230,00" at bounding box center [295, 243] width 166 height 19
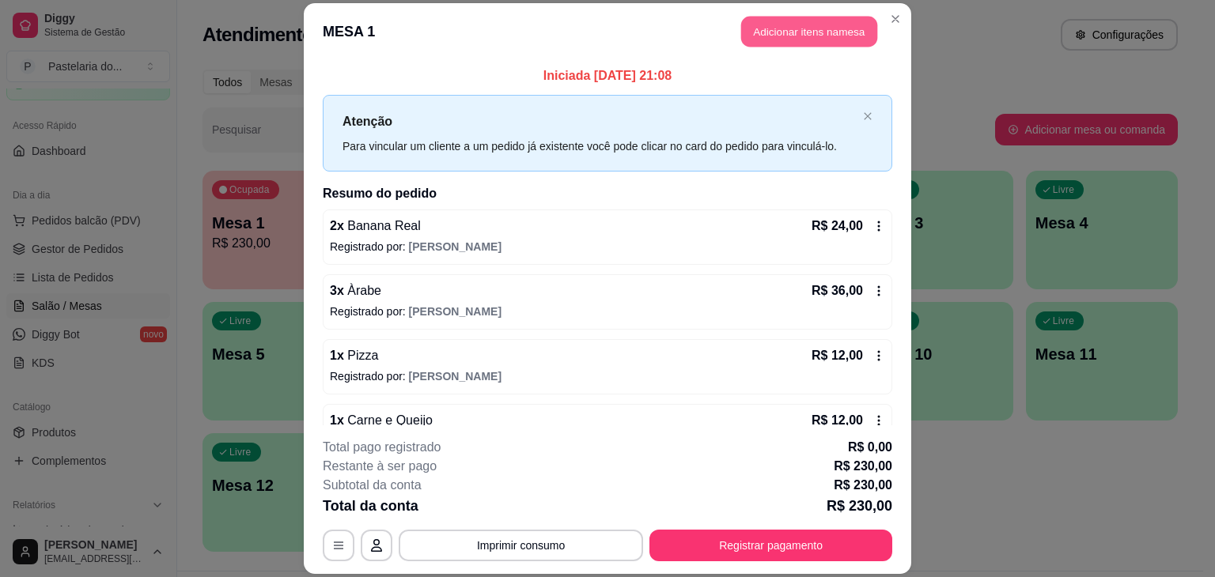
click at [839, 31] on button "Adicionar itens na mesa" at bounding box center [809, 31] width 136 height 31
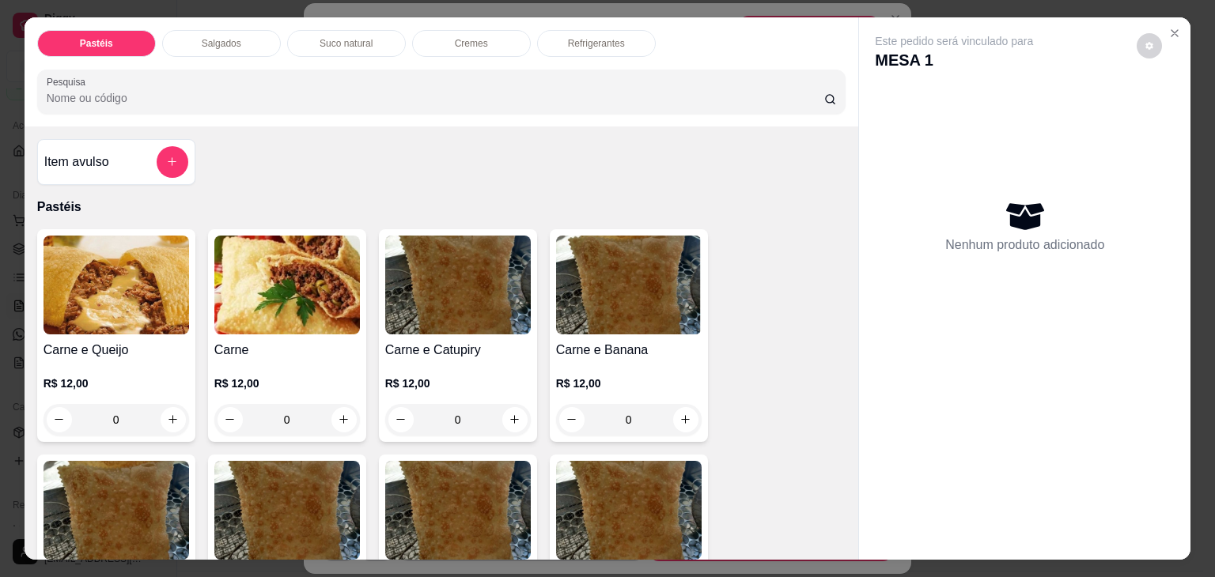
click at [604, 38] on p "Refrigerantes" at bounding box center [596, 43] width 57 height 13
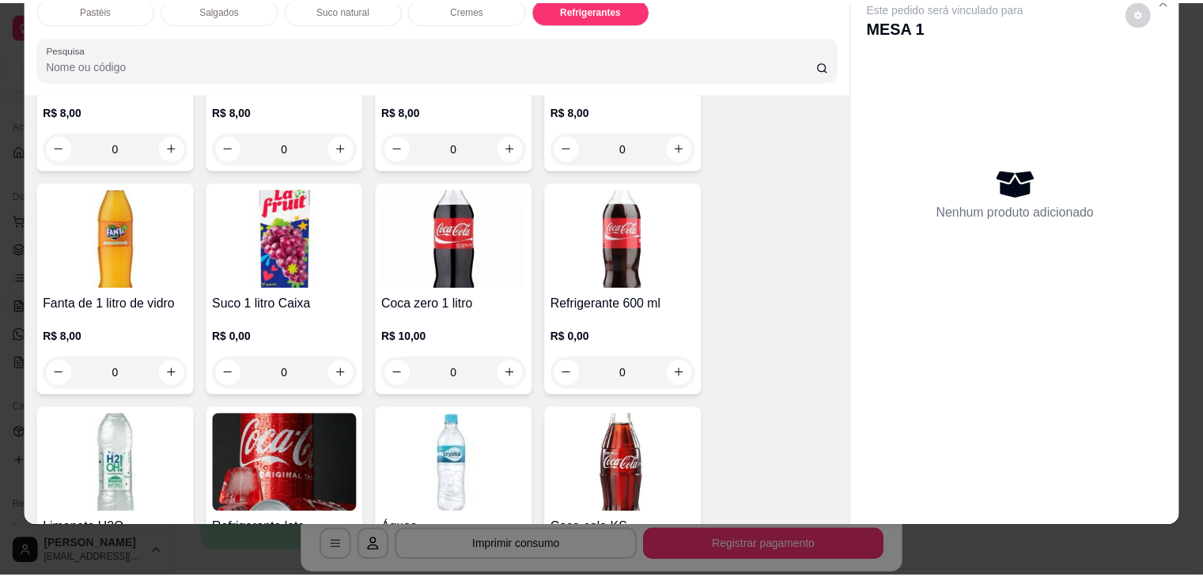
scroll to position [4129, 0]
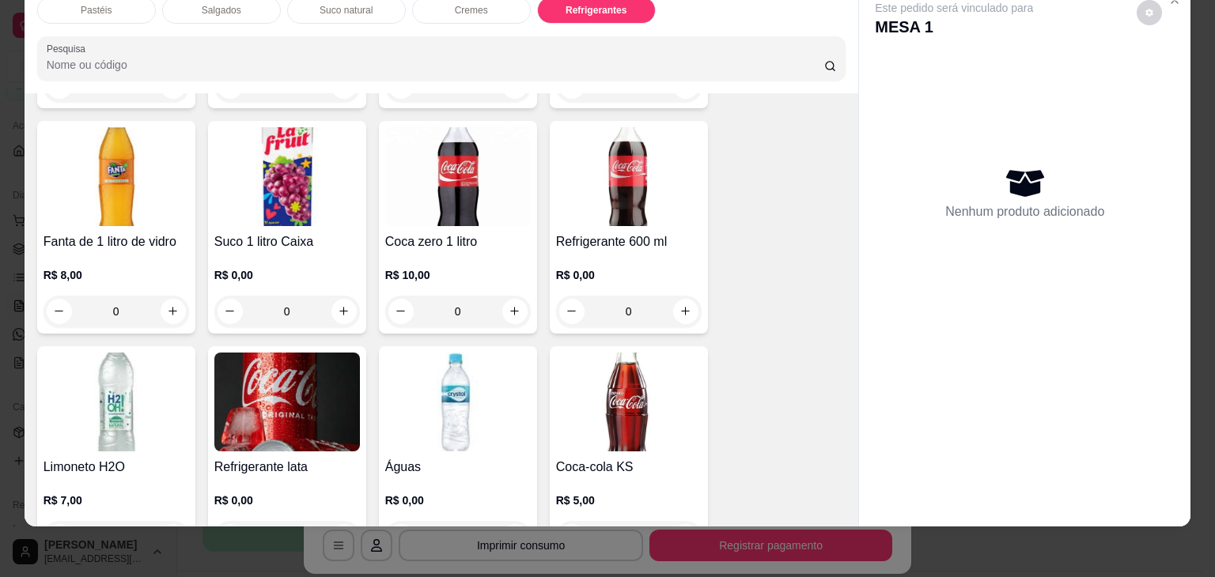
click at [456, 388] on img at bounding box center [458, 402] width 146 height 99
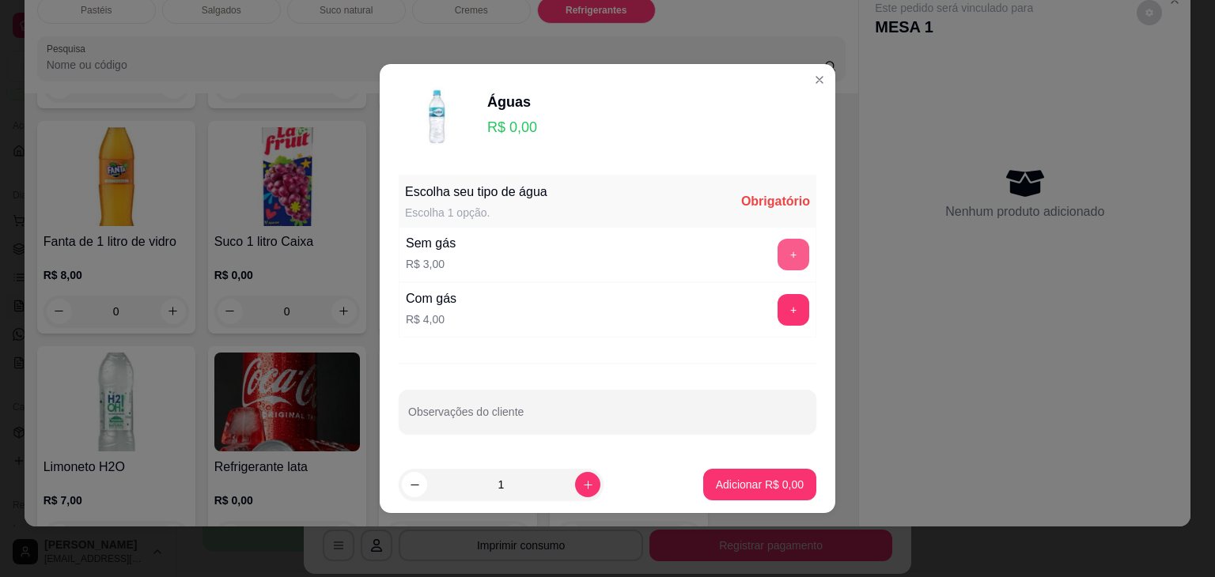
click at [781, 241] on button "+" at bounding box center [794, 255] width 32 height 32
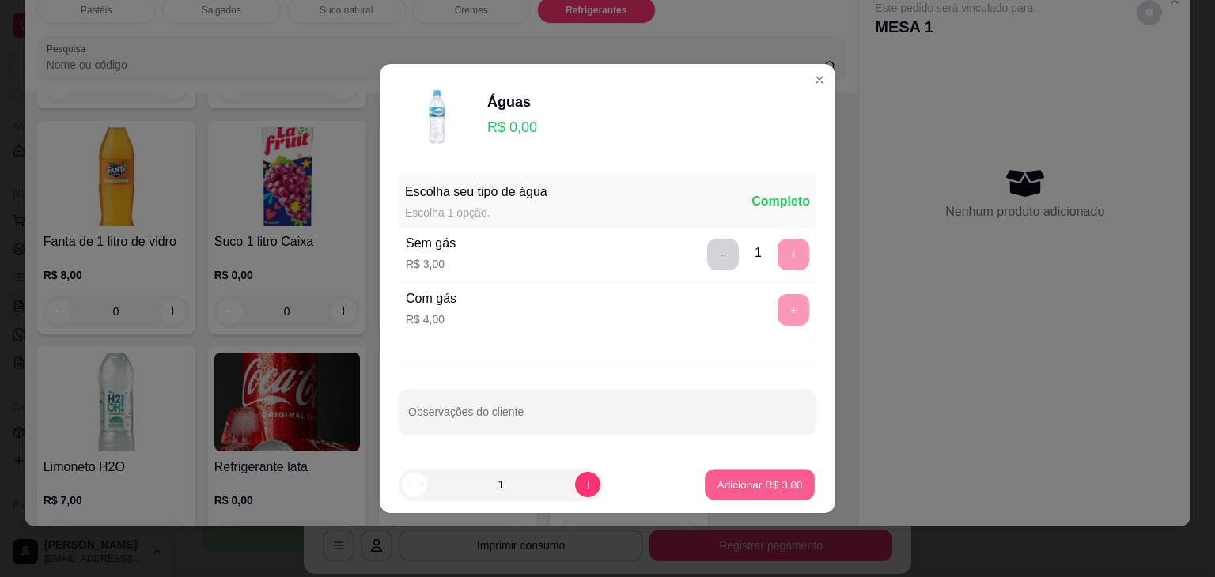
click at [756, 485] on p "Adicionar R$ 3,00" at bounding box center [759, 484] width 85 height 15
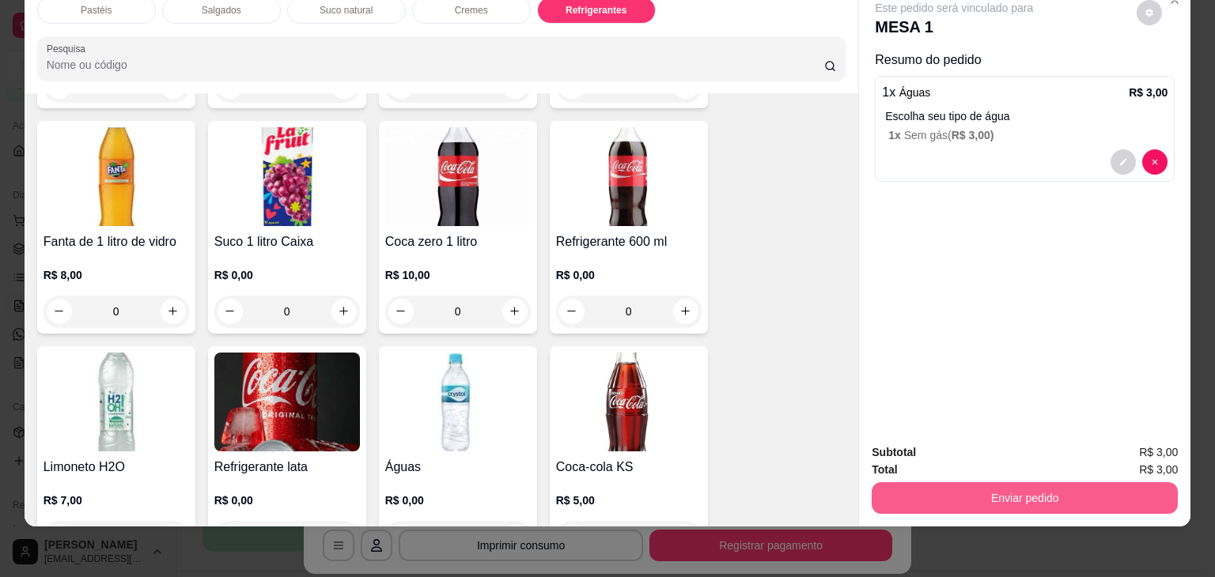
click at [927, 483] on button "Enviar pedido" at bounding box center [1025, 499] width 306 height 32
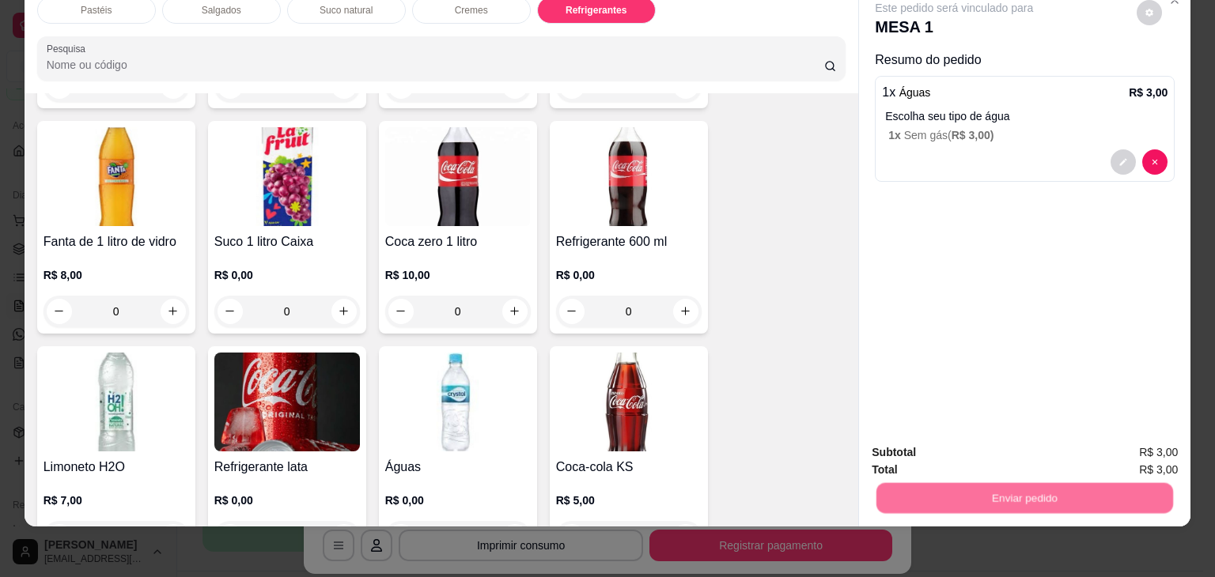
click at [955, 447] on button "Não registrar e enviar pedido" at bounding box center [972, 446] width 160 height 29
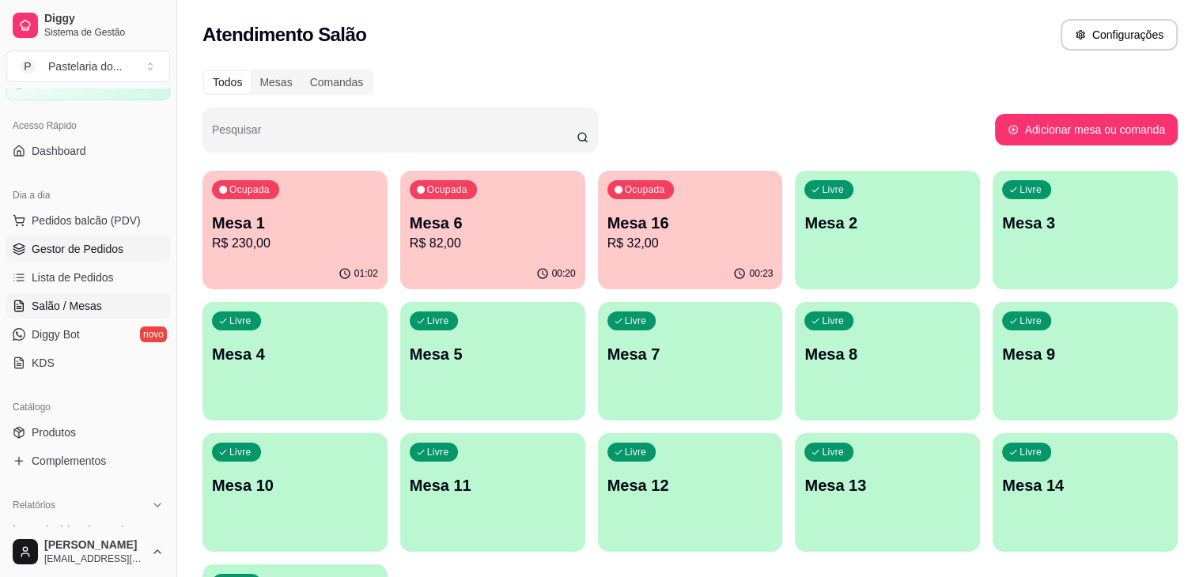
click at [118, 239] on link "Gestor de Pedidos" at bounding box center [88, 249] width 164 height 25
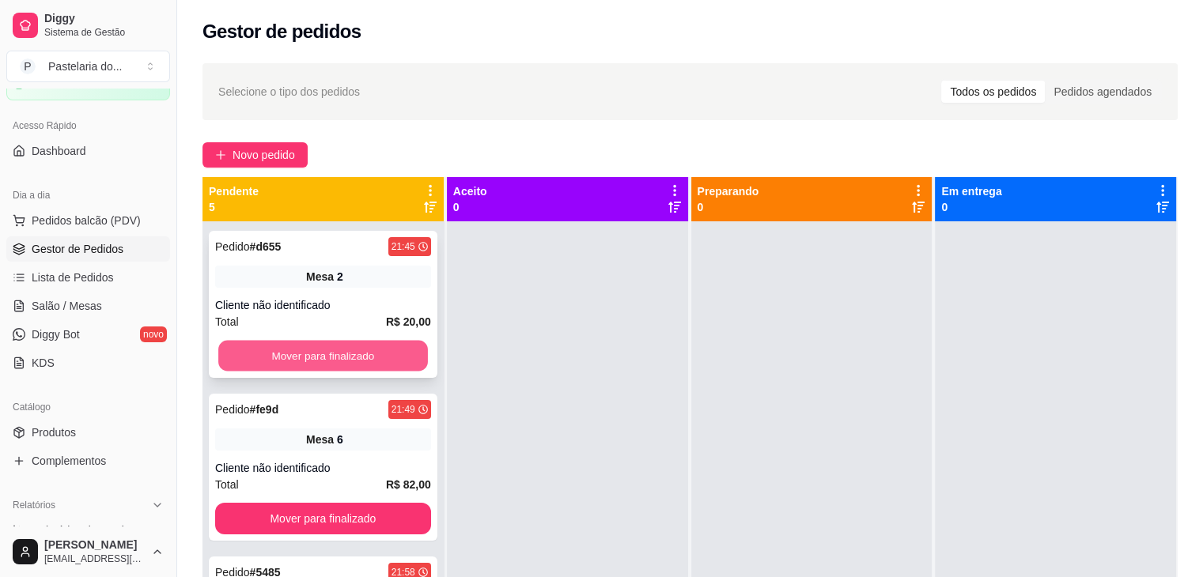
click at [298, 354] on button "Mover para finalizado" at bounding box center [323, 356] width 210 height 31
click at [337, 356] on button "Mover para finalizado" at bounding box center [323, 356] width 216 height 32
click at [377, 352] on button "Mover para finalizado" at bounding box center [323, 356] width 216 height 32
click at [377, 353] on button "Mover para finalizado" at bounding box center [323, 356] width 210 height 31
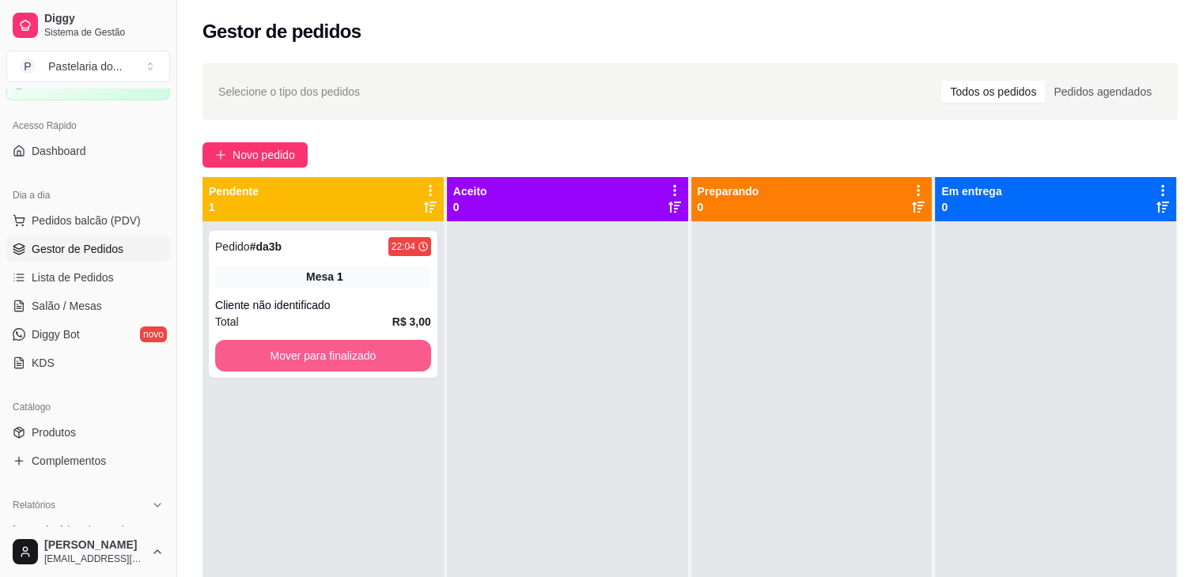
click at [377, 353] on button "Mover para finalizado" at bounding box center [323, 356] width 216 height 32
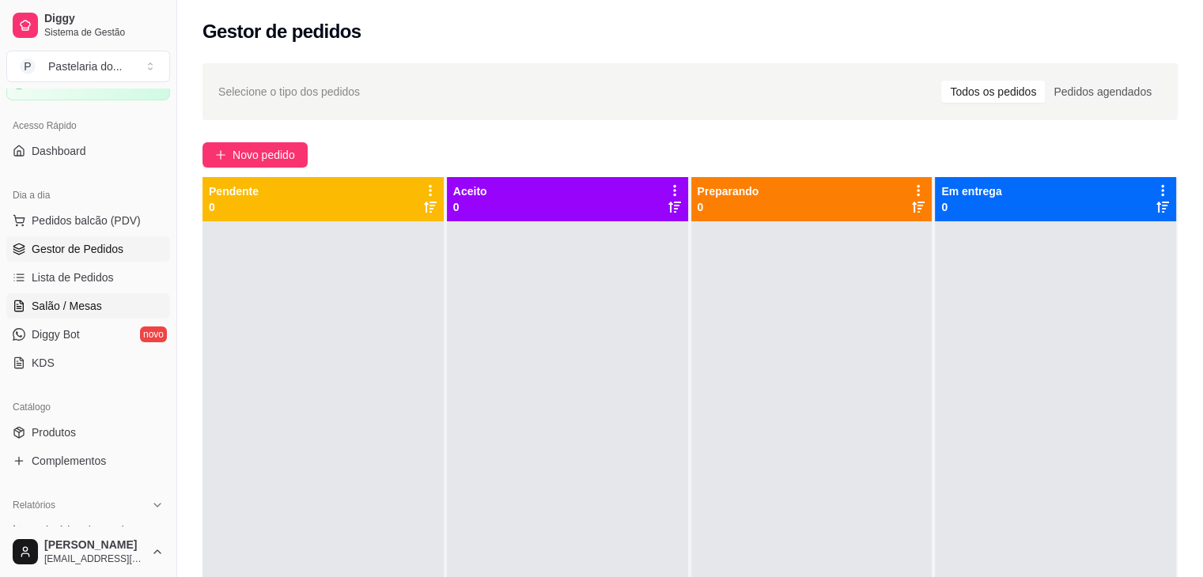
click at [59, 312] on link "Salão / Mesas" at bounding box center [88, 305] width 164 height 25
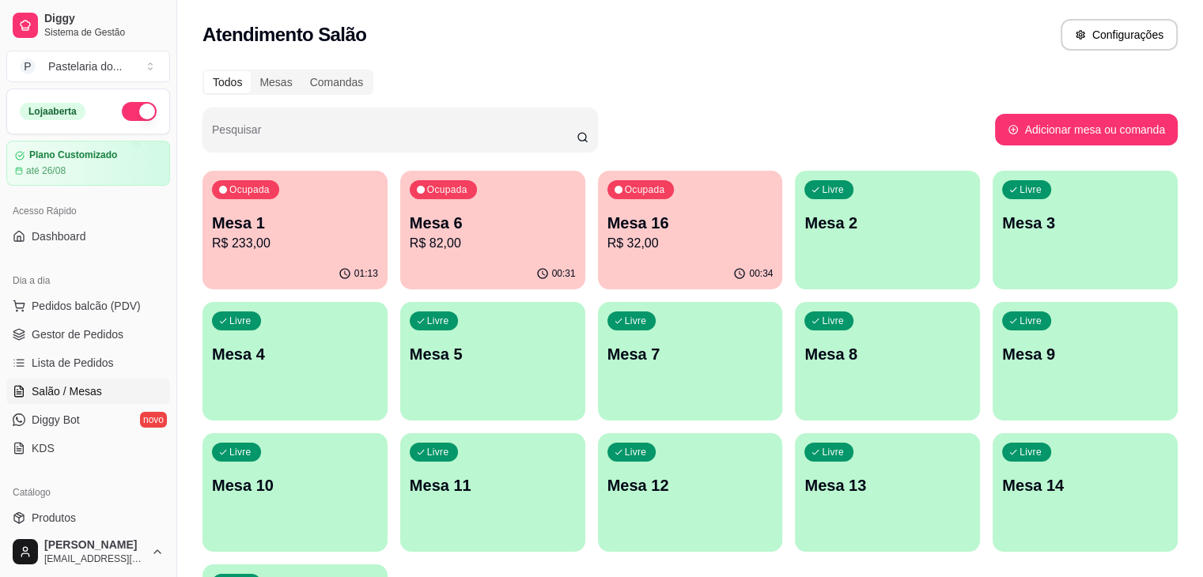
click at [252, 227] on p "Mesa 1" at bounding box center [295, 223] width 166 height 22
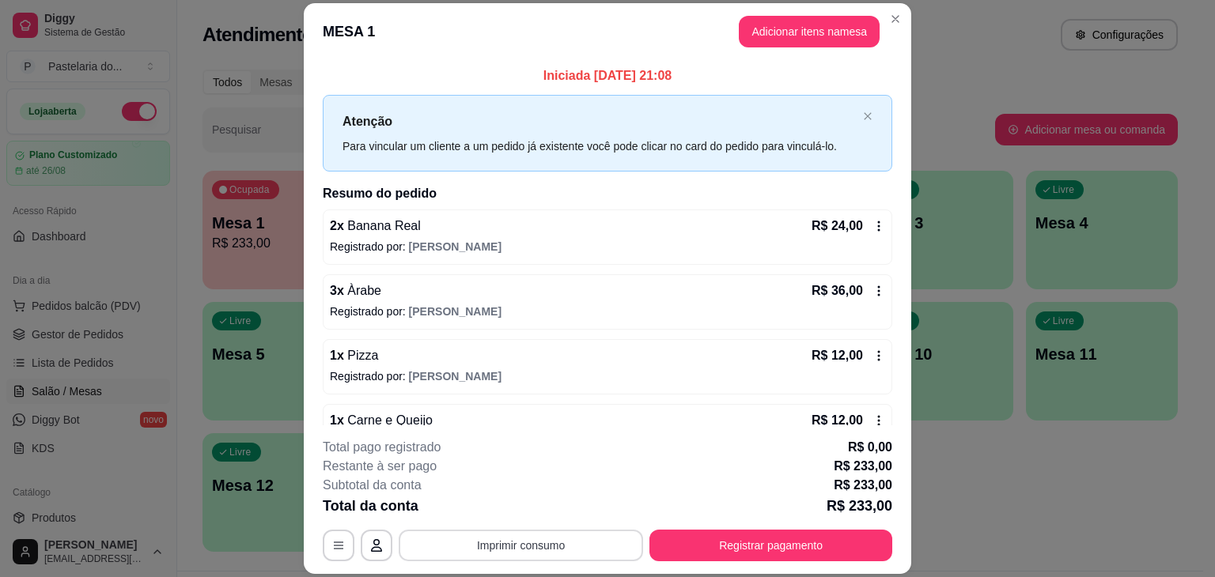
click at [617, 536] on button "Imprimir consumo" at bounding box center [521, 546] width 244 height 32
click at [551, 509] on button "IMPRESSORA" at bounding box center [520, 509] width 115 height 25
click at [788, 551] on button "Registrar pagamento" at bounding box center [771, 546] width 236 height 31
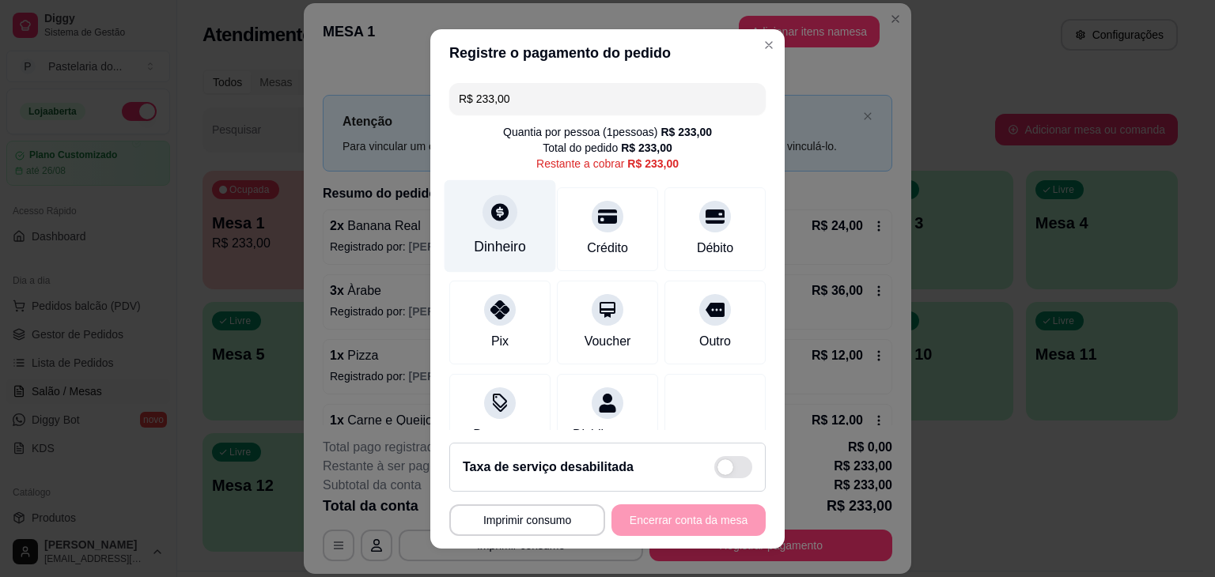
click at [506, 223] on div "Dinheiro" at bounding box center [501, 226] width 112 height 93
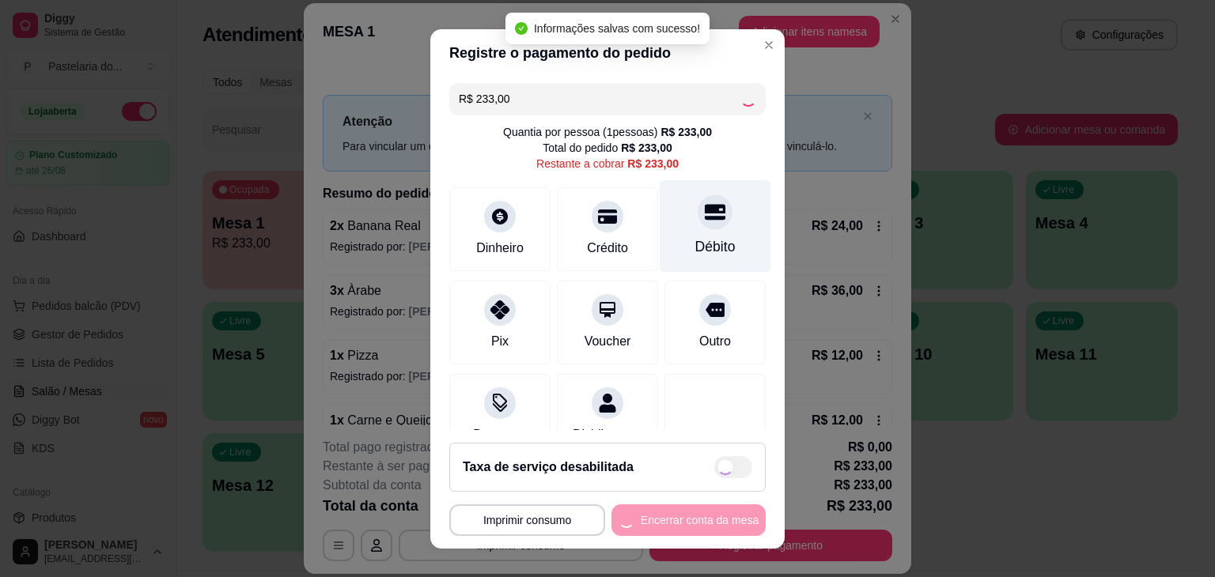
type input "R$ 0,00"
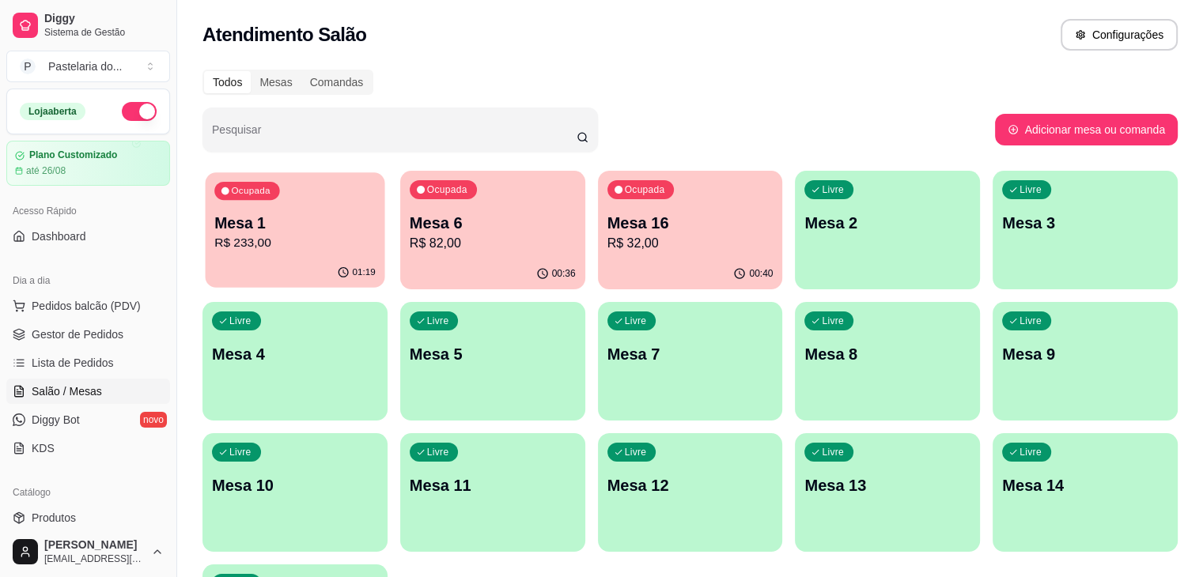
click at [308, 257] on div "Ocupada Mesa 1 R$ 233,00" at bounding box center [296, 214] width 180 height 85
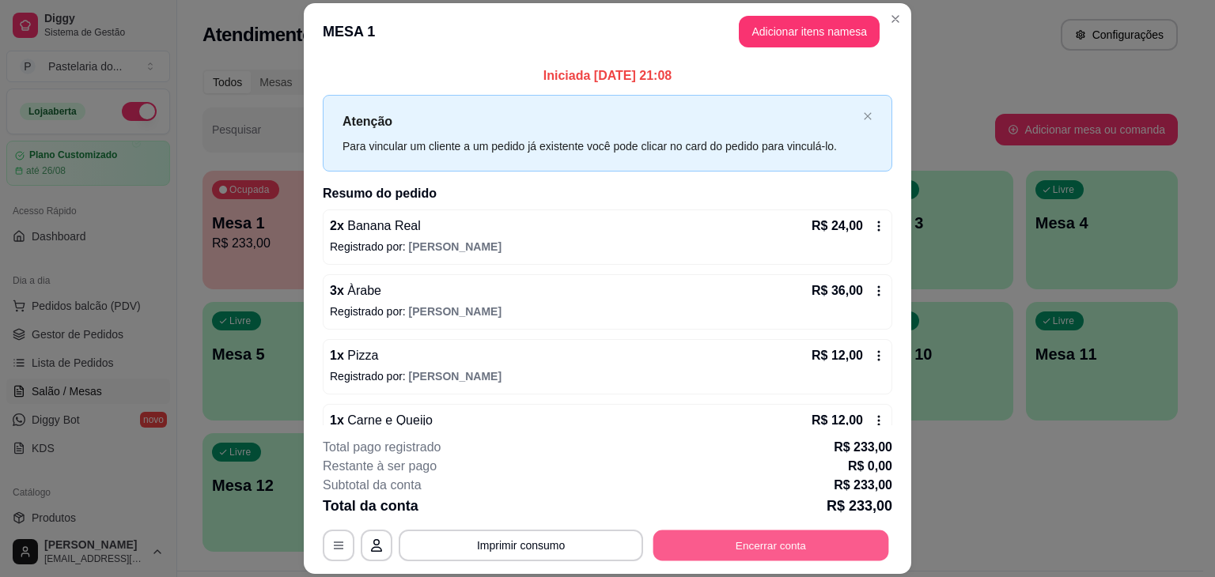
click at [791, 540] on button "Encerrar conta" at bounding box center [771, 546] width 236 height 31
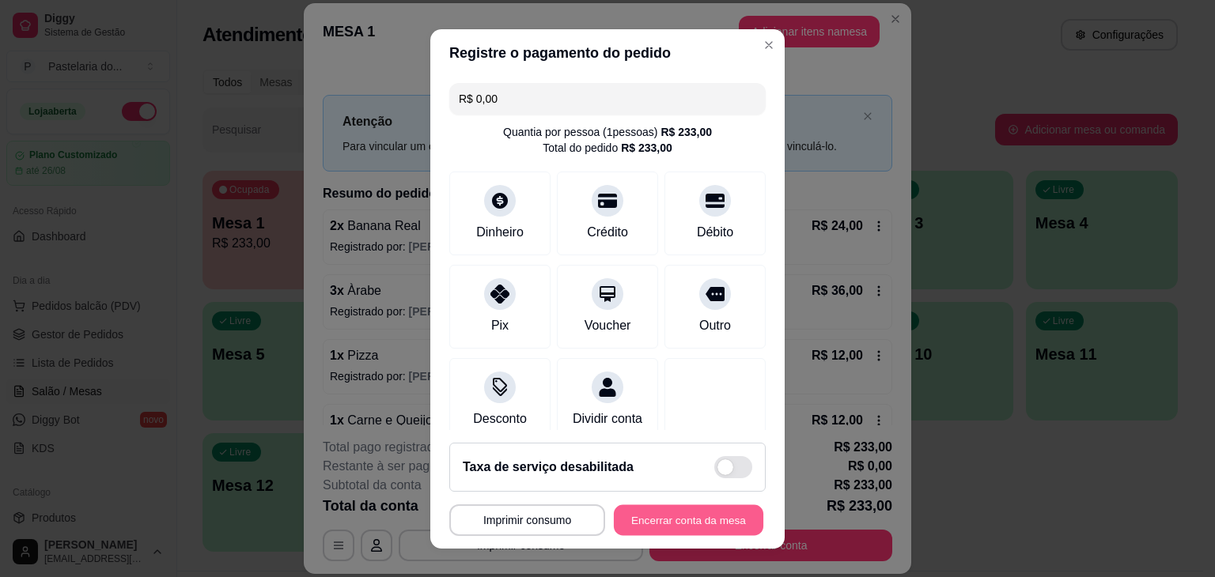
click at [690, 525] on button "Encerrar conta da mesa" at bounding box center [689, 520] width 150 height 31
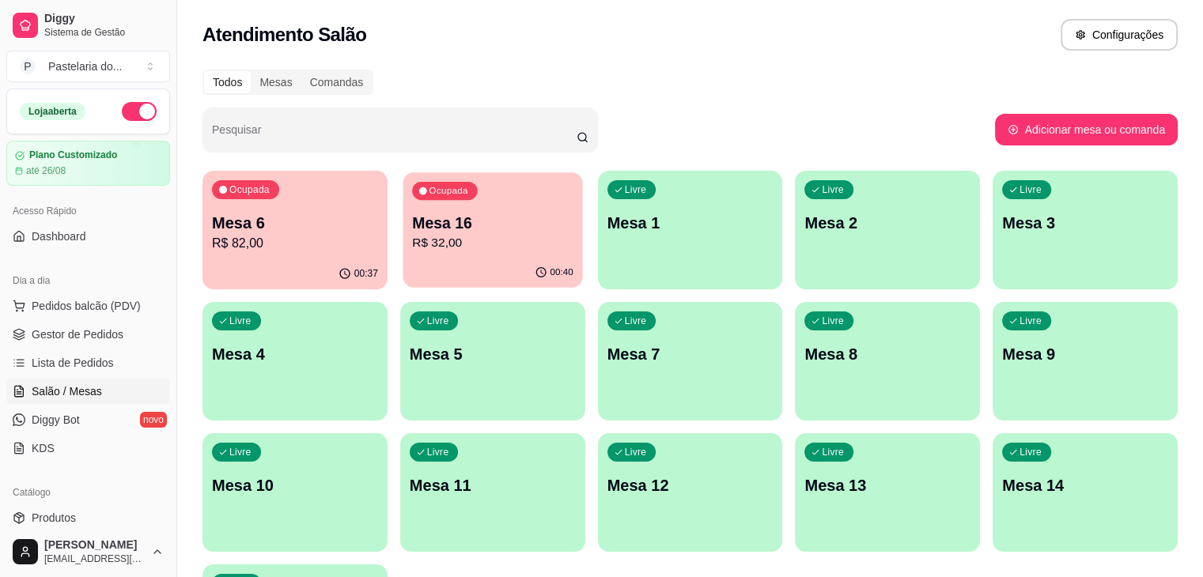
click at [494, 229] on p "Mesa 16" at bounding box center [492, 223] width 161 height 21
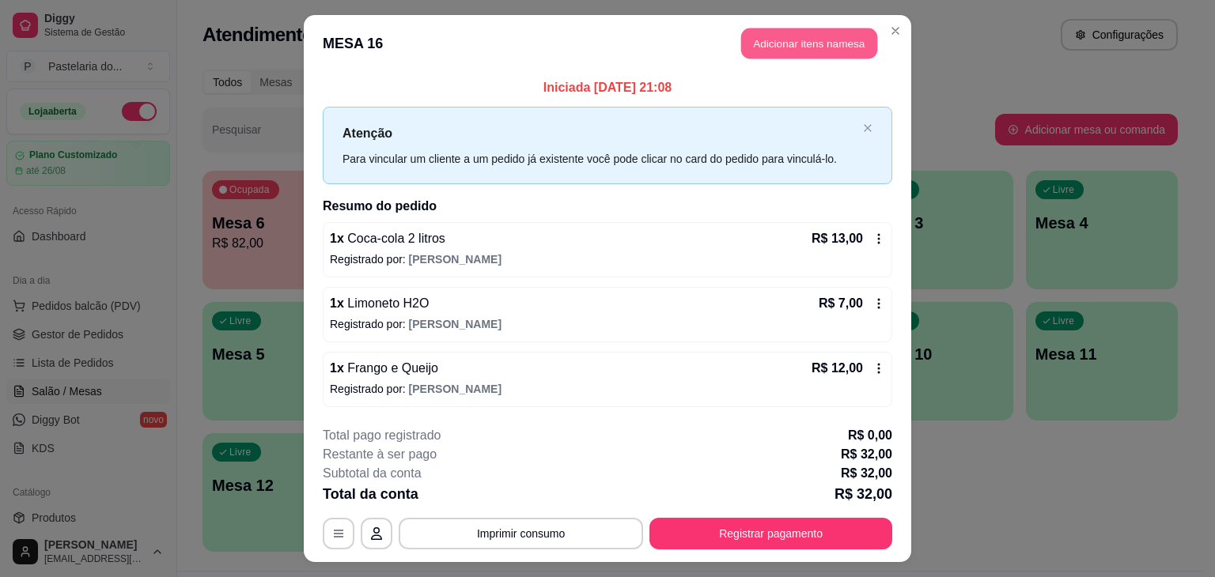
click at [816, 32] on button "Adicionar itens na mesa" at bounding box center [809, 43] width 136 height 31
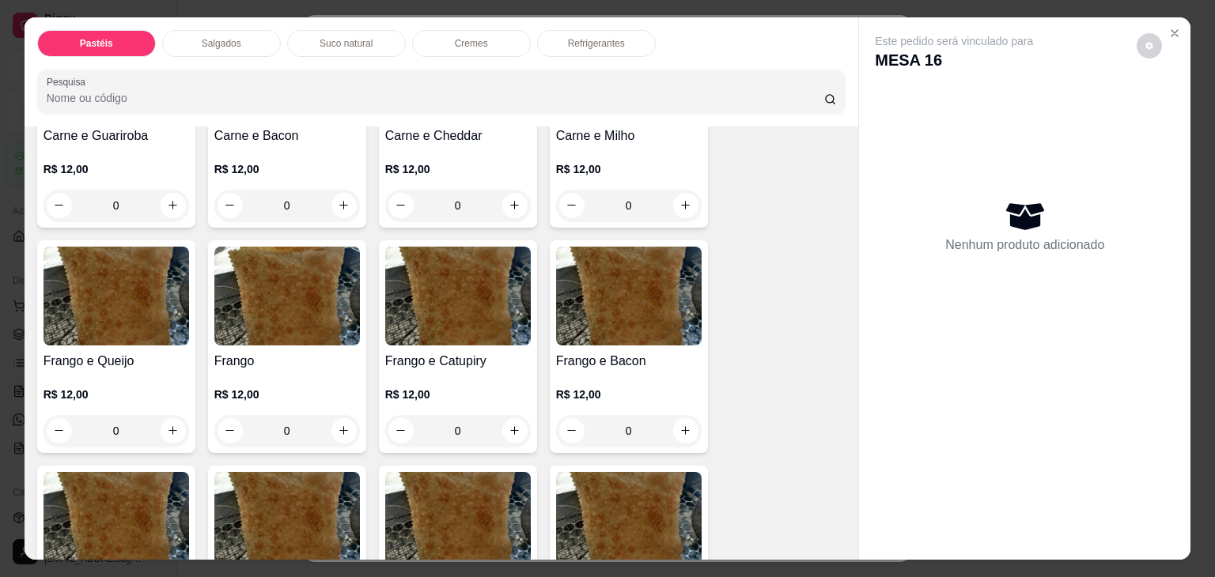
scroll to position [475, 0]
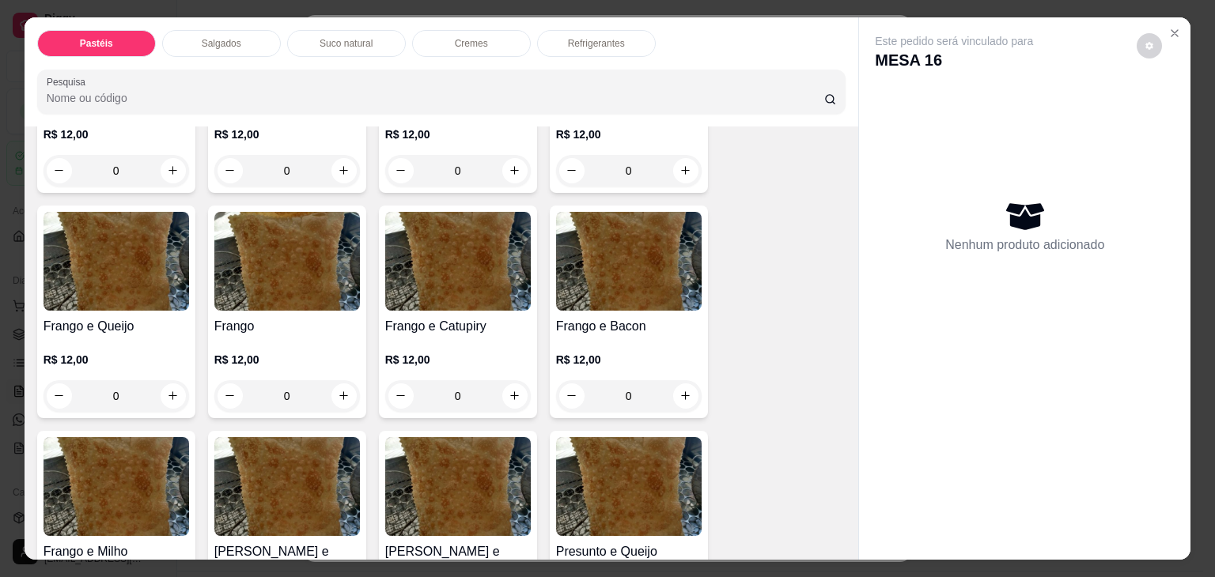
click at [167, 382] on div "0" at bounding box center [117, 396] width 146 height 32
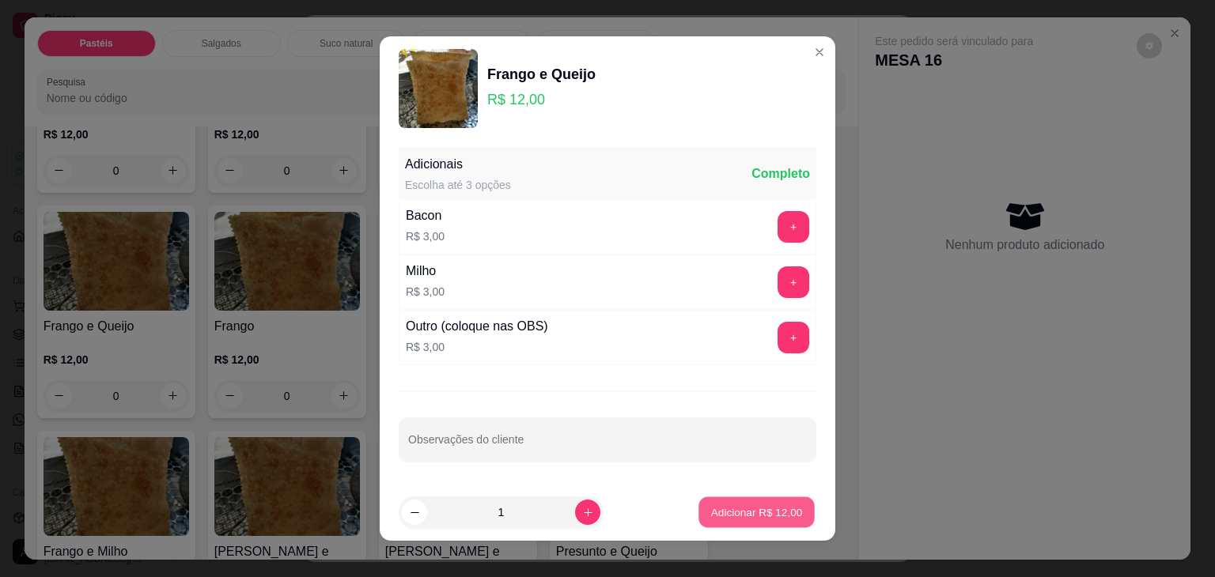
click at [752, 520] on button "Adicionar R$ 12,00" at bounding box center [756, 513] width 116 height 31
type input "1"
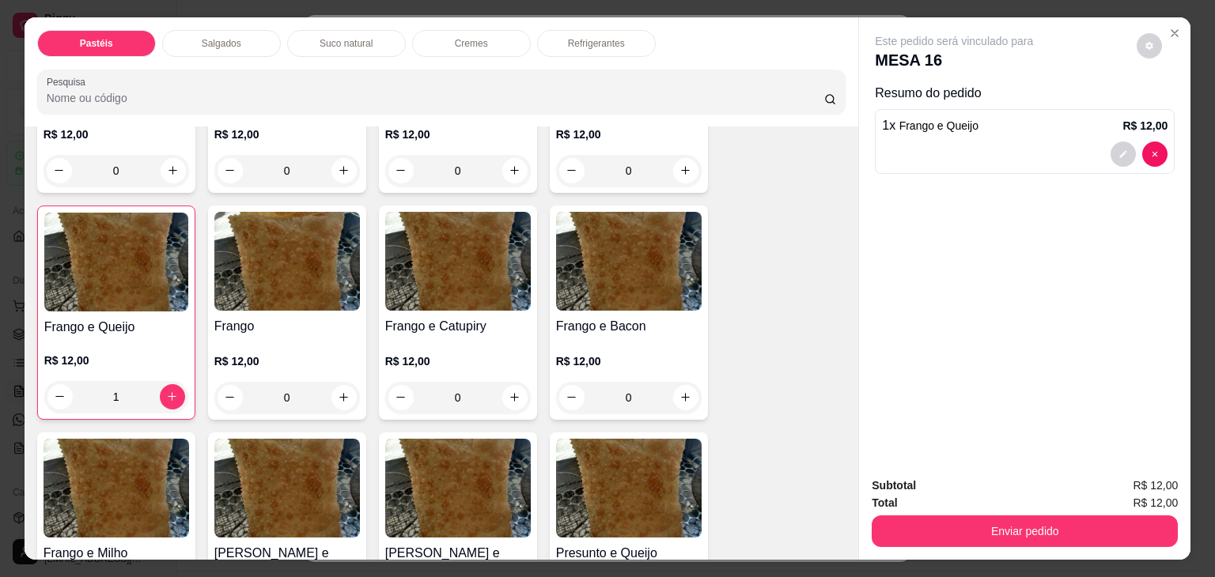
click at [1005, 544] on div "Subtotal R$ 12,00 Total R$ 12,00 Enviar pedido" at bounding box center [1024, 512] width 331 height 96
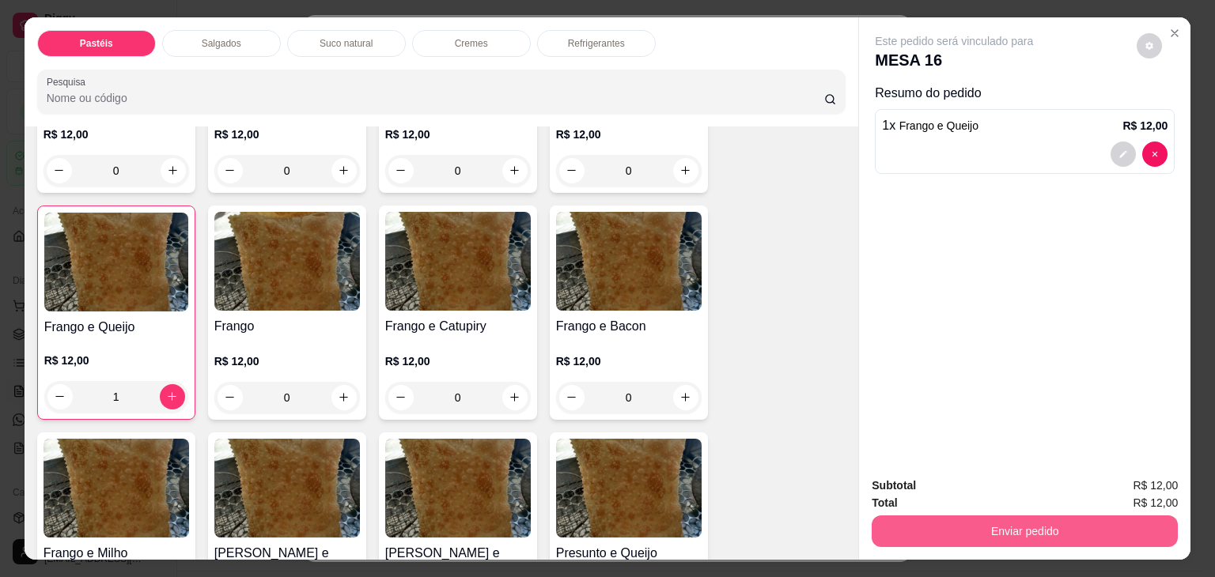
click at [1016, 528] on button "Enviar pedido" at bounding box center [1025, 532] width 306 height 32
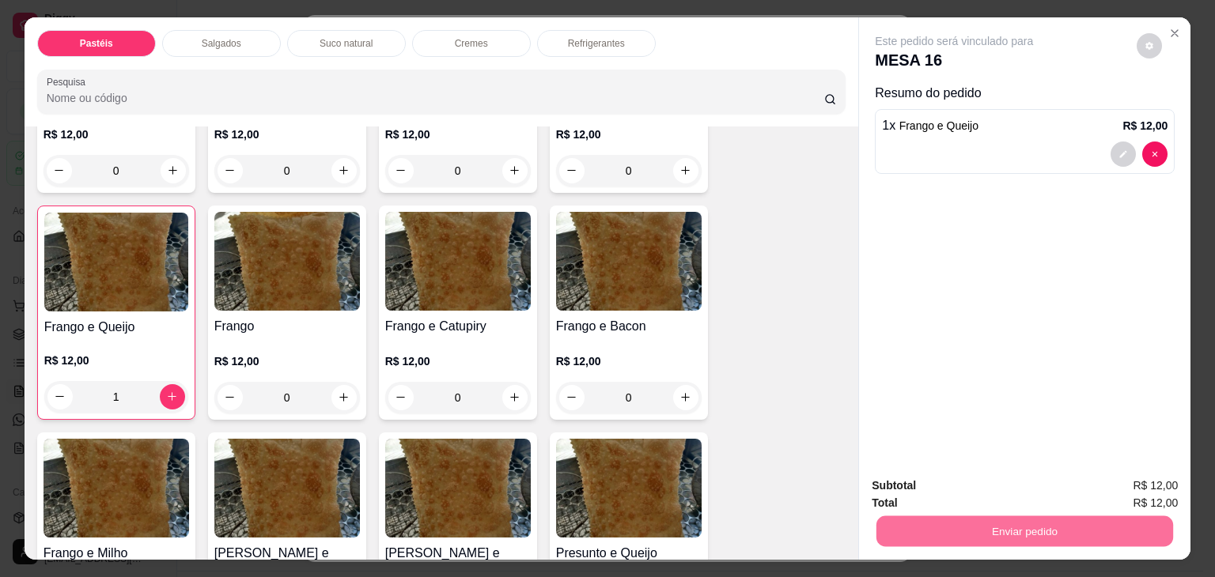
click at [1020, 484] on button "Não registrar e enviar pedido" at bounding box center [972, 486] width 165 height 30
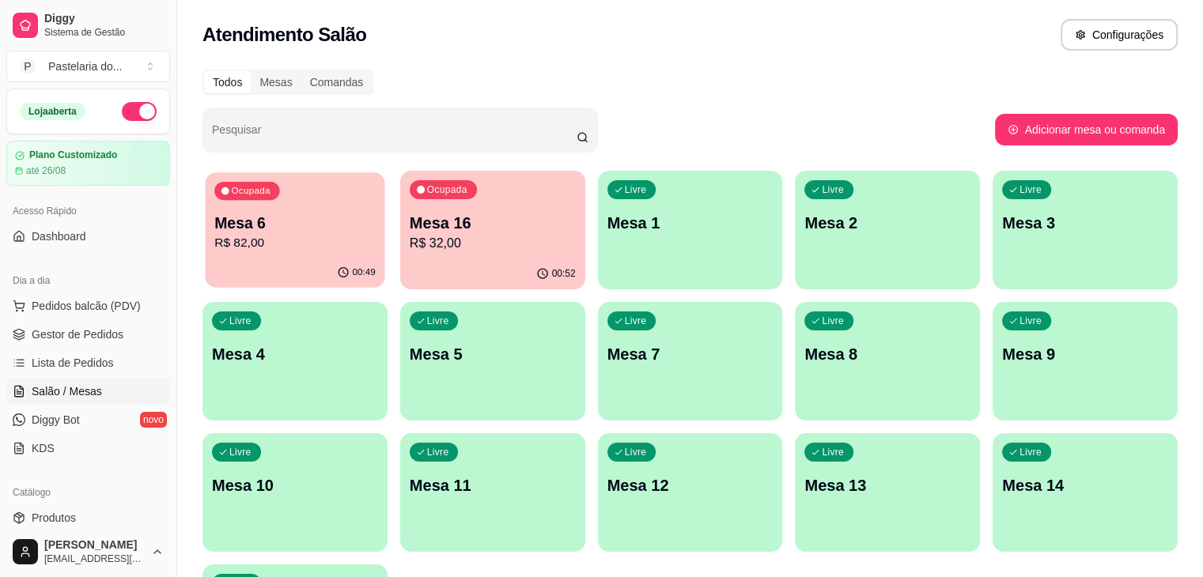
click at [288, 240] on p "R$ 82,00" at bounding box center [294, 243] width 161 height 18
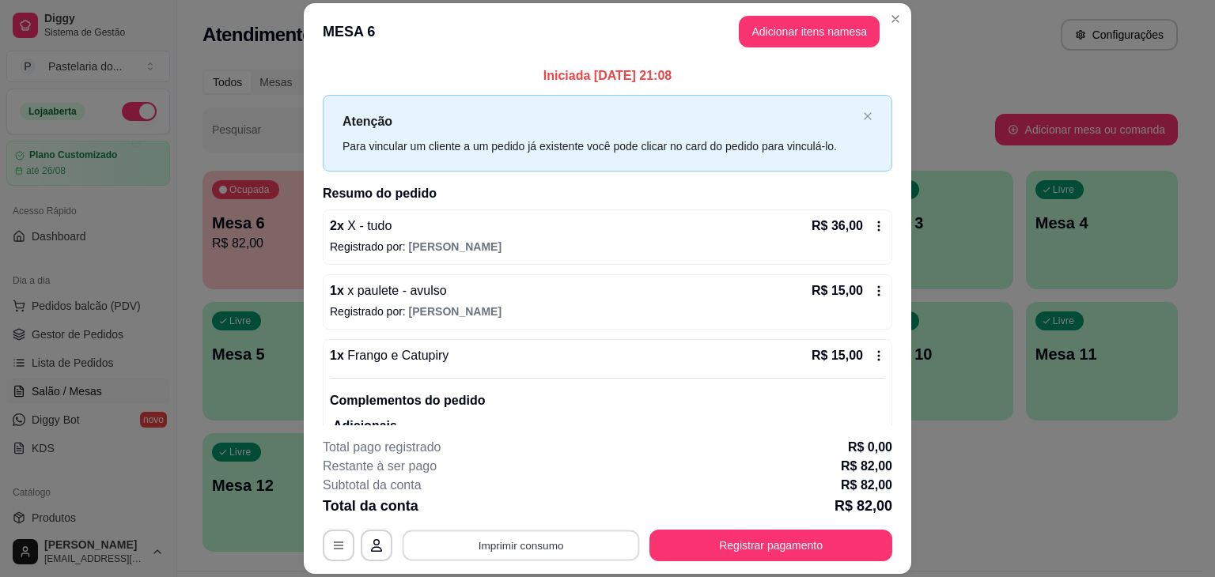
click at [483, 548] on button "Imprimir consumo" at bounding box center [521, 546] width 237 height 31
click at [509, 508] on button "IMPRESSORA" at bounding box center [520, 509] width 115 height 25
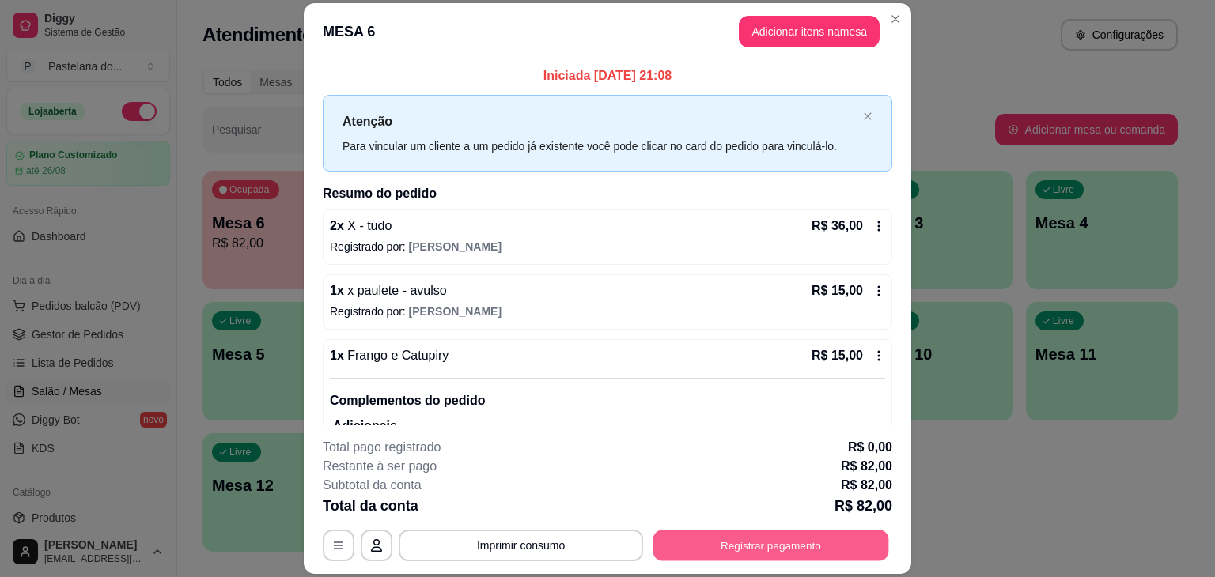
click at [848, 542] on button "Registrar pagamento" at bounding box center [771, 546] width 236 height 31
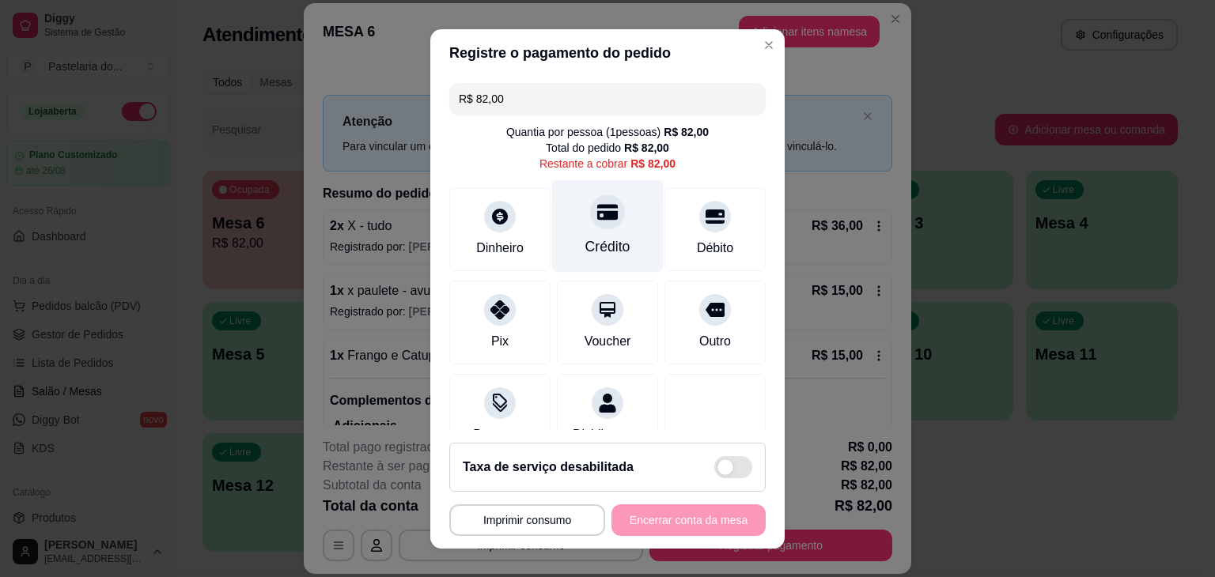
click at [585, 245] on div "Crédito" at bounding box center [607, 247] width 45 height 21
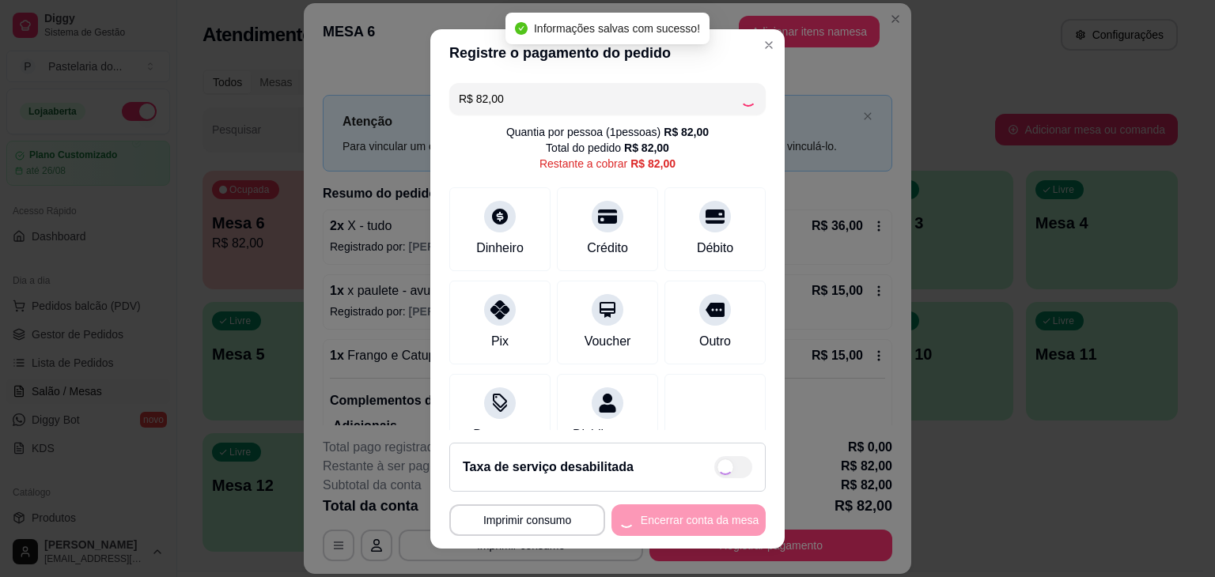
type input "R$ 0,00"
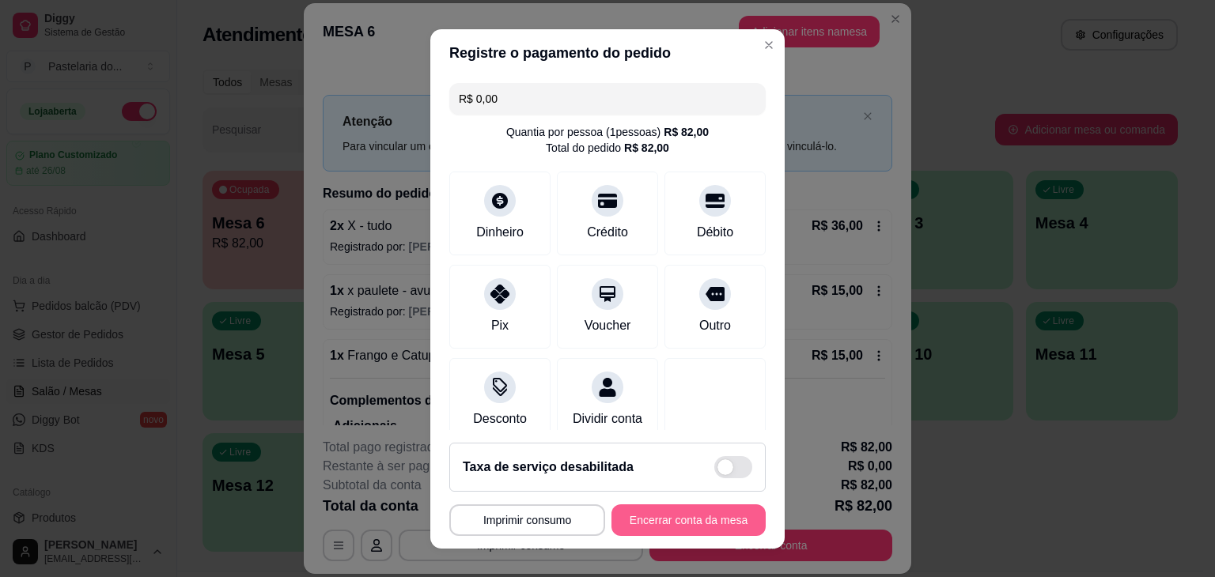
click at [729, 517] on button "Encerrar conta da mesa" at bounding box center [688, 521] width 154 height 32
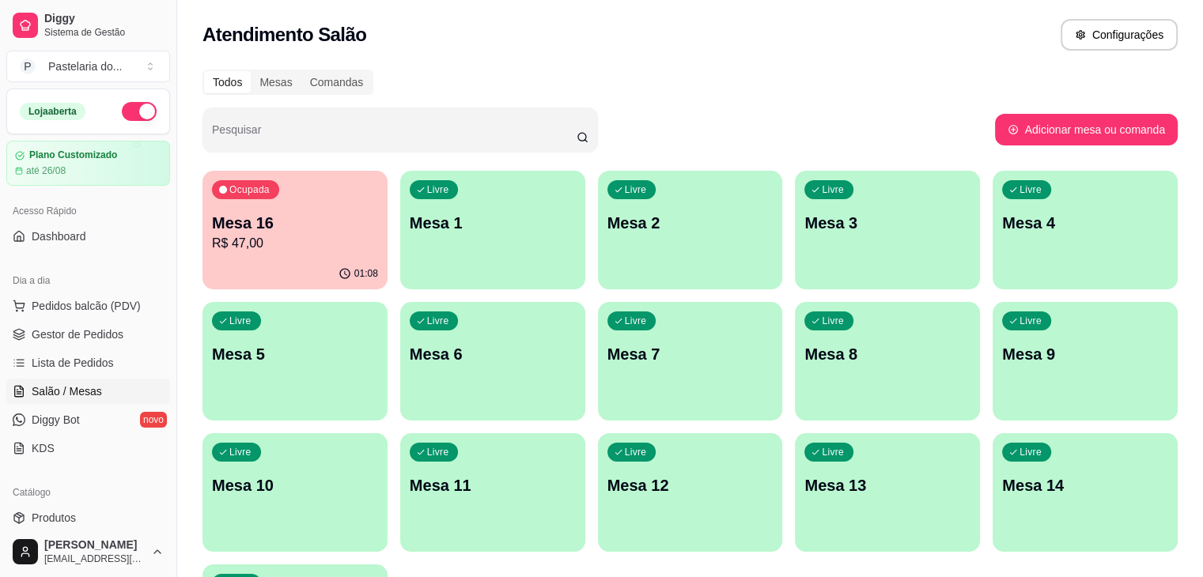
click at [281, 253] on div "Ocupada Mesa 16 R$ 47,00" at bounding box center [295, 215] width 185 height 88
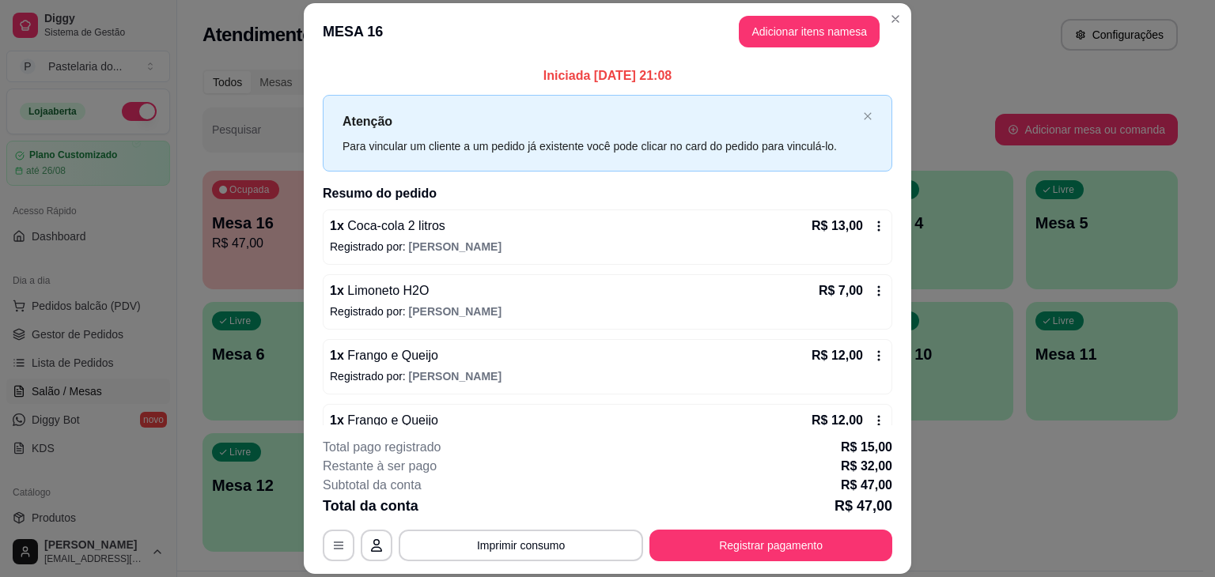
click at [706, 573] on footer "**********" at bounding box center [608, 500] width 608 height 149
click at [715, 532] on button "Registrar pagamento" at bounding box center [770, 546] width 243 height 32
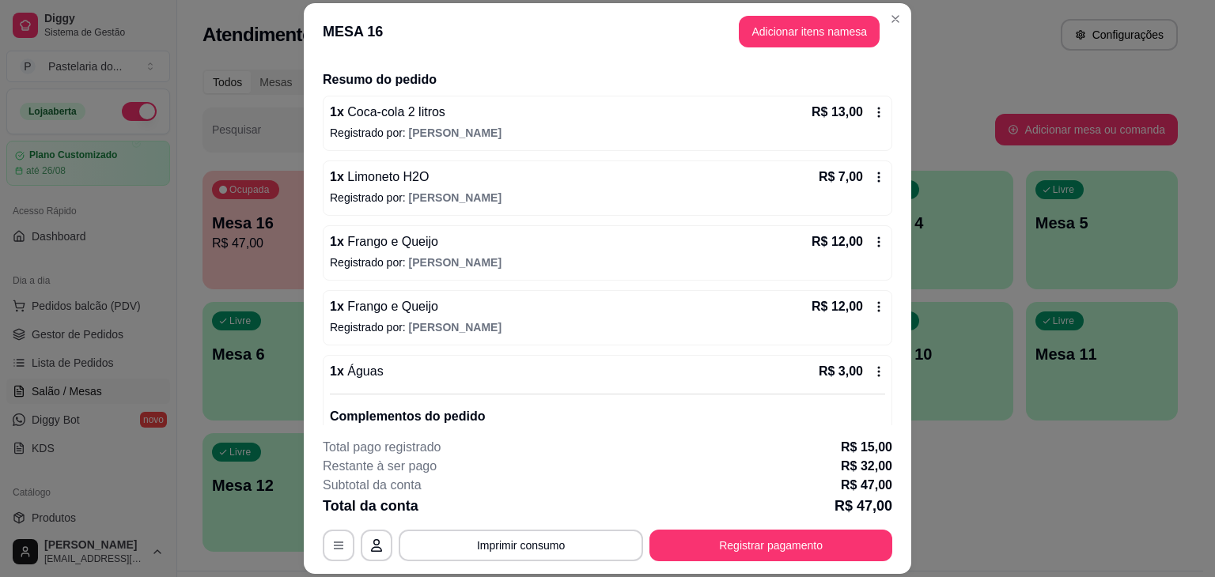
scroll to position [113, 0]
click at [809, 47] on header "MESA 16 Adicionar itens na mesa" at bounding box center [608, 31] width 608 height 57
click at [809, 28] on button "Adicionar itens na mesa" at bounding box center [809, 31] width 136 height 31
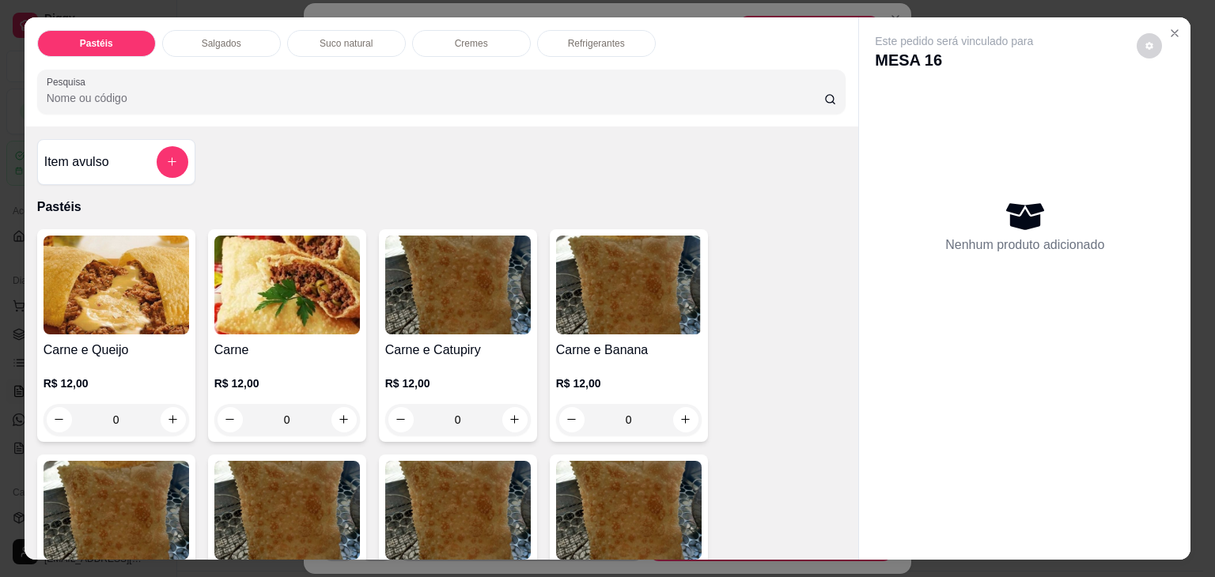
click at [294, 289] on img at bounding box center [287, 285] width 146 height 99
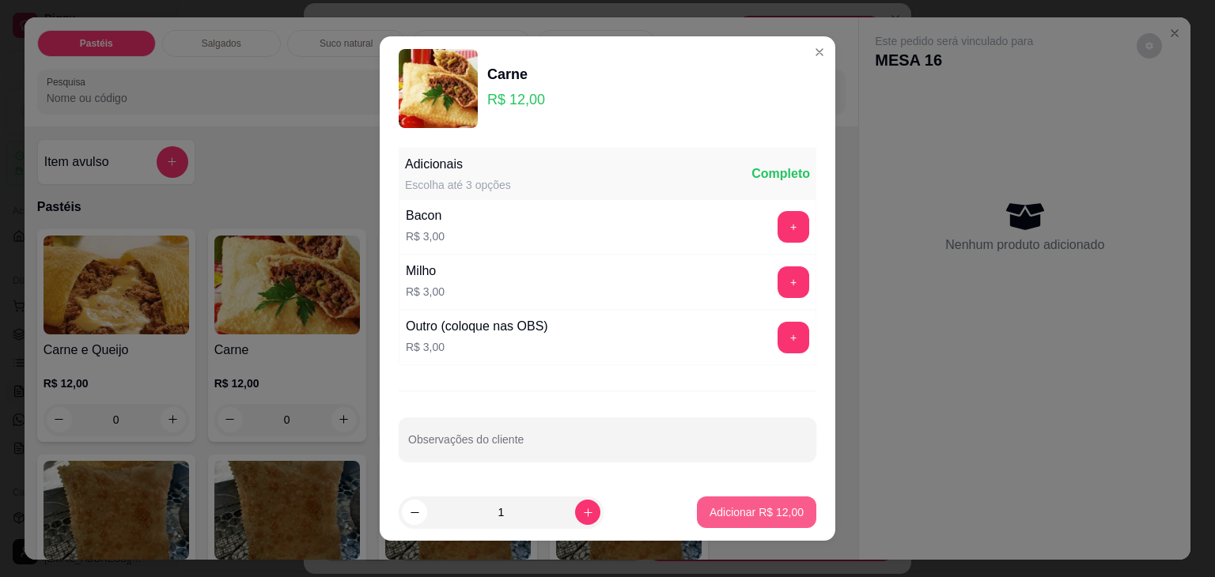
click at [769, 505] on p "Adicionar R$ 12,00" at bounding box center [757, 513] width 94 height 16
type input "1"
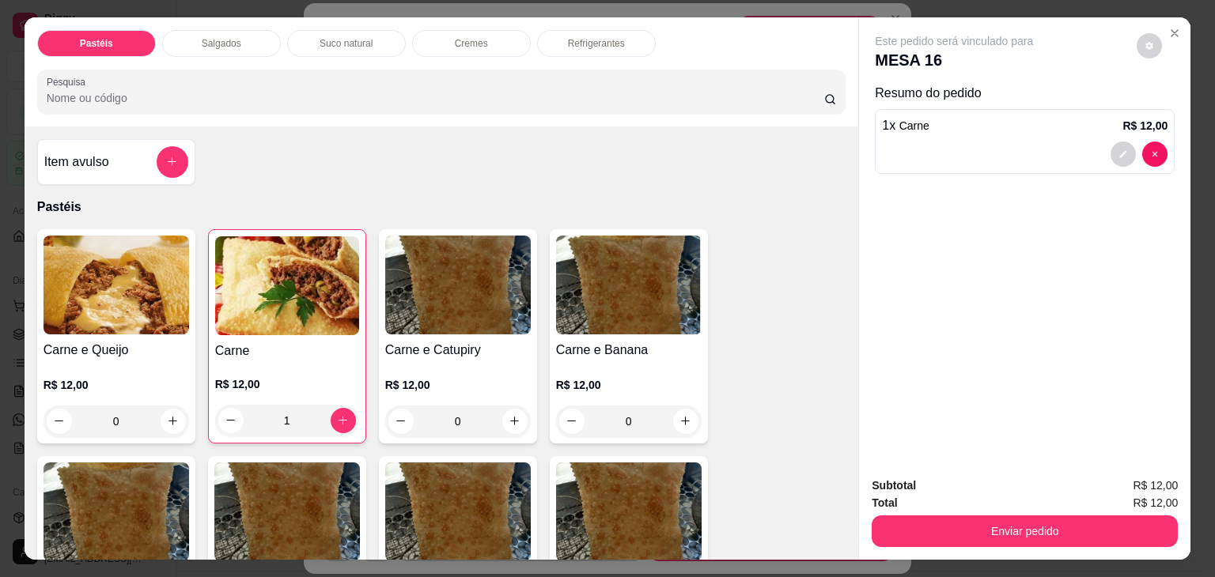
click at [937, 543] on div "Subtotal R$ 12,00 Total R$ 12,00 Enviar pedido" at bounding box center [1024, 512] width 331 height 96
click at [935, 532] on button "Enviar pedido" at bounding box center [1025, 532] width 306 height 32
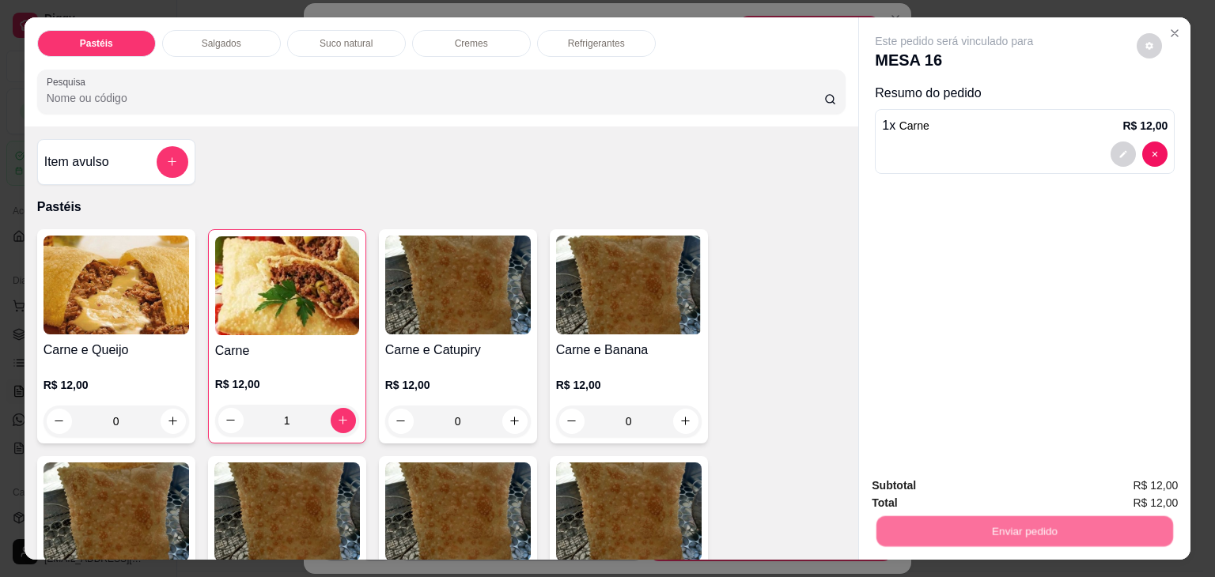
click at [954, 498] on button "Não registrar e enviar pedido" at bounding box center [972, 486] width 165 height 30
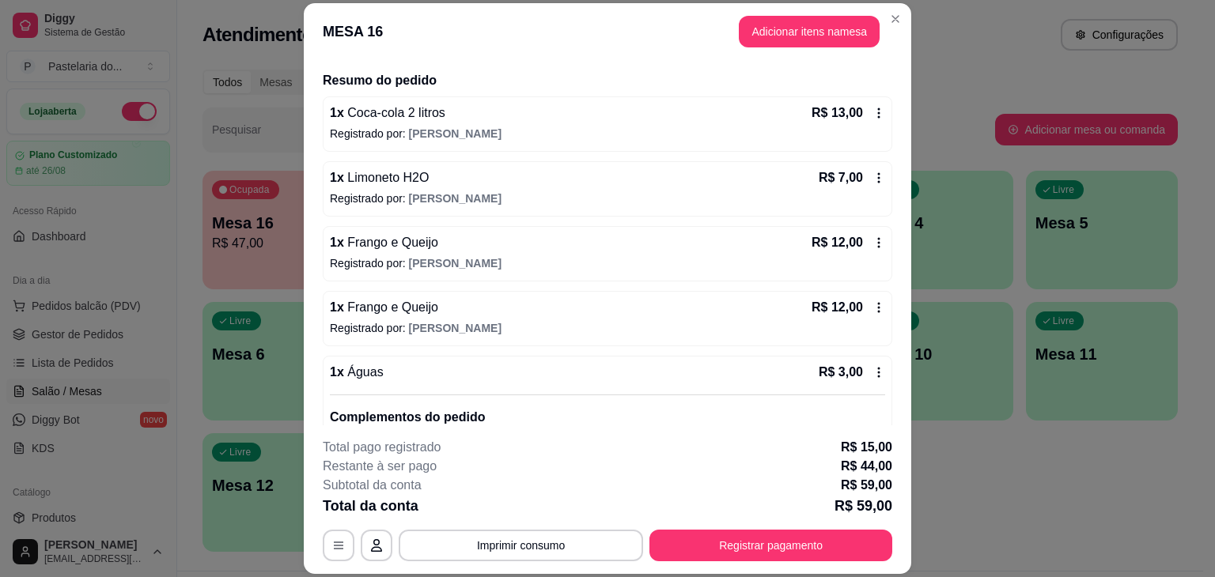
click at [718, 544] on button "Registrar pagamento" at bounding box center [770, 546] width 243 height 32
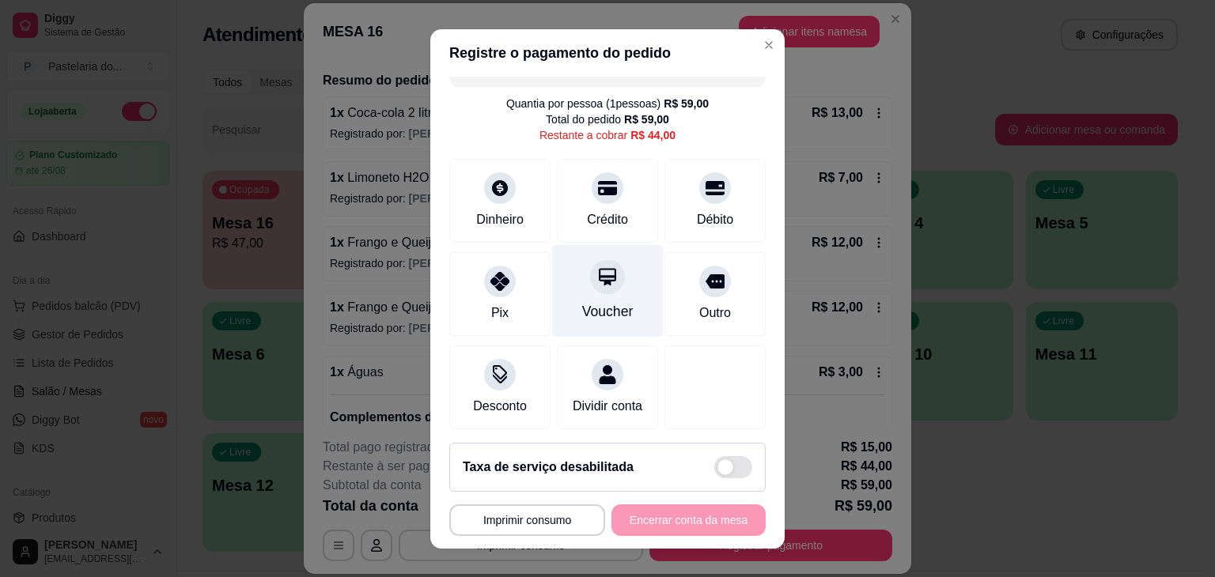
scroll to position [0, 0]
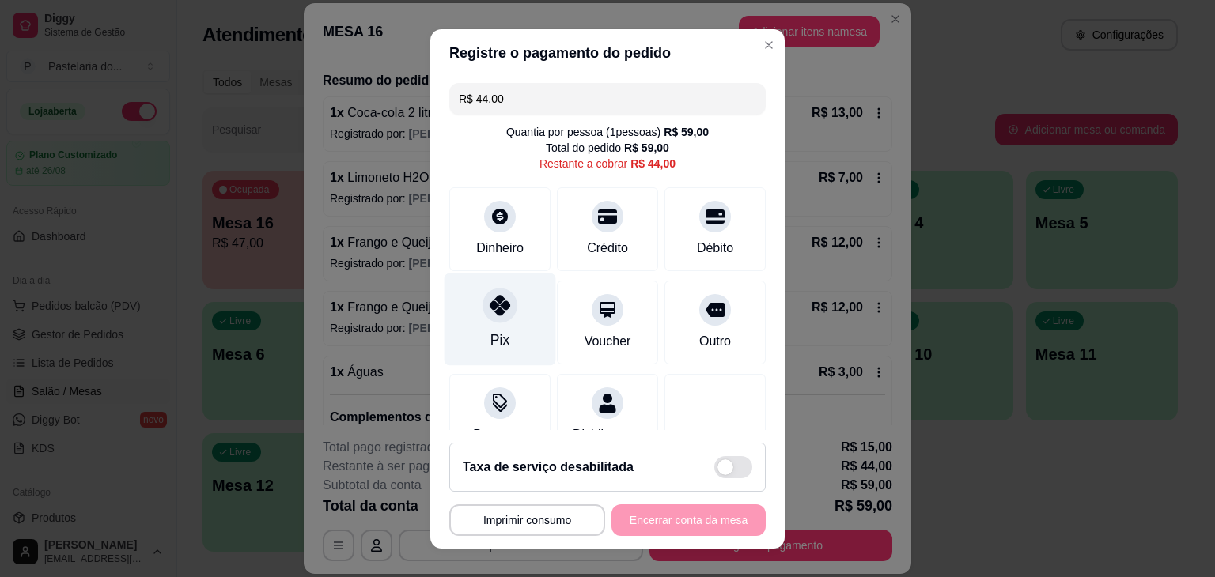
click at [489, 327] on div "Pix" at bounding box center [501, 319] width 112 height 93
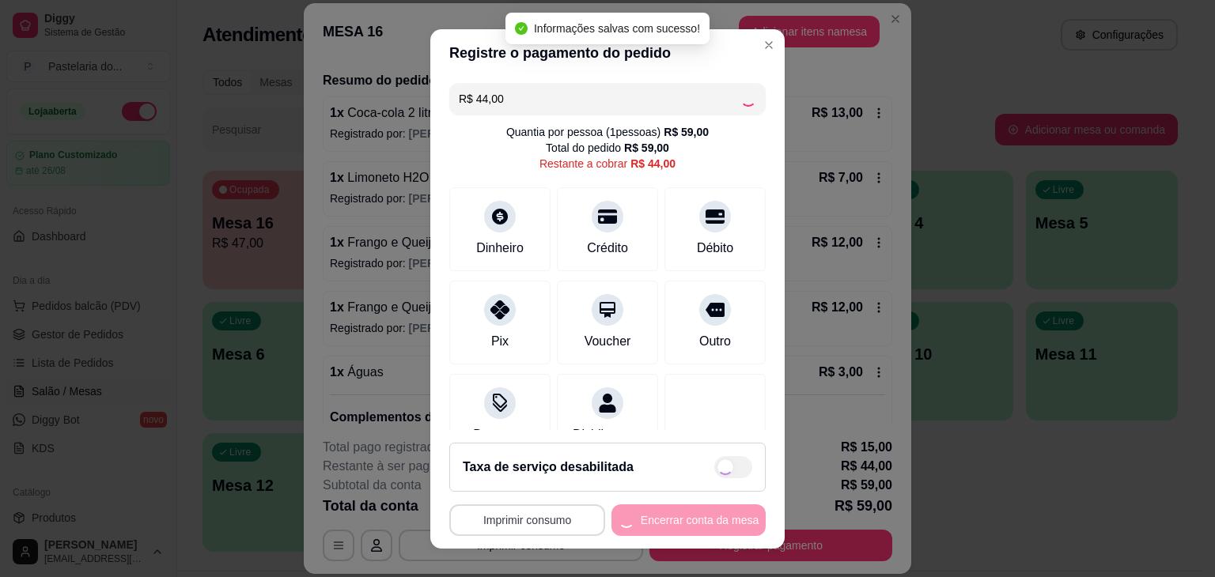
type input "R$ 0,00"
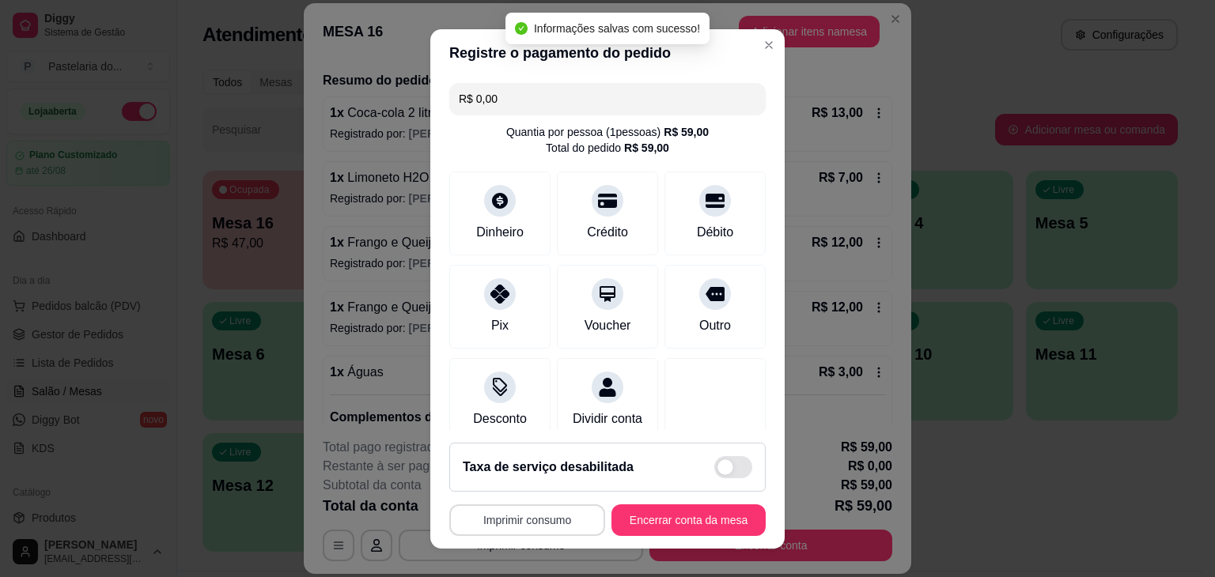
click at [539, 520] on button "Imprimir consumo" at bounding box center [527, 521] width 156 height 32
click at [557, 479] on button "IMPRESSORA" at bounding box center [523, 483] width 115 height 25
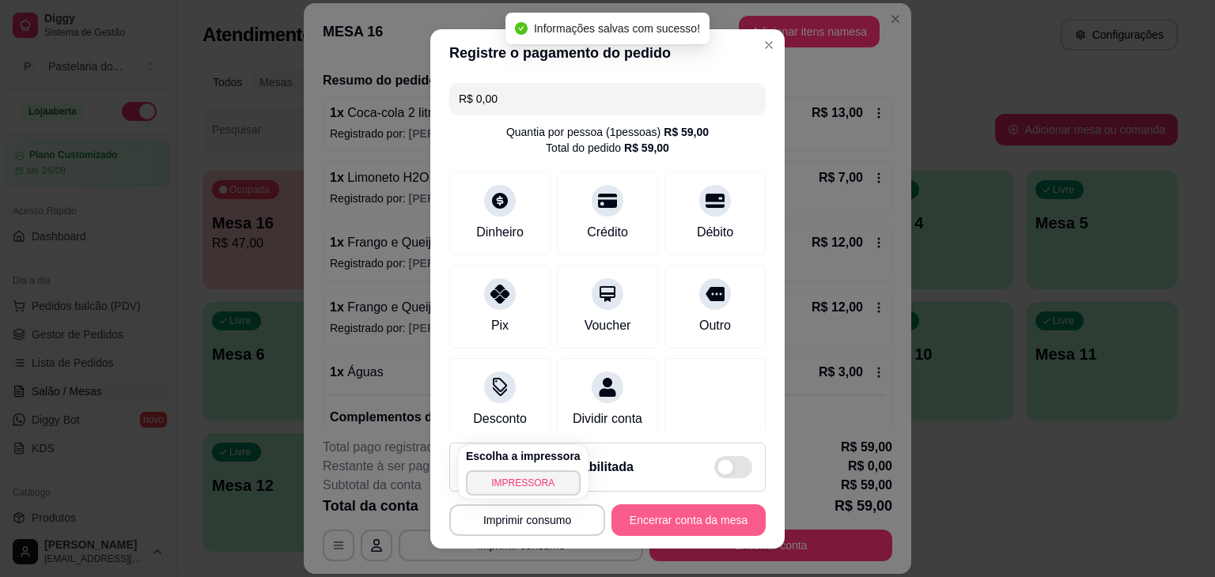
click at [629, 515] on button "Encerrar conta da mesa" at bounding box center [688, 521] width 154 height 32
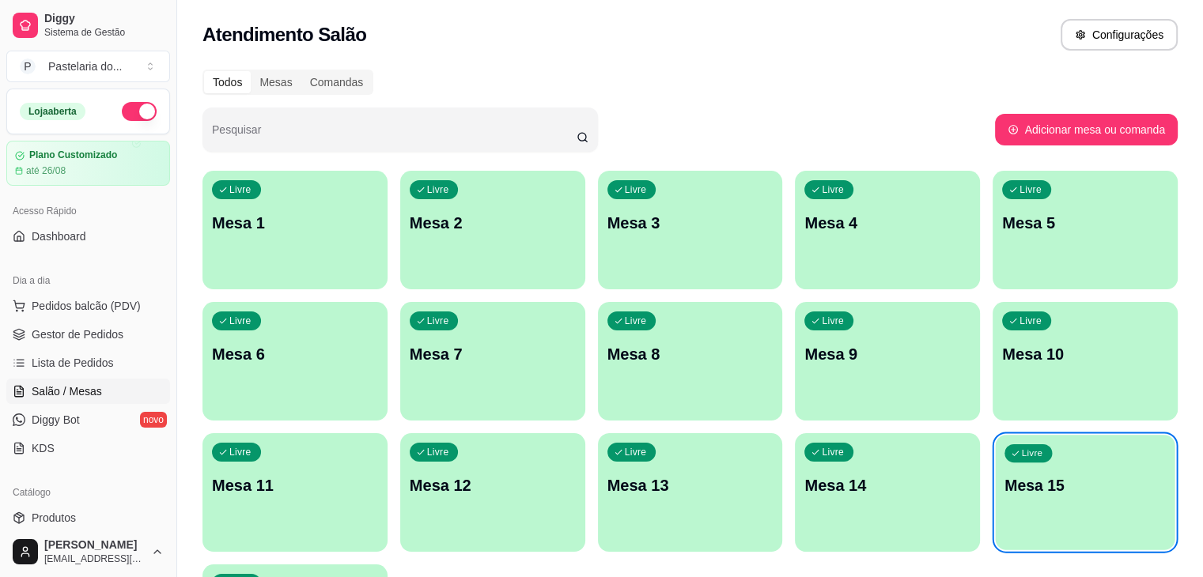
click at [1005, 494] on p "Mesa 15" at bounding box center [1085, 485] width 161 height 21
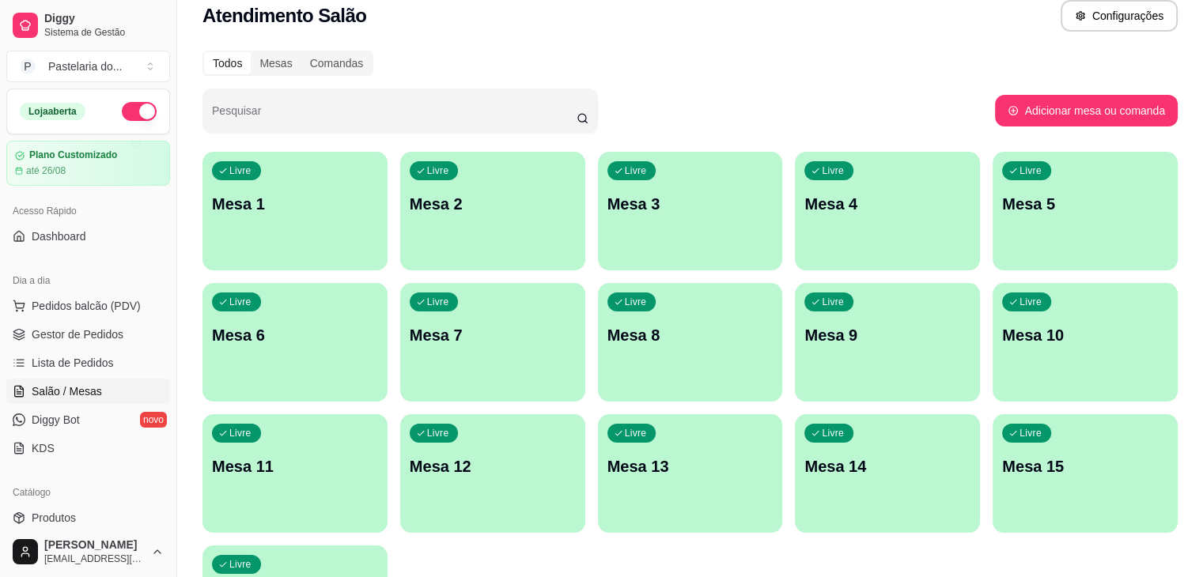
click at [1006, 471] on div "Livre Mesa 1 Livre Mesa 2 Livre Mesa 3 Livre Mesa 4 Livre Mesa 5 Livre Mesa 6 L…" at bounding box center [690, 408] width 975 height 513
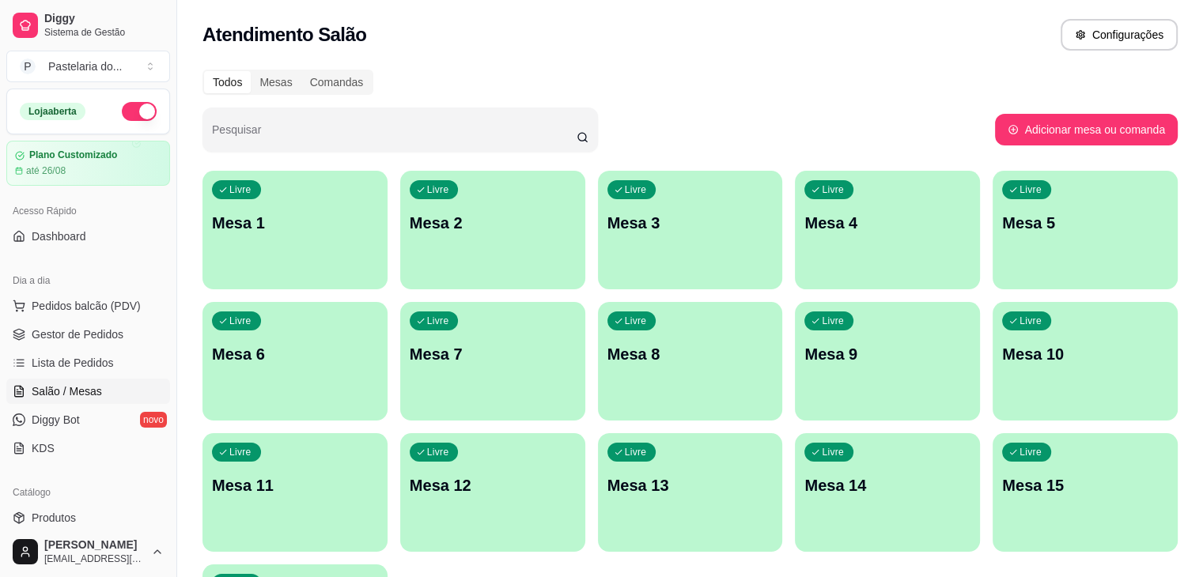
click at [134, 102] on button "button" at bounding box center [139, 111] width 35 height 19
click at [97, 330] on span "Gestor de Pedidos" at bounding box center [78, 335] width 92 height 16
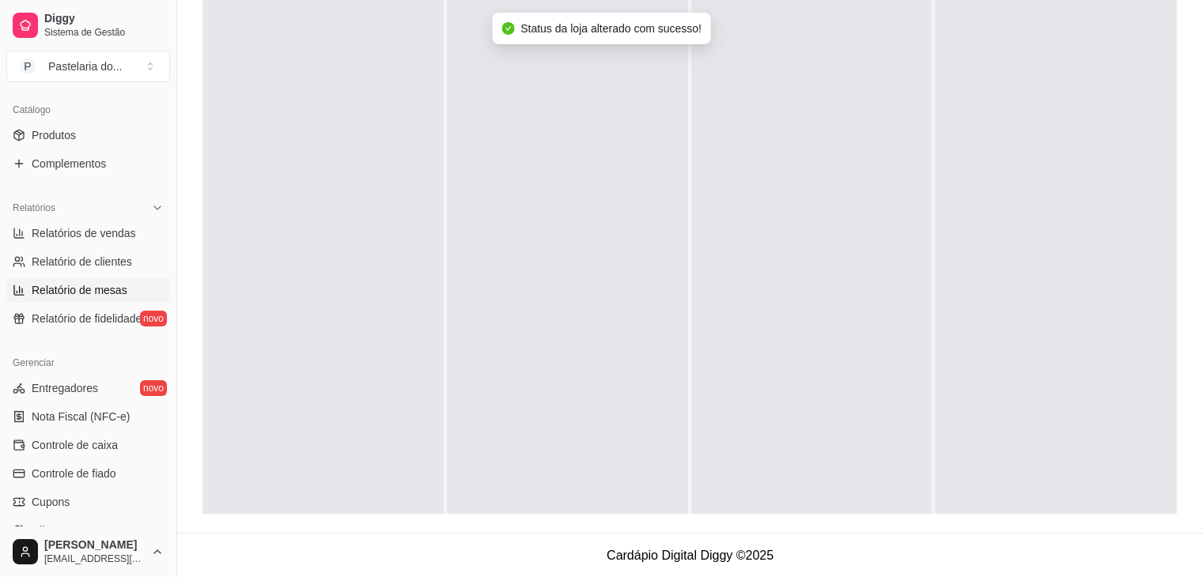
scroll to position [396, 0]
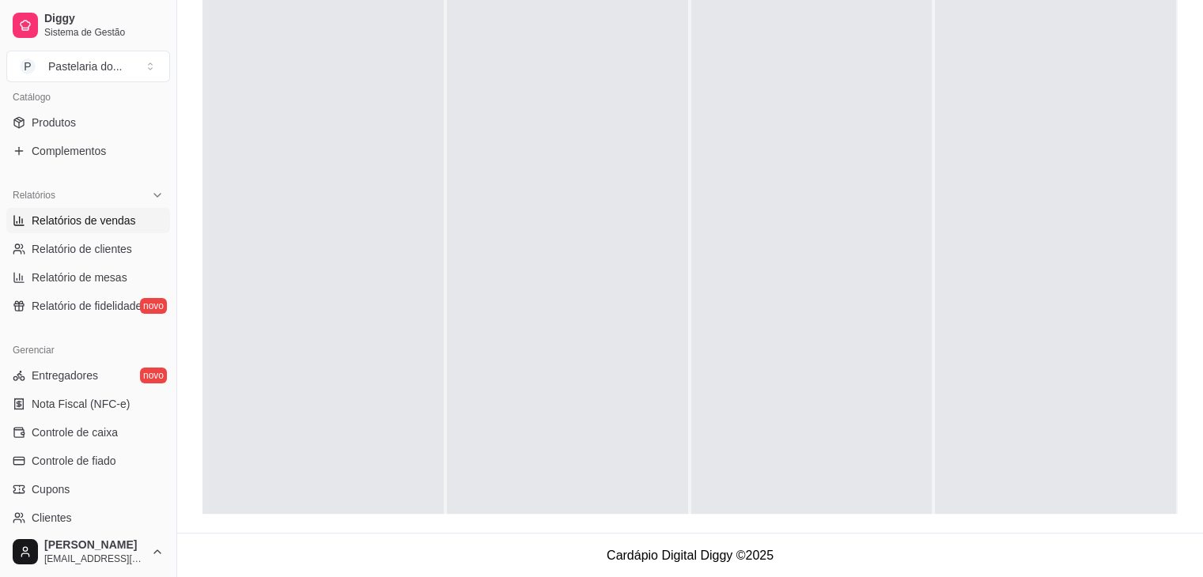
click at [95, 214] on span "Relatórios de vendas" at bounding box center [84, 221] width 104 height 16
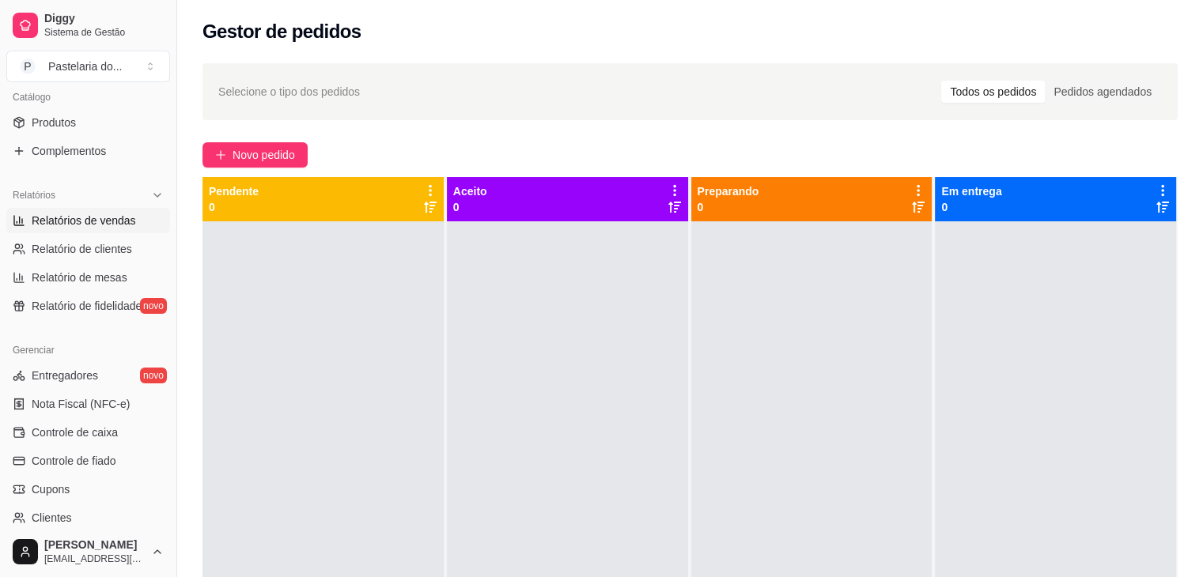
select select "ALL"
select select "0"
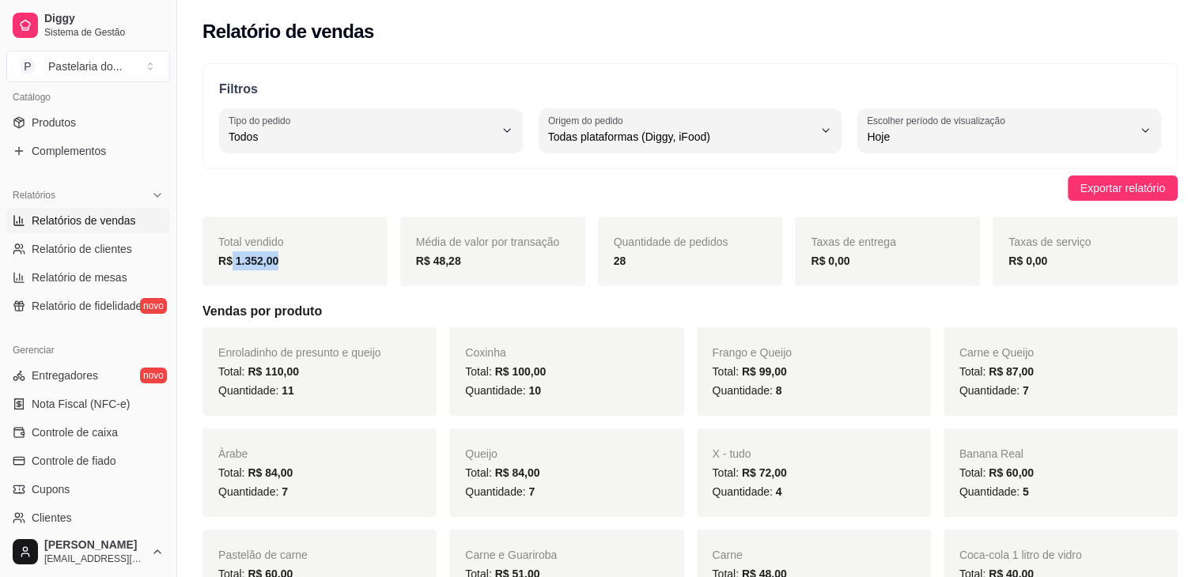
drag, startPoint x: 229, startPoint y: 265, endPoint x: 306, endPoint y: 263, distance: 77.5
click at [306, 263] on div "R$ 1.352,00" at bounding box center [294, 261] width 153 height 19
